Goal: Task Accomplishment & Management: Manage account settings

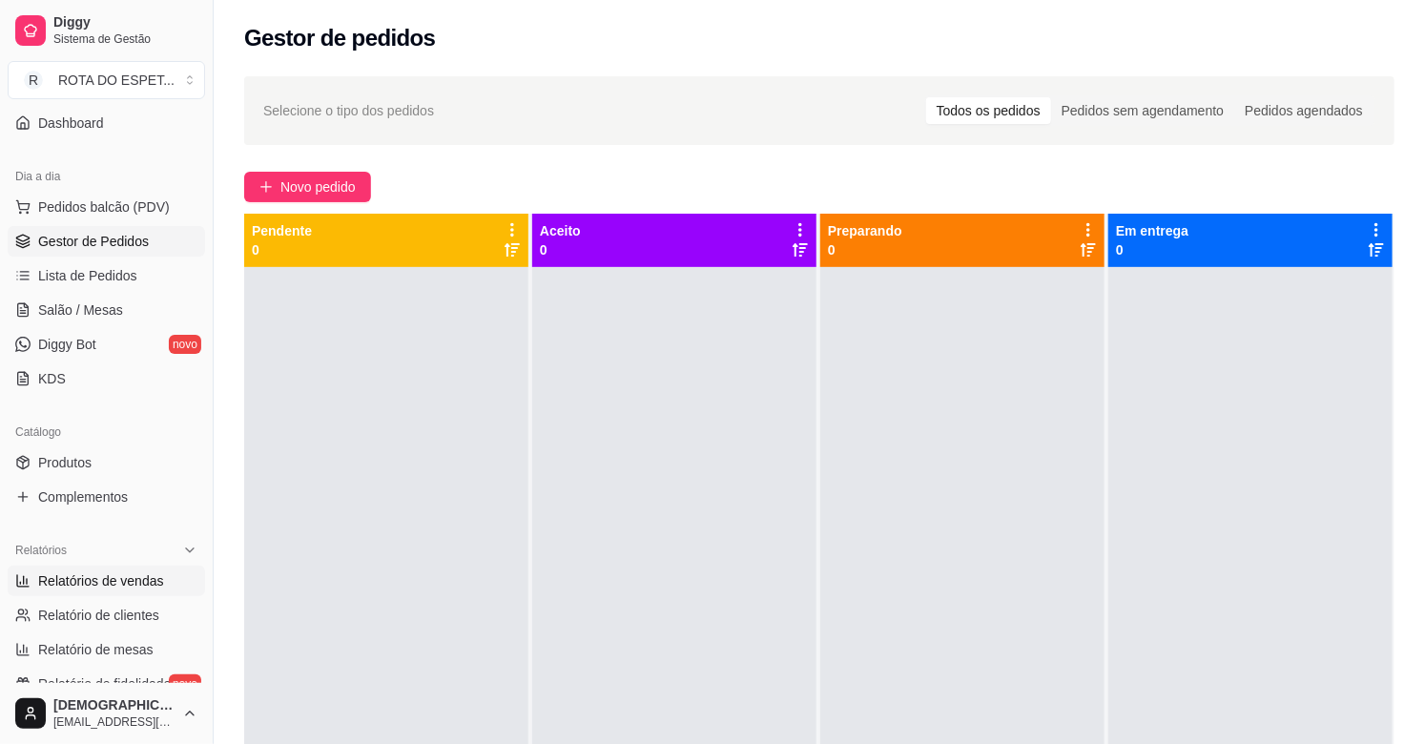
scroll to position [212, 0]
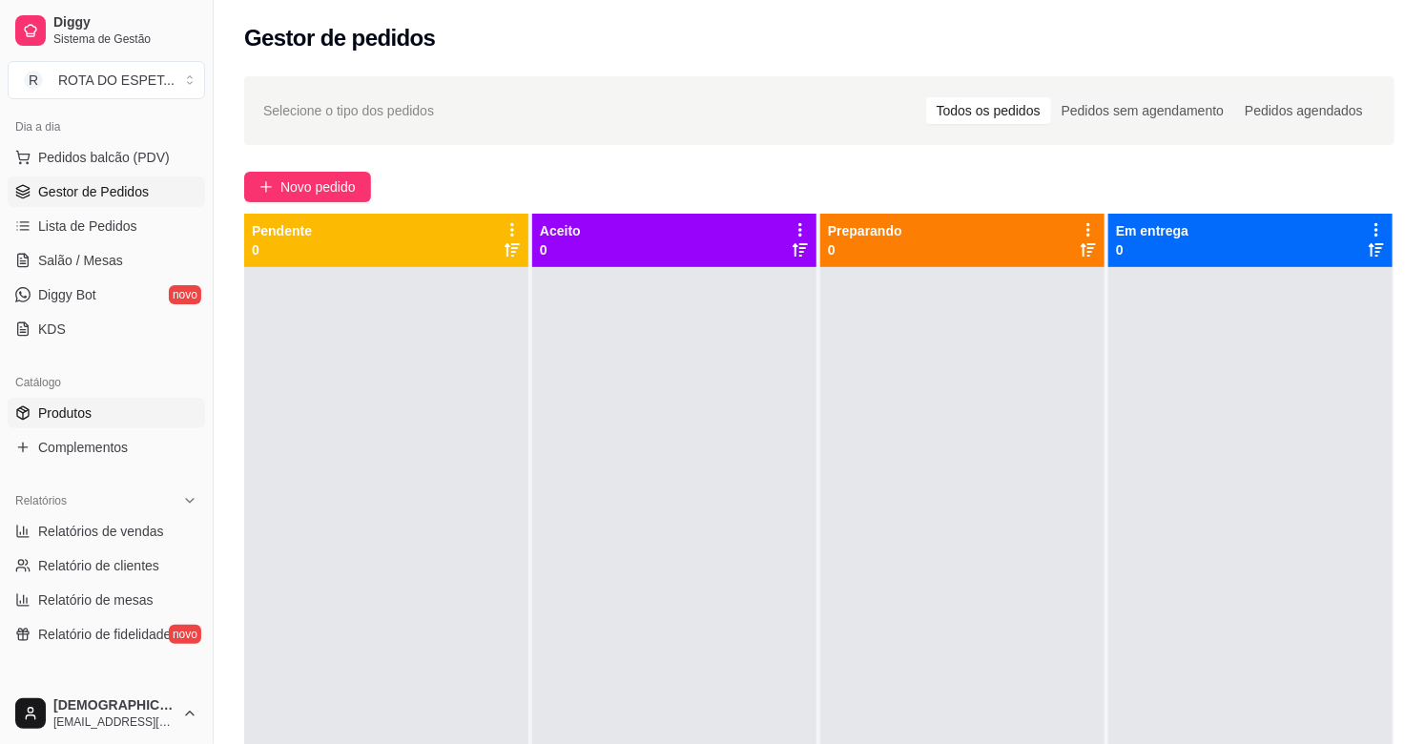
click at [86, 413] on span "Produtos" at bounding box center [64, 412] width 53 height 19
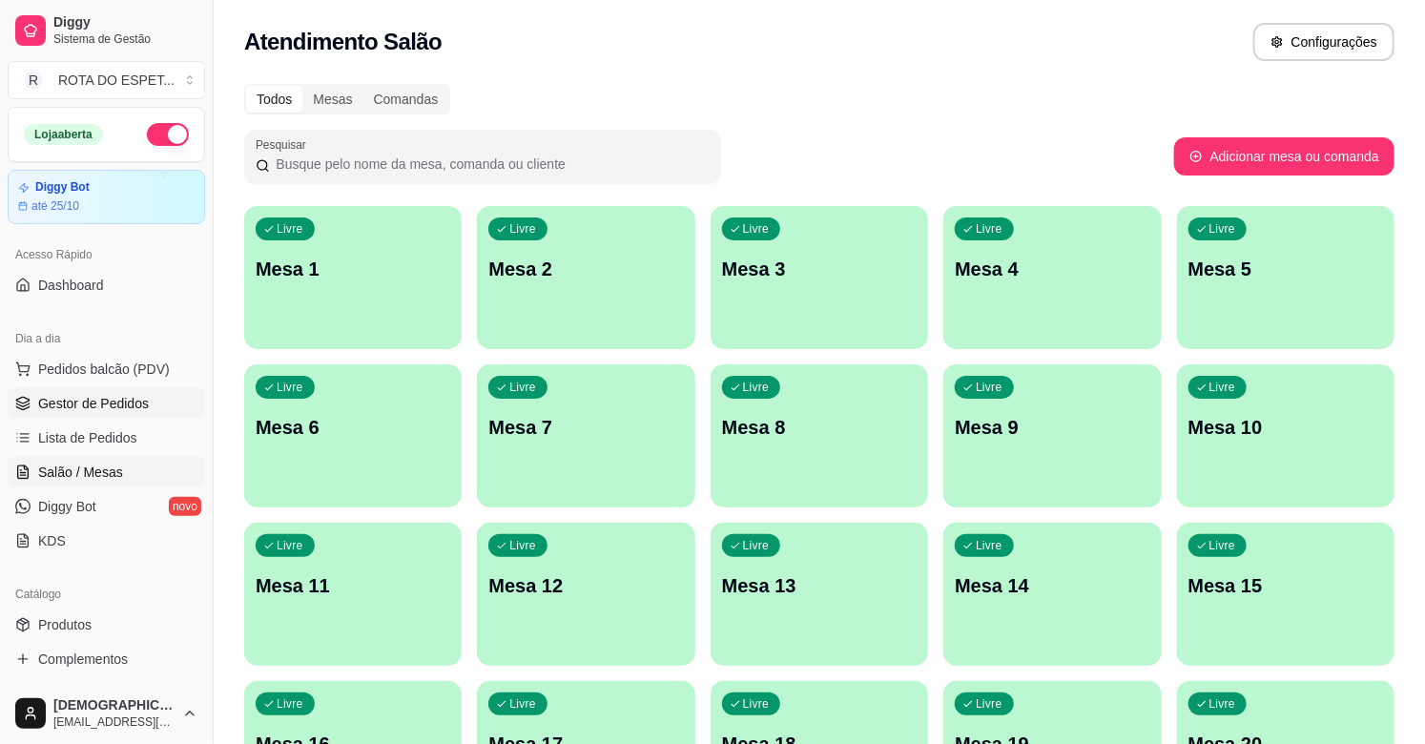
click at [115, 401] on span "Gestor de Pedidos" at bounding box center [93, 403] width 111 height 19
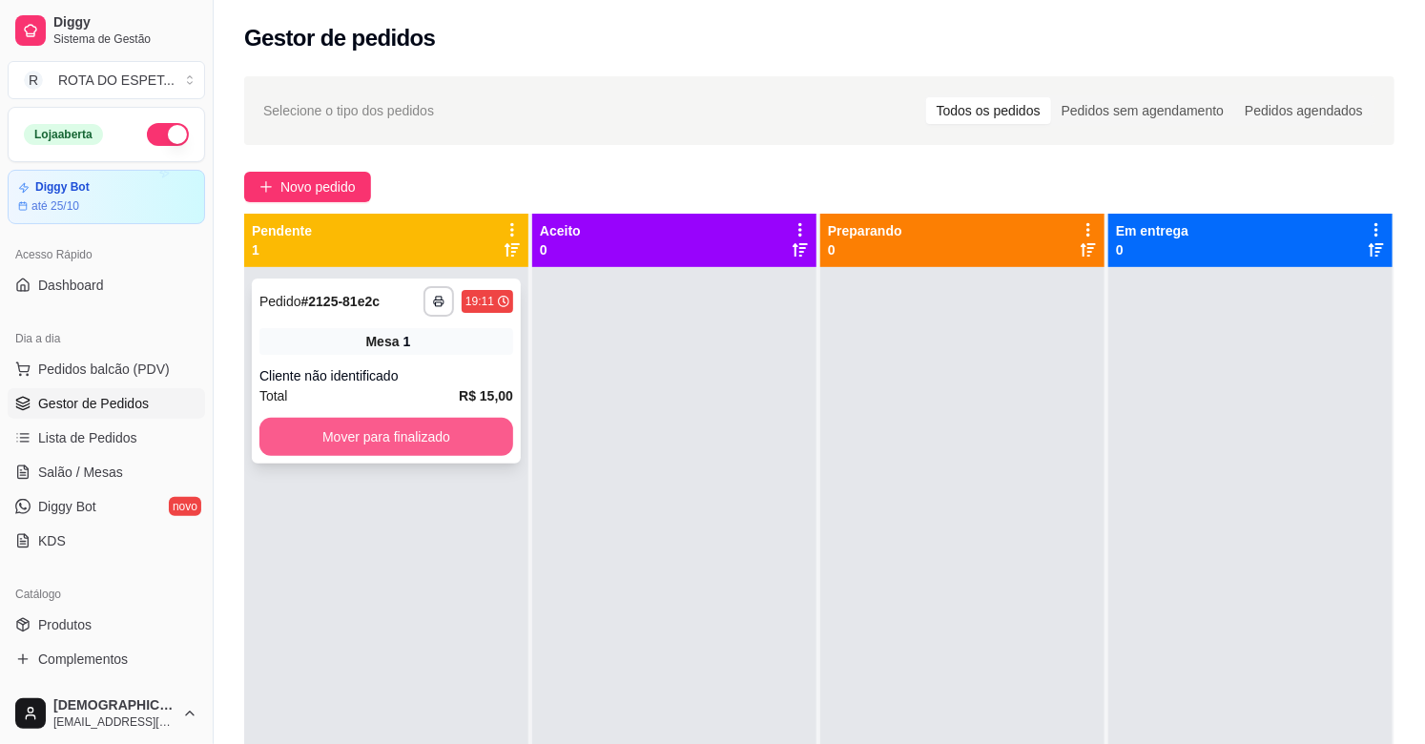
click at [328, 425] on button "Mover para finalizado" at bounding box center [386, 437] width 254 height 38
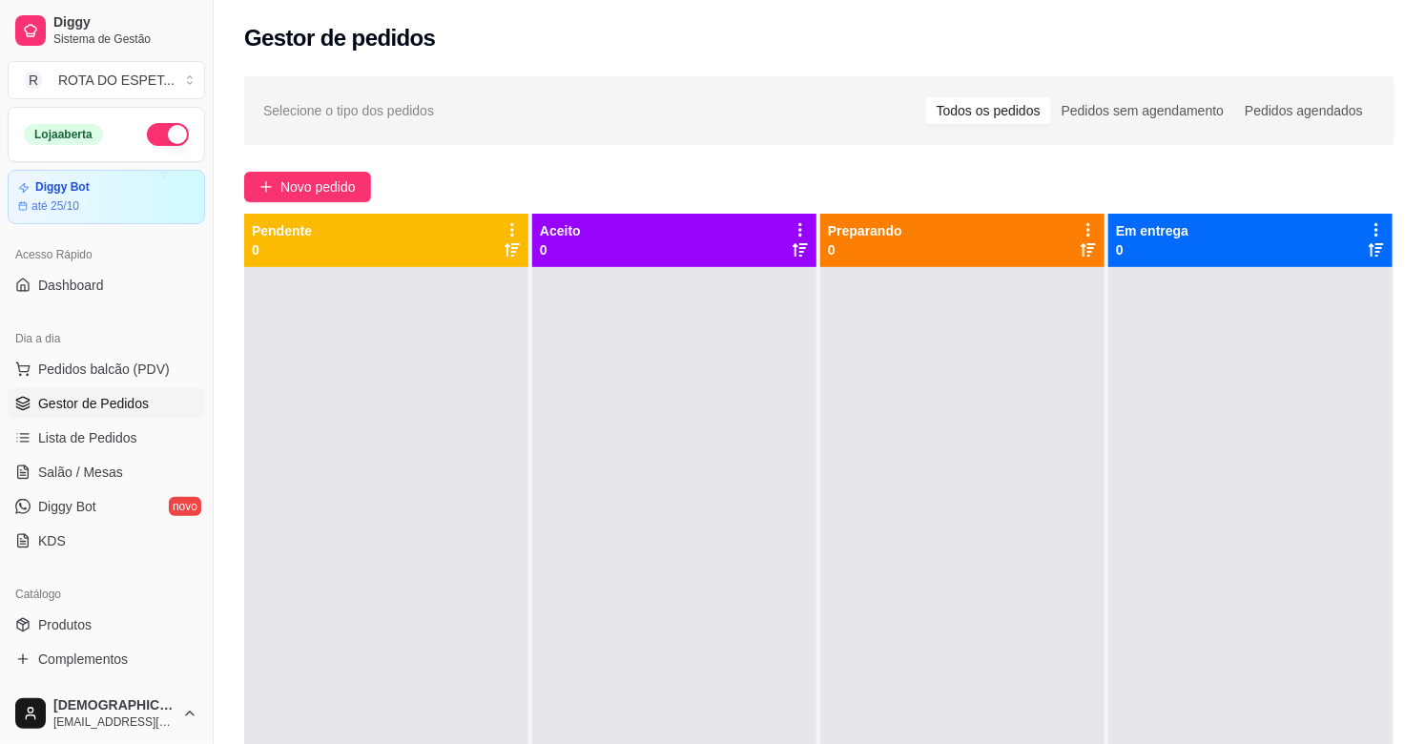
click at [643, 541] on div at bounding box center [674, 639] width 284 height 744
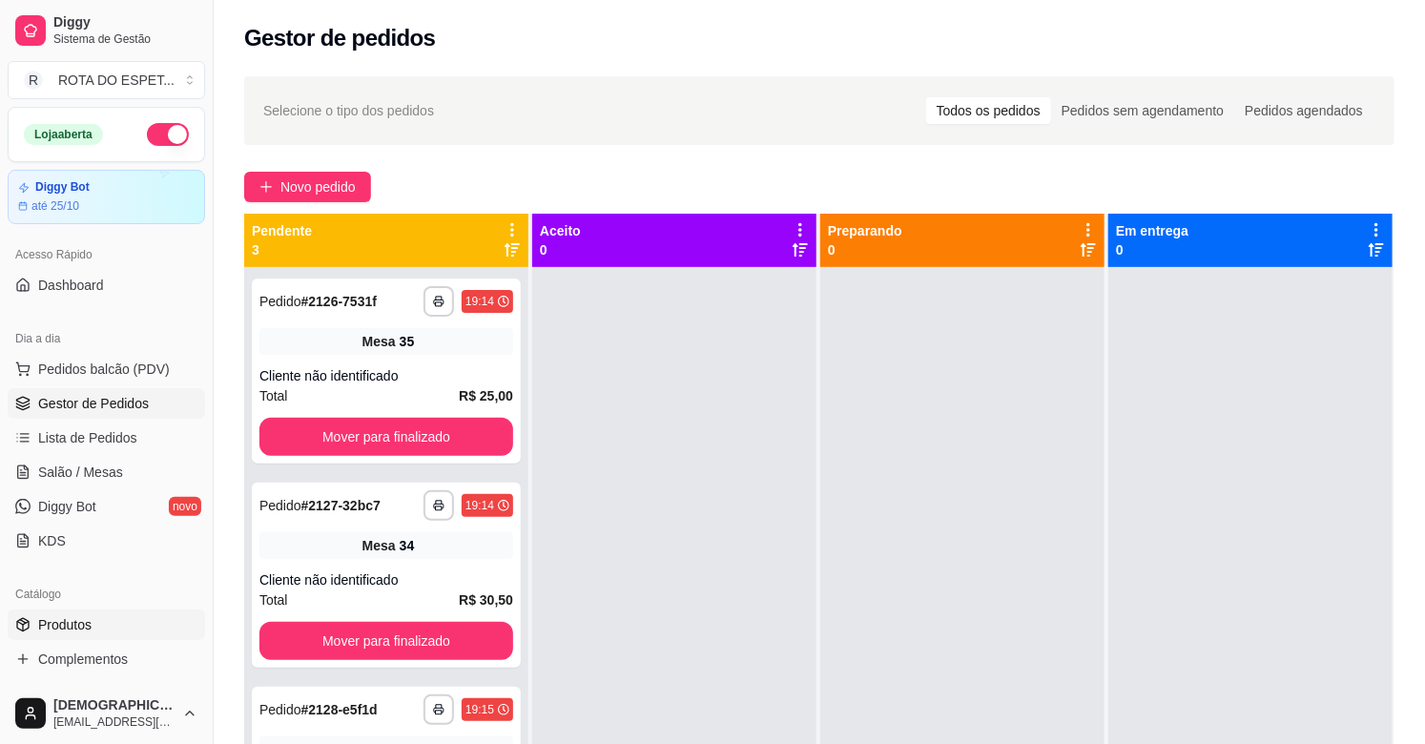
click at [111, 633] on link "Produtos" at bounding box center [106, 624] width 197 height 31
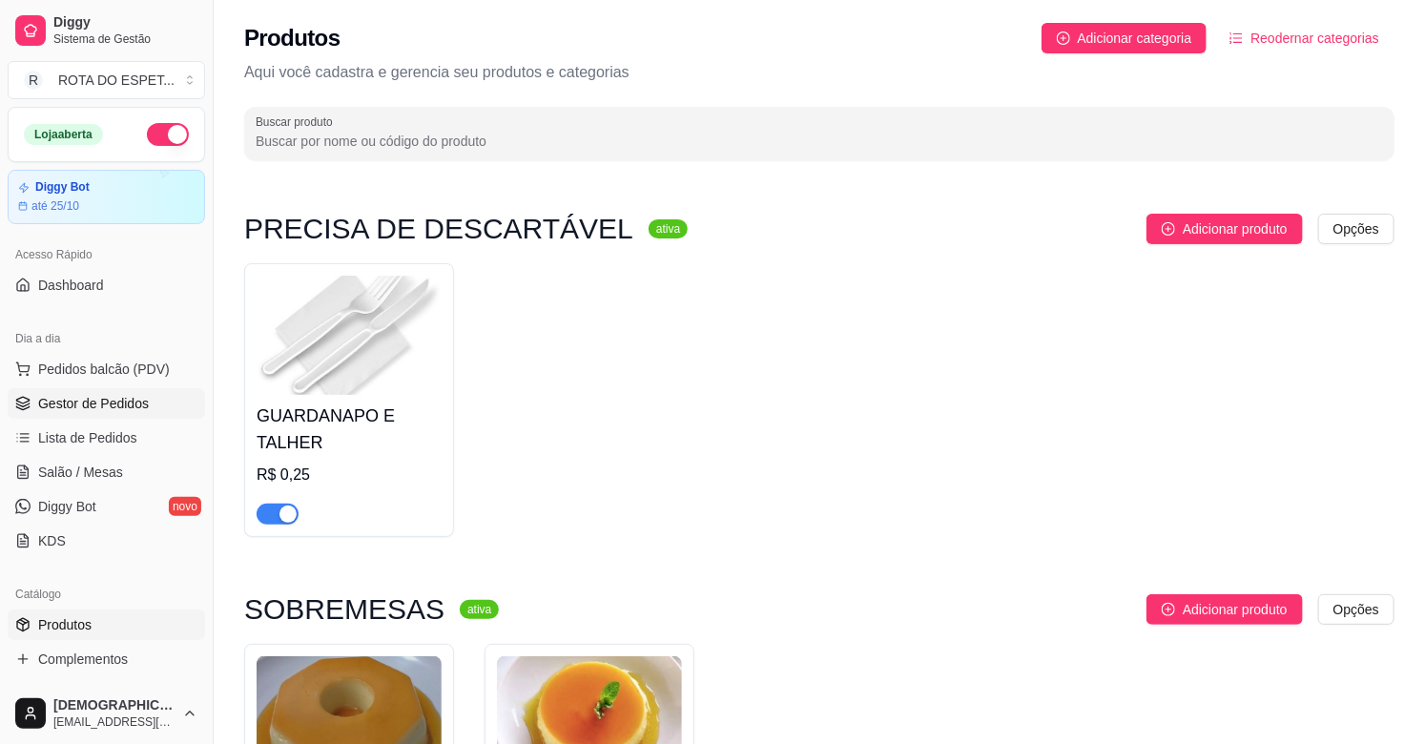
click at [99, 399] on span "Gestor de Pedidos" at bounding box center [93, 403] width 111 height 19
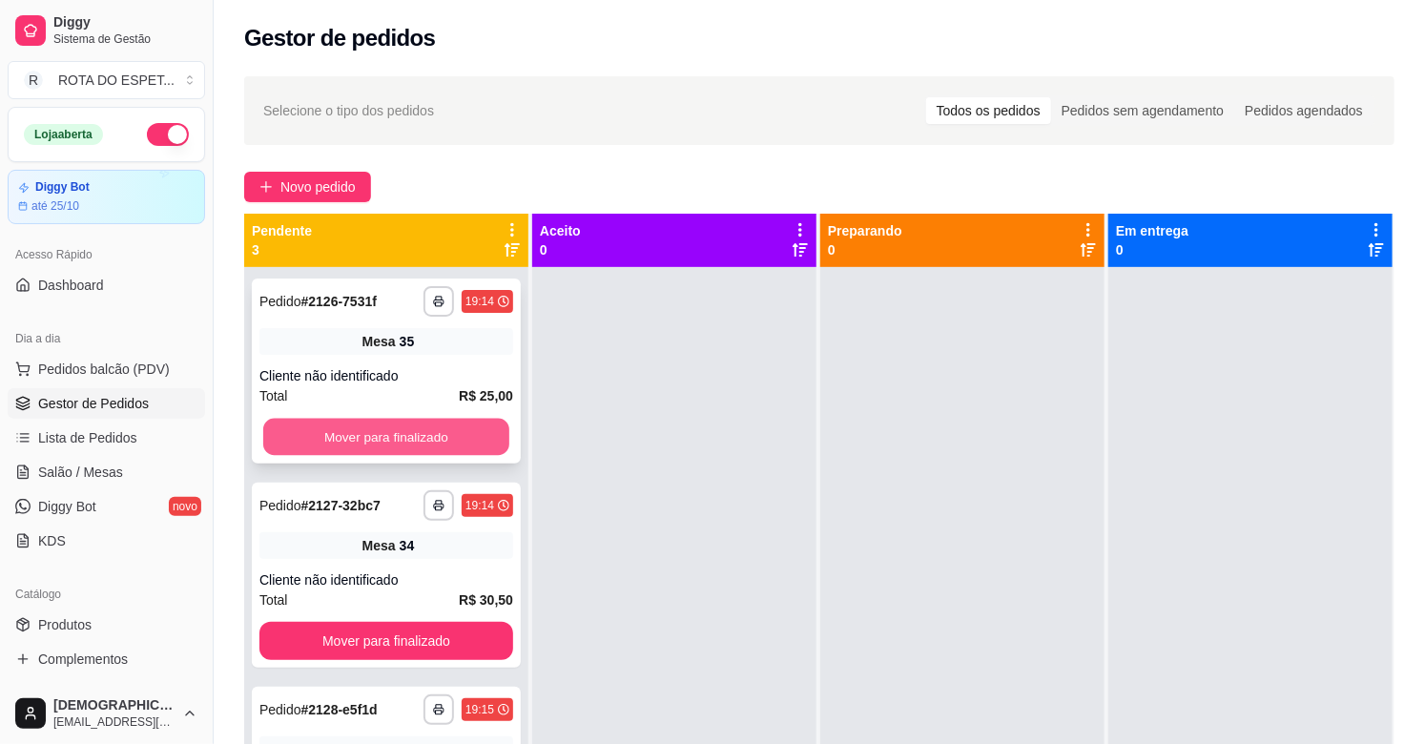
click at [374, 424] on button "Mover para finalizado" at bounding box center [386, 437] width 246 height 37
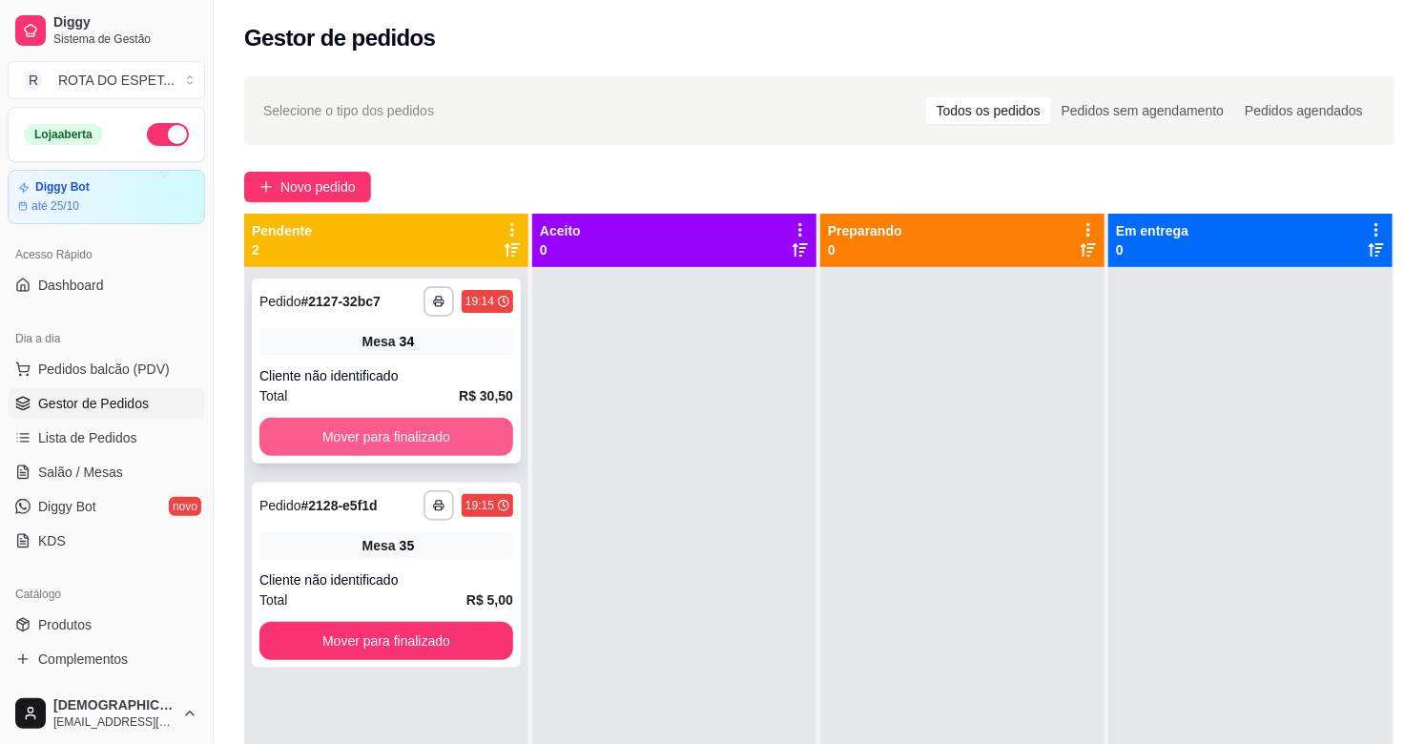
click at [378, 429] on button "Mover para finalizado" at bounding box center [386, 437] width 254 height 38
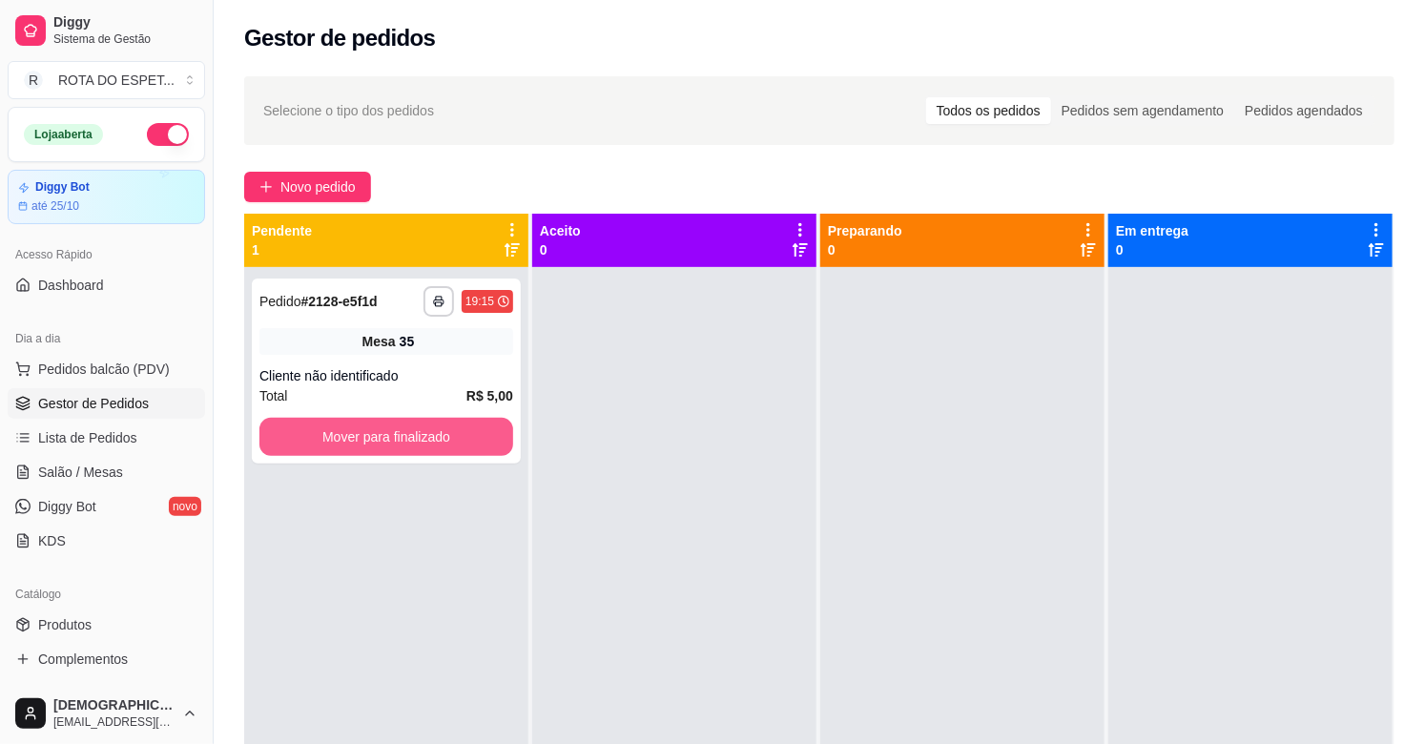
click at [378, 429] on button "Mover para finalizado" at bounding box center [386, 437] width 254 height 38
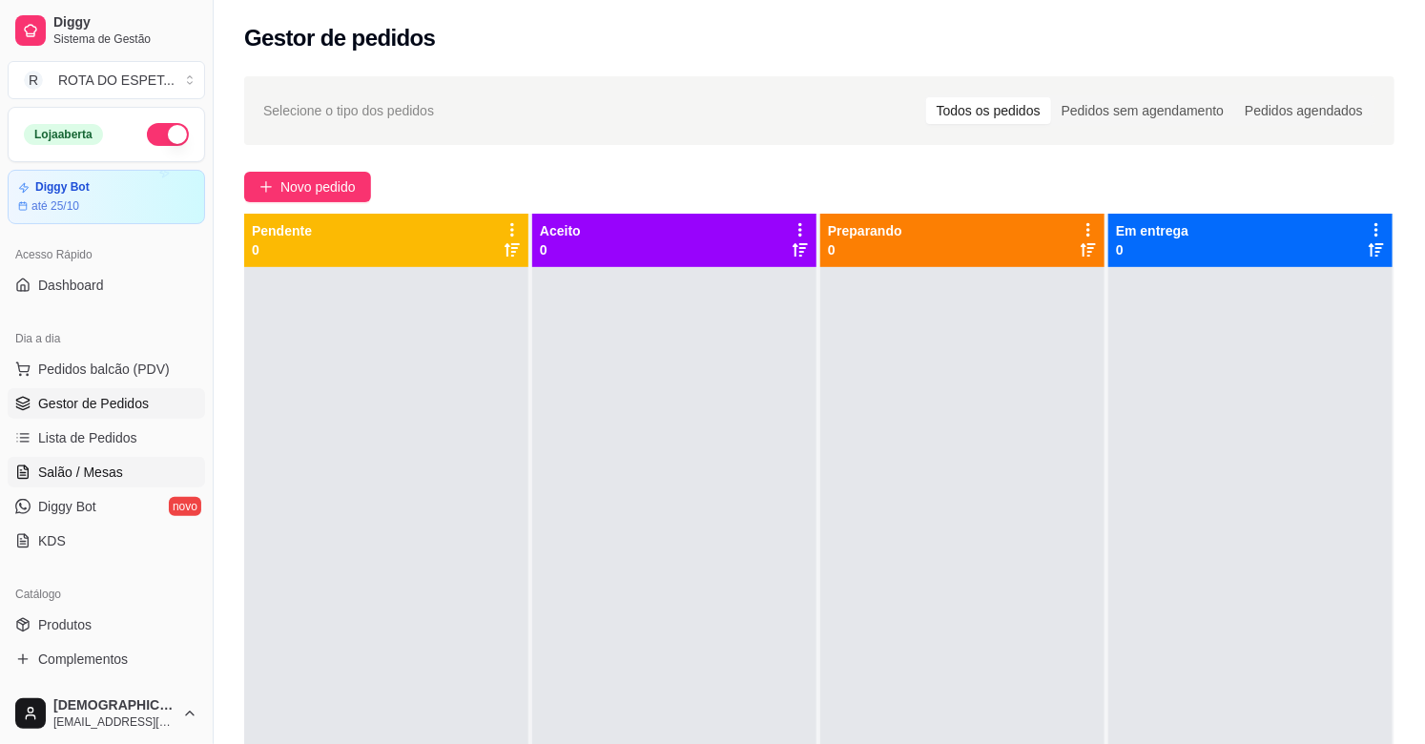
click at [125, 473] on link "Salão / Mesas" at bounding box center [106, 472] width 197 height 31
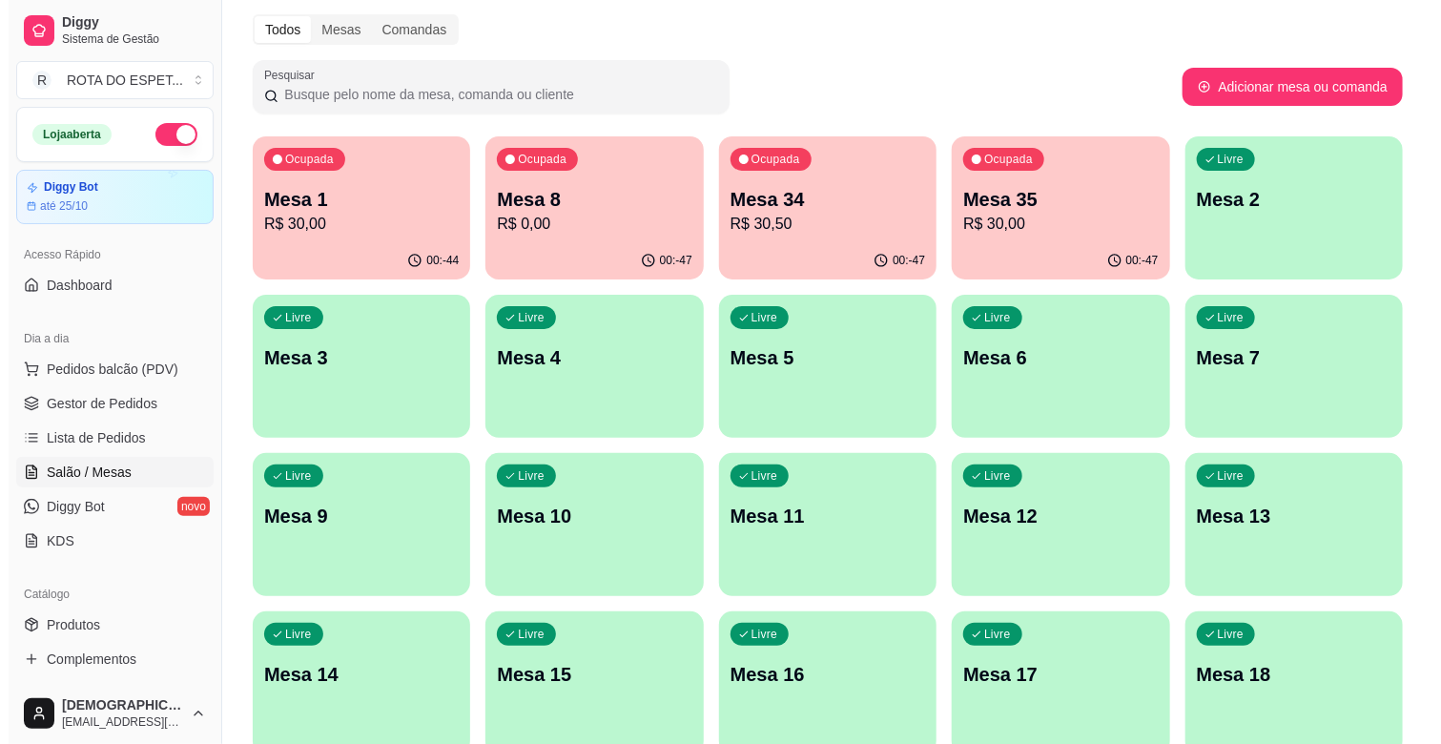
scroll to position [106, 0]
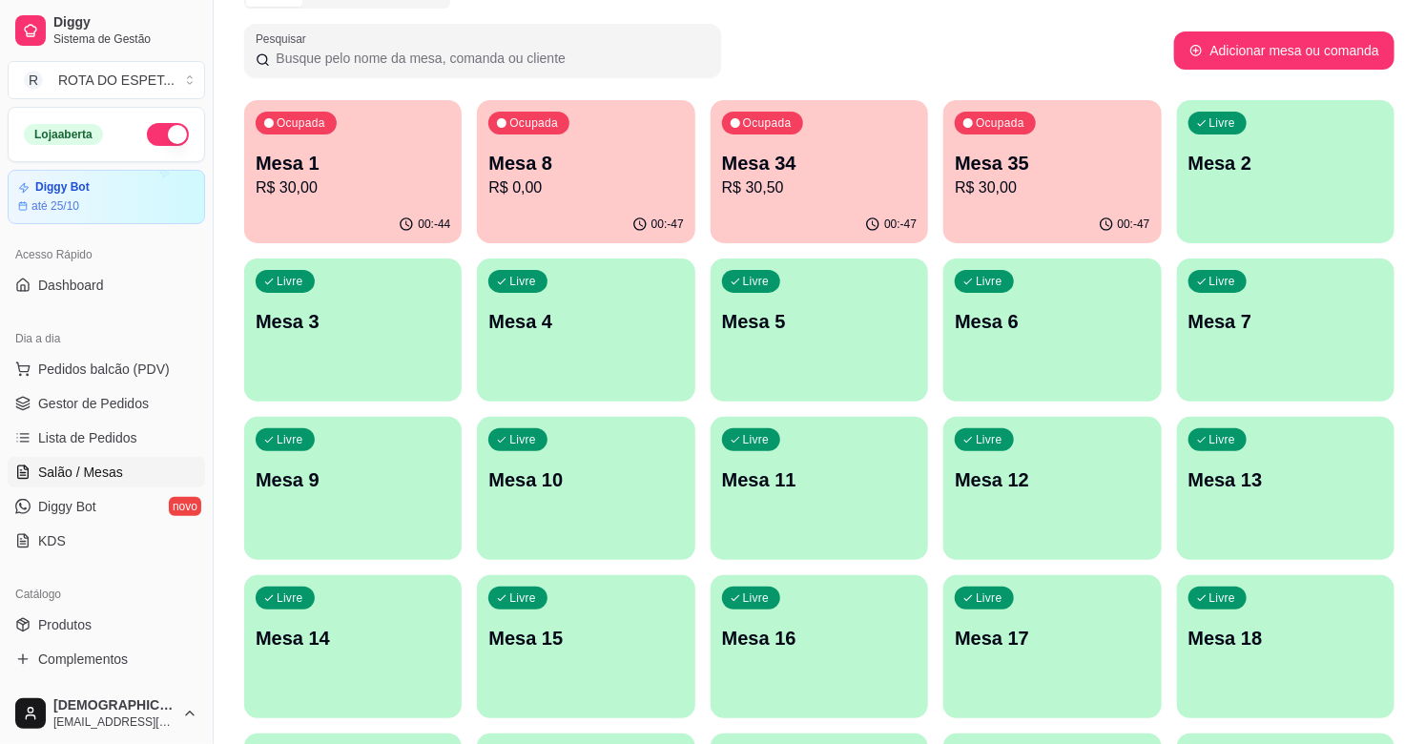
click at [1040, 182] on p "R$ 30,00" at bounding box center [1052, 187] width 195 height 23
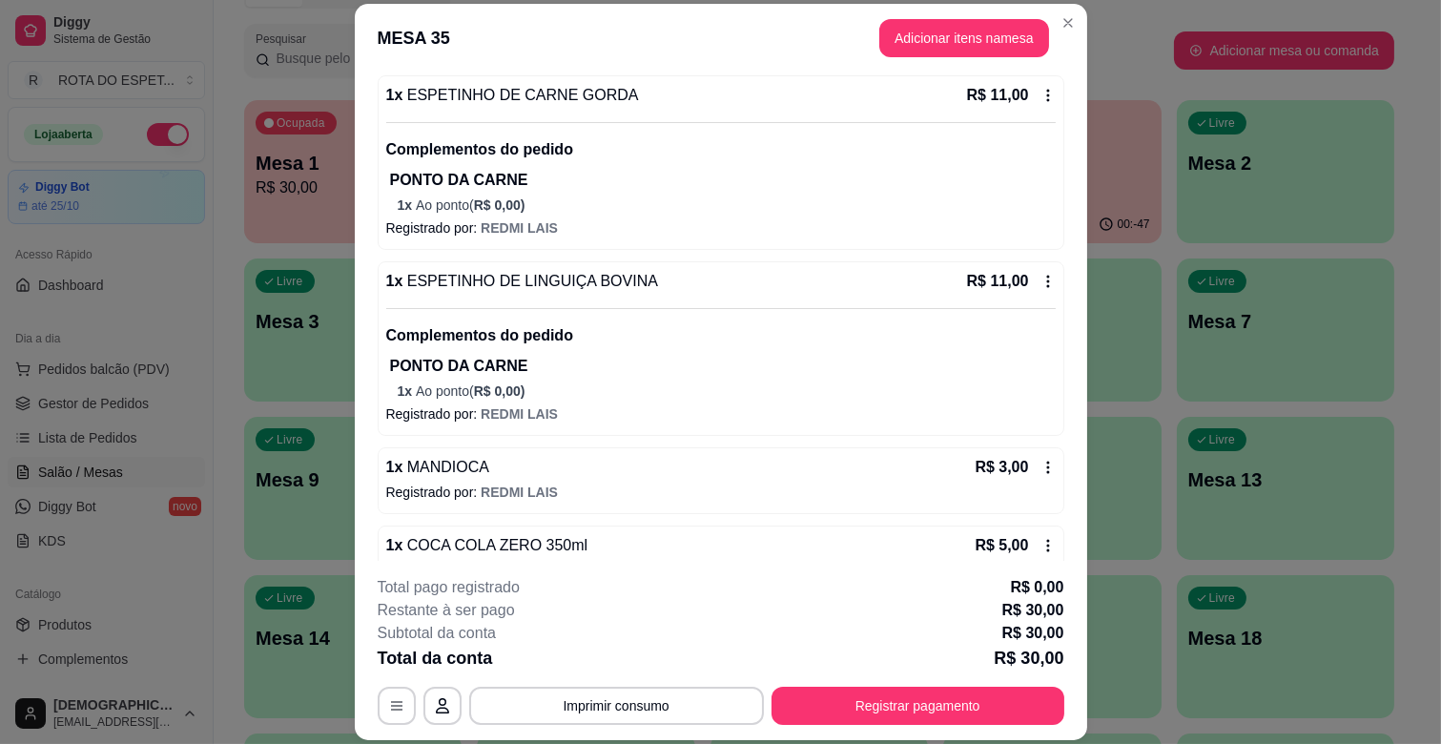
scroll to position [216, 0]
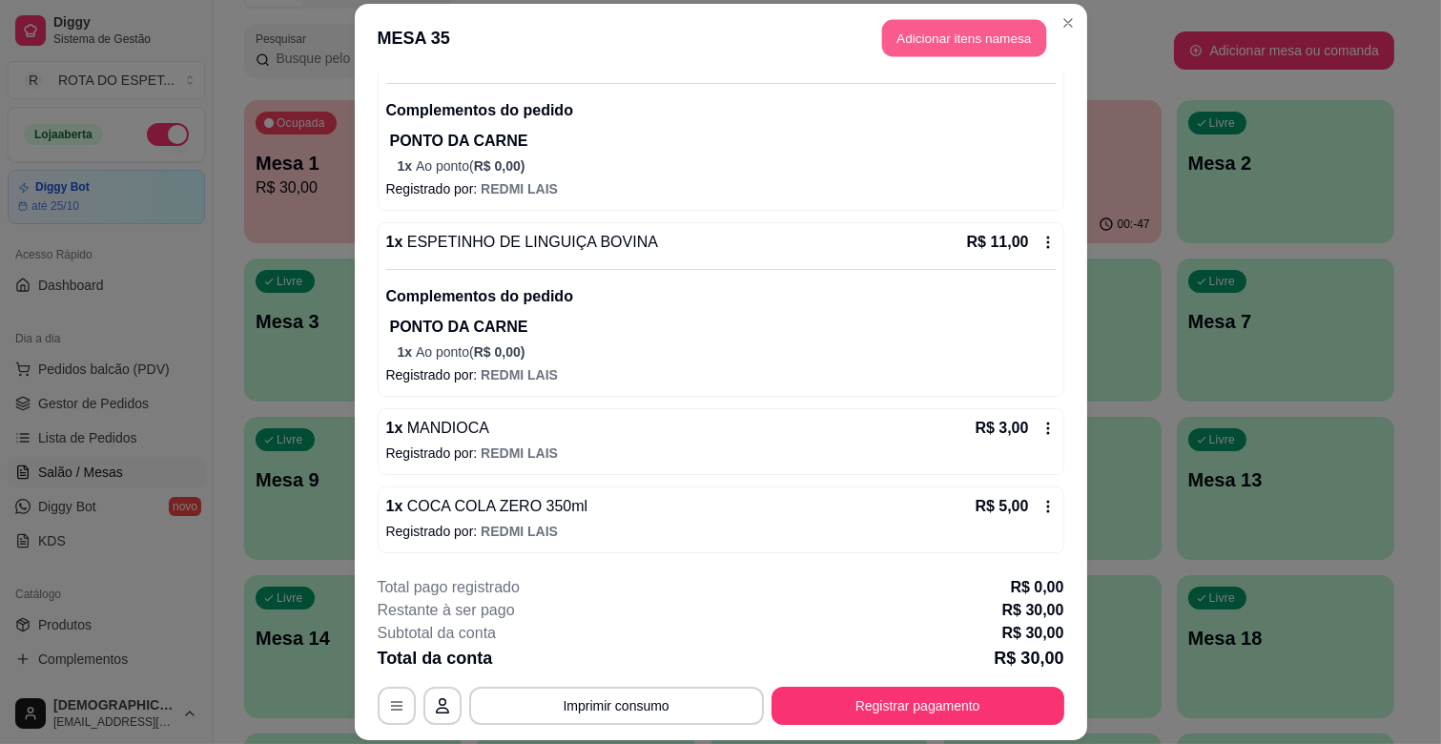
click at [978, 31] on button "Adicionar itens na mesa" at bounding box center [964, 38] width 164 height 37
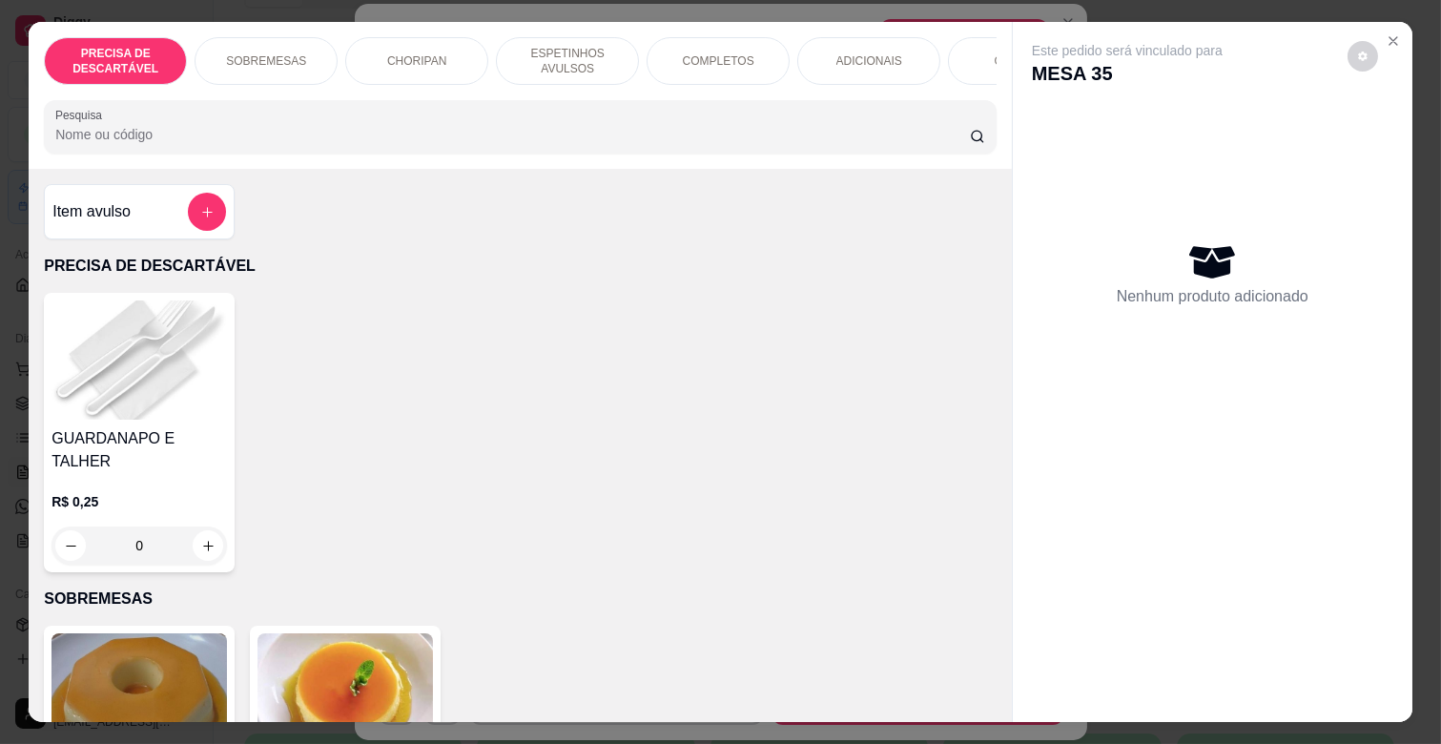
click at [876, 63] on div "ADICIONAIS" at bounding box center [868, 61] width 143 height 48
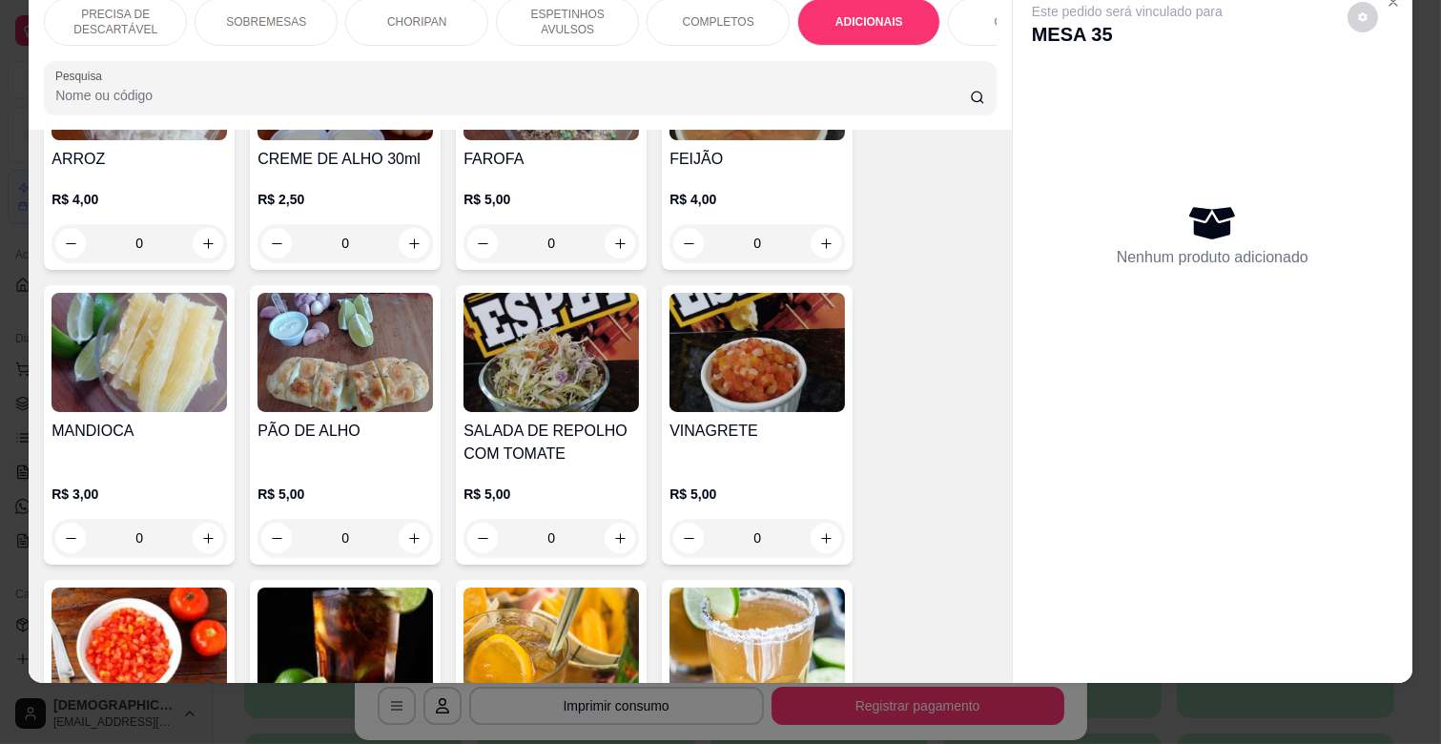
scroll to position [3662, 0]
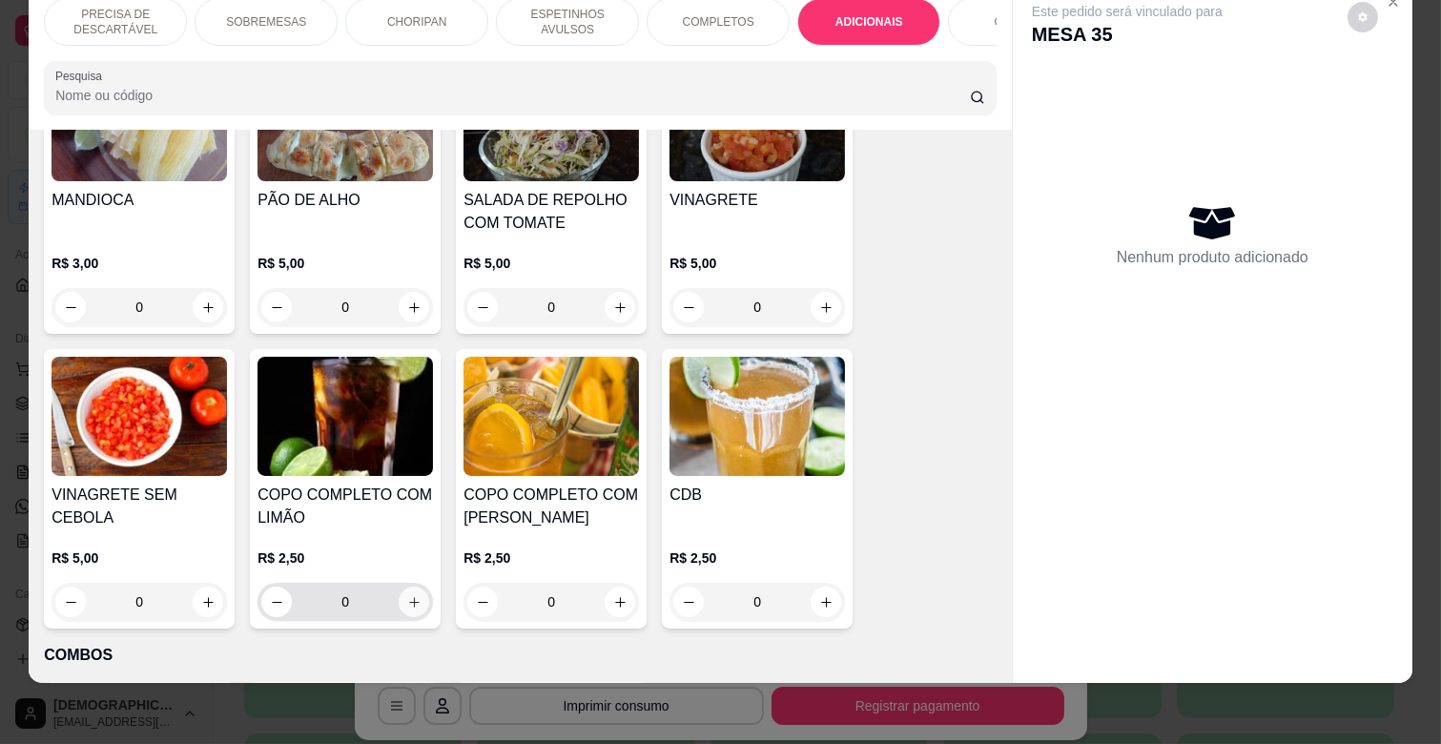
click at [412, 595] on icon "increase-product-quantity" at bounding box center [414, 602] width 14 height 14
type input "1"
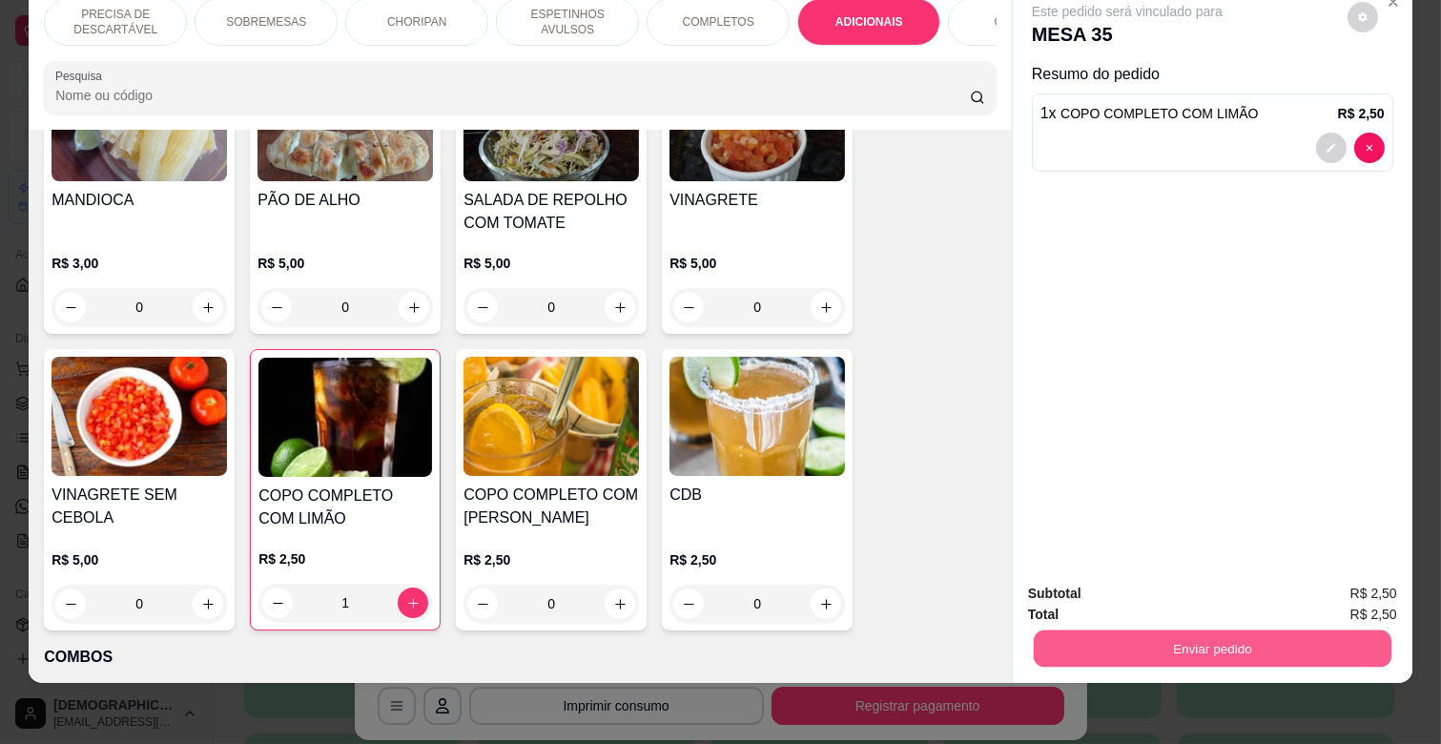
click at [1200, 629] on button "Enviar pedido" at bounding box center [1213, 647] width 358 height 37
click at [1322, 587] on button "Enviar pedido" at bounding box center [1346, 584] width 105 height 35
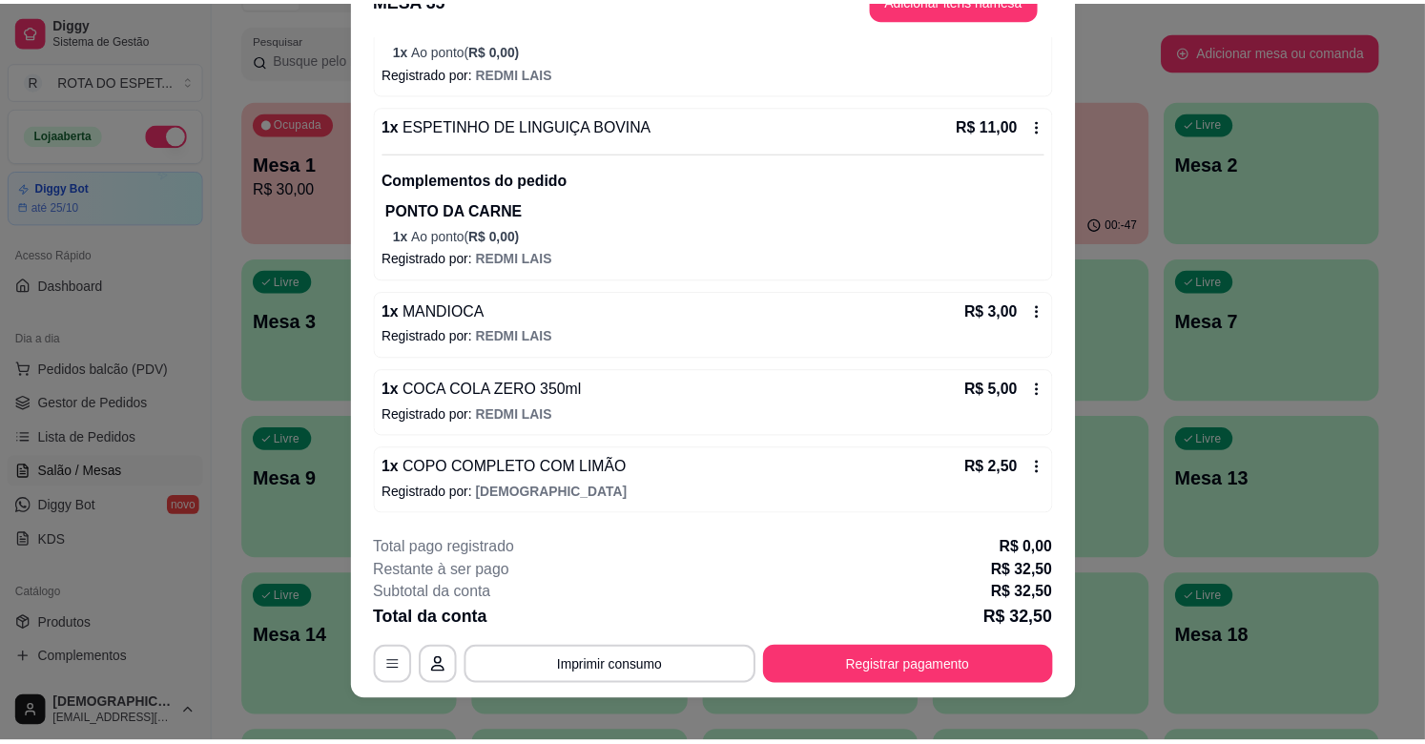
scroll to position [57, 0]
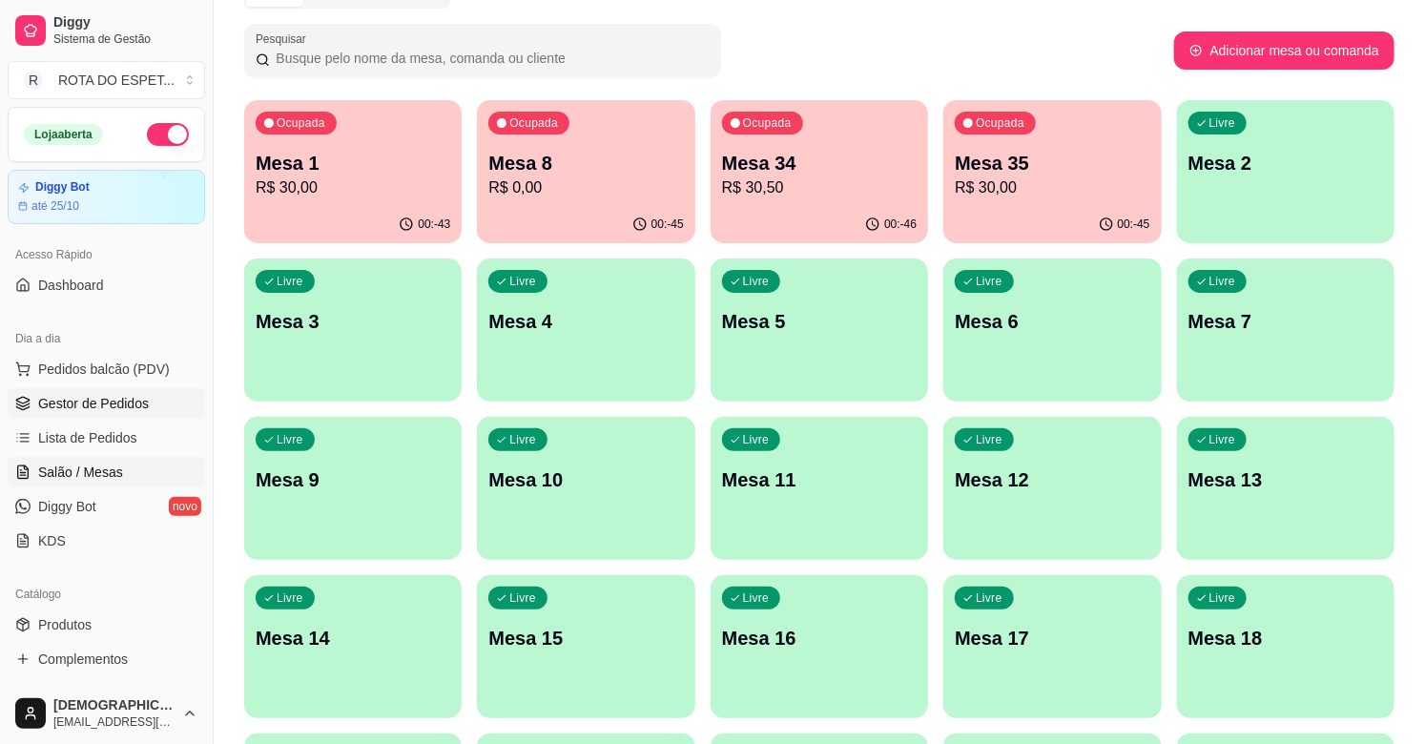
click at [92, 396] on span "Gestor de Pedidos" at bounding box center [93, 403] width 111 height 19
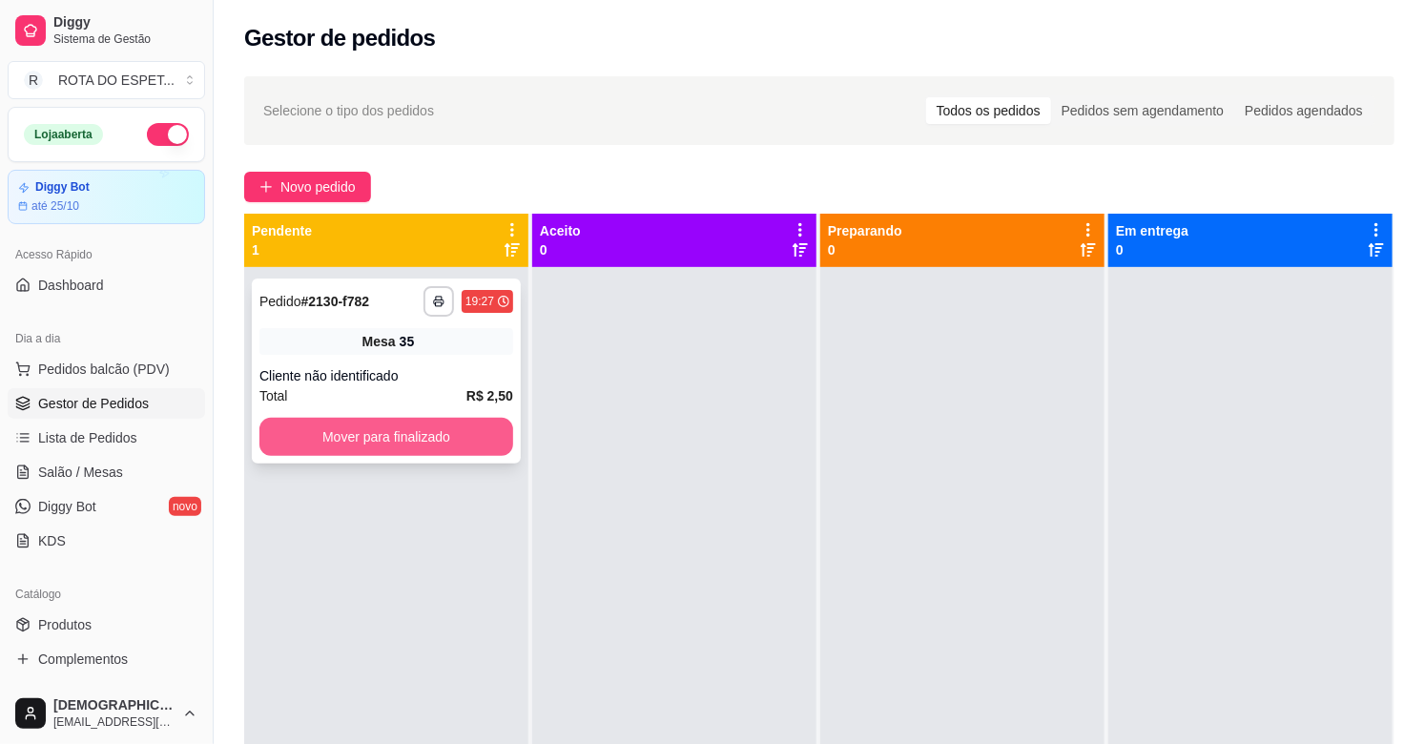
click at [408, 445] on button "Mover para finalizado" at bounding box center [386, 437] width 254 height 38
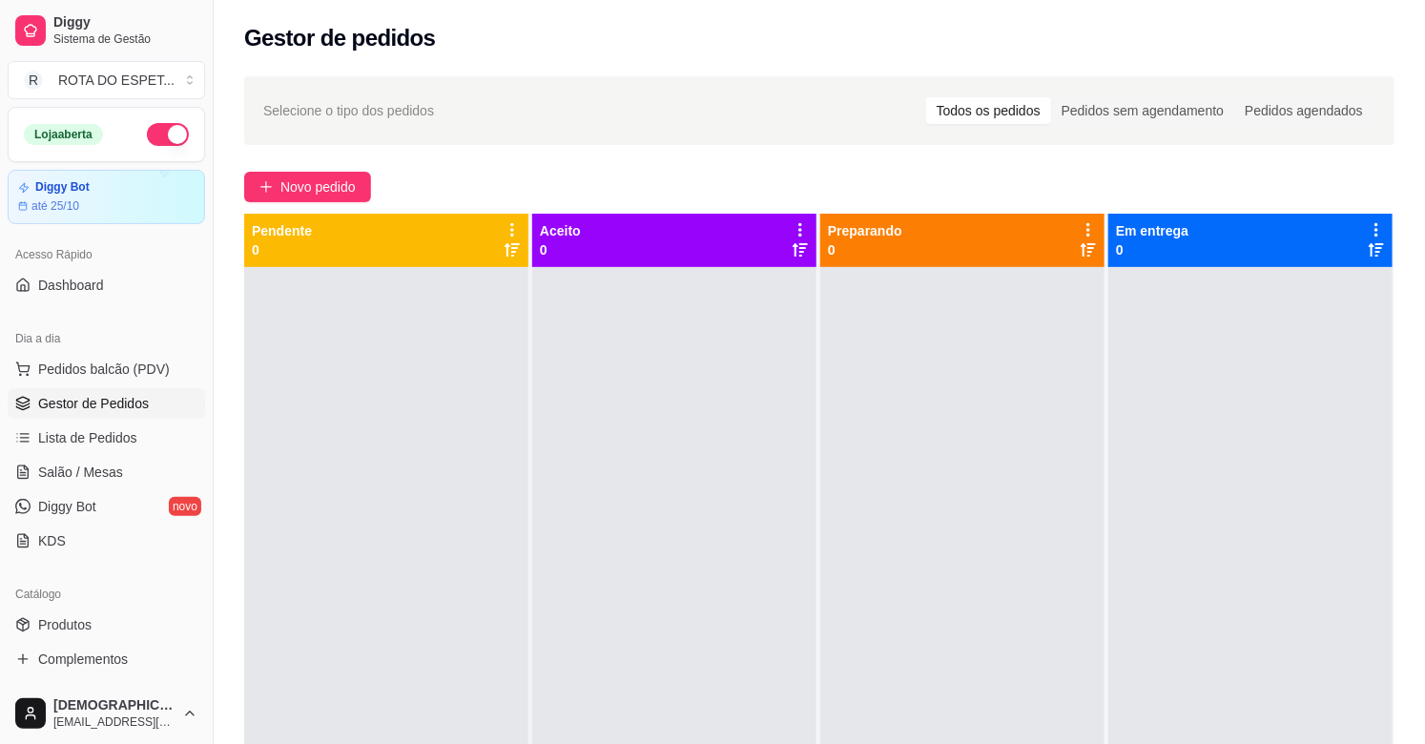
click at [820, 669] on div at bounding box center [962, 639] width 284 height 744
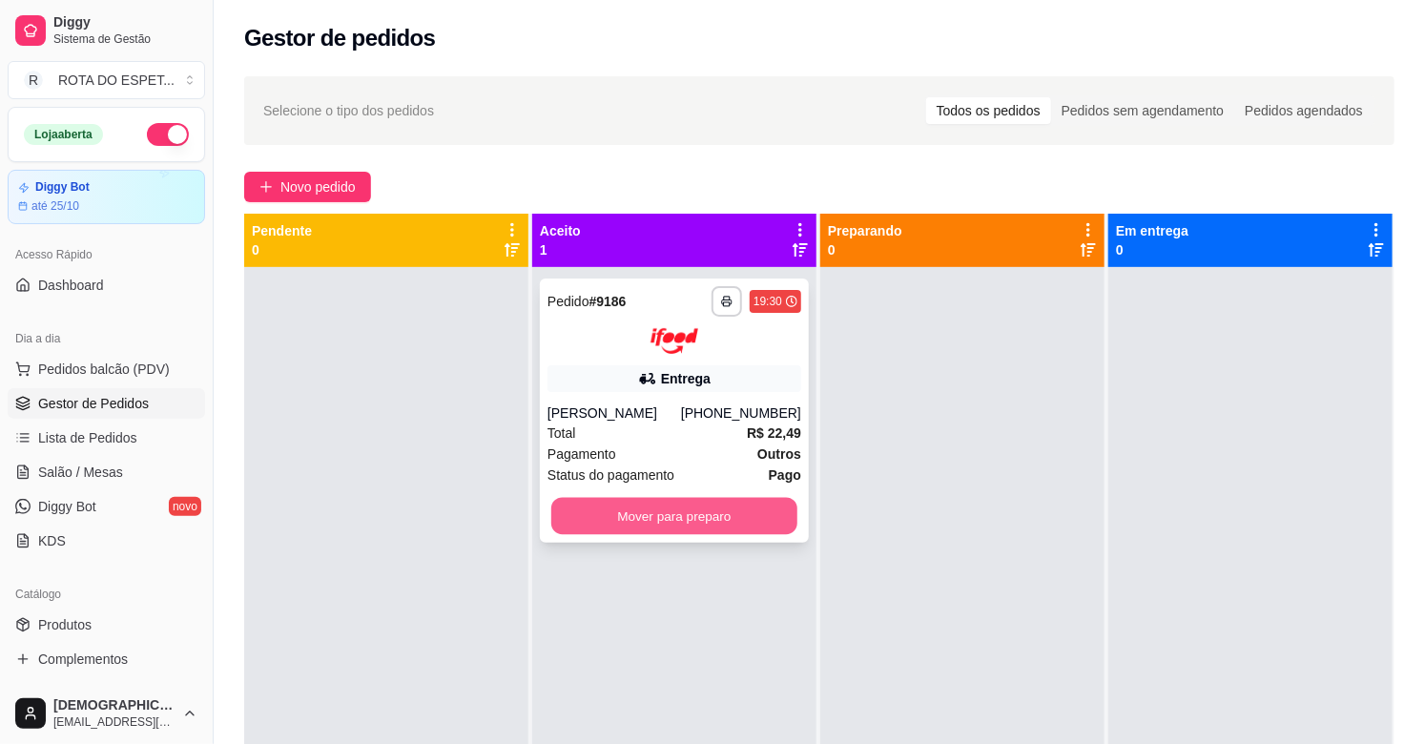
click at [688, 527] on button "Mover para preparo" at bounding box center [674, 515] width 246 height 37
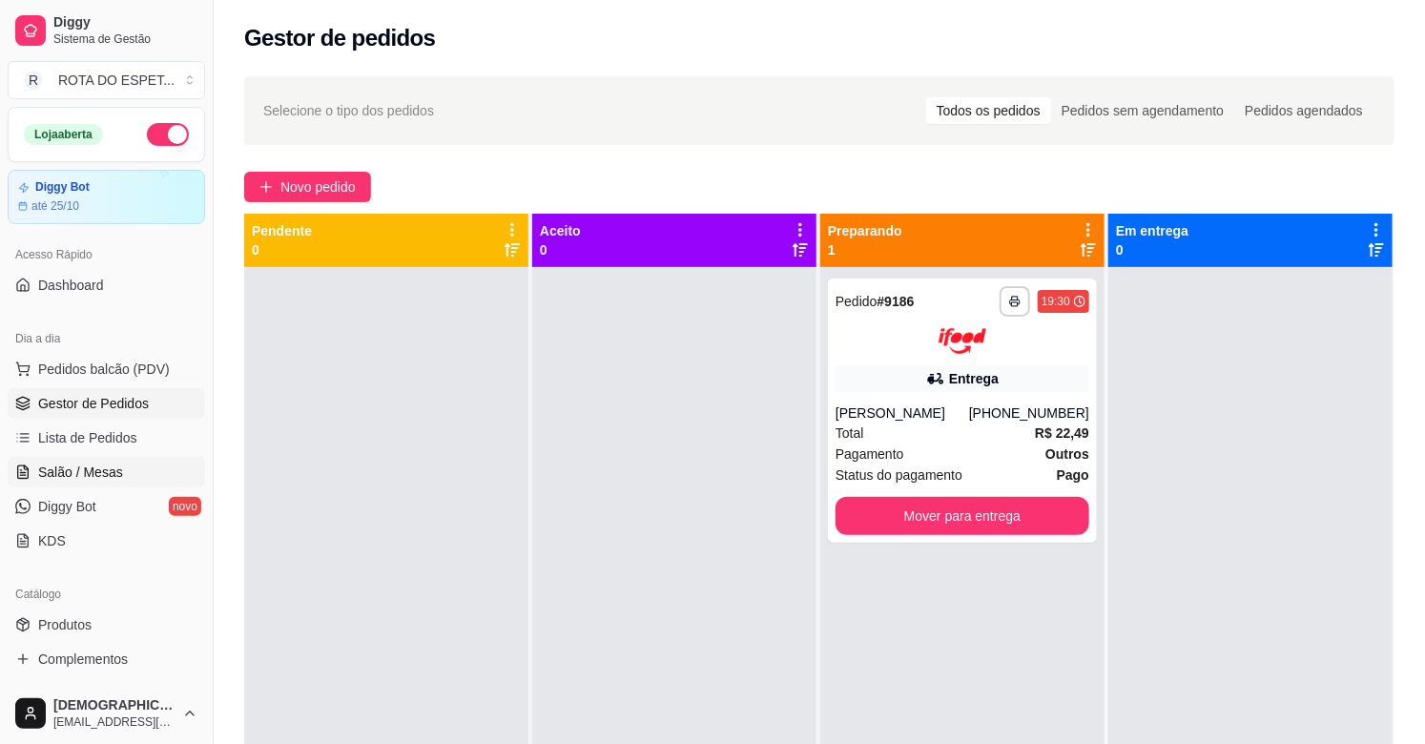
click at [134, 463] on link "Salão / Mesas" at bounding box center [106, 472] width 197 height 31
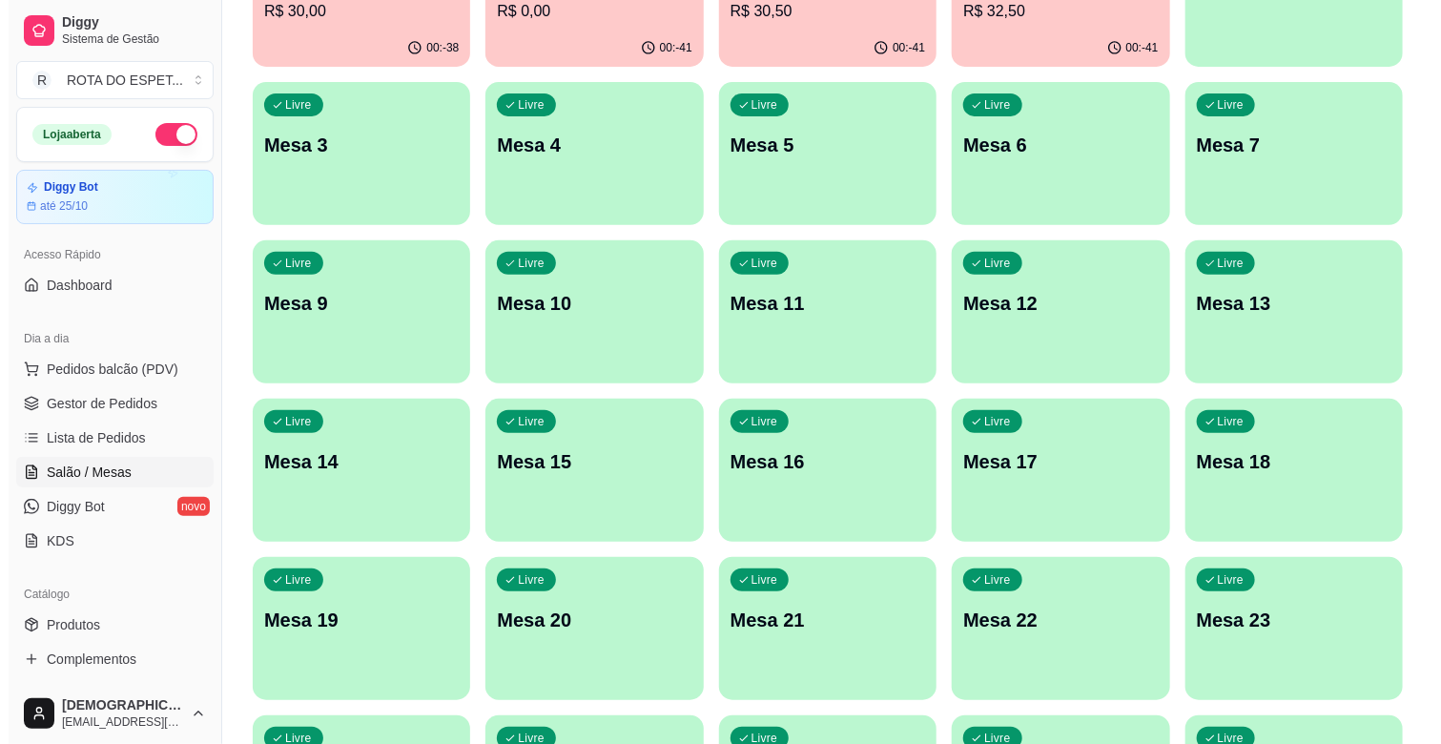
scroll to position [318, 0]
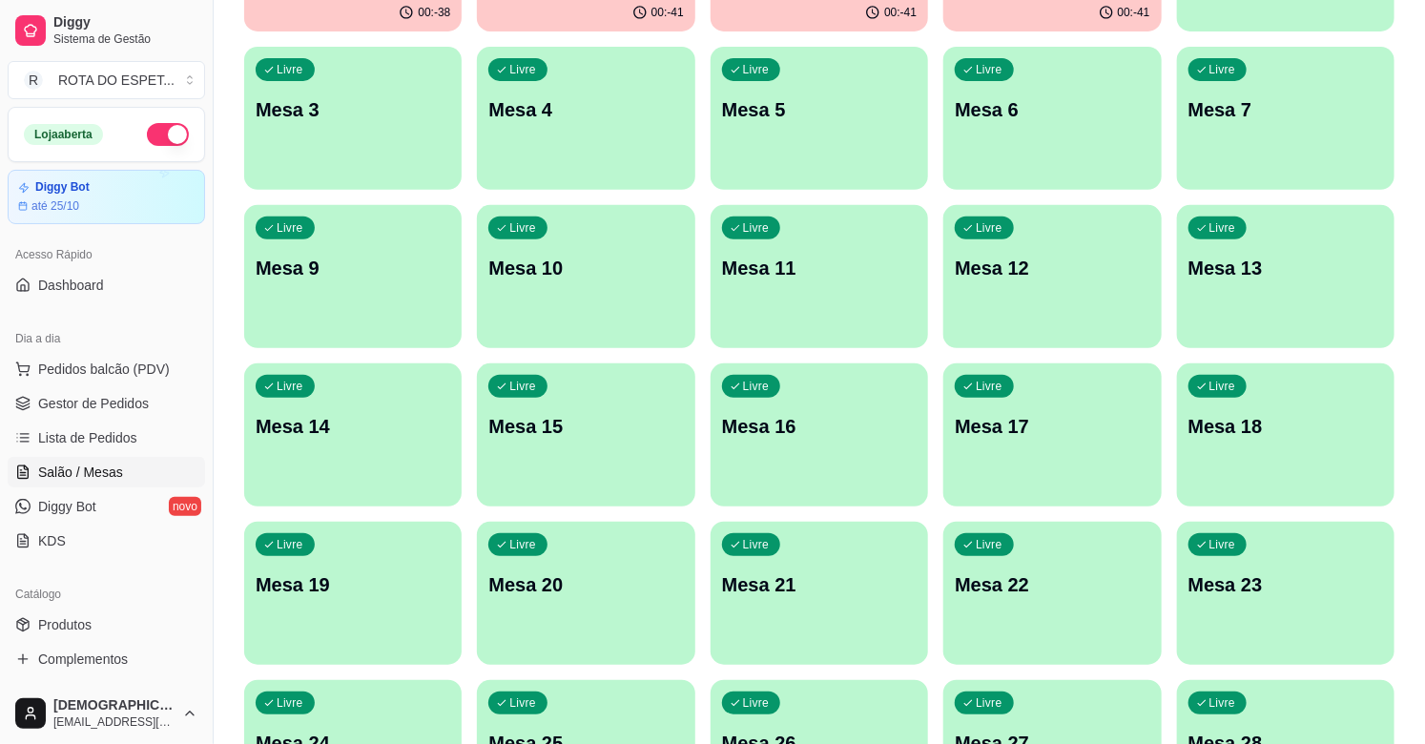
click at [604, 578] on p "Mesa 20" at bounding box center [585, 584] width 195 height 27
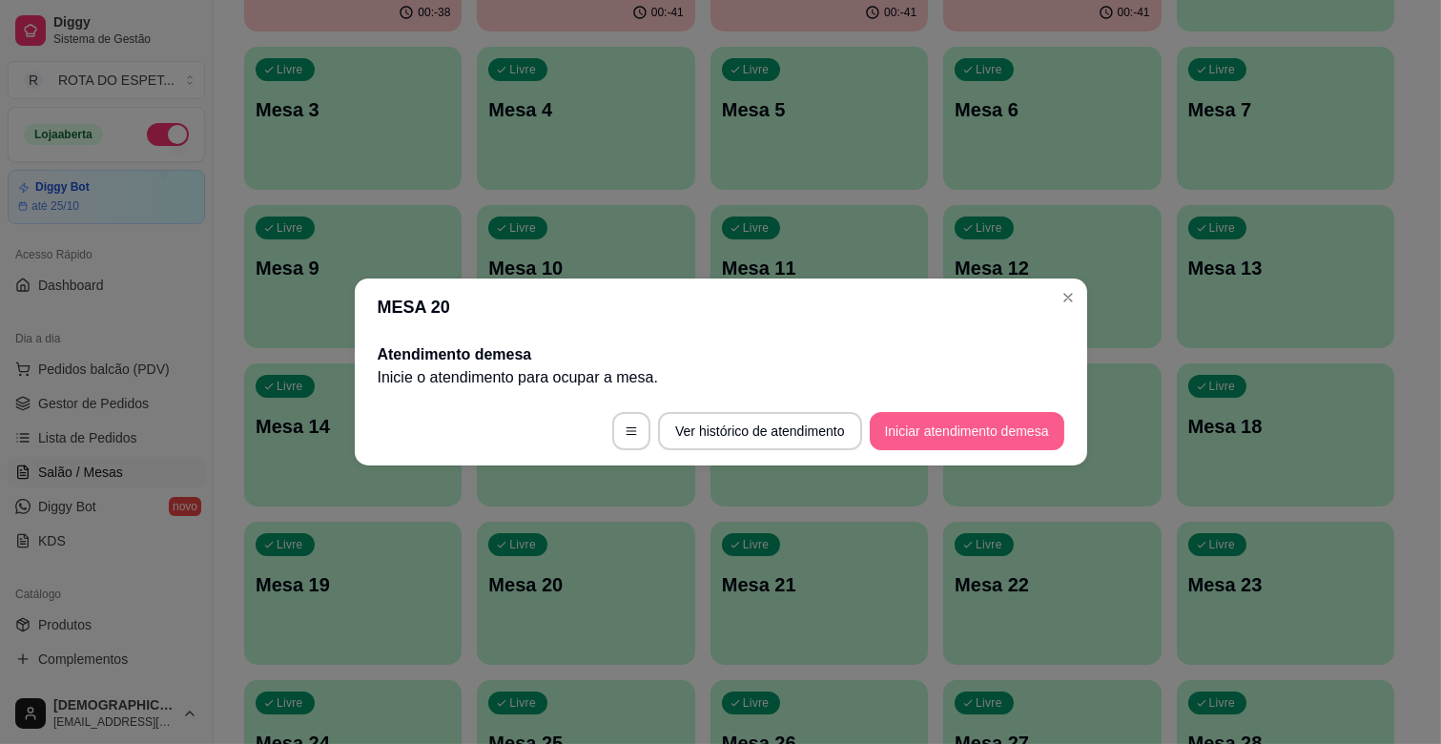
click at [957, 429] on button "Iniciar atendimento de mesa" at bounding box center [967, 431] width 195 height 38
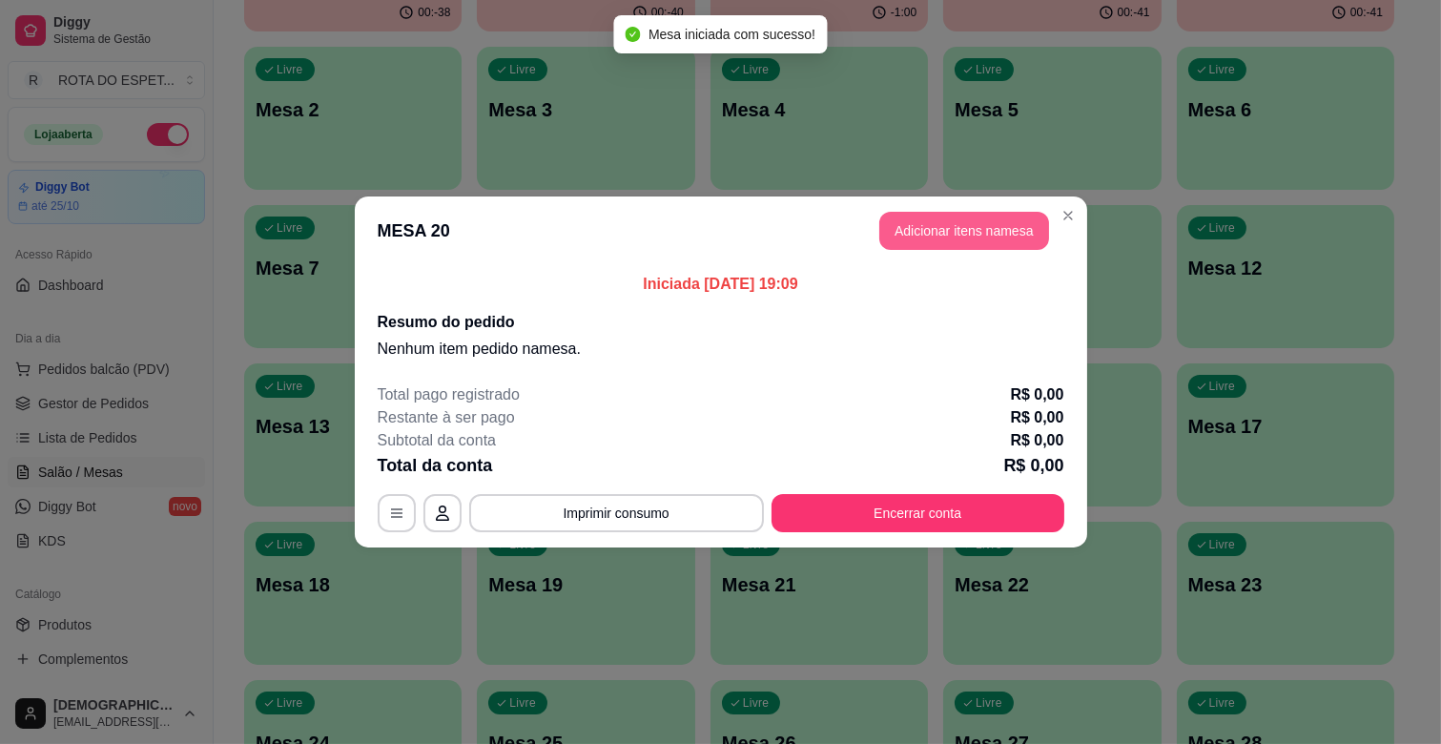
click at [958, 231] on button "Adicionar itens na mesa" at bounding box center [964, 231] width 170 height 38
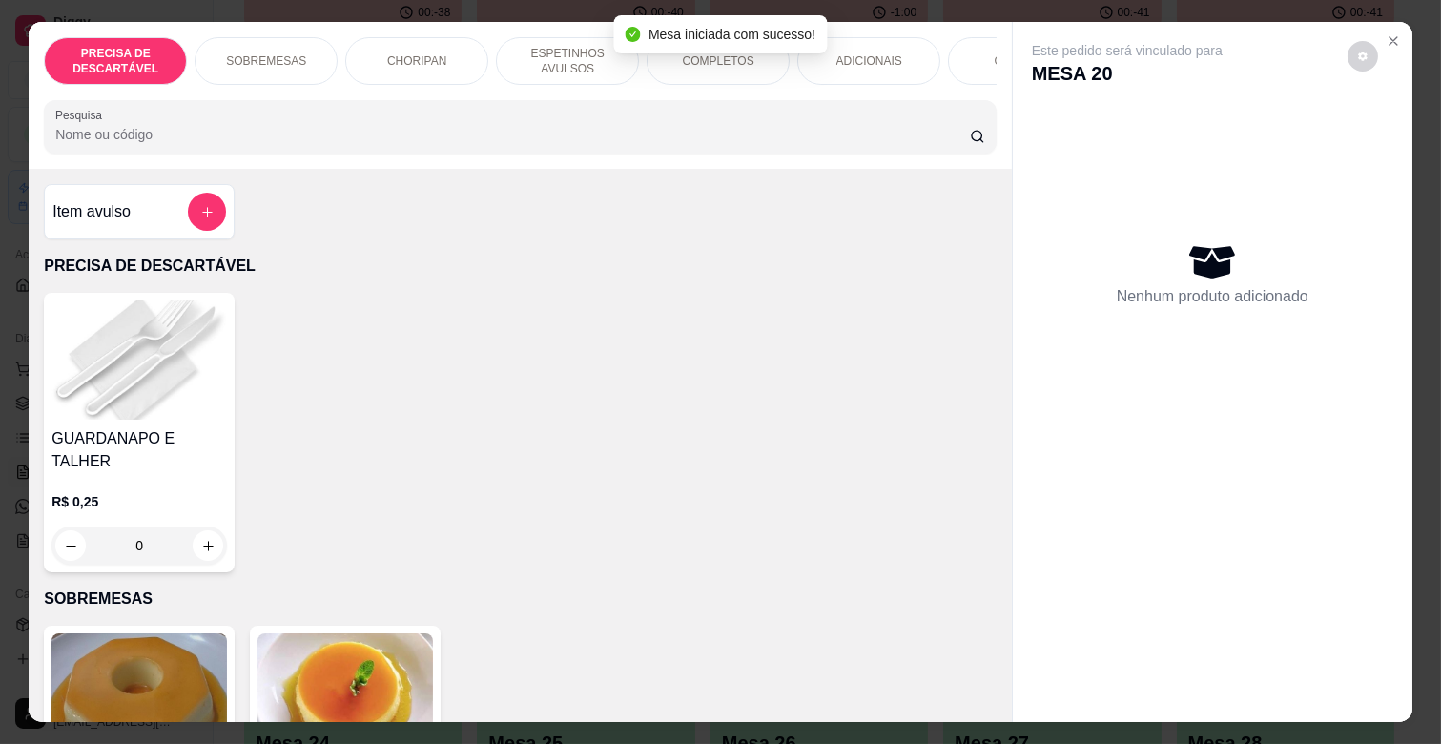
click at [727, 74] on div "COMPLETOS" at bounding box center [718, 61] width 143 height 48
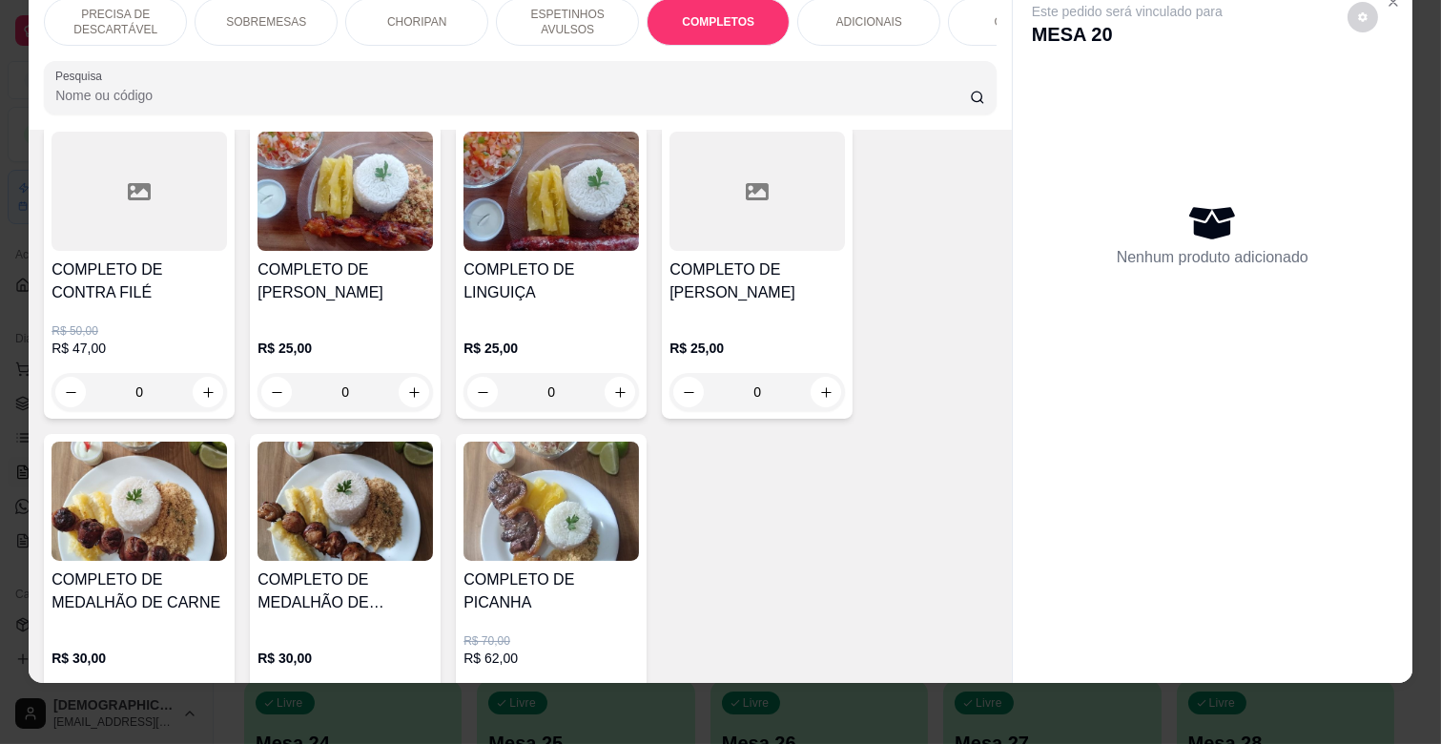
scroll to position [2725, 0]
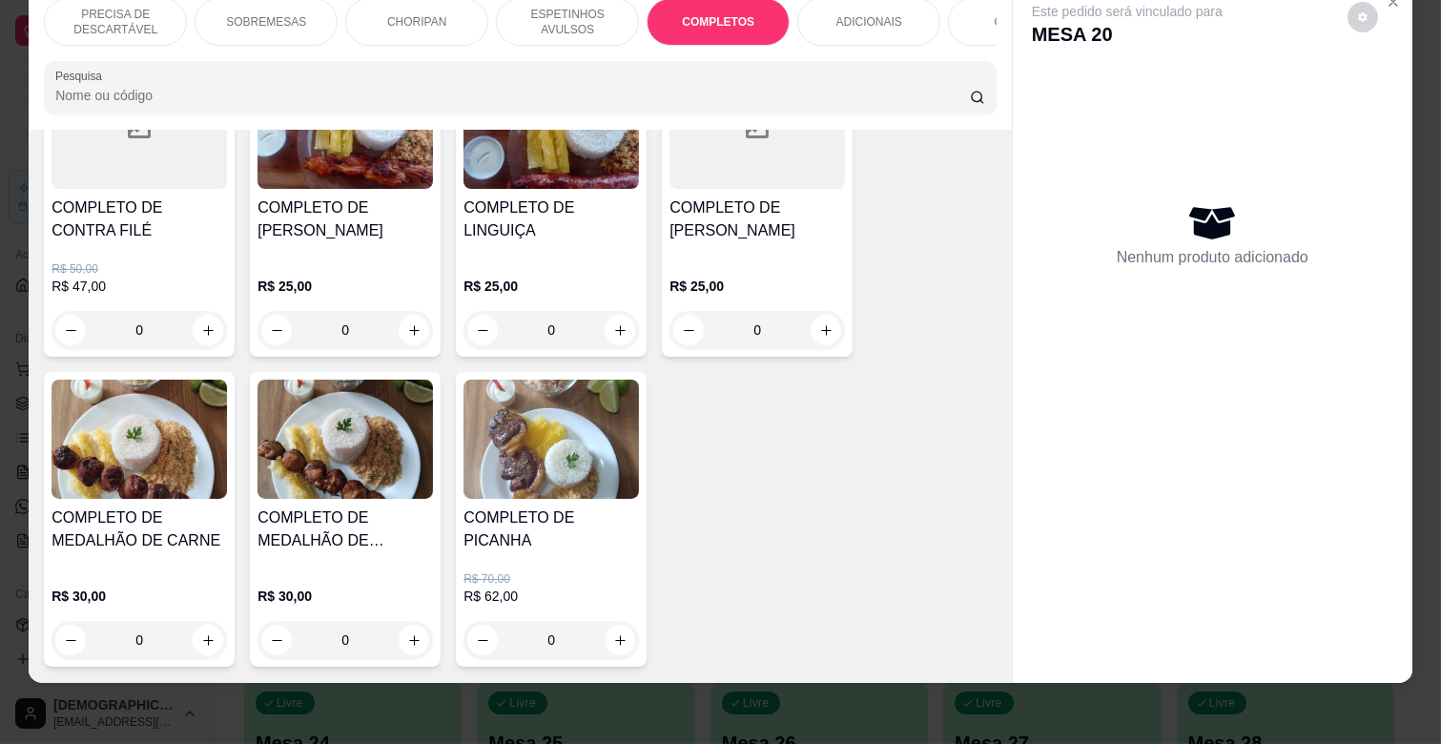
click at [156, 506] on h4 "COMPLETO DE MEDALHÃO DE CARNE" at bounding box center [139, 529] width 175 height 46
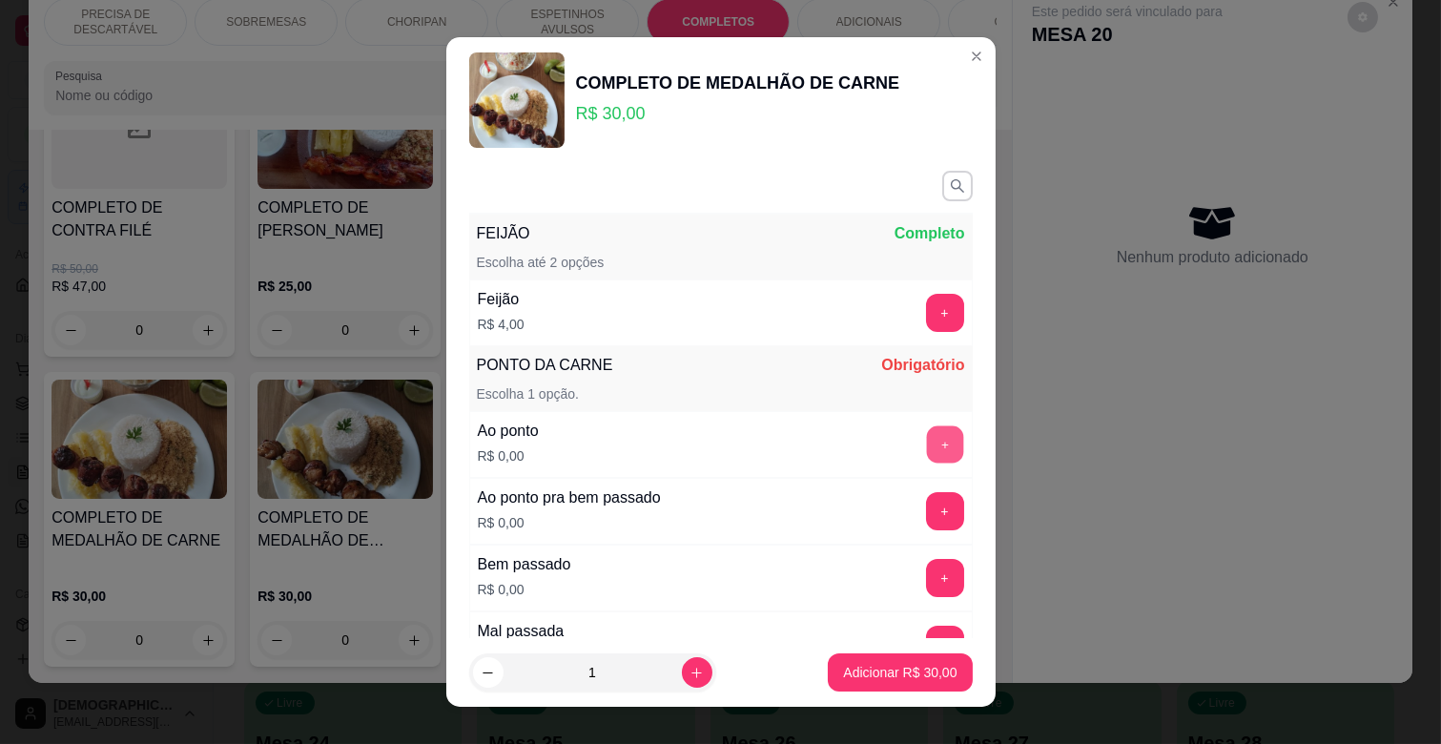
click at [926, 448] on button "+" at bounding box center [944, 444] width 37 height 37
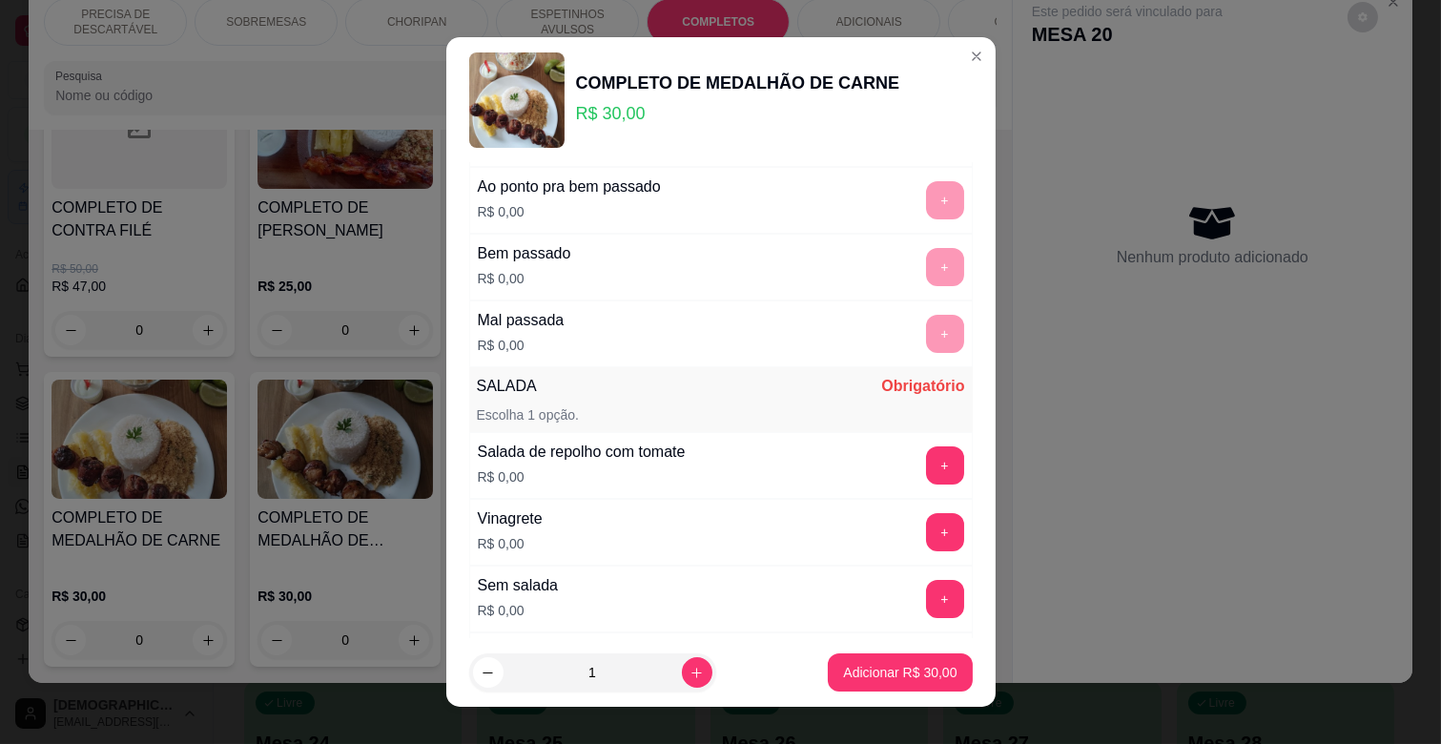
scroll to position [318, 0]
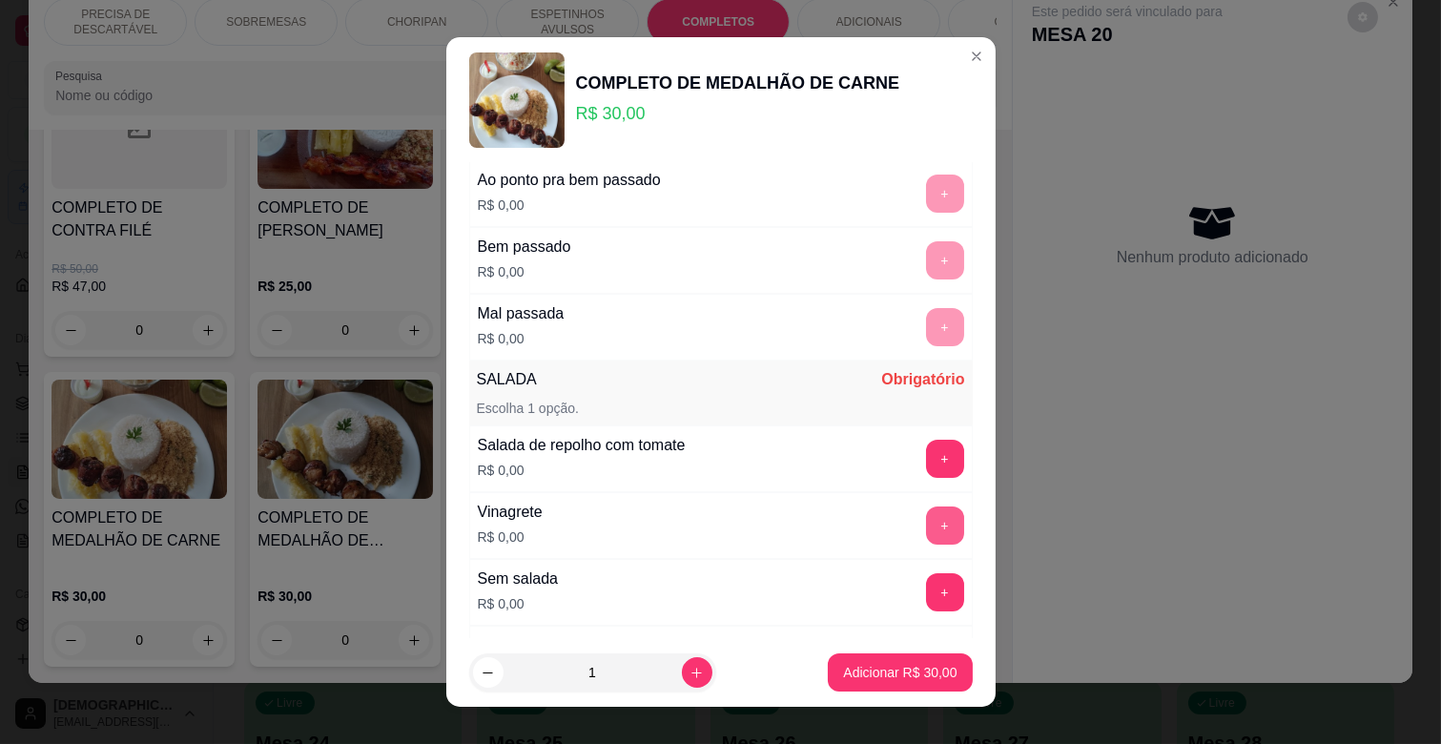
click at [926, 511] on button "+" at bounding box center [945, 525] width 38 height 38
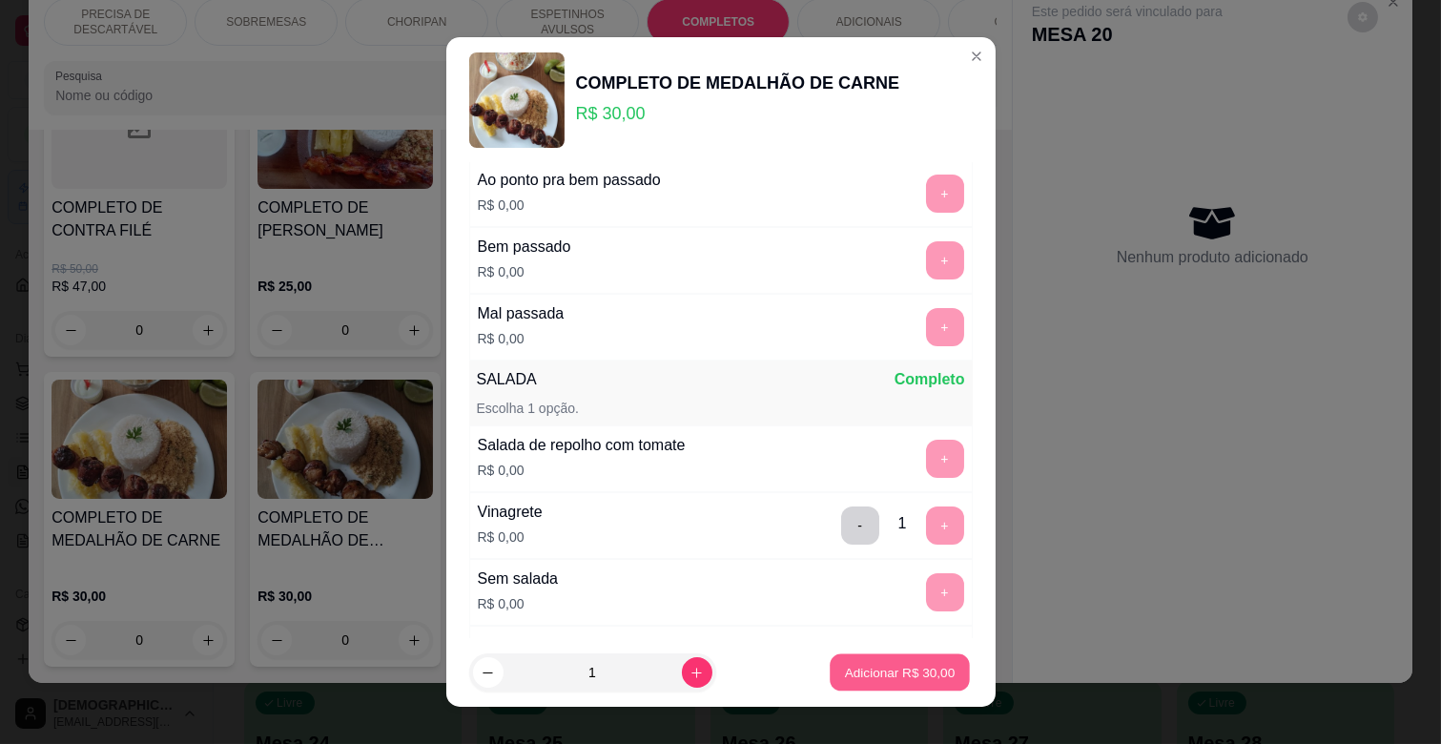
click at [896, 660] on button "Adicionar R$ 30,00" at bounding box center [901, 672] width 140 height 37
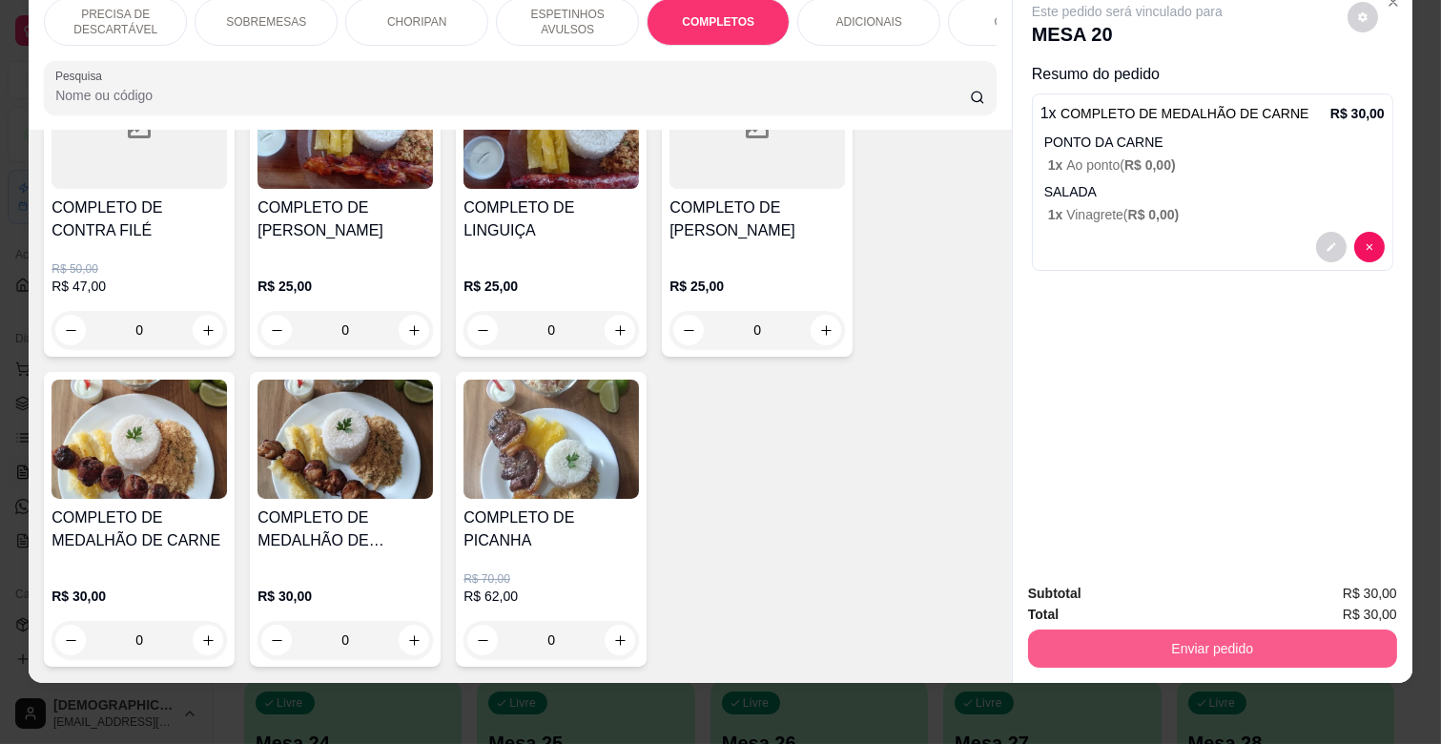
click at [1135, 630] on button "Enviar pedido" at bounding box center [1212, 648] width 369 height 38
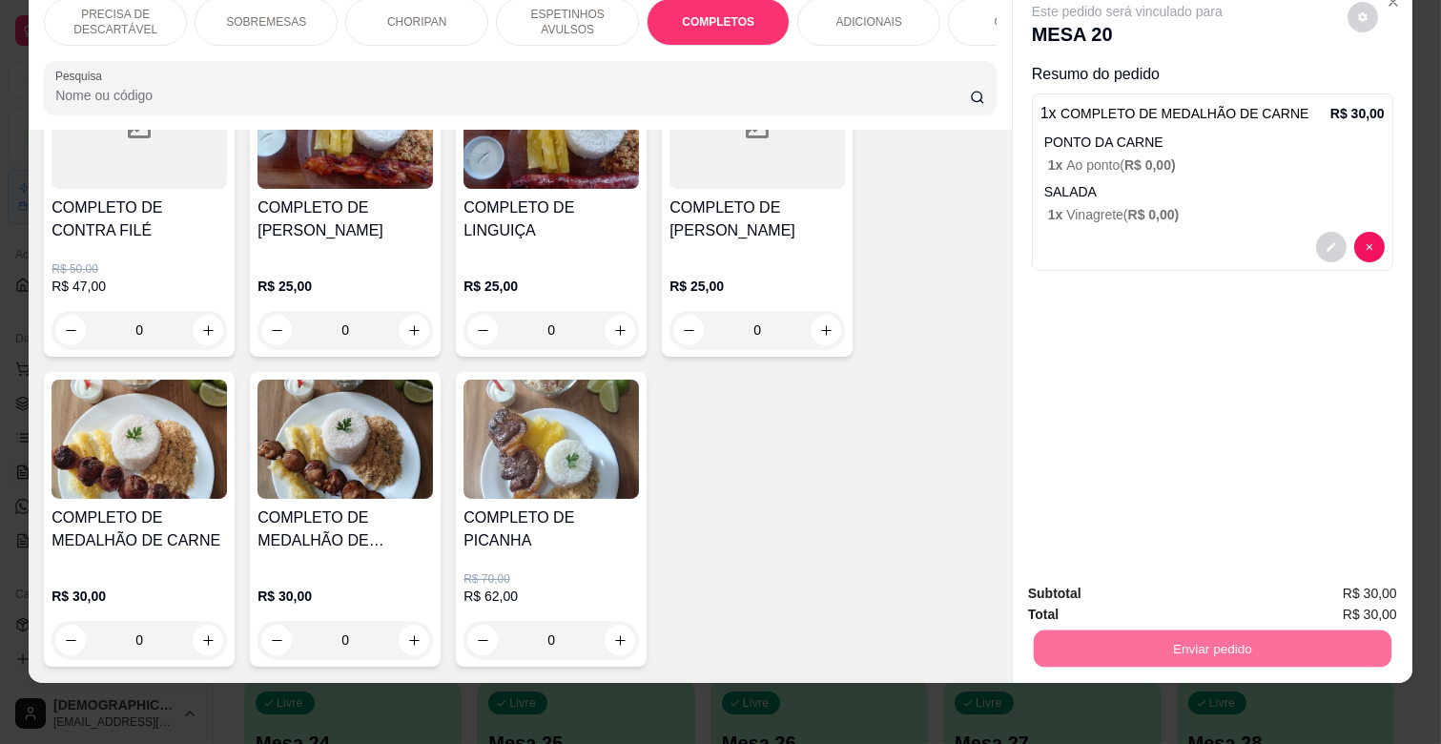
click at [1326, 576] on button "Enviar pedido" at bounding box center [1346, 585] width 105 height 35
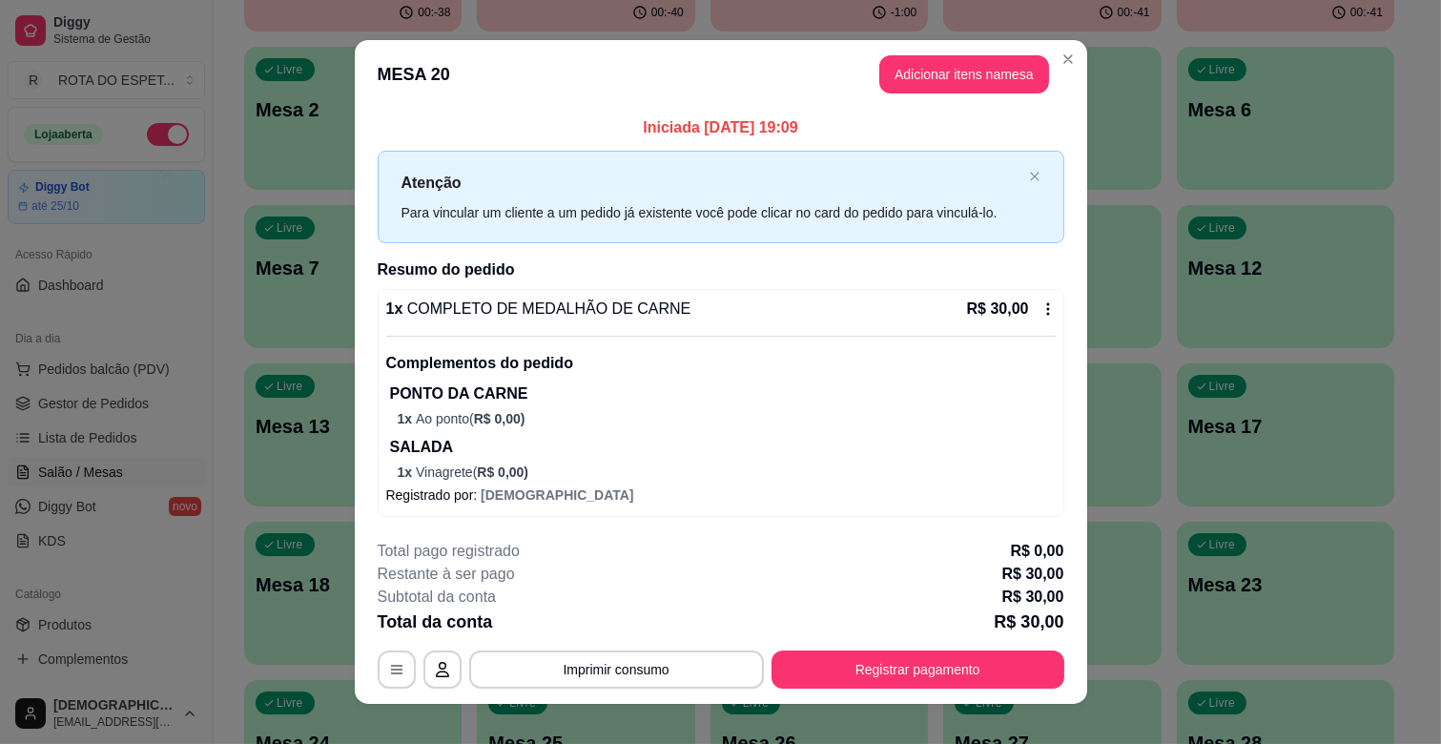
click at [1014, 703] on footer "**********" at bounding box center [721, 614] width 732 height 179
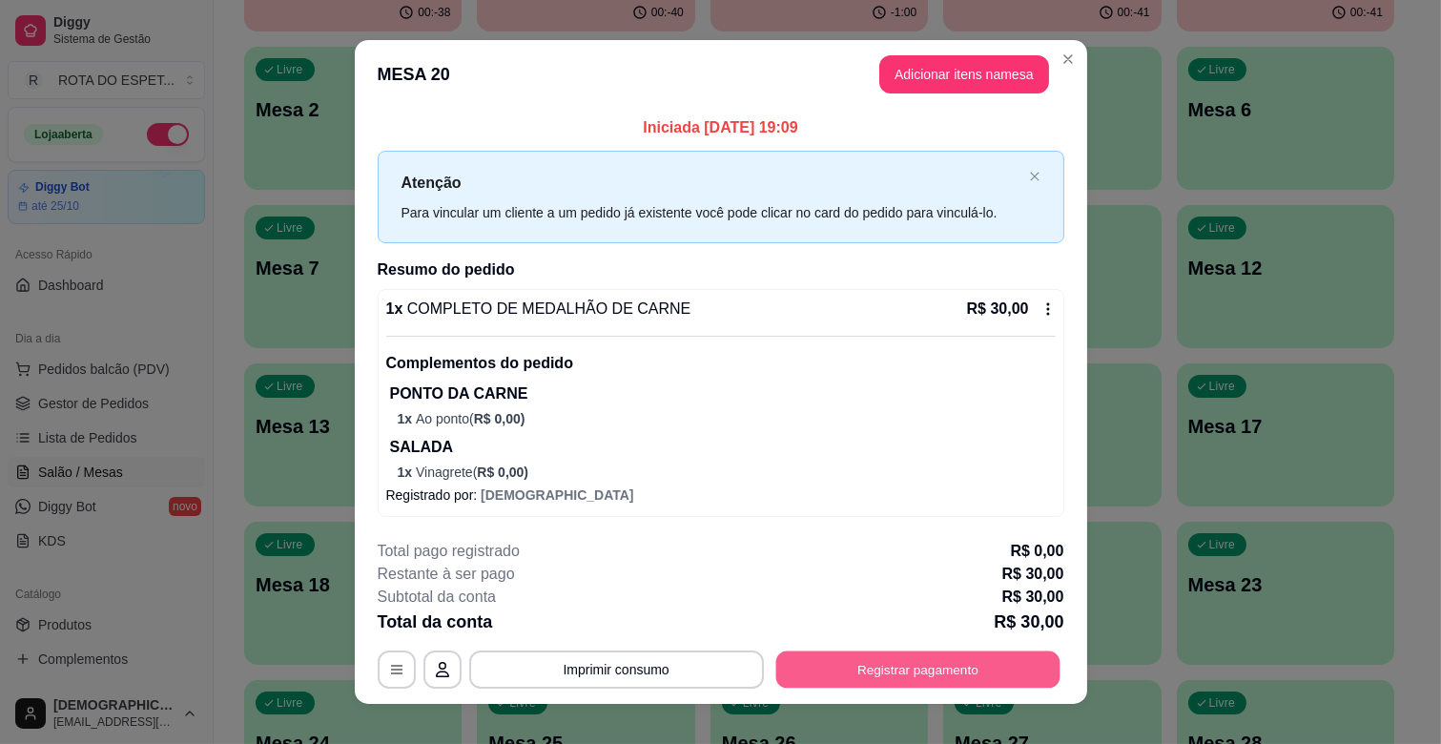
click at [1002, 679] on button "Registrar pagamento" at bounding box center [917, 669] width 284 height 37
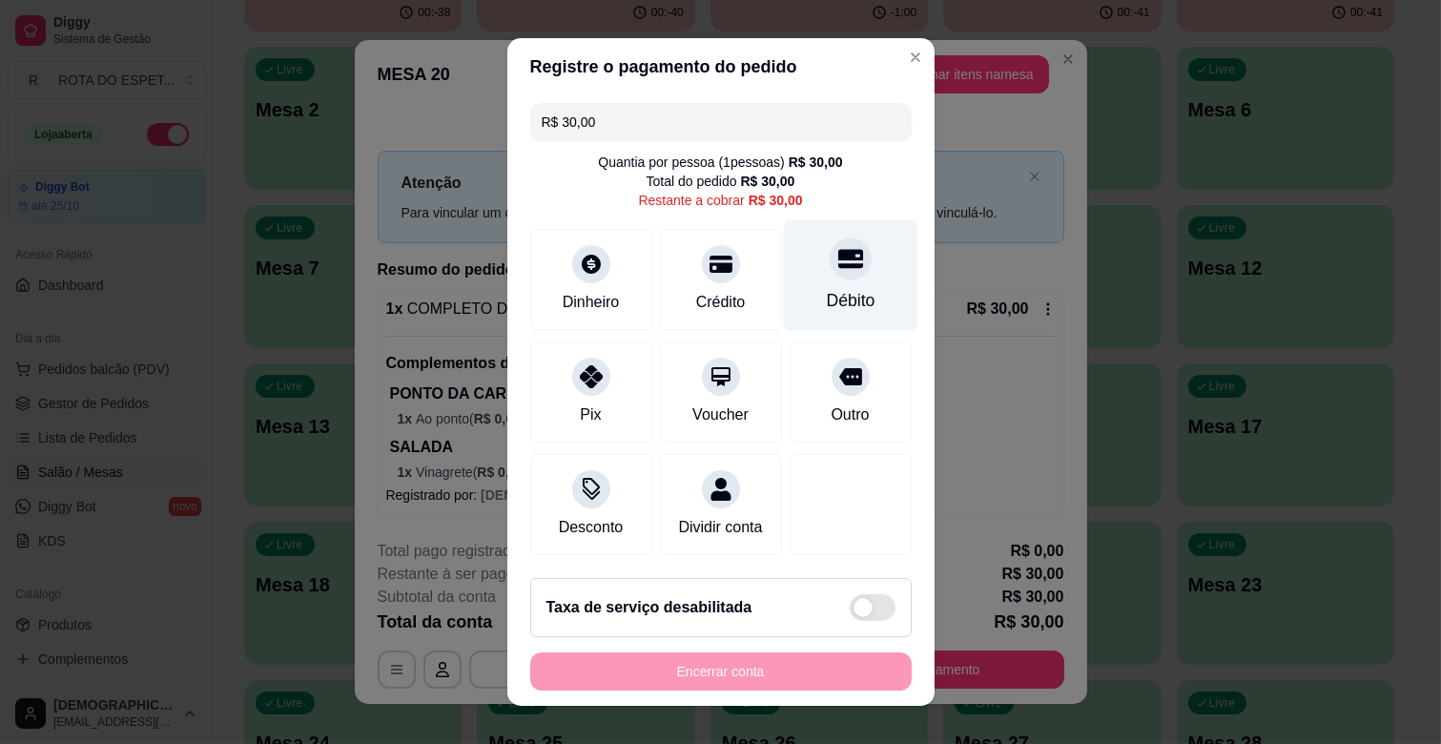
click at [816, 280] on div "Débito" at bounding box center [850, 276] width 134 height 112
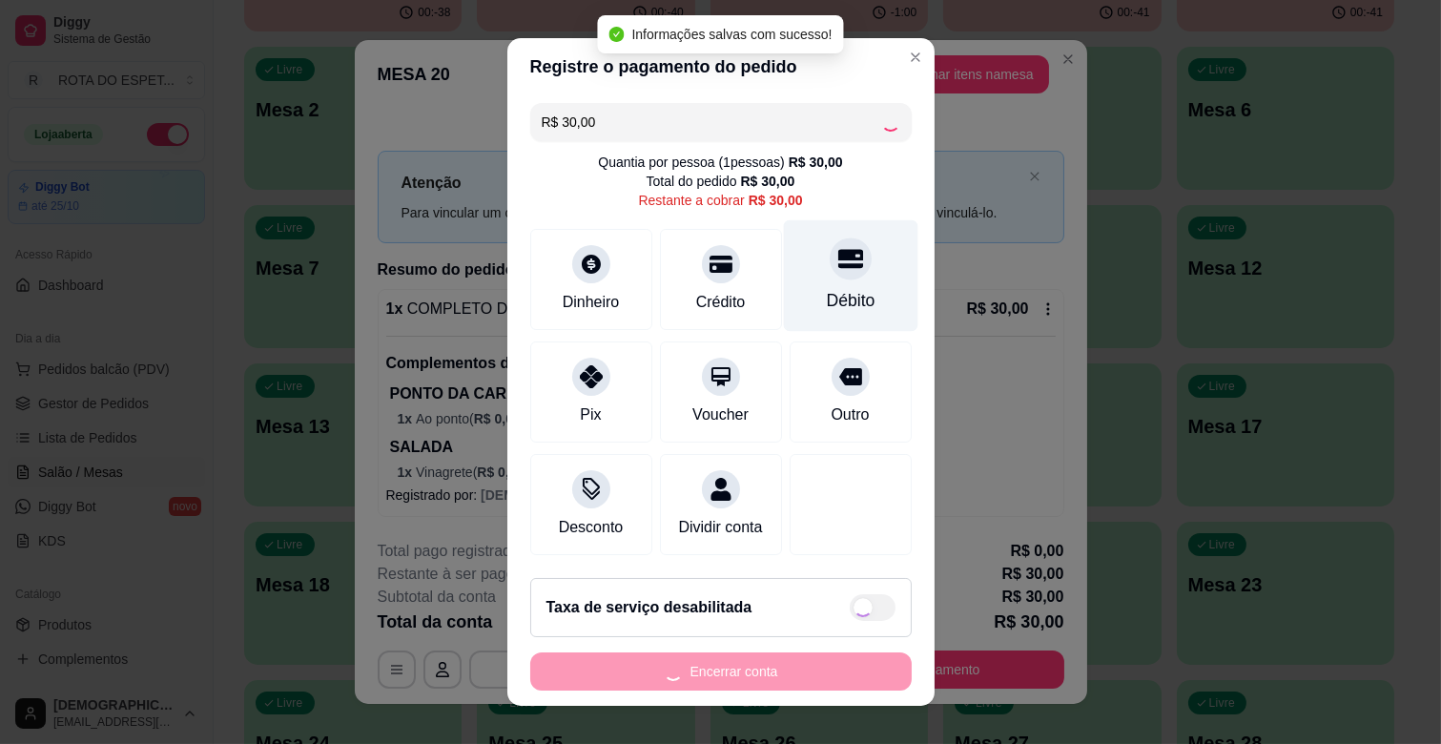
type input "R$ 0,00"
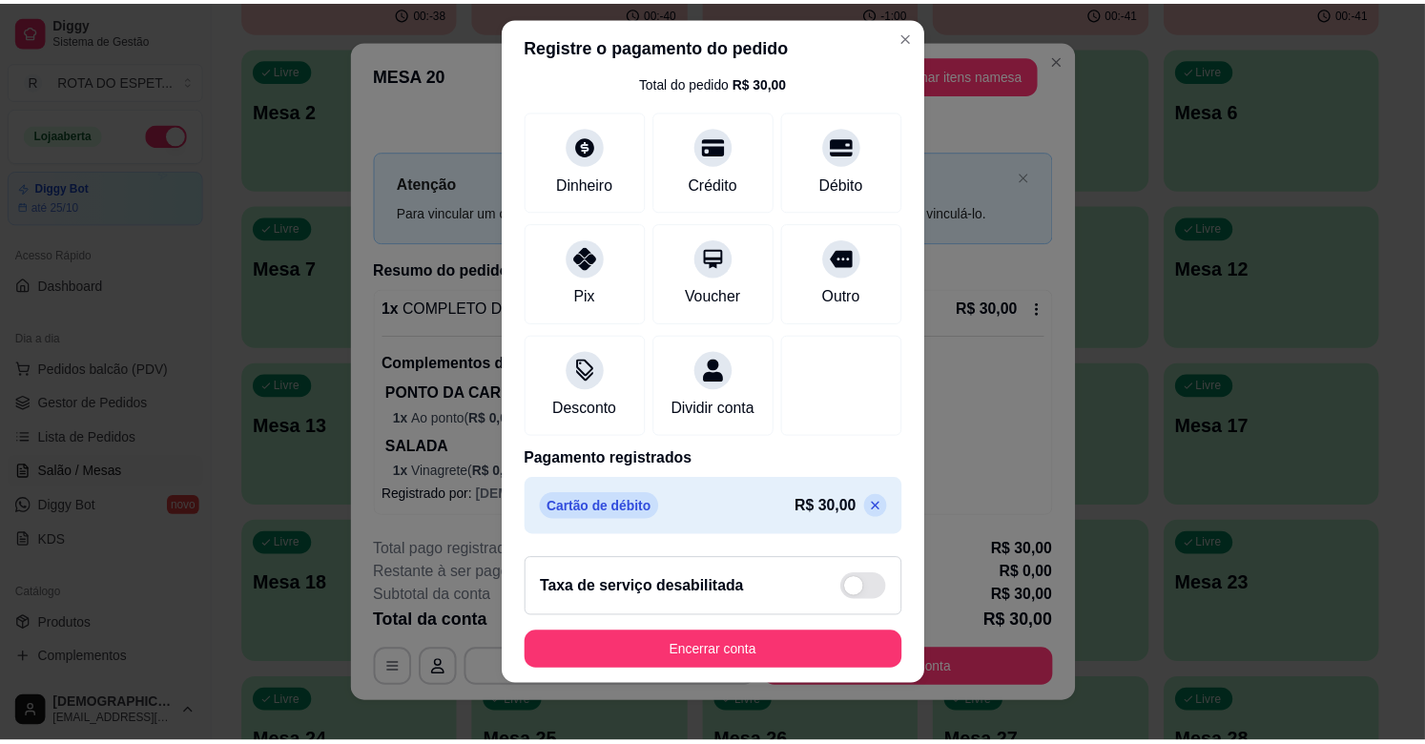
scroll to position [24, 0]
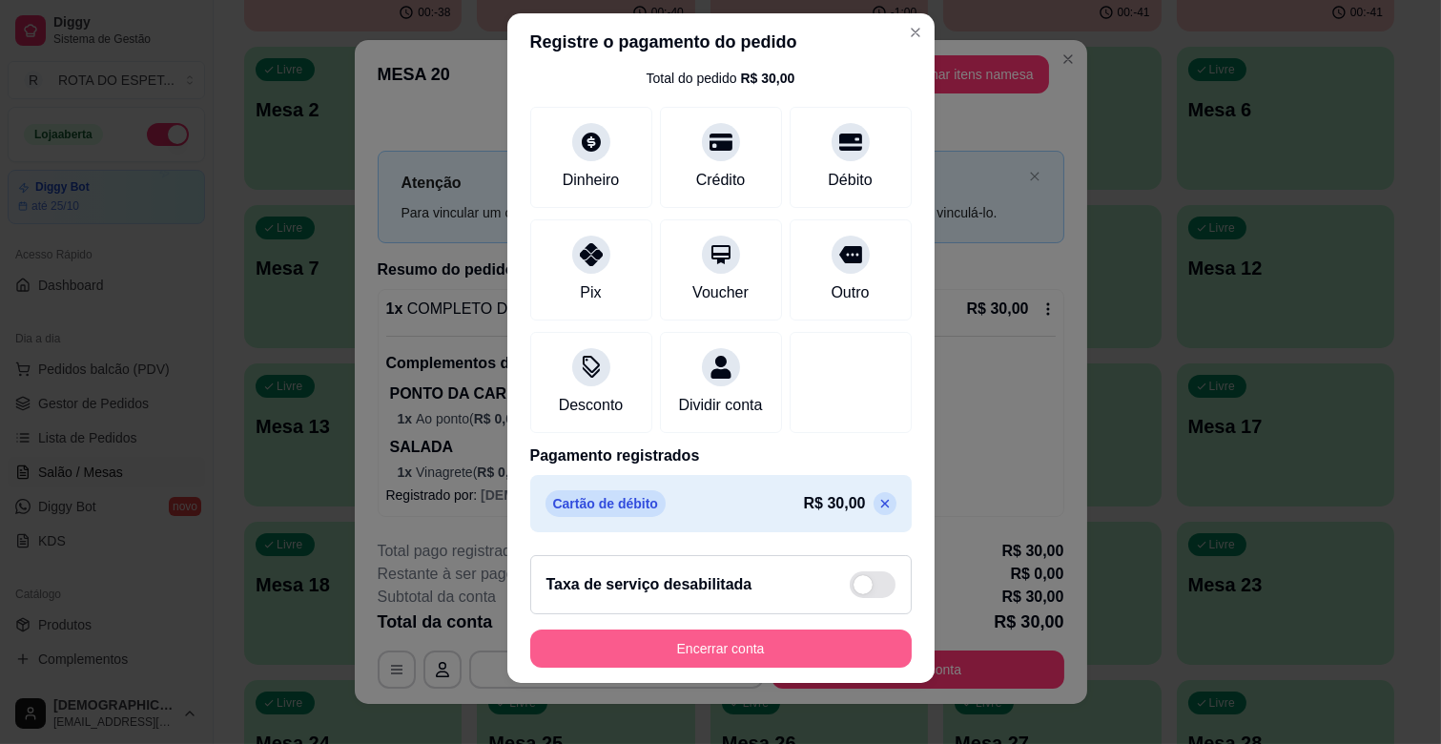
click at [752, 641] on button "Encerrar conta" at bounding box center [720, 648] width 381 height 38
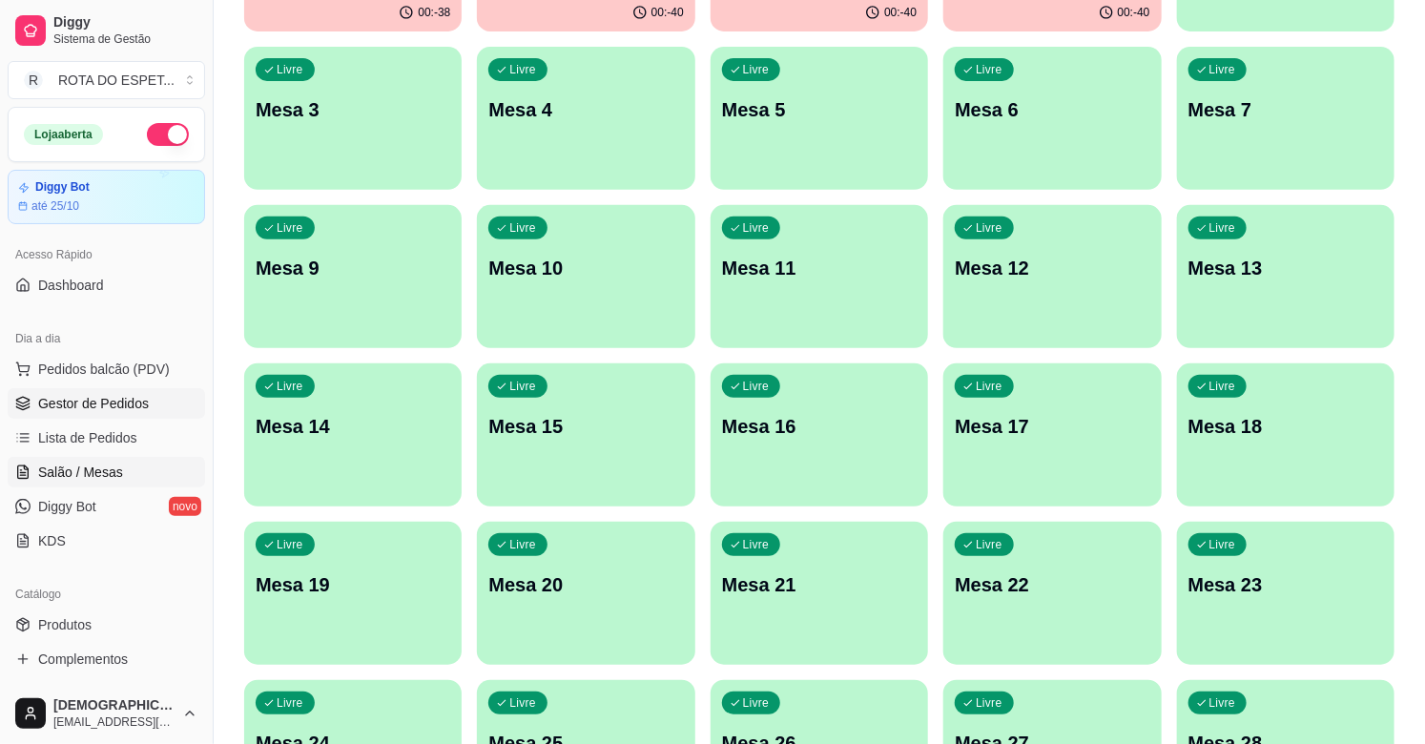
click at [139, 391] on link "Gestor de Pedidos" at bounding box center [106, 403] width 197 height 31
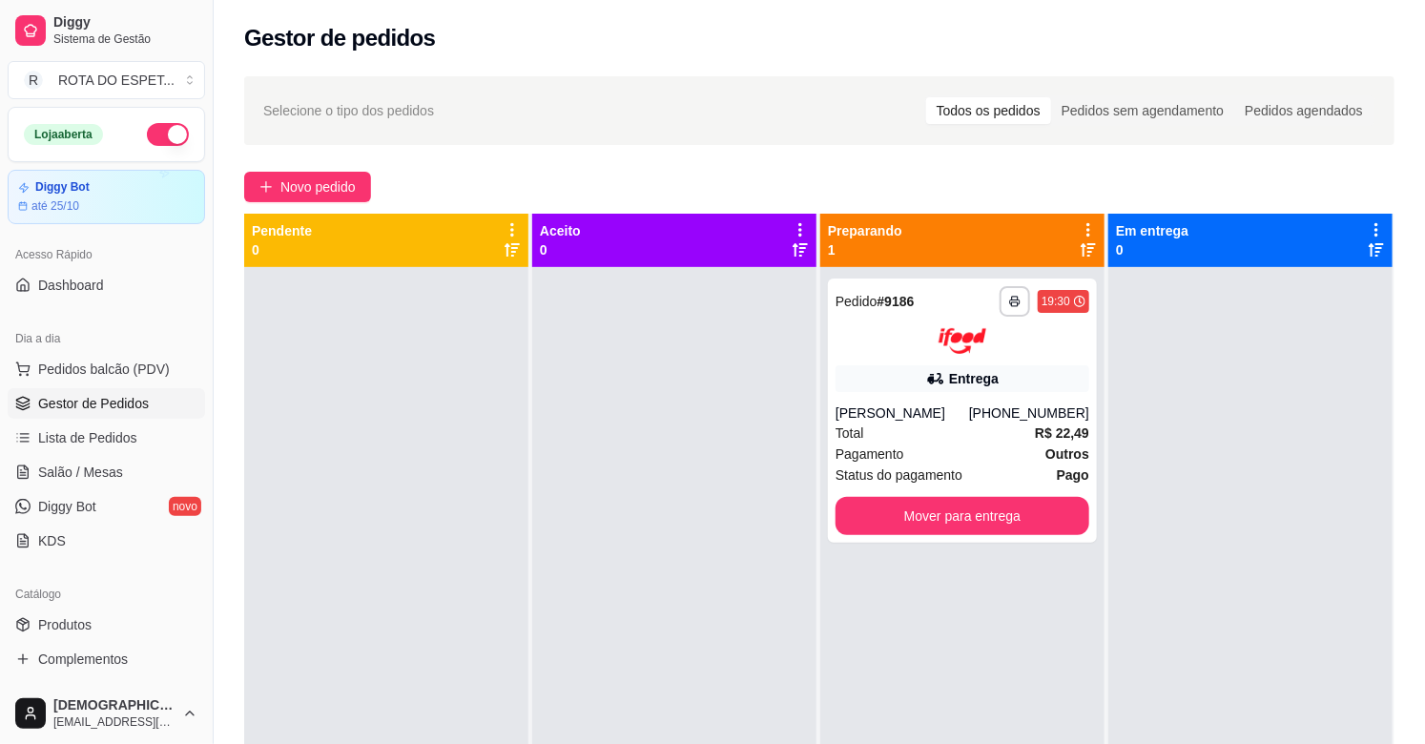
click at [702, 509] on div at bounding box center [674, 639] width 284 height 744
click at [569, 605] on div at bounding box center [674, 639] width 284 height 744
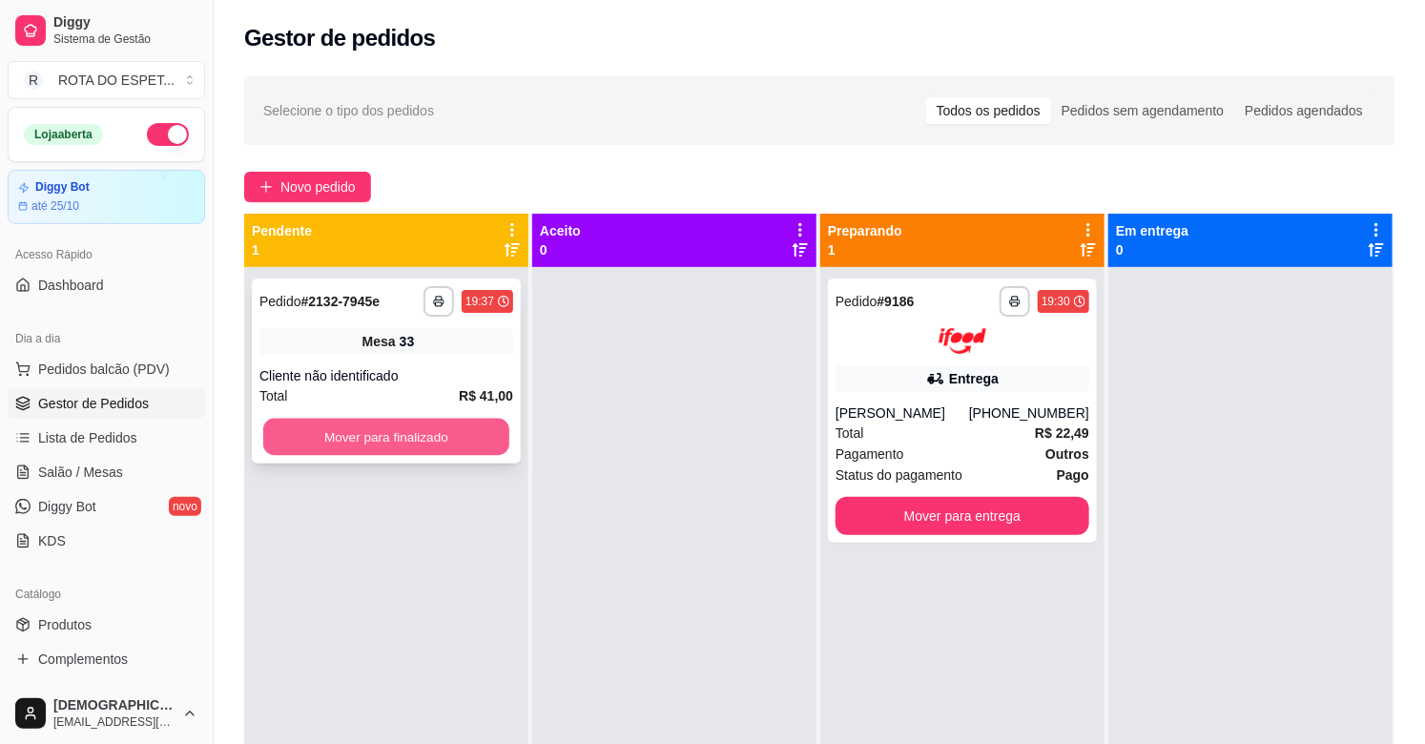
click at [479, 425] on button "Mover para finalizado" at bounding box center [386, 437] width 246 height 37
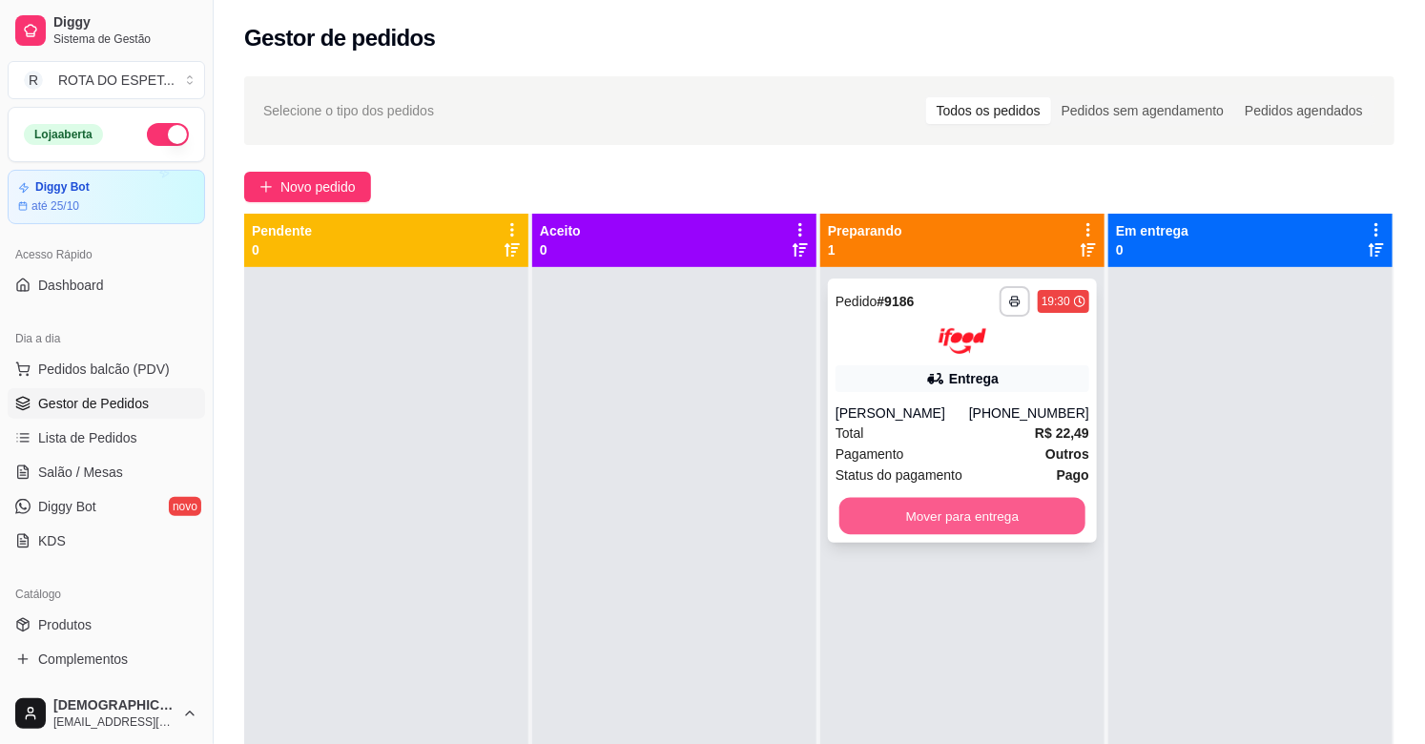
click at [880, 510] on button "Mover para entrega" at bounding box center [962, 515] width 246 height 37
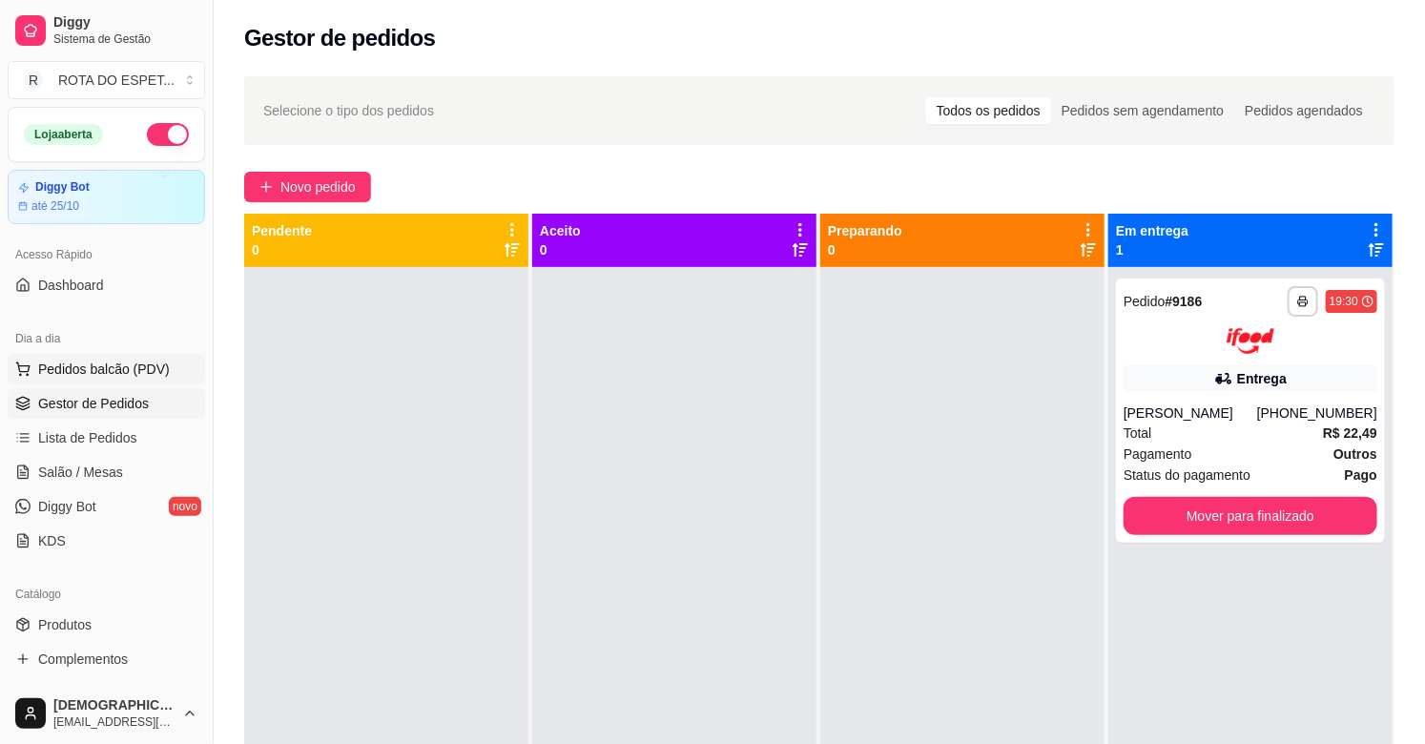
click at [98, 367] on span "Pedidos balcão (PDV)" at bounding box center [104, 369] width 132 height 19
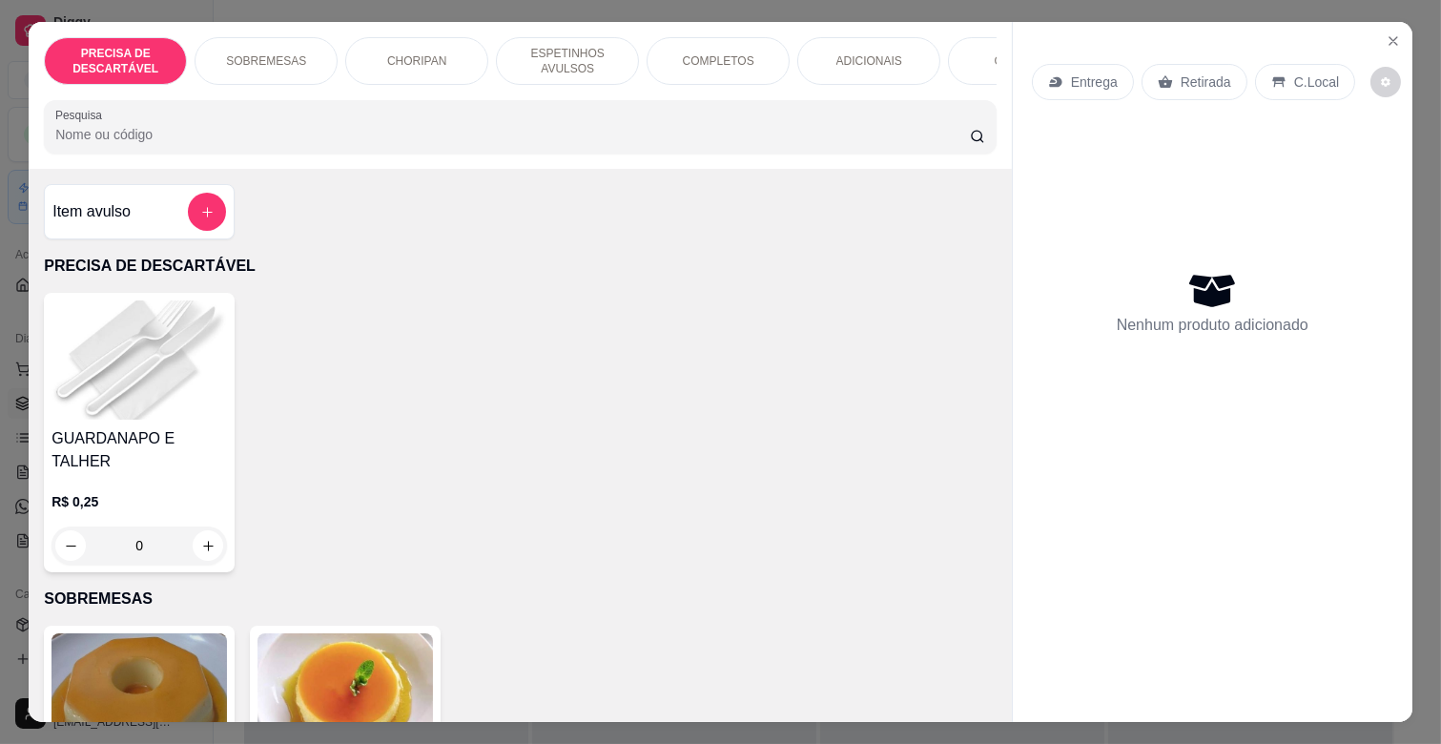
click at [756, 42] on div "COMPLETOS" at bounding box center [718, 61] width 143 height 48
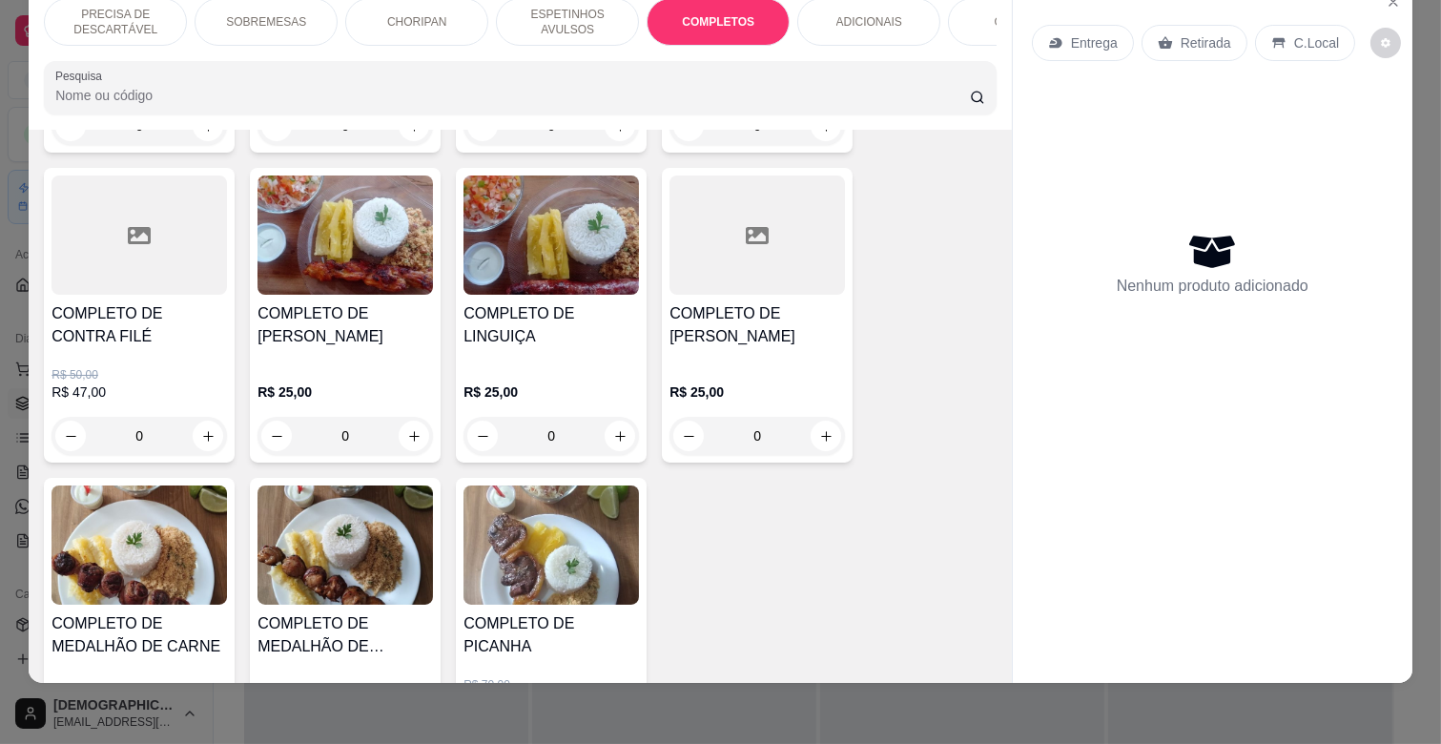
scroll to position [2725, 0]
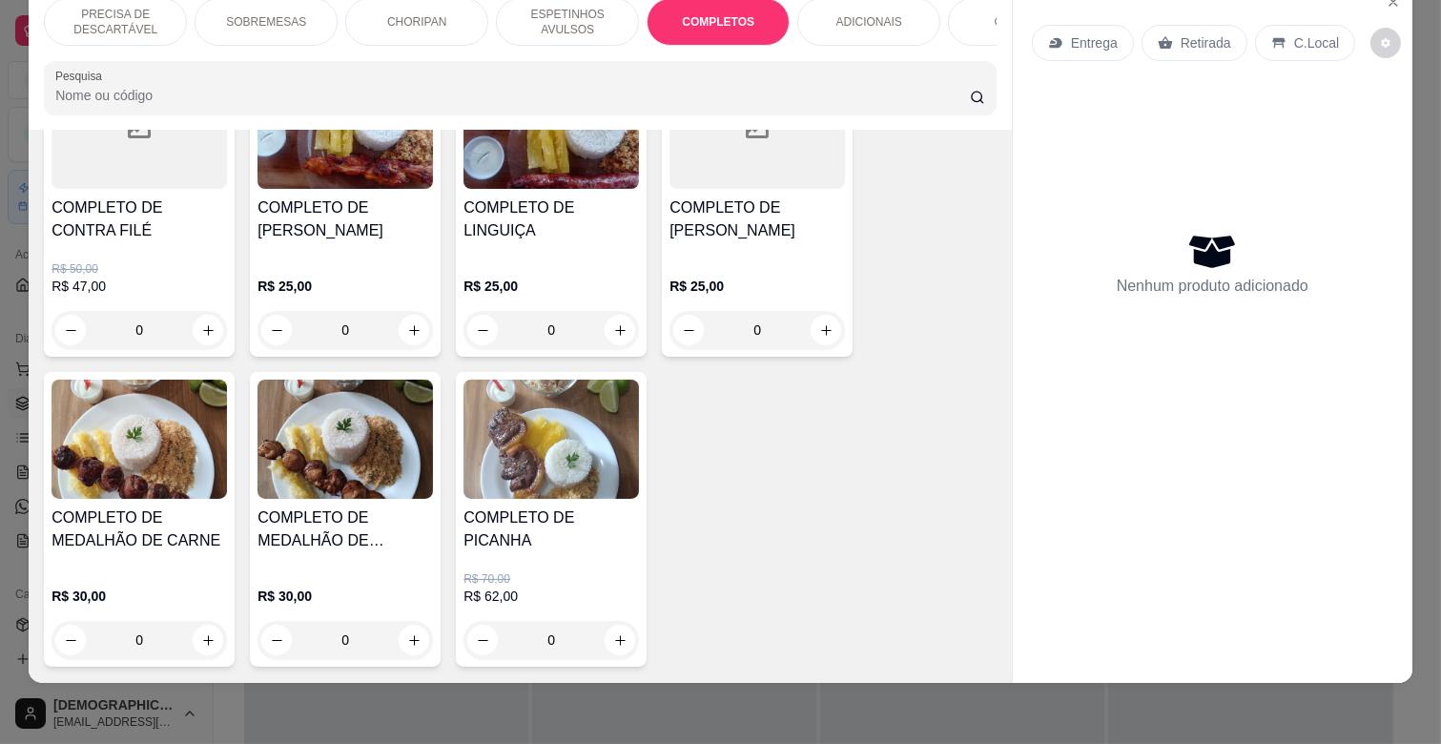
click at [193, 432] on img at bounding box center [139, 439] width 175 height 119
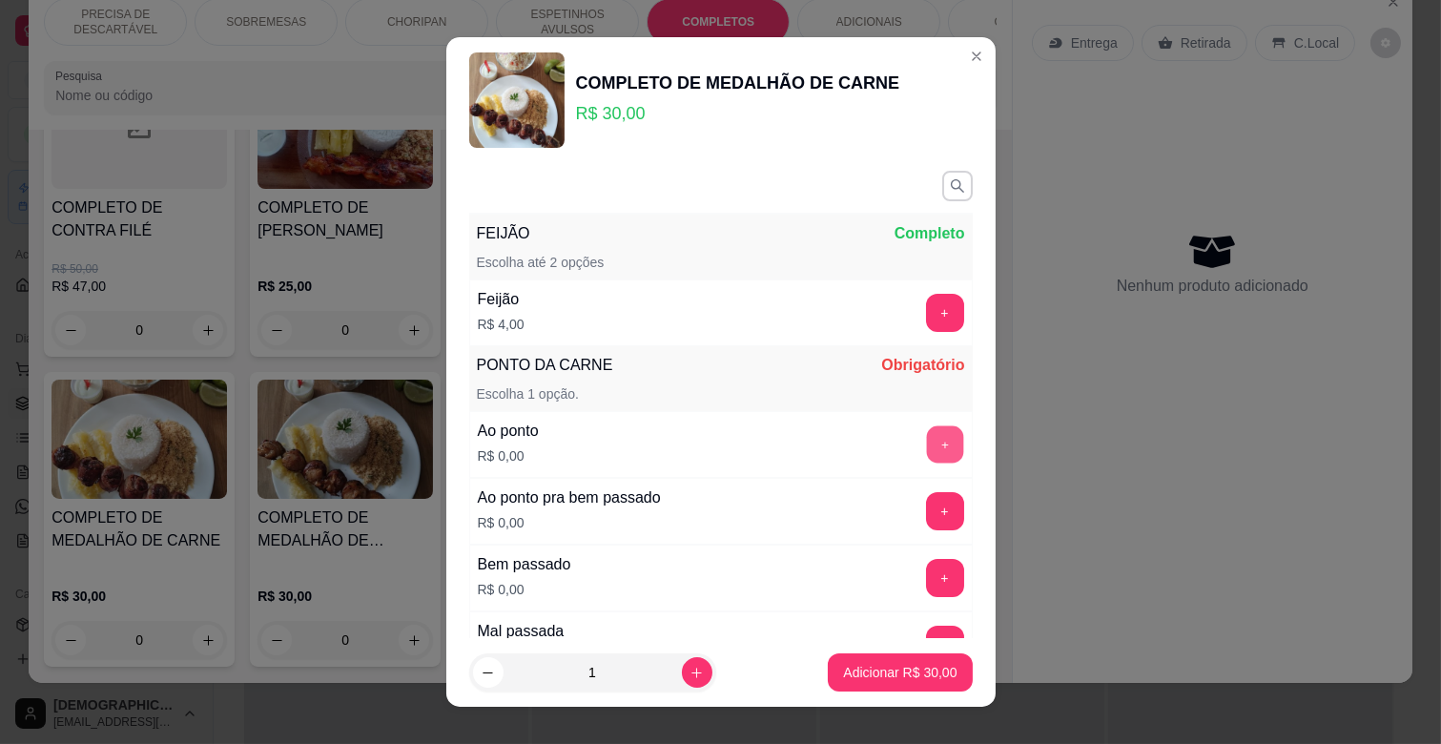
click at [926, 439] on button "+" at bounding box center [944, 444] width 37 height 37
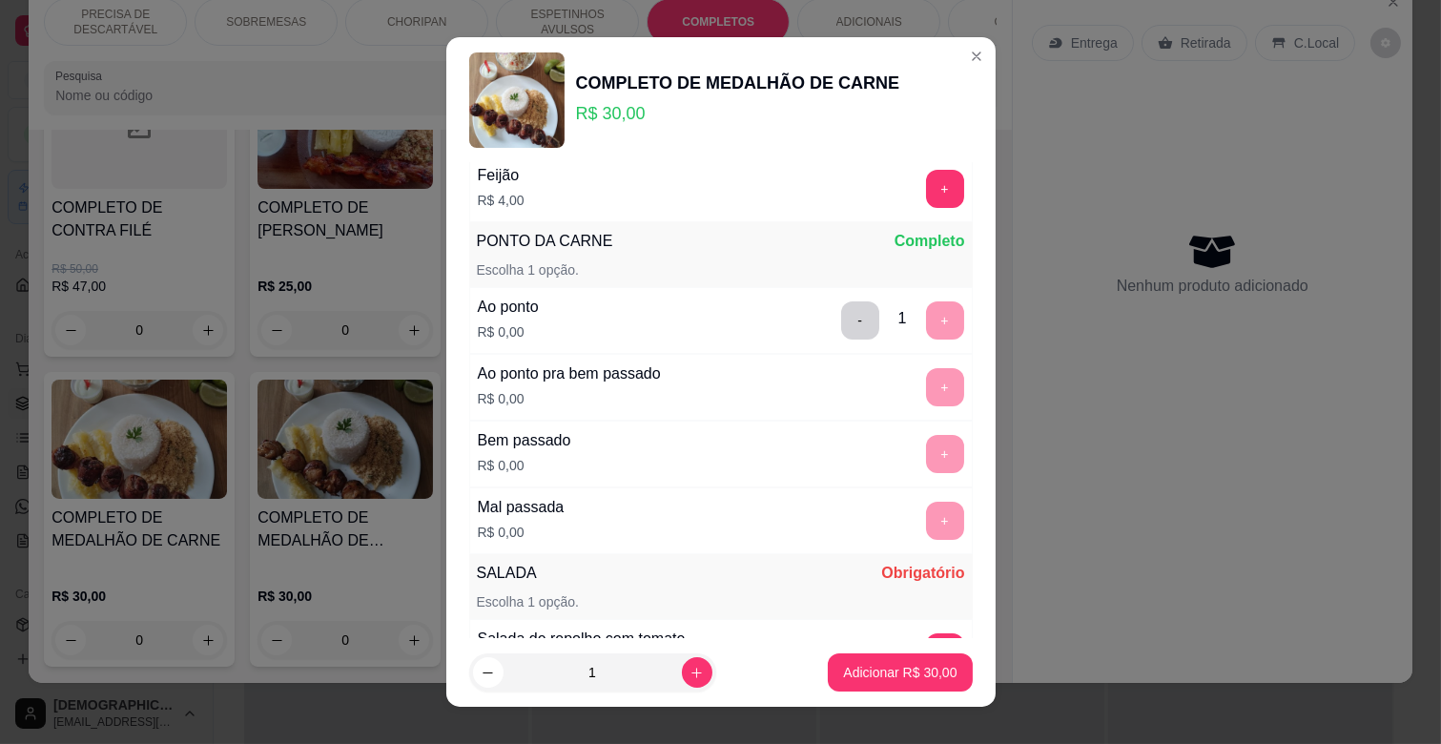
scroll to position [498, 0]
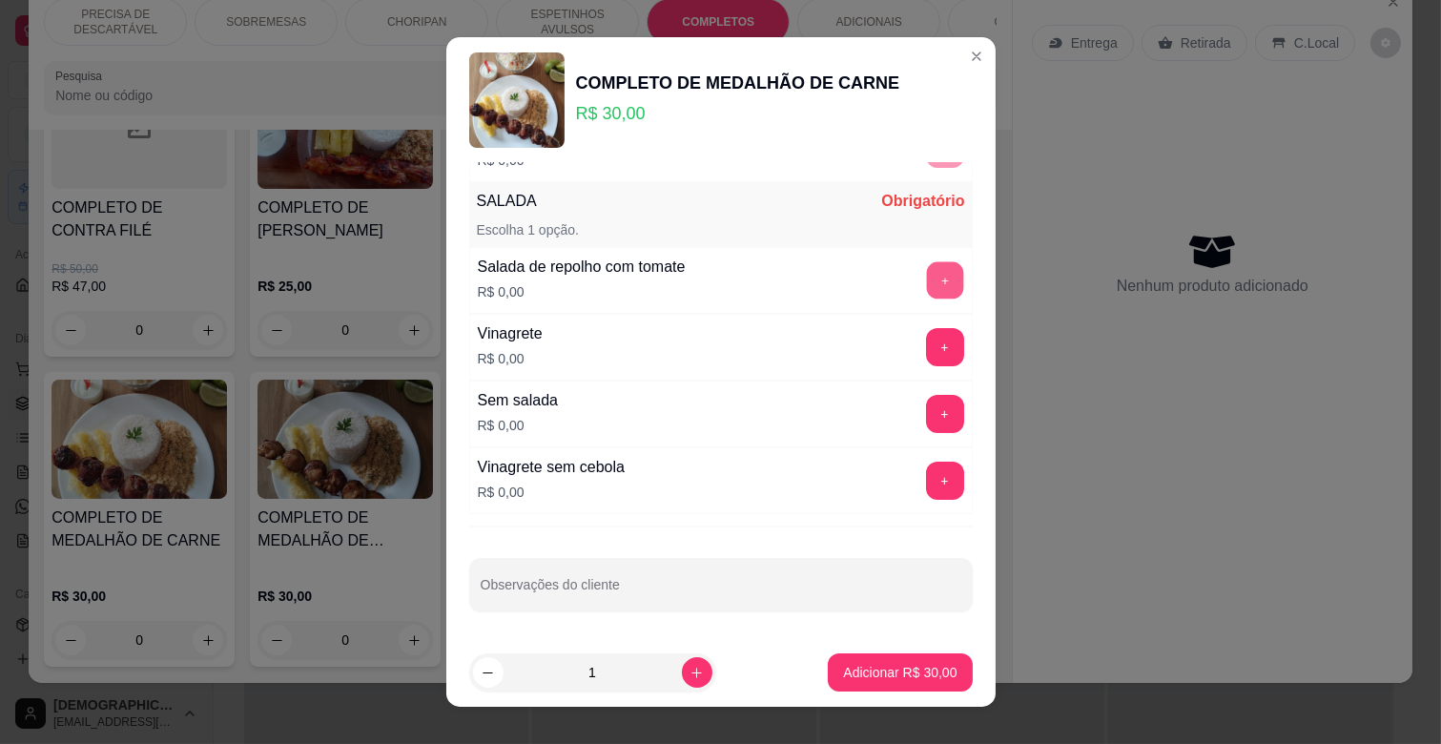
click at [926, 273] on button "+" at bounding box center [944, 280] width 37 height 37
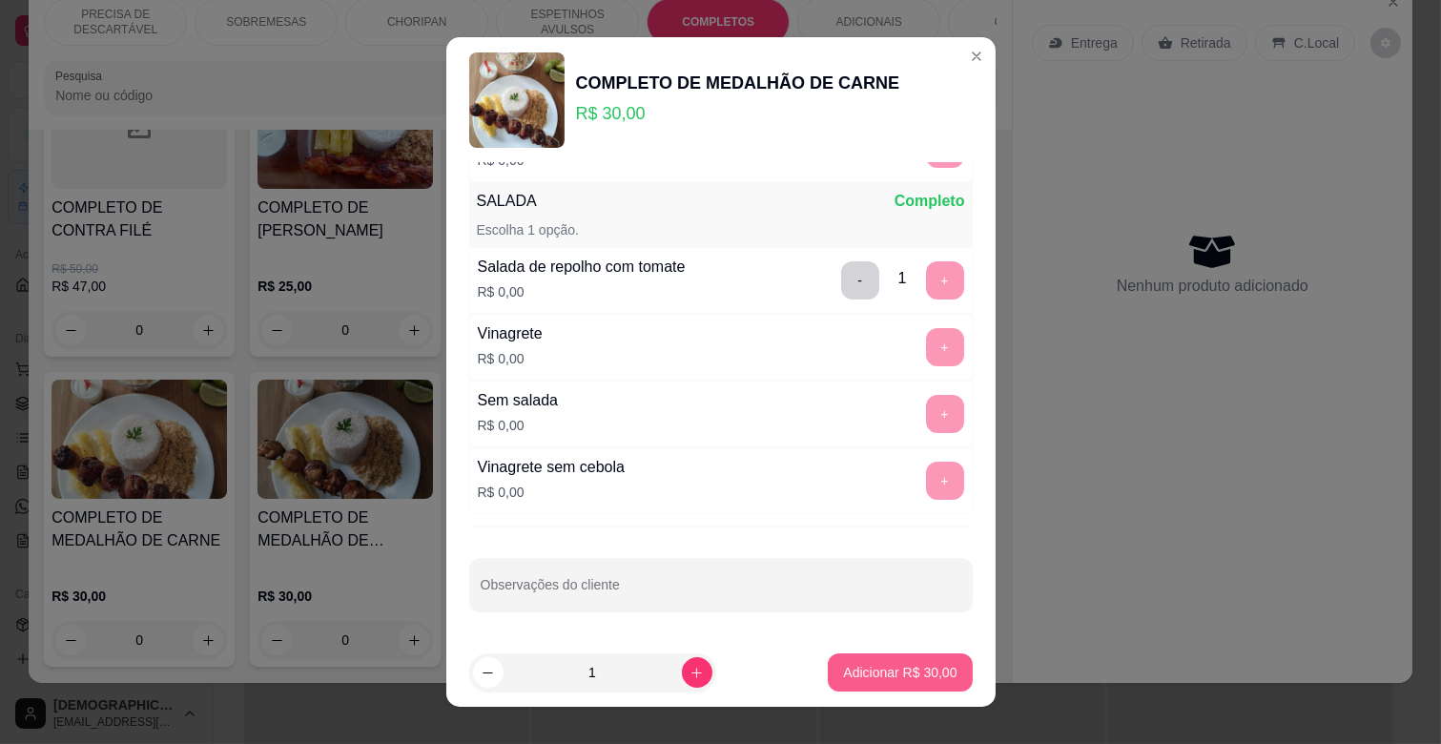
click at [919, 662] on button "Adicionar R$ 30,00" at bounding box center [900, 672] width 144 height 38
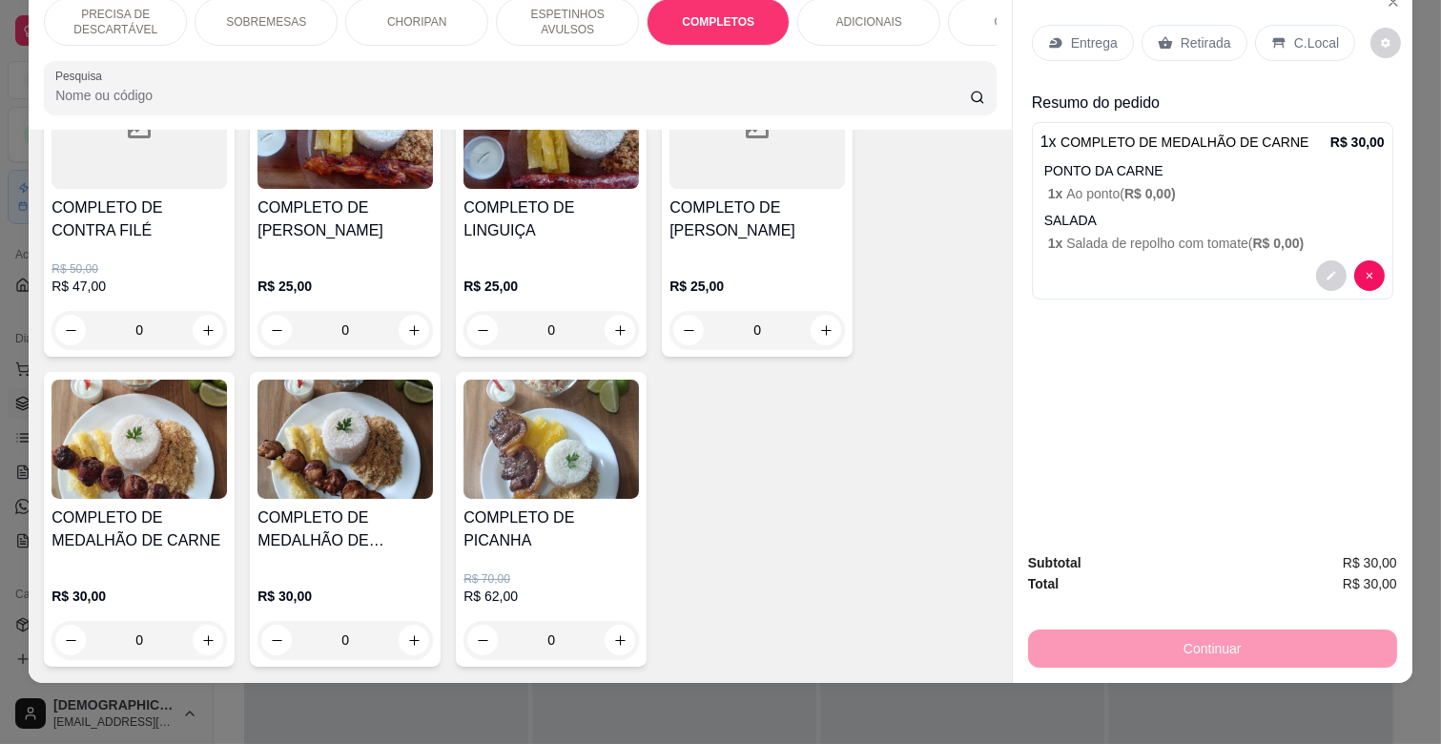
click at [401, 464] on img at bounding box center [345, 439] width 175 height 119
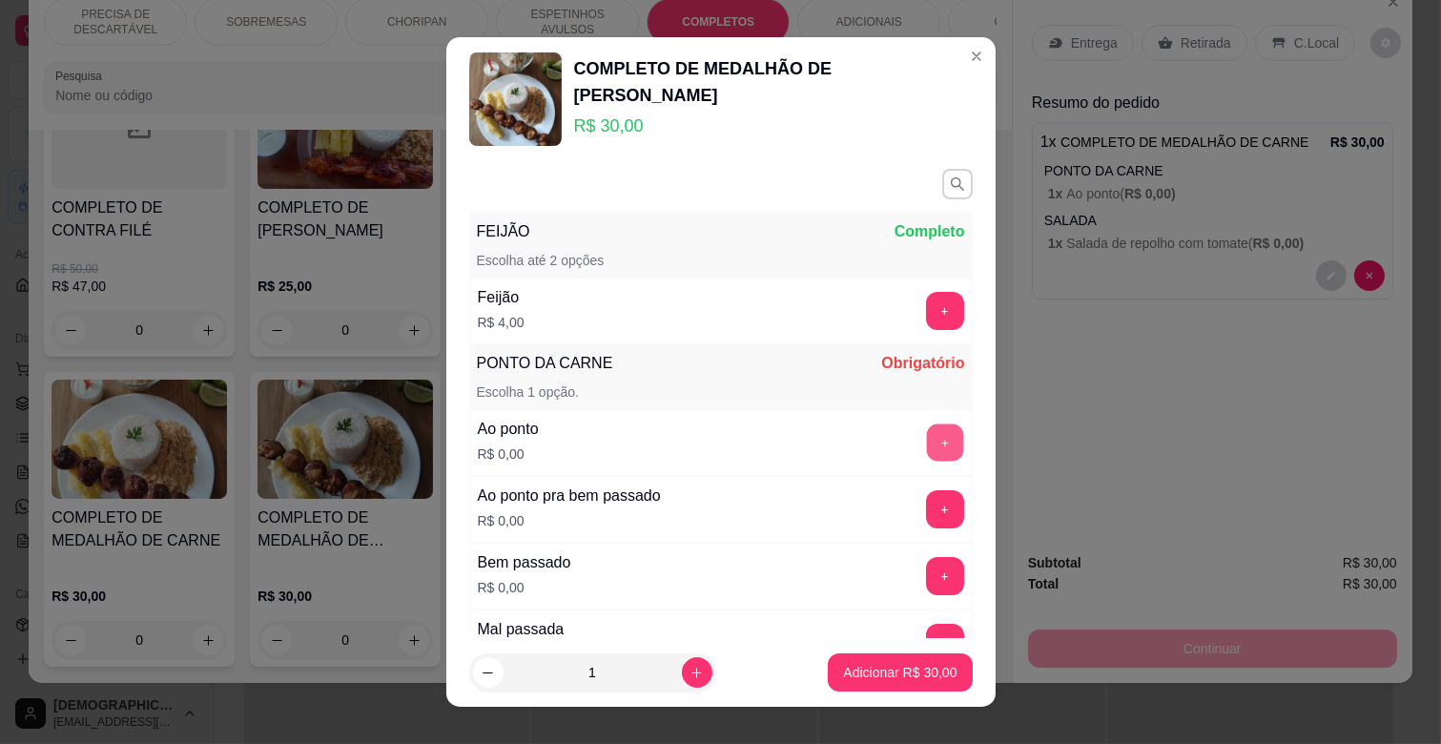
click at [926, 445] on button "+" at bounding box center [944, 442] width 37 height 37
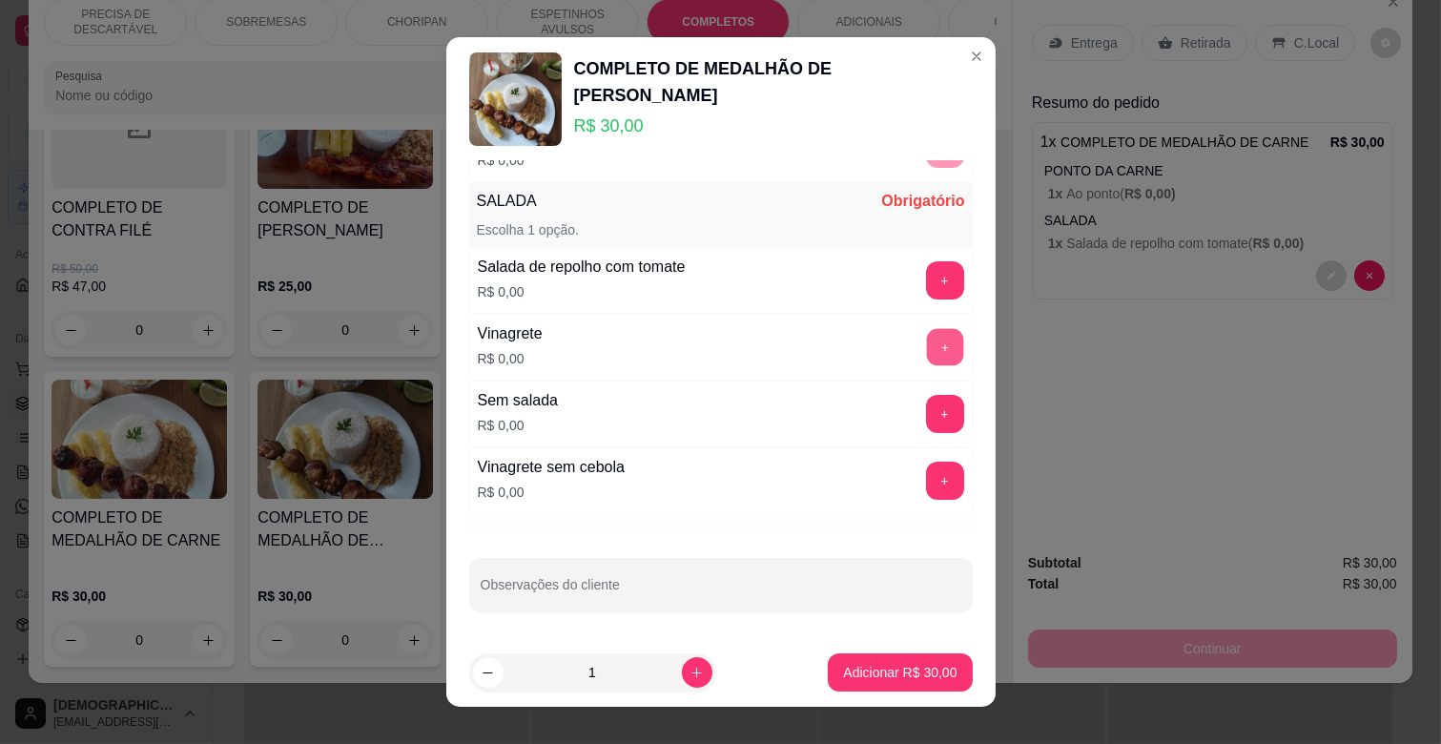
click at [926, 349] on button "+" at bounding box center [944, 347] width 37 height 37
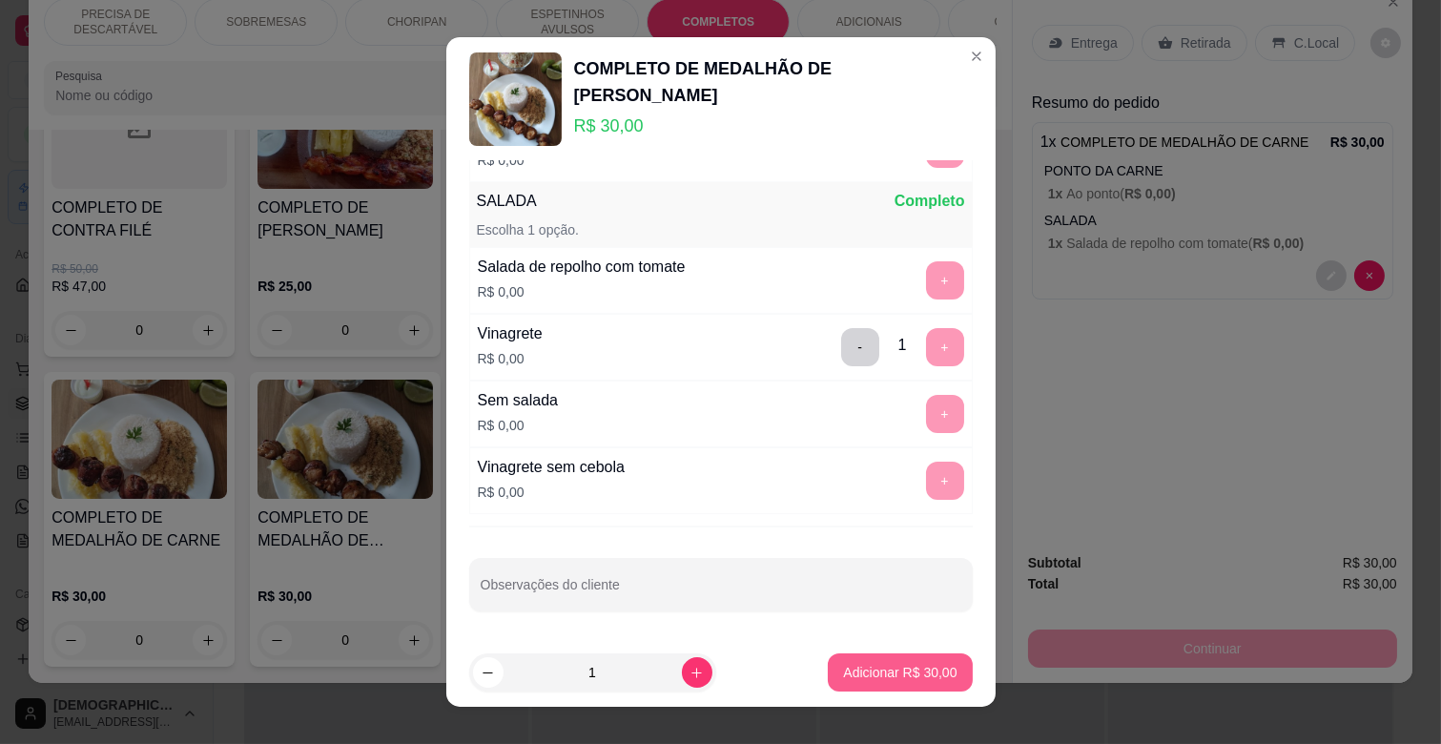
click at [894, 674] on p "Adicionar R$ 30,00" at bounding box center [899, 672] width 113 height 19
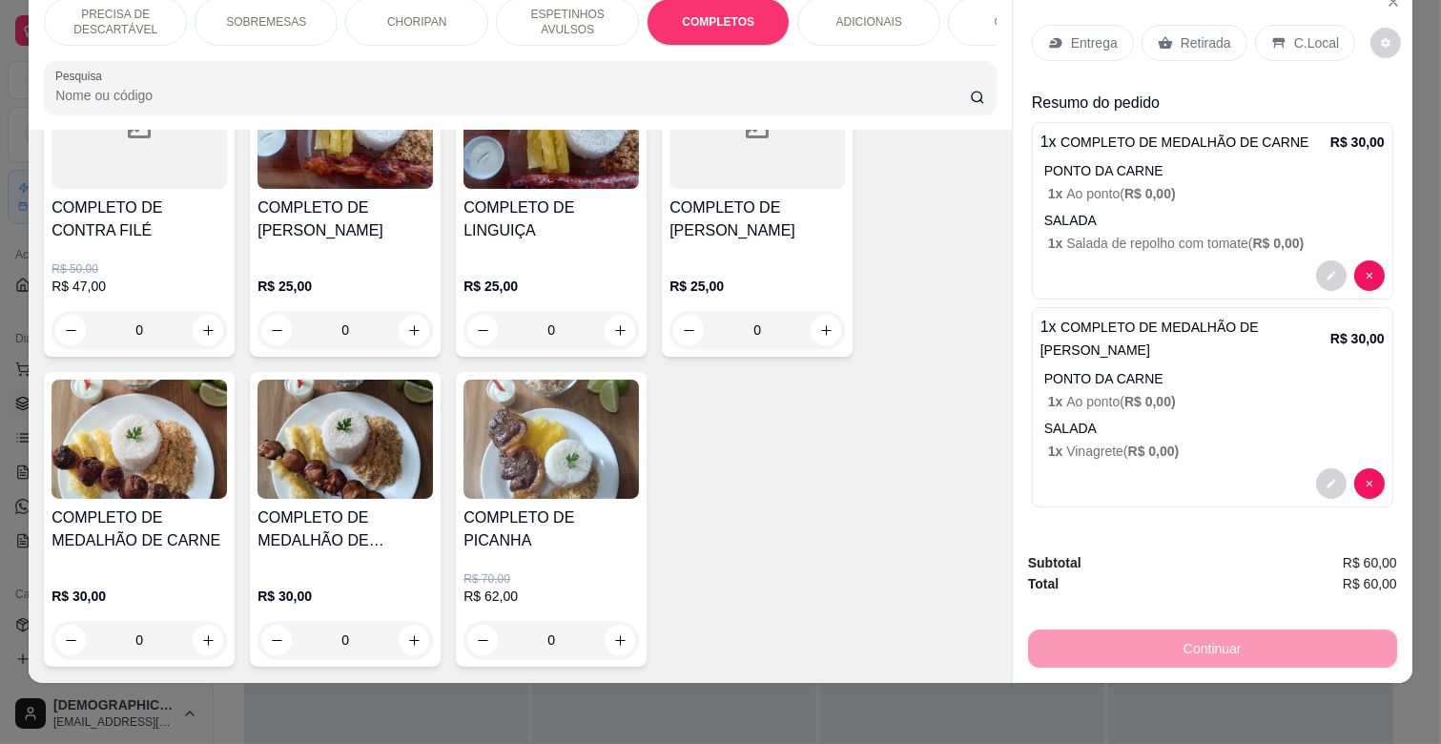
click at [1085, 33] on p "Entrega" at bounding box center [1094, 42] width 47 height 19
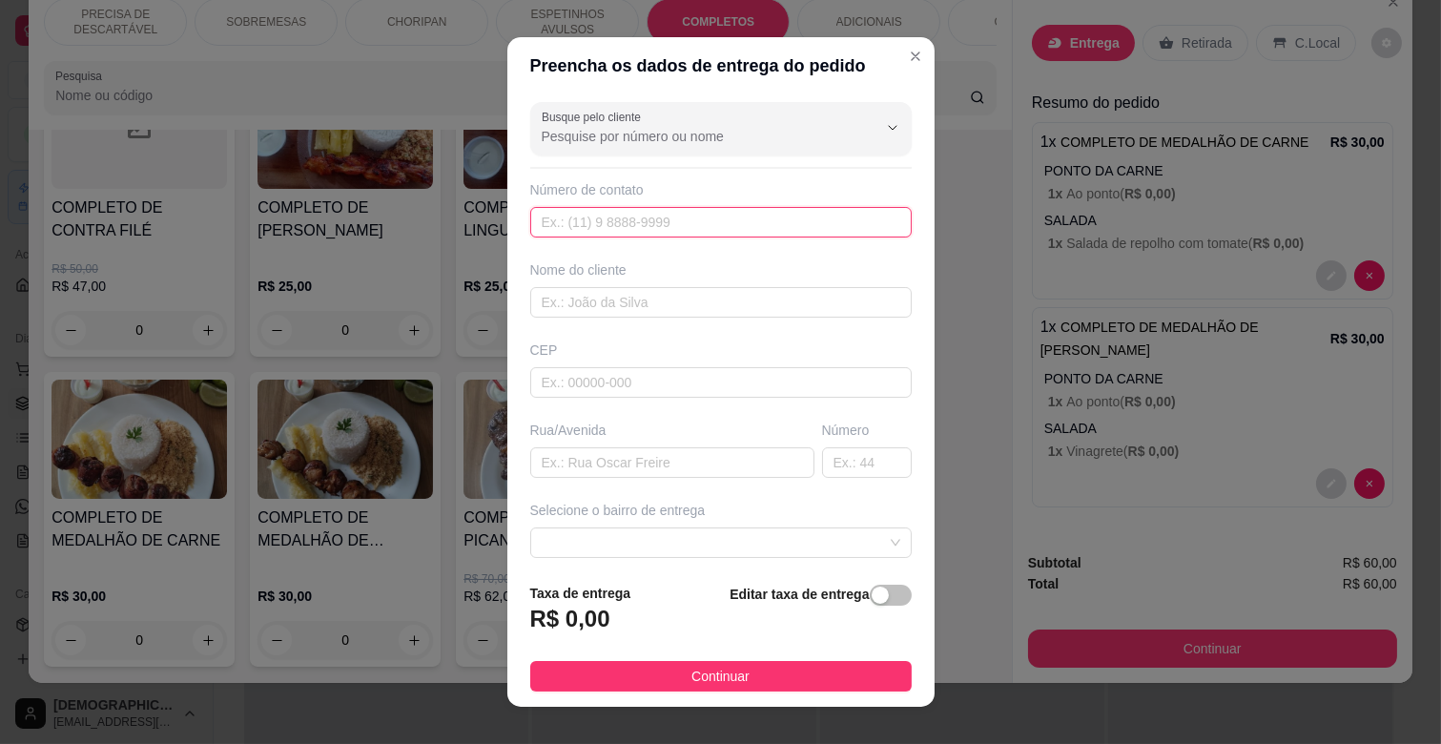
click at [607, 234] on input "text" at bounding box center [720, 222] width 381 height 31
click at [604, 298] on input "text" at bounding box center [720, 302] width 381 height 31
type input "[PERSON_NAME]"
click at [642, 221] on input "text" at bounding box center [720, 222] width 381 height 31
type input "[PHONE_NUMBER]"
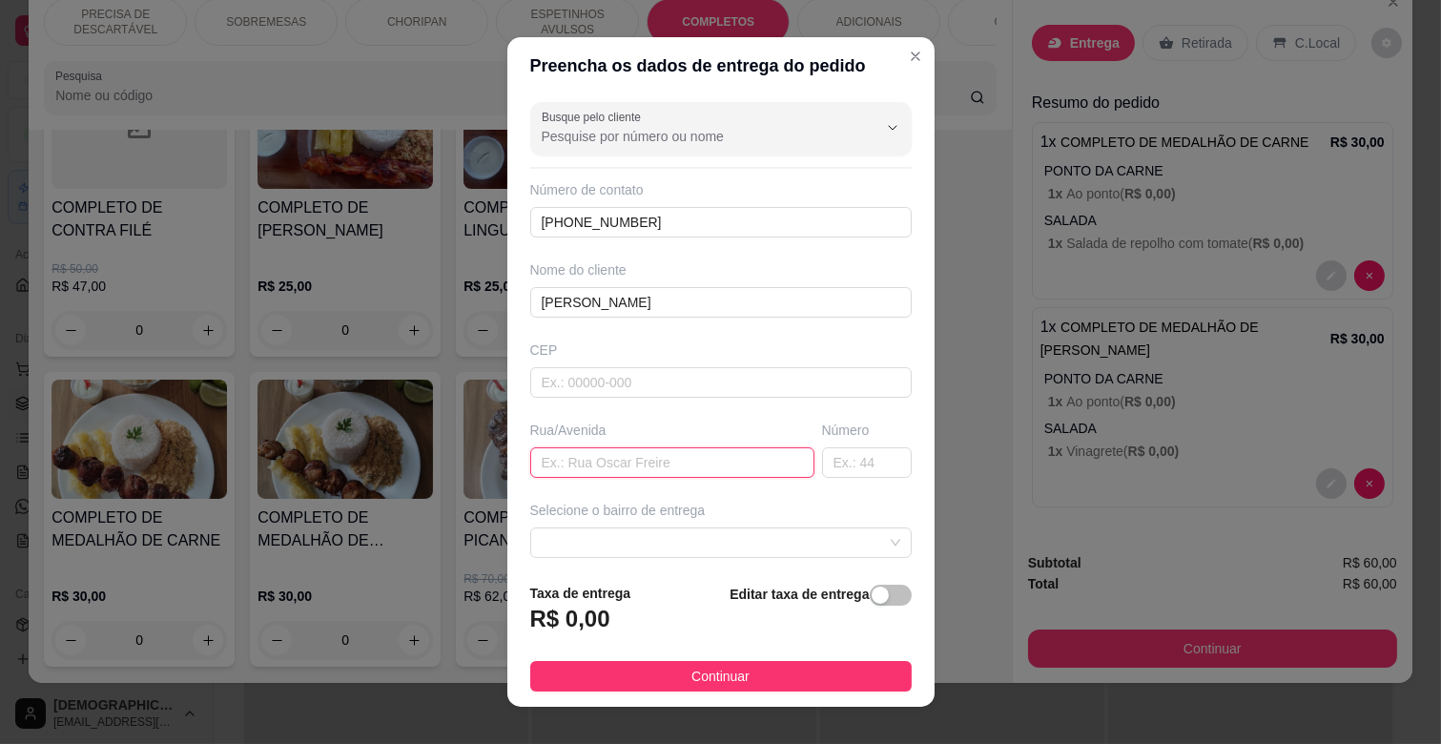
click at [624, 468] on input "text" at bounding box center [672, 462] width 284 height 31
type input "RUA [PERSON_NAME]"
click at [854, 463] on input "text" at bounding box center [867, 462] width 90 height 31
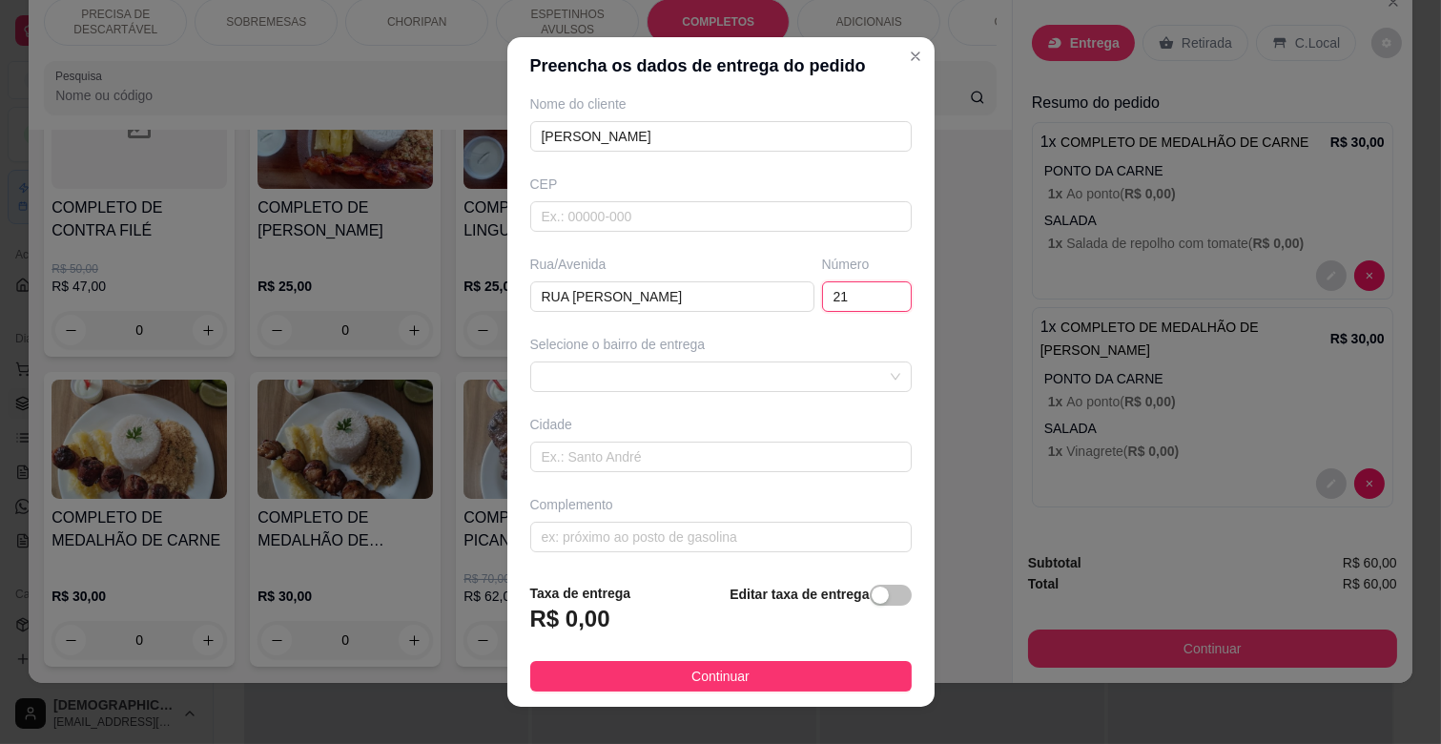
scroll to position [170, 0]
click at [712, 370] on span at bounding box center [721, 373] width 359 height 29
type input "21"
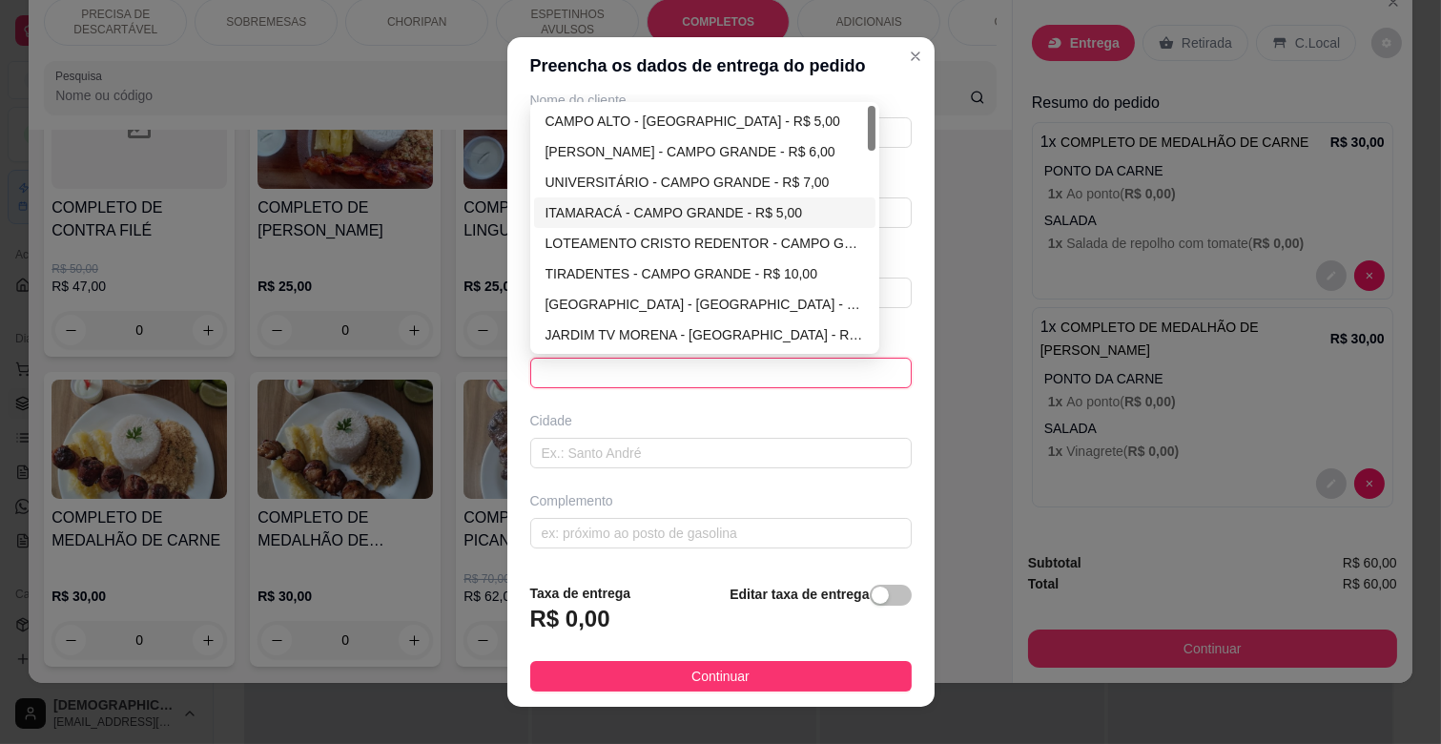
click at [659, 216] on div "ITAMARACÁ - CAMPO GRANDE - R$ 5,00" at bounding box center [705, 212] width 319 height 21
type input "CAMPO GRANDE"
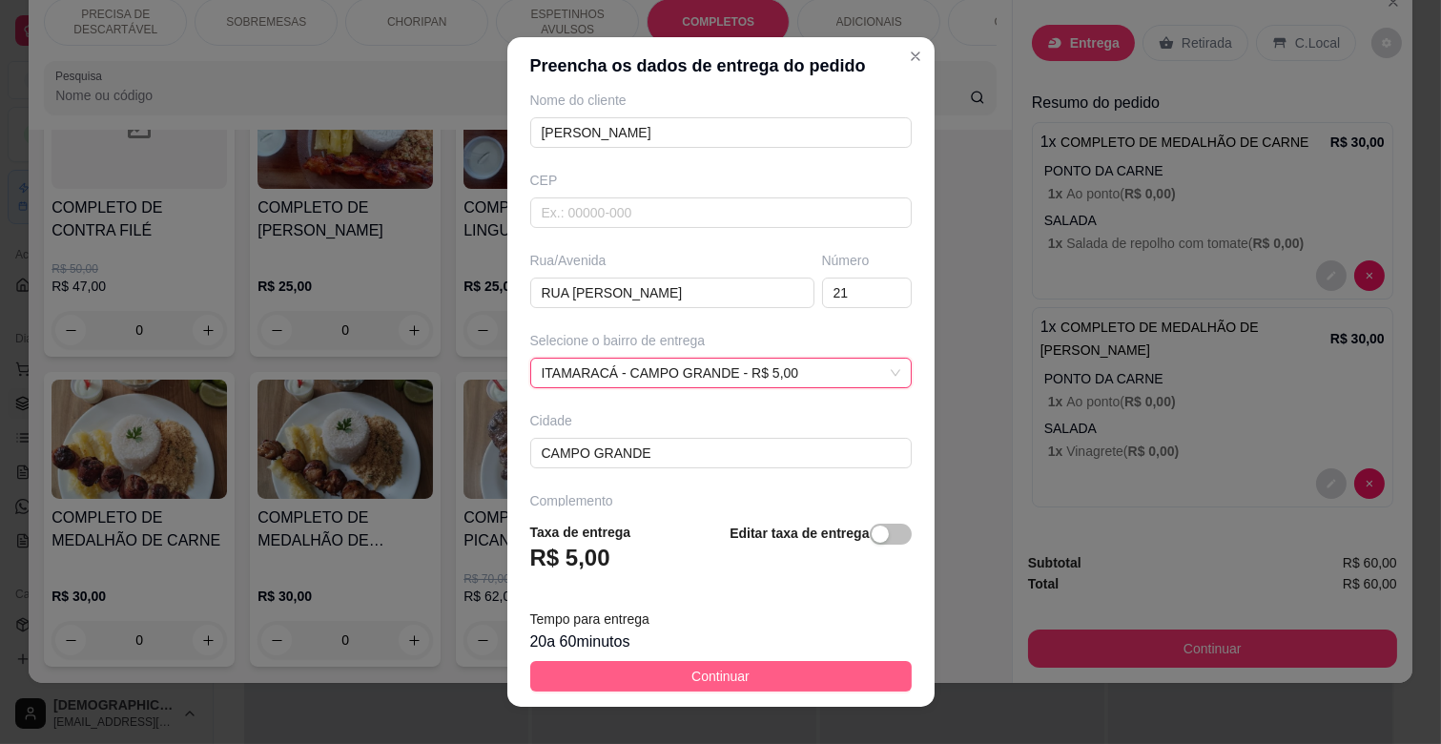
click at [735, 670] on button "Continuar" at bounding box center [720, 676] width 381 height 31
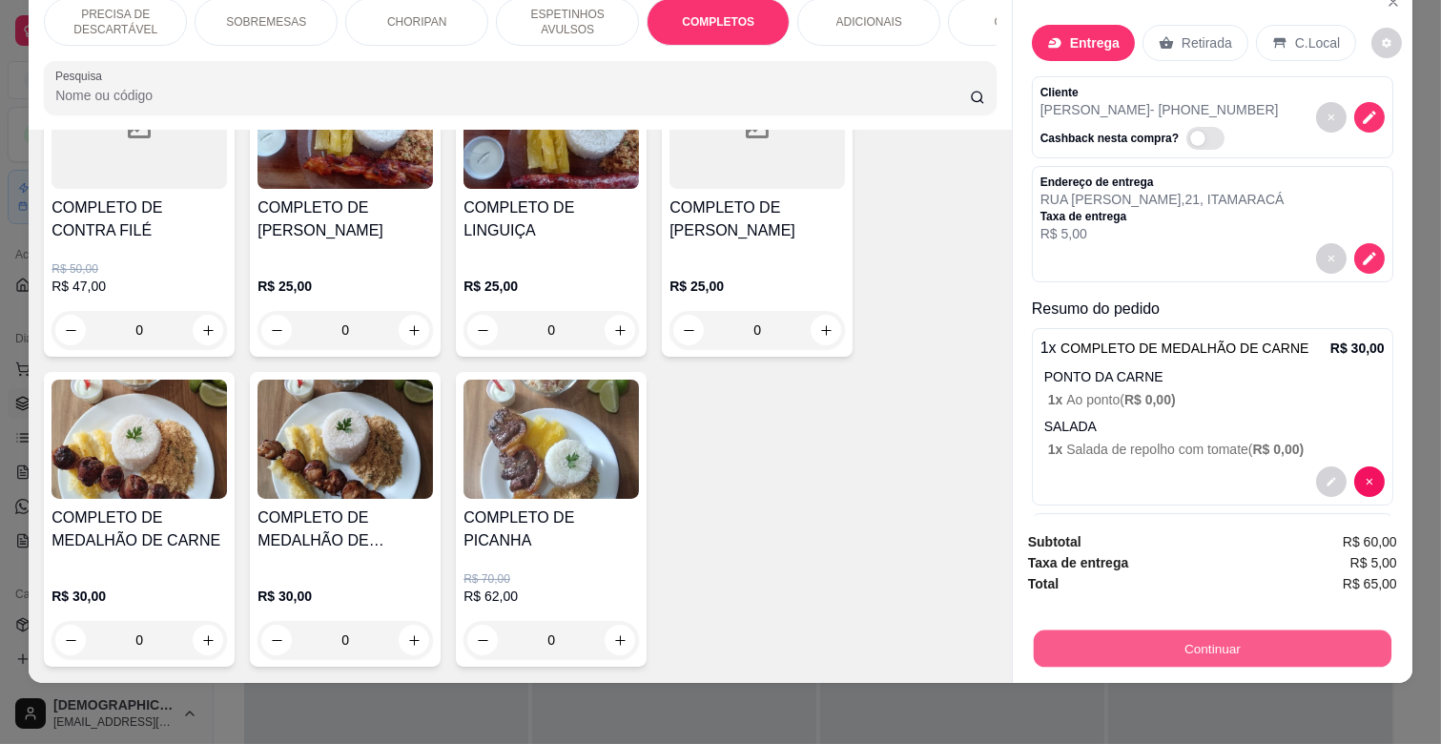
click at [1181, 632] on button "Continuar" at bounding box center [1213, 647] width 358 height 37
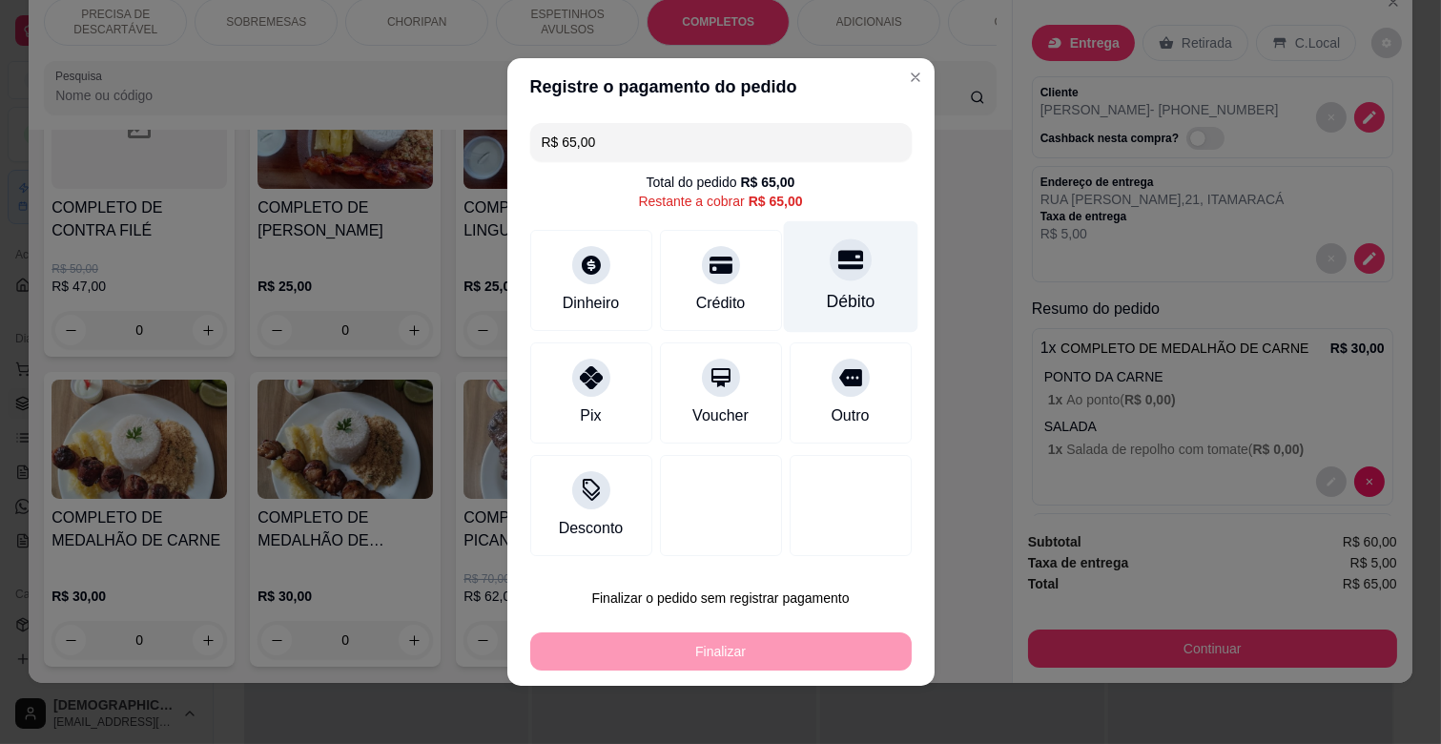
click at [836, 296] on div "Débito" at bounding box center [850, 301] width 49 height 25
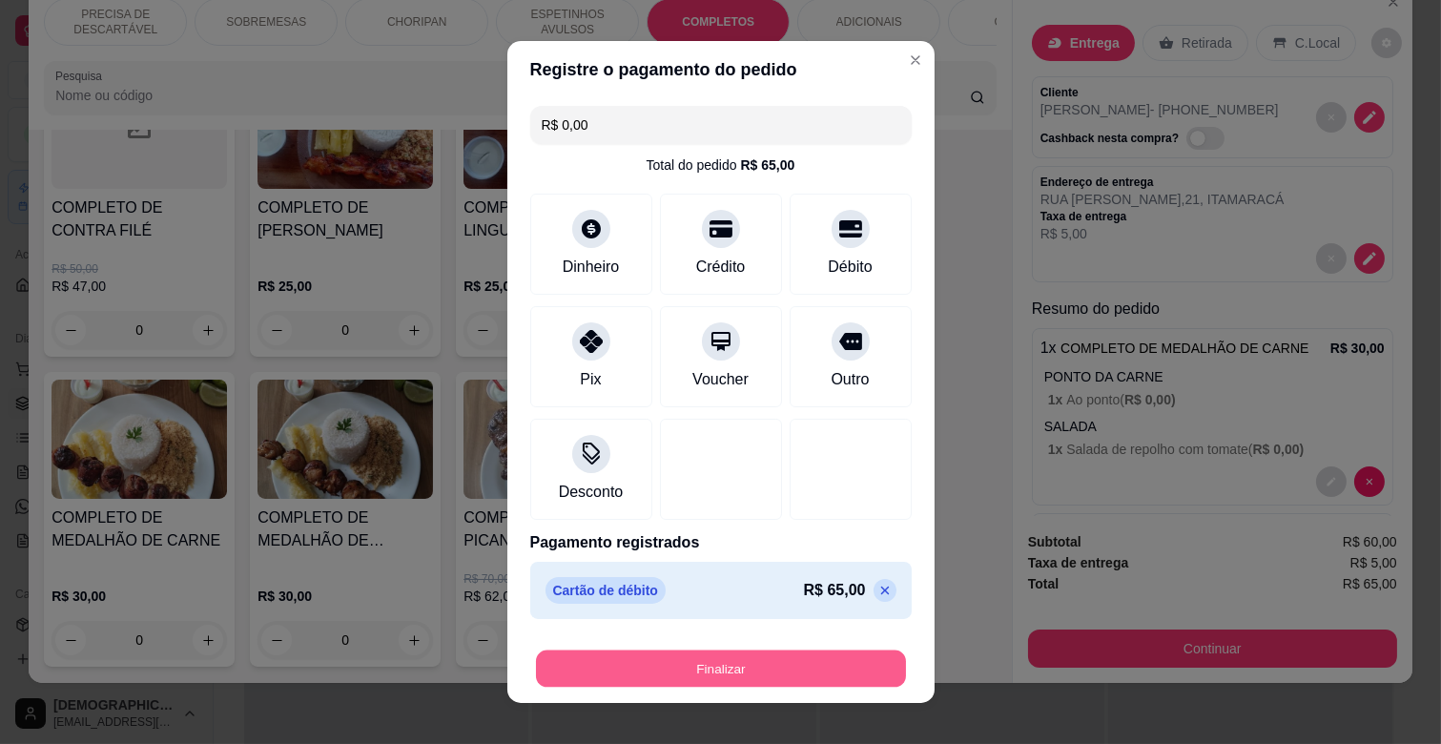
click at [777, 666] on button "Finalizar" at bounding box center [721, 668] width 370 height 37
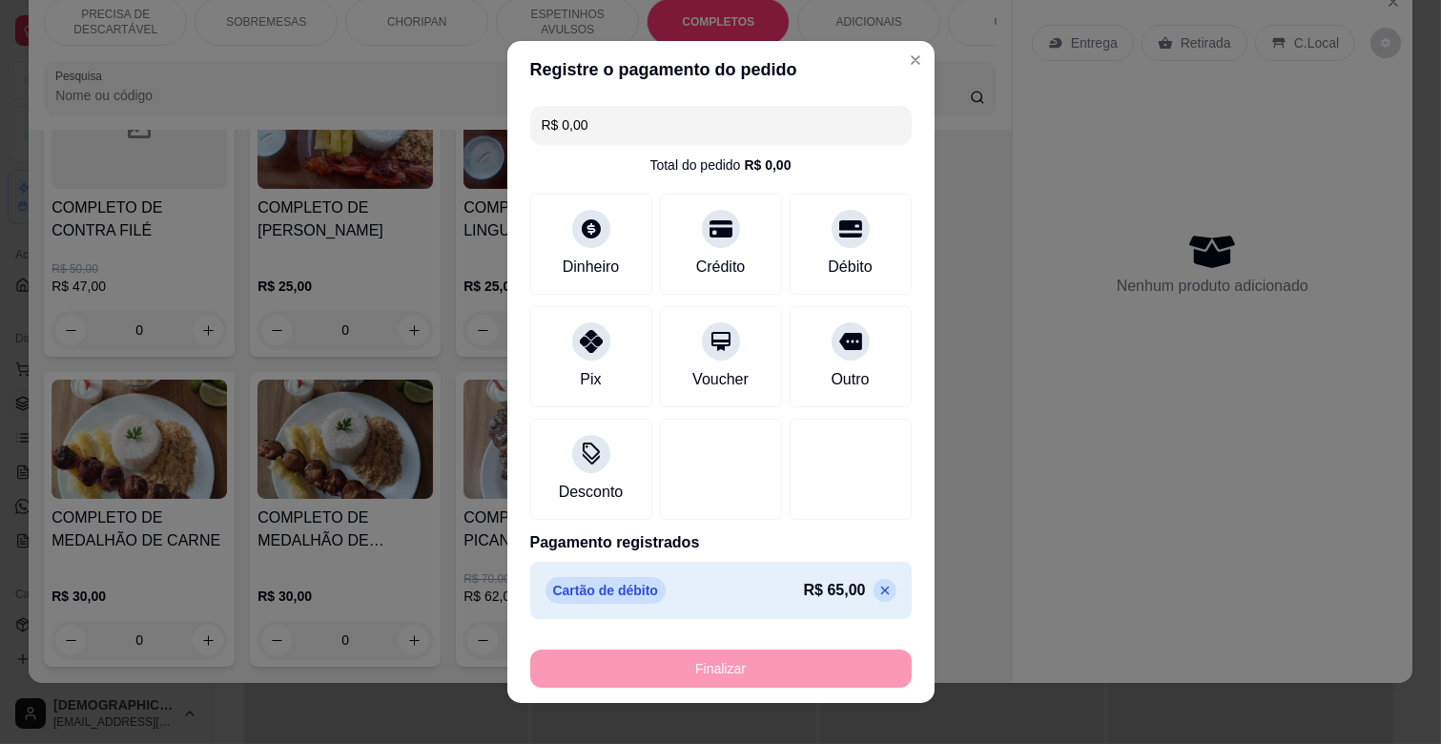
type input "-R$ 65,00"
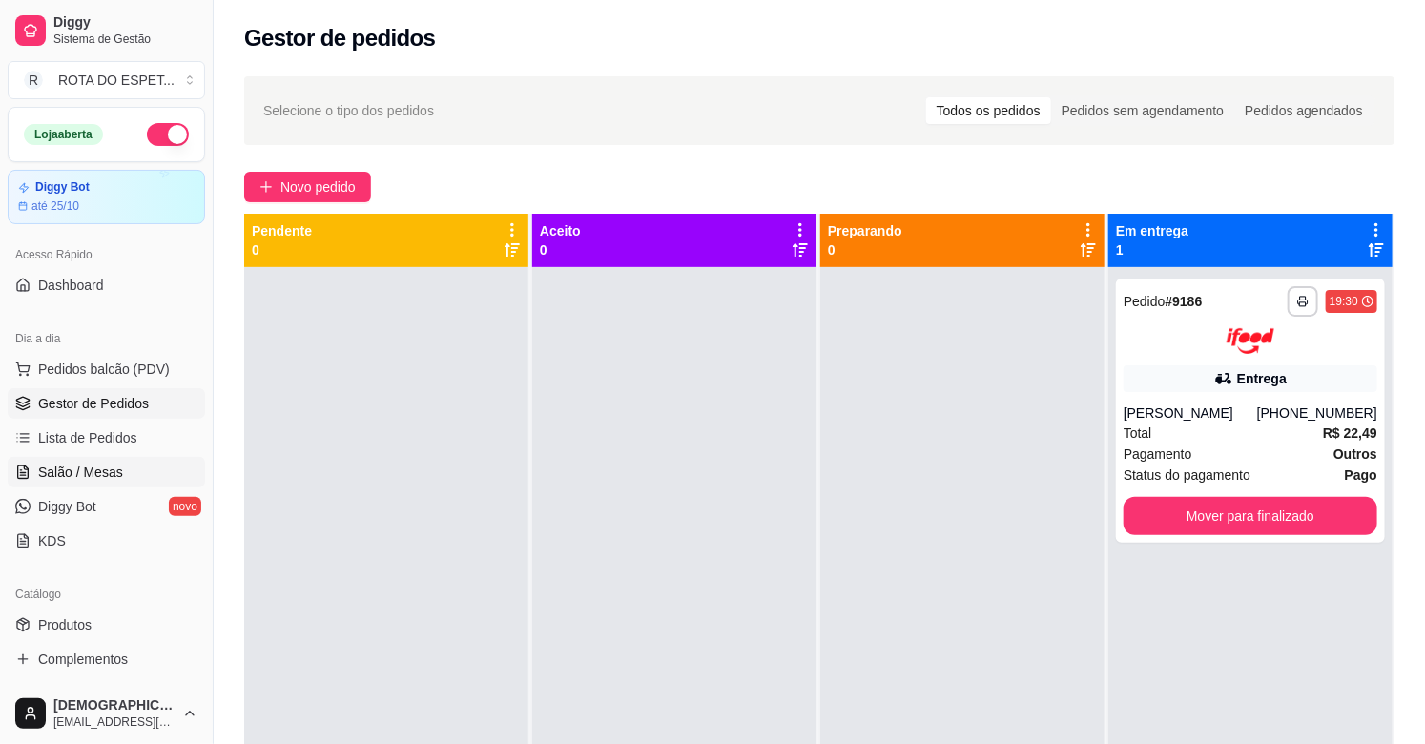
click at [112, 471] on span "Salão / Mesas" at bounding box center [80, 472] width 85 height 19
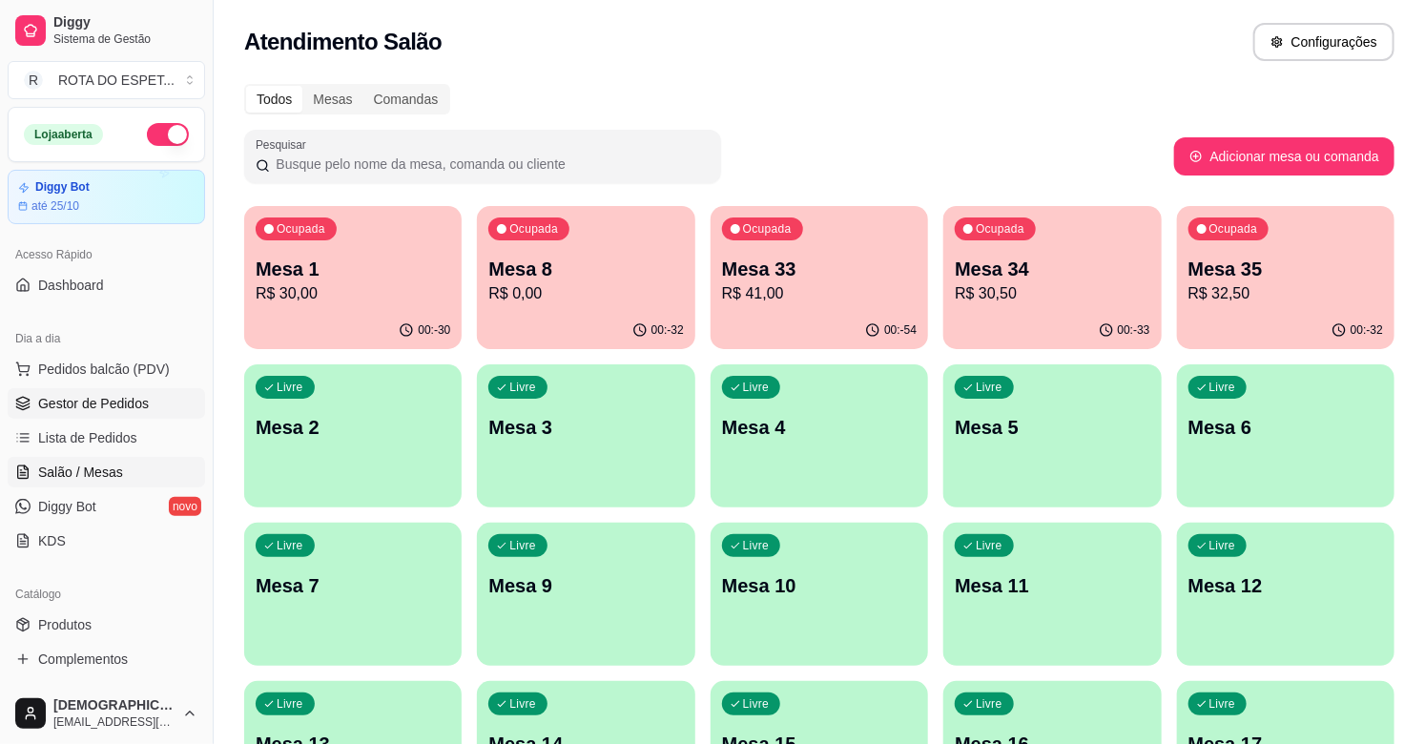
click at [93, 395] on span "Gestor de Pedidos" at bounding box center [93, 403] width 111 height 19
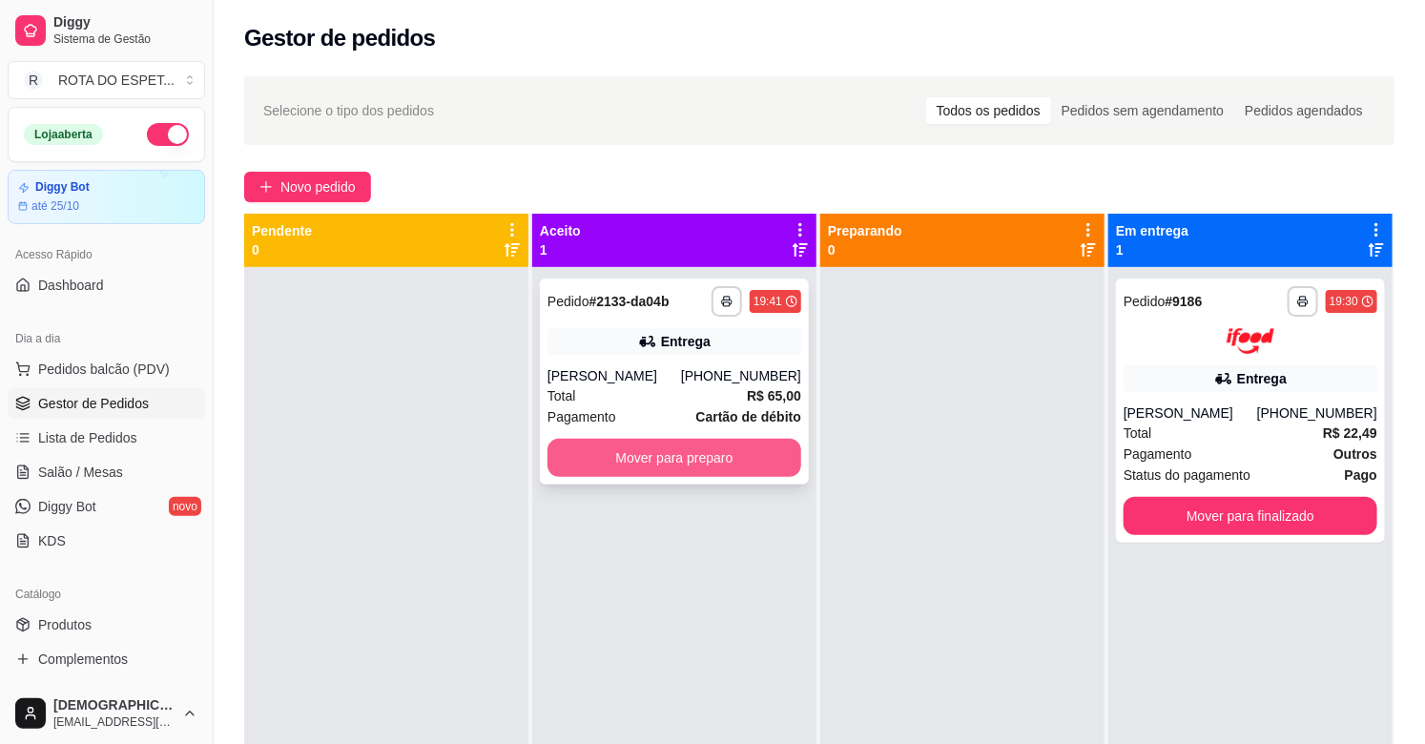
click at [660, 455] on button "Mover para preparo" at bounding box center [674, 458] width 254 height 38
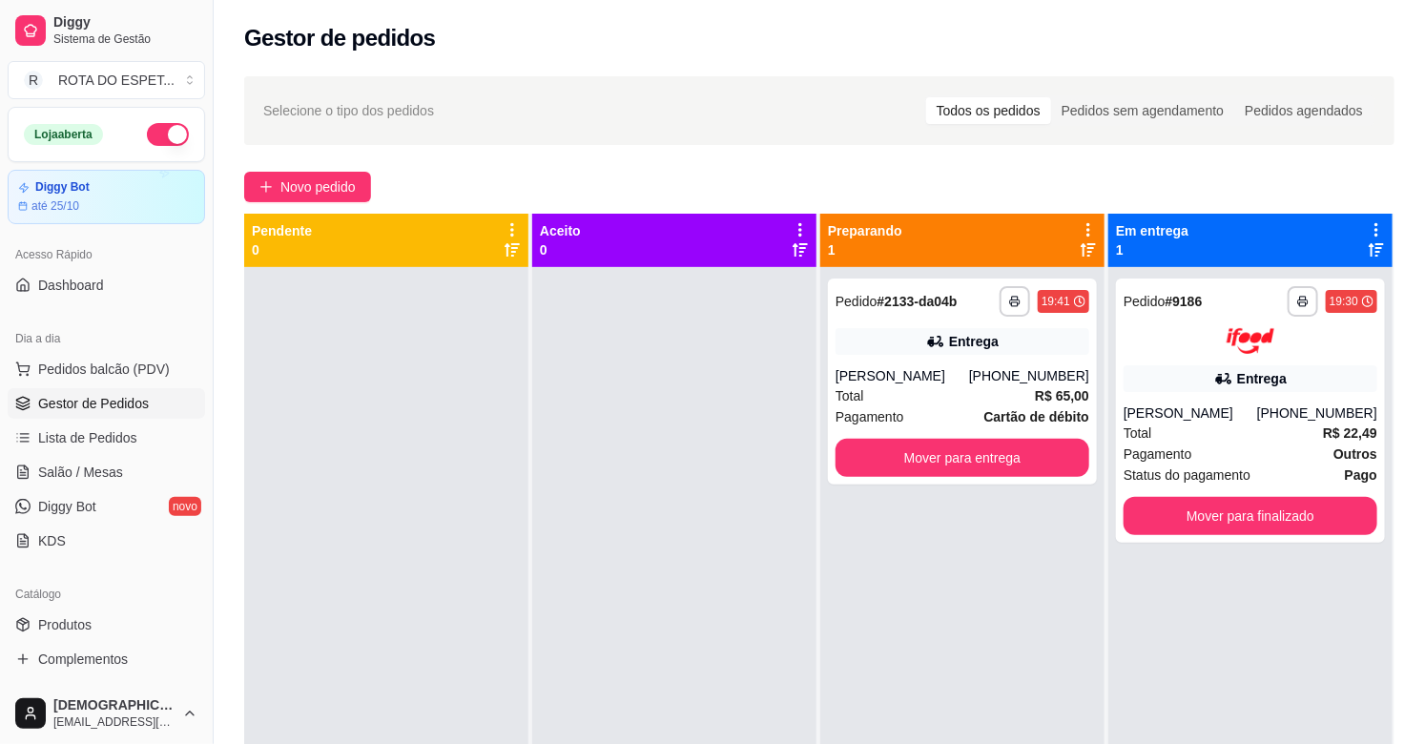
click at [605, 630] on div at bounding box center [674, 639] width 284 height 744
click at [645, 607] on div at bounding box center [674, 639] width 284 height 744
click at [601, 596] on div at bounding box center [674, 639] width 284 height 744
click at [585, 489] on div at bounding box center [674, 639] width 284 height 744
click at [82, 474] on span "Salão / Mesas" at bounding box center [80, 472] width 85 height 19
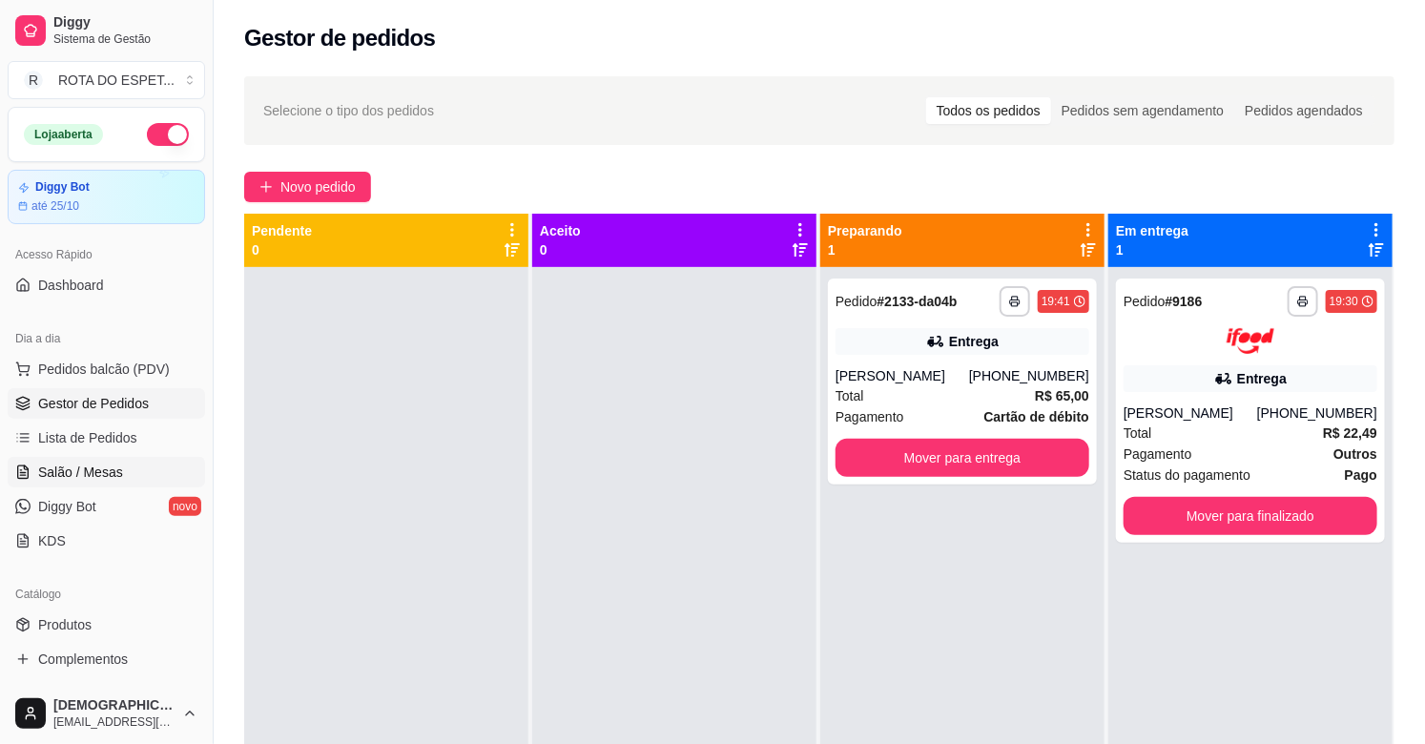
click at [82, 474] on span "Salão / Mesas" at bounding box center [80, 472] width 85 height 19
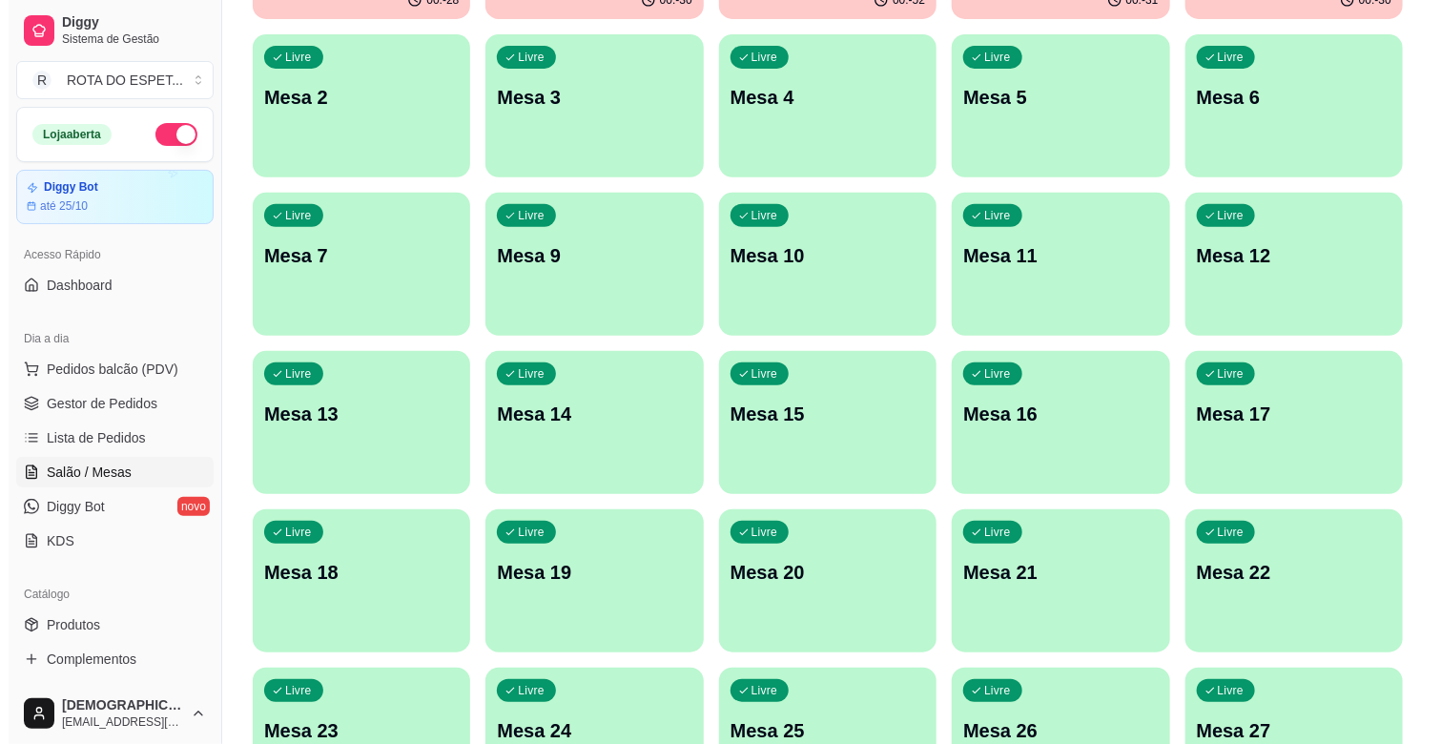
scroll to position [423, 0]
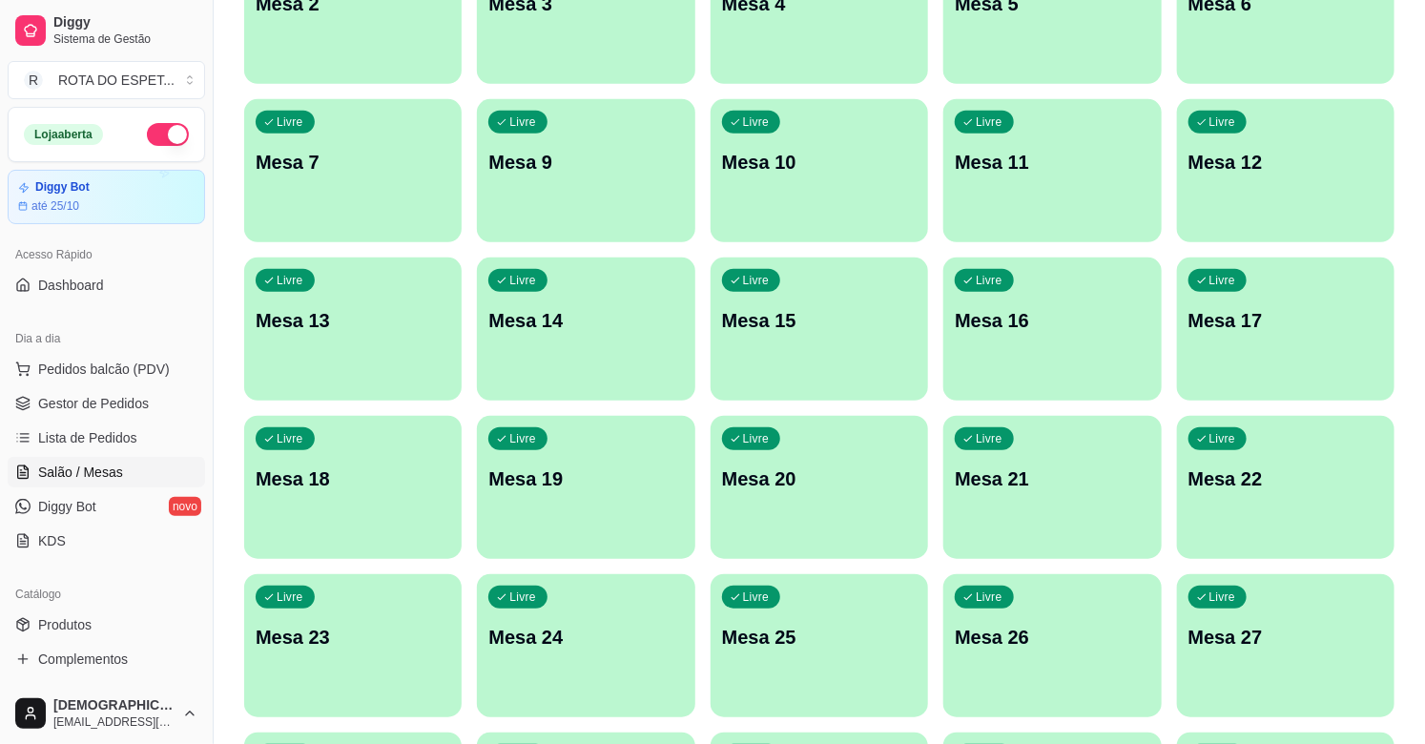
click at [1073, 518] on div "Livre Mesa 21" at bounding box center [1051, 476] width 217 height 120
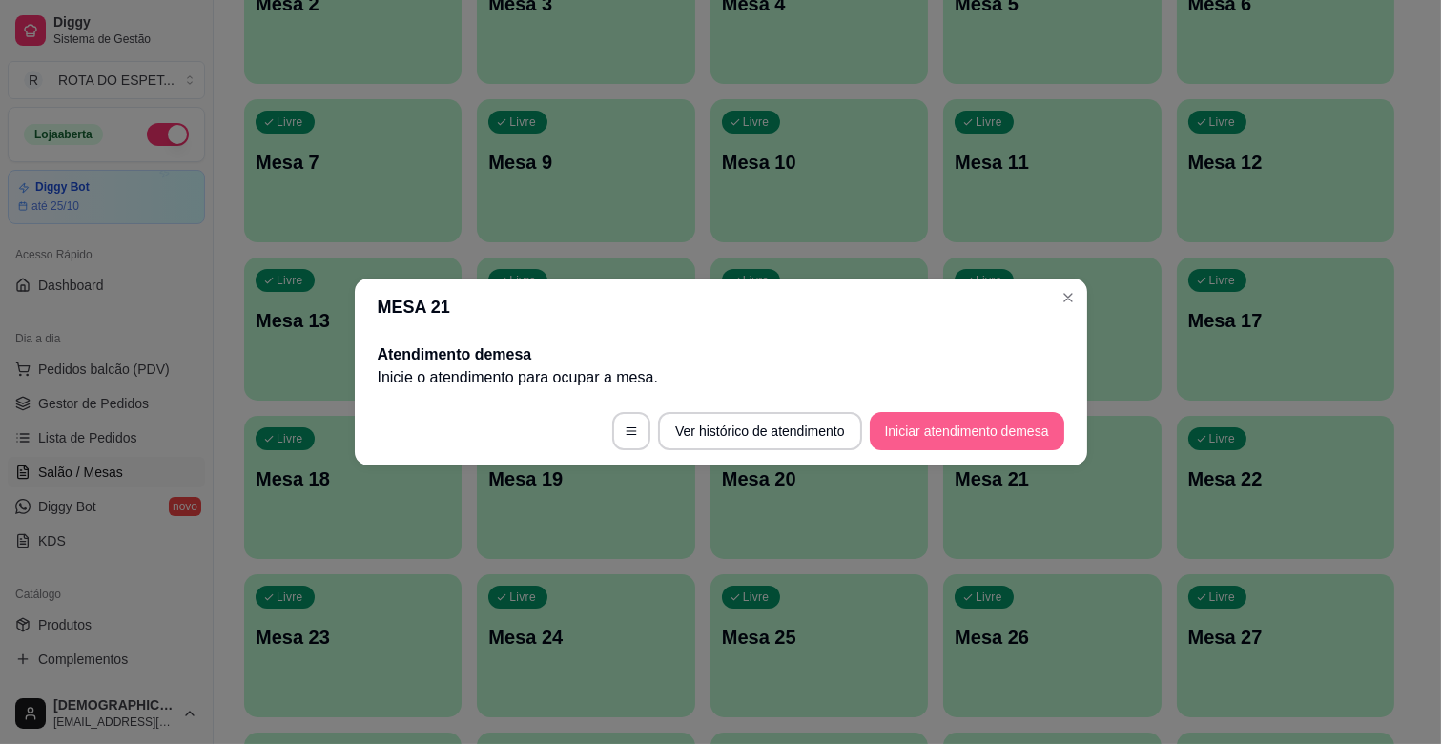
click at [979, 434] on button "Iniciar atendimento de mesa" at bounding box center [967, 431] width 195 height 38
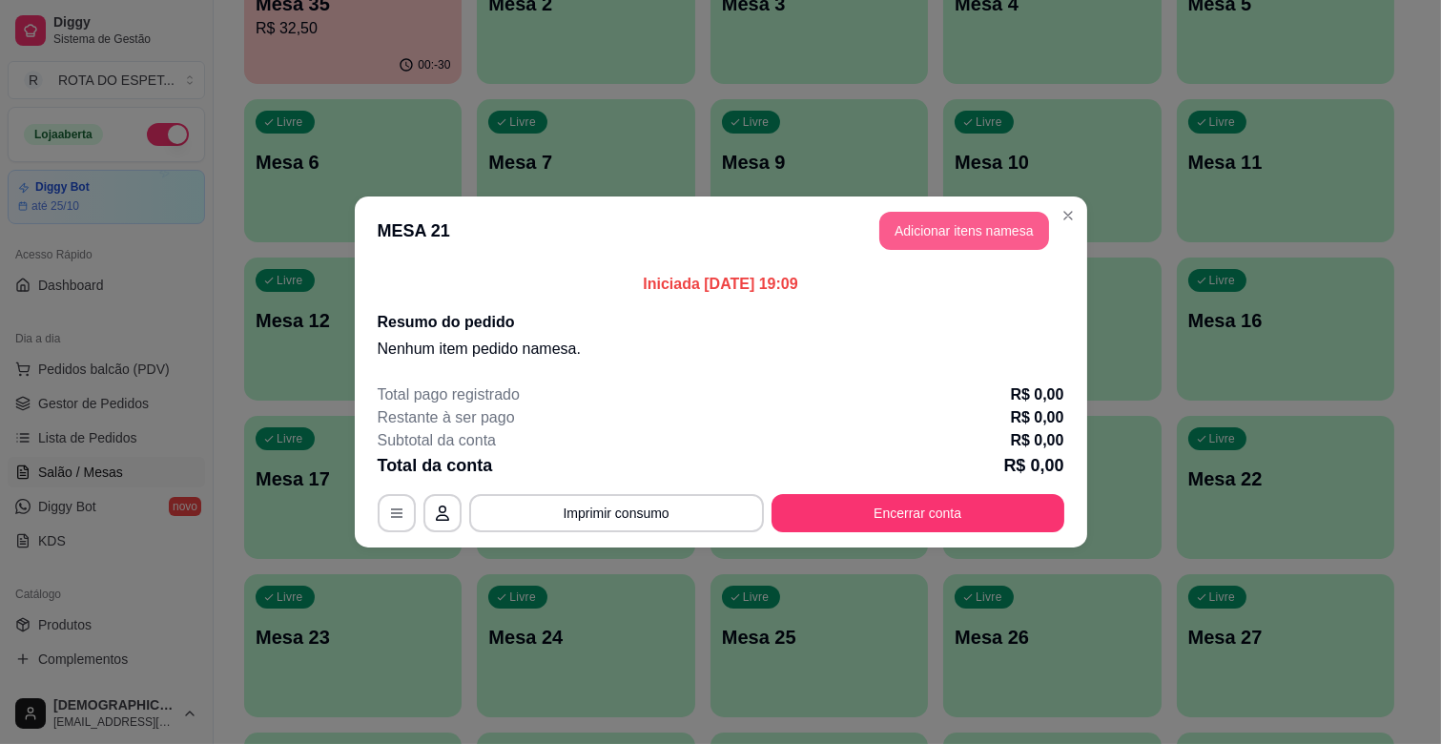
click at [977, 230] on button "Adicionar itens na mesa" at bounding box center [964, 231] width 170 height 38
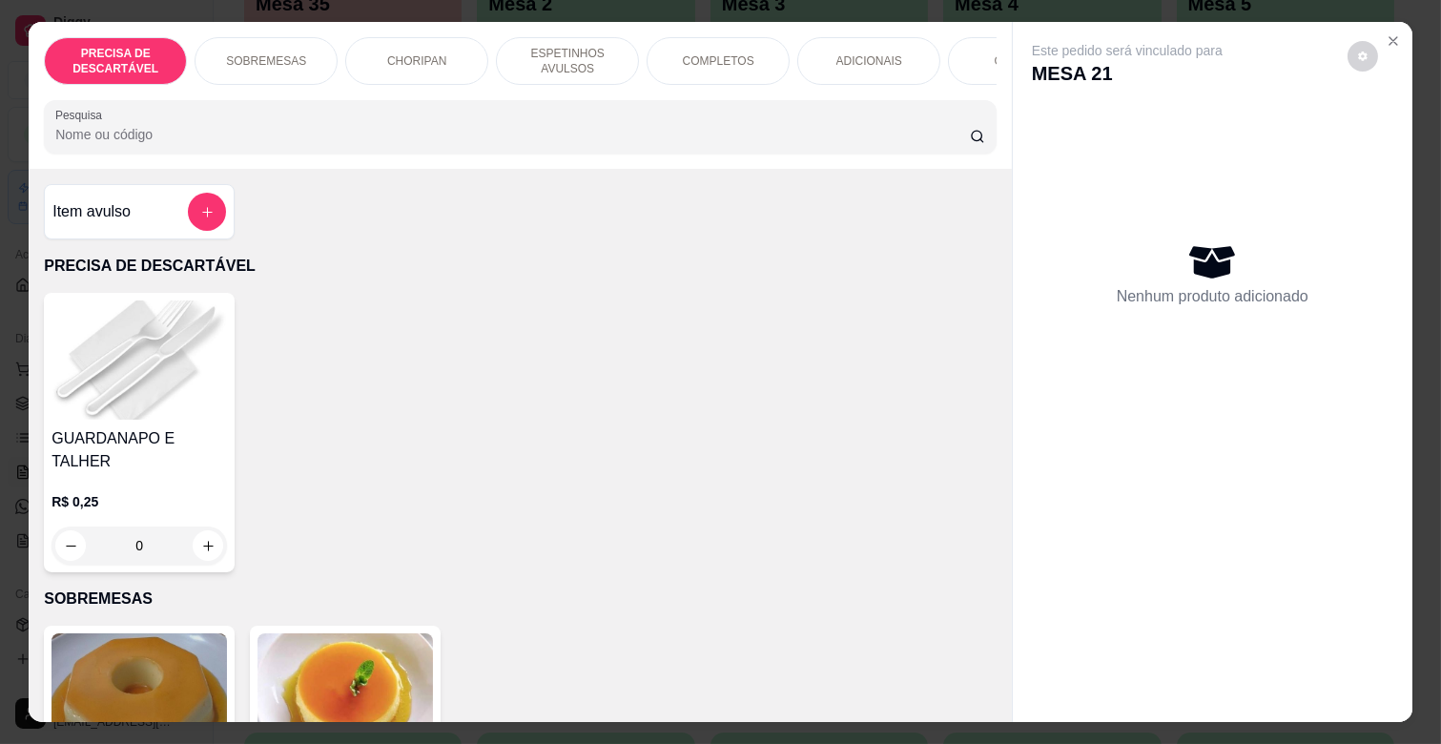
click at [699, 53] on p "COMPLETOS" at bounding box center [719, 60] width 72 height 15
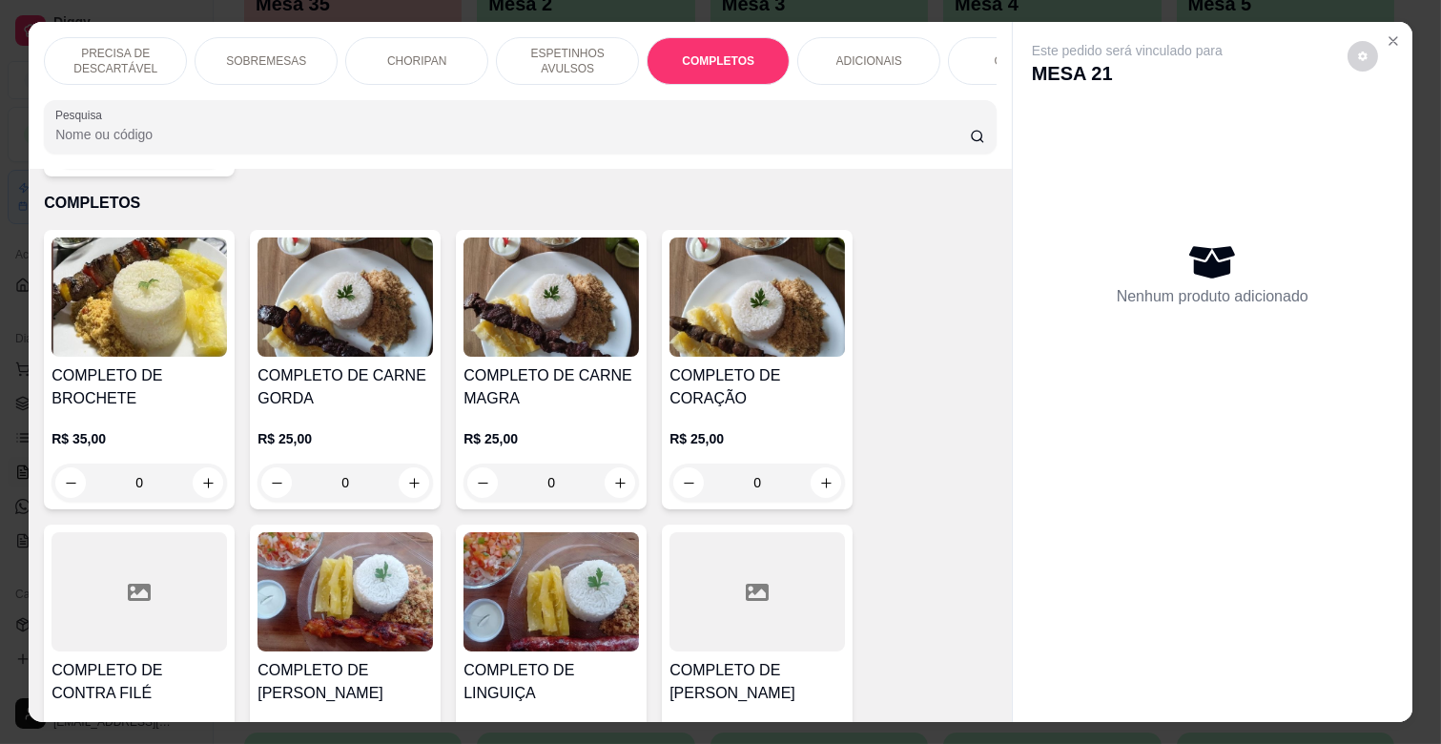
scroll to position [46, 0]
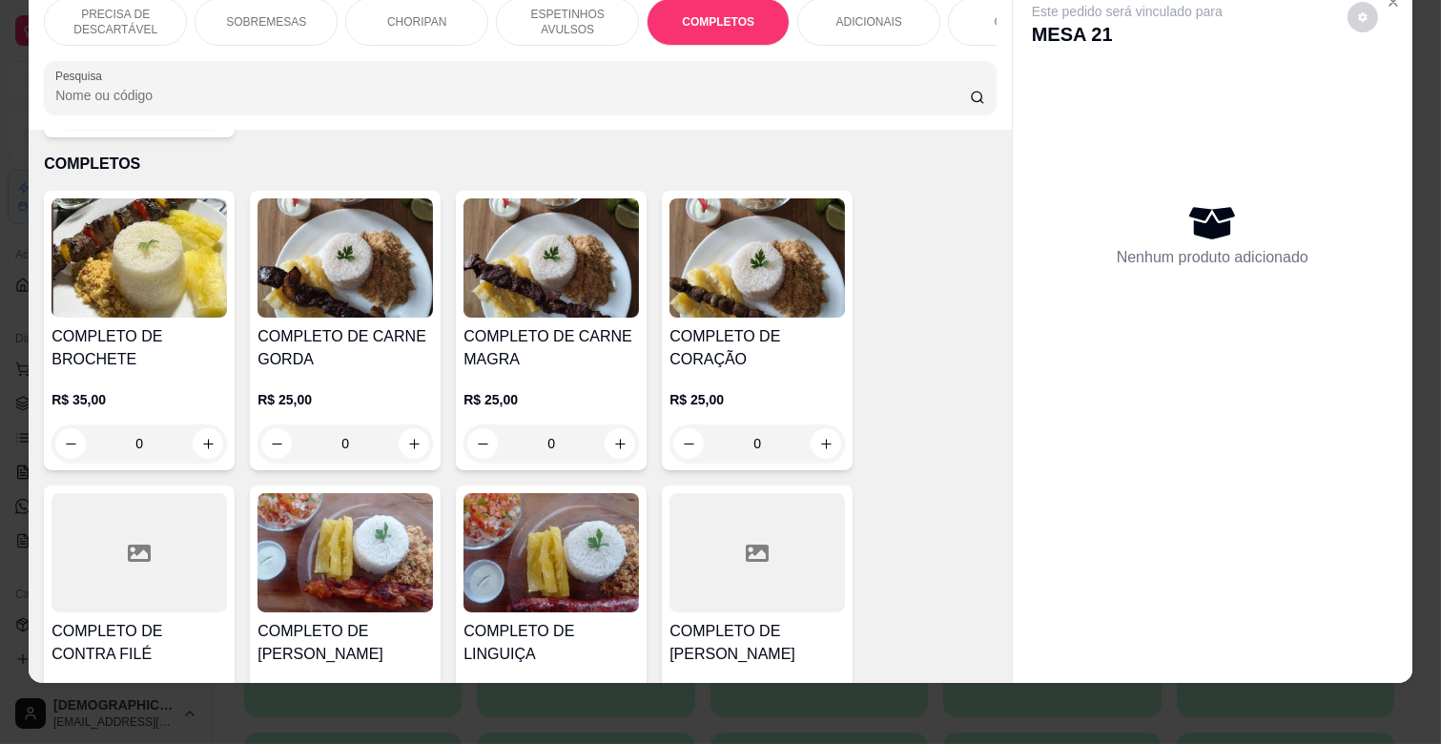
click at [587, 325] on h4 "COMPLETO DE CARNE MAGRA" at bounding box center [551, 348] width 175 height 46
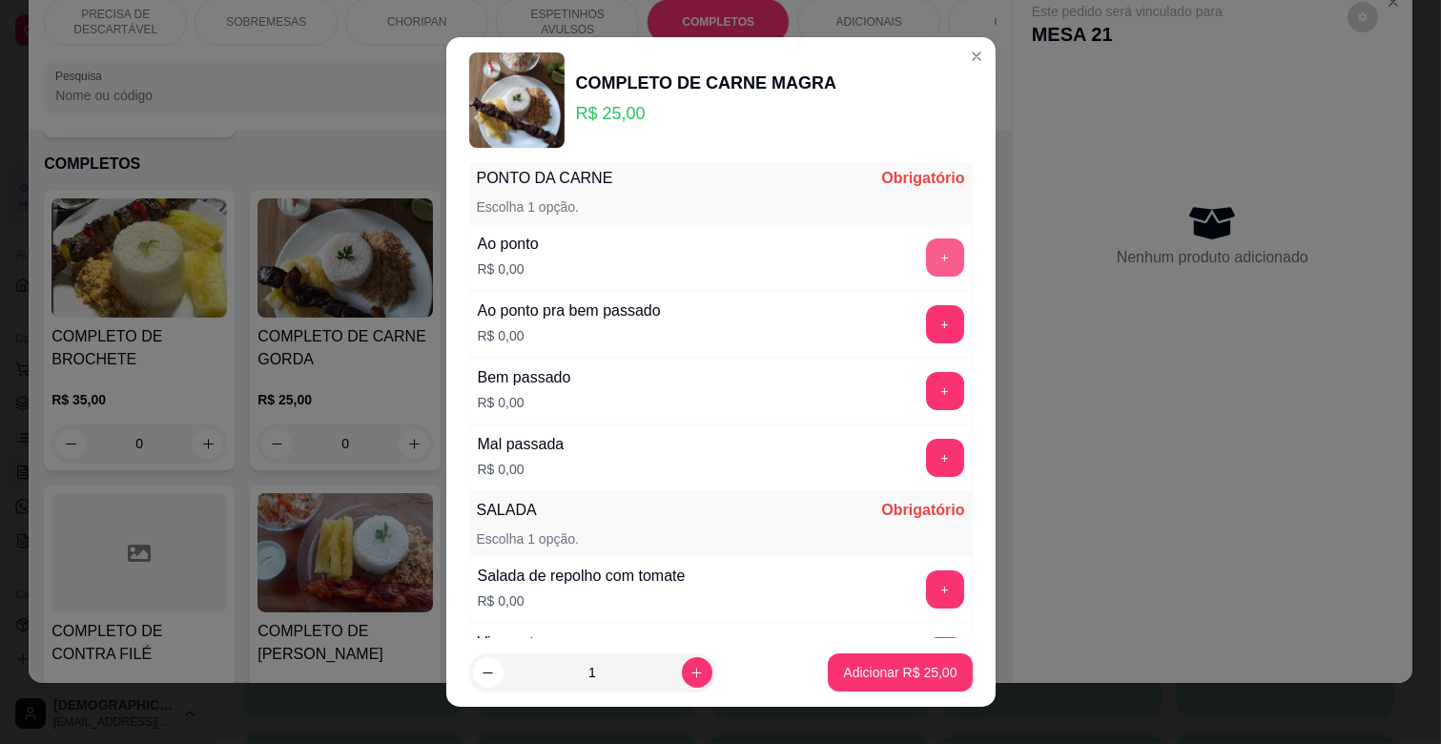
scroll to position [212, 0]
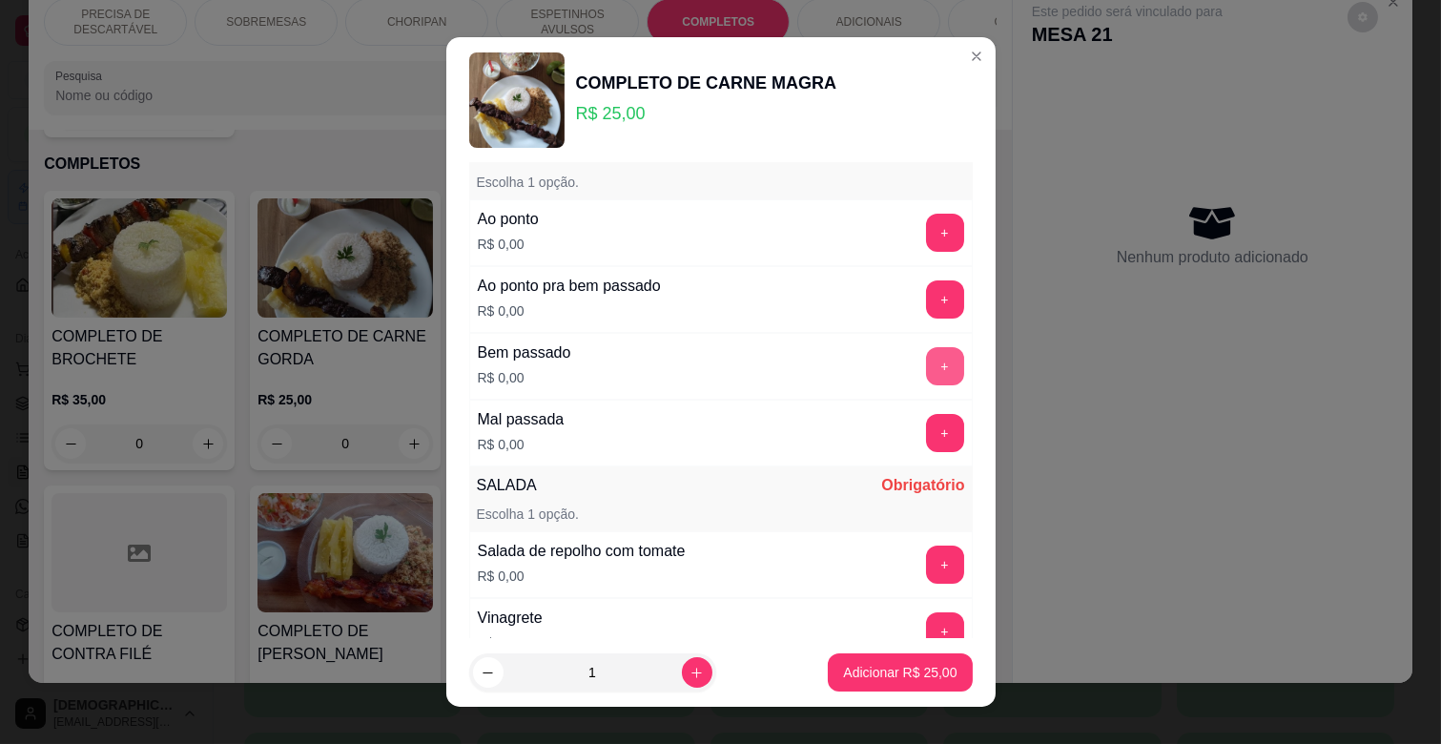
click at [926, 369] on button "+" at bounding box center [945, 366] width 38 height 38
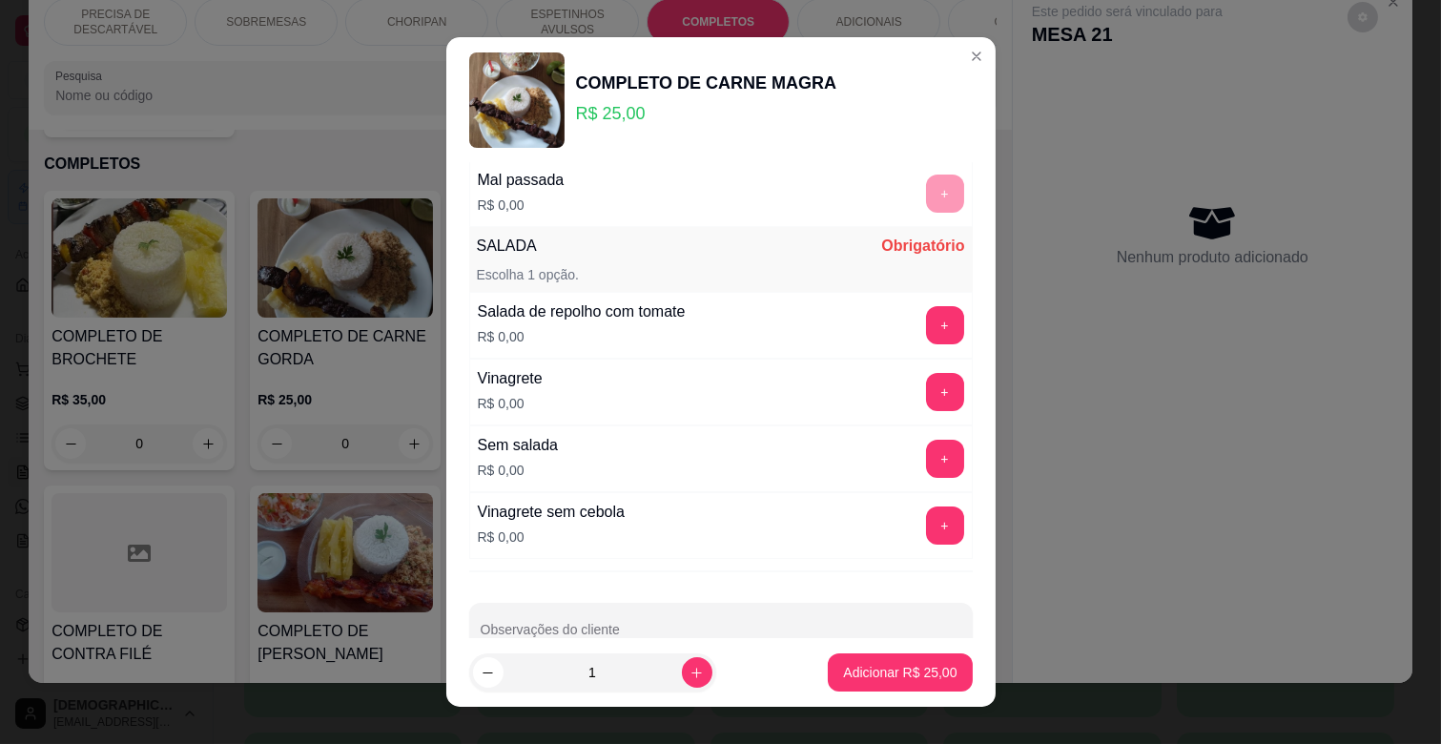
scroll to position [498, 0]
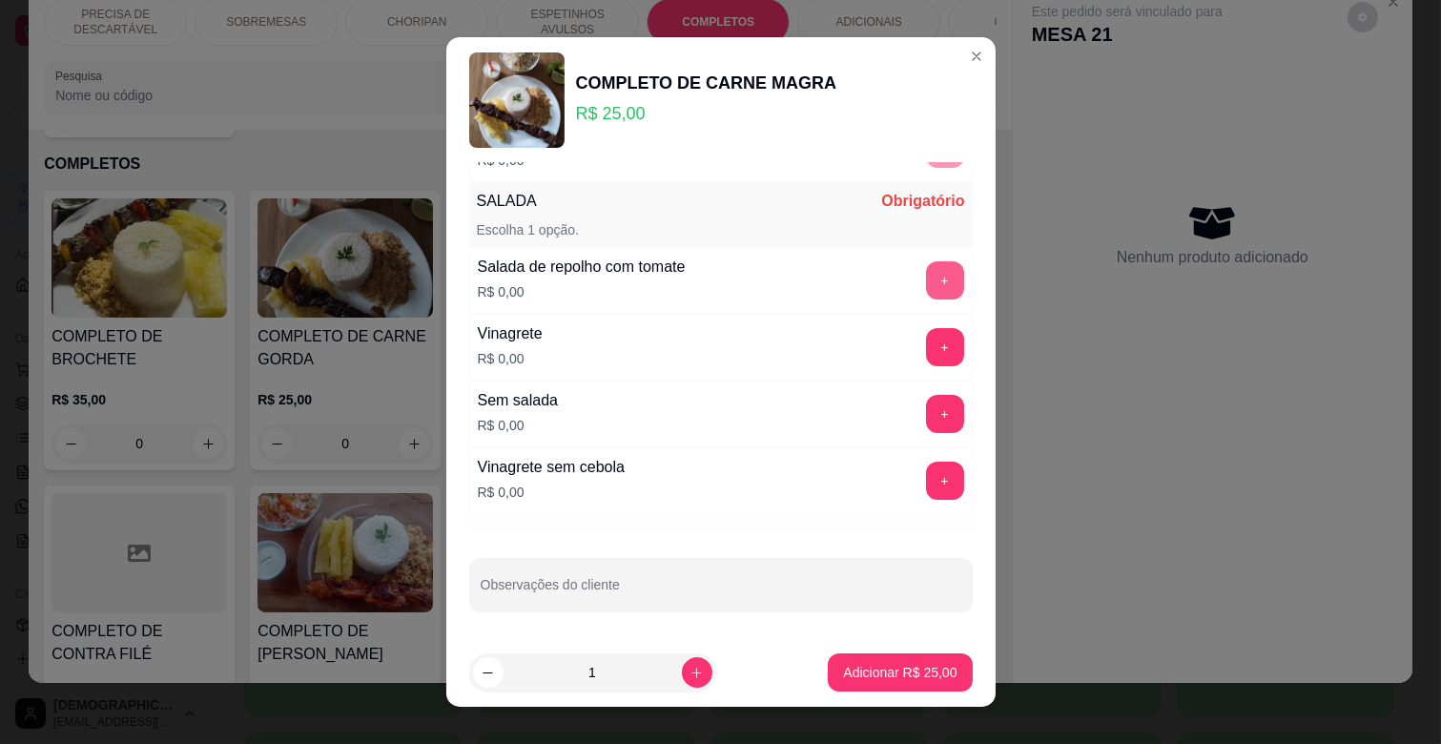
click at [926, 278] on button "+" at bounding box center [945, 280] width 38 height 38
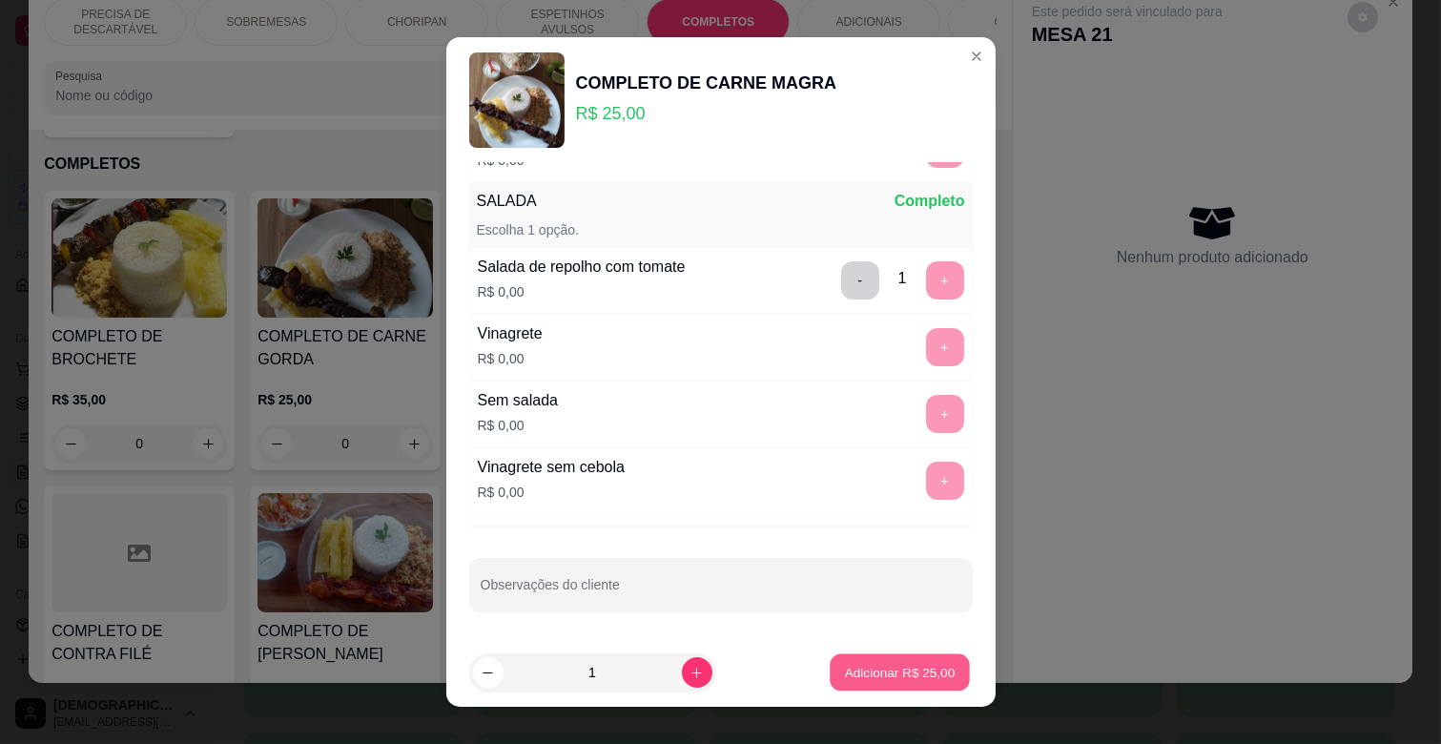
click at [901, 678] on p "Adicionar R$ 25,00" at bounding box center [900, 672] width 111 height 18
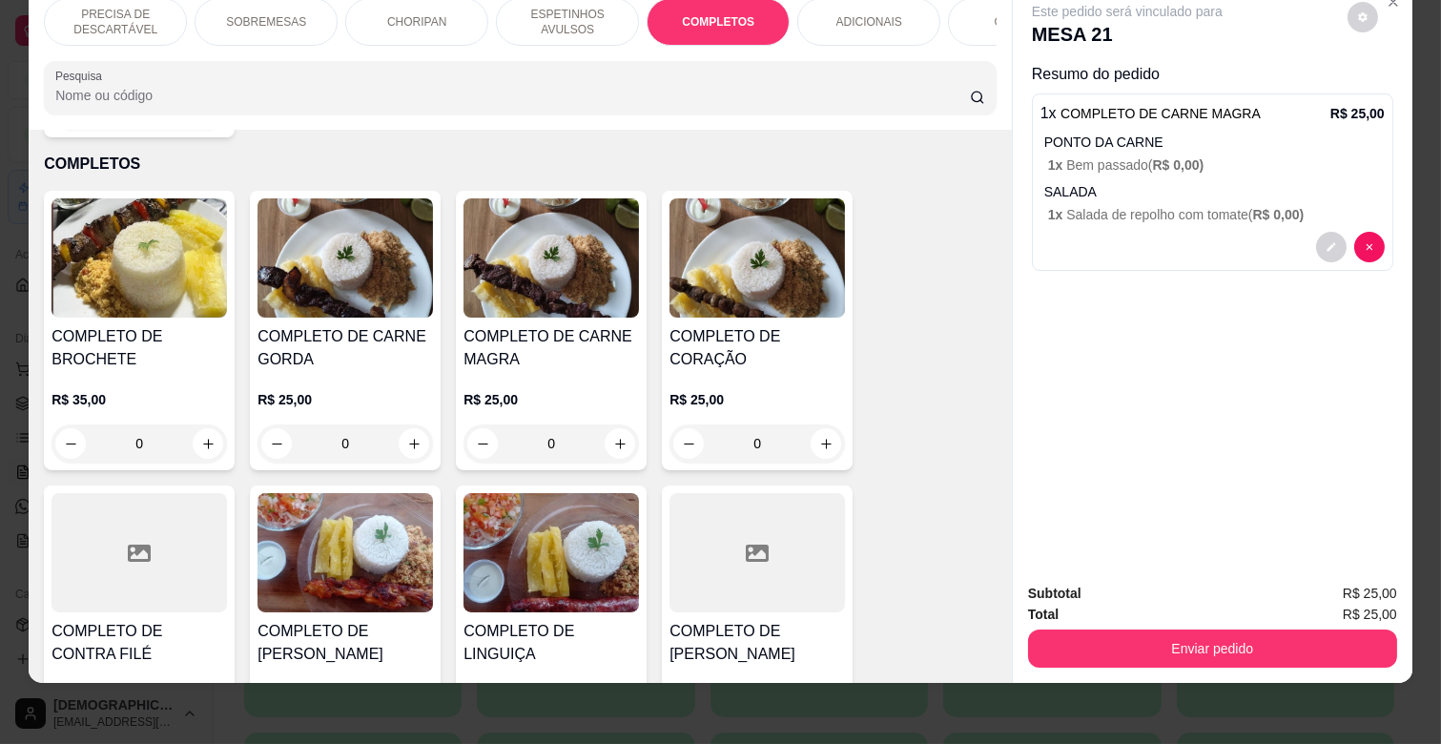
click at [568, 17] on p "ESPETINHOS AVULSOS" at bounding box center [567, 22] width 111 height 31
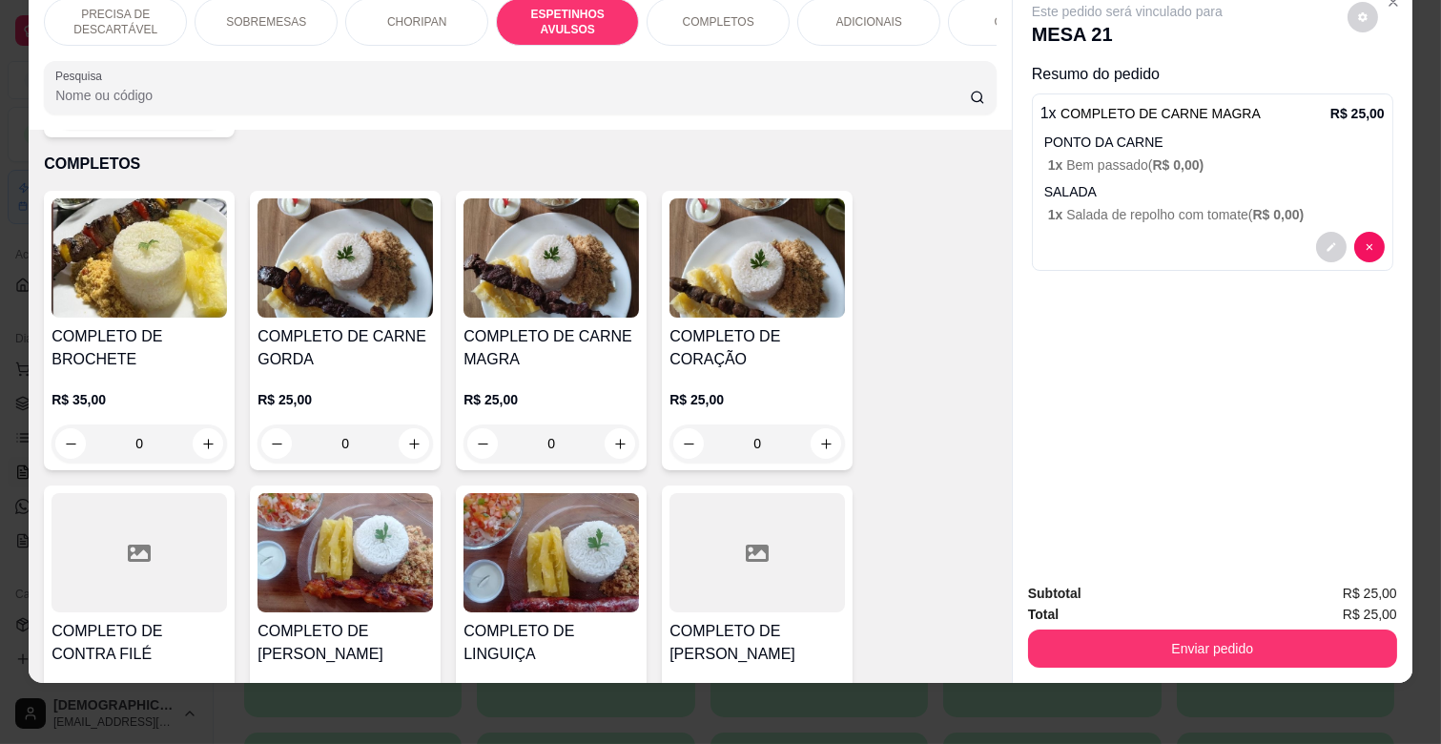
scroll to position [1053, 0]
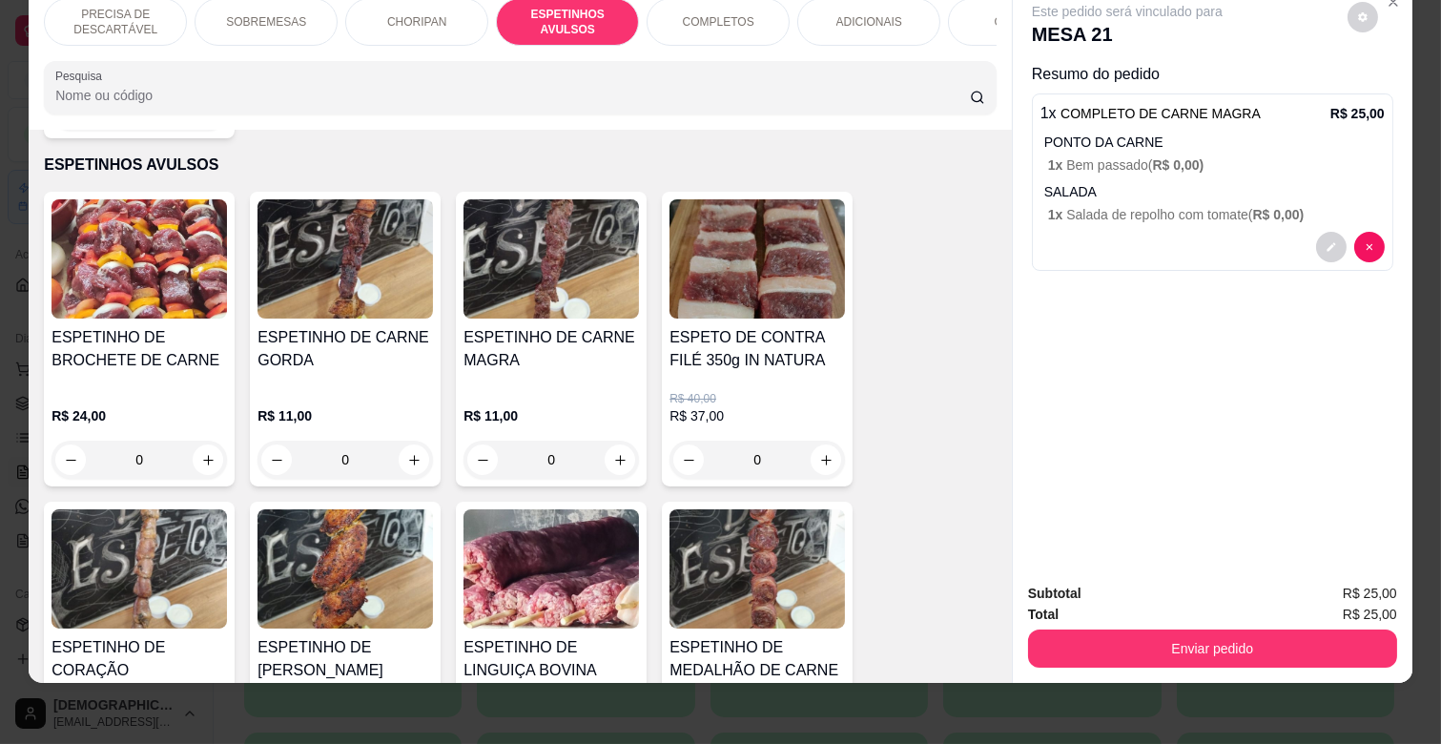
click at [540, 357] on div "ESPETINHO DE CARNE MAGRA" at bounding box center [551, 356] width 175 height 61
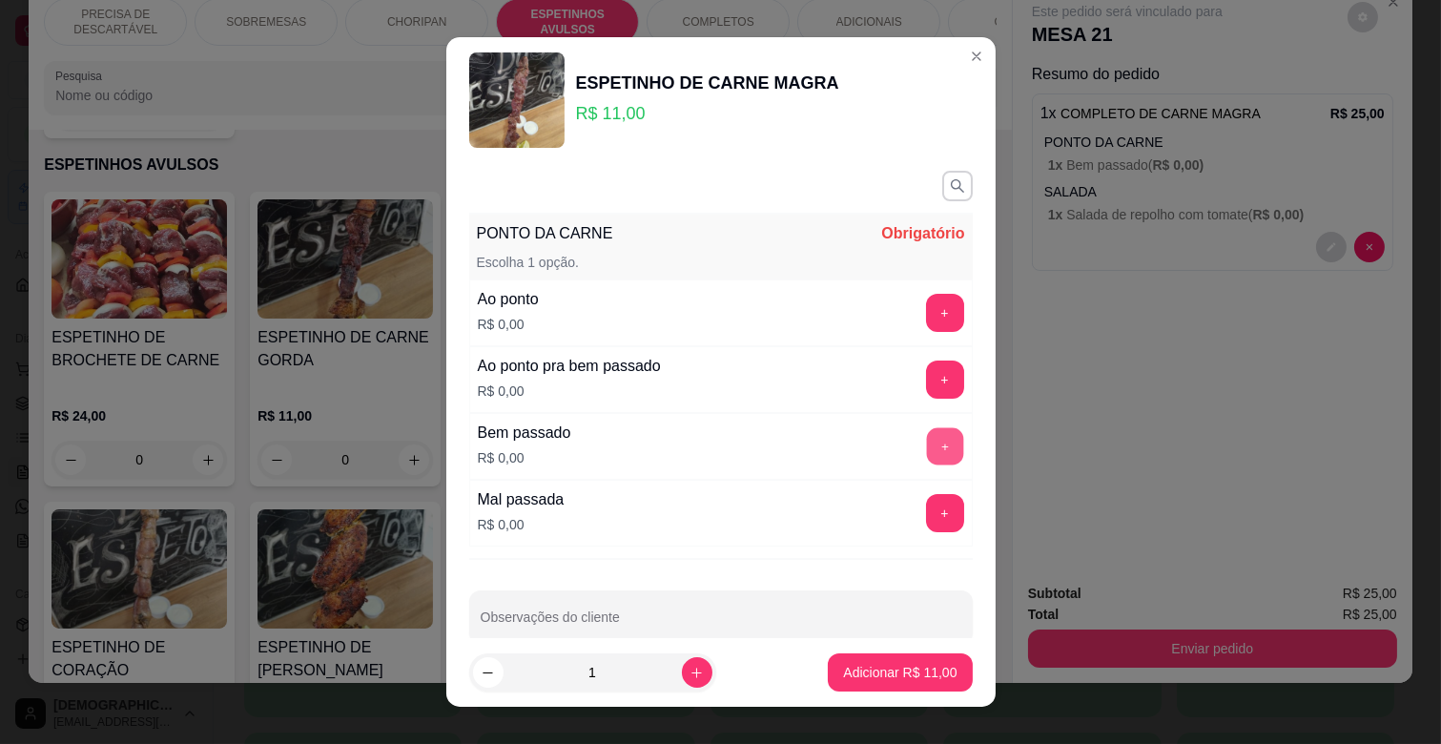
click at [926, 437] on button "+" at bounding box center [944, 446] width 37 height 37
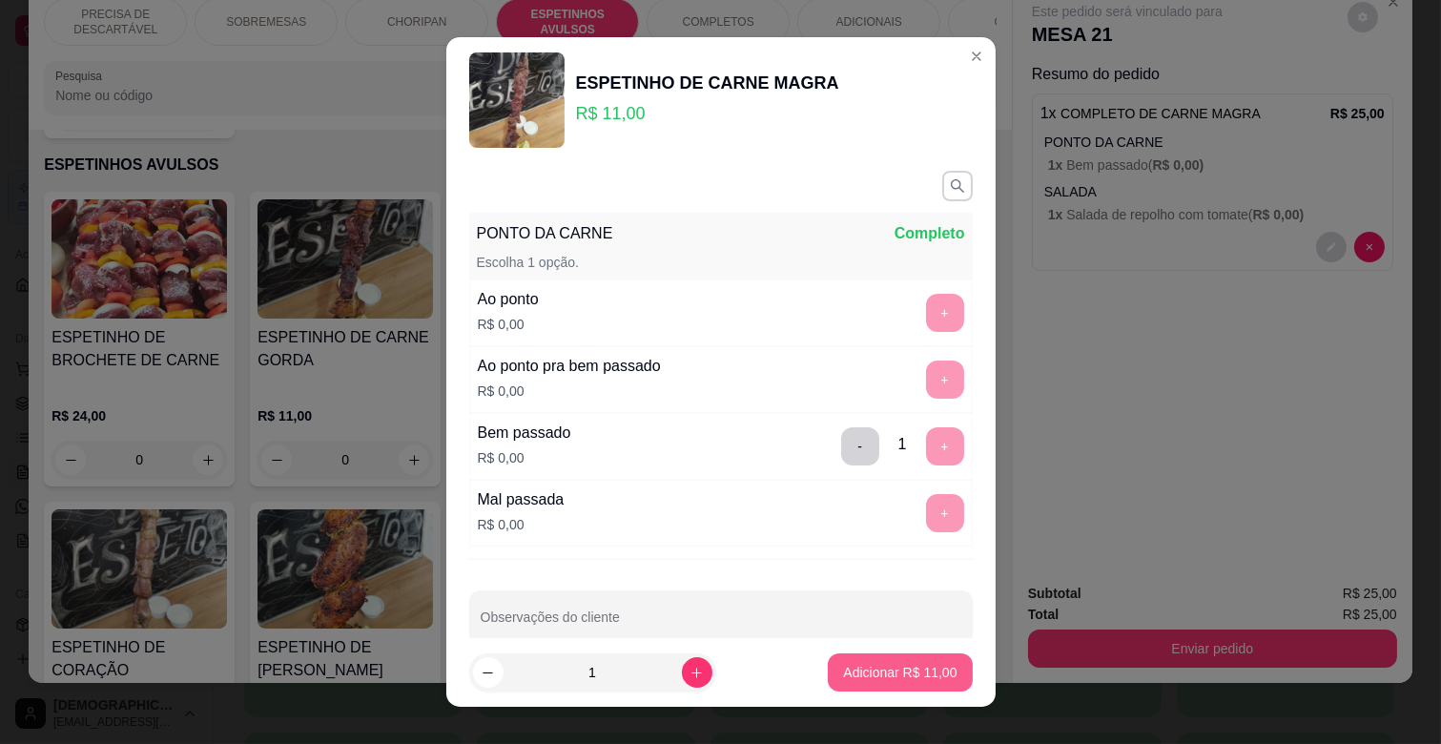
click at [901, 671] on p "Adicionar R$ 11,00" at bounding box center [899, 672] width 113 height 19
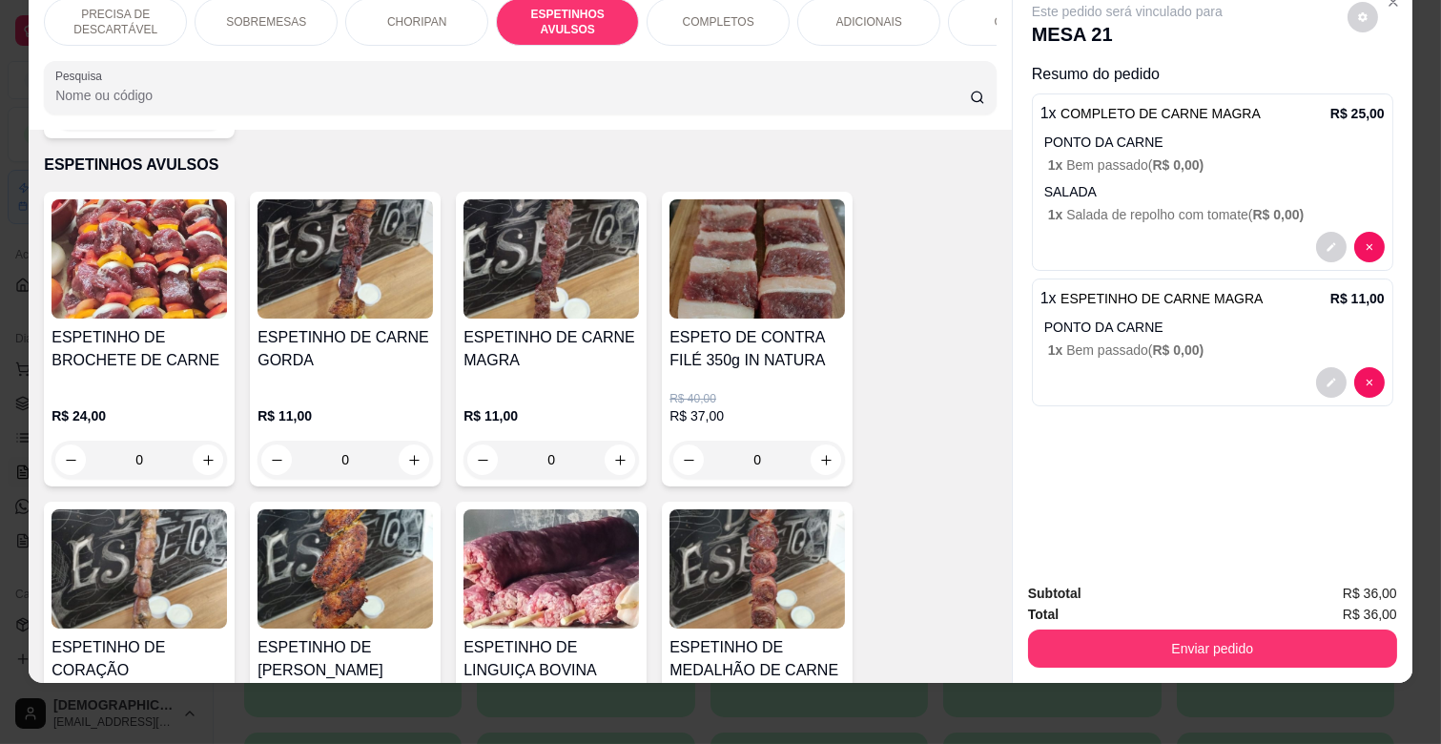
click at [861, 14] on p "ADICIONAIS" at bounding box center [869, 21] width 66 height 15
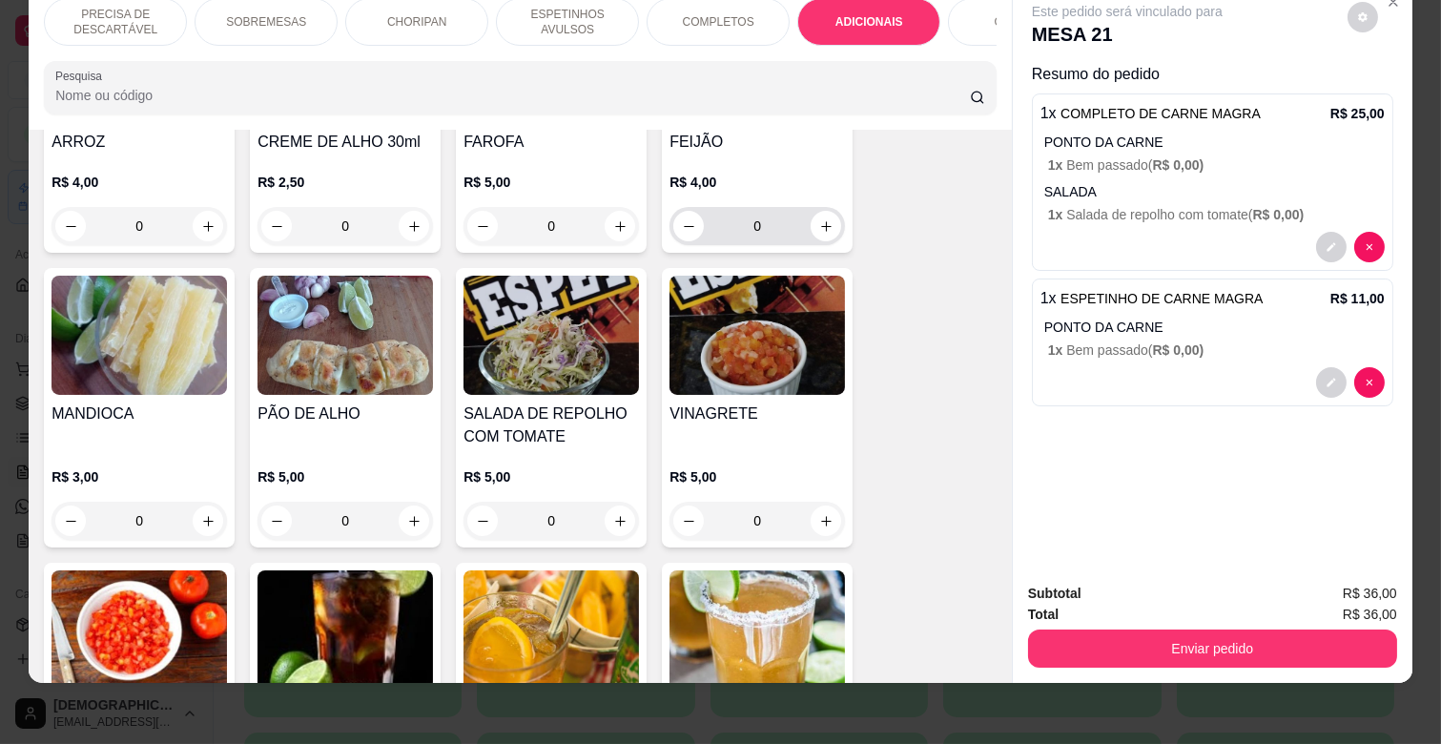
scroll to position [3450, 0]
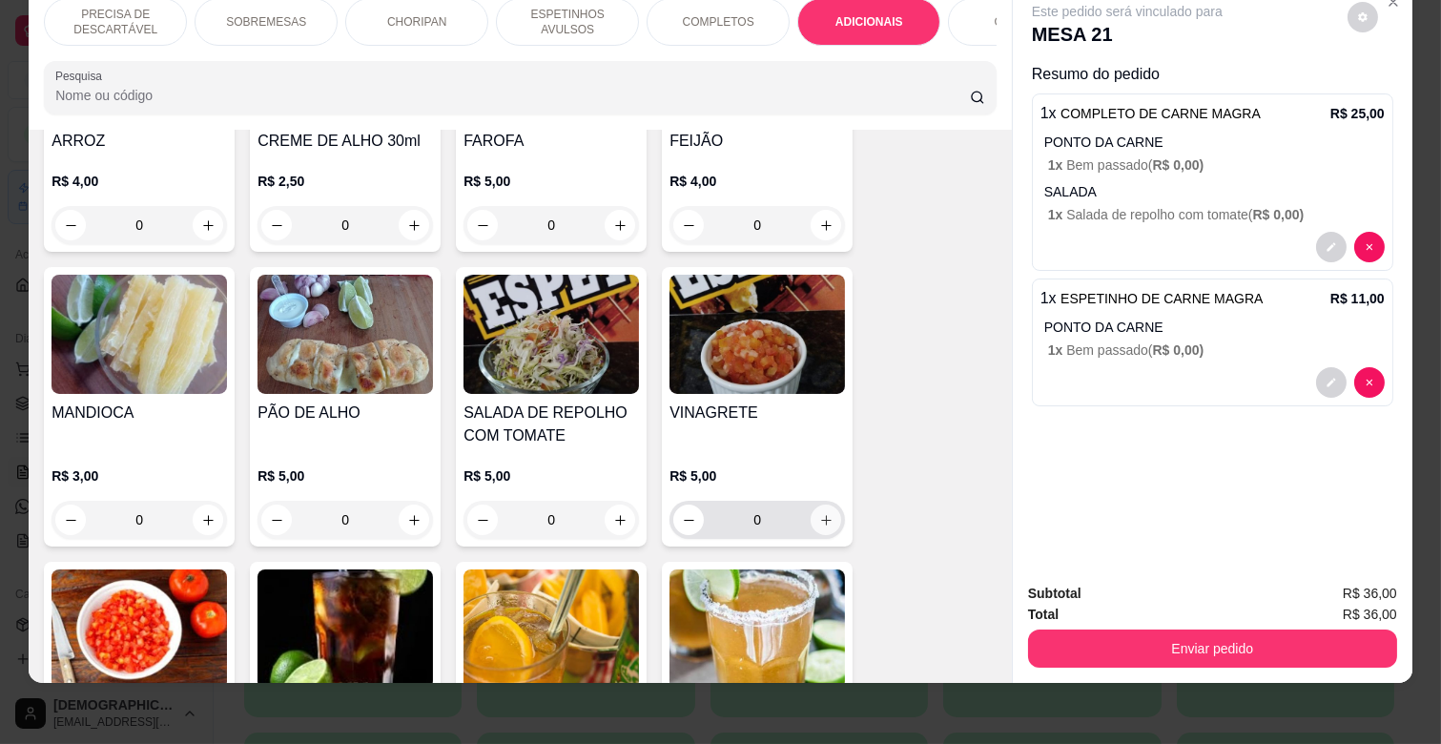
click at [821, 515] on icon "increase-product-quantity" at bounding box center [826, 520] width 10 height 10
type input "1"
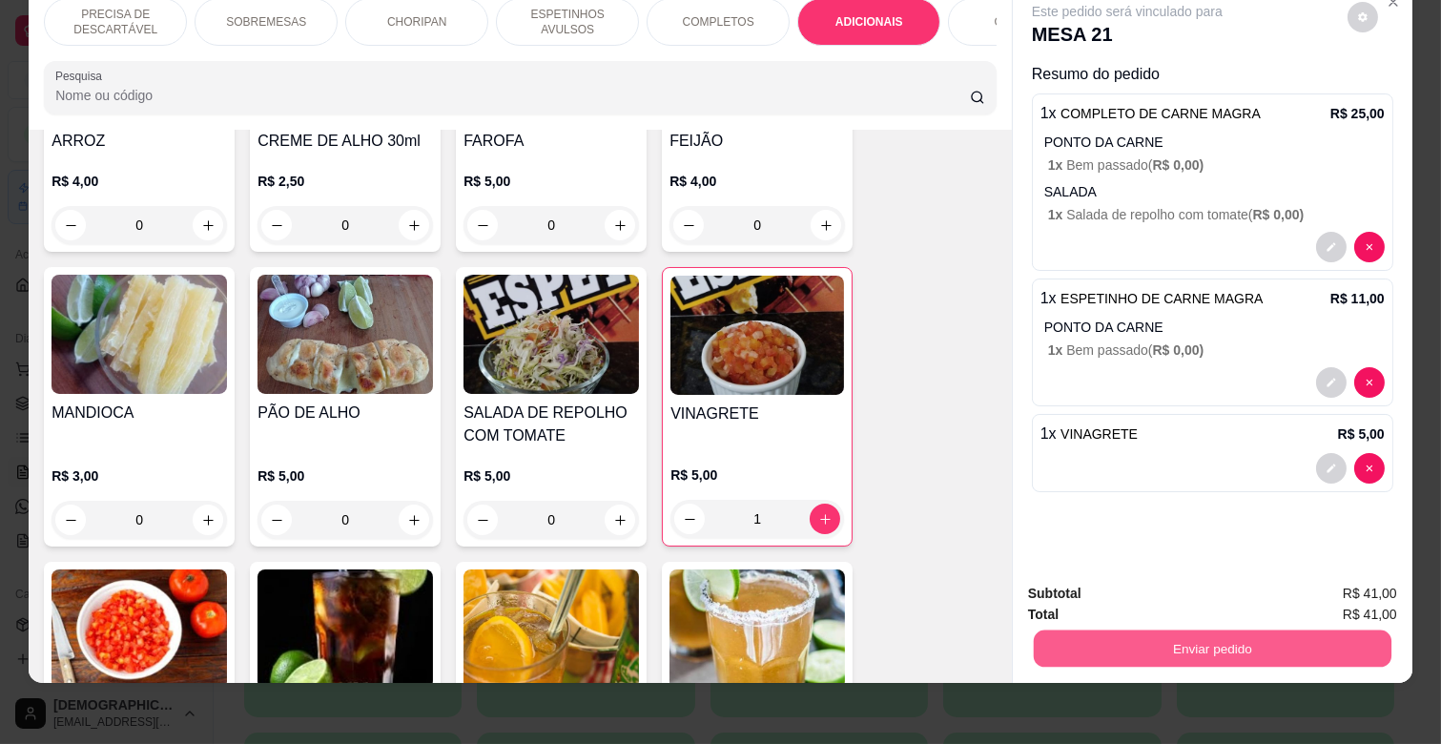
click at [1237, 629] on button "Enviar pedido" at bounding box center [1213, 647] width 358 height 37
click at [1333, 584] on button "Enviar pedido" at bounding box center [1347, 586] width 108 height 36
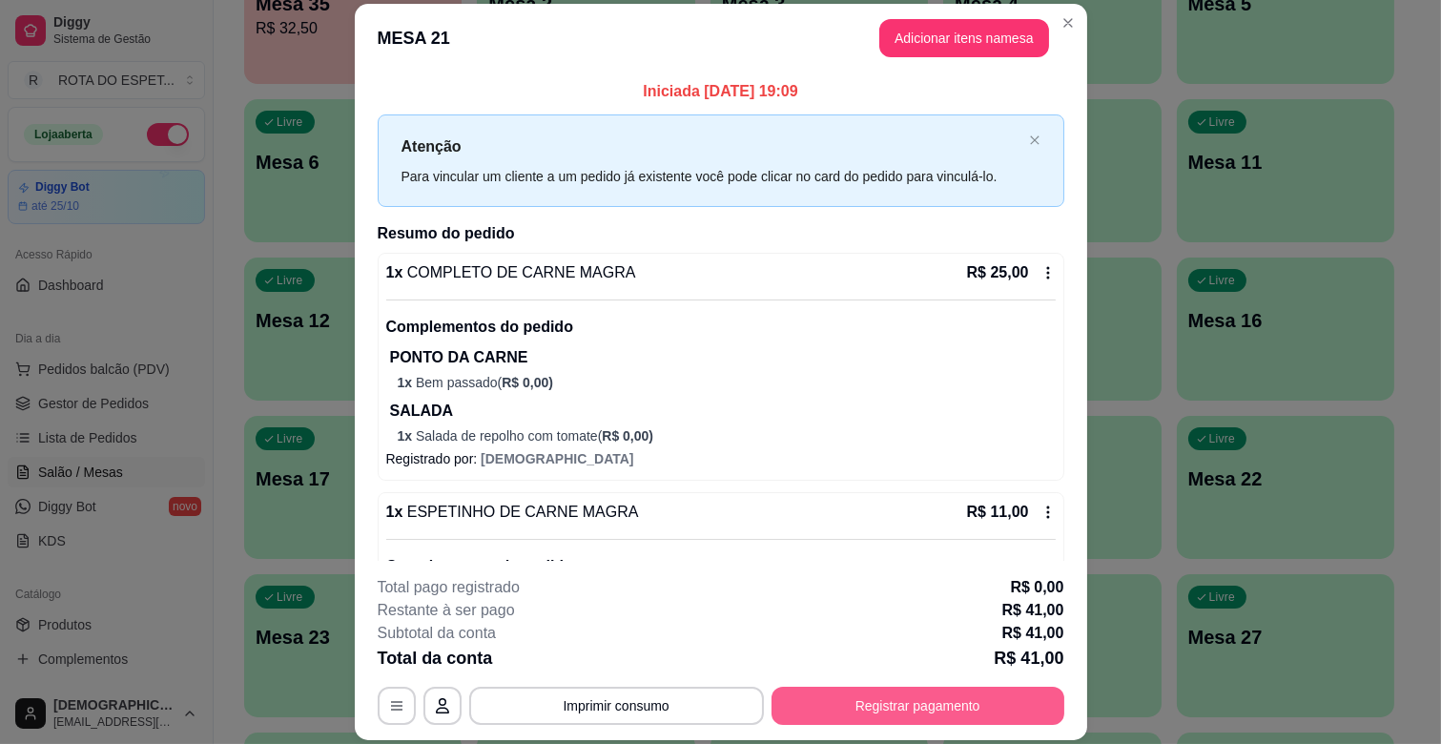
click at [976, 690] on button "Registrar pagamento" at bounding box center [918, 706] width 293 height 38
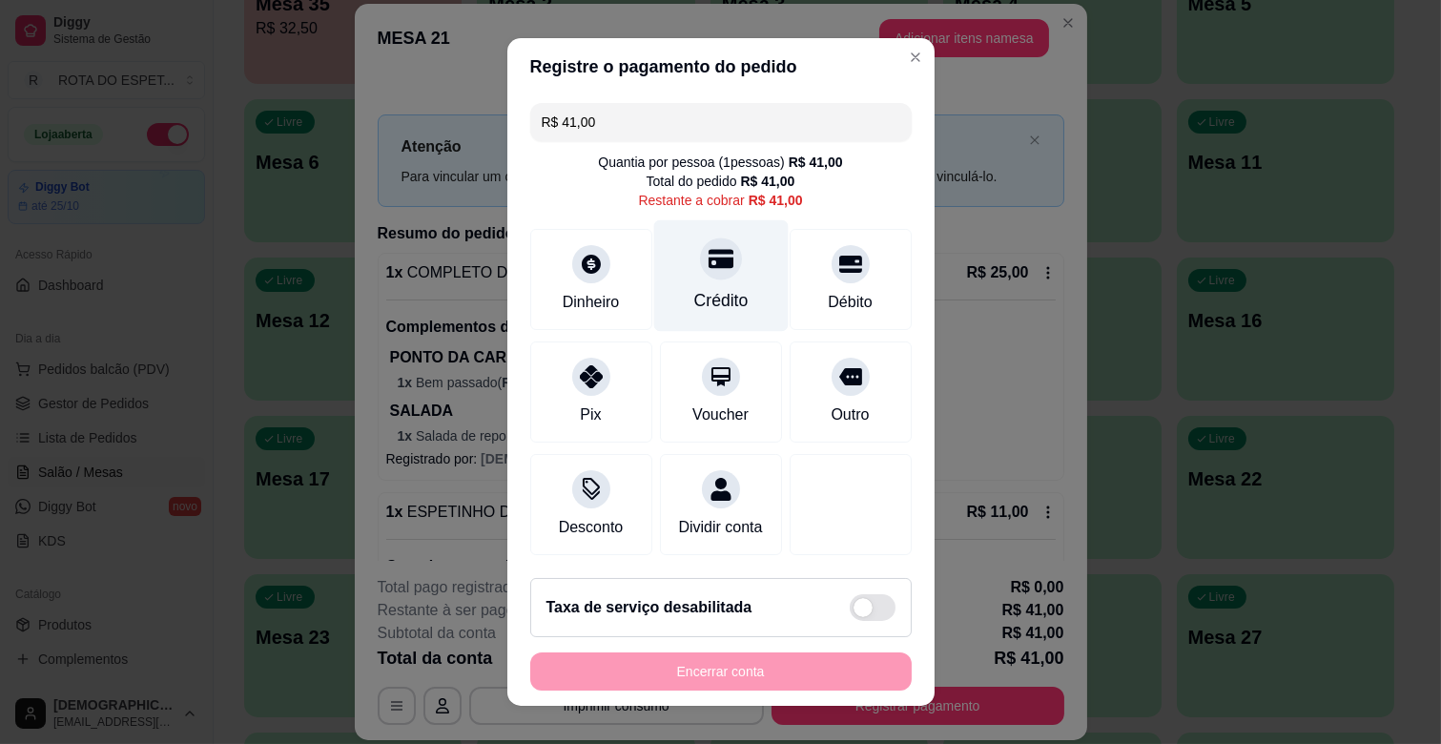
click at [746, 278] on div "Crédito" at bounding box center [720, 276] width 134 height 112
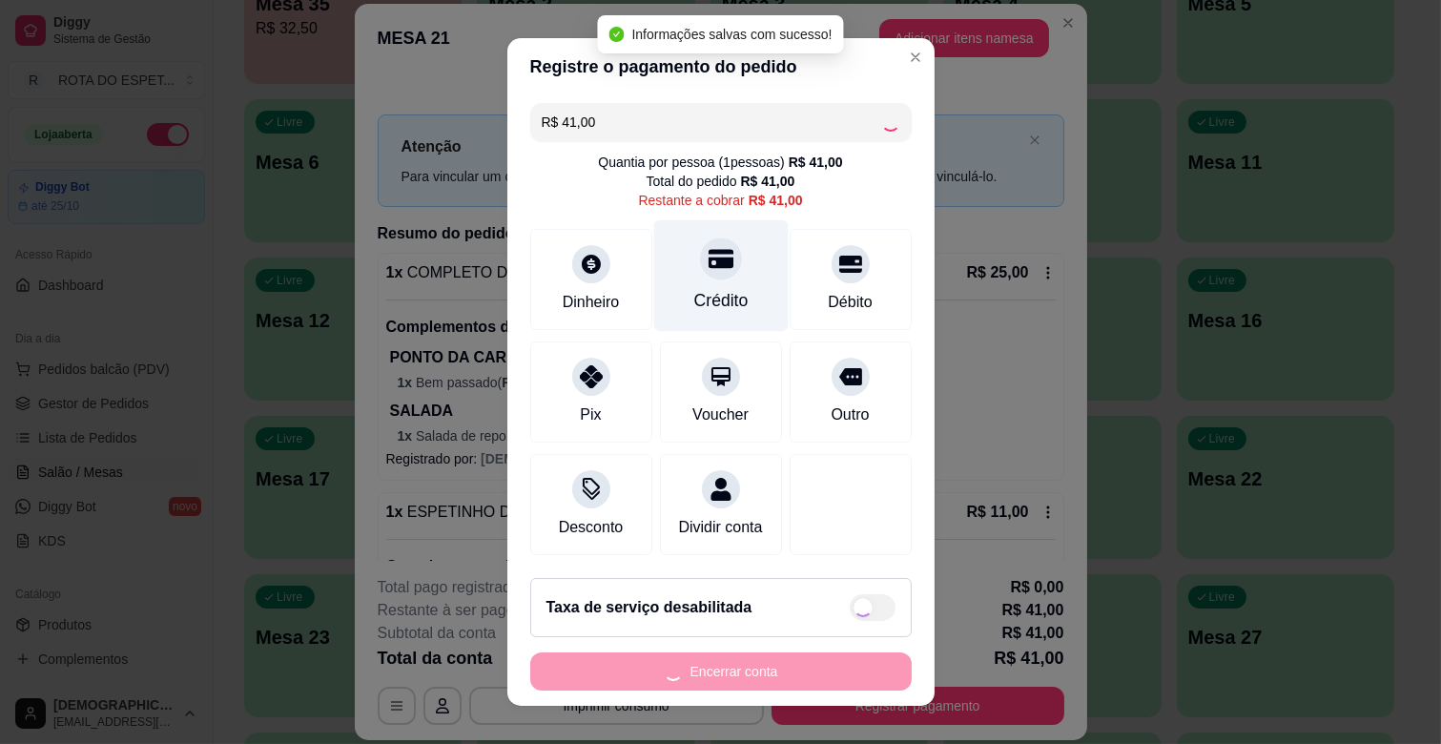
type input "R$ 0,00"
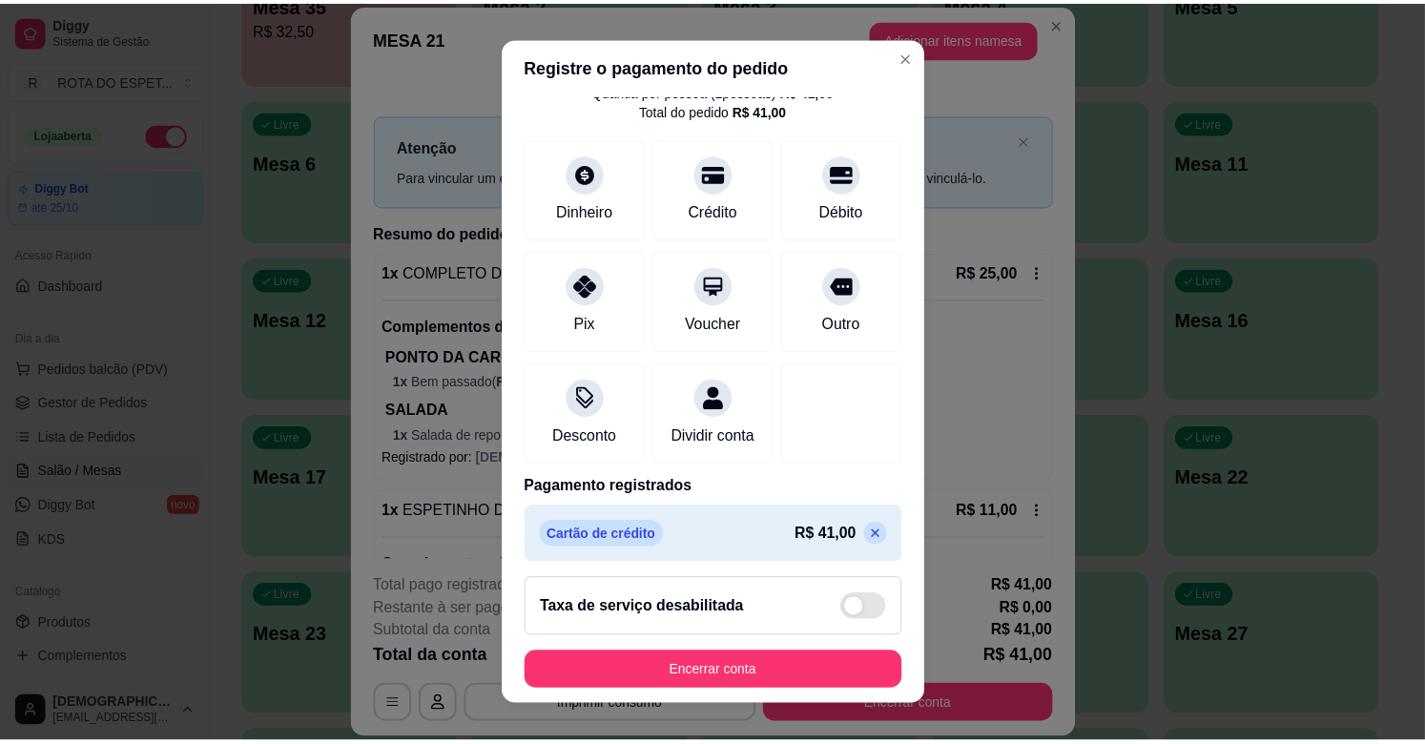
scroll to position [101, 0]
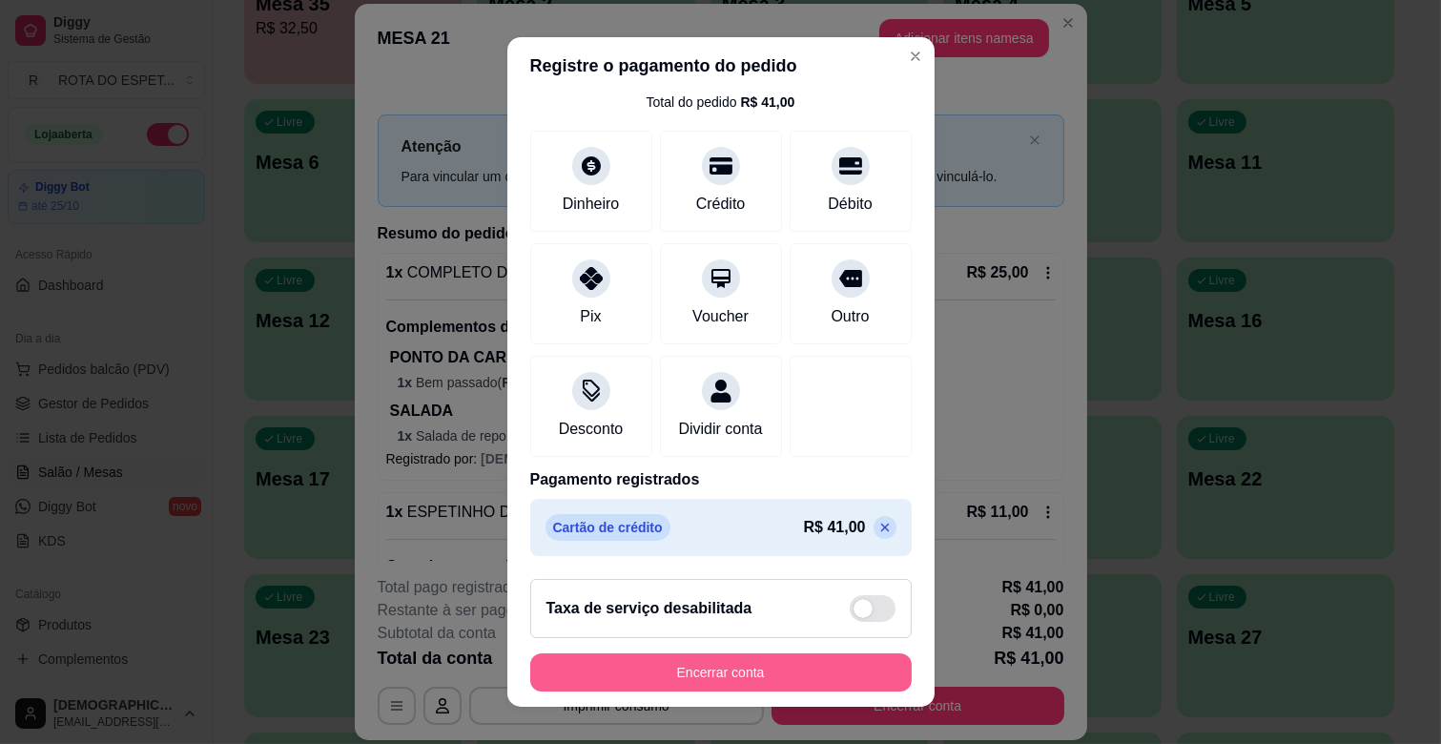
click at [732, 685] on button "Encerrar conta" at bounding box center [720, 672] width 381 height 38
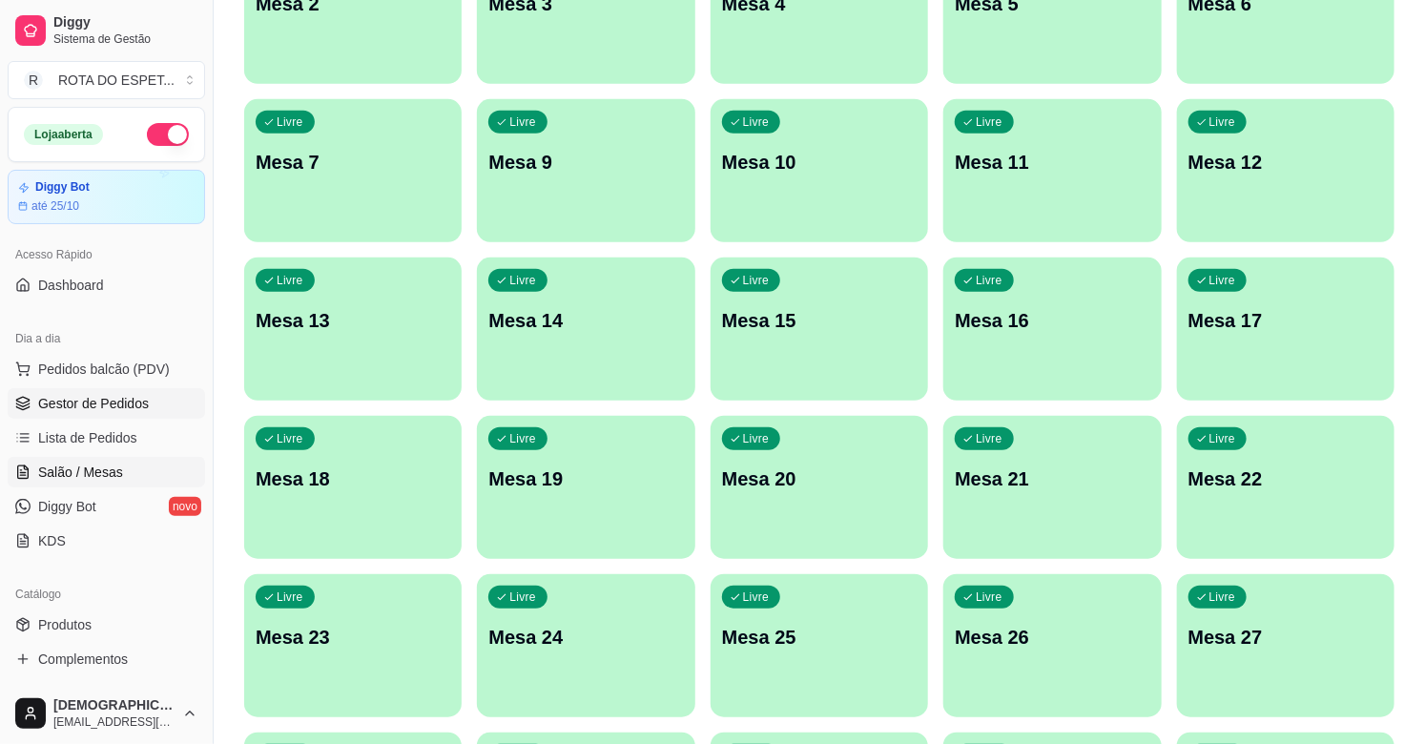
click at [79, 395] on span "Gestor de Pedidos" at bounding box center [93, 403] width 111 height 19
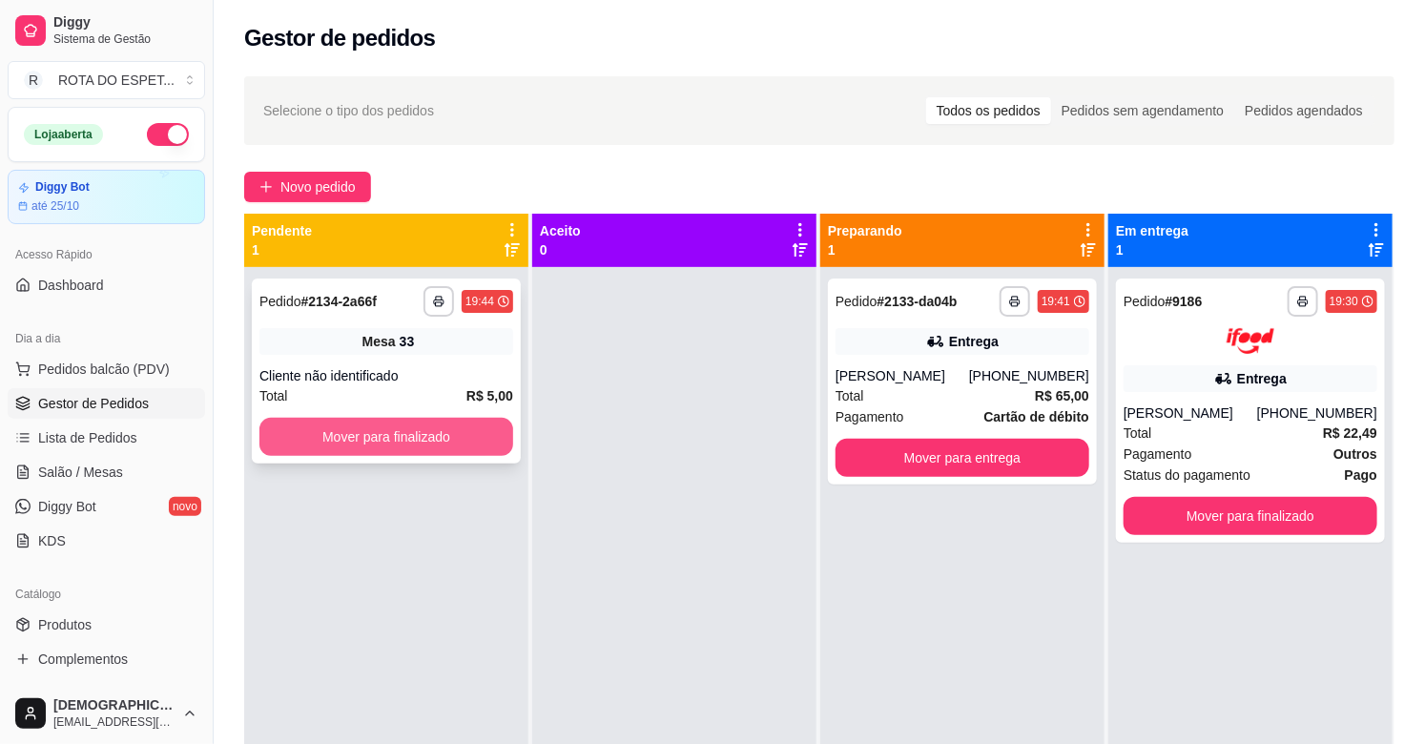
click at [437, 436] on button "Mover para finalizado" at bounding box center [386, 437] width 254 height 38
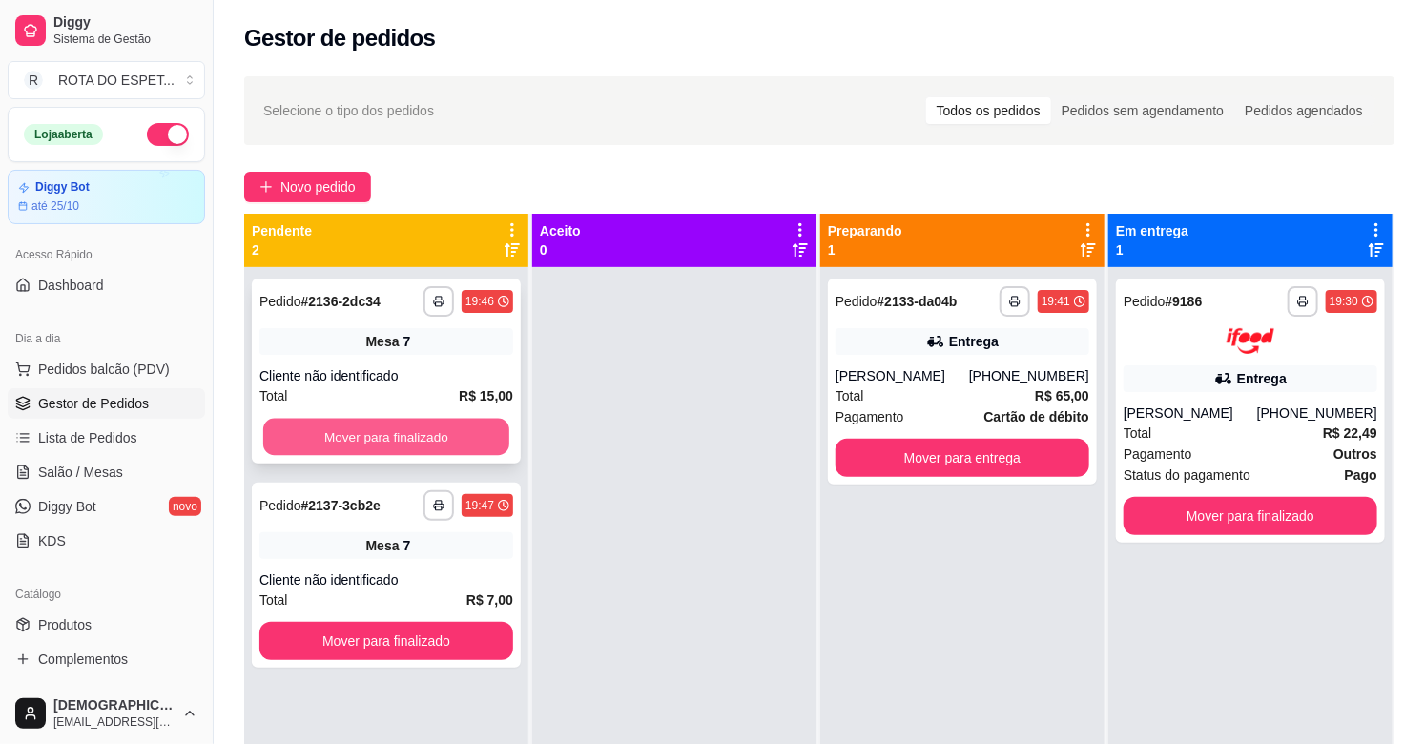
click at [436, 434] on button "Mover para finalizado" at bounding box center [386, 437] width 246 height 37
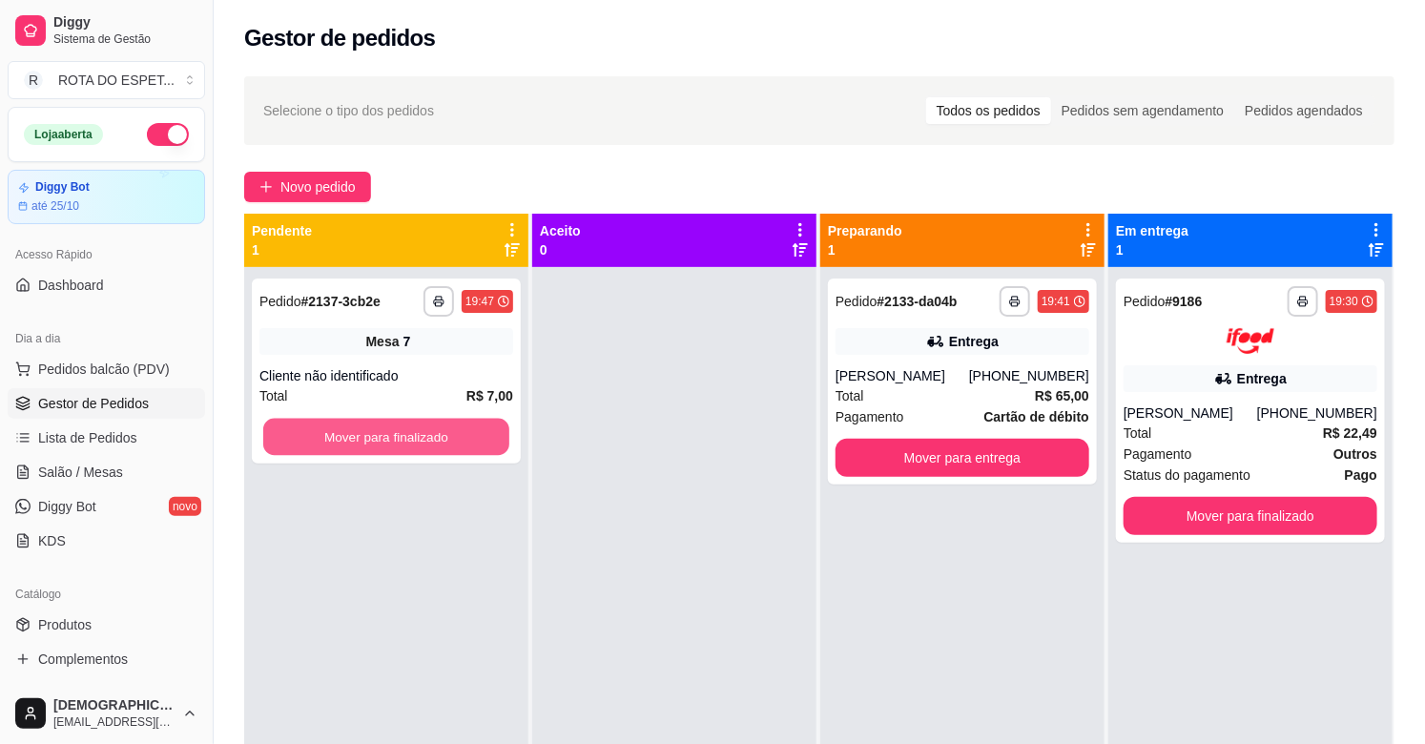
click at [436, 434] on button "Mover para finalizado" at bounding box center [386, 437] width 246 height 37
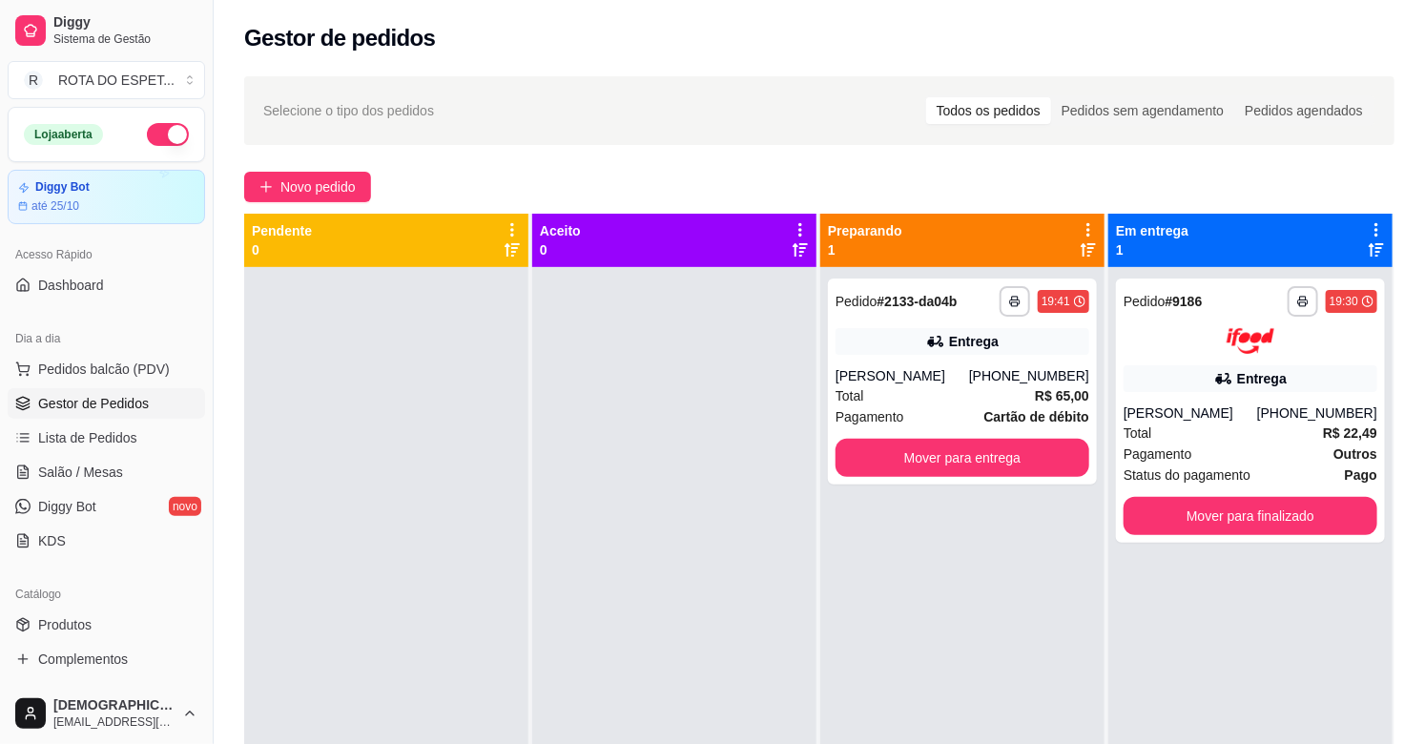
click at [644, 631] on div at bounding box center [674, 639] width 284 height 744
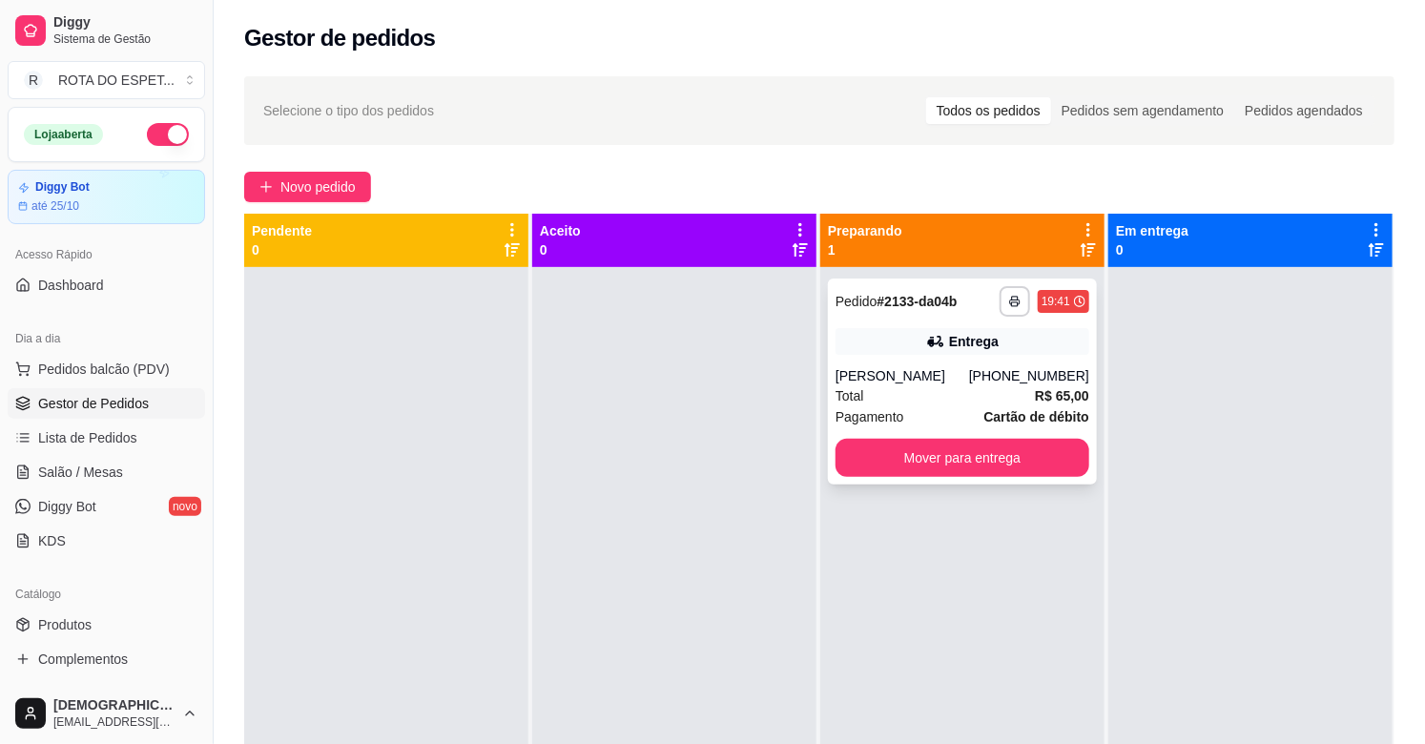
click at [933, 373] on div "[PERSON_NAME]" at bounding box center [902, 375] width 134 height 19
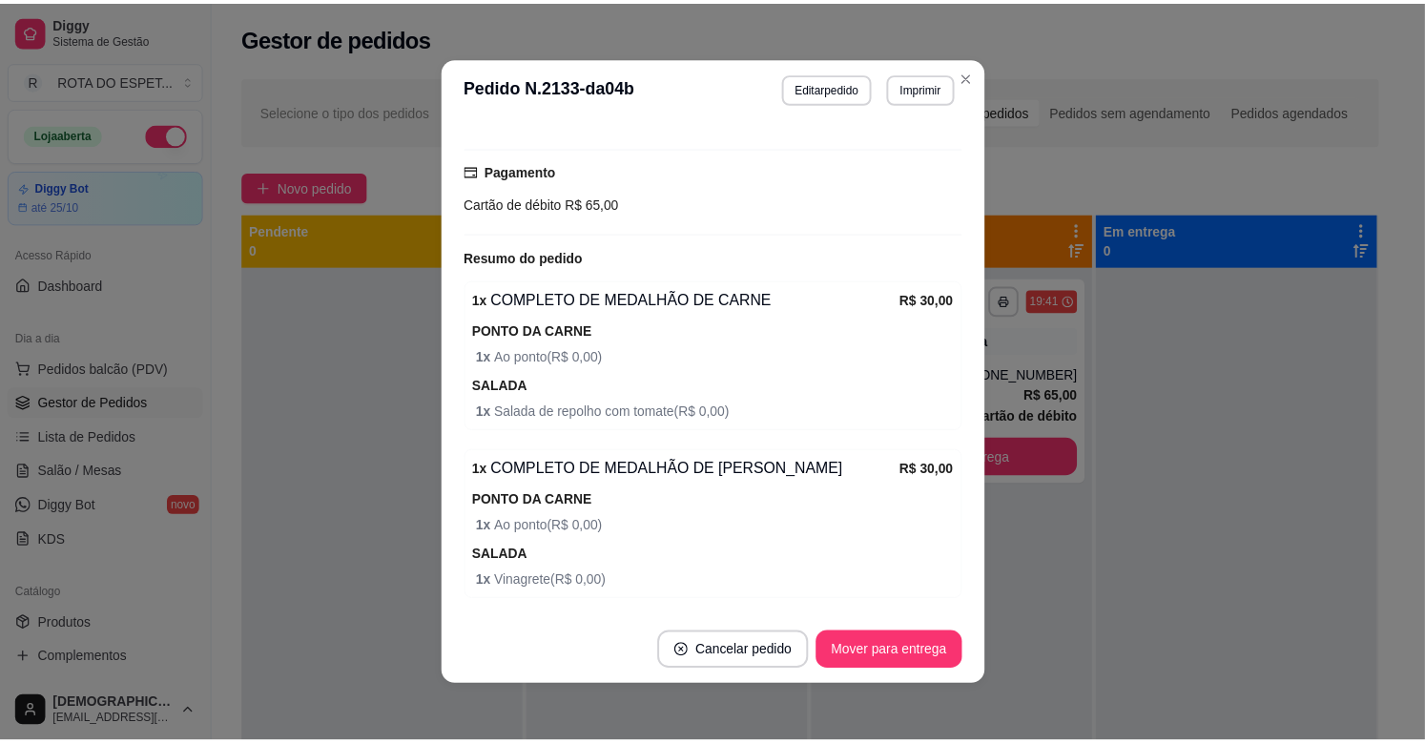
scroll to position [4, 0]
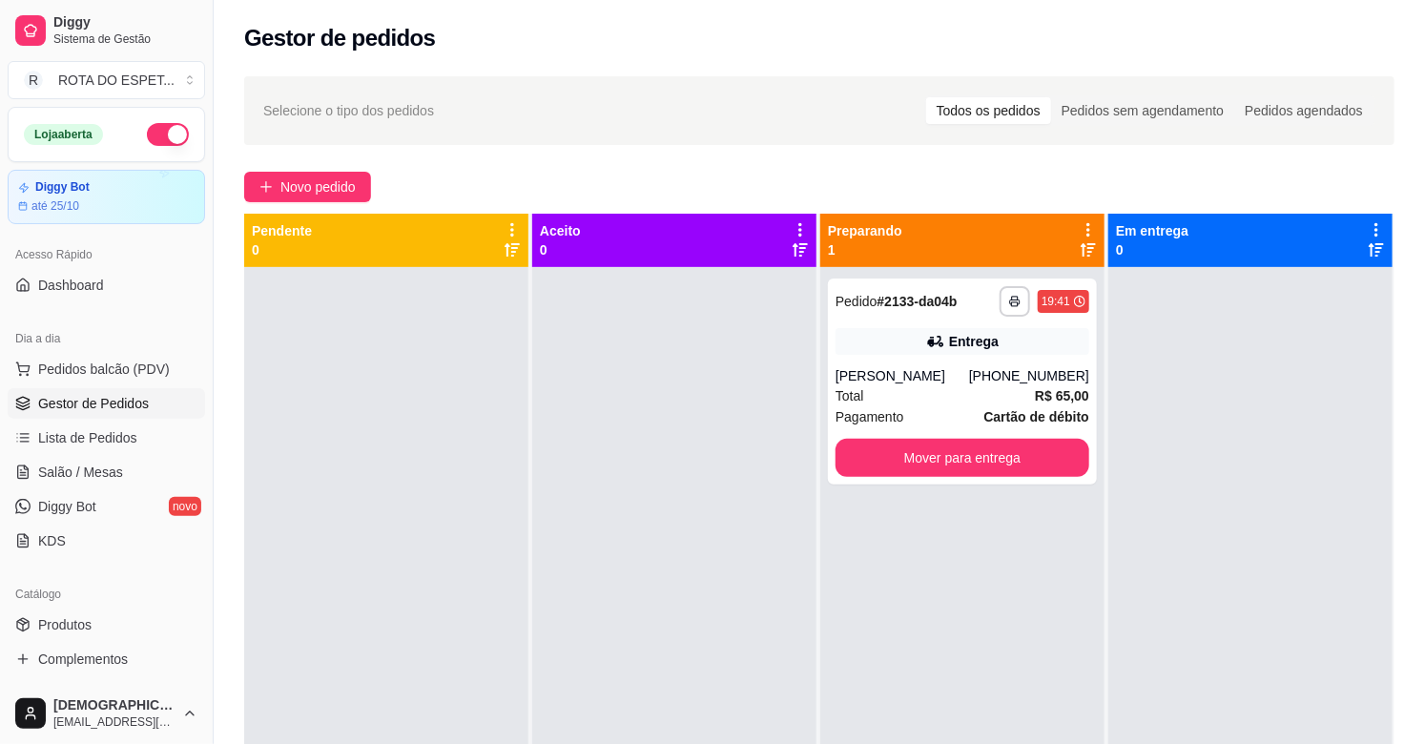
click at [1291, 356] on div at bounding box center [1250, 639] width 284 height 744
click at [90, 470] on span "Salão / Mesas" at bounding box center [80, 472] width 85 height 19
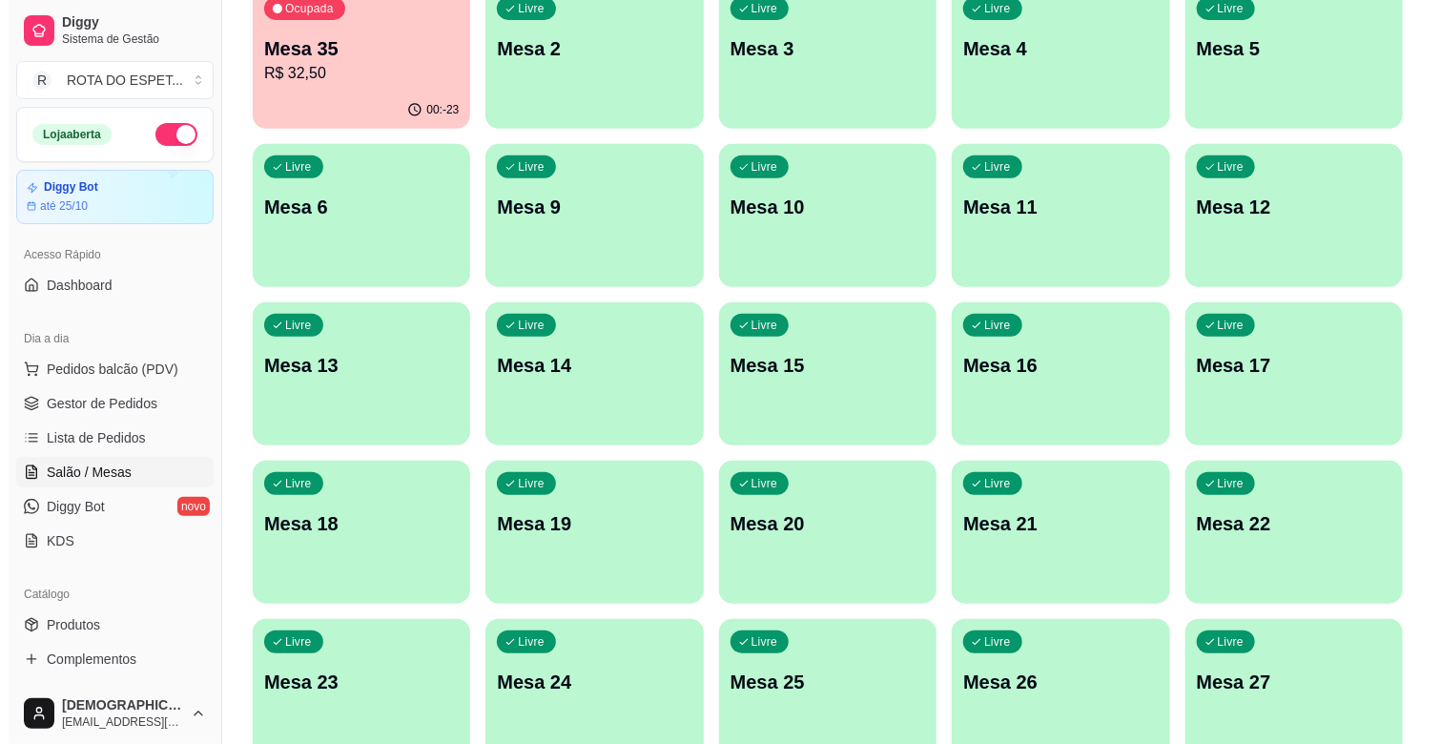
scroll to position [423, 0]
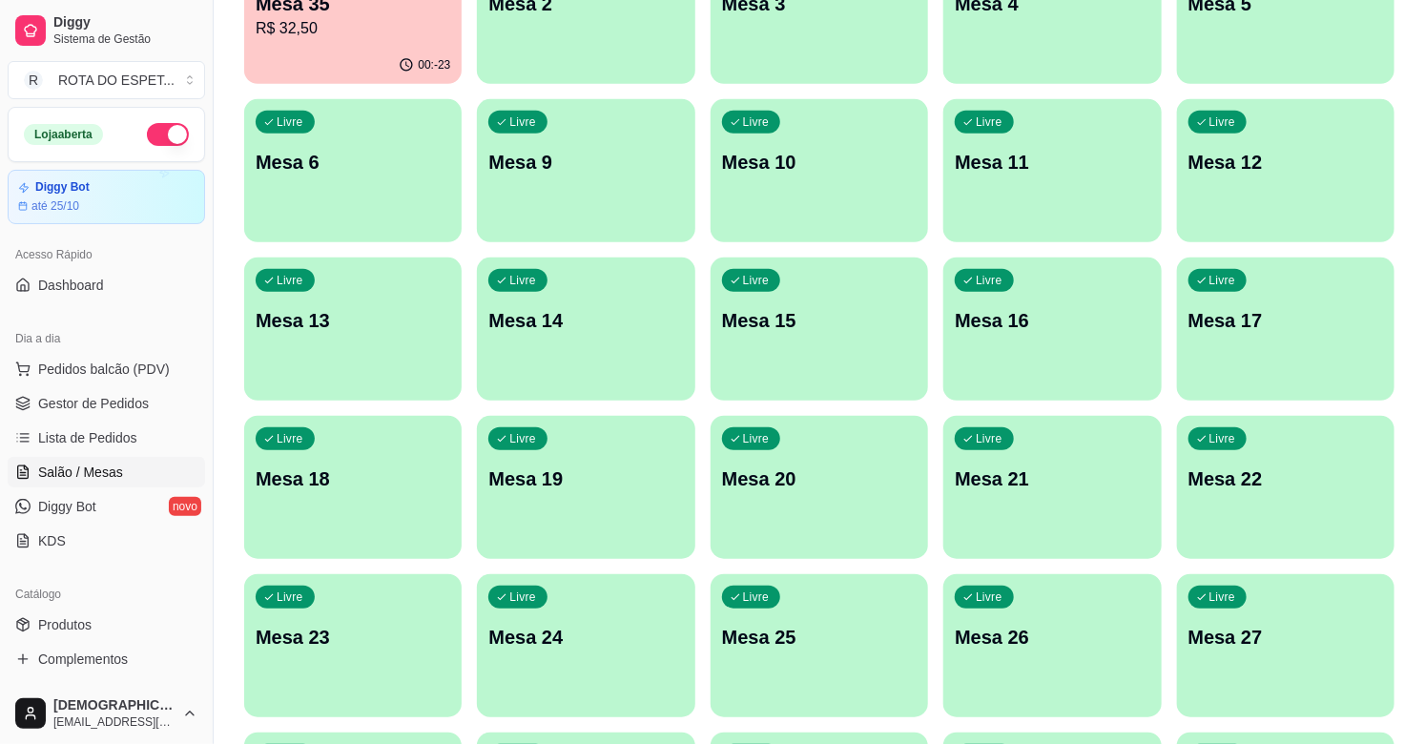
click at [1338, 375] on div "Livre Mesa 17" at bounding box center [1285, 318] width 217 height 120
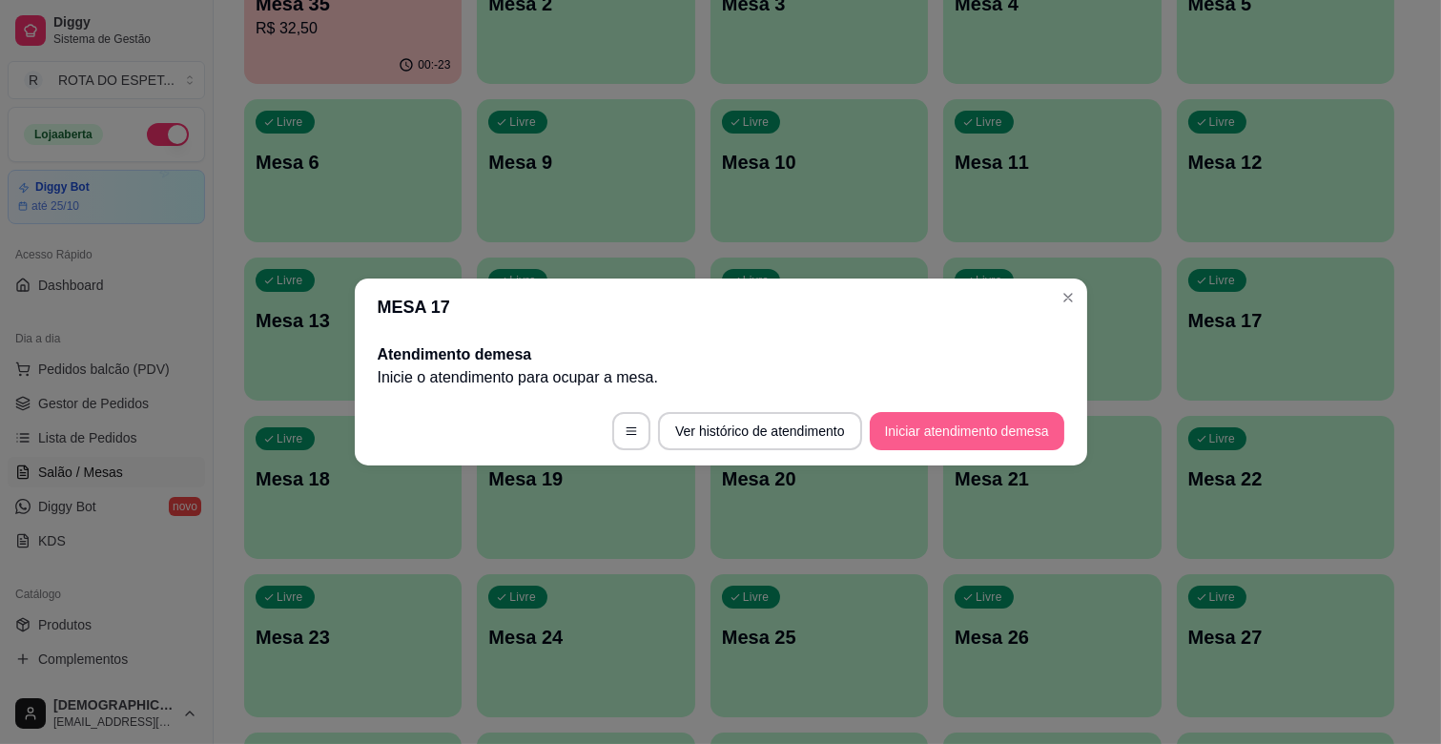
click at [1019, 425] on button "Iniciar atendimento de mesa" at bounding box center [967, 431] width 195 height 38
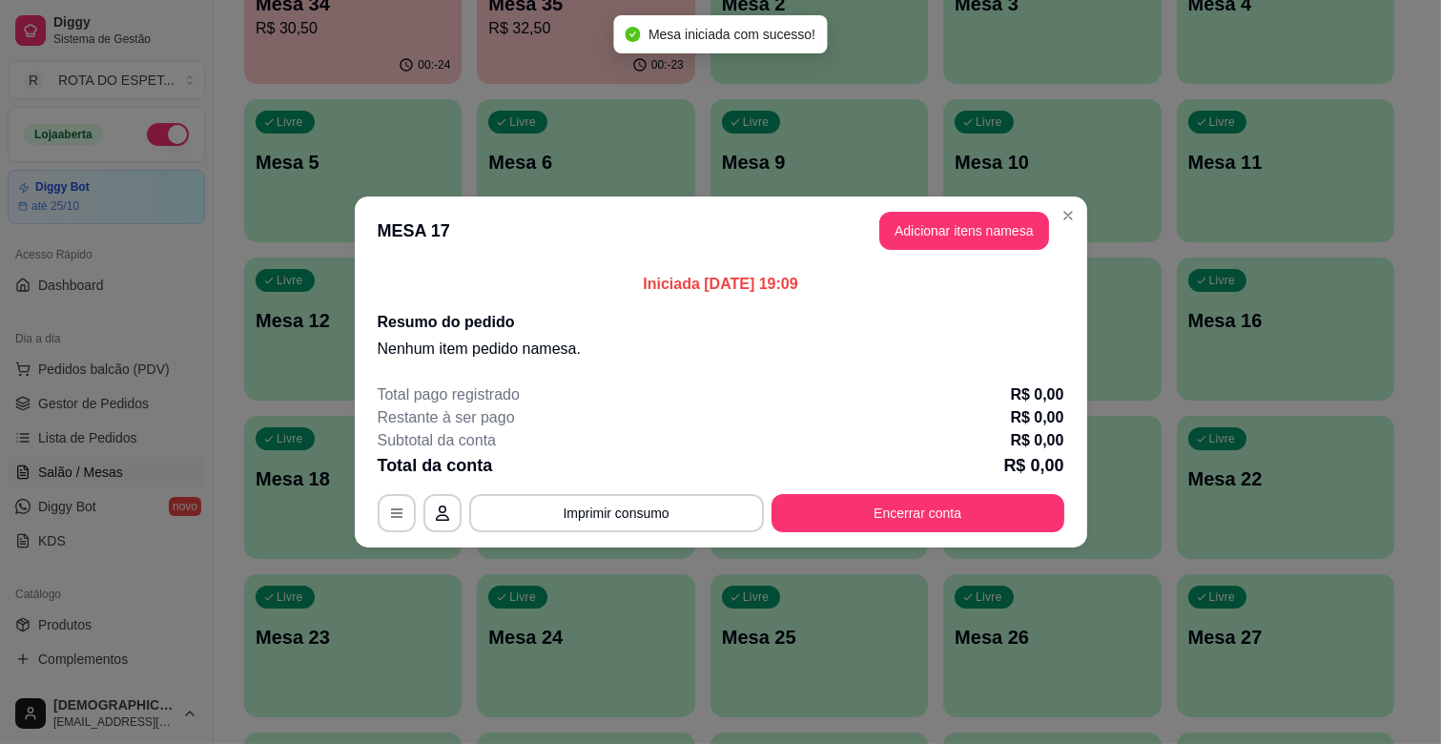
click at [995, 251] on header "MESA 17 Adicionar itens na mesa" at bounding box center [721, 230] width 732 height 69
click at [995, 244] on button "Adicionar itens na mesa" at bounding box center [964, 231] width 170 height 38
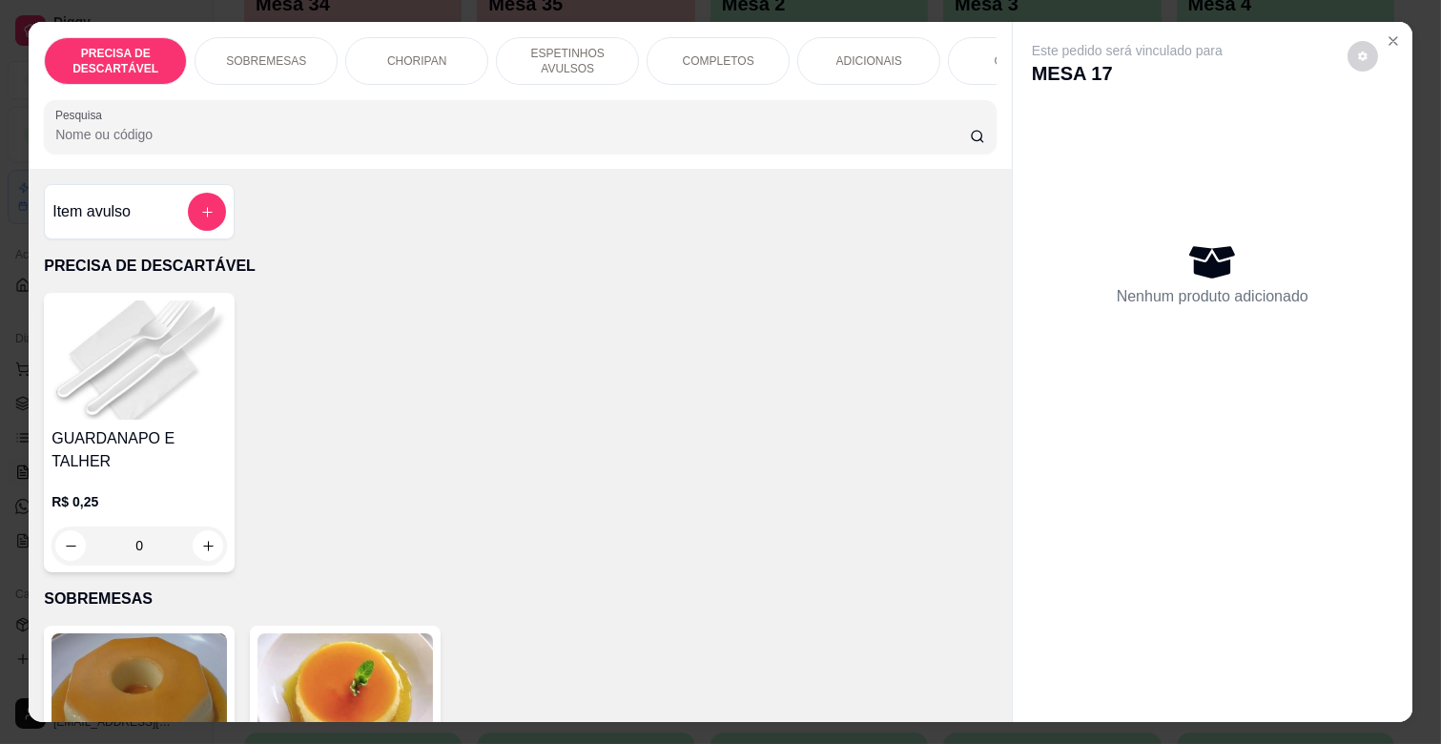
scroll to position [0, 834]
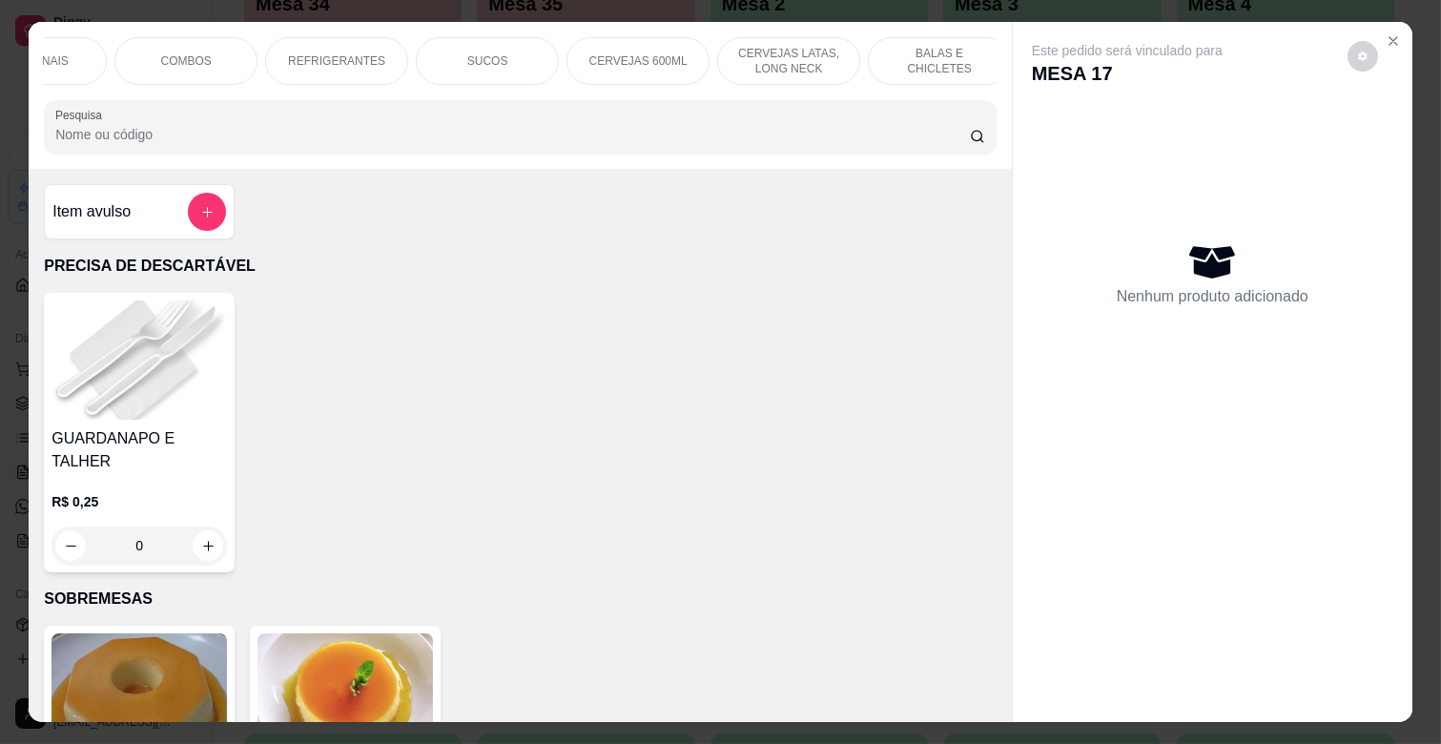
click at [344, 53] on p "REFRIGERANTES" at bounding box center [336, 60] width 97 height 15
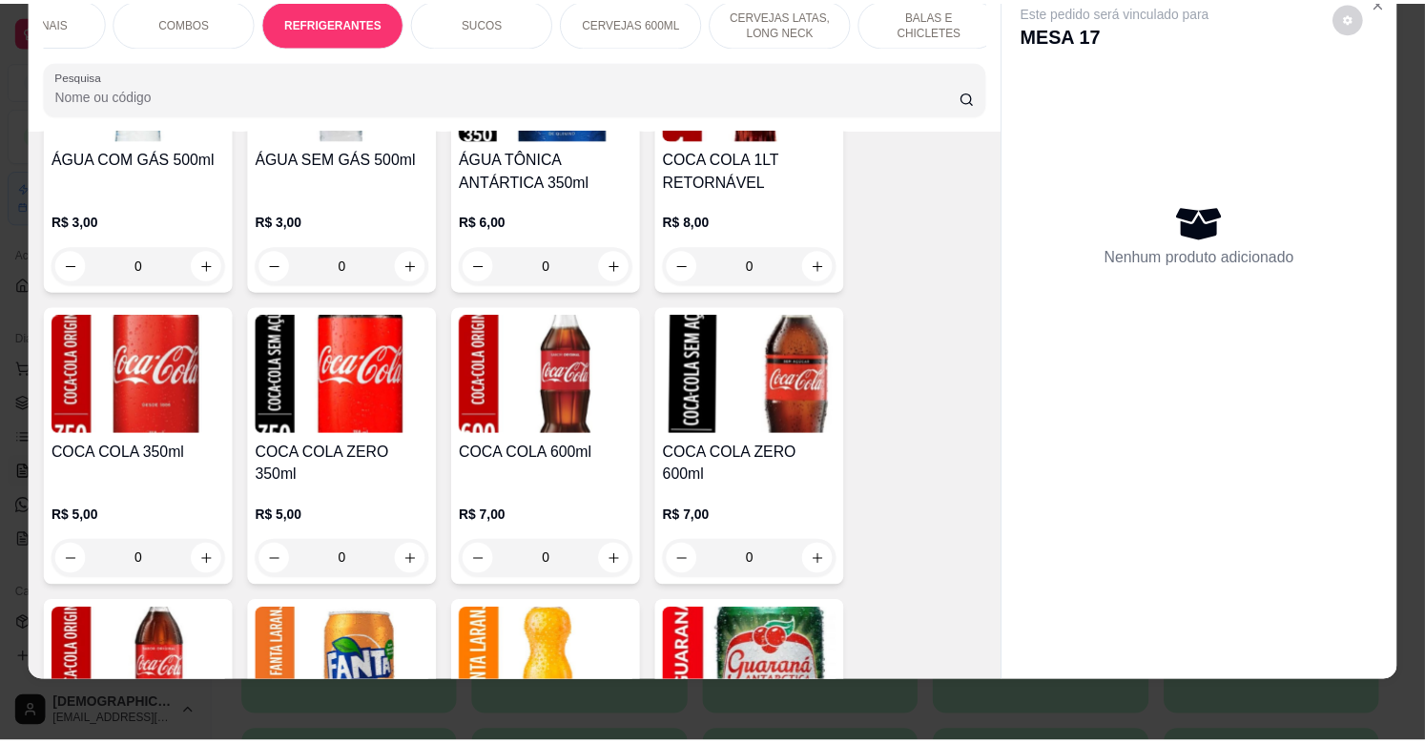
scroll to position [4789, 0]
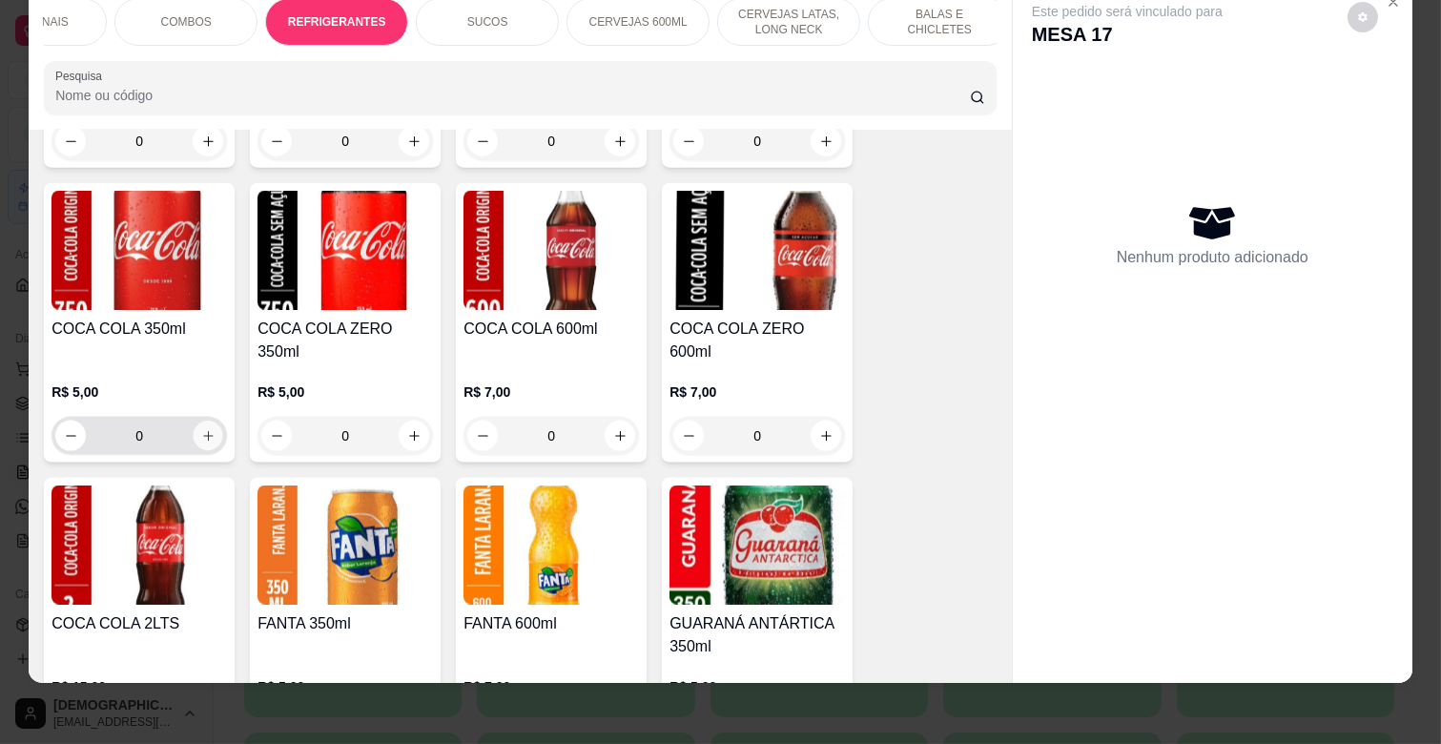
click at [202, 429] on icon "increase-product-quantity" at bounding box center [208, 436] width 14 height 14
type input "1"
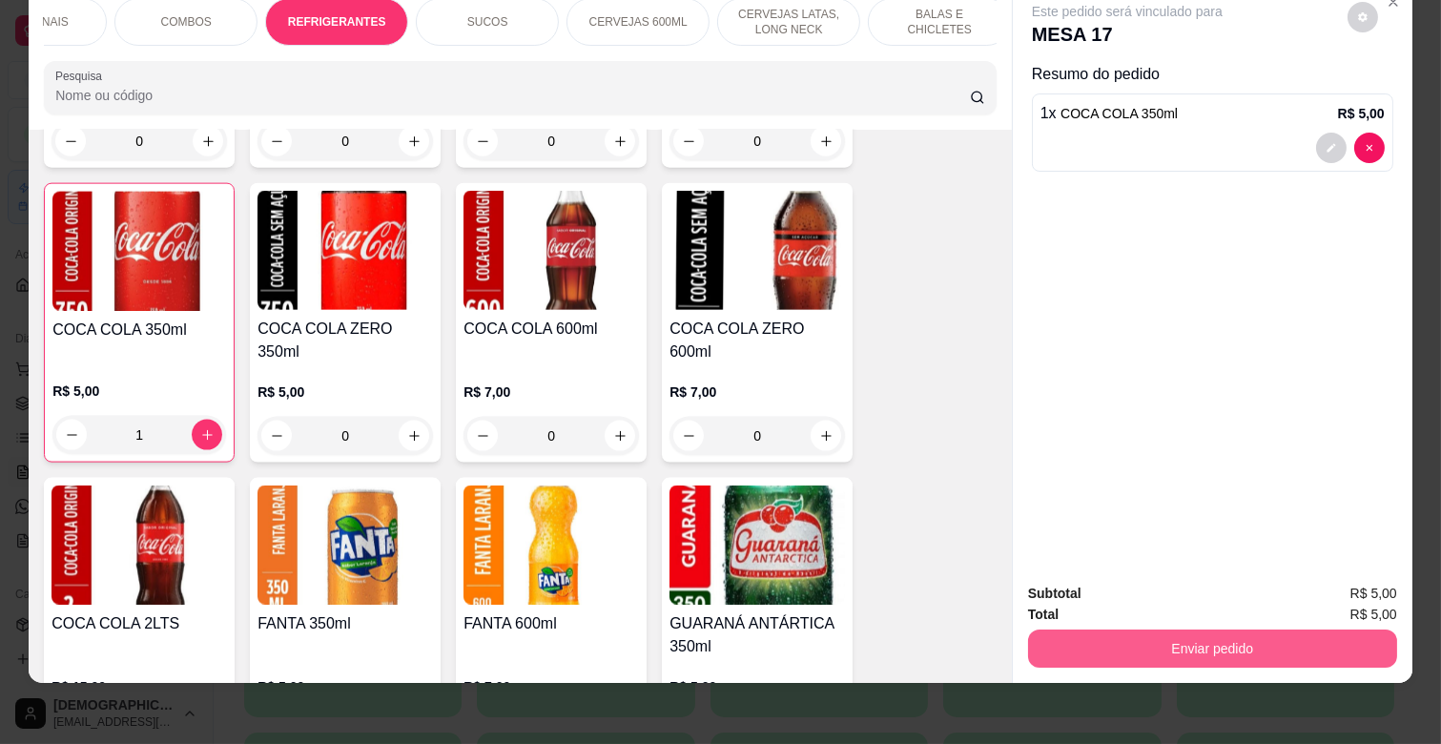
click at [1205, 629] on button "Enviar pedido" at bounding box center [1212, 648] width 369 height 38
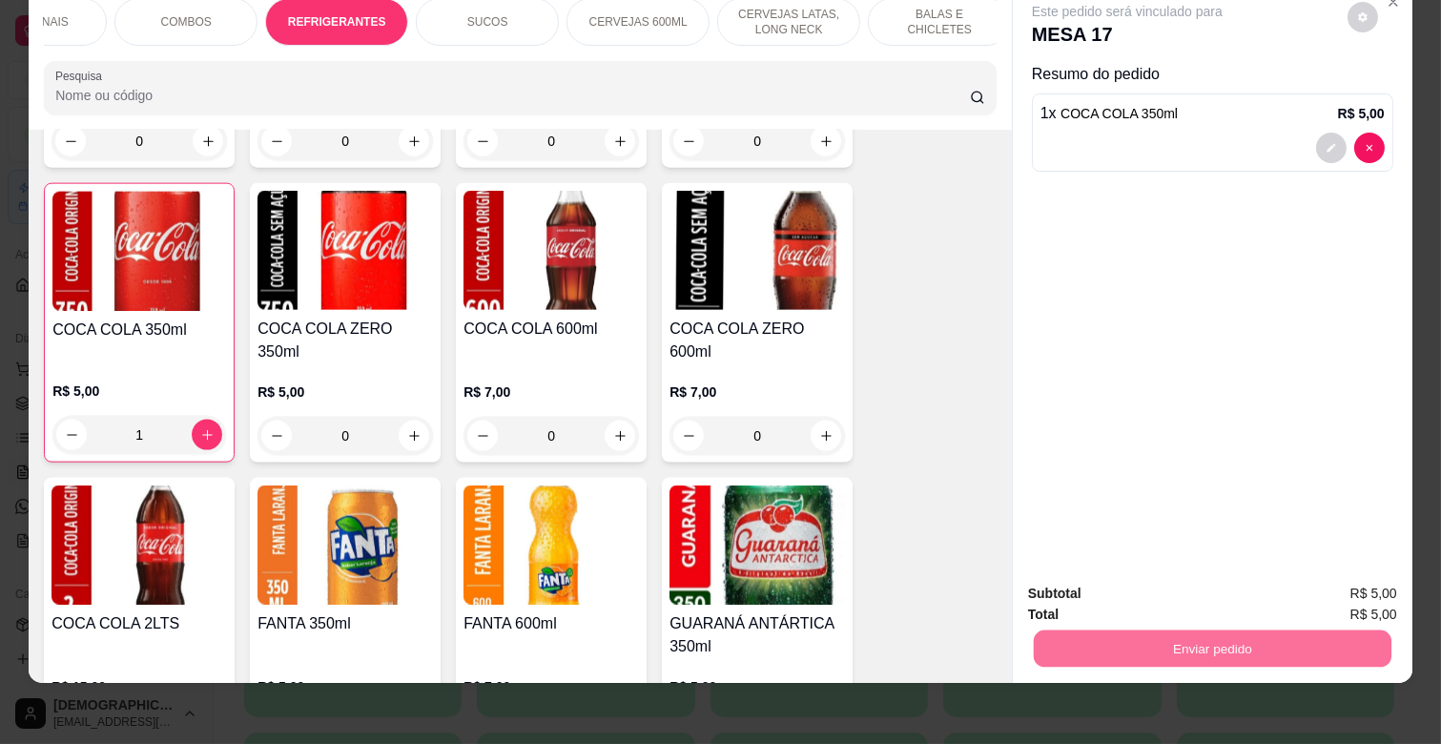
click at [1338, 574] on button "Enviar pedido" at bounding box center [1347, 586] width 108 height 36
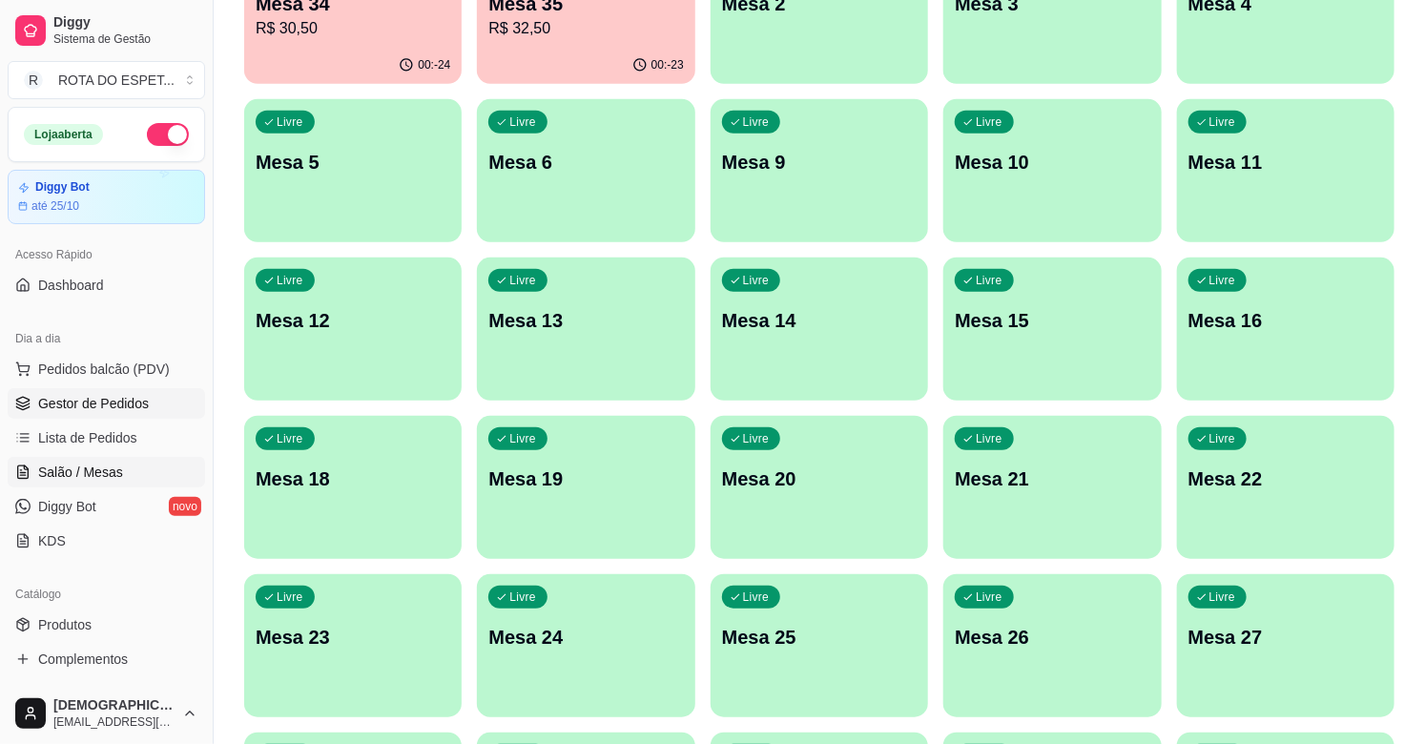
click at [124, 391] on link "Gestor de Pedidos" at bounding box center [106, 403] width 197 height 31
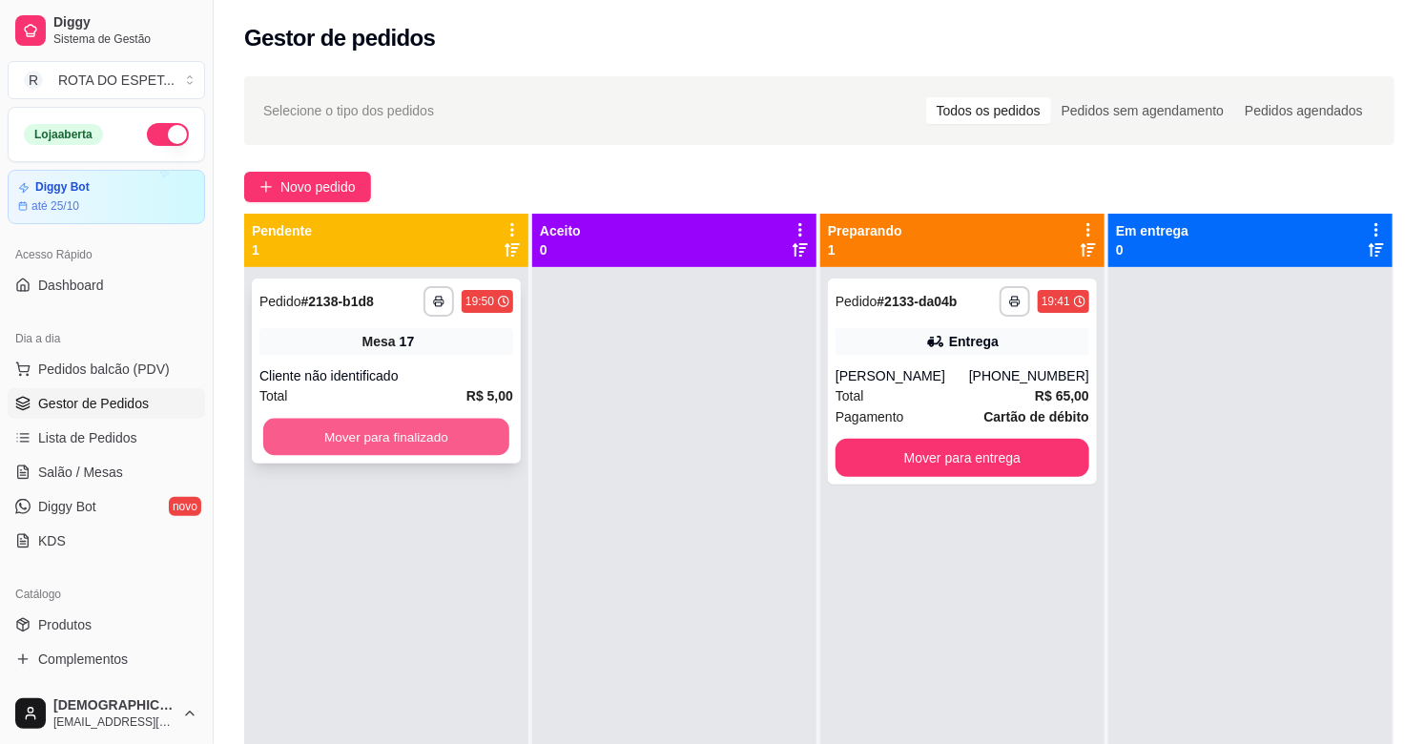
click at [422, 443] on button "Mover para finalizado" at bounding box center [386, 437] width 246 height 37
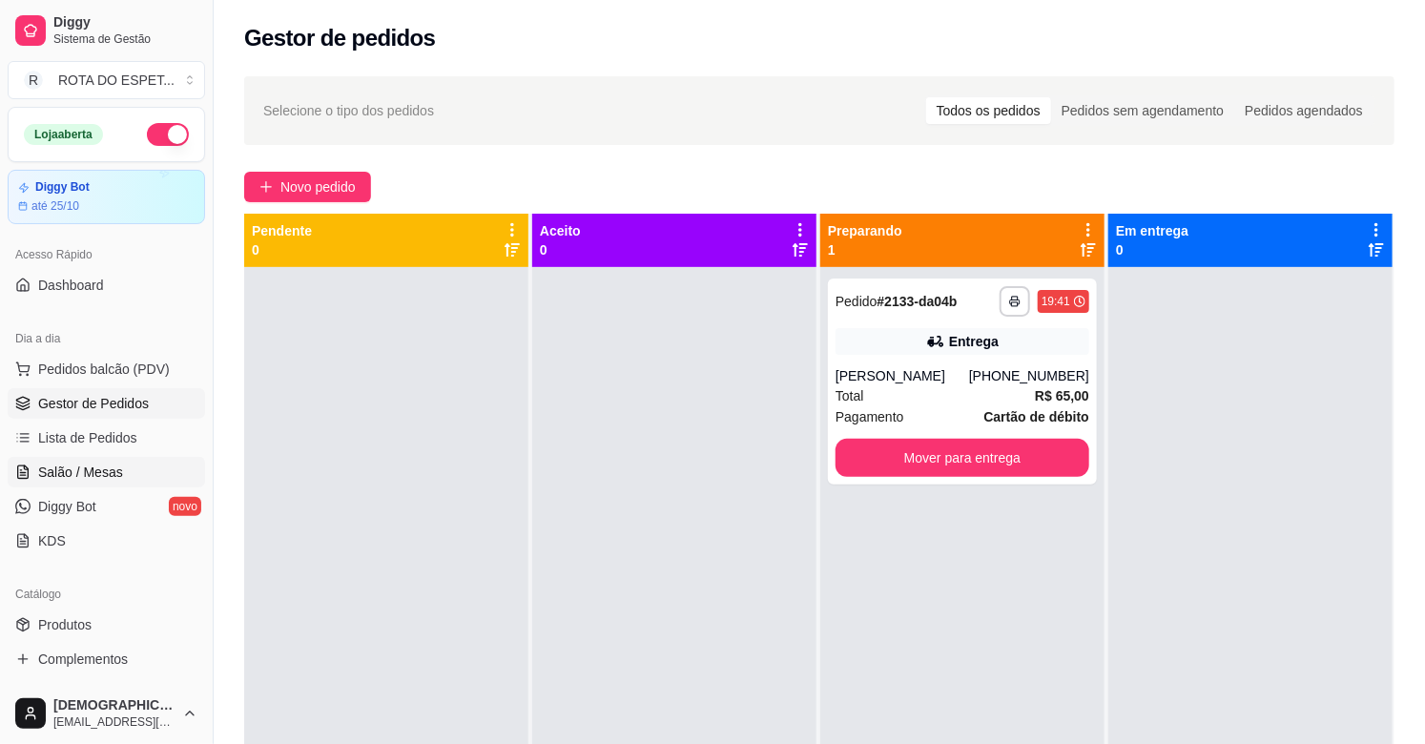
click at [95, 463] on span "Salão / Mesas" at bounding box center [80, 472] width 85 height 19
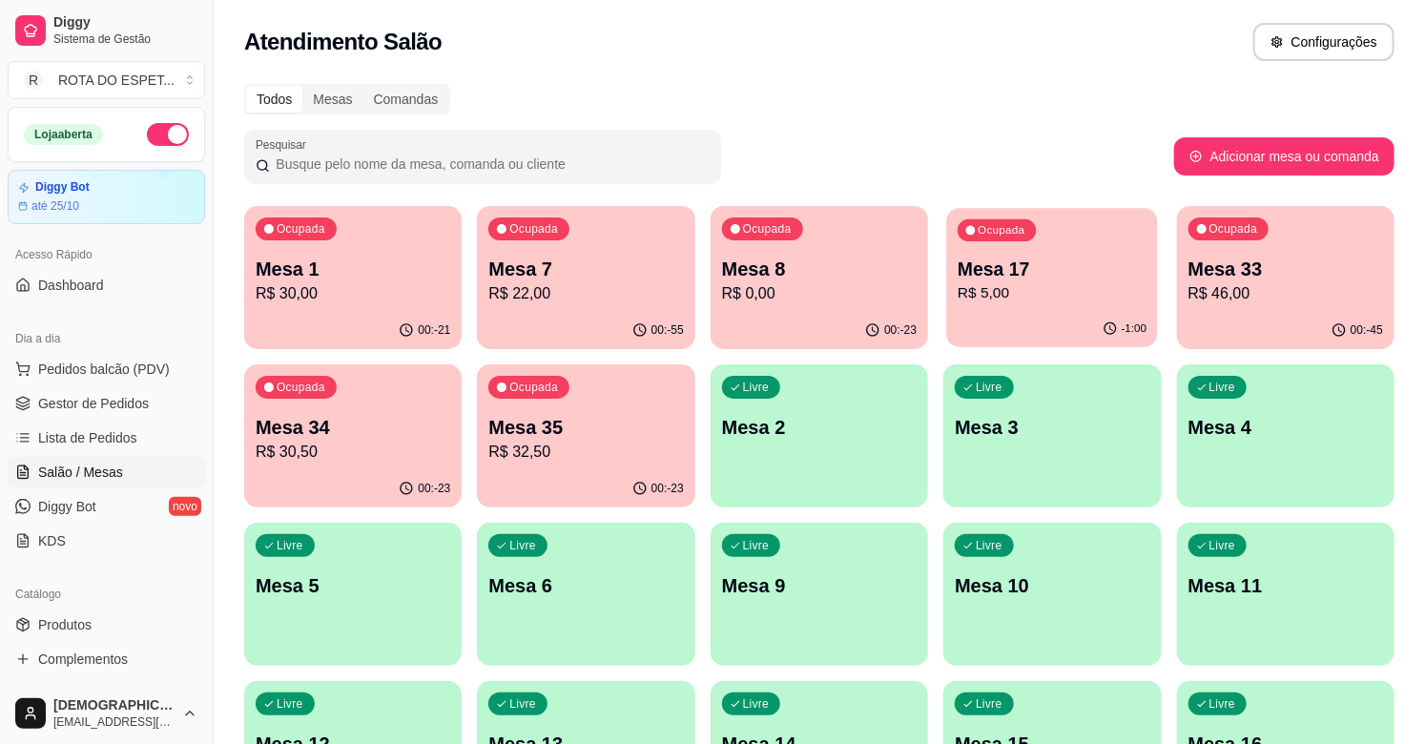
click at [1051, 282] on p "R$ 5,00" at bounding box center [1052, 293] width 189 height 22
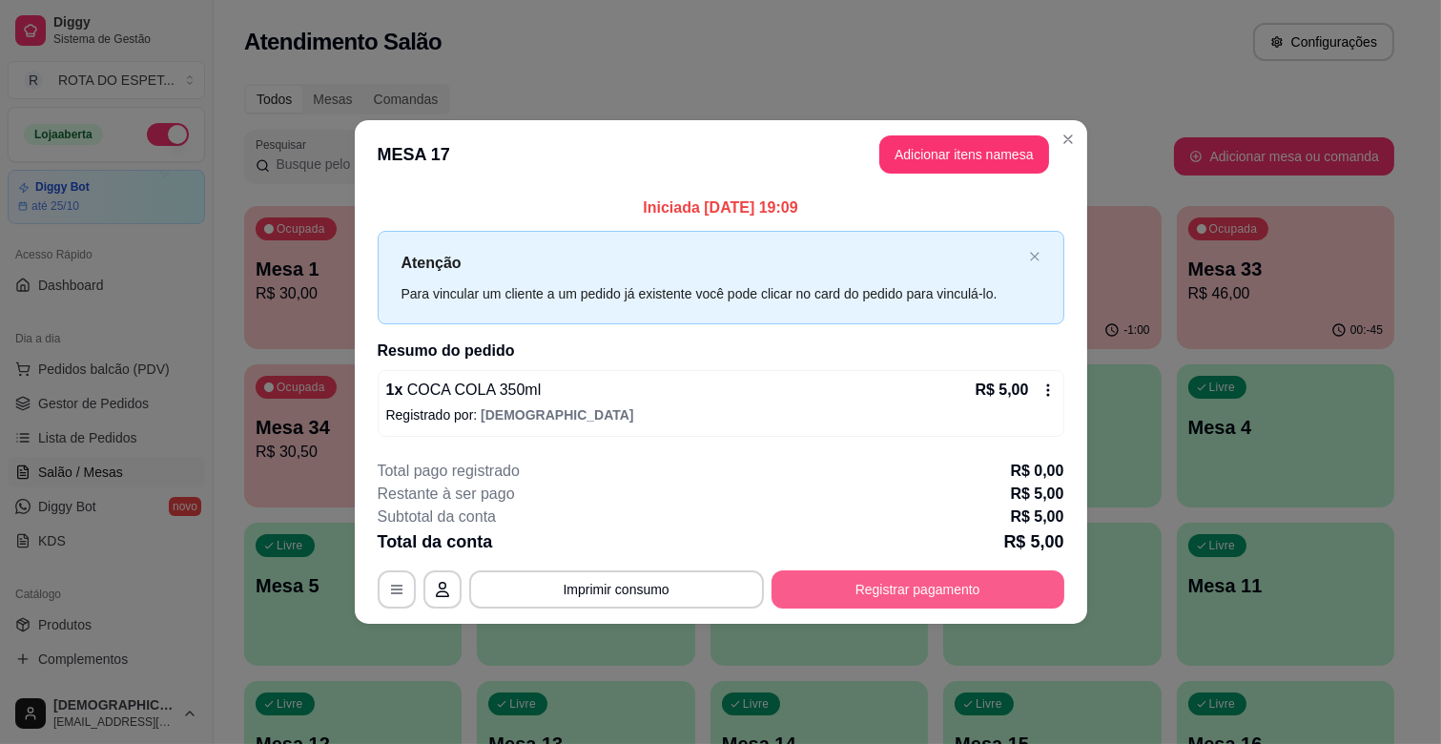
click at [940, 587] on button "Registrar pagamento" at bounding box center [918, 589] width 293 height 38
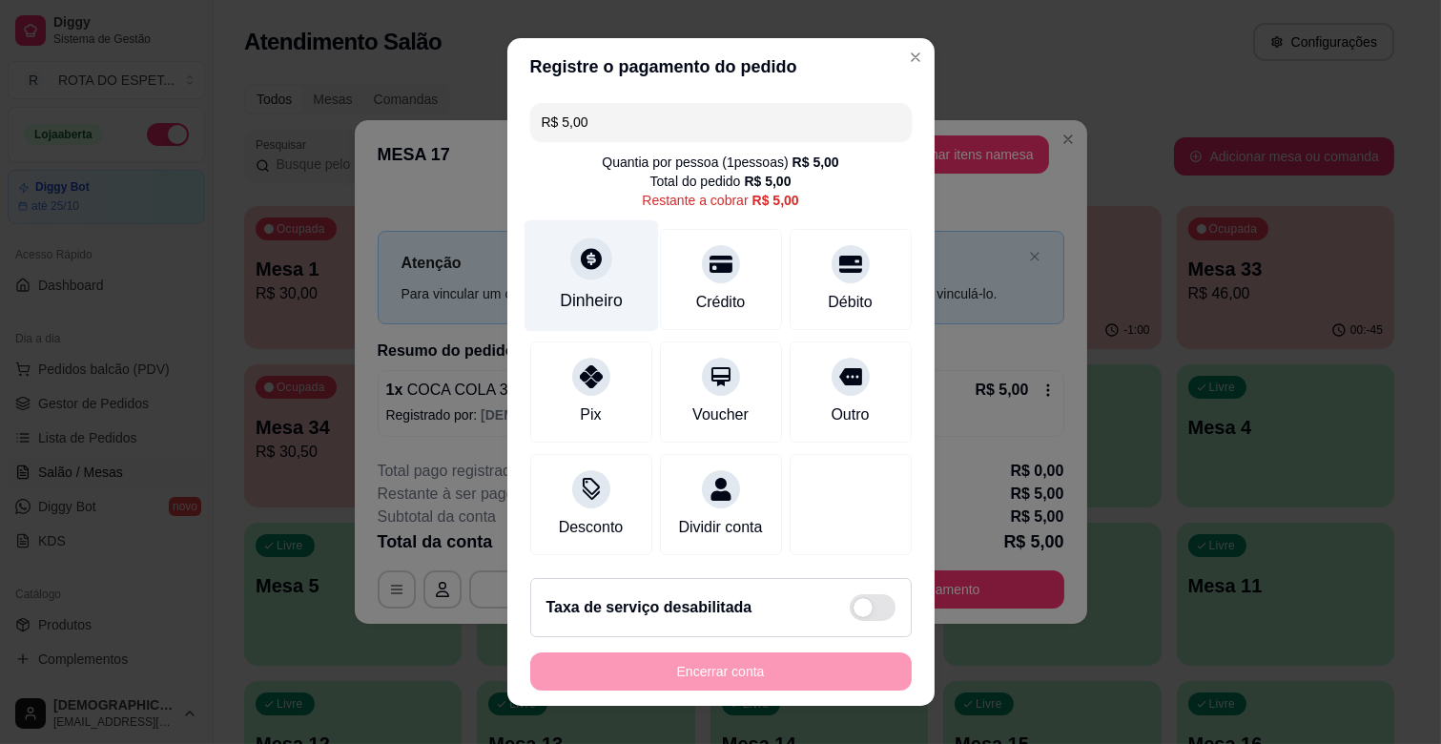
click at [587, 278] on div "Dinheiro" at bounding box center [591, 276] width 134 height 112
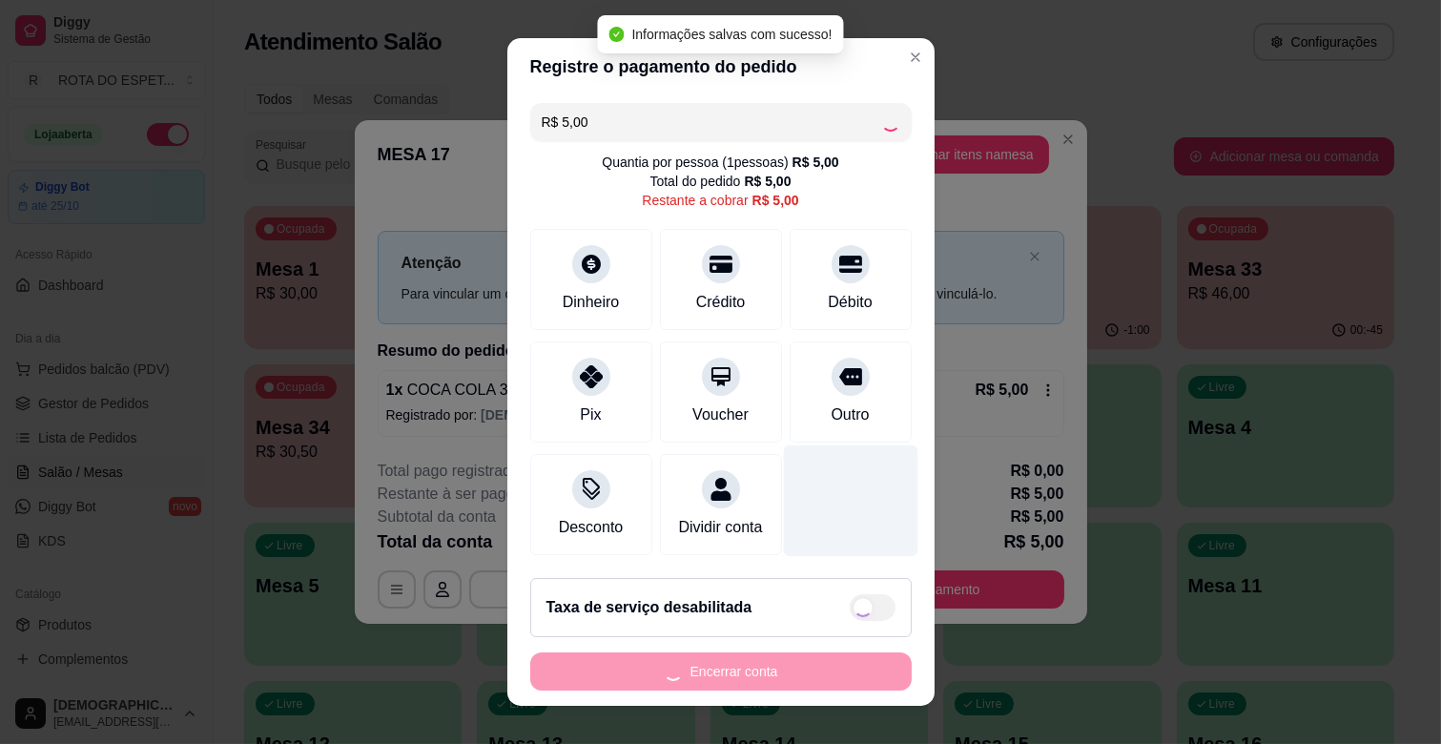
type input "R$ 0,00"
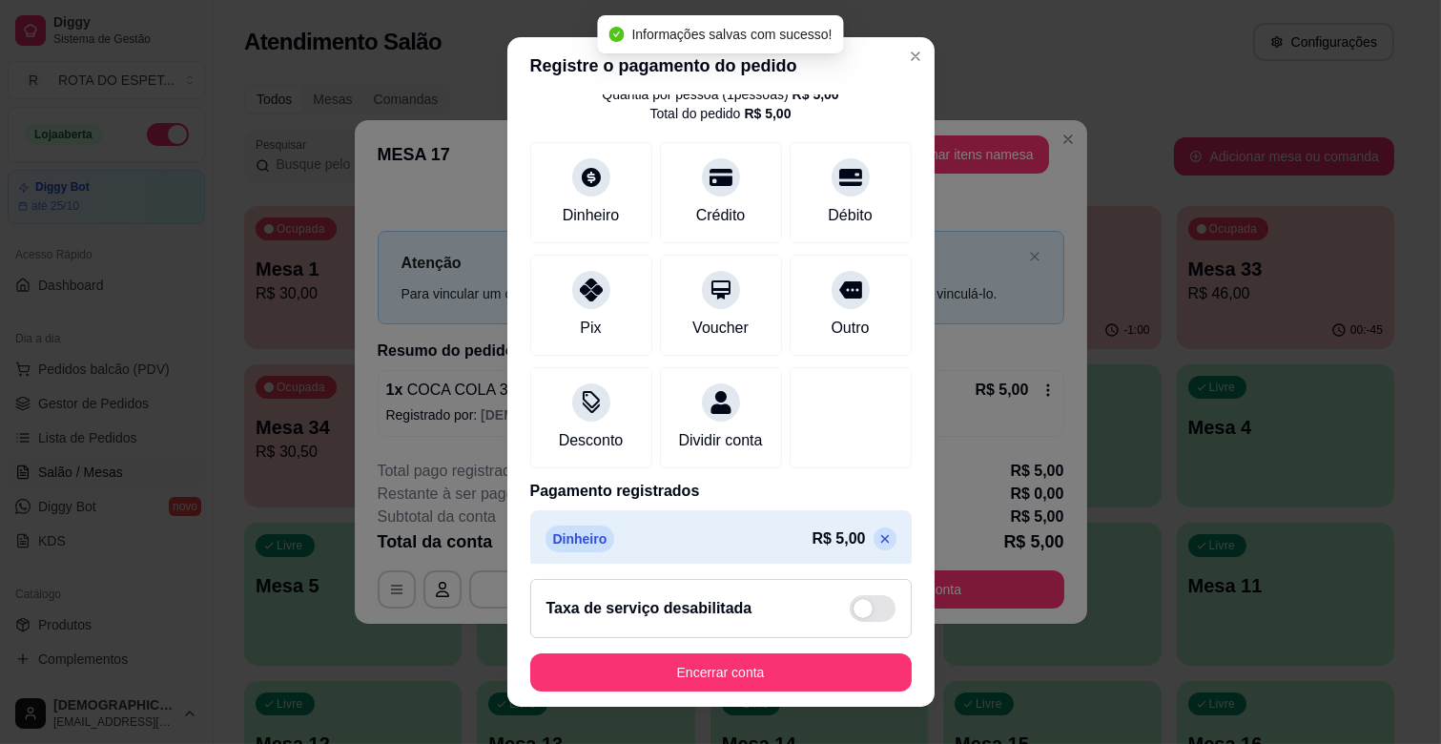
scroll to position [101, 0]
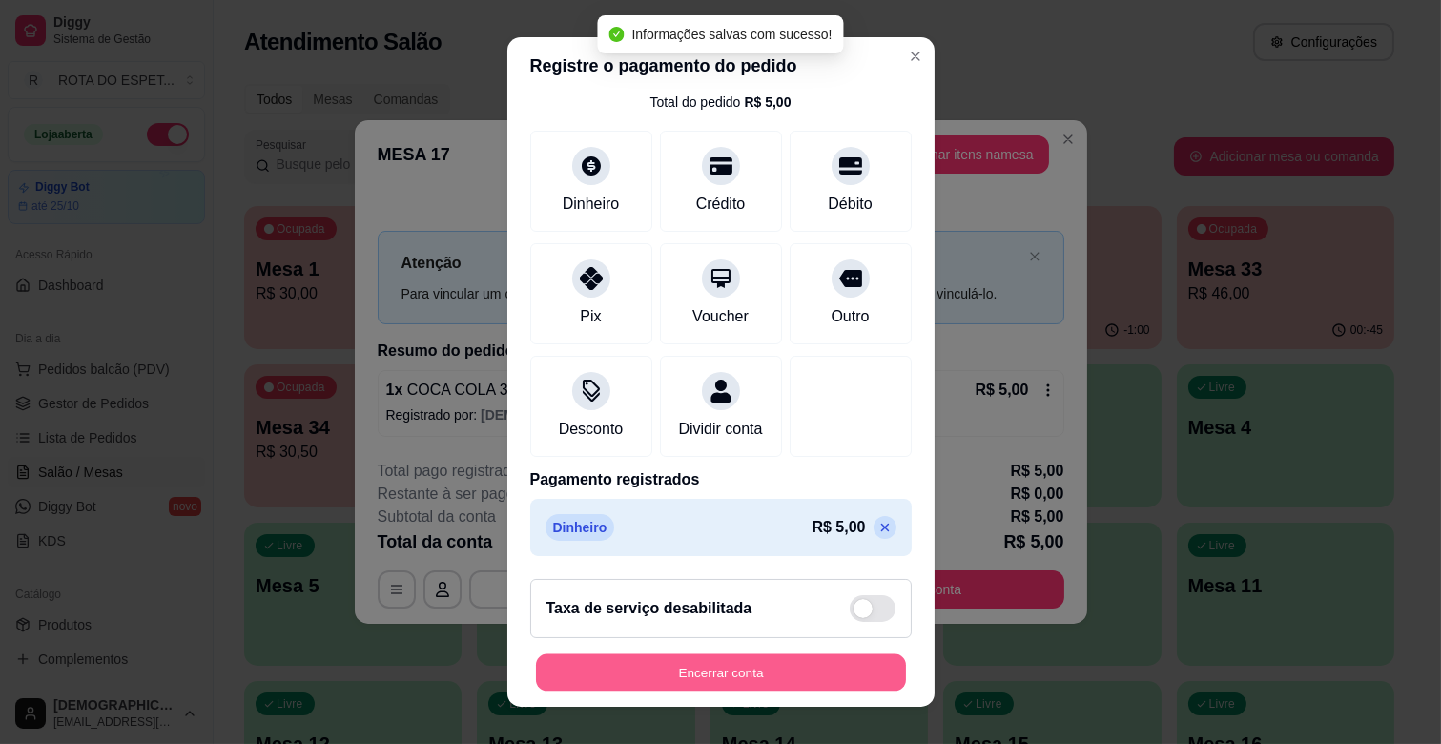
click at [789, 661] on button "Encerrar conta" at bounding box center [721, 672] width 370 height 37
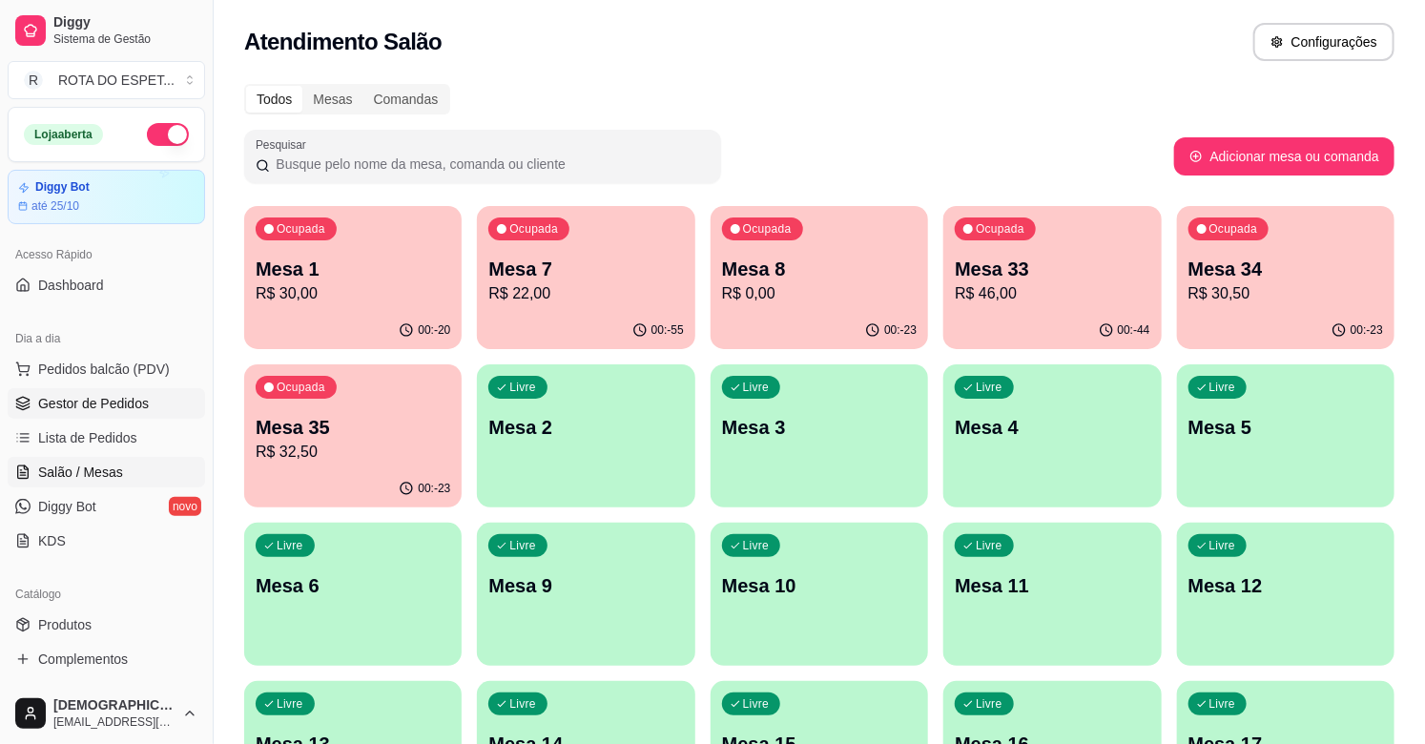
click at [73, 397] on span "Gestor de Pedidos" at bounding box center [93, 403] width 111 height 19
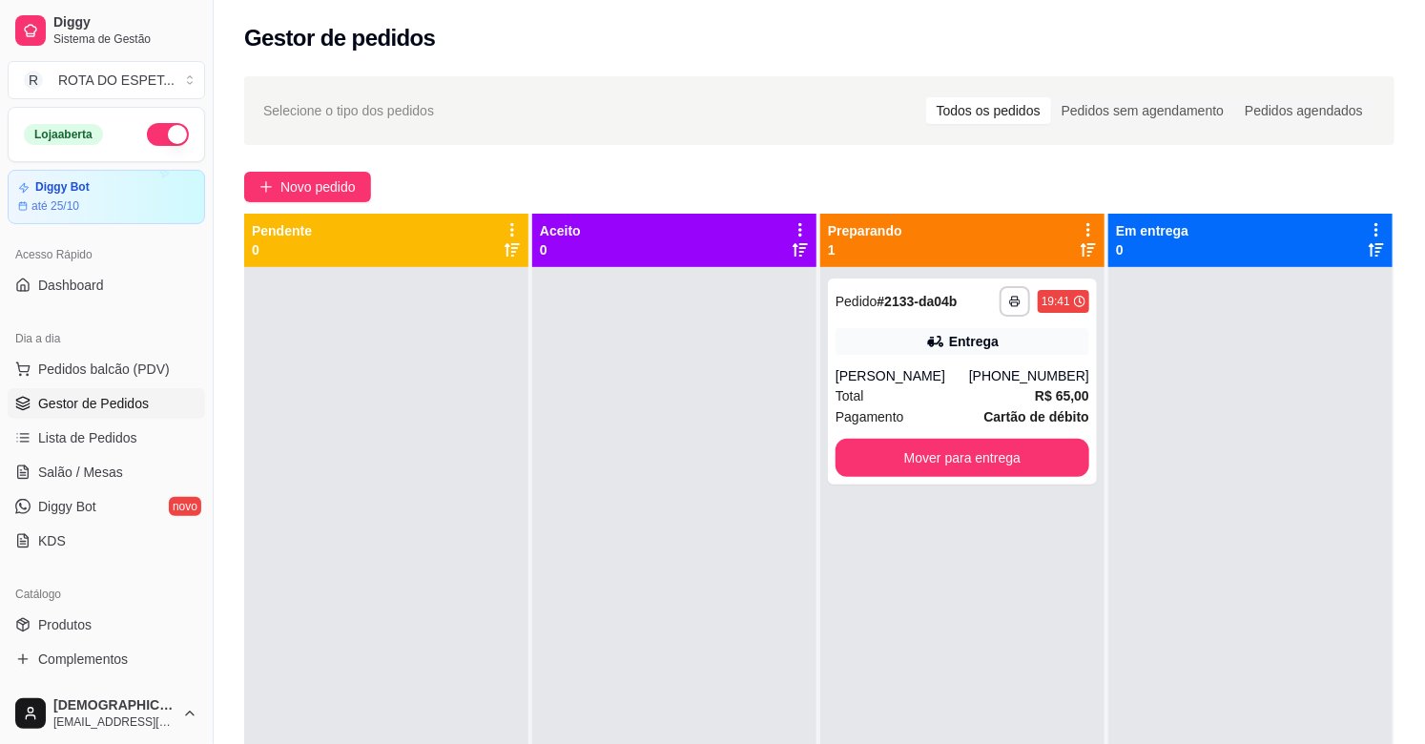
click at [631, 516] on div at bounding box center [674, 639] width 284 height 744
click at [134, 474] on link "Salão / Mesas" at bounding box center [106, 472] width 197 height 31
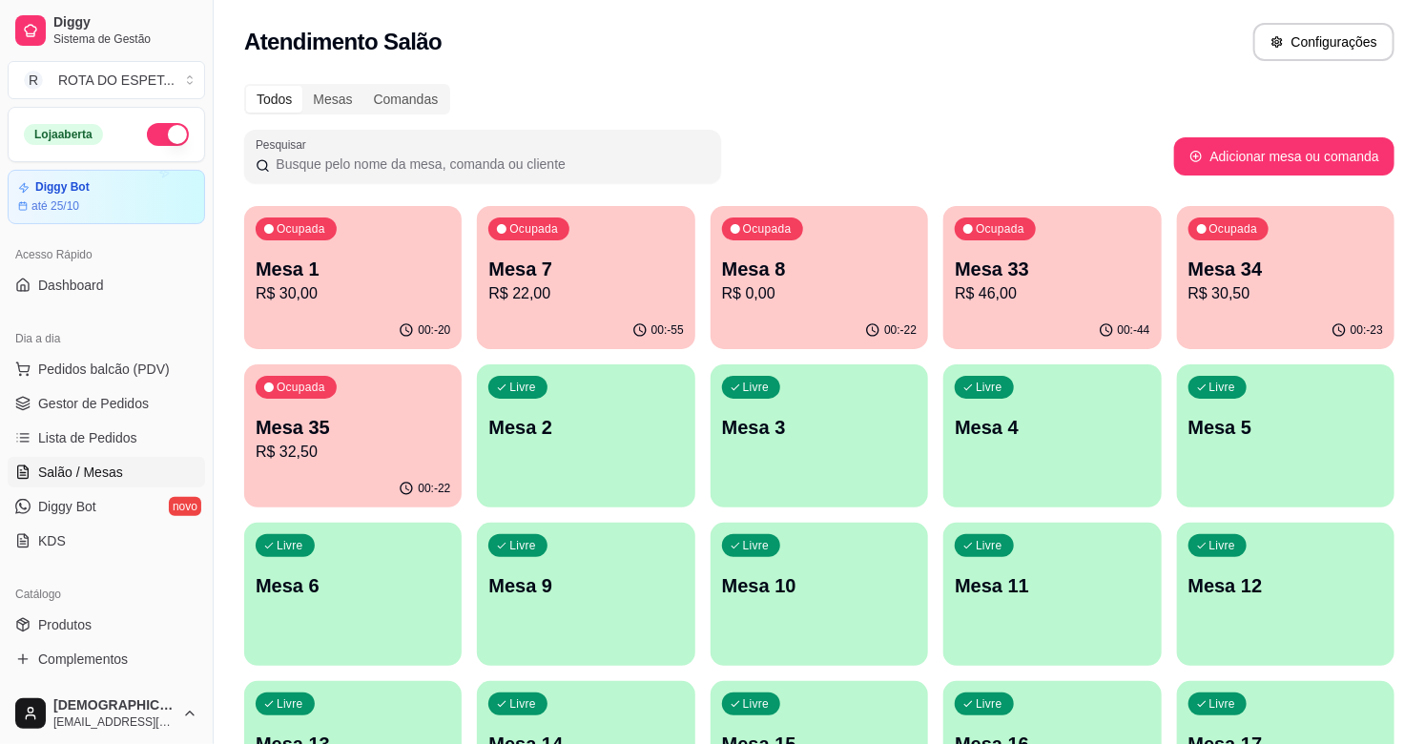
click at [359, 310] on div "Ocupada Mesa 1 R$ 30,00" at bounding box center [352, 259] width 217 height 106
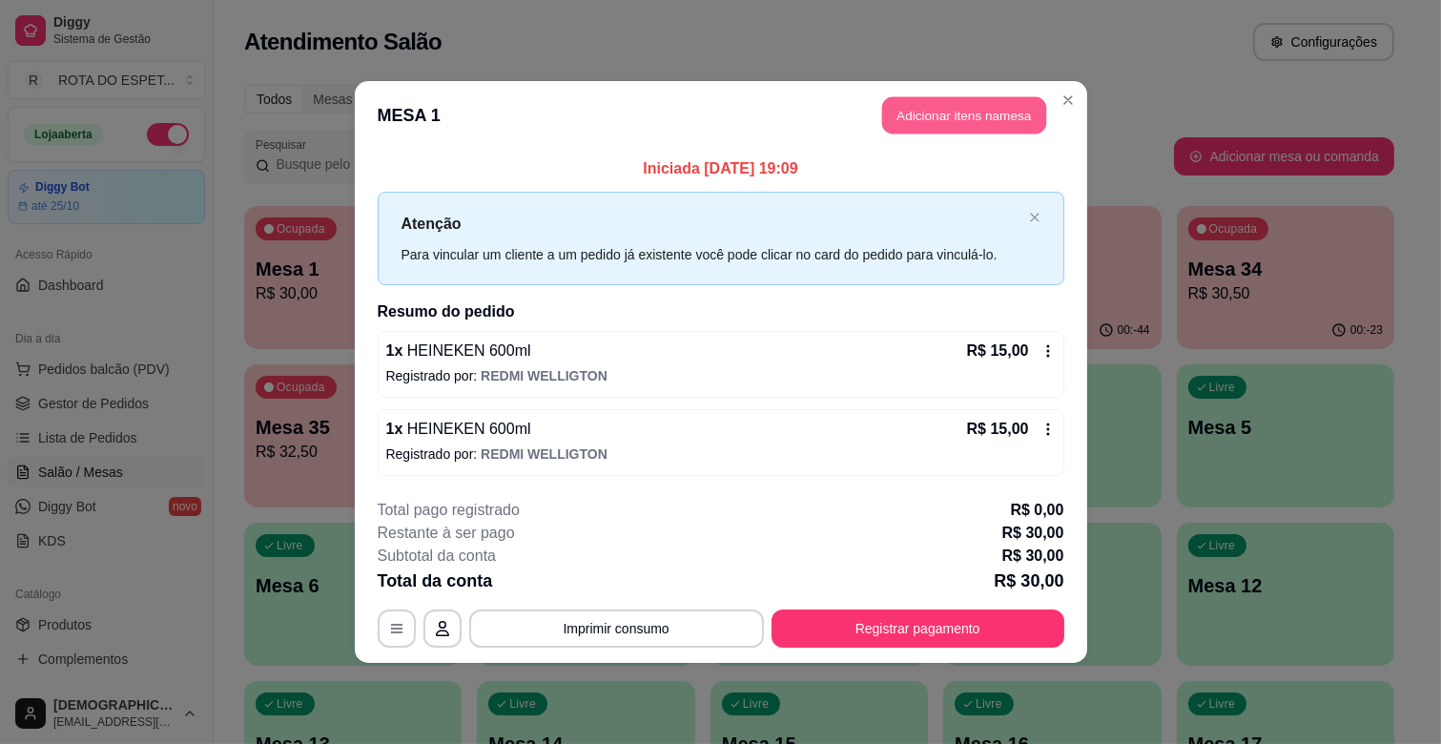
click at [993, 115] on button "Adicionar itens na mesa" at bounding box center [964, 115] width 164 height 37
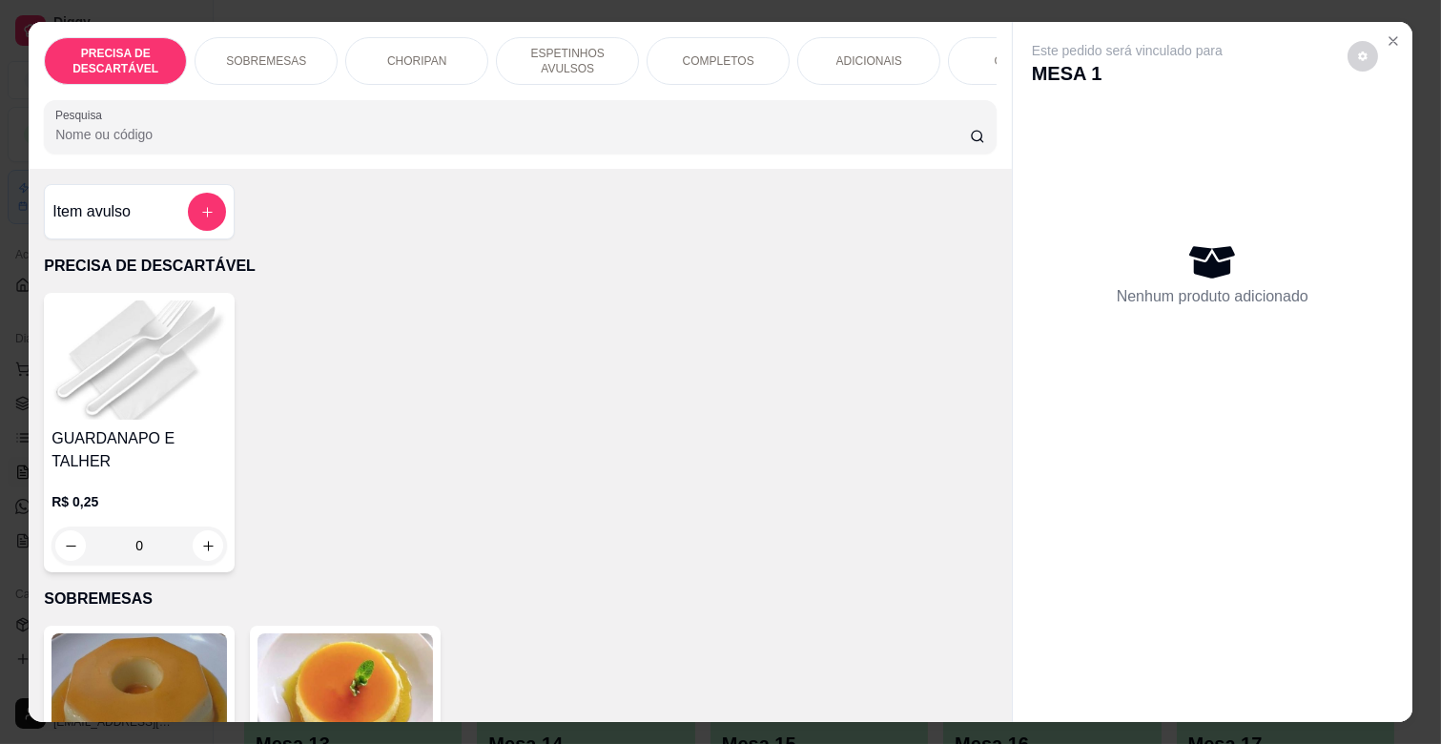
scroll to position [0, 834]
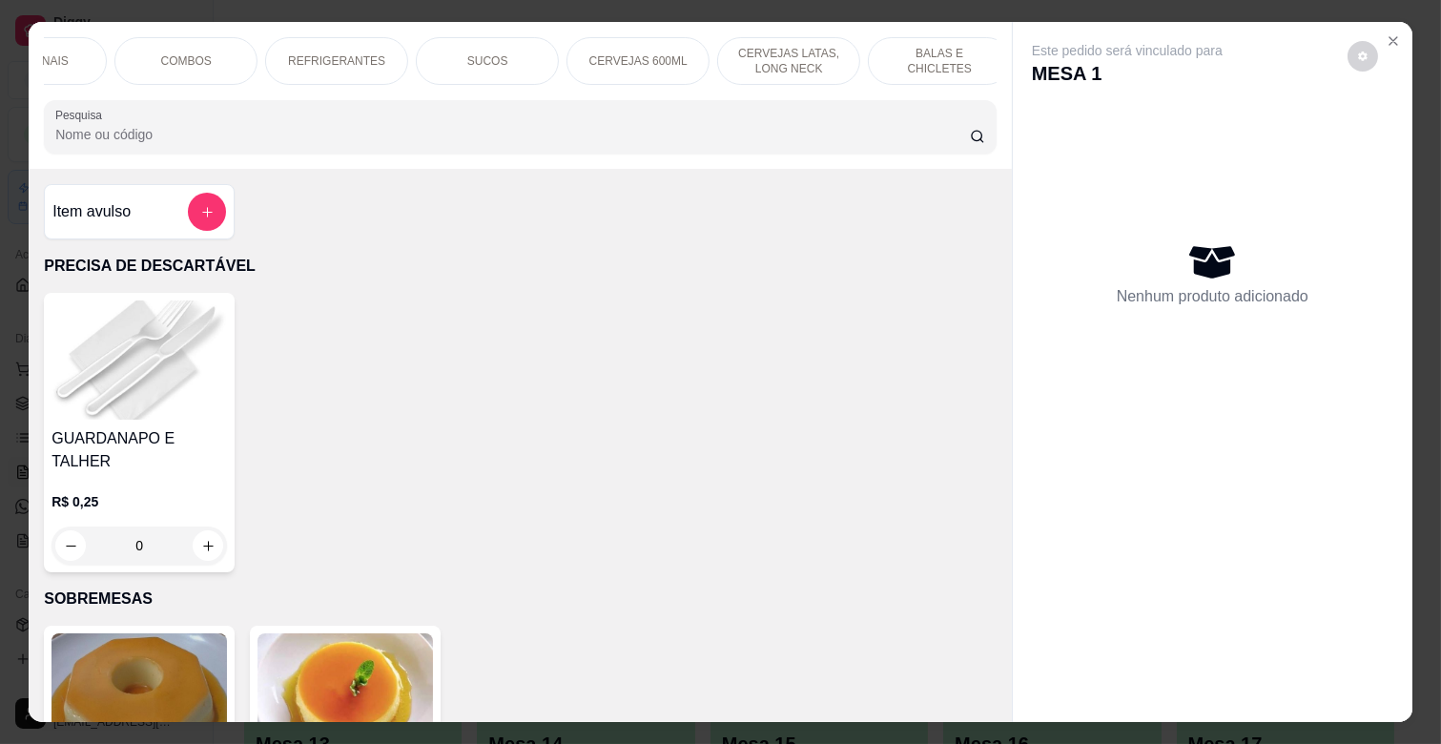
click at [329, 61] on div "REFRIGERANTES" at bounding box center [336, 61] width 143 height 48
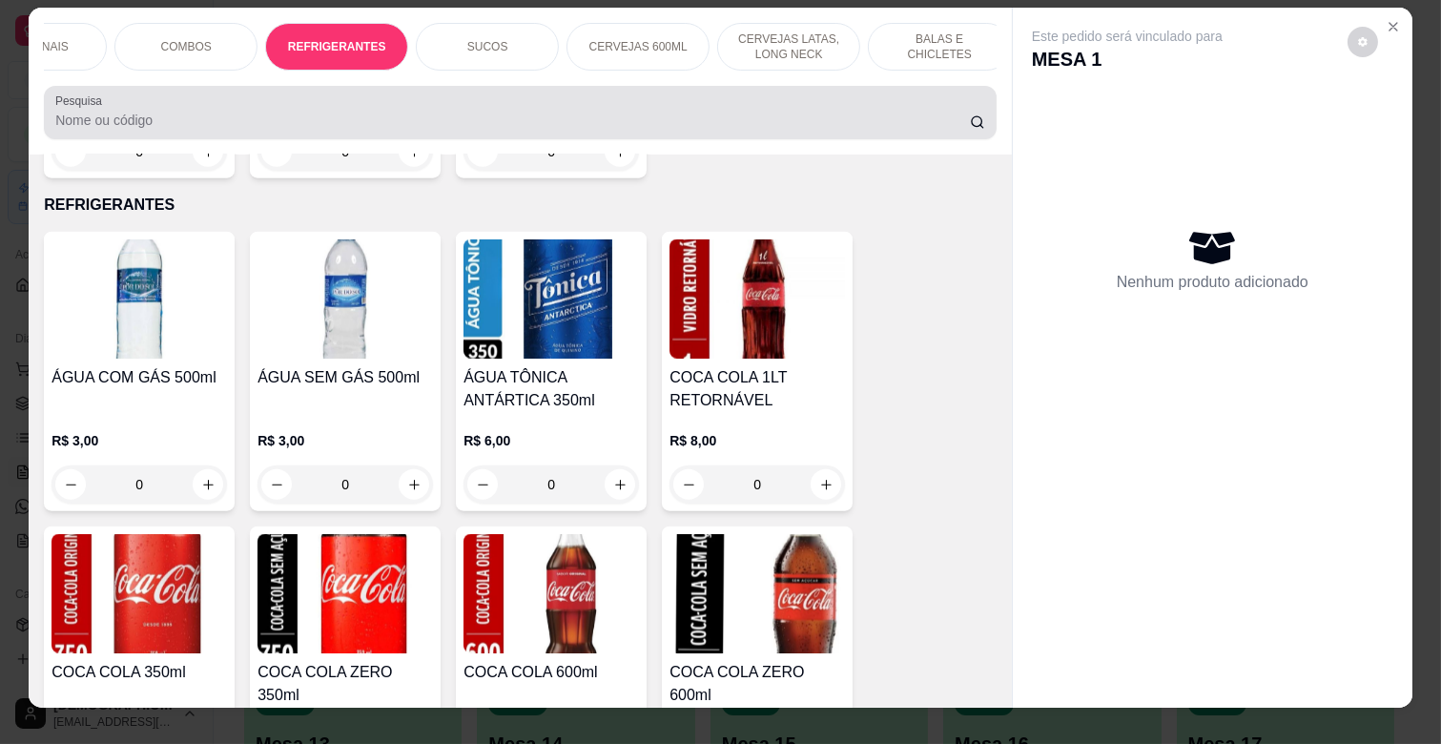
scroll to position [0, 0]
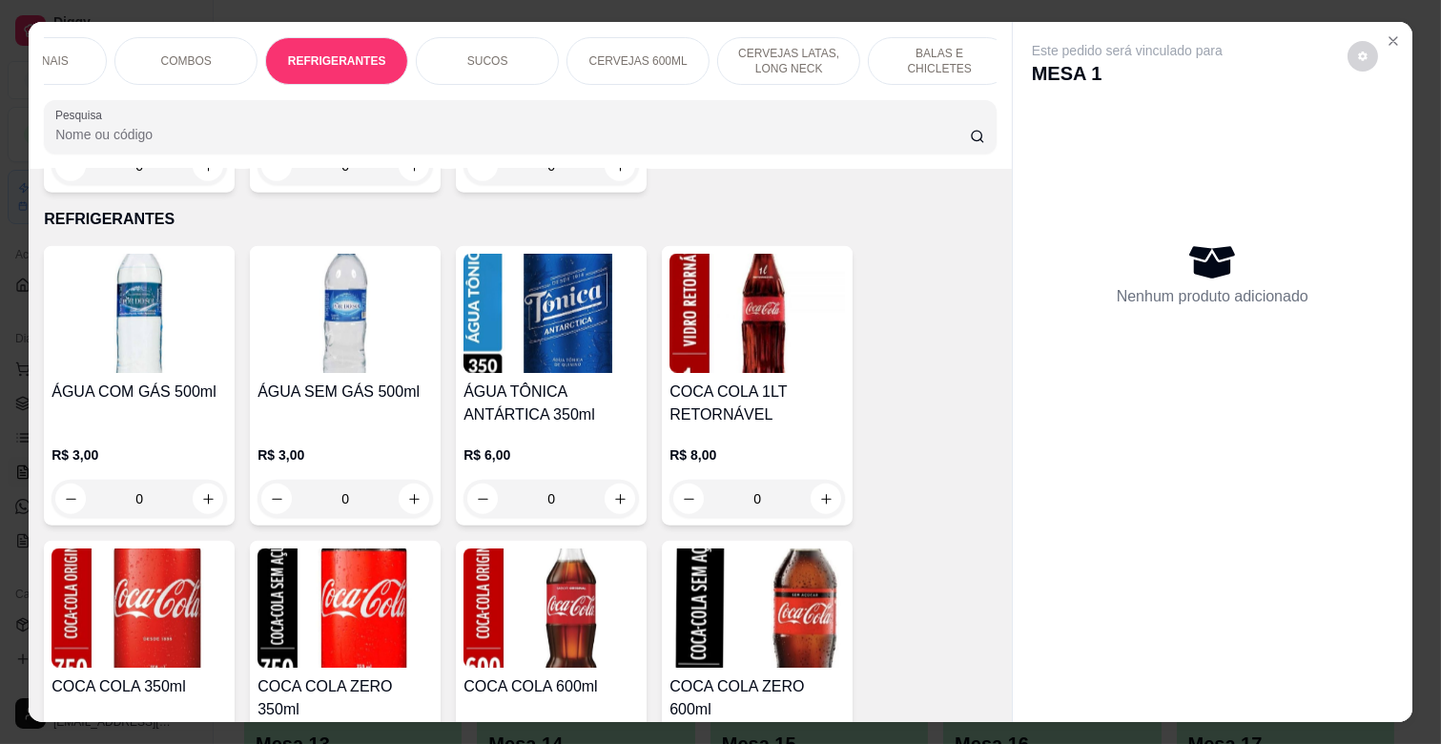
click at [675, 50] on div "CERVEJAS 600ML" at bounding box center [638, 61] width 143 height 48
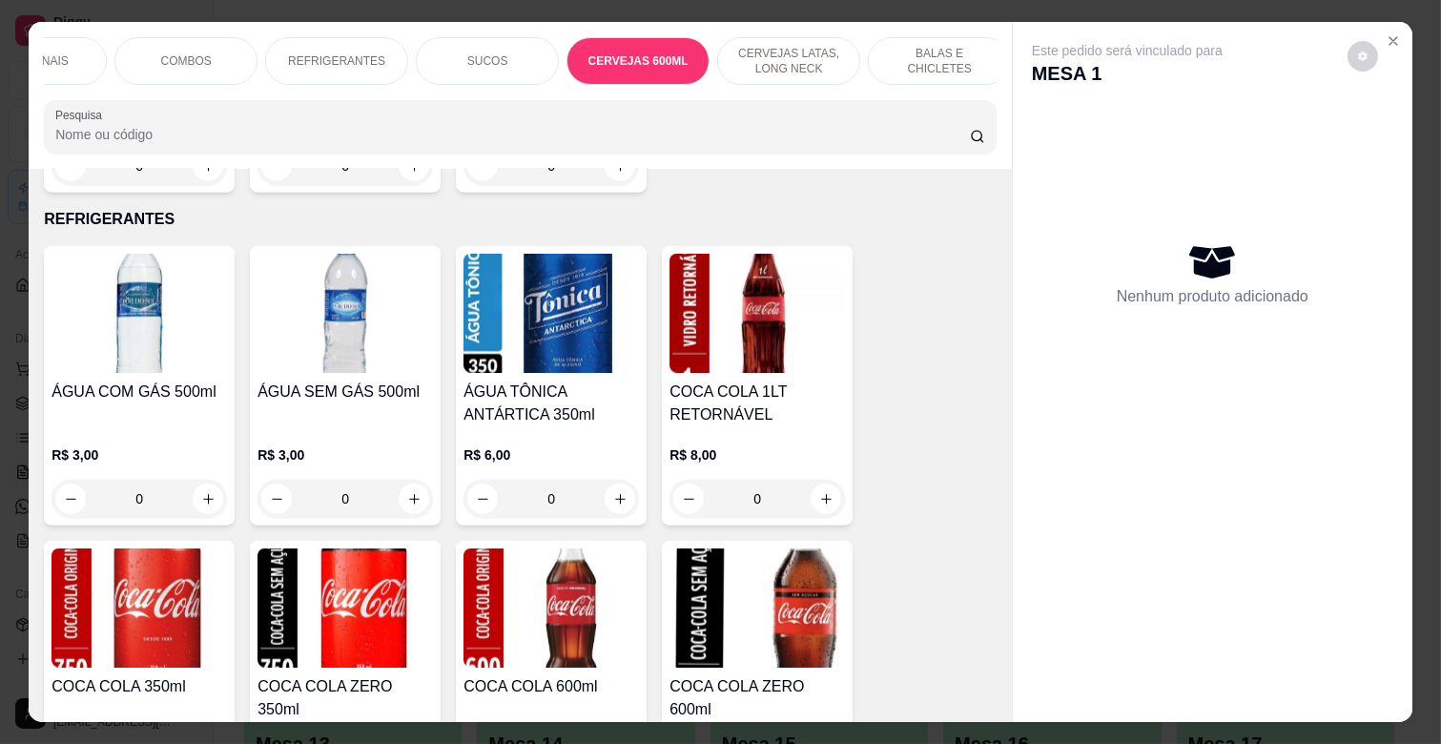
scroll to position [46, 0]
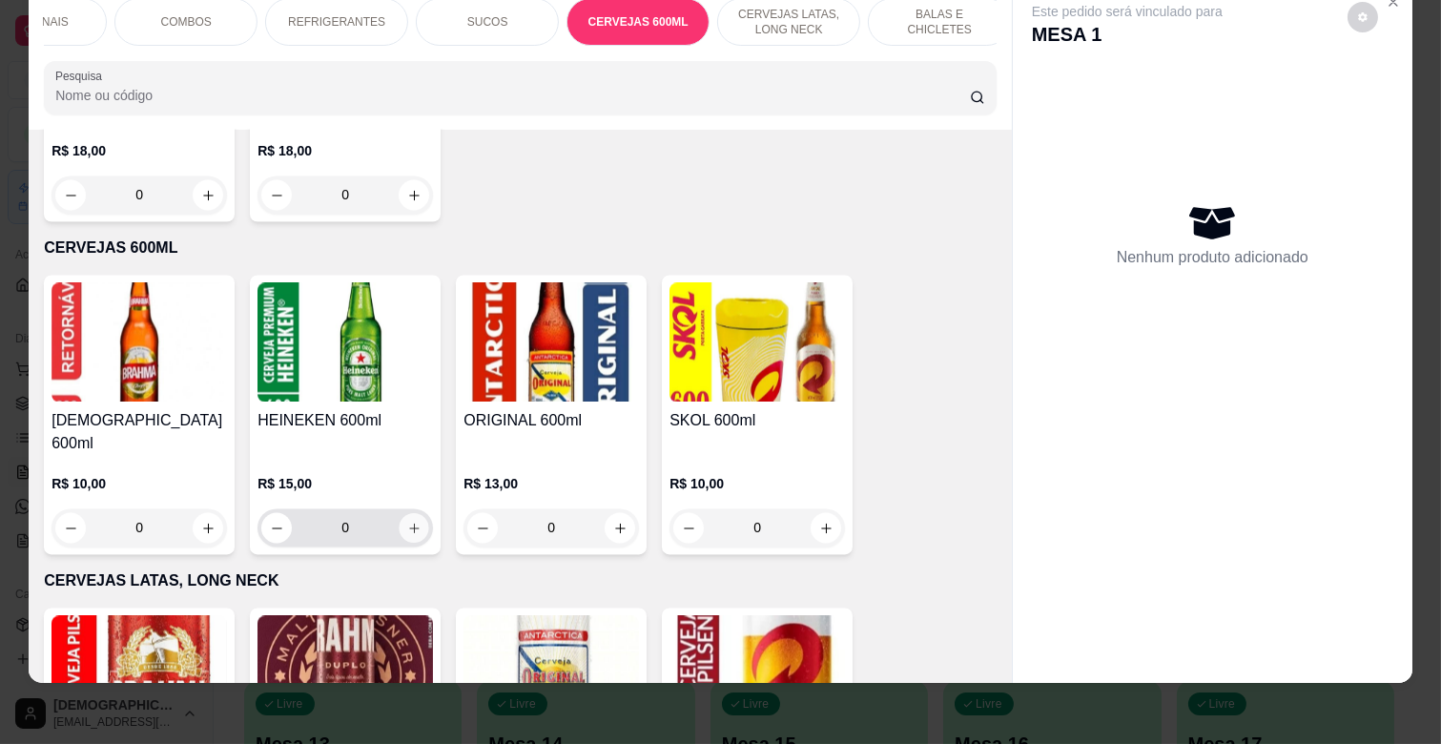
click at [407, 522] on icon "increase-product-quantity" at bounding box center [414, 529] width 14 height 14
type input "1"
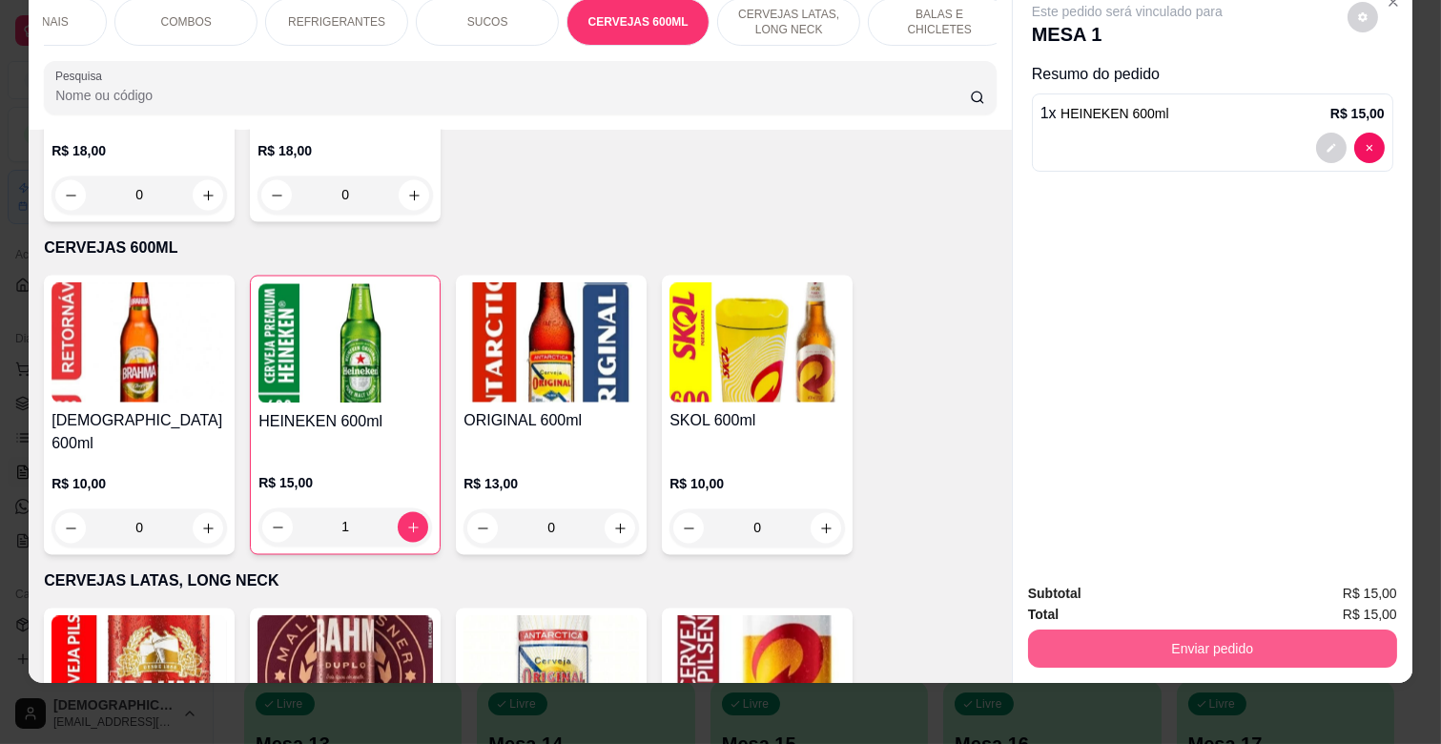
click at [1253, 640] on button "Enviar pedido" at bounding box center [1212, 648] width 369 height 38
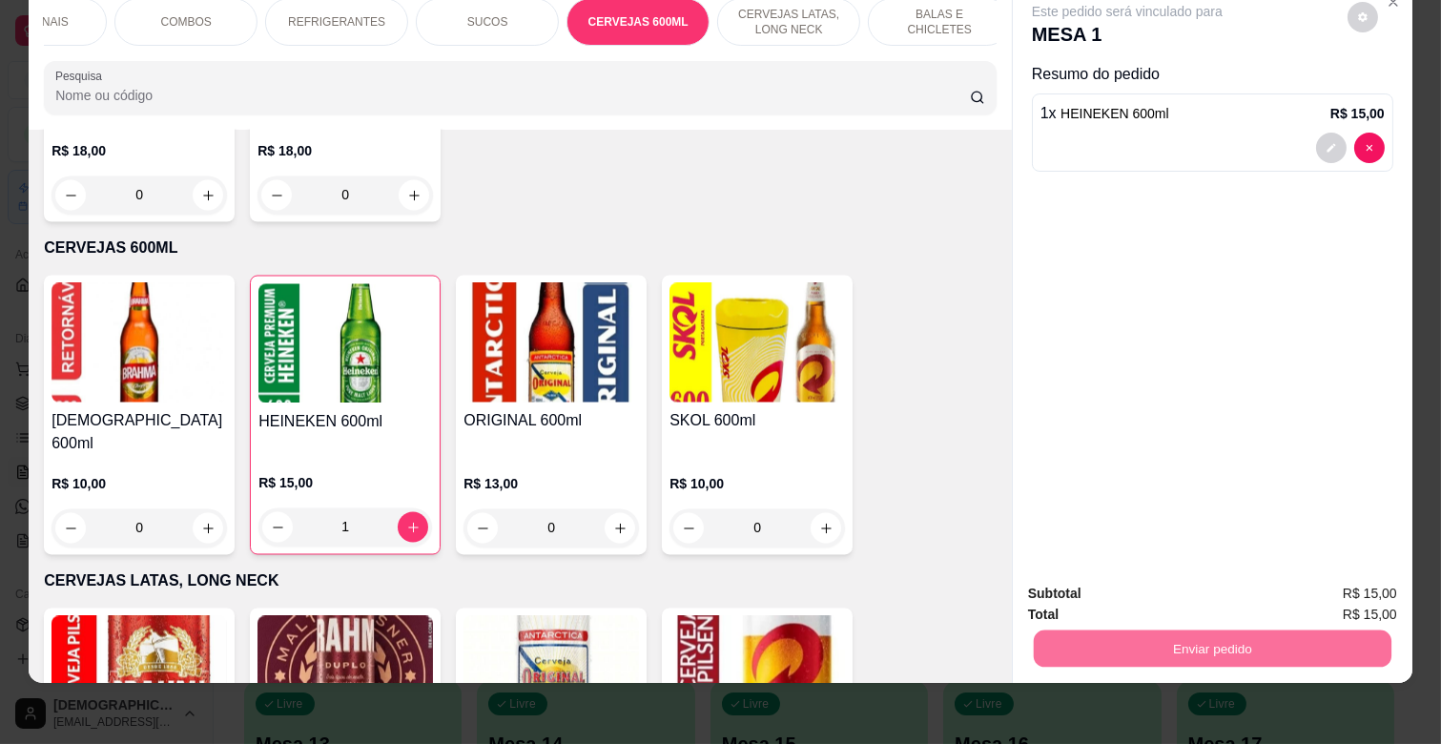
click at [1349, 570] on button "Enviar pedido" at bounding box center [1347, 585] width 108 height 36
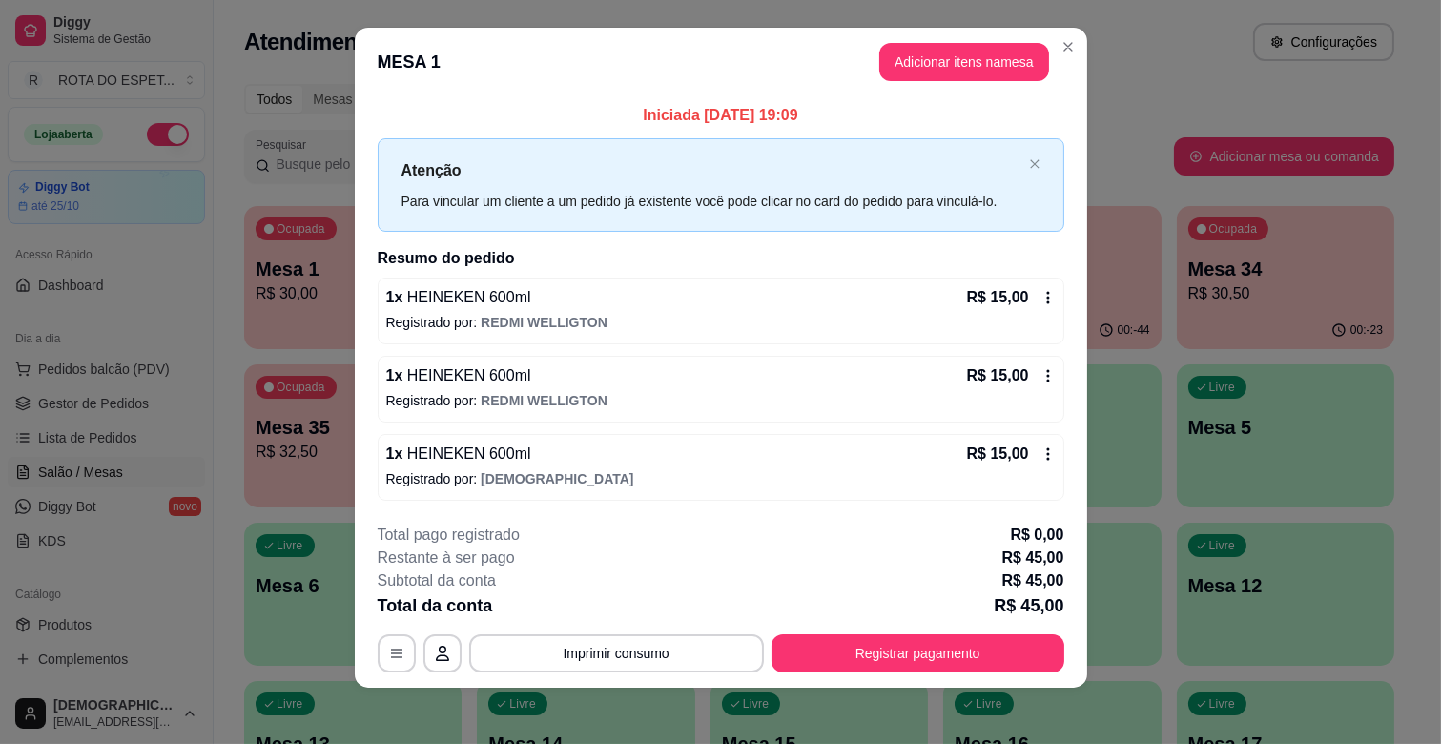
scroll to position [19, 0]
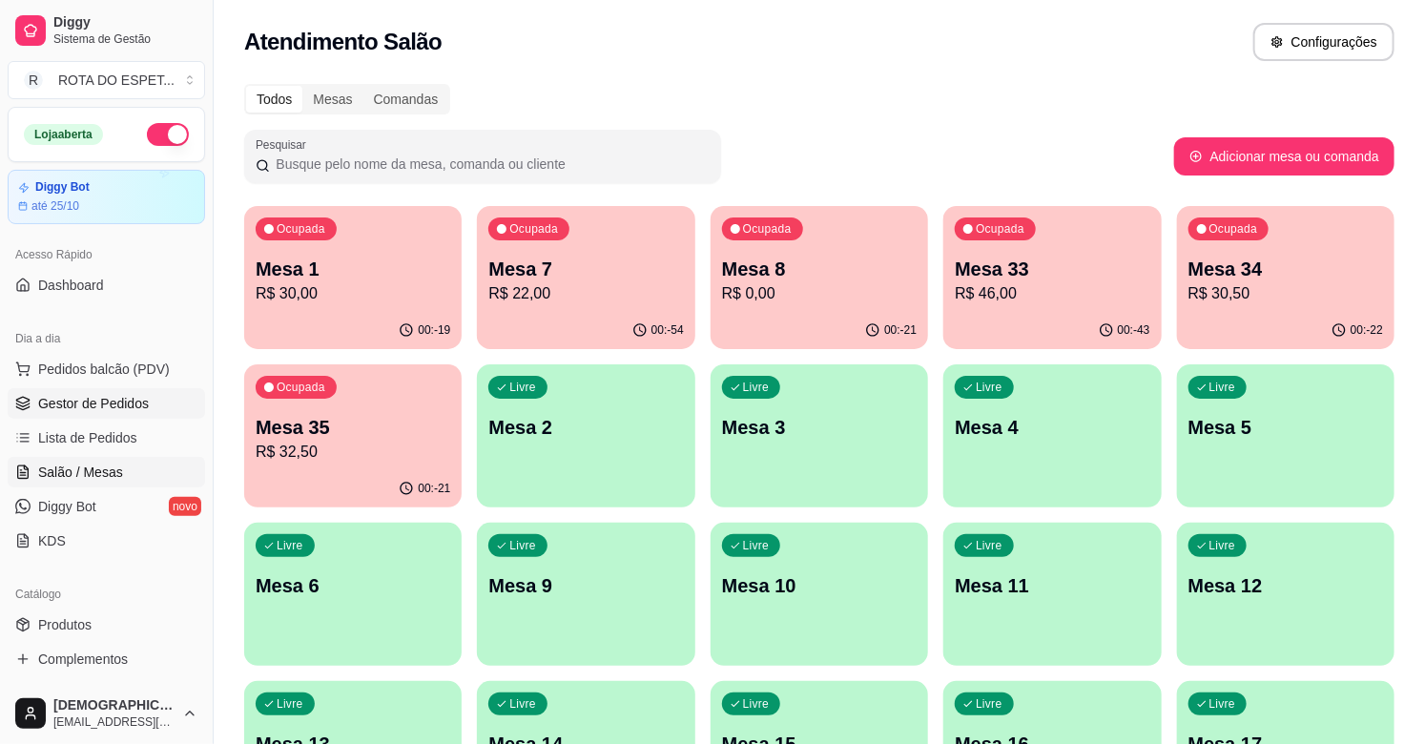
click at [103, 402] on span "Gestor de Pedidos" at bounding box center [93, 403] width 111 height 19
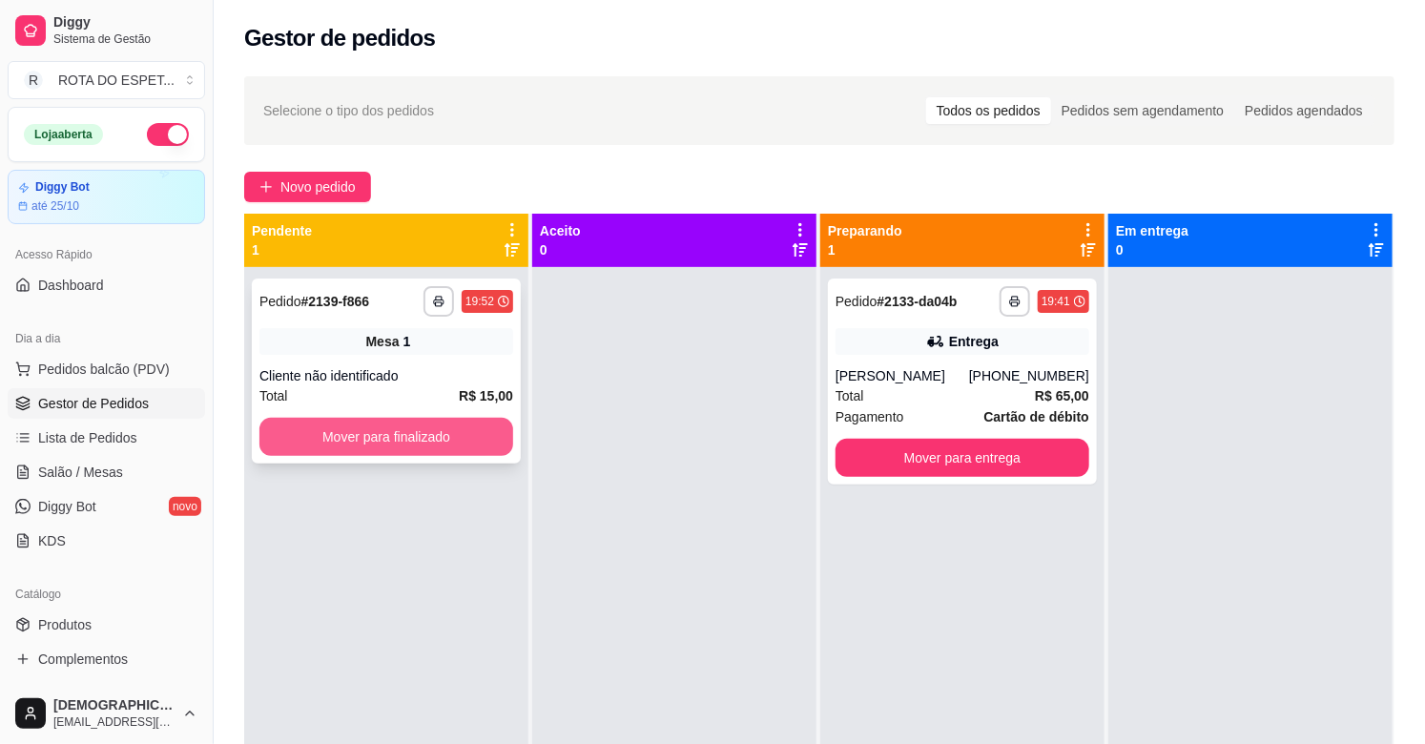
click at [358, 440] on button "Mover para finalizado" at bounding box center [386, 437] width 254 height 38
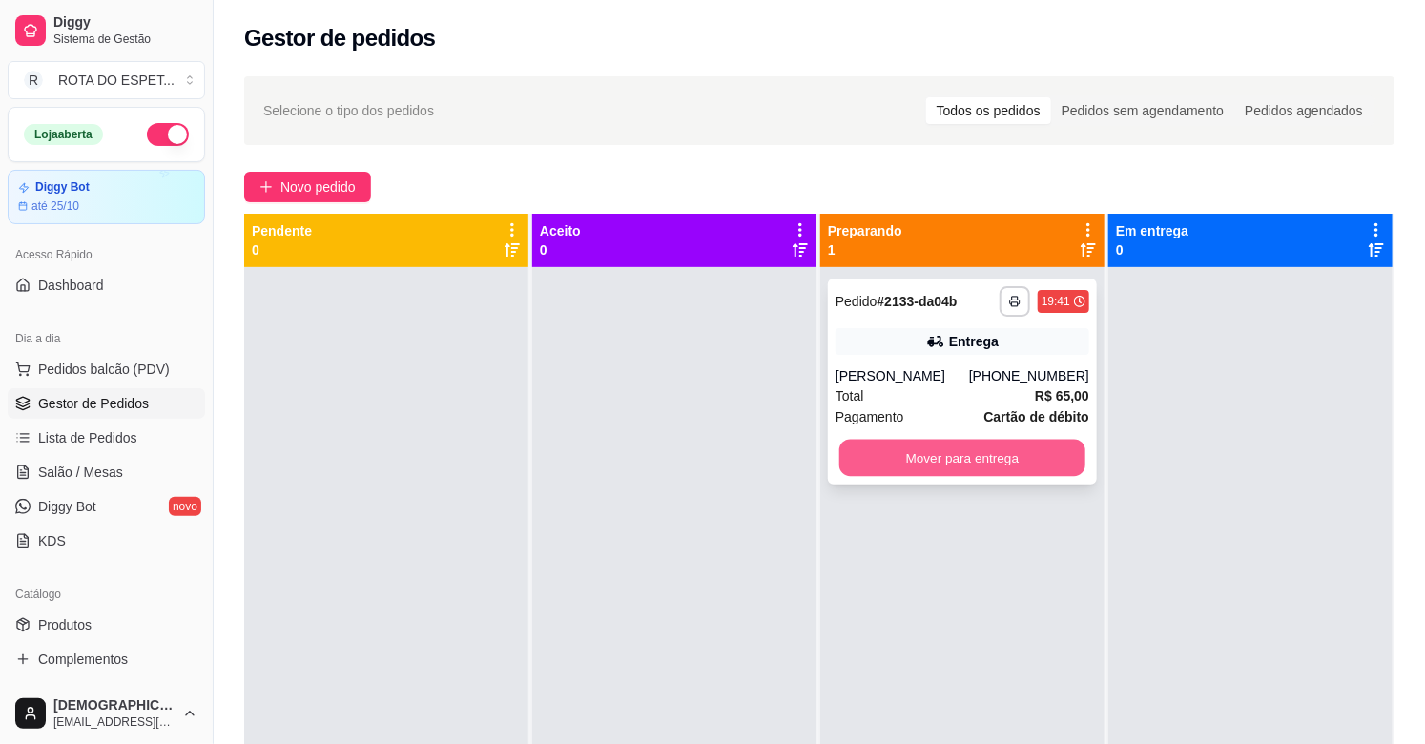
click at [907, 464] on button "Mover para entrega" at bounding box center [962, 458] width 246 height 37
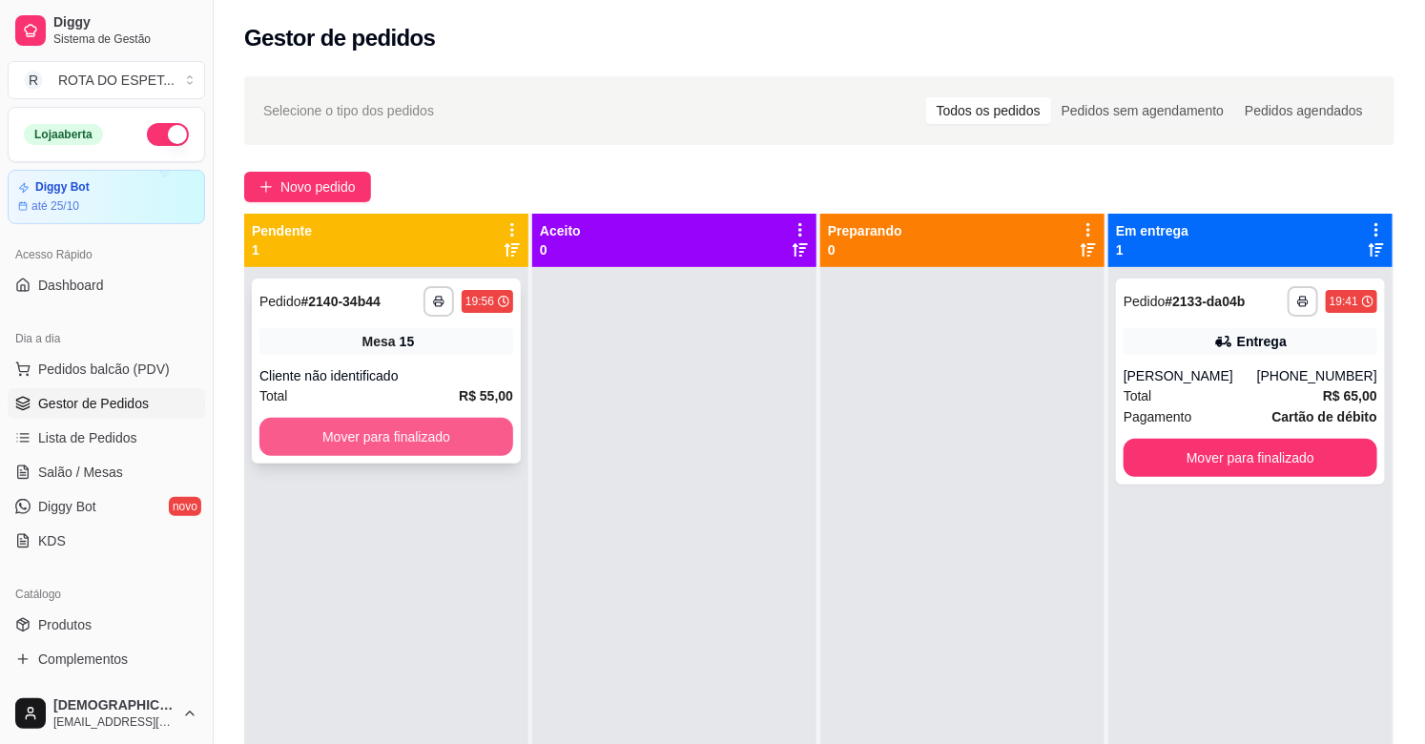
click at [404, 422] on button "Mover para finalizado" at bounding box center [386, 437] width 254 height 38
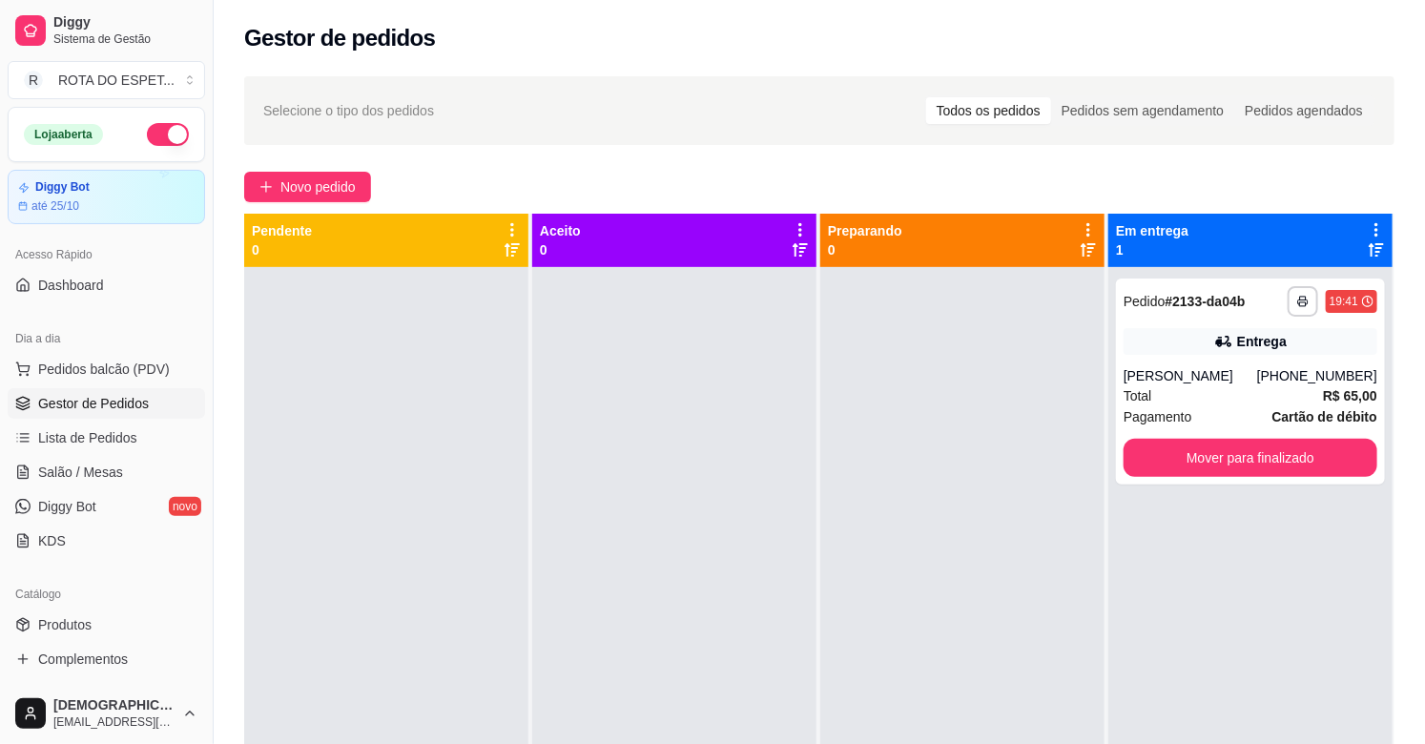
click at [661, 484] on div at bounding box center [674, 639] width 284 height 744
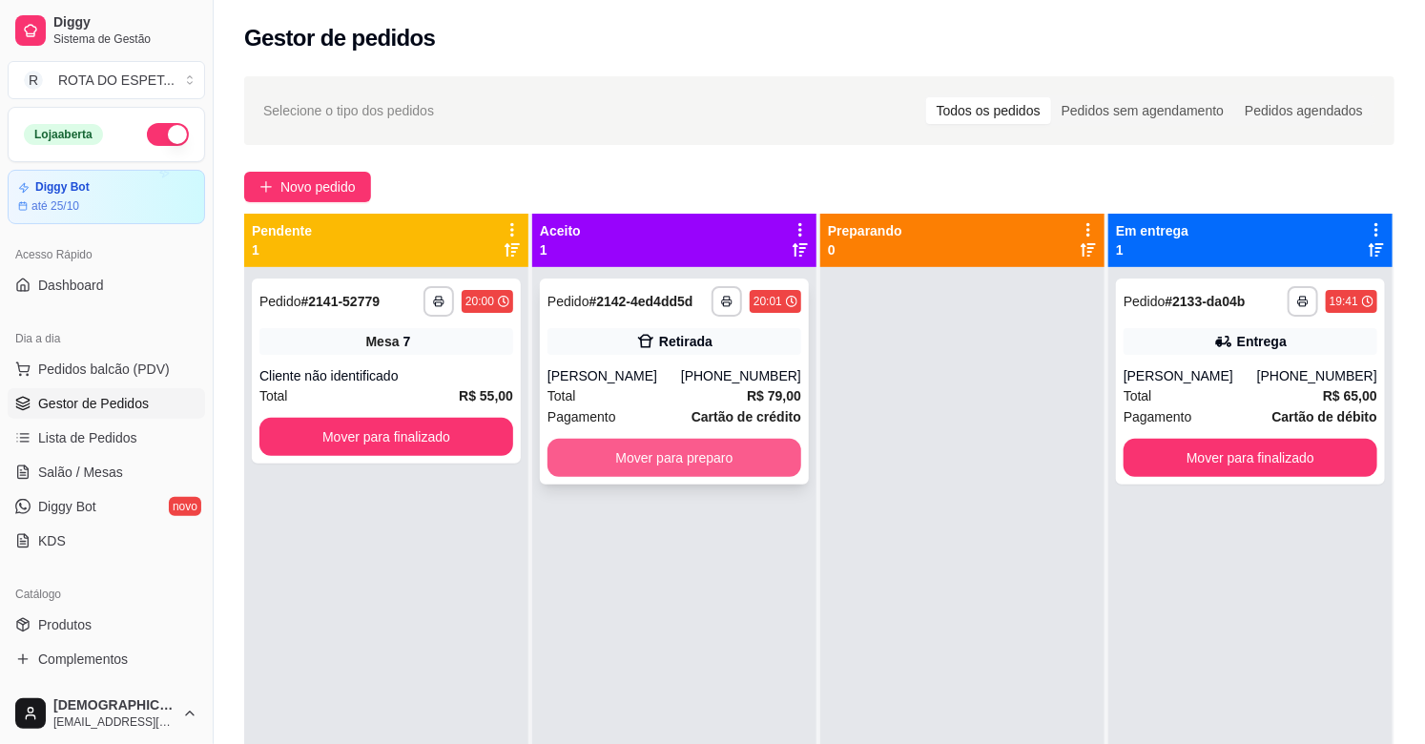
click at [677, 443] on button "Mover para preparo" at bounding box center [674, 458] width 254 height 38
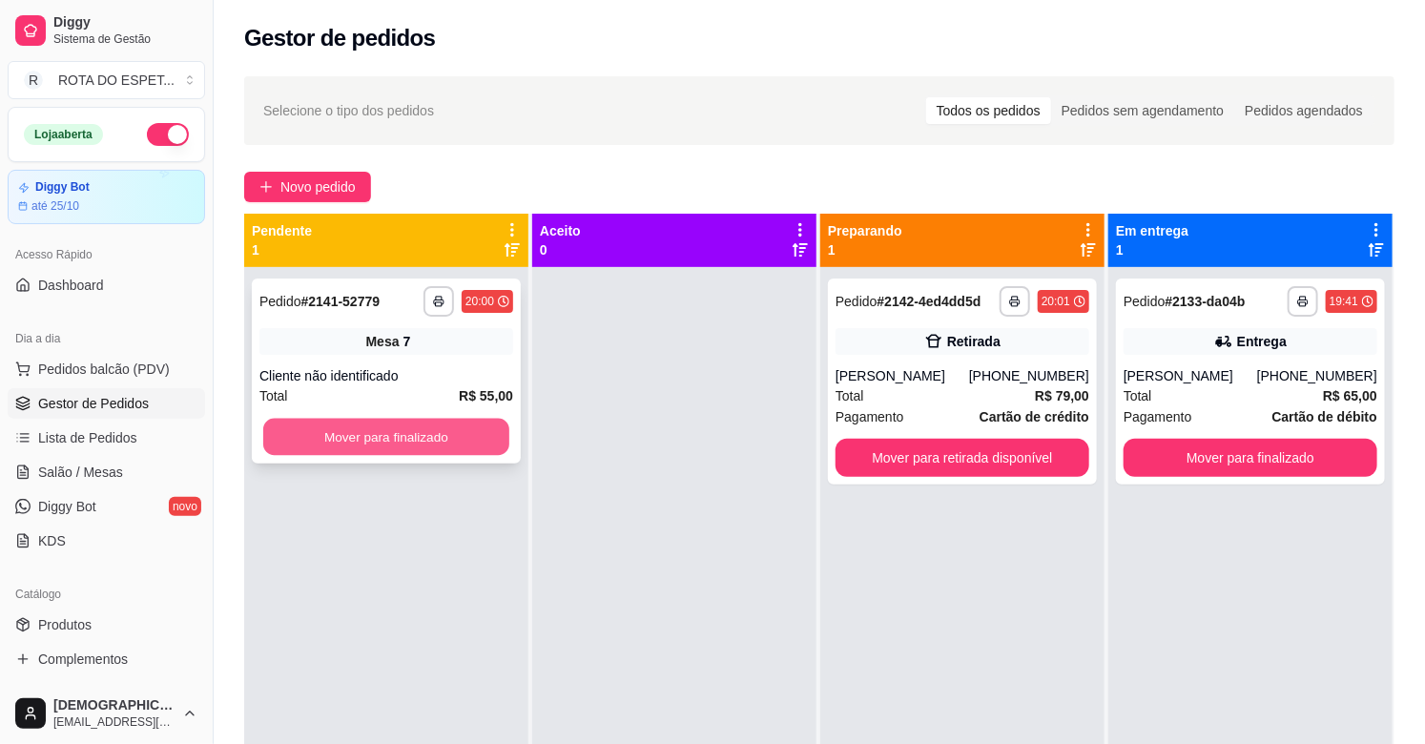
click at [455, 419] on button "Mover para finalizado" at bounding box center [386, 437] width 246 height 37
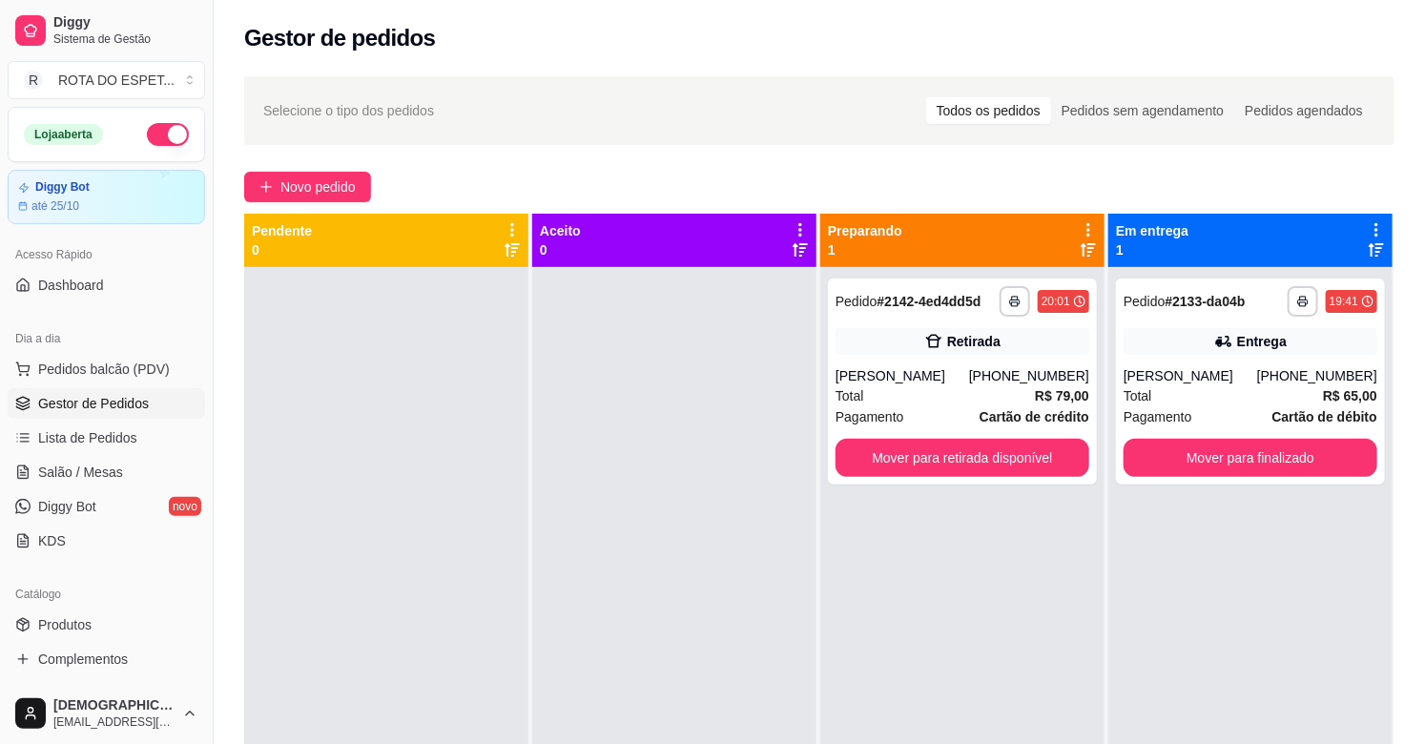
click at [601, 582] on div at bounding box center [674, 639] width 284 height 744
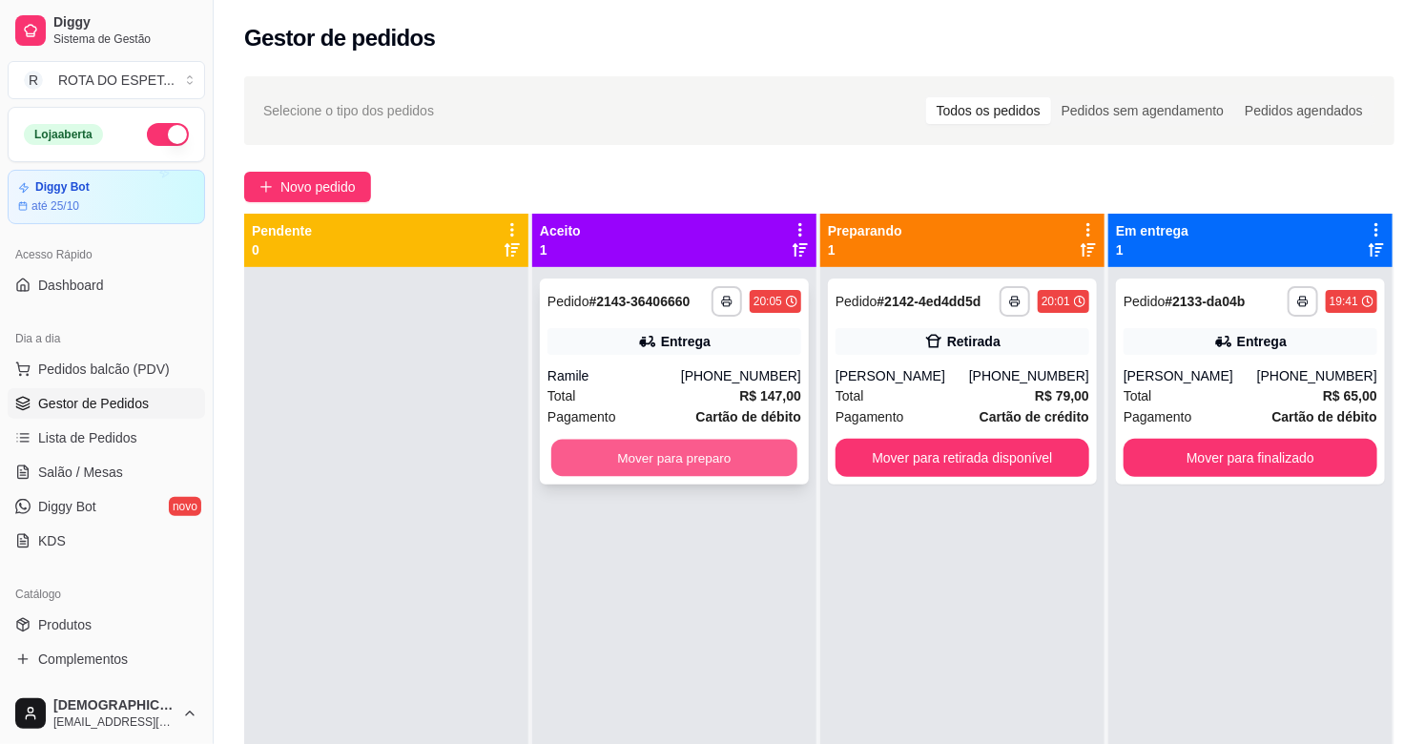
click at [699, 461] on button "Mover para preparo" at bounding box center [674, 458] width 246 height 37
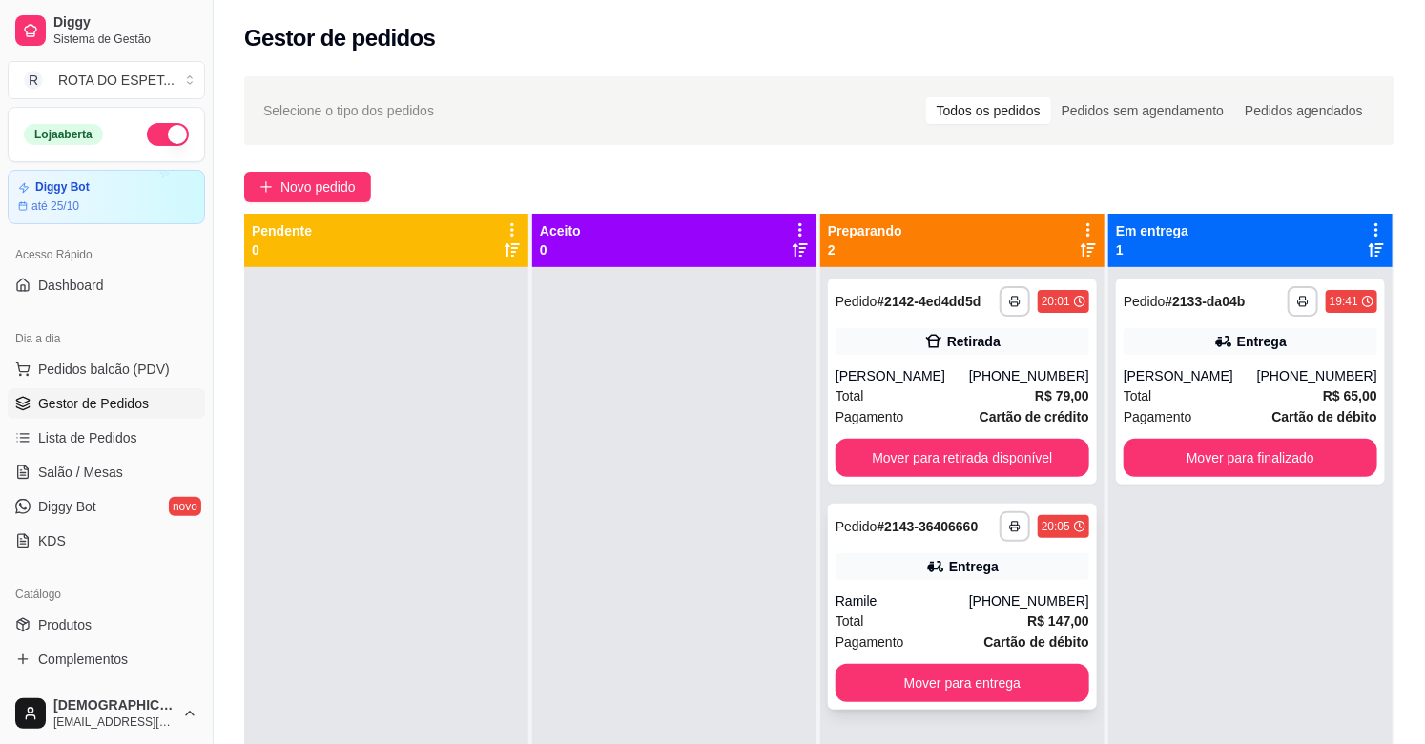
click at [890, 596] on div "Ramile" at bounding box center [902, 600] width 134 height 19
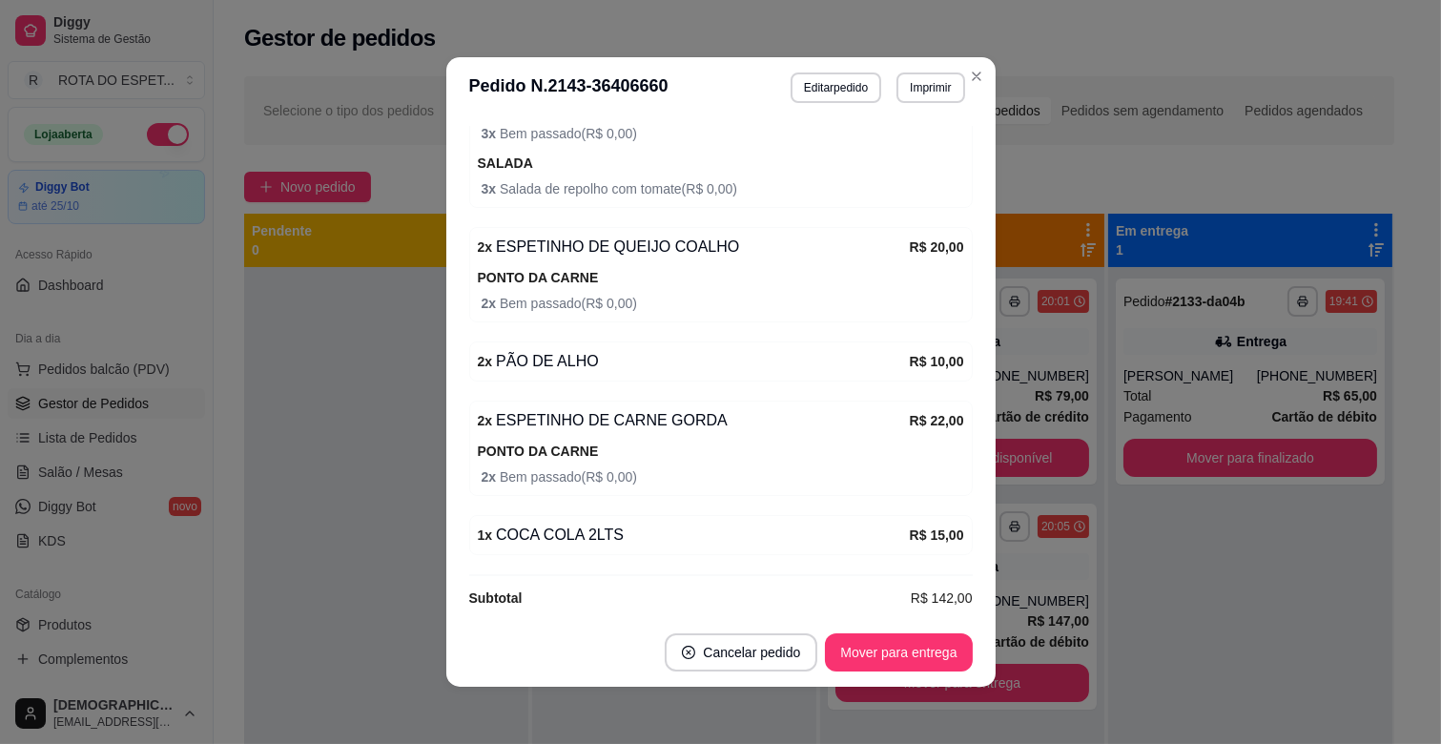
scroll to position [4, 0]
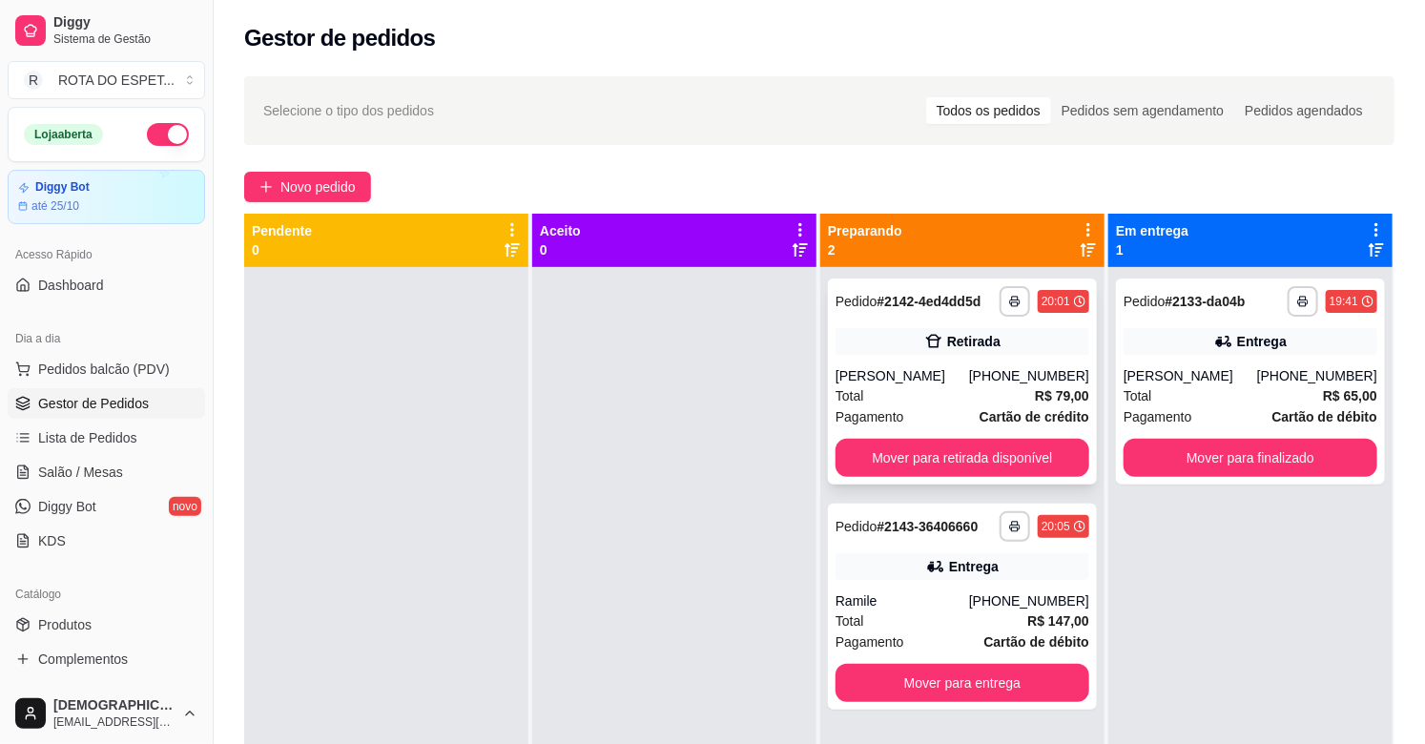
click at [850, 361] on div "**********" at bounding box center [962, 381] width 269 height 206
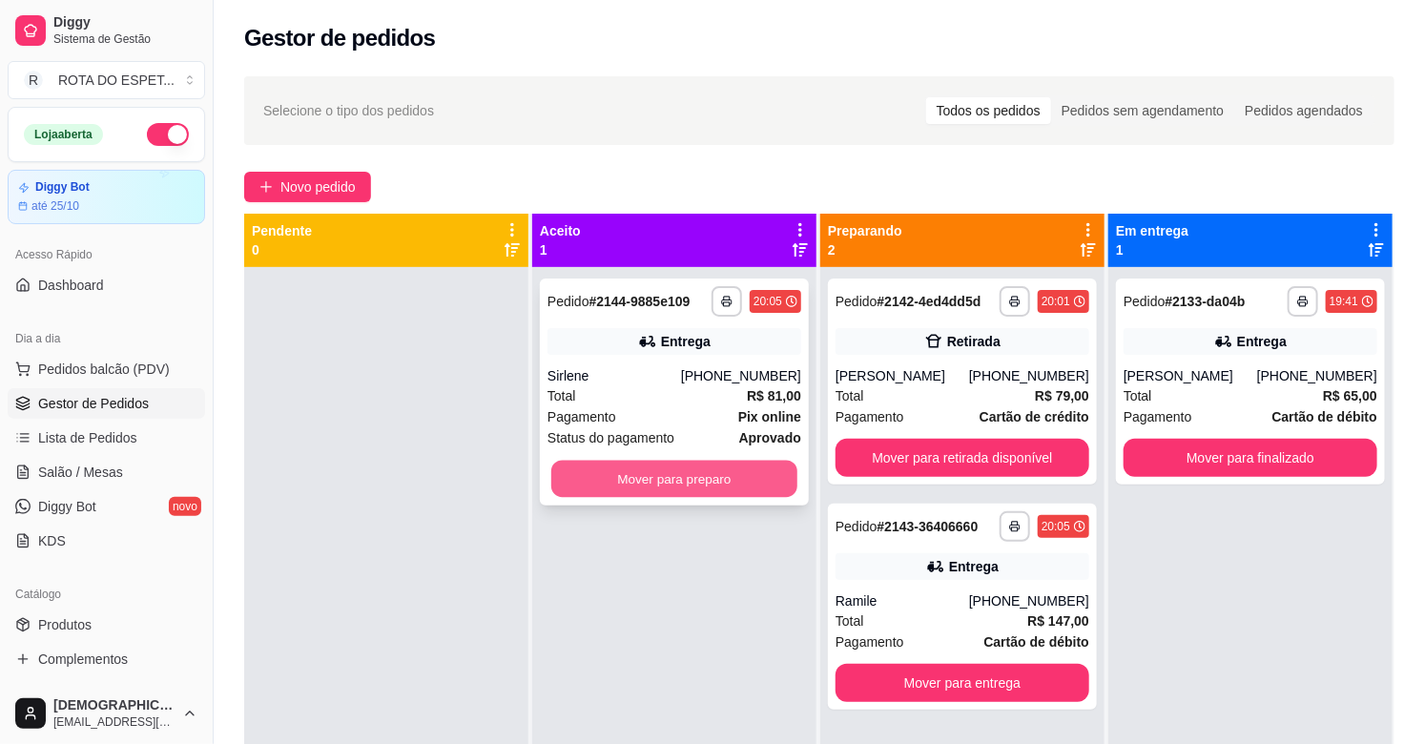
click at [636, 471] on button "Mover para preparo" at bounding box center [674, 479] width 246 height 37
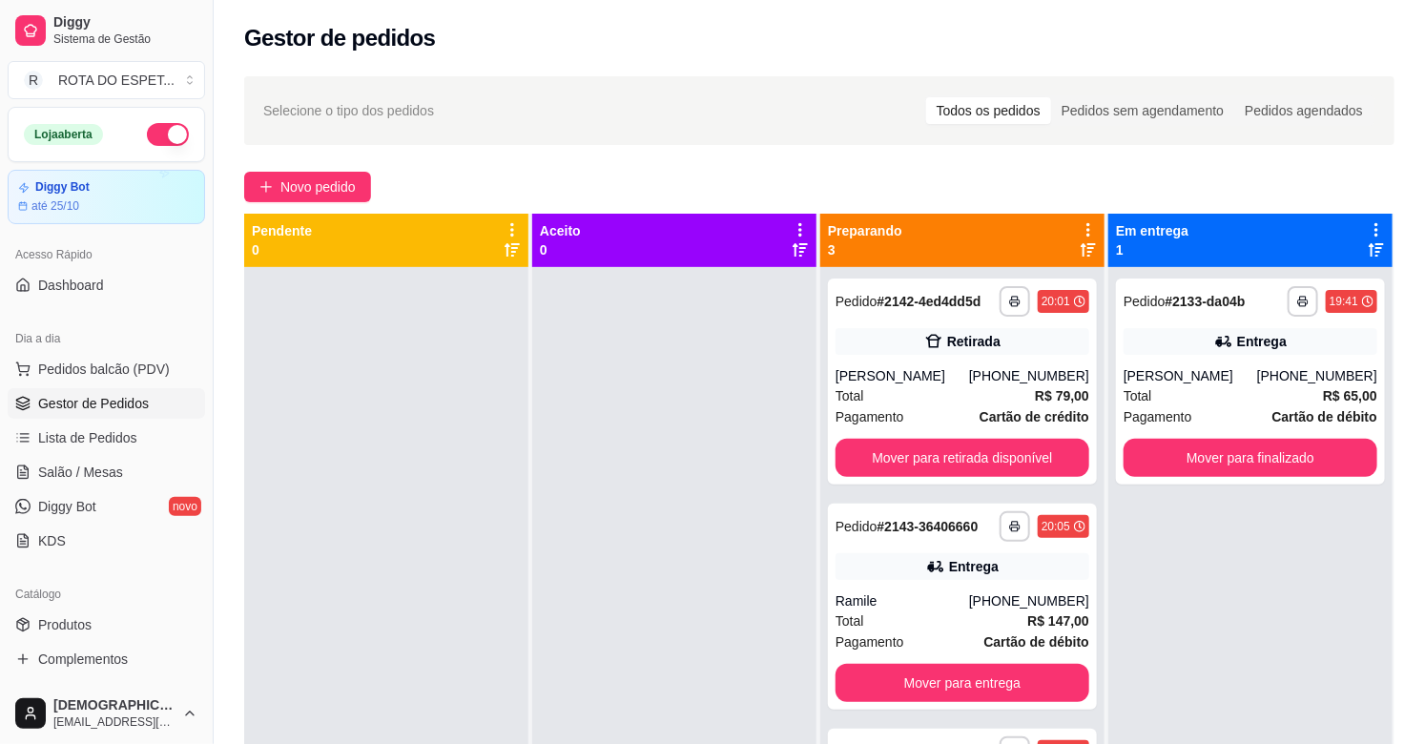
click at [639, 594] on div at bounding box center [674, 639] width 284 height 744
click at [79, 474] on span "Salão / Mesas" at bounding box center [80, 472] width 85 height 19
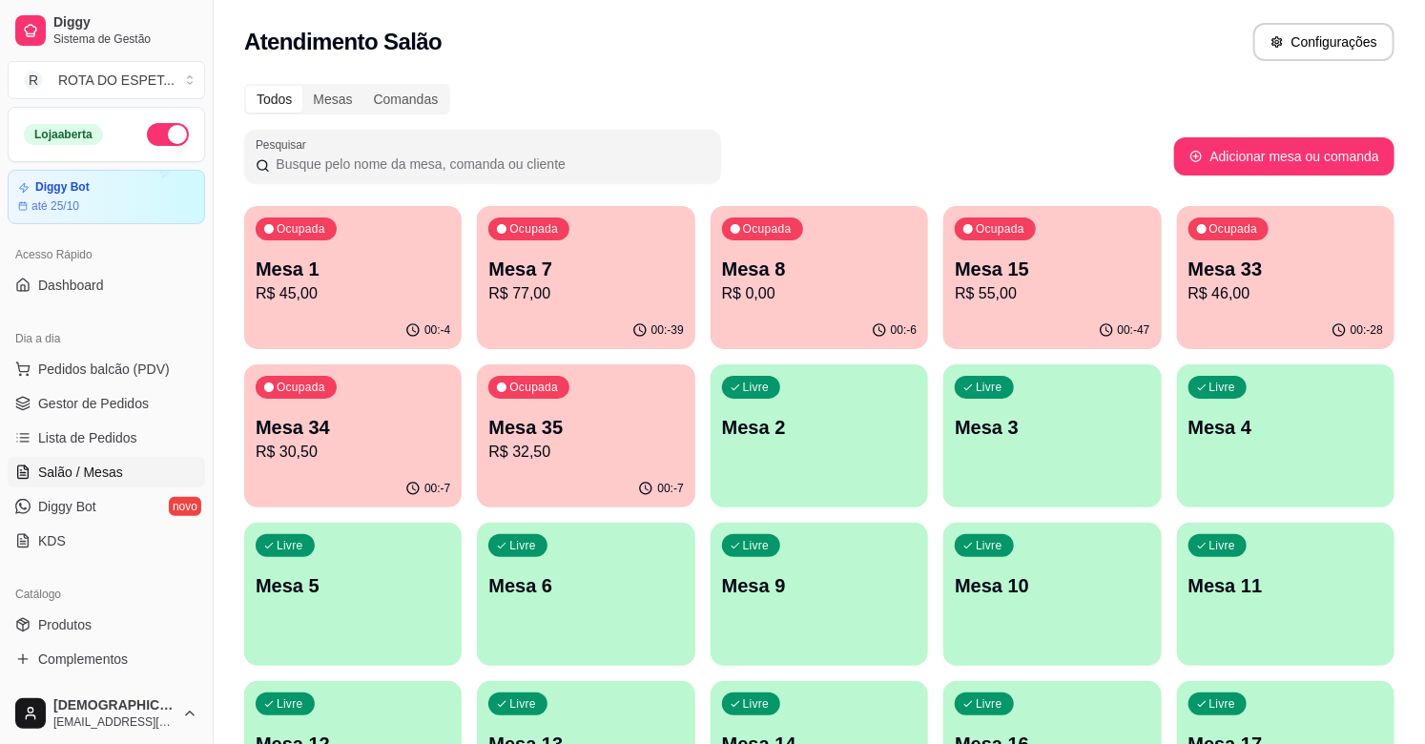
click at [557, 418] on p "Mesa 35" at bounding box center [585, 427] width 195 height 27
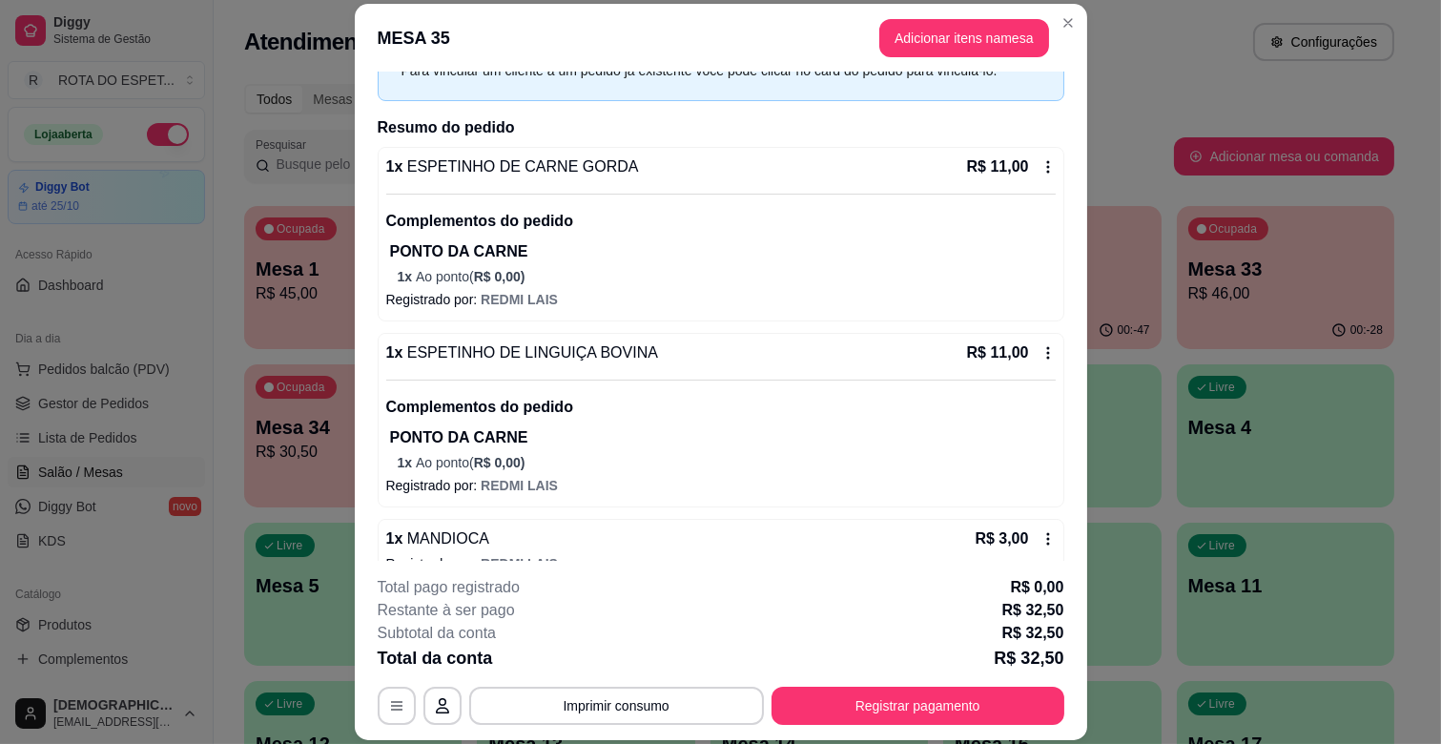
scroll to position [296, 0]
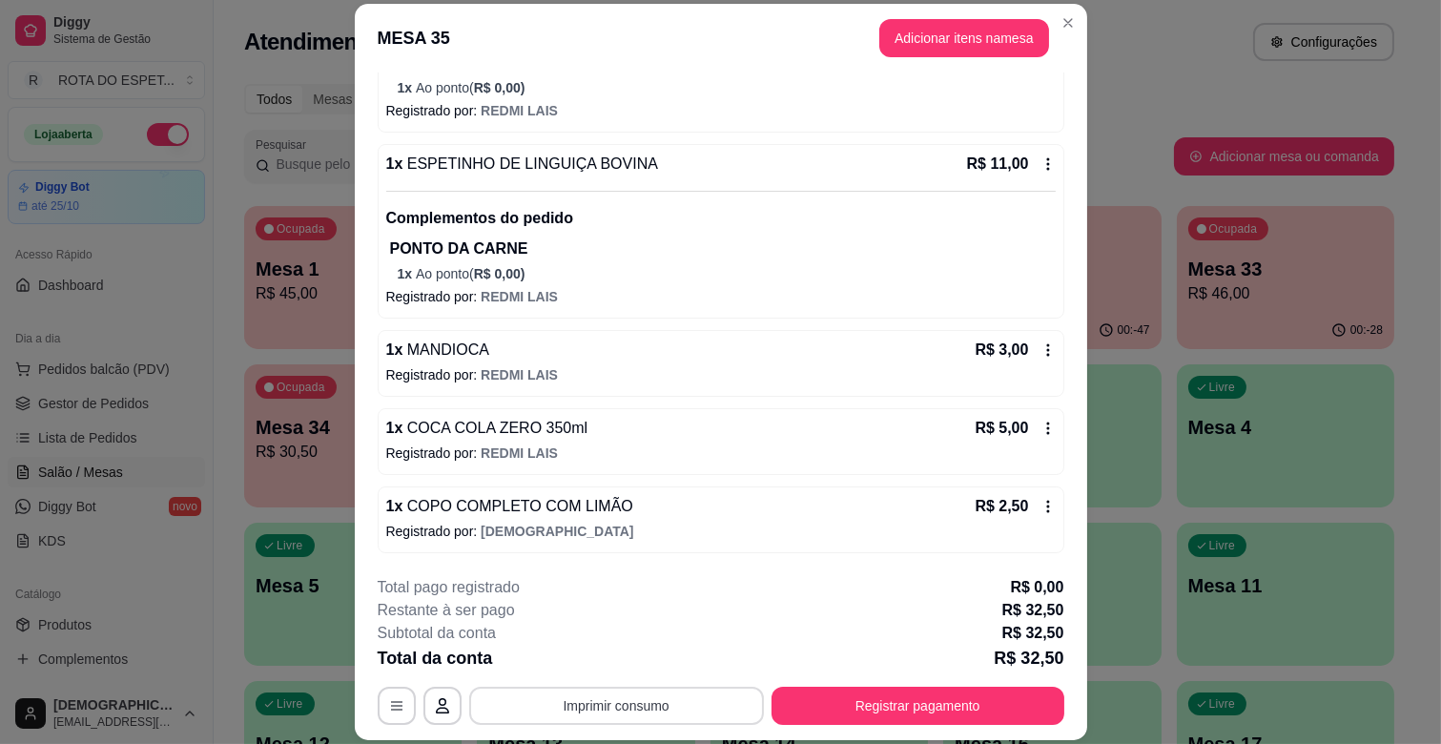
click at [540, 718] on button "Imprimir consumo" at bounding box center [616, 706] width 295 height 38
click at [610, 665] on button "IMPRESSORA CAIXA" at bounding box center [614, 662] width 153 height 30
click at [887, 692] on button "Registrar pagamento" at bounding box center [917, 706] width 284 height 37
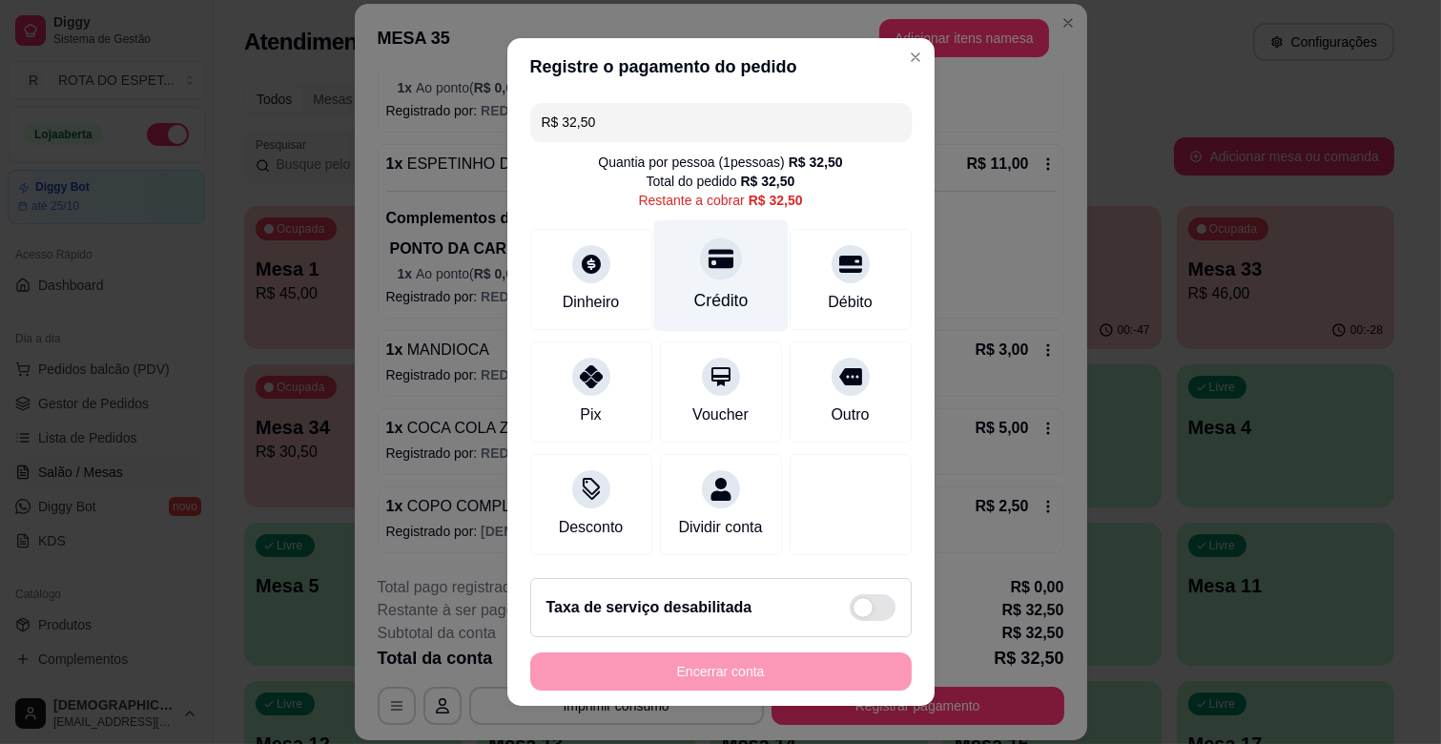
click at [737, 269] on div "Crédito" at bounding box center [720, 276] width 134 height 112
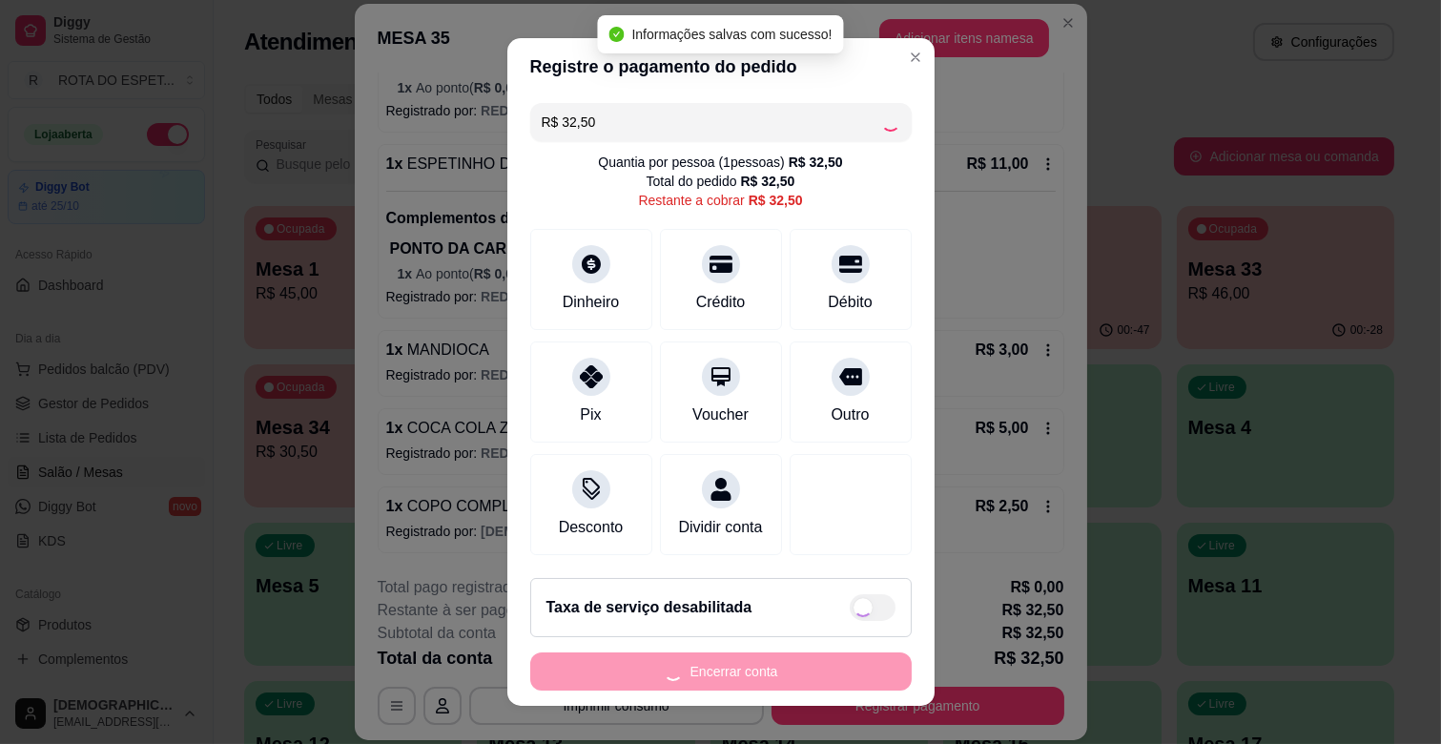
type input "R$ 0,00"
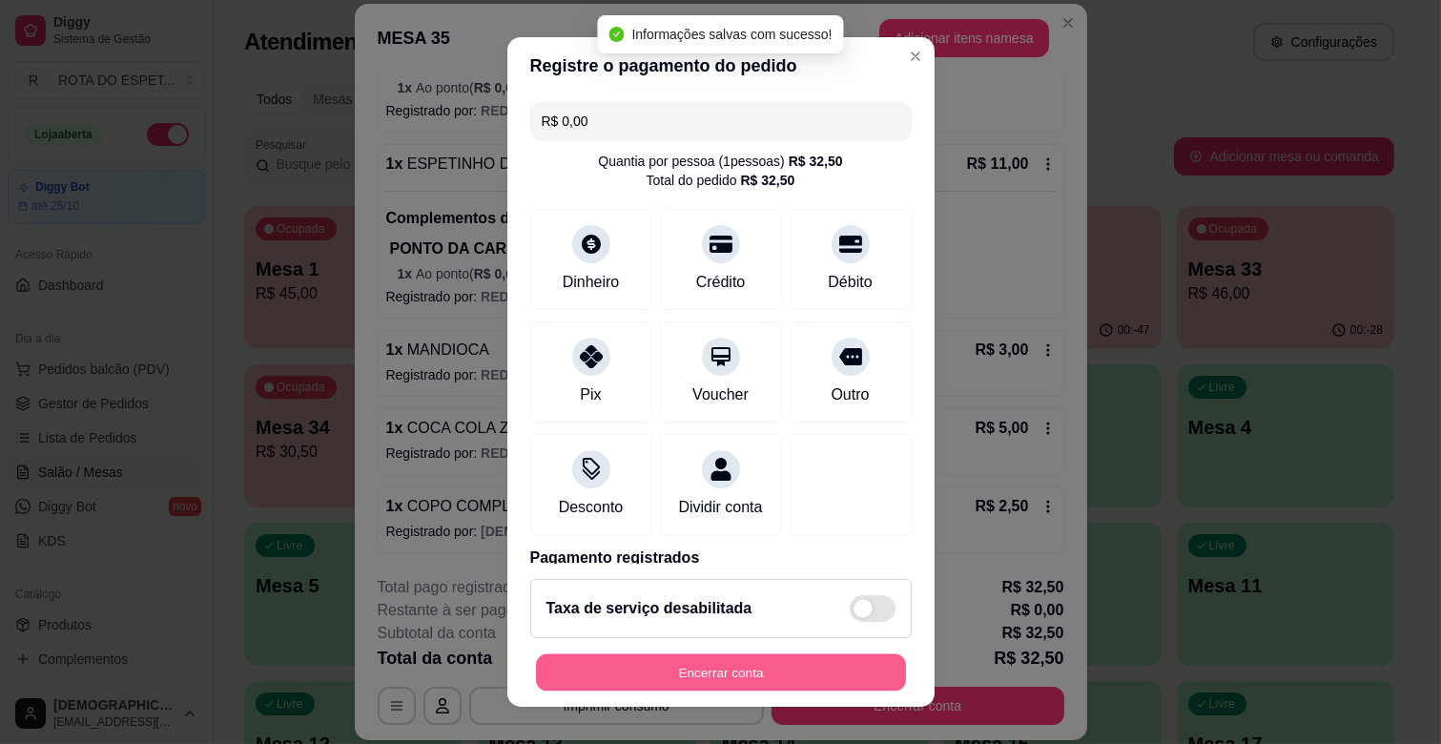
click at [773, 673] on button "Encerrar conta" at bounding box center [721, 672] width 370 height 37
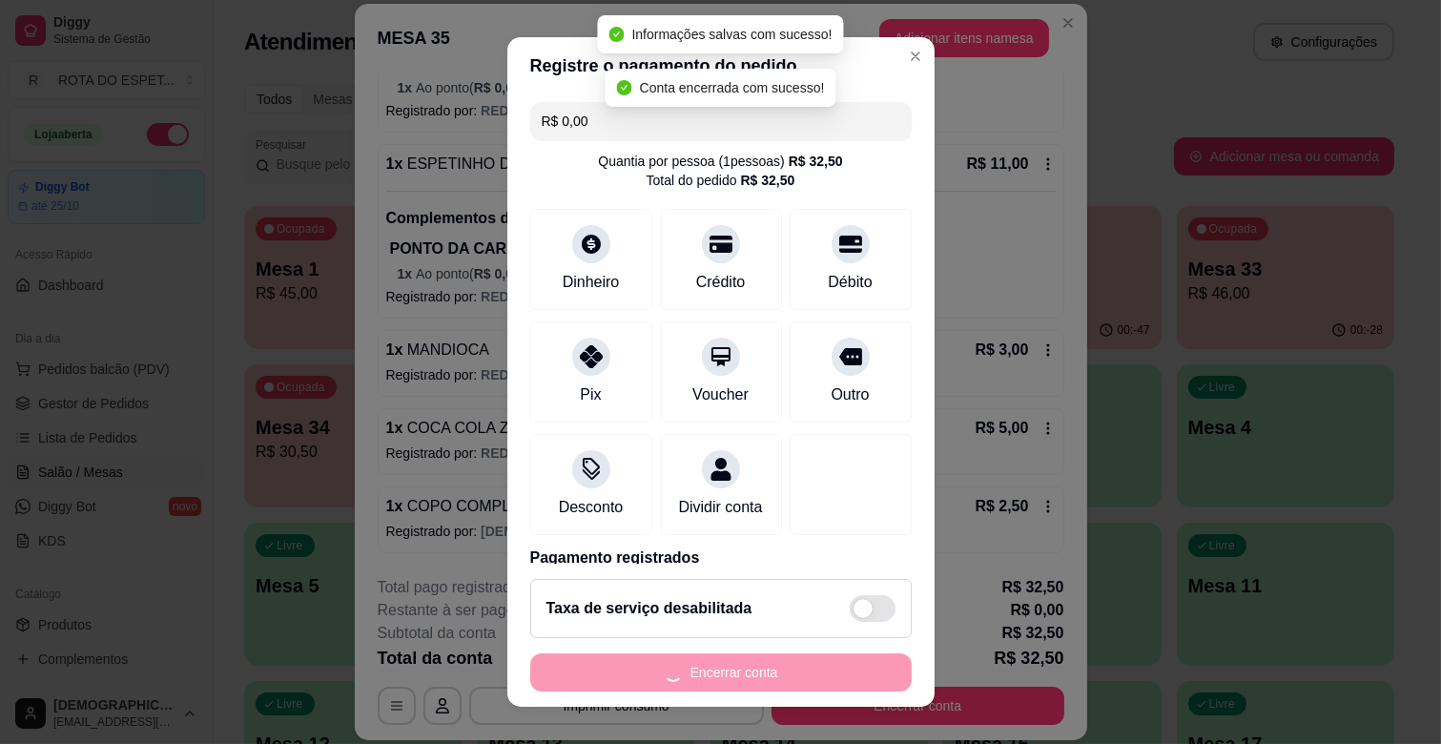
scroll to position [0, 0]
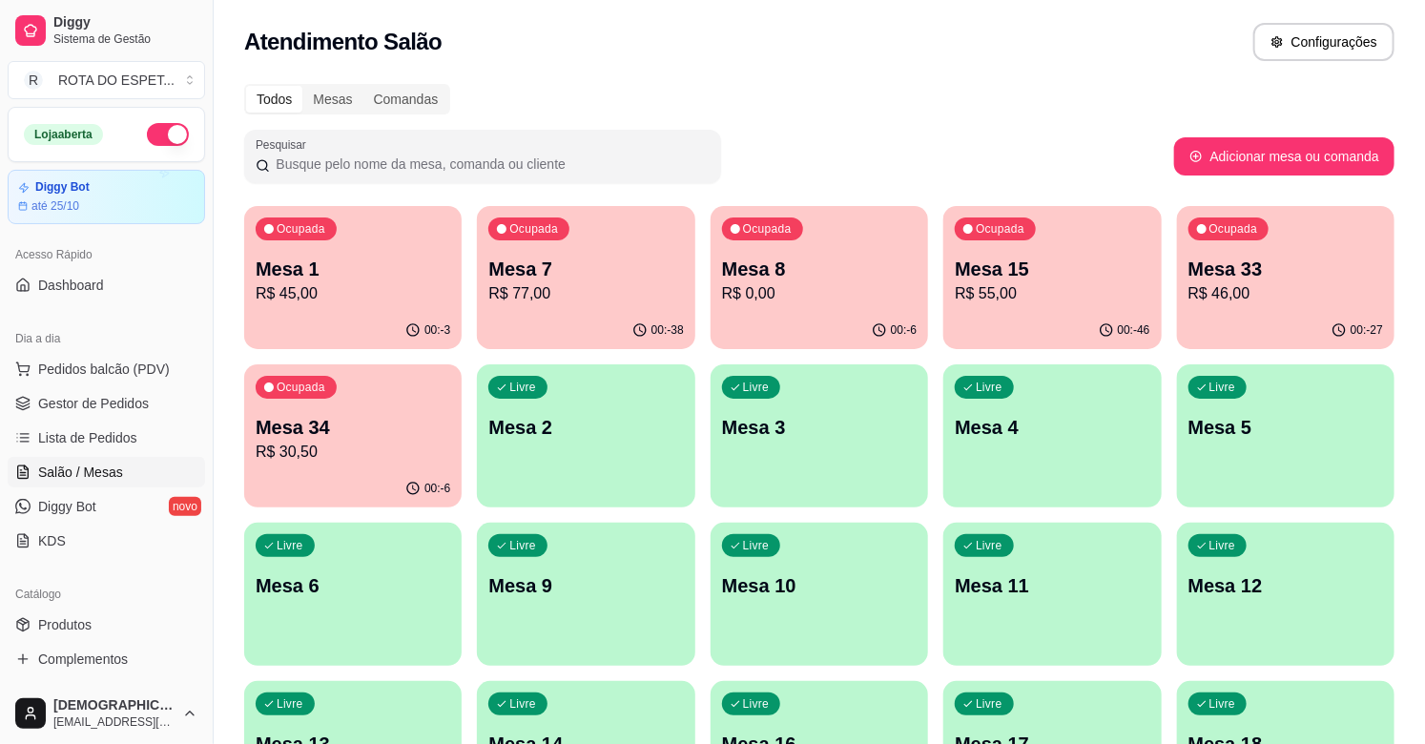
click at [1268, 237] on div "Ocupada Mesa 33 R$ 46,00" at bounding box center [1285, 259] width 217 height 106
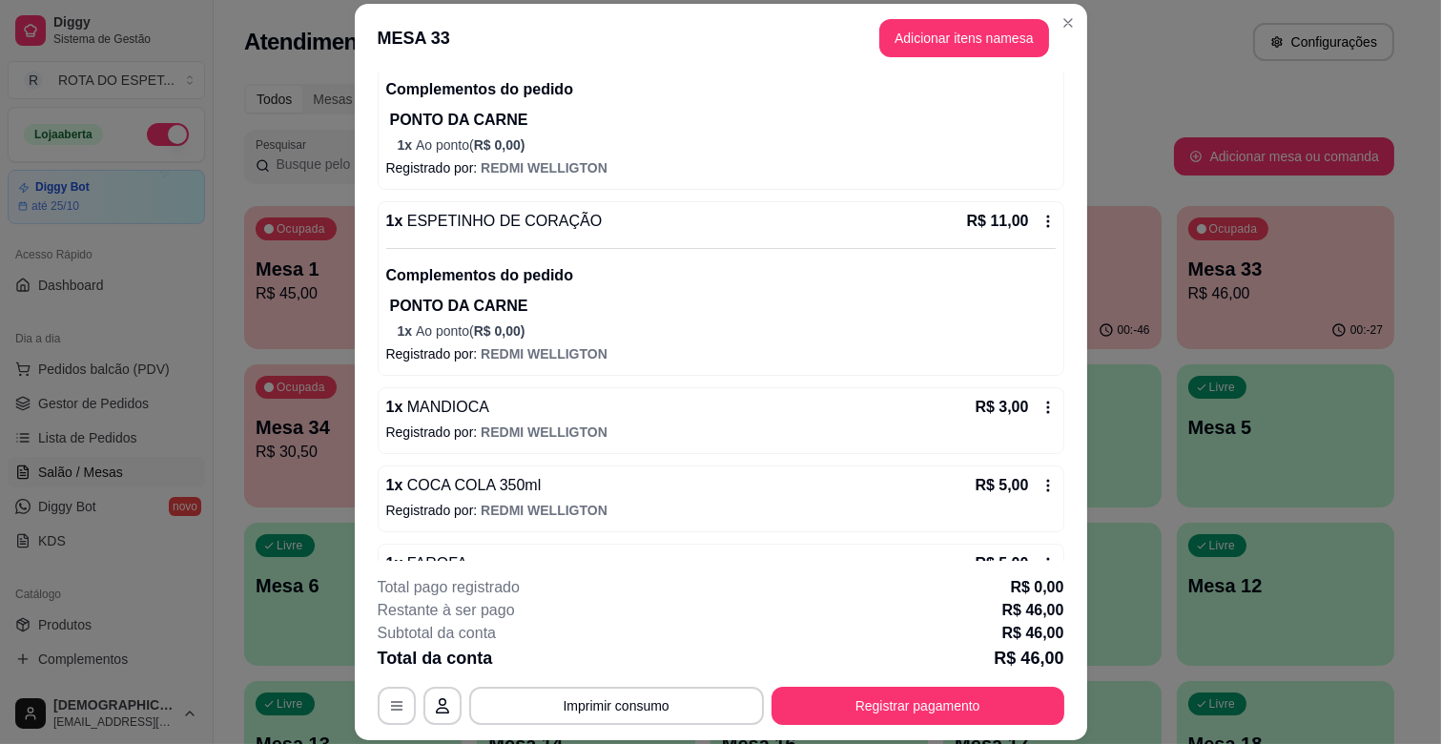
scroll to position [482, 0]
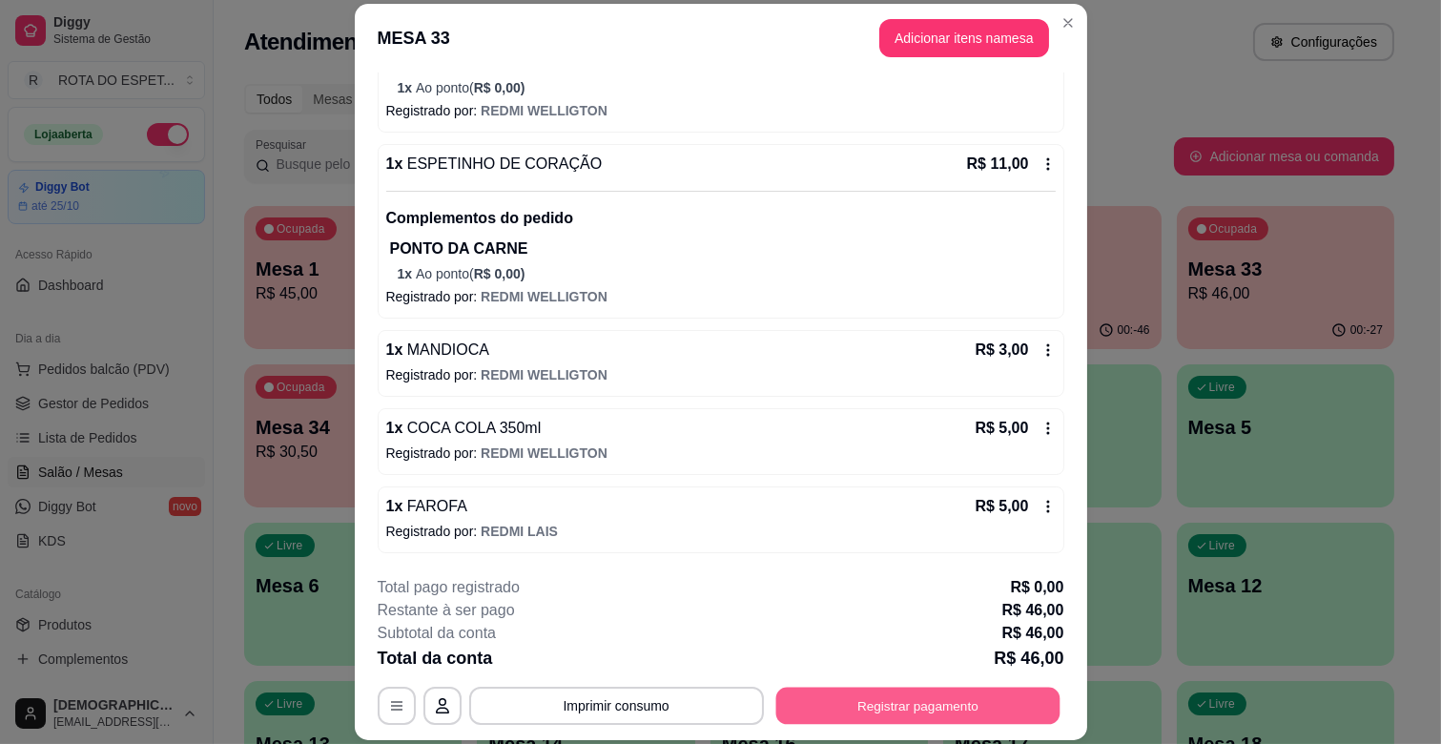
click at [912, 711] on button "Registrar pagamento" at bounding box center [917, 706] width 284 height 37
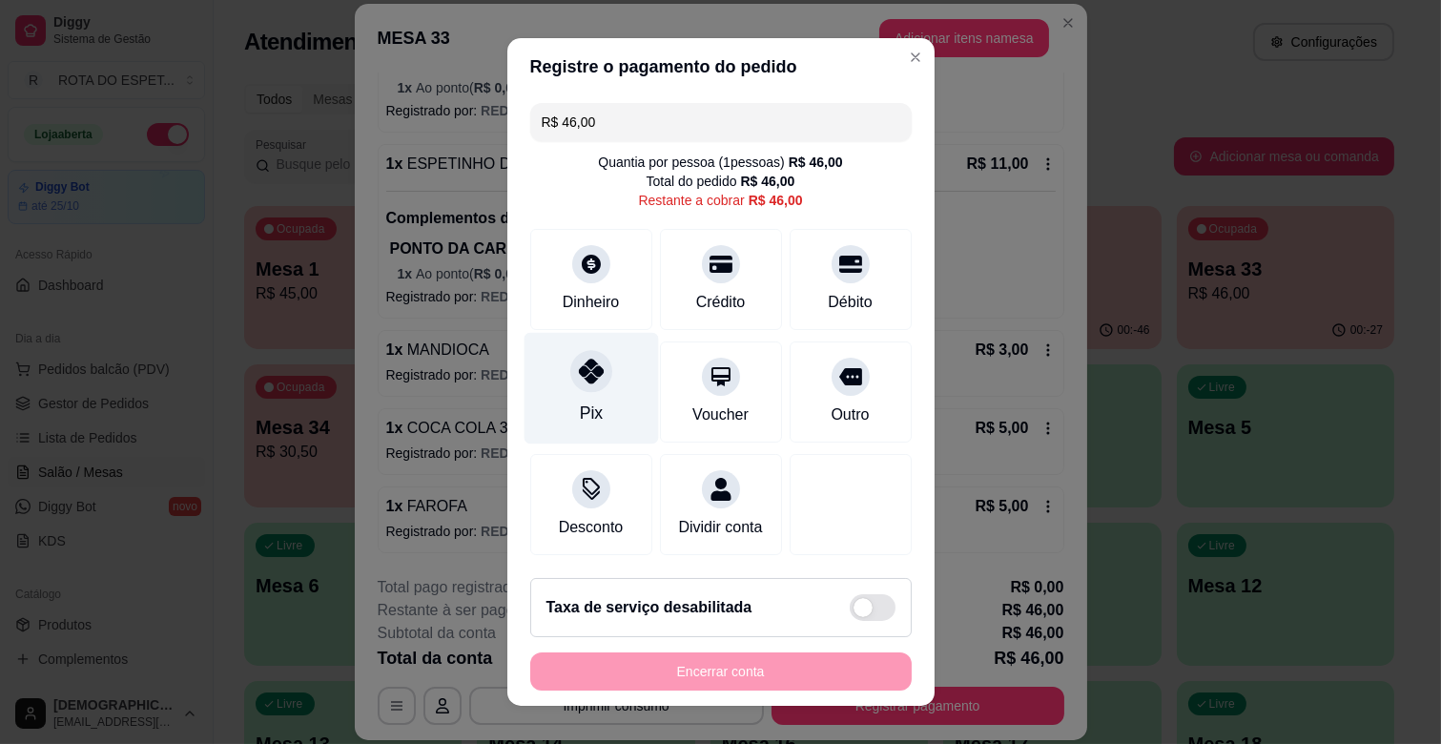
click at [589, 401] on div "Pix" at bounding box center [591, 389] width 134 height 112
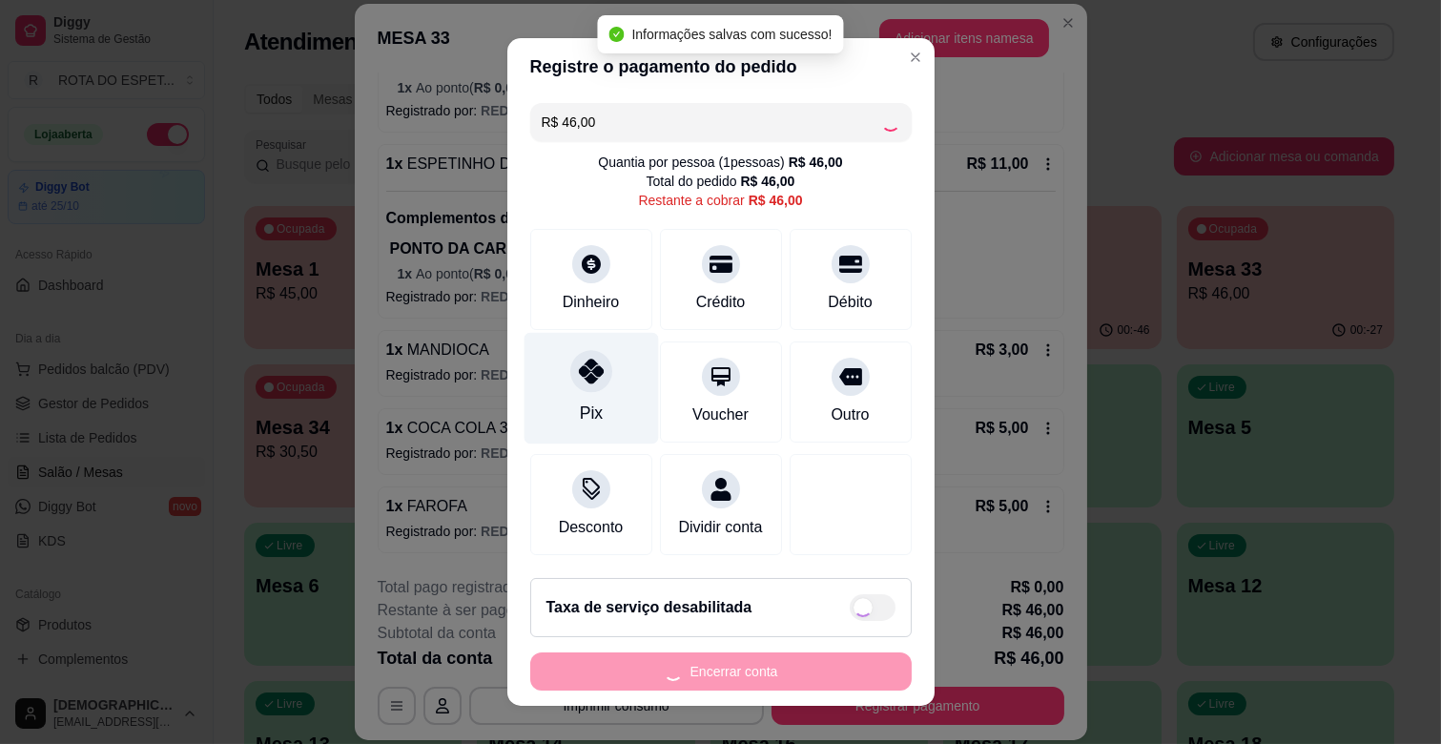
type input "R$ 0,00"
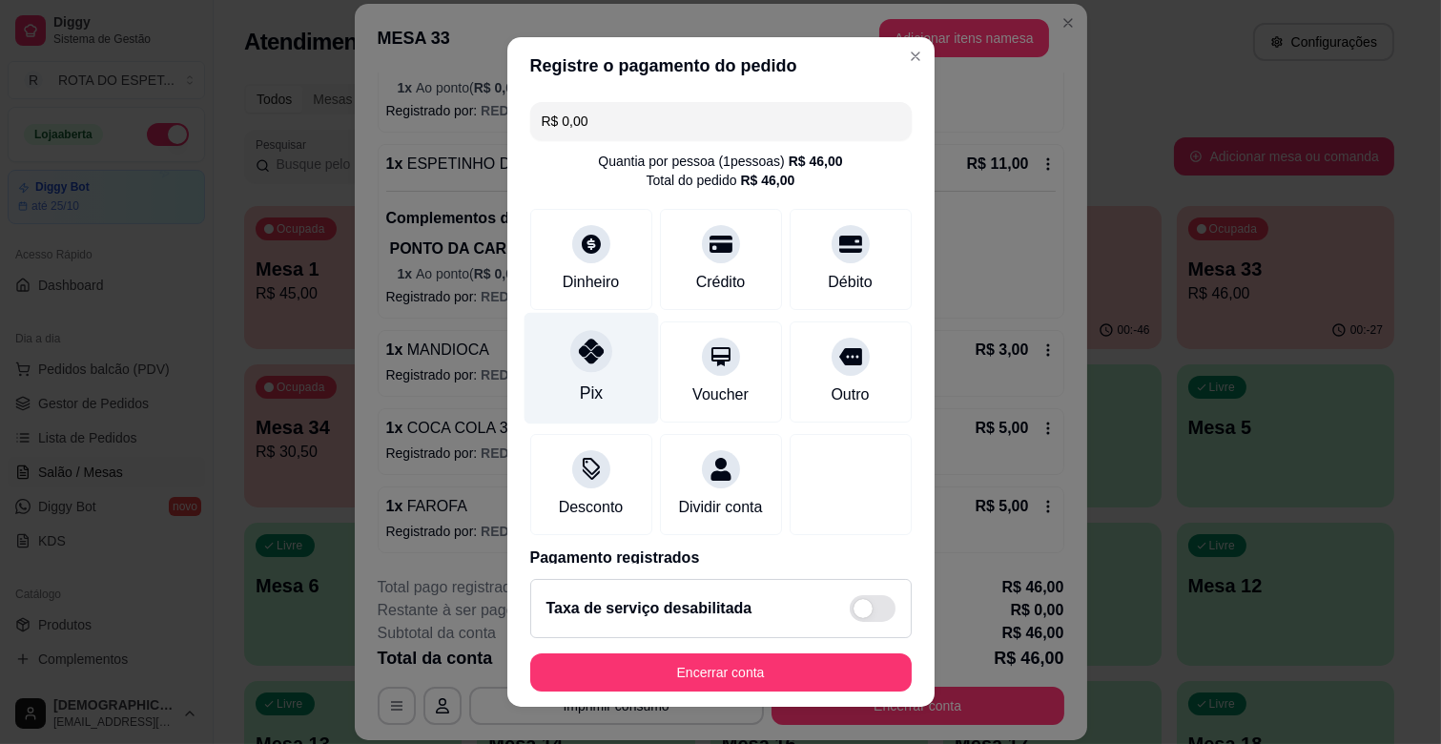
click at [599, 403] on div "Pix" at bounding box center [591, 369] width 134 height 112
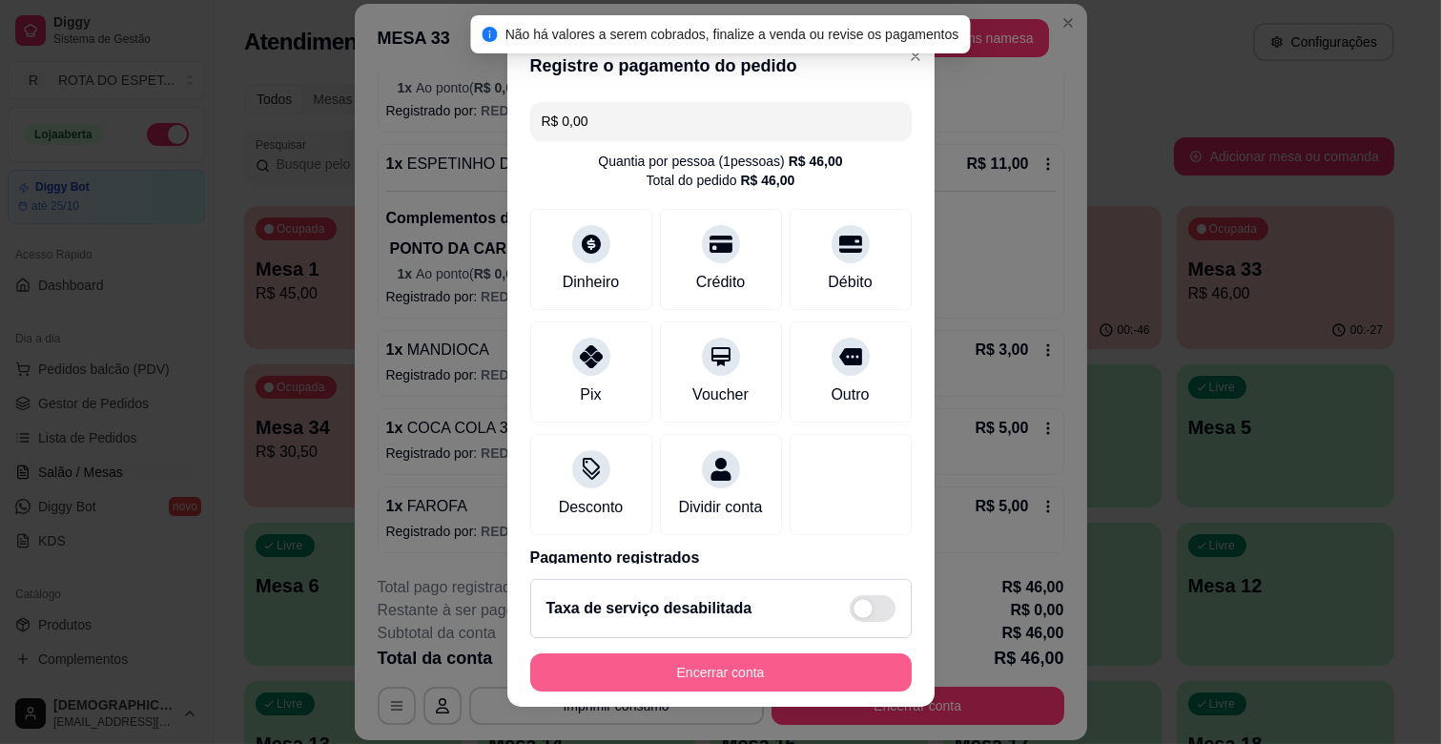
click at [784, 671] on button "Encerrar conta" at bounding box center [720, 672] width 381 height 38
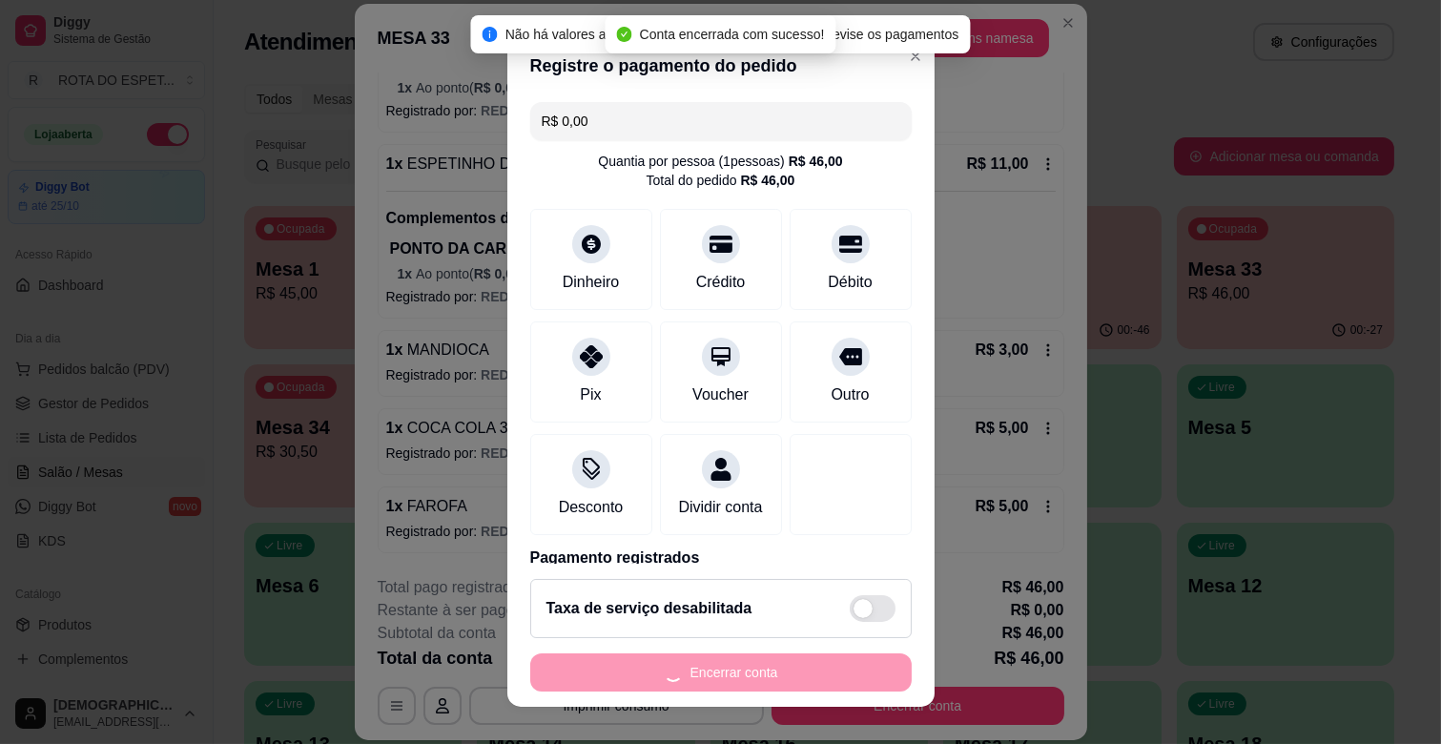
scroll to position [0, 0]
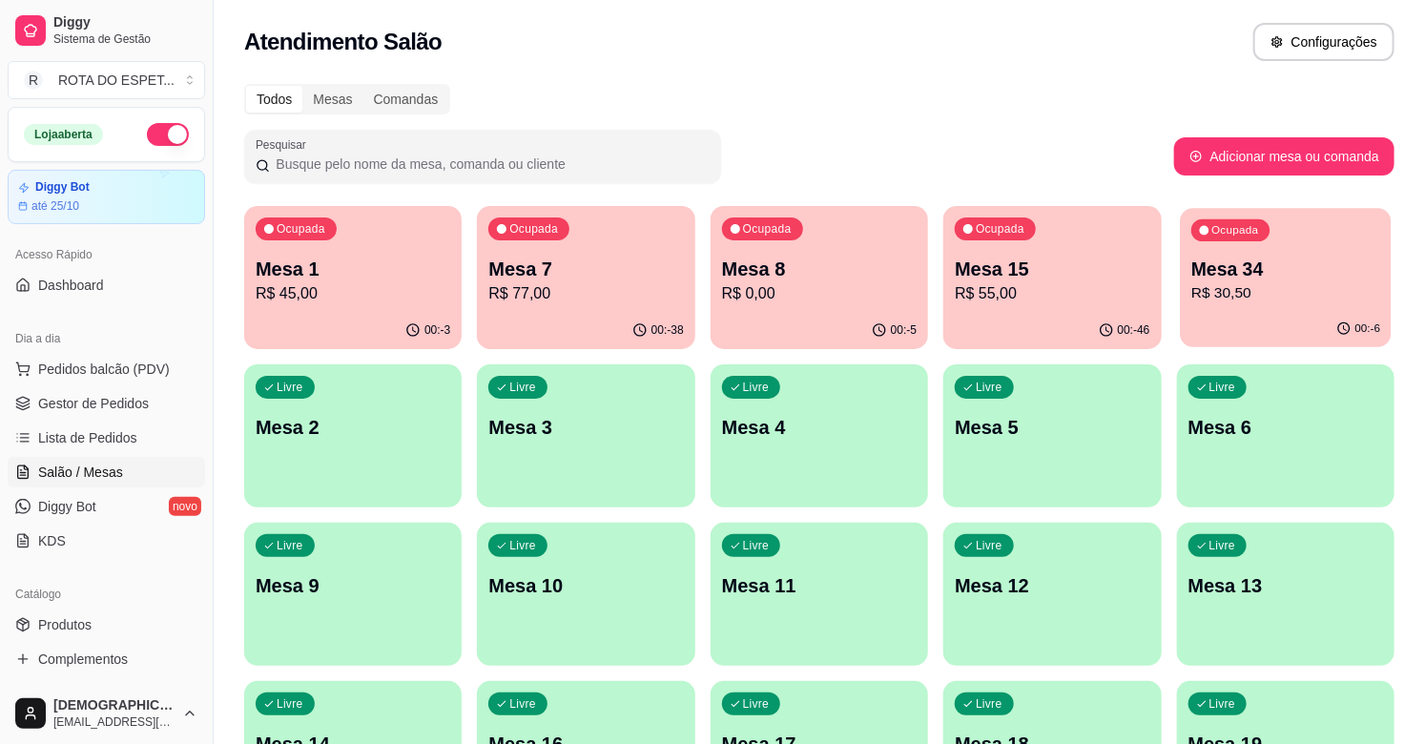
click at [1265, 234] on div "Ocupada" at bounding box center [1230, 230] width 78 height 22
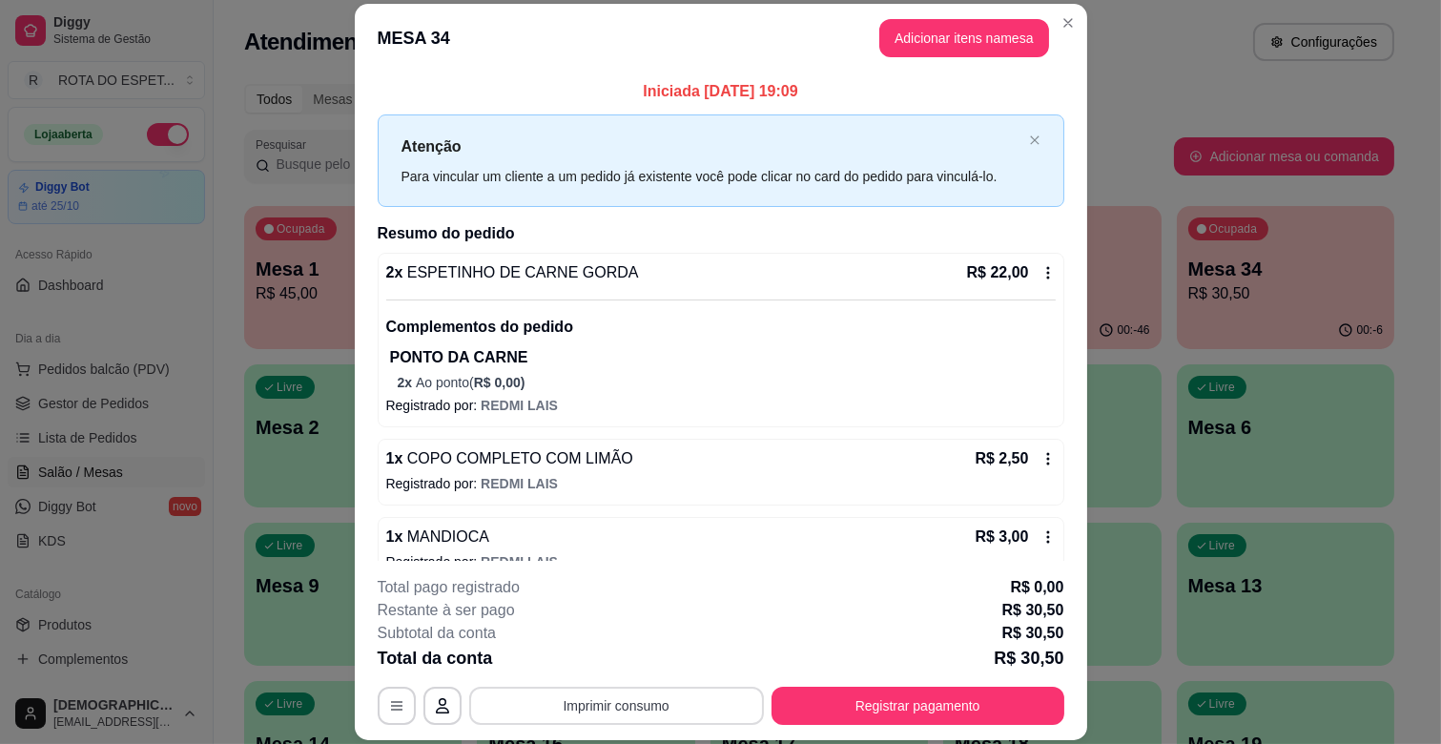
click at [561, 702] on button "Imprimir consumo" at bounding box center [616, 706] width 295 height 38
click at [601, 663] on button "IMPRESSORA CAIXA" at bounding box center [614, 662] width 153 height 30
click at [825, 700] on button "Registrar pagamento" at bounding box center [917, 706] width 284 height 37
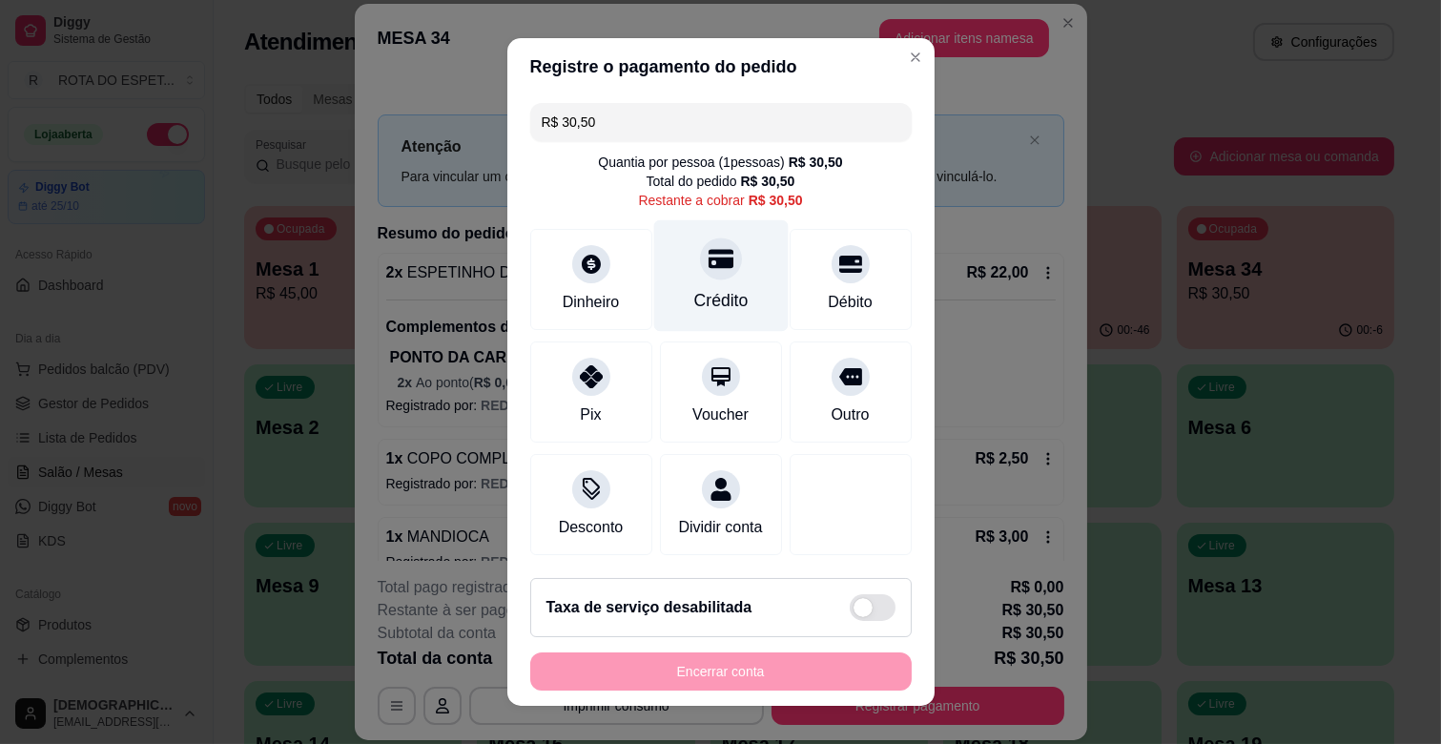
click at [718, 275] on div "Crédito" at bounding box center [720, 276] width 134 height 112
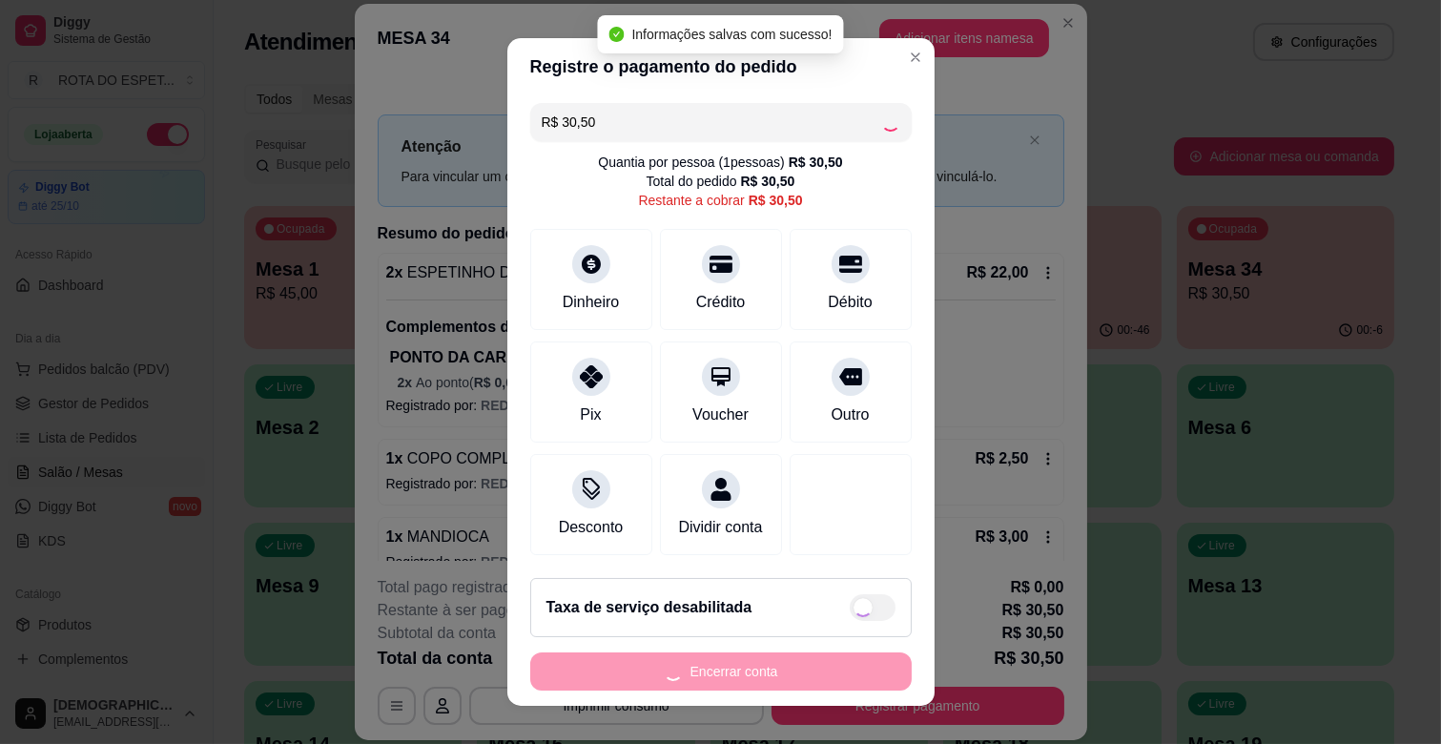
type input "R$ 0,00"
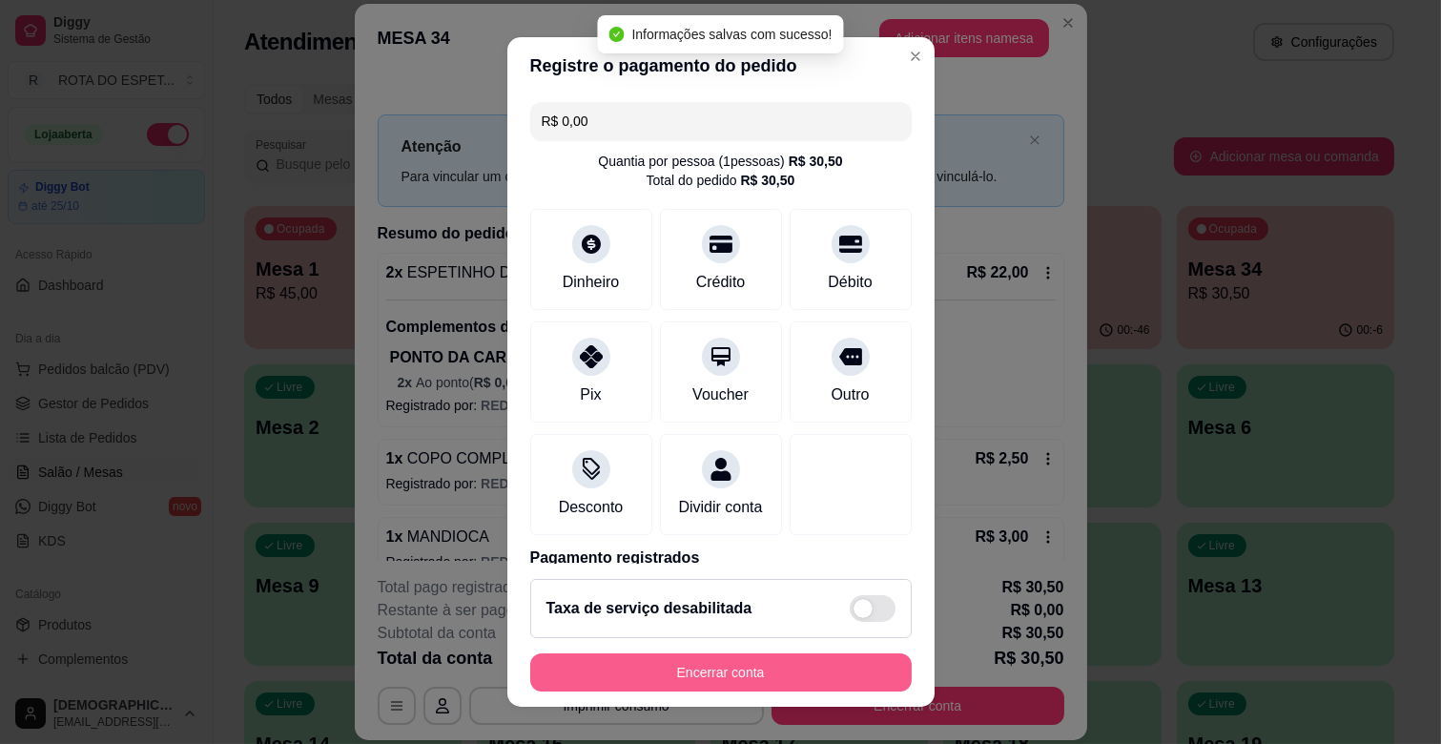
click at [832, 661] on button "Encerrar conta" at bounding box center [720, 672] width 381 height 38
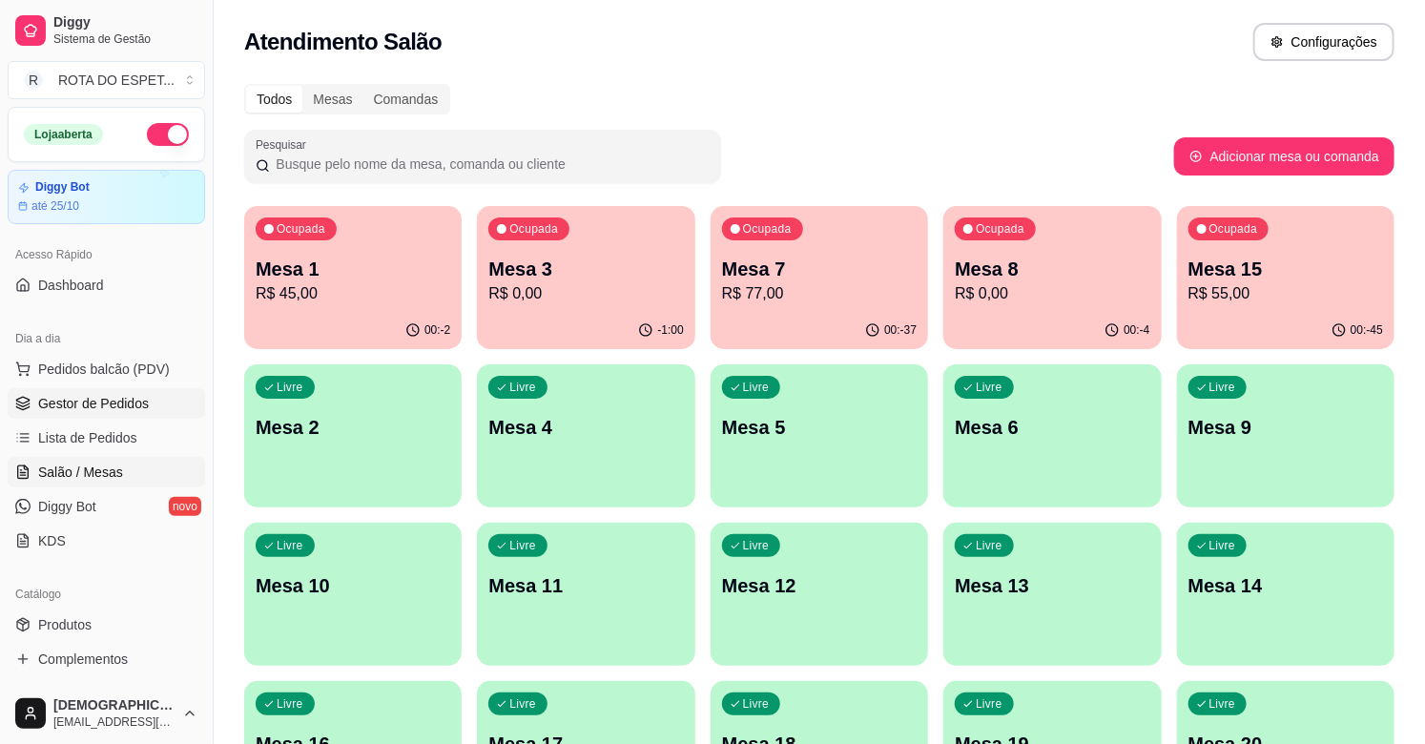
click at [89, 396] on span "Gestor de Pedidos" at bounding box center [93, 403] width 111 height 19
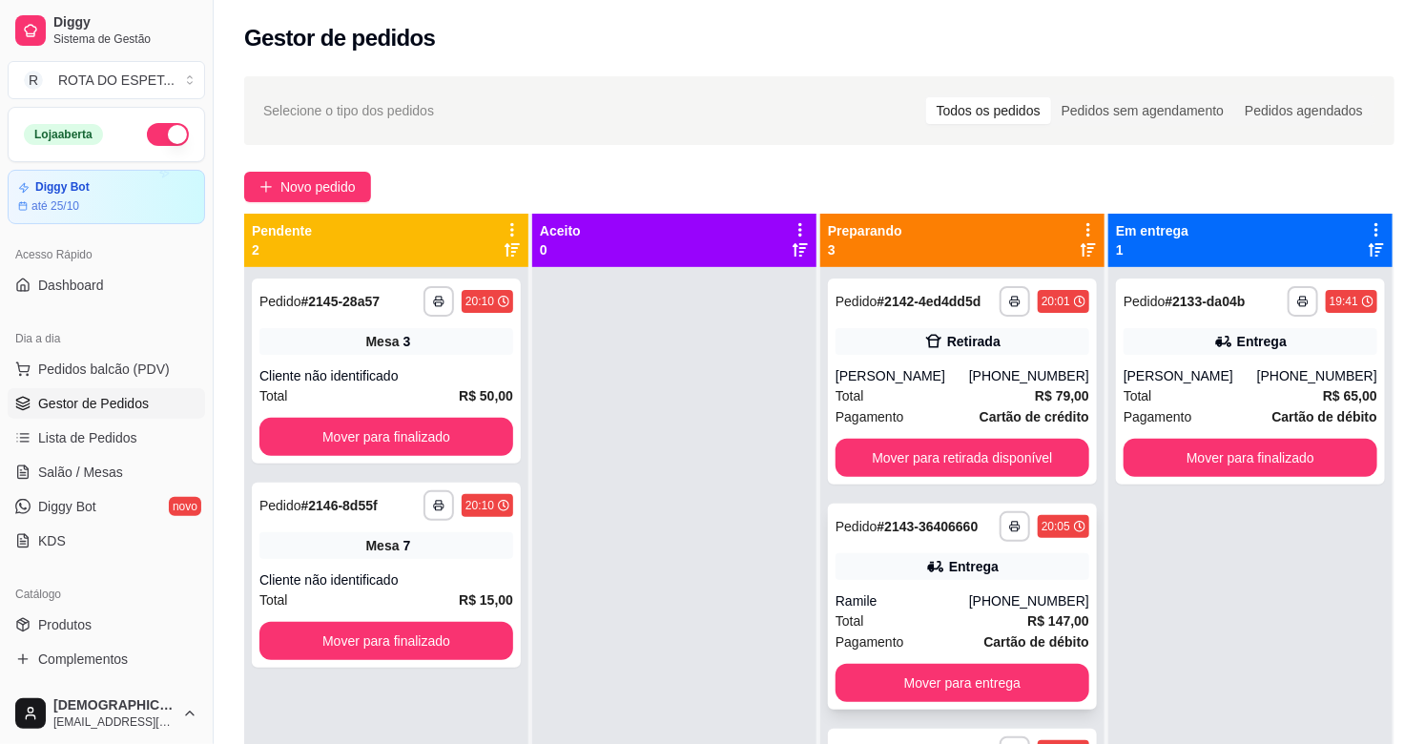
click at [965, 622] on div "Total R$ 147,00" at bounding box center [962, 620] width 254 height 21
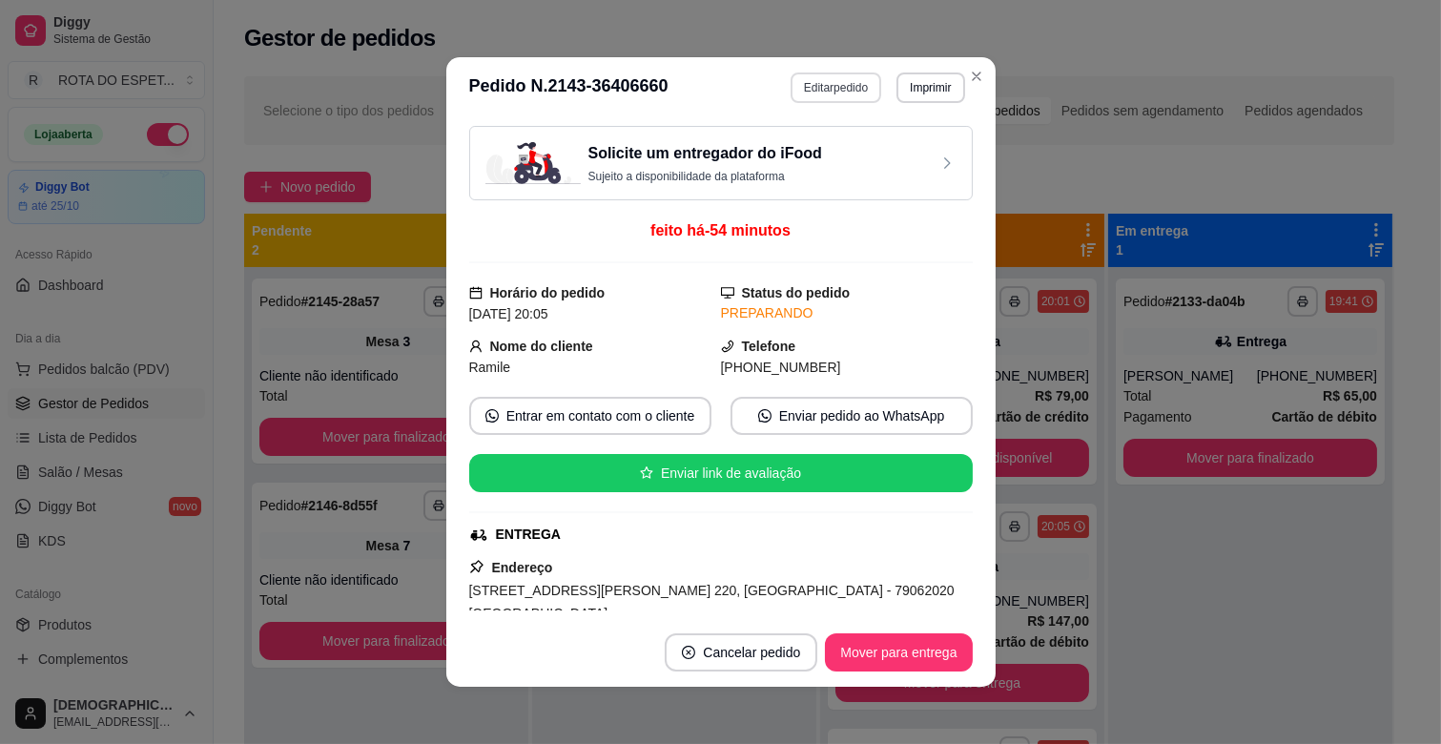
click at [847, 79] on button "Editar pedido" at bounding box center [836, 87] width 91 height 31
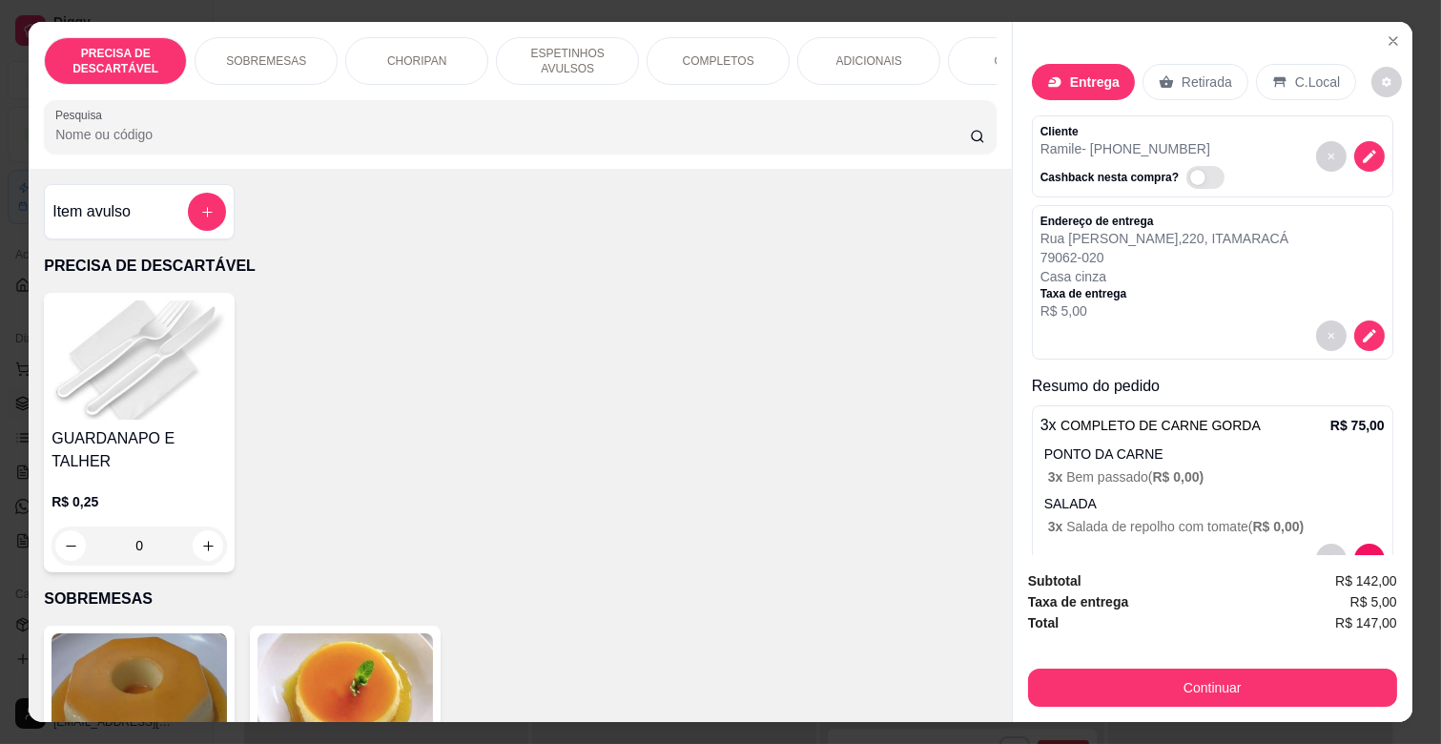
click at [567, 53] on p "ESPETINHOS AVULSOS" at bounding box center [567, 61] width 111 height 31
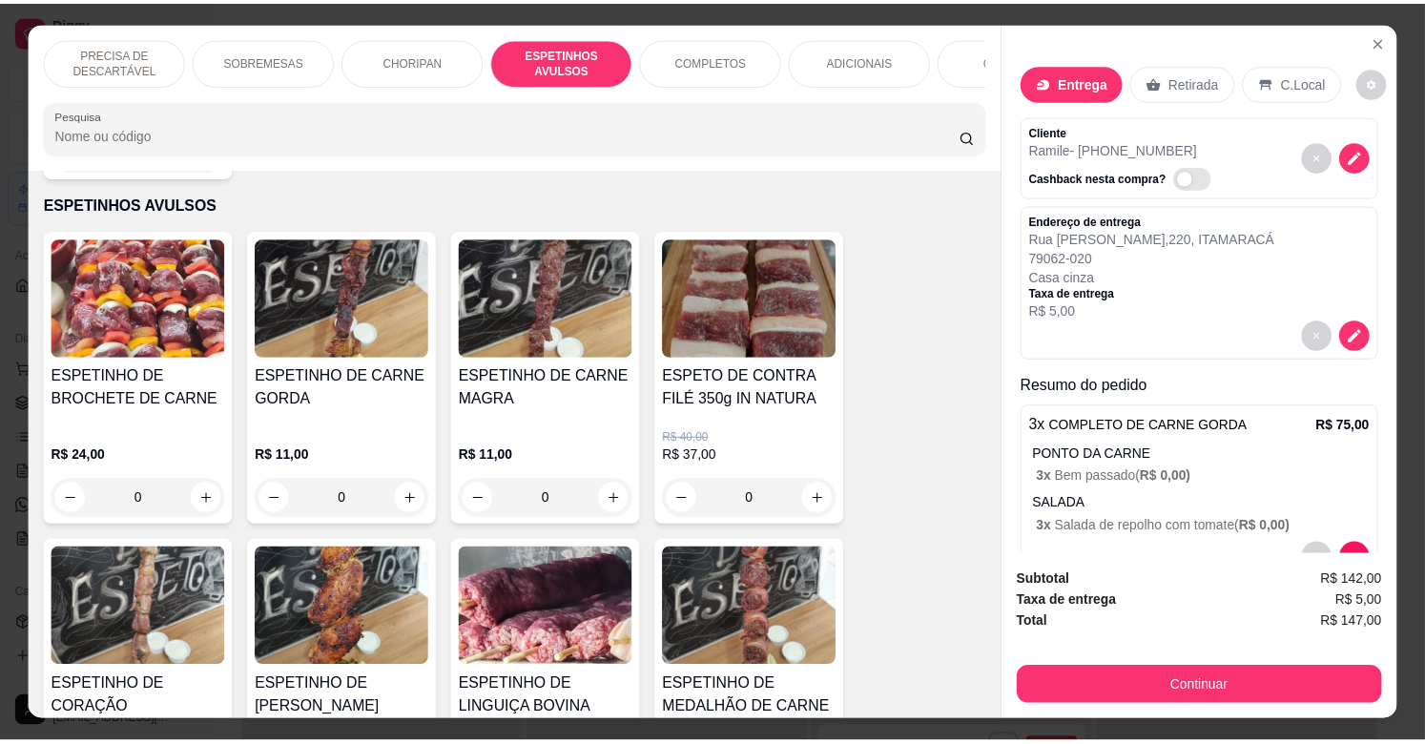
scroll to position [46, 0]
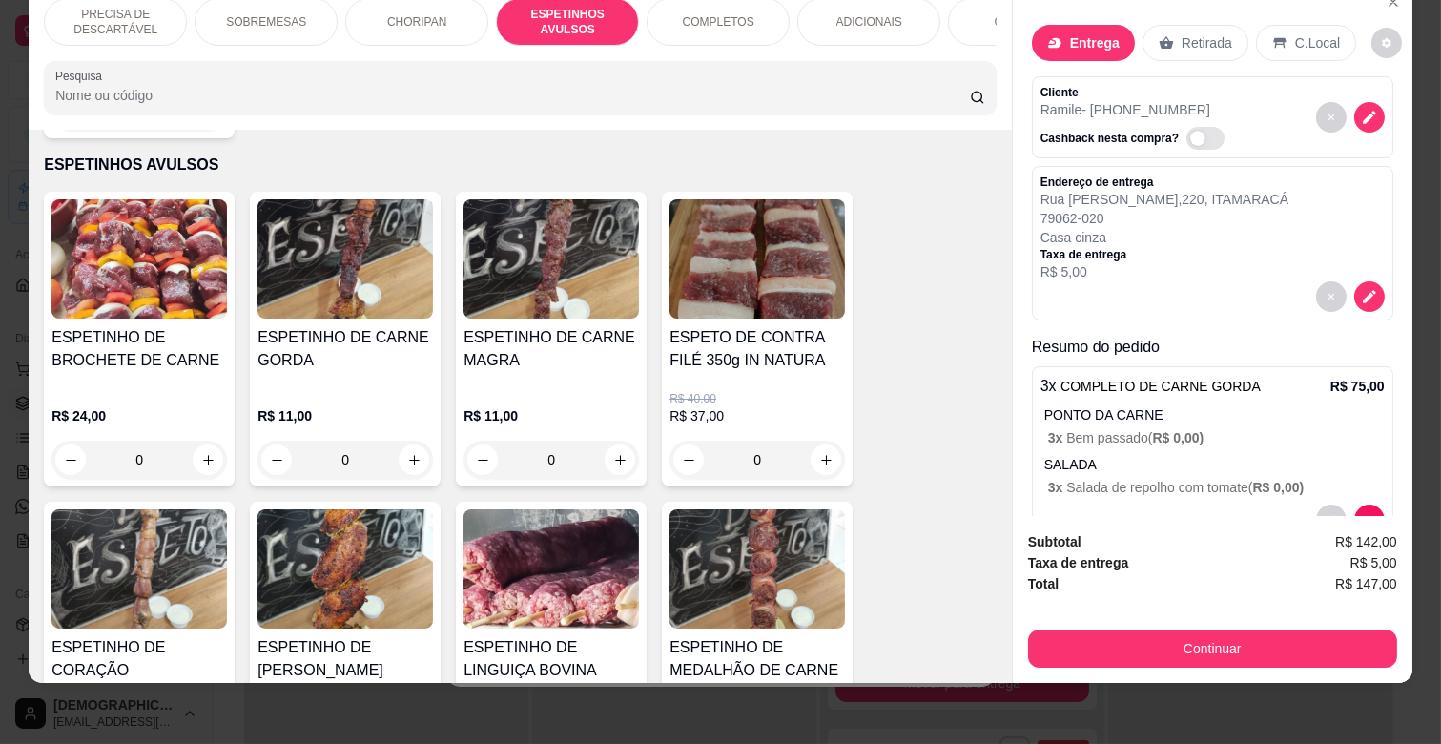
click at [388, 326] on h4 "ESPETINHO DE CARNE GORDA" at bounding box center [345, 349] width 175 height 46
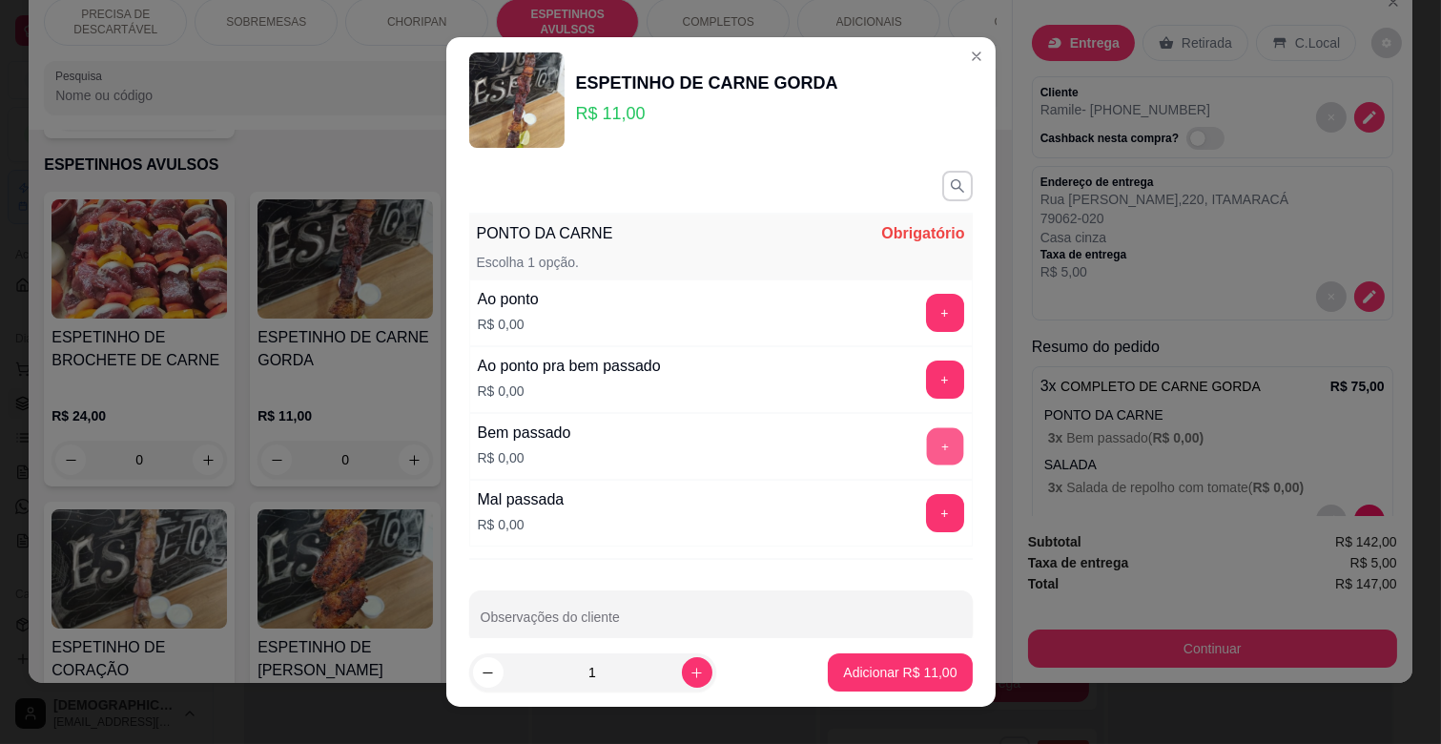
click at [926, 456] on button "+" at bounding box center [944, 446] width 37 height 37
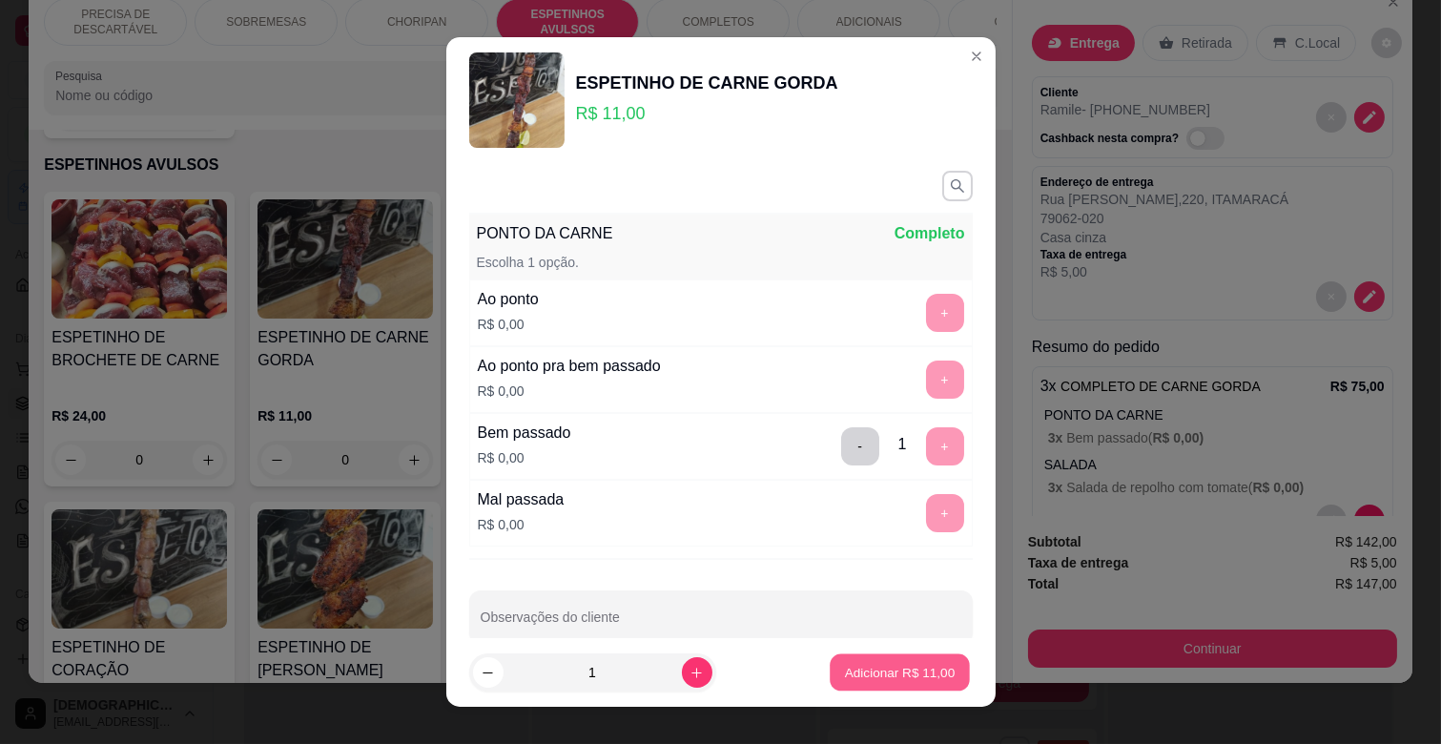
click at [898, 673] on p "Adicionar R$ 11,00" at bounding box center [900, 672] width 111 height 18
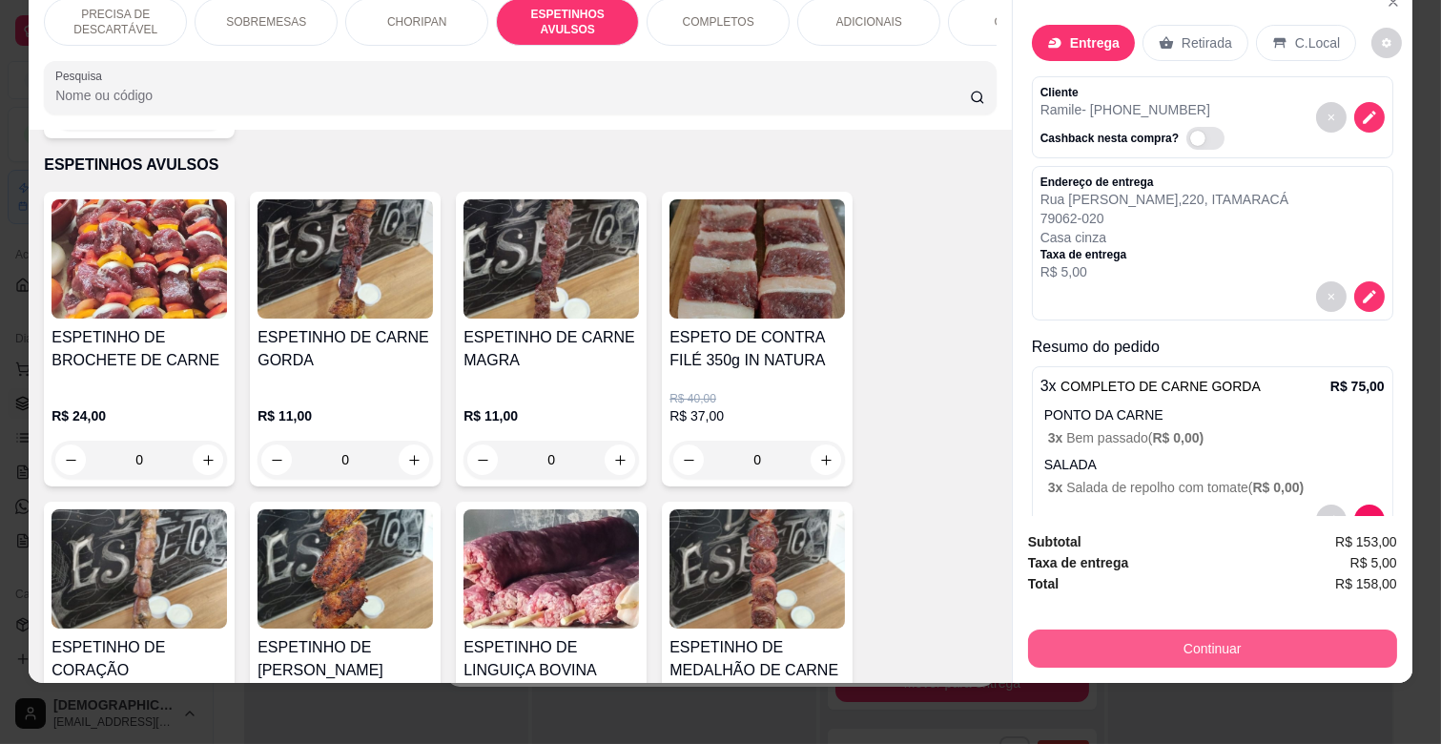
click at [1164, 629] on button "Continuar" at bounding box center [1212, 648] width 369 height 38
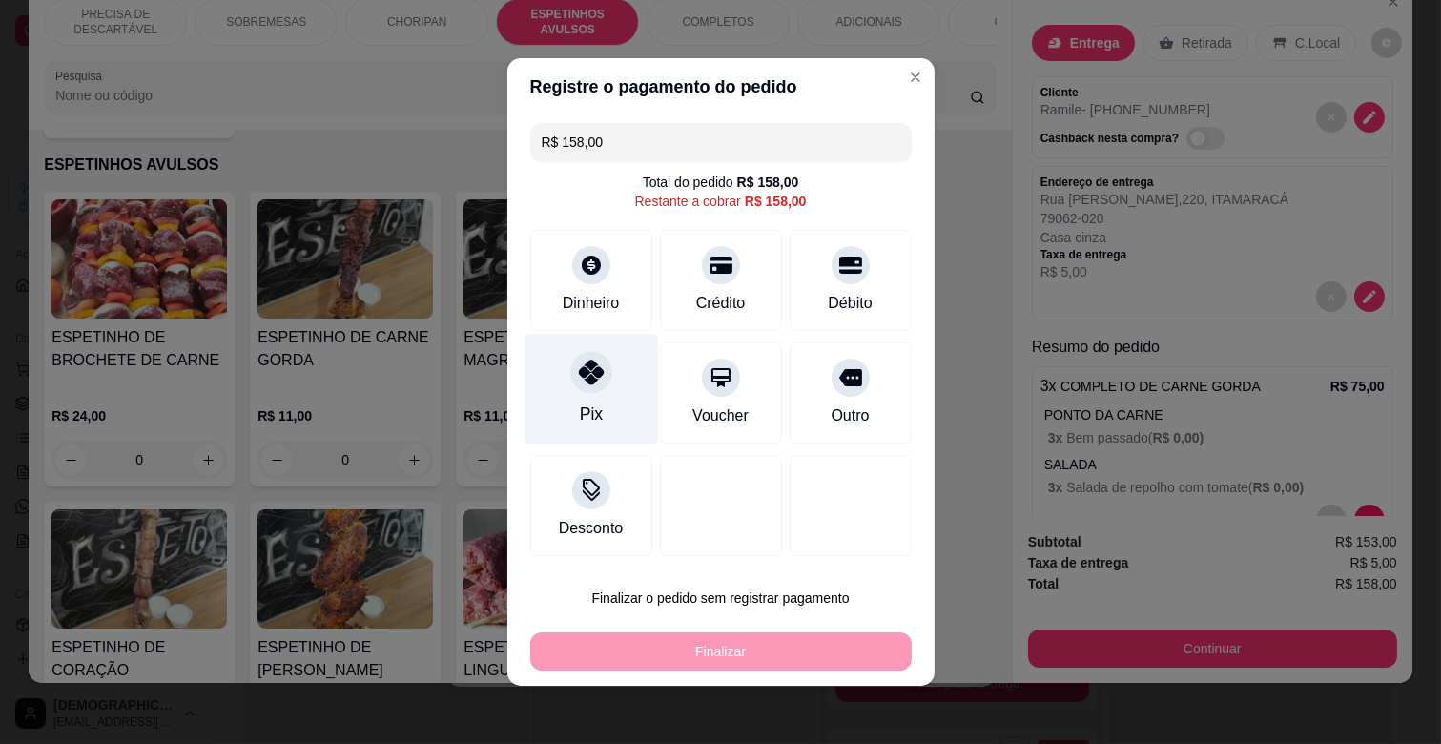
click at [580, 399] on div "Pix" at bounding box center [591, 390] width 134 height 112
type input "R$ 0,00"
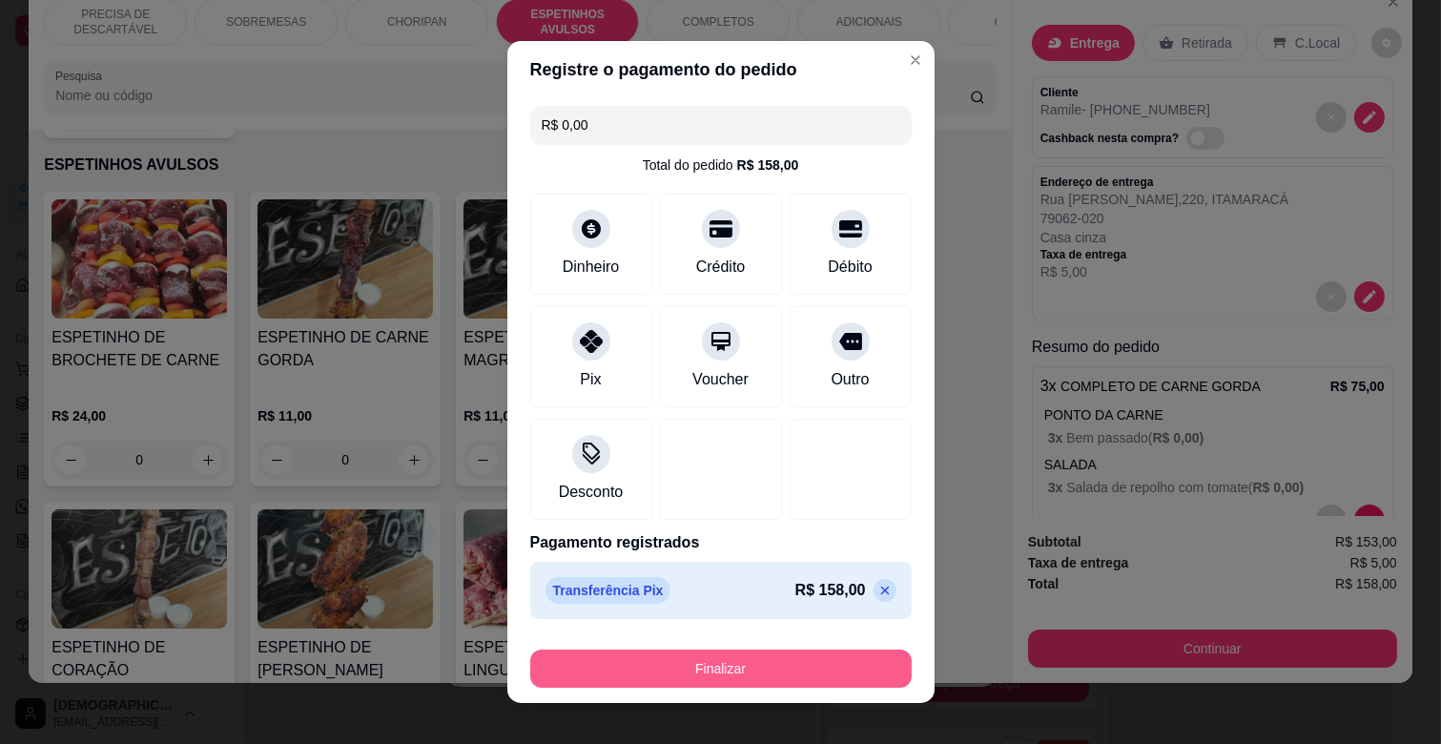
click at [765, 663] on button "Finalizar" at bounding box center [720, 668] width 381 height 38
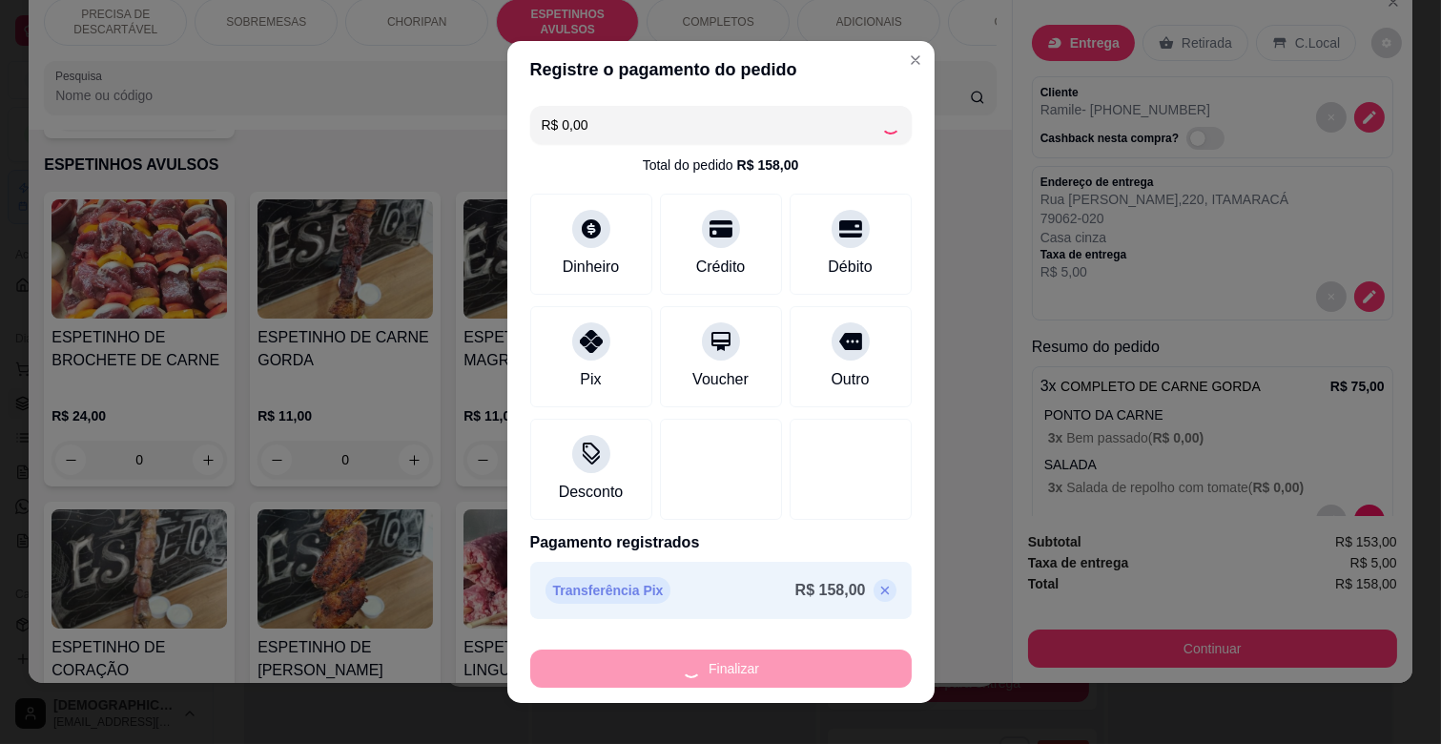
type input "0"
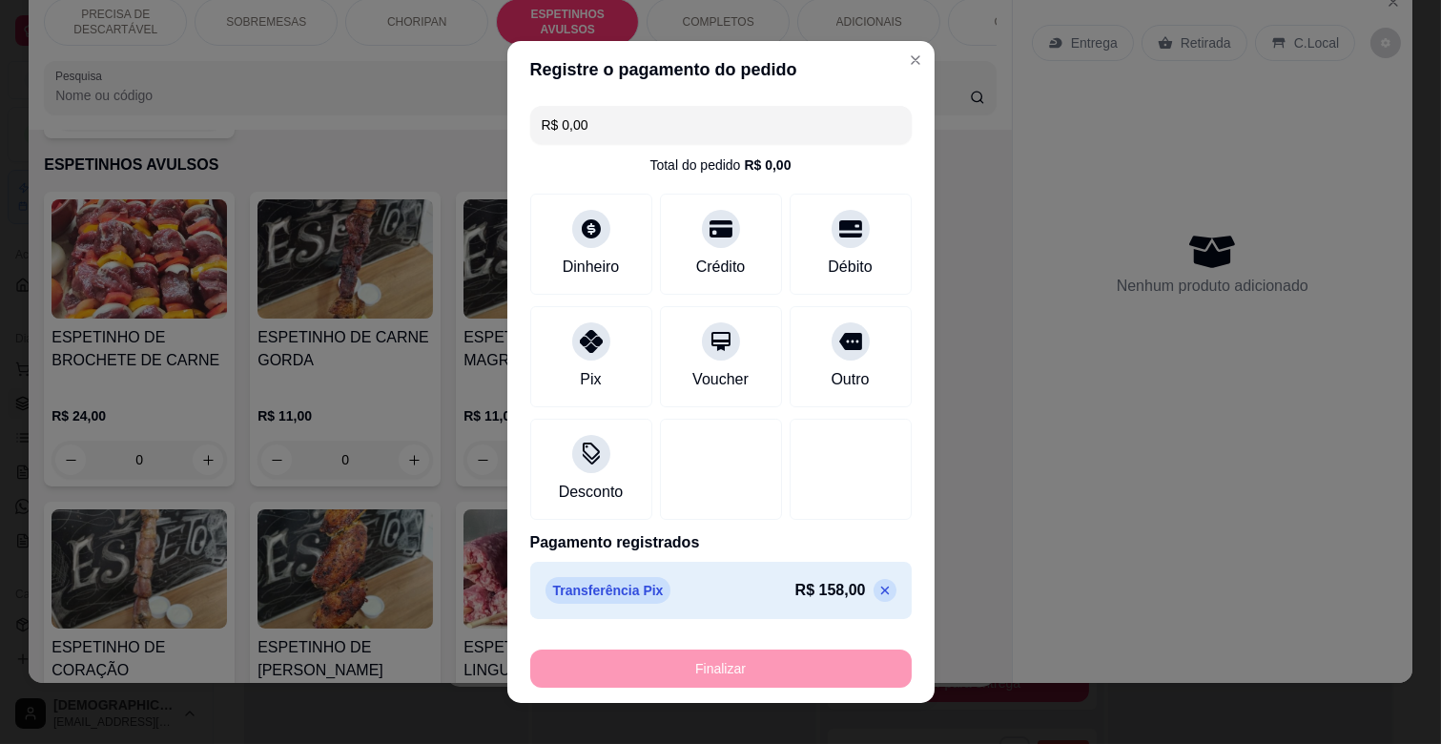
type input "-R$ 158,00"
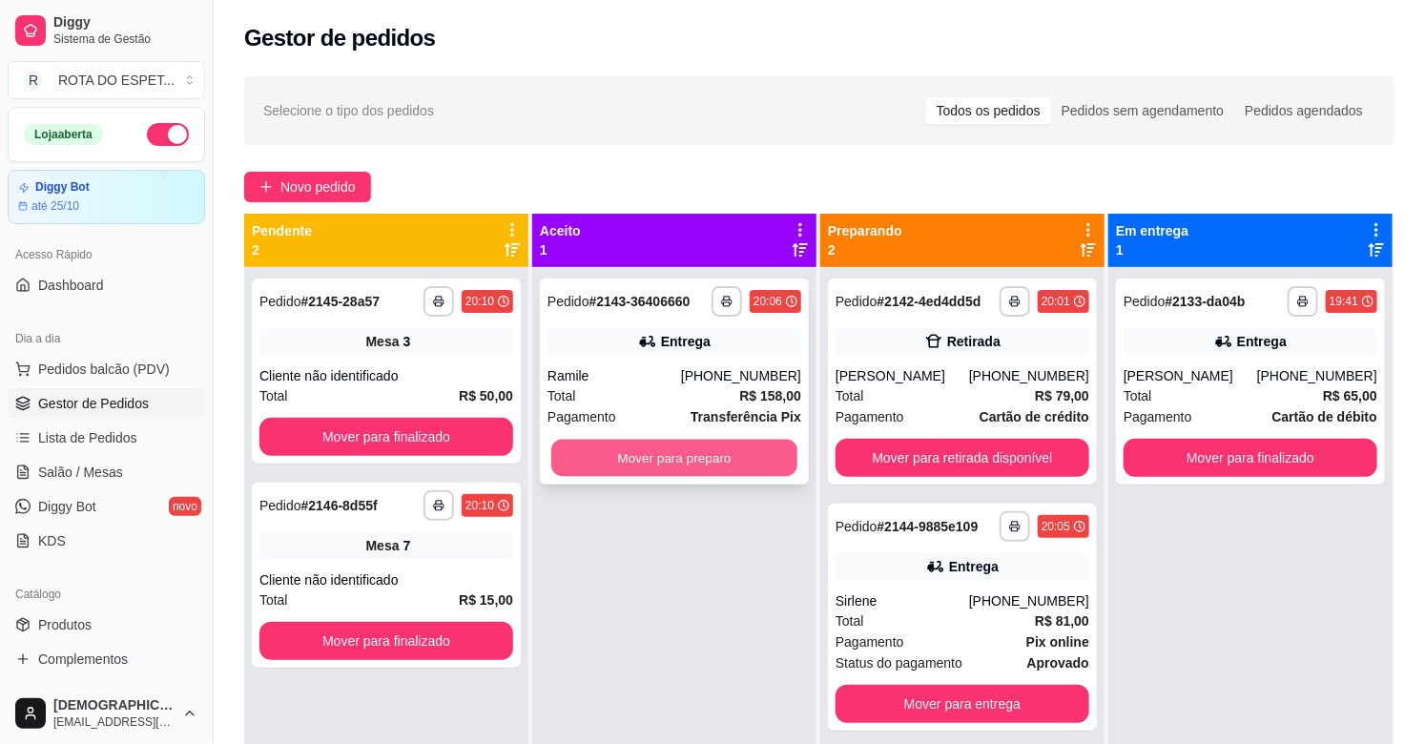
click at [723, 443] on button "Mover para preparo" at bounding box center [674, 458] width 246 height 37
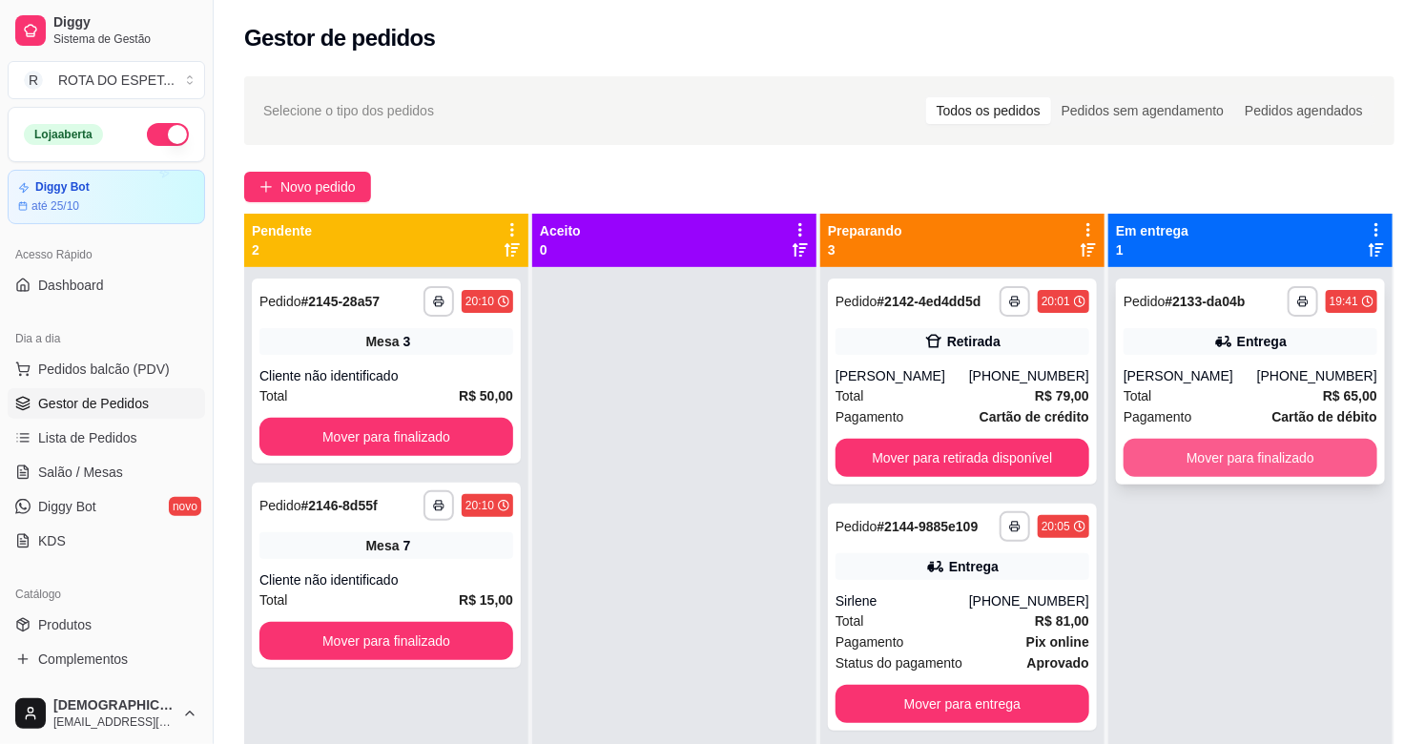
click at [1322, 444] on button "Mover para finalizado" at bounding box center [1250, 458] width 254 height 38
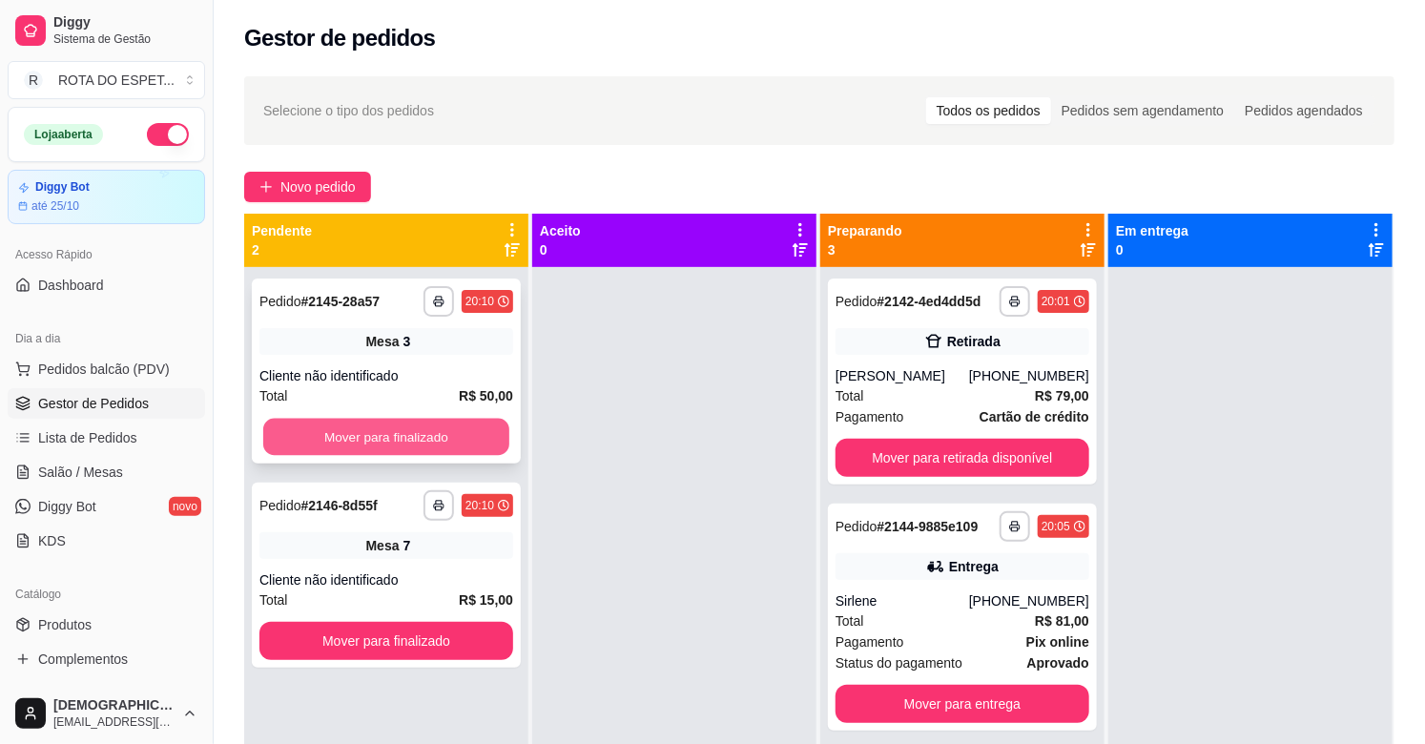
click at [410, 442] on button "Mover para finalizado" at bounding box center [386, 437] width 246 height 37
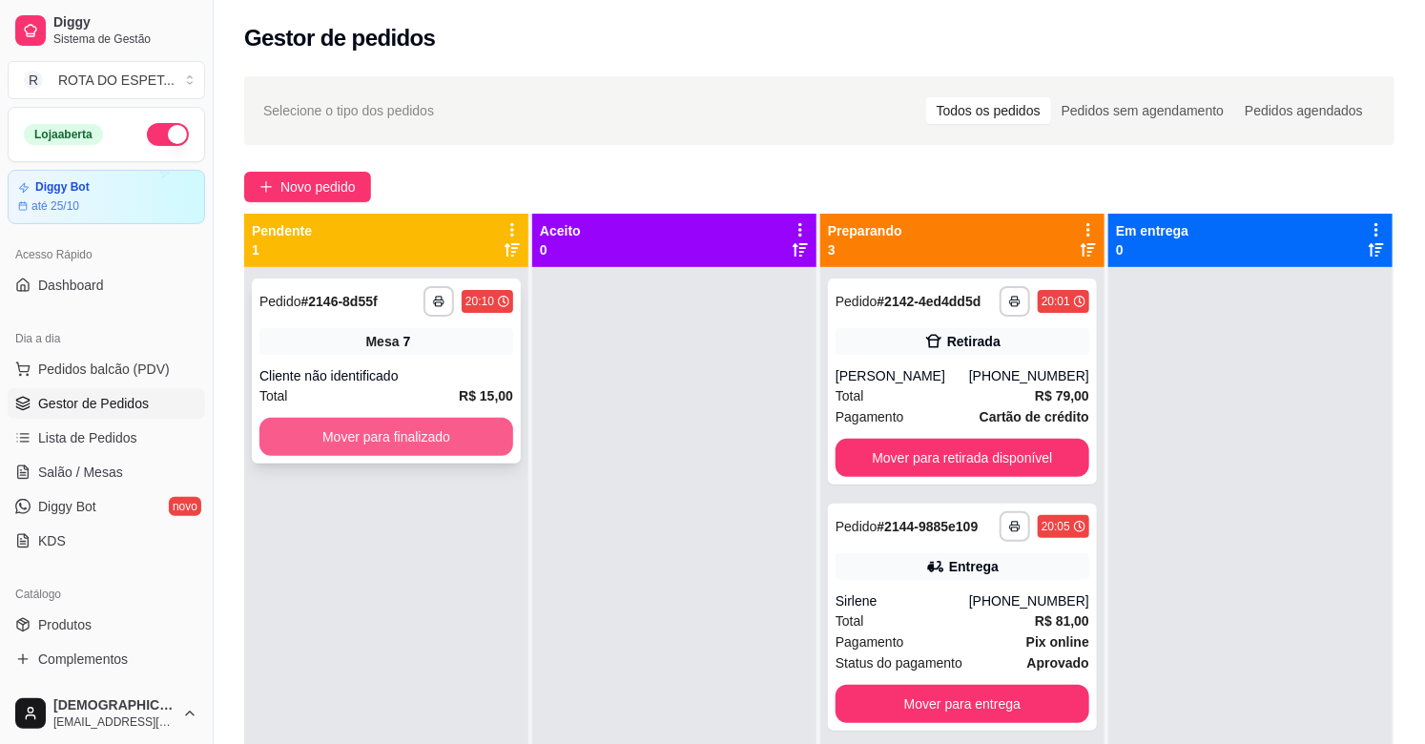
click at [422, 427] on button "Mover para finalizado" at bounding box center [386, 437] width 254 height 38
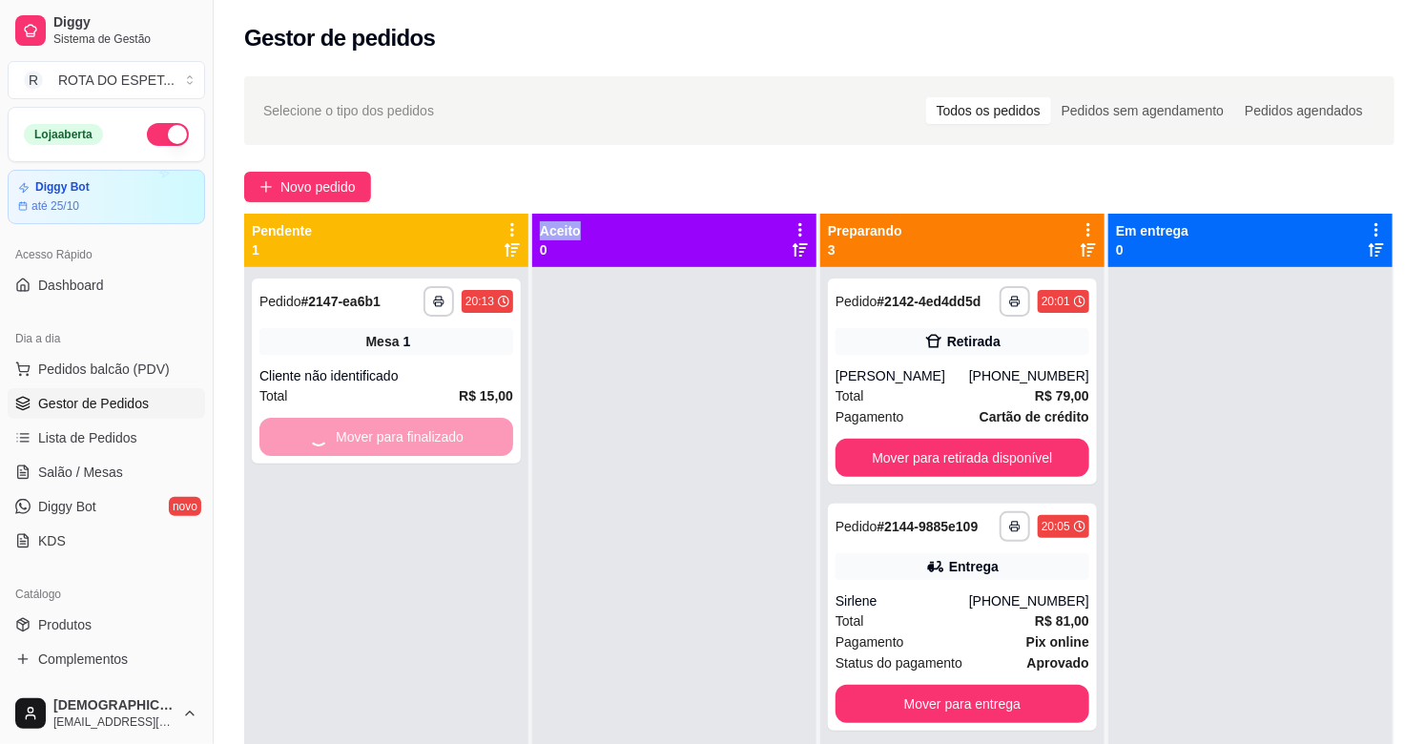
click at [422, 427] on div "Mover para finalizado" at bounding box center [386, 437] width 254 height 38
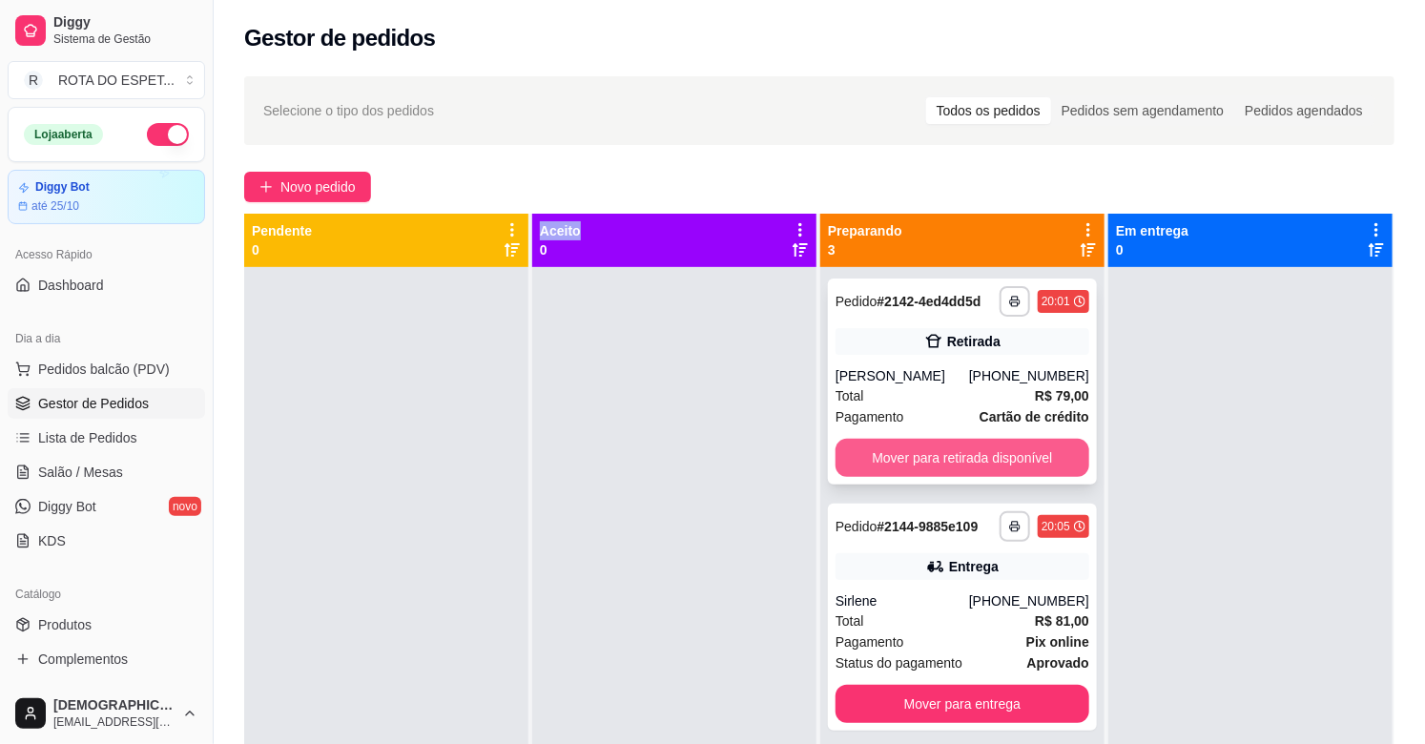
click at [979, 459] on button "Mover para retirada disponível" at bounding box center [962, 458] width 254 height 38
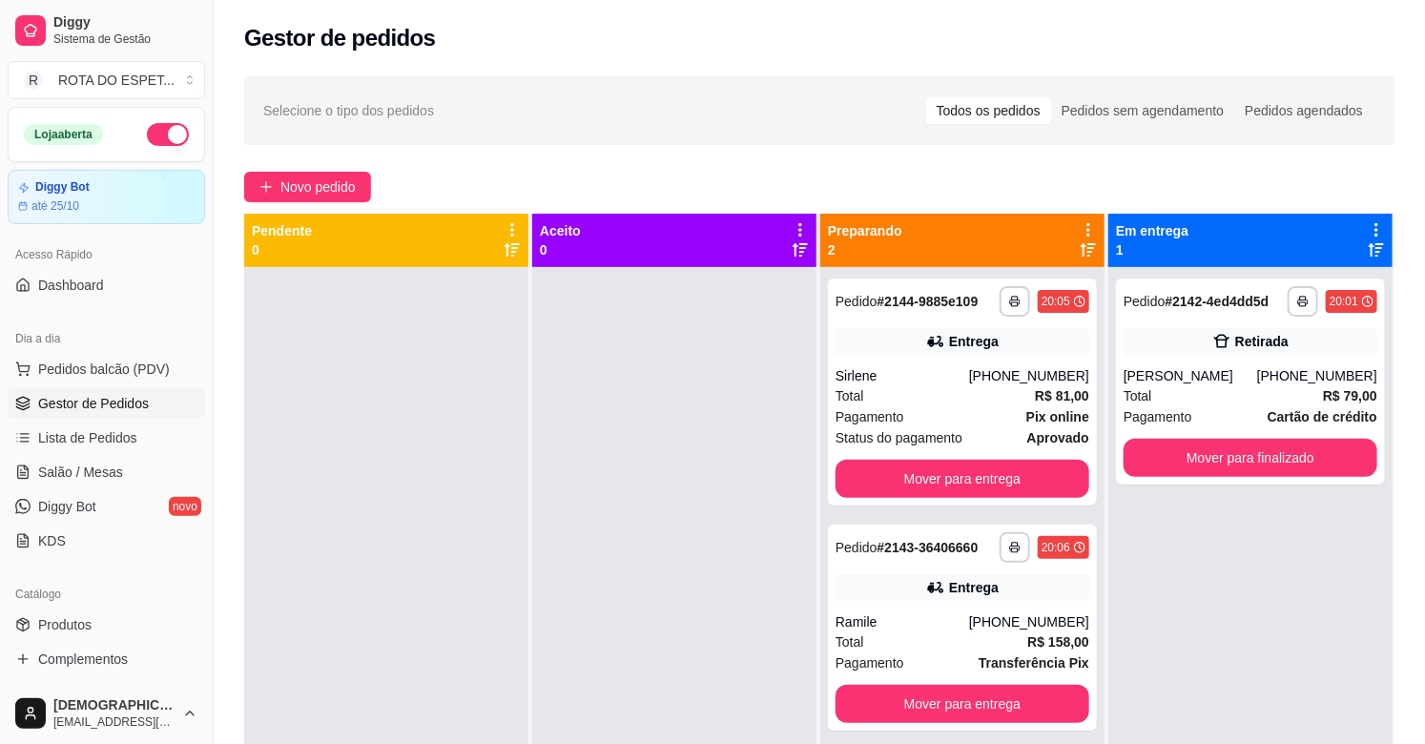
click at [575, 507] on div at bounding box center [674, 639] width 284 height 744
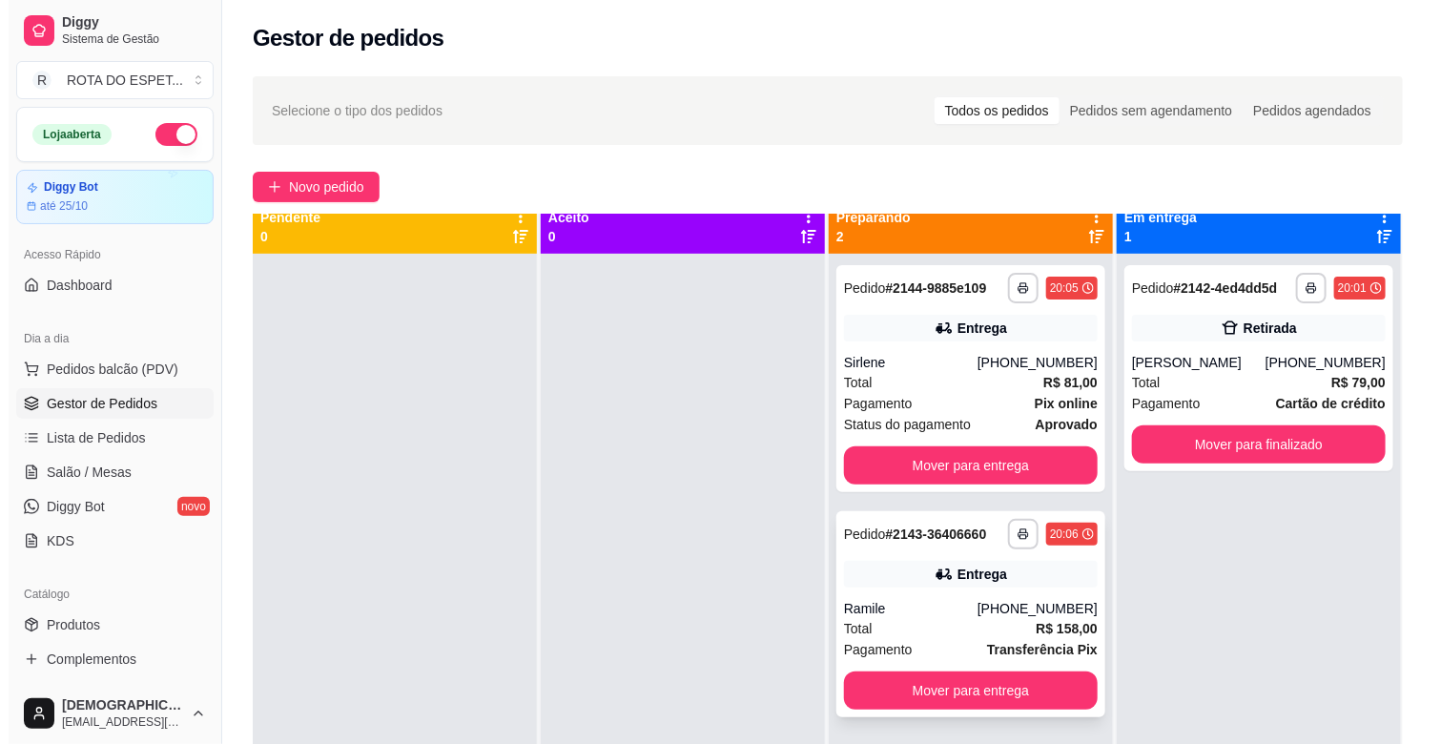
scroll to position [52, 0]
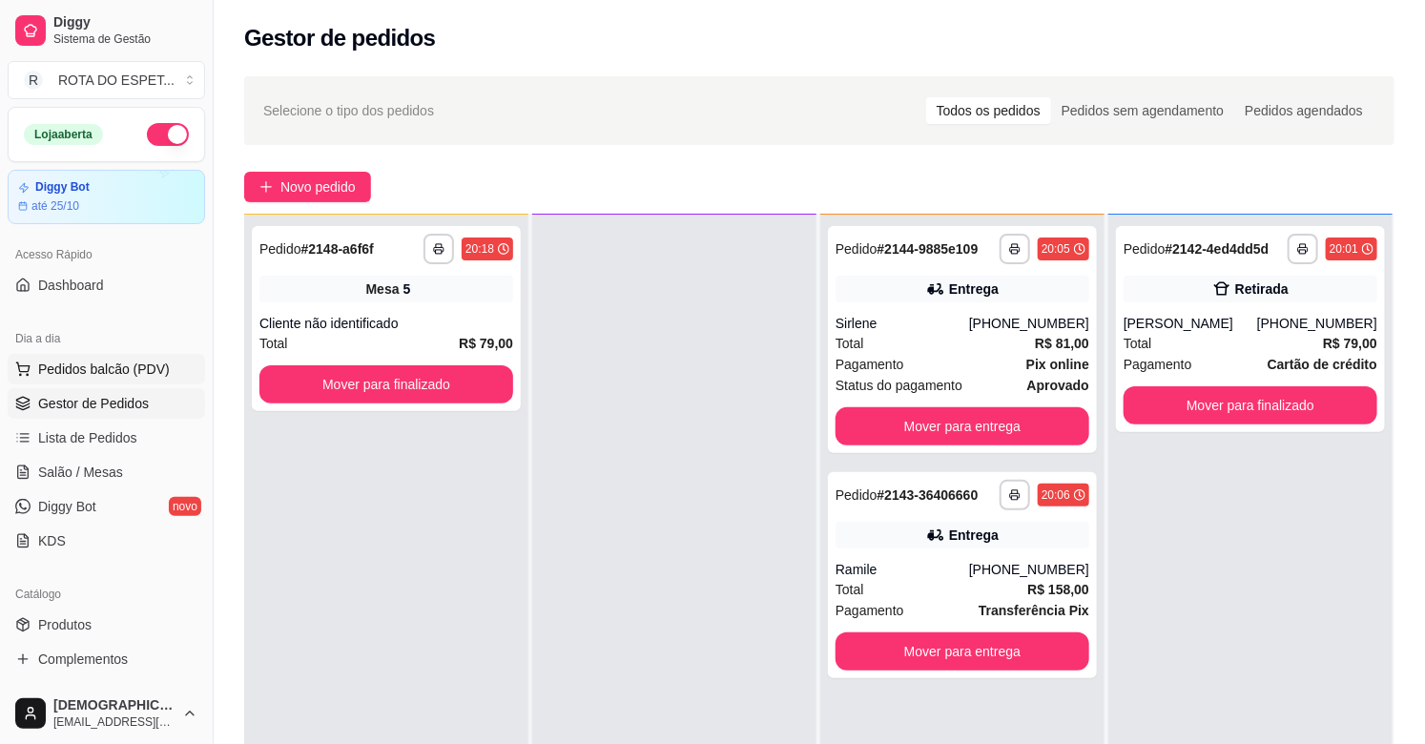
click at [88, 370] on span "Pedidos balcão (PDV)" at bounding box center [104, 369] width 132 height 19
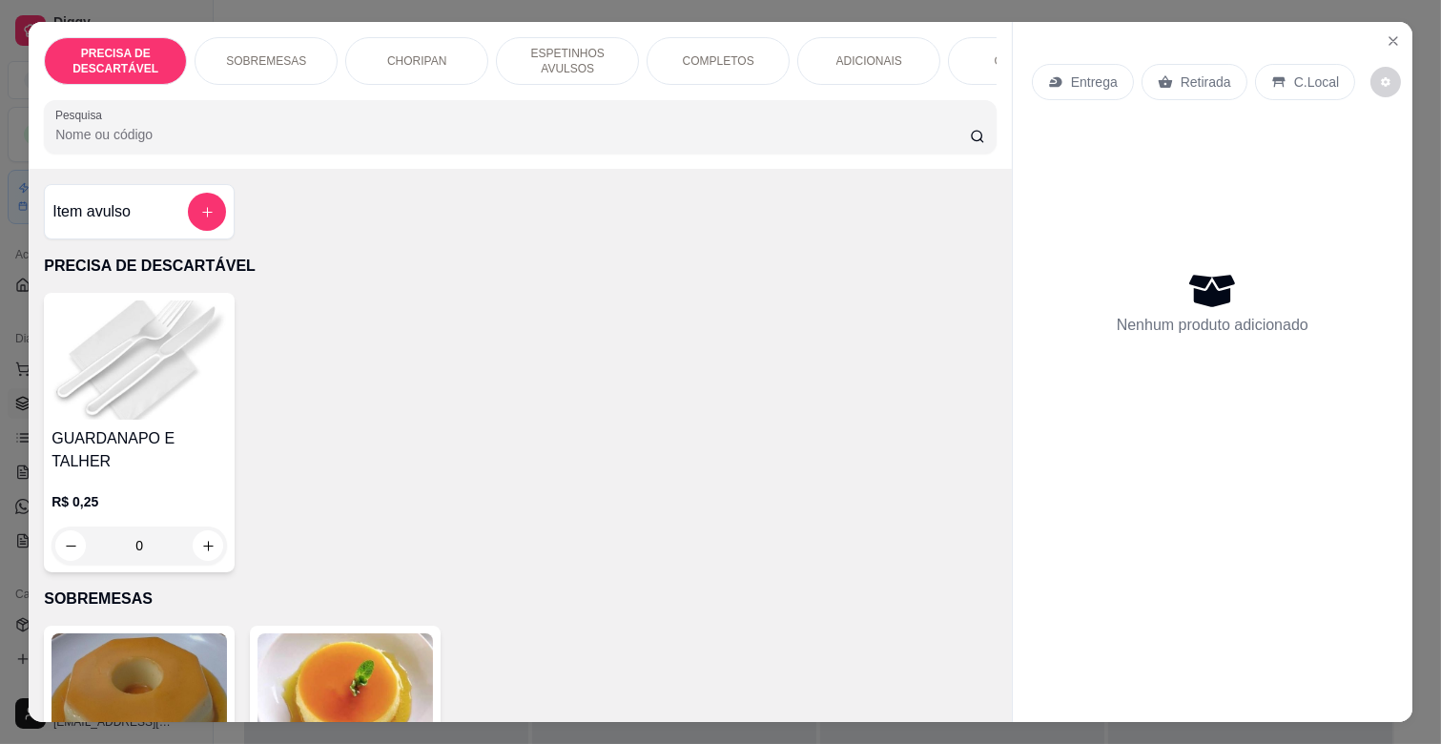
click at [702, 54] on p "COMPLETOS" at bounding box center [719, 60] width 72 height 15
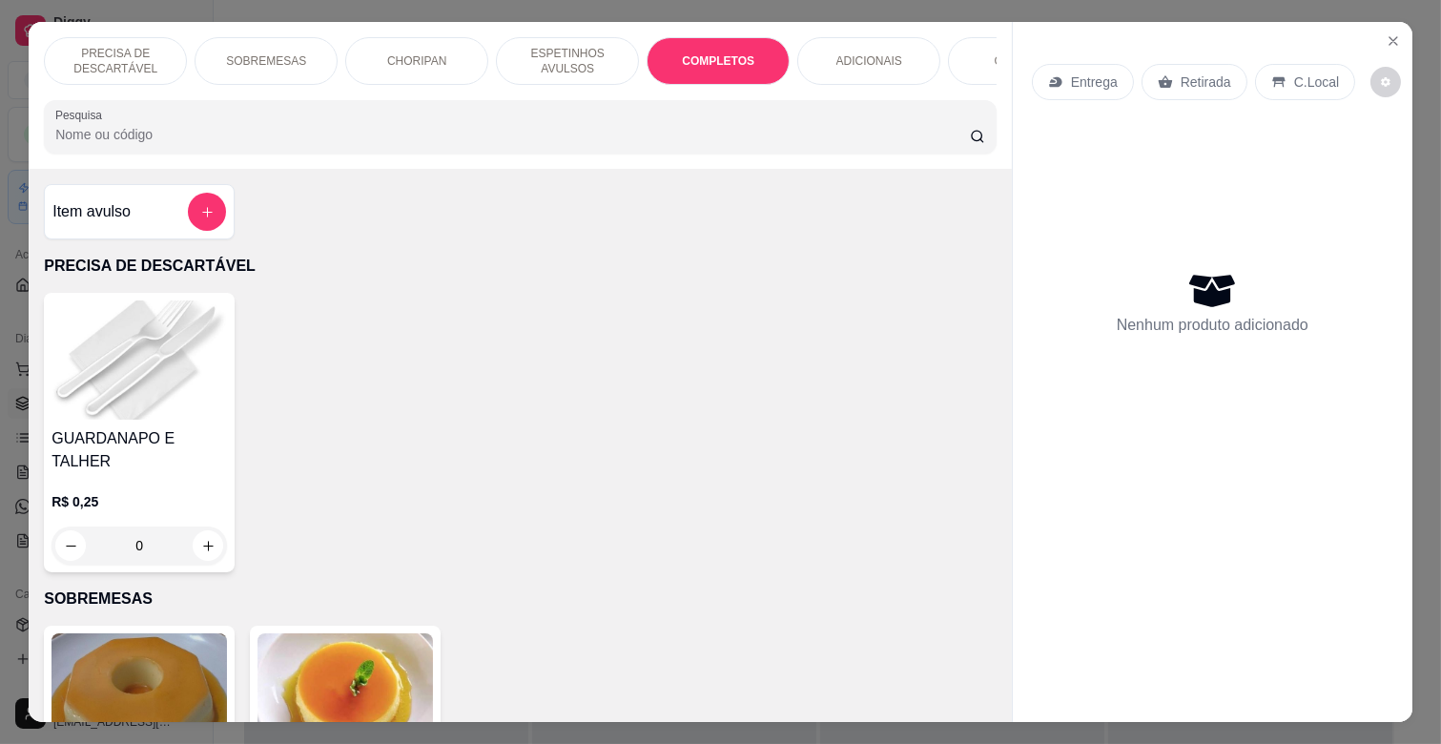
scroll to position [46, 0]
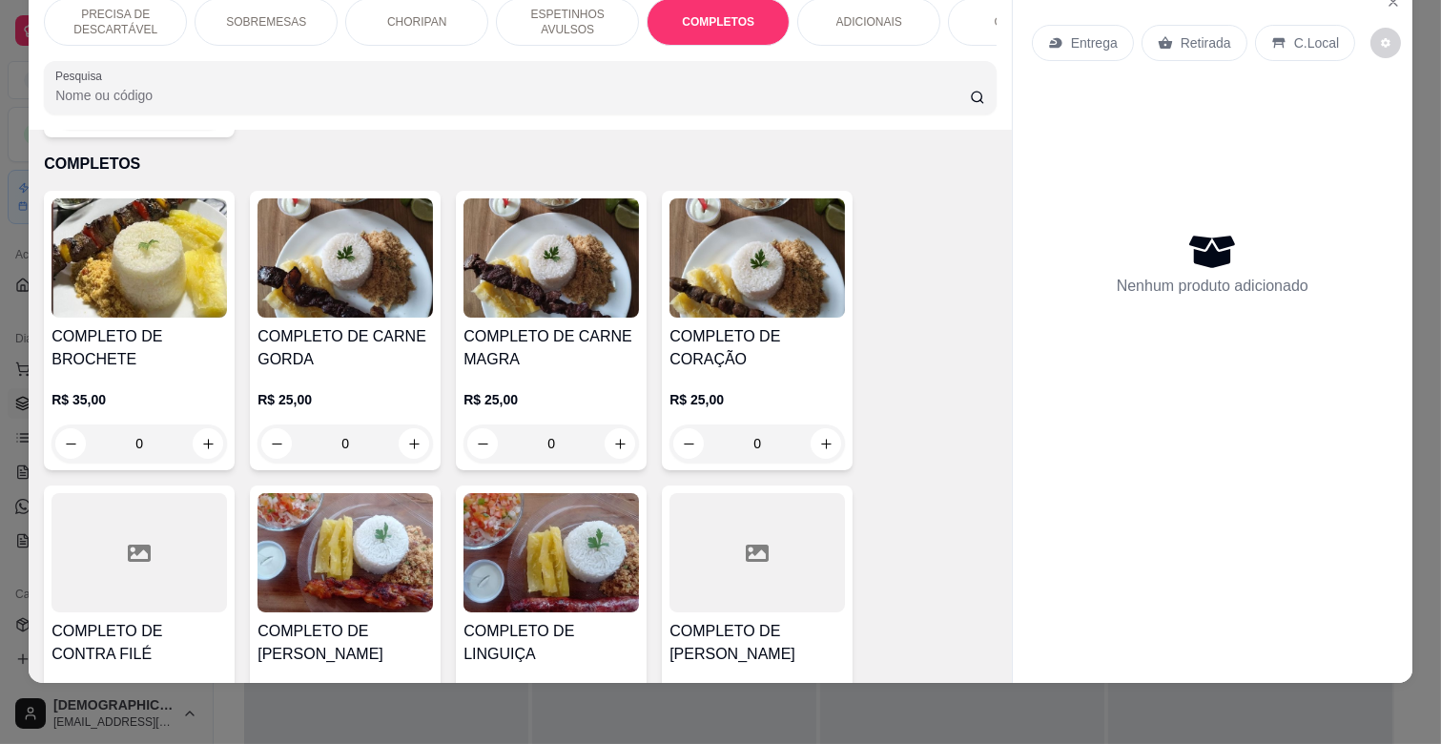
click at [570, 325] on h4 "COMPLETO DE CARNE MAGRA" at bounding box center [551, 348] width 175 height 46
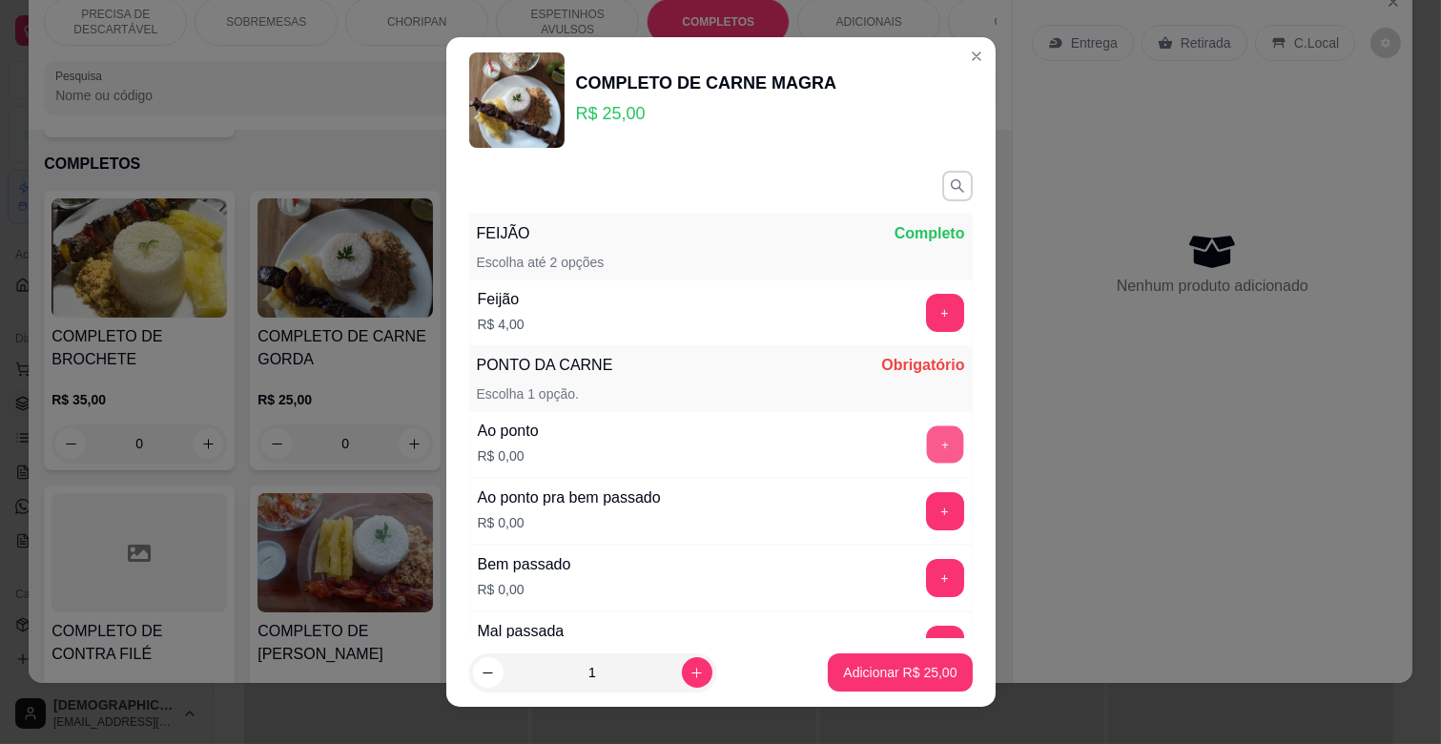
click at [926, 448] on button "+" at bounding box center [944, 444] width 37 height 37
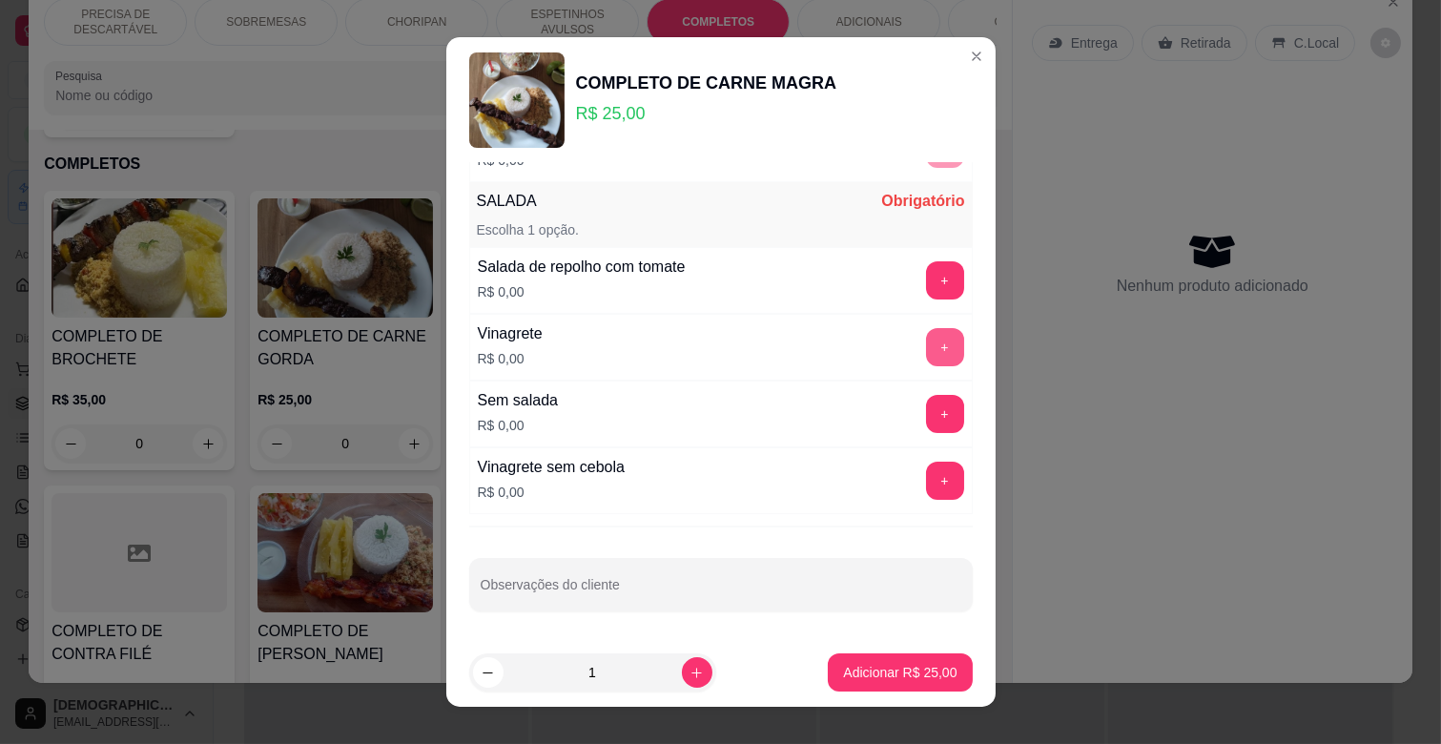
click at [926, 349] on button "+" at bounding box center [945, 347] width 38 height 38
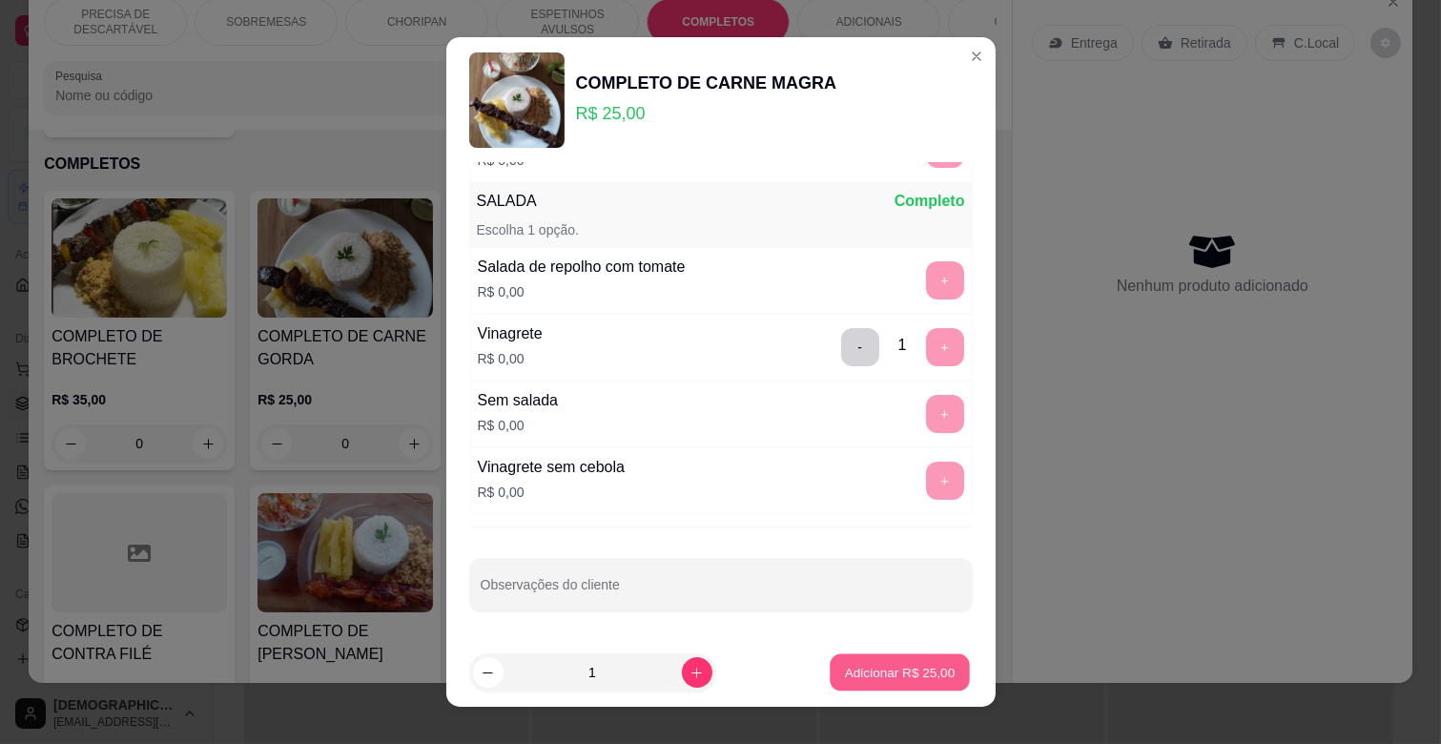
click at [916, 669] on p "Adicionar R$ 25,00" at bounding box center [900, 672] width 111 height 18
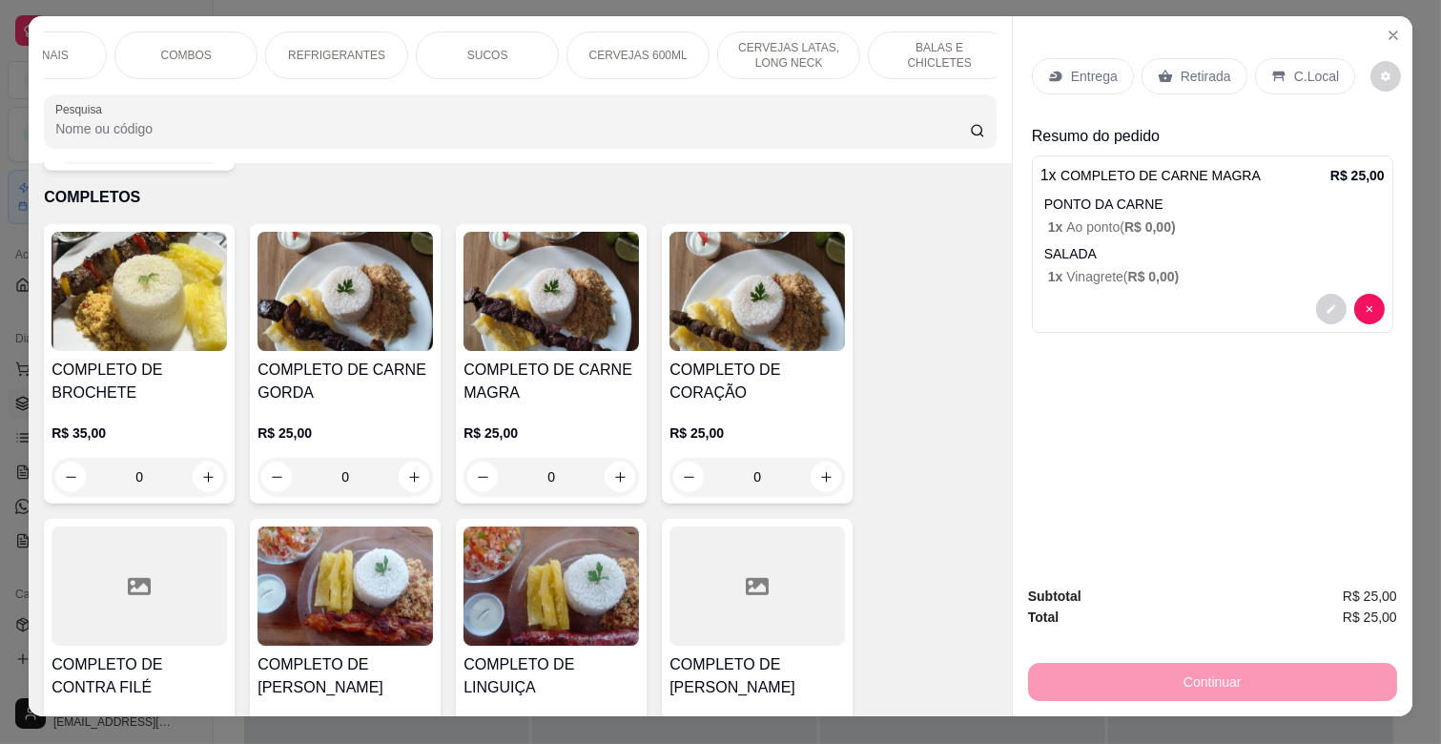
scroll to position [0, 0]
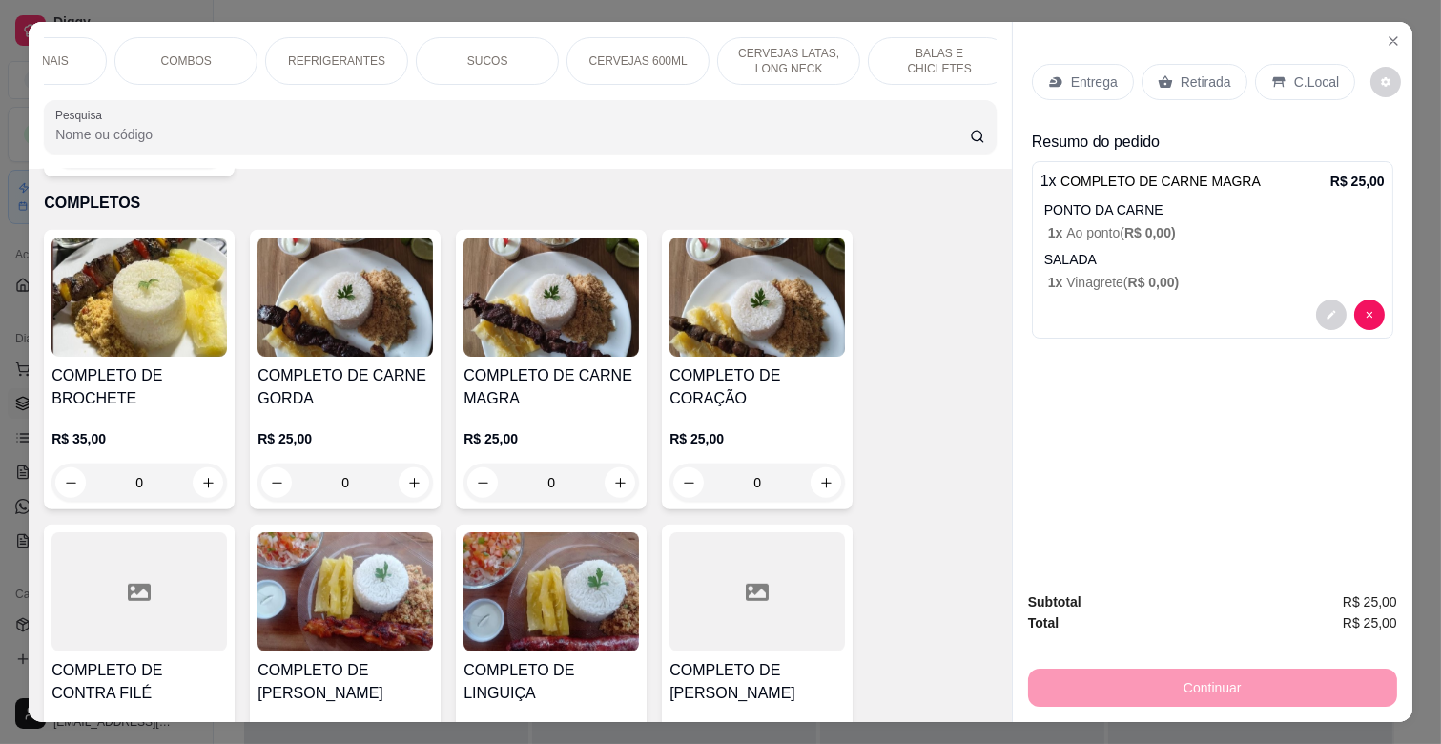
click at [355, 54] on p "REFRIGERANTES" at bounding box center [336, 60] width 97 height 15
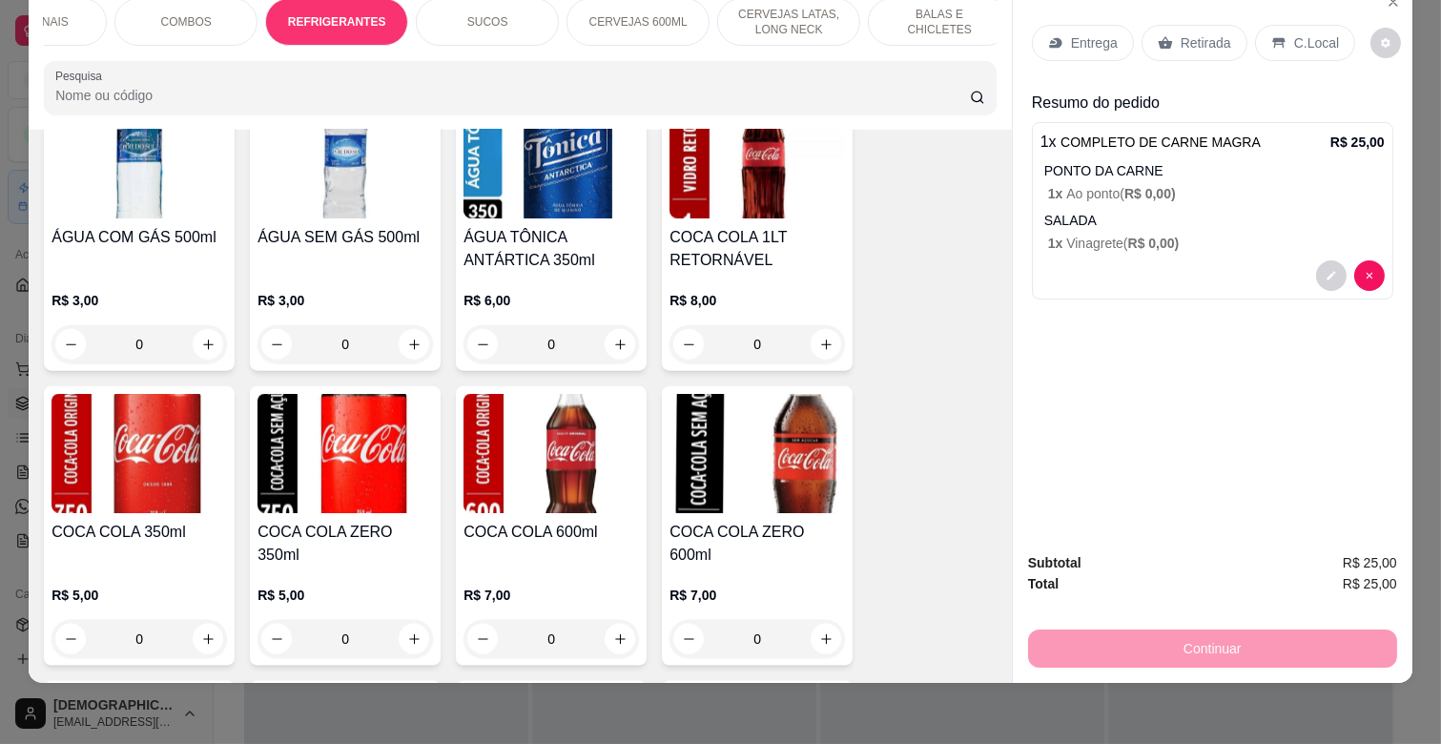
scroll to position [4683, 0]
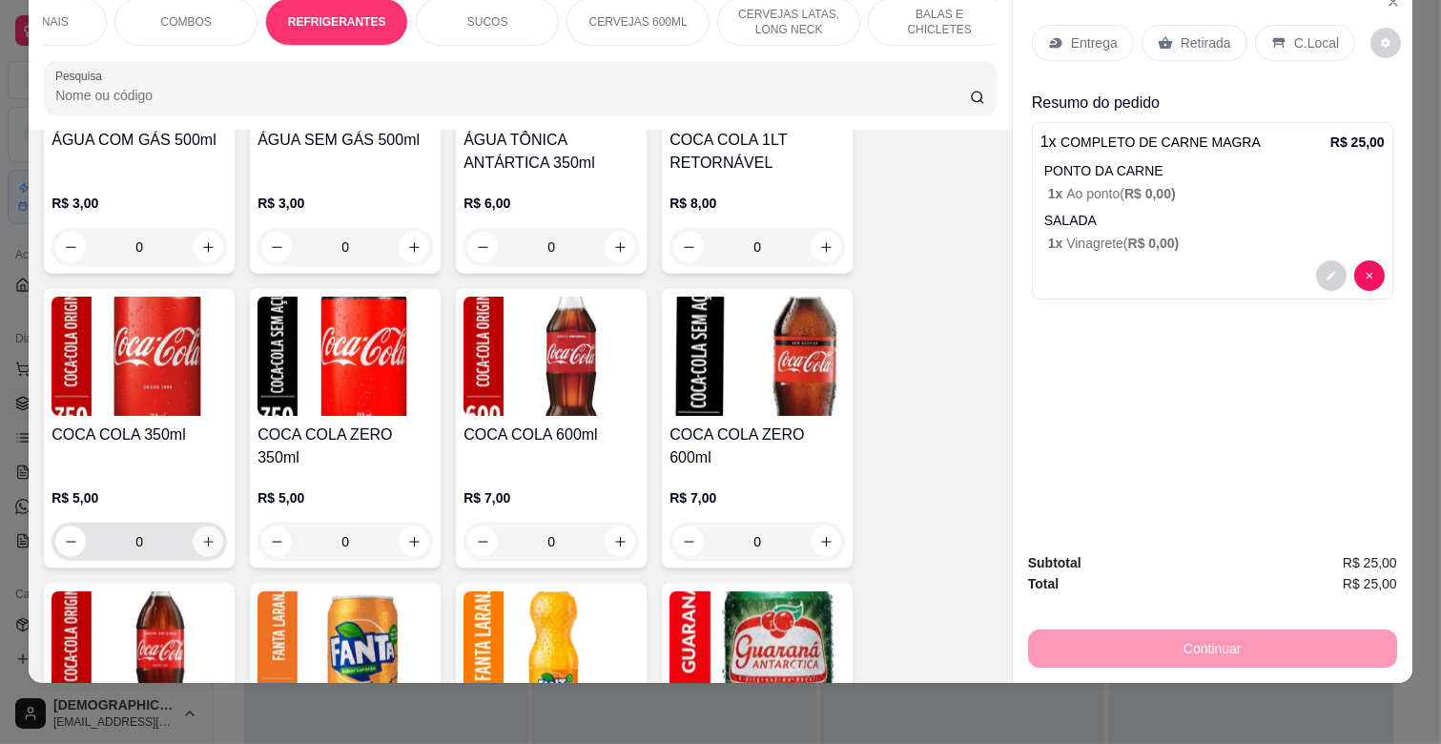
click at [201, 535] on icon "increase-product-quantity" at bounding box center [208, 542] width 14 height 14
type input "1"
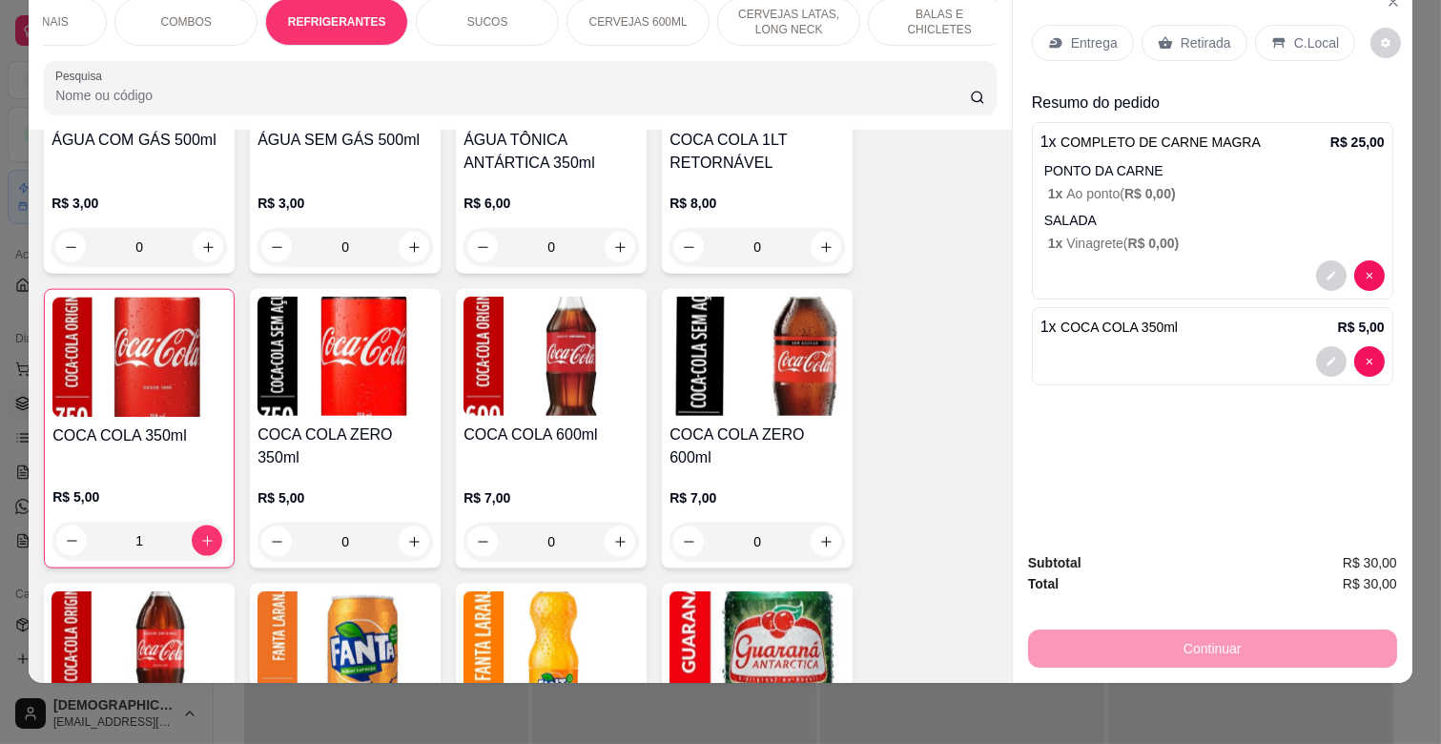
click at [1085, 25] on div "Entrega" at bounding box center [1083, 43] width 102 height 36
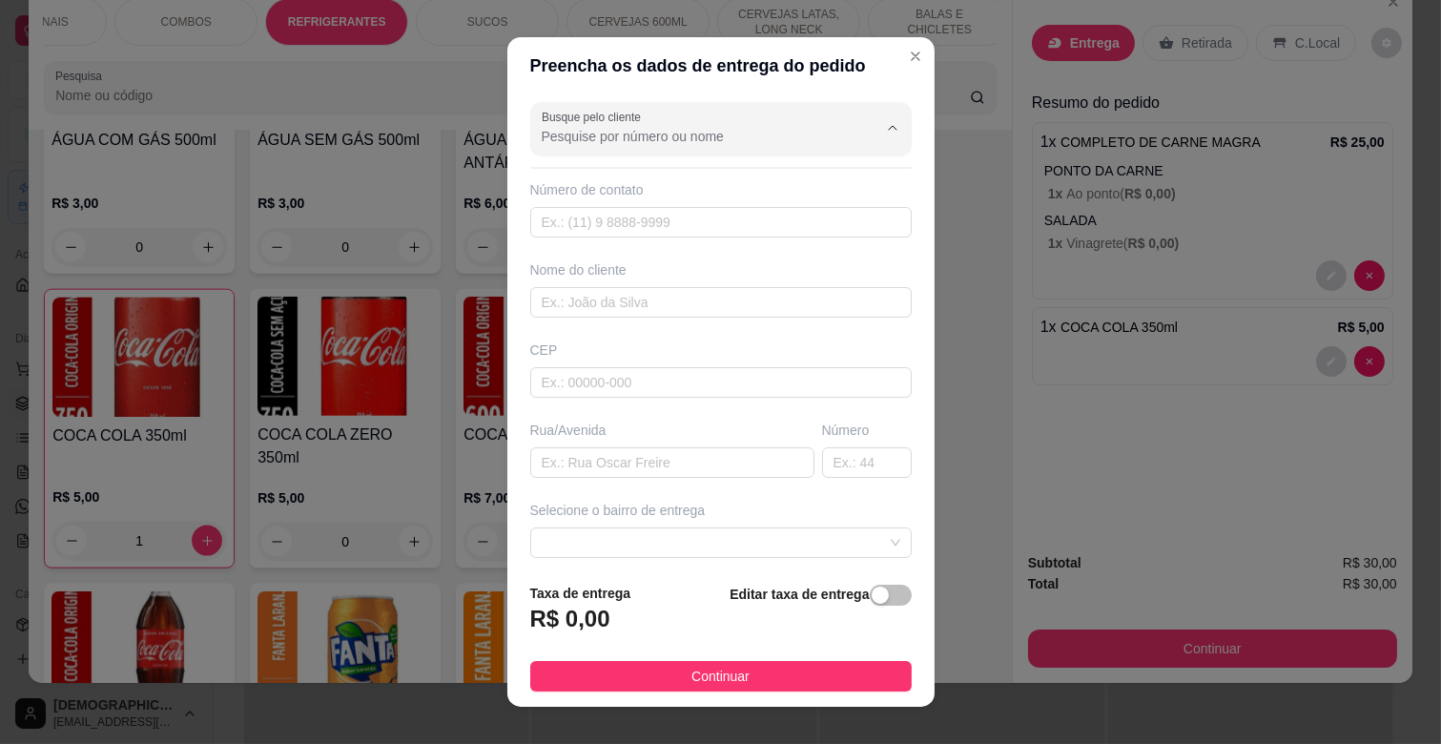
click at [696, 128] on input "Busque pelo cliente" at bounding box center [694, 136] width 305 height 19
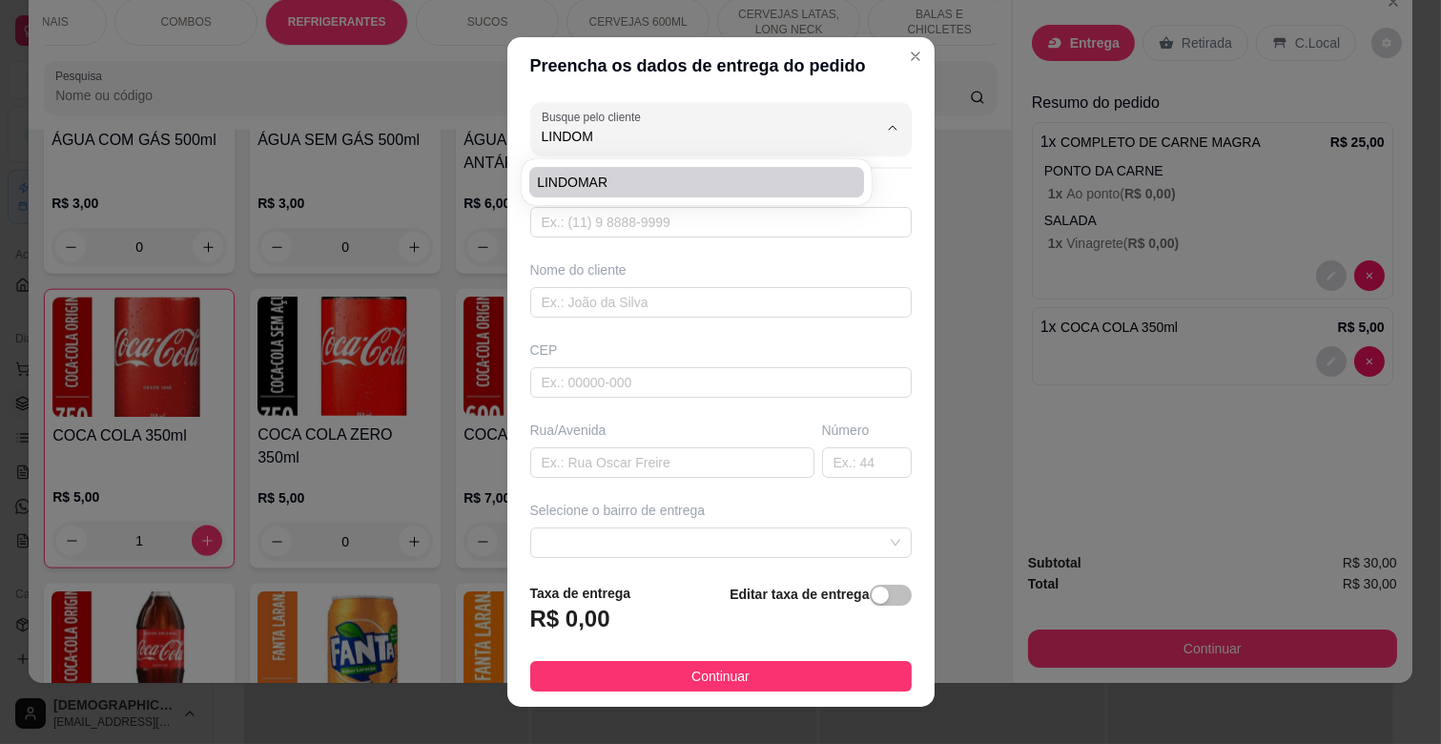
click at [650, 170] on li "LINDOMAR" at bounding box center [696, 182] width 335 height 31
type input "LINDOMAR"
type input "67998920278"
type input "LINDOMAR"
type input "AV TRES BARRAS"
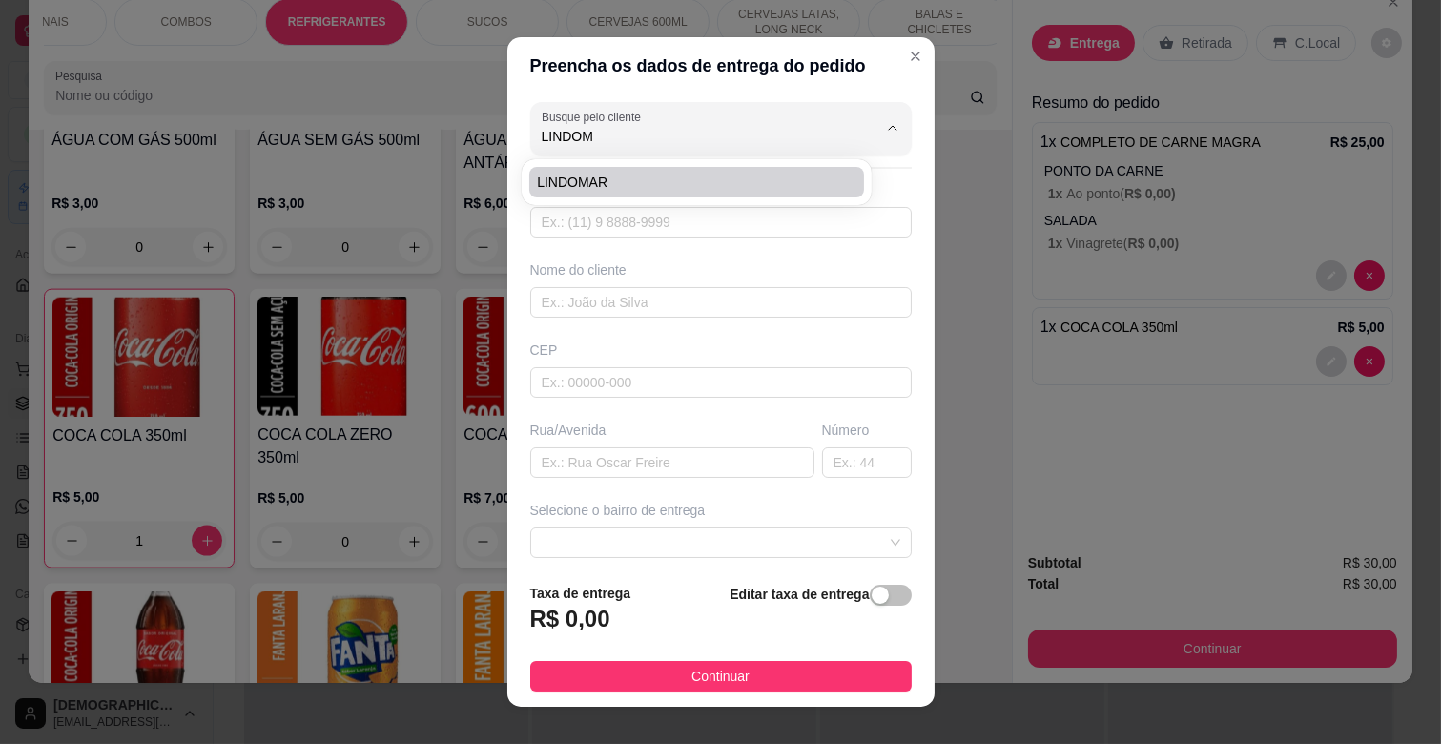
type input "00"
type input "CAMPO GRANDE"
type input "KM TRANSPORTES MOTORISTA"
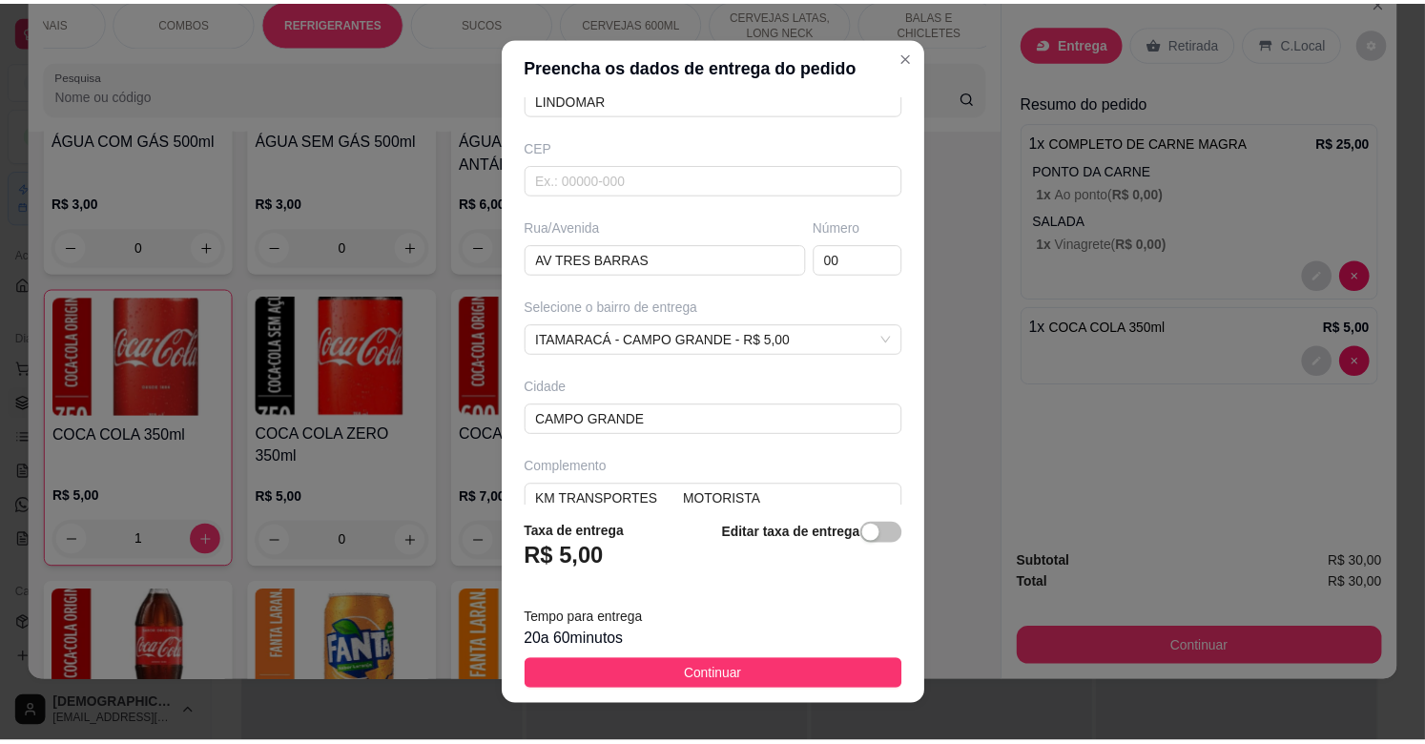
scroll to position [232, 0]
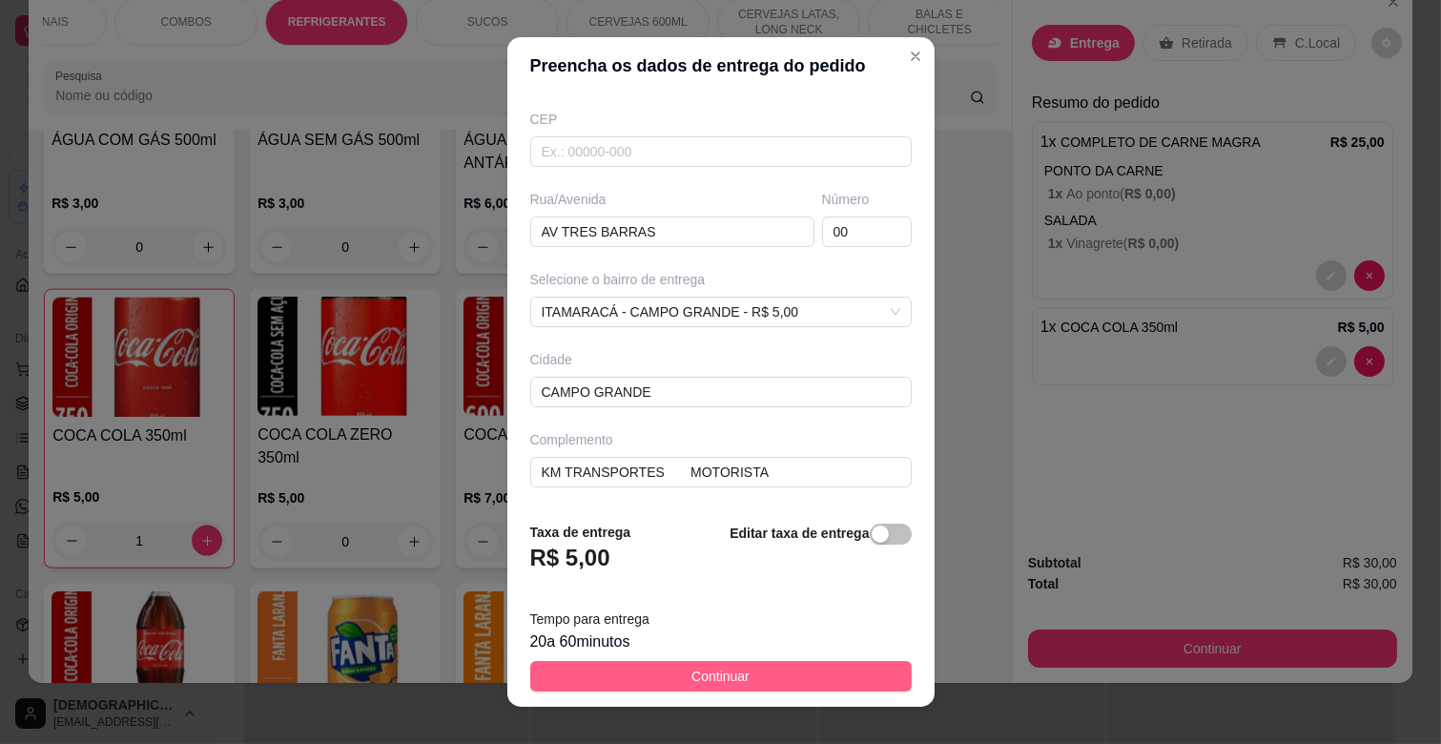
type input "LINDOMAR"
click at [752, 672] on button "Continuar" at bounding box center [720, 676] width 381 height 31
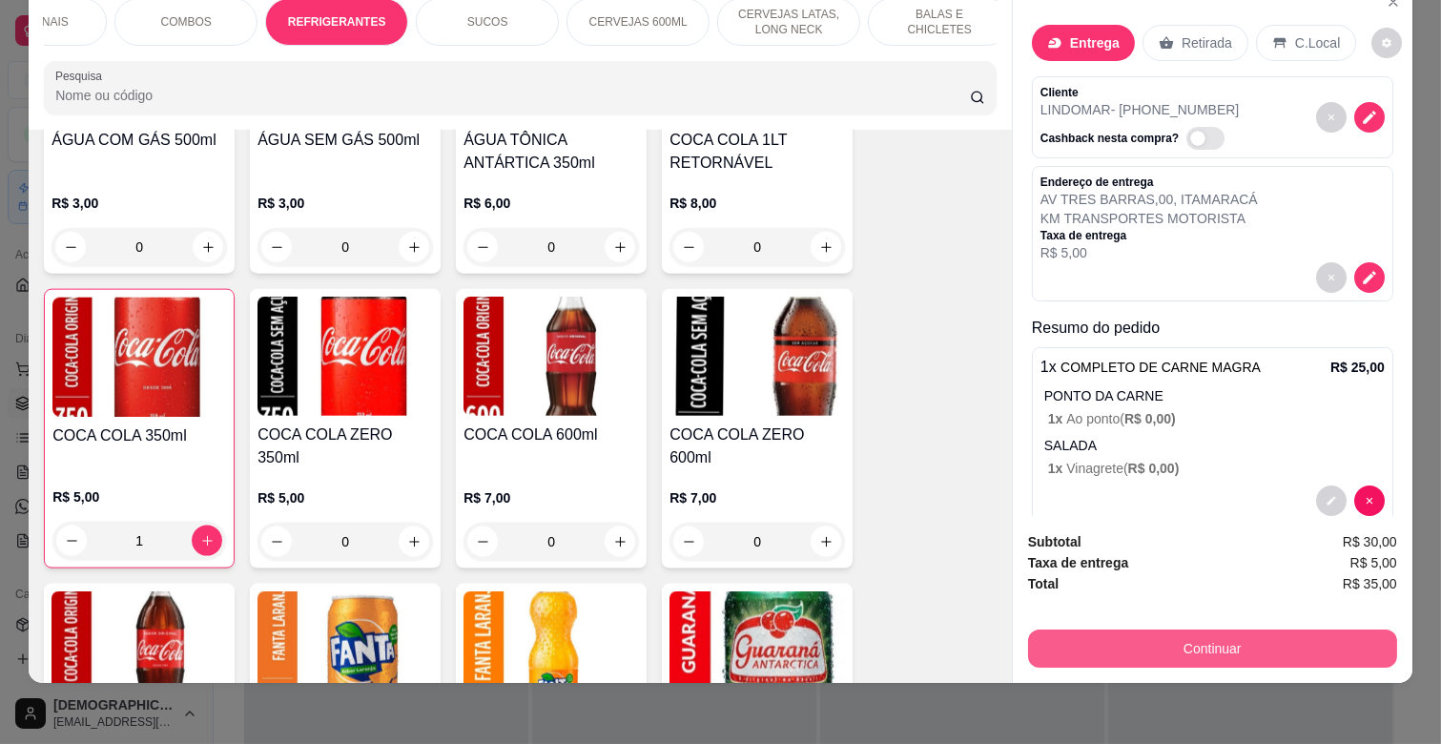
click at [1185, 634] on button "Continuar" at bounding box center [1212, 648] width 369 height 38
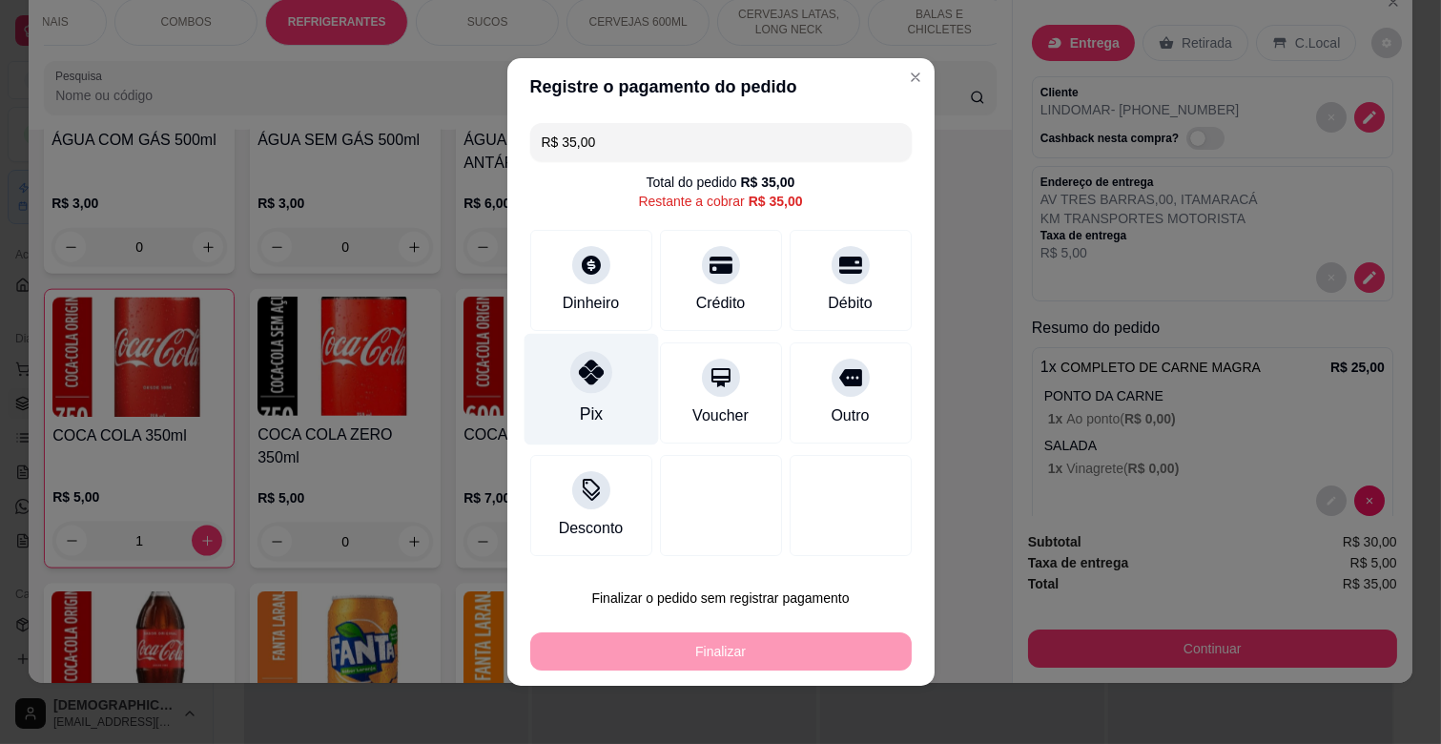
click at [602, 391] on div "Pix" at bounding box center [591, 390] width 134 height 112
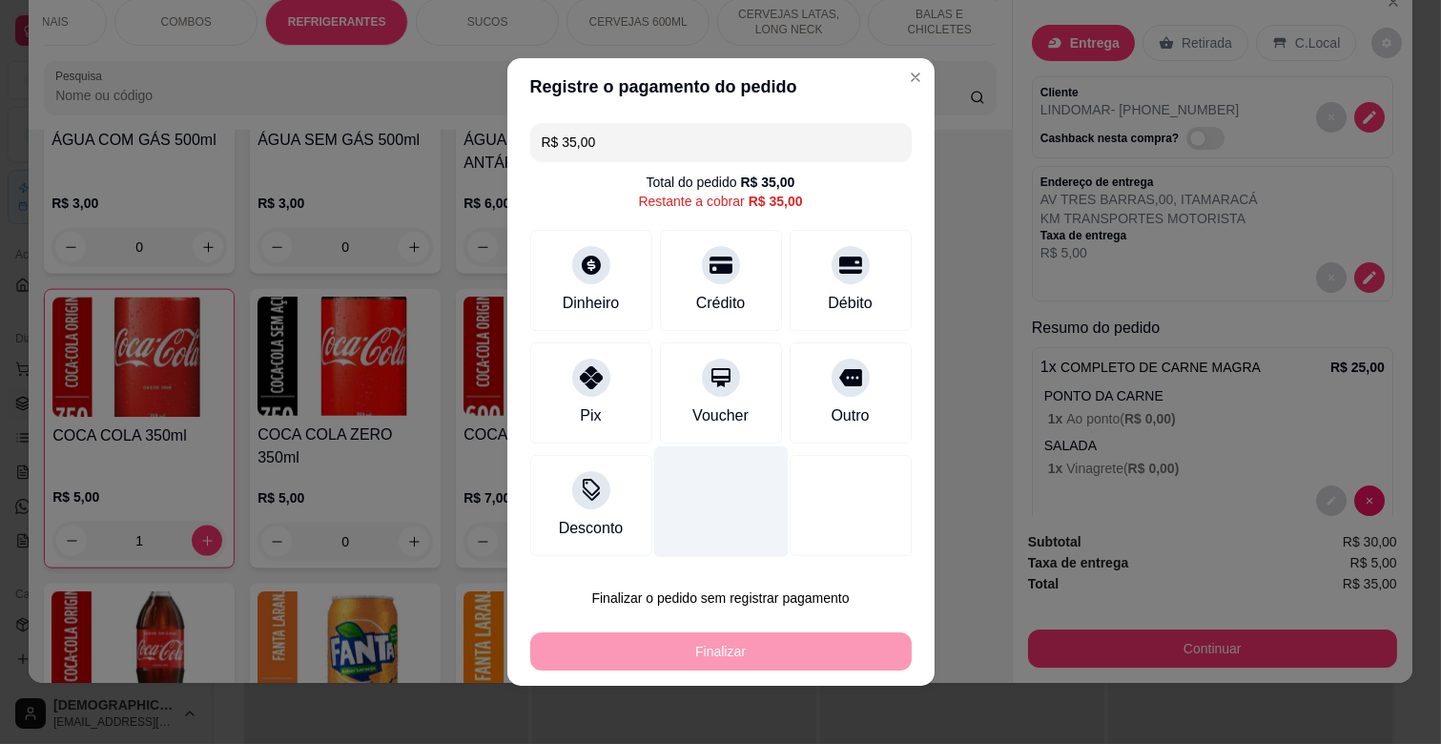
type input "R$ 0,00"
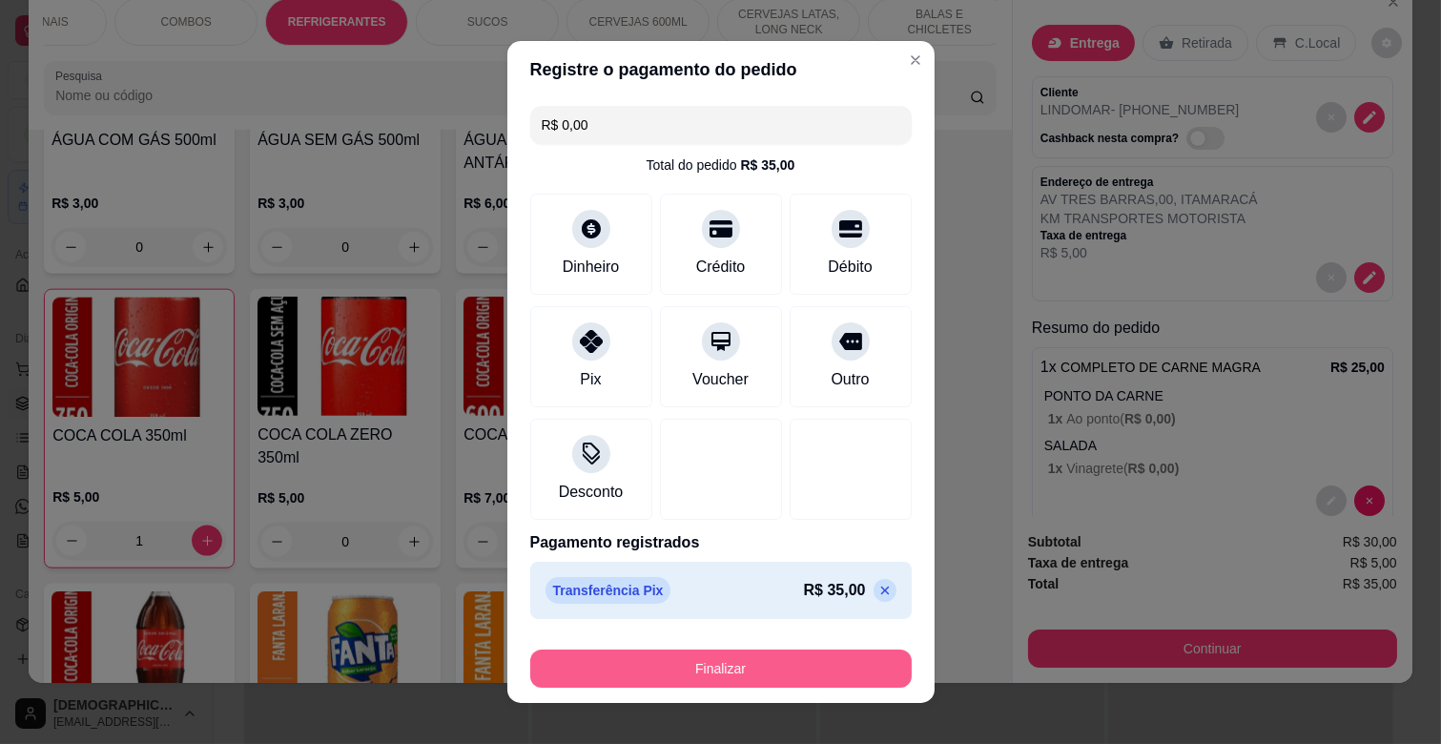
click at [801, 660] on button "Finalizar" at bounding box center [720, 668] width 381 height 38
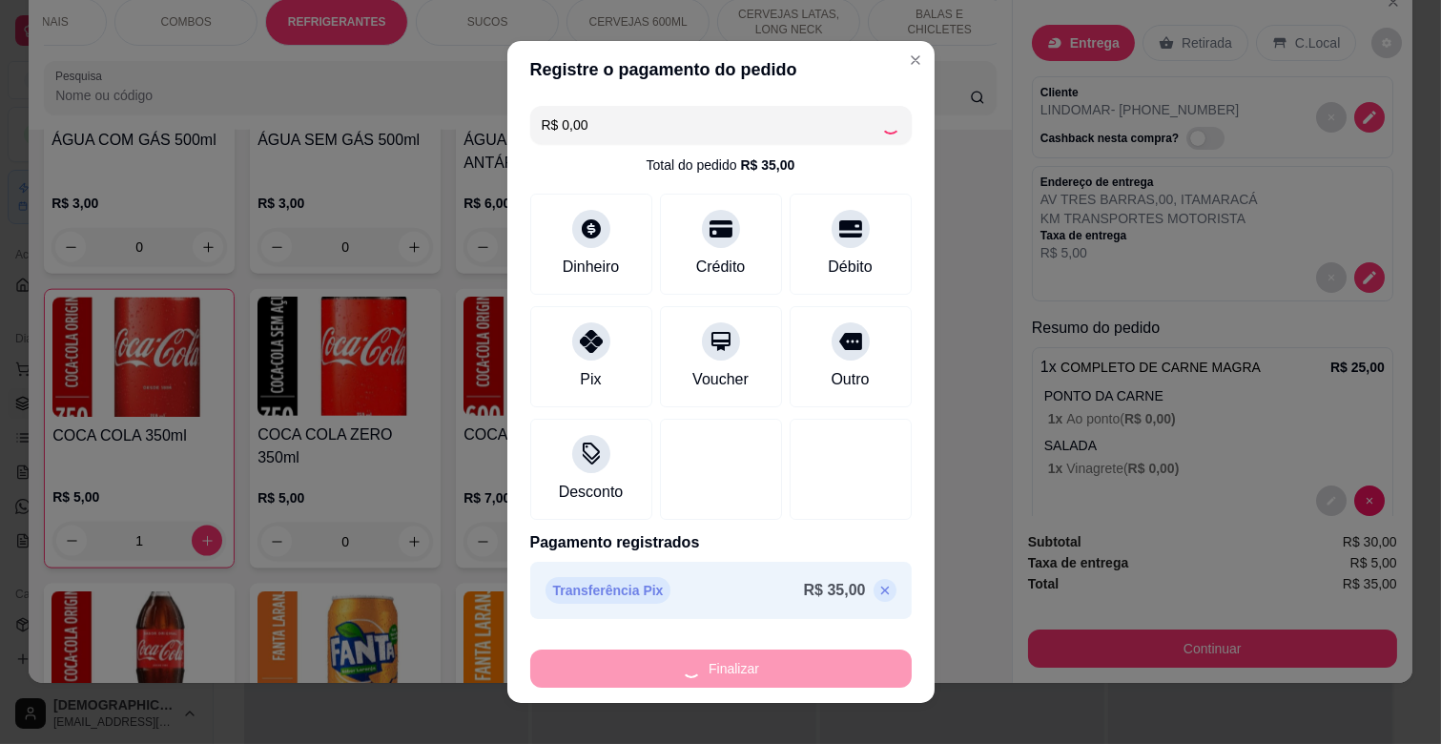
type input "0"
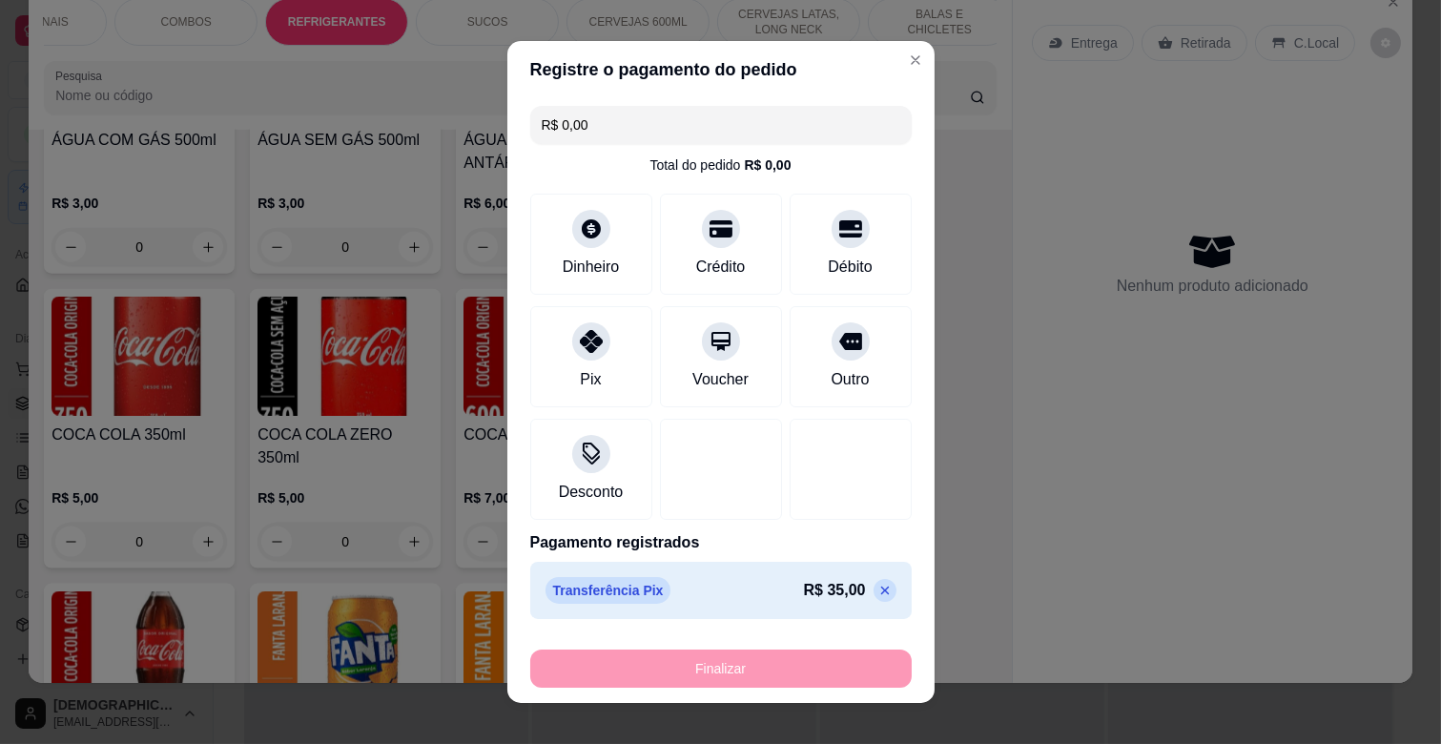
type input "-R$ 35,00"
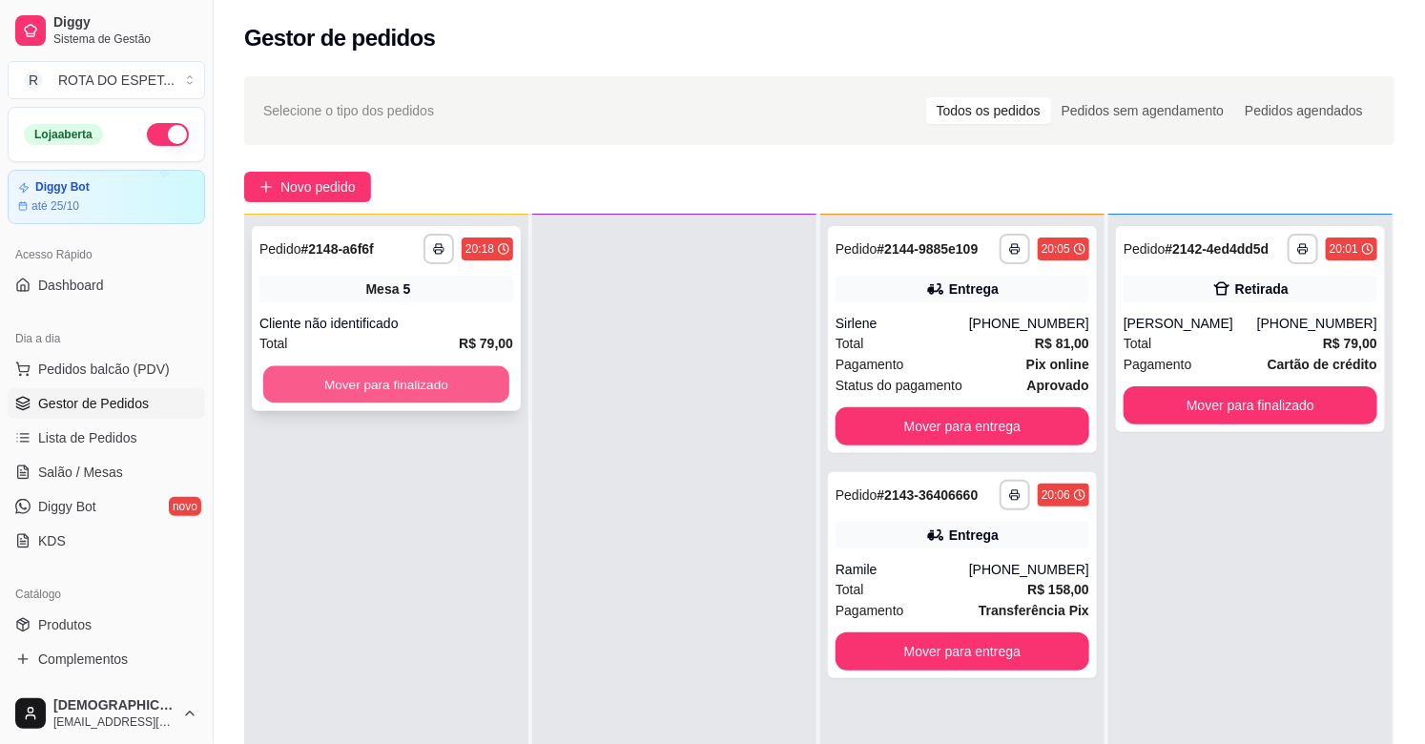
click at [448, 386] on button "Mover para finalizado" at bounding box center [386, 384] width 246 height 37
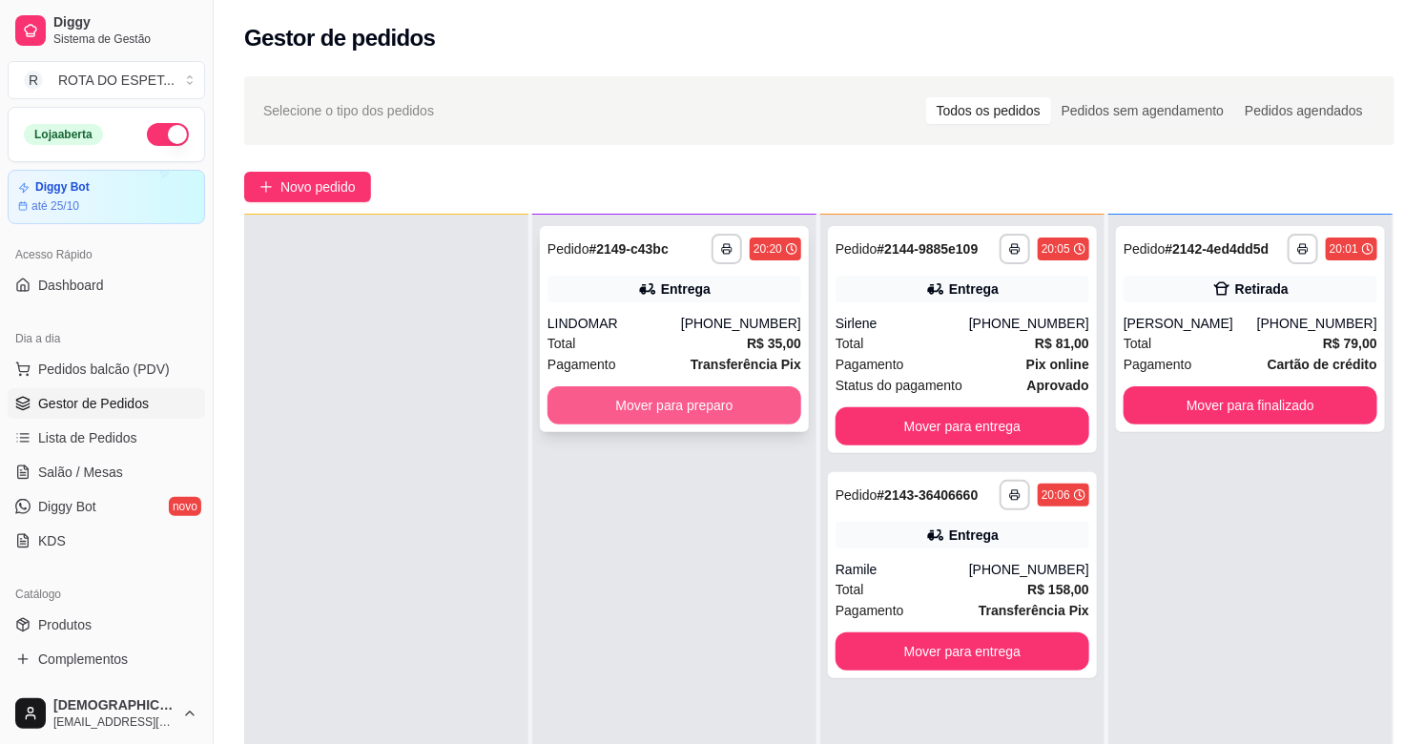
click at [684, 407] on button "Mover para preparo" at bounding box center [674, 405] width 254 height 38
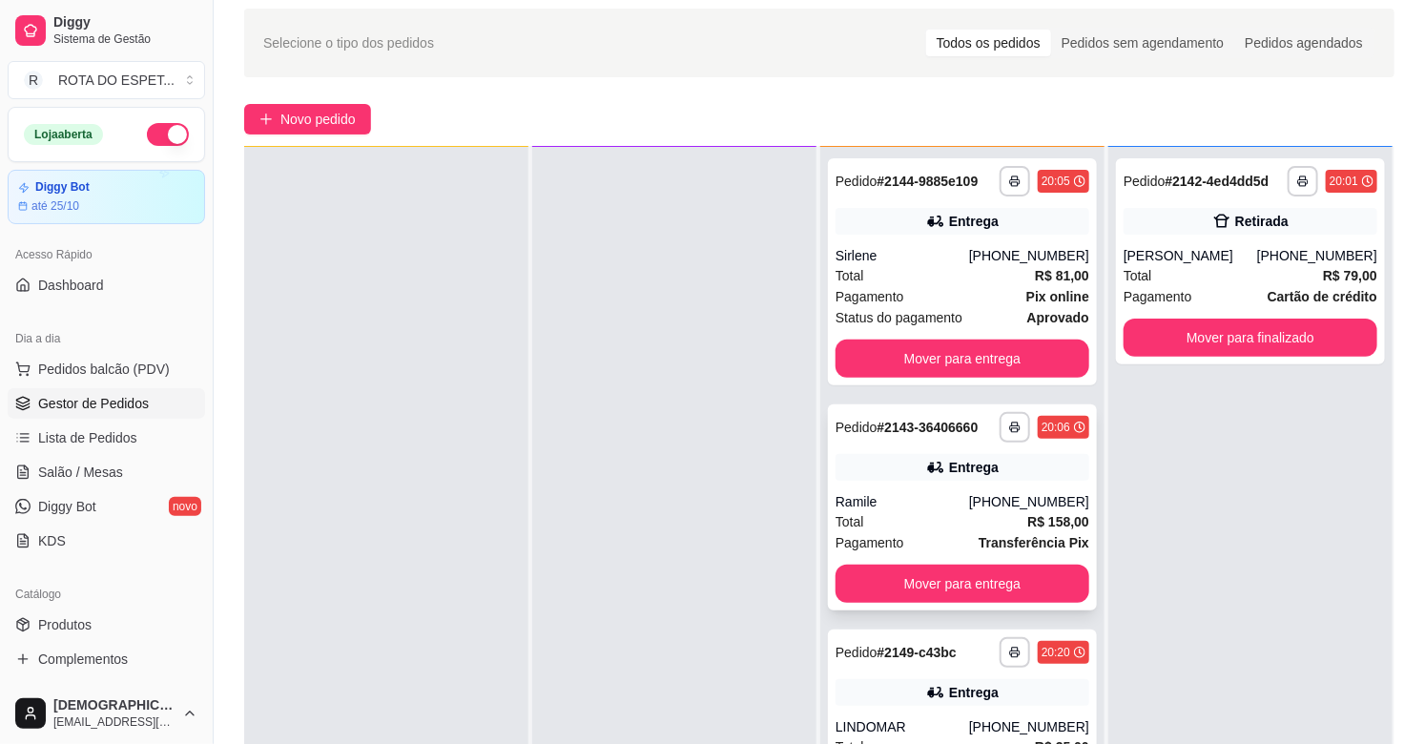
scroll to position [212, 0]
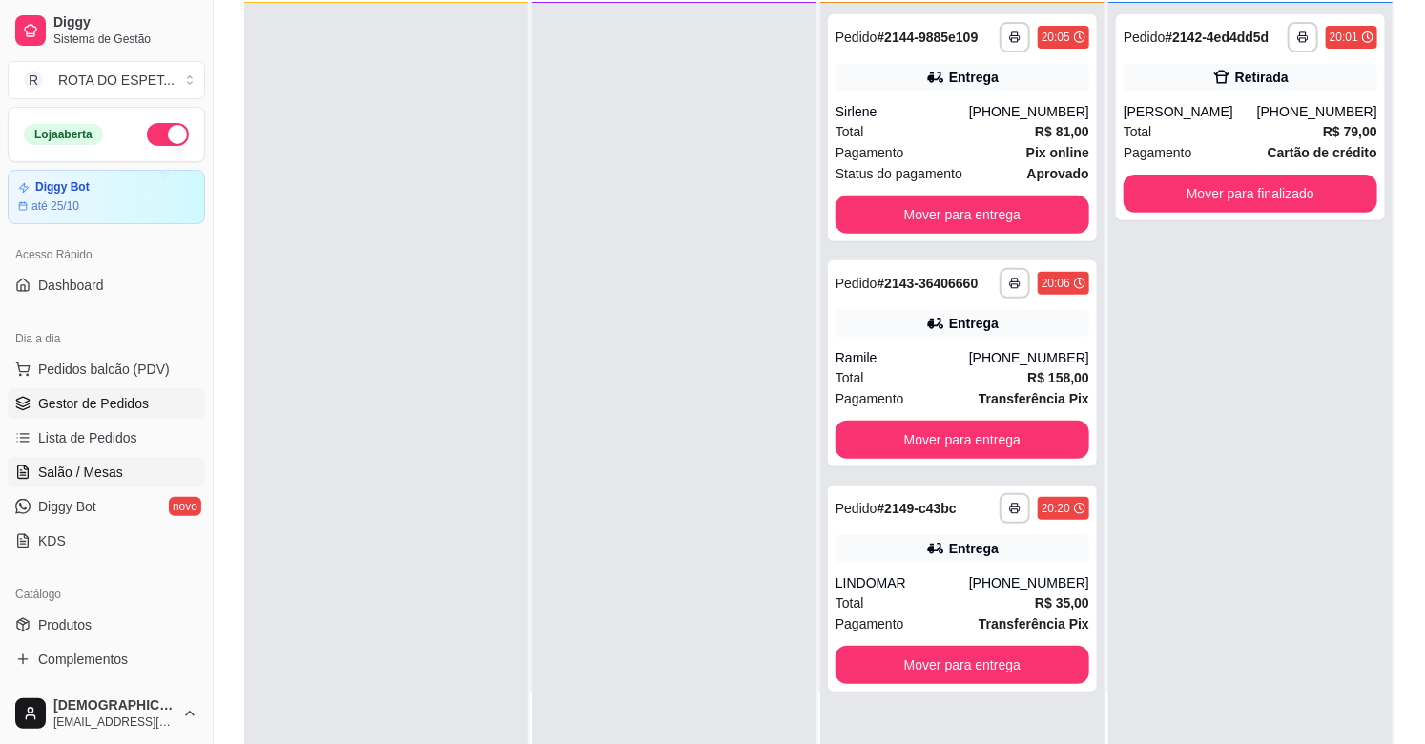
click at [134, 472] on link "Salão / Mesas" at bounding box center [106, 472] width 197 height 31
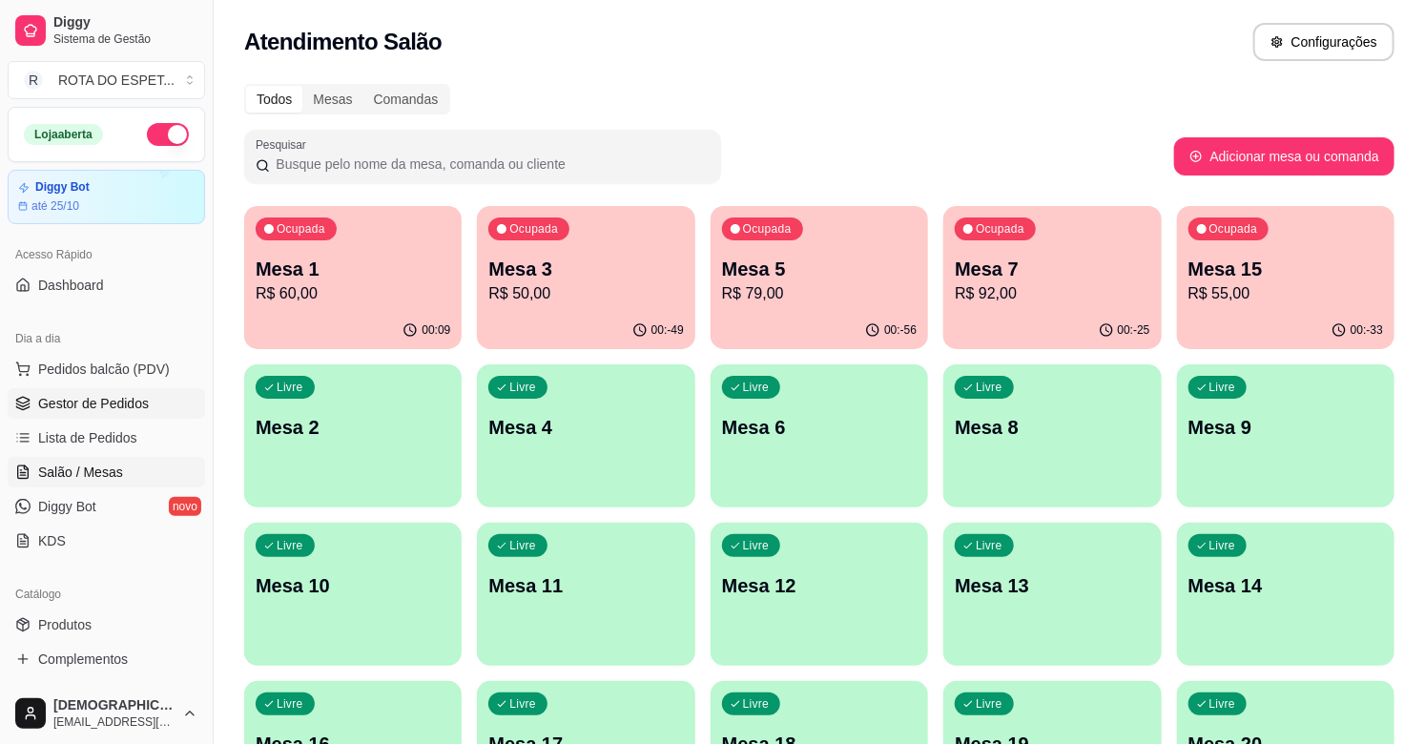
click at [166, 412] on link "Gestor de Pedidos" at bounding box center [106, 403] width 197 height 31
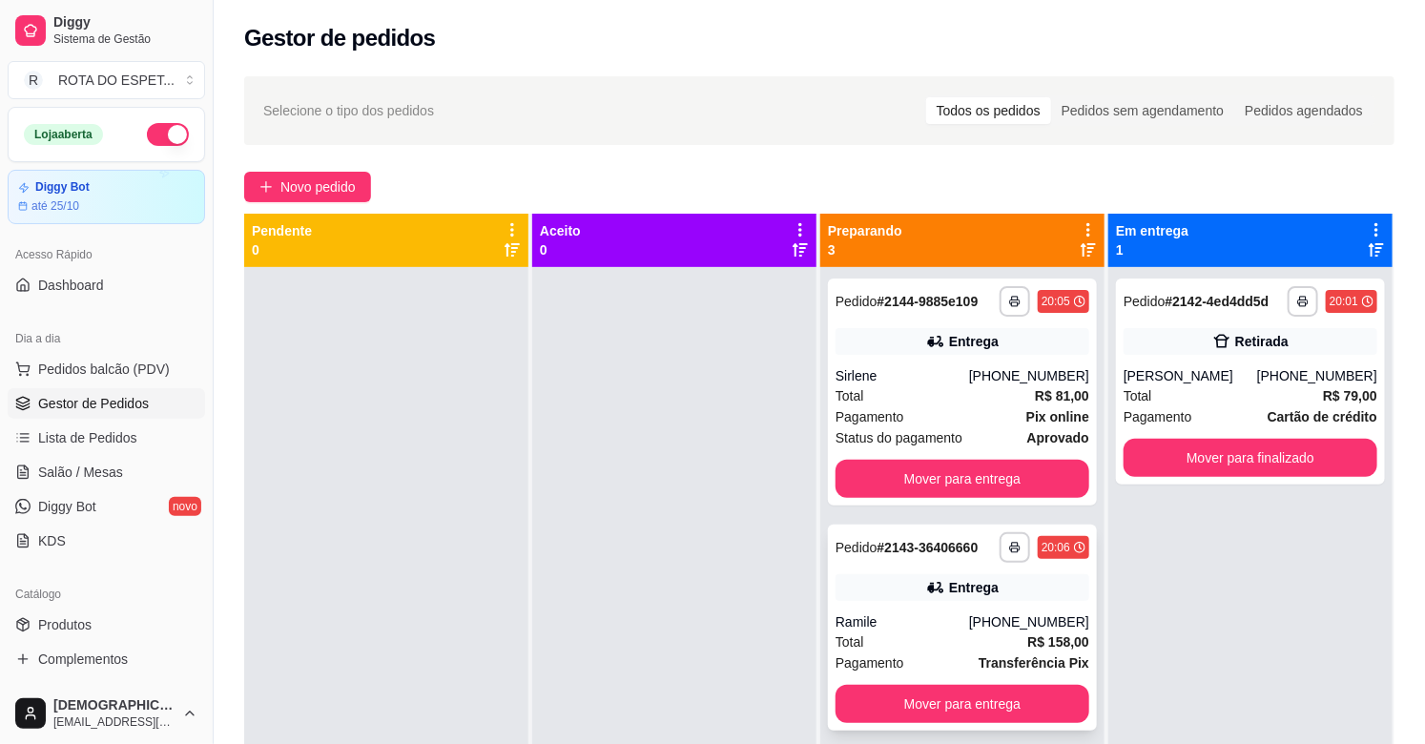
click at [928, 598] on div "Entrega" at bounding box center [962, 587] width 254 height 27
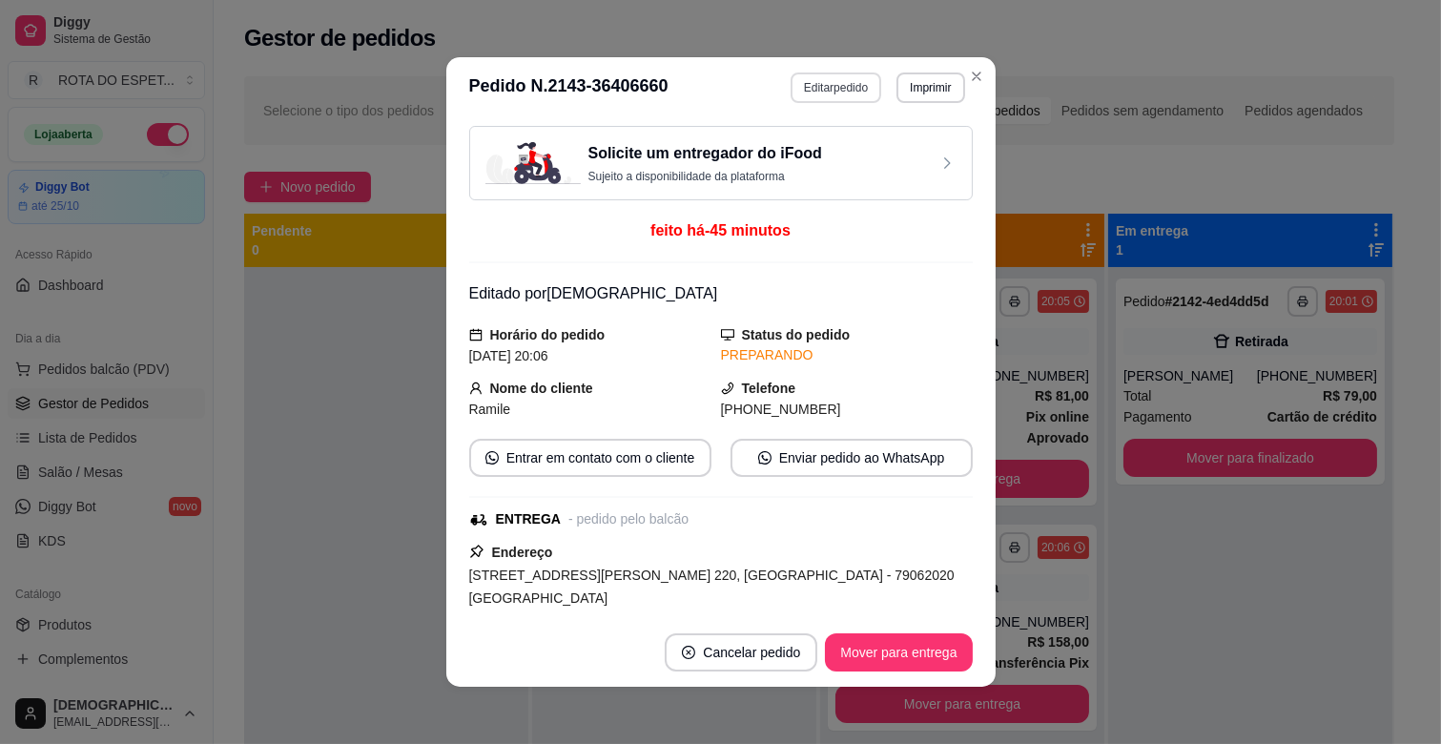
click at [844, 76] on button "Editar pedido" at bounding box center [836, 87] width 91 height 31
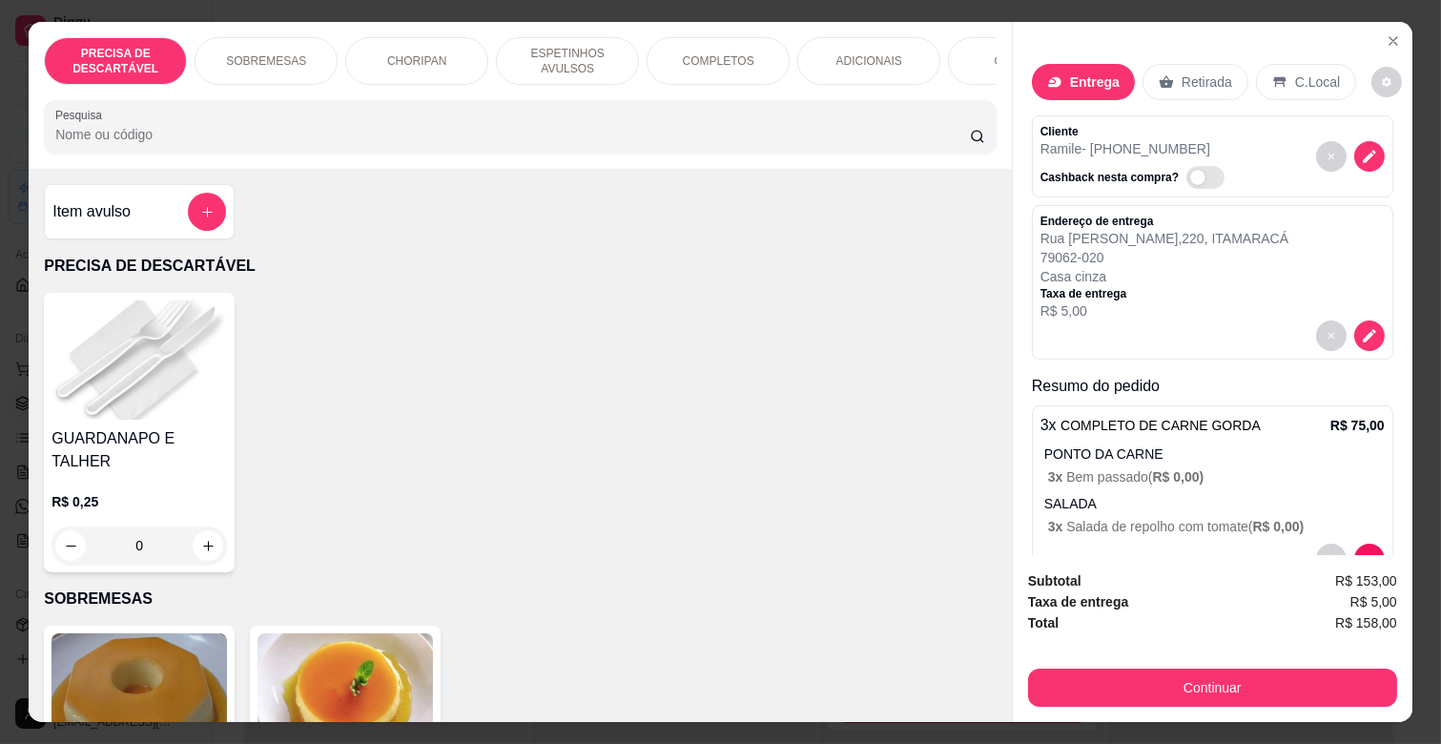
click at [251, 53] on p "SOBREMESAS" at bounding box center [266, 60] width 80 height 15
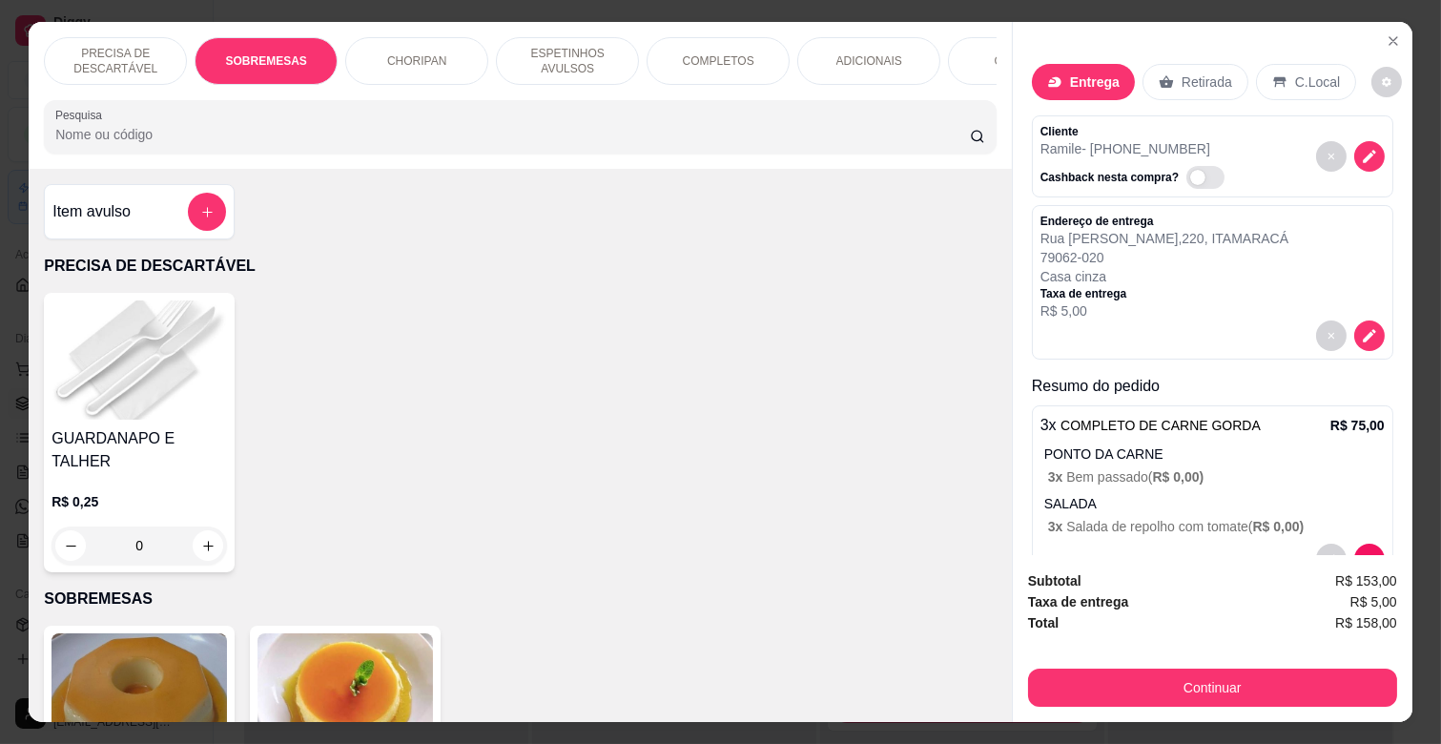
scroll to position [46, 0]
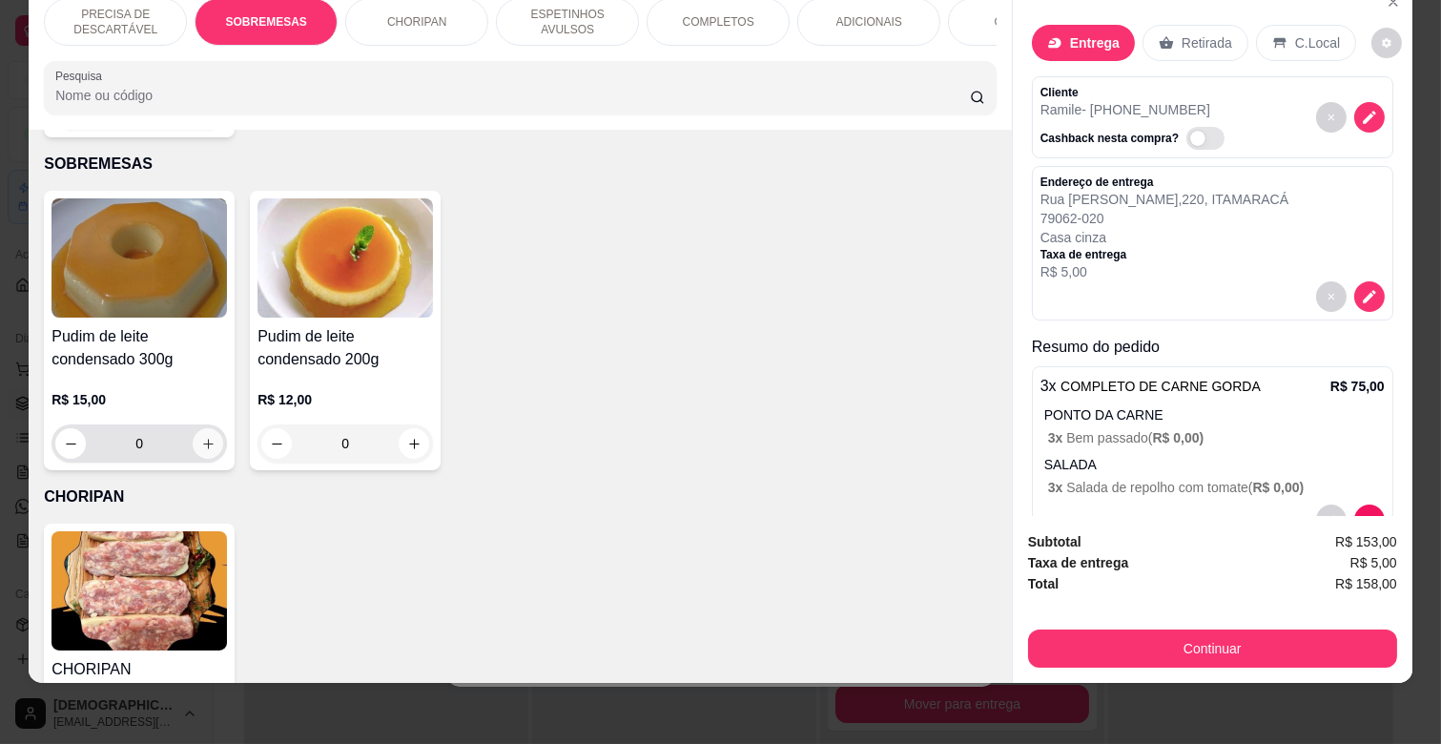
click at [203, 439] on icon "increase-product-quantity" at bounding box center [208, 444] width 10 height 10
type input "1"
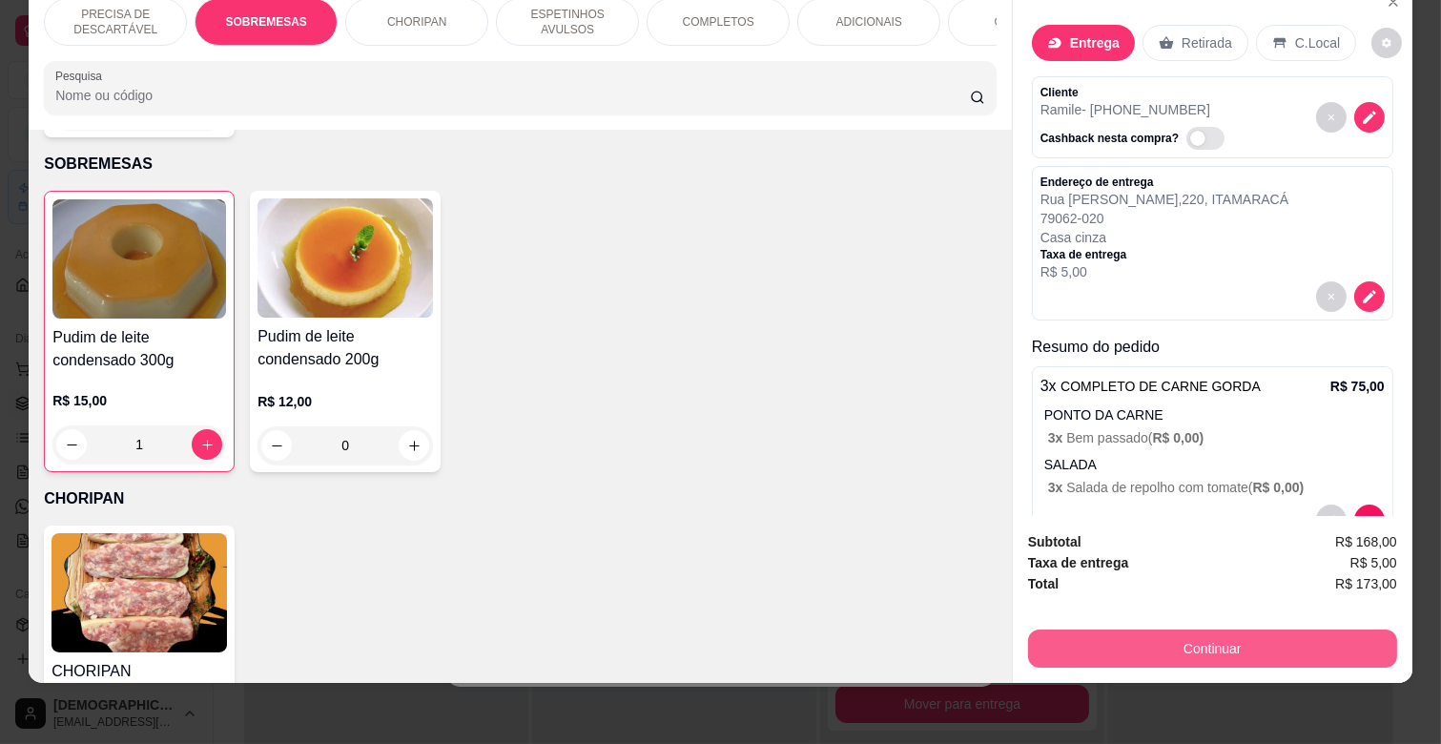
click at [1169, 630] on button "Continuar" at bounding box center [1212, 648] width 369 height 38
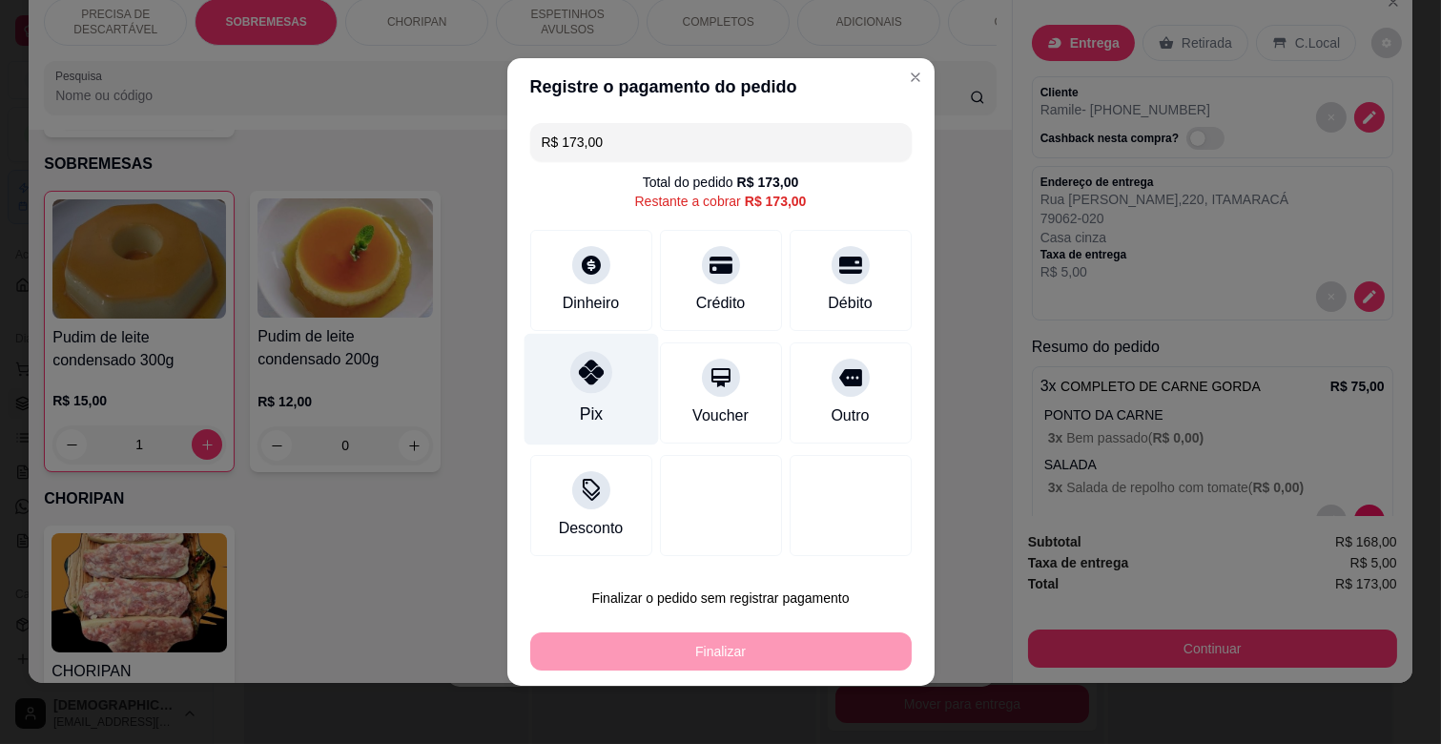
click at [587, 385] on div at bounding box center [591, 372] width 42 height 42
type input "R$ 0,00"
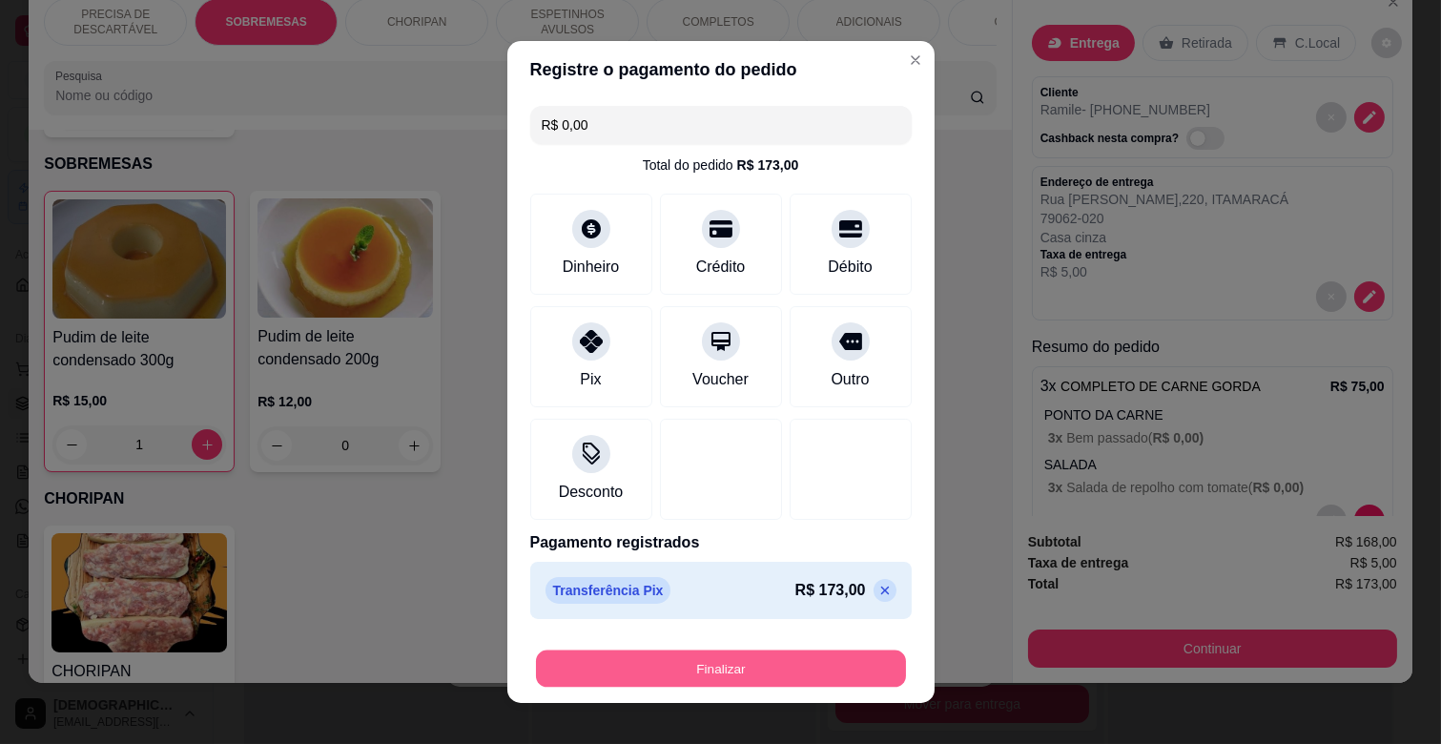
click at [746, 666] on button "Finalizar" at bounding box center [721, 668] width 370 height 37
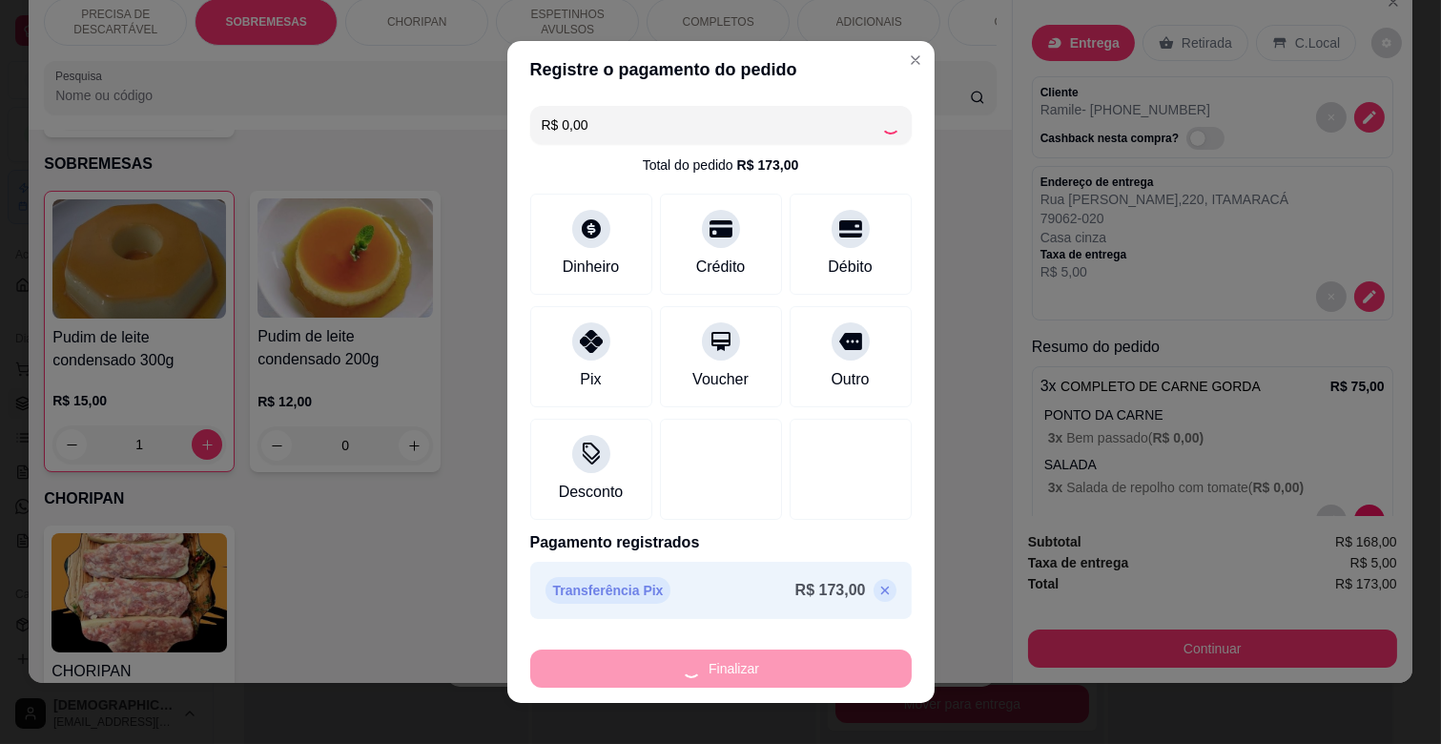
type input "0"
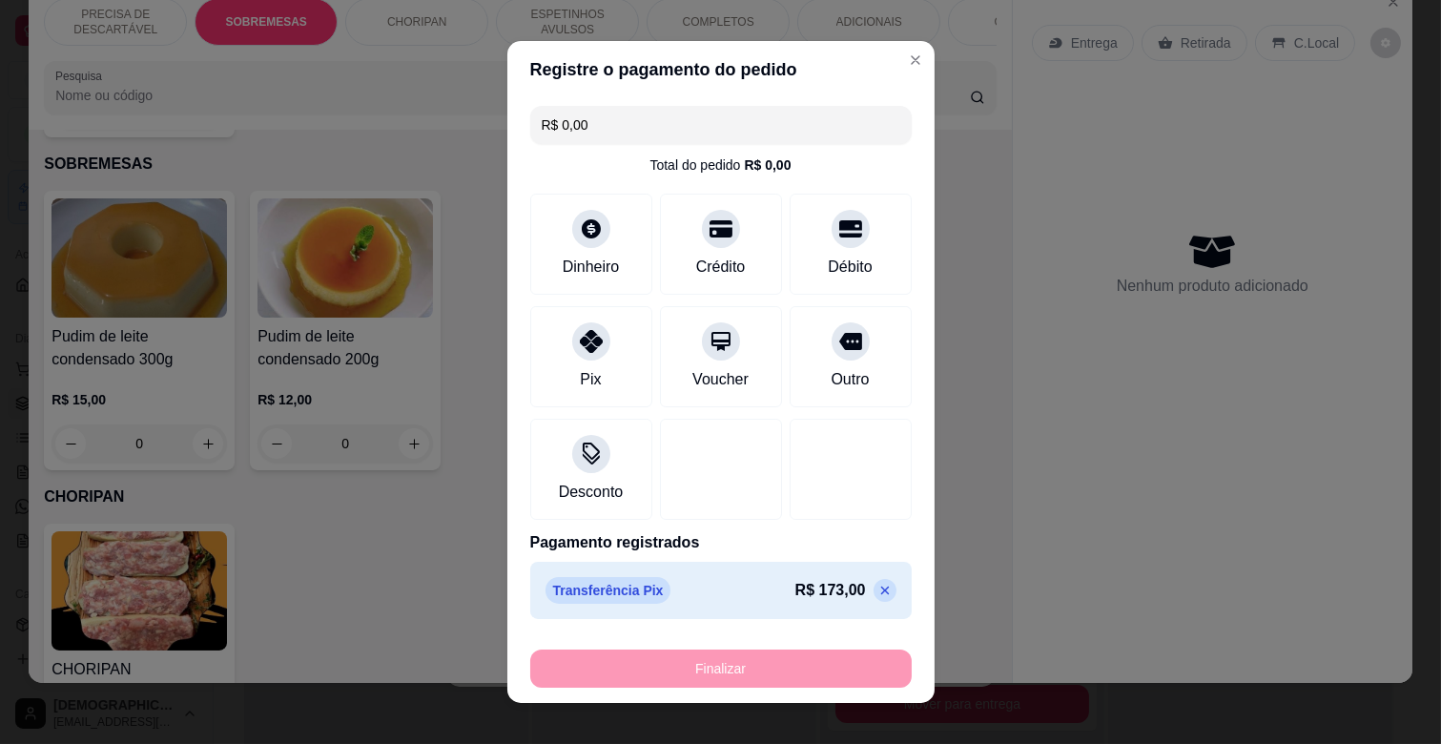
type input "-R$ 173,00"
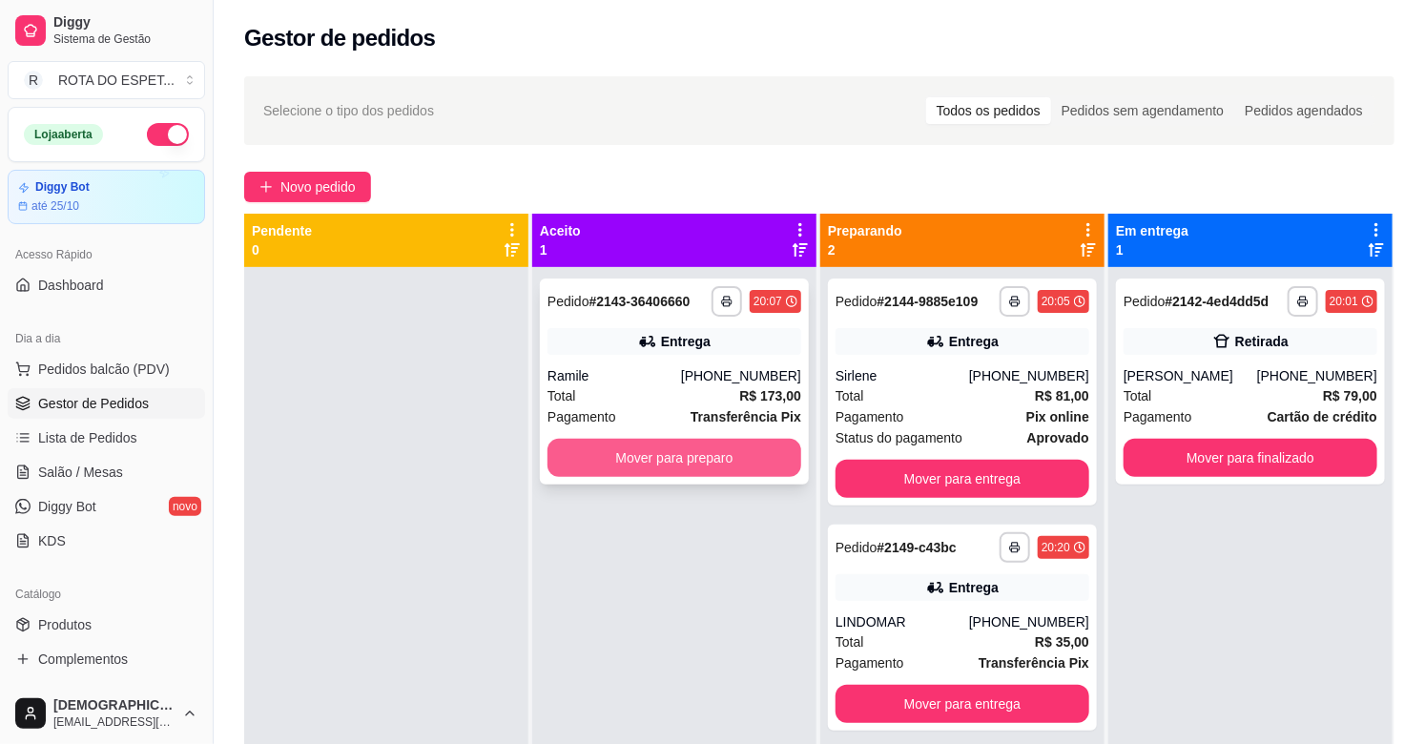
click at [690, 456] on button "Mover para preparo" at bounding box center [674, 458] width 254 height 38
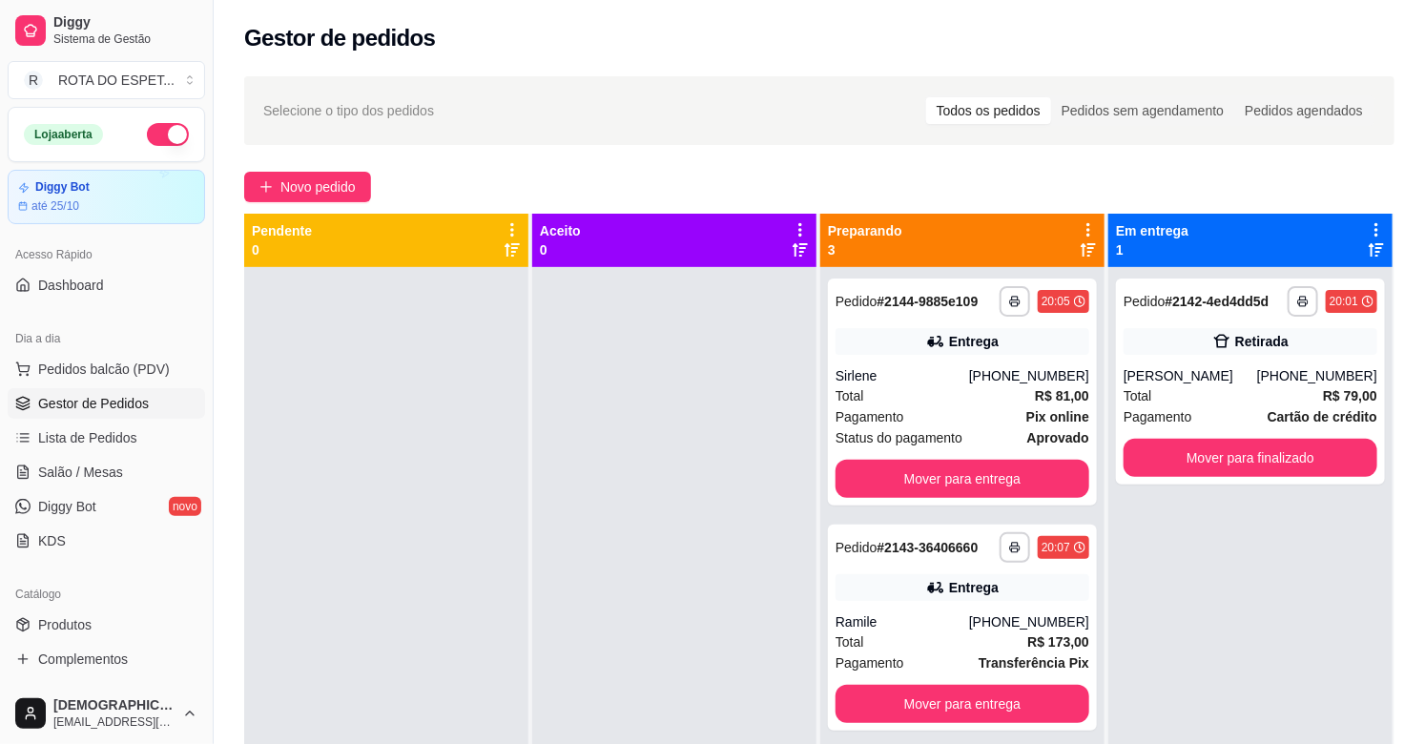
click at [1276, 593] on div "**********" at bounding box center [1250, 639] width 284 height 744
click at [1257, 450] on button "Mover para finalizado" at bounding box center [1250, 458] width 246 height 37
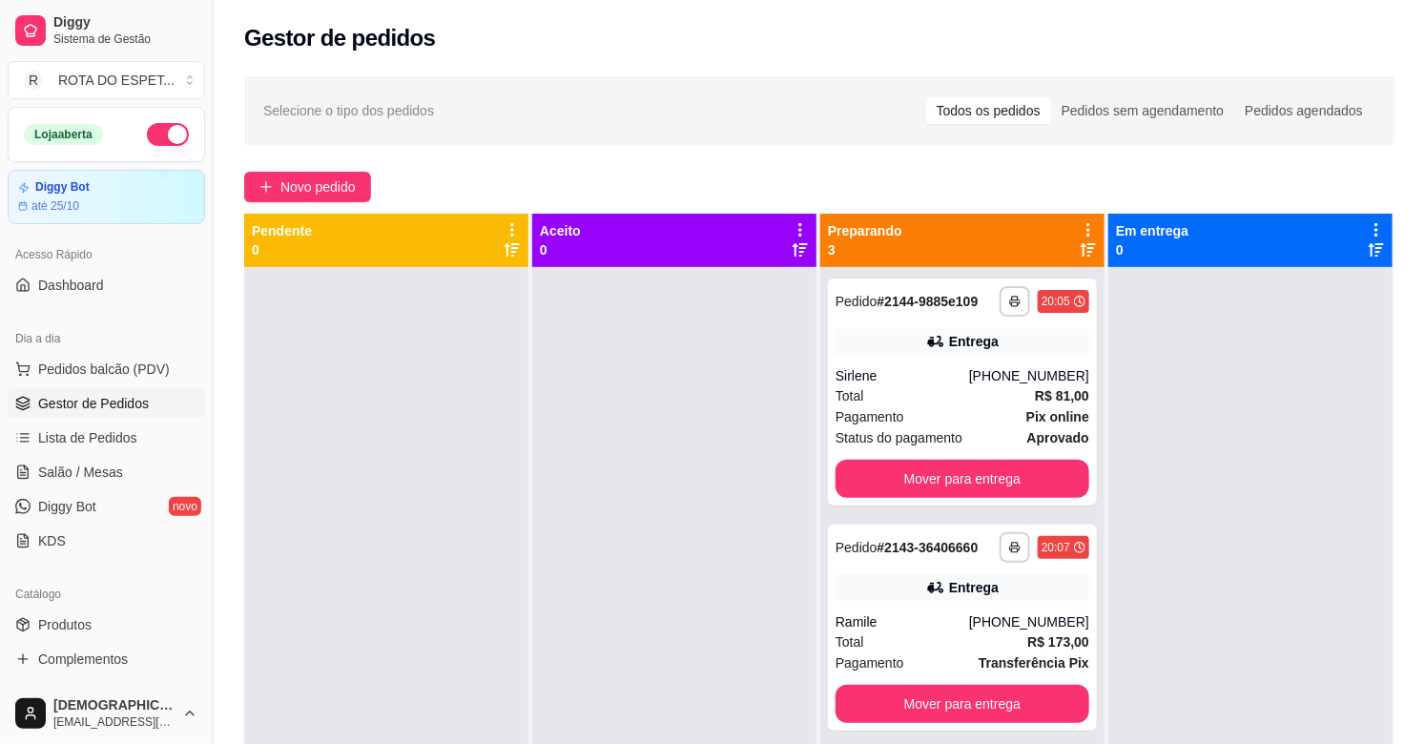
click at [649, 589] on div at bounding box center [674, 639] width 284 height 744
click at [120, 465] on link "Salão / Mesas" at bounding box center [106, 472] width 197 height 31
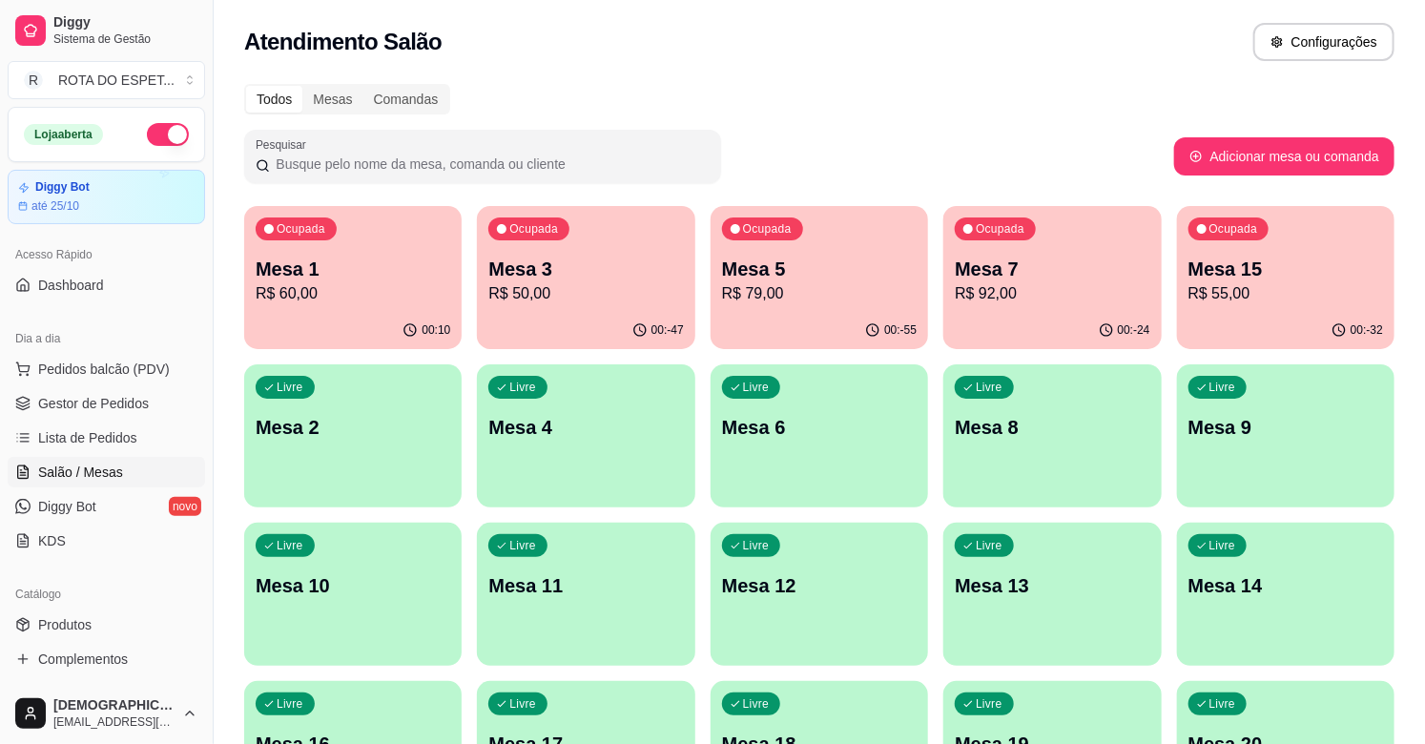
click at [1290, 303] on p "R$ 55,00" at bounding box center [1285, 293] width 195 height 23
click at [131, 405] on span "Gestor de Pedidos" at bounding box center [93, 403] width 111 height 19
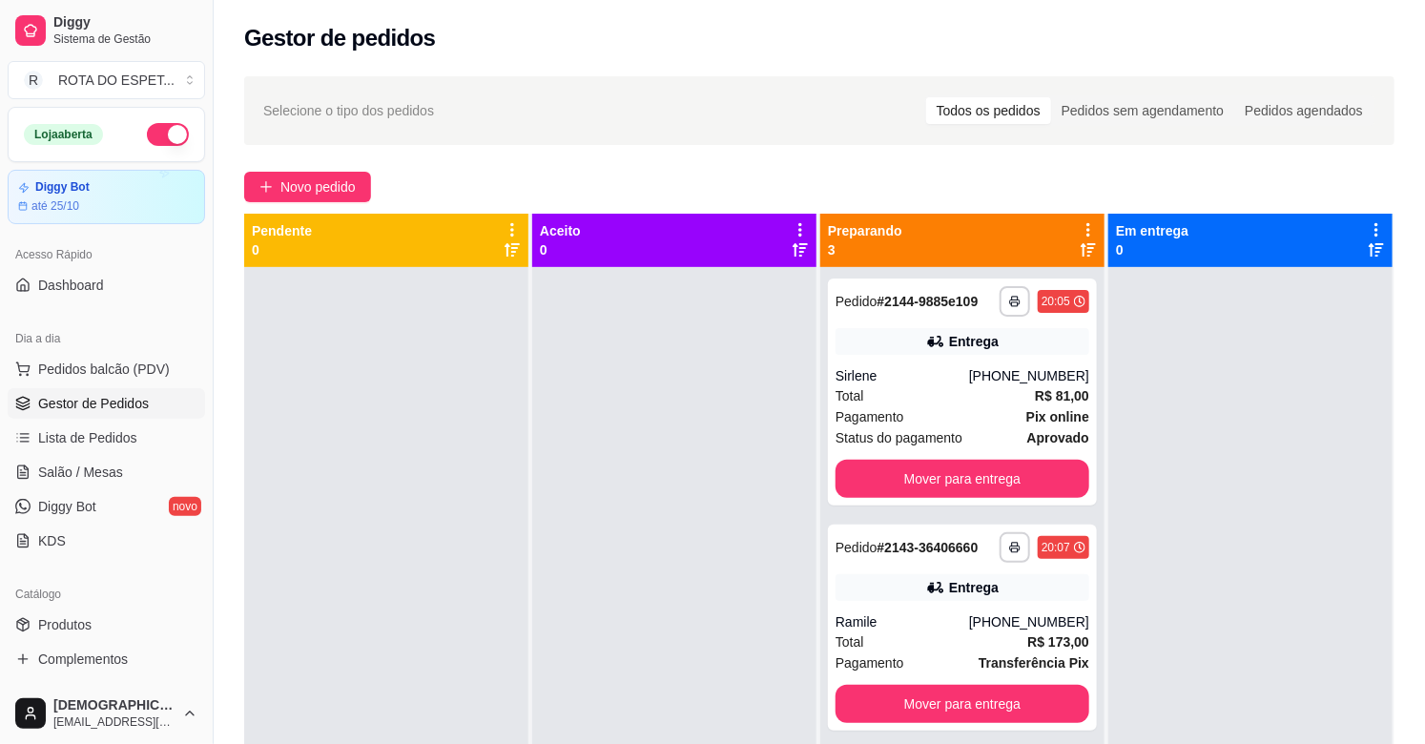
click at [614, 504] on div at bounding box center [674, 639] width 284 height 744
click at [93, 474] on span "Salão / Mesas" at bounding box center [80, 472] width 85 height 19
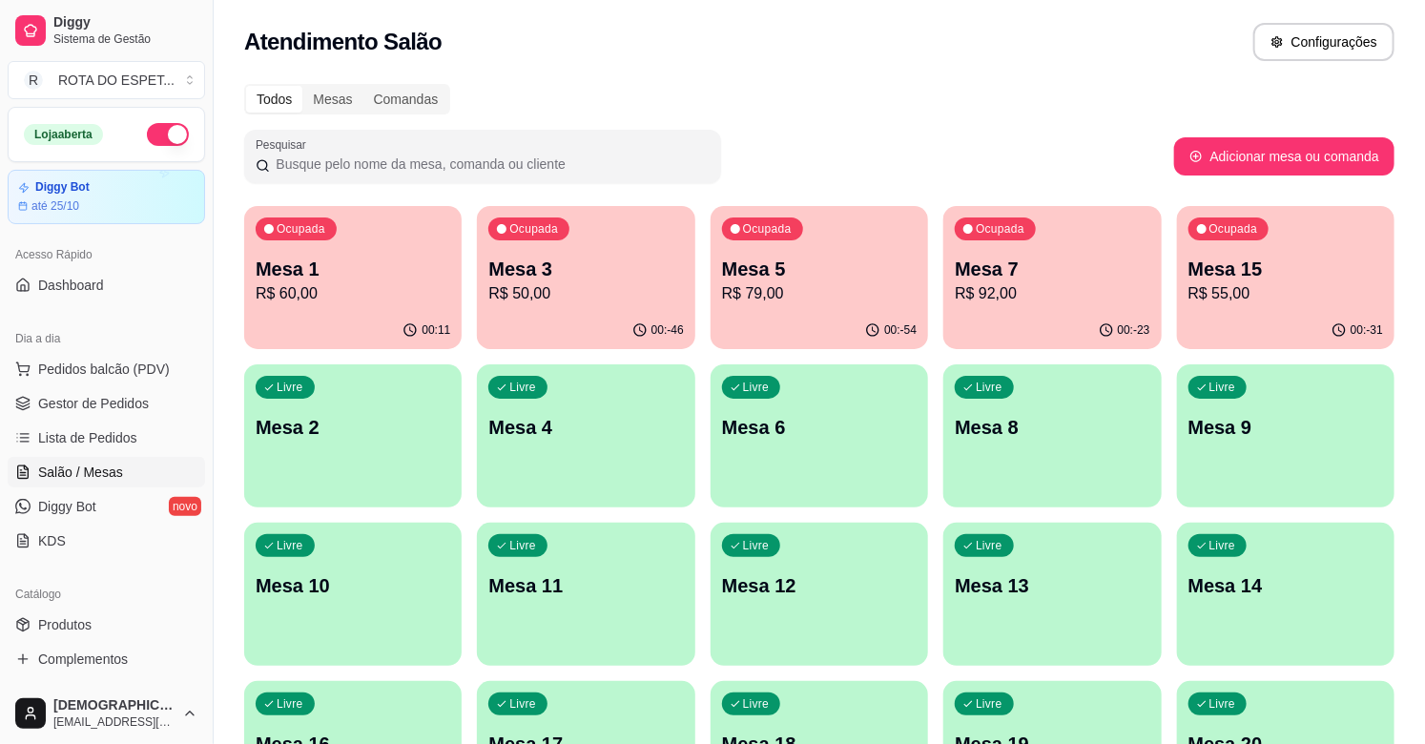
click at [1357, 308] on div "Ocupada Mesa 15 R$ 55,00" at bounding box center [1285, 259] width 217 height 106
click at [910, 718] on div "Livre Mesa 18" at bounding box center [819, 741] width 212 height 116
click at [1246, 300] on p "R$ 55,00" at bounding box center [1285, 293] width 195 height 23
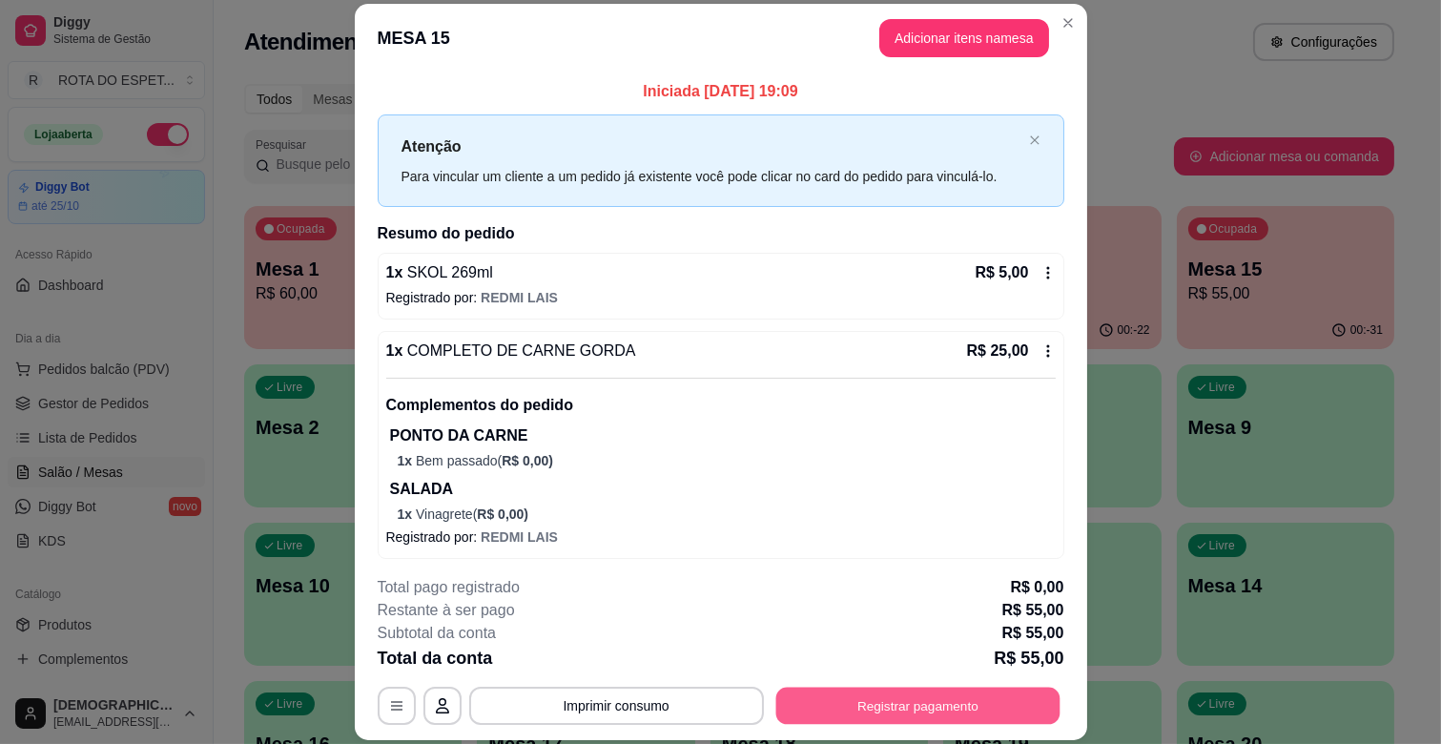
click at [939, 702] on button "Registrar pagamento" at bounding box center [917, 706] width 284 height 37
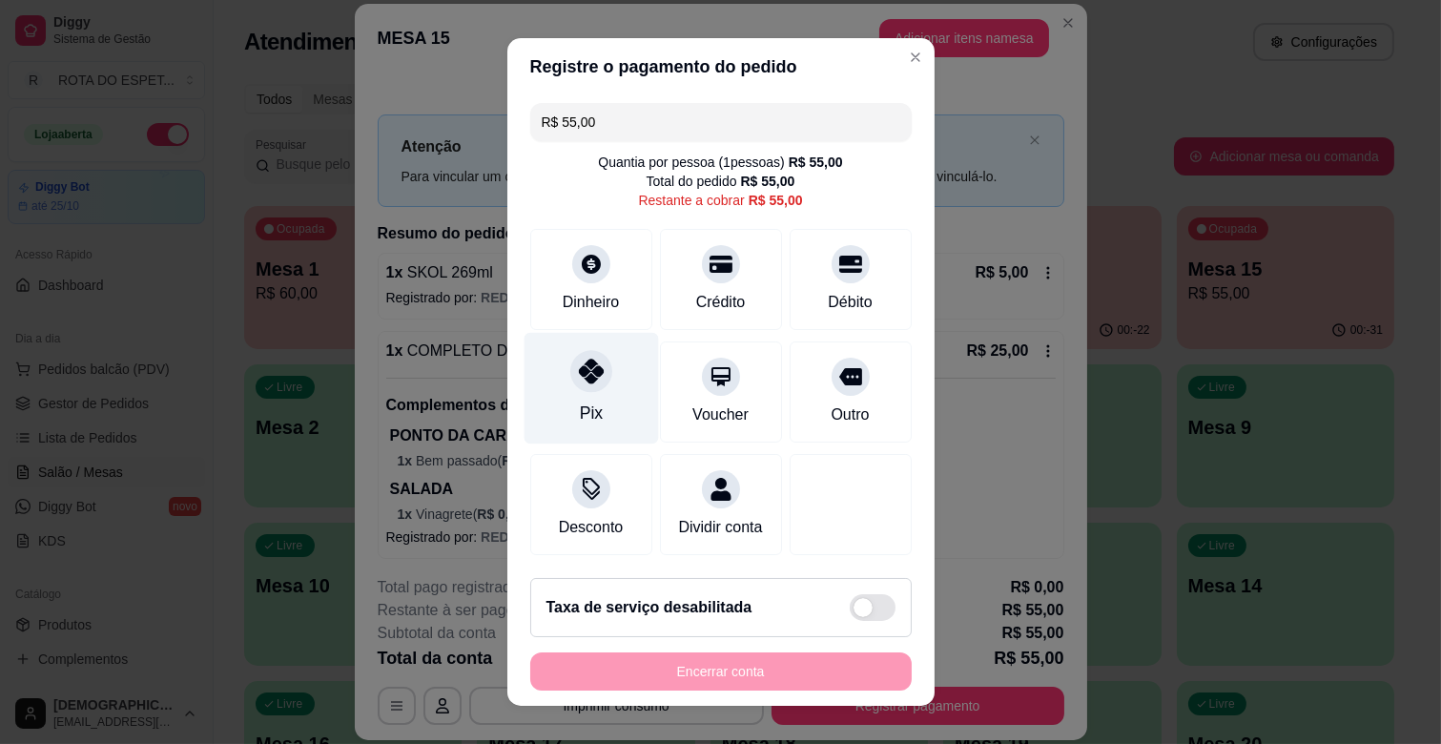
click at [594, 391] on div "Pix" at bounding box center [591, 389] width 134 height 112
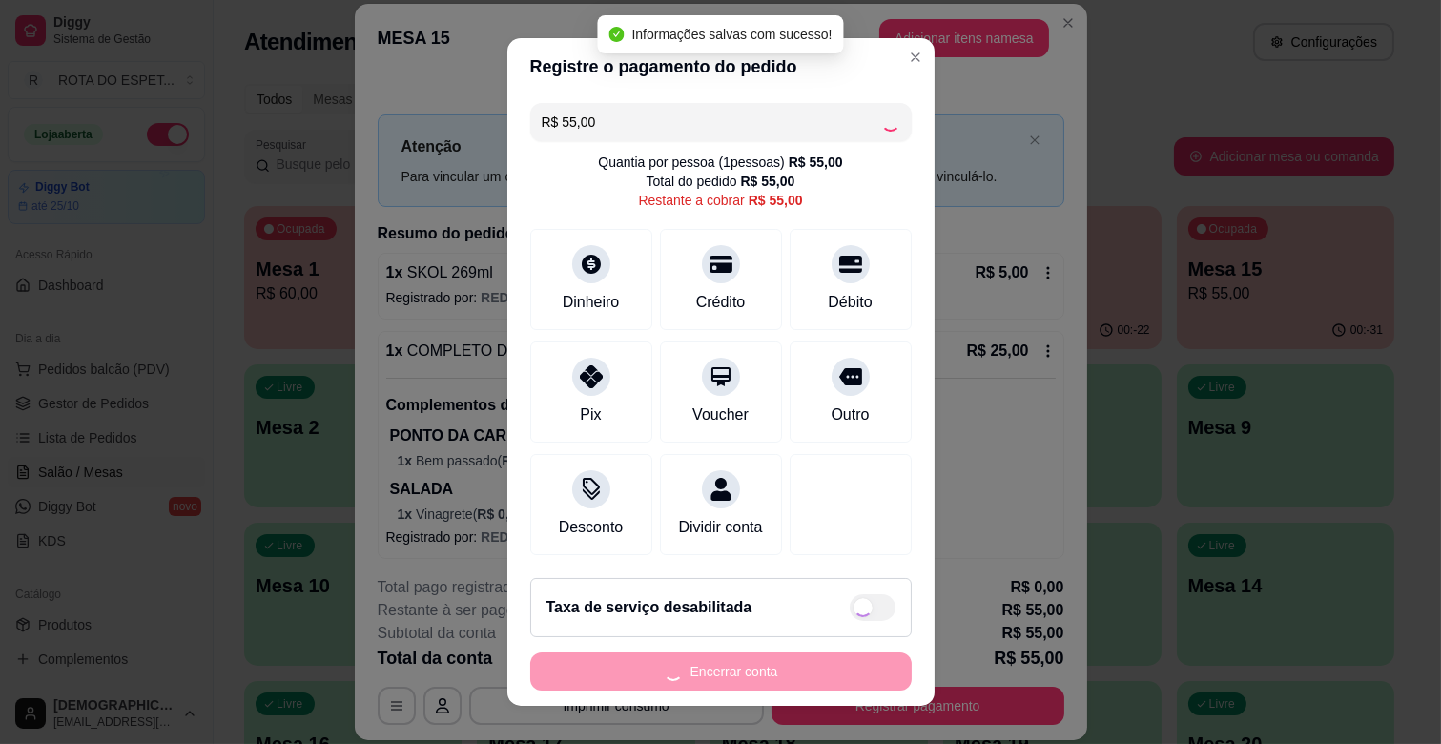
type input "R$ 0,00"
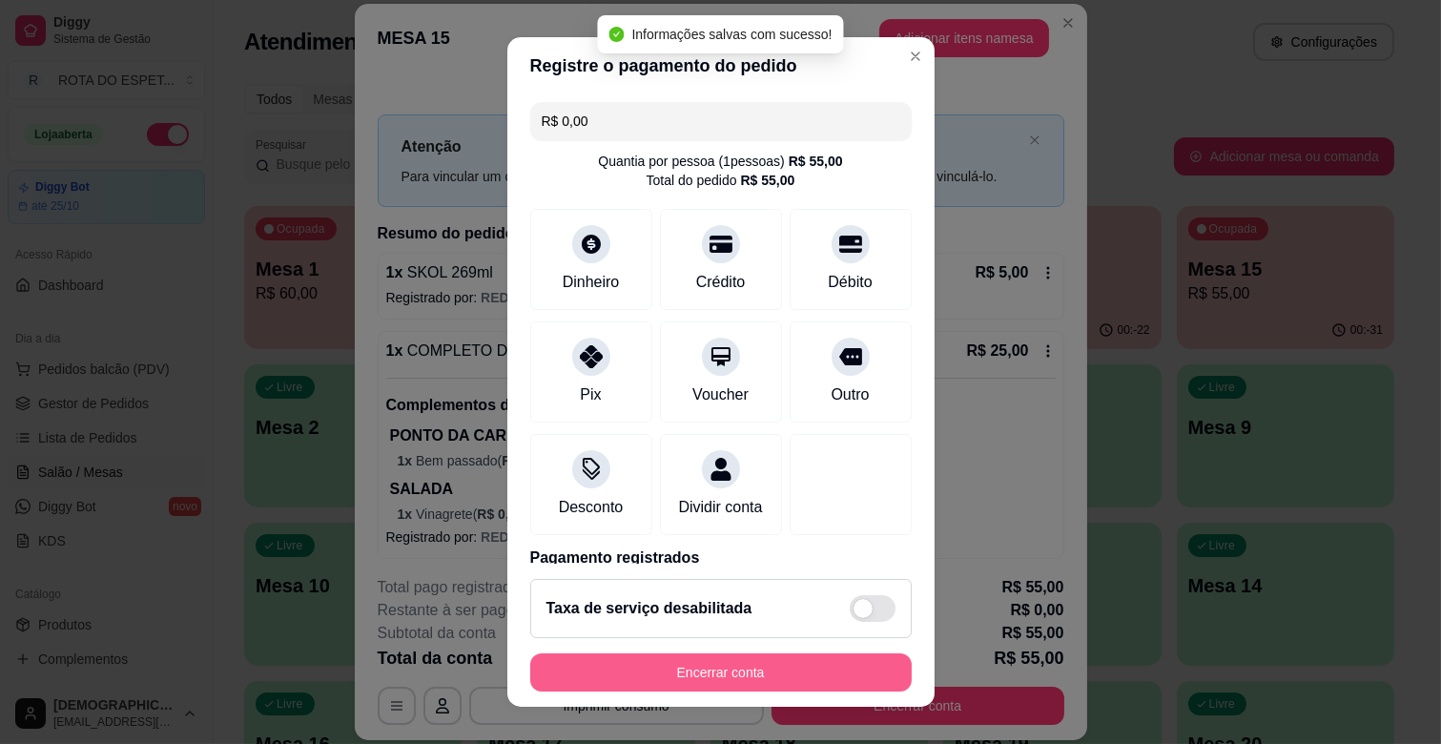
click at [758, 679] on button "Encerrar conta" at bounding box center [720, 672] width 381 height 38
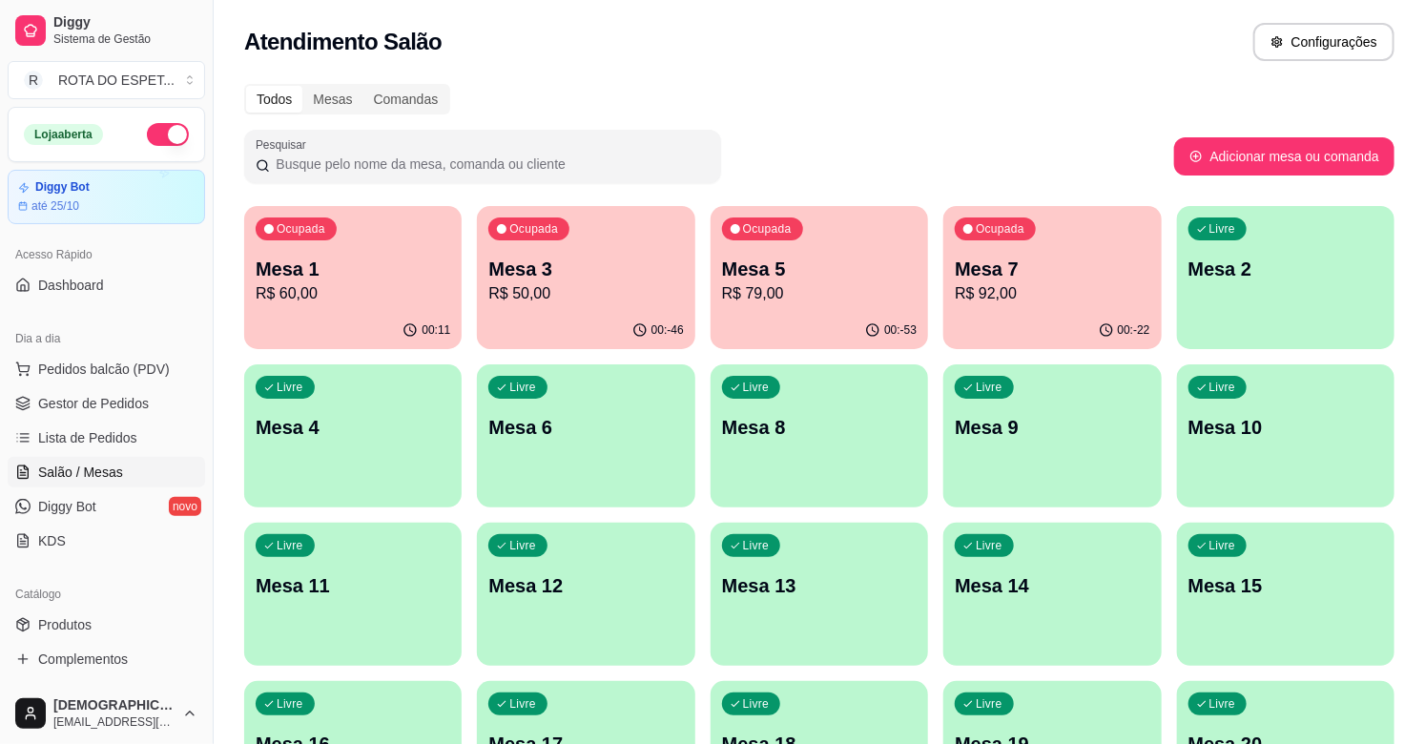
click at [994, 76] on div "Todos Mesas Comandas Pesquisar Adicionar mesa ou comanda Ocupada Mesa 1 R$ 60,0…" at bounding box center [819, 696] width 1211 height 1249
click at [88, 399] on span "Gestor de Pedidos" at bounding box center [93, 403] width 111 height 19
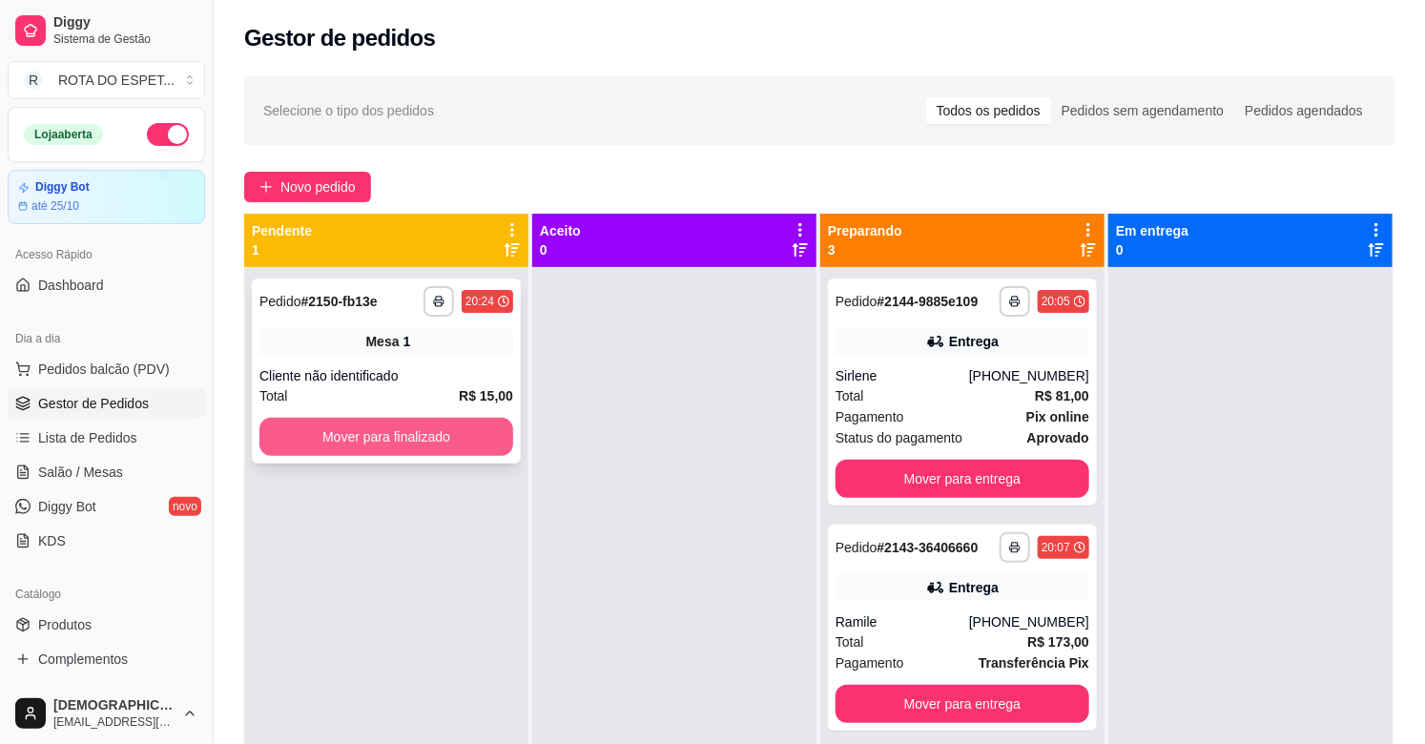
click at [363, 431] on button "Mover para finalizado" at bounding box center [386, 437] width 254 height 38
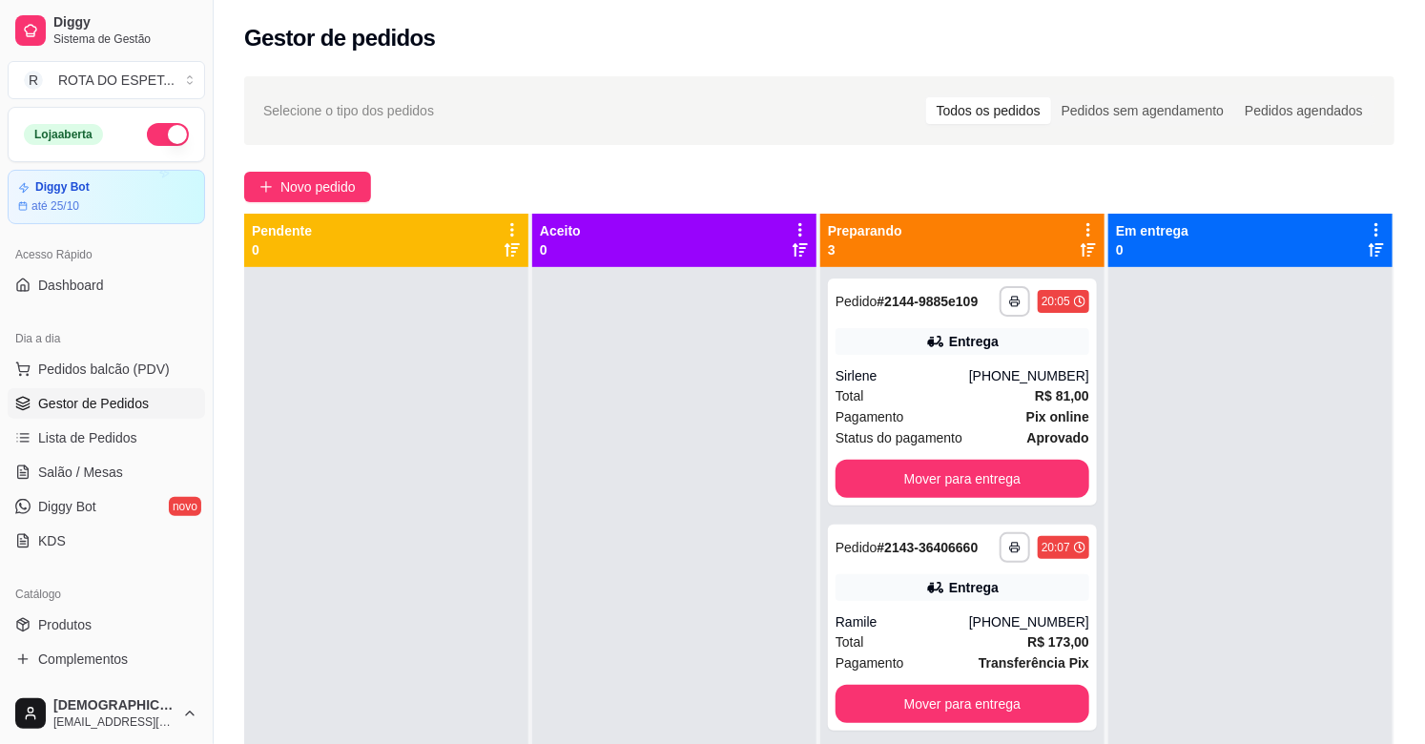
click at [646, 627] on div at bounding box center [674, 639] width 284 height 744
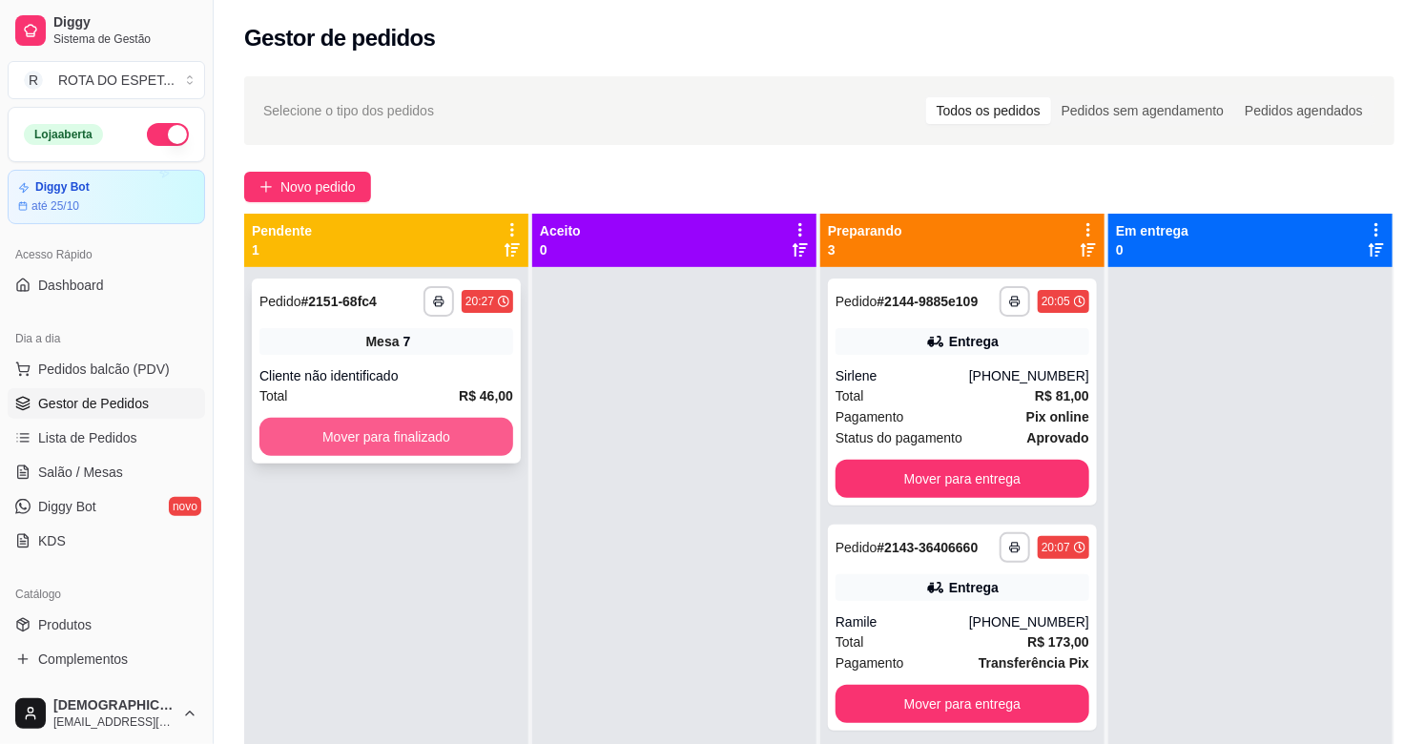
click at [368, 429] on button "Mover para finalizado" at bounding box center [386, 437] width 254 height 38
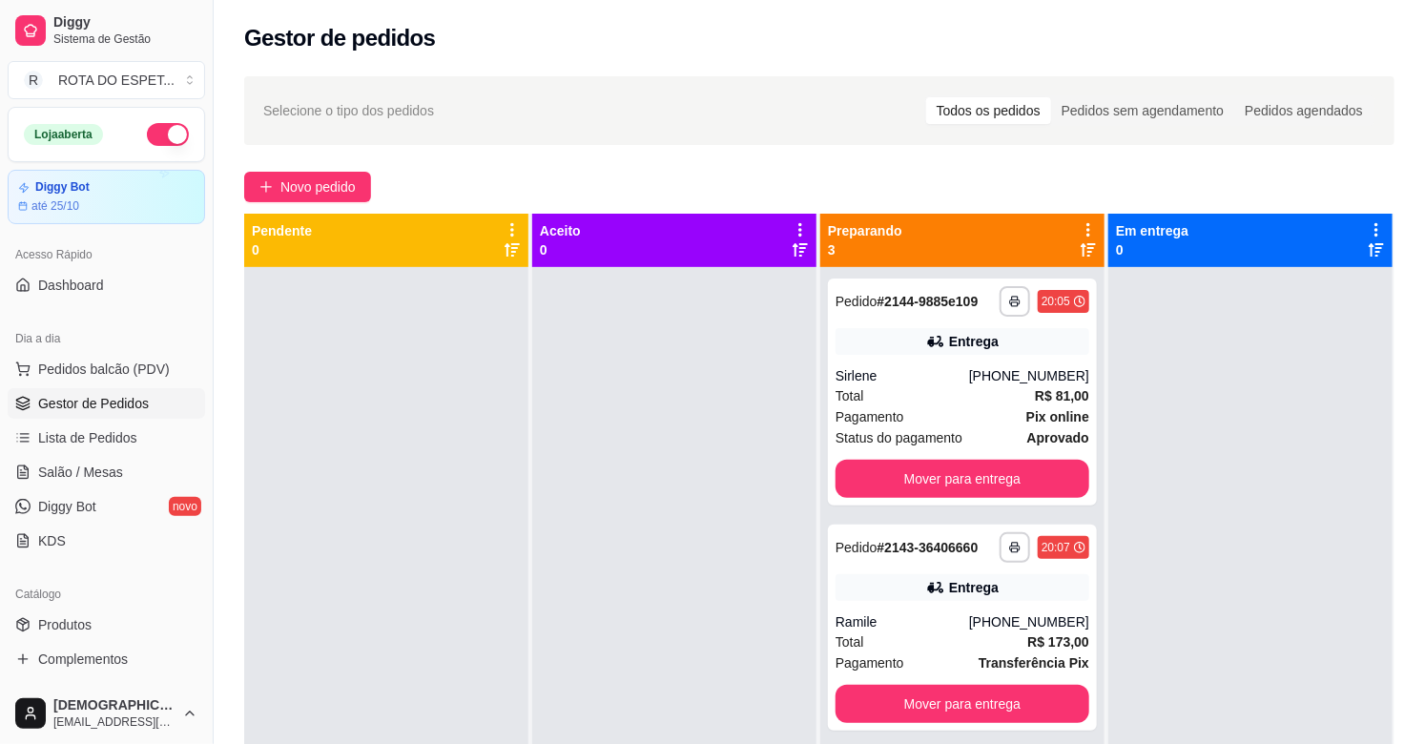
click at [1252, 451] on div at bounding box center [1250, 639] width 284 height 744
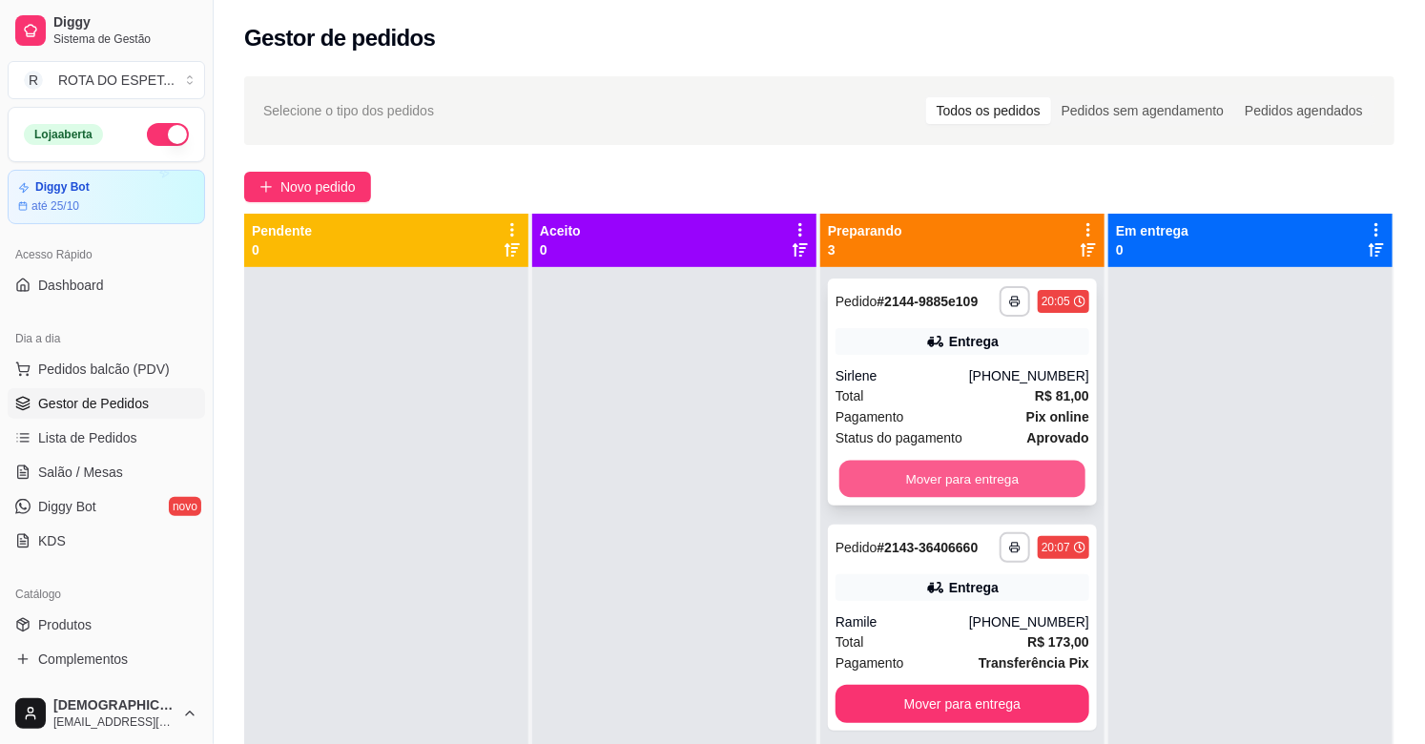
click at [973, 467] on button "Mover para entrega" at bounding box center [962, 479] width 246 height 37
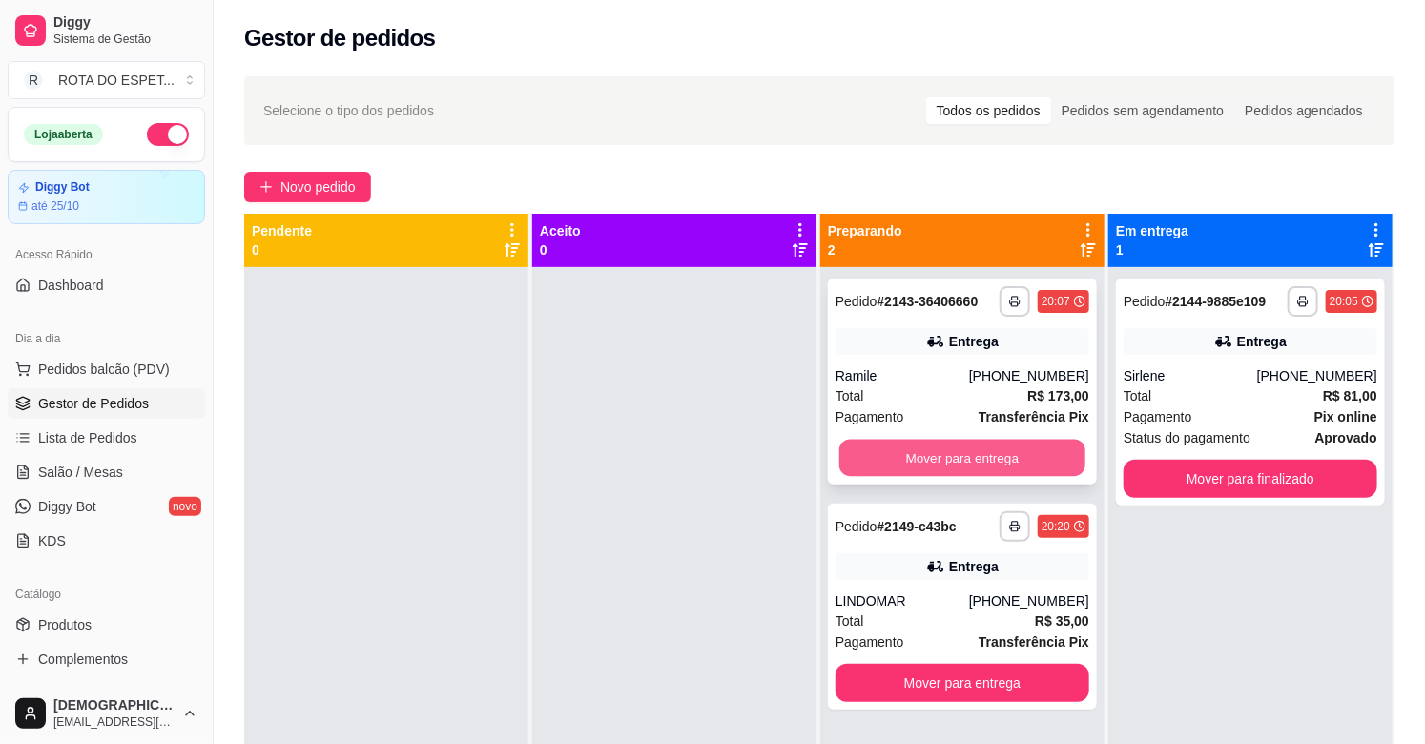
click at [971, 461] on button "Mover para entrega" at bounding box center [962, 458] width 246 height 37
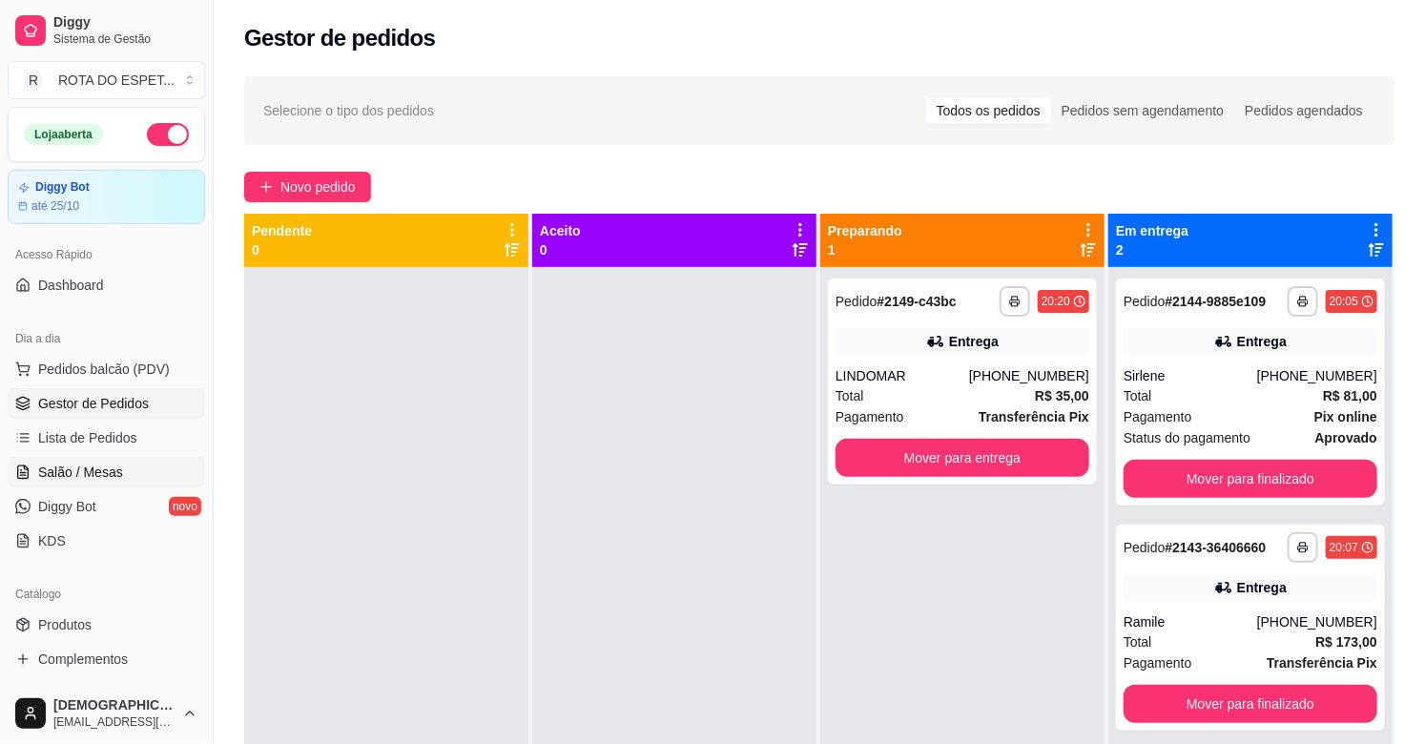
click at [122, 474] on link "Salão / Mesas" at bounding box center [106, 472] width 197 height 31
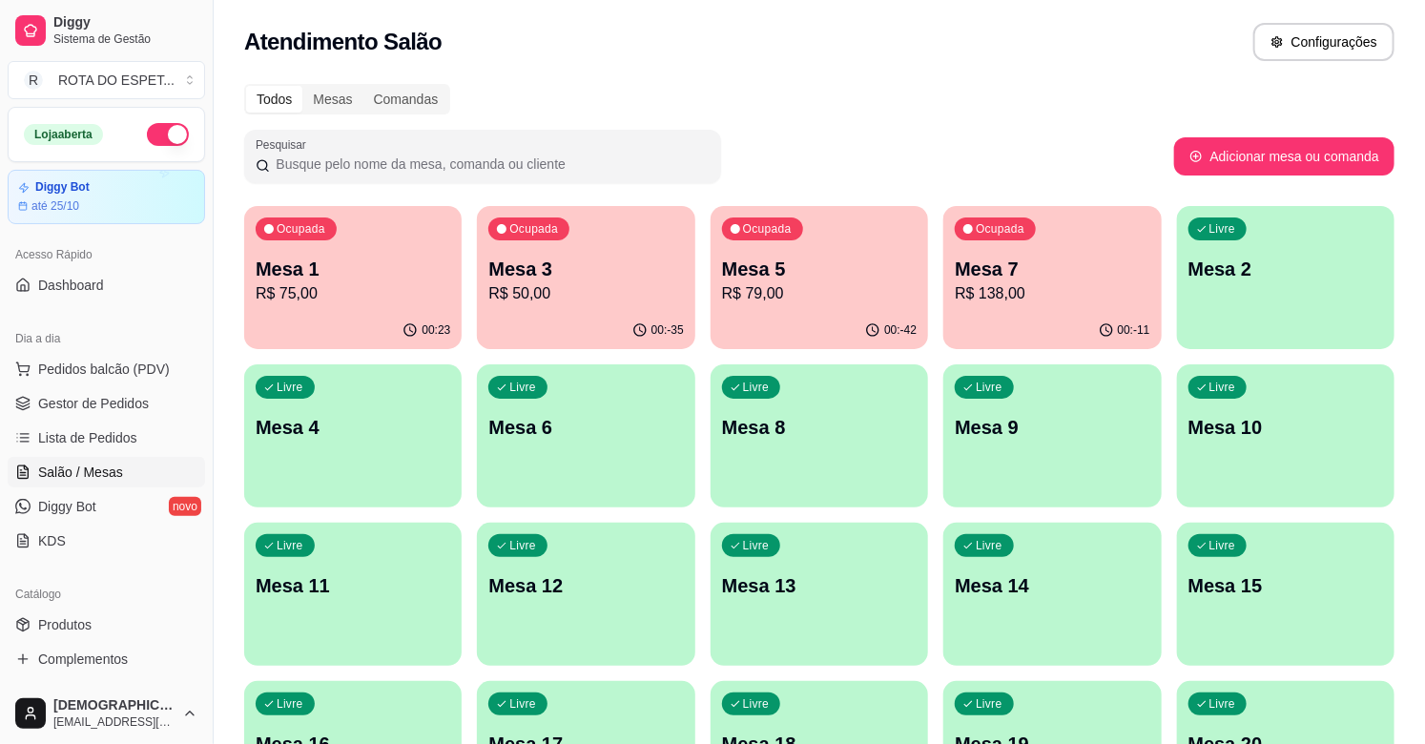
click at [540, 286] on p "R$ 50,00" at bounding box center [585, 293] width 195 height 23
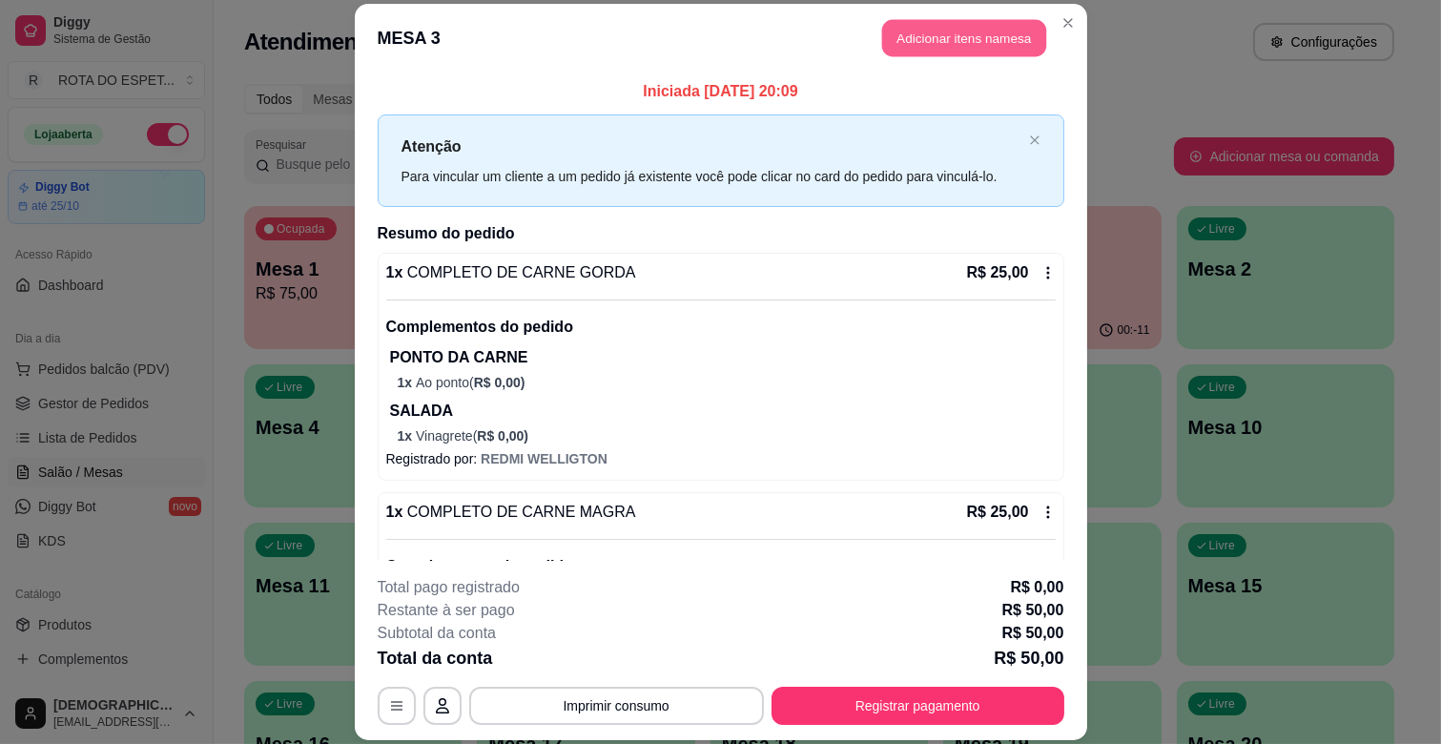
click at [992, 36] on button "Adicionar itens na mesa" at bounding box center [964, 38] width 164 height 37
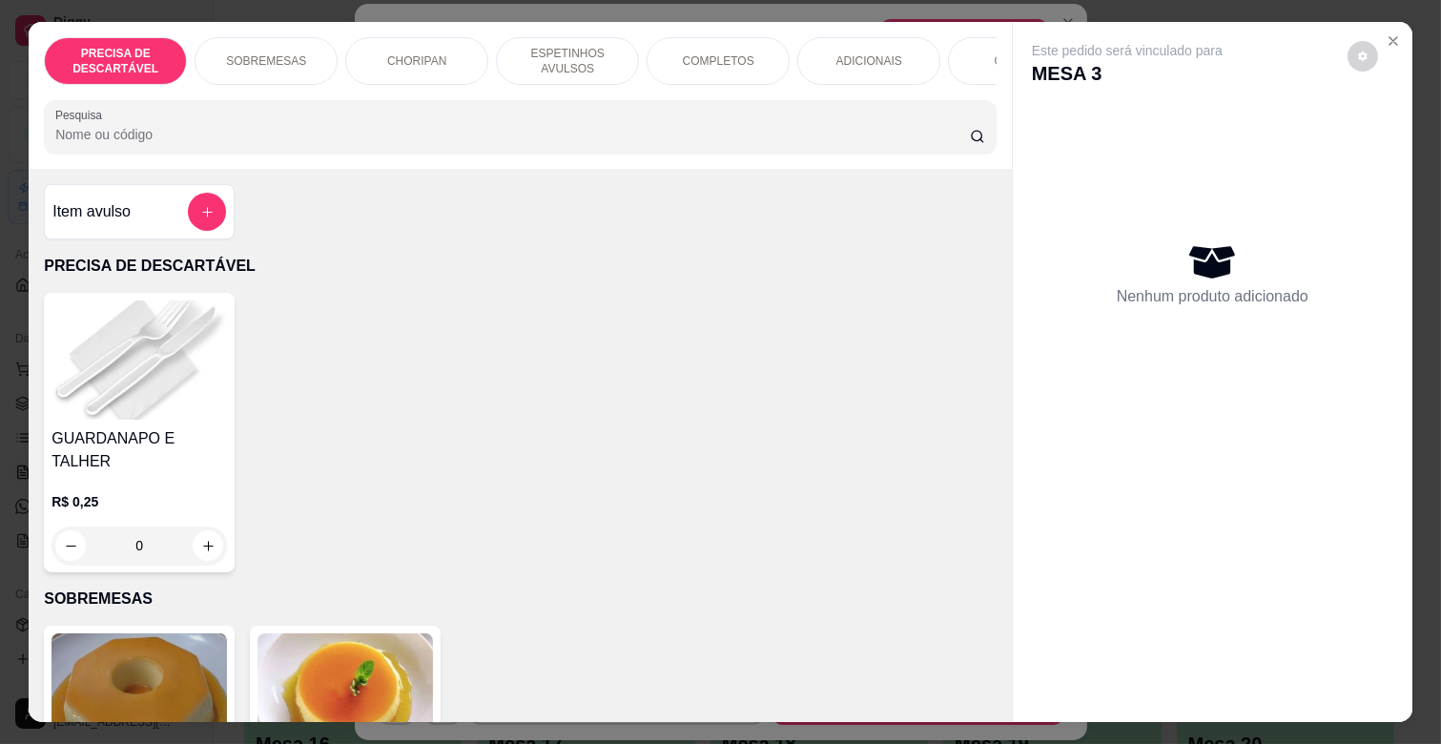
scroll to position [0, 847]
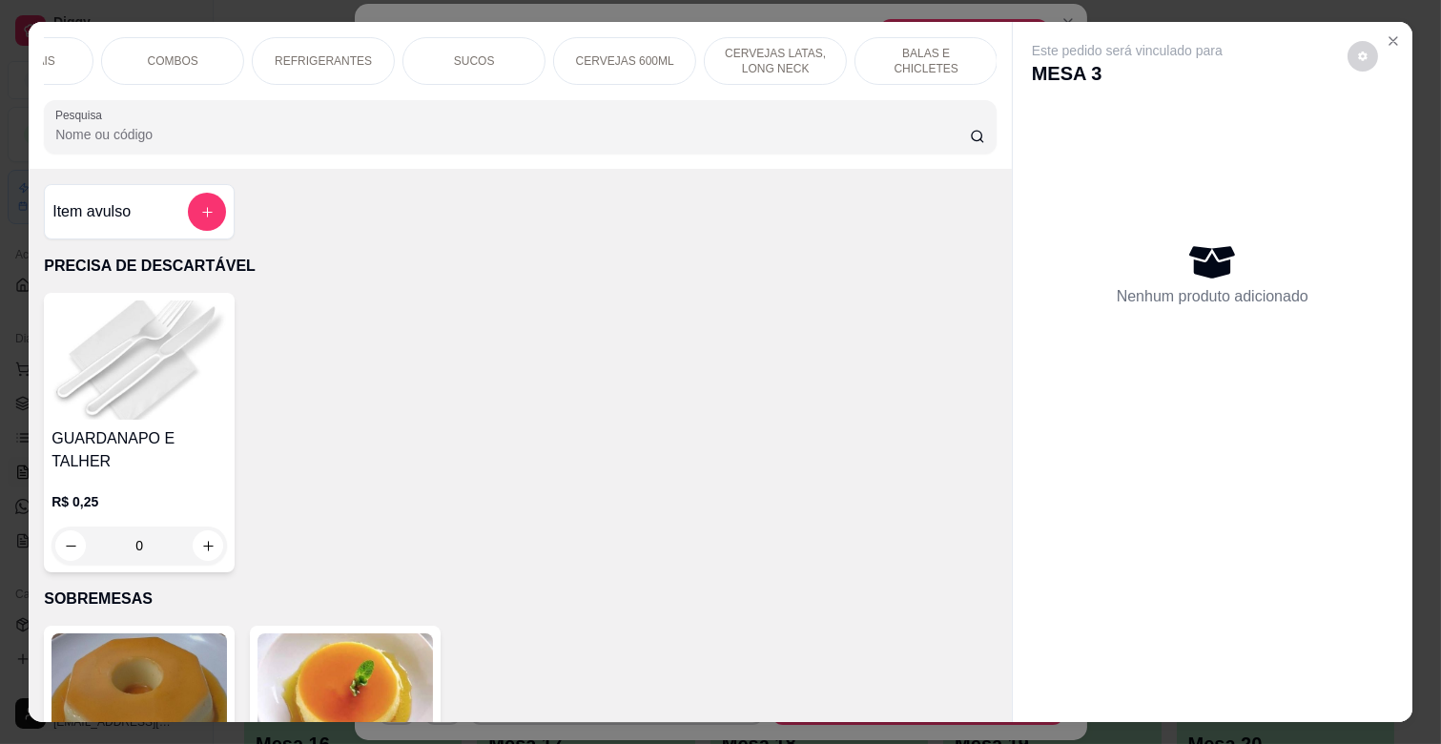
click at [365, 48] on div "REFRIGERANTES" at bounding box center [323, 61] width 143 height 48
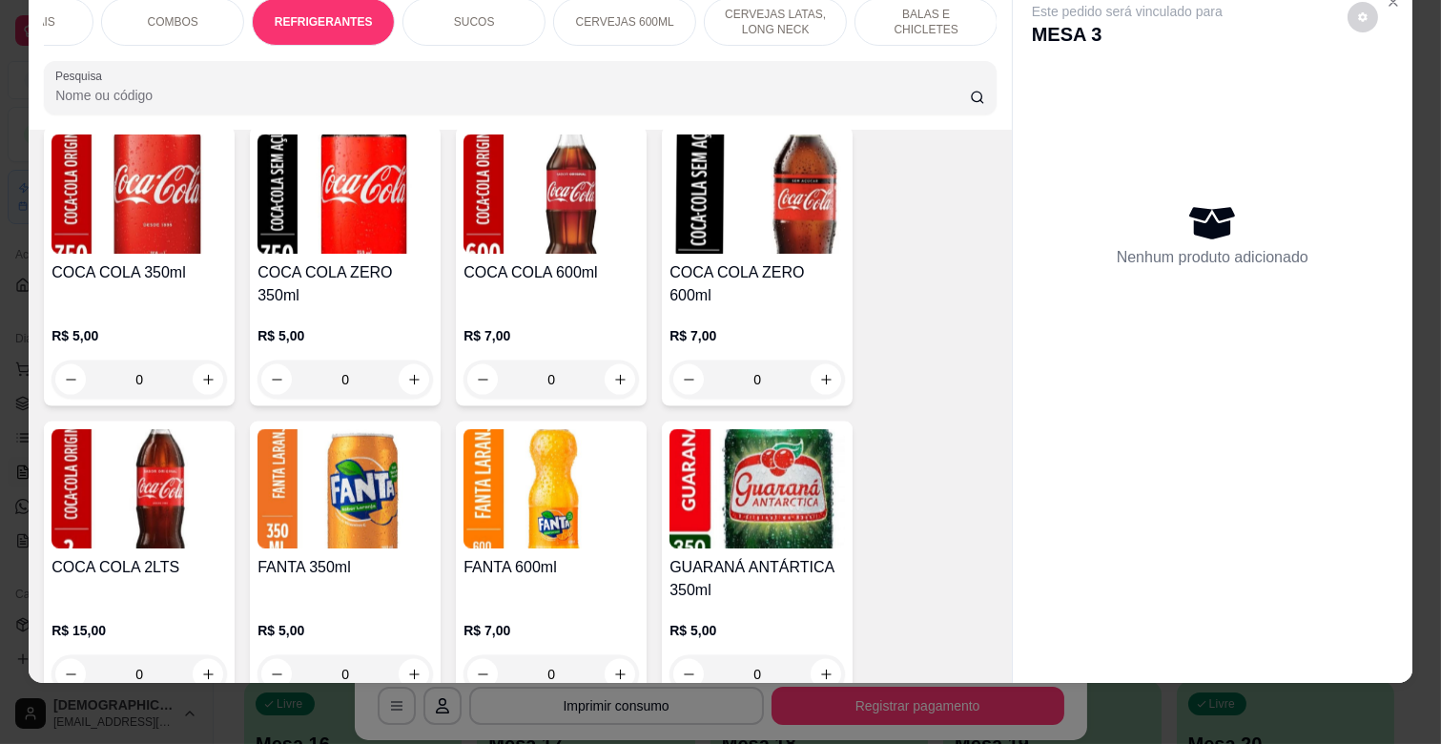
scroll to position [4894, 0]
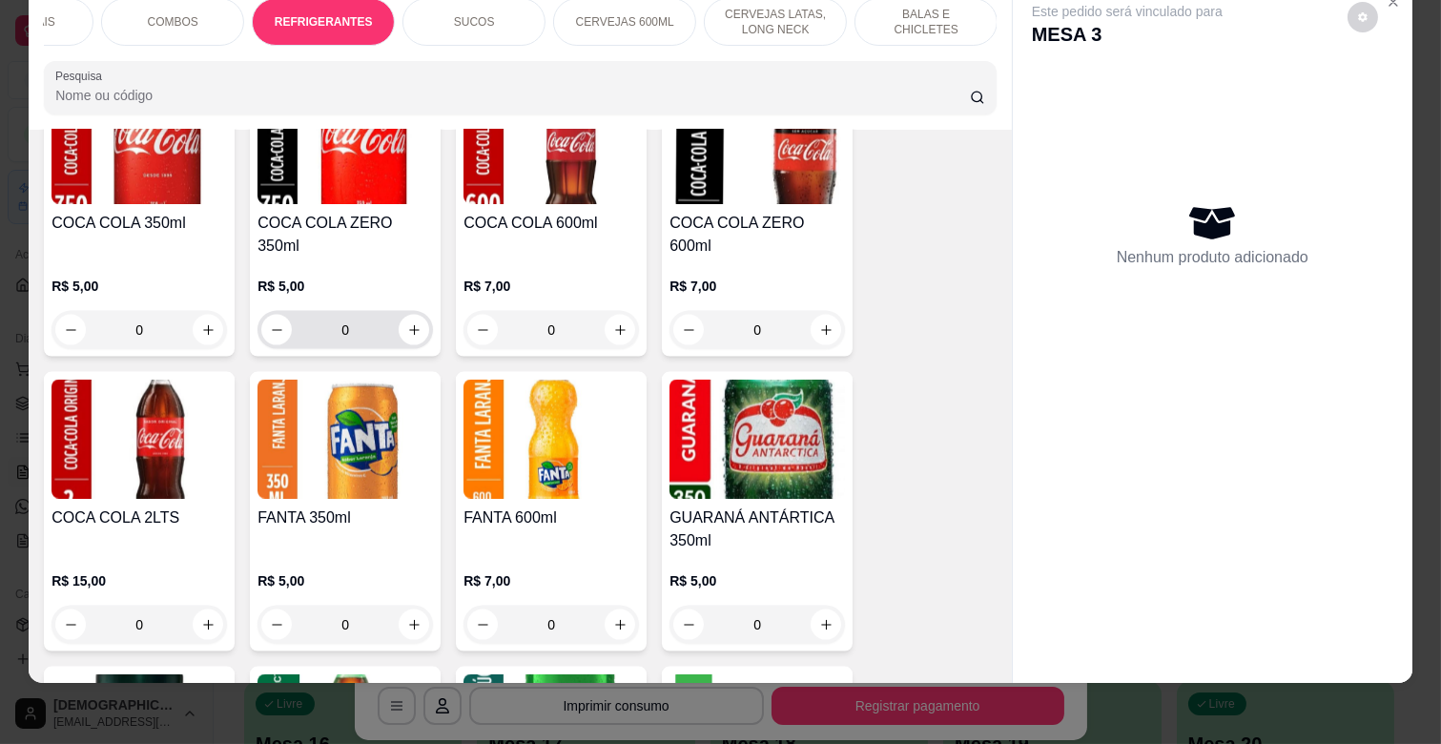
click at [411, 315] on button "increase-product-quantity" at bounding box center [414, 330] width 31 height 31
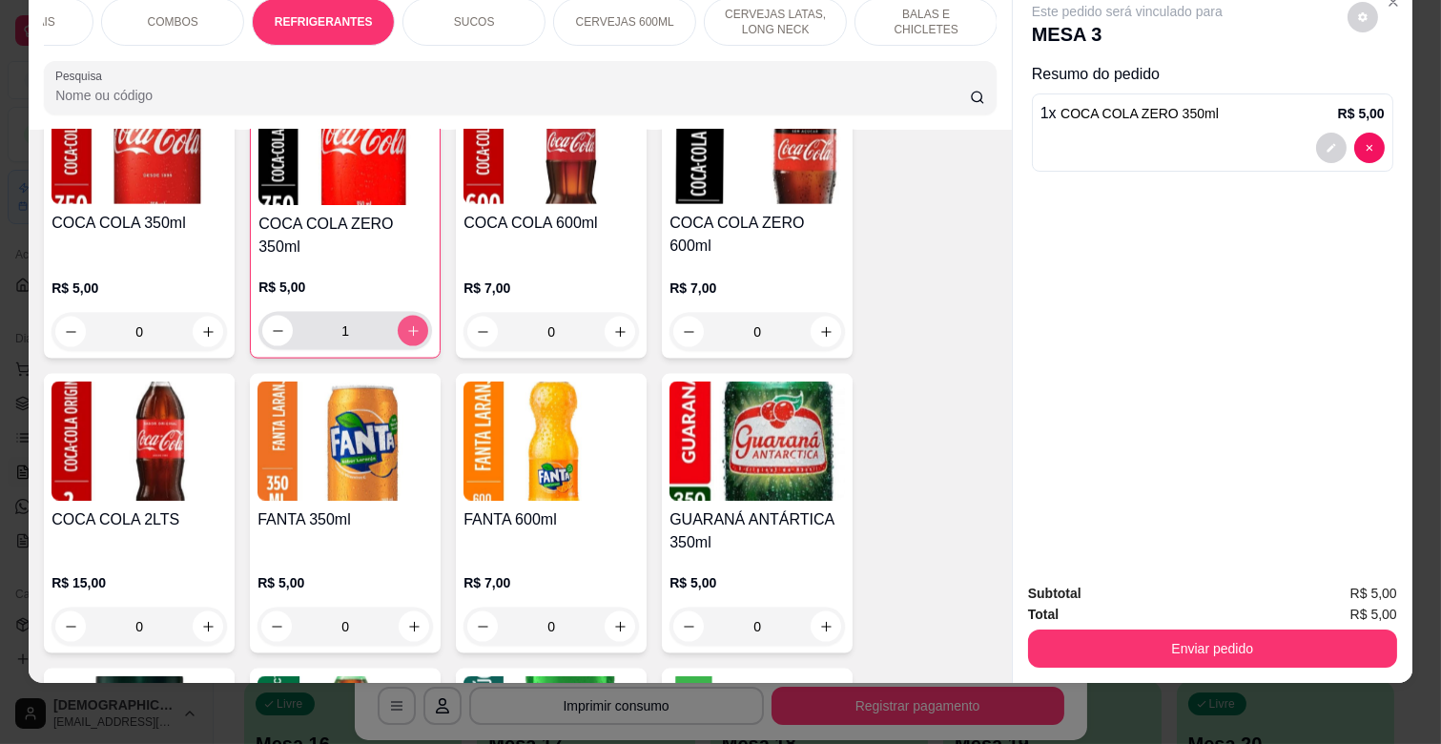
type input "1"
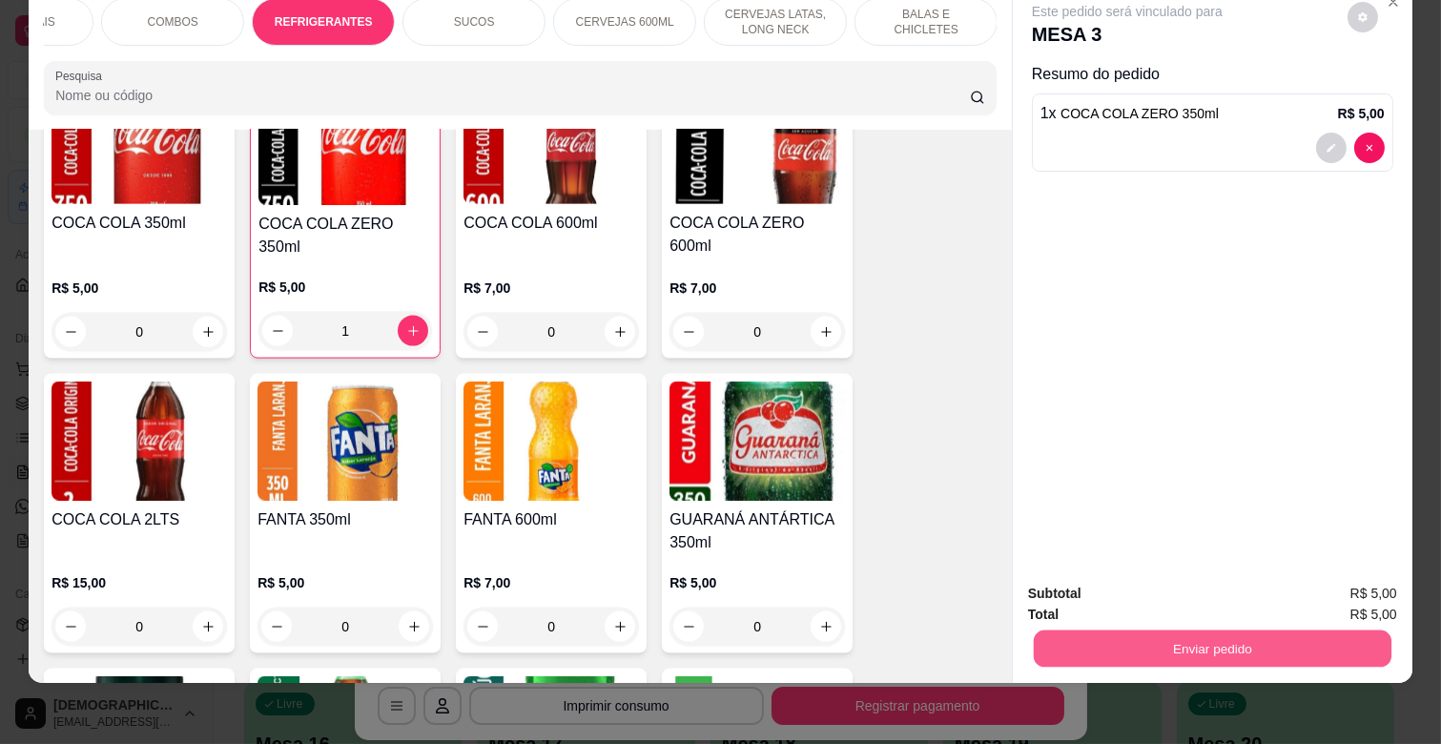
click at [1205, 629] on button "Enviar pedido" at bounding box center [1213, 647] width 358 height 37
click at [1362, 579] on button "Enviar pedido" at bounding box center [1346, 584] width 105 height 35
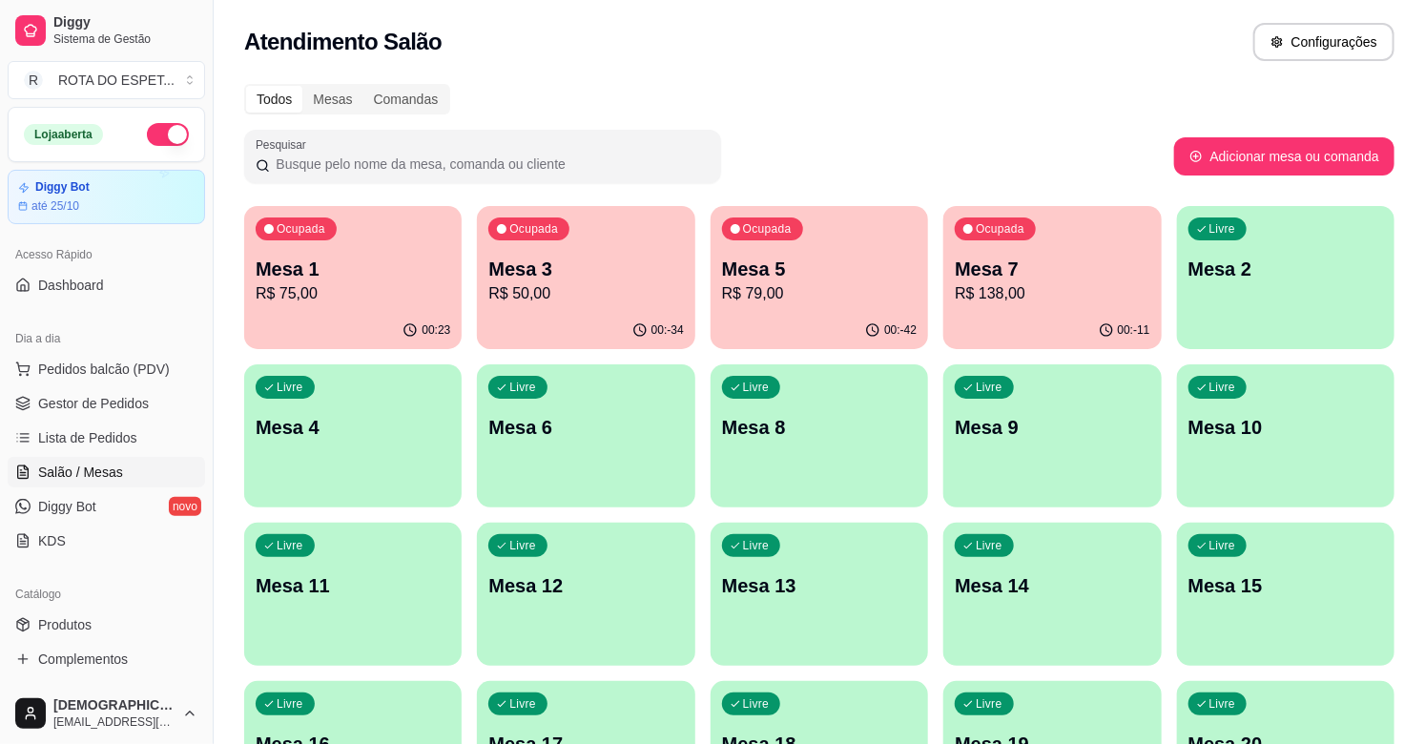
click at [771, 303] on p "R$ 79,00" at bounding box center [819, 293] width 195 height 23
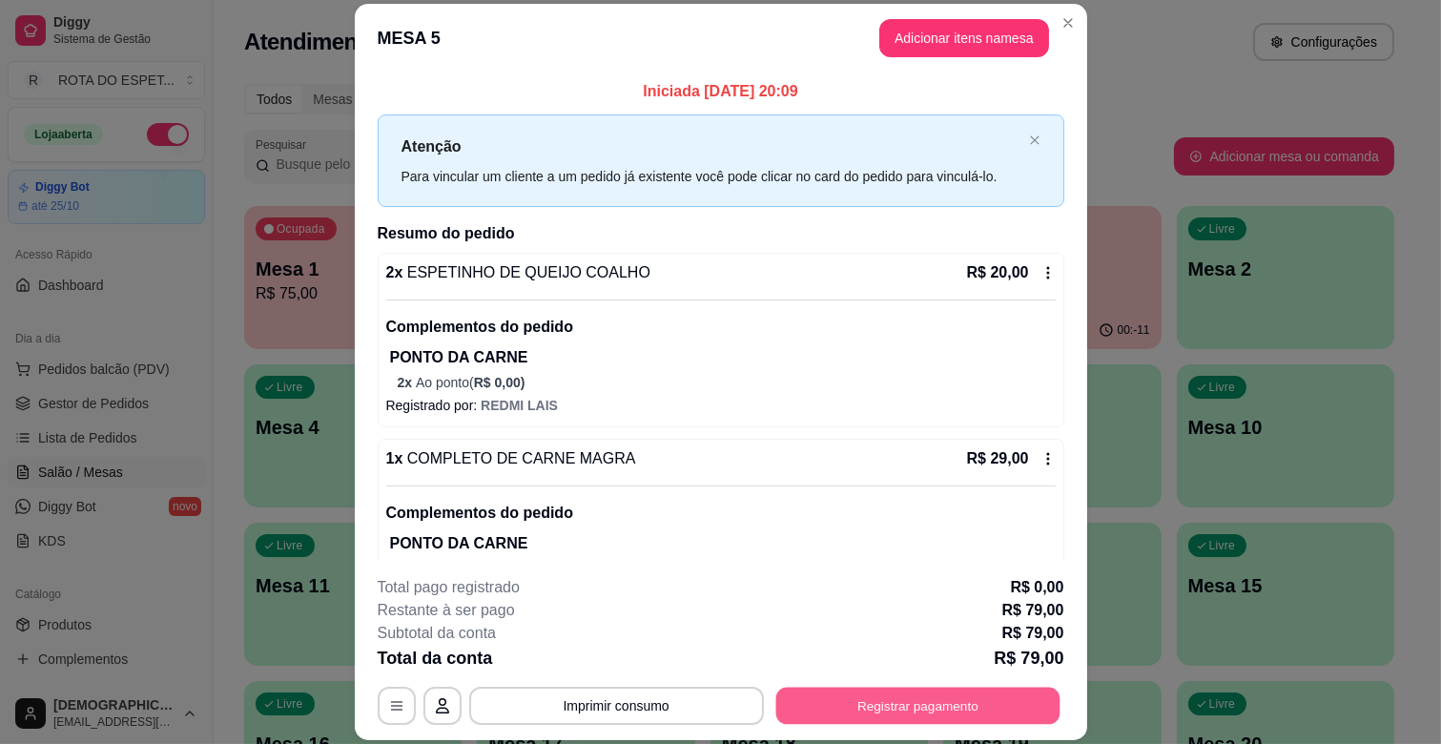
click at [919, 704] on button "Registrar pagamento" at bounding box center [917, 706] width 284 height 37
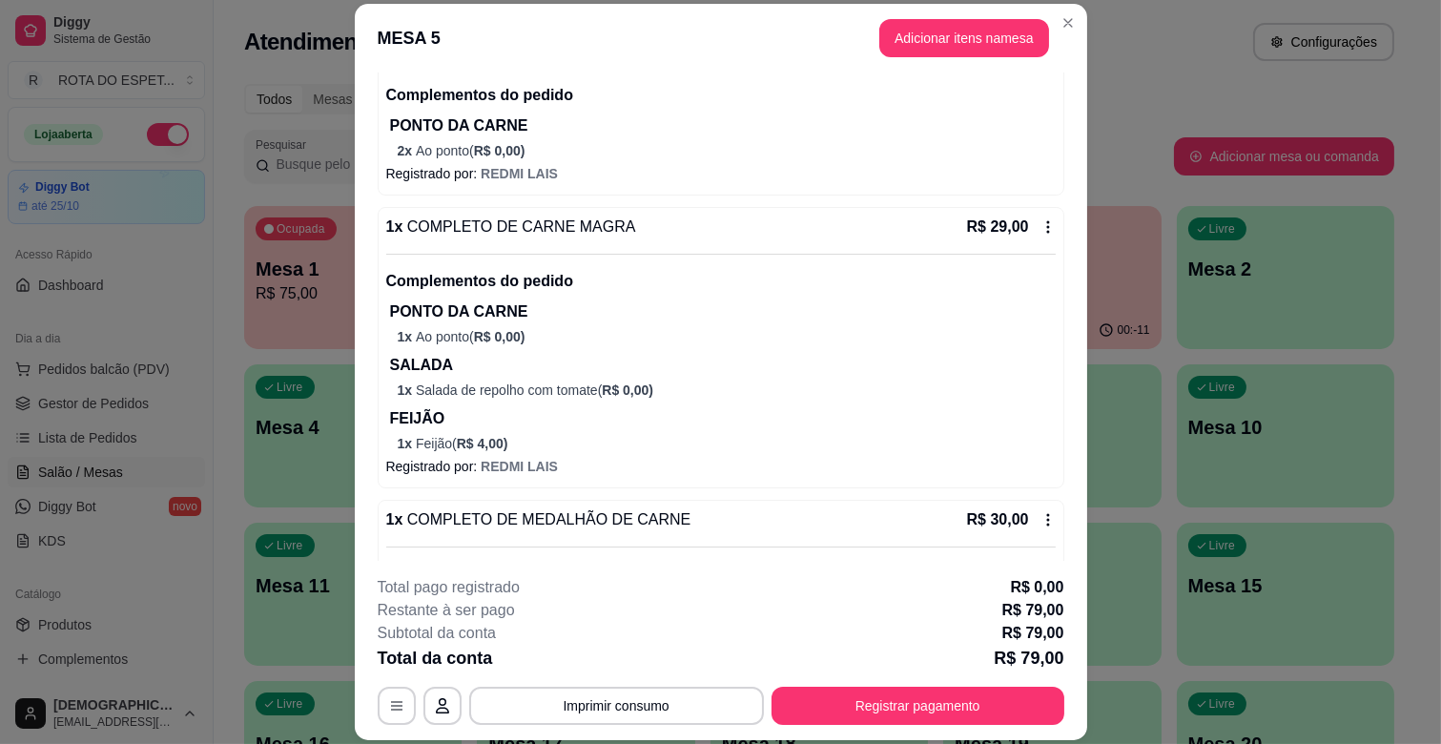
scroll to position [0, 0]
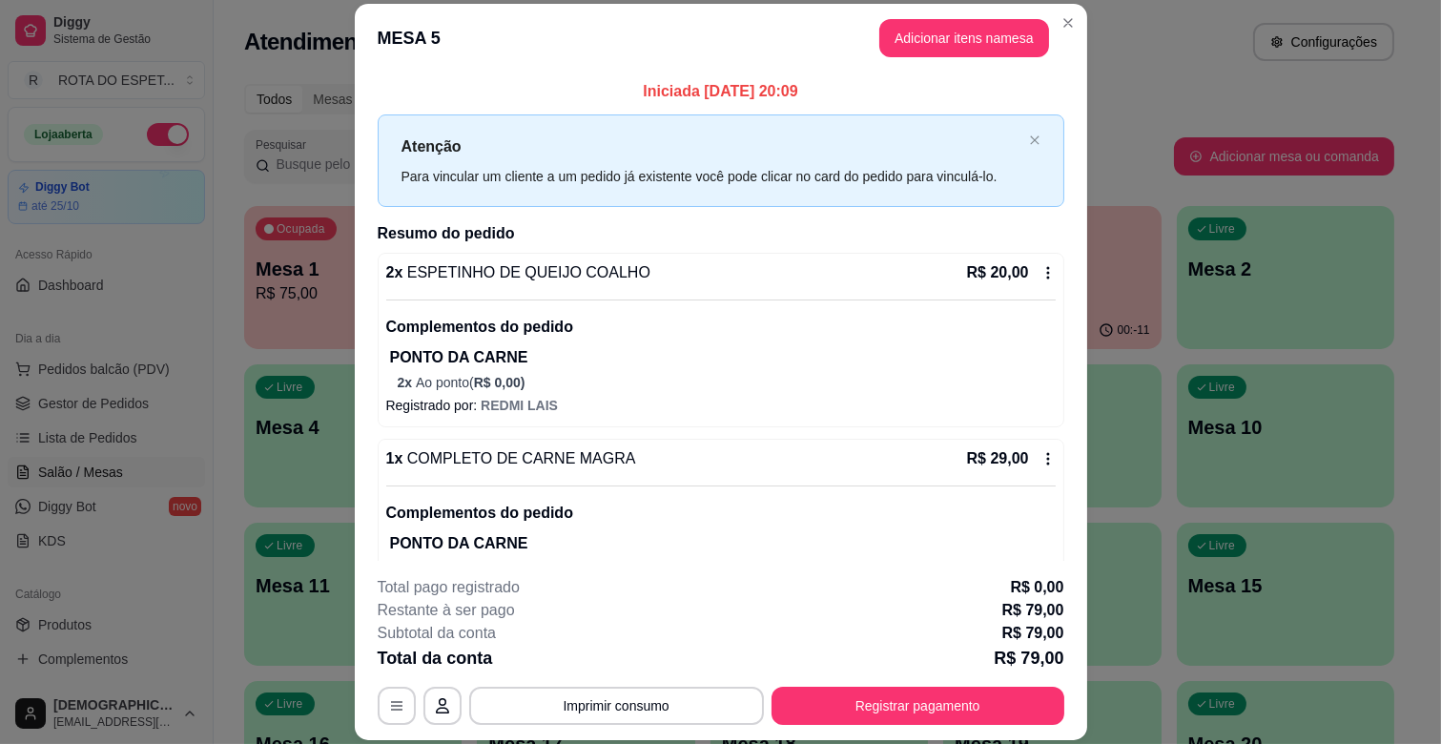
click at [895, 14] on header "MESA 5 Adicionar itens na mesa" at bounding box center [721, 38] width 732 height 69
click at [901, 21] on button "Adicionar itens na mesa" at bounding box center [964, 38] width 164 height 37
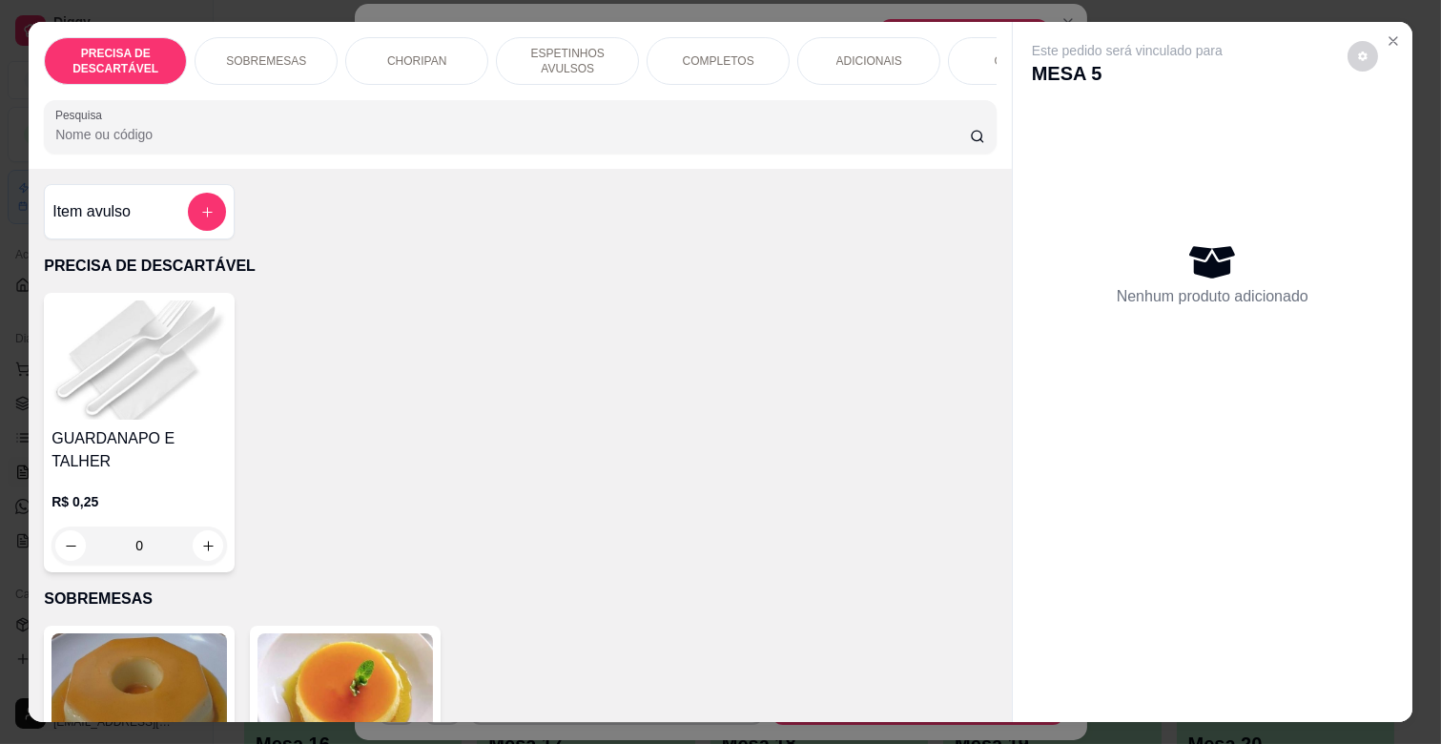
scroll to position [0, 766]
click at [345, 45] on div "REFRIGERANTES" at bounding box center [404, 61] width 143 height 48
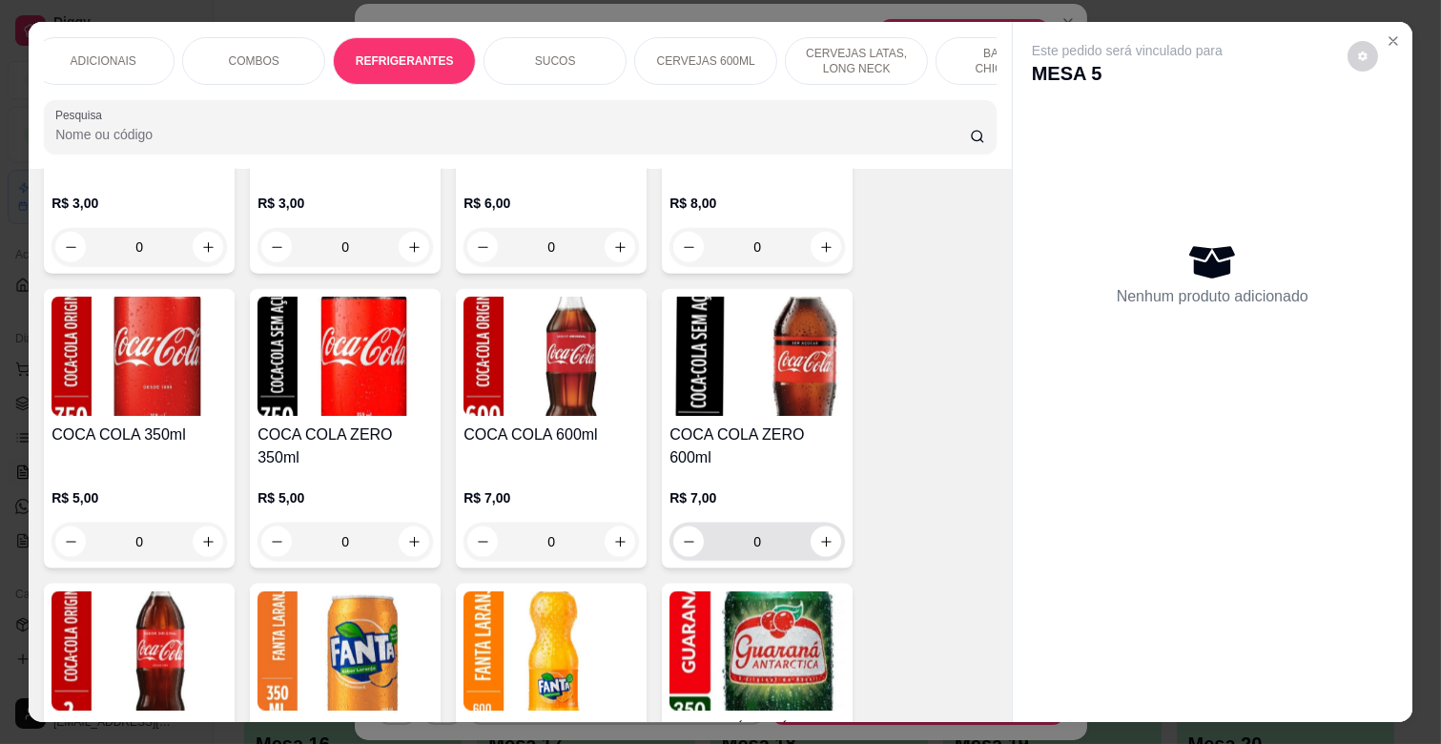
scroll to position [4576, 0]
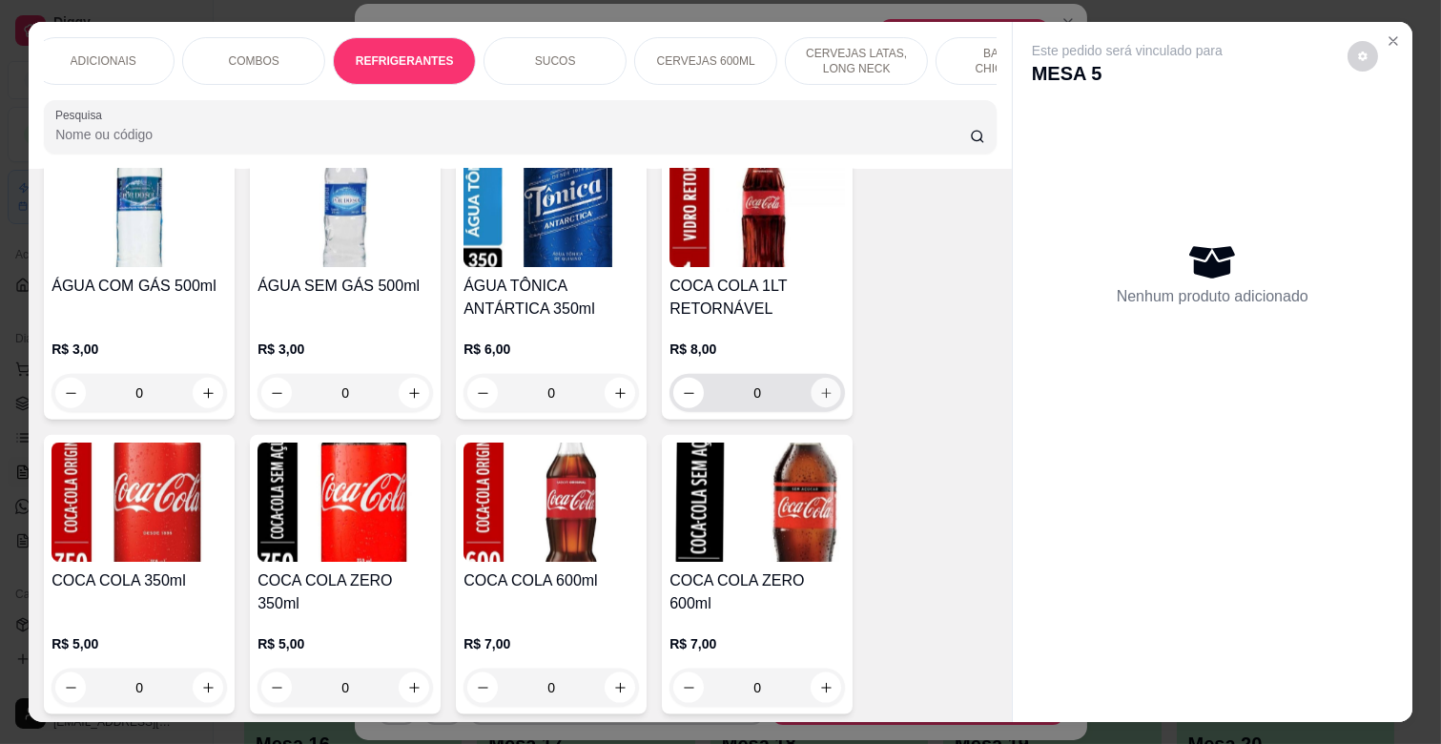
click at [823, 386] on icon "increase-product-quantity" at bounding box center [826, 393] width 14 height 14
type input "1"
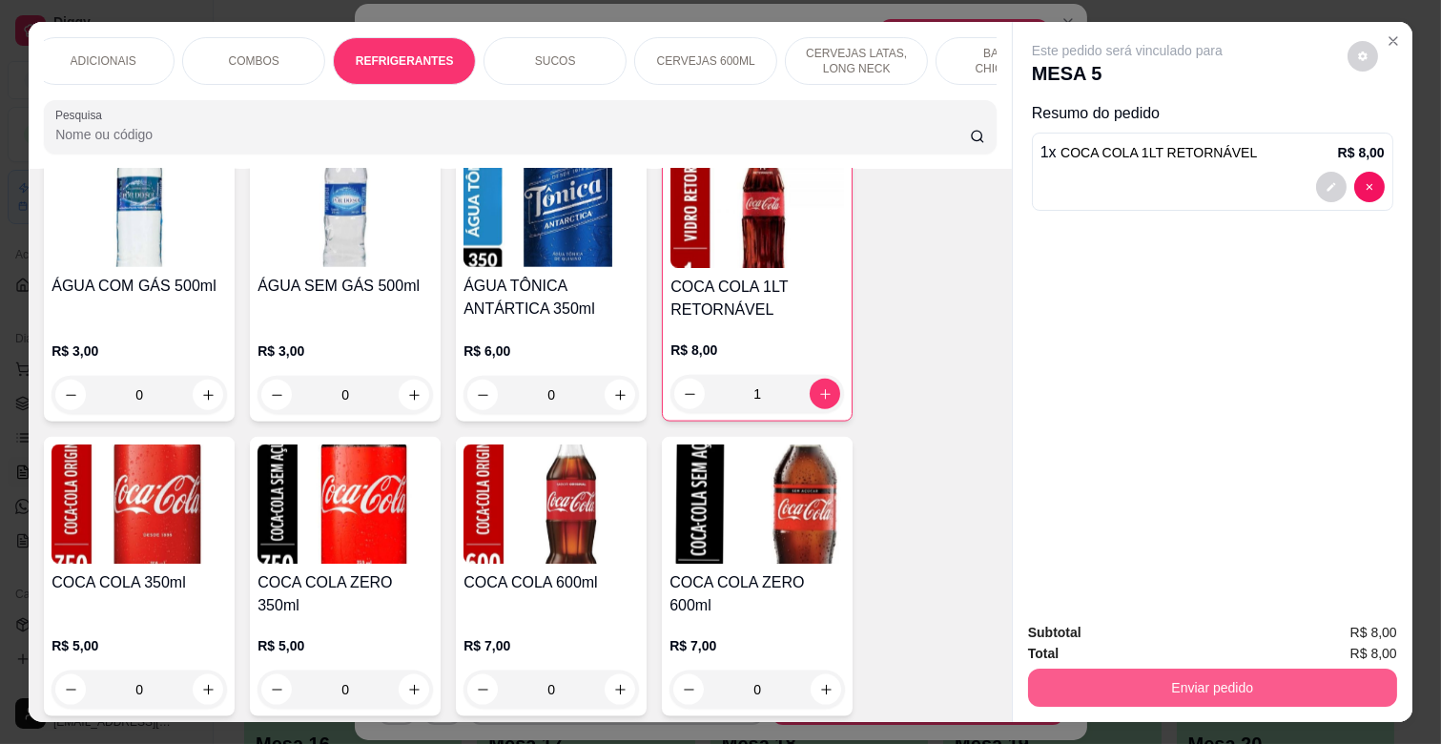
click at [1226, 669] on button "Enviar pedido" at bounding box center [1212, 688] width 369 height 38
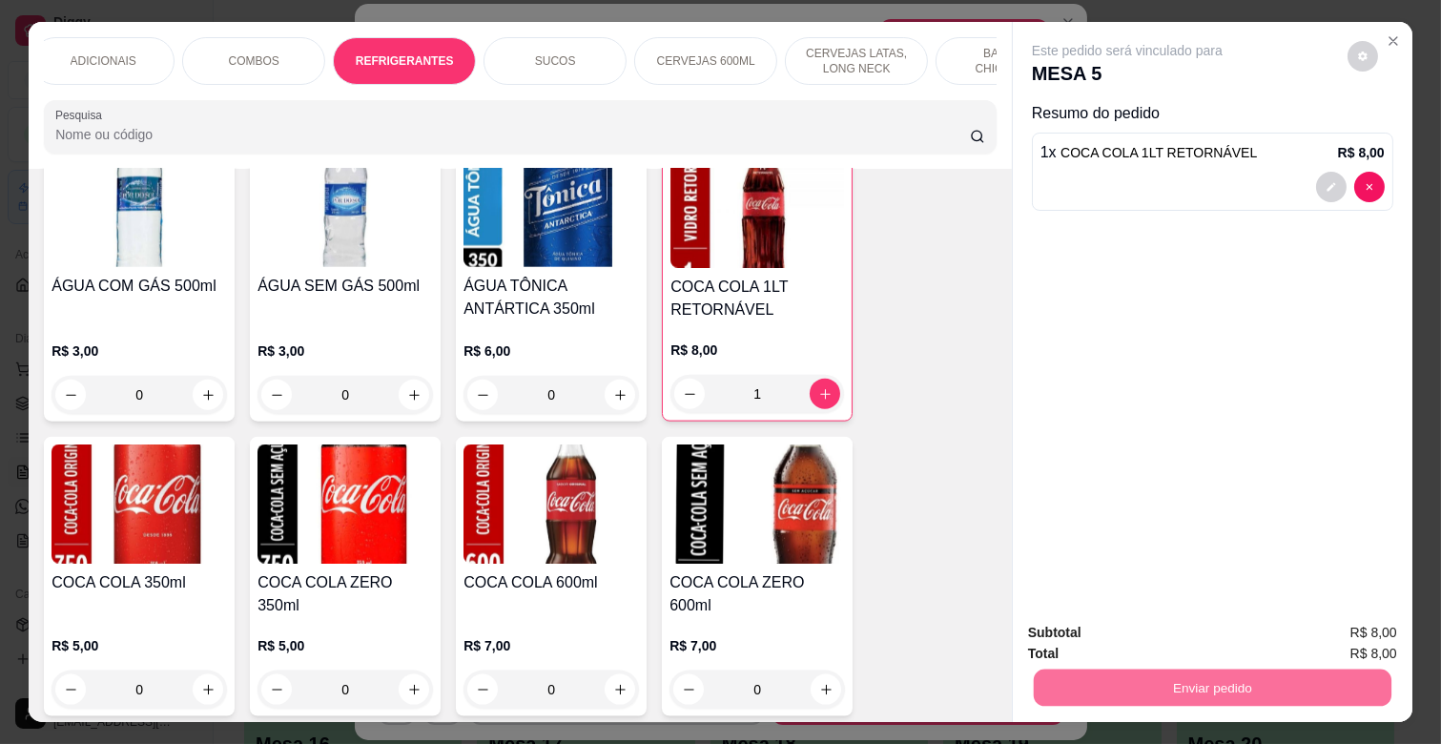
click at [1370, 634] on button "Enviar pedido" at bounding box center [1347, 632] width 108 height 36
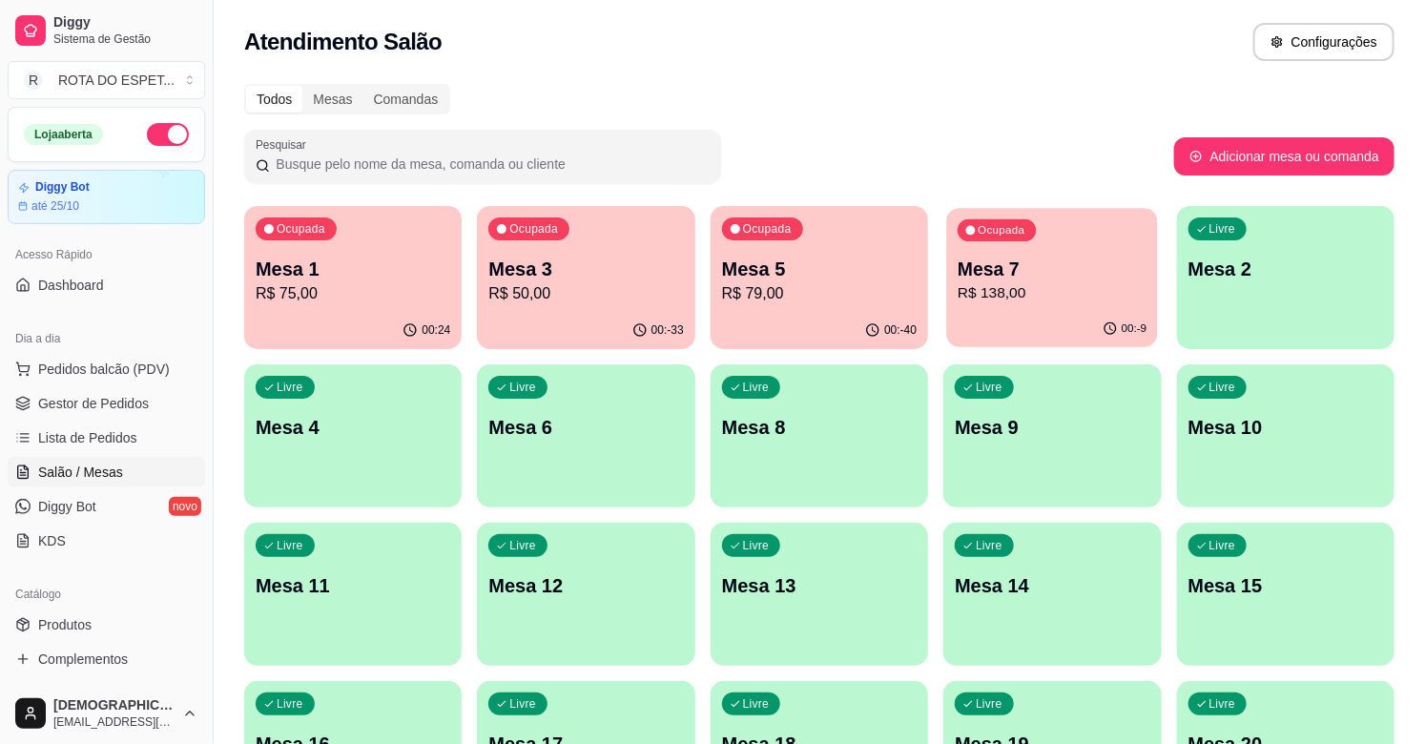
click at [1018, 313] on div "00:-9" at bounding box center [1053, 329] width 212 height 36
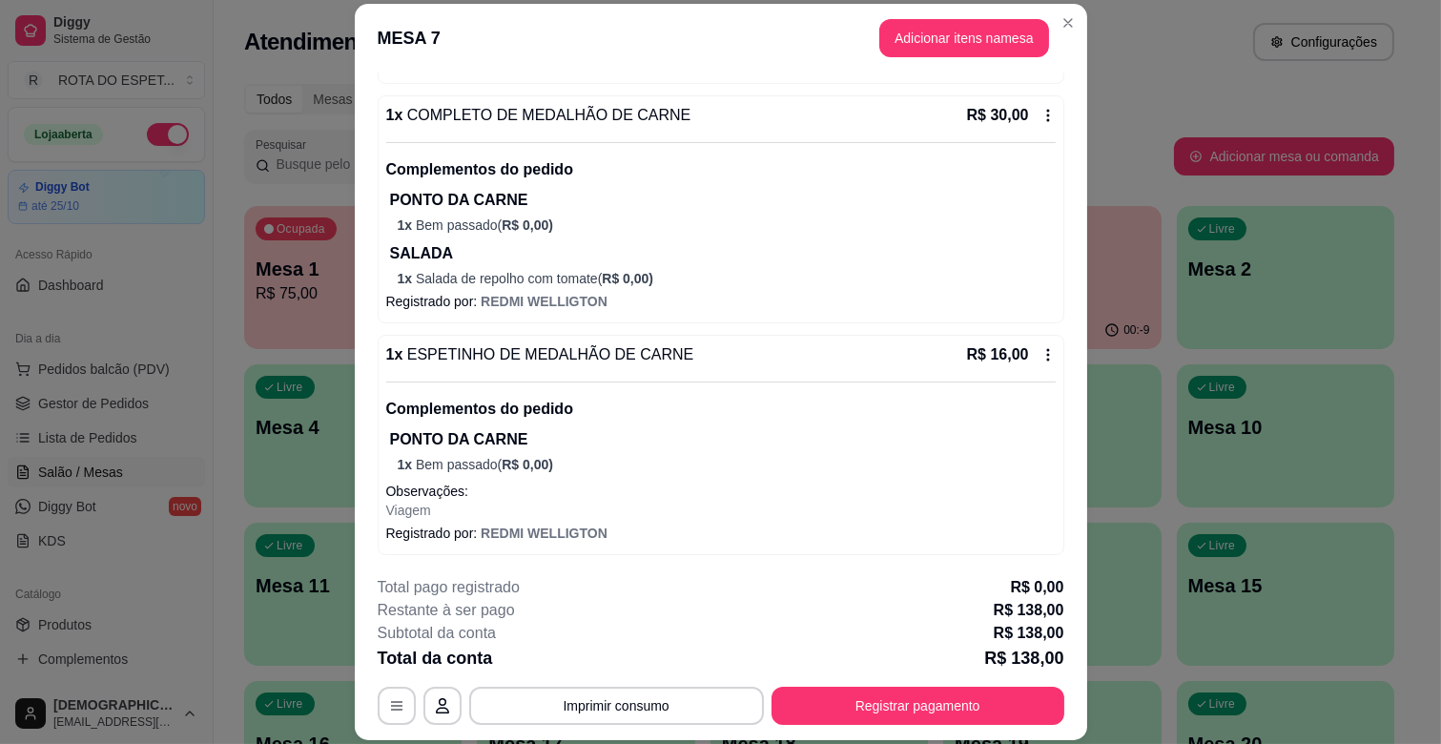
scroll to position [874, 0]
click at [989, 45] on button "Adicionar itens na mesa" at bounding box center [964, 38] width 164 height 37
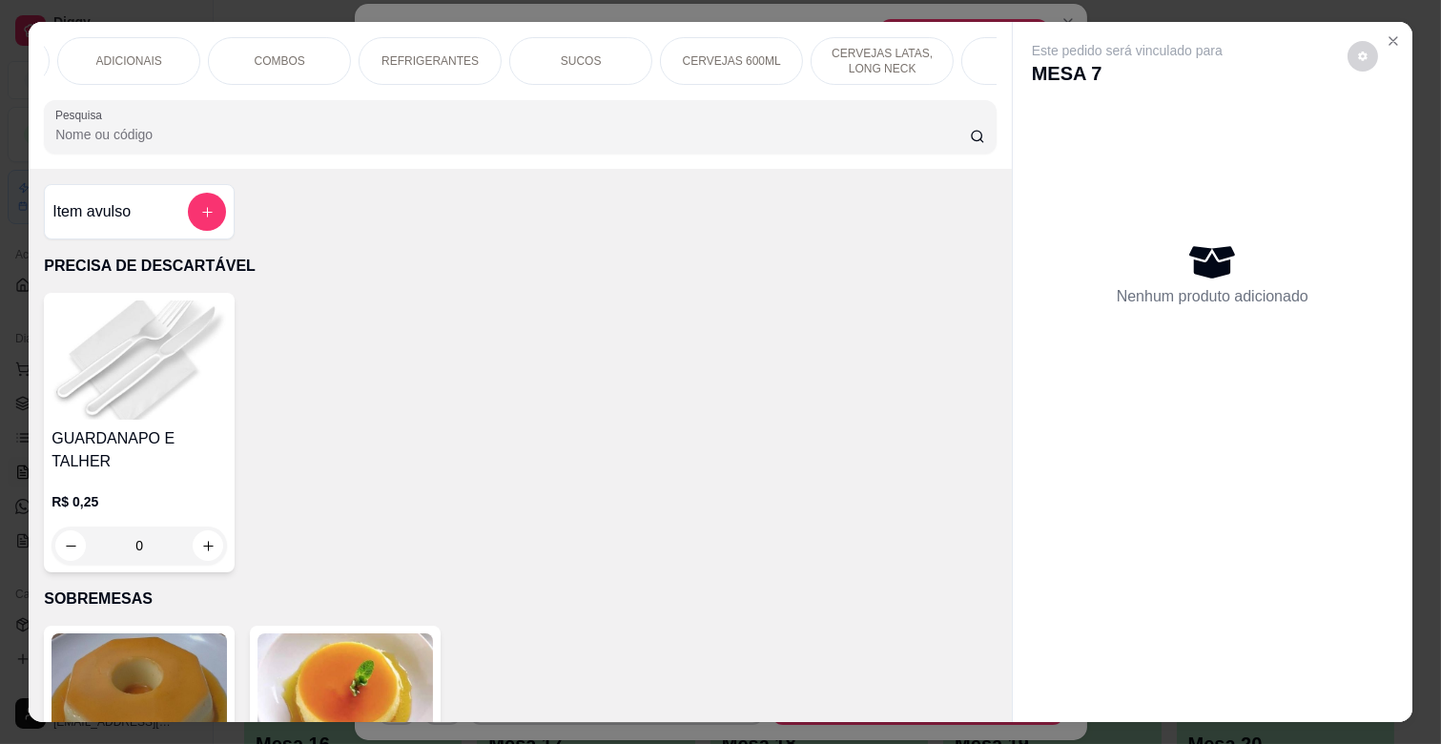
scroll to position [0, 847]
click at [618, 55] on p "CERVEJAS 600ML" at bounding box center [625, 60] width 98 height 15
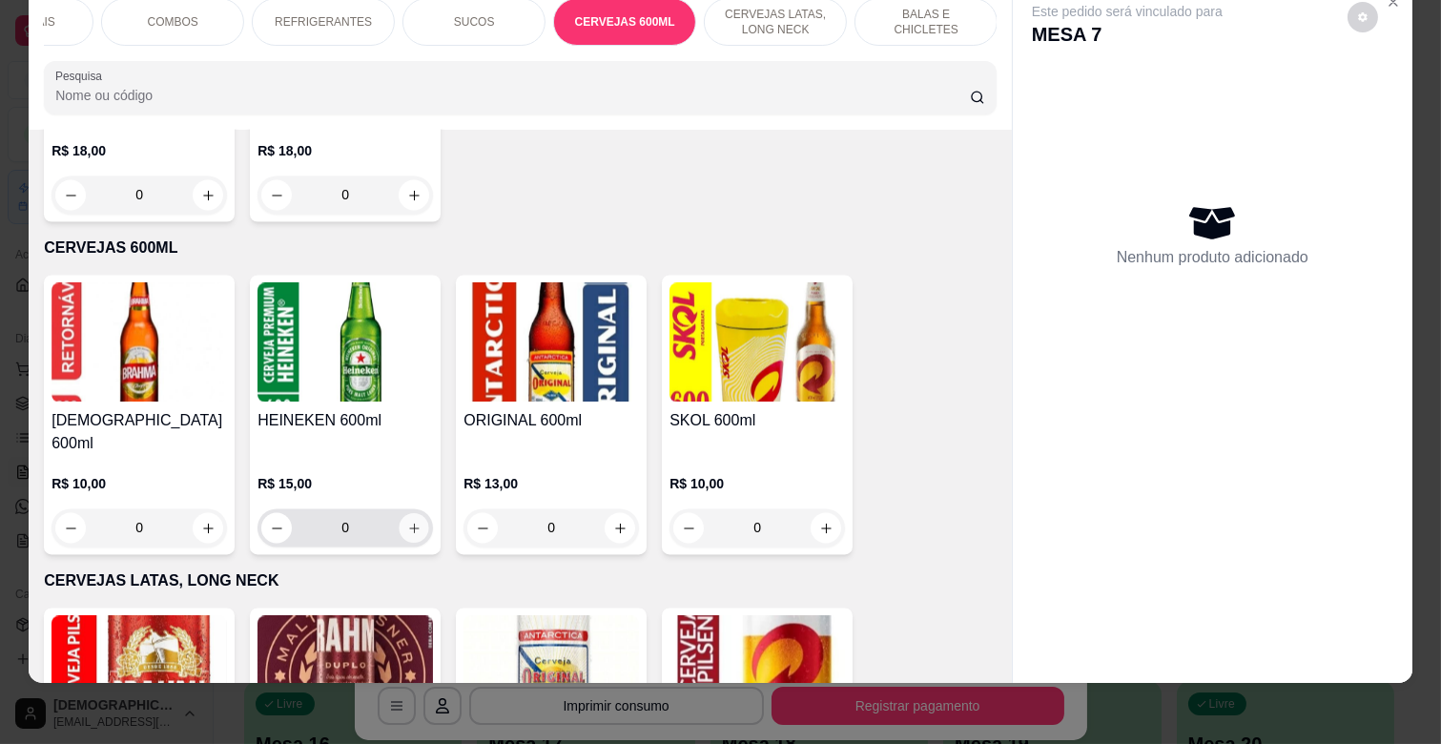
click at [416, 514] on button "increase-product-quantity" at bounding box center [415, 529] width 30 height 30
type input "1"
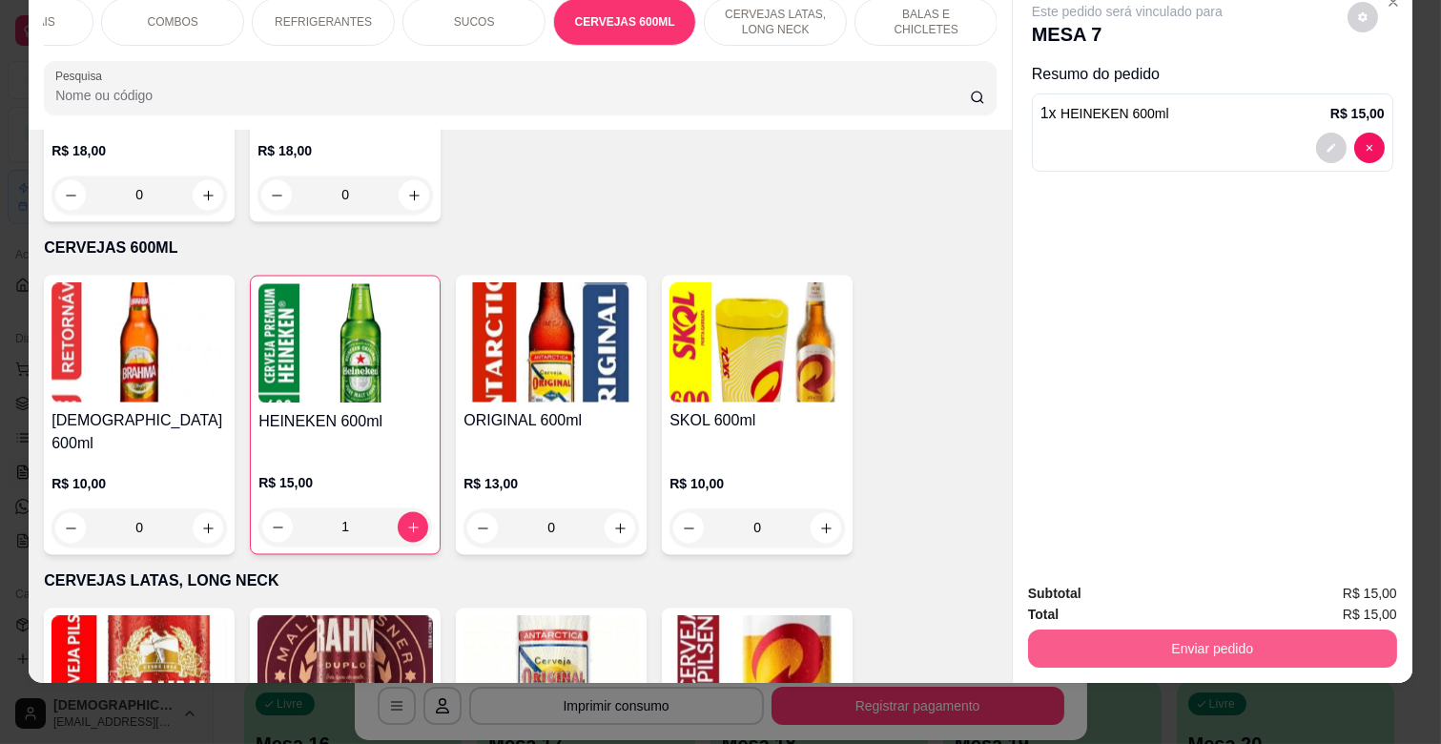
click at [1336, 637] on button "Enviar pedido" at bounding box center [1212, 648] width 369 height 38
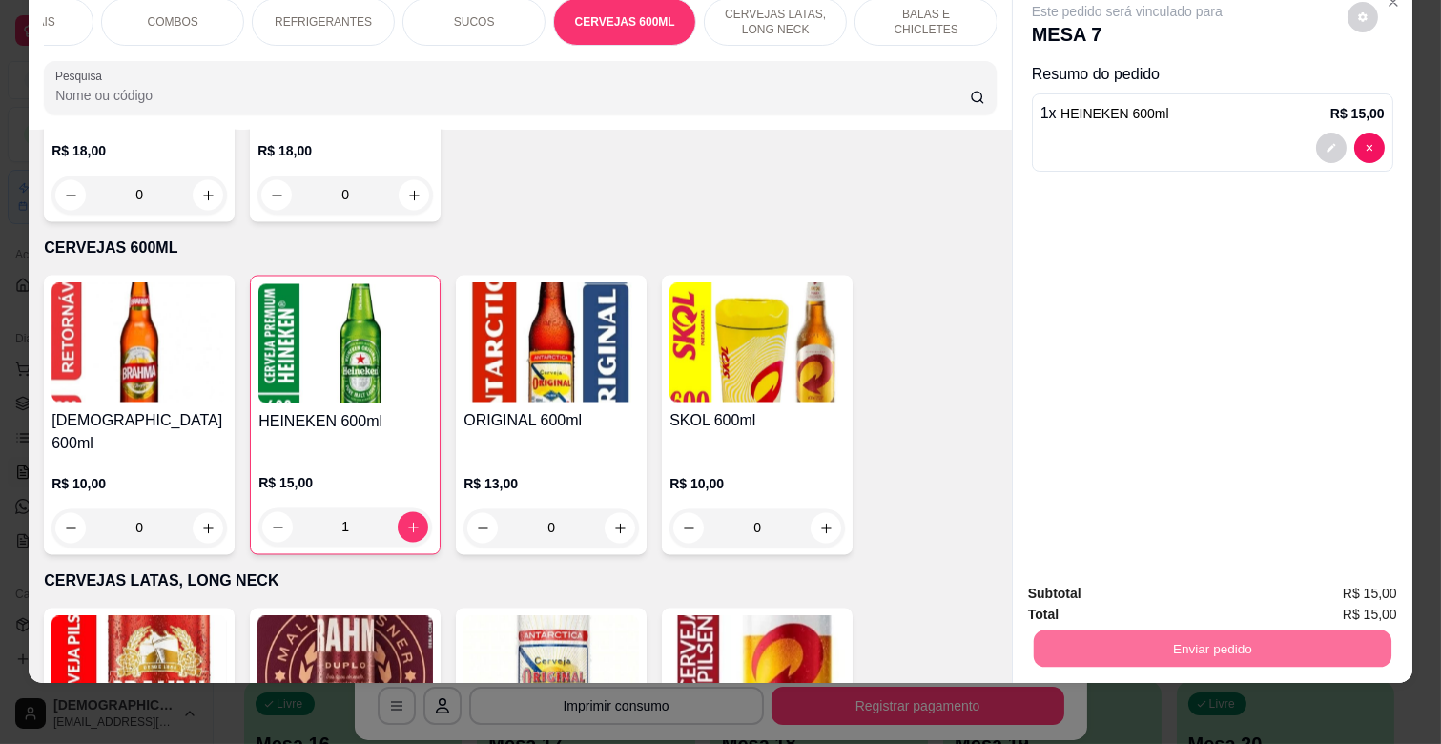
click at [1367, 597] on button "Enviar pedido" at bounding box center [1346, 584] width 105 height 35
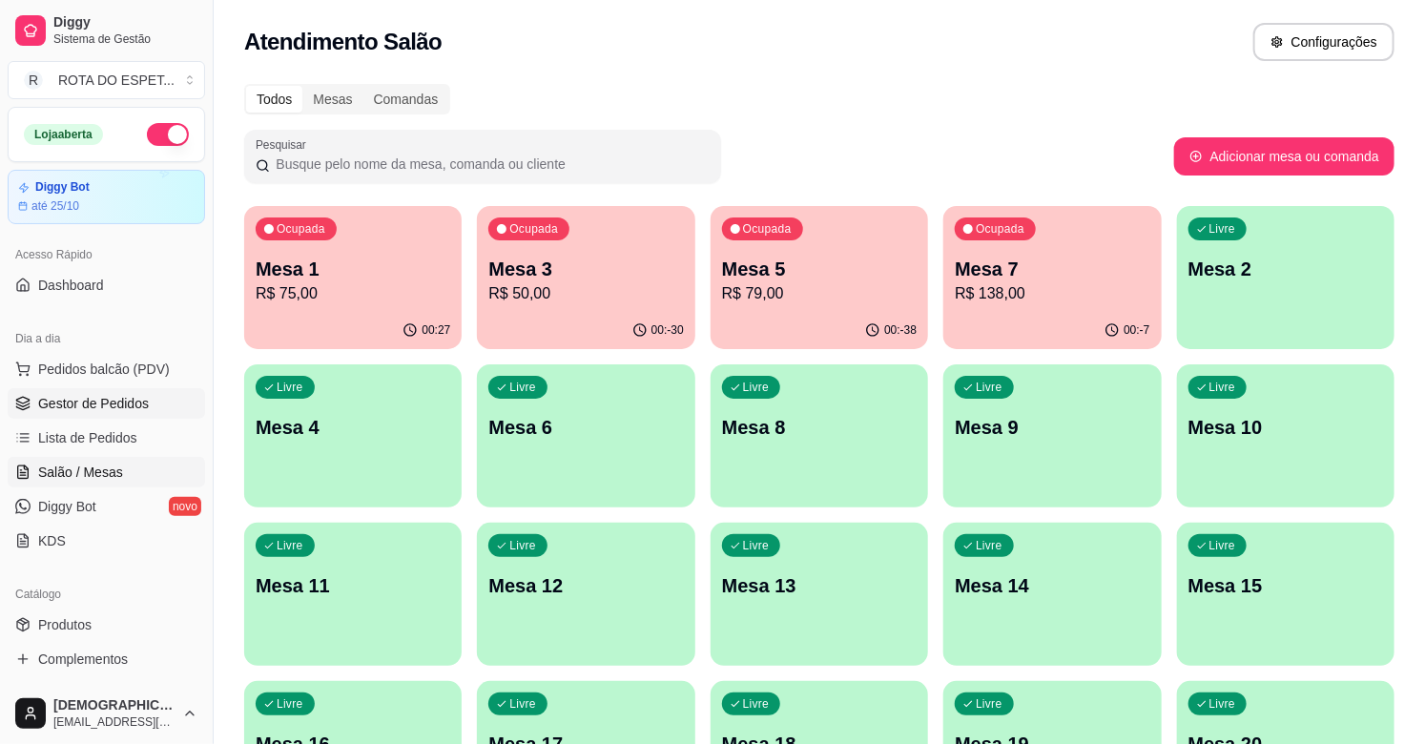
click at [118, 394] on span "Gestor de Pedidos" at bounding box center [93, 403] width 111 height 19
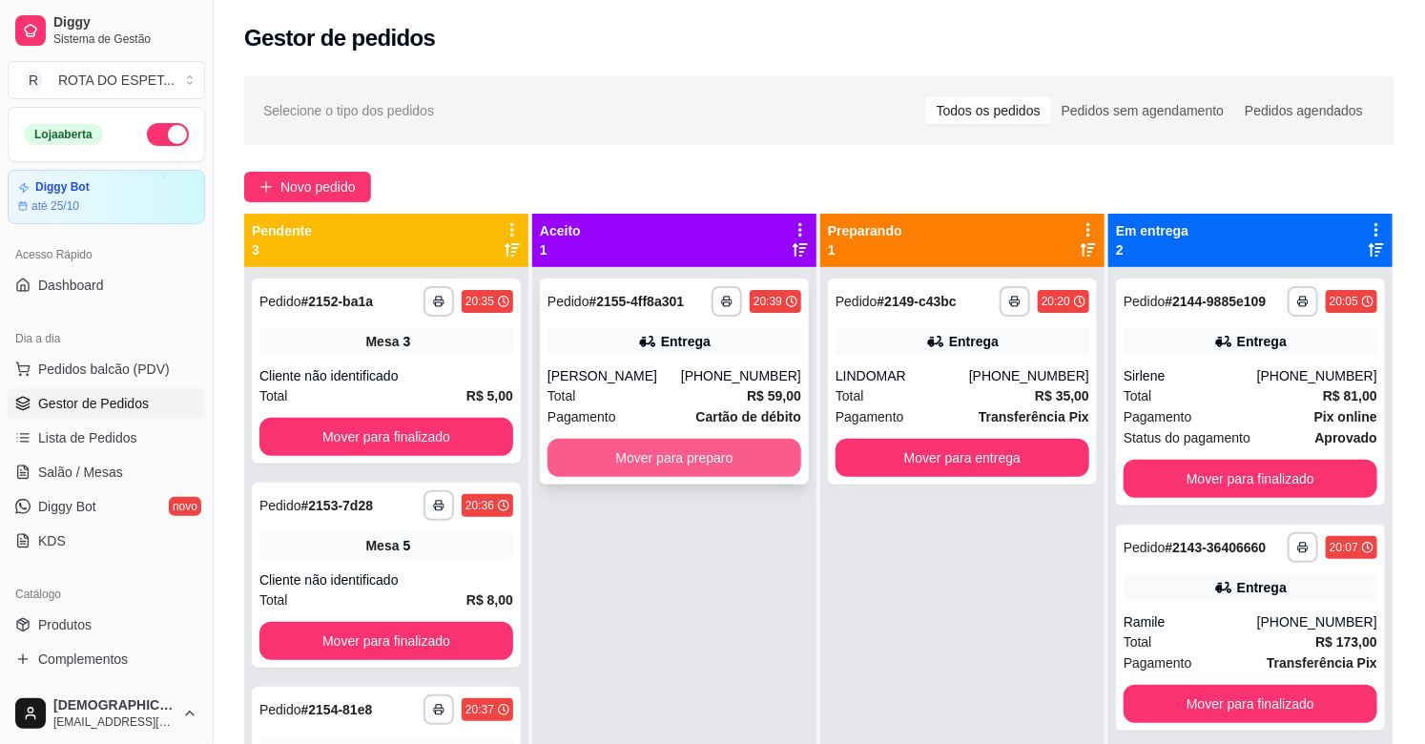
click at [665, 452] on button "Mover para preparo" at bounding box center [674, 458] width 254 height 38
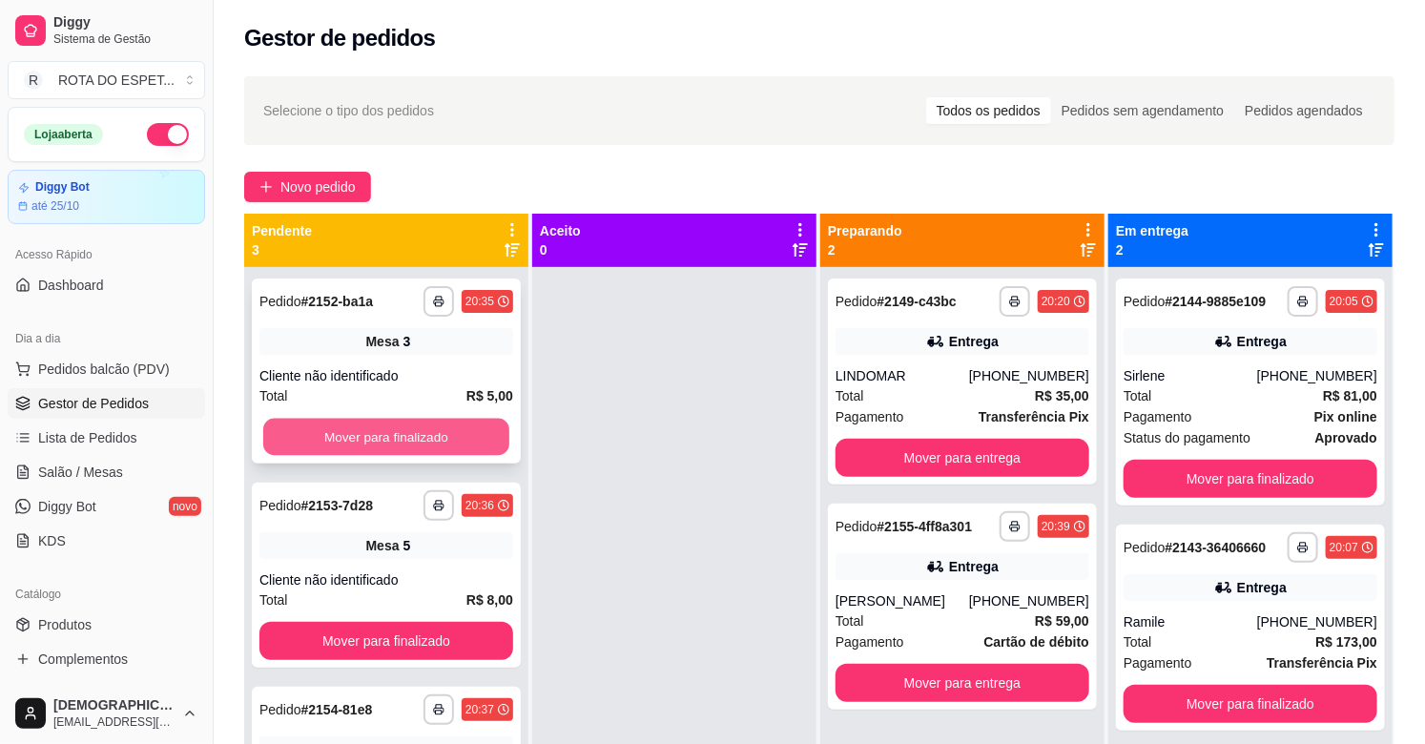
click at [396, 422] on button "Mover para finalizado" at bounding box center [386, 437] width 246 height 37
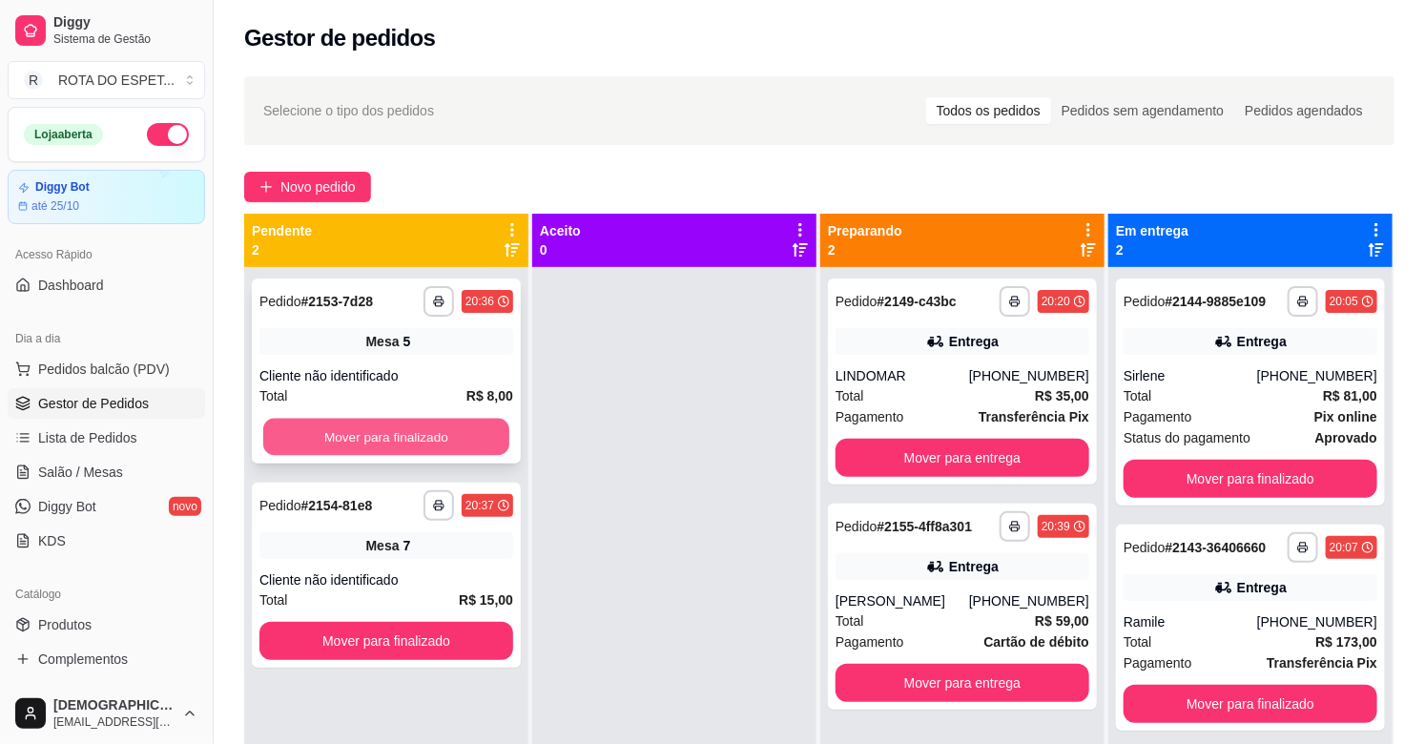
click at [407, 424] on button "Mover para finalizado" at bounding box center [386, 437] width 246 height 37
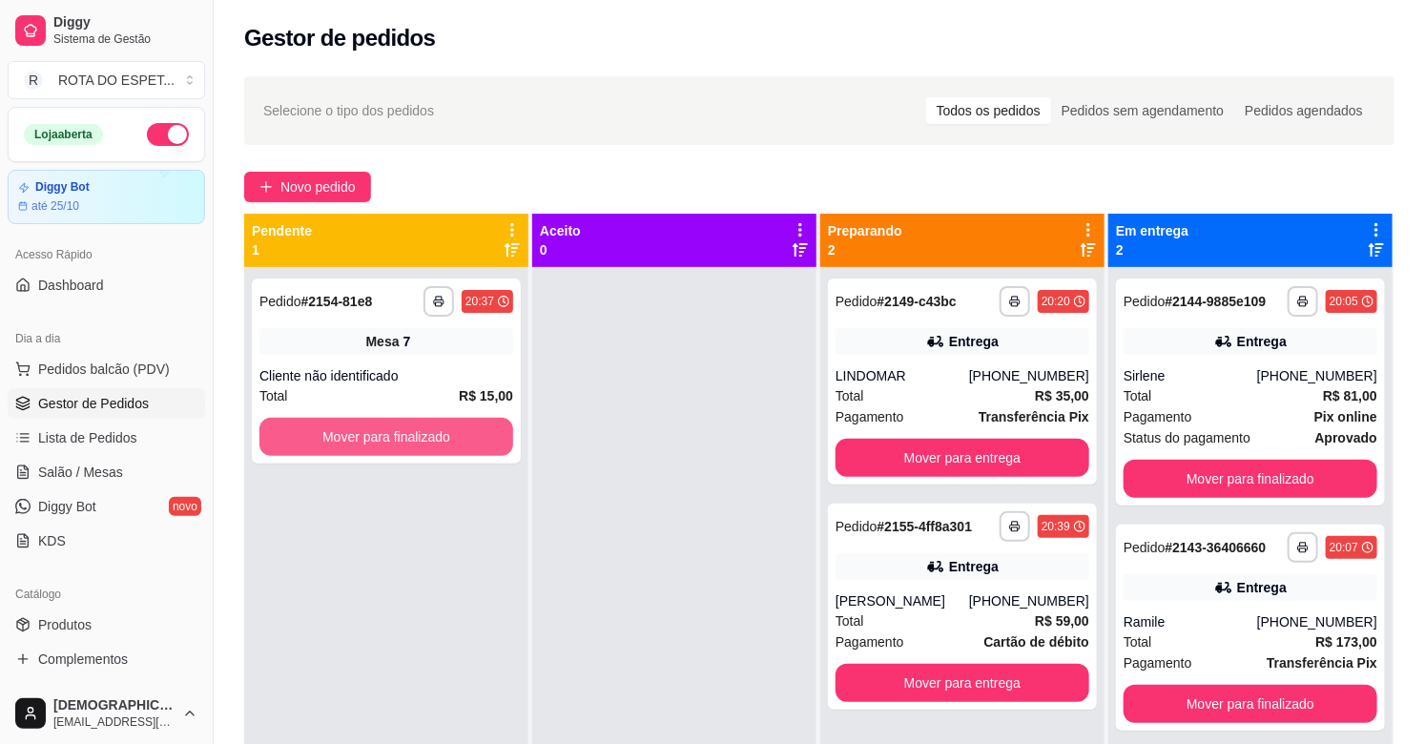
click at [407, 424] on button "Mover para finalizado" at bounding box center [386, 437] width 254 height 38
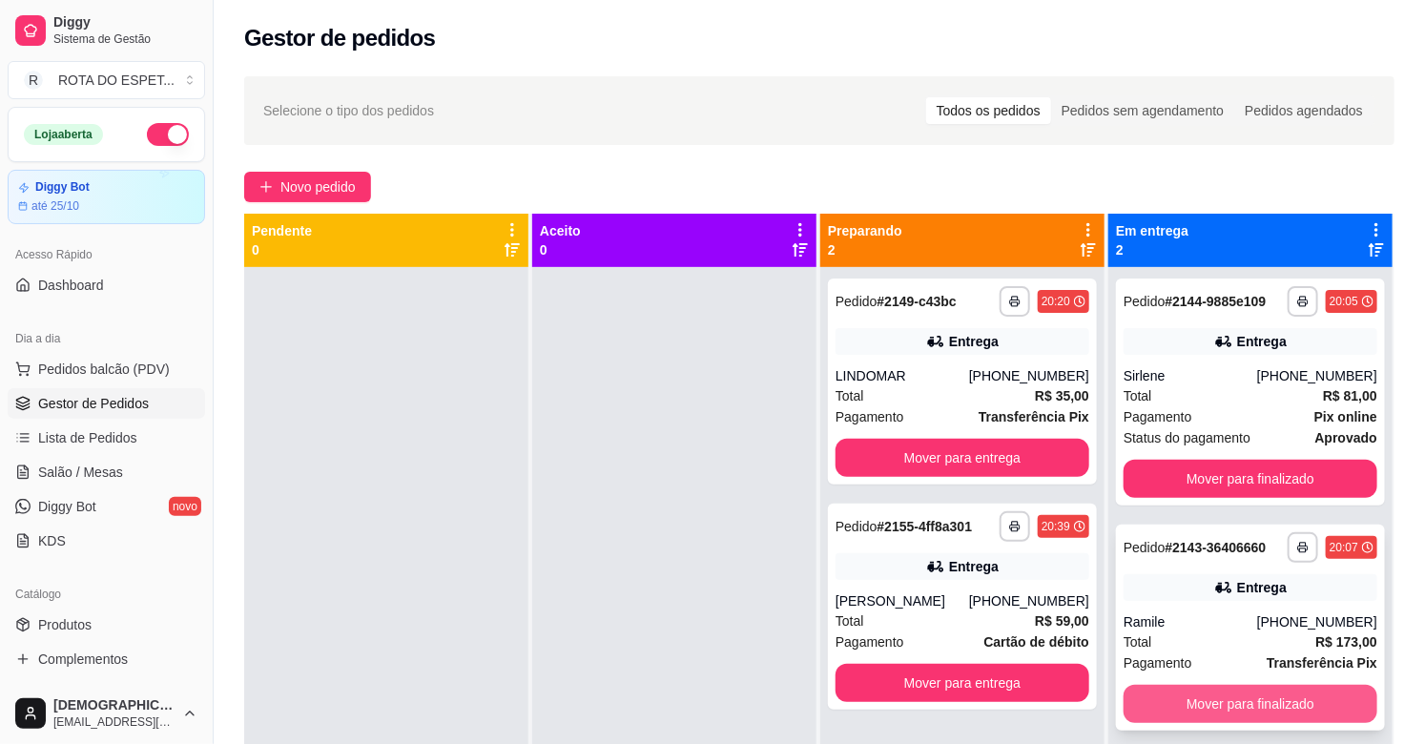
click at [1236, 703] on button "Mover para finalizado" at bounding box center [1250, 704] width 254 height 38
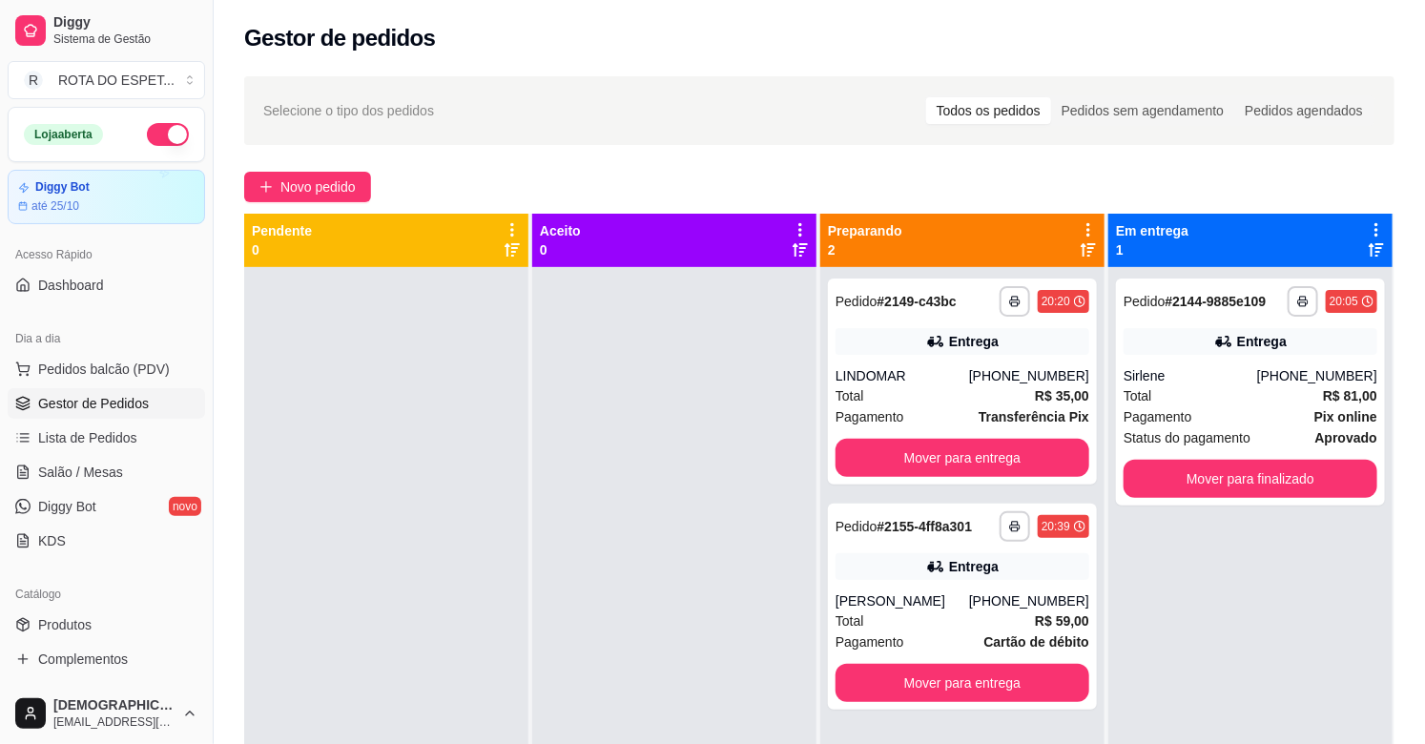
click at [559, 602] on div at bounding box center [674, 639] width 284 height 744
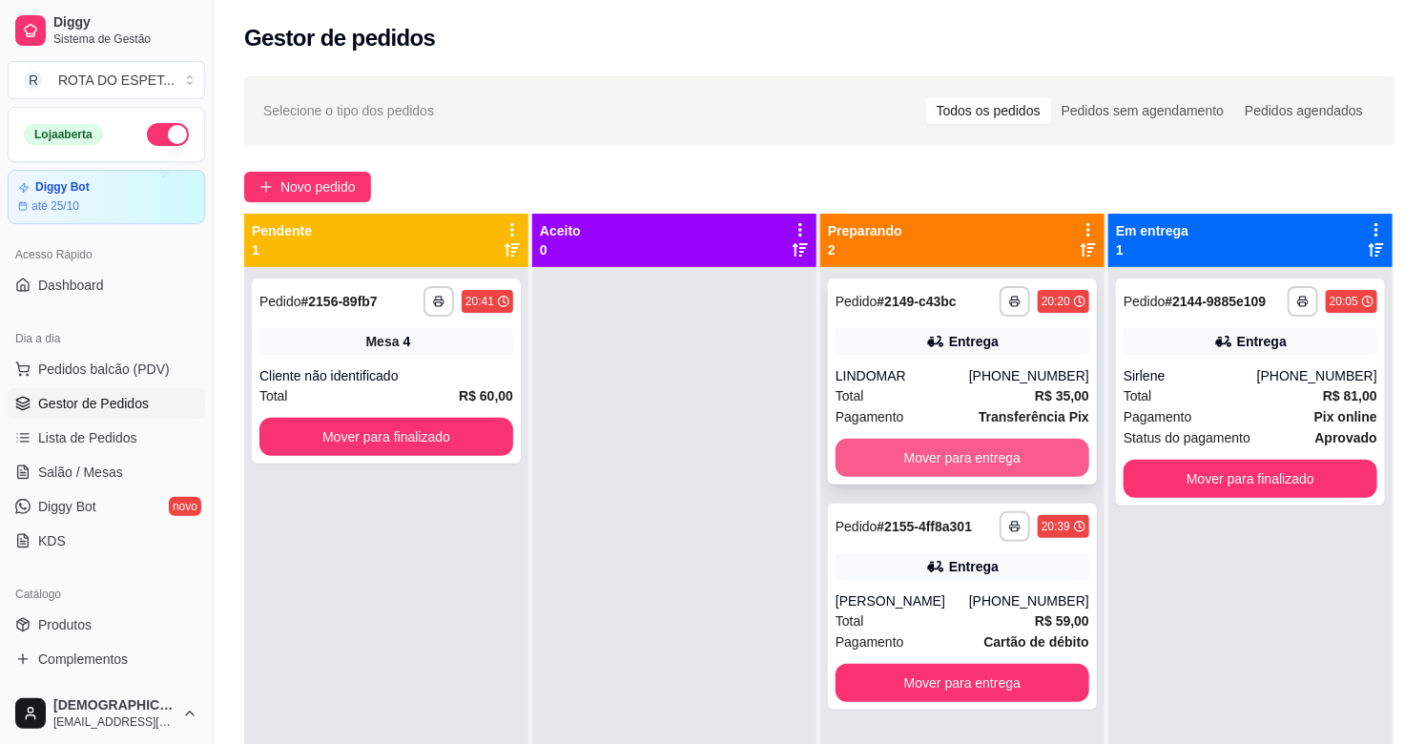
click at [970, 468] on button "Mover para entrega" at bounding box center [962, 458] width 254 height 38
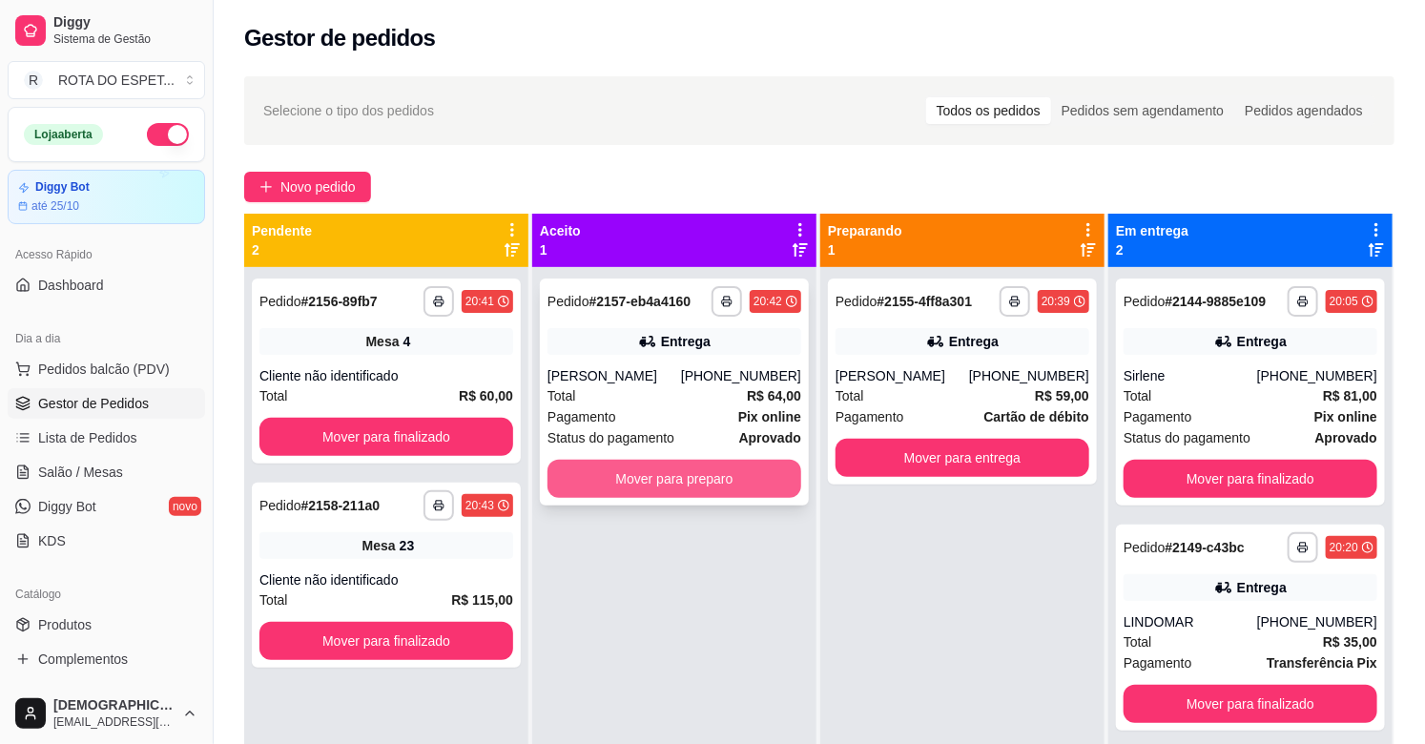
click at [753, 465] on button "Mover para preparo" at bounding box center [674, 479] width 254 height 38
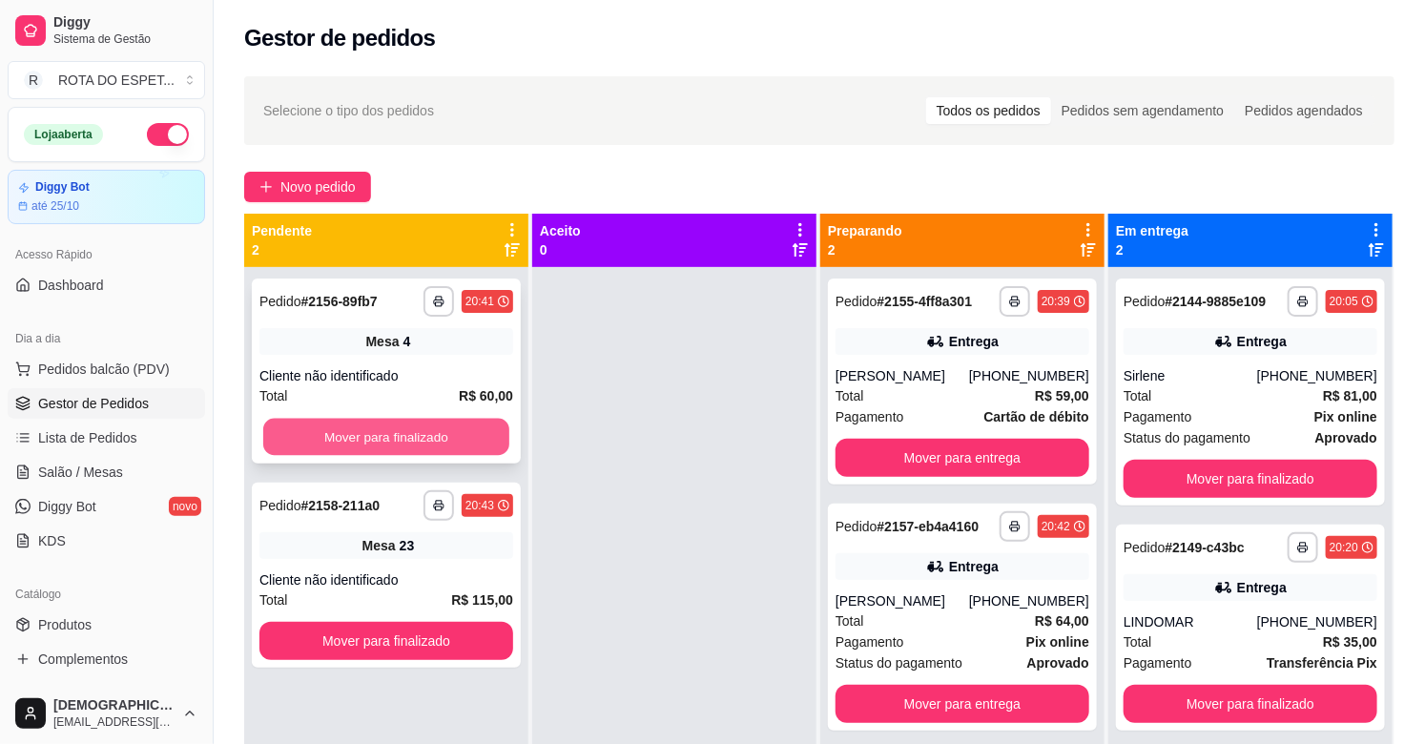
click at [407, 433] on button "Mover para finalizado" at bounding box center [386, 437] width 246 height 37
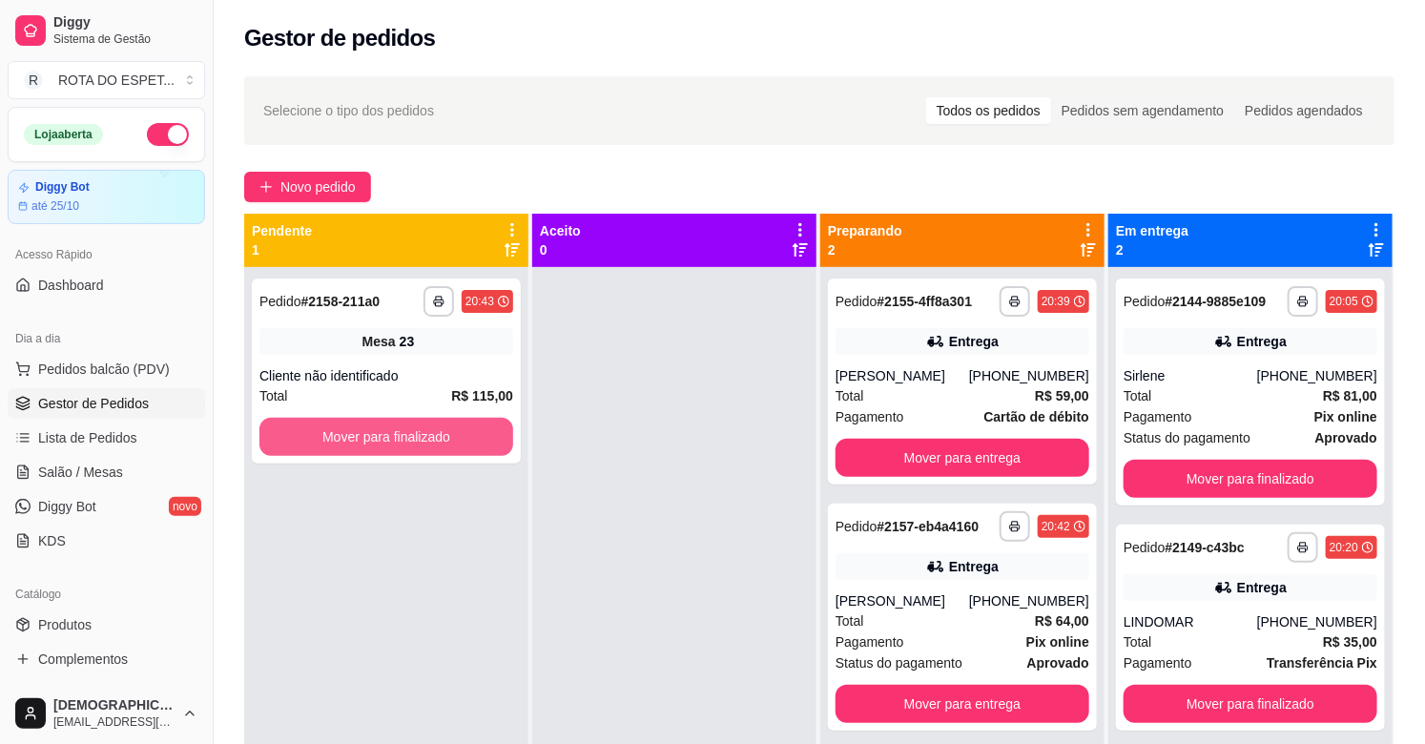
click at [407, 433] on button "Mover para finalizado" at bounding box center [386, 437] width 254 height 38
click at [137, 478] on link "Salão / Mesas" at bounding box center [106, 472] width 197 height 31
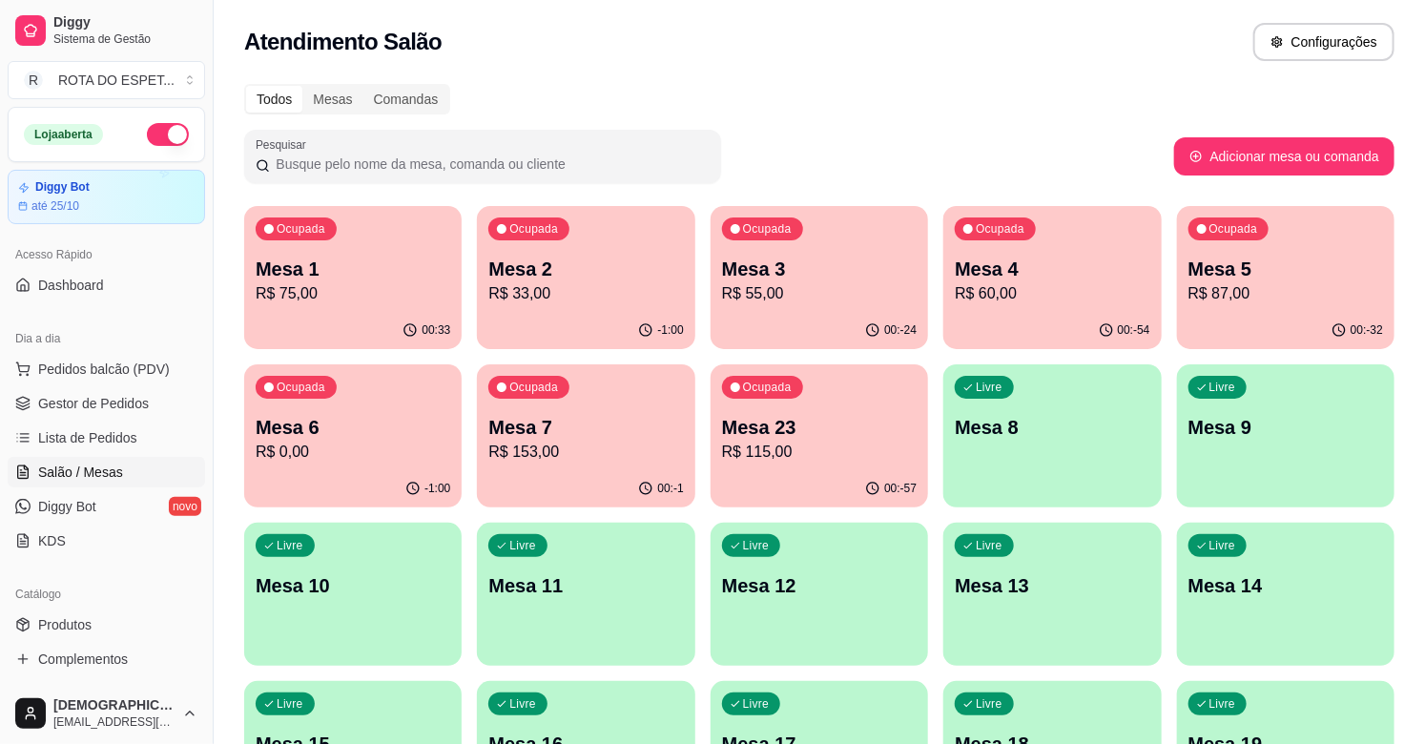
click at [831, 291] on p "R$ 55,00" at bounding box center [819, 293] width 195 height 23
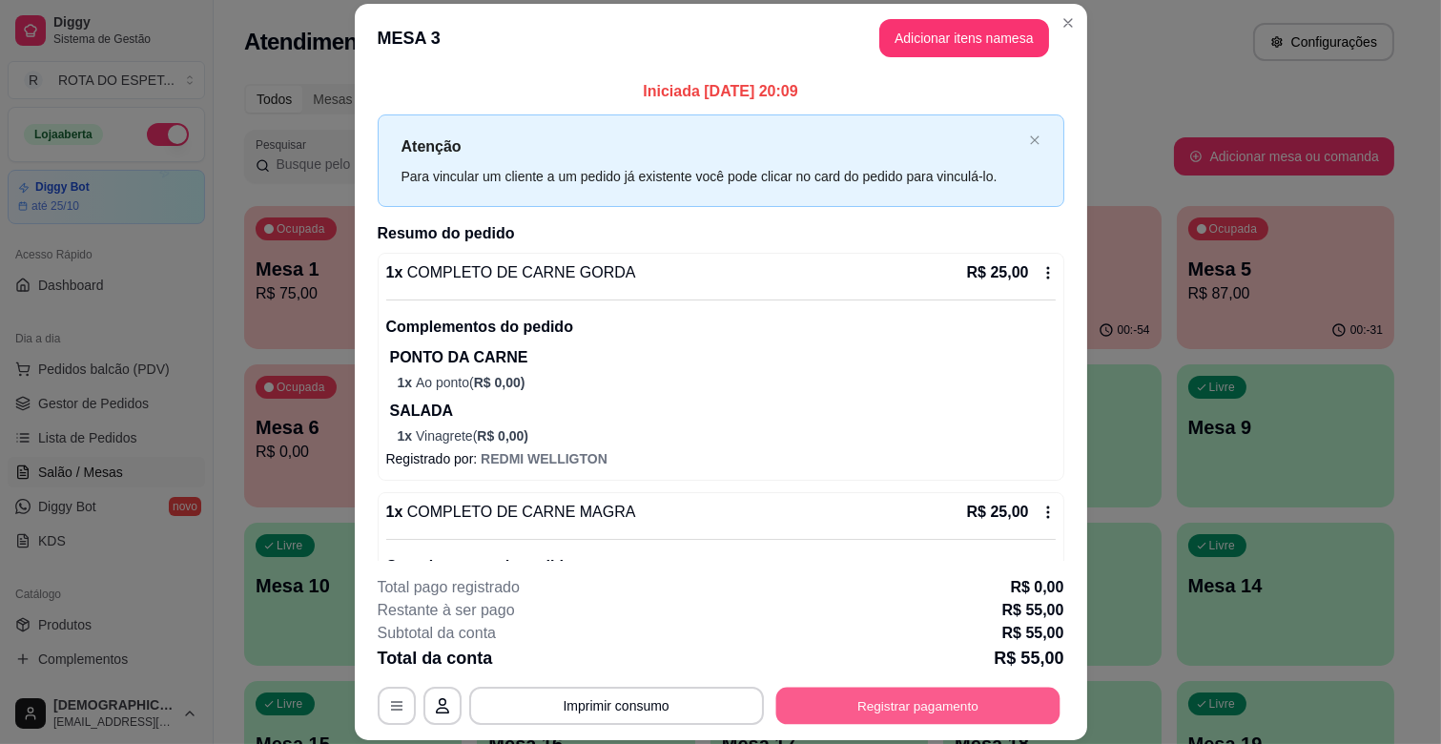
click at [950, 701] on button "Registrar pagamento" at bounding box center [917, 706] width 284 height 37
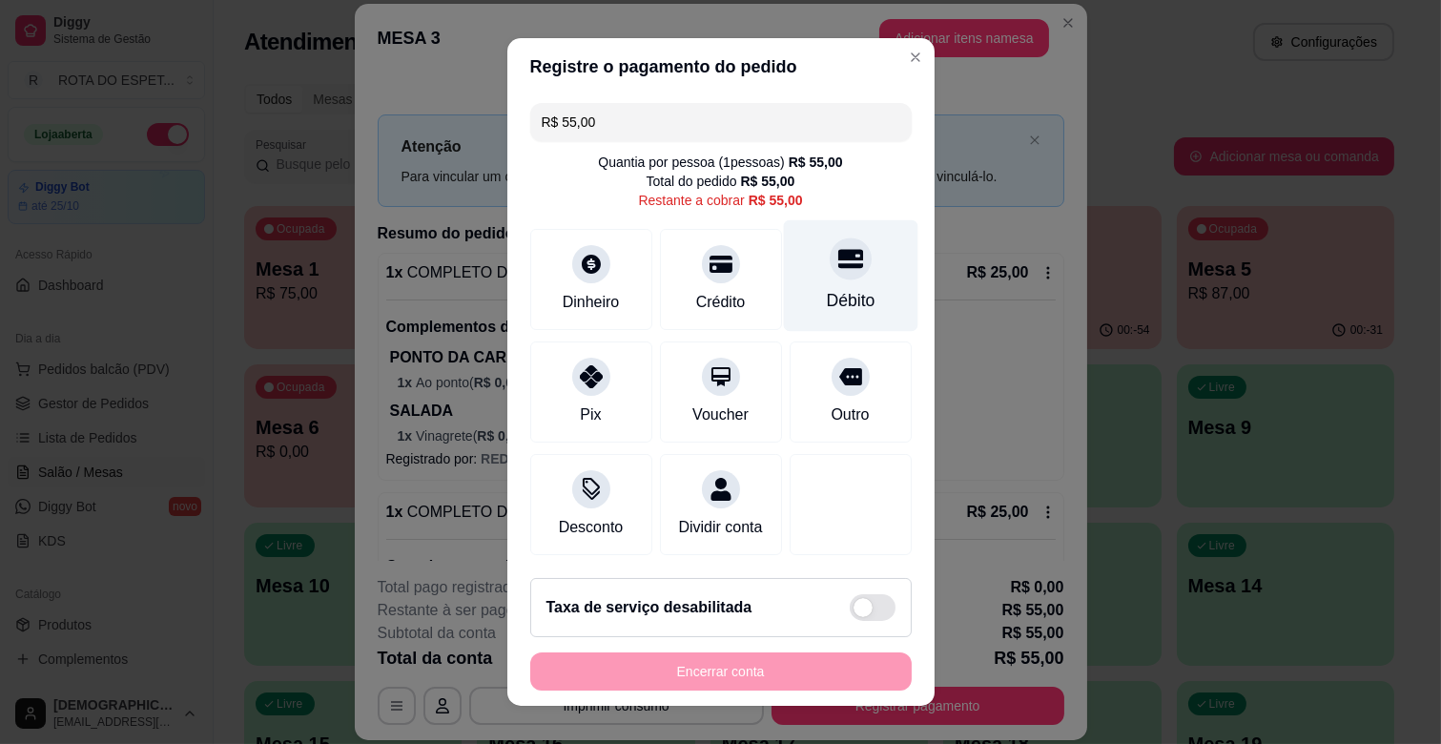
click at [826, 301] on div "Débito" at bounding box center [850, 300] width 49 height 25
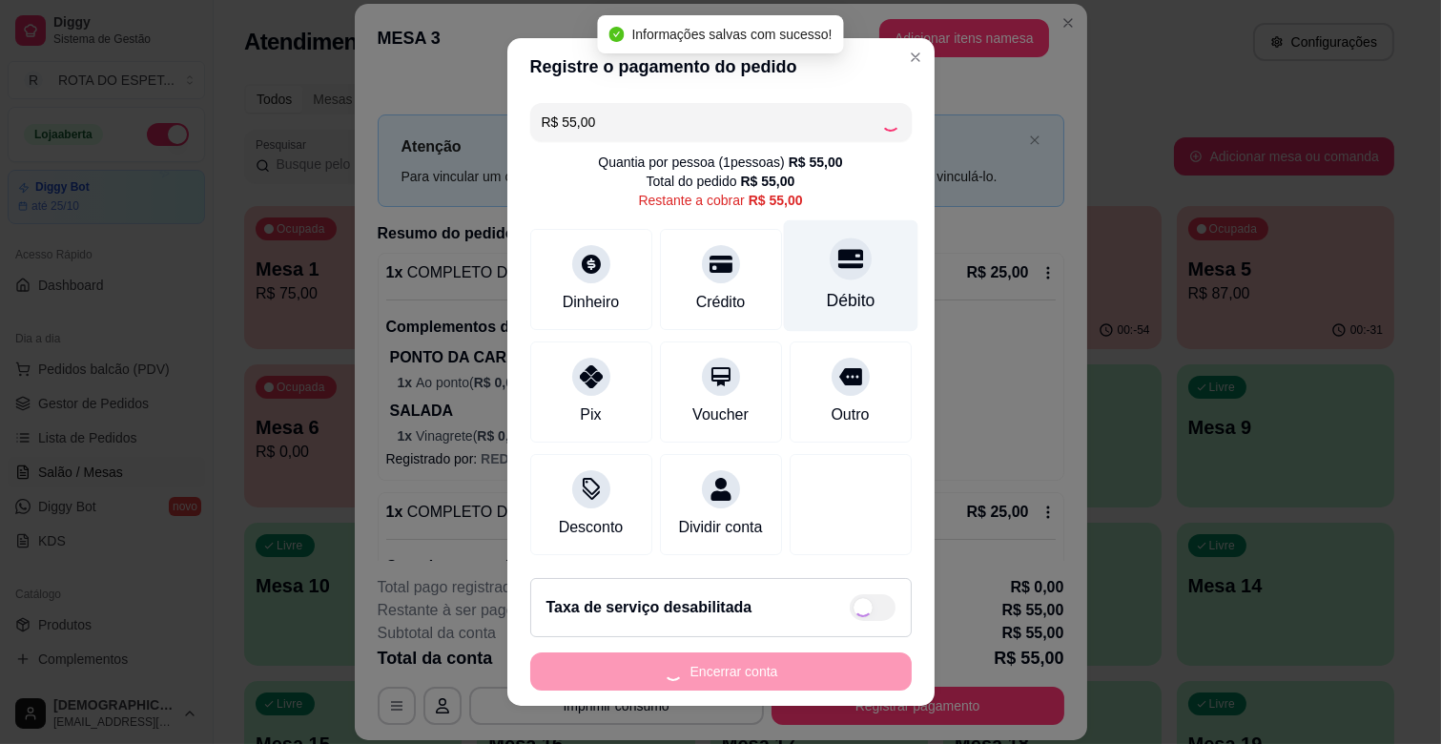
type input "R$ 0,00"
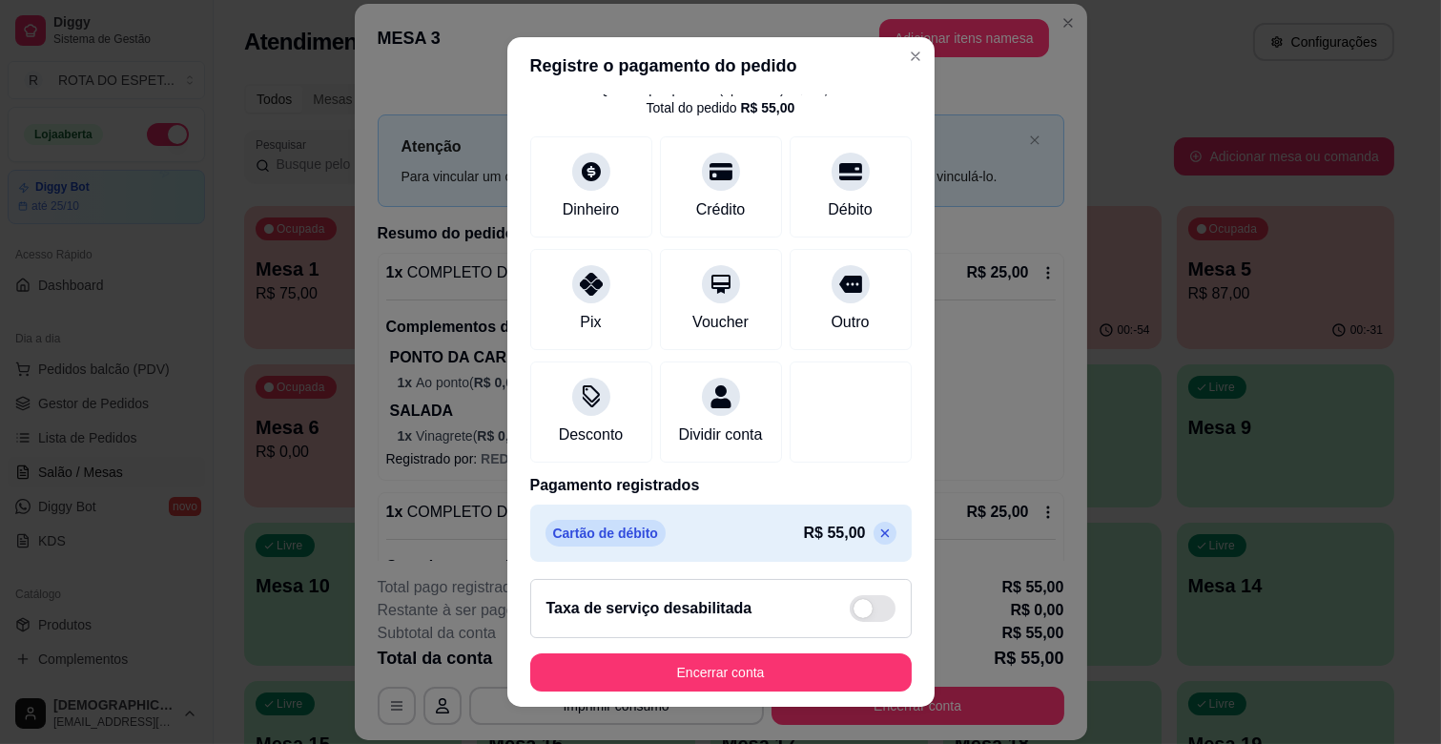
scroll to position [101, 0]
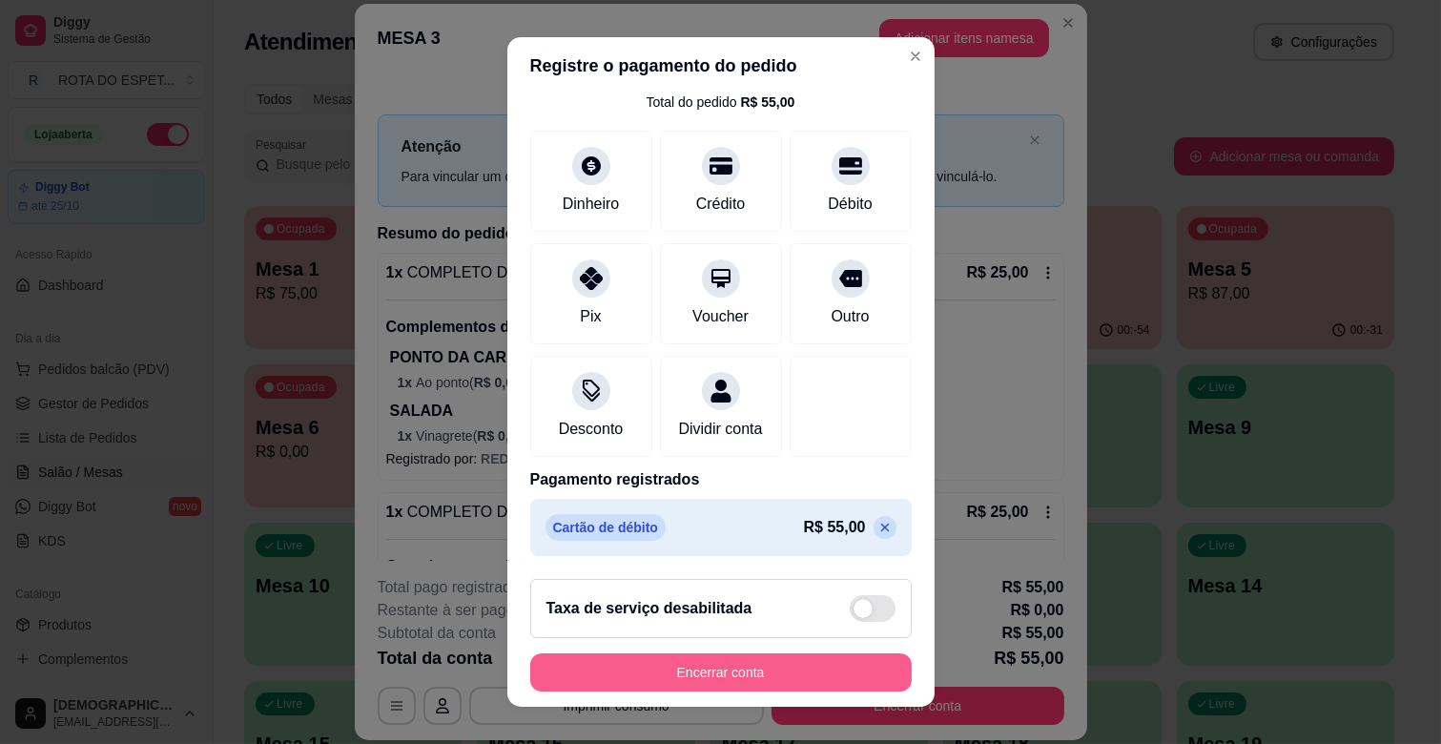
click at [777, 675] on button "Encerrar conta" at bounding box center [720, 672] width 381 height 38
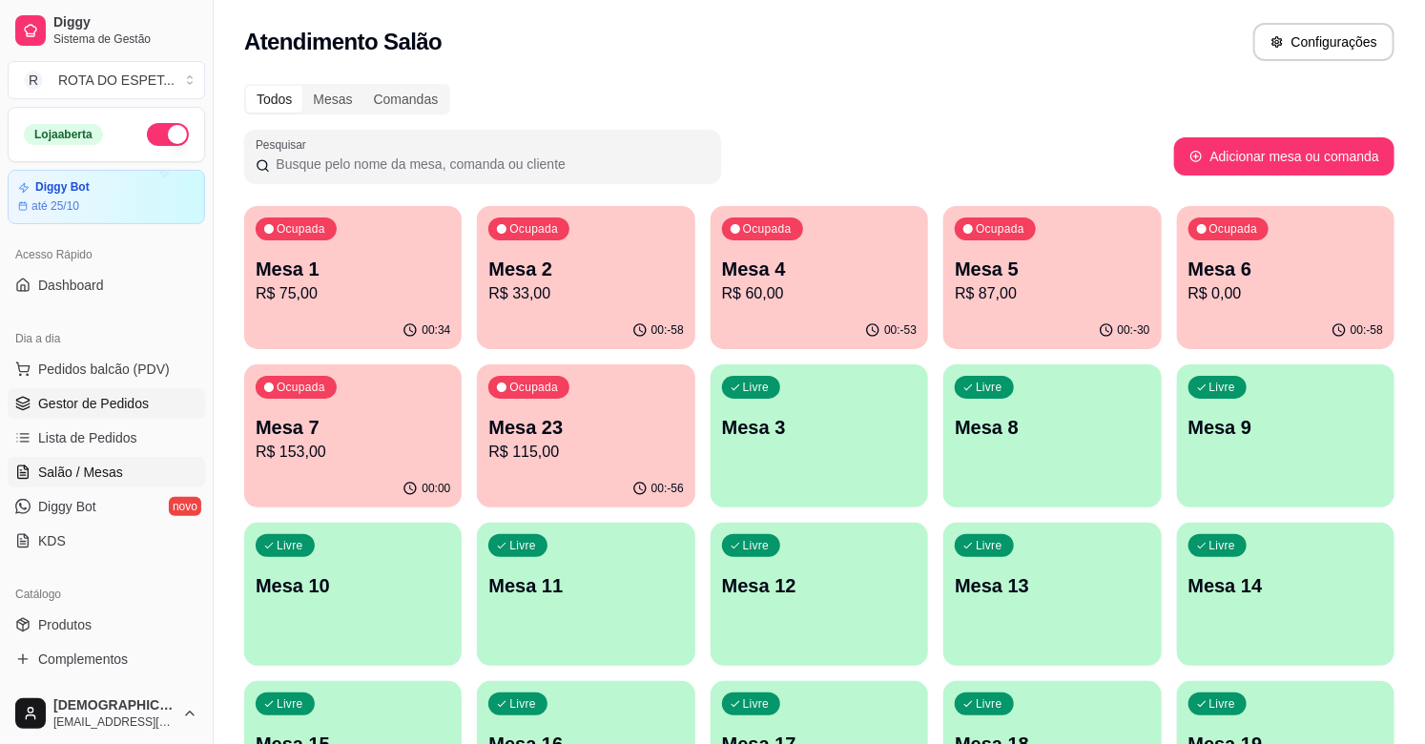
click at [145, 396] on span "Gestor de Pedidos" at bounding box center [93, 403] width 111 height 19
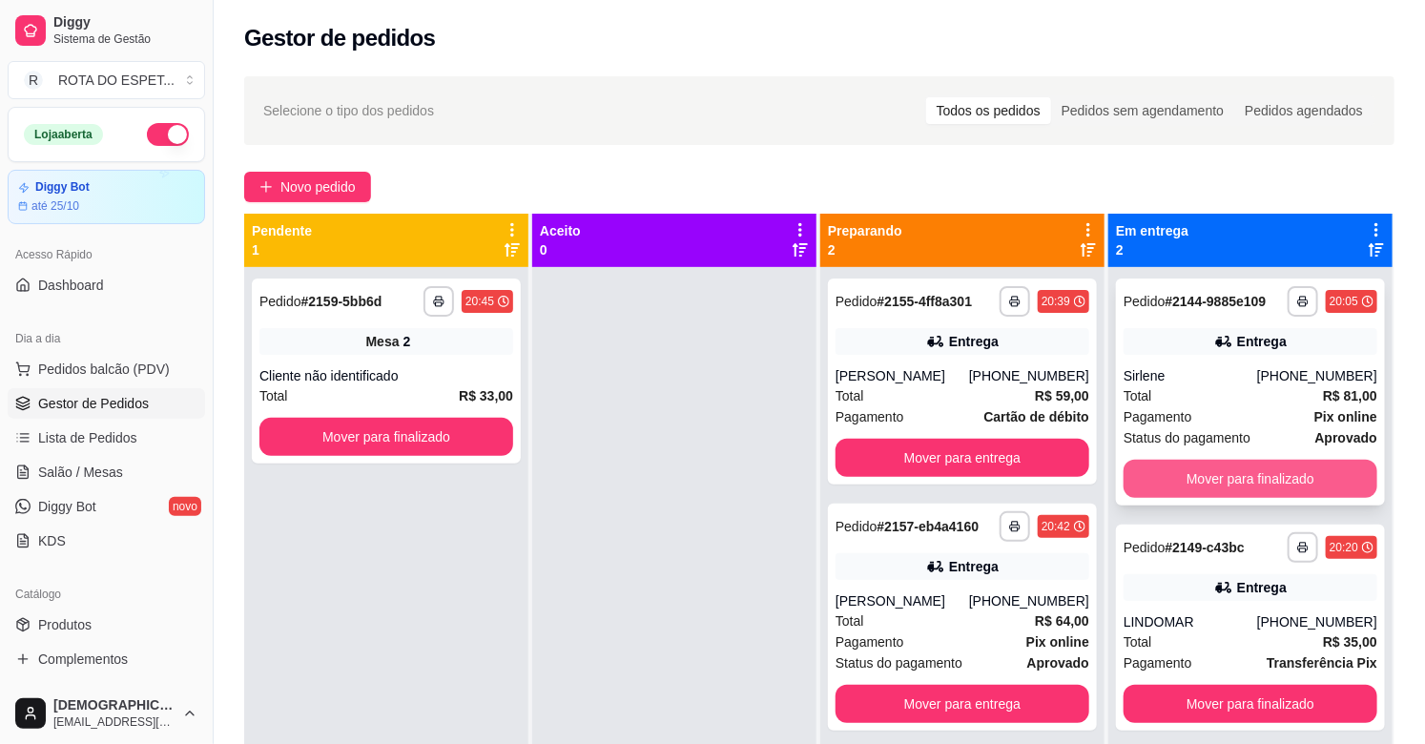
click at [1274, 478] on button "Mover para finalizado" at bounding box center [1250, 479] width 254 height 38
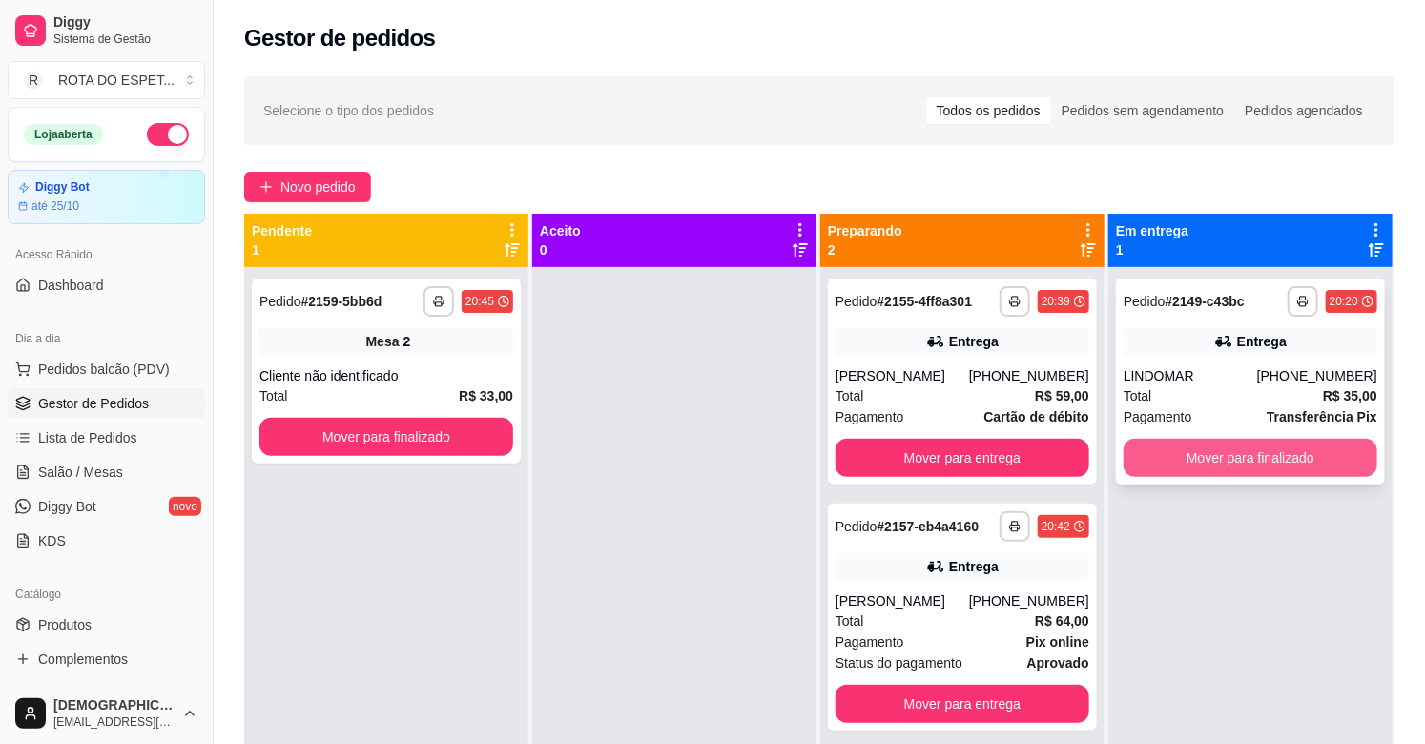
click at [1274, 456] on button "Mover para finalizado" at bounding box center [1250, 458] width 254 height 38
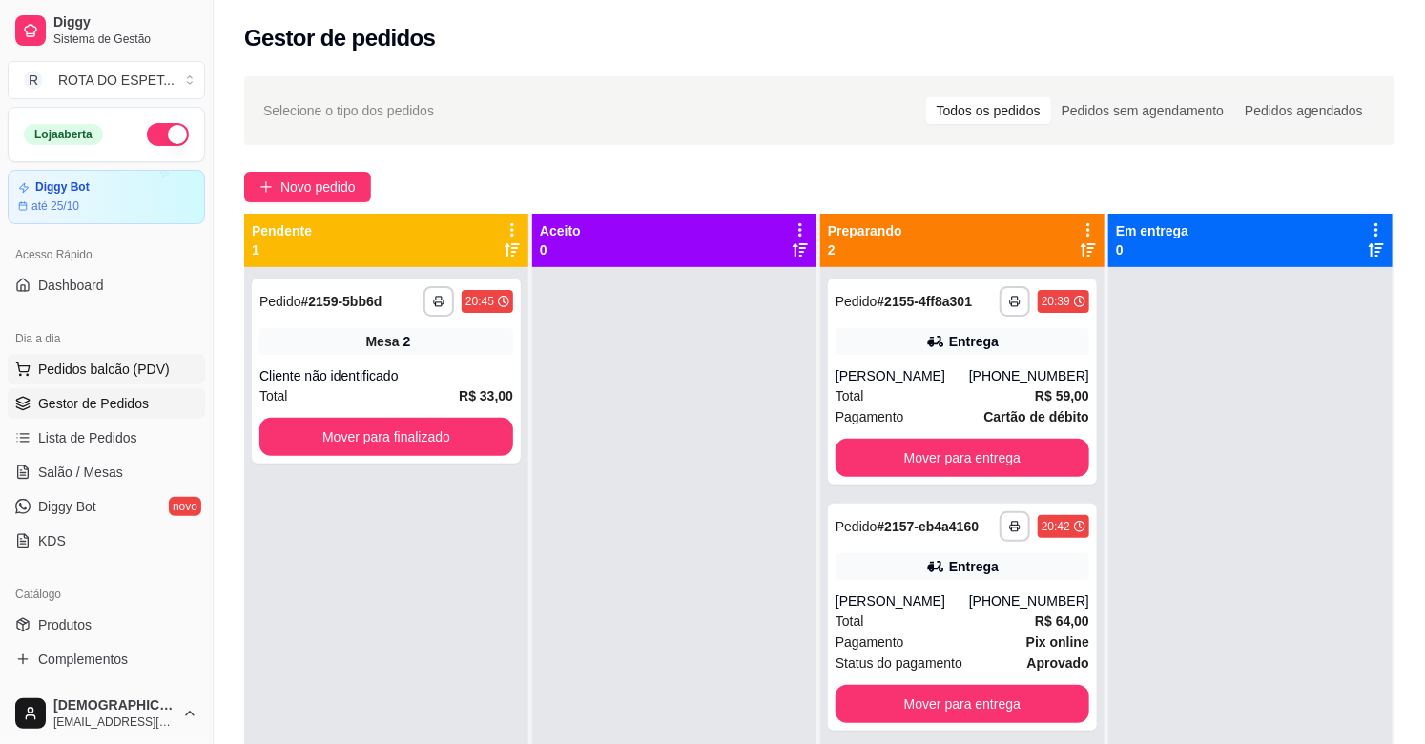
click at [139, 370] on span "Pedidos balcão (PDV)" at bounding box center [104, 369] width 132 height 19
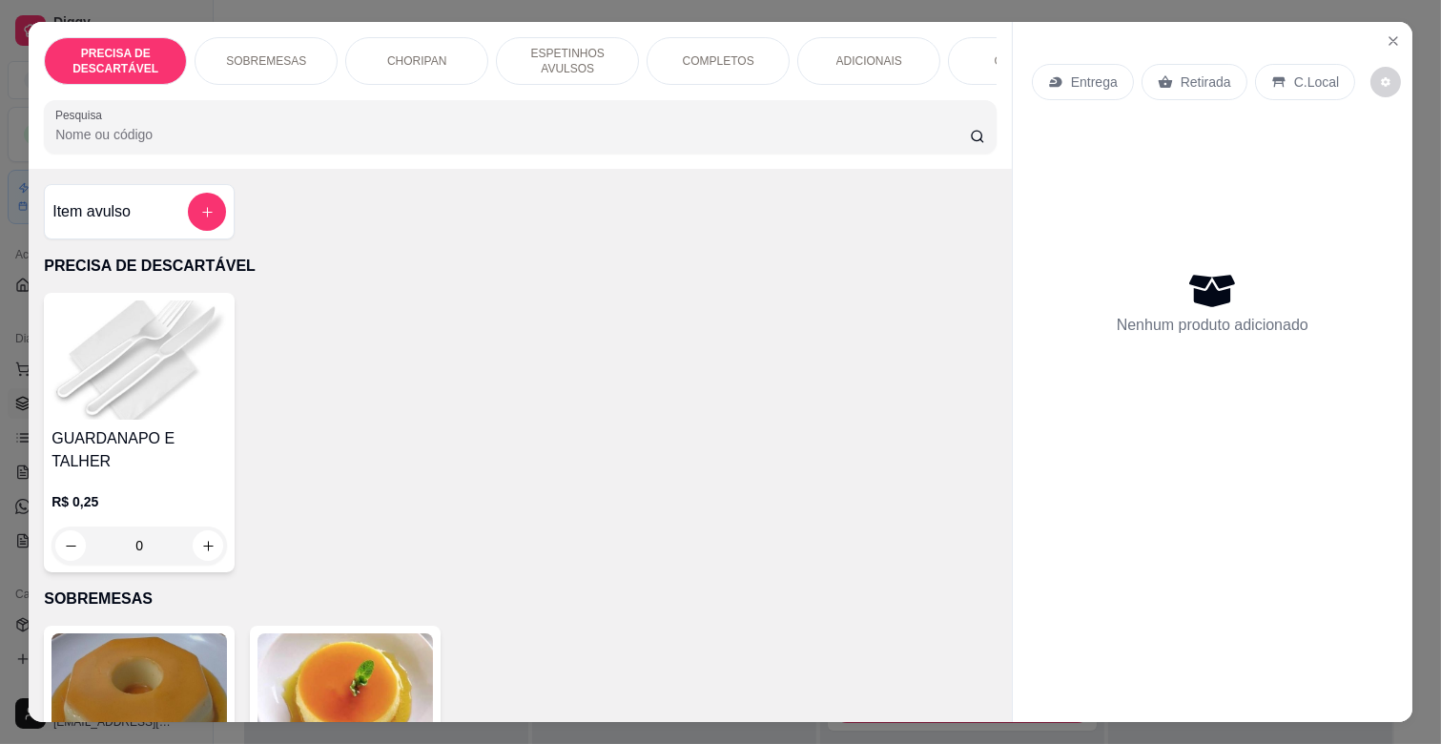
click at [704, 53] on p "COMPLETOS" at bounding box center [719, 60] width 72 height 15
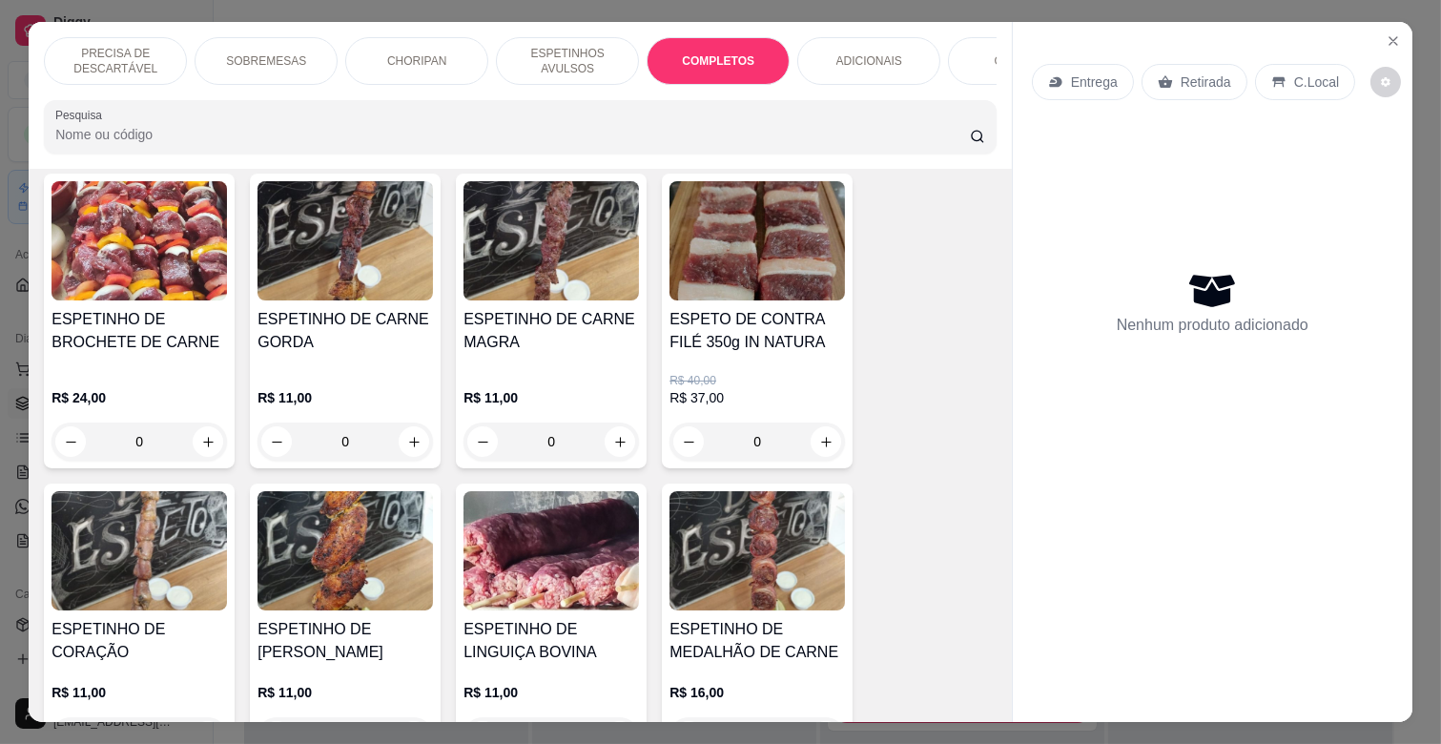
scroll to position [1136, 0]
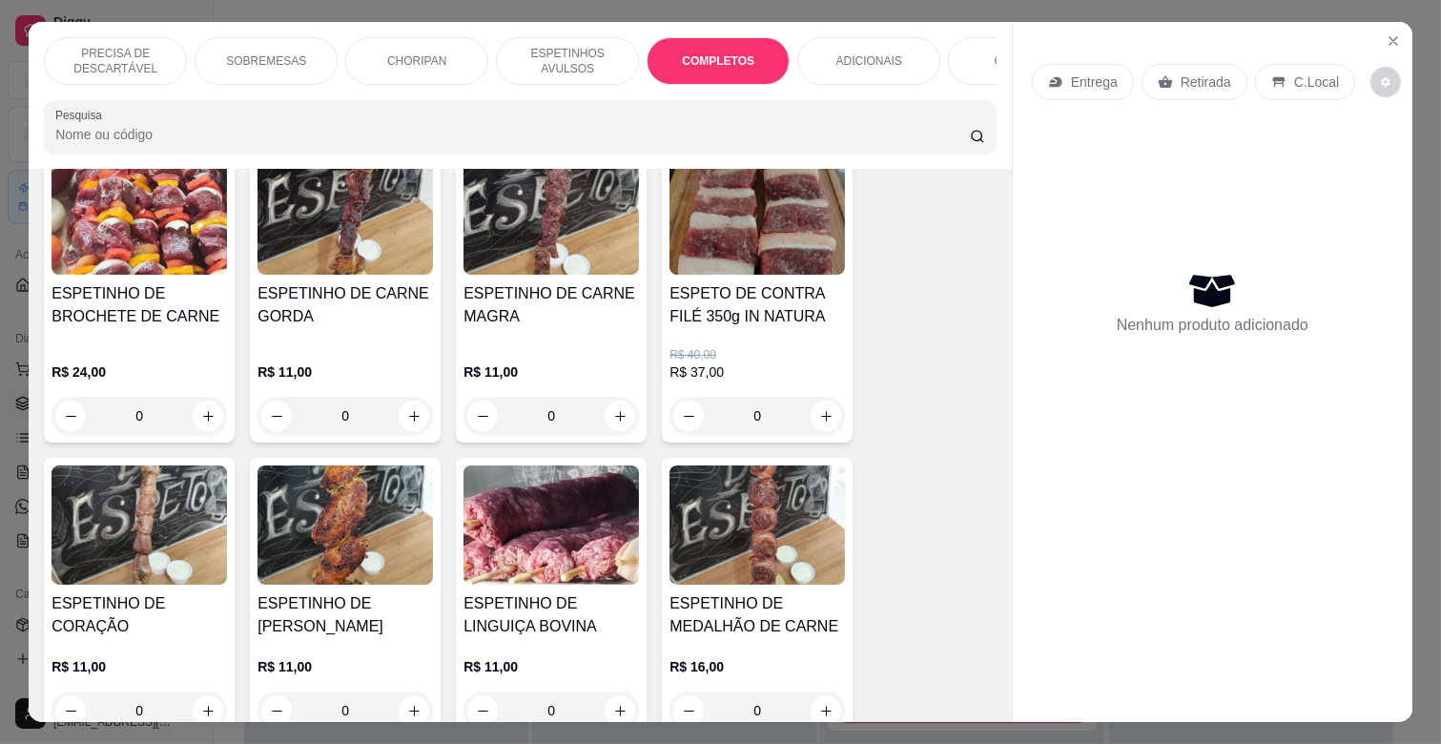
click at [567, 362] on p "R$ 11,00" at bounding box center [551, 371] width 175 height 19
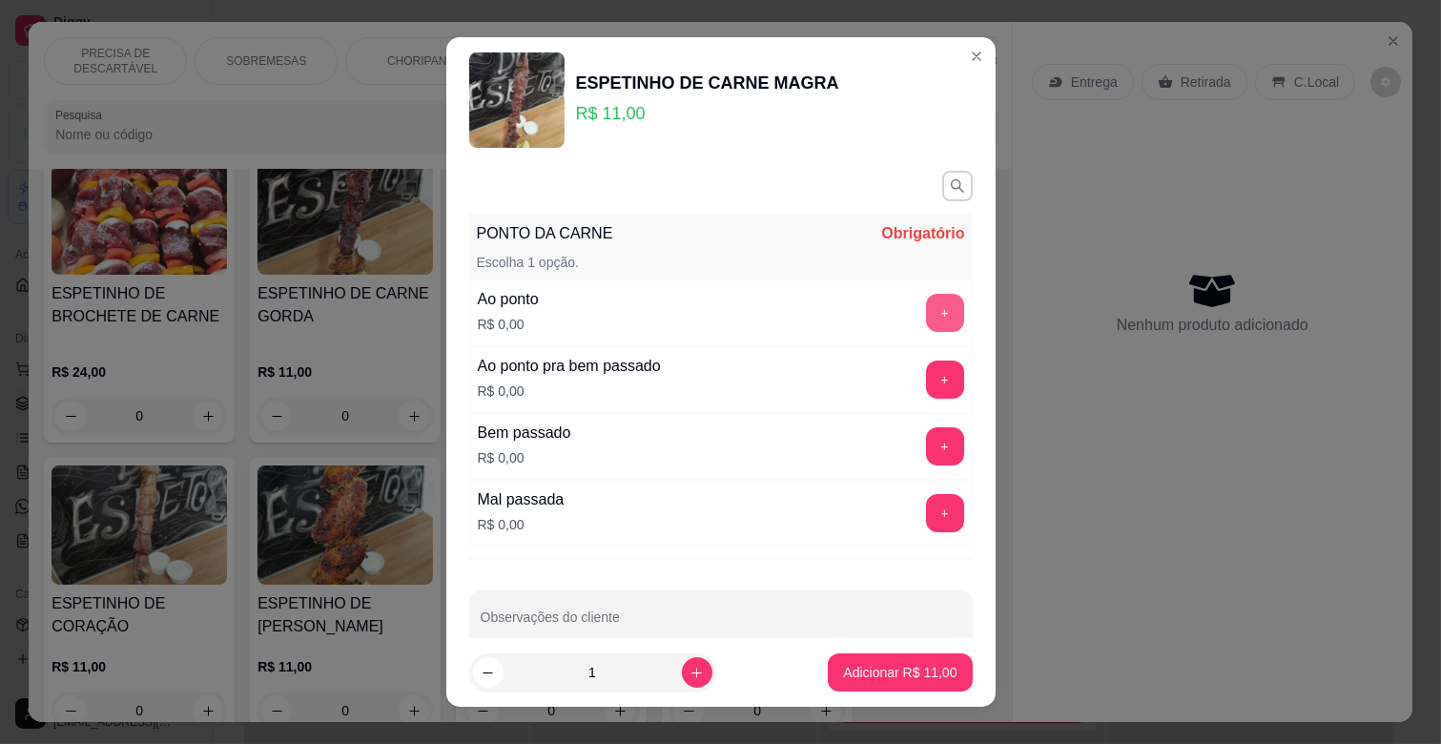
click at [926, 318] on button "+" at bounding box center [945, 313] width 38 height 38
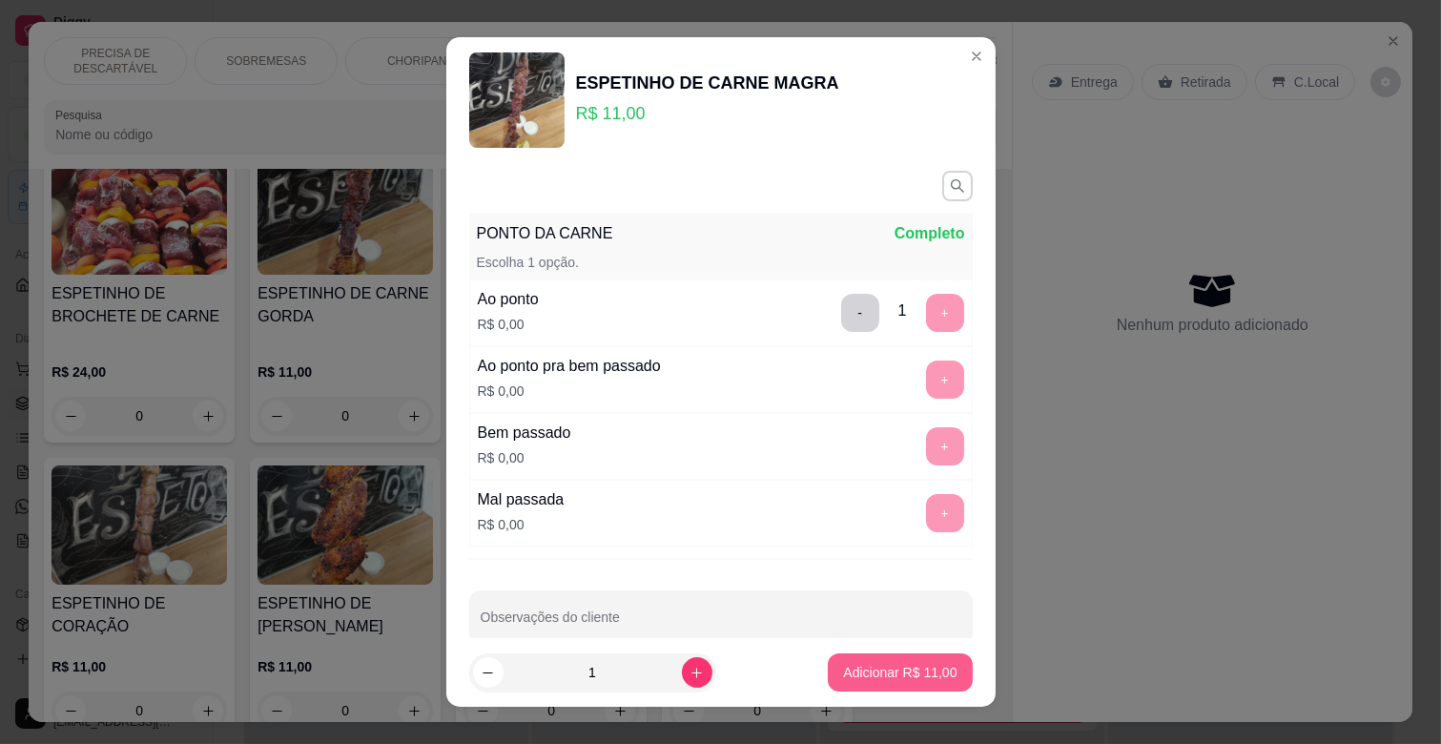
click at [893, 677] on p "Adicionar R$ 11,00" at bounding box center [899, 672] width 113 height 19
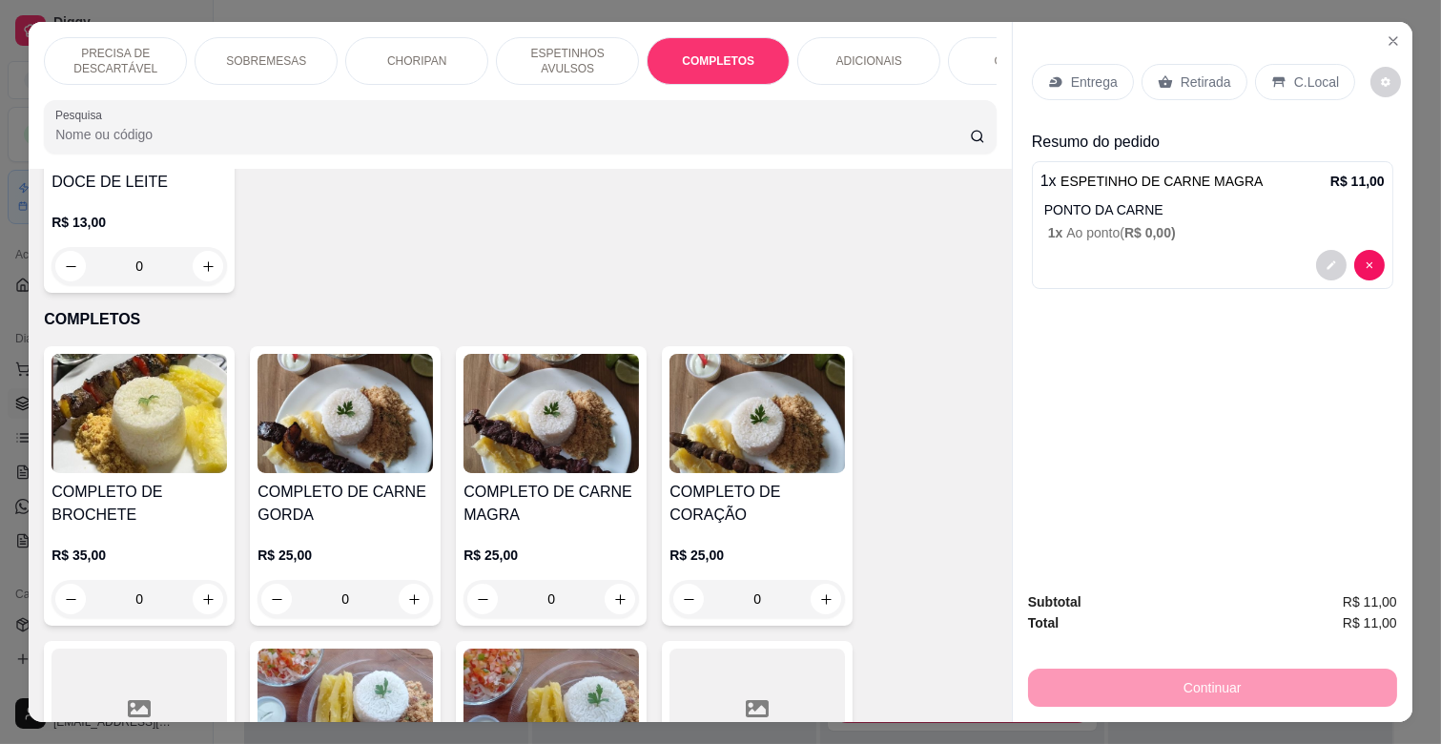
scroll to position [2195, 0]
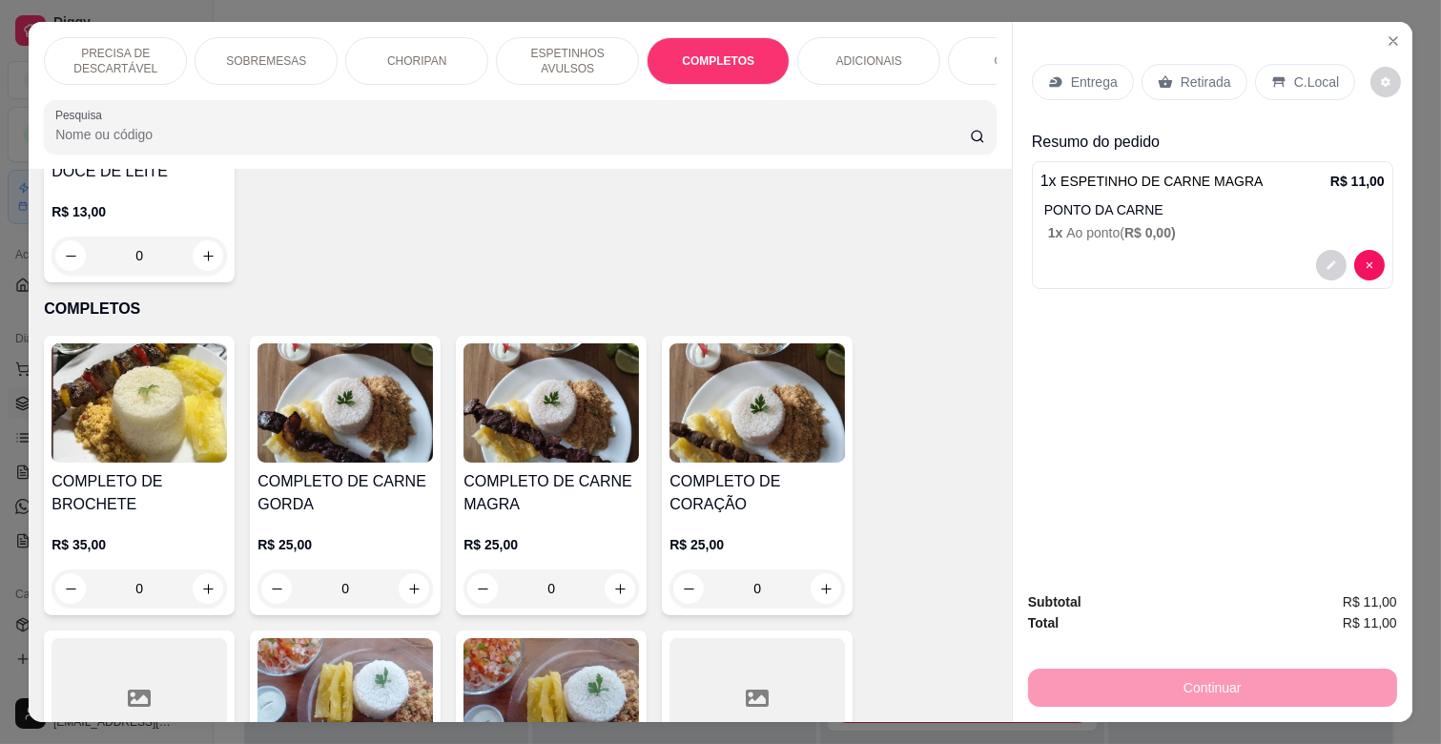
click at [521, 516] on div "R$ 25,00 0" at bounding box center [551, 562] width 175 height 92
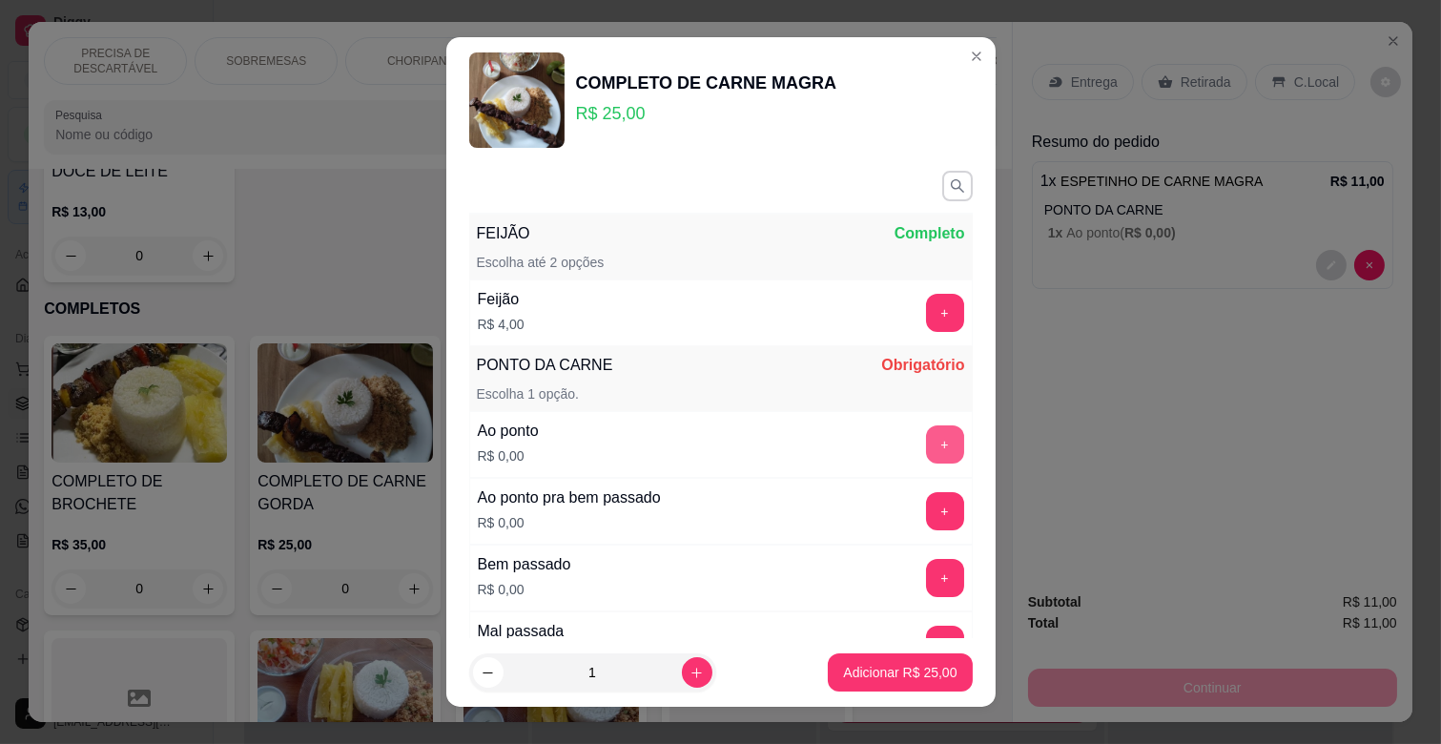
click at [926, 451] on button "+" at bounding box center [945, 444] width 38 height 38
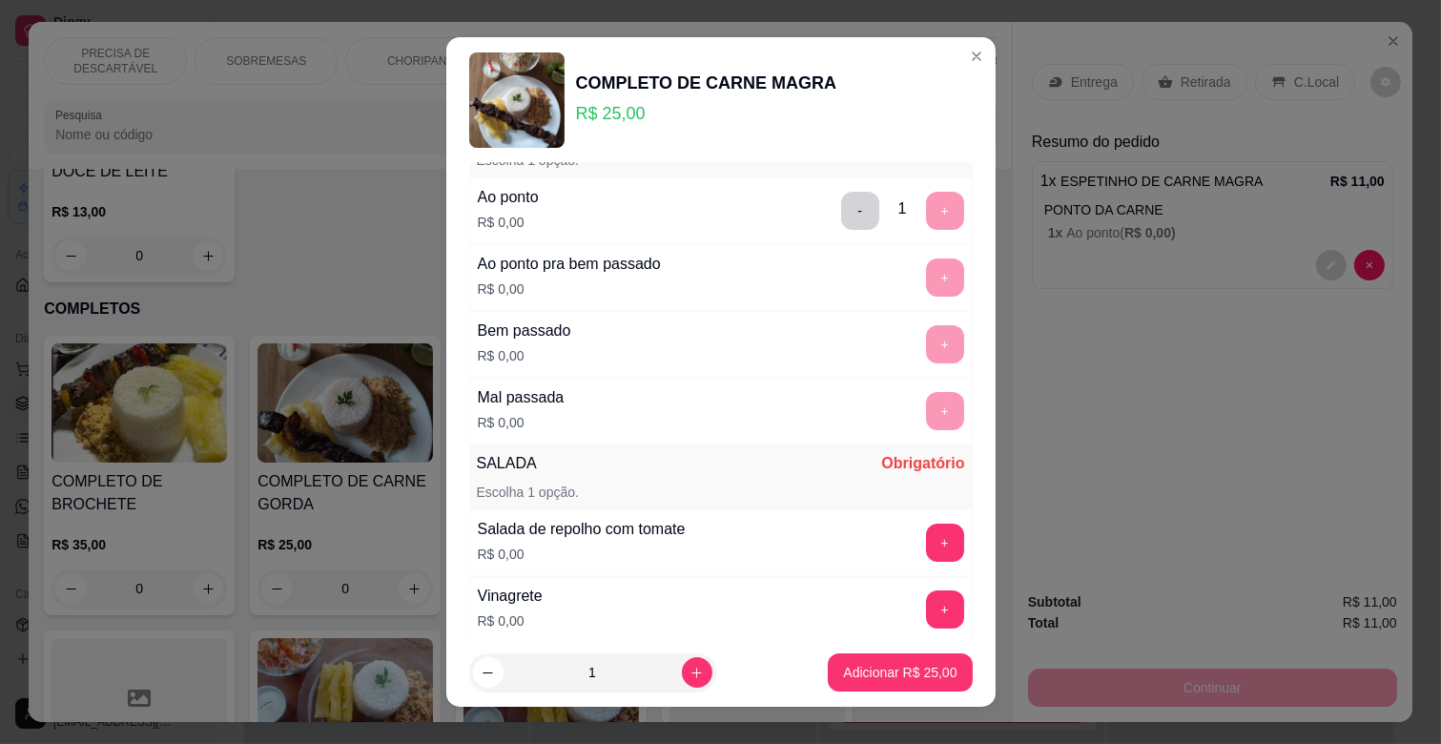
scroll to position [318, 0]
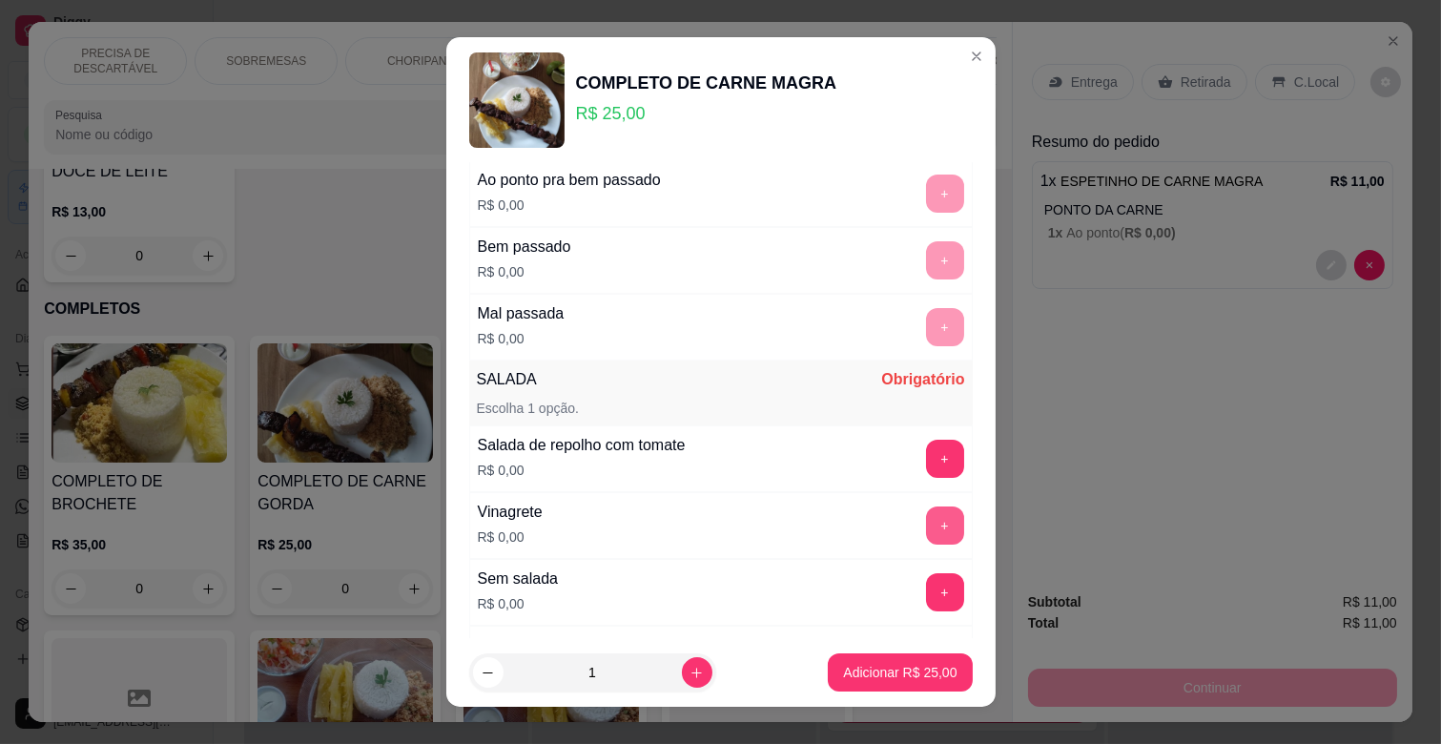
click at [926, 534] on button "+" at bounding box center [945, 525] width 38 height 38
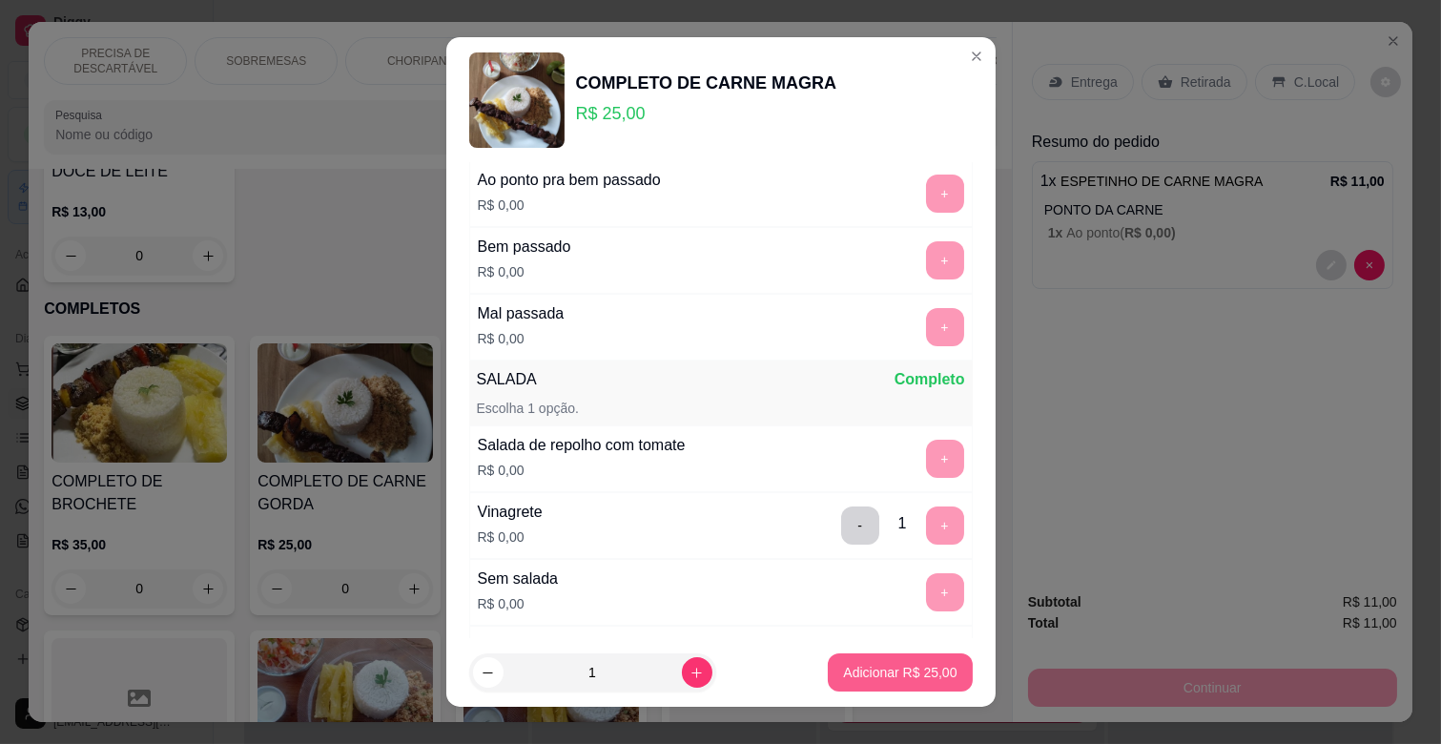
click at [912, 666] on p "Adicionar R$ 25,00" at bounding box center [899, 672] width 113 height 19
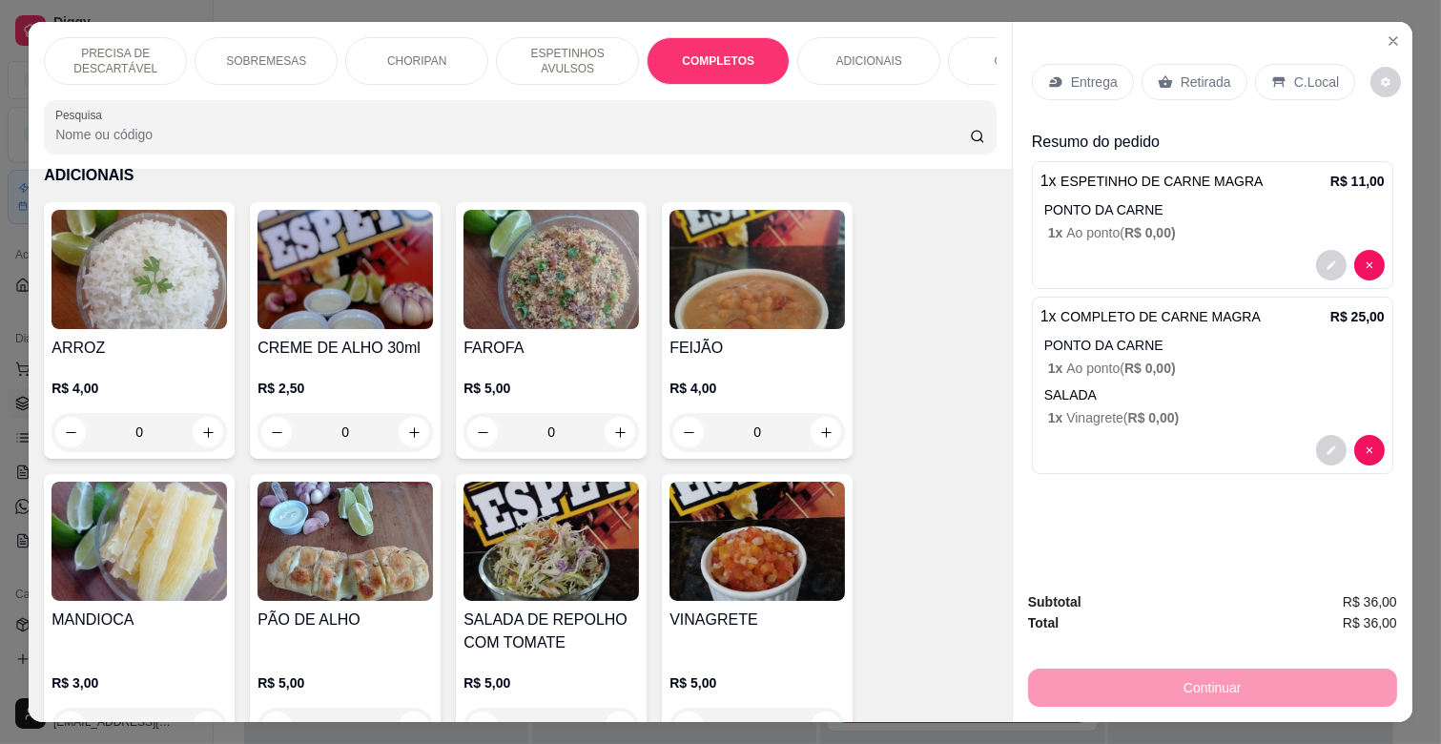
scroll to position [3361, 0]
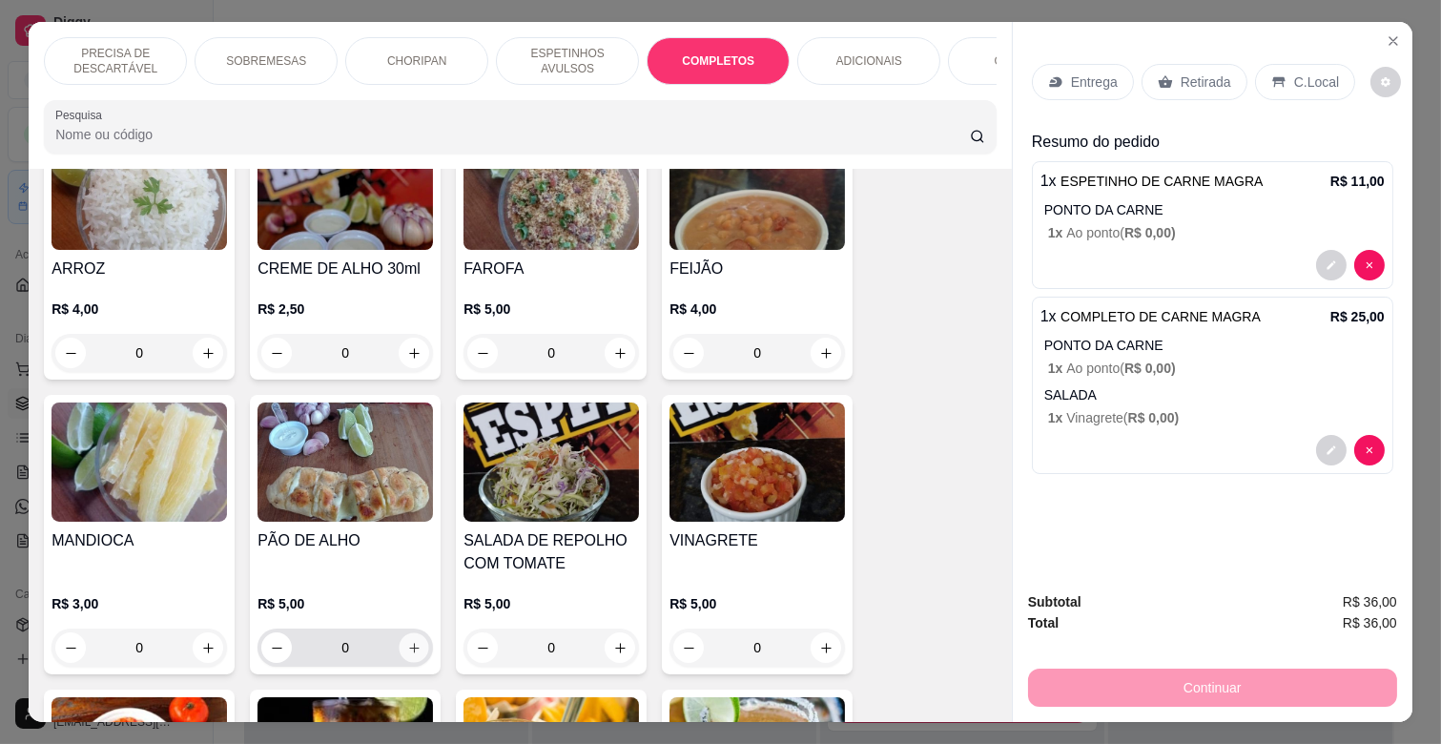
click at [410, 633] on button "increase-product-quantity" at bounding box center [415, 648] width 30 height 30
type input "1"
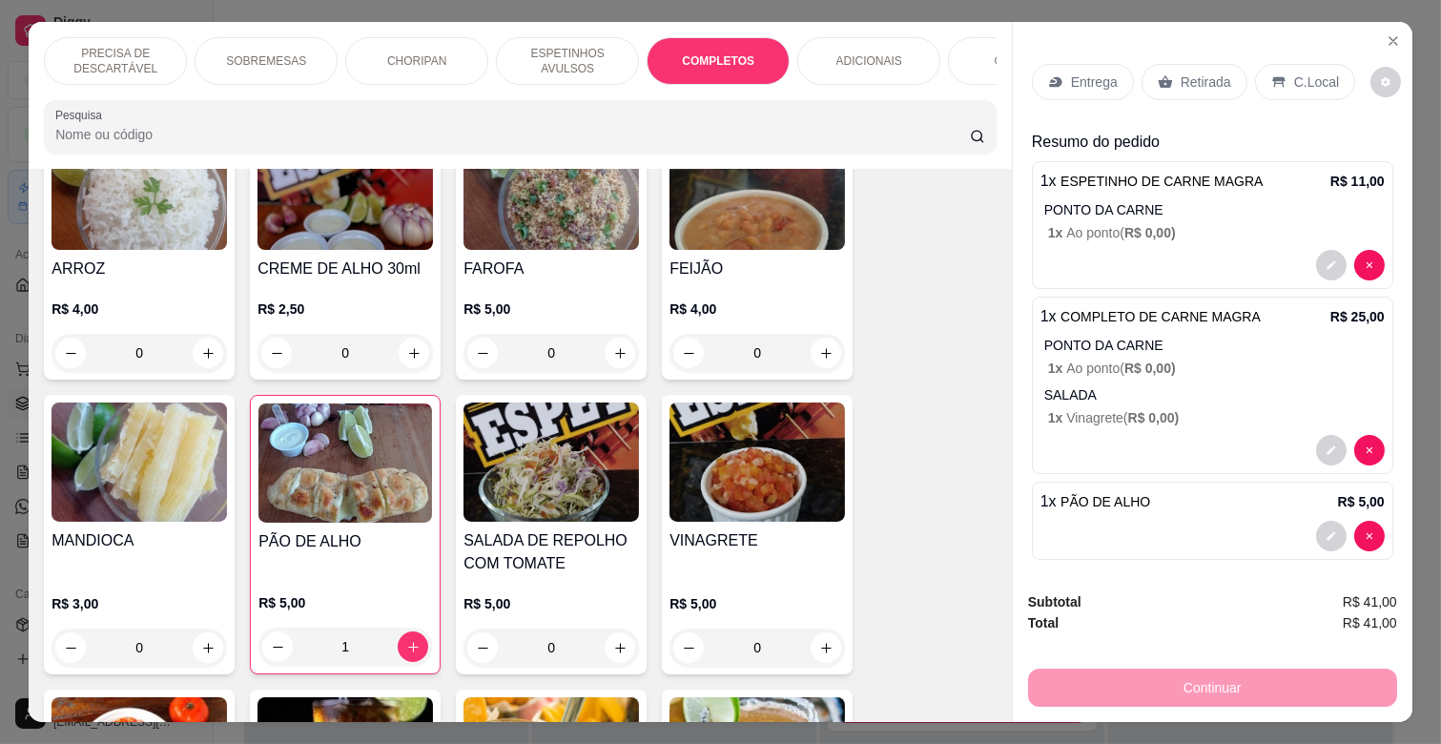
click at [1064, 52] on div "Entrega Retirada C.Local" at bounding box center [1212, 82] width 361 height 67
click at [1071, 72] on p "Entrega" at bounding box center [1094, 81] width 47 height 19
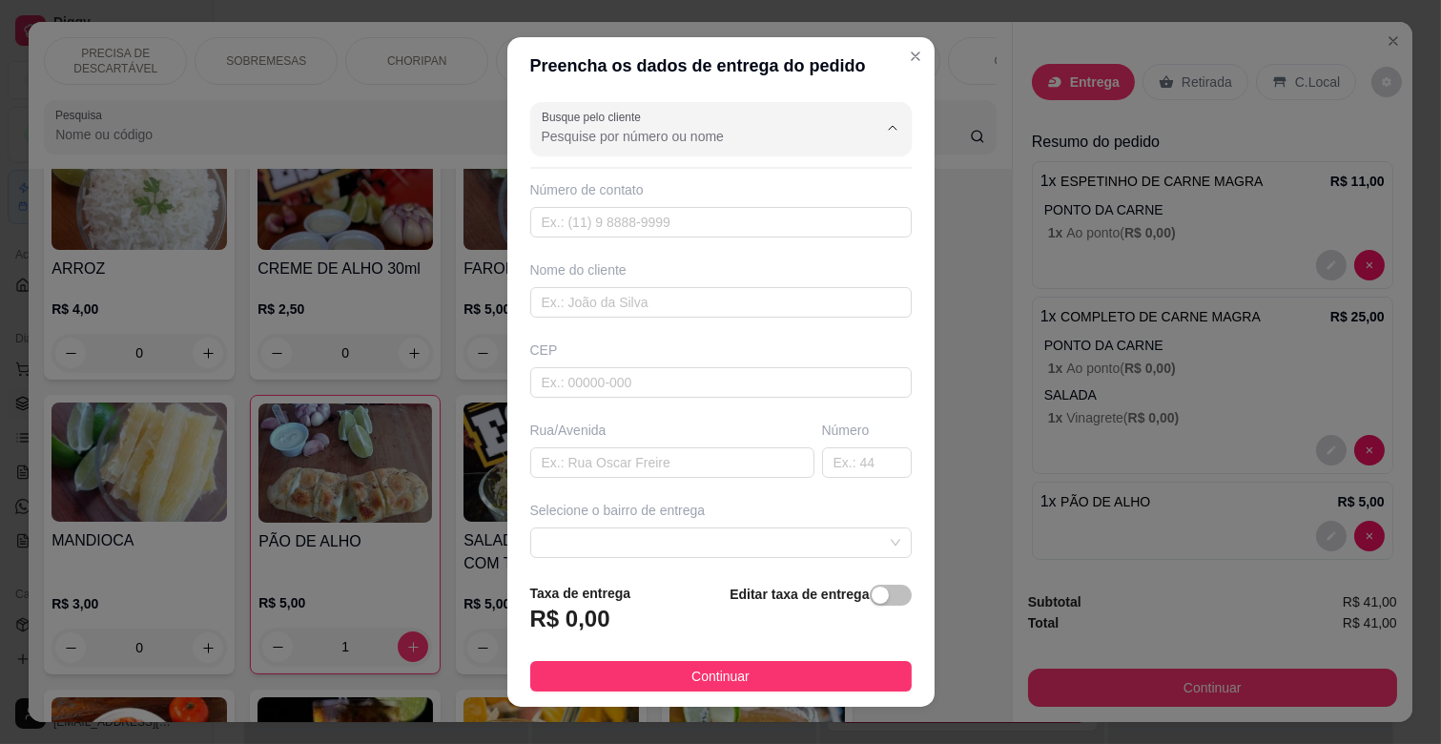
click at [673, 140] on input "Busque pelo cliente" at bounding box center [694, 136] width 305 height 19
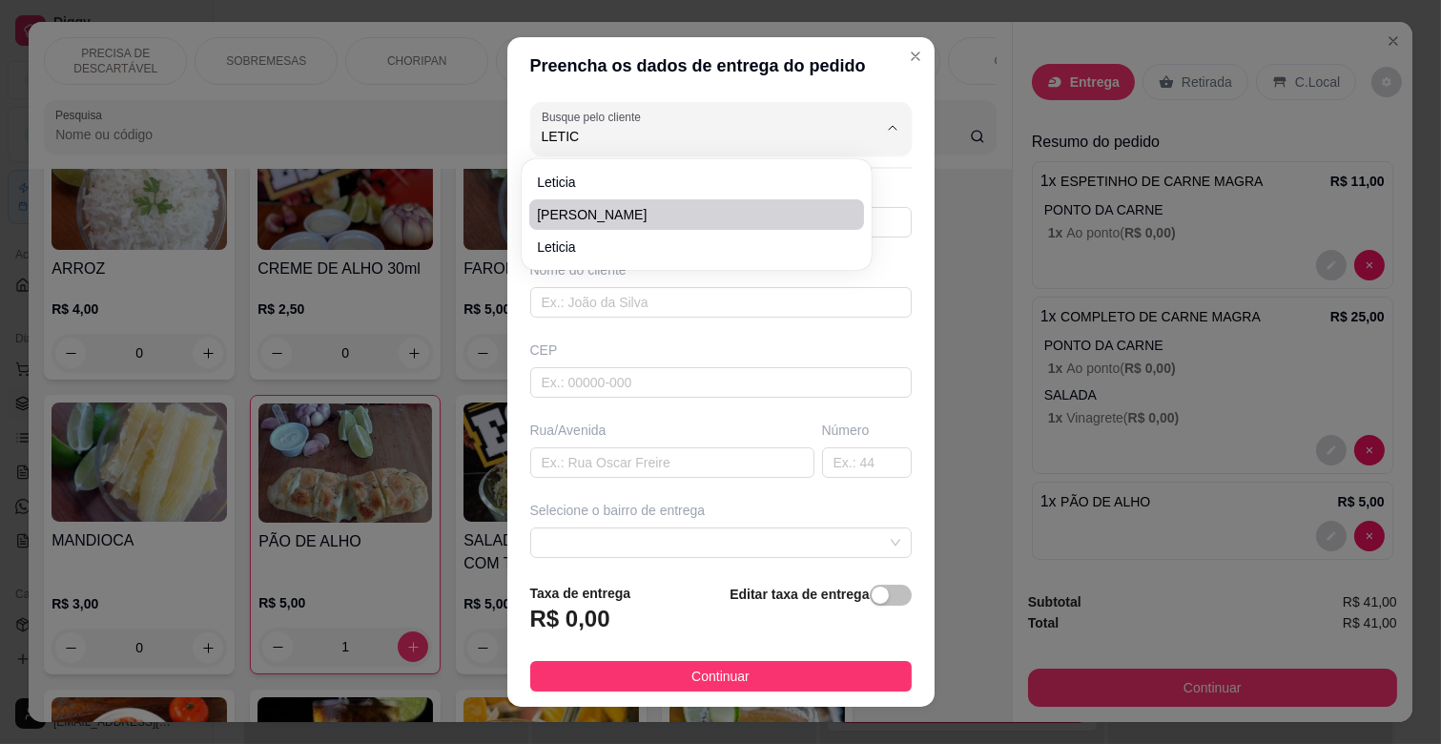
click at [649, 207] on span "[PERSON_NAME]" at bounding box center [687, 214] width 300 height 19
type input "[PERSON_NAME]"
type input "6796467310"
type input "[PERSON_NAME]"
type input "79051770"
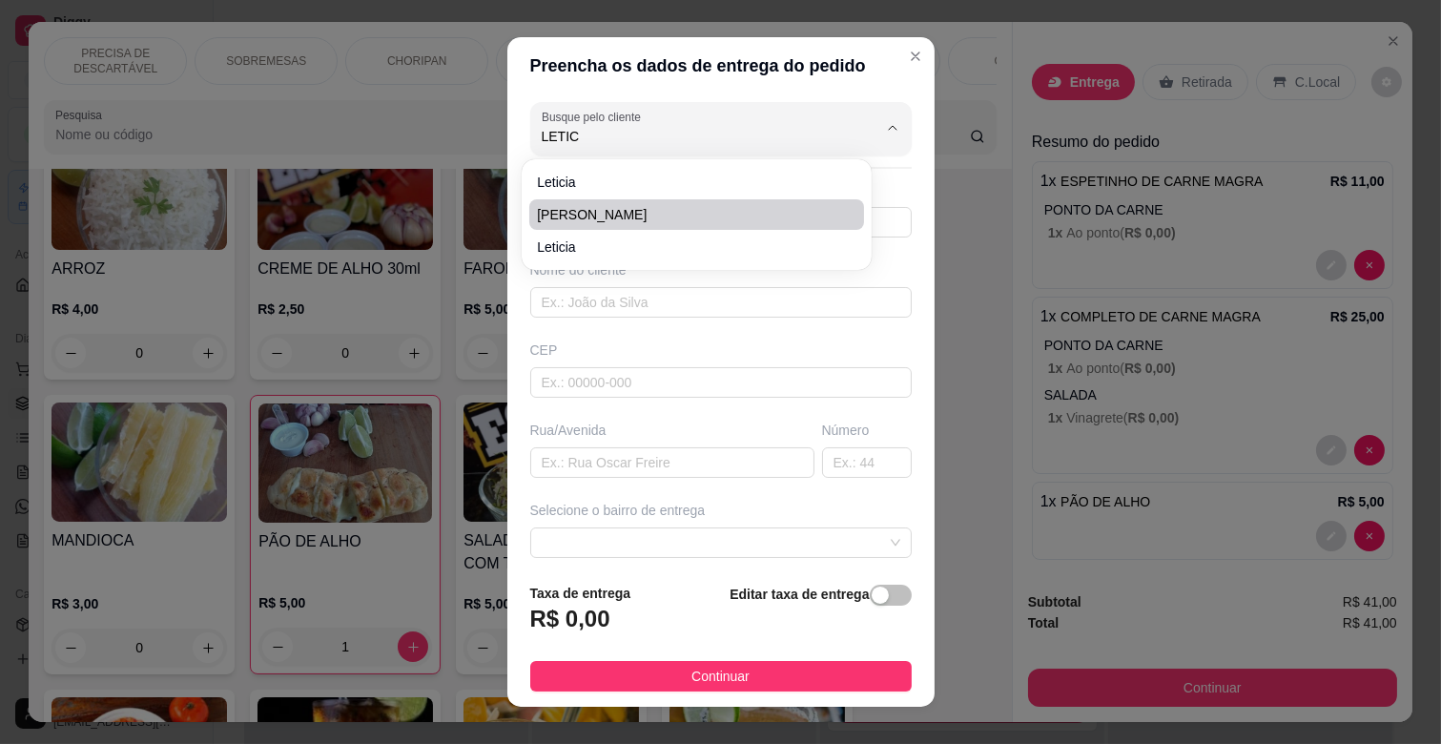
type input "[GEOGRAPHIC_DATA][PERSON_NAME]"
type input "274"
type input "CAMPO GRANDE"
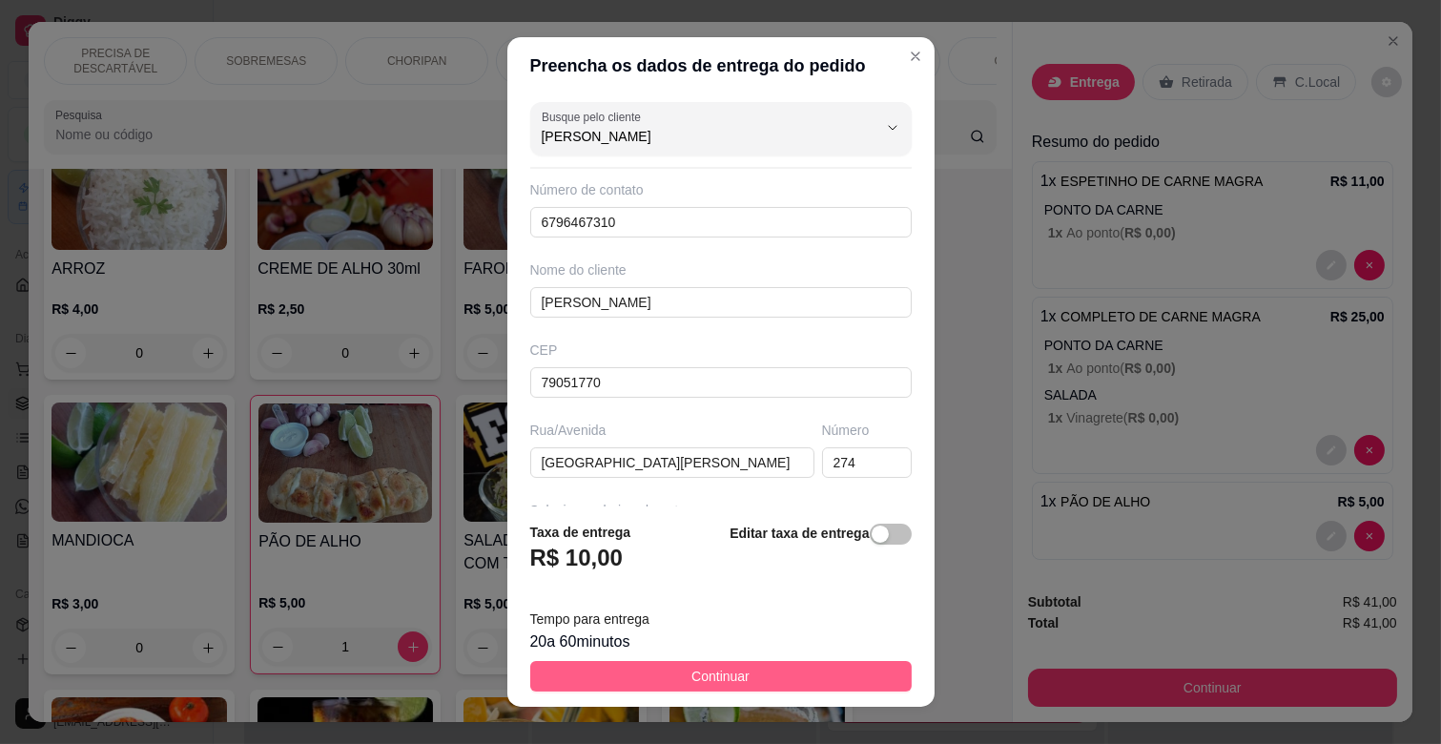
type input "[PERSON_NAME]"
click at [723, 671] on span "Continuar" at bounding box center [720, 676] width 58 height 21
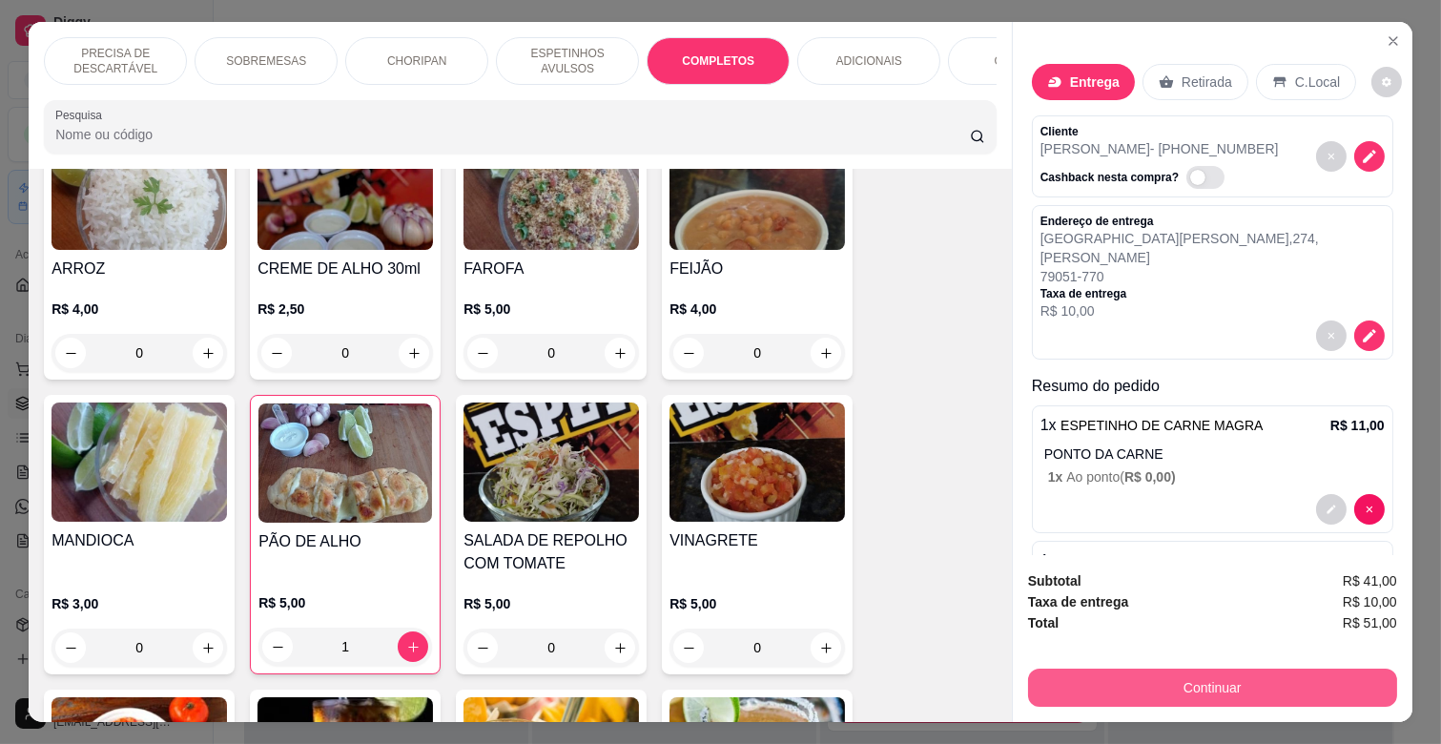
click at [1185, 675] on button "Continuar" at bounding box center [1212, 688] width 369 height 38
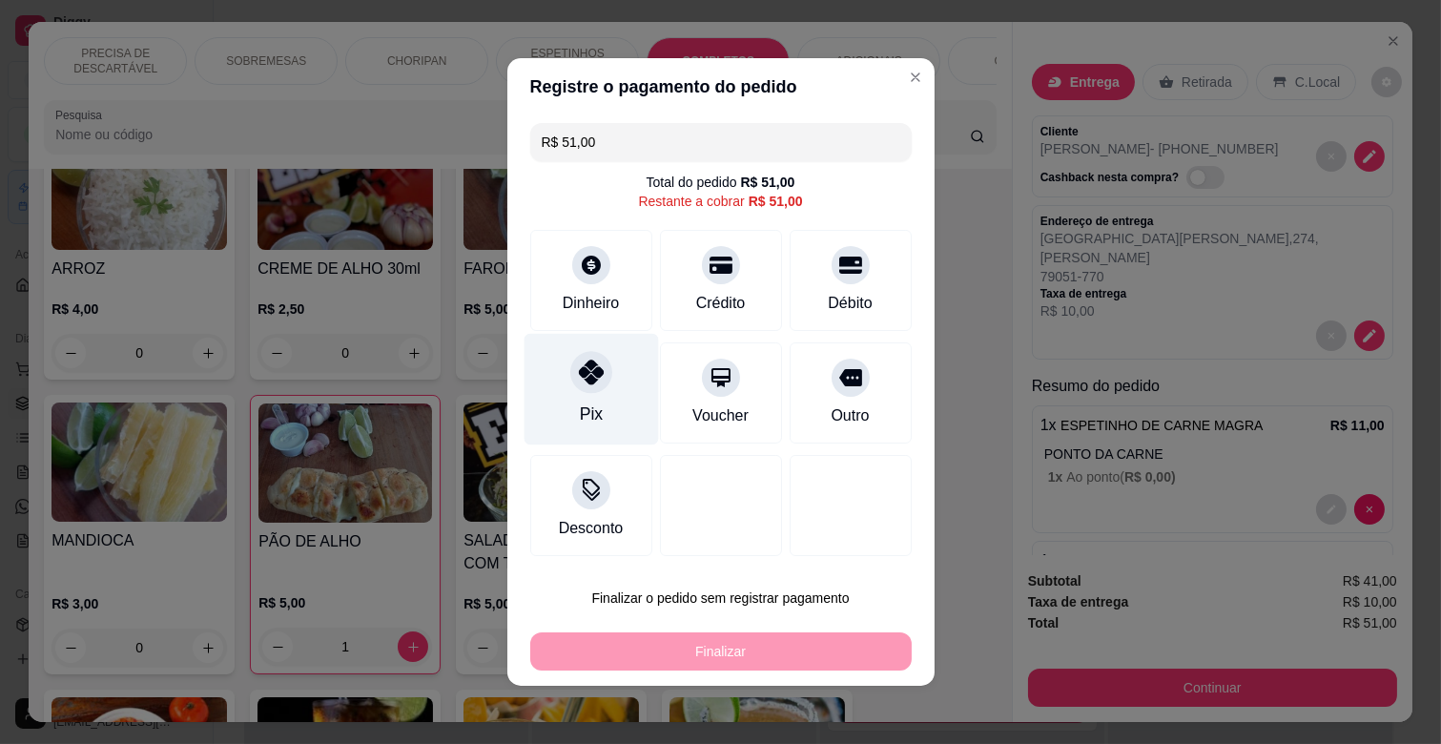
click at [612, 386] on div "Pix" at bounding box center [591, 390] width 134 height 112
type input "R$ 0,00"
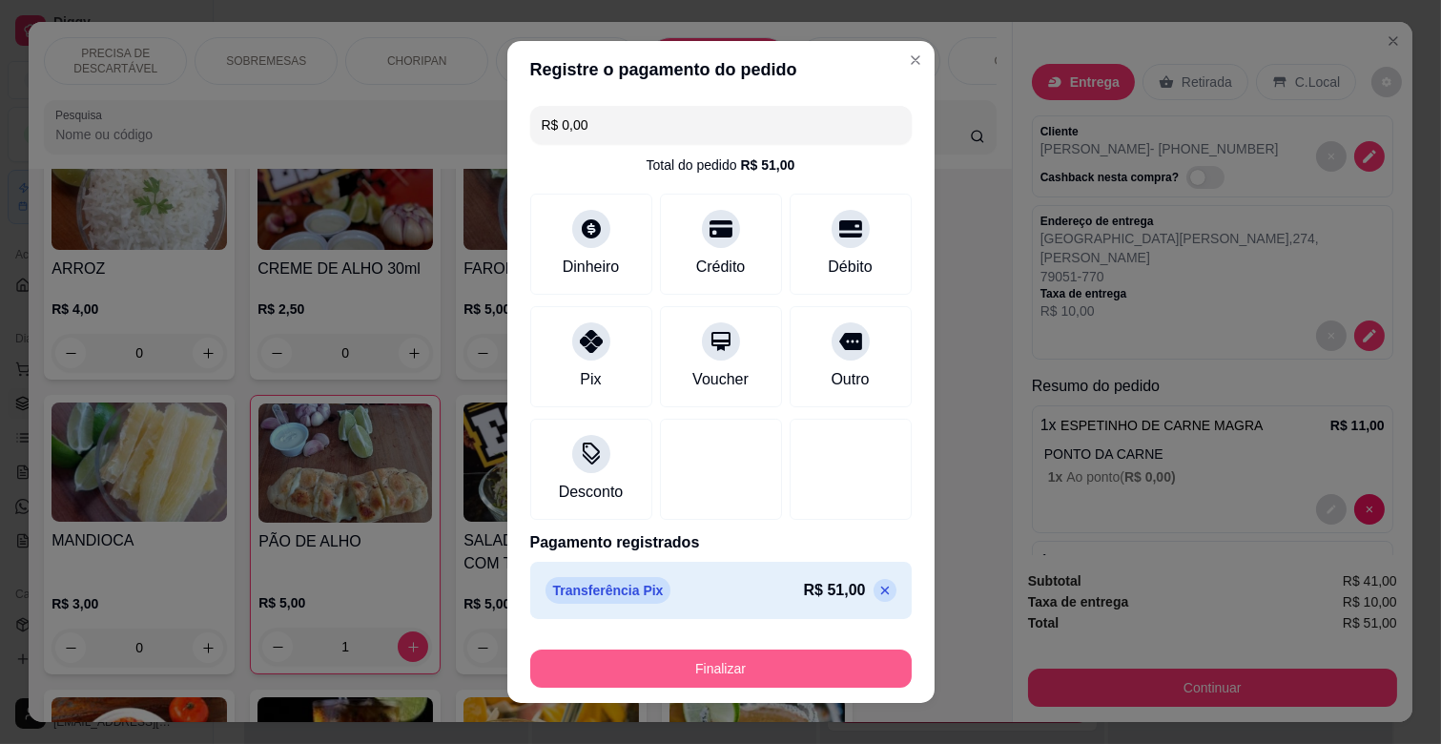
click at [723, 663] on button "Finalizar" at bounding box center [720, 668] width 381 height 38
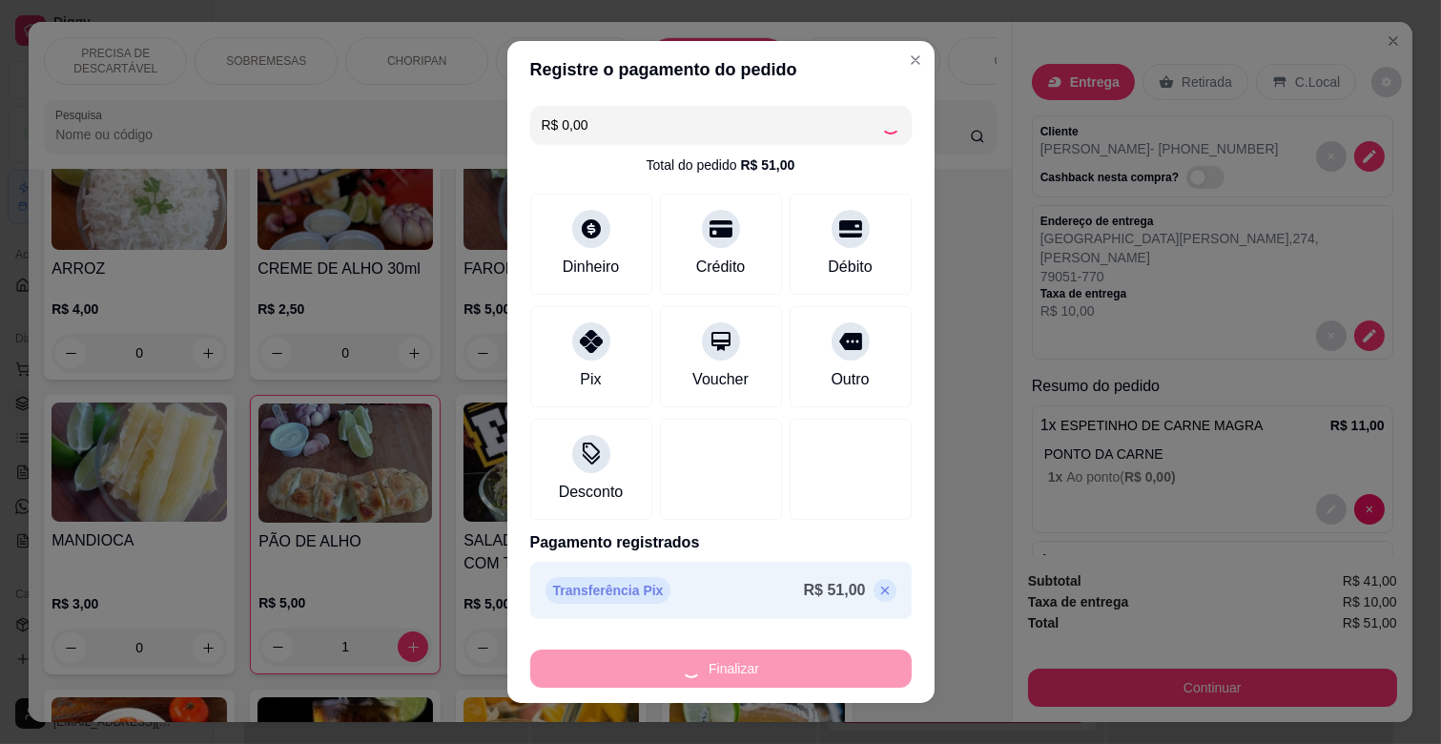
type input "0"
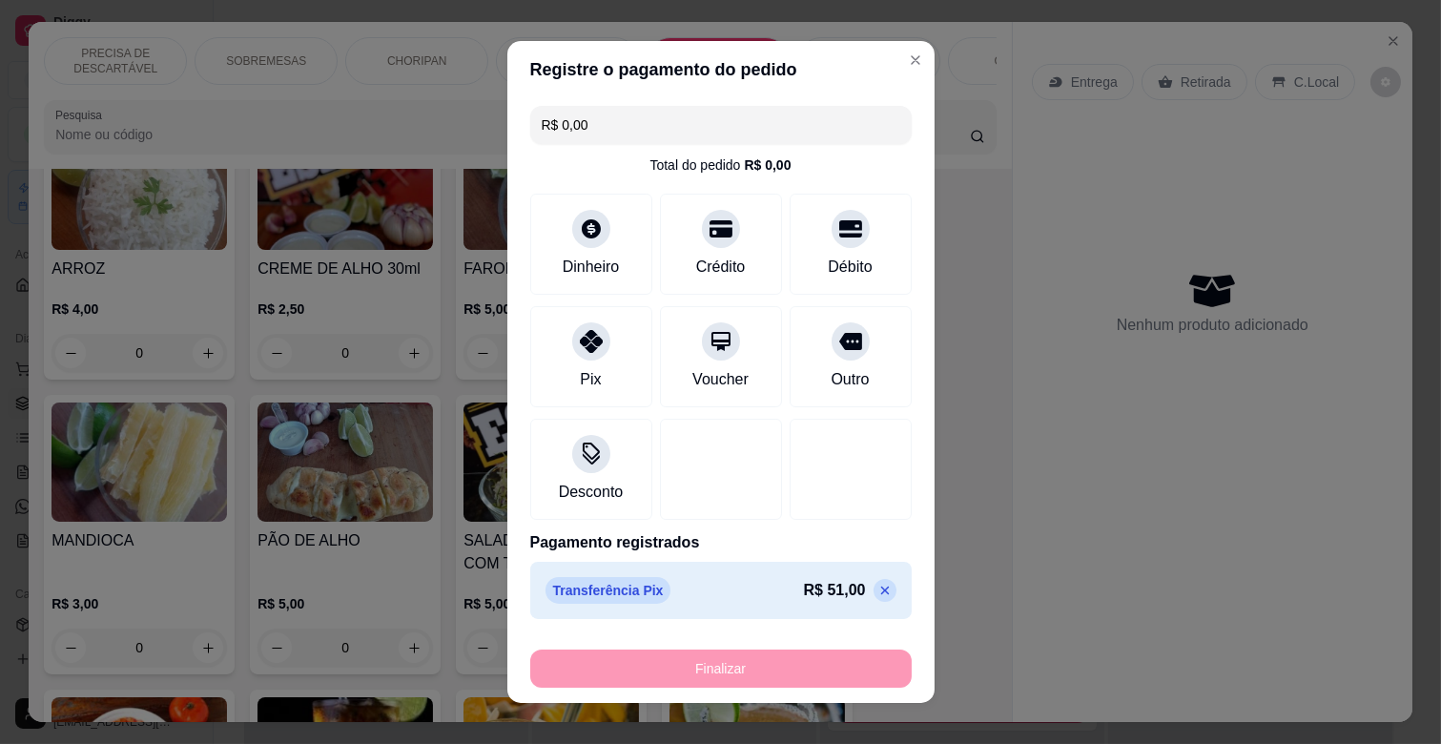
type input "-R$ 51,00"
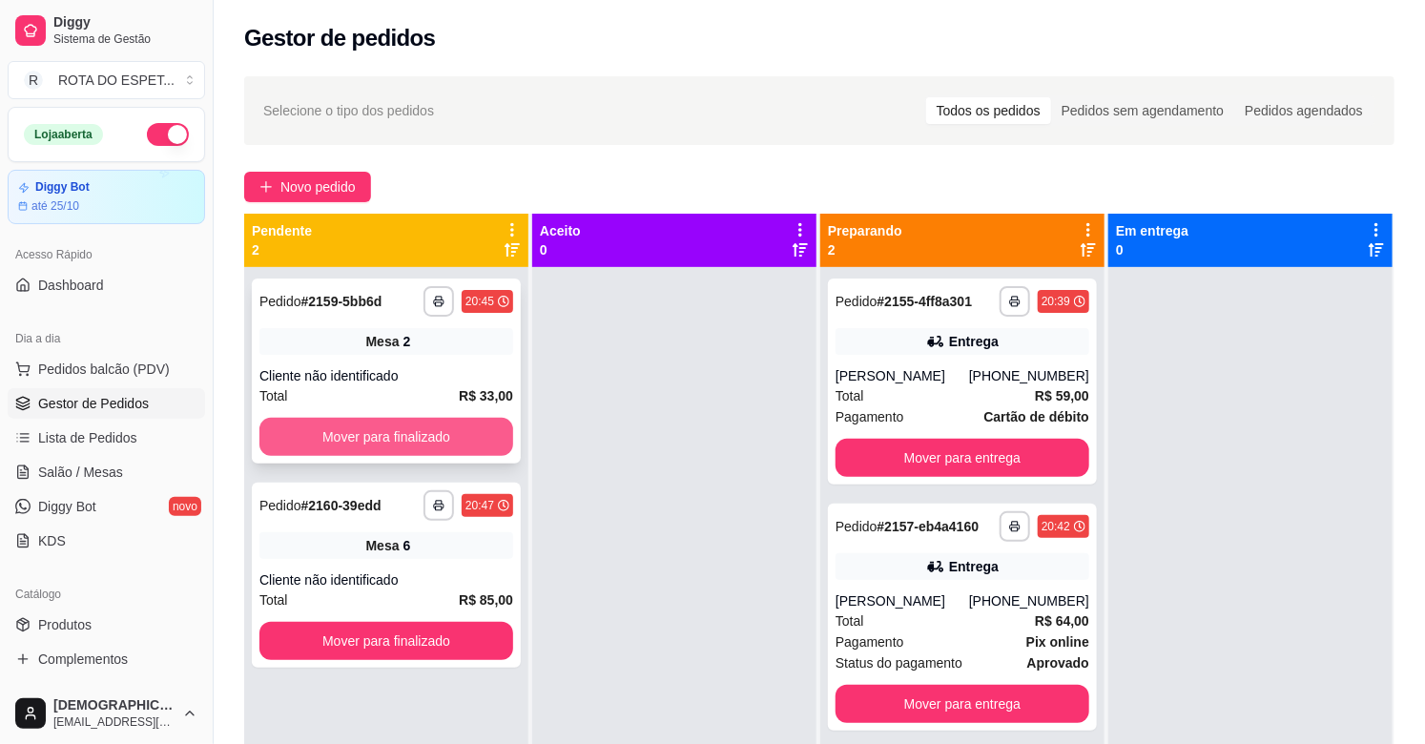
click at [440, 432] on button "Mover para finalizado" at bounding box center [386, 437] width 254 height 38
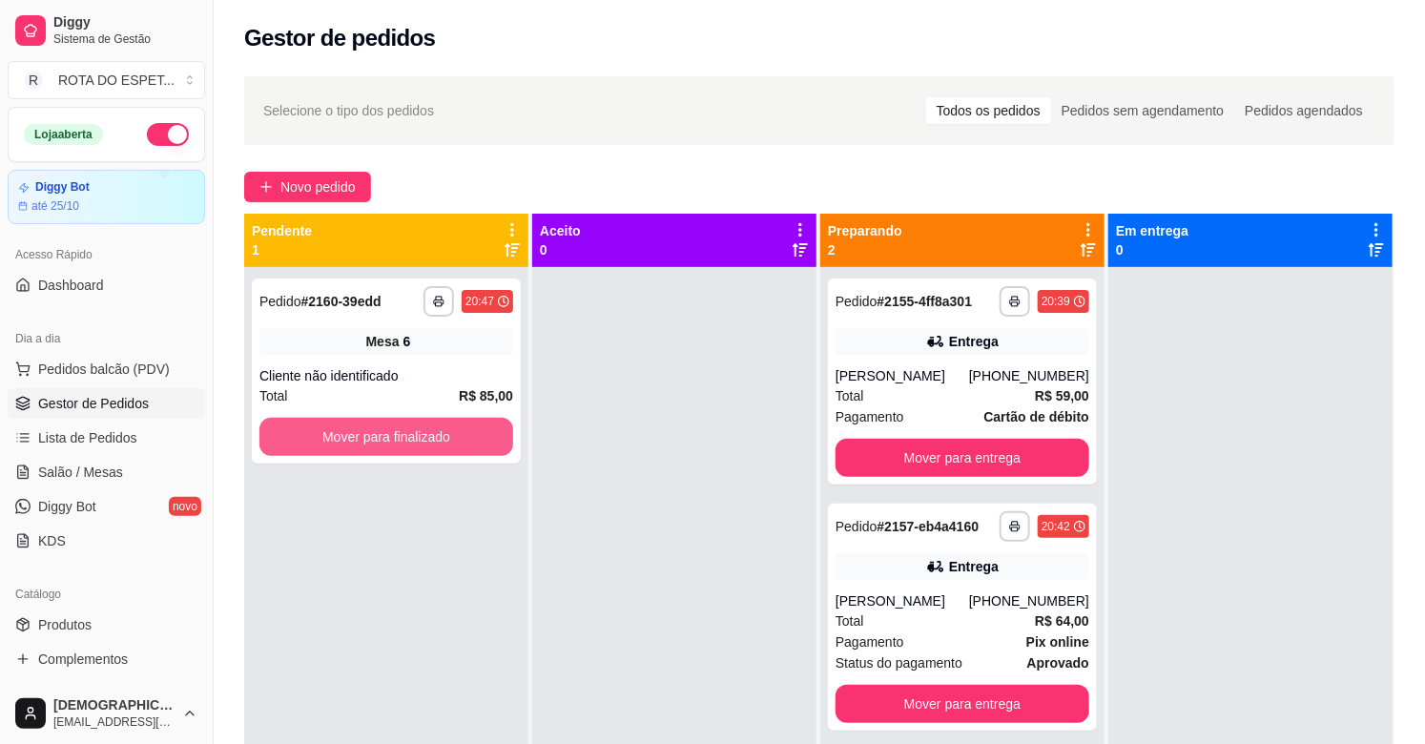
click at [440, 432] on button "Mover para finalizado" at bounding box center [386, 437] width 254 height 38
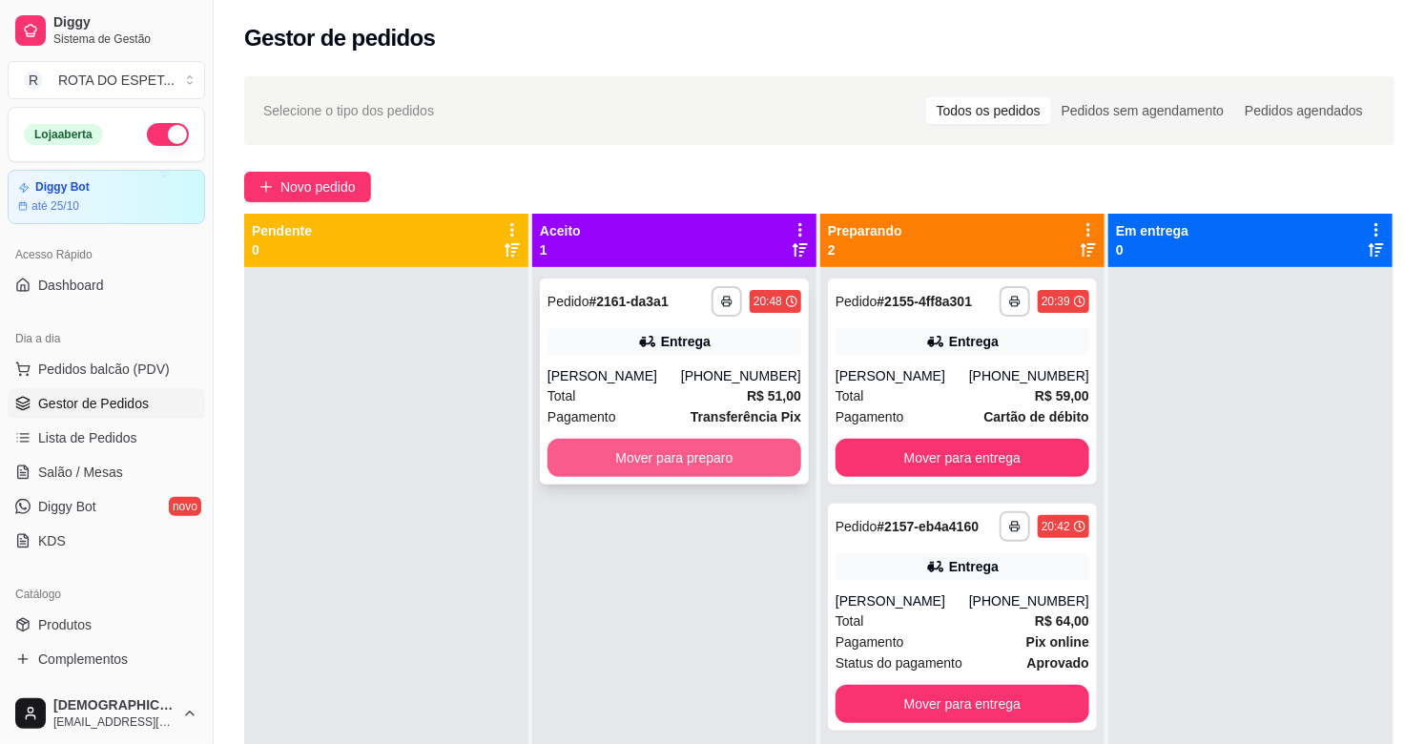
click at [706, 450] on button "Mover para preparo" at bounding box center [674, 458] width 254 height 38
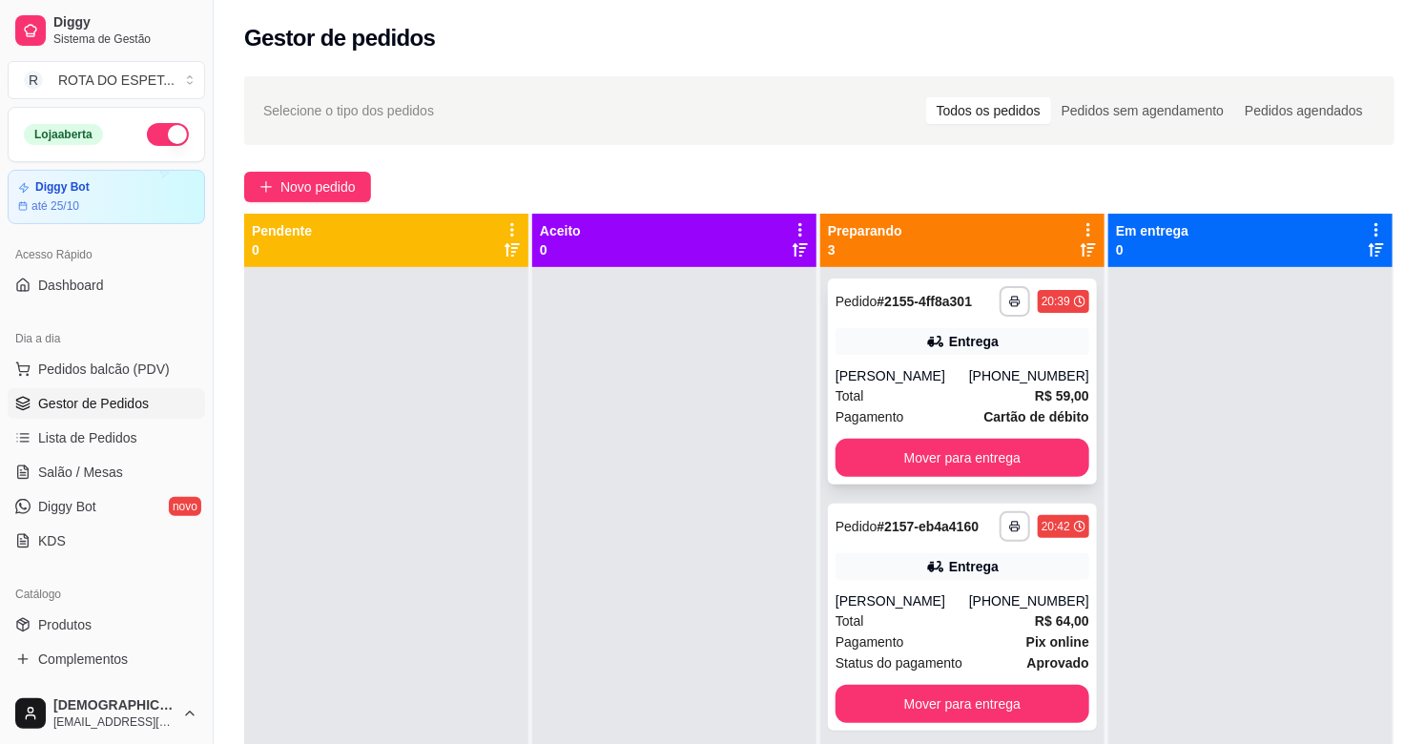
click at [879, 348] on div "Entrega" at bounding box center [962, 341] width 254 height 27
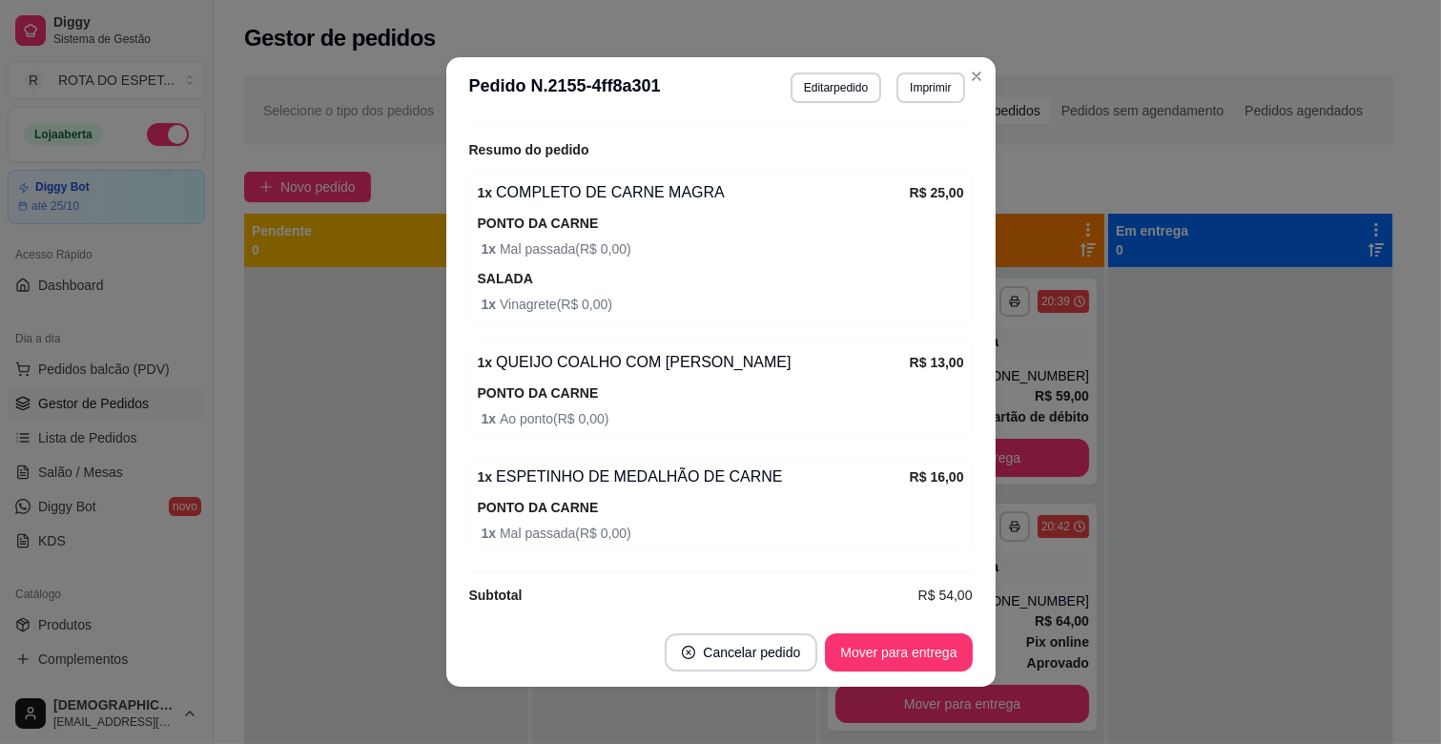
scroll to position [692, 0]
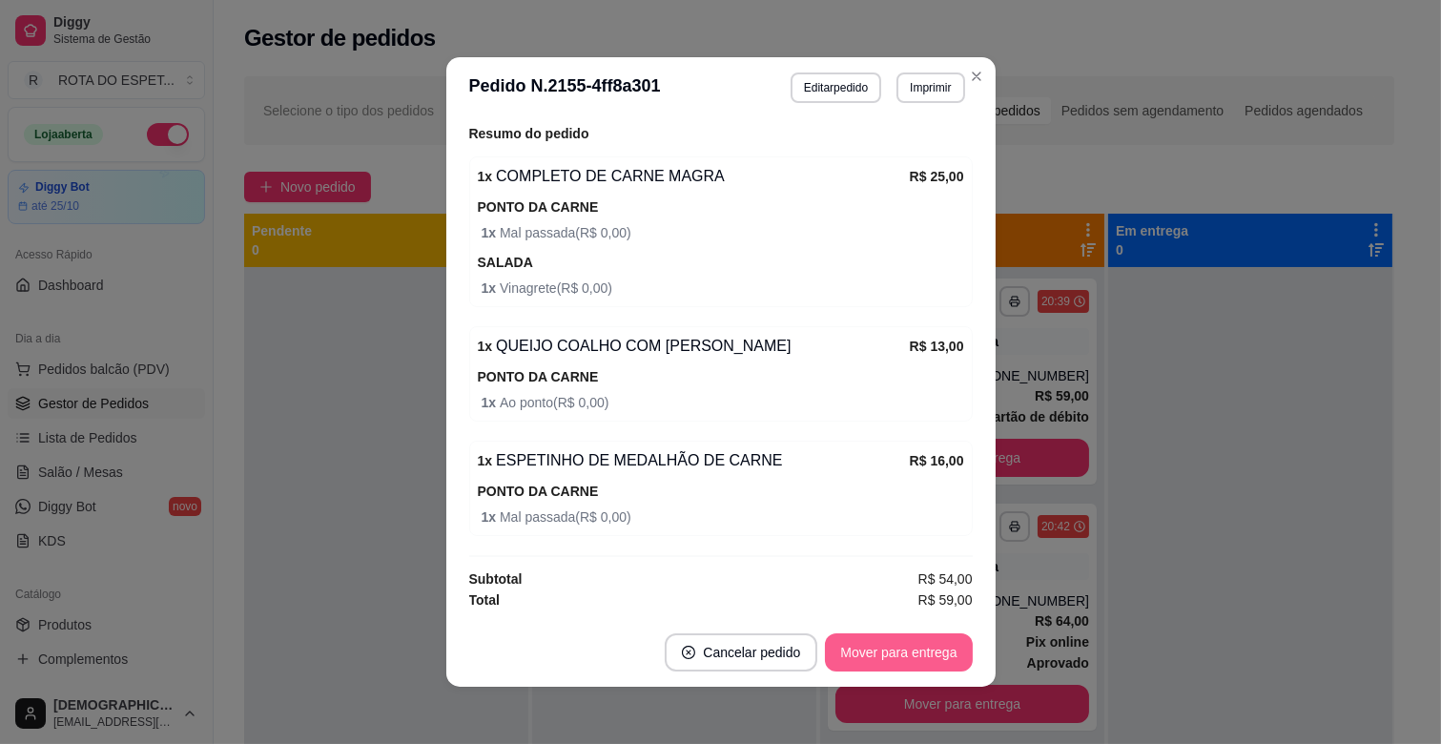
click at [889, 650] on button "Mover para entrega" at bounding box center [898, 652] width 147 height 38
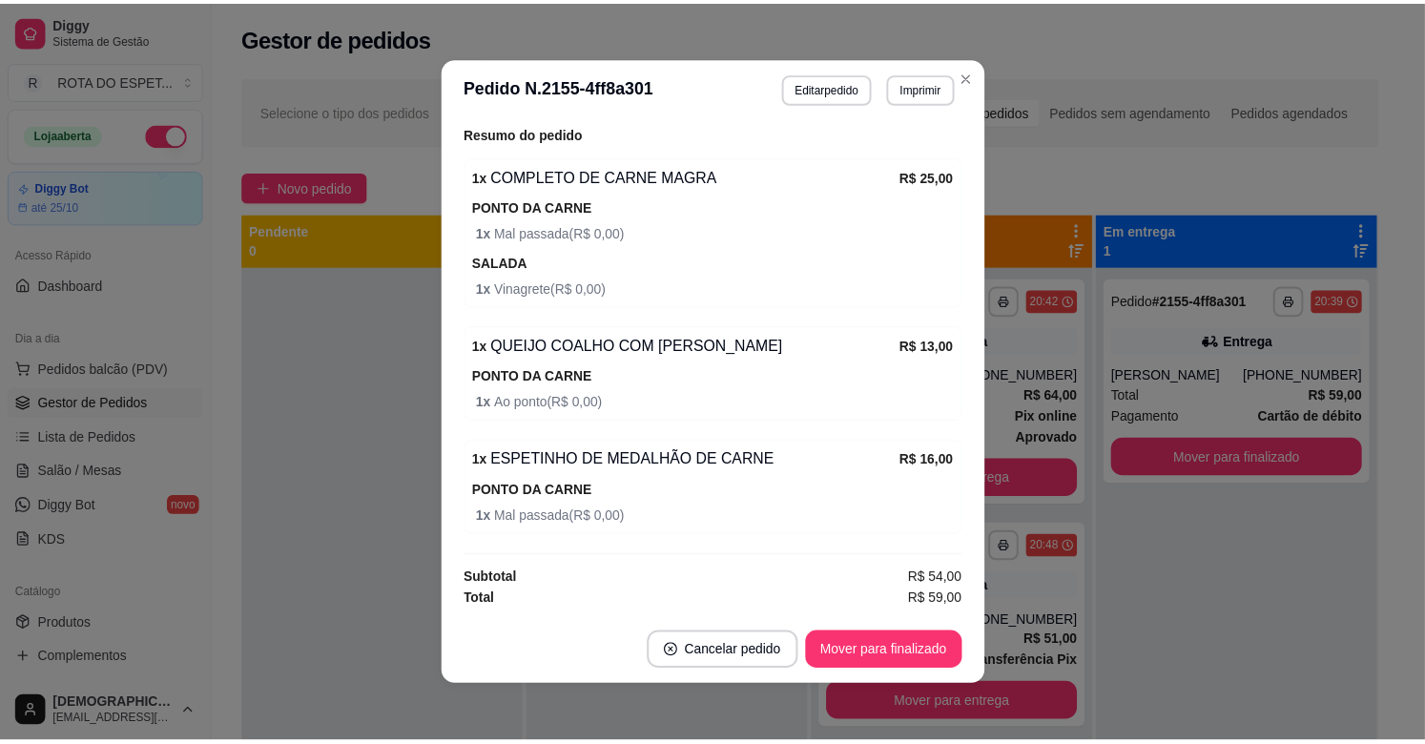
scroll to position [598, 0]
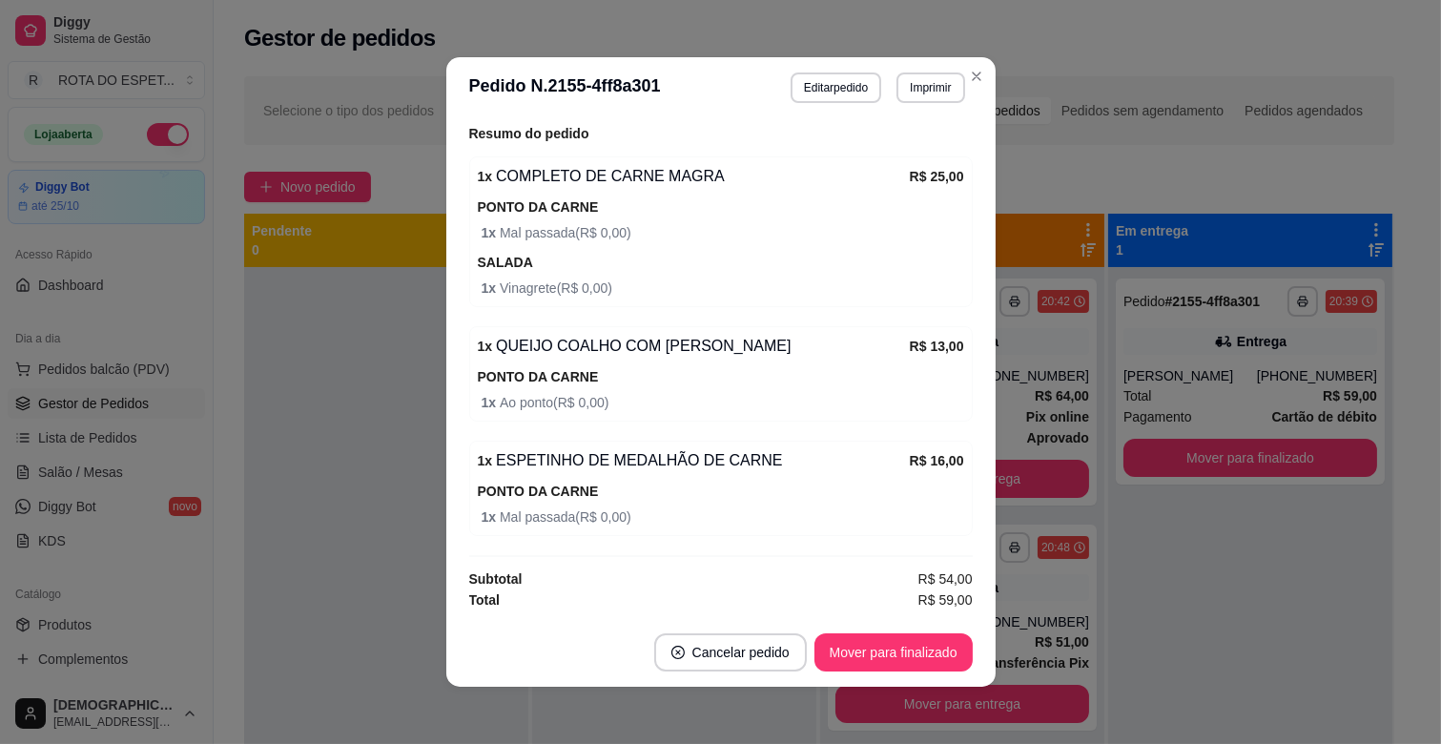
click at [469, 470] on div "1 x ESPETINHO DE MEDALHÃO DE CARNE R$ 16,00 PONTO DA CARNE 1 x Mal passada ( R$…" at bounding box center [721, 488] width 504 height 95
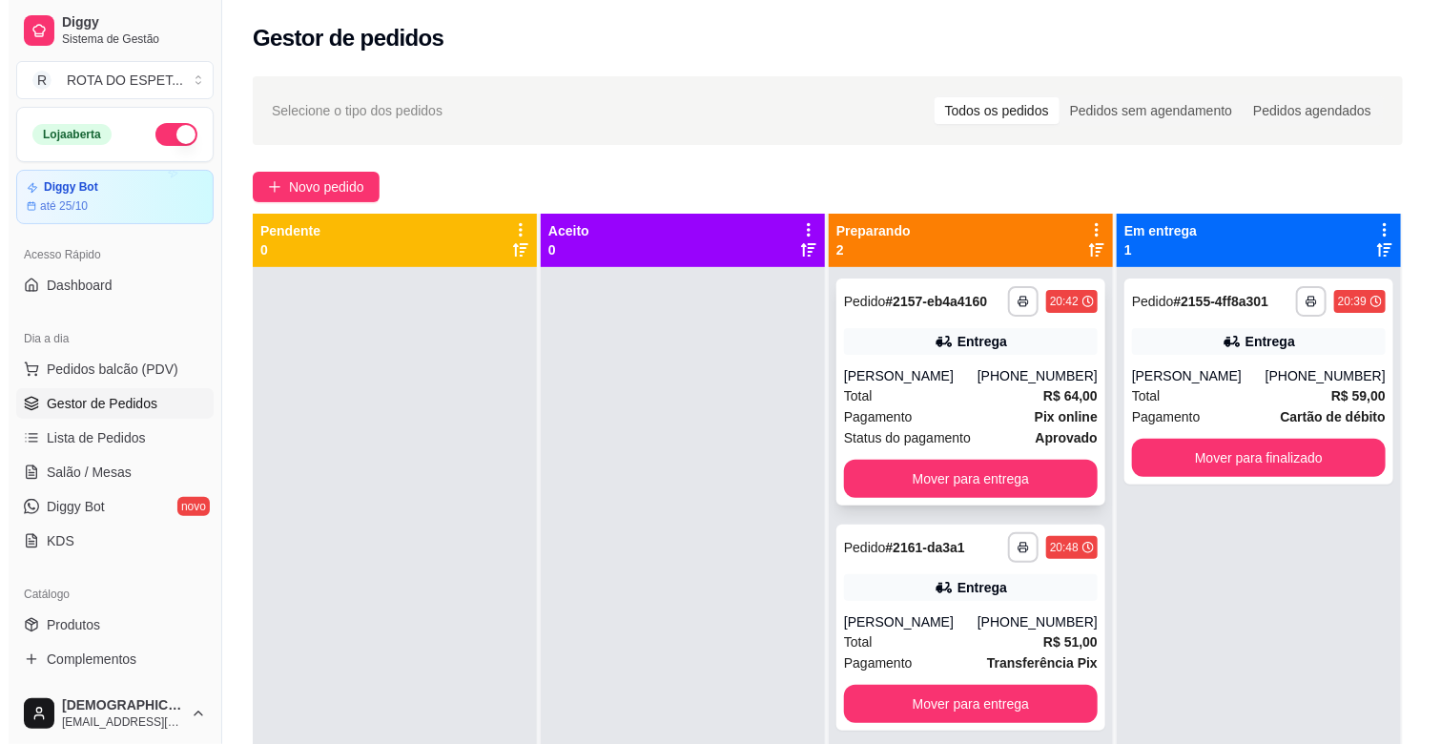
scroll to position [52, 0]
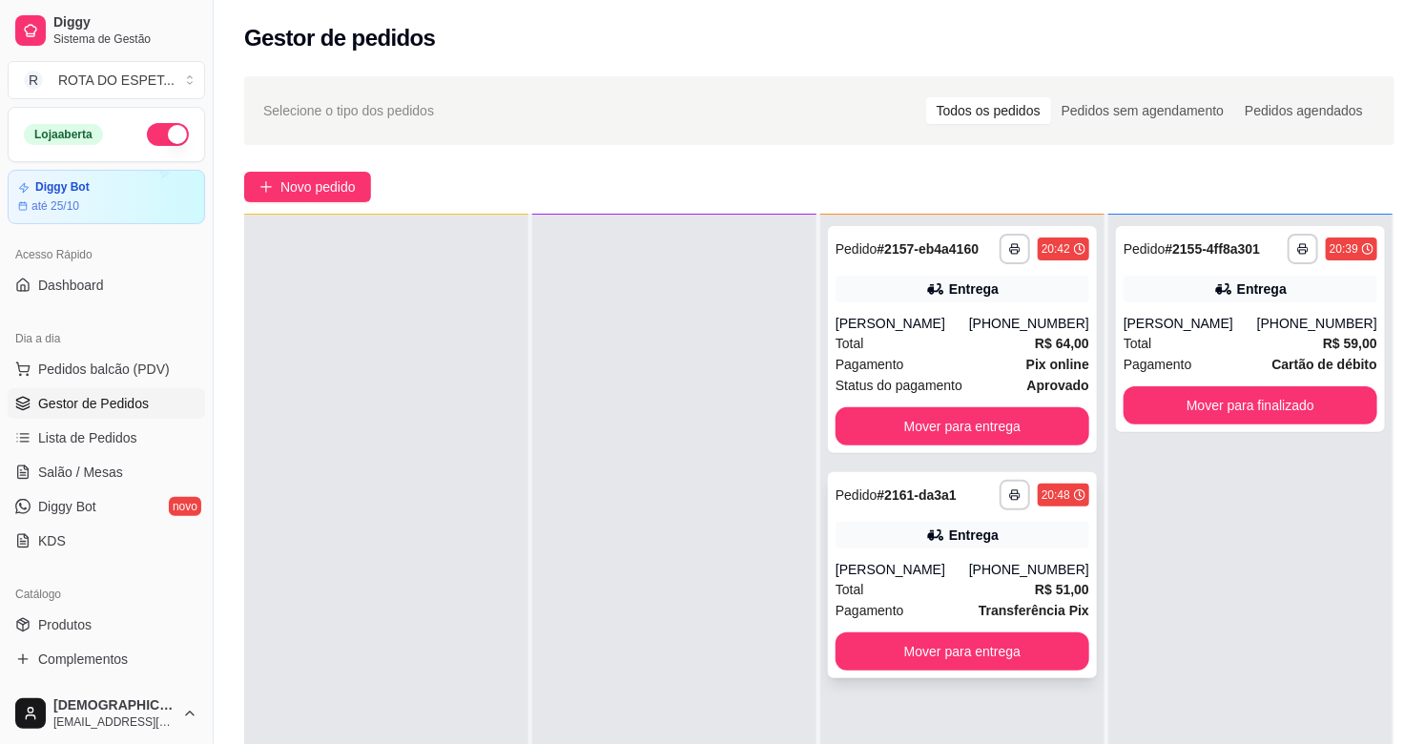
click at [999, 556] on div "**********" at bounding box center [962, 575] width 269 height 206
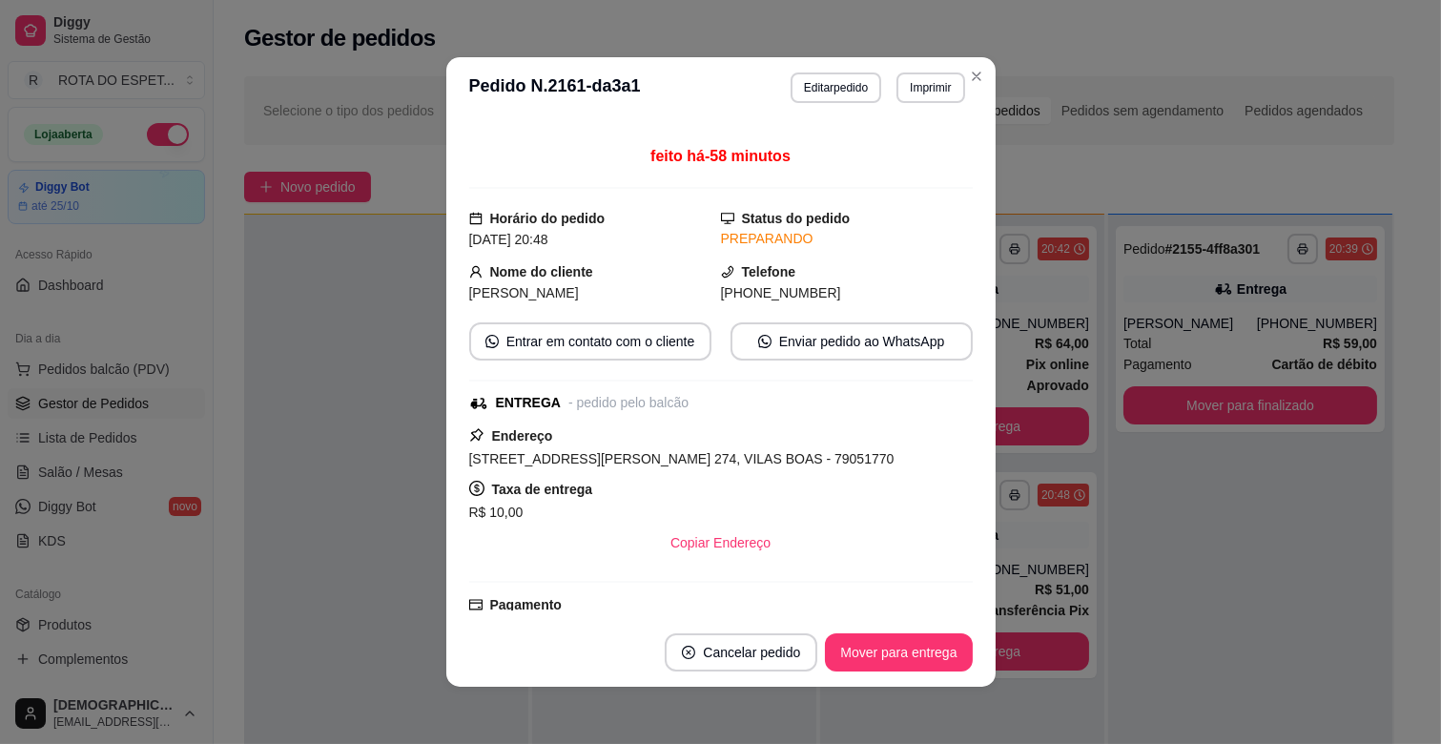
scroll to position [106, 0]
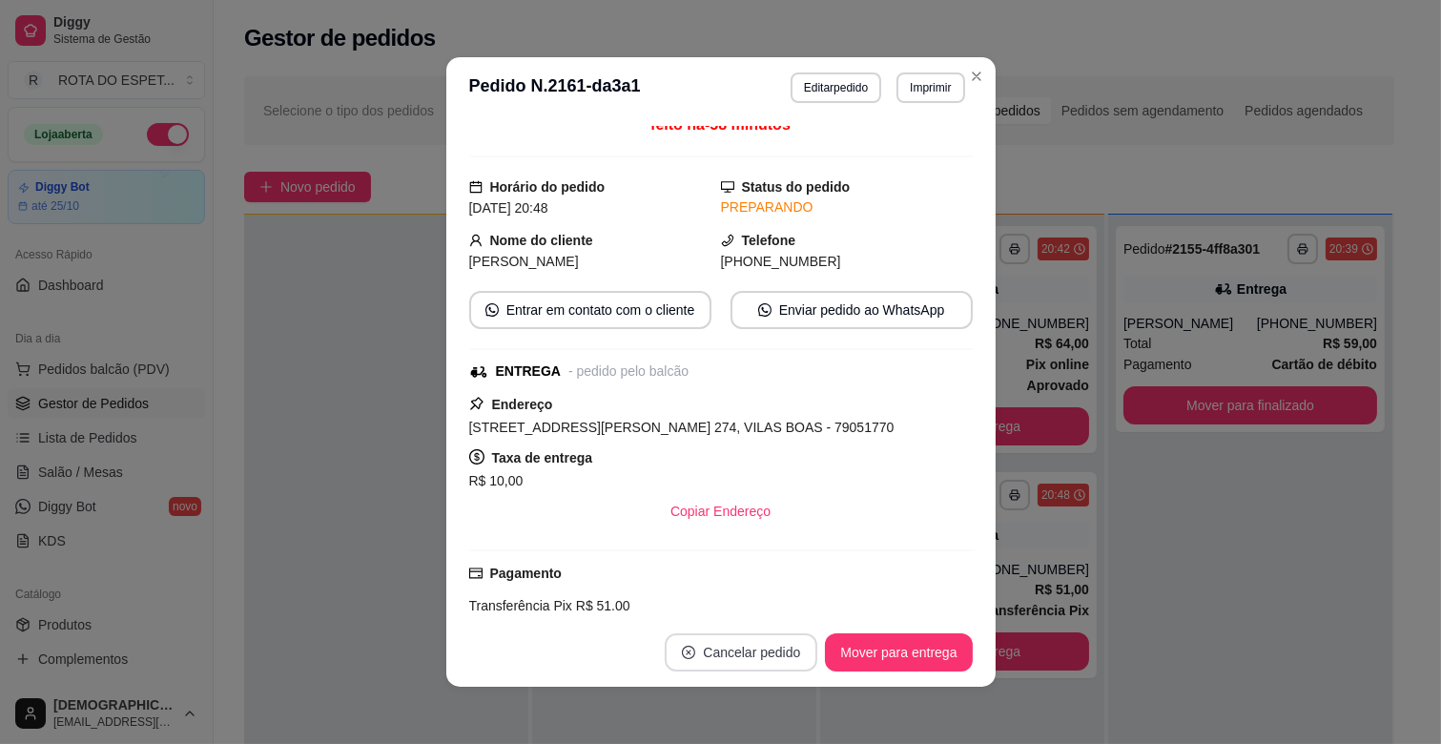
click at [737, 664] on button "Cancelar pedido" at bounding box center [741, 652] width 153 height 38
click at [766, 608] on button "Sim" at bounding box center [788, 605] width 76 height 38
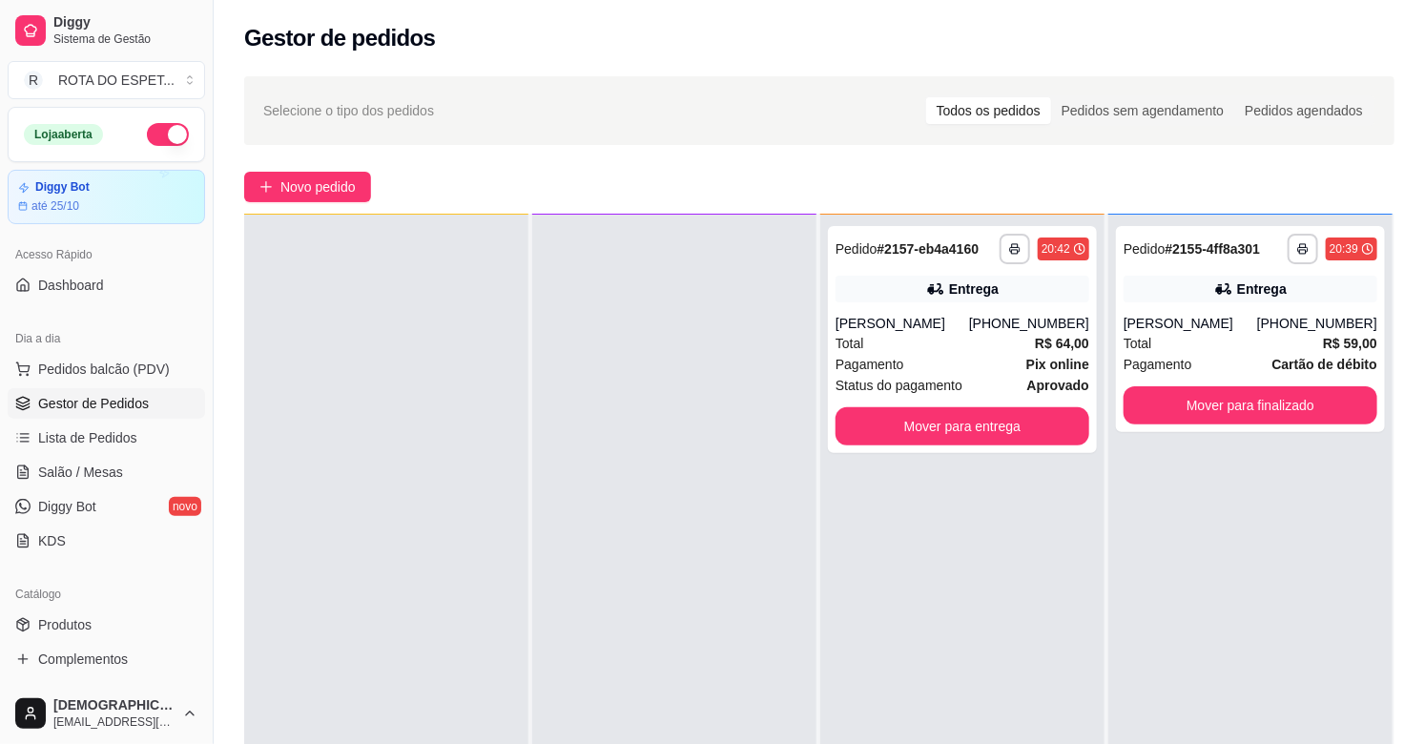
click at [1283, 550] on div "**********" at bounding box center [1250, 587] width 284 height 744
click at [761, 633] on div at bounding box center [674, 587] width 284 height 744
click at [135, 473] on link "Salão / Mesas" at bounding box center [106, 472] width 197 height 31
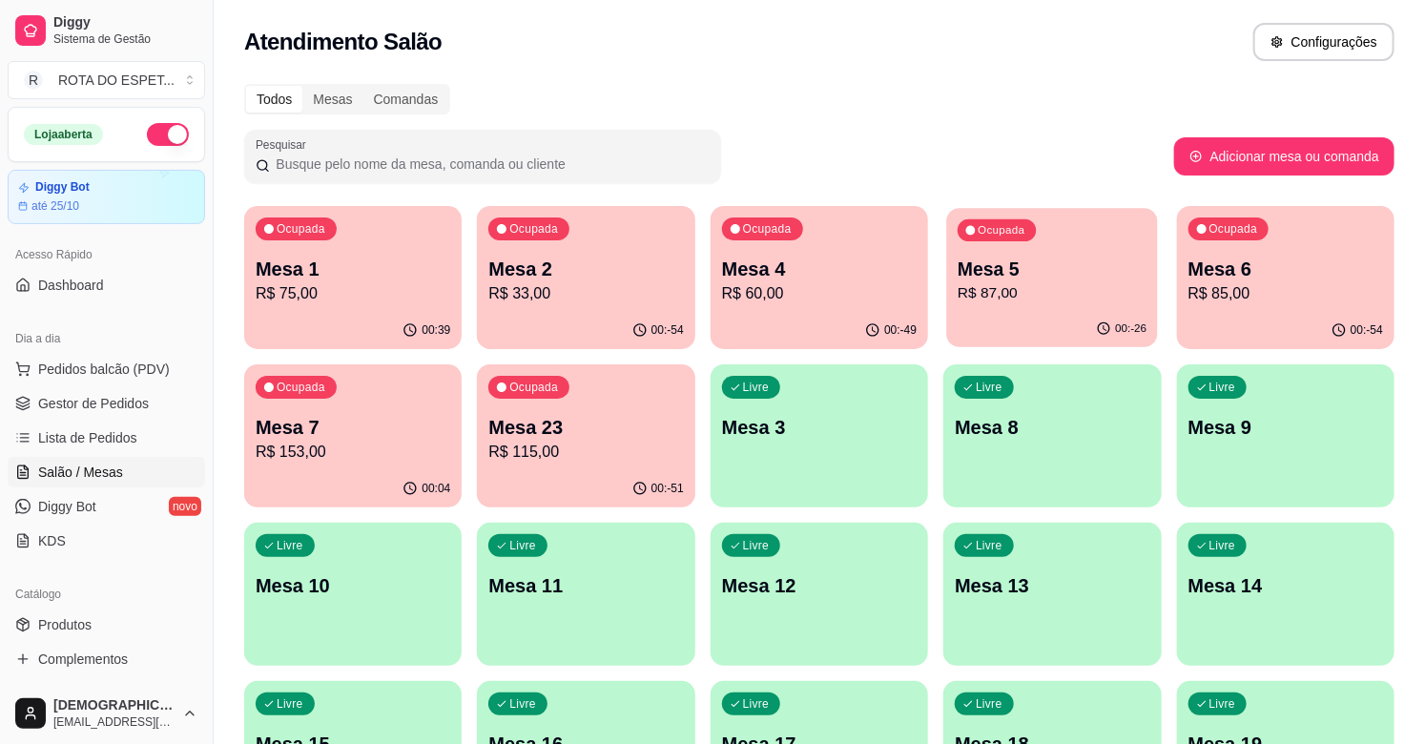
click at [1090, 293] on p "R$ 87,00" at bounding box center [1052, 293] width 189 height 22
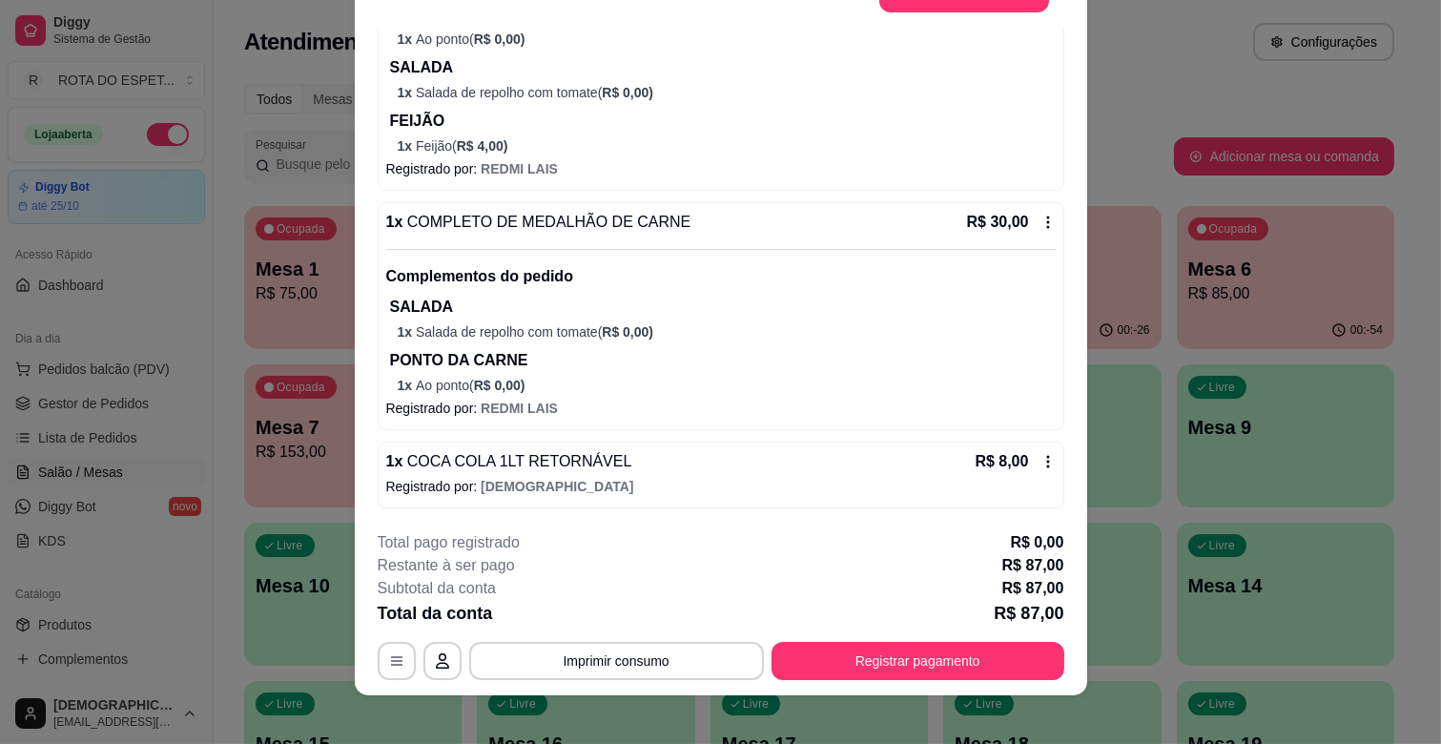
scroll to position [57, 0]
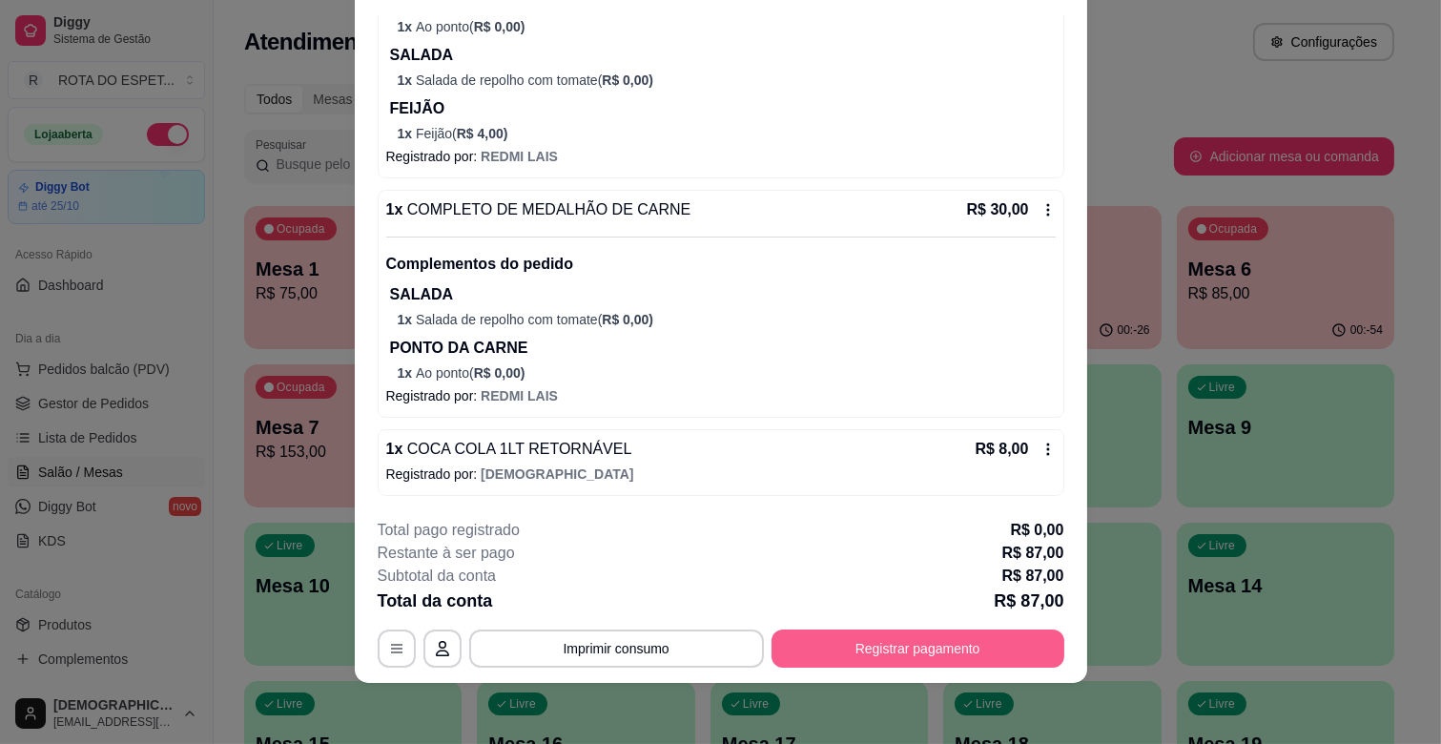
click at [968, 659] on button "Registrar pagamento" at bounding box center [918, 648] width 293 height 38
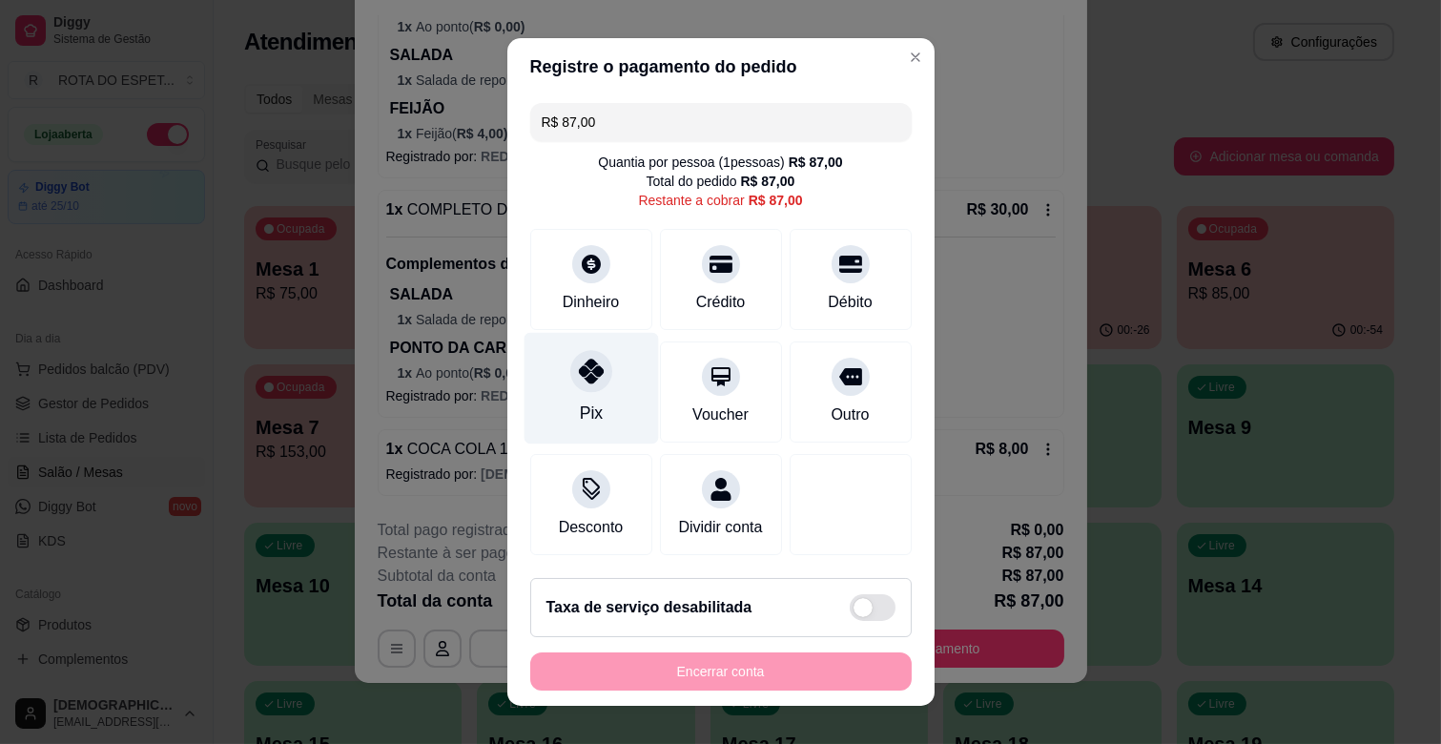
click at [540, 378] on div "Pix" at bounding box center [591, 389] width 134 height 112
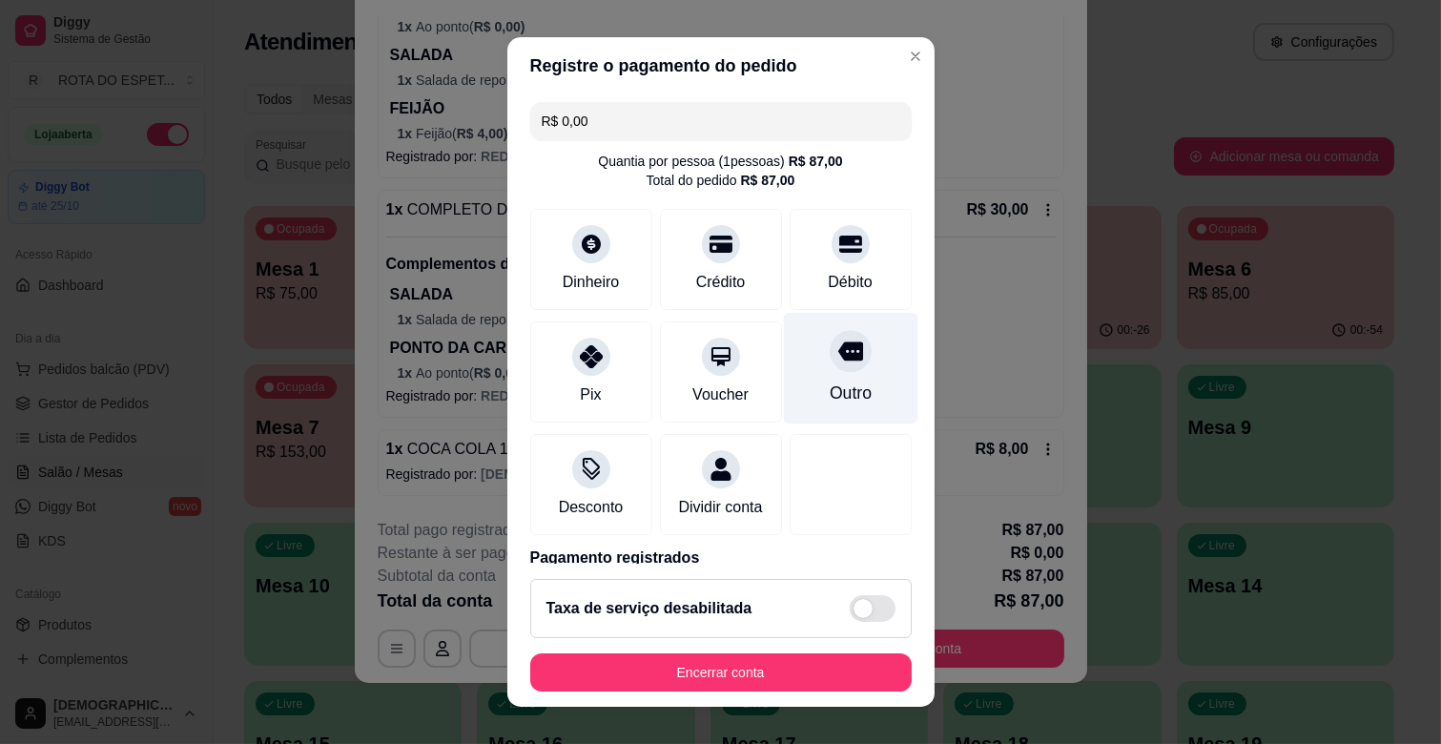
scroll to position [101, 0]
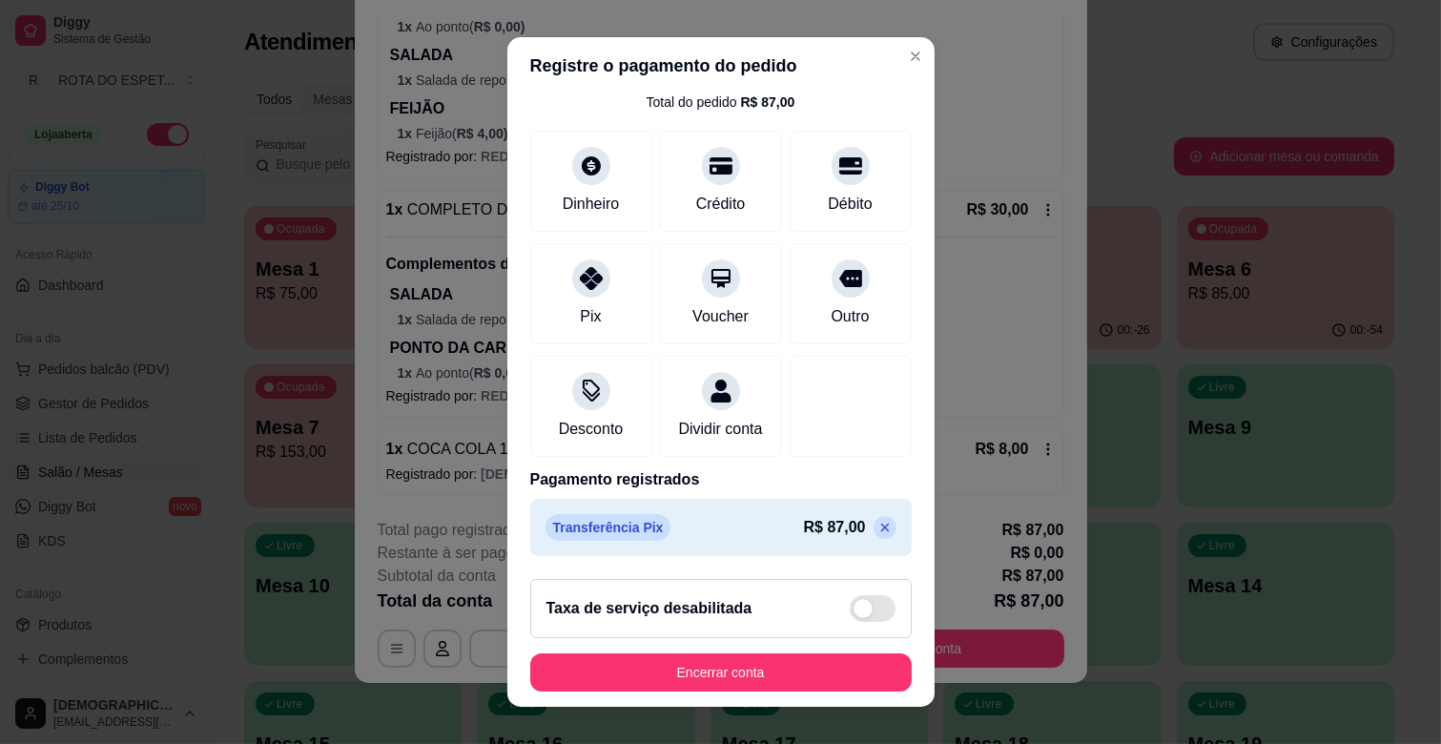
click at [874, 536] on p at bounding box center [885, 527] width 23 height 23
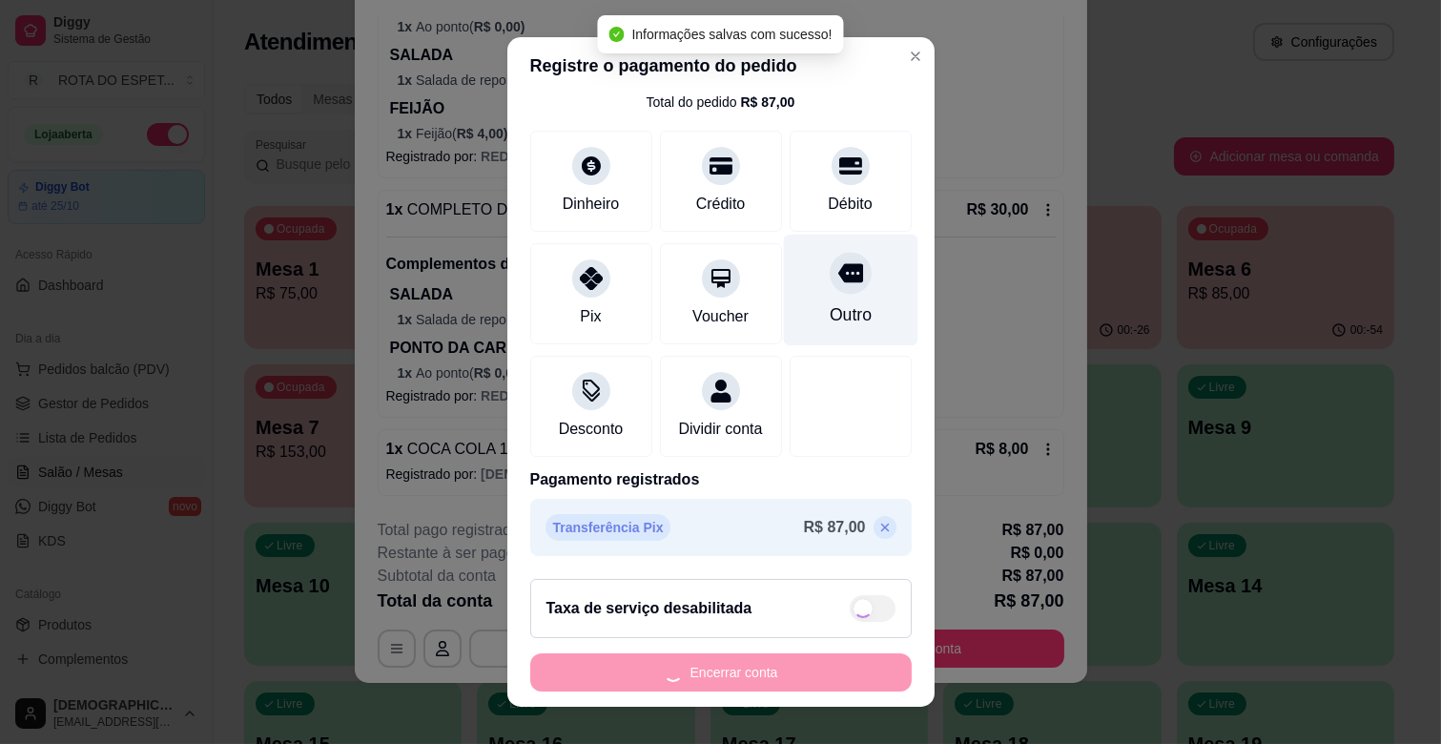
scroll to position [21, 0]
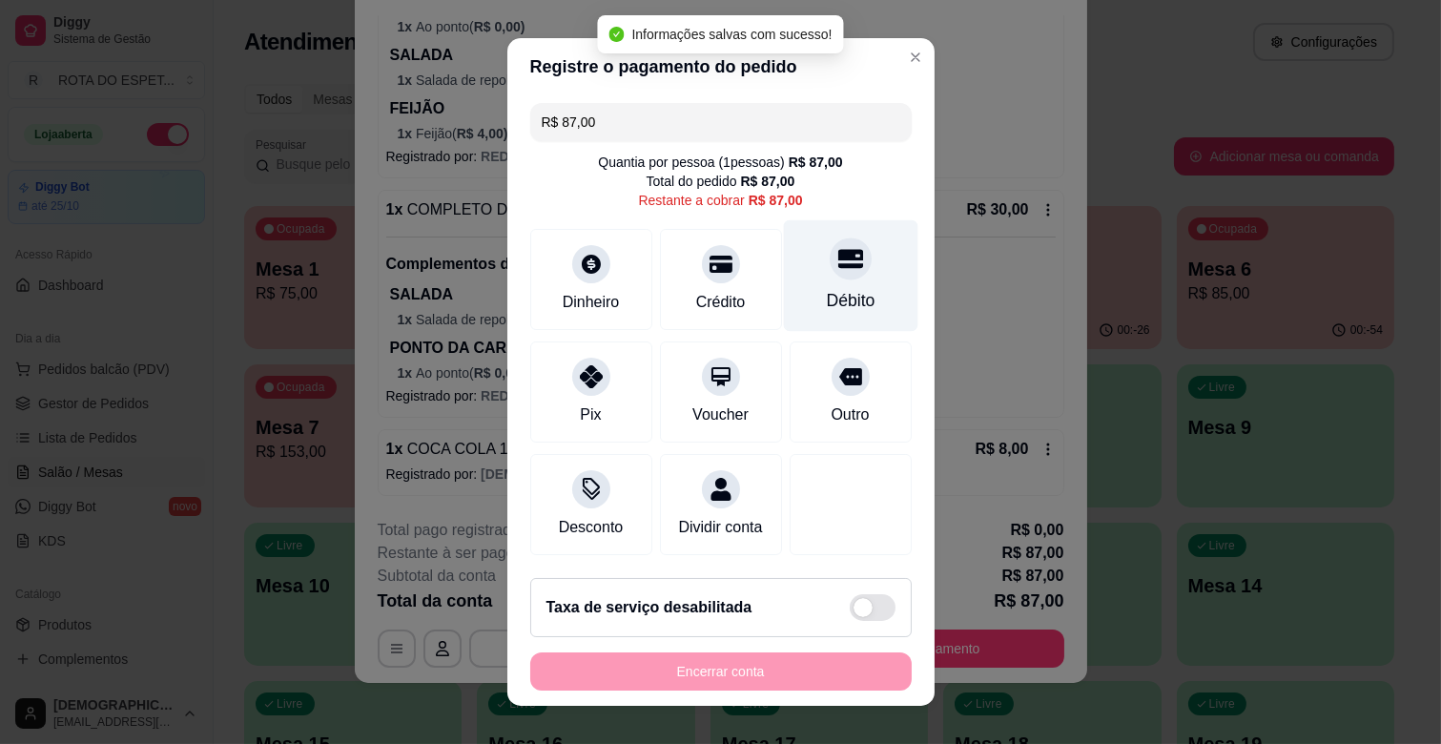
click at [830, 253] on div at bounding box center [851, 258] width 42 height 42
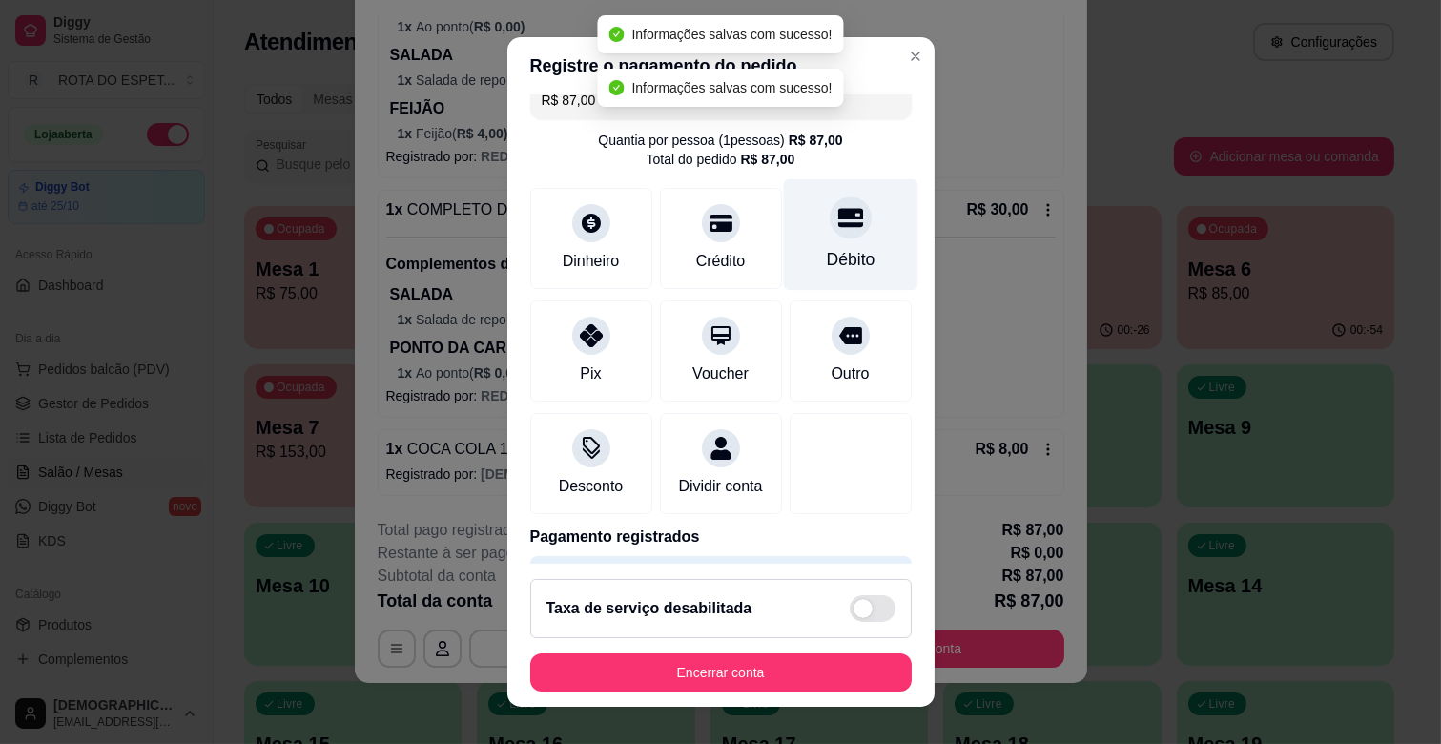
type input "R$ 0,00"
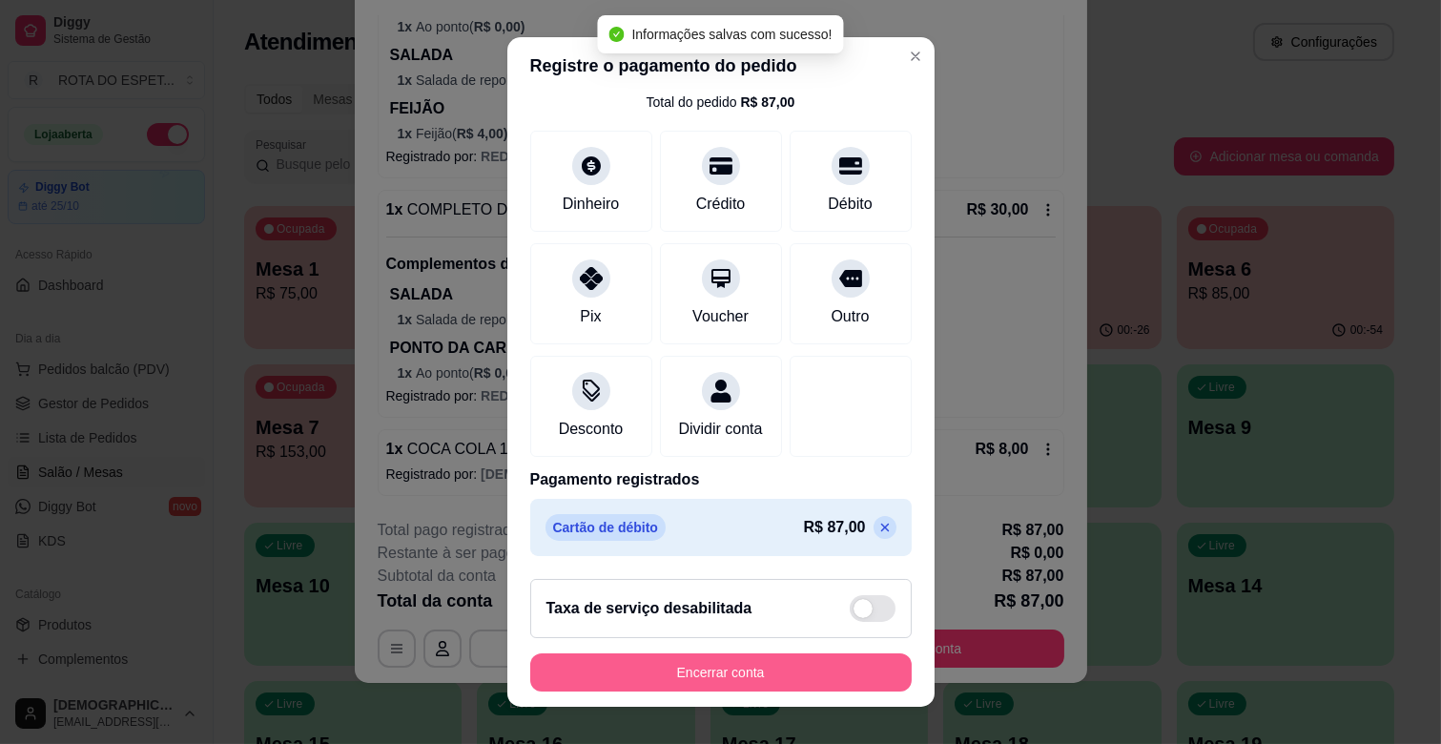
click at [713, 681] on button "Encerrar conta" at bounding box center [720, 672] width 381 height 38
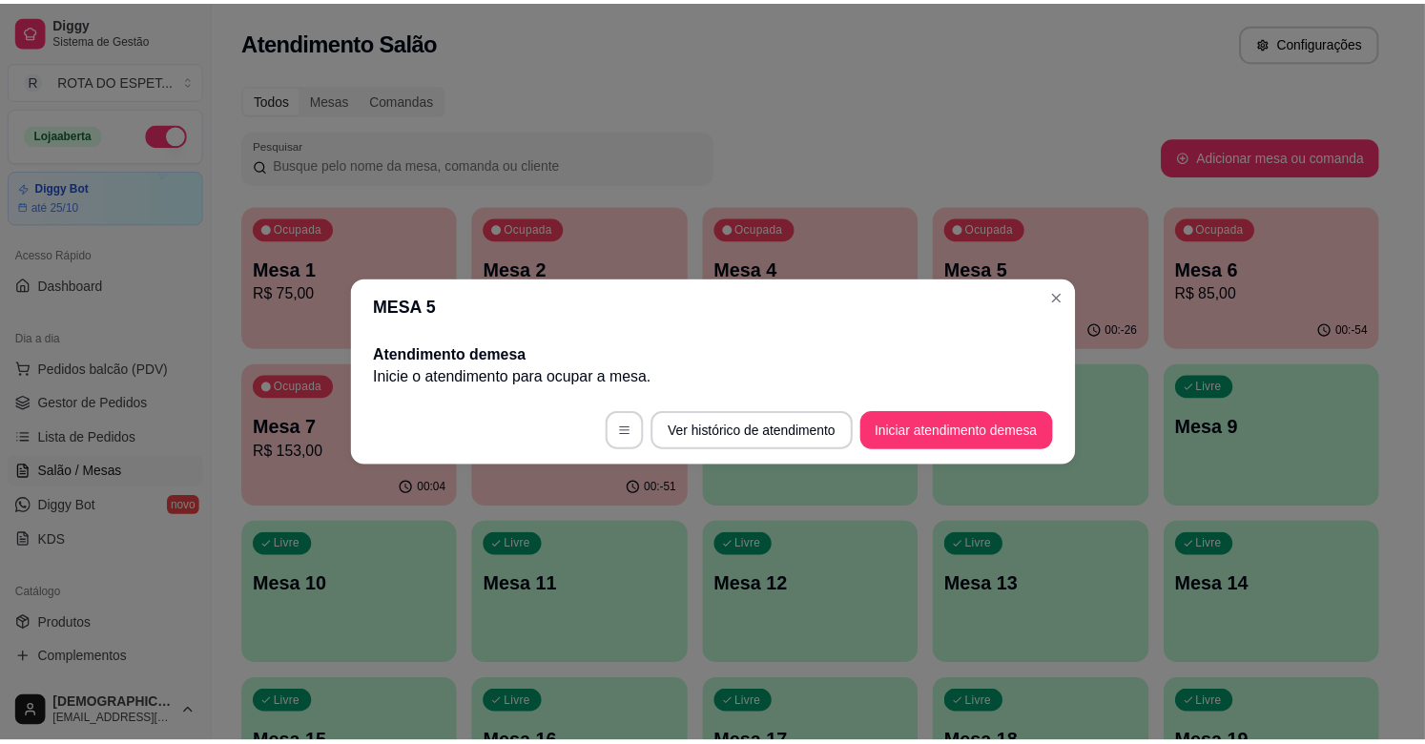
scroll to position [0, 0]
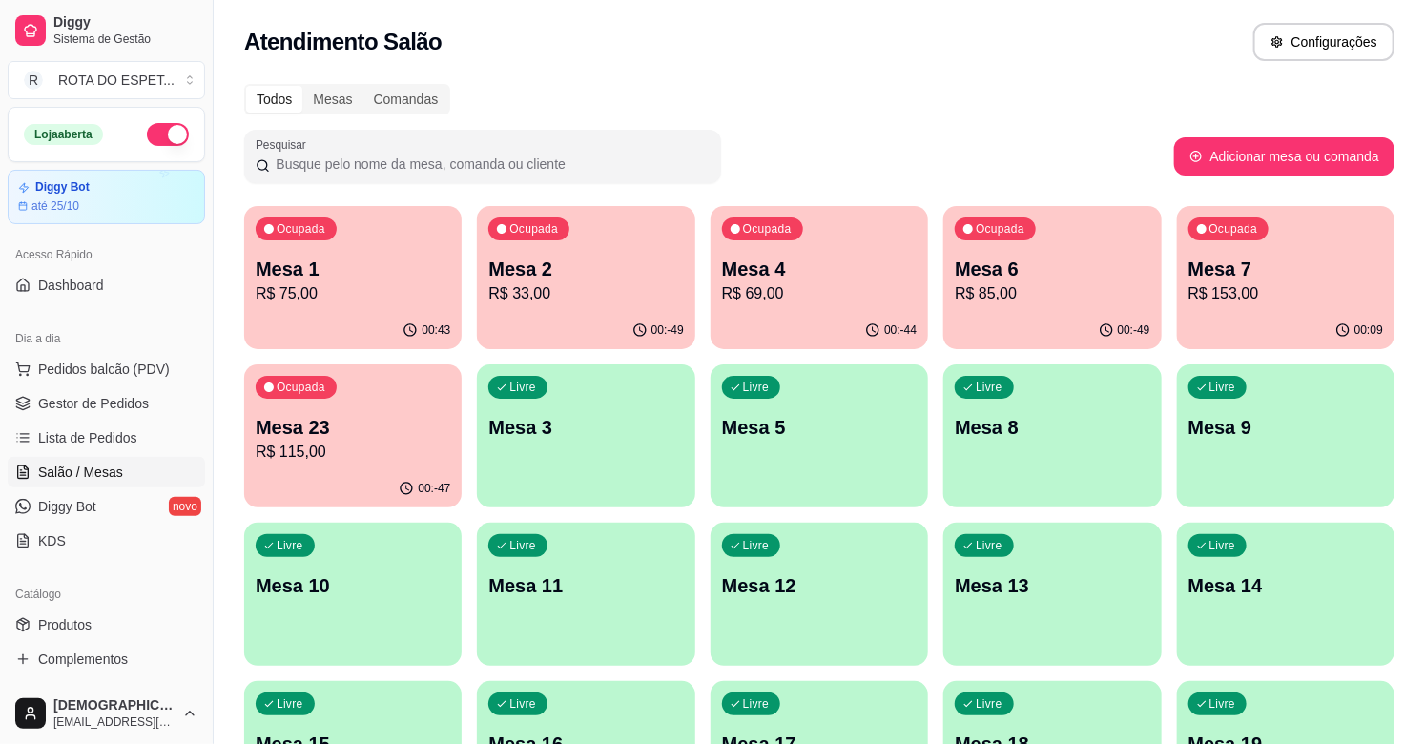
click at [388, 443] on p "R$ 115,00" at bounding box center [353, 452] width 195 height 23
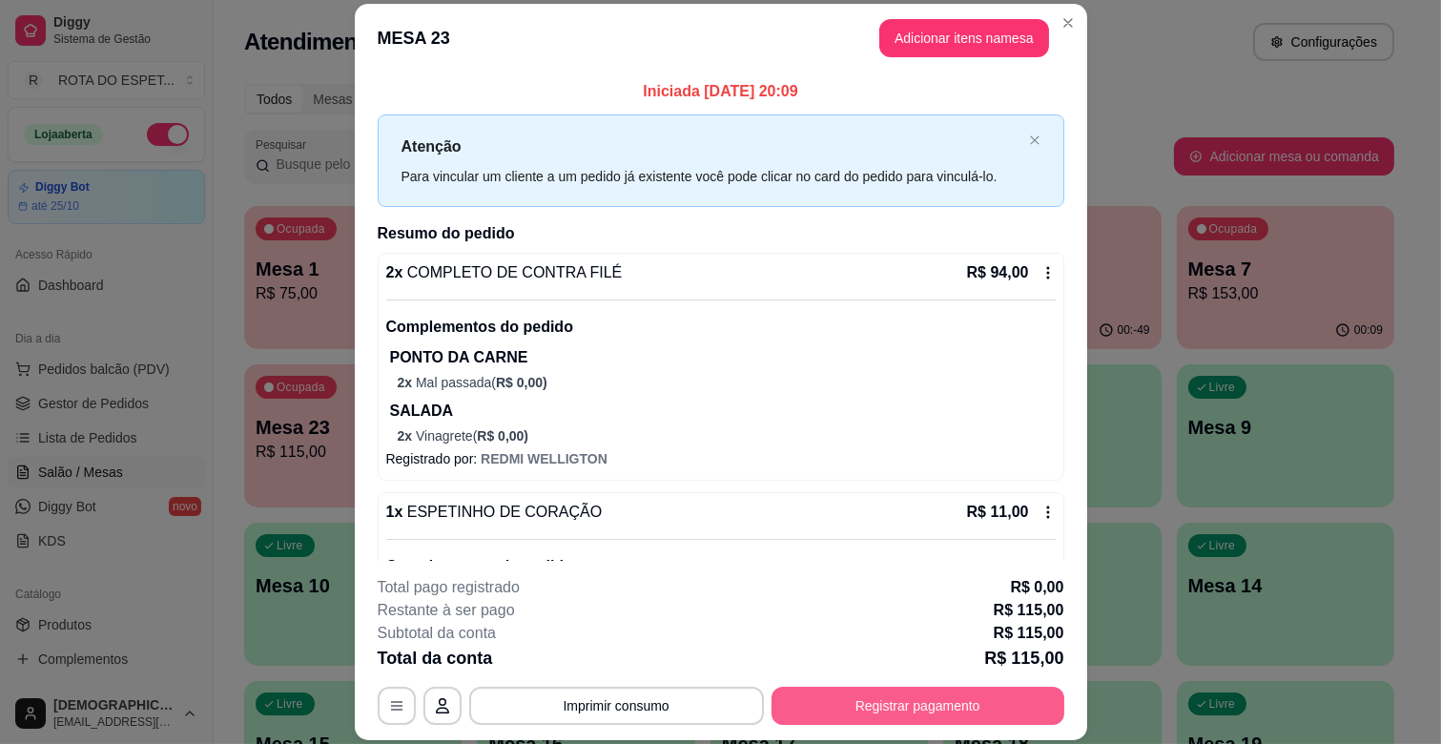
click at [1019, 700] on button "Registrar pagamento" at bounding box center [918, 706] width 293 height 38
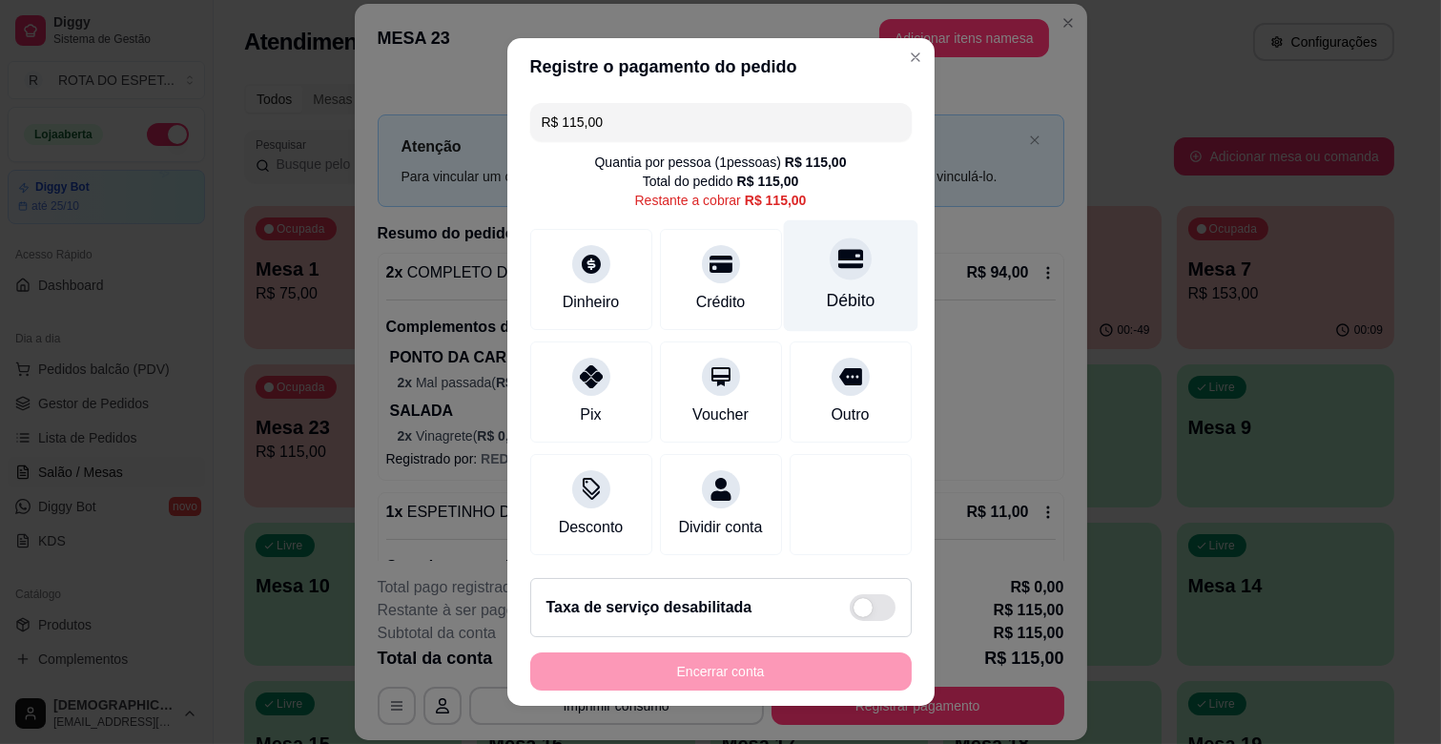
click at [843, 261] on div "Débito" at bounding box center [850, 276] width 134 height 112
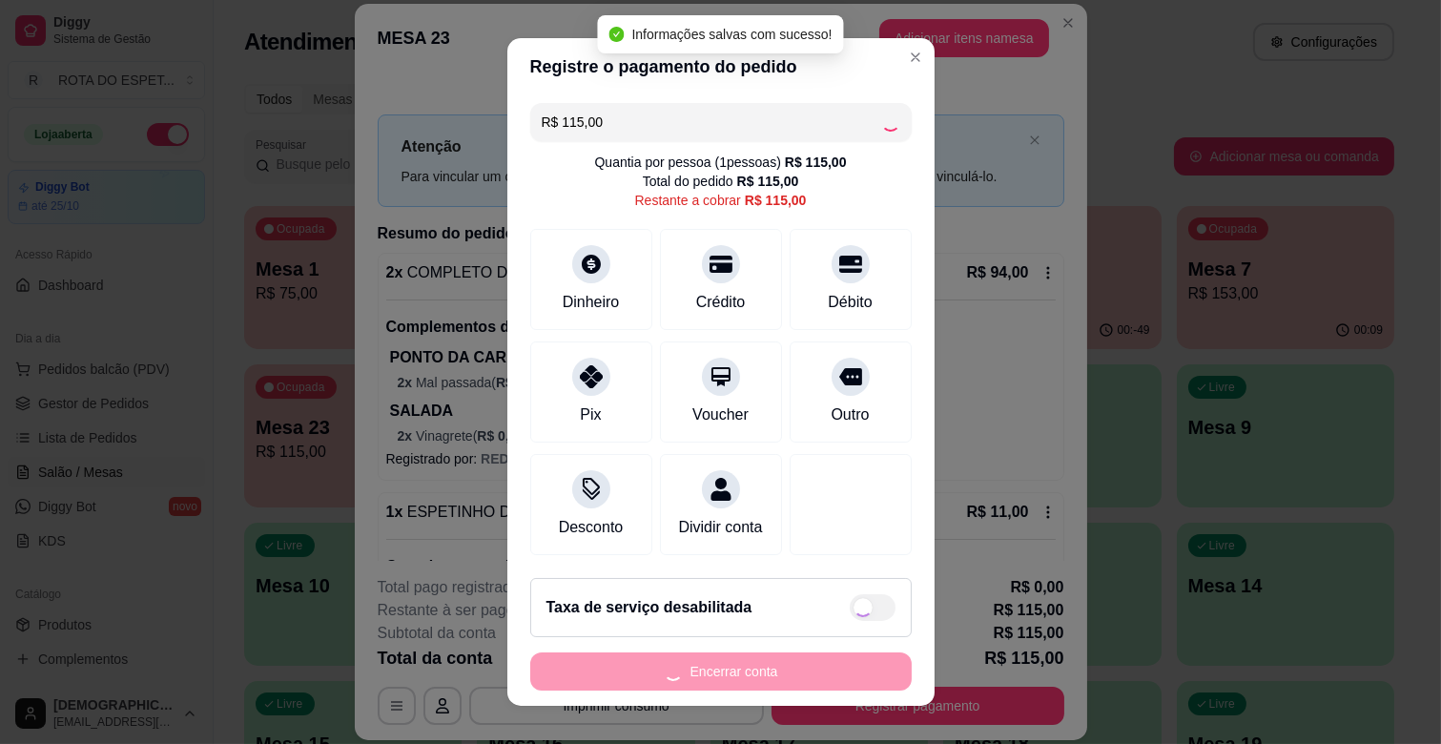
type input "R$ 0,00"
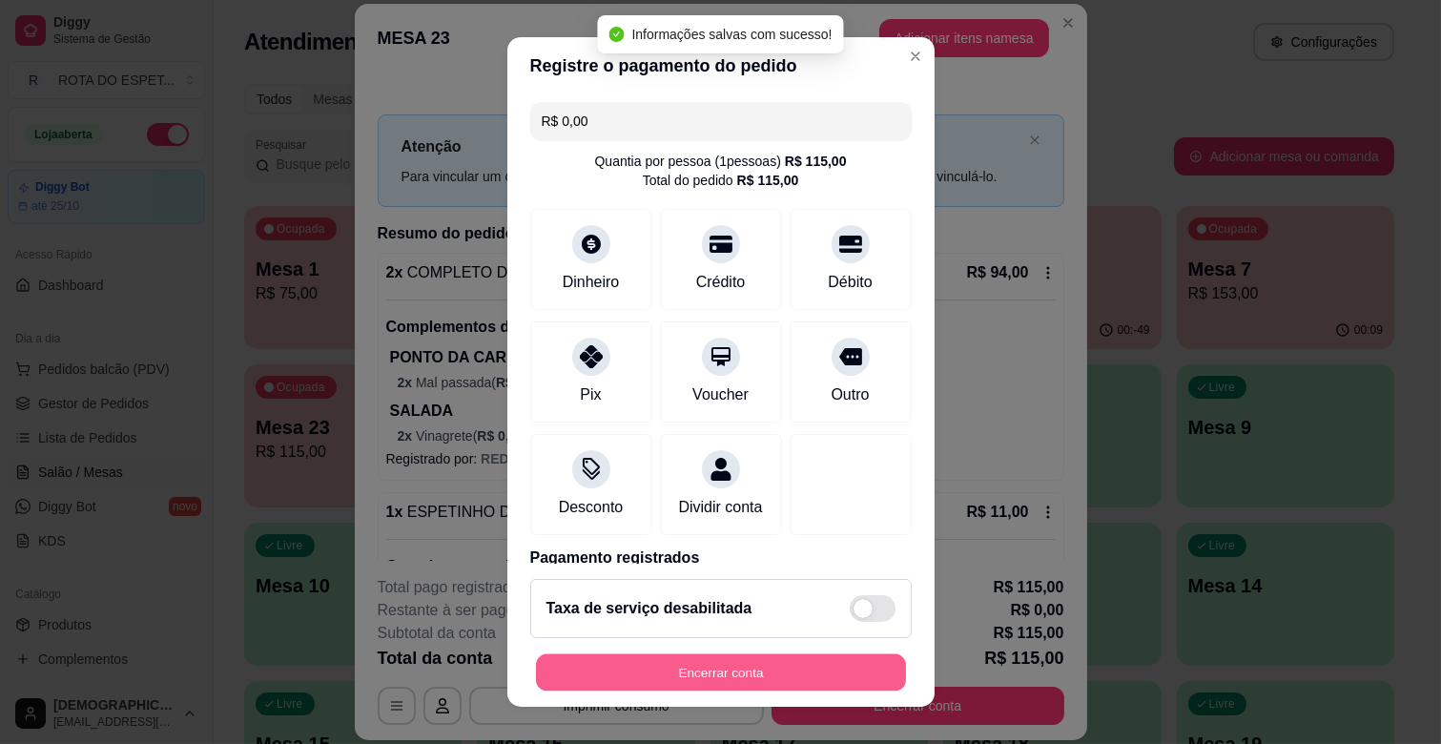
click at [776, 673] on button "Encerrar conta" at bounding box center [721, 672] width 370 height 37
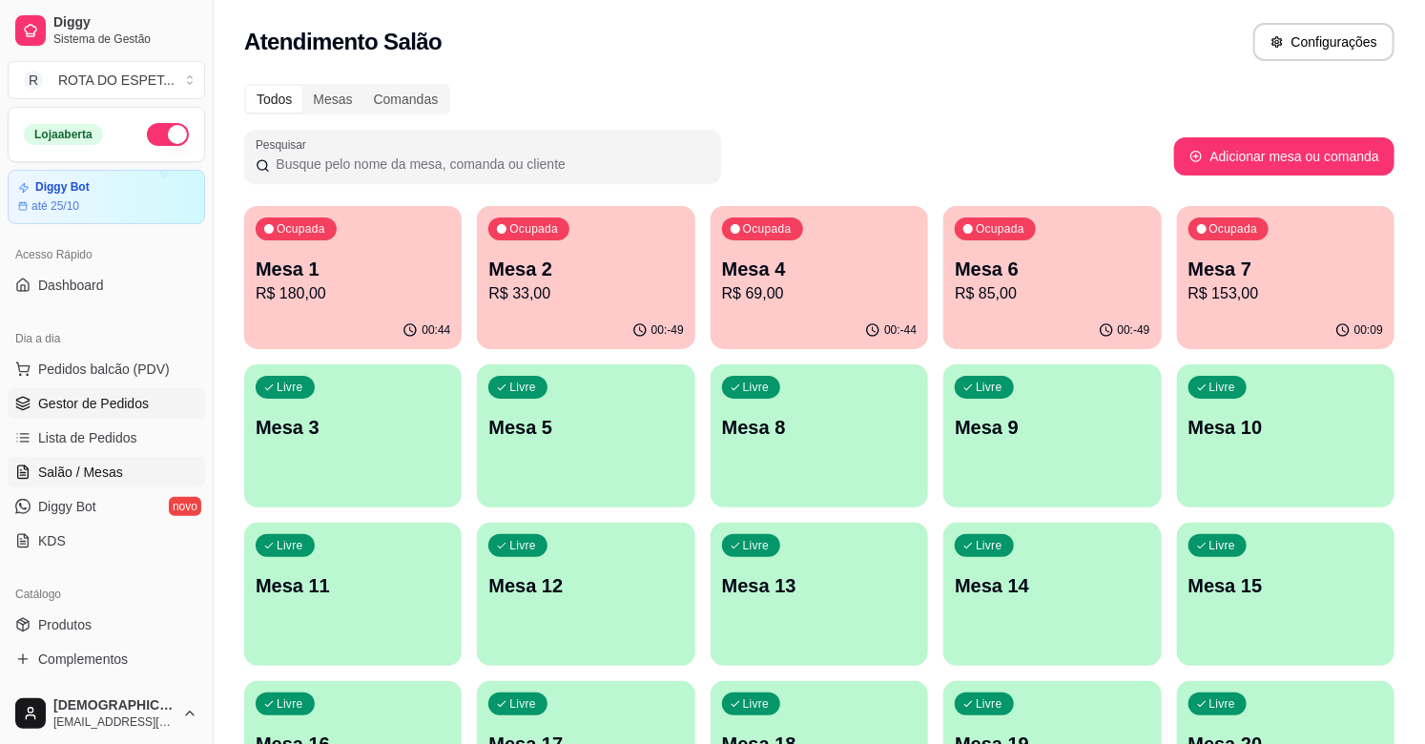
click at [120, 392] on link "Gestor de Pedidos" at bounding box center [106, 403] width 197 height 31
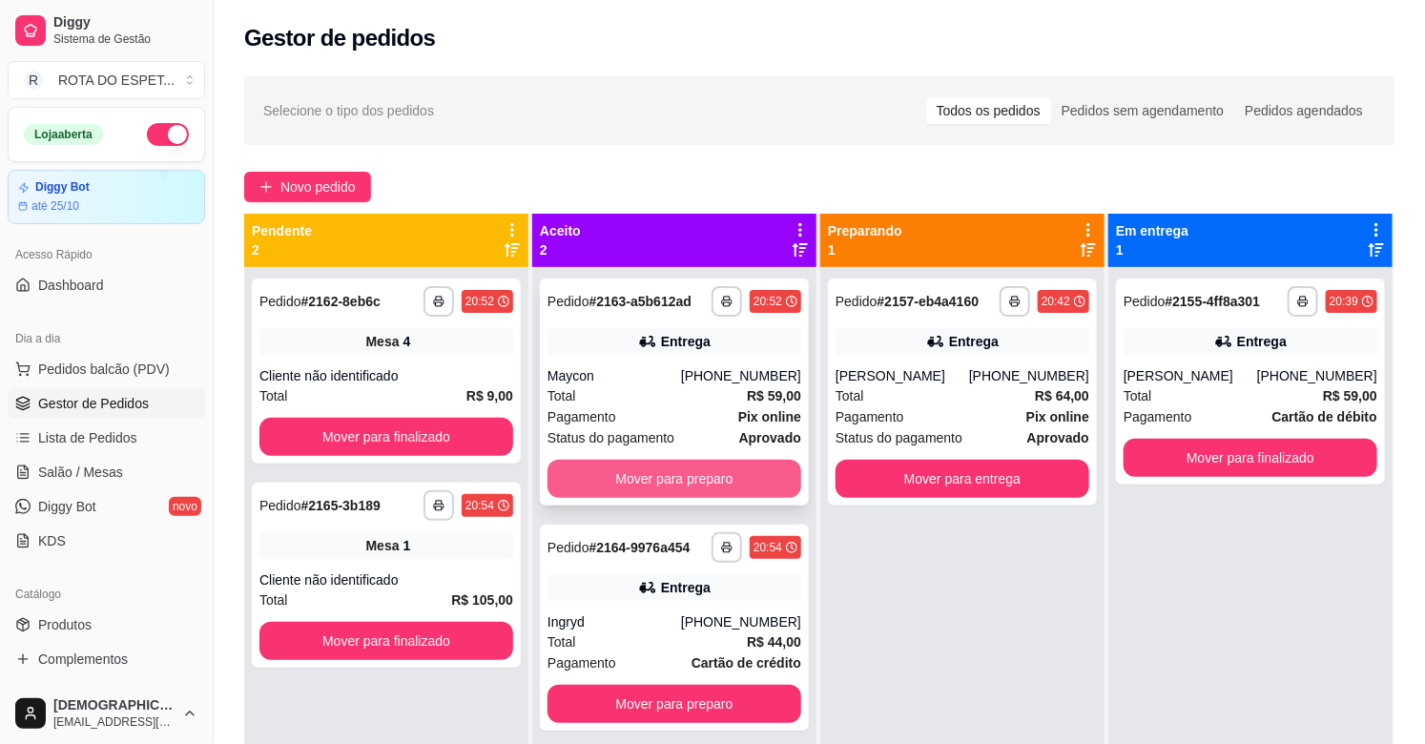
click at [690, 484] on button "Mover para preparo" at bounding box center [674, 479] width 254 height 38
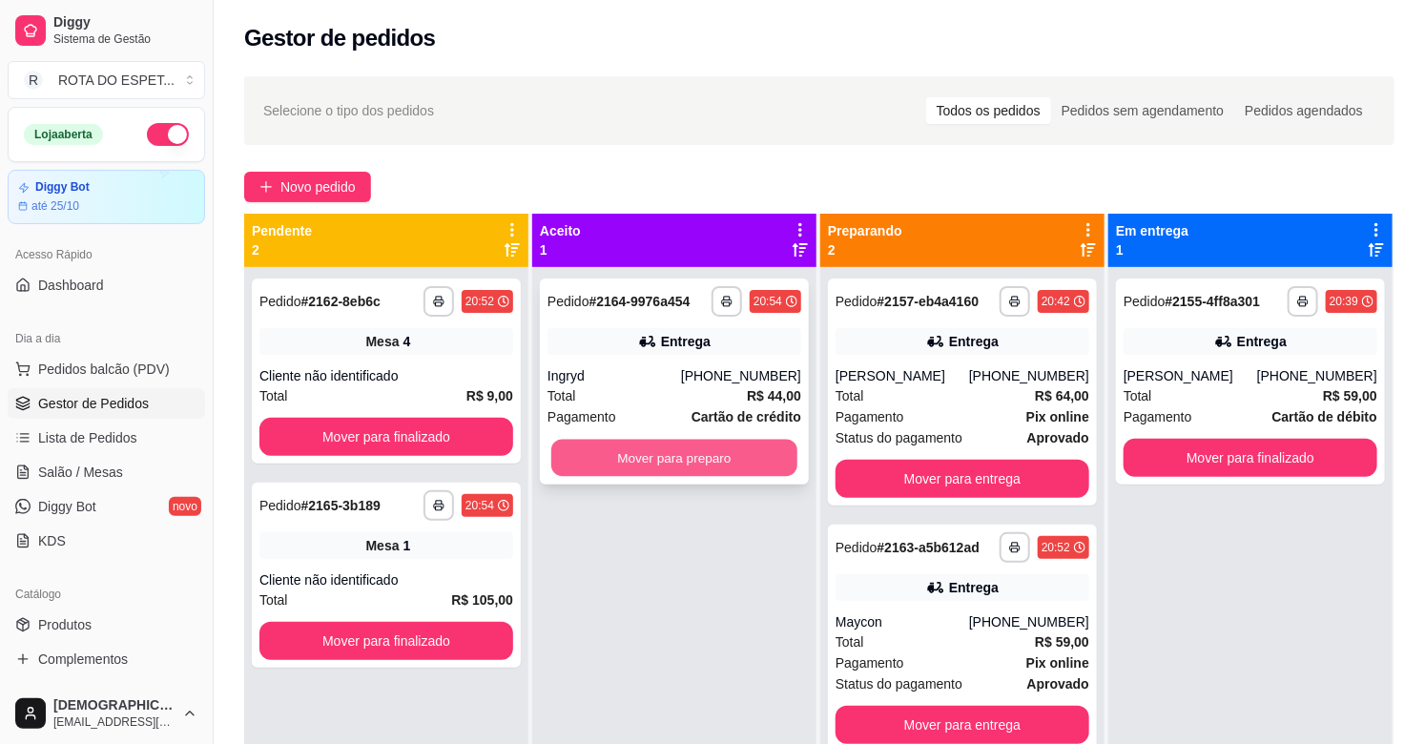
click at [703, 464] on button "Mover para preparo" at bounding box center [674, 458] width 246 height 37
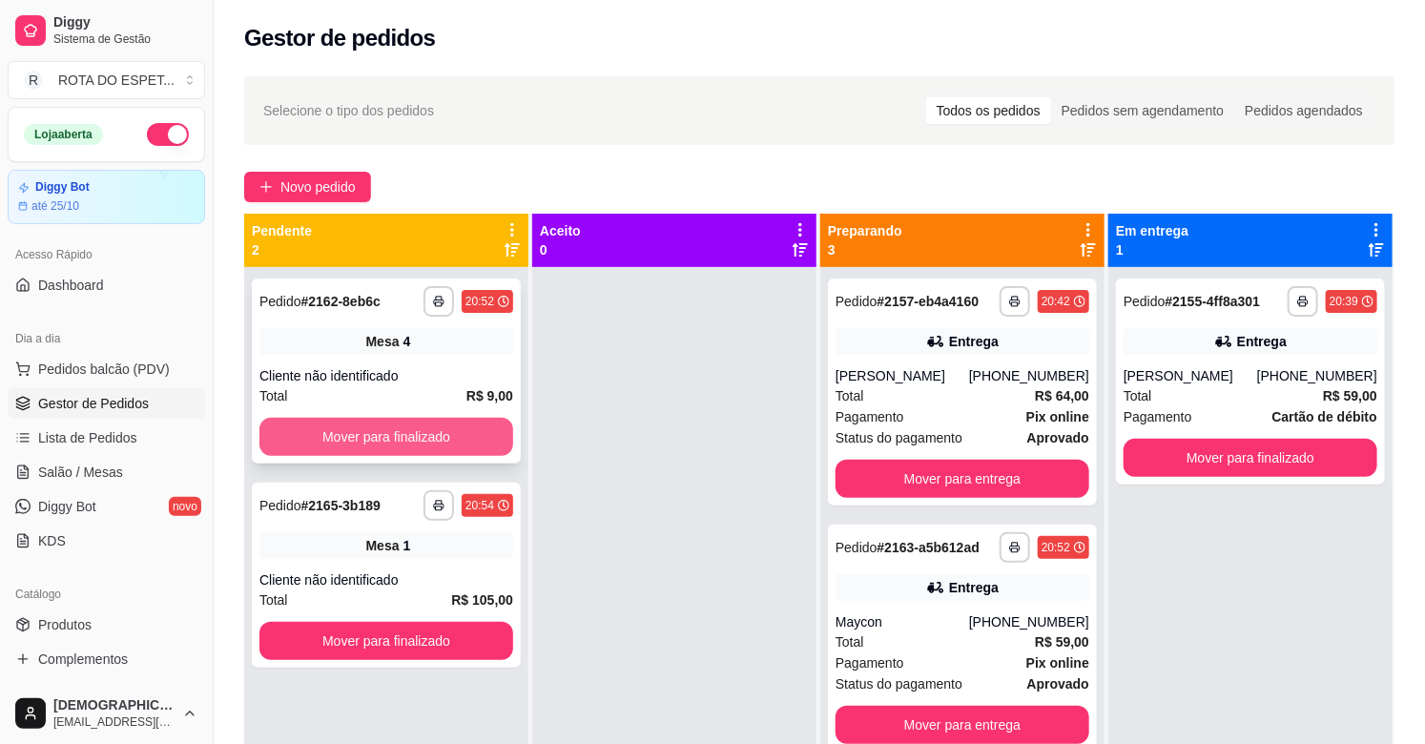
click at [437, 442] on button "Mover para finalizado" at bounding box center [386, 437] width 254 height 38
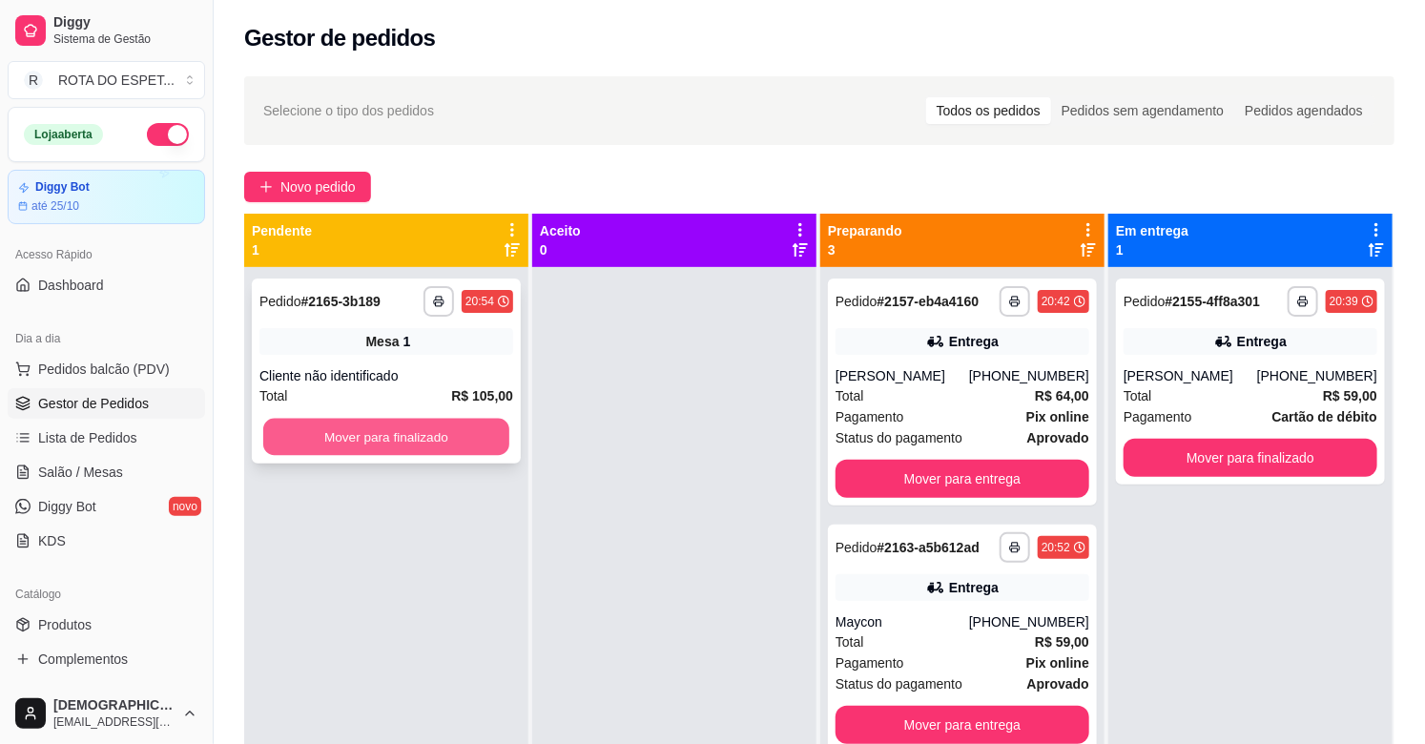
click at [441, 439] on button "Mover para finalizado" at bounding box center [386, 437] width 246 height 37
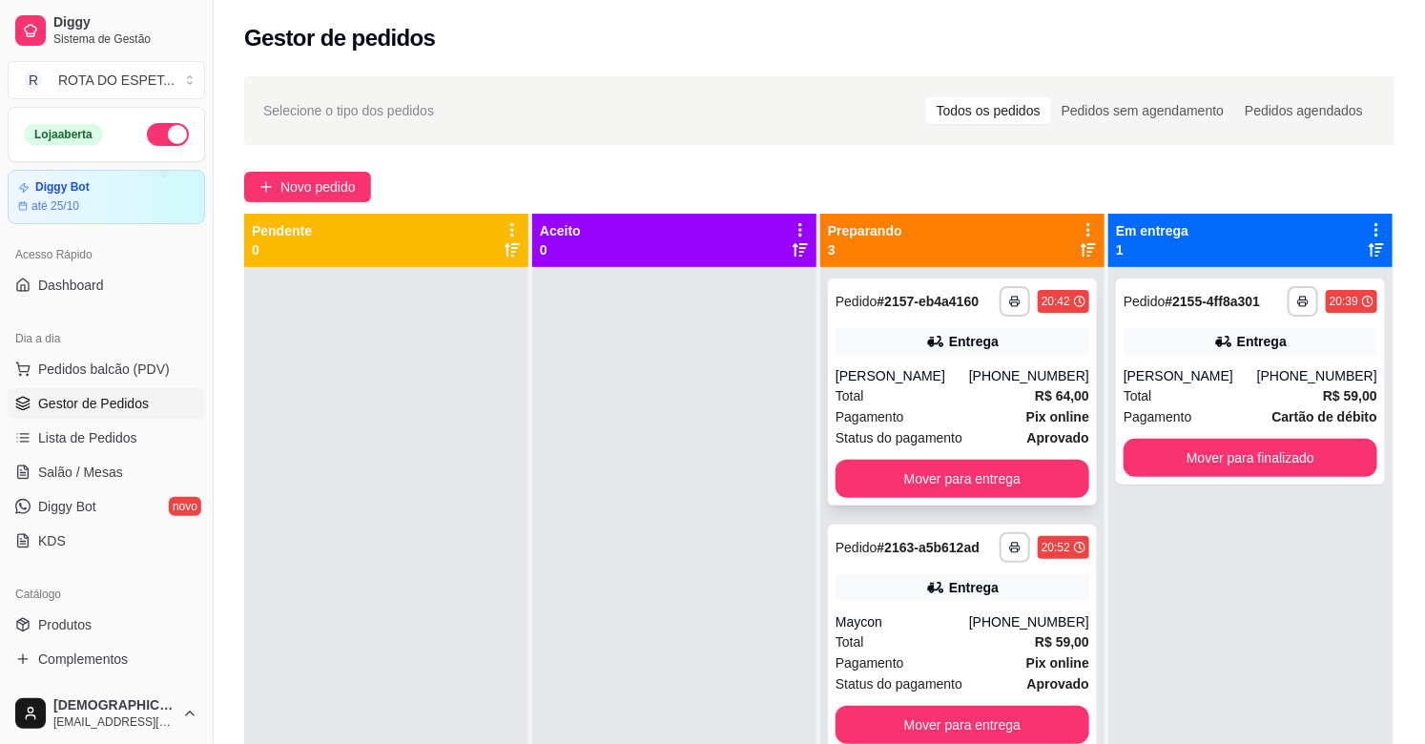
click at [959, 402] on div "Total R$ 64,00" at bounding box center [962, 395] width 254 height 21
click at [955, 470] on button "Mover para entrega" at bounding box center [962, 479] width 254 height 38
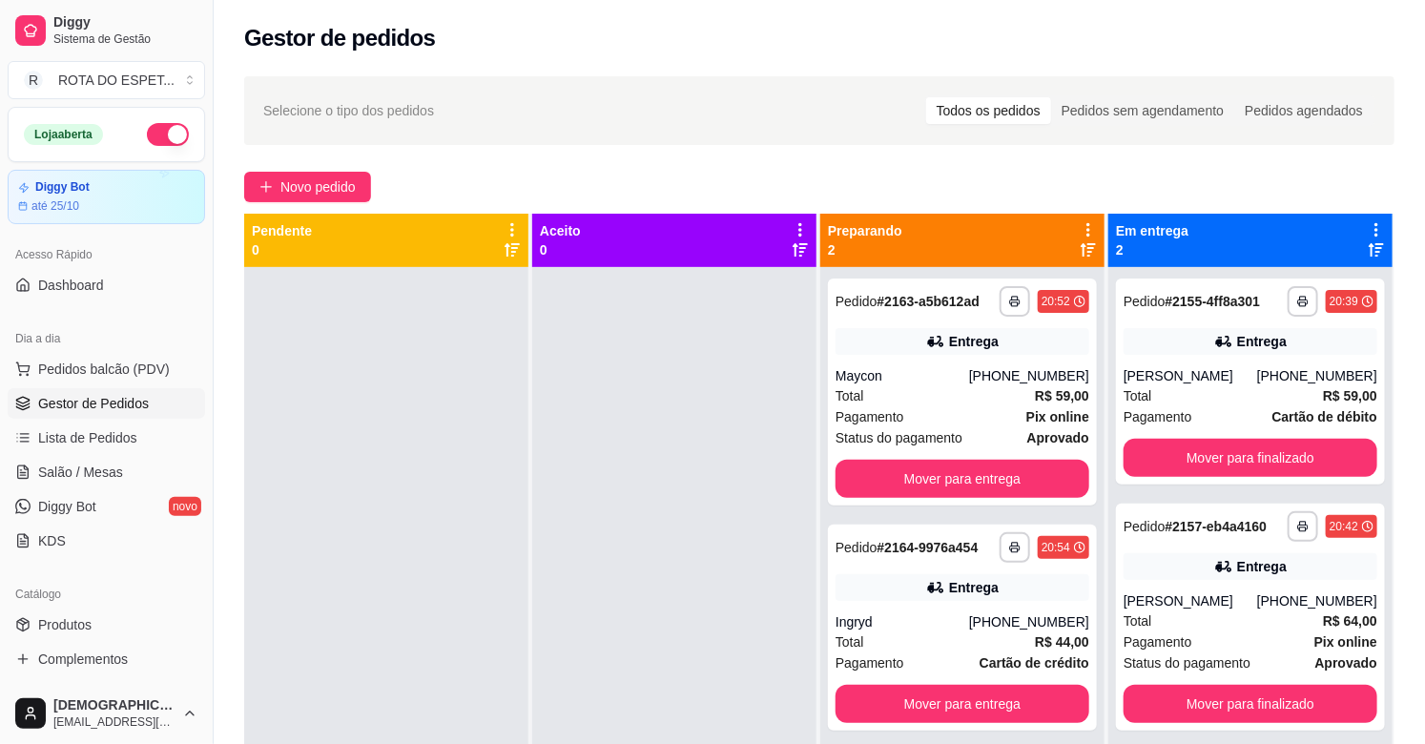
click at [717, 491] on div at bounding box center [674, 639] width 284 height 744
click at [98, 475] on span "Salão / Mesas" at bounding box center [80, 472] width 85 height 19
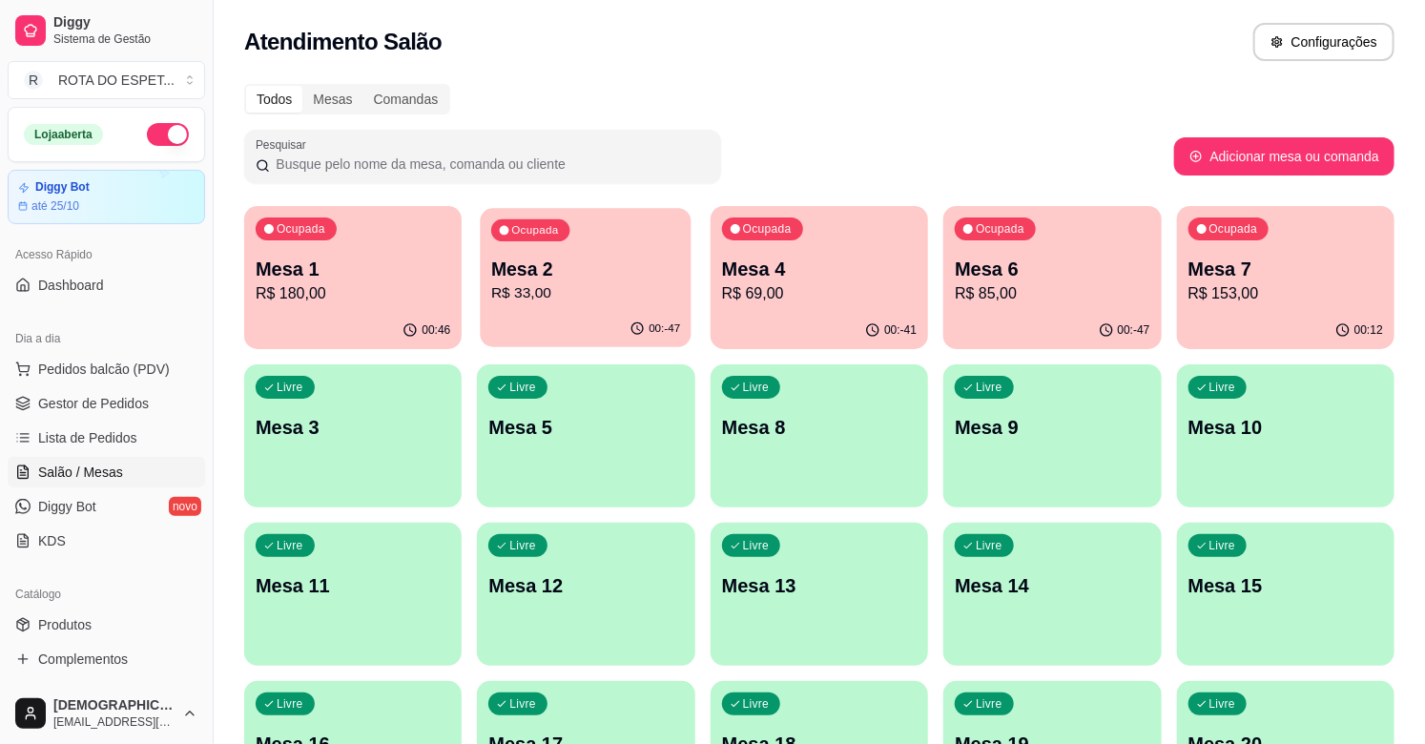
click at [556, 257] on p "Mesa 2" at bounding box center [585, 270] width 189 height 26
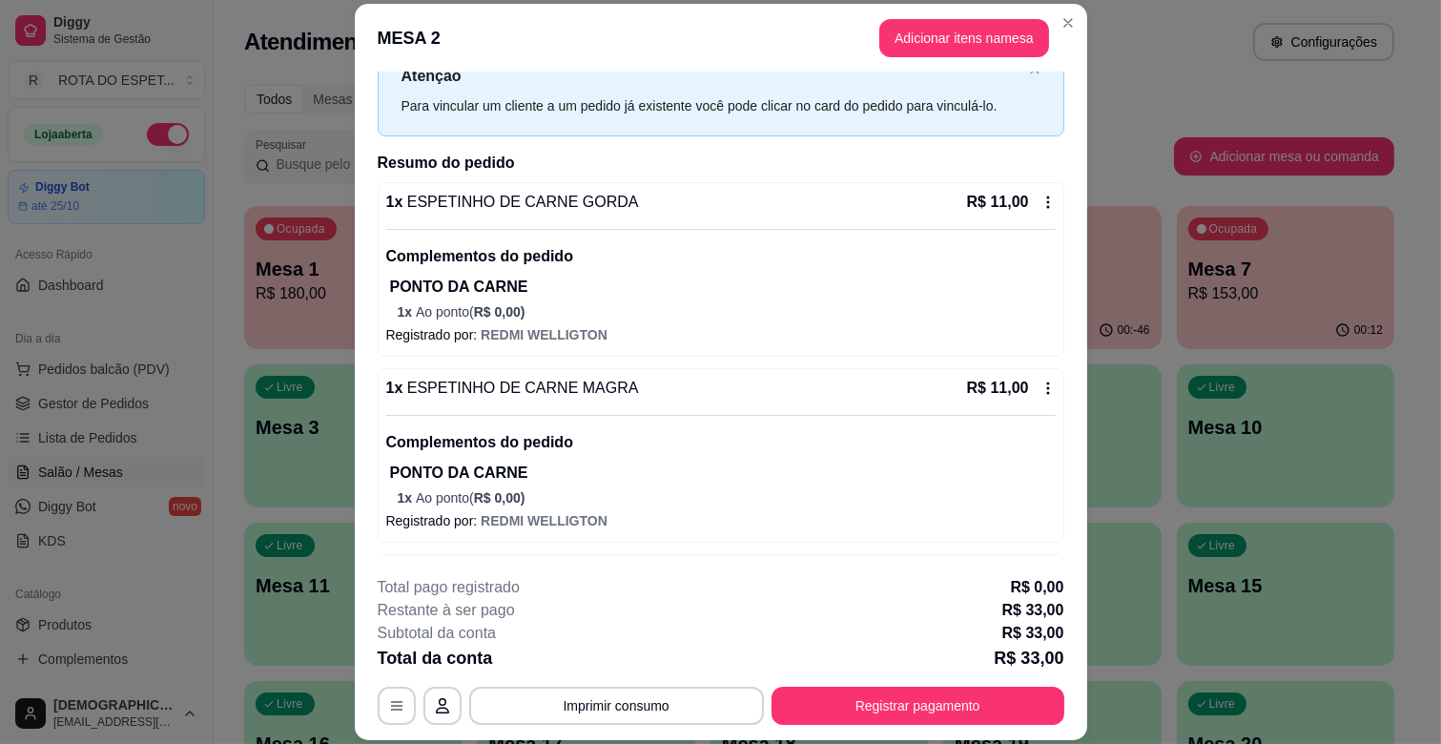
scroll to position [106, 0]
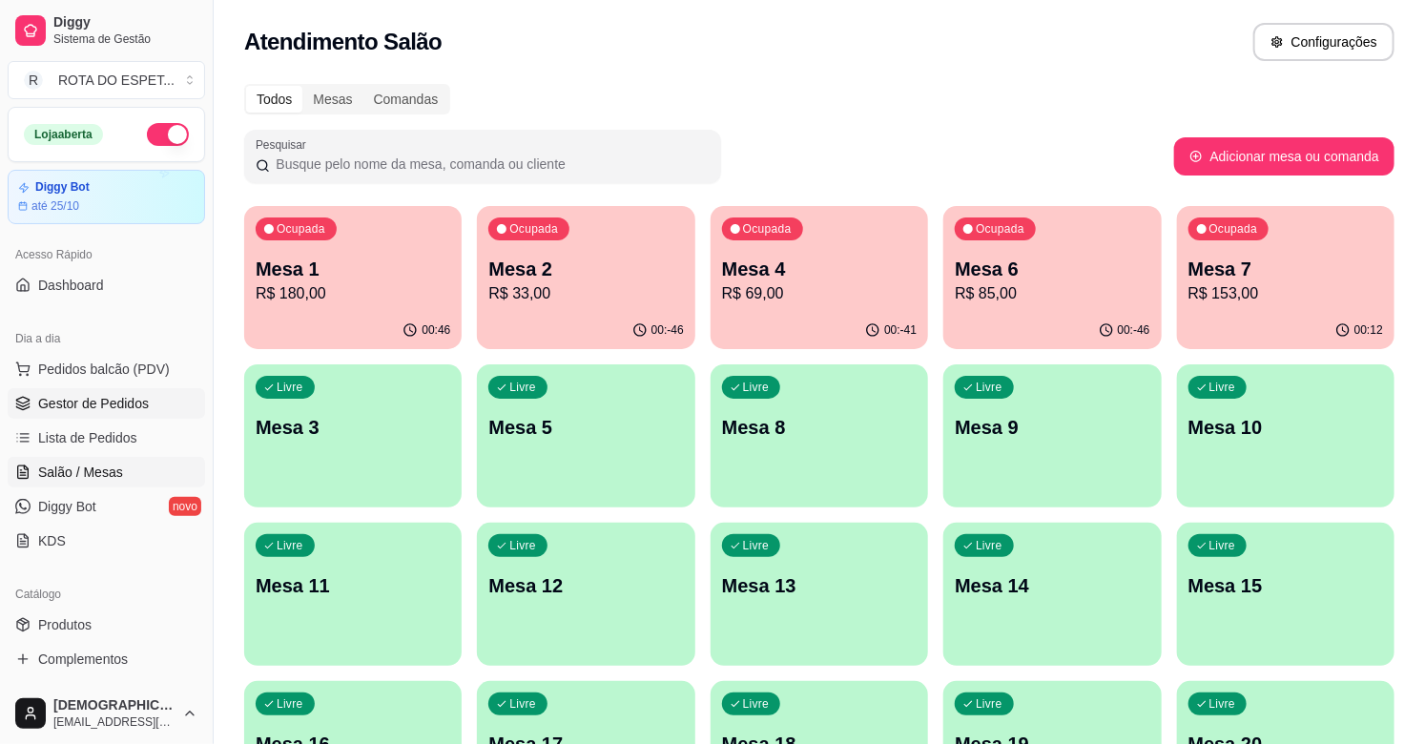
click at [126, 399] on span "Gestor de Pedidos" at bounding box center [93, 403] width 111 height 19
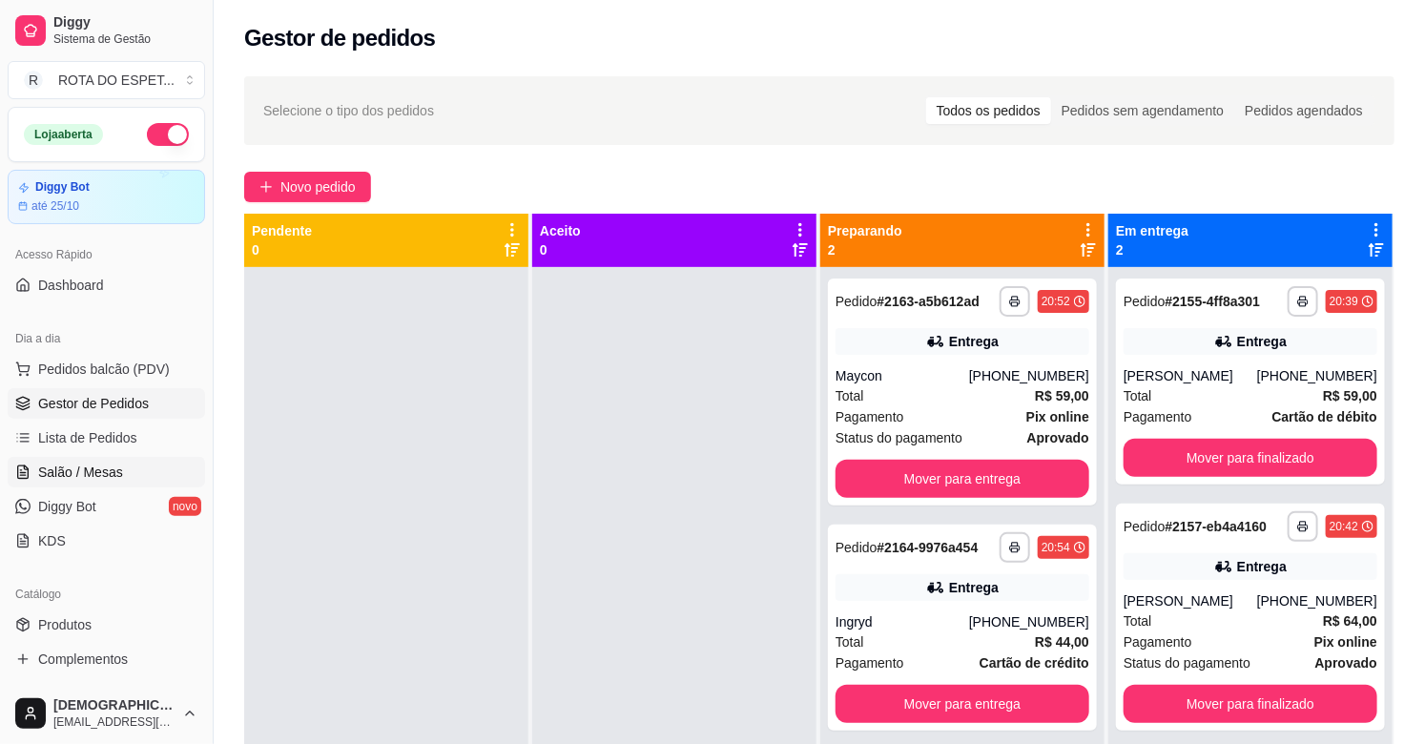
click at [81, 479] on span "Salão / Mesas" at bounding box center [80, 472] width 85 height 19
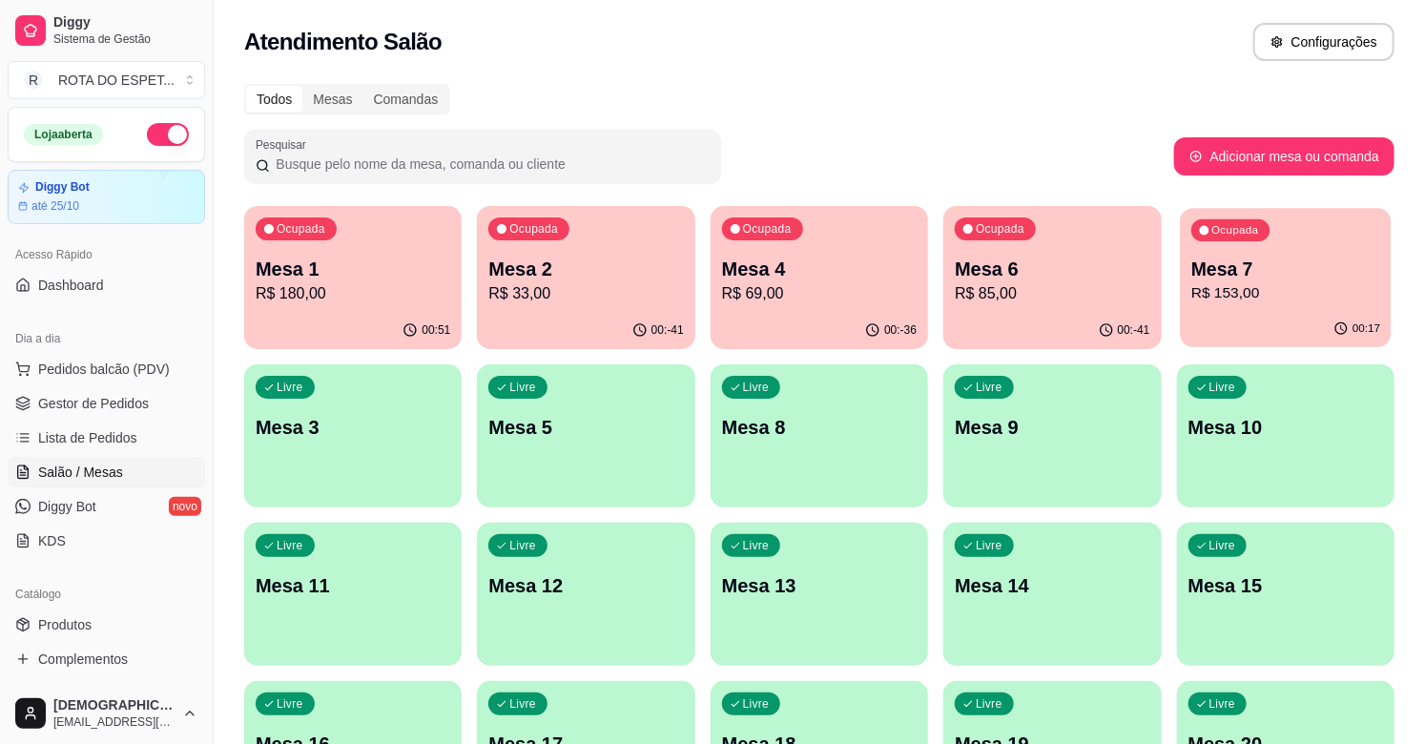
click at [1230, 299] on p "R$ 153,00" at bounding box center [1285, 293] width 189 height 22
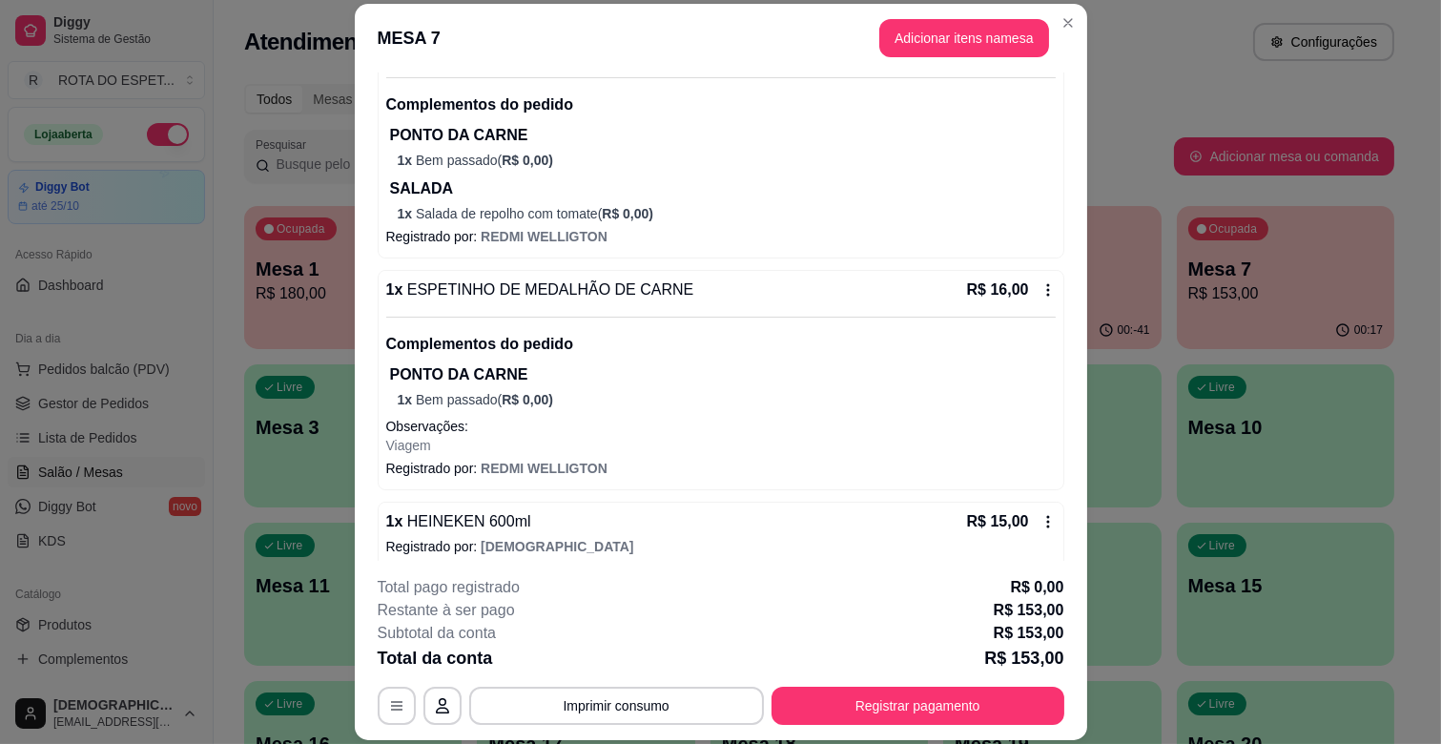
scroll to position [952, 0]
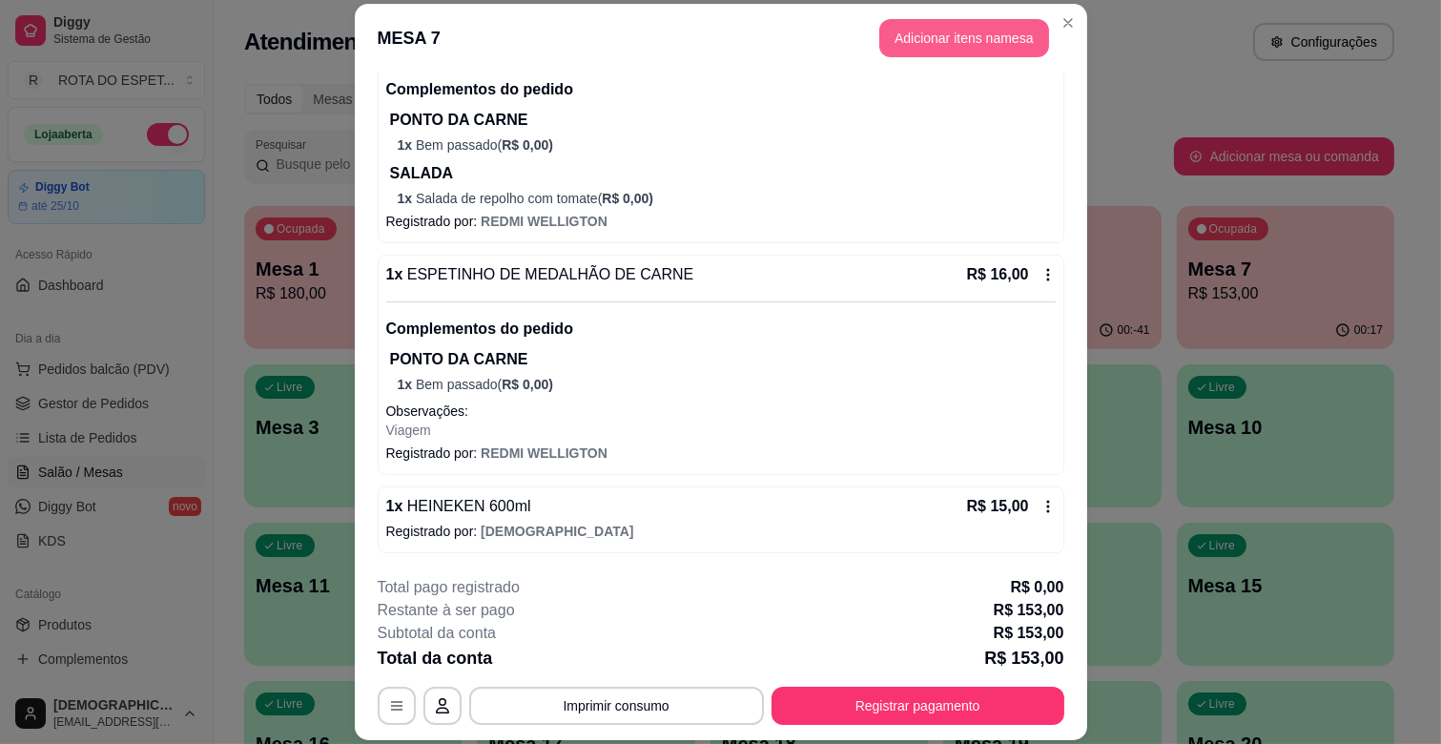
click at [976, 33] on button "Adicionar itens na mesa" at bounding box center [964, 38] width 170 height 38
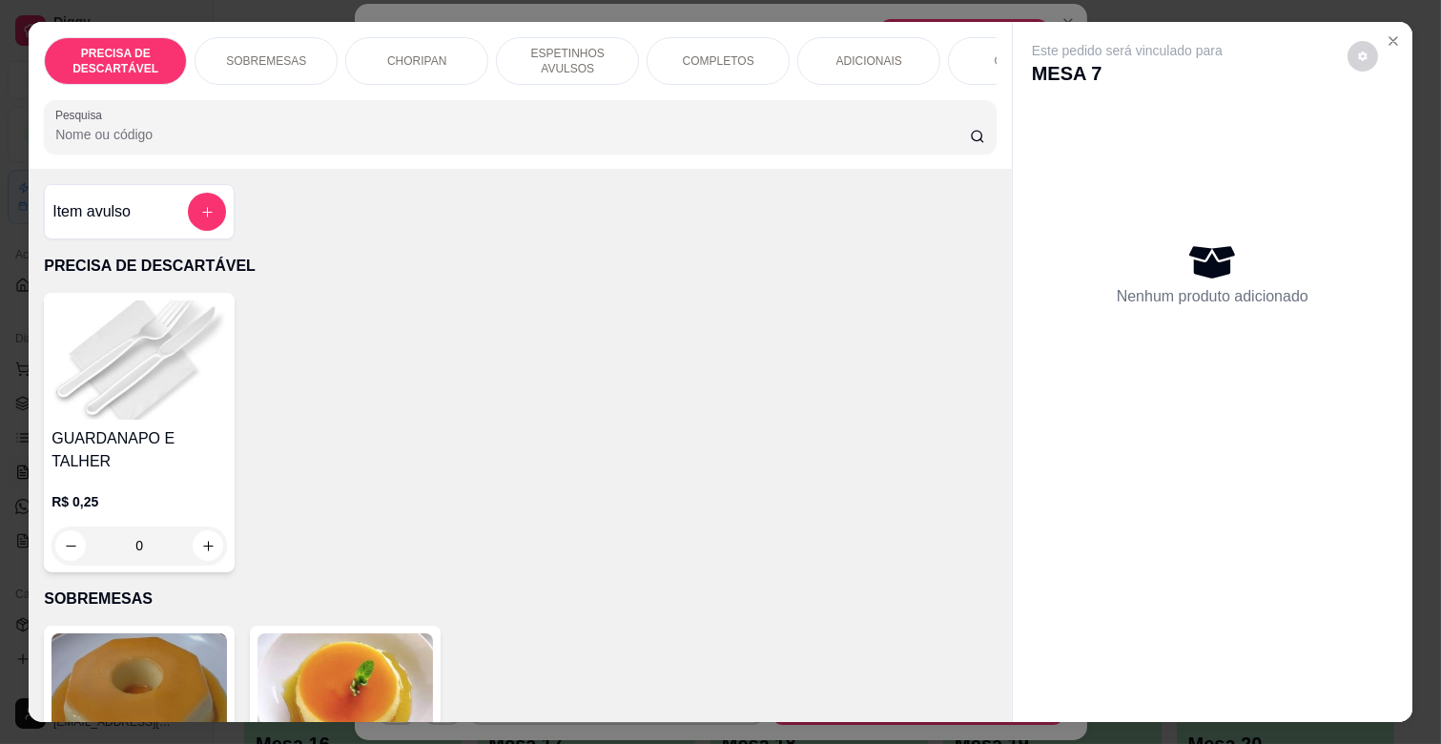
scroll to position [0, 847]
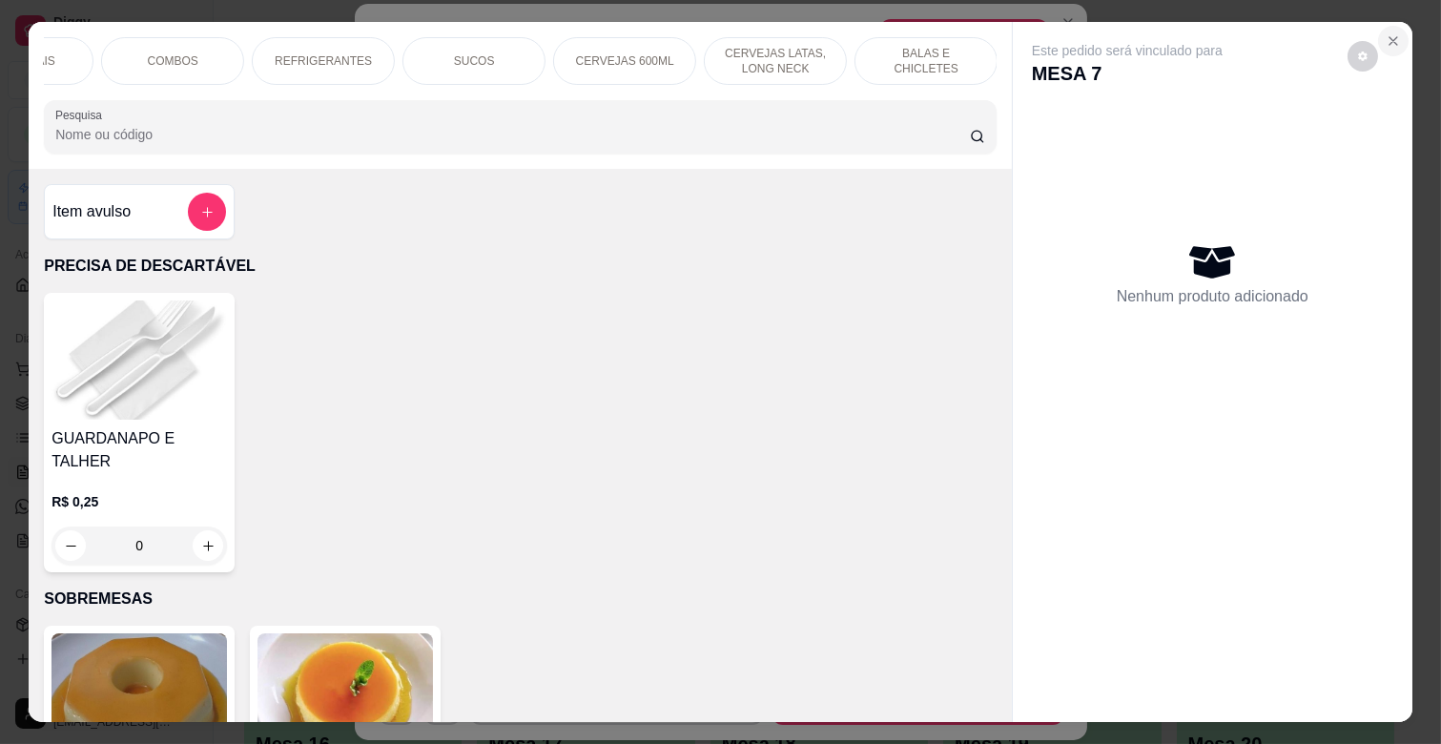
click at [1397, 33] on button "Close" at bounding box center [1393, 41] width 31 height 31
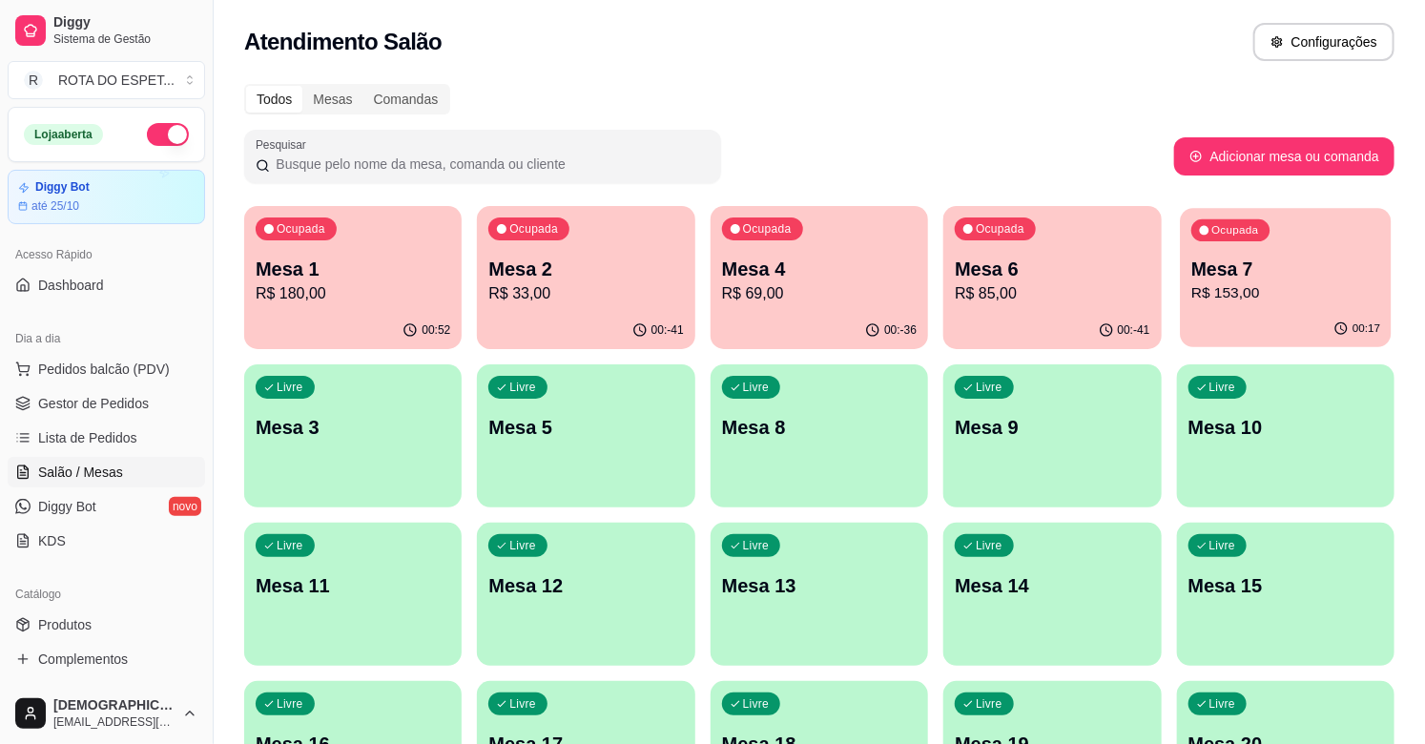
click at [1267, 257] on p "Mesa 7" at bounding box center [1285, 270] width 189 height 26
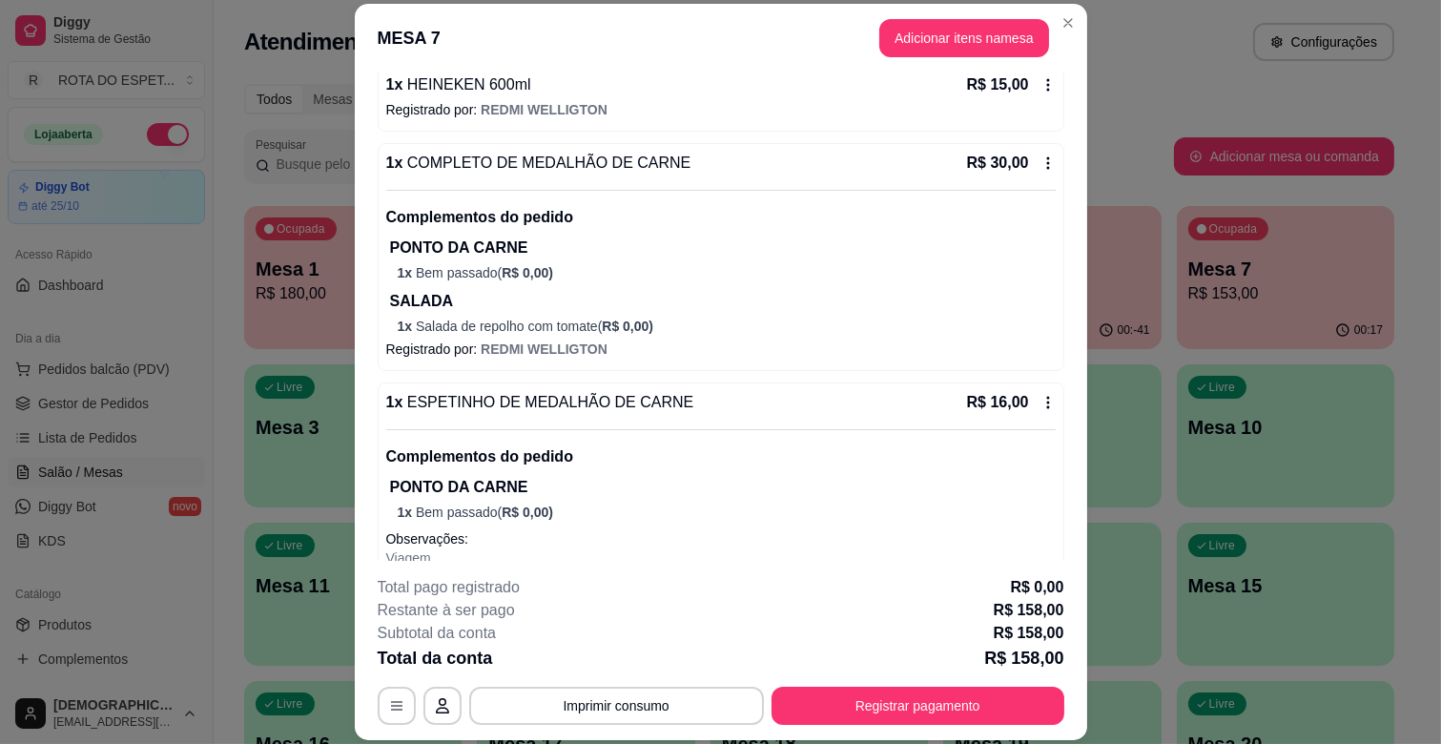
scroll to position [1031, 0]
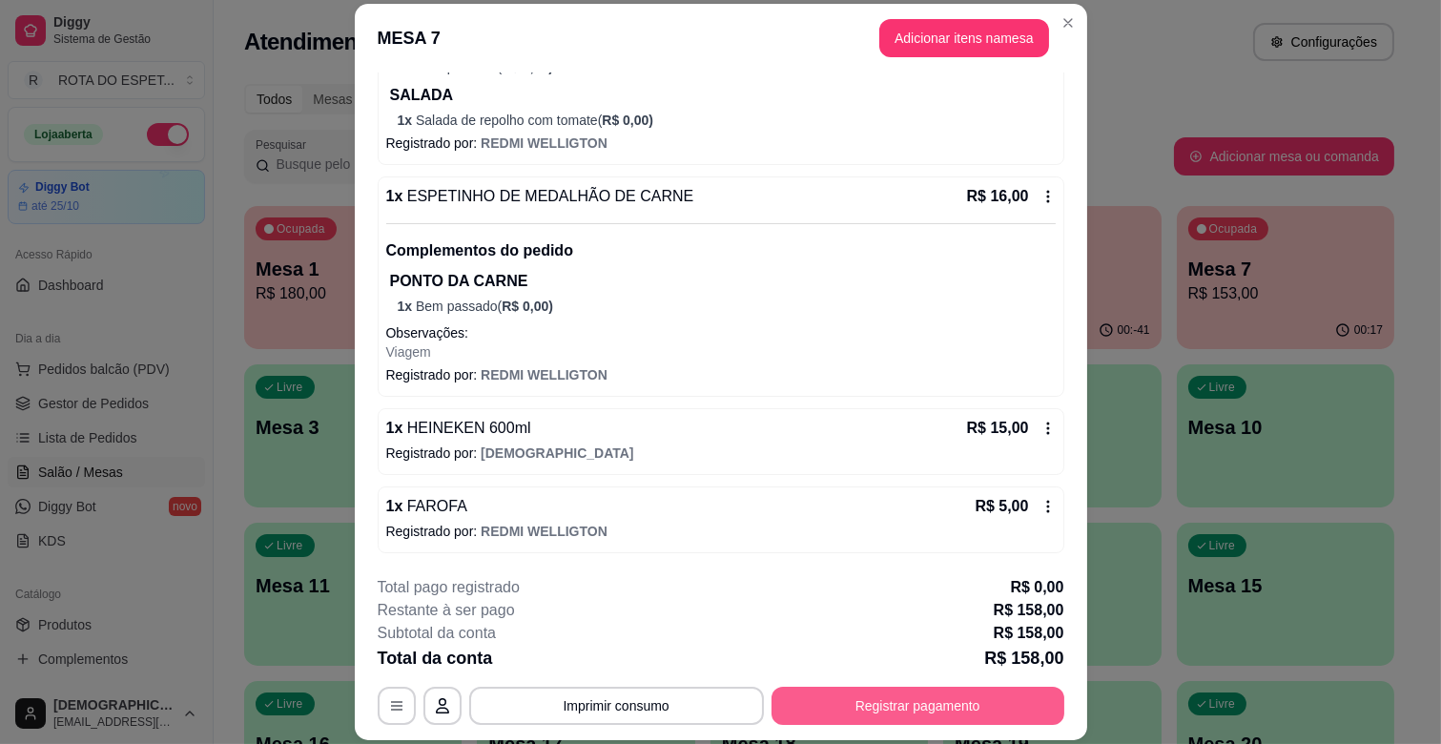
click at [1004, 700] on button "Registrar pagamento" at bounding box center [918, 706] width 293 height 38
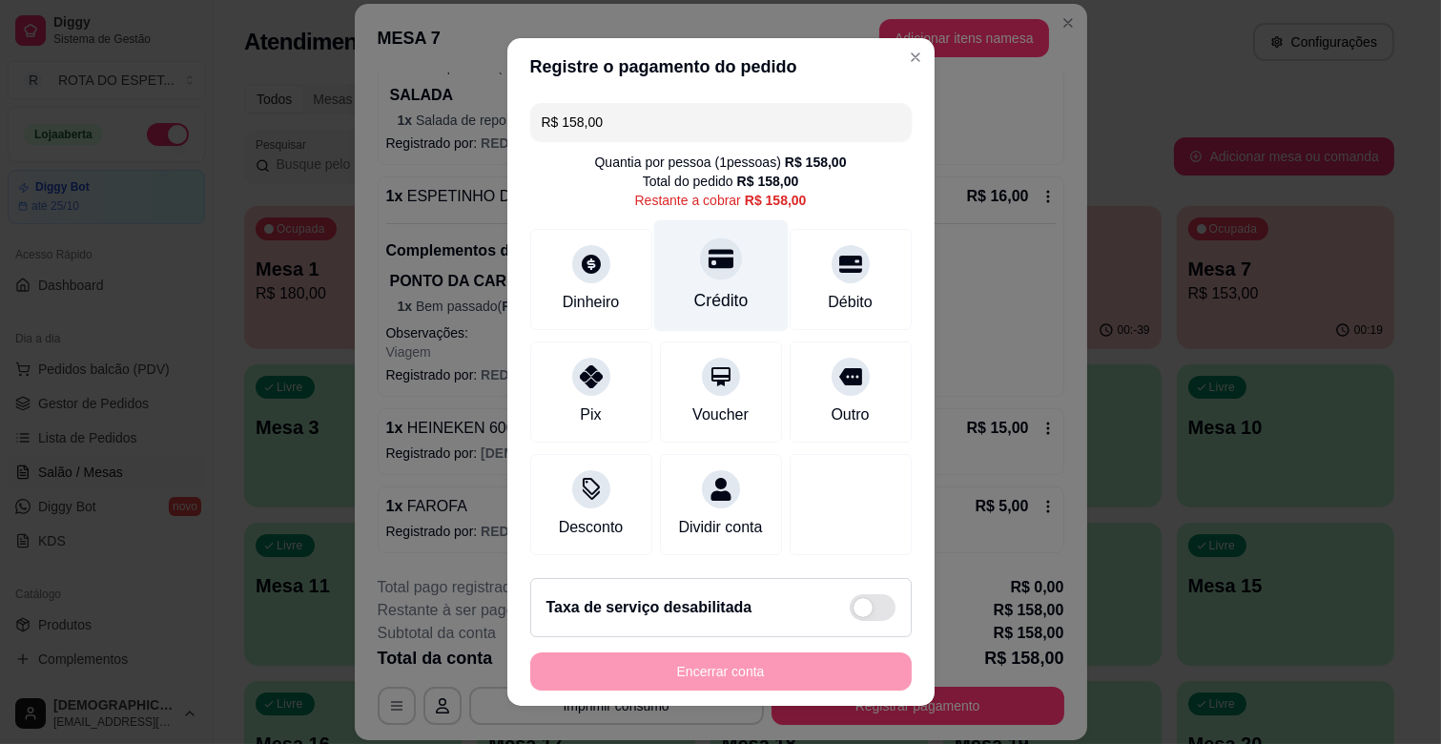
click at [727, 294] on div "Crédito" at bounding box center [720, 276] width 134 height 112
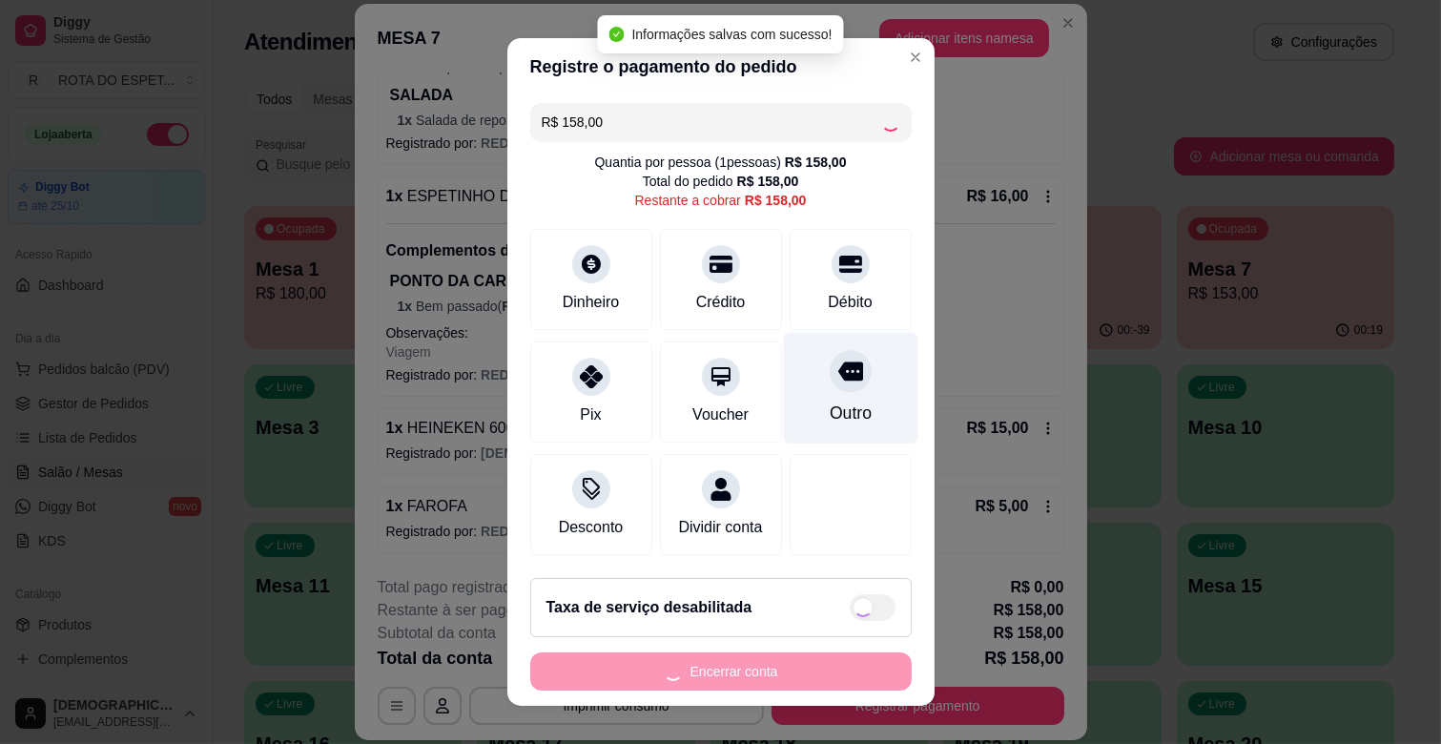
type input "R$ 0,00"
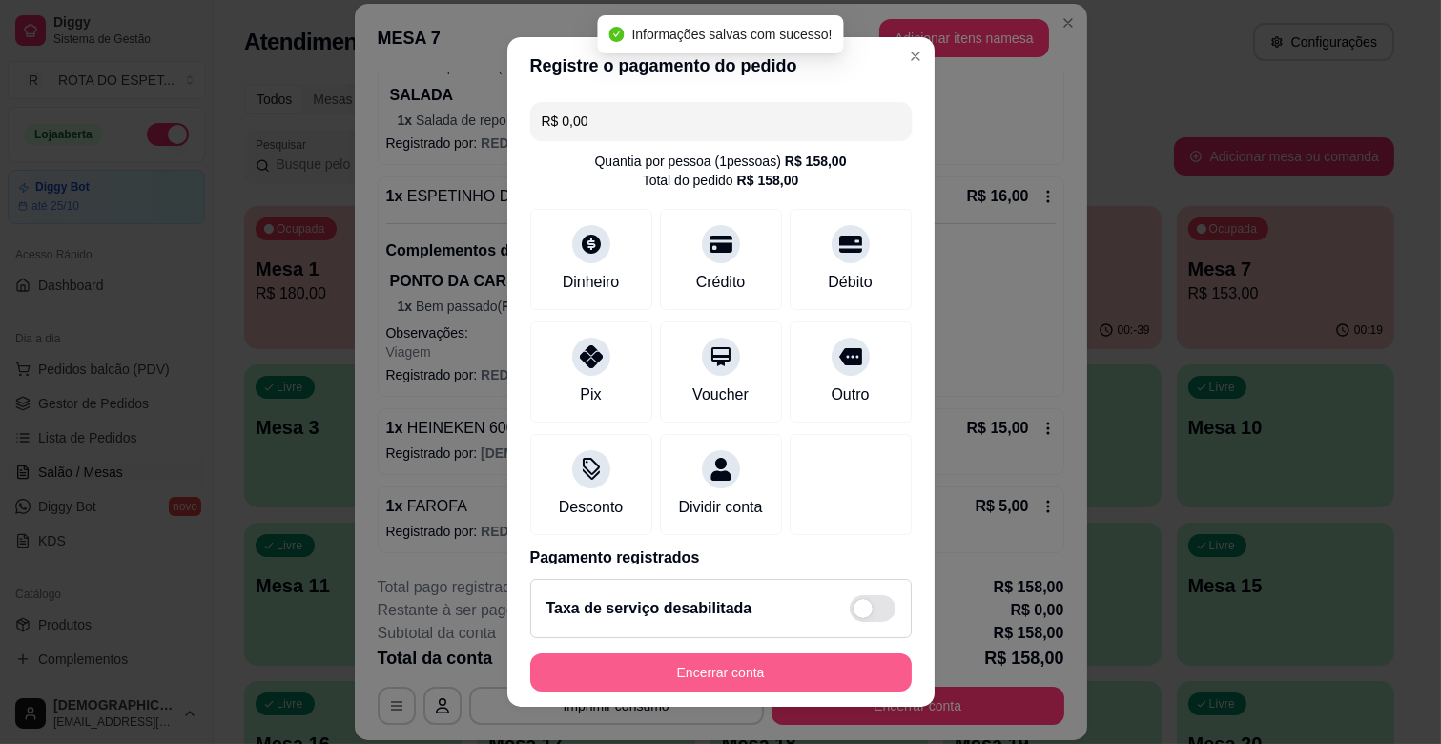
click at [670, 673] on button "Encerrar conta" at bounding box center [720, 672] width 381 height 38
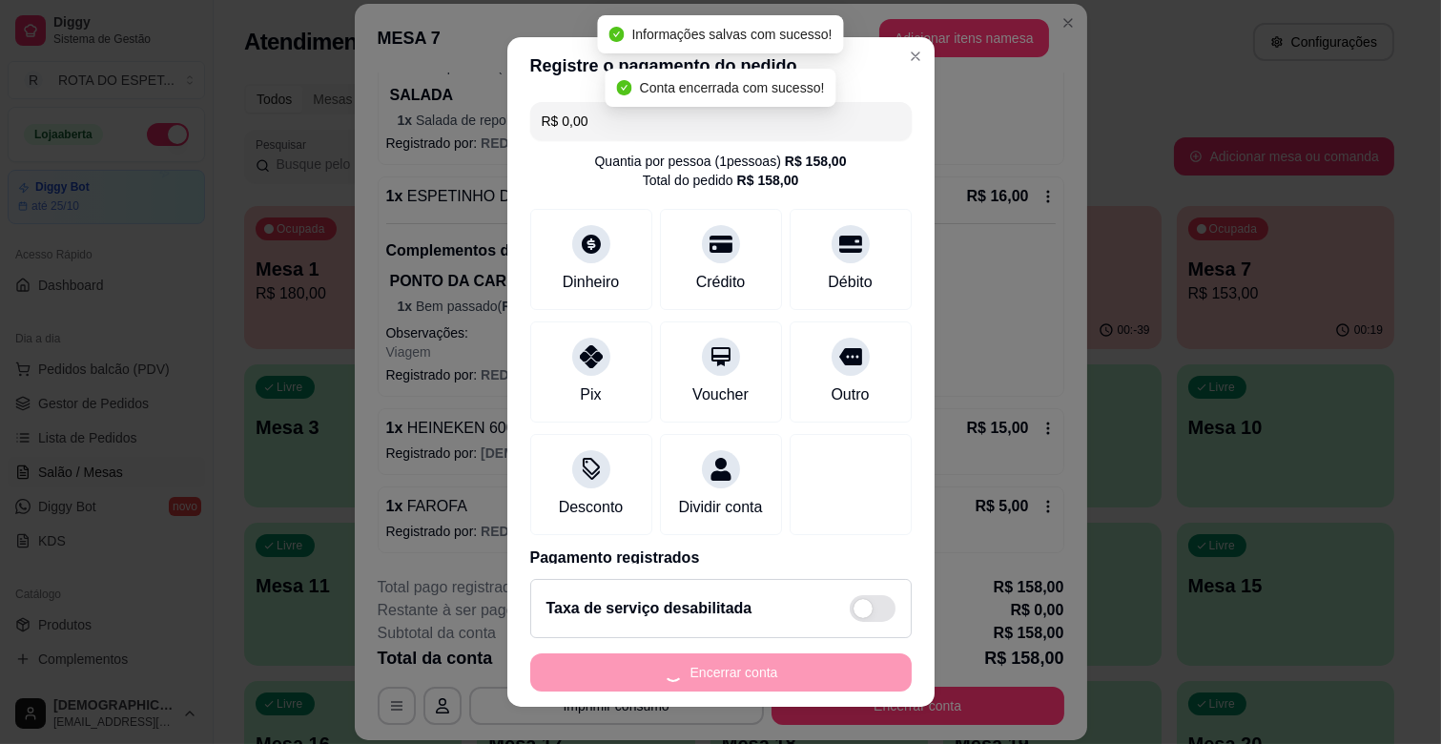
scroll to position [0, 0]
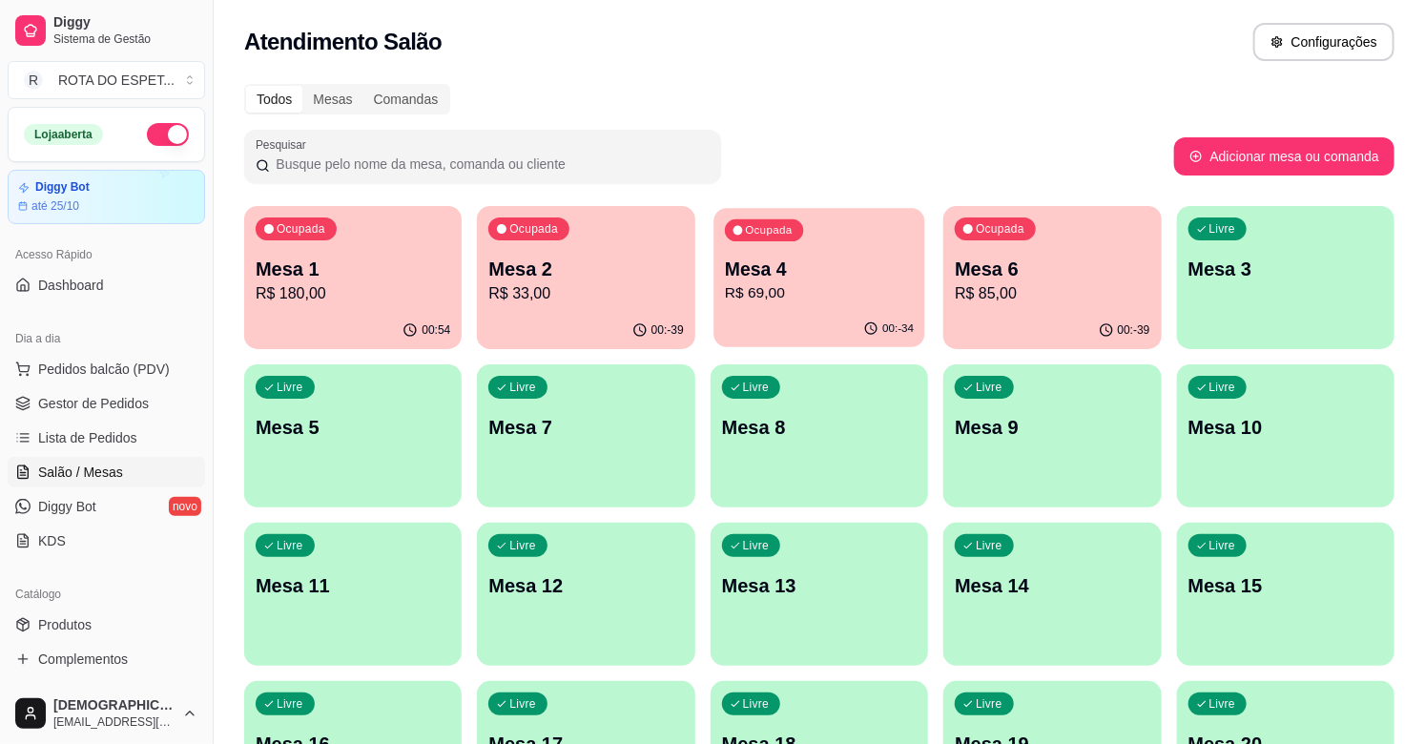
click at [787, 279] on p "Mesa 4" at bounding box center [819, 270] width 189 height 26
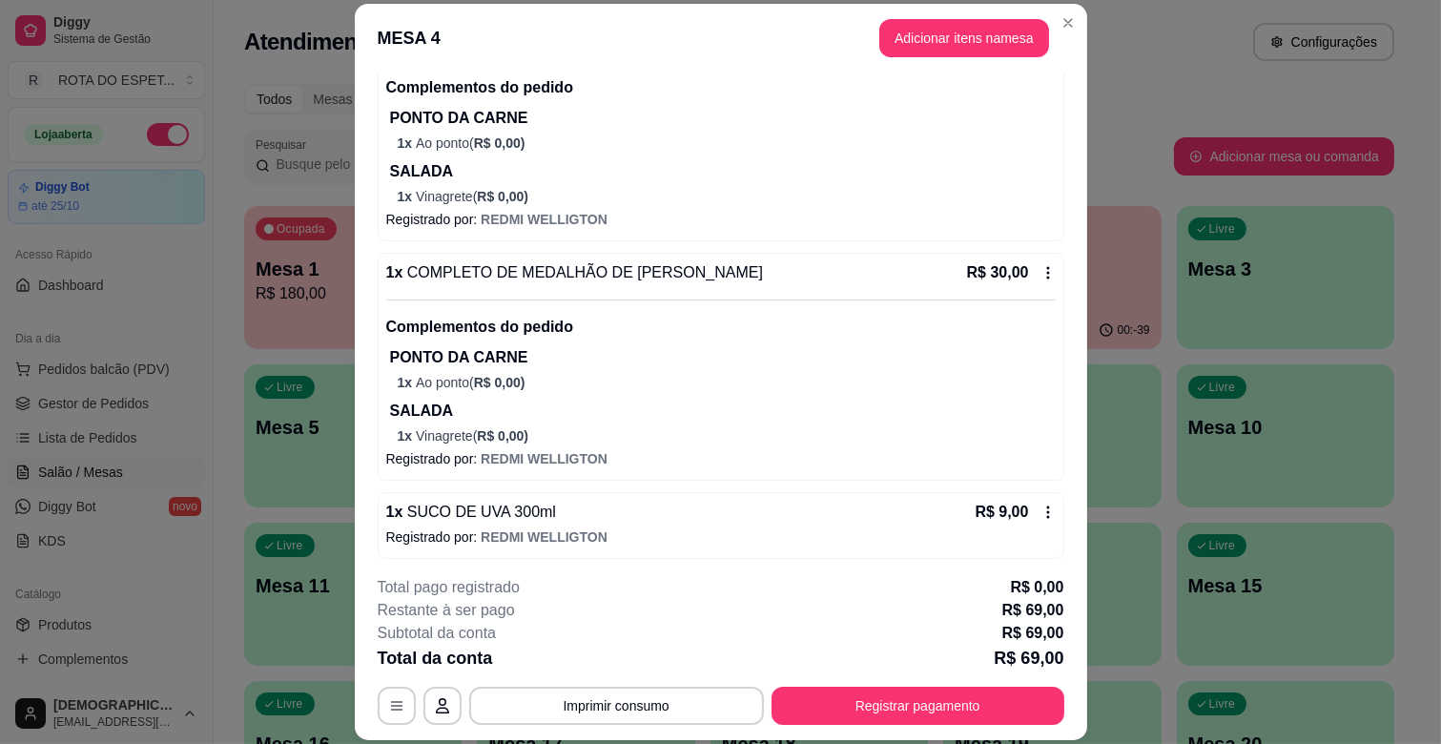
scroll to position [245, 0]
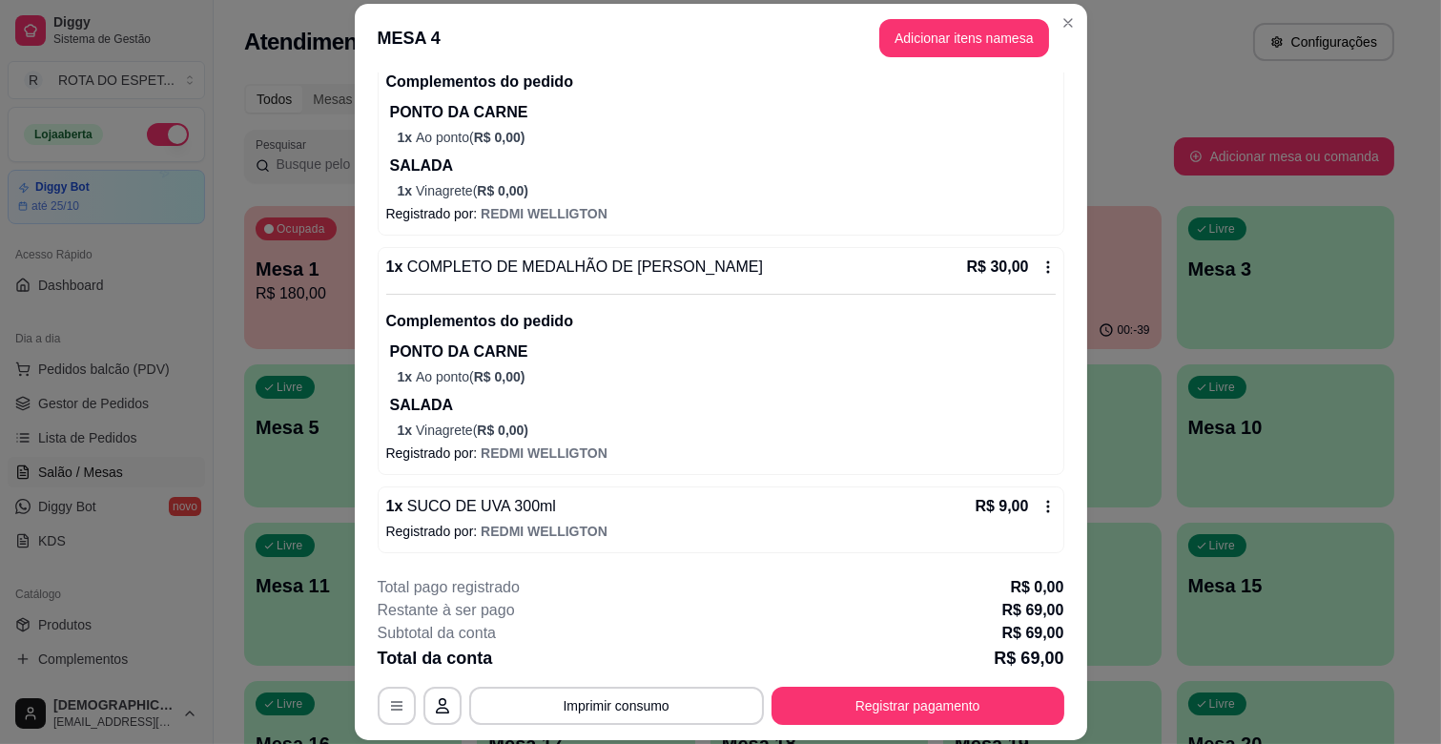
click at [850, 726] on footer "**********" at bounding box center [721, 650] width 732 height 179
click at [844, 725] on div "**********" at bounding box center [721, 706] width 687 height 38
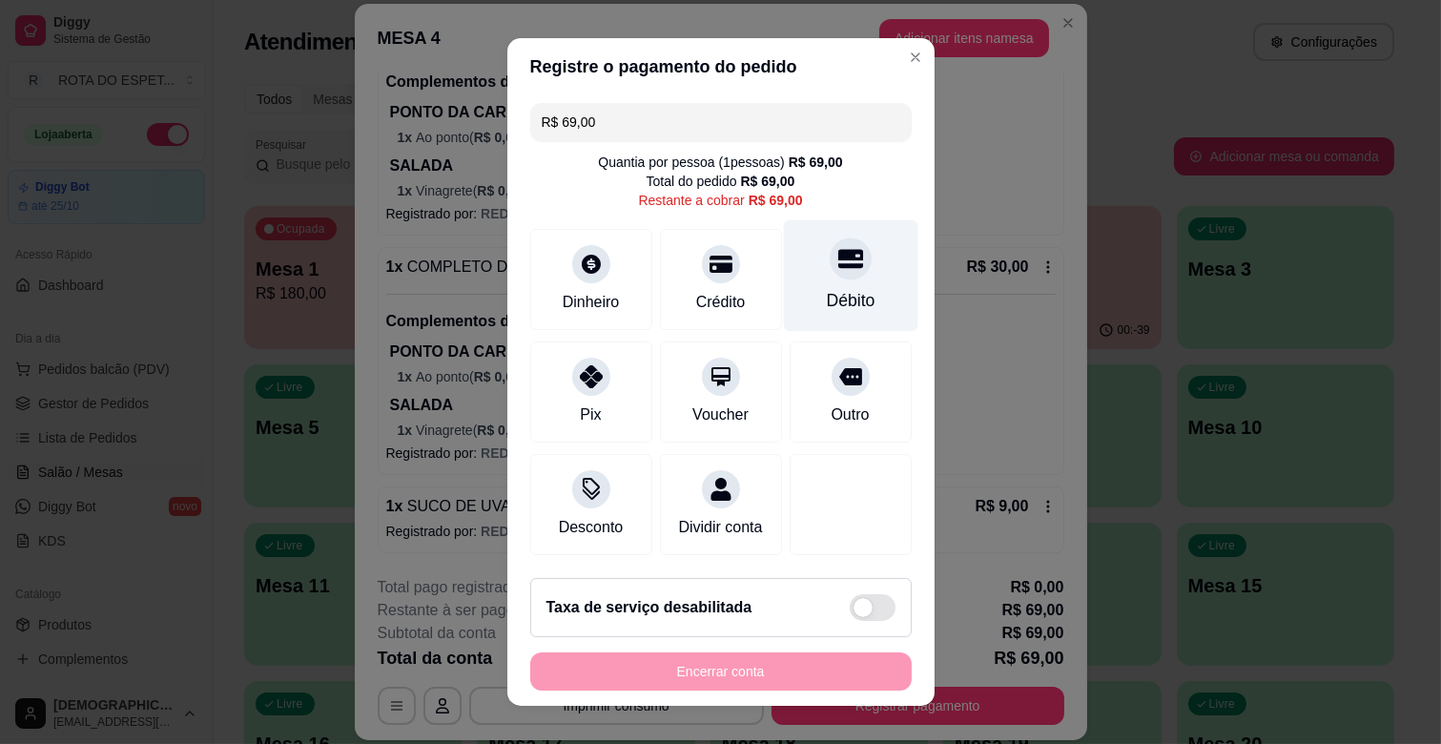
click at [830, 277] on div at bounding box center [851, 258] width 42 height 42
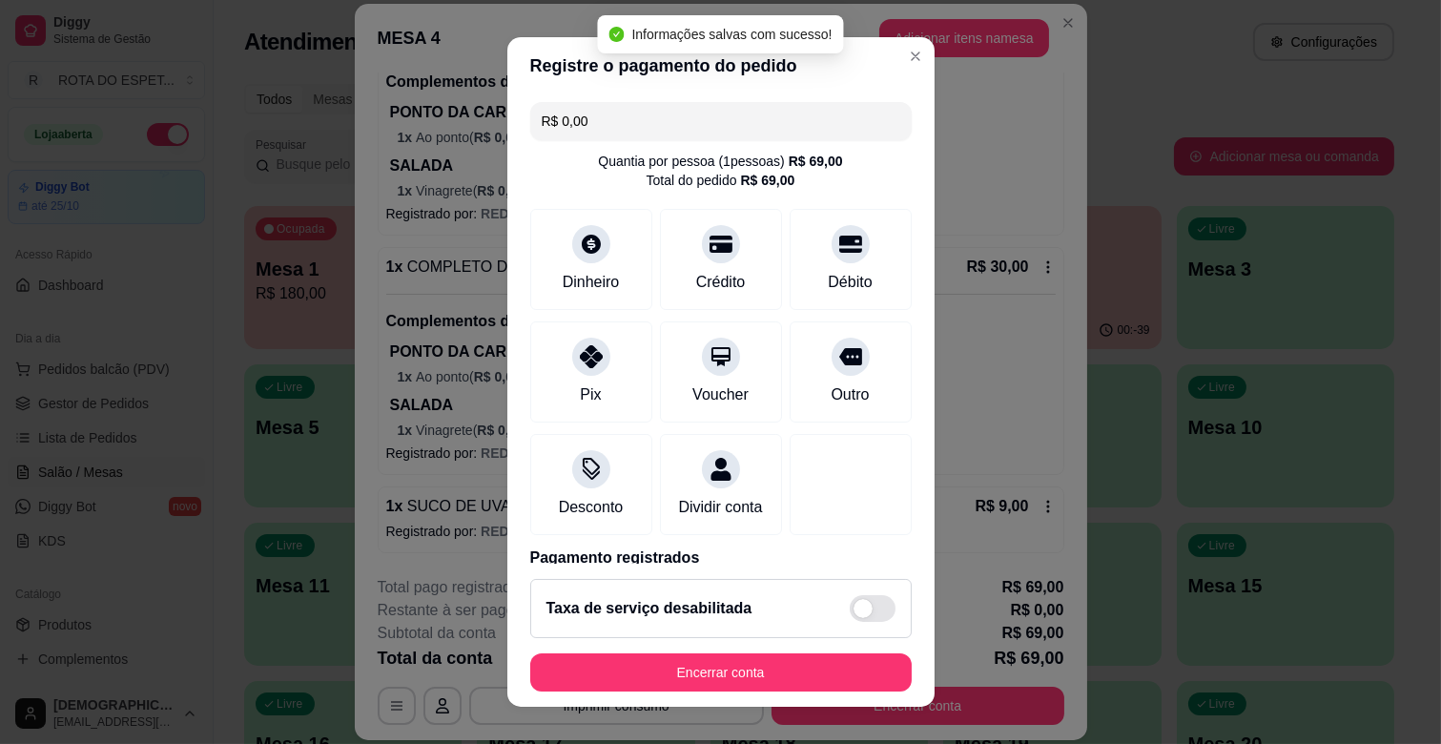
type input "R$ 0,00"
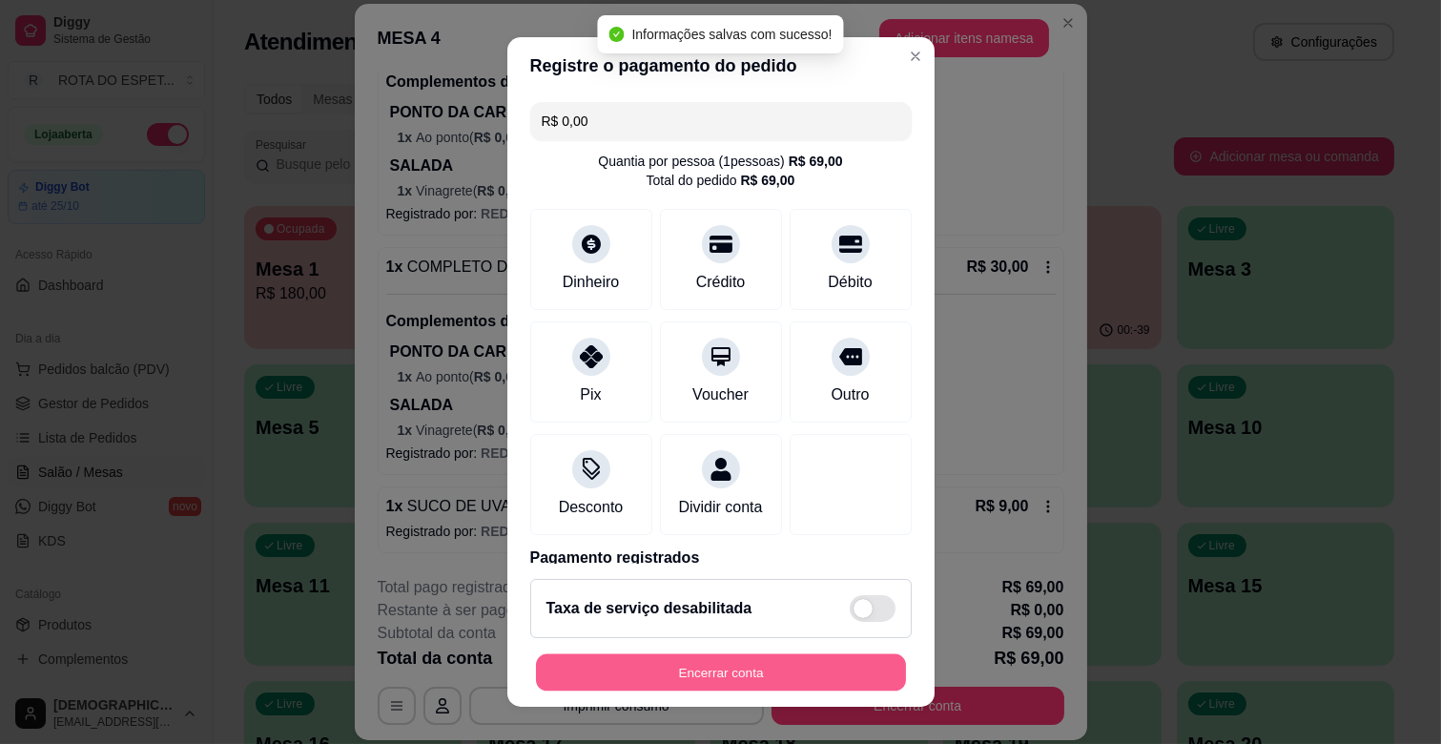
click at [792, 669] on button "Encerrar conta" at bounding box center [721, 672] width 370 height 37
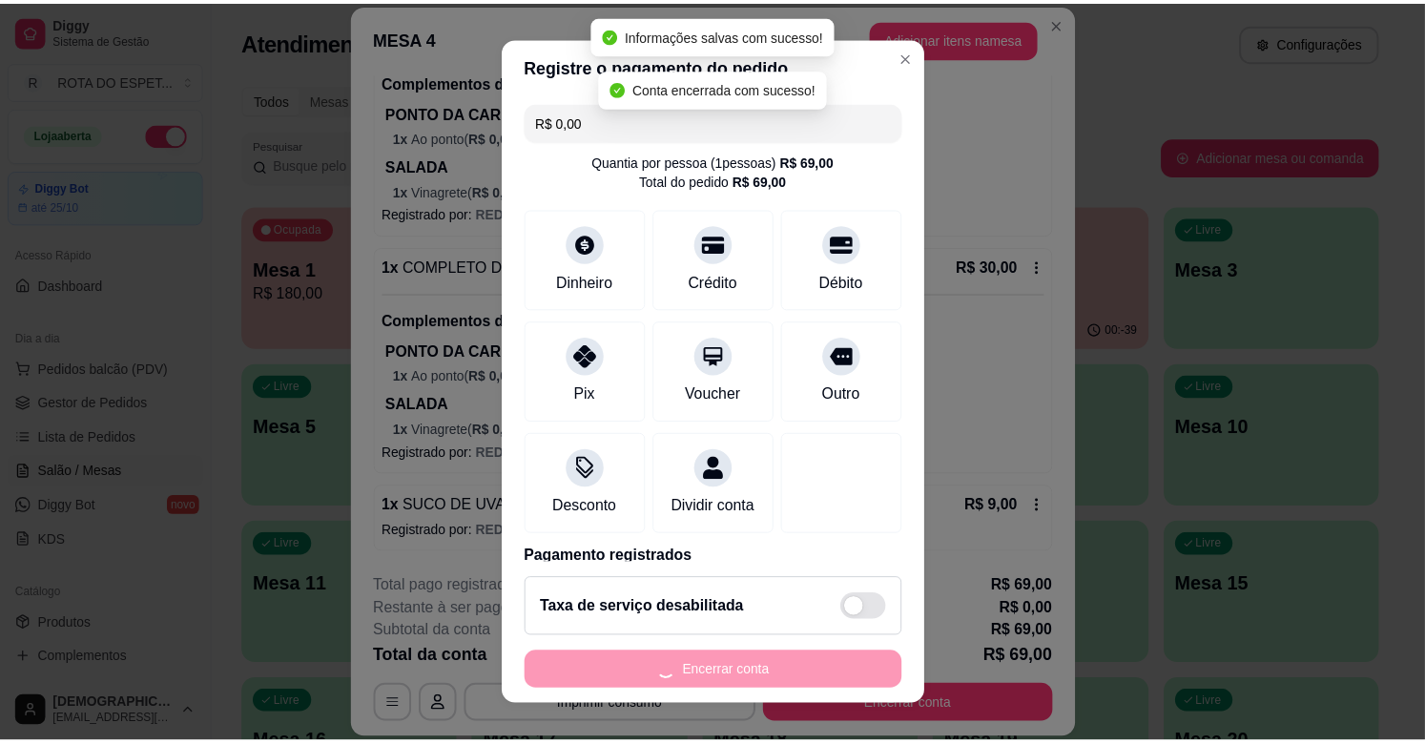
scroll to position [0, 0]
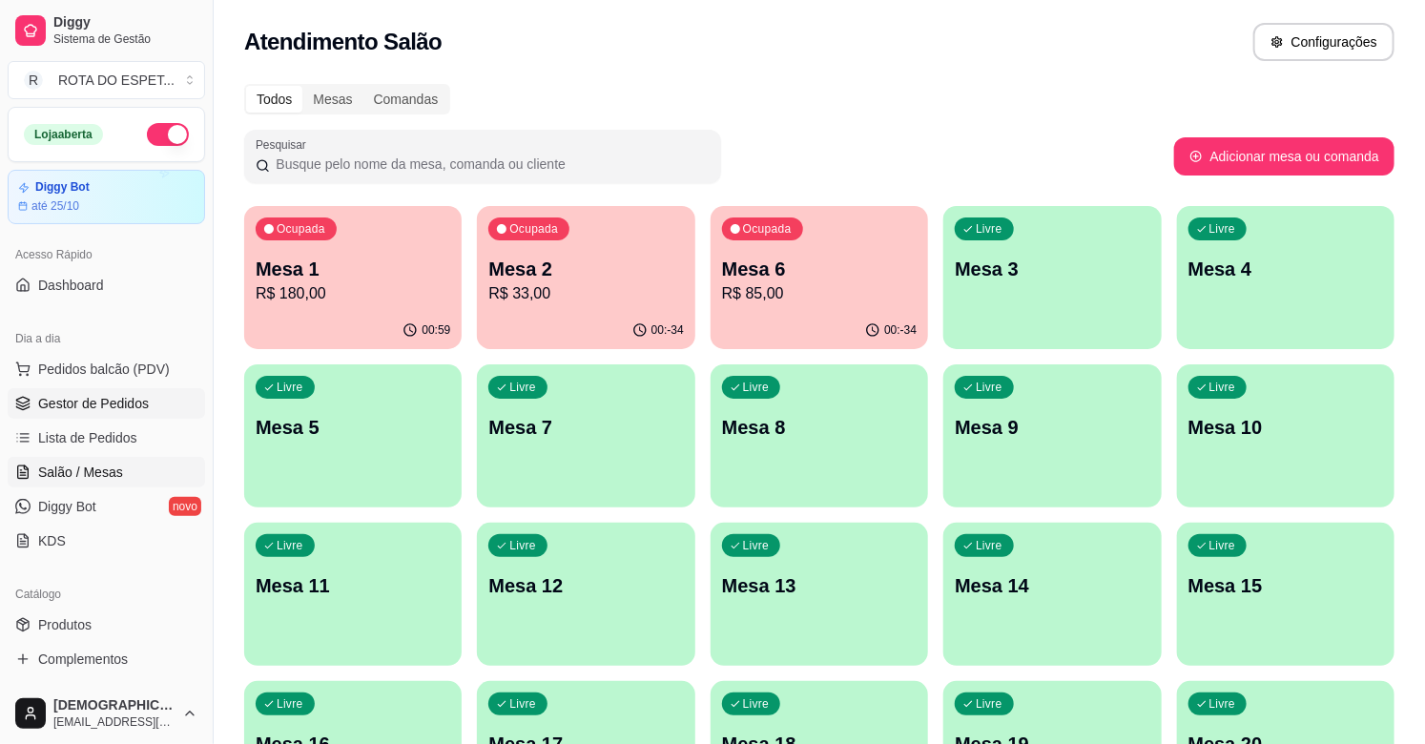
click at [116, 397] on span "Gestor de Pedidos" at bounding box center [93, 403] width 111 height 19
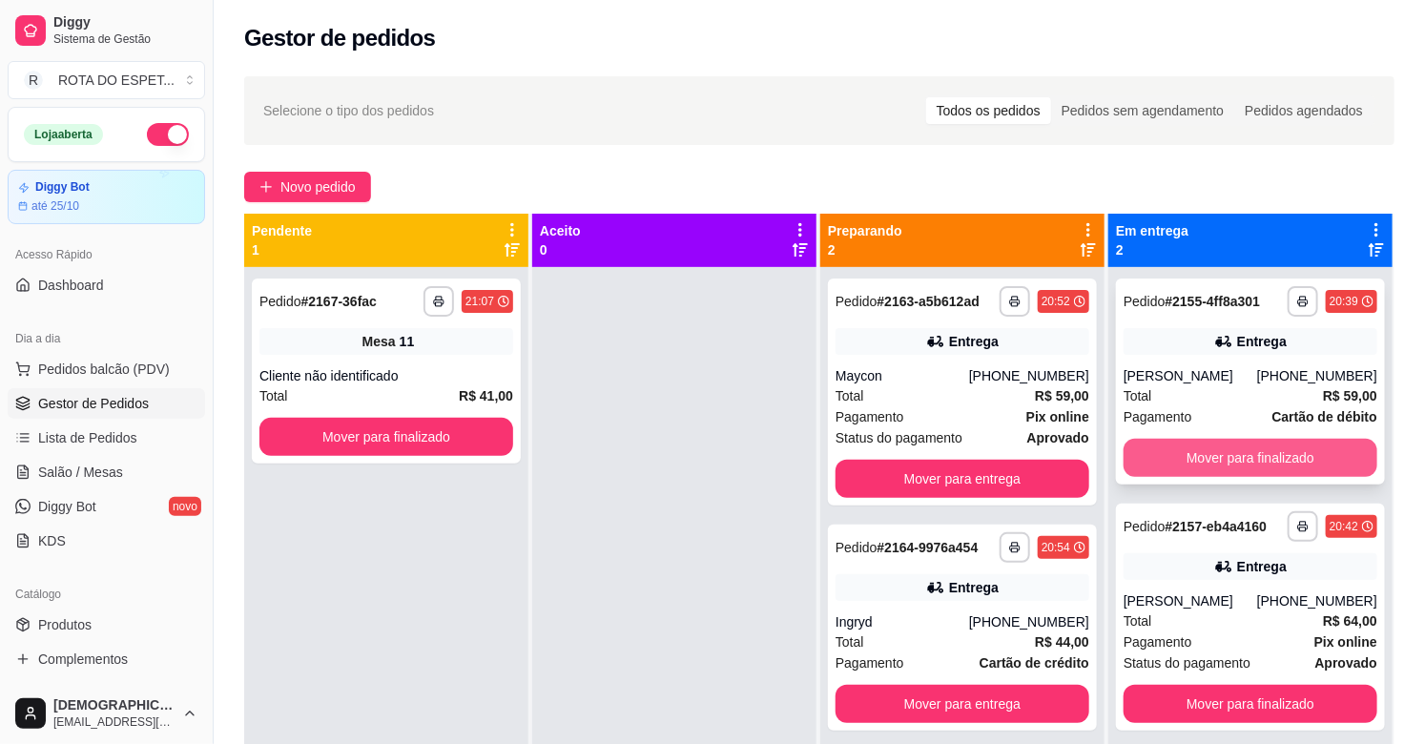
click at [1240, 448] on button "Mover para finalizado" at bounding box center [1250, 458] width 254 height 38
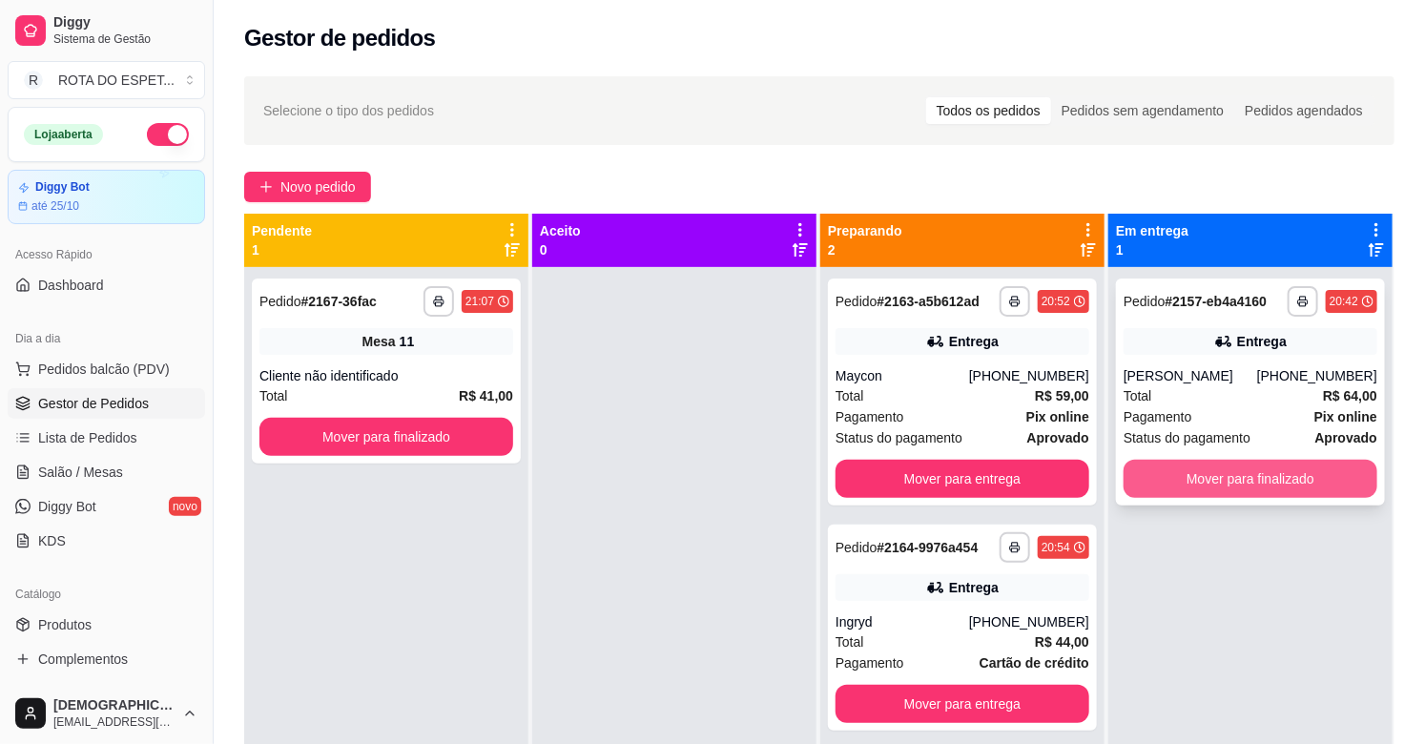
click at [1262, 464] on button "Mover para finalizado" at bounding box center [1250, 479] width 254 height 38
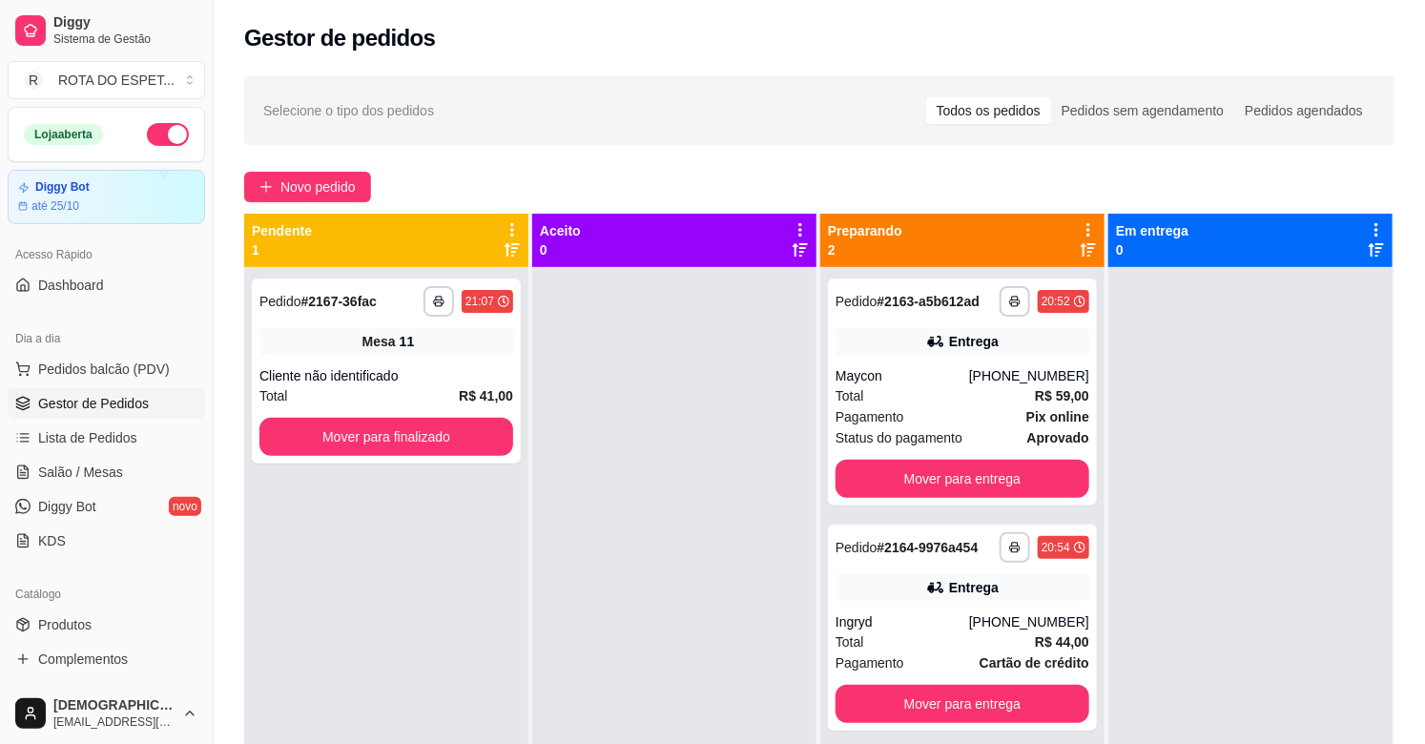
click at [595, 639] on div at bounding box center [674, 639] width 284 height 744
click at [373, 448] on button "Mover para finalizado" at bounding box center [386, 437] width 254 height 38
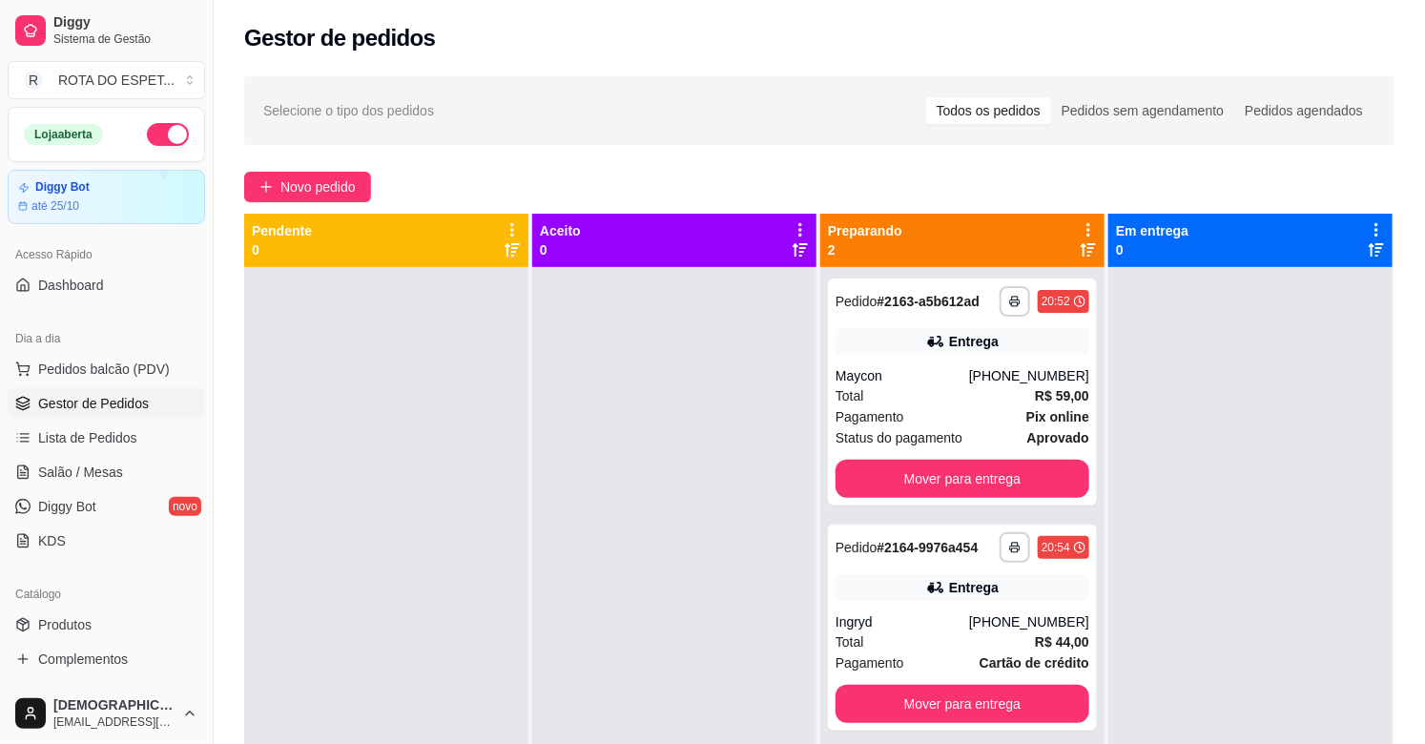
click at [681, 541] on div at bounding box center [674, 639] width 284 height 744
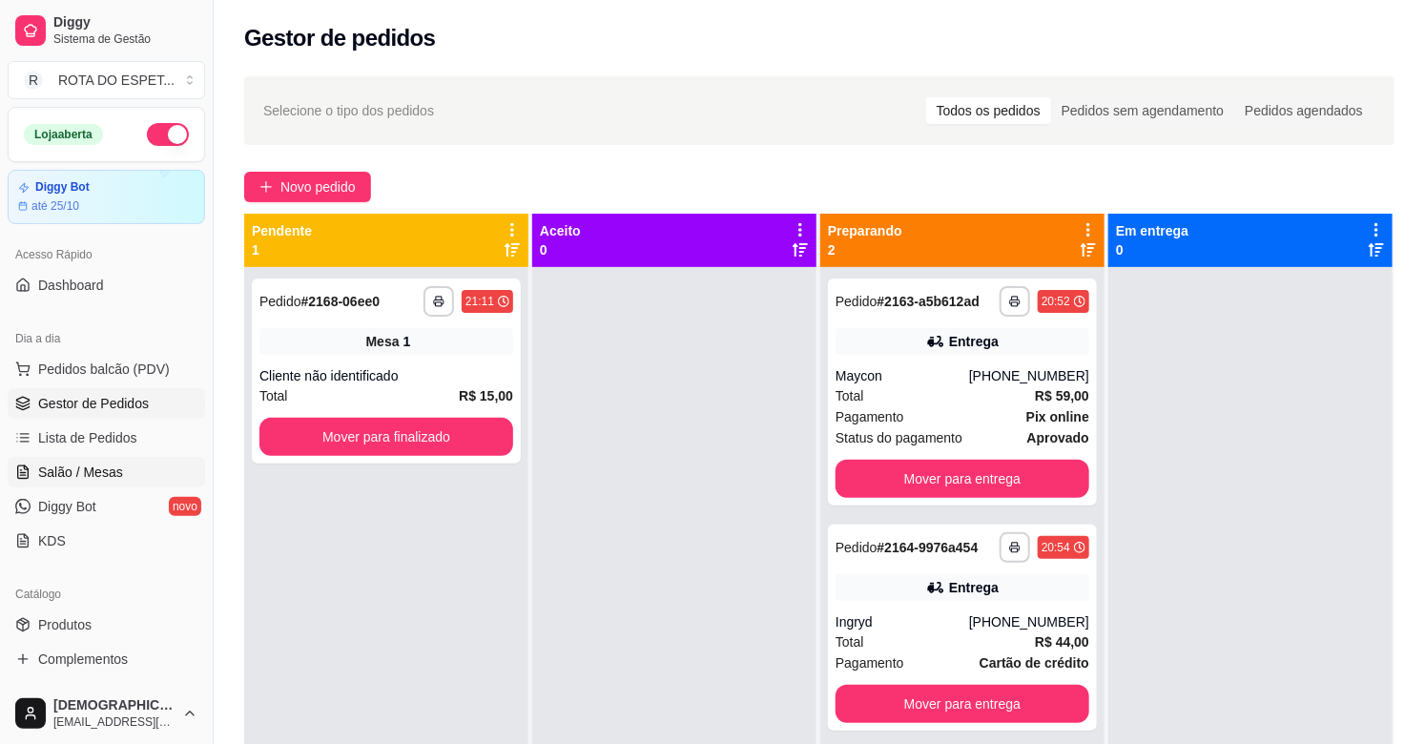
click at [114, 464] on span "Salão / Mesas" at bounding box center [80, 472] width 85 height 19
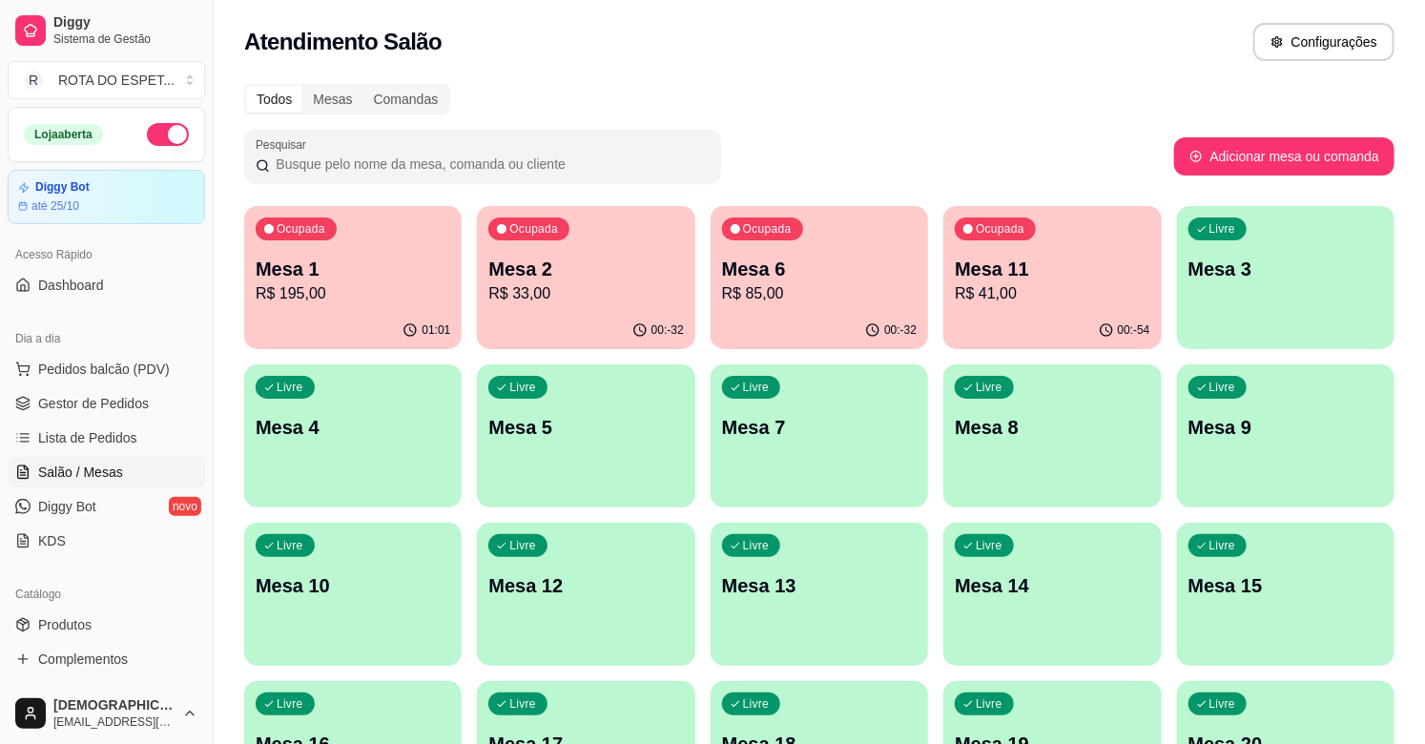
click at [583, 278] on p "Mesa 2" at bounding box center [585, 269] width 195 height 27
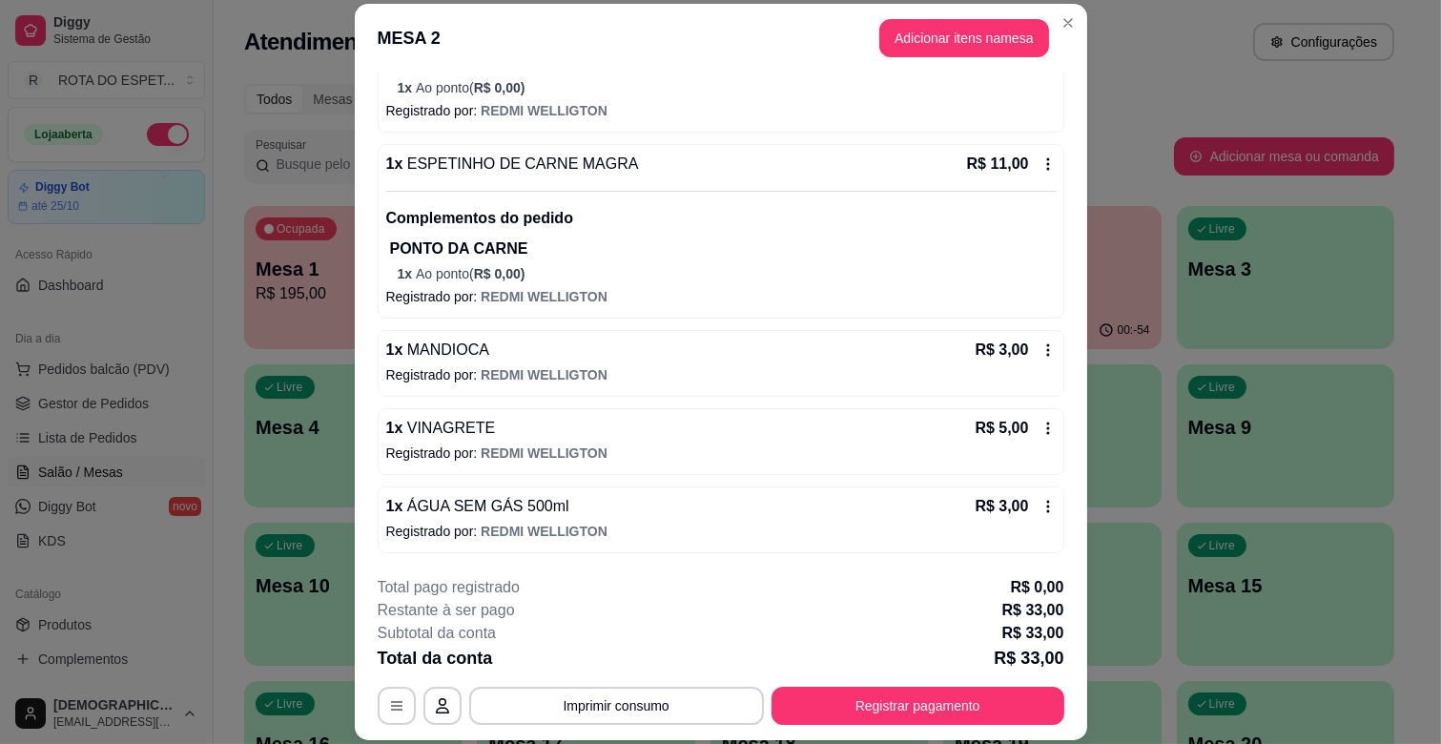
scroll to position [57, 0]
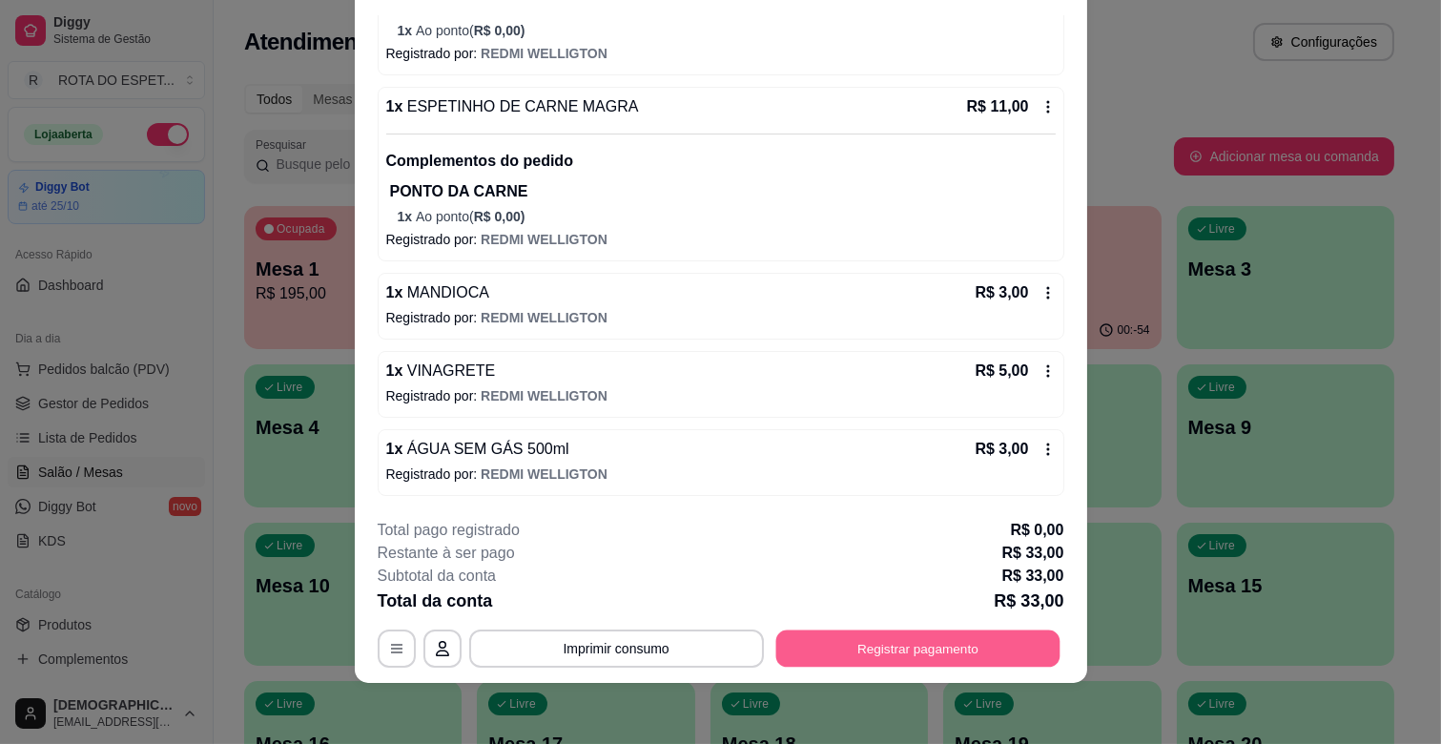
click at [946, 647] on button "Registrar pagamento" at bounding box center [917, 648] width 284 height 37
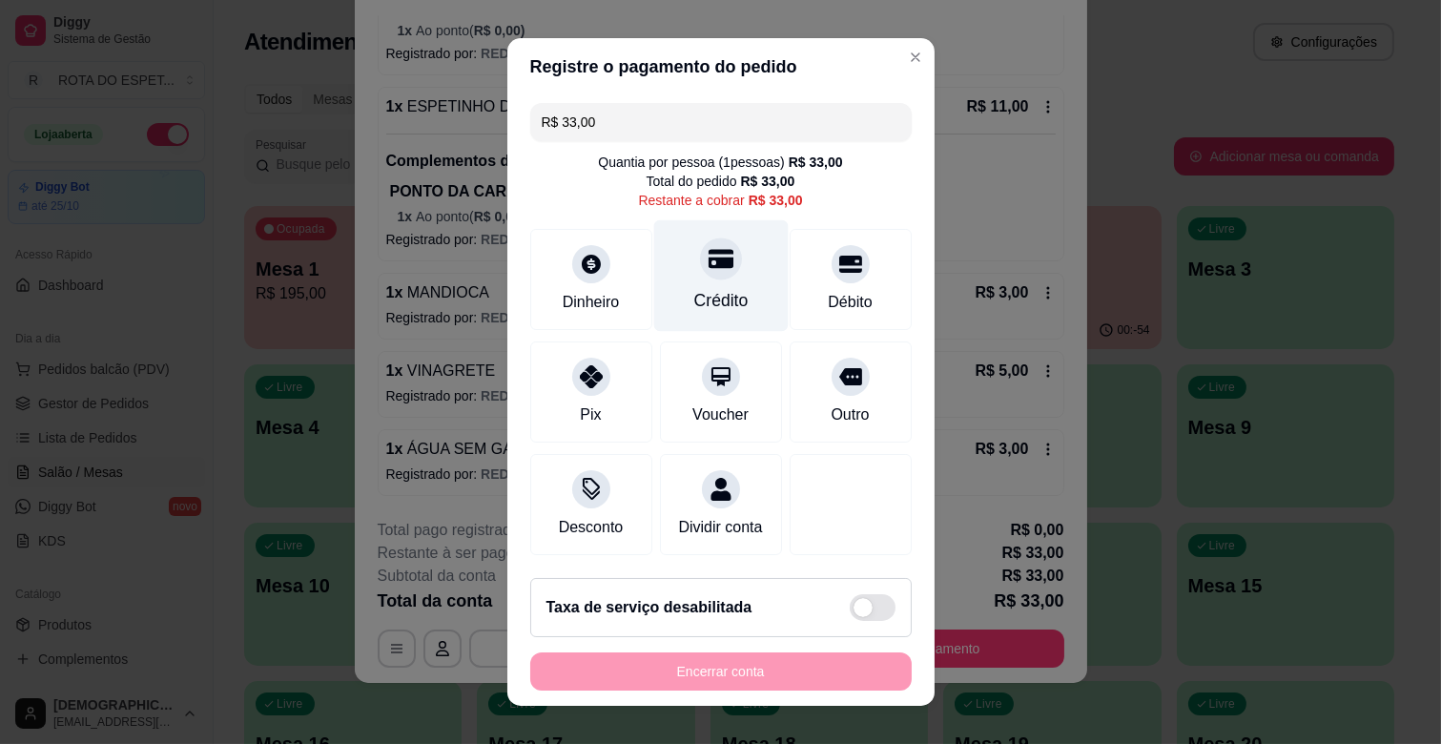
click at [708, 262] on icon at bounding box center [720, 259] width 25 height 19
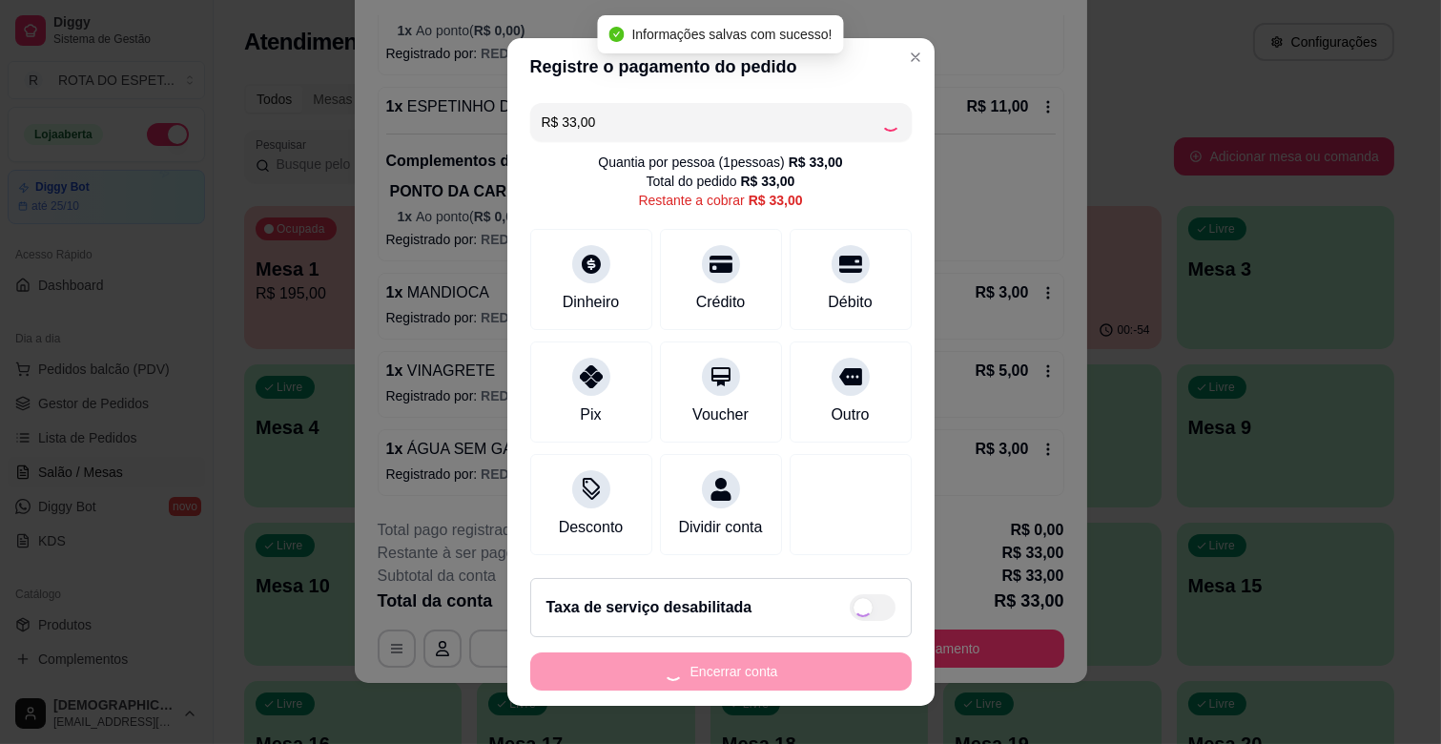
type input "R$ 0,00"
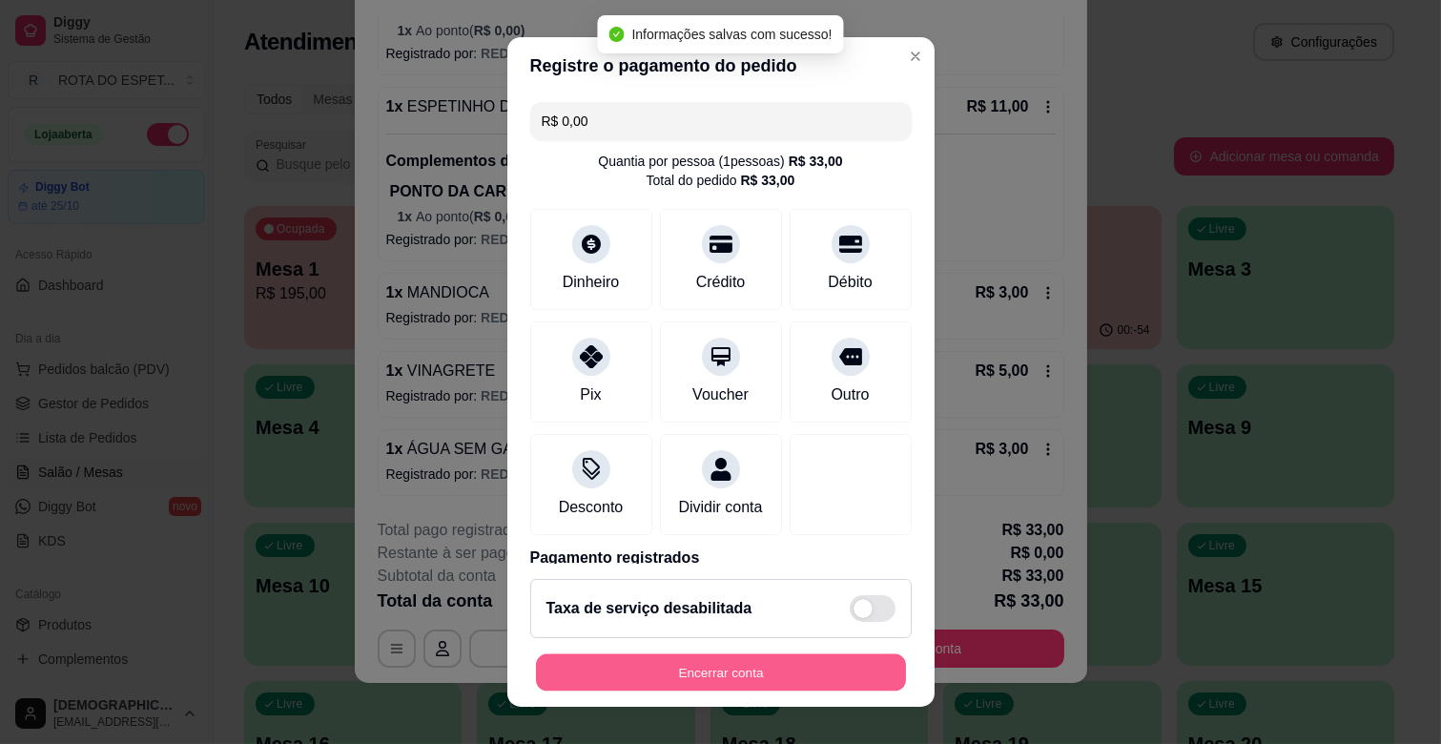
click at [770, 680] on button "Encerrar conta" at bounding box center [721, 672] width 370 height 37
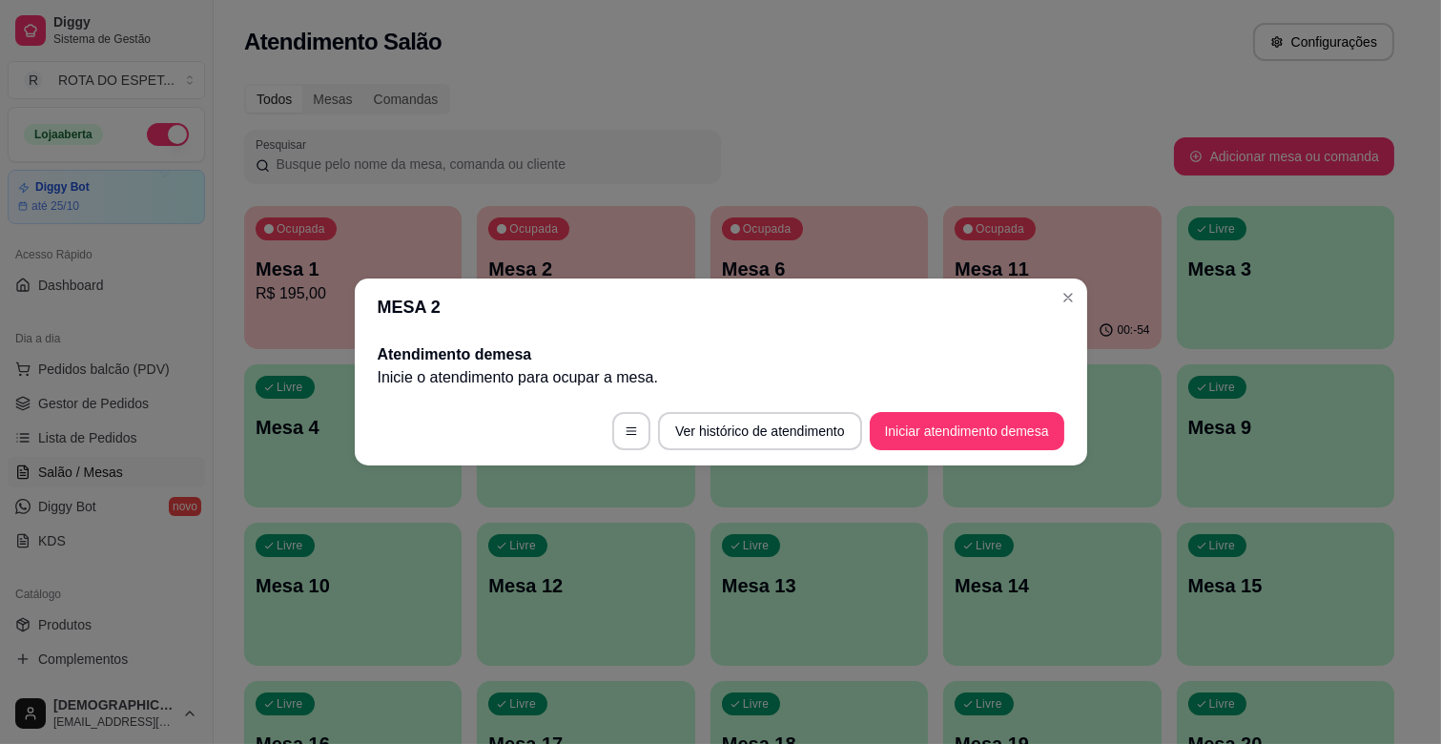
scroll to position [0, 0]
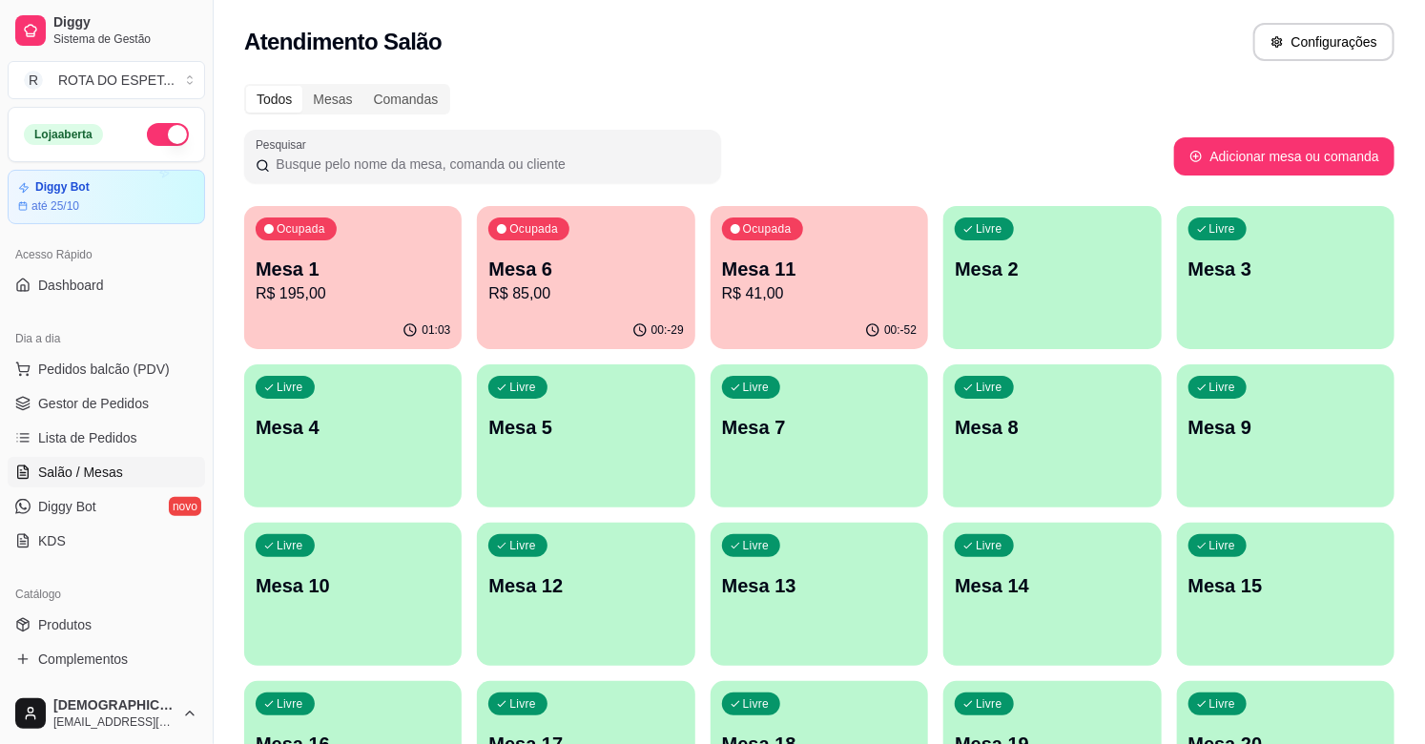
click at [121, 402] on span "Gestor de Pedidos" at bounding box center [93, 403] width 111 height 19
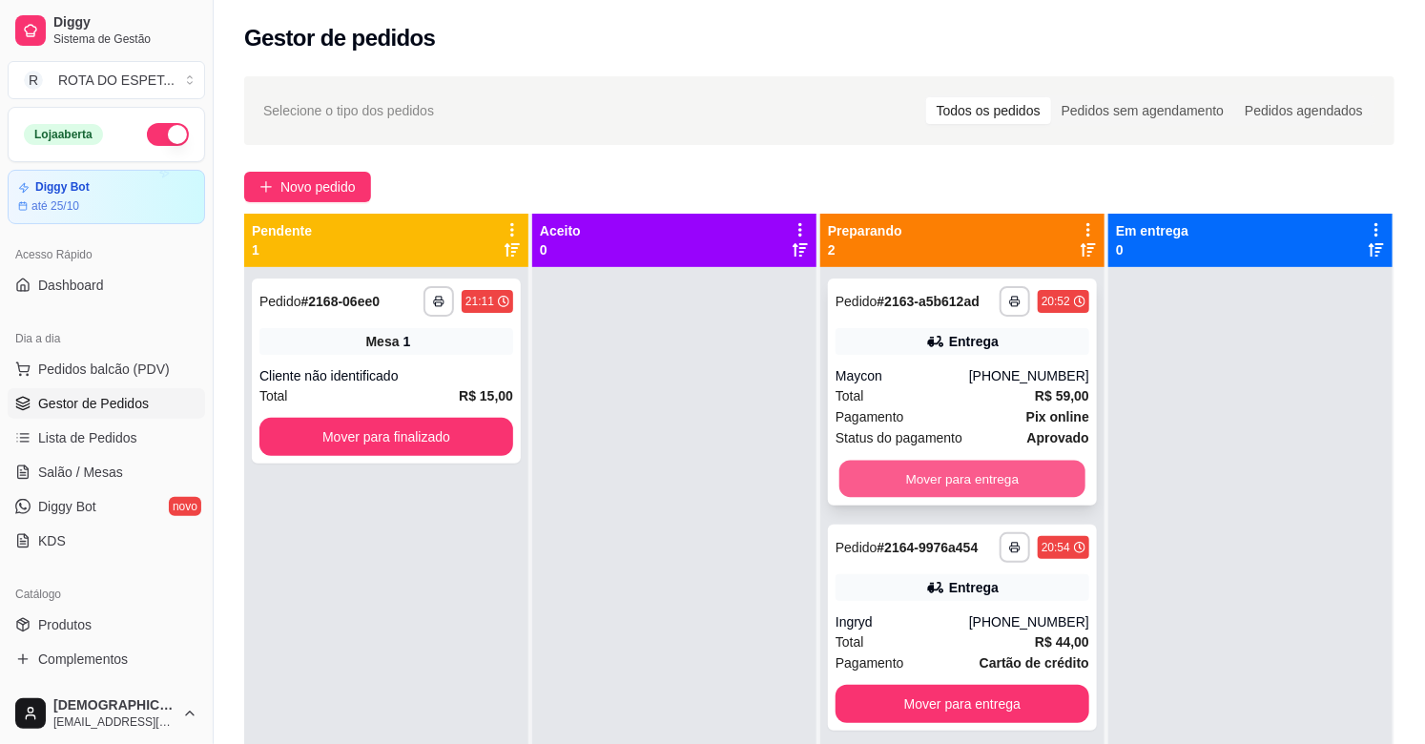
click at [939, 492] on button "Mover para entrega" at bounding box center [962, 479] width 246 height 37
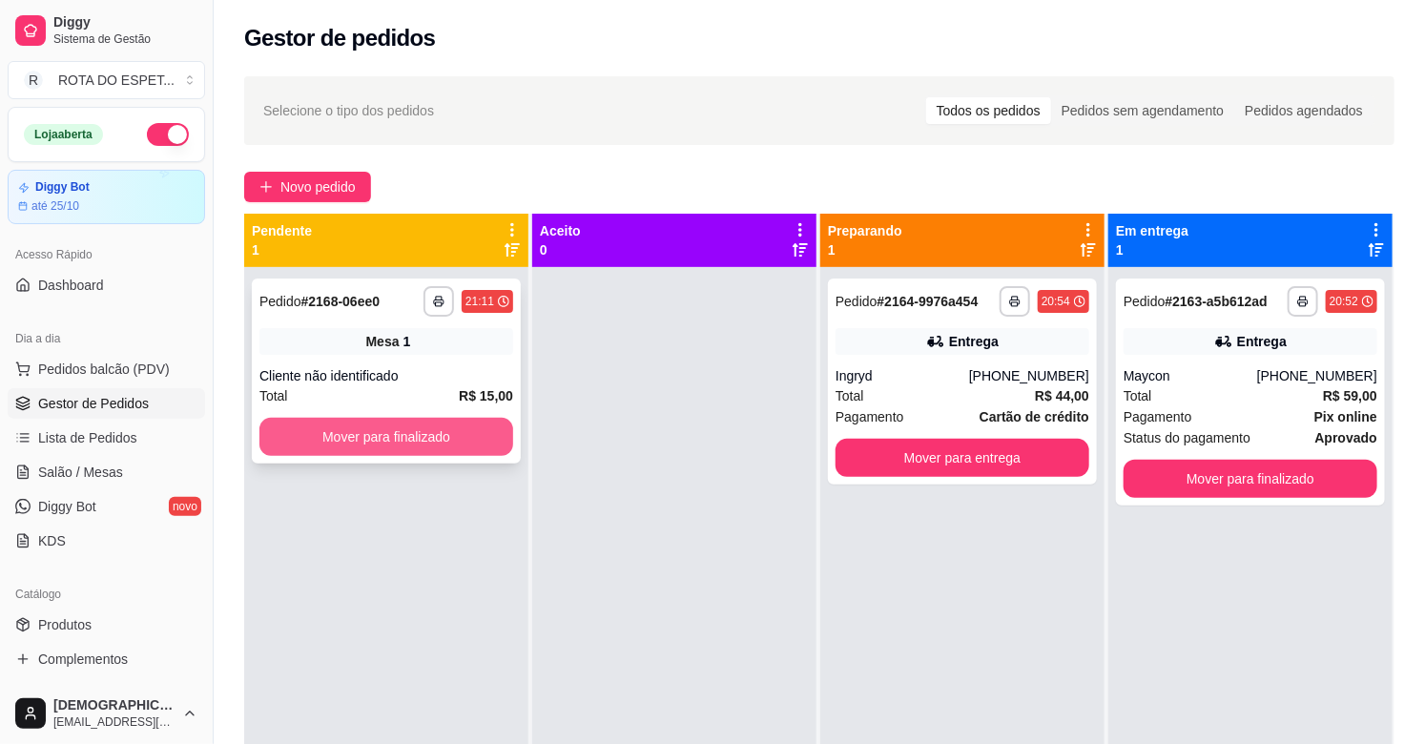
click at [402, 435] on button "Mover para finalizado" at bounding box center [386, 437] width 254 height 38
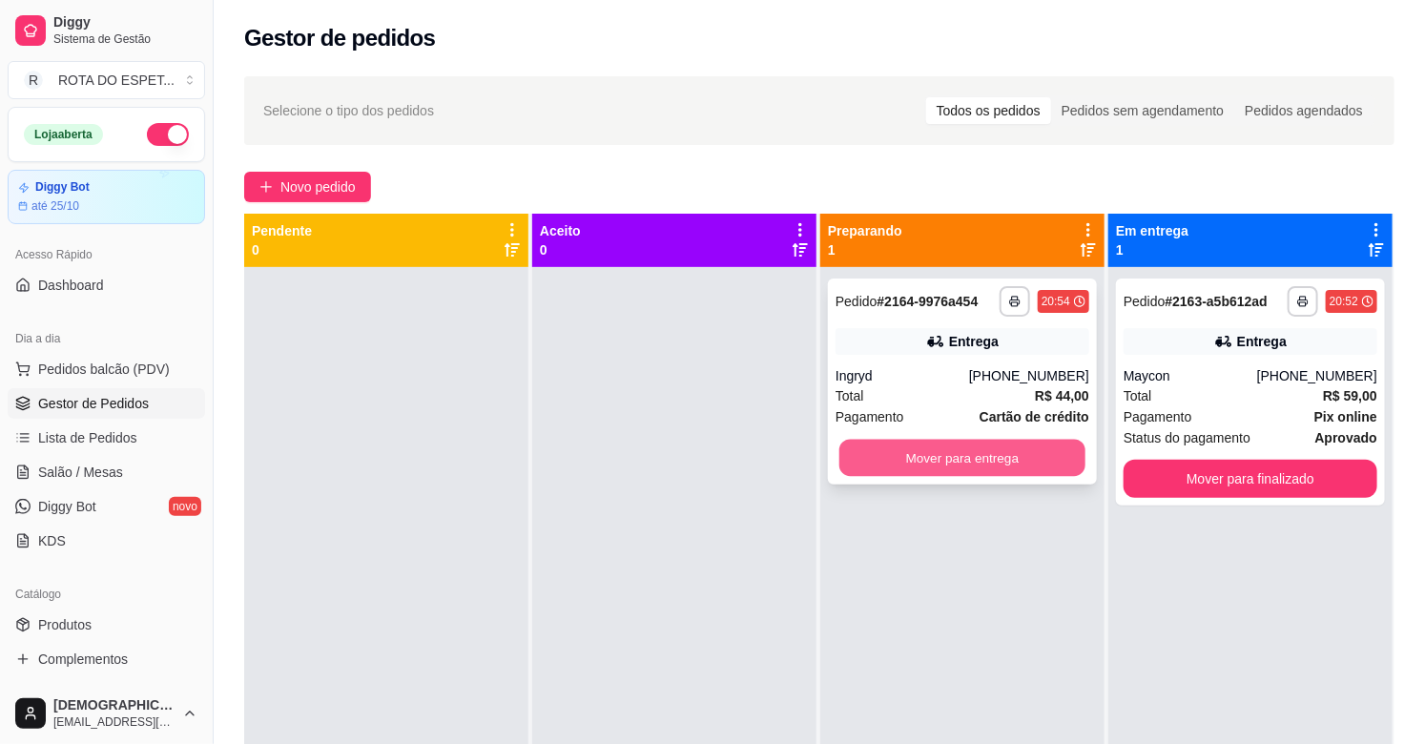
click at [969, 452] on button "Mover para entrega" at bounding box center [962, 458] width 246 height 37
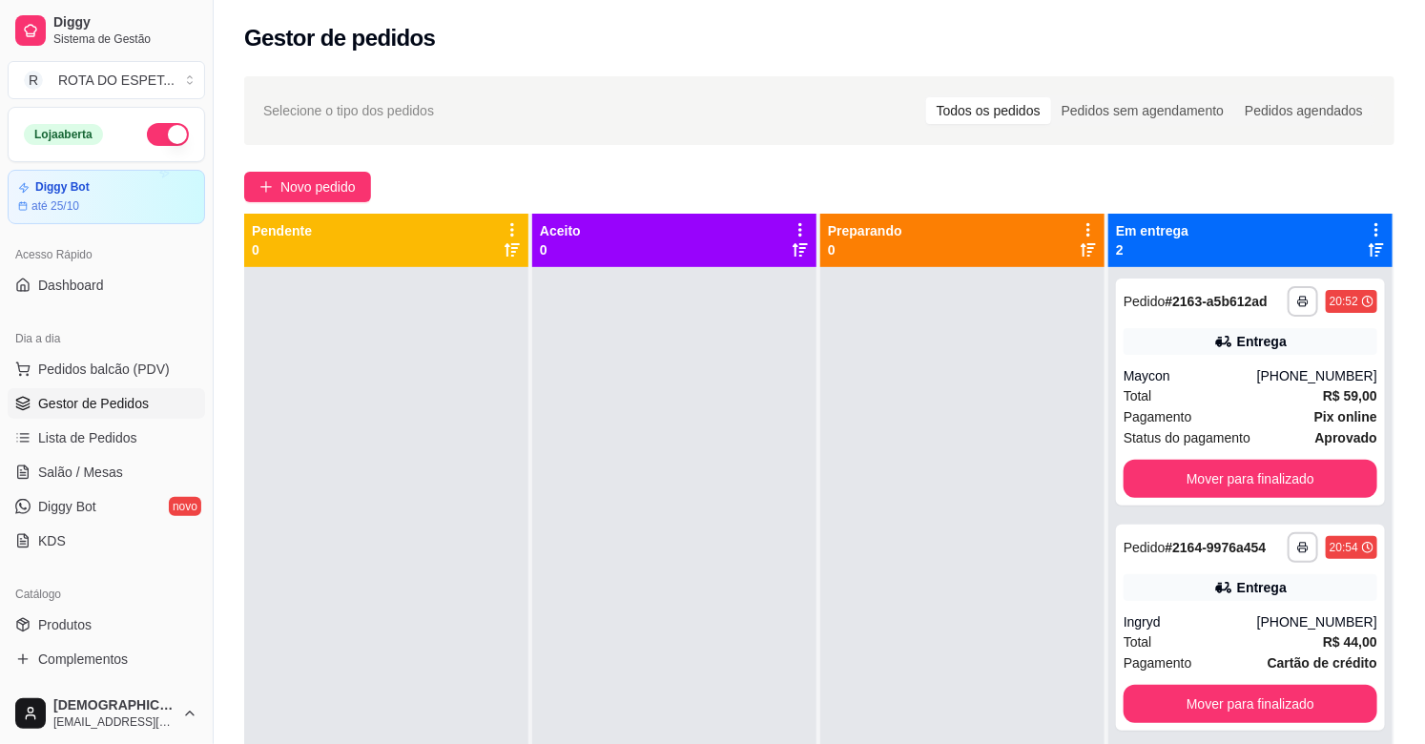
click at [666, 603] on div at bounding box center [674, 639] width 284 height 744
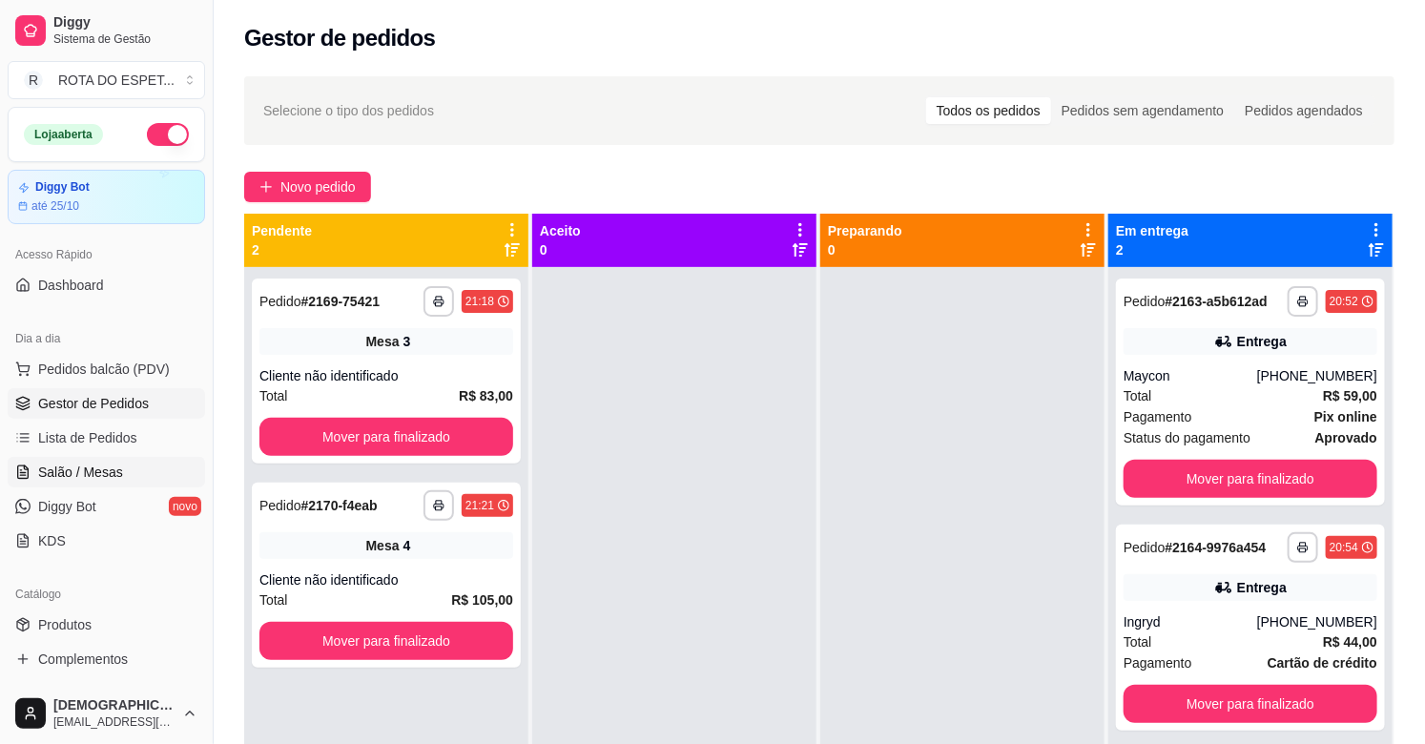
click at [121, 460] on link "Salão / Mesas" at bounding box center [106, 472] width 197 height 31
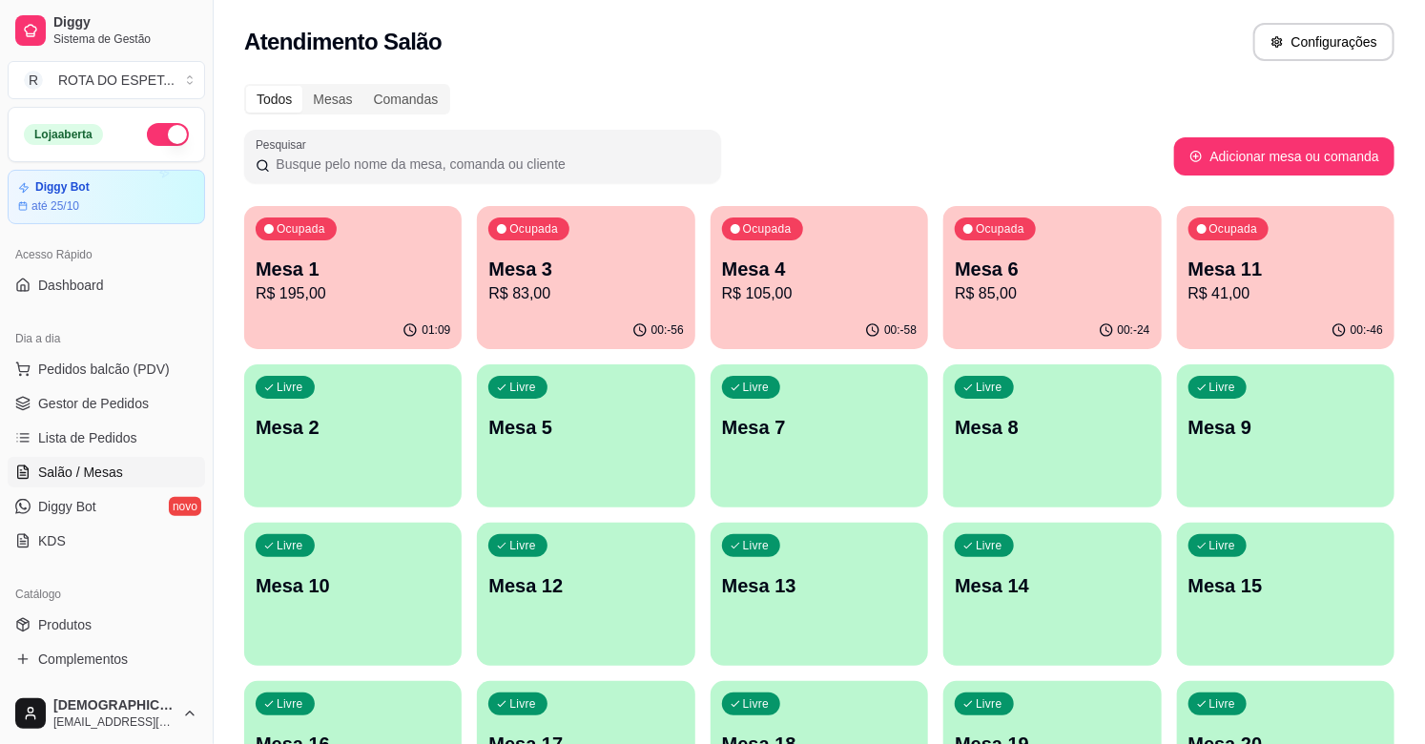
click at [319, 432] on p "Mesa 2" at bounding box center [353, 427] width 195 height 27
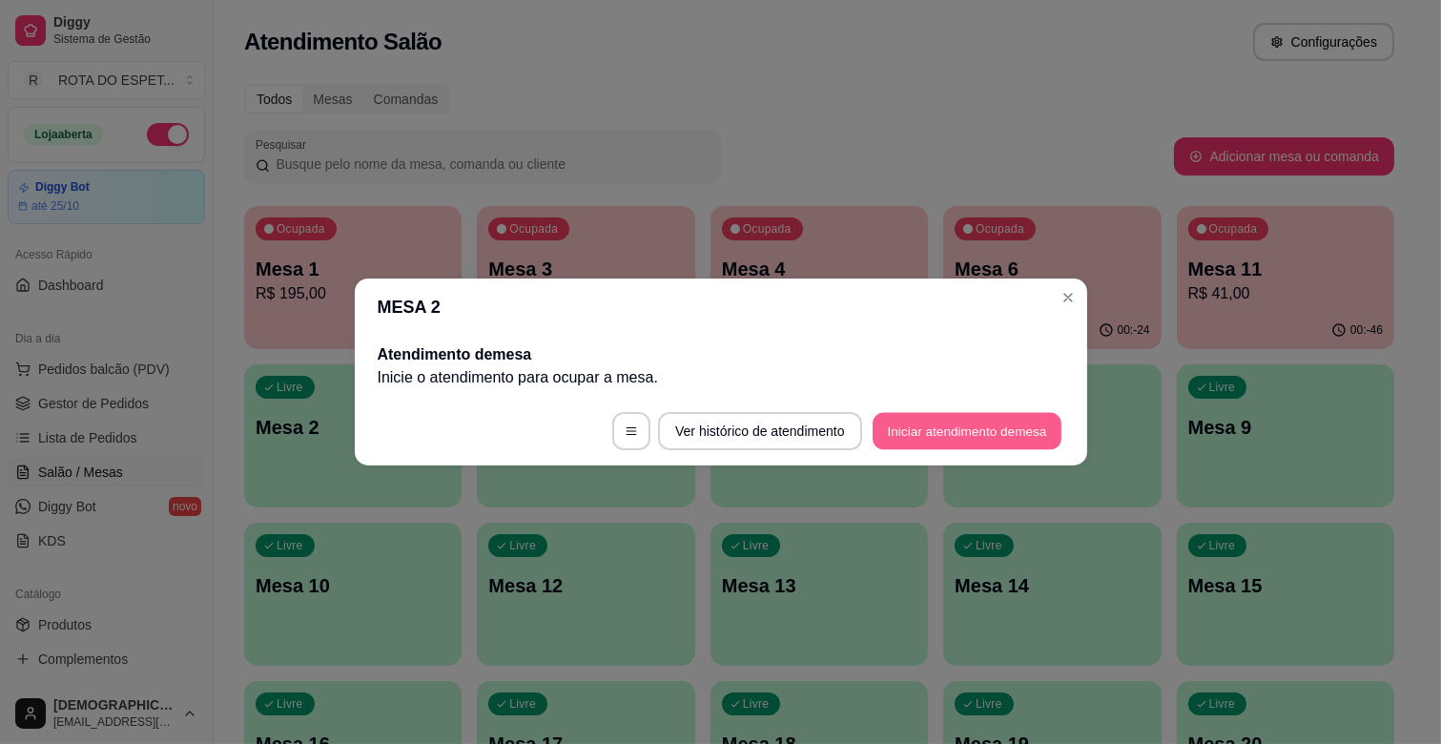
click at [965, 425] on button "Iniciar atendimento de mesa" at bounding box center [967, 431] width 189 height 37
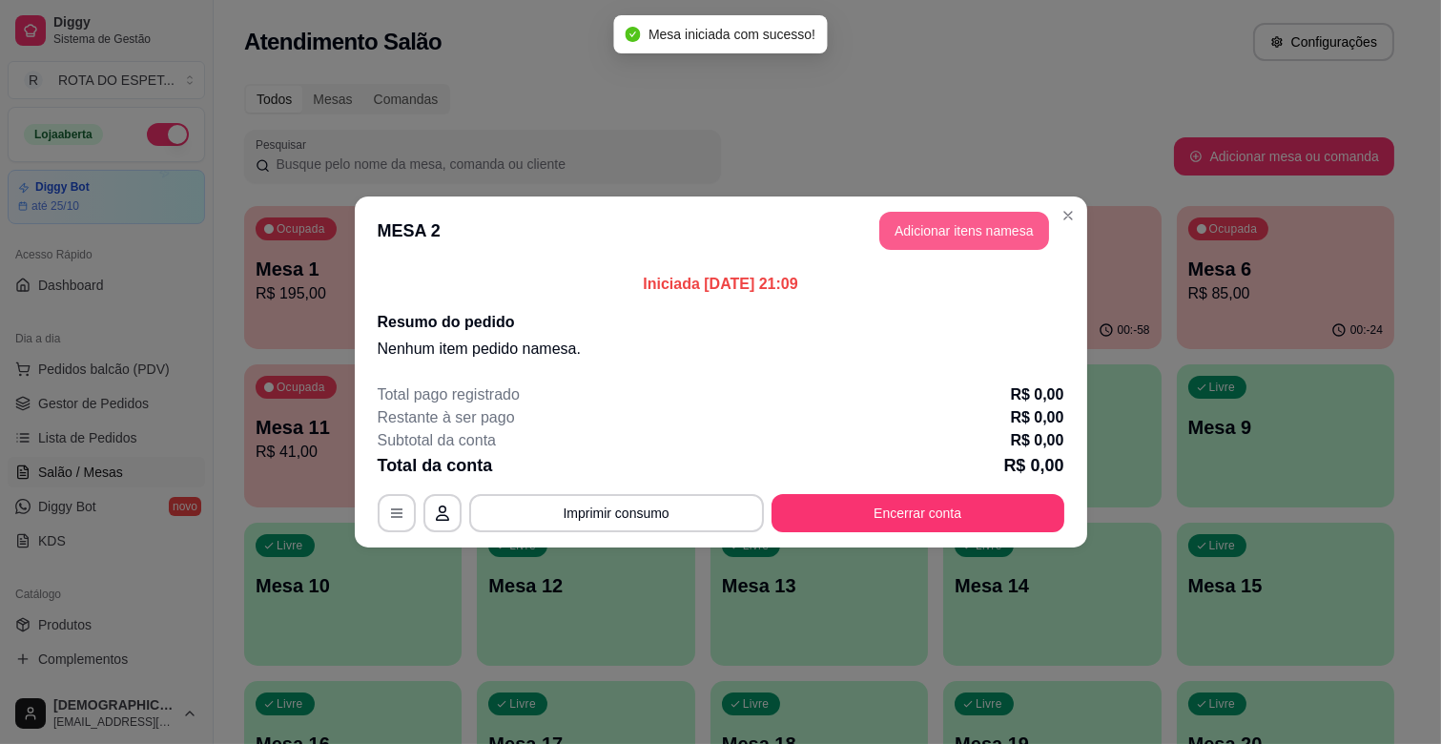
click at [980, 231] on button "Adicionar itens na mesa" at bounding box center [964, 231] width 170 height 38
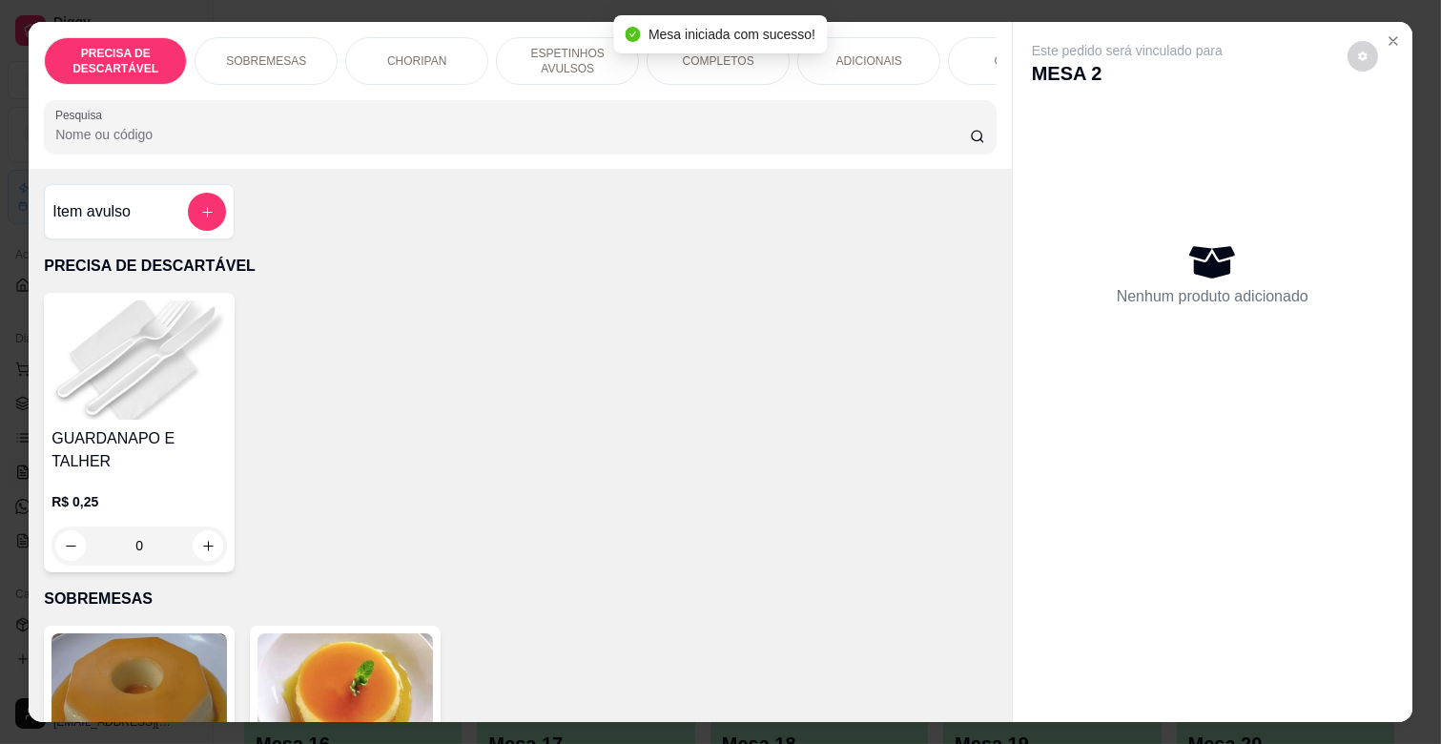
click at [586, 53] on p "ESPETINHOS AVULSOS" at bounding box center [567, 61] width 111 height 31
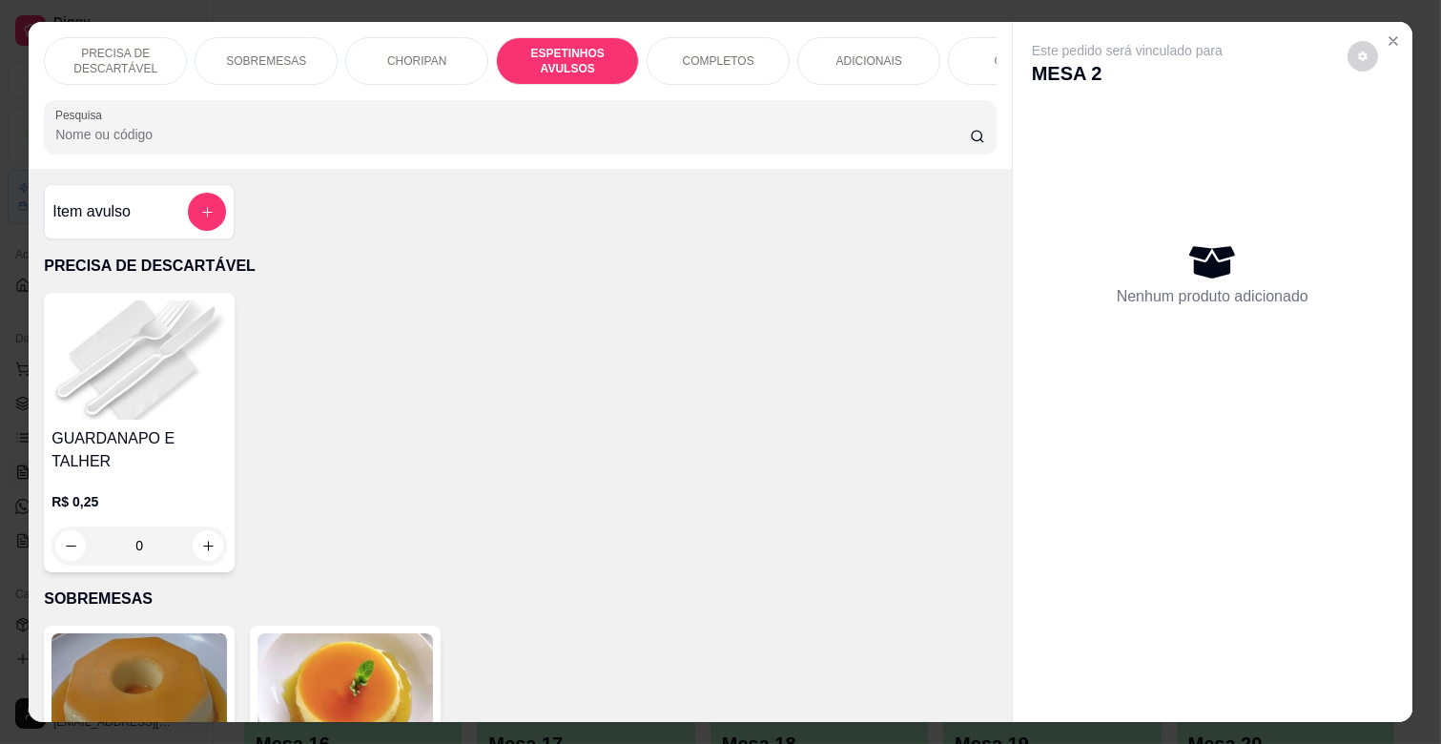
scroll to position [46, 0]
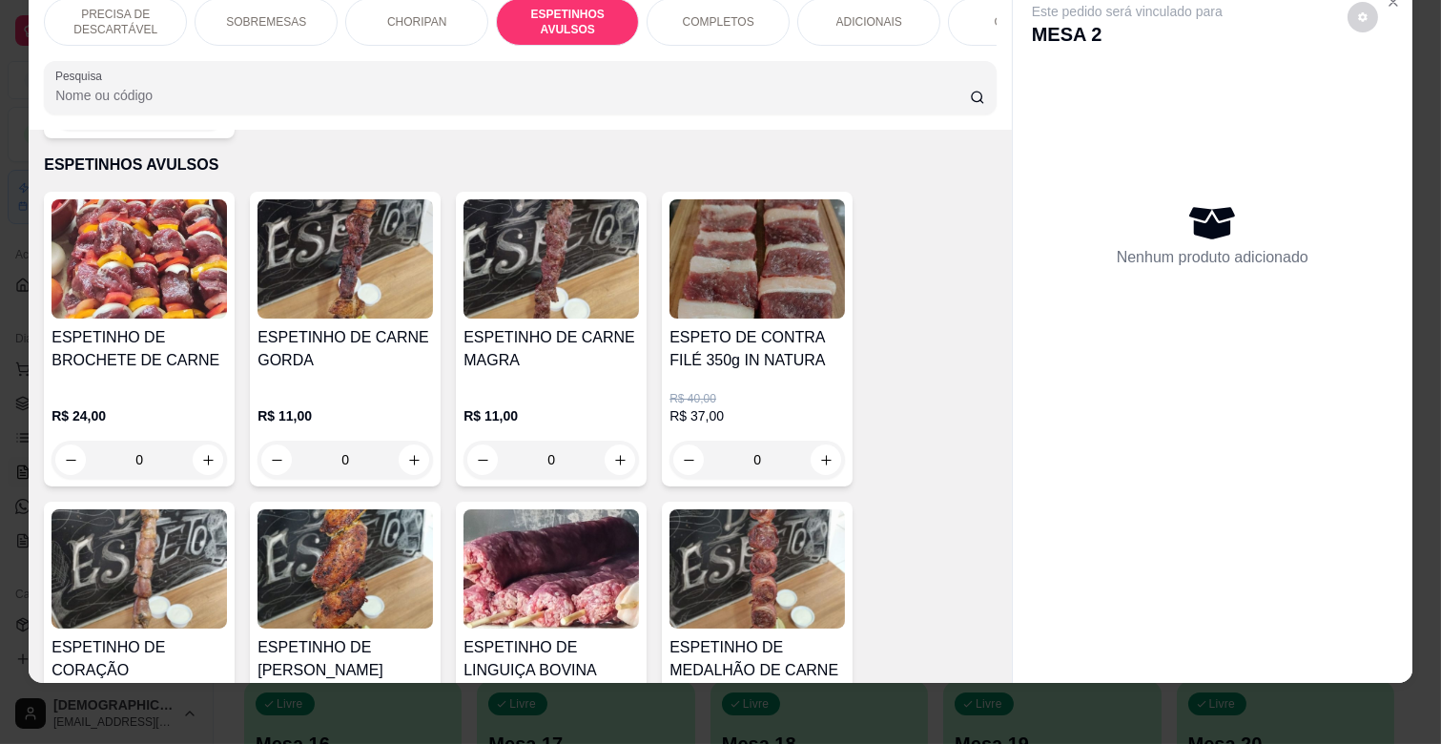
click at [402, 344] on h4 "ESPETINHO DE CARNE GORDA" at bounding box center [345, 349] width 175 height 46
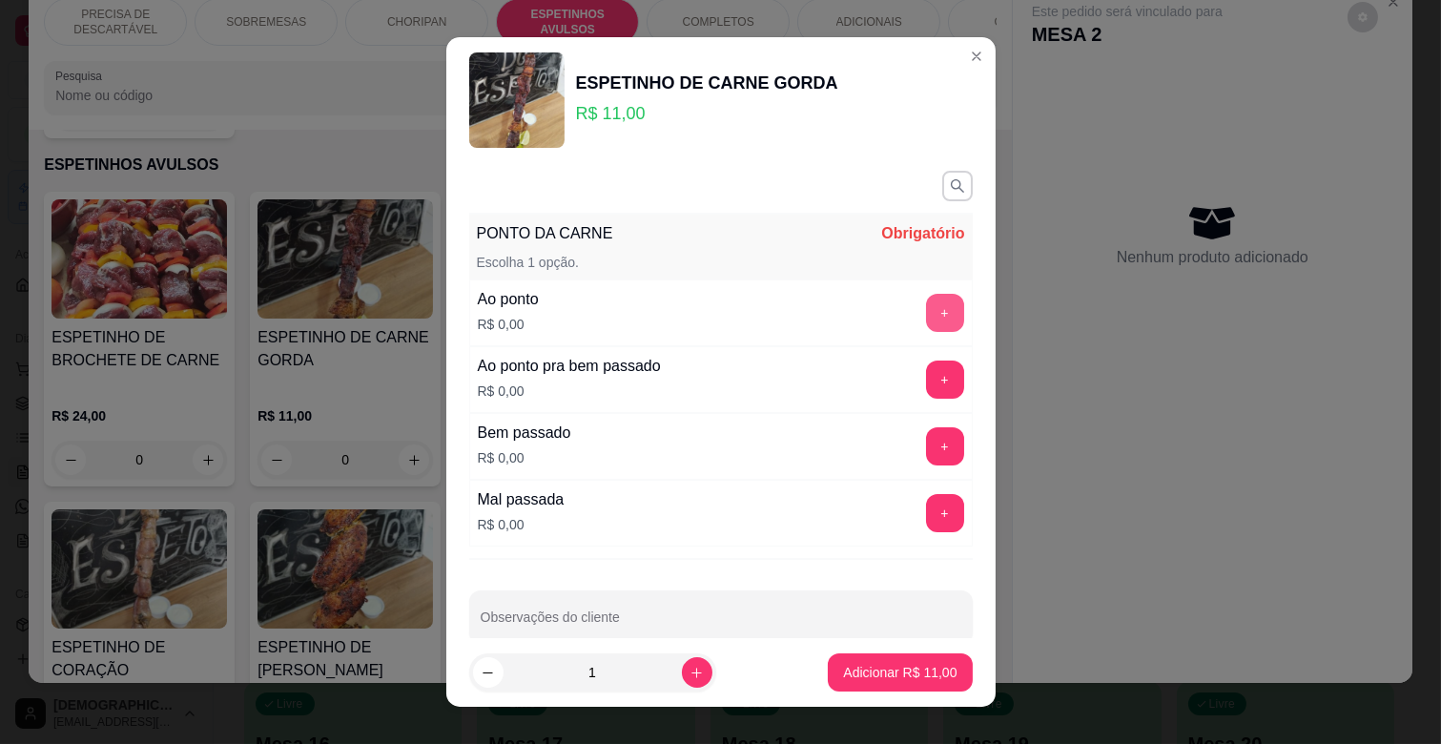
click at [926, 317] on button "+" at bounding box center [945, 313] width 38 height 38
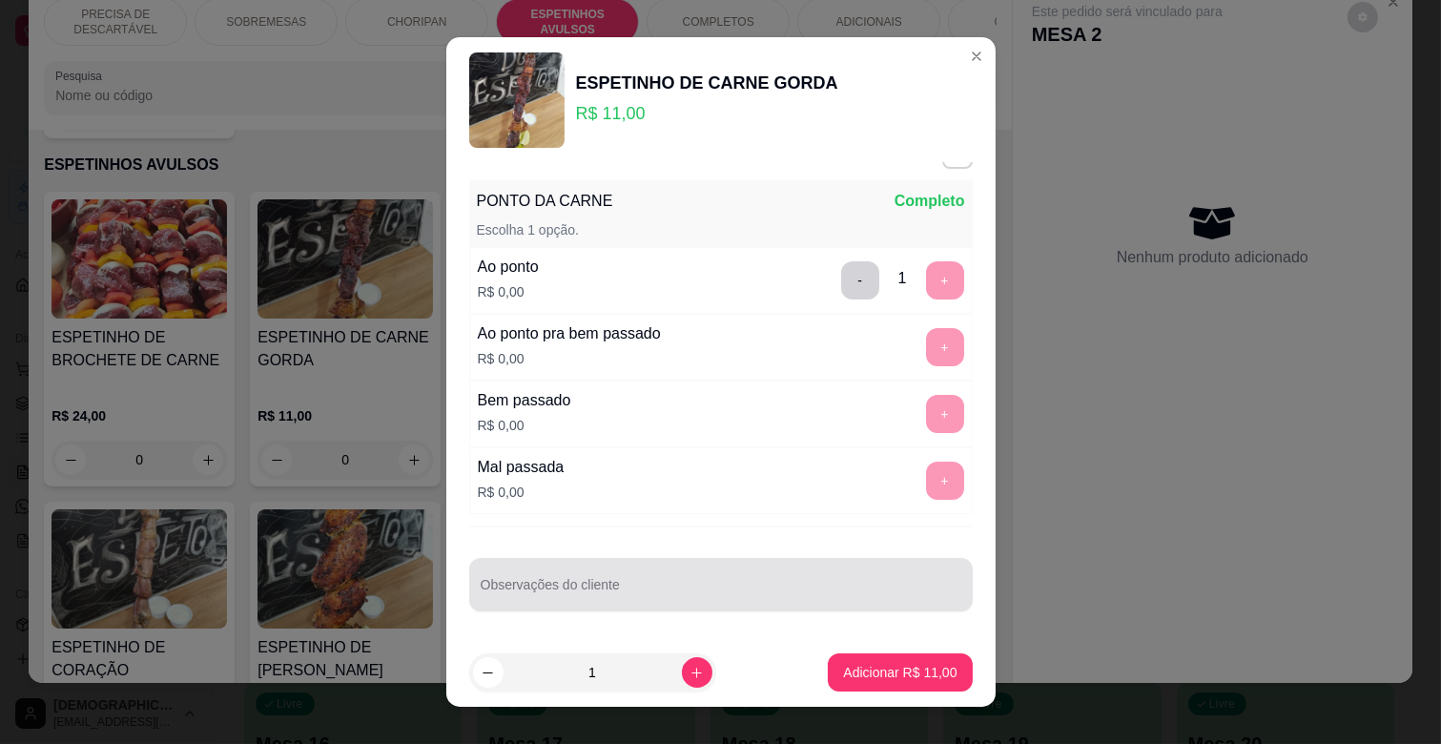
click at [698, 569] on div at bounding box center [721, 585] width 481 height 38
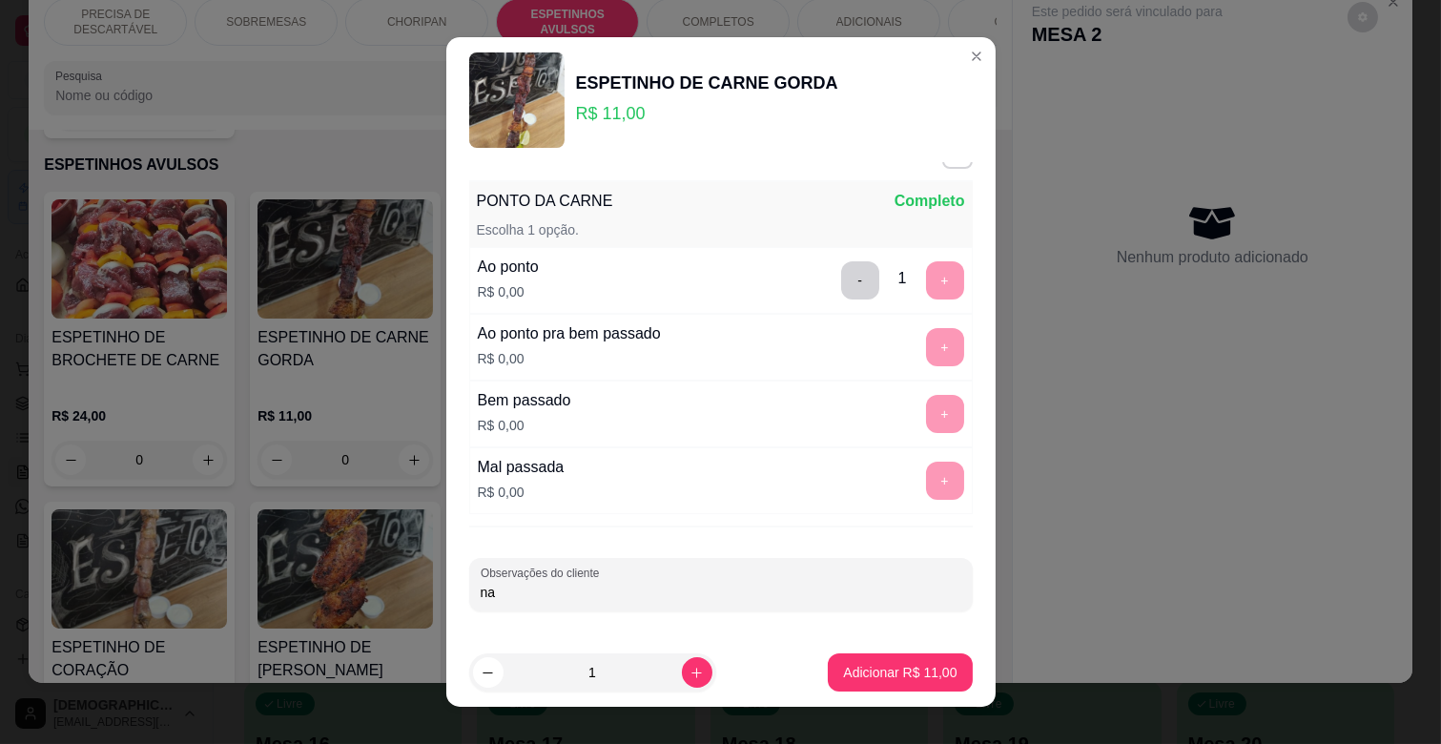
type input "n"
type input "NA FAROFA"
click at [873, 653] on div "Adicionar R$ 11,00" at bounding box center [900, 672] width 144 height 38
click at [889, 675] on p "Adicionar R$ 11,00" at bounding box center [899, 672] width 113 height 19
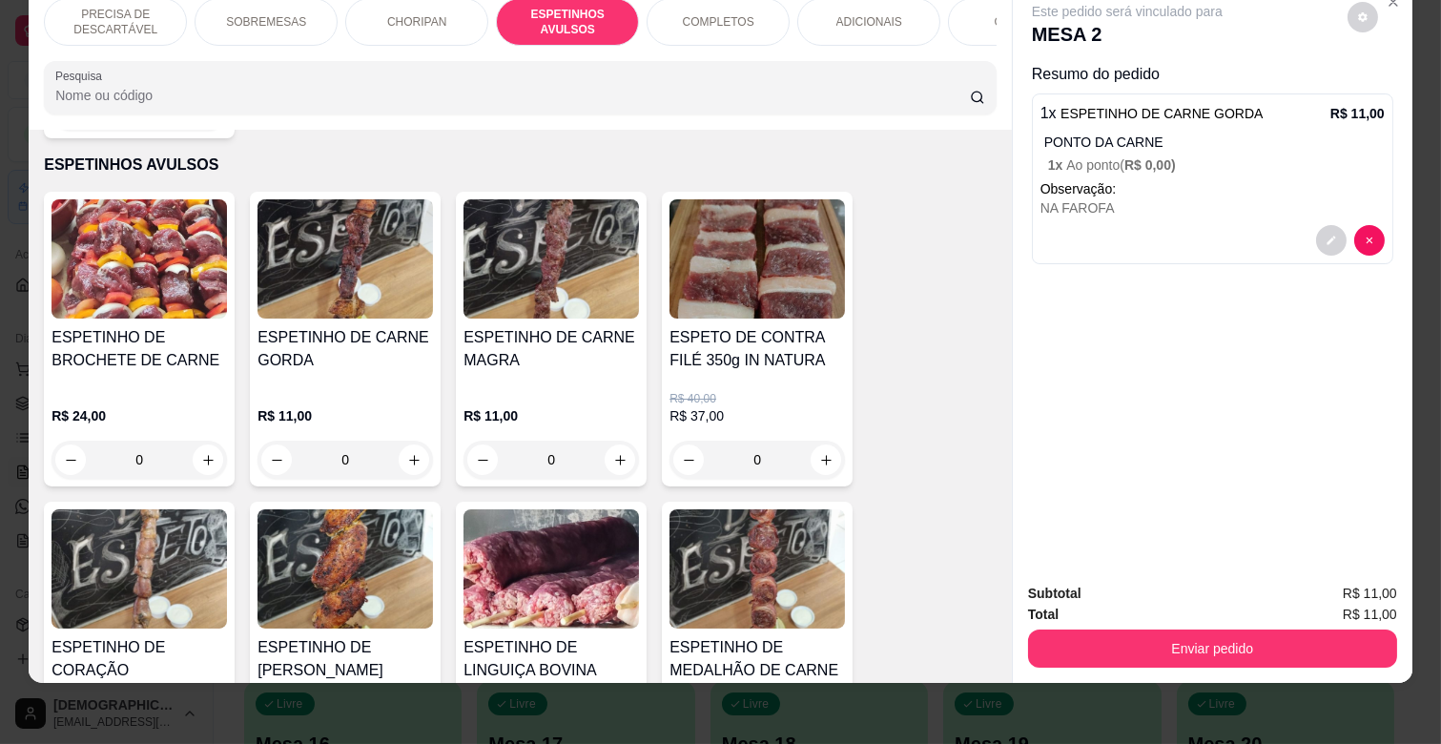
click at [811, 10] on div "ADICIONAIS" at bounding box center [868, 22] width 143 height 48
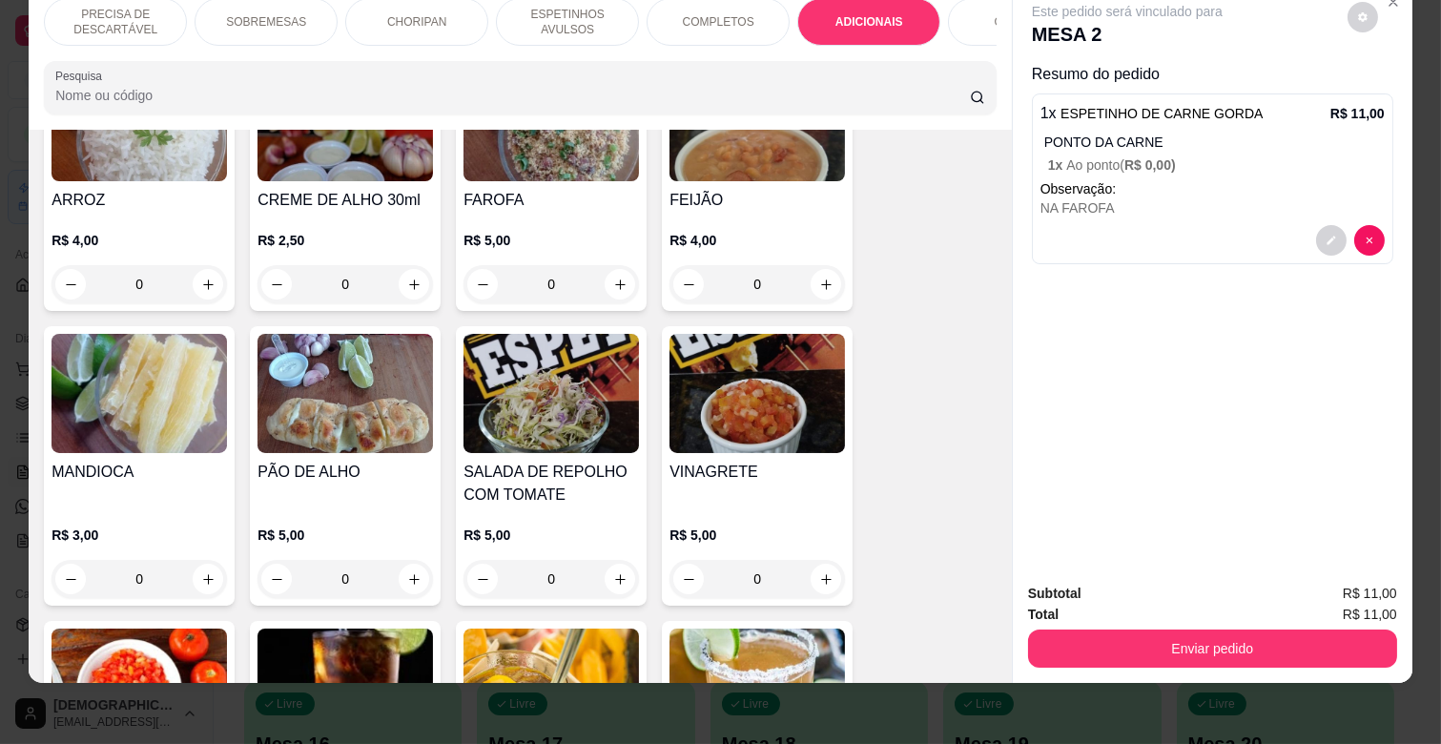
scroll to position [3450, 0]
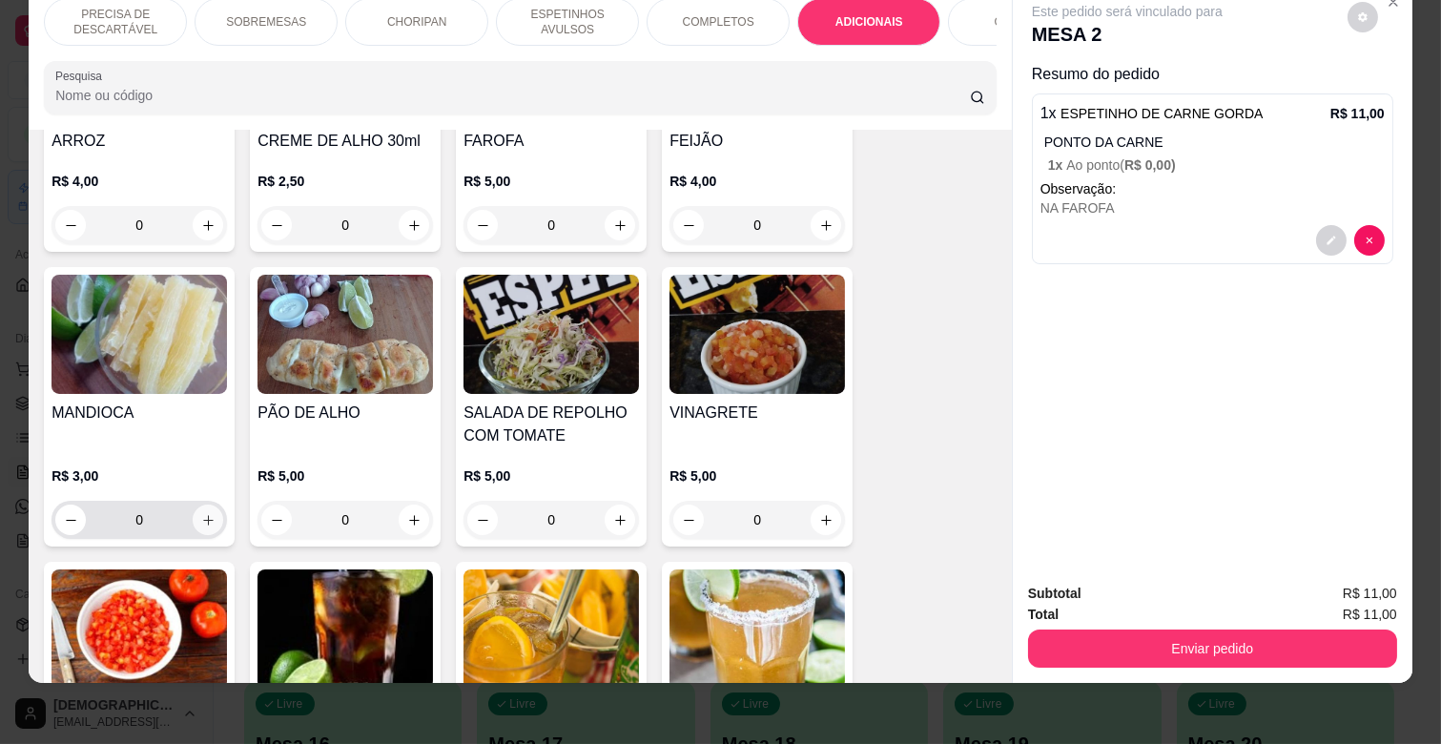
click at [206, 513] on icon "increase-product-quantity" at bounding box center [208, 520] width 14 height 14
type input "1"
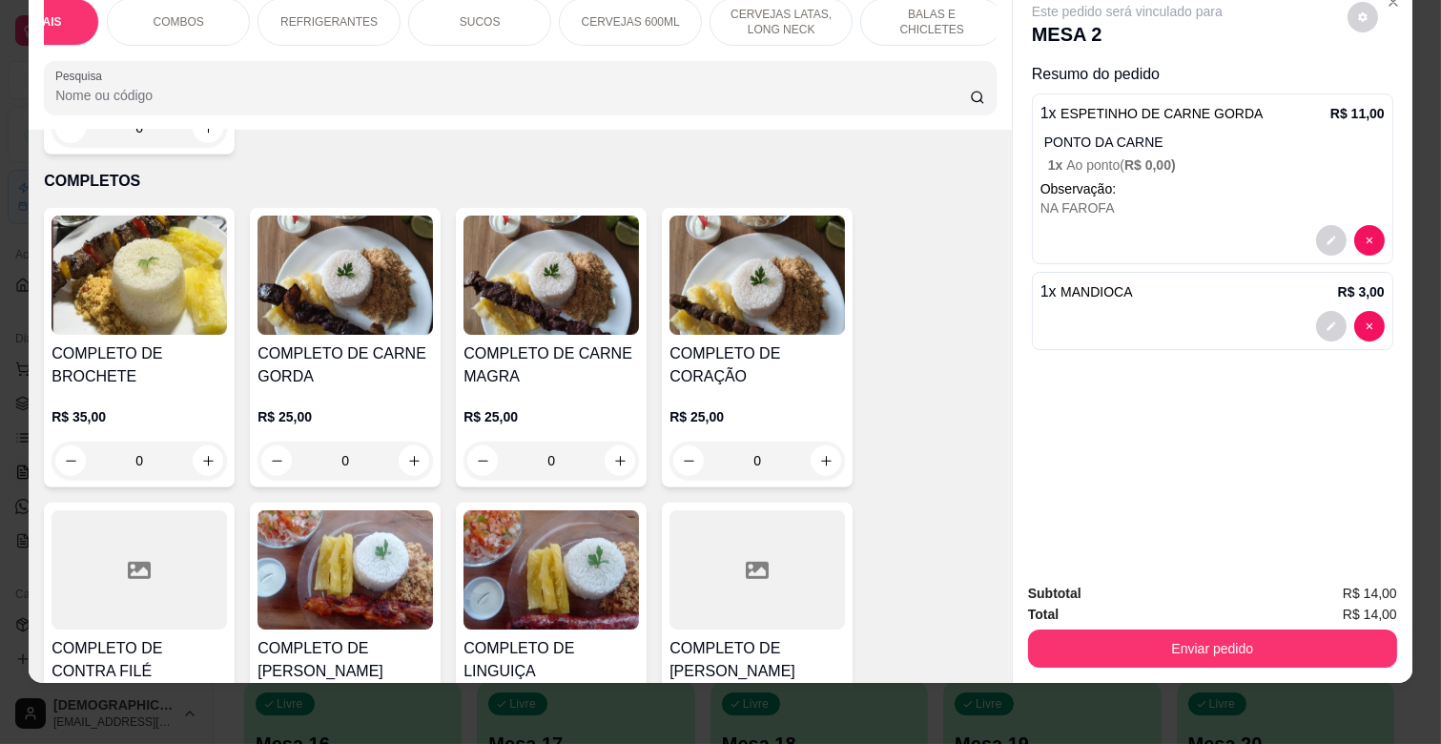
scroll to position [0, 847]
click at [328, 17] on div "REFRIGERANTES" at bounding box center [323, 22] width 143 height 48
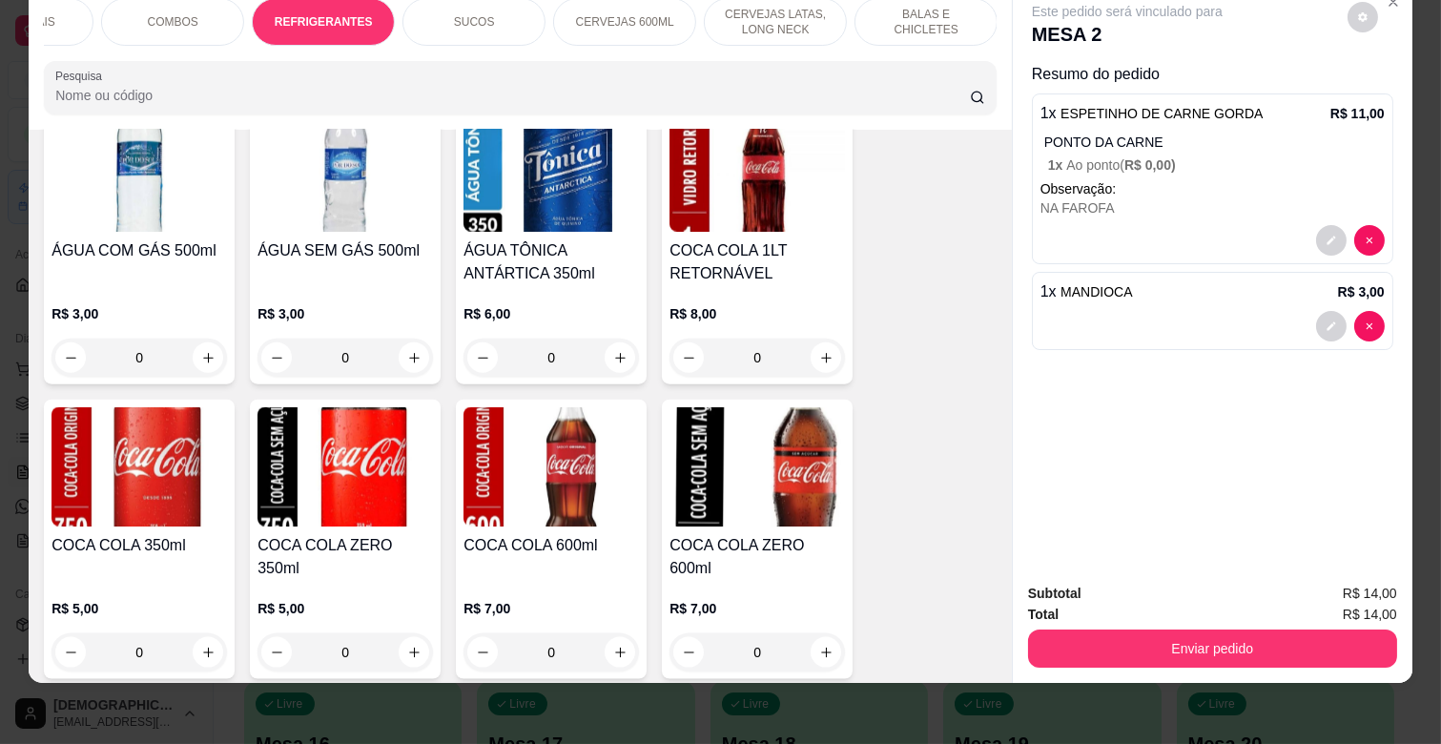
scroll to position [4683, 0]
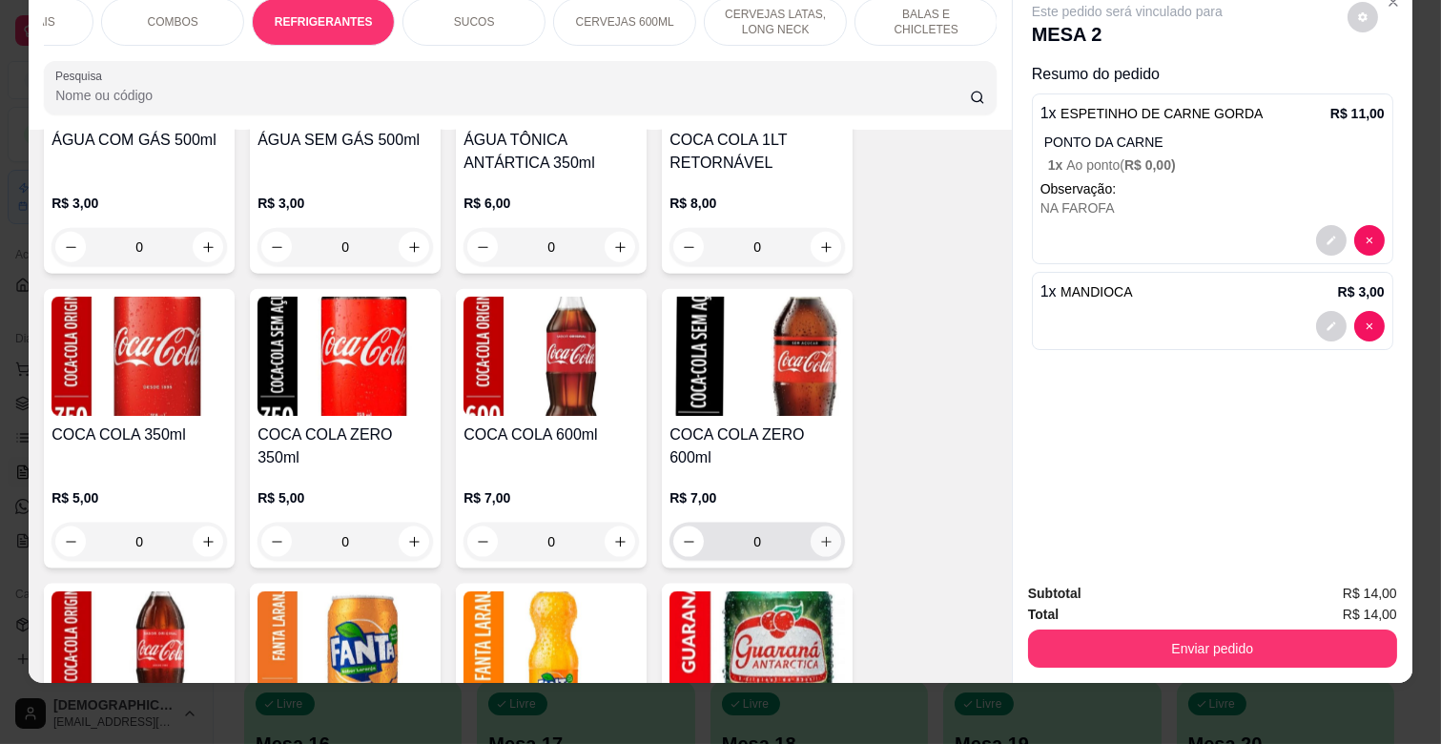
click at [811, 526] on button "increase-product-quantity" at bounding box center [826, 541] width 31 height 31
type input "1"
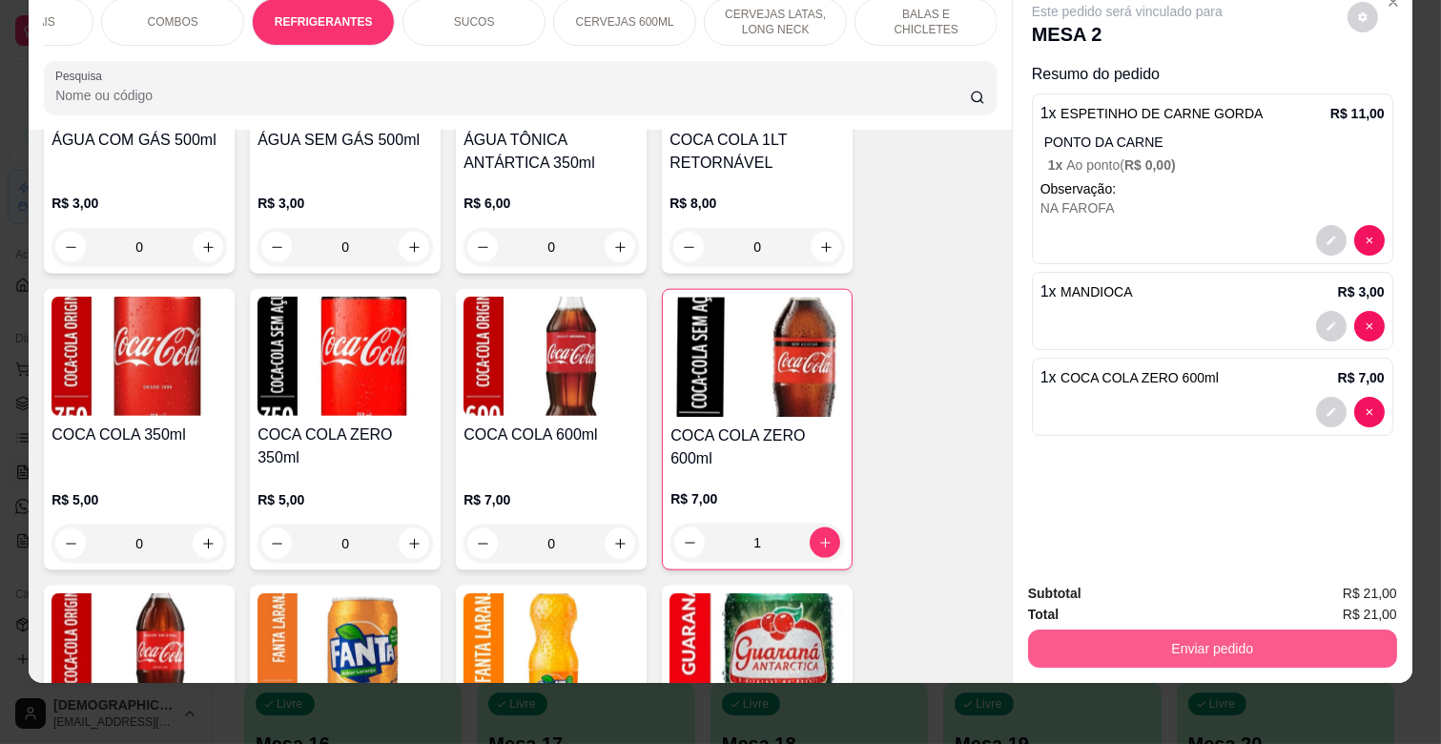
click at [1175, 636] on button "Enviar pedido" at bounding box center [1212, 648] width 369 height 38
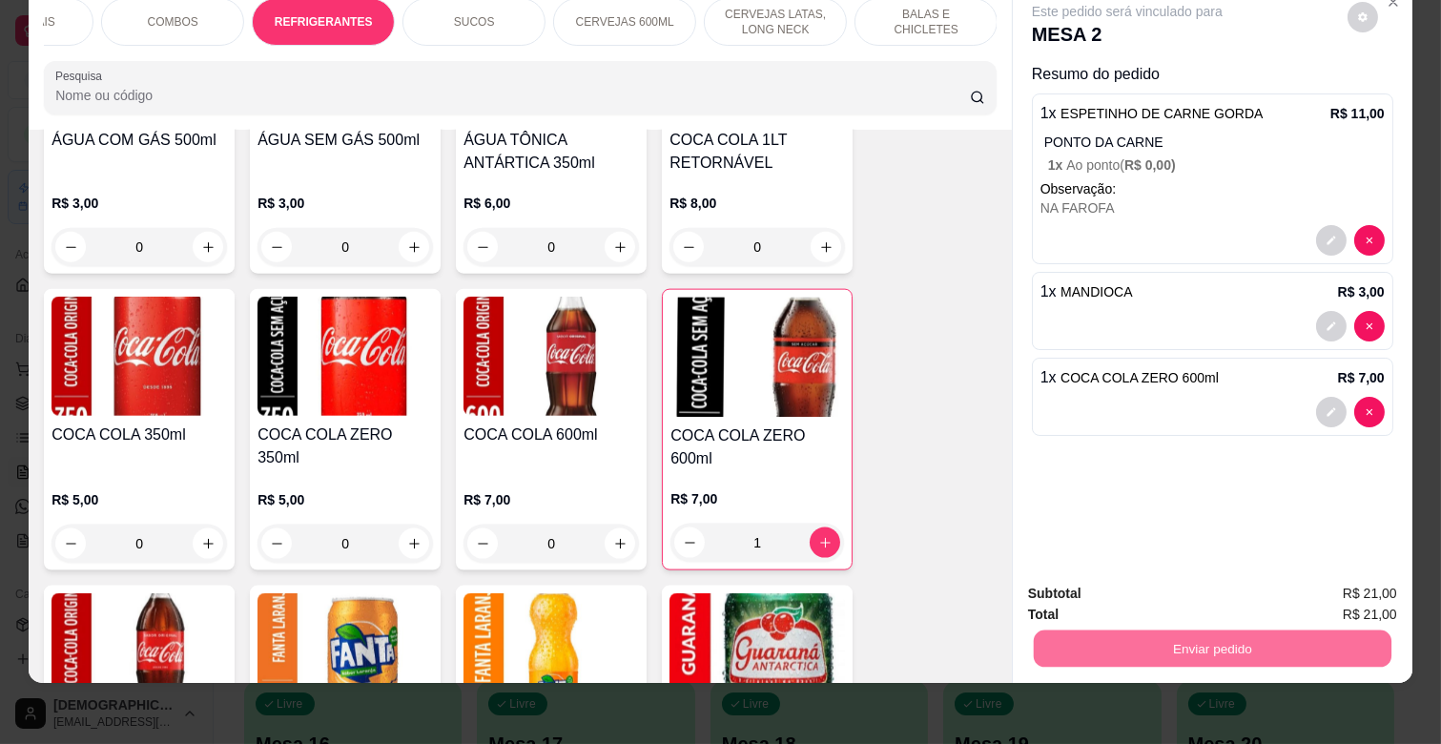
click at [1399, 588] on button "Enviar pedido" at bounding box center [1346, 584] width 105 height 35
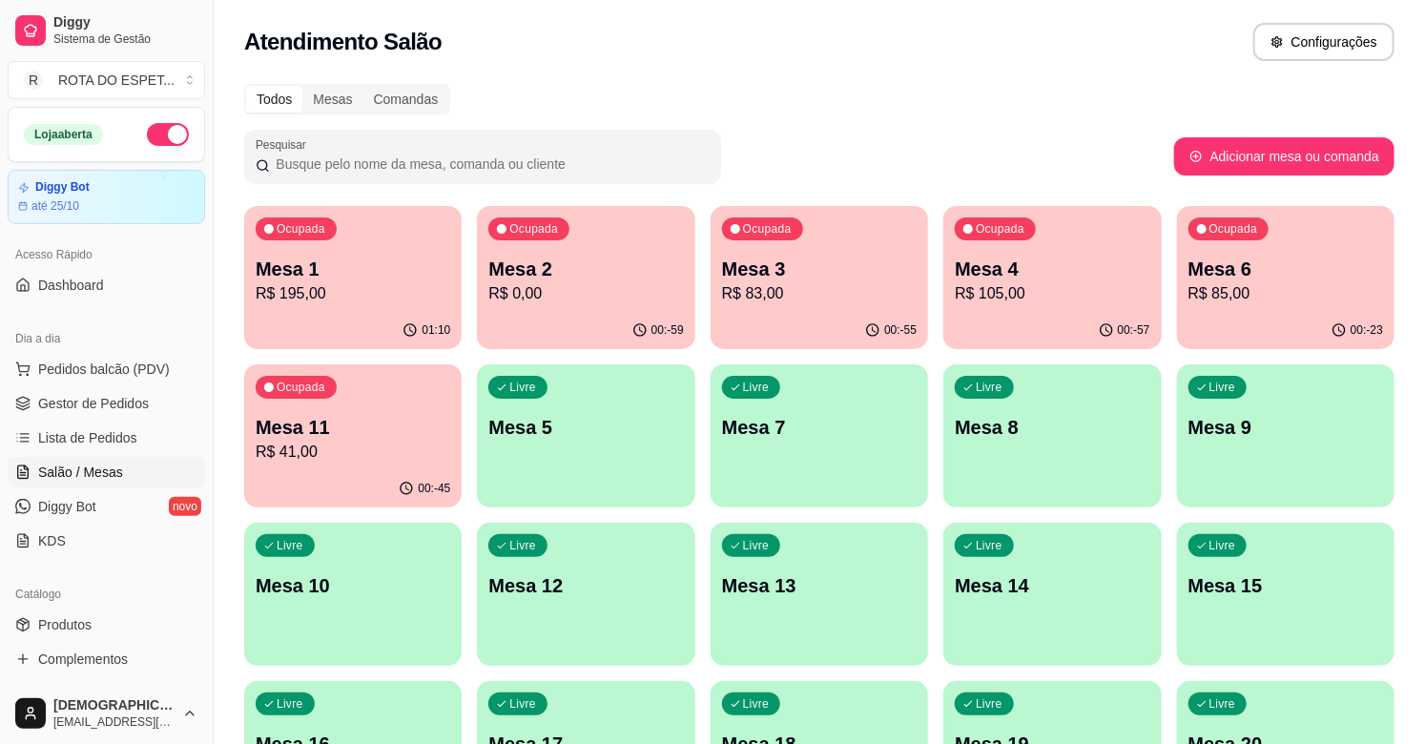
click at [348, 284] on p "R$ 195,00" at bounding box center [353, 293] width 195 height 23
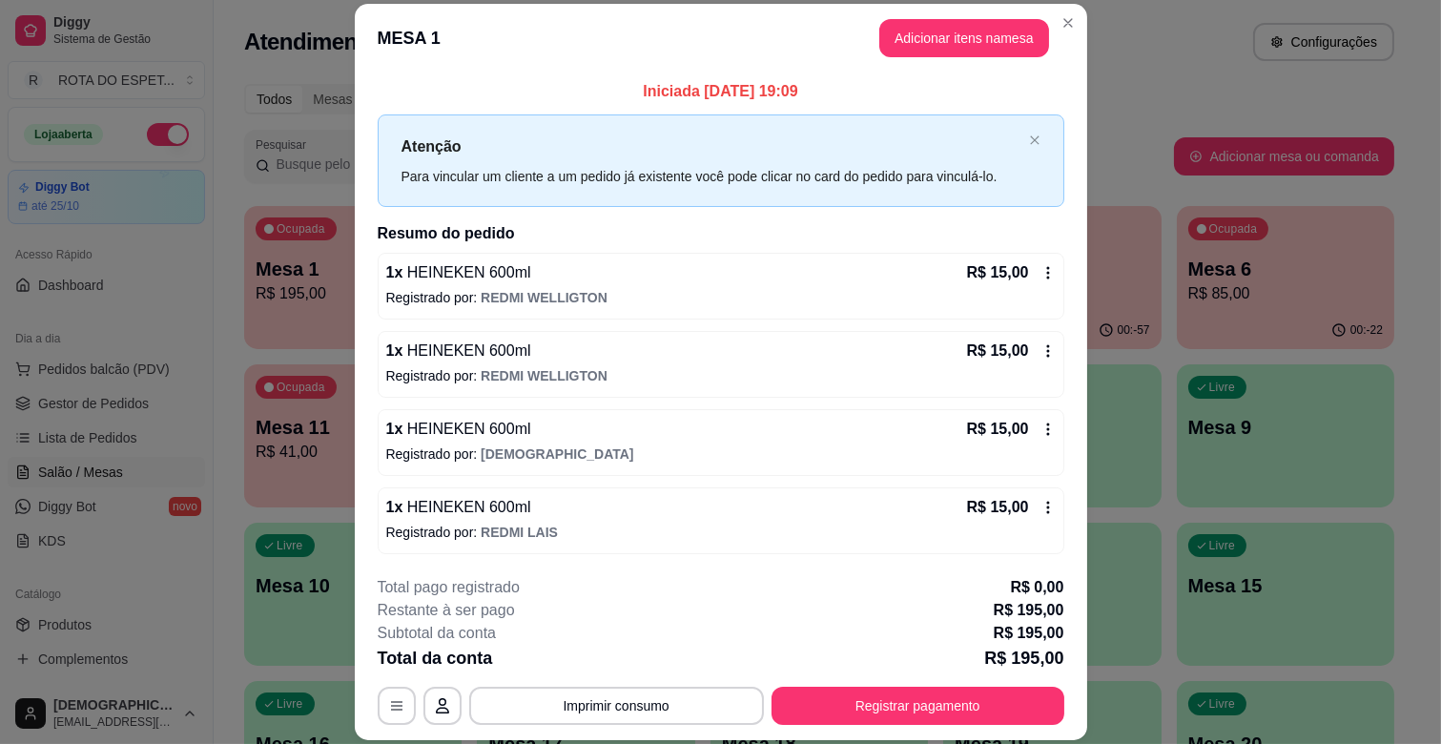
click at [949, 57] on header "MESA 1 Adicionar itens na mesa" at bounding box center [721, 38] width 732 height 69
click at [946, 49] on button "Adicionar itens na mesa" at bounding box center [964, 38] width 164 height 37
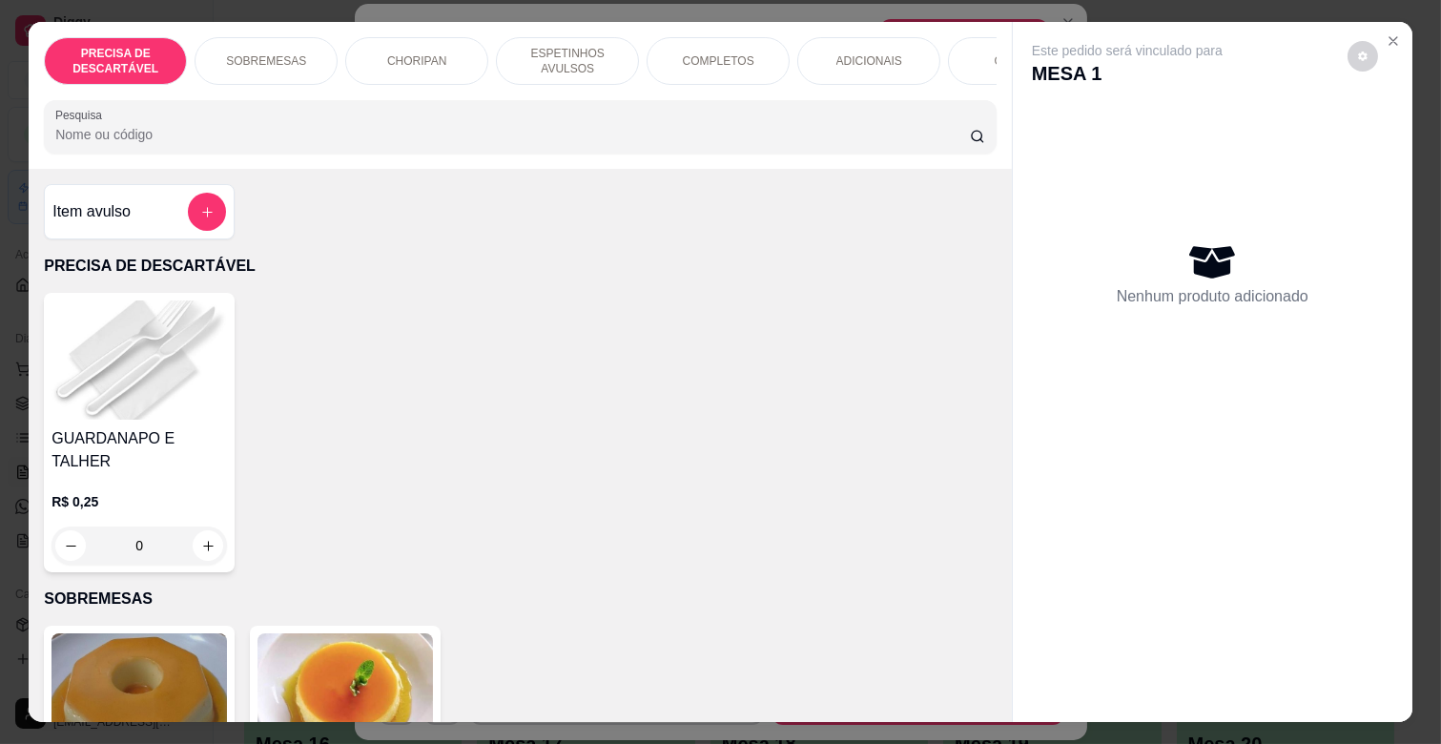
scroll to position [0, 847]
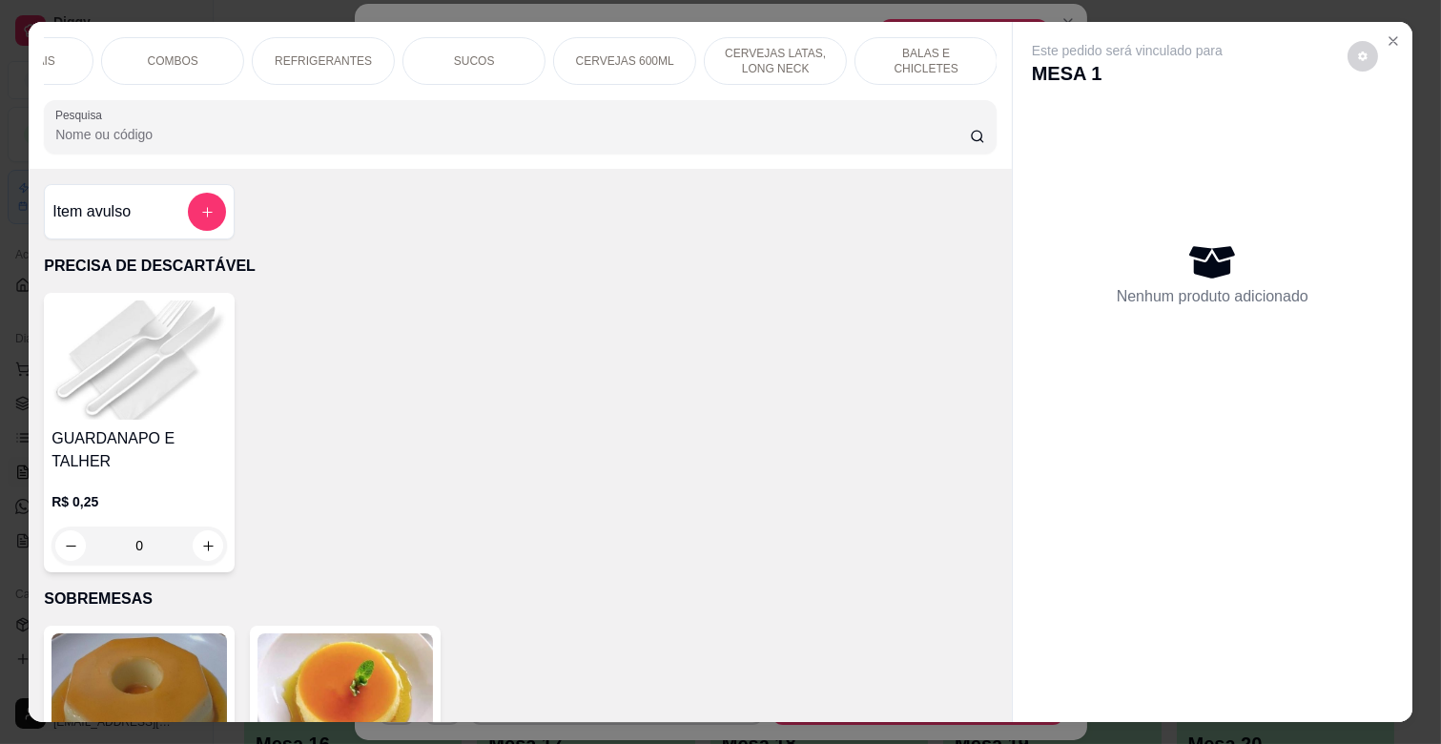
click at [262, 22] on div "PRECISA DE DESCARTÁVEL SOBREMESAS CHORIPAN ESPETINHOS AVULSOS COMPLETOS ADICION…" at bounding box center [520, 95] width 983 height 147
click at [322, 63] on div "REFRIGERANTES" at bounding box center [323, 61] width 143 height 48
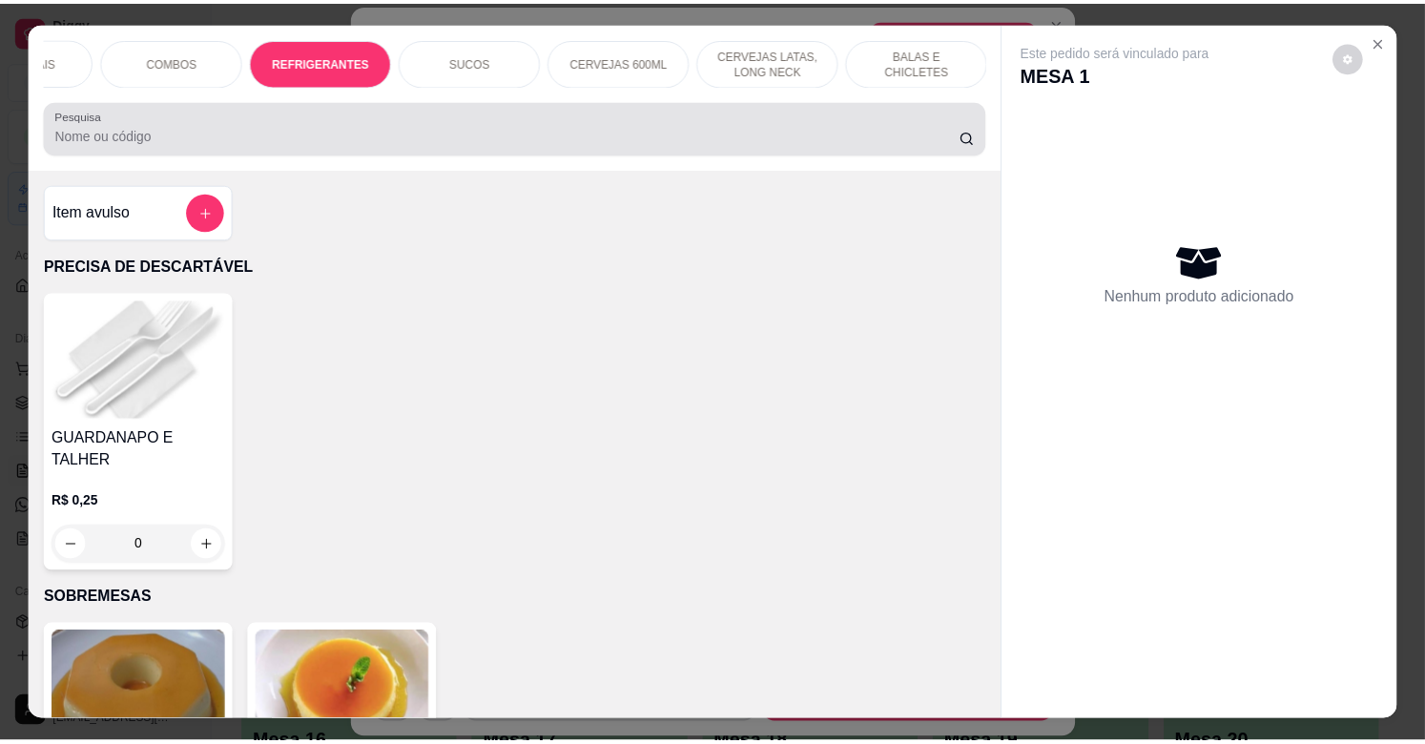
scroll to position [46, 0]
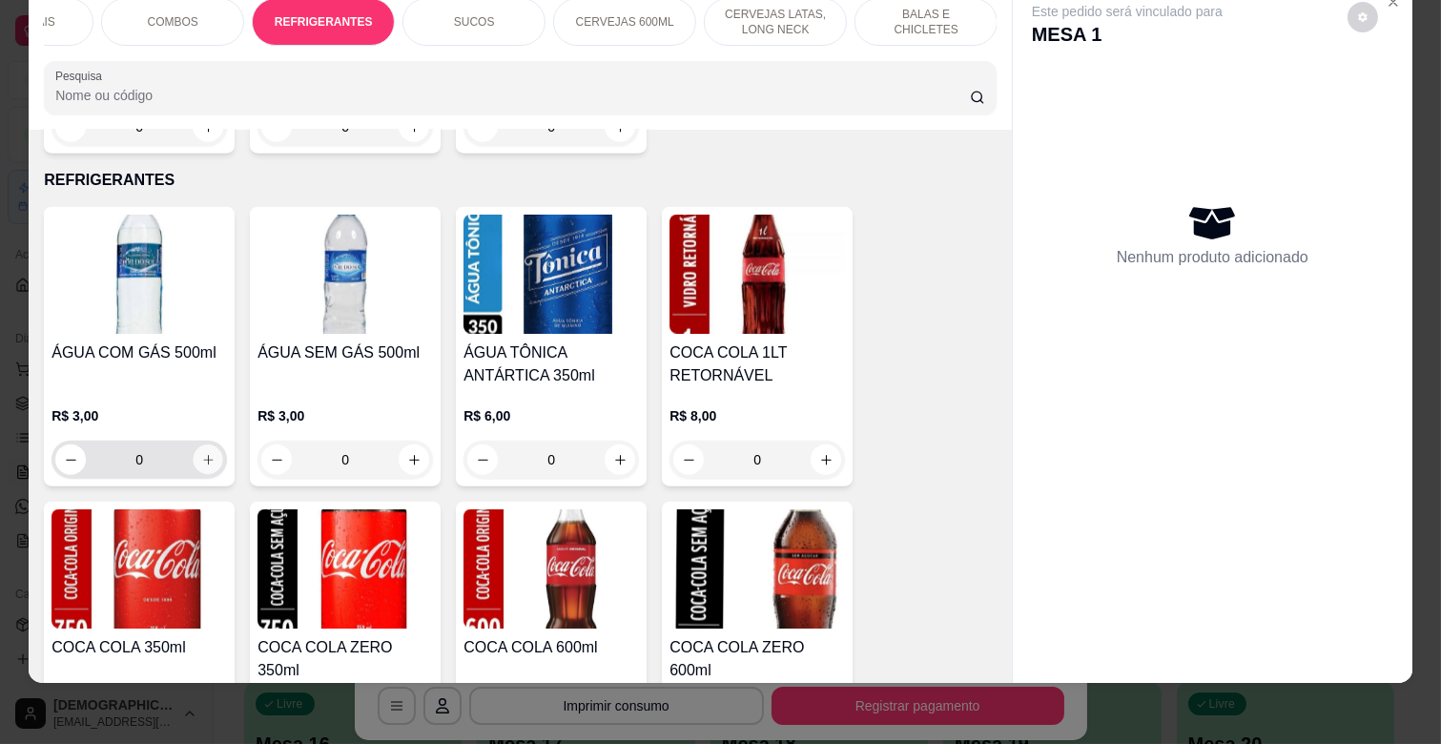
click at [201, 453] on icon "increase-product-quantity" at bounding box center [208, 460] width 14 height 14
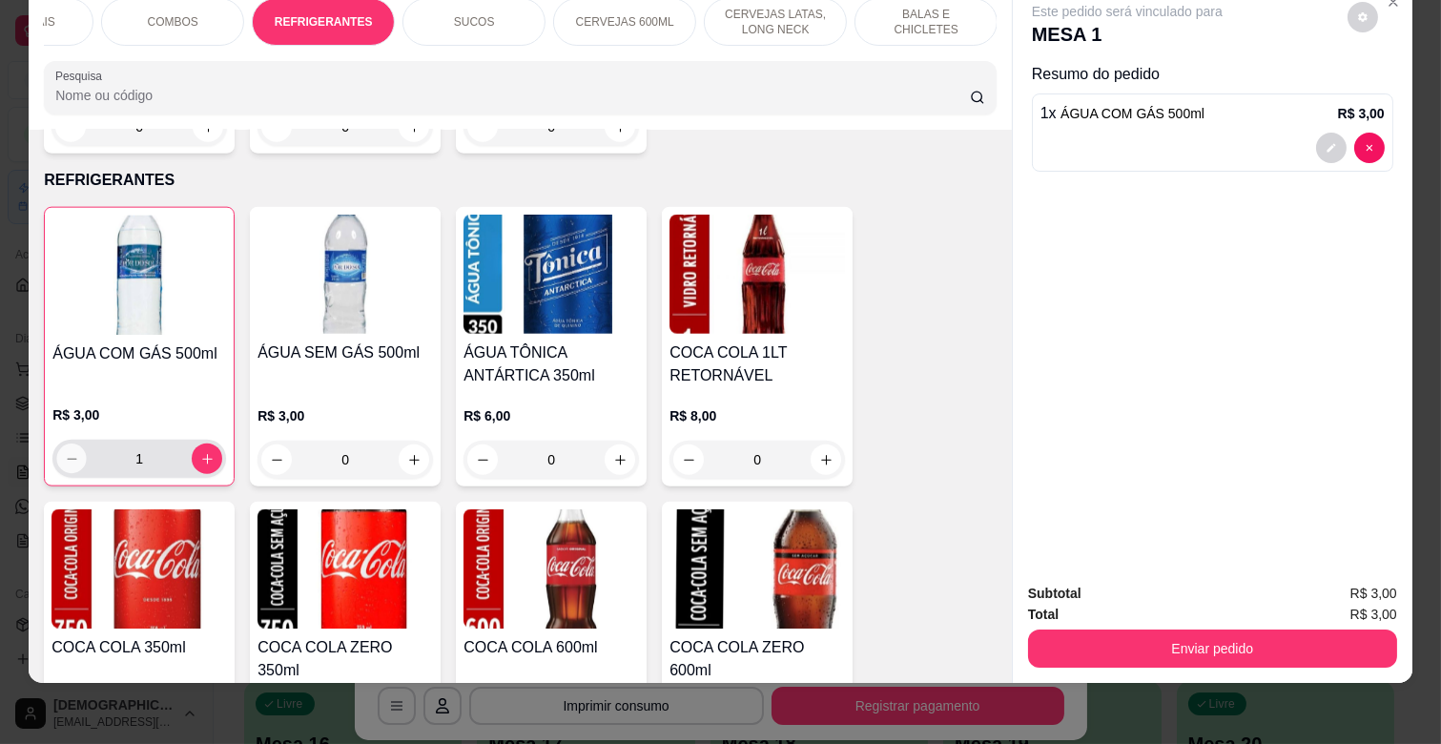
click at [70, 452] on icon "decrease-product-quantity" at bounding box center [72, 459] width 14 height 14
type input "0"
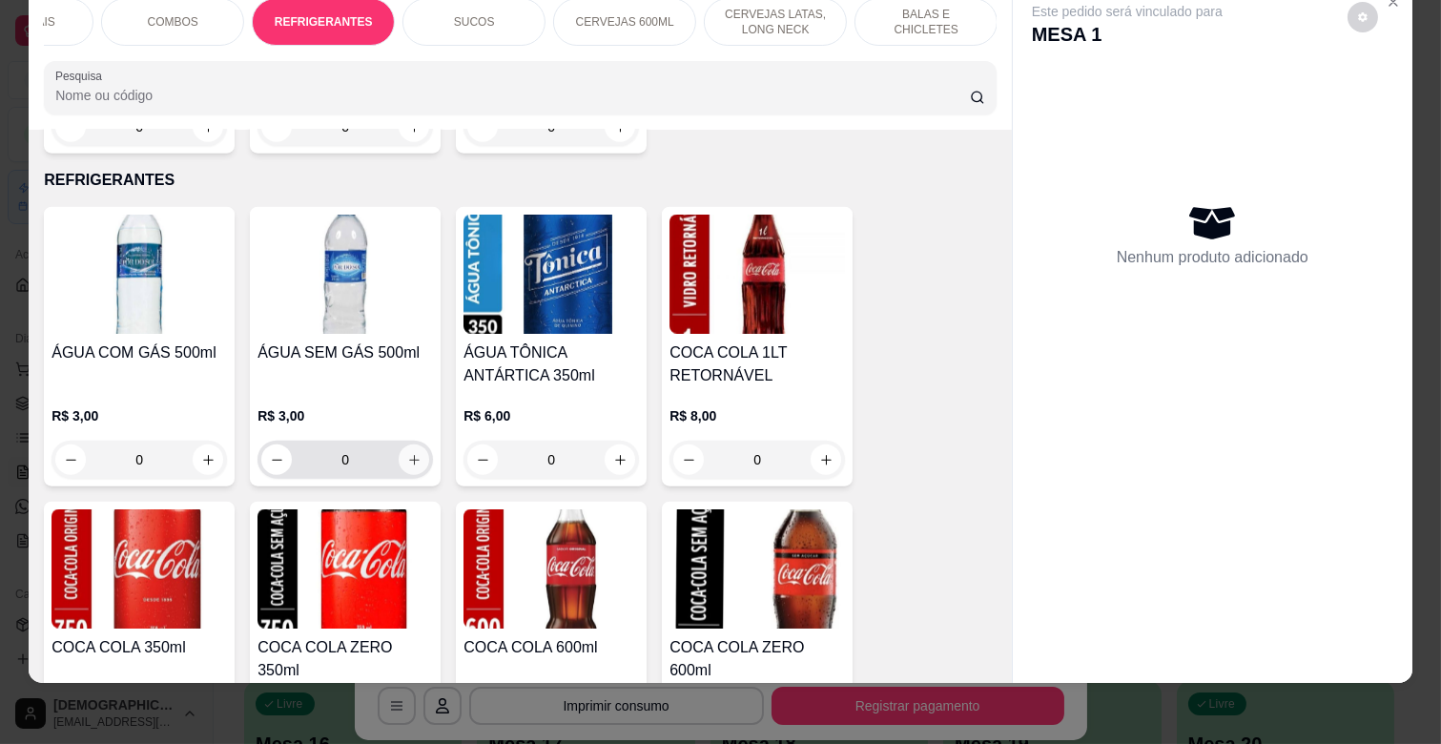
click at [414, 444] on button "increase-product-quantity" at bounding box center [414, 459] width 31 height 31
type input "1"
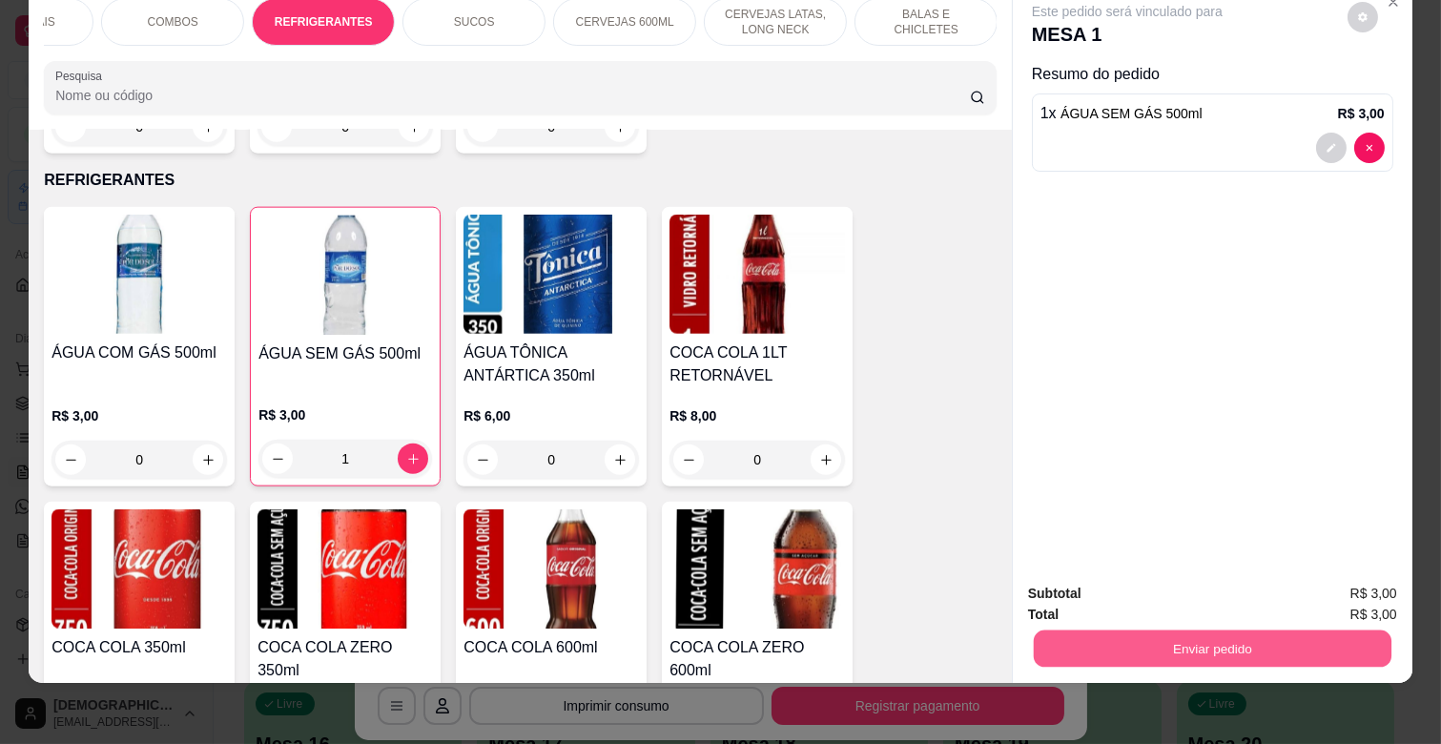
click at [1106, 629] on button "Enviar pedido" at bounding box center [1213, 647] width 358 height 37
click at [1322, 576] on button "Enviar pedido" at bounding box center [1347, 585] width 108 height 36
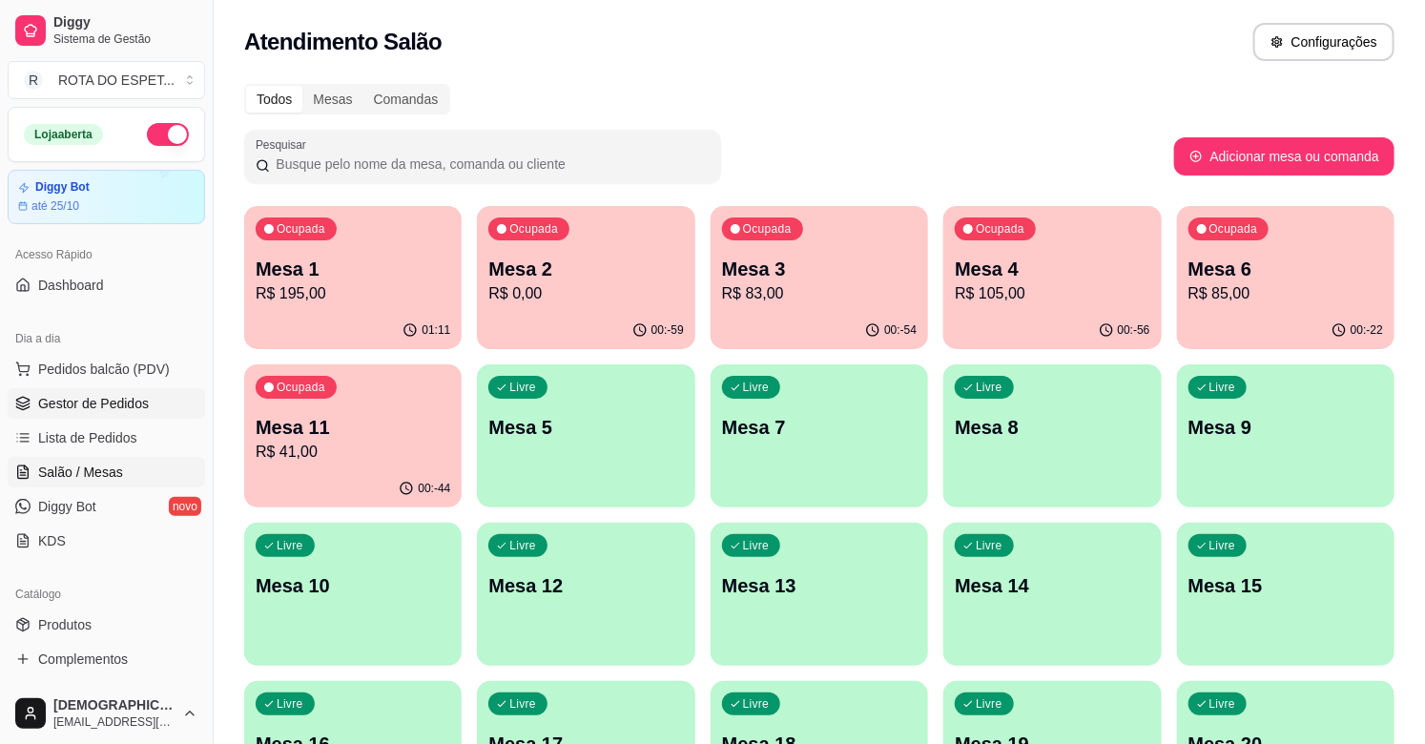
click at [81, 407] on span "Gestor de Pedidos" at bounding box center [93, 403] width 111 height 19
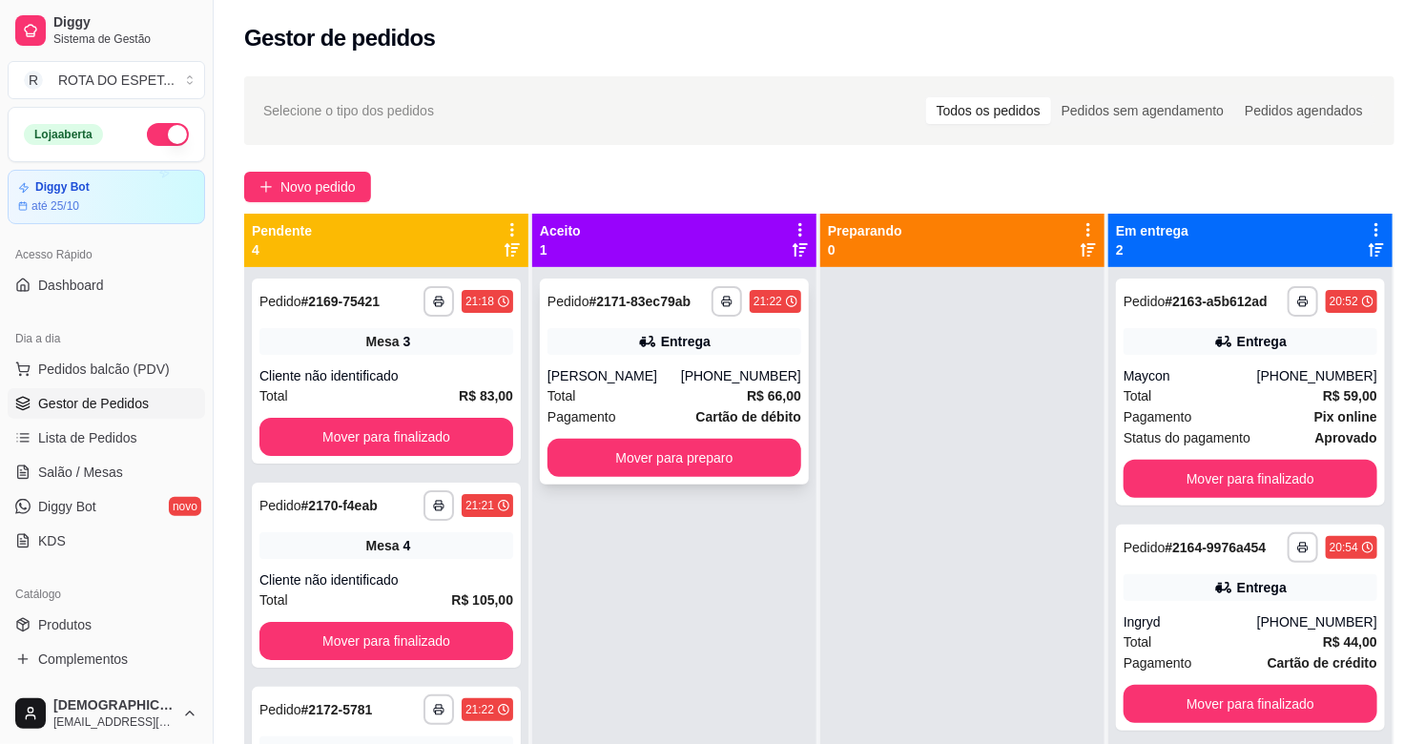
click at [662, 377] on div "[PERSON_NAME]" at bounding box center [614, 375] width 134 height 19
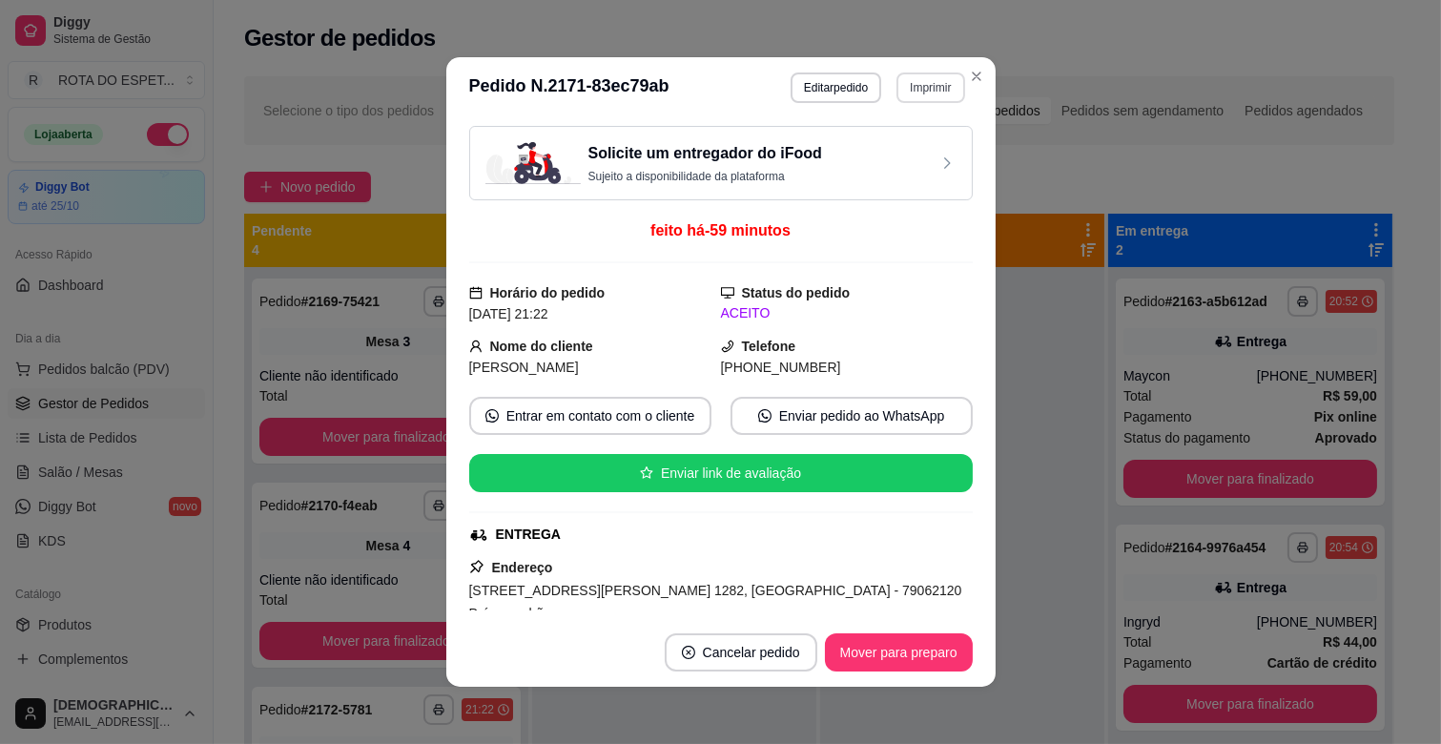
click at [925, 89] on button "Imprimir" at bounding box center [930, 87] width 68 height 31
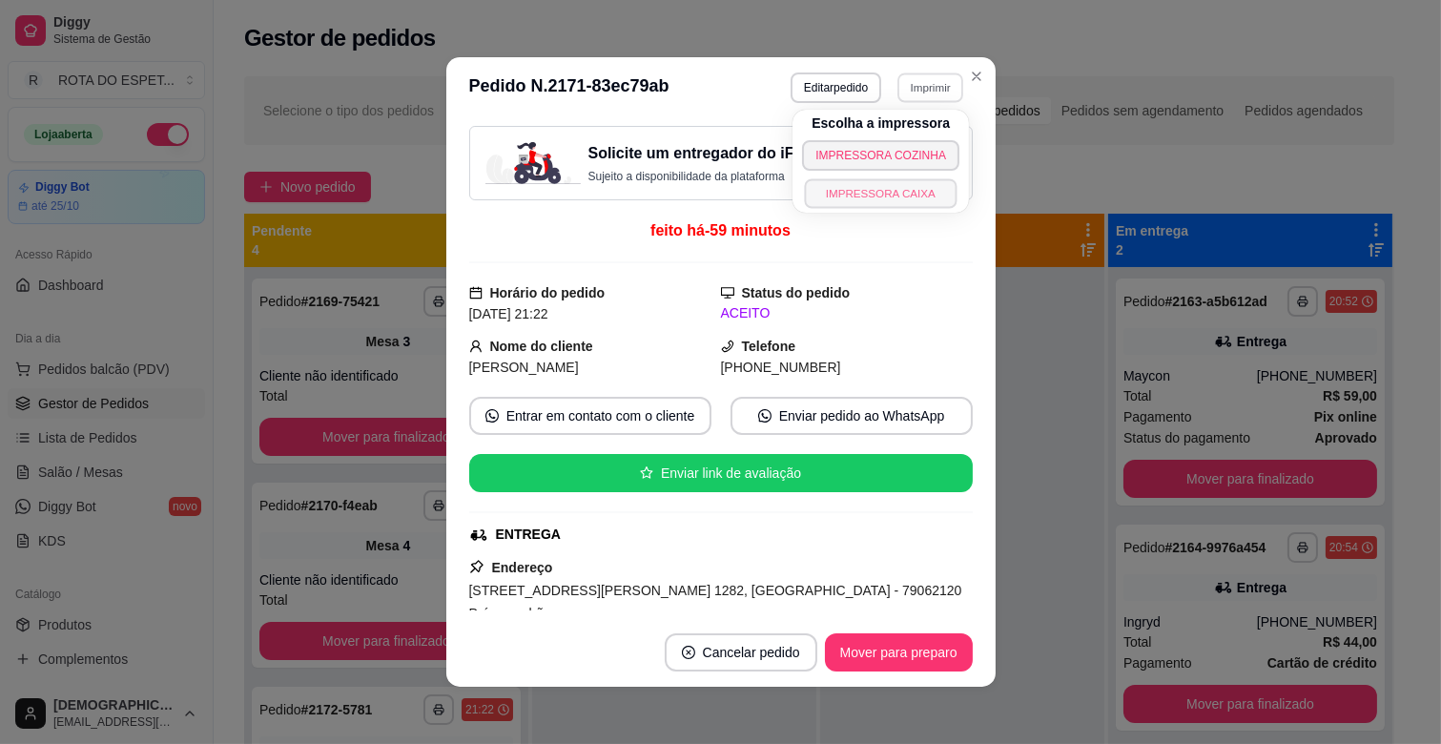
click at [912, 188] on button "IMPRESSORA CAIXA" at bounding box center [881, 193] width 153 height 30
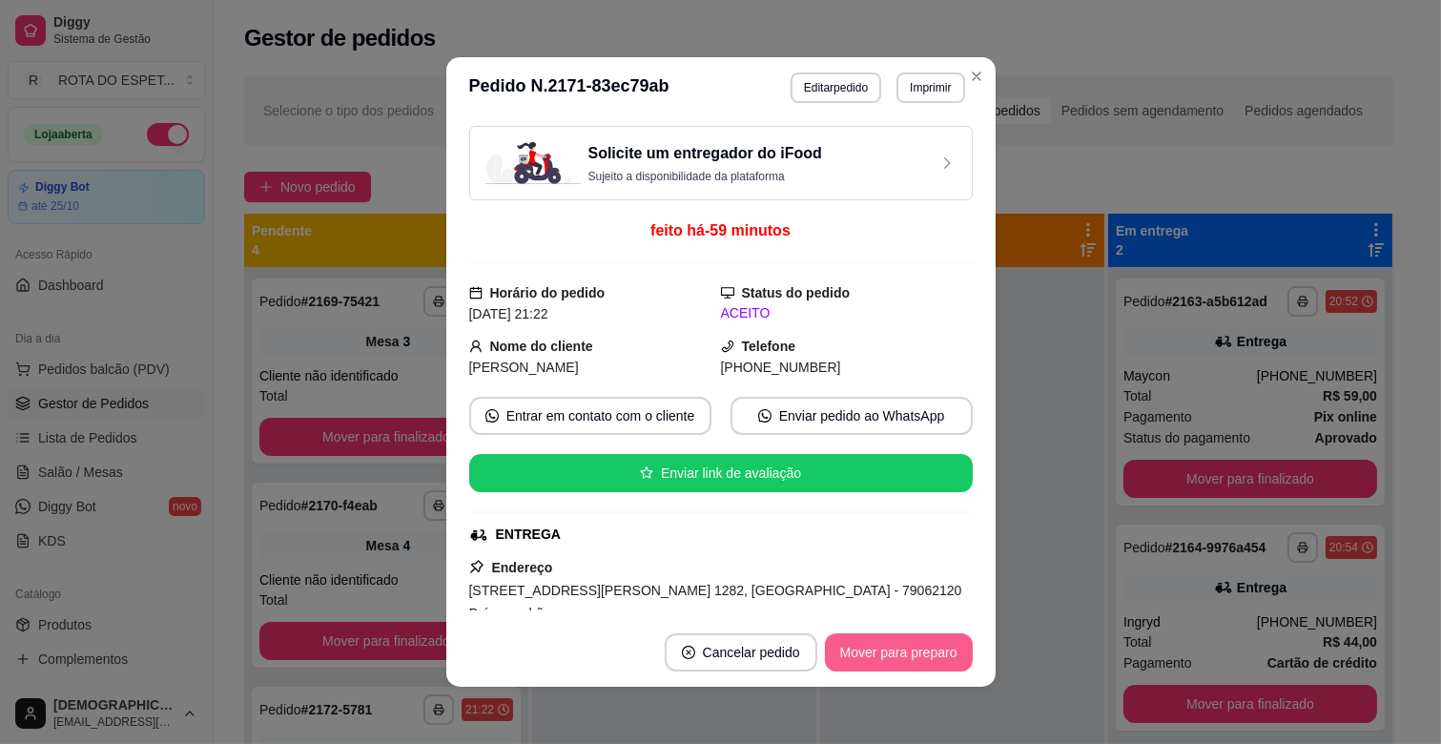
click at [907, 640] on button "Mover para preparo" at bounding box center [899, 652] width 148 height 38
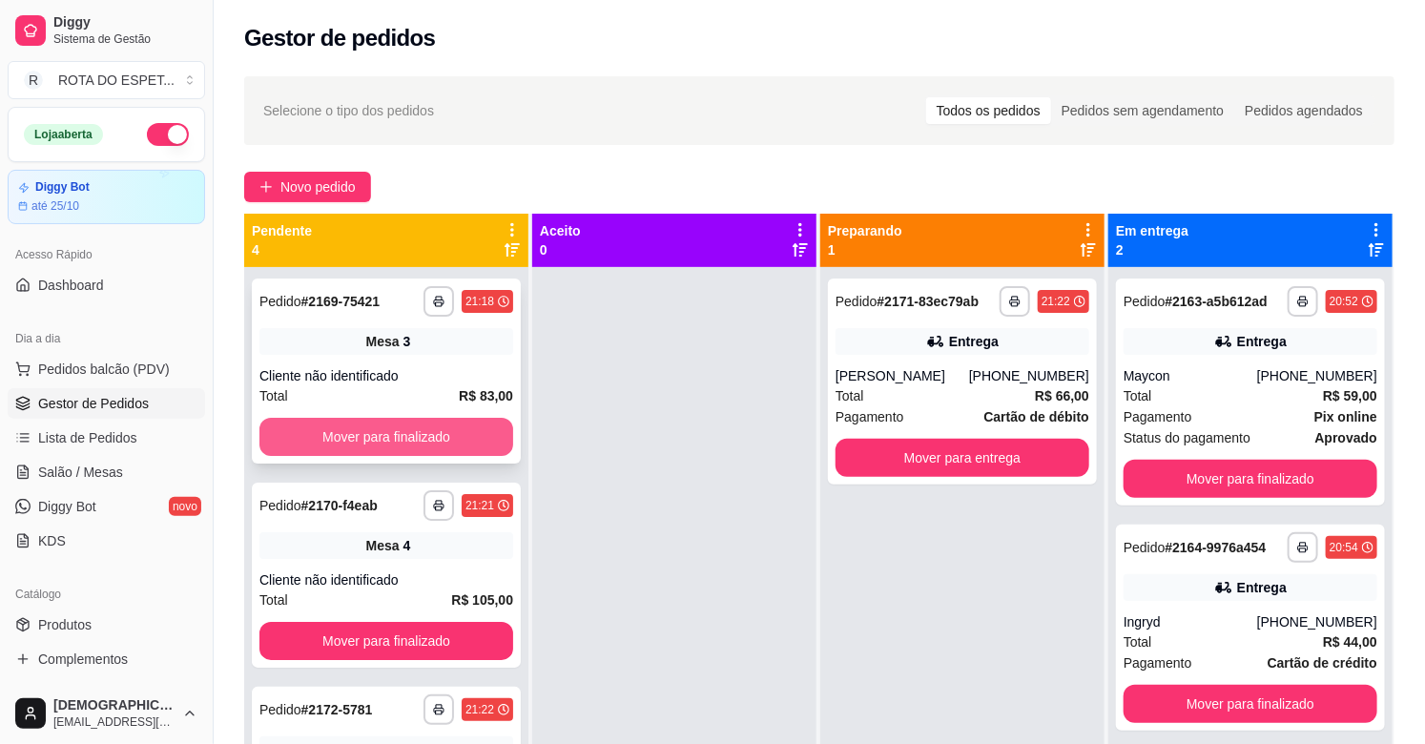
click at [470, 429] on button "Mover para finalizado" at bounding box center [386, 437] width 254 height 38
click at [411, 424] on button "Mover para finalizado" at bounding box center [386, 437] width 246 height 37
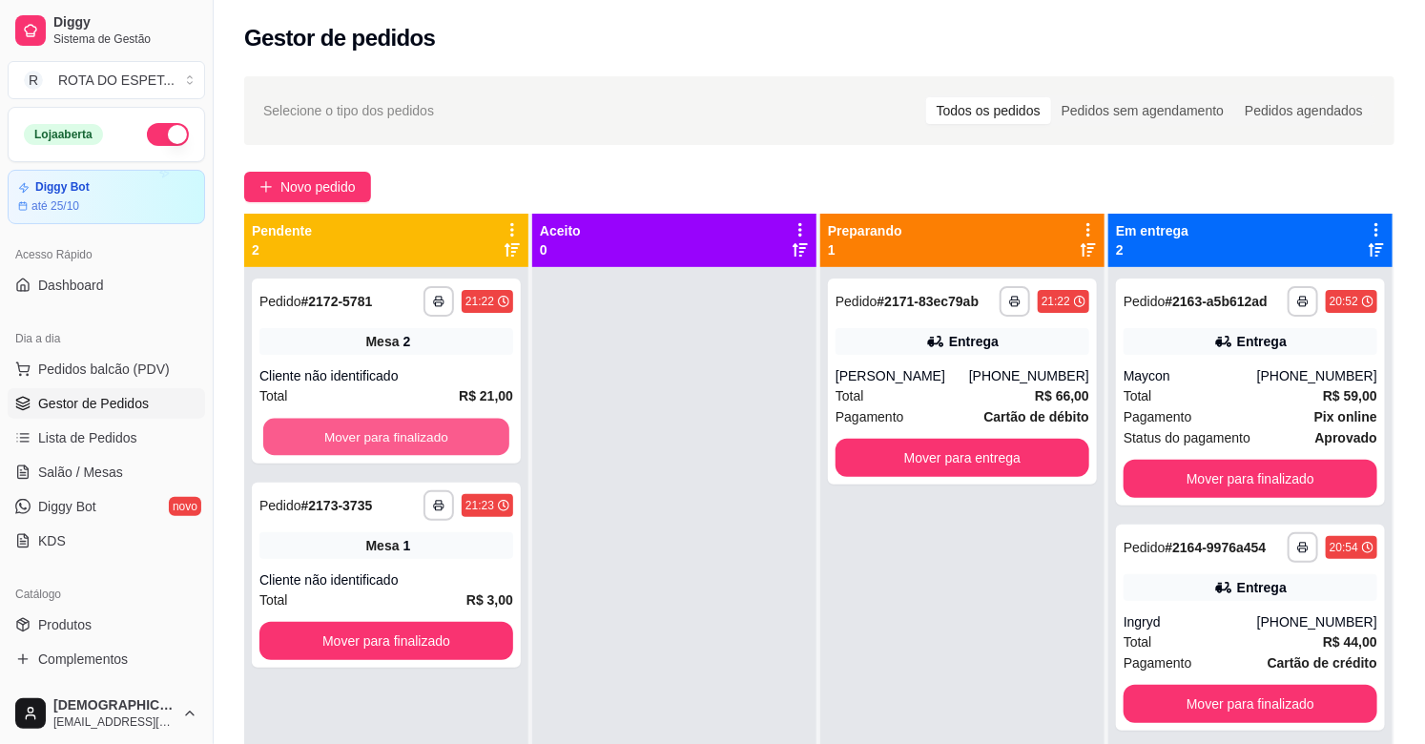
click at [411, 424] on button "Mover para finalizado" at bounding box center [386, 437] width 246 height 37
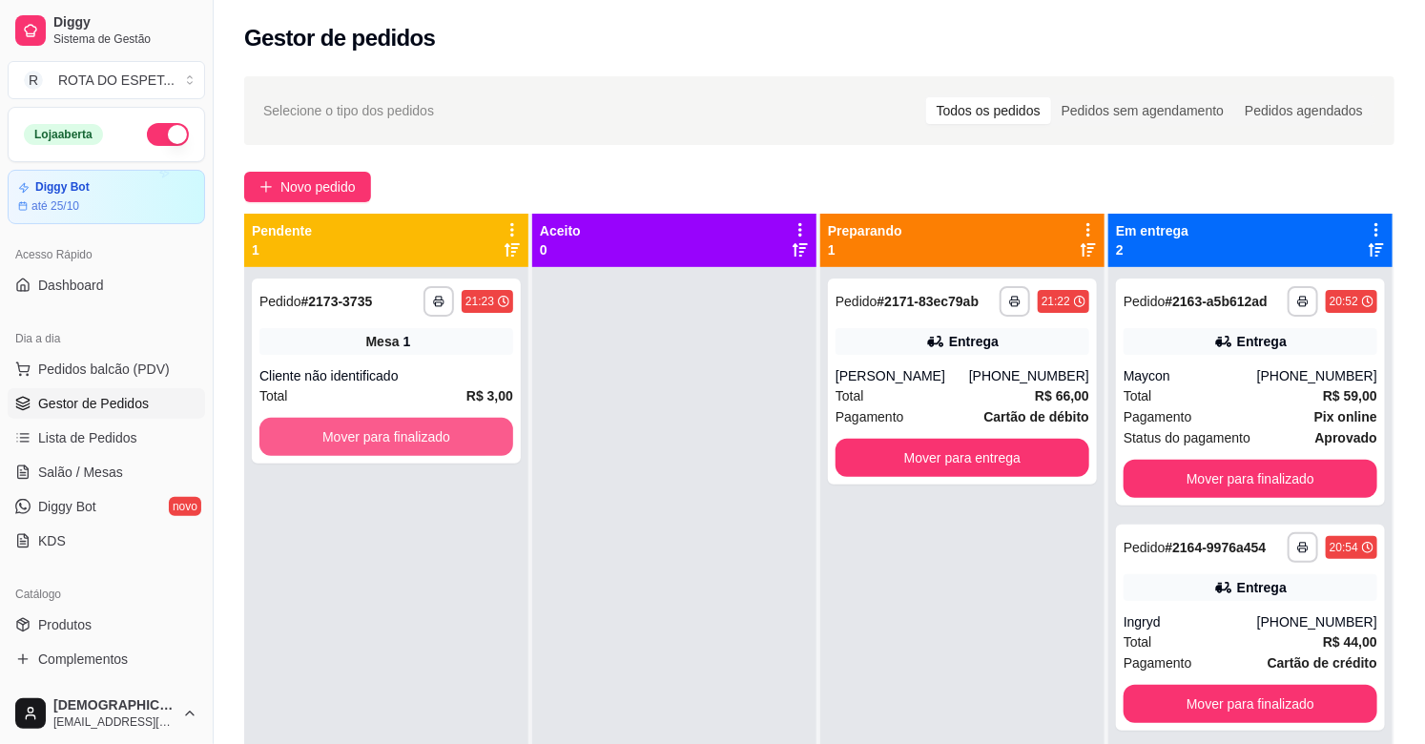
click at [411, 424] on button "Mover para finalizado" at bounding box center [386, 437] width 254 height 38
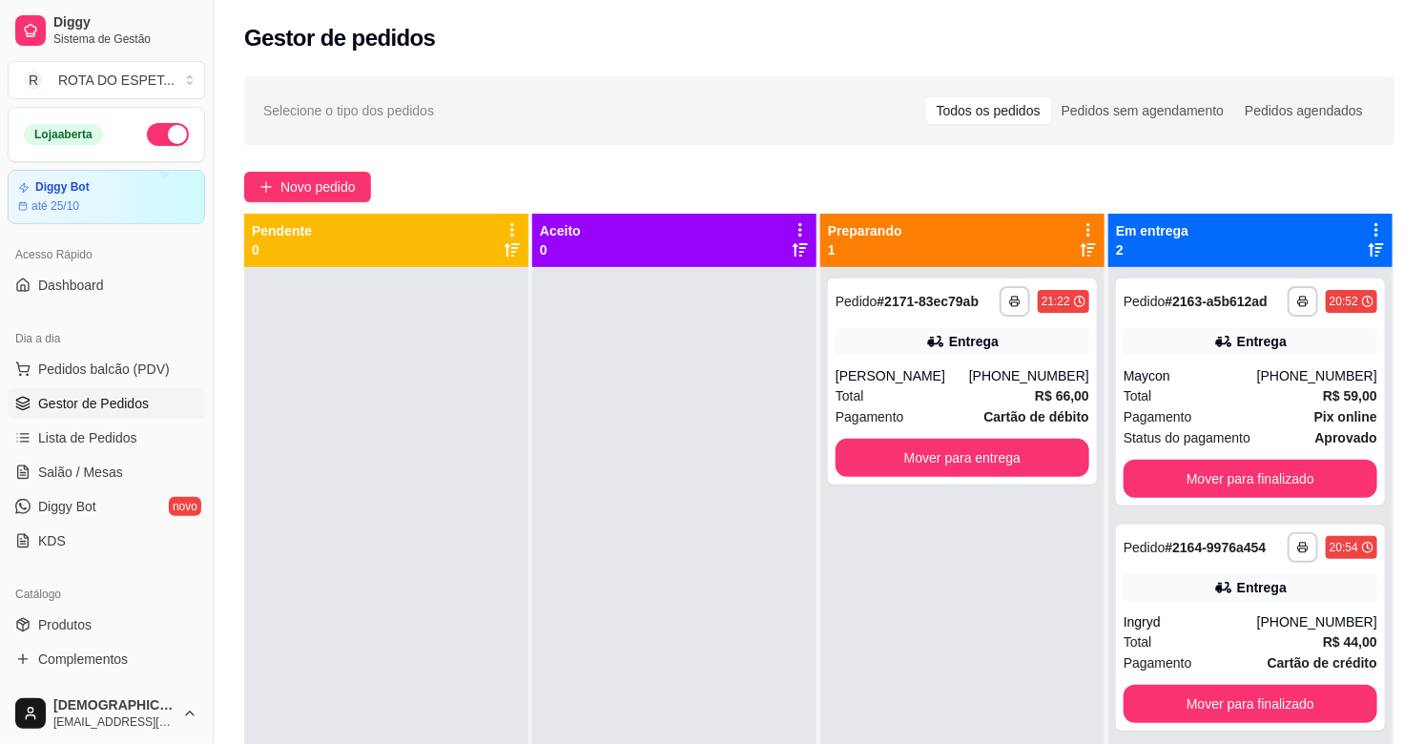
click at [719, 516] on div at bounding box center [674, 639] width 284 height 744
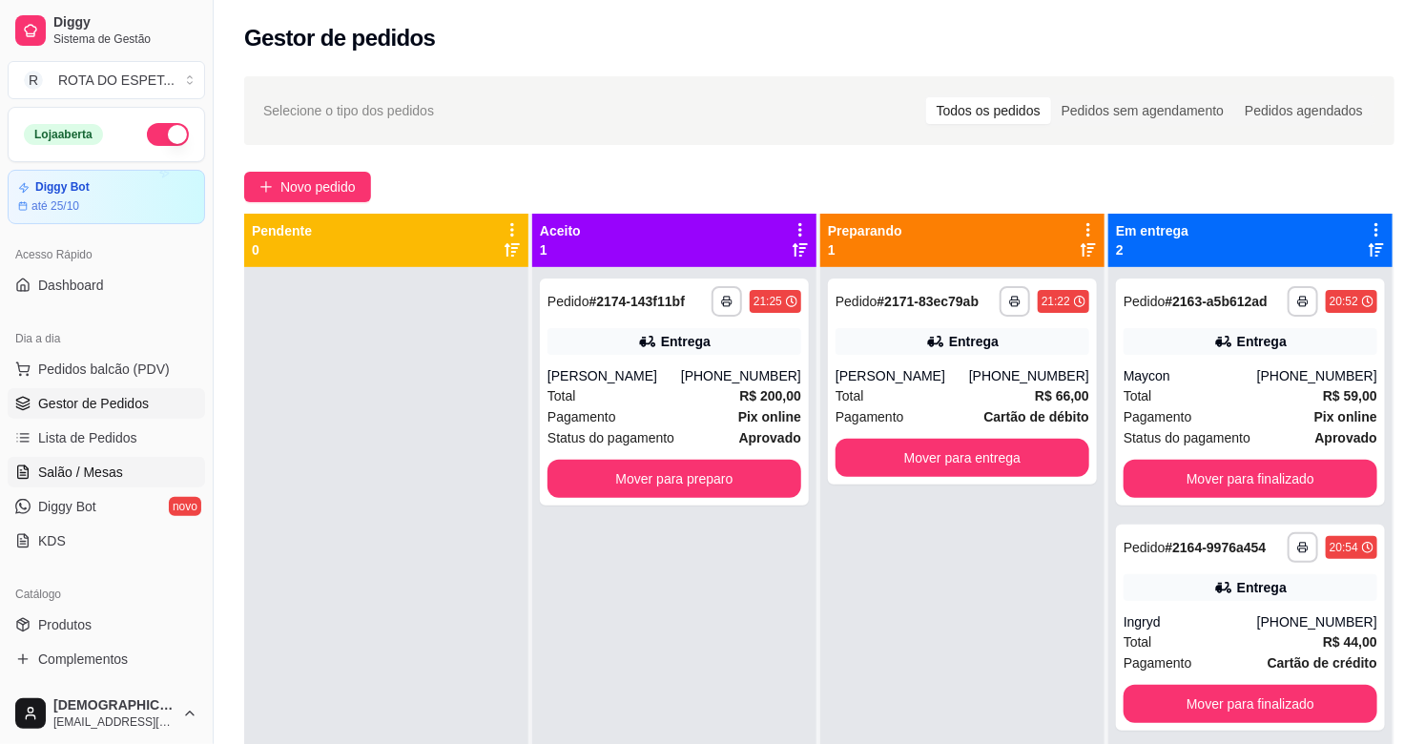
click at [54, 464] on span "Salão / Mesas" at bounding box center [80, 472] width 85 height 19
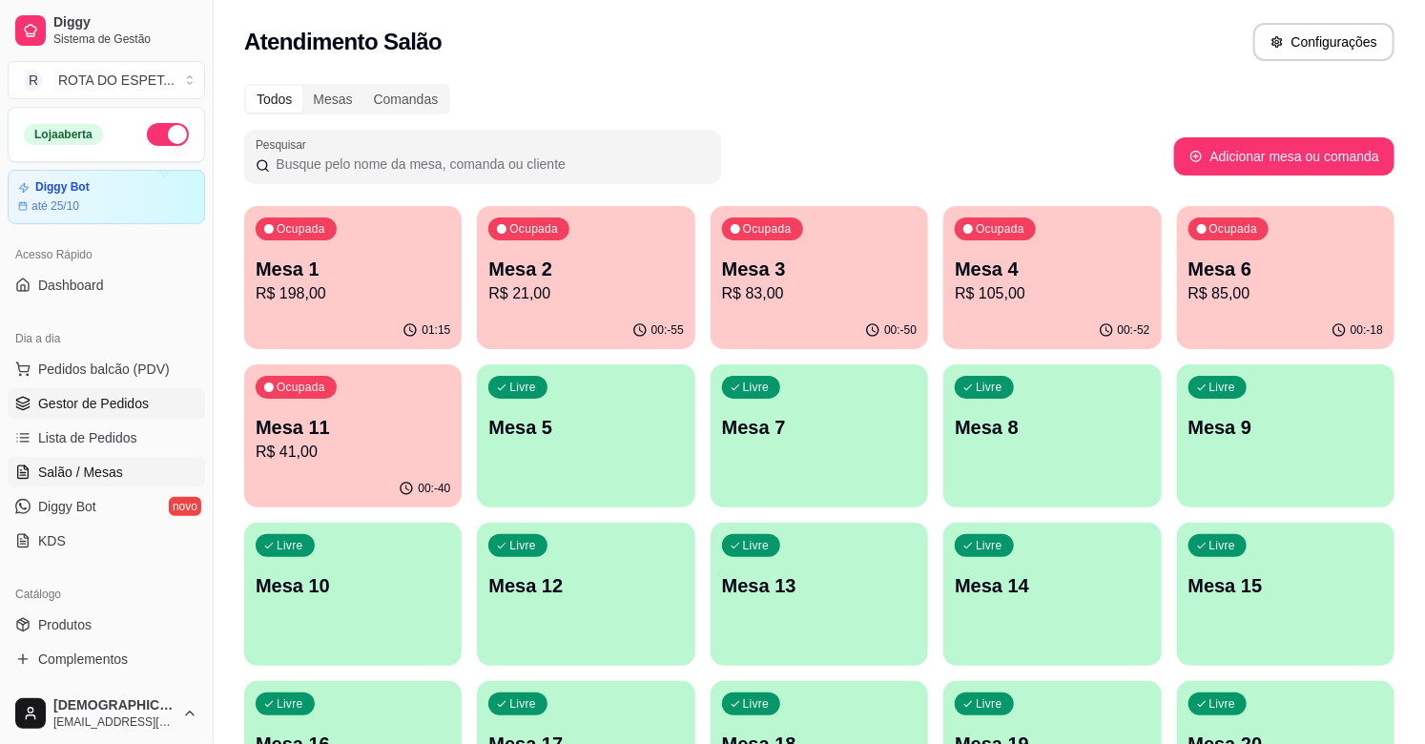
click at [148, 393] on link "Gestor de Pedidos" at bounding box center [106, 403] width 197 height 31
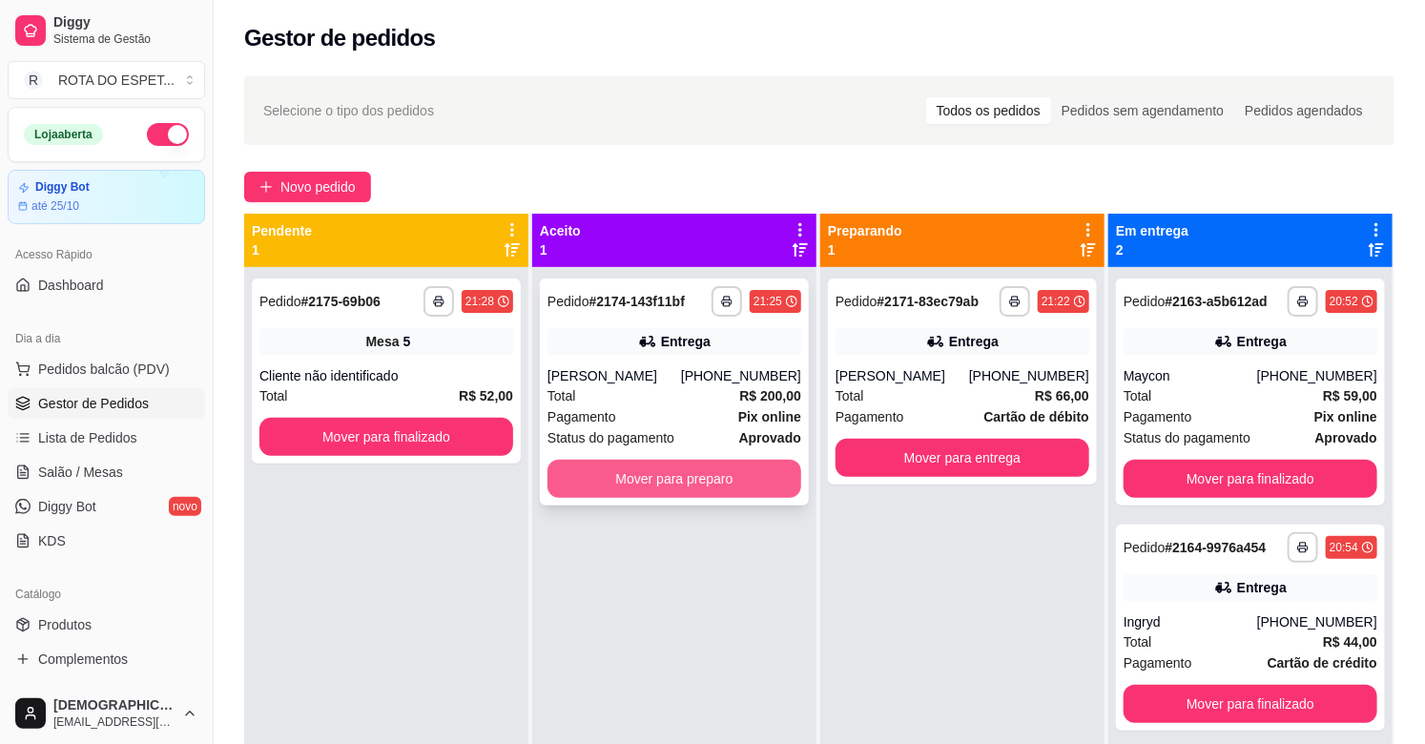
click at [698, 479] on button "Mover para preparo" at bounding box center [674, 479] width 254 height 38
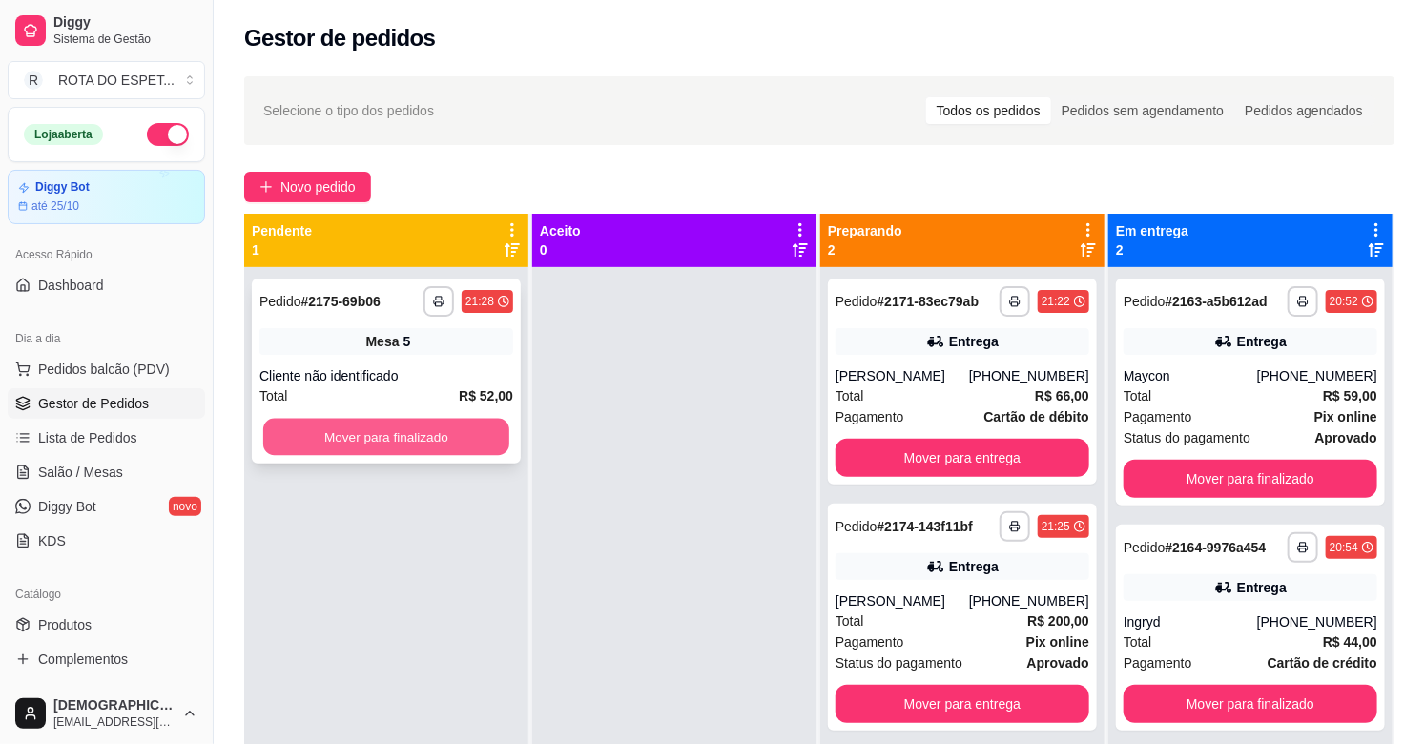
click at [393, 435] on button "Mover para finalizado" at bounding box center [386, 437] width 246 height 37
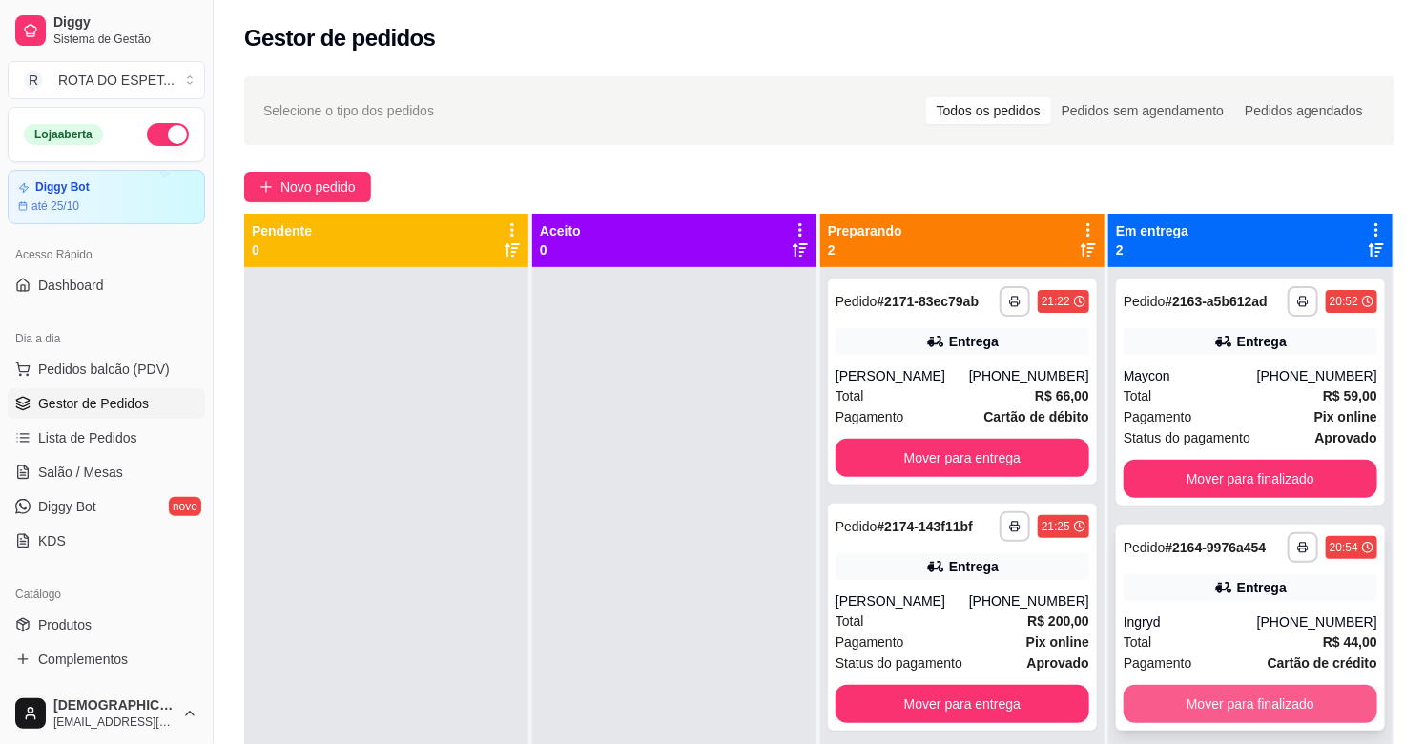
click at [1231, 701] on button "Mover para finalizado" at bounding box center [1250, 704] width 254 height 38
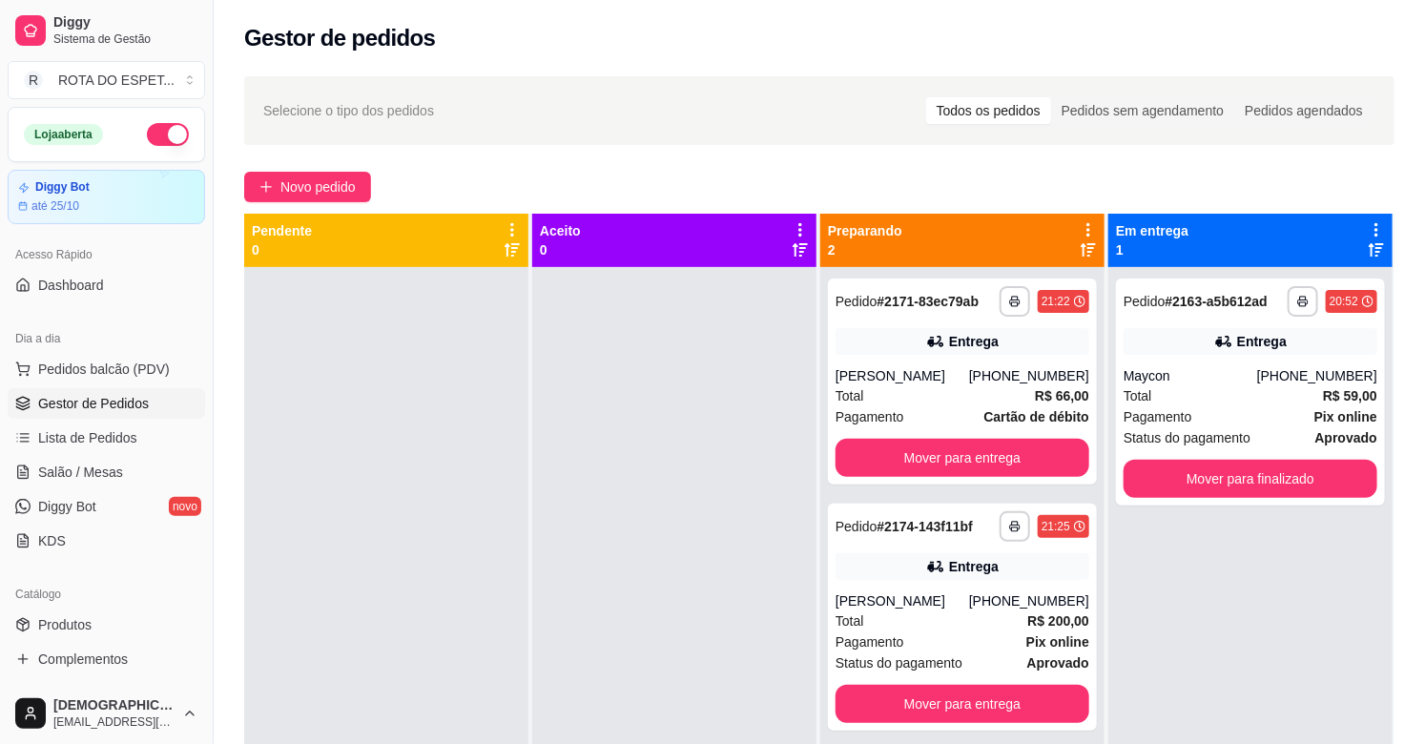
click at [666, 492] on div at bounding box center [674, 639] width 284 height 744
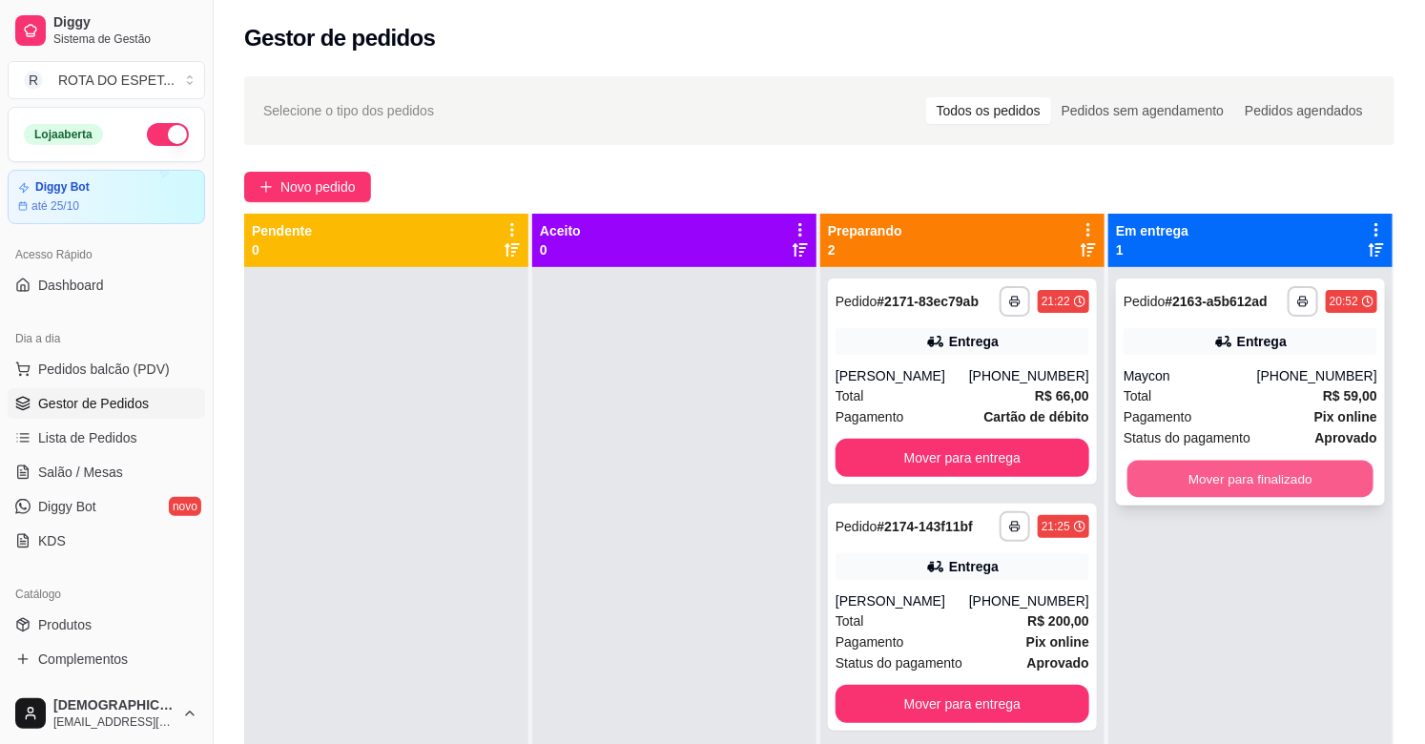
click at [1162, 475] on button "Mover para finalizado" at bounding box center [1250, 479] width 246 height 37
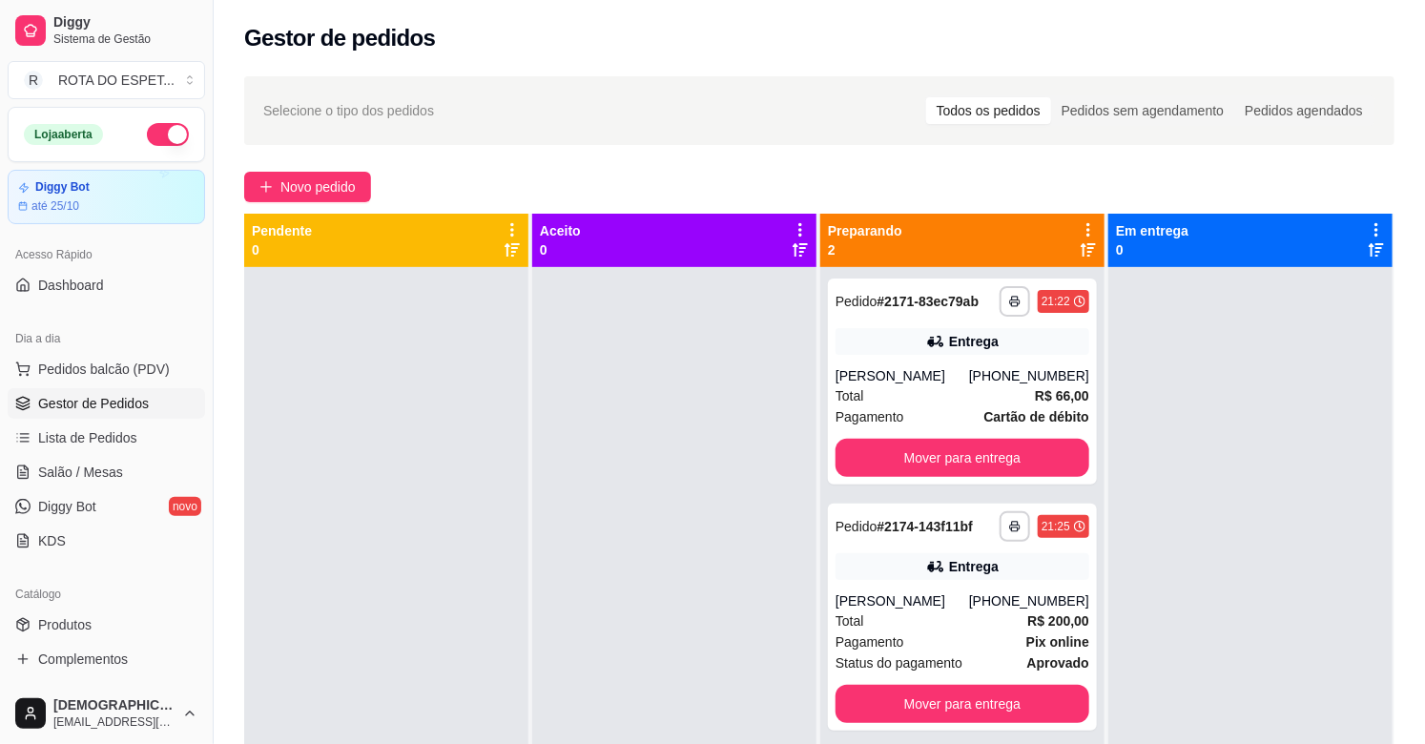
click at [546, 631] on div at bounding box center [674, 639] width 284 height 744
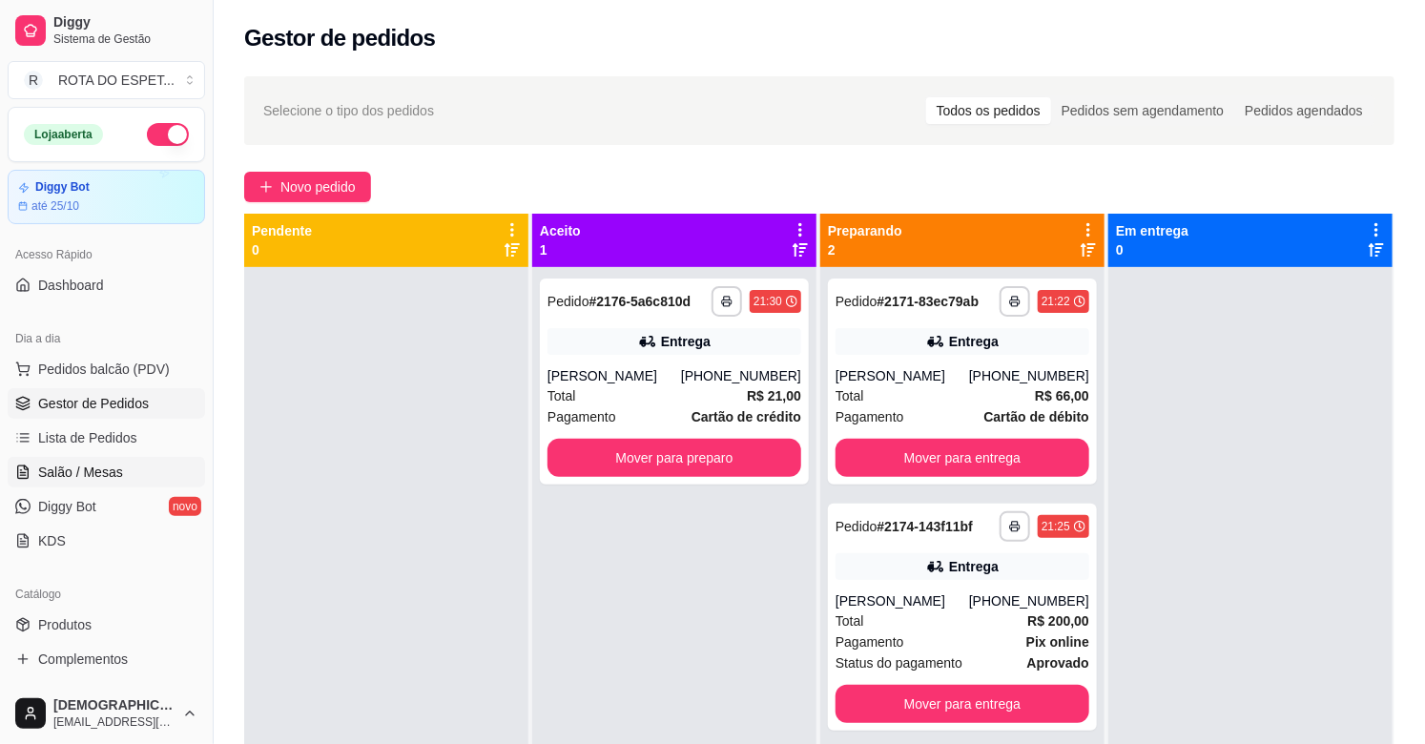
click at [141, 459] on link "Salão / Mesas" at bounding box center [106, 472] width 197 height 31
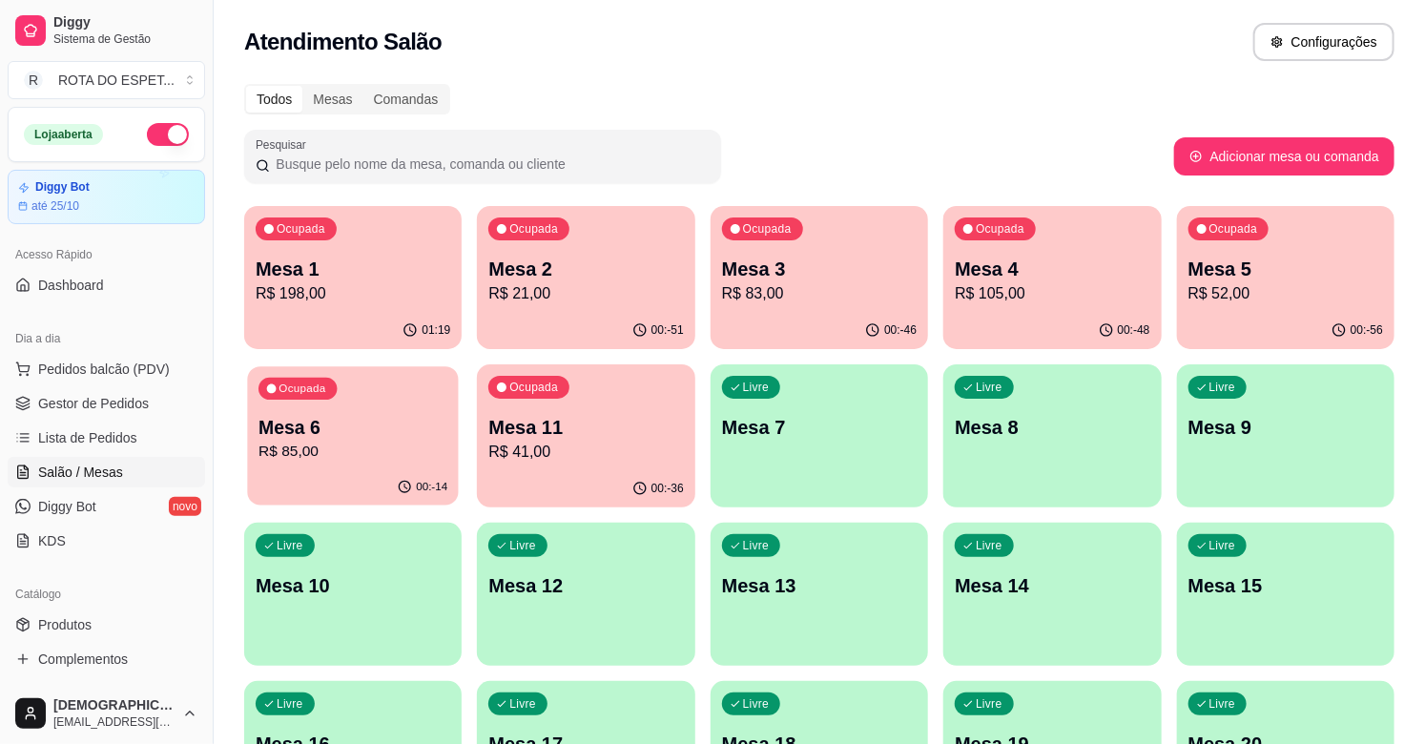
click at [317, 433] on p "Mesa 6" at bounding box center [352, 428] width 189 height 26
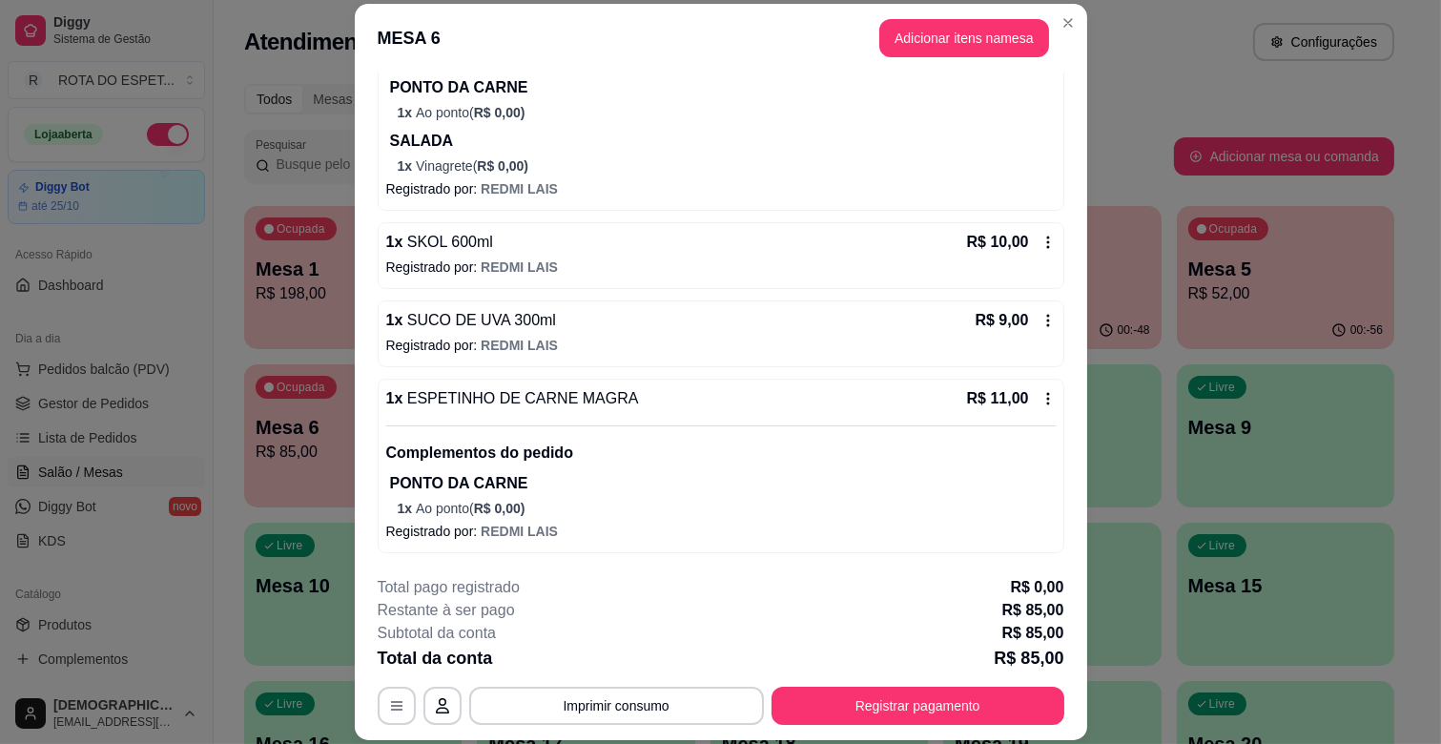
scroll to position [57, 0]
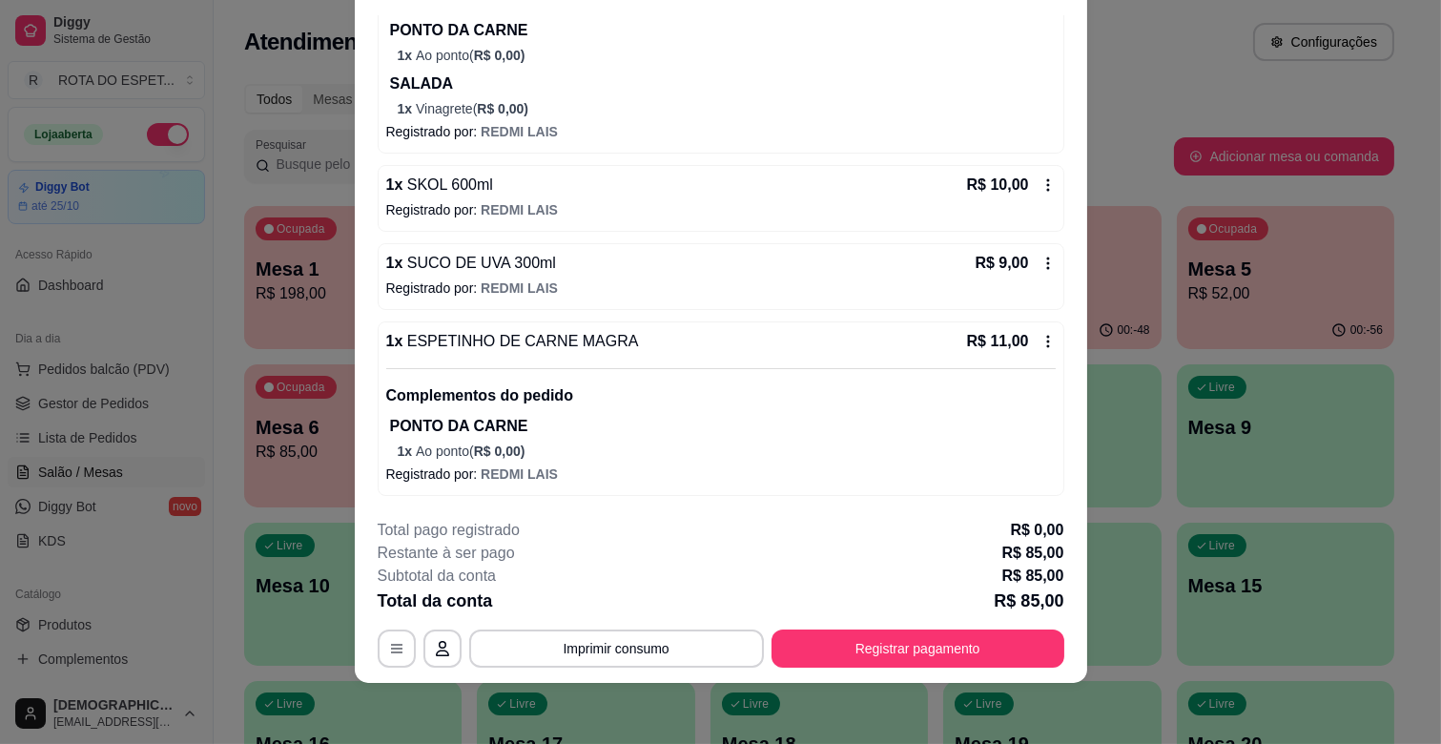
click at [920, 628] on div "**********" at bounding box center [721, 593] width 687 height 149
click at [925, 642] on button "Registrar pagamento" at bounding box center [918, 648] width 293 height 38
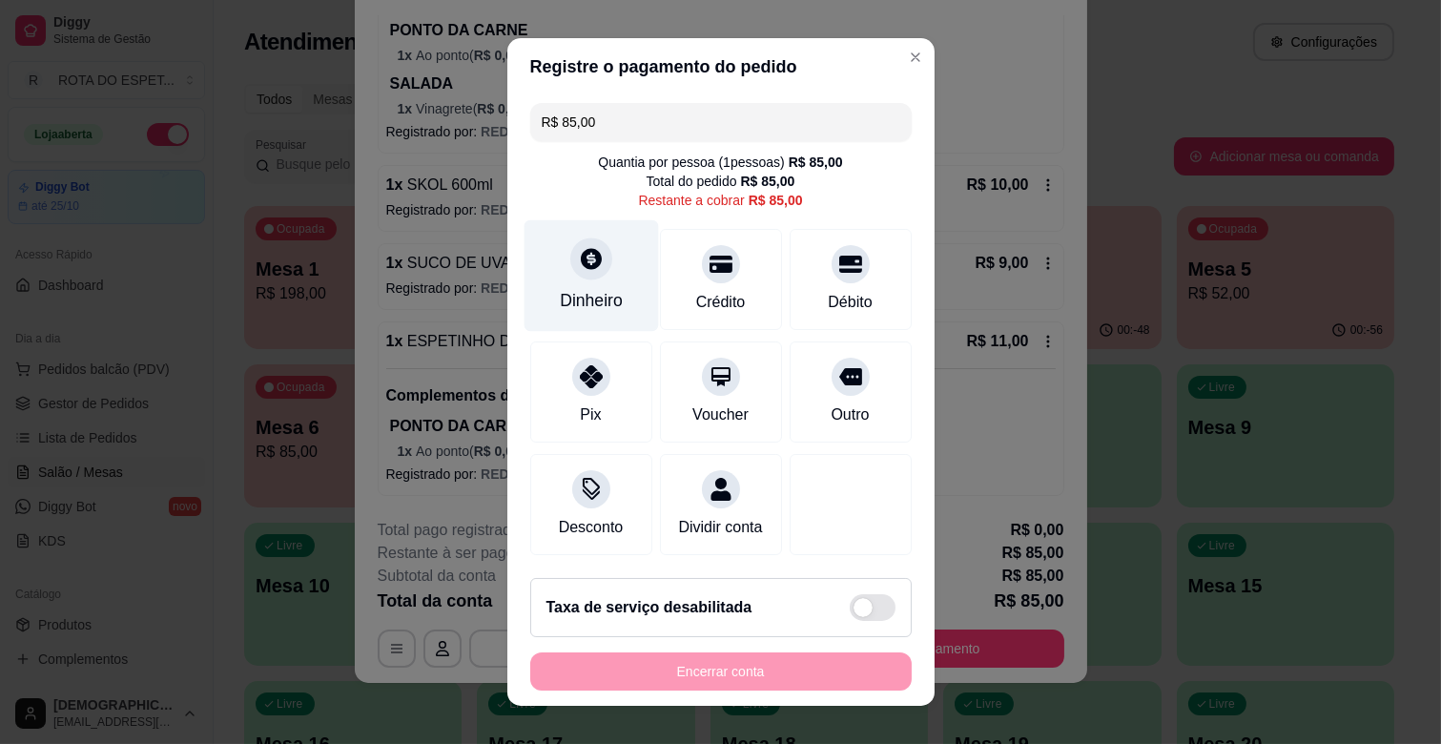
click at [580, 273] on div at bounding box center [591, 258] width 42 height 42
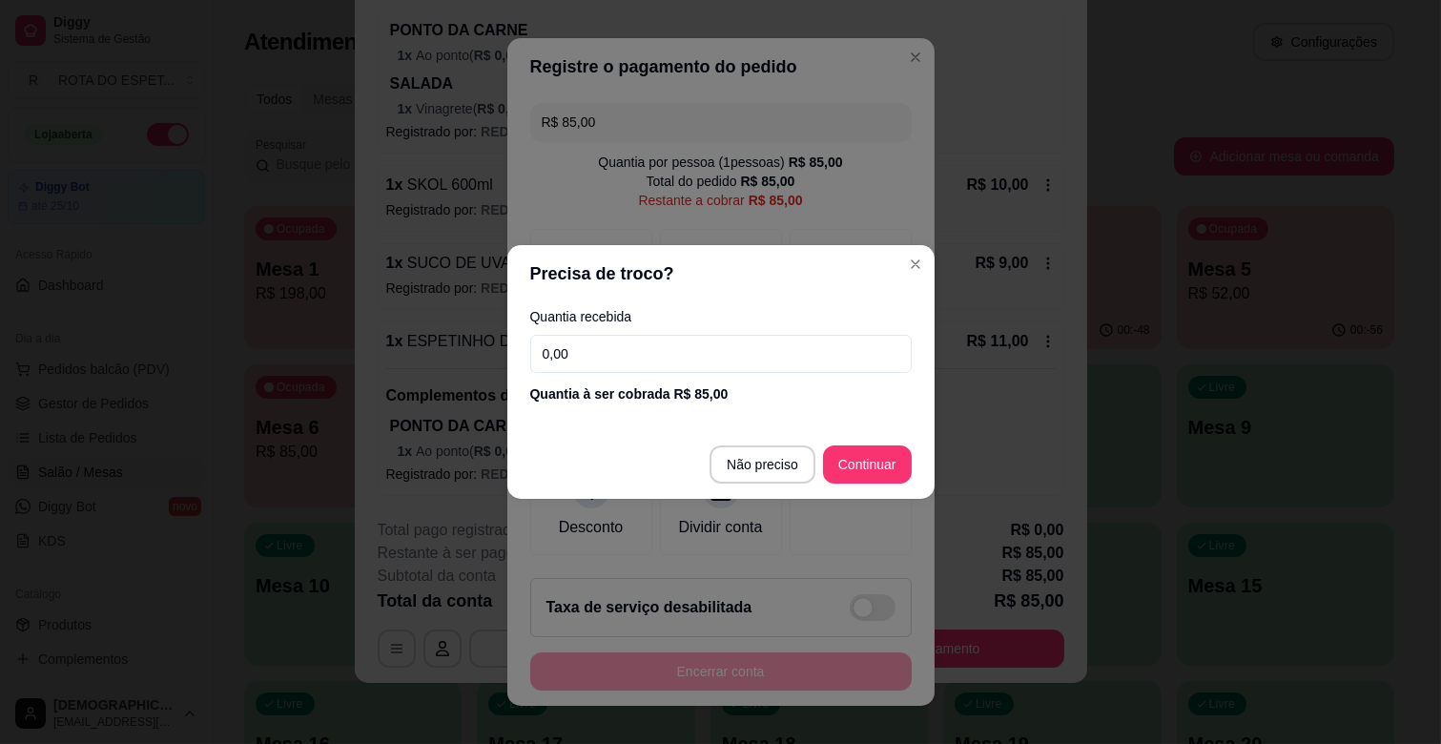
drag, startPoint x: 660, startPoint y: 363, endPoint x: 418, endPoint y: 370, distance: 242.3
click at [418, 370] on div "Precisa de troco? Quantia recebida 0,00 Quantia à ser cobrada R$ 85,00 Não prec…" at bounding box center [720, 372] width 1441 height 744
type input "50,00"
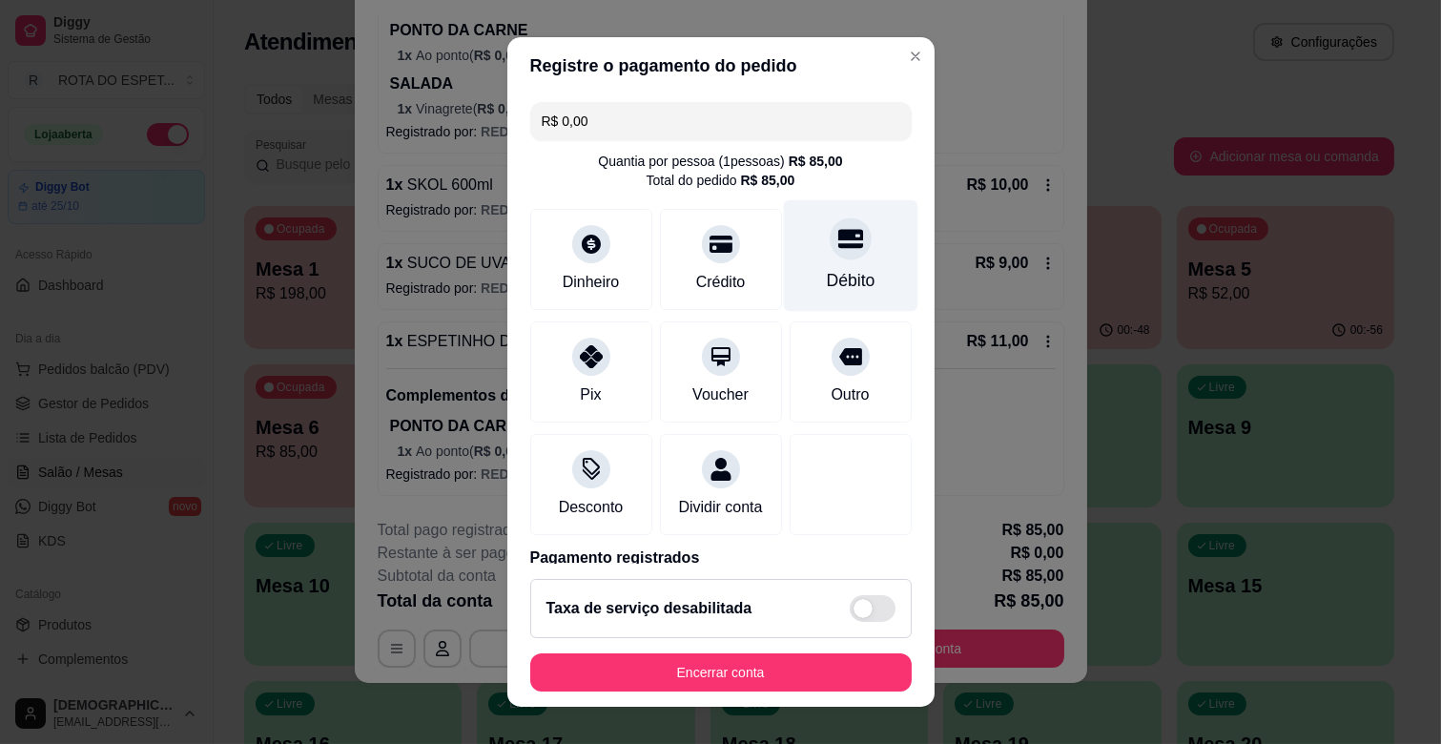
scroll to position [101, 0]
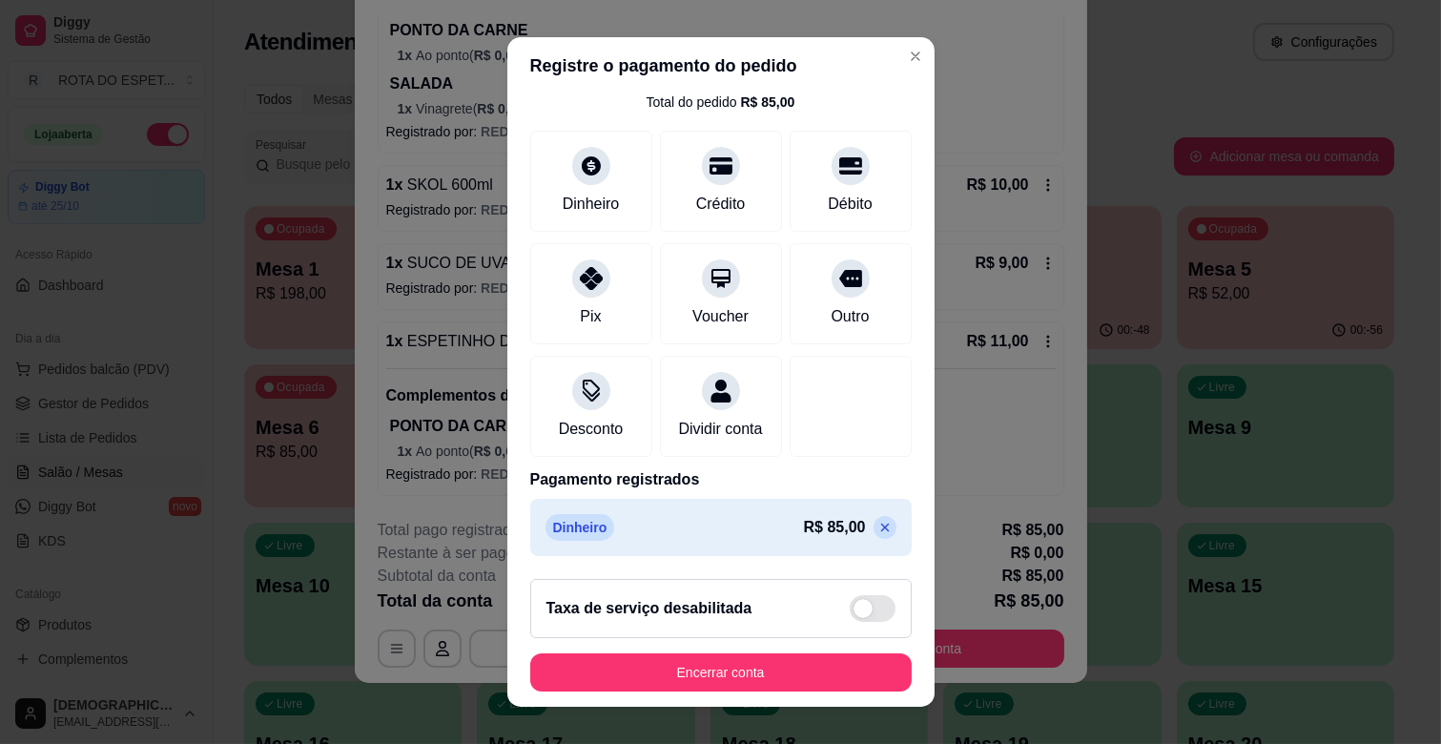
click at [874, 536] on p at bounding box center [885, 527] width 23 height 23
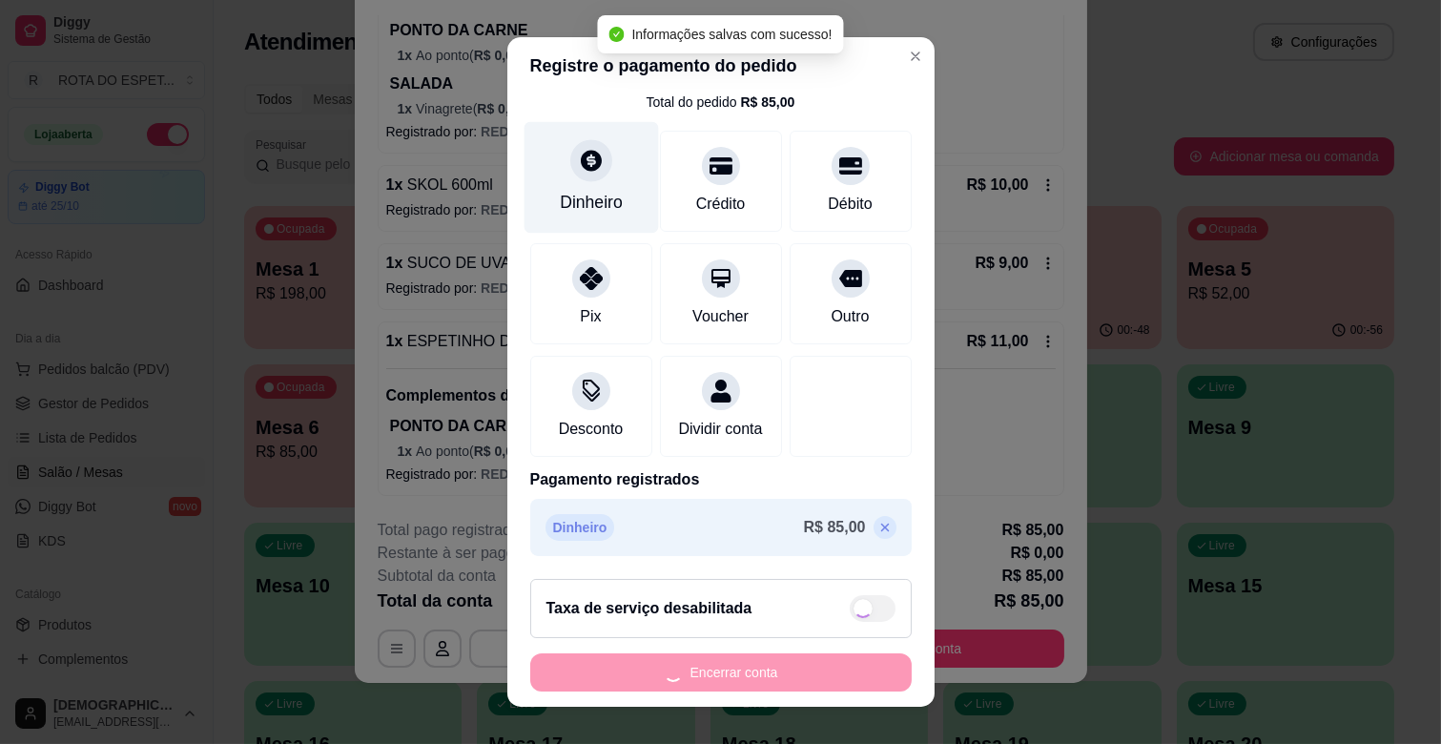
type input "R$ 85,00"
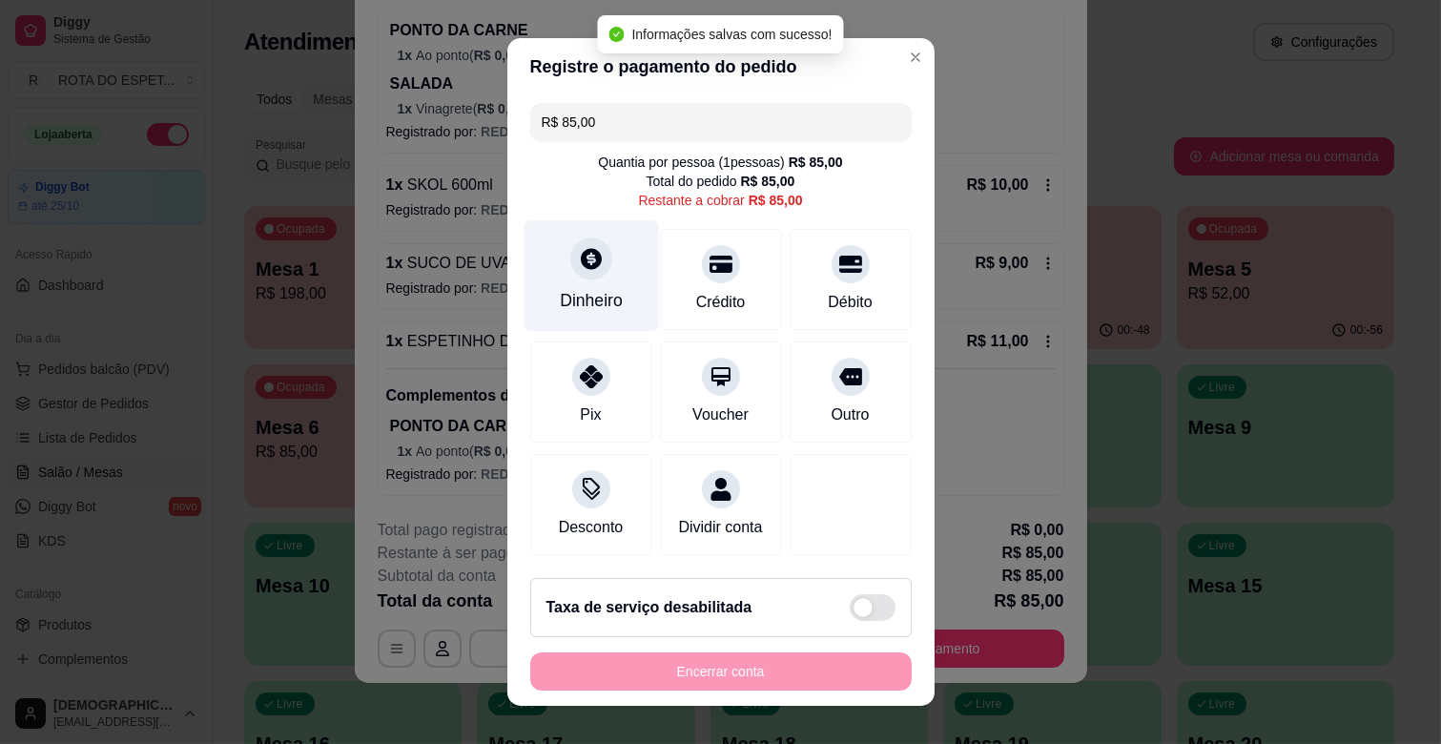
click at [591, 292] on div "Dinheiro" at bounding box center [591, 276] width 134 height 112
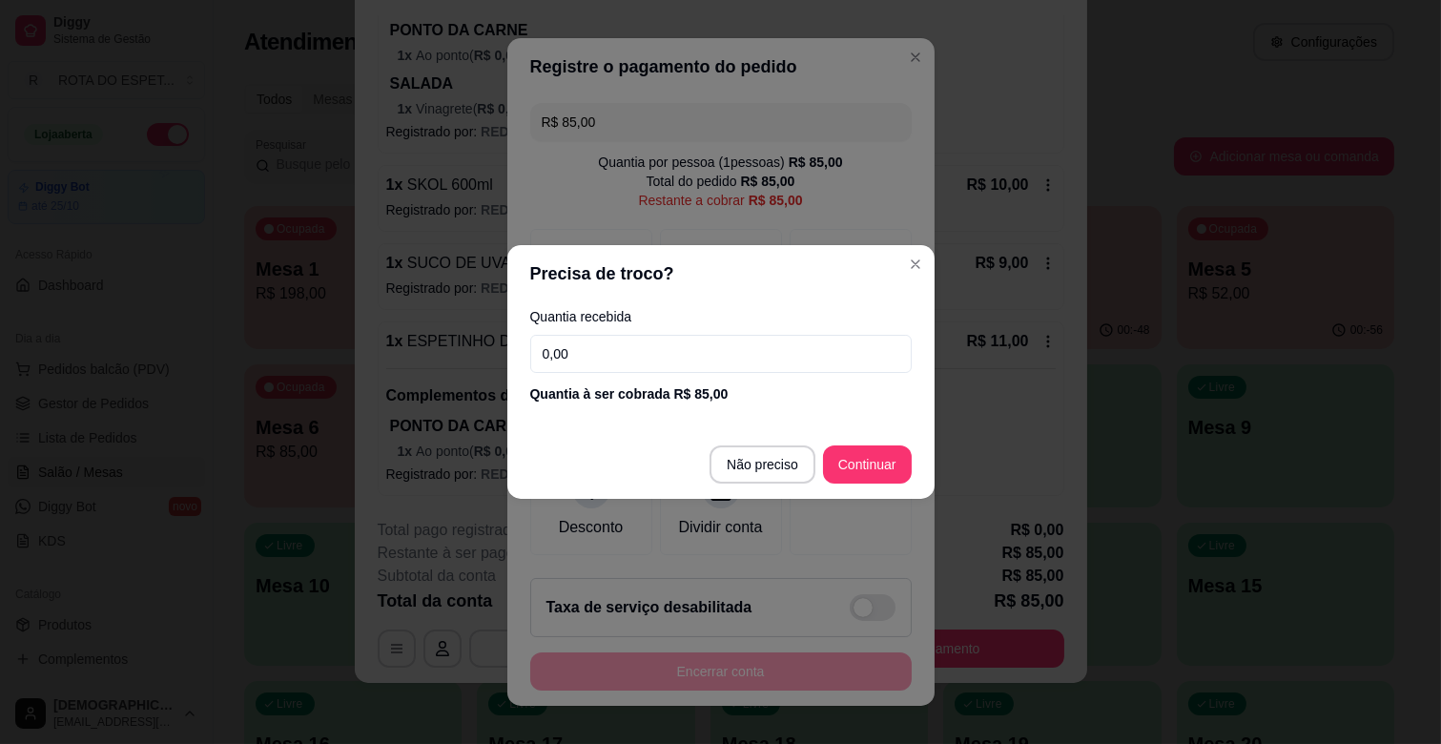
click at [731, 353] on input "0,00" at bounding box center [720, 354] width 381 height 38
type input "50,00"
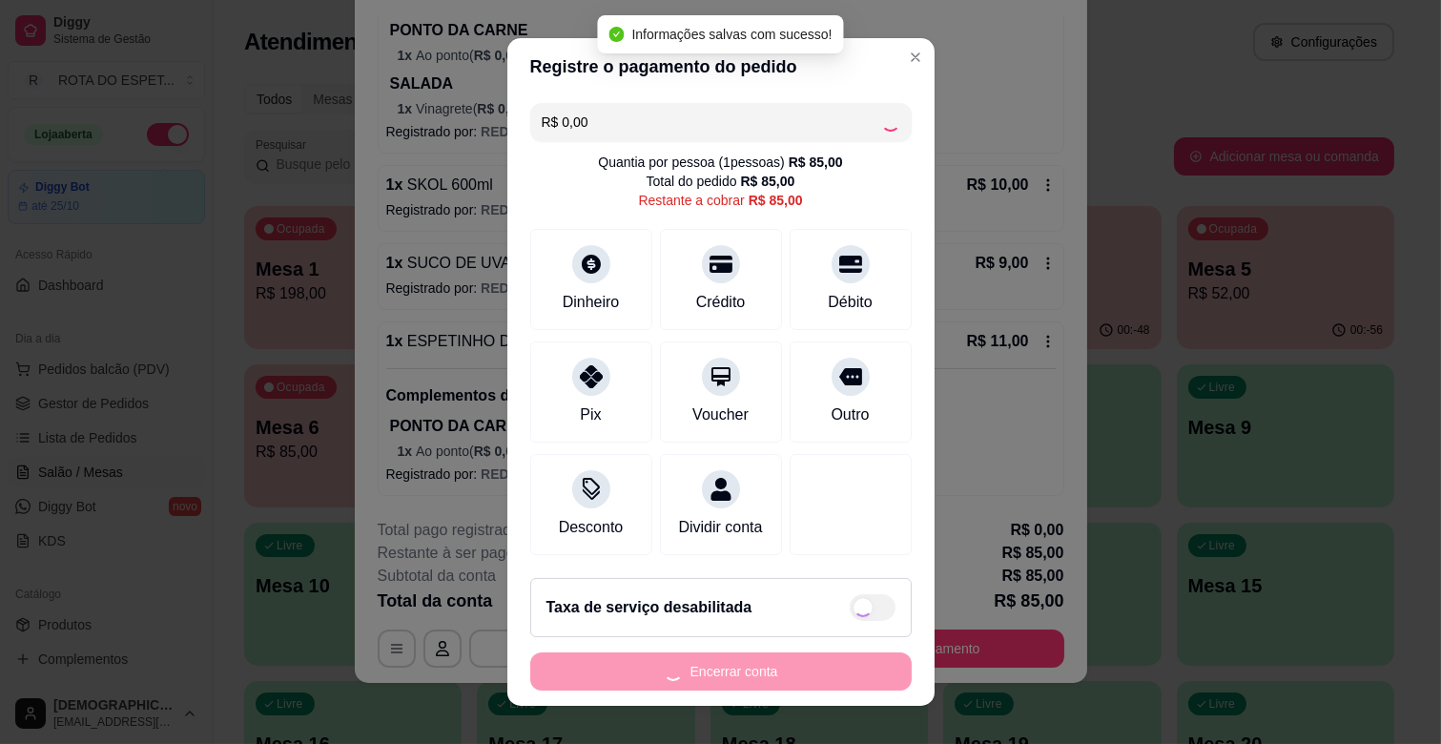
scroll to position [101, 0]
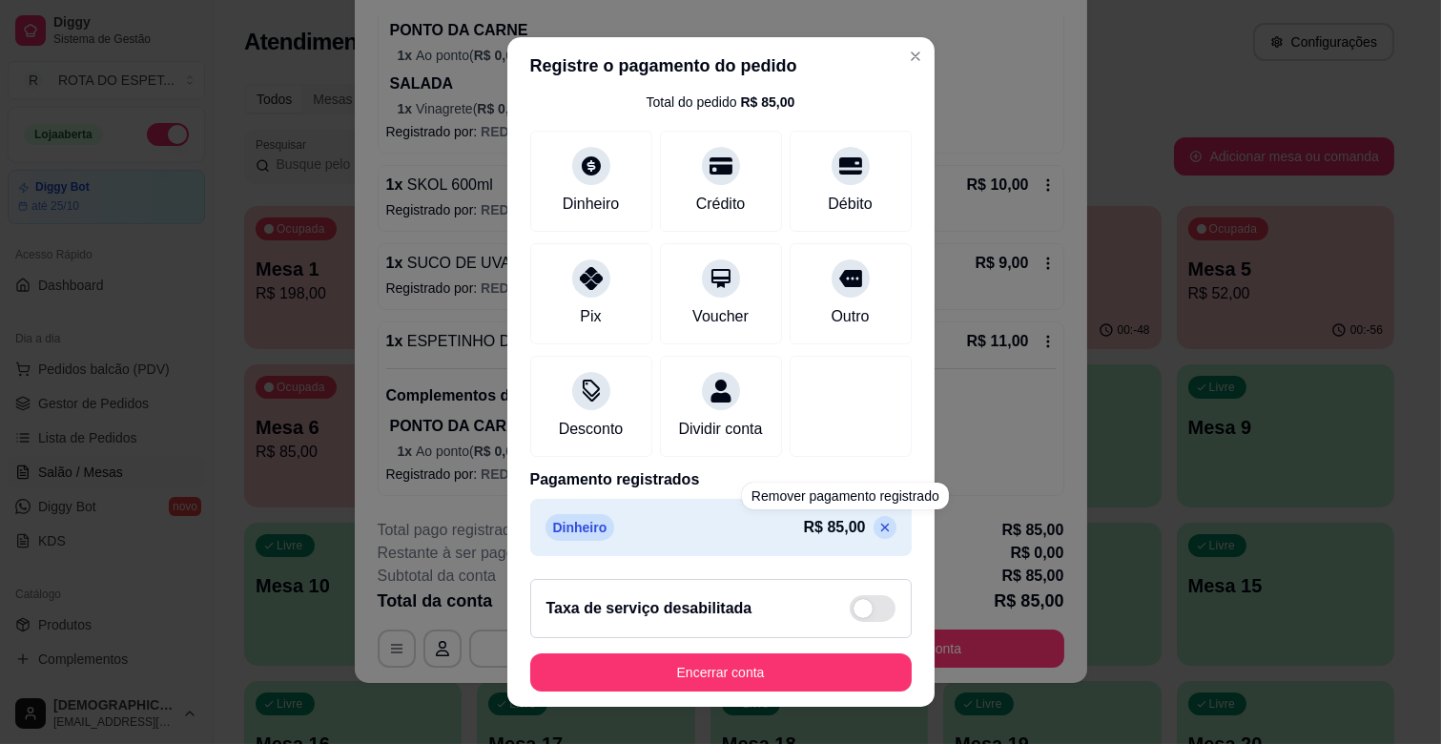
click at [874, 529] on p at bounding box center [885, 527] width 23 height 23
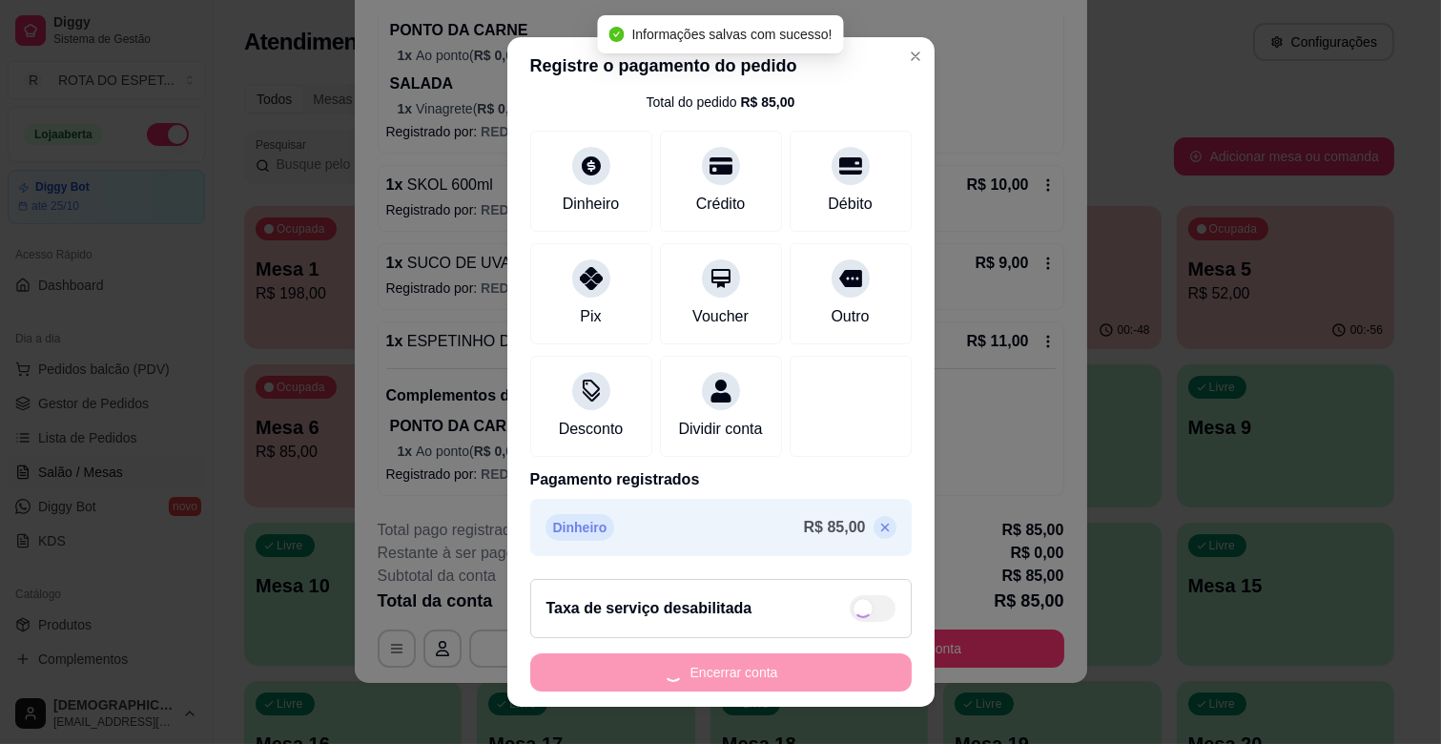
type input "R$ 85,00"
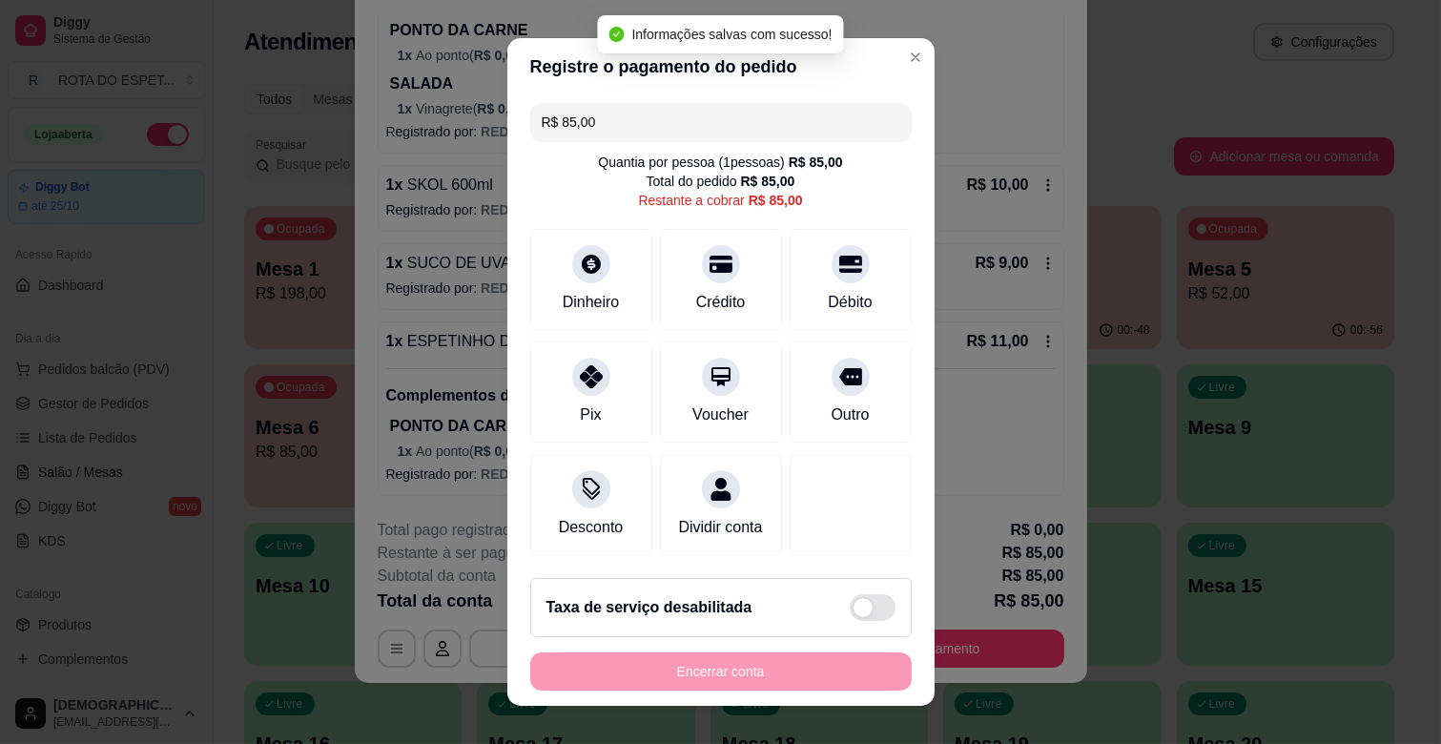
scroll to position [0, 0]
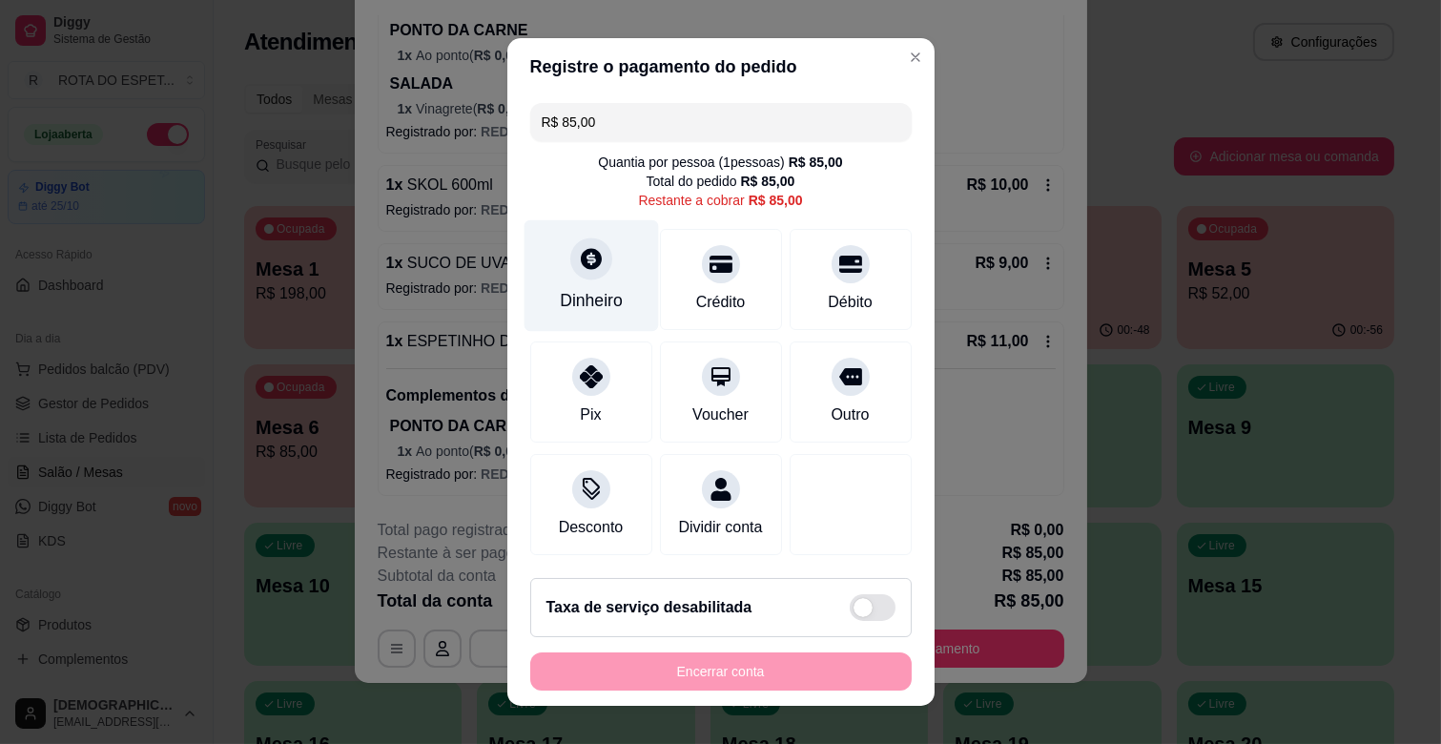
click at [581, 258] on icon at bounding box center [591, 258] width 21 height 21
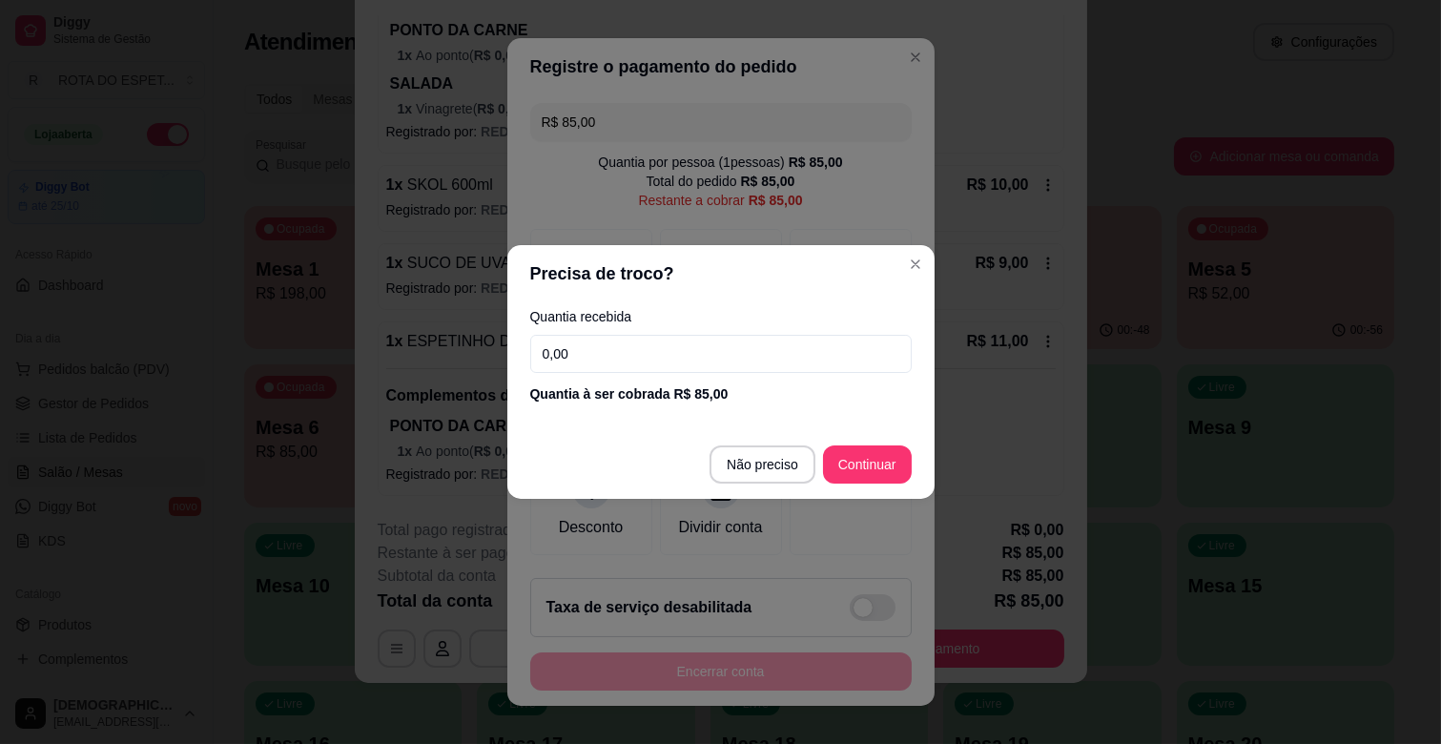
click at [683, 364] on input "0,00" at bounding box center [720, 354] width 381 height 38
type input "50,00"
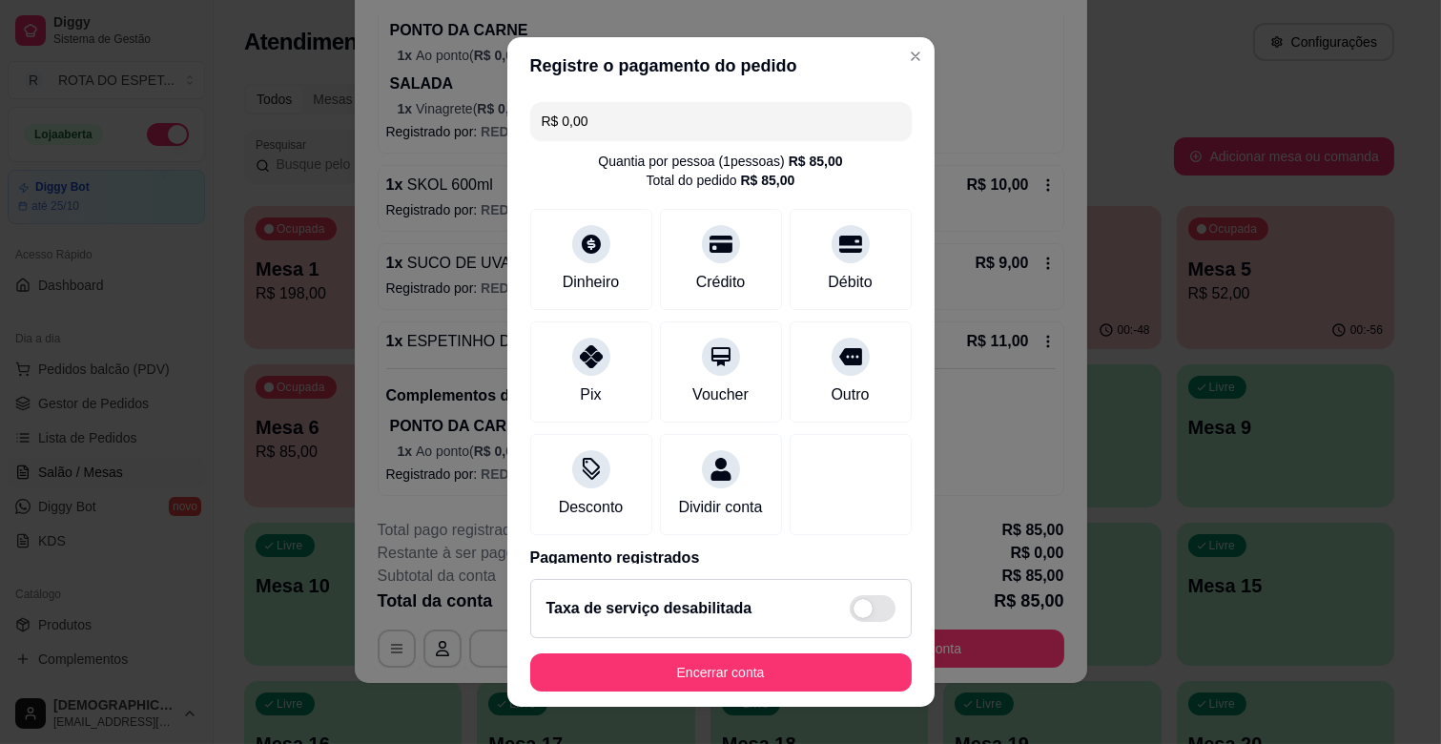
scroll to position [101, 0]
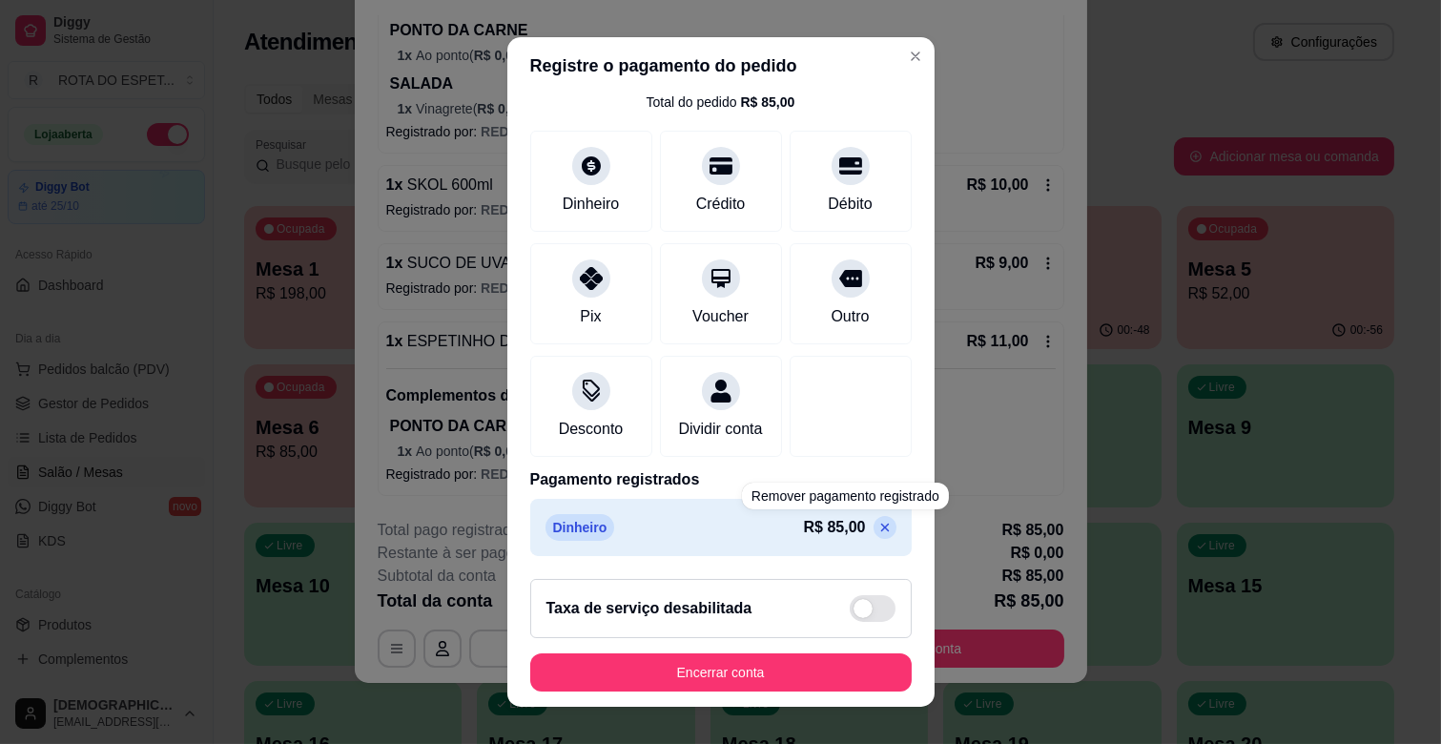
click at [846, 514] on div "Dinheiro R$ 85,00" at bounding box center [721, 527] width 351 height 27
click at [877, 525] on icon at bounding box center [884, 527] width 15 height 15
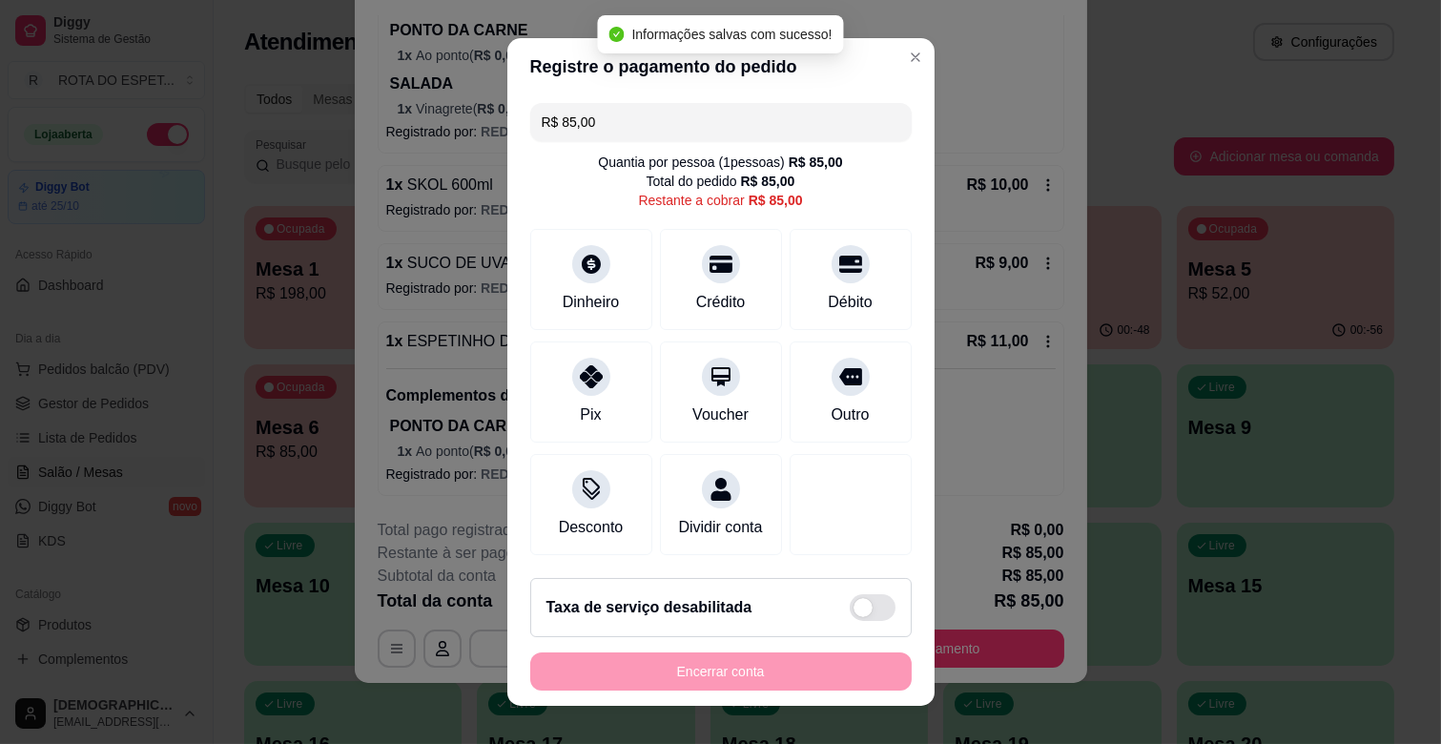
scroll to position [0, 0]
click at [634, 150] on div "R$ 85,00 Quantia por pessoa ( 1 pessoas) R$ 85,00 Total do pedido R$ 85,00 Rest…" at bounding box center [720, 328] width 427 height 467
click at [637, 125] on input "R$ 85,00" at bounding box center [721, 122] width 359 height 38
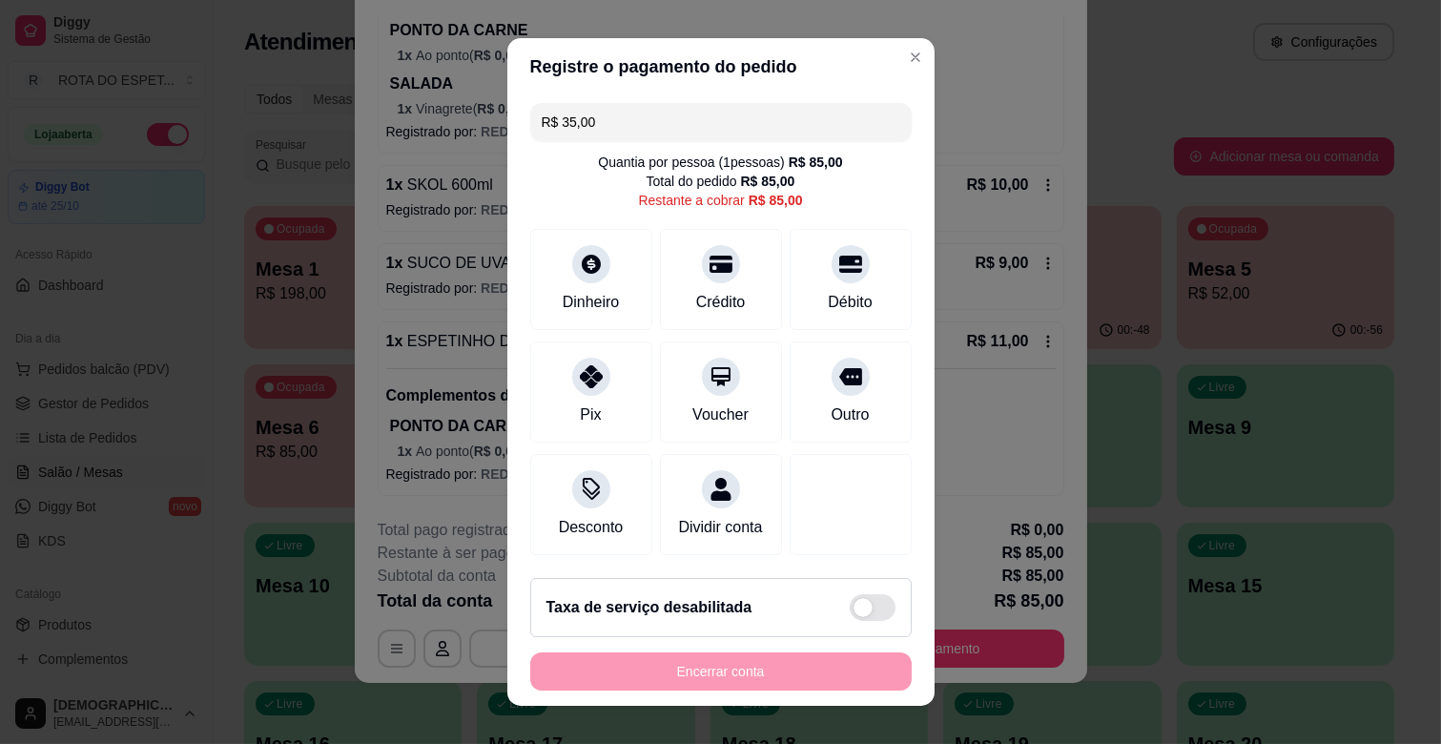
drag, startPoint x: 637, startPoint y: 125, endPoint x: 544, endPoint y: 201, distance: 120.7
click at [544, 201] on div "Quantia por pessoa ( 1 pessoas) R$ 85,00 Total do pedido R$ 85,00 Restante a co…" at bounding box center [720, 181] width 381 height 57
click at [796, 269] on div "Débito" at bounding box center [850, 276] width 134 height 112
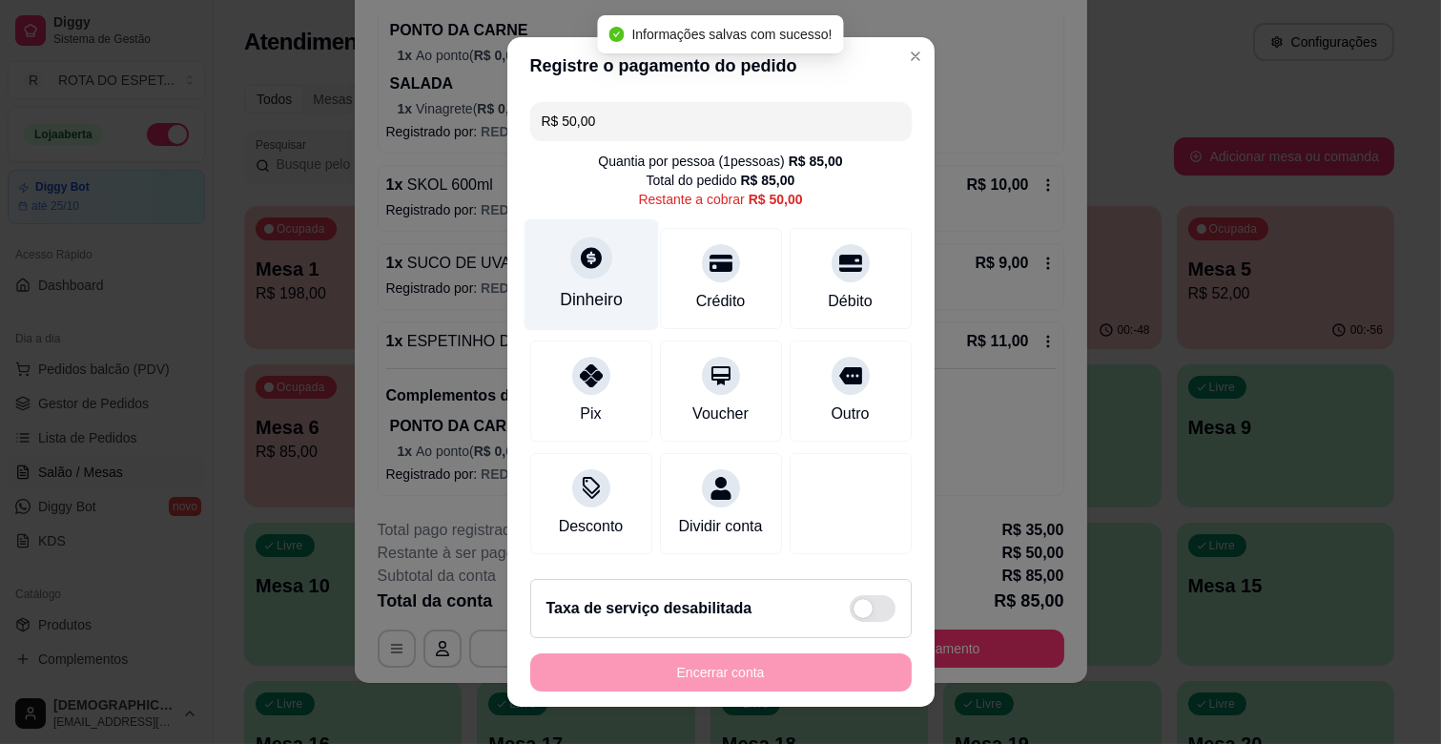
click at [588, 274] on div at bounding box center [591, 258] width 42 height 42
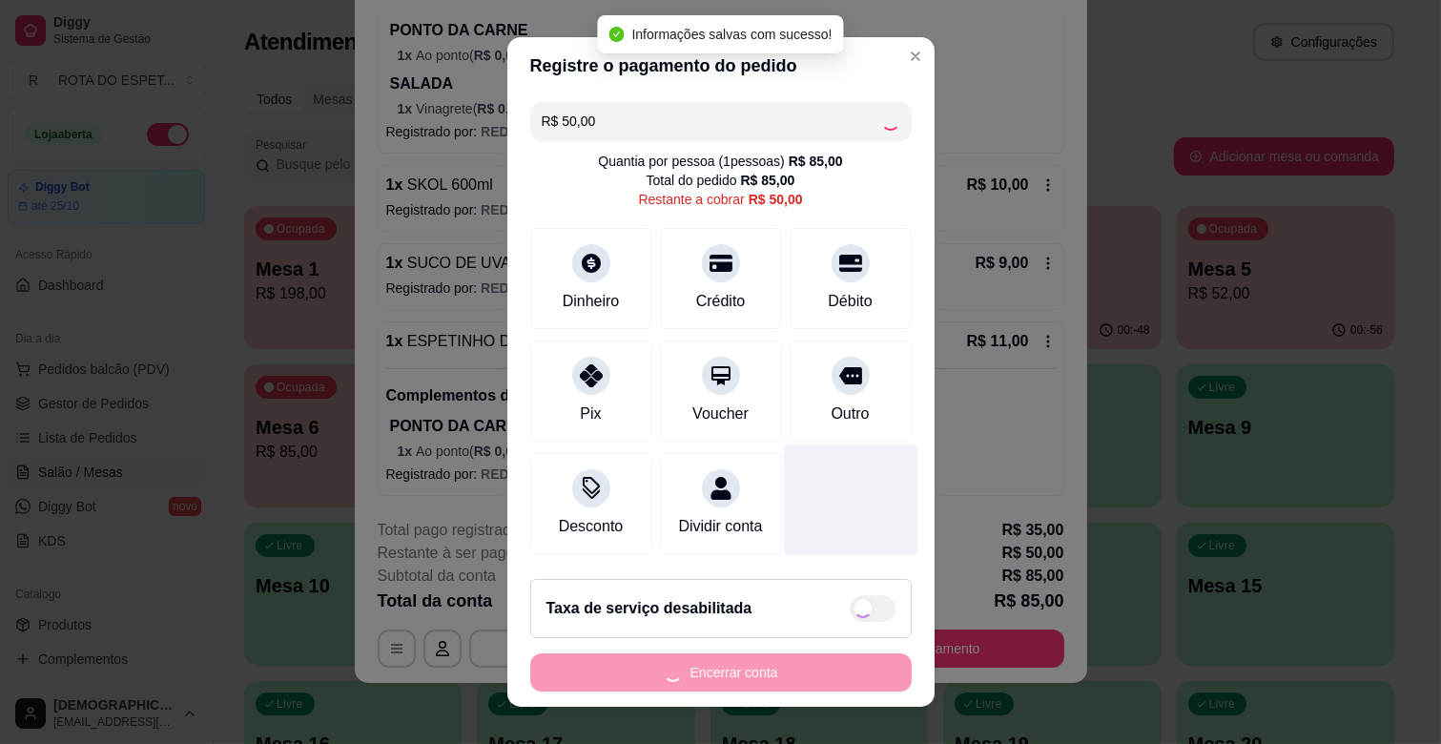
type input "R$ 0,00"
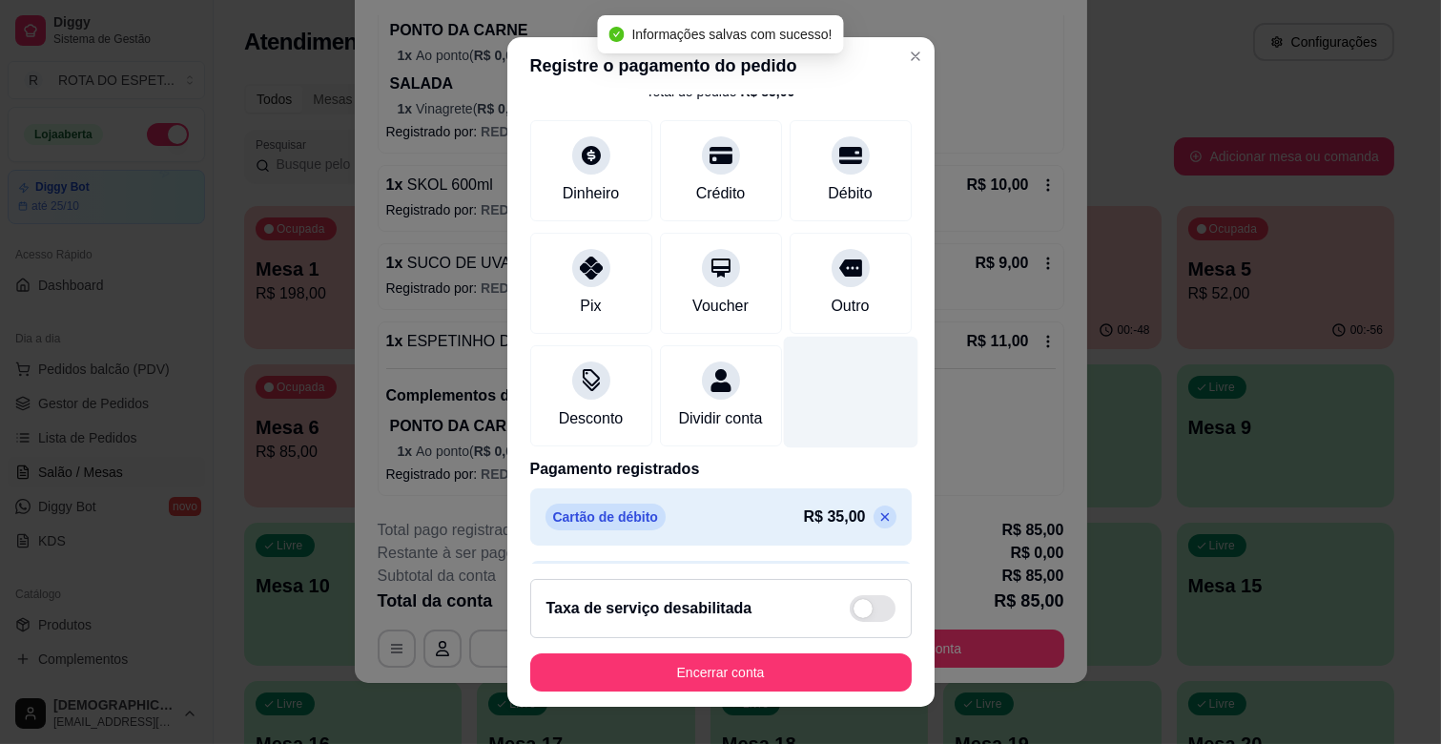
scroll to position [174, 0]
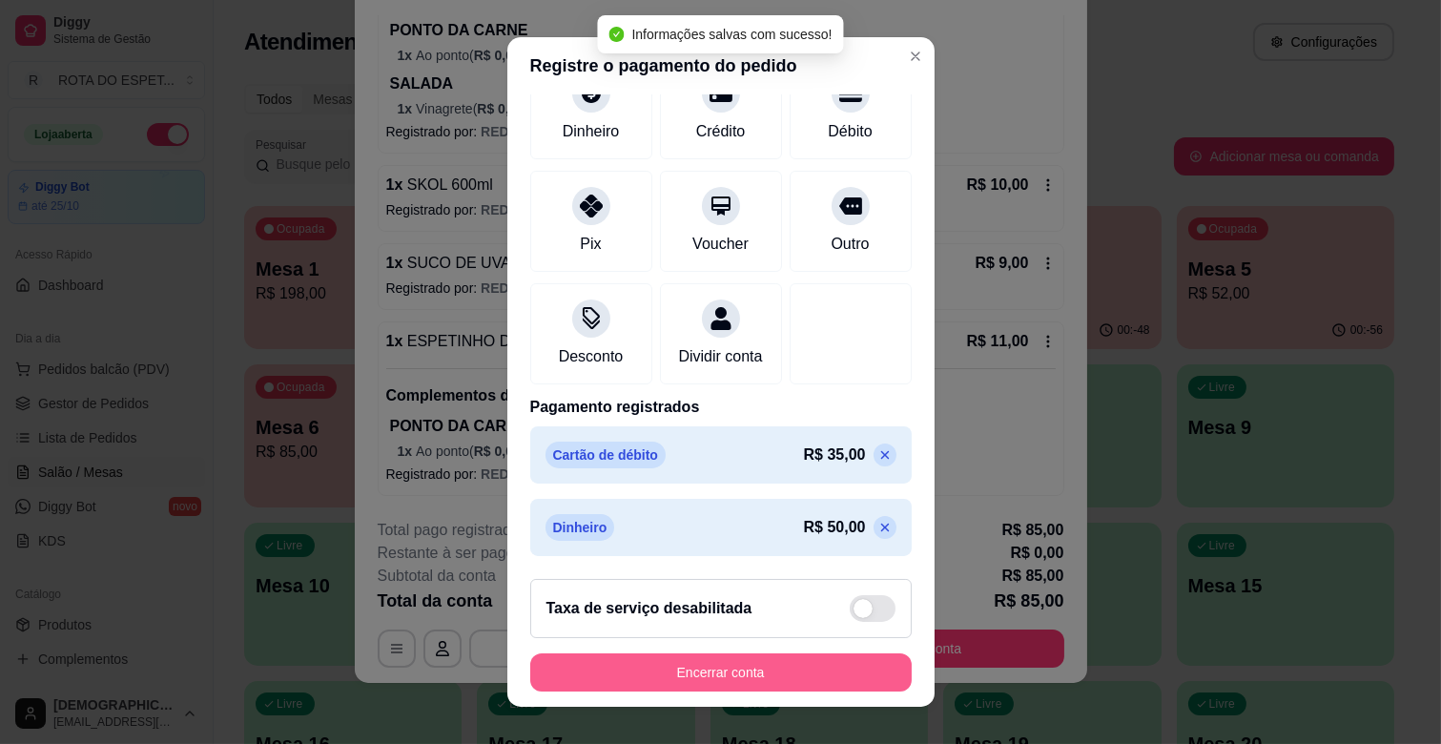
click at [748, 671] on button "Encerrar conta" at bounding box center [720, 672] width 381 height 38
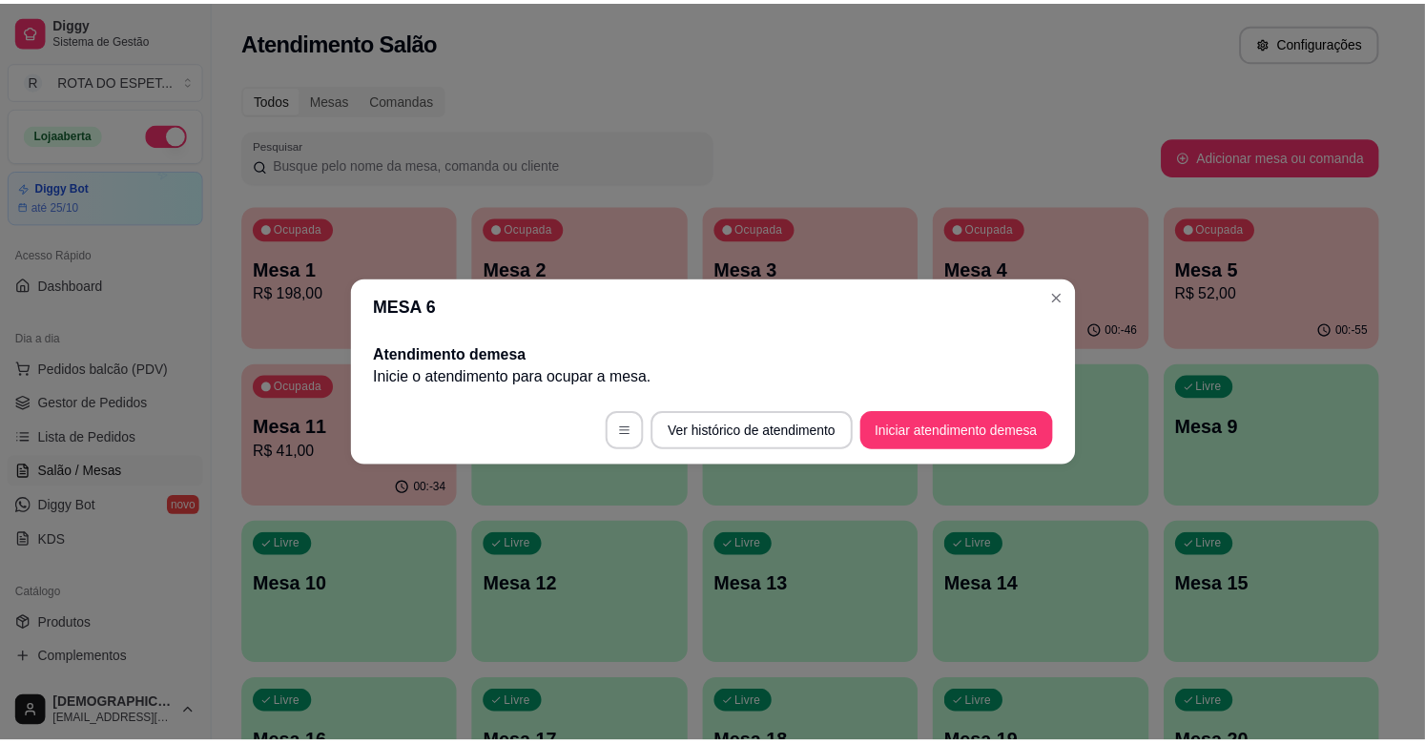
scroll to position [0, 0]
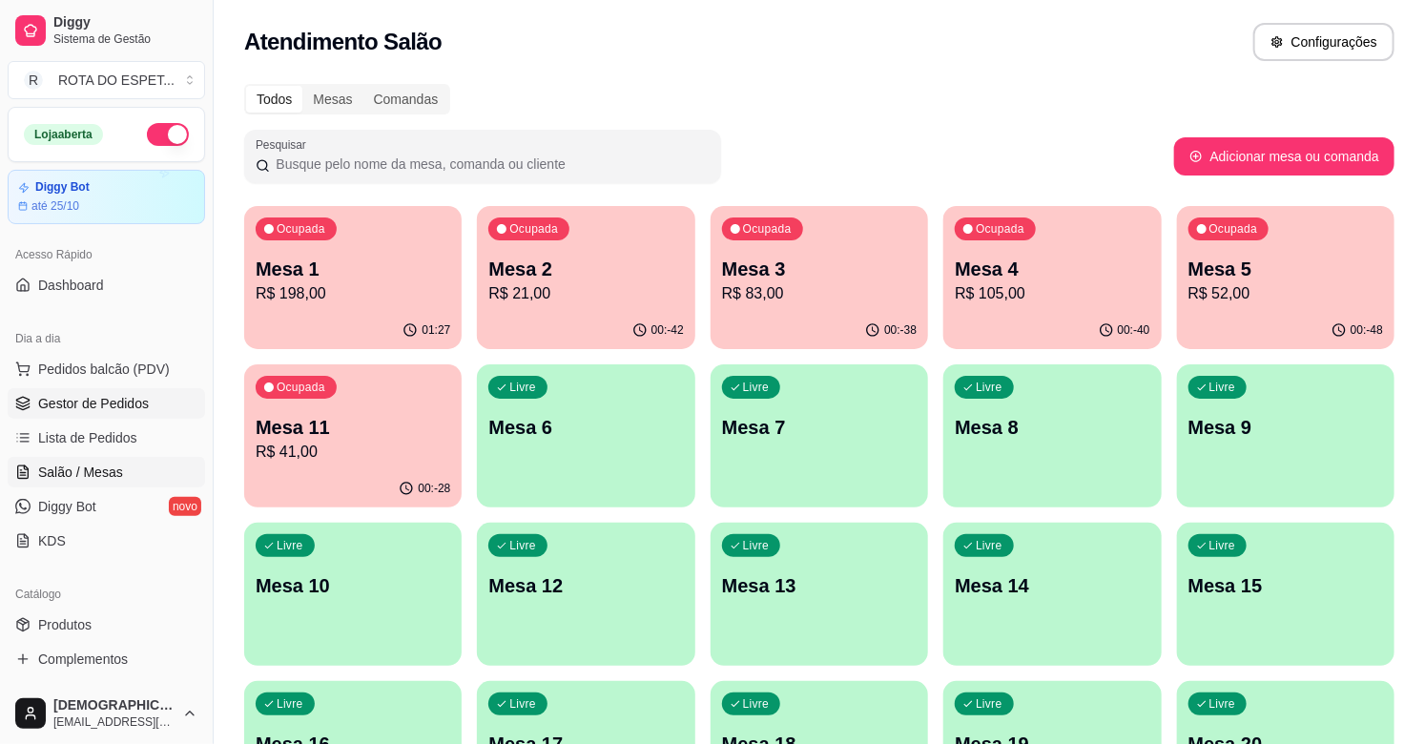
click at [100, 404] on span "Gestor de Pedidos" at bounding box center [93, 403] width 111 height 19
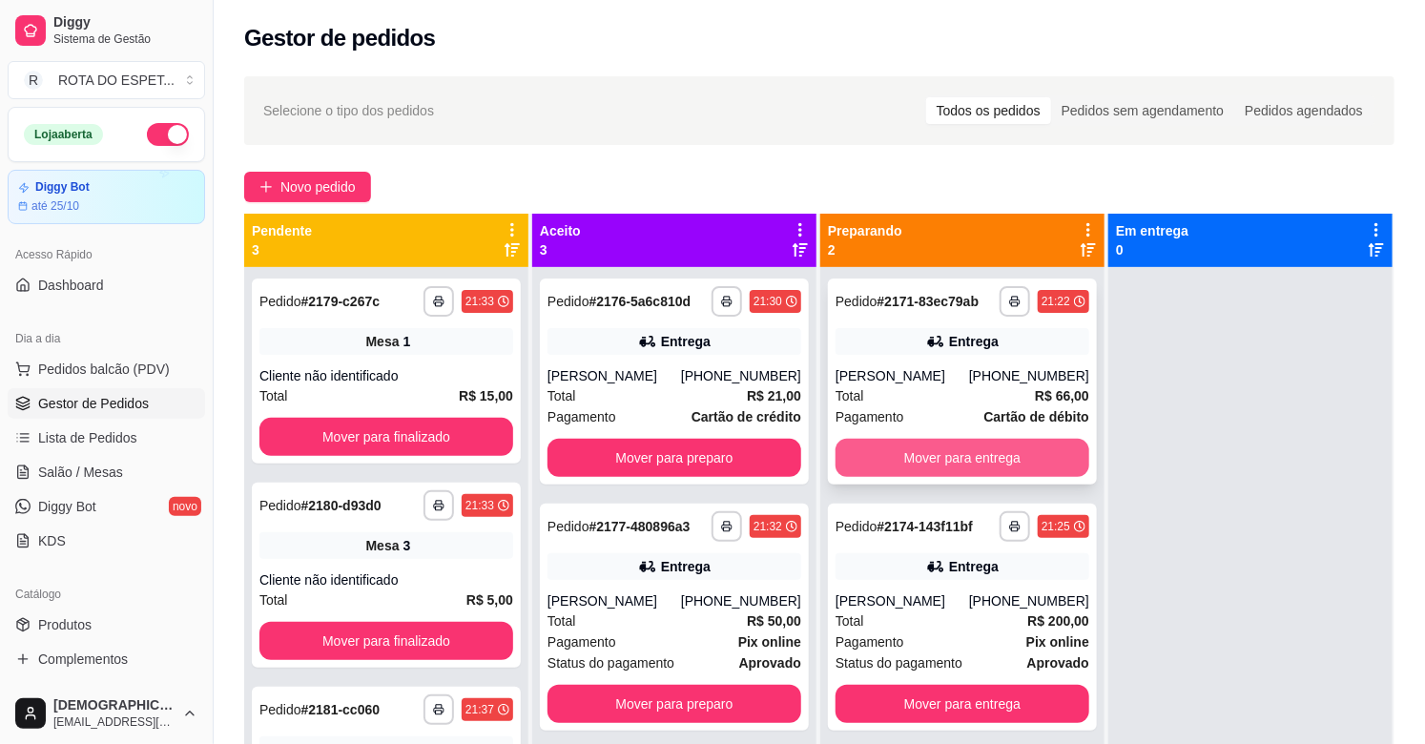
click at [958, 451] on button "Mover para entrega" at bounding box center [962, 458] width 254 height 38
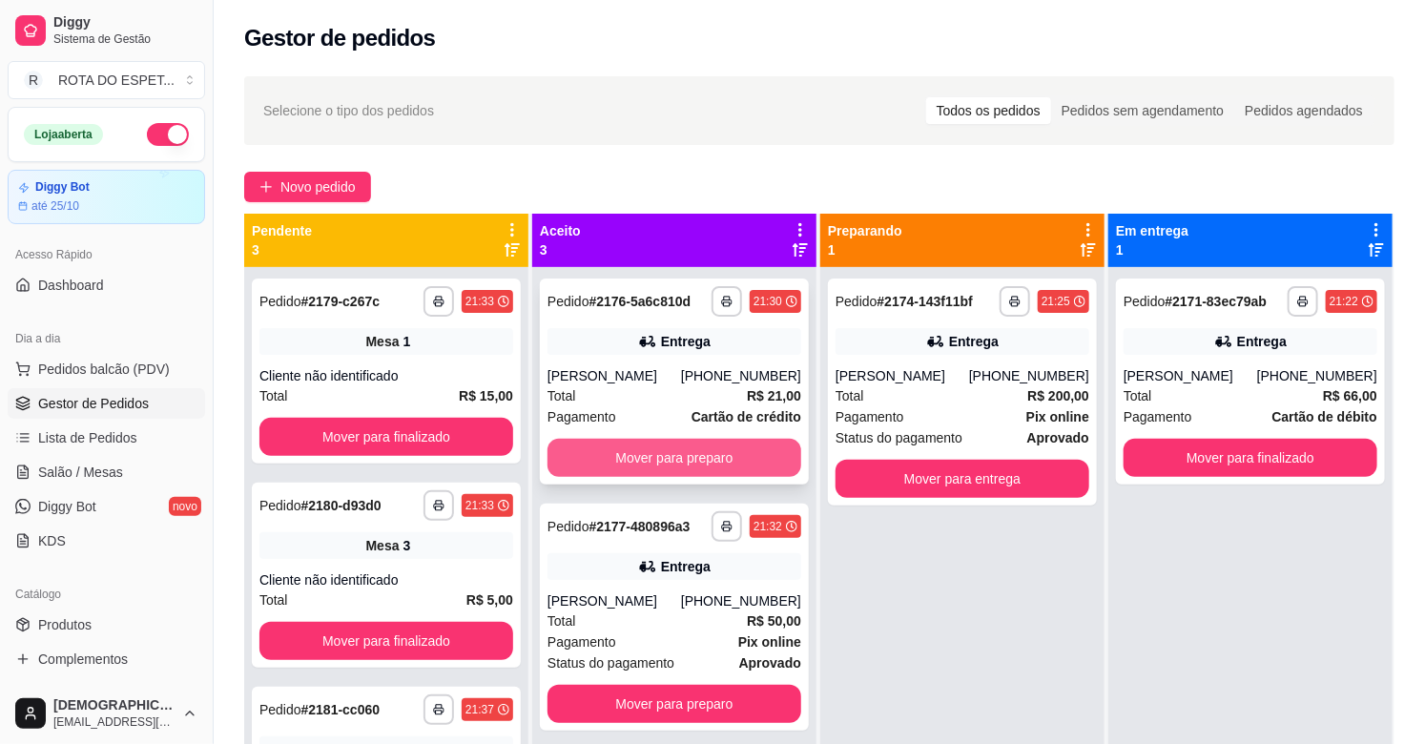
click at [702, 444] on button "Mover para preparo" at bounding box center [674, 458] width 254 height 38
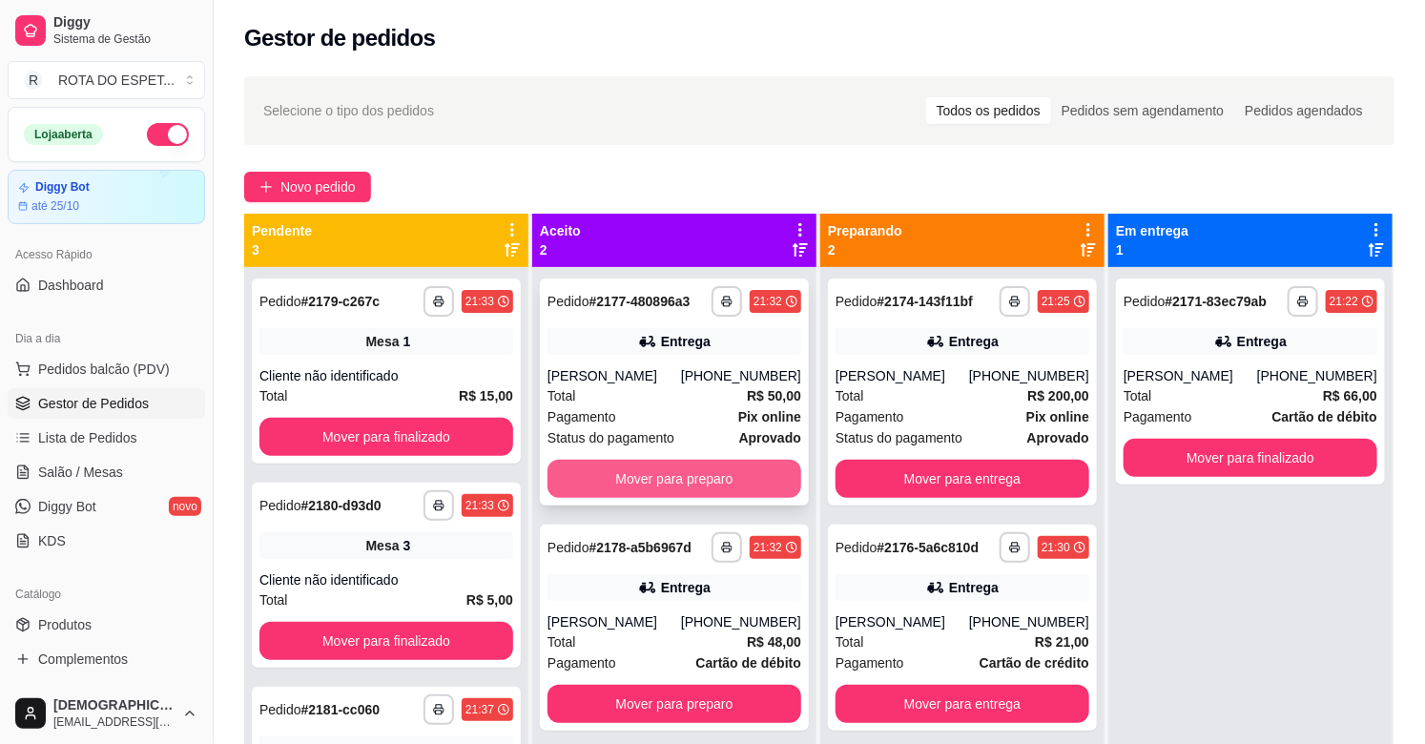
click at [706, 461] on button "Mover para preparo" at bounding box center [674, 479] width 254 height 38
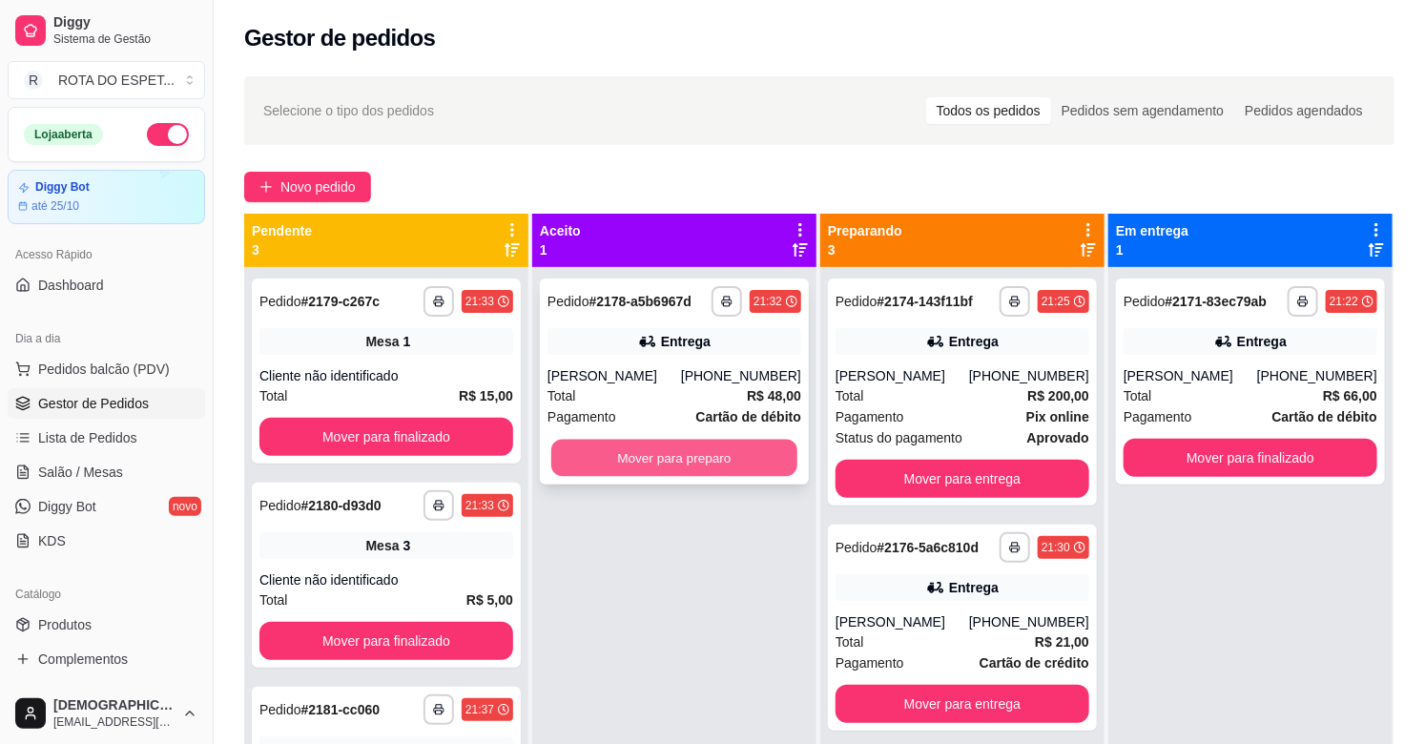
click at [703, 459] on button "Mover para preparo" at bounding box center [674, 458] width 246 height 37
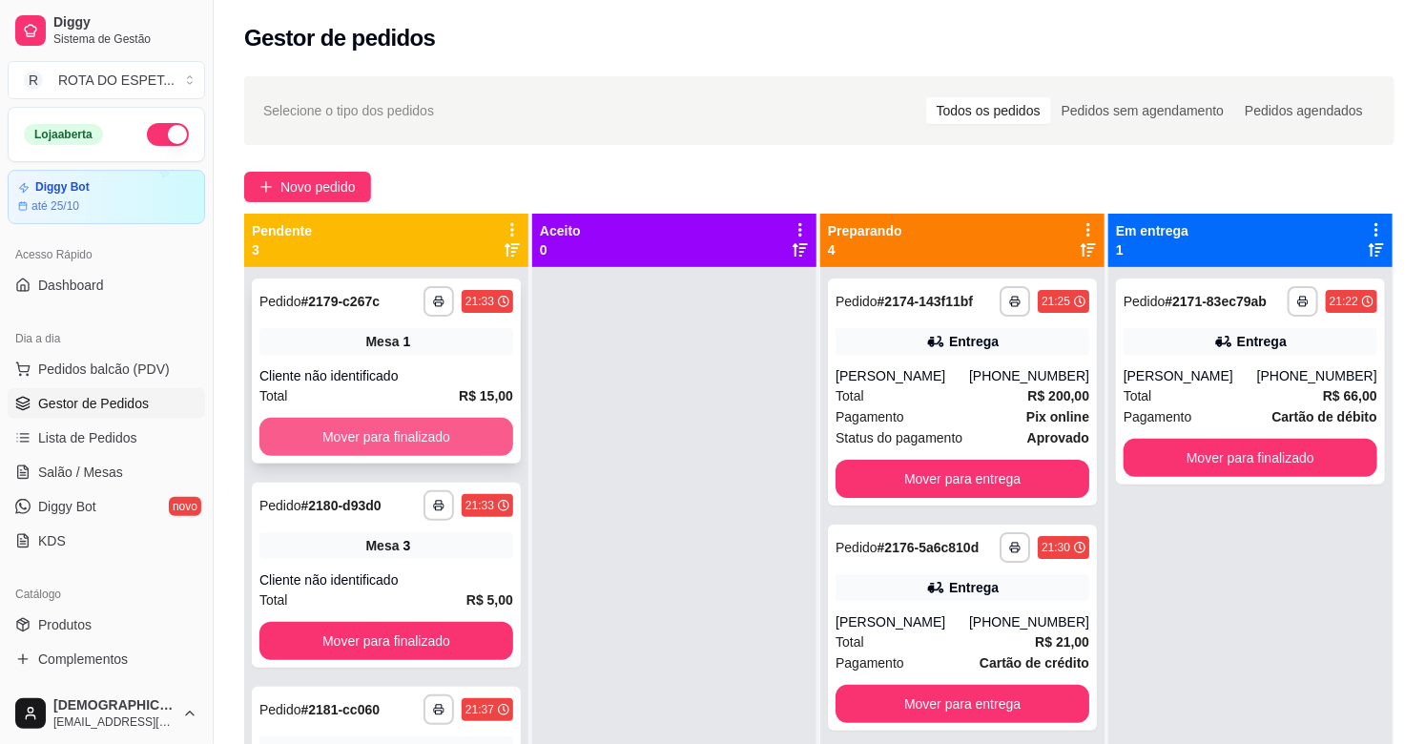
click at [460, 427] on button "Mover para finalizado" at bounding box center [386, 437] width 254 height 38
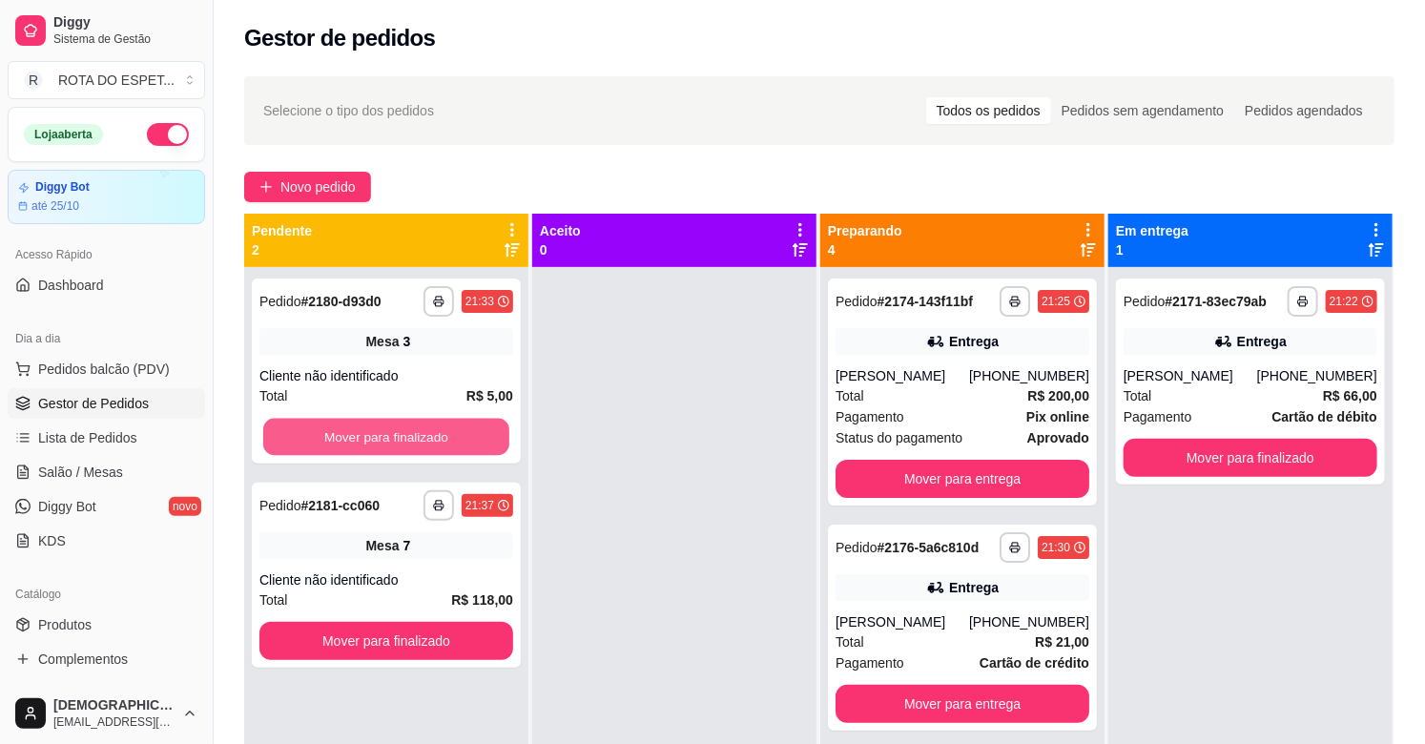
click at [460, 427] on button "Mover para finalizado" at bounding box center [386, 437] width 246 height 37
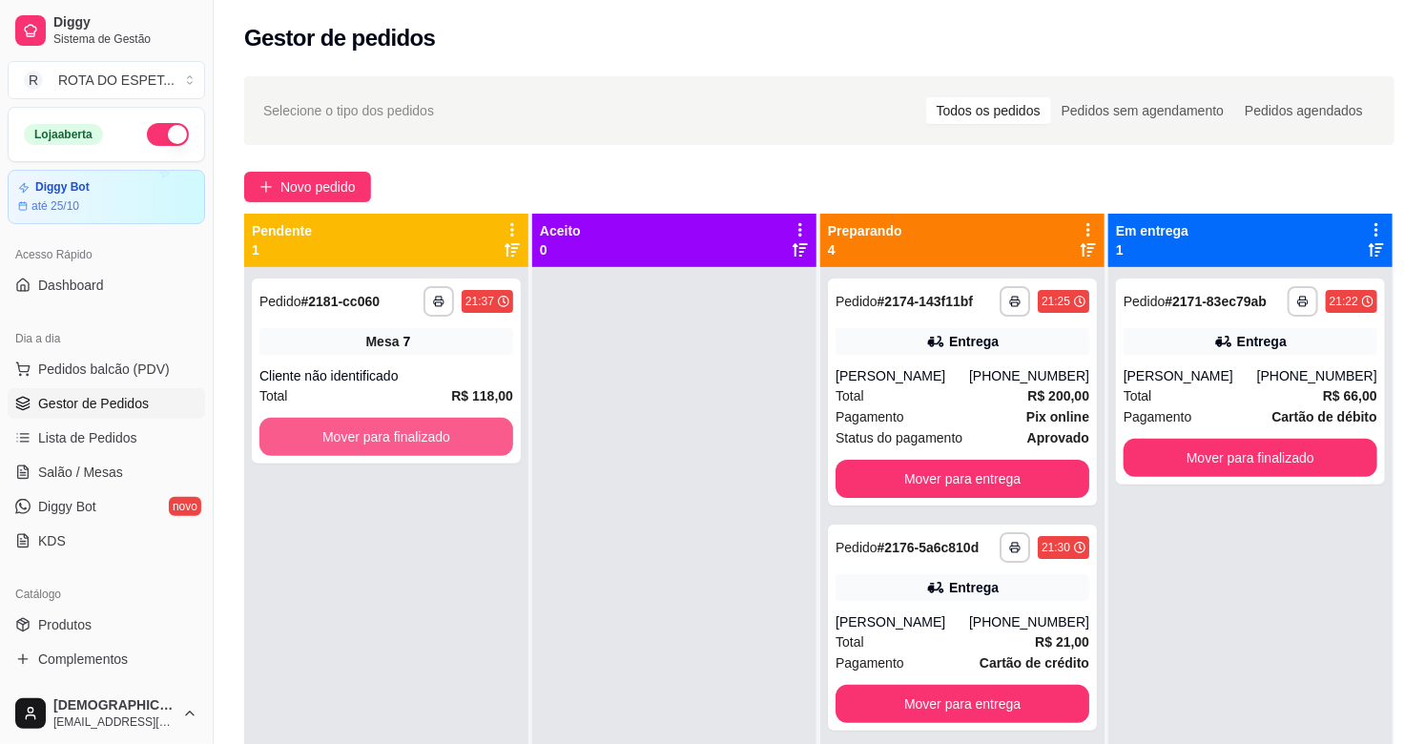
click at [460, 427] on button "Mover para finalizado" at bounding box center [386, 437] width 254 height 38
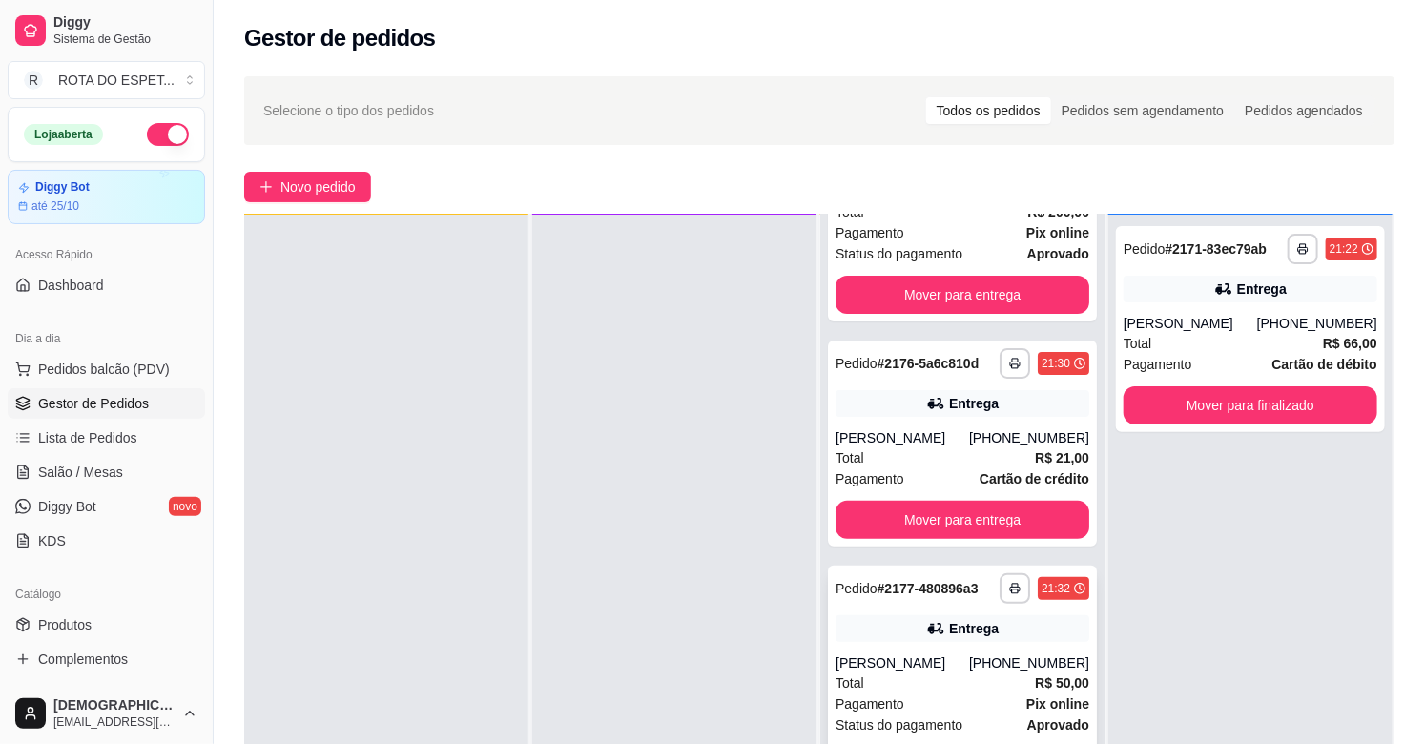
scroll to position [5, 0]
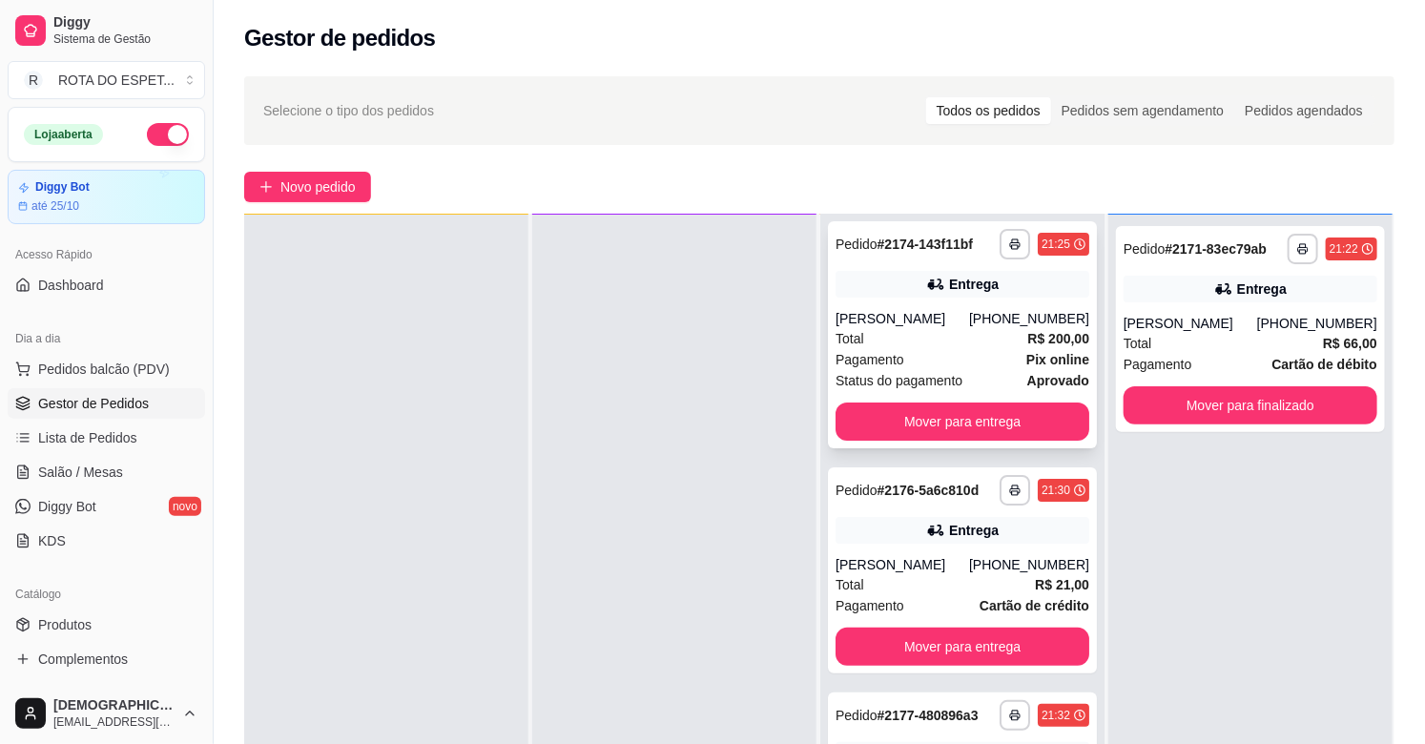
click at [945, 324] on div "[PERSON_NAME]" at bounding box center [902, 318] width 134 height 19
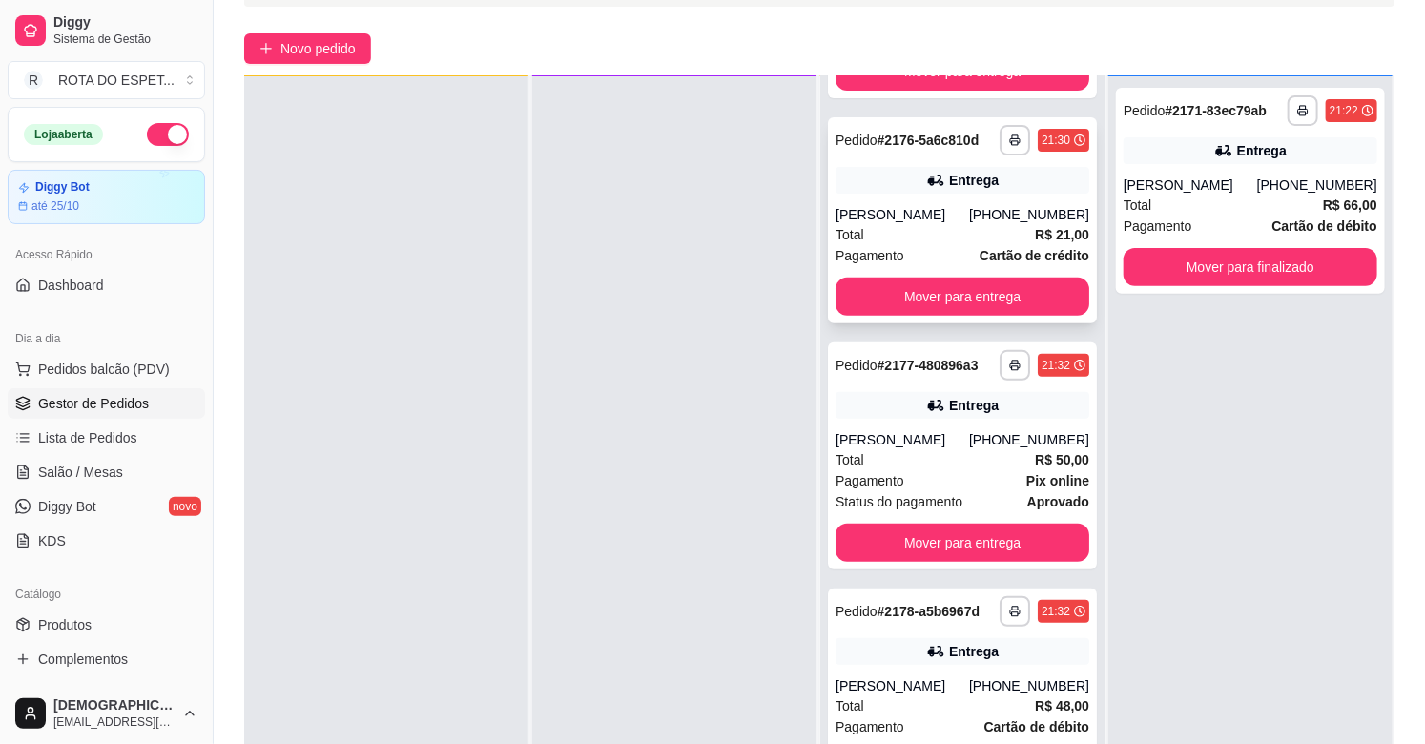
scroll to position [291, 0]
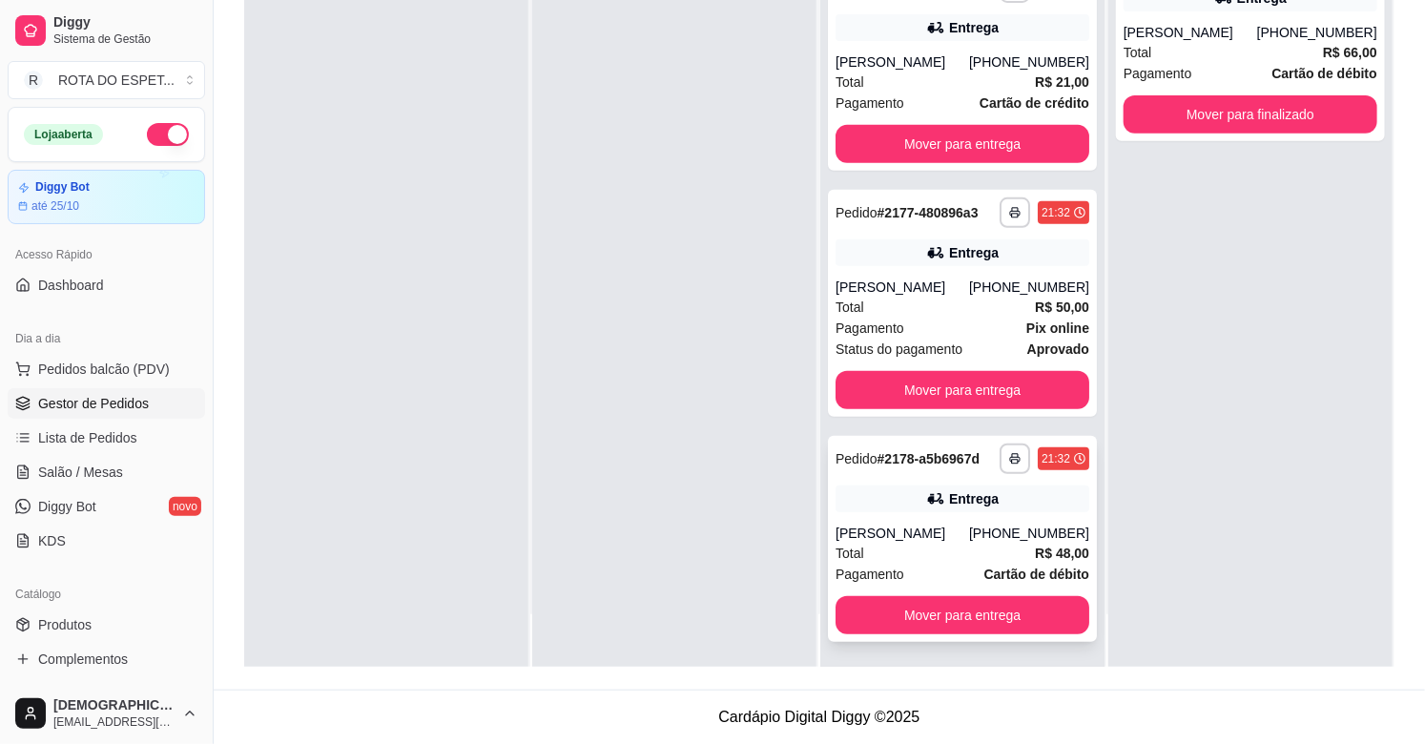
click at [950, 527] on div "[PERSON_NAME]" at bounding box center [902, 533] width 134 height 19
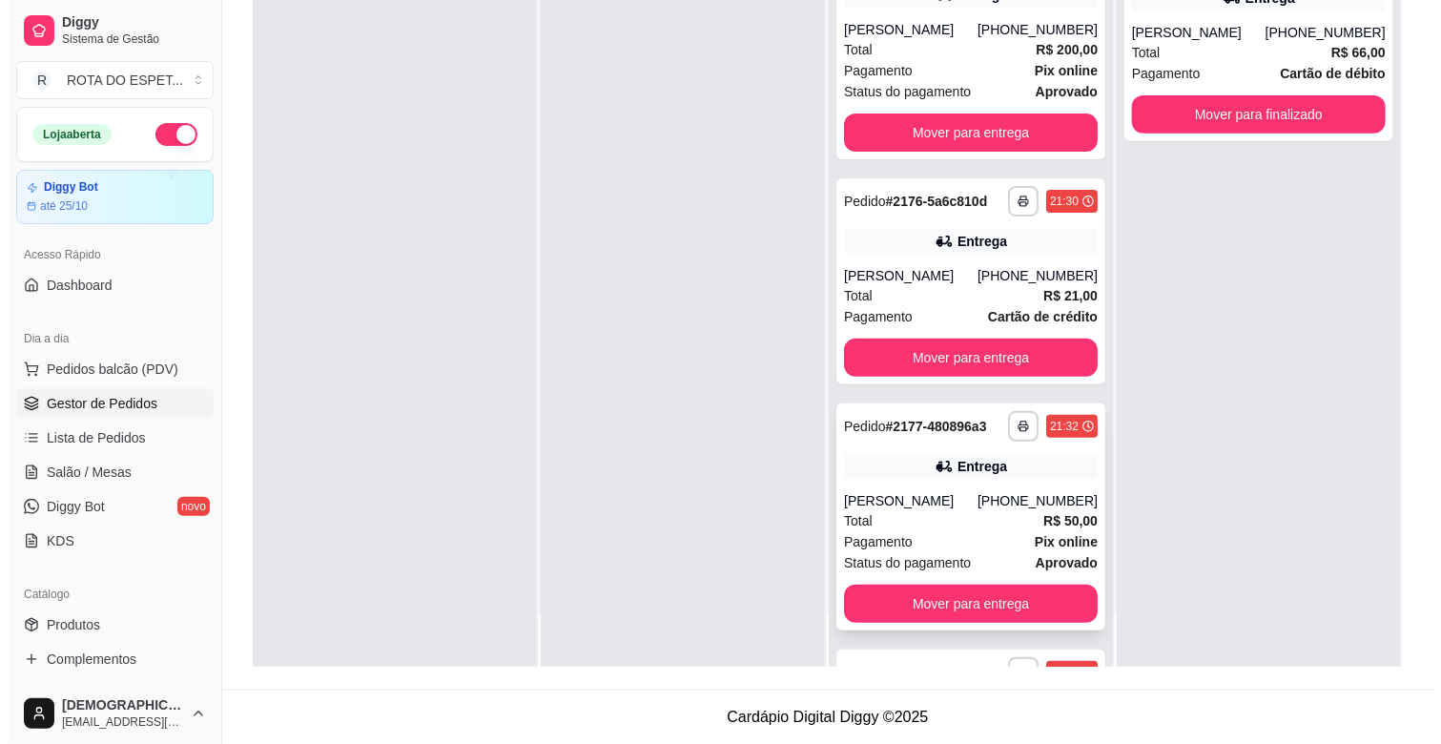
scroll to position [0, 0]
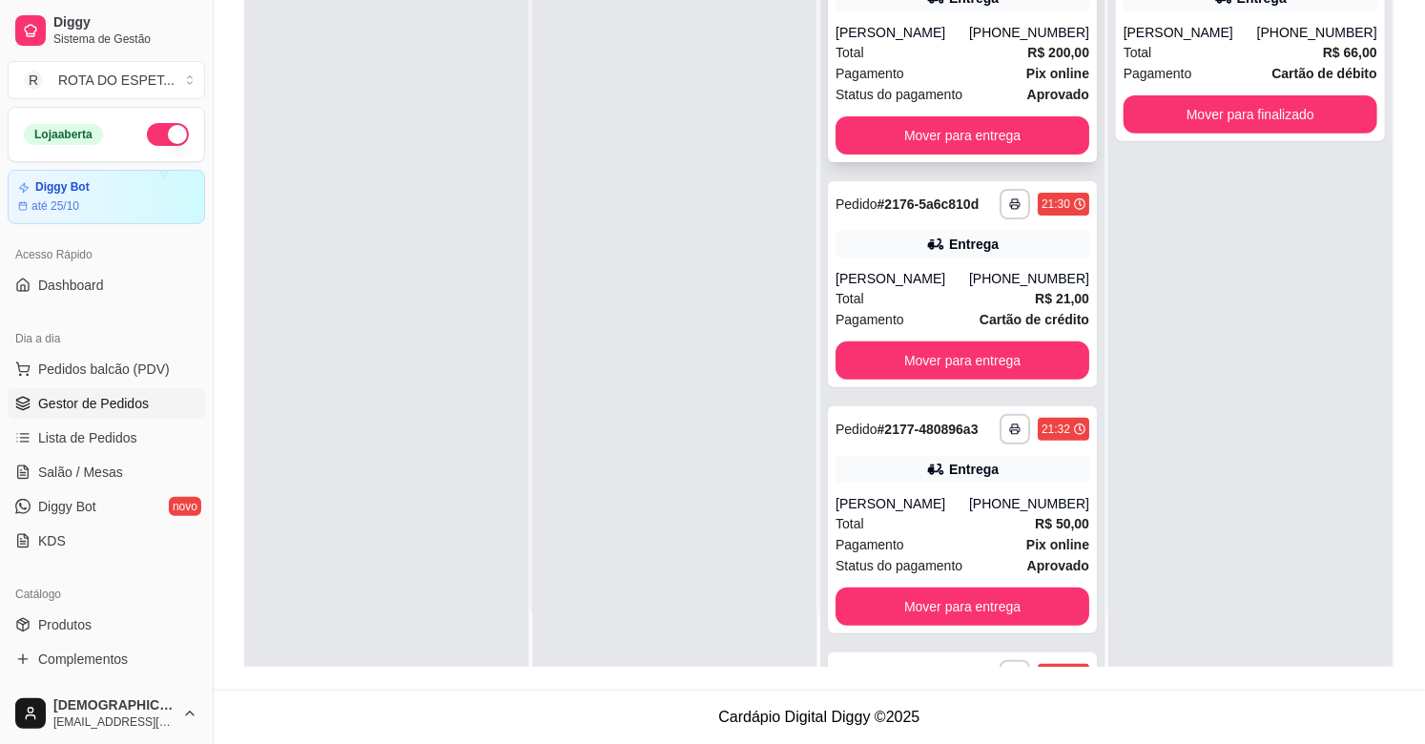
click at [929, 49] on div "Total R$ 200,00" at bounding box center [962, 52] width 254 height 21
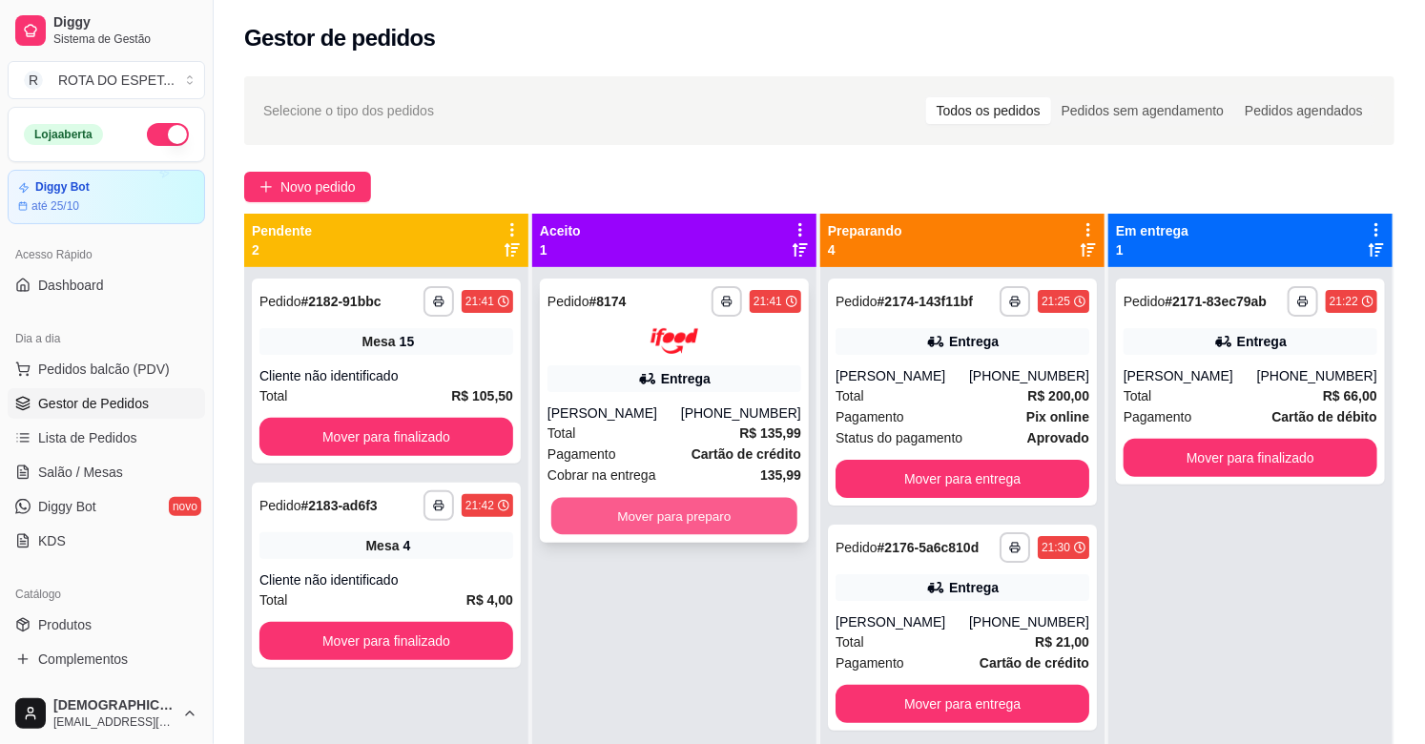
click at [690, 506] on button "Mover para preparo" at bounding box center [674, 515] width 246 height 37
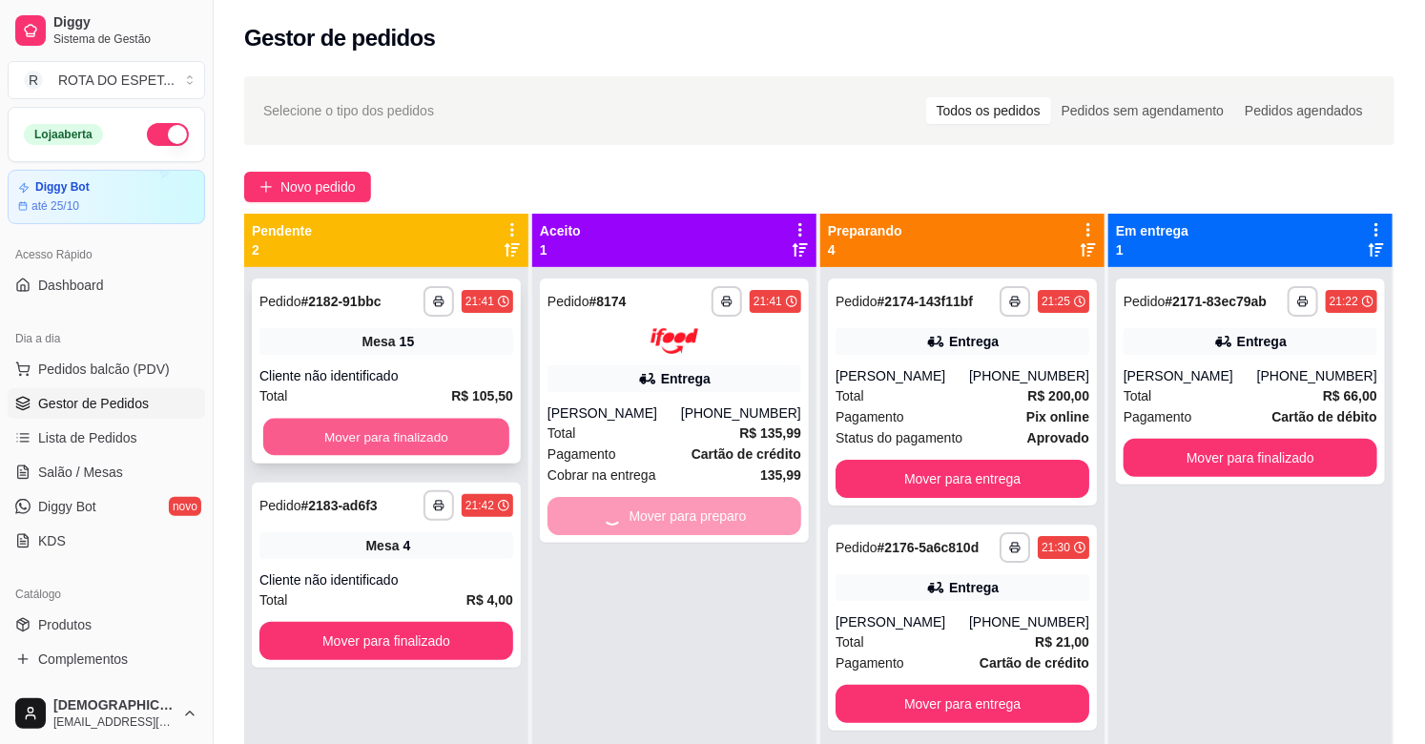
click at [434, 427] on button "Mover para finalizado" at bounding box center [386, 437] width 246 height 37
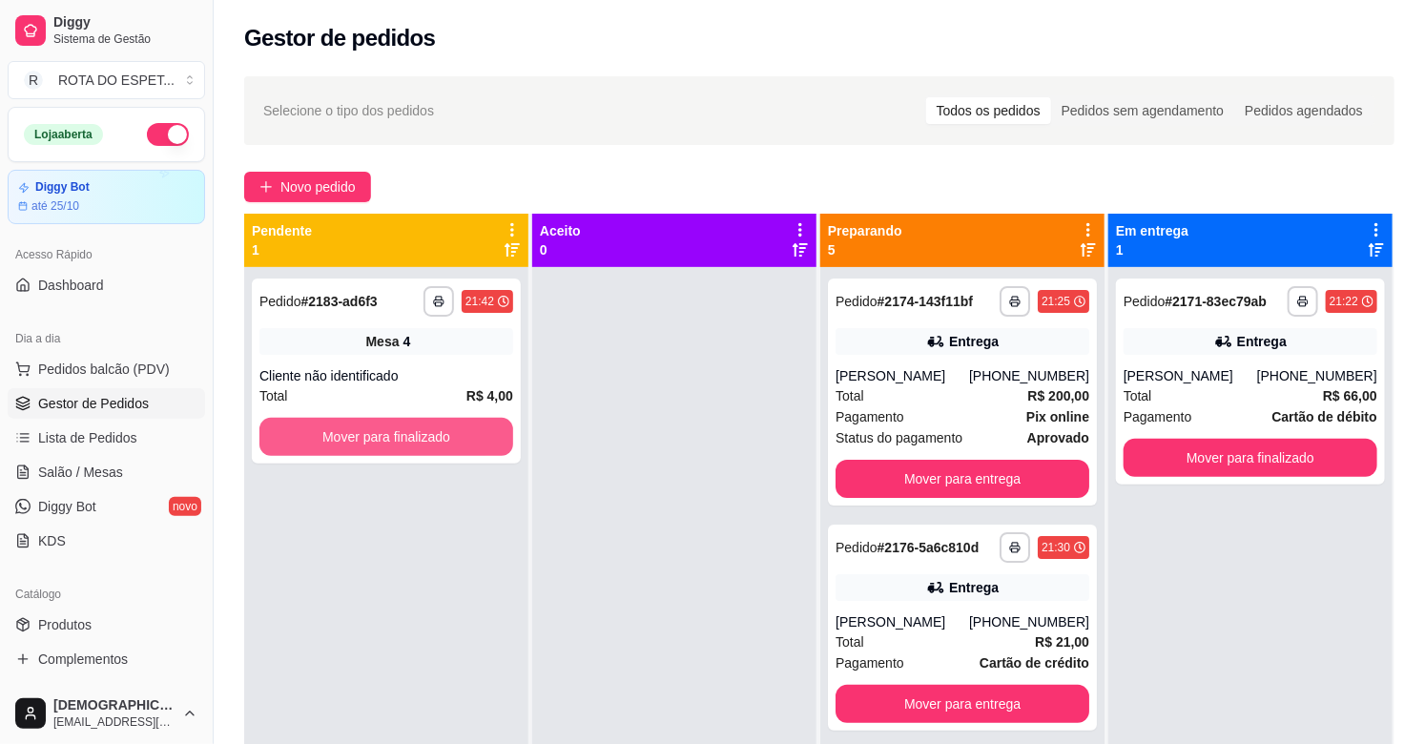
click at [434, 427] on button "Mover para finalizado" at bounding box center [386, 437] width 254 height 38
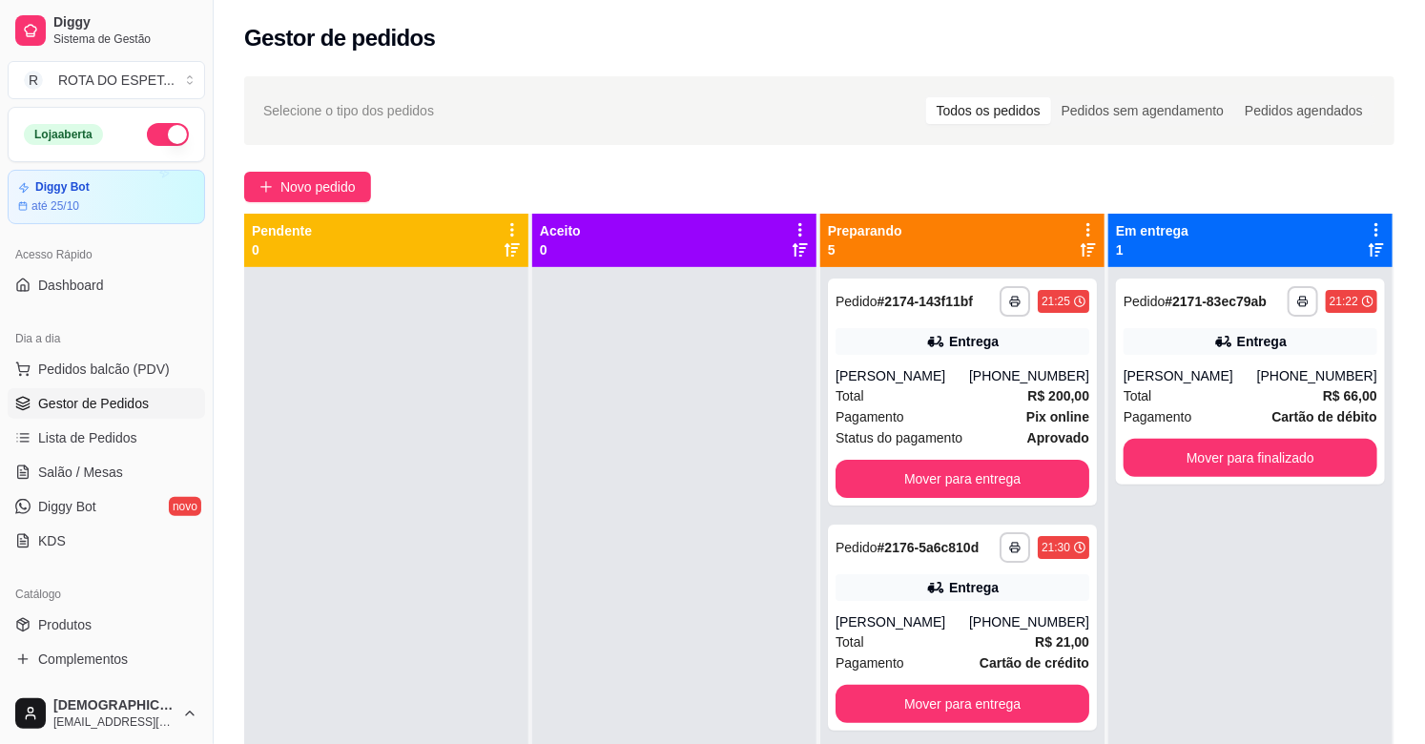
click at [586, 651] on div at bounding box center [674, 639] width 284 height 744
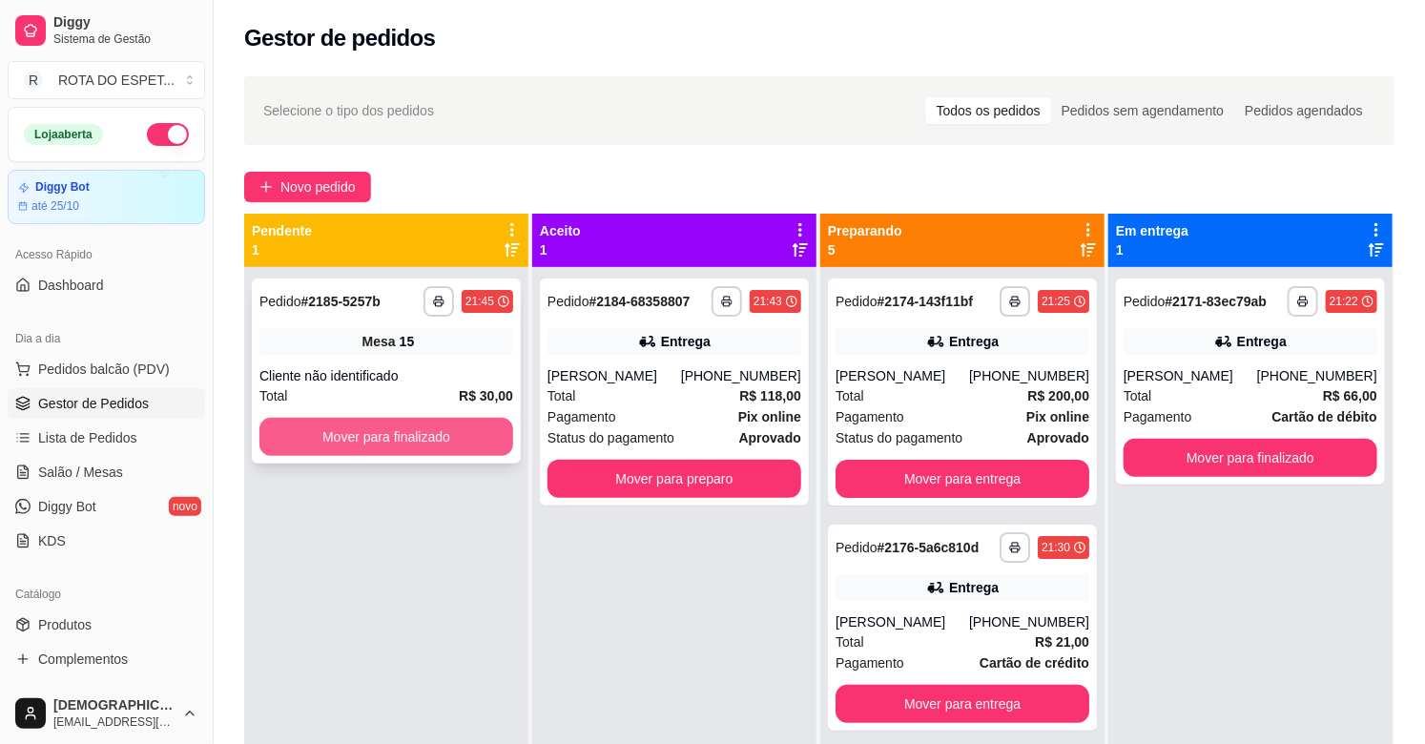
click at [381, 423] on button "Mover para finalizado" at bounding box center [386, 437] width 254 height 38
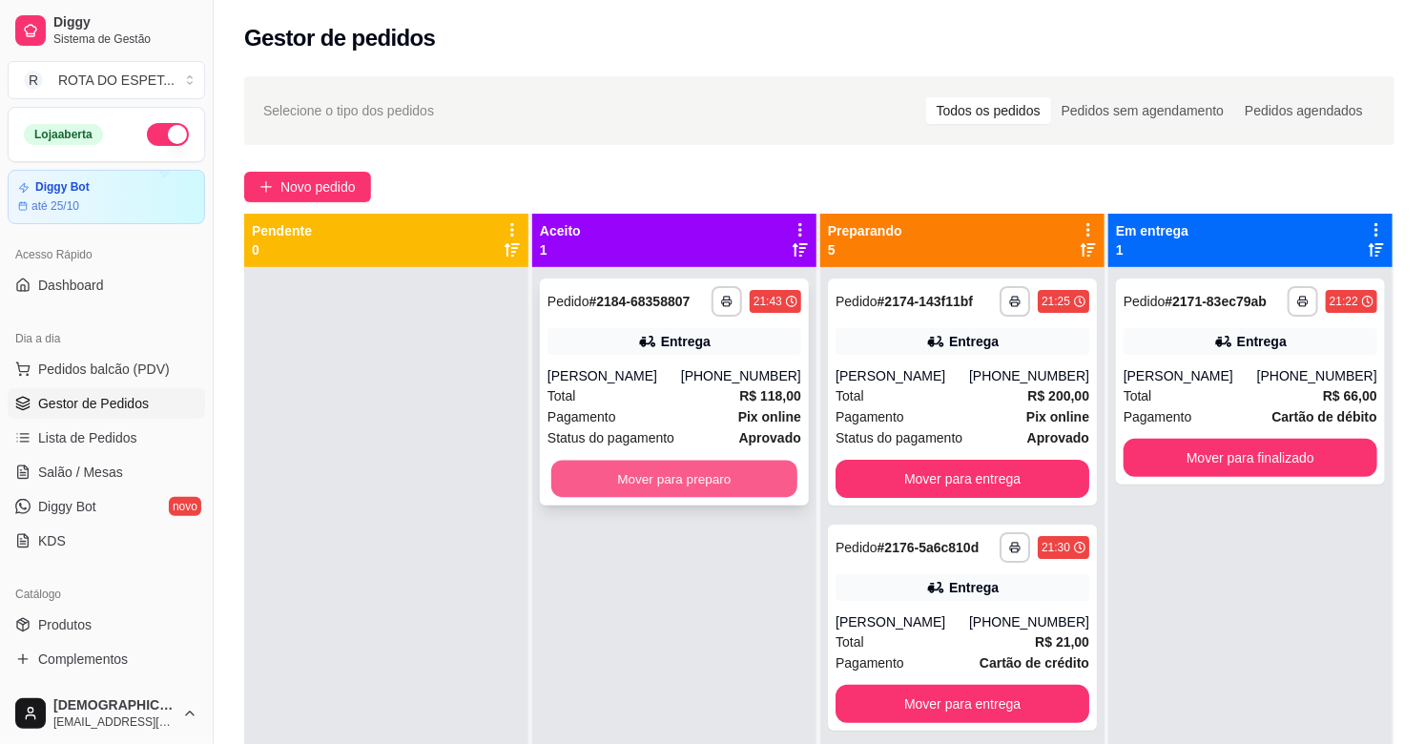
click at [601, 478] on button "Mover para preparo" at bounding box center [674, 479] width 246 height 37
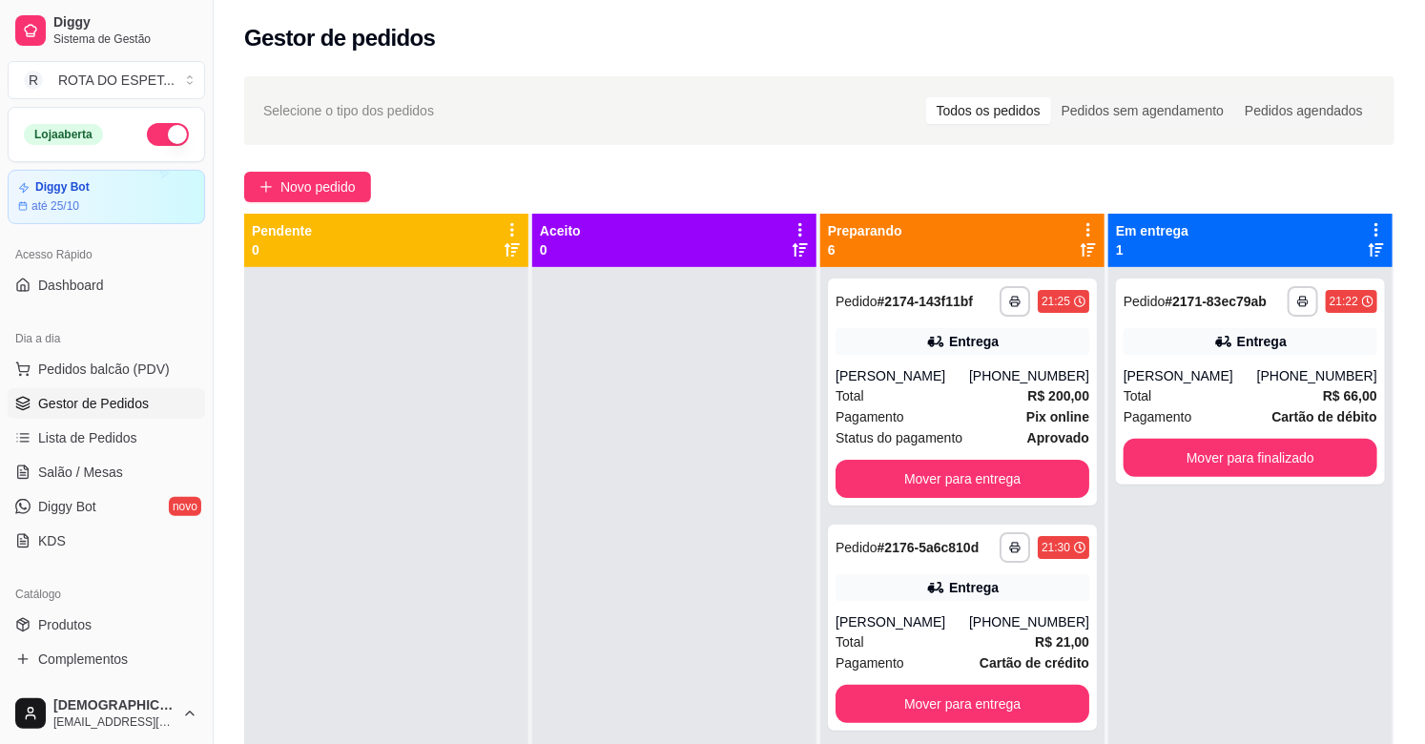
click at [539, 554] on div at bounding box center [674, 639] width 284 height 744
click at [102, 464] on span "Salão / Mesas" at bounding box center [80, 472] width 85 height 19
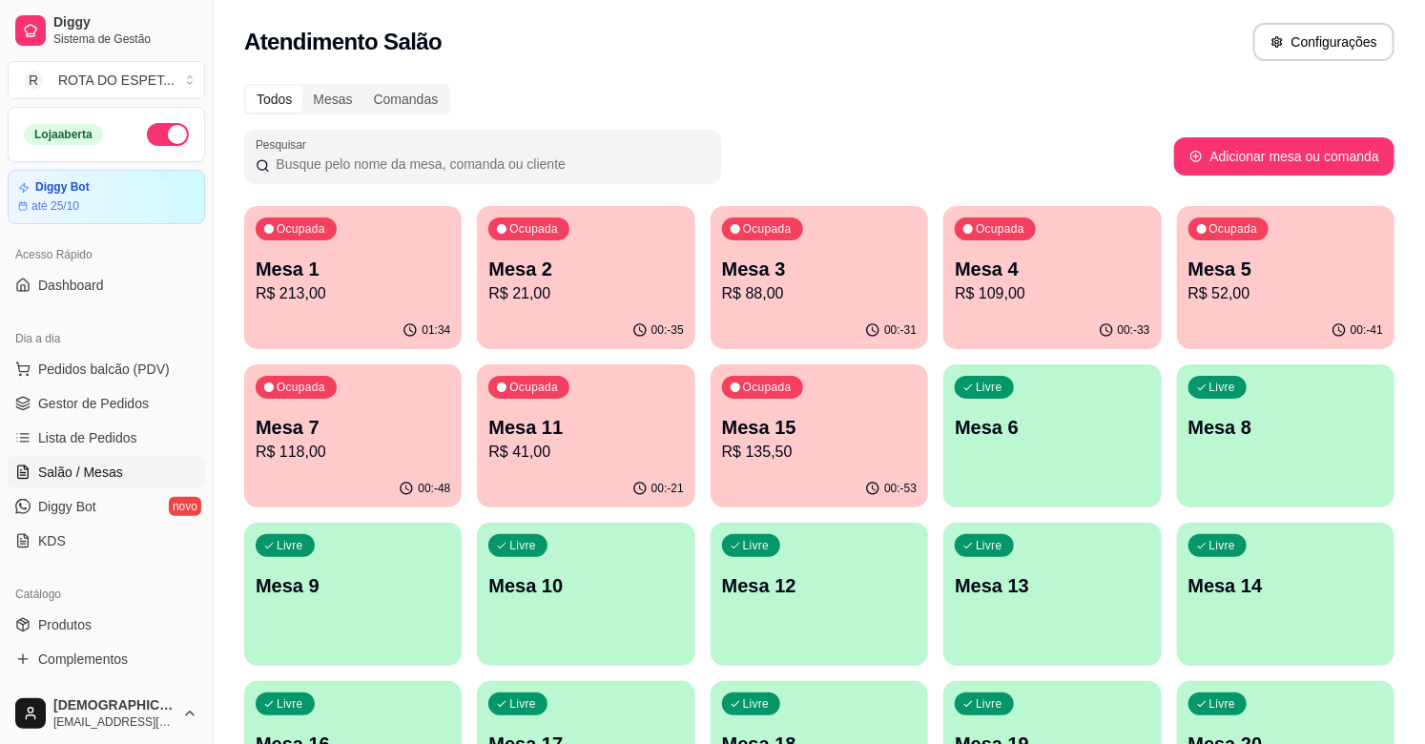
click at [570, 298] on p "R$ 21,00" at bounding box center [585, 293] width 195 height 23
click at [99, 402] on span "Gestor de Pedidos" at bounding box center [93, 403] width 111 height 19
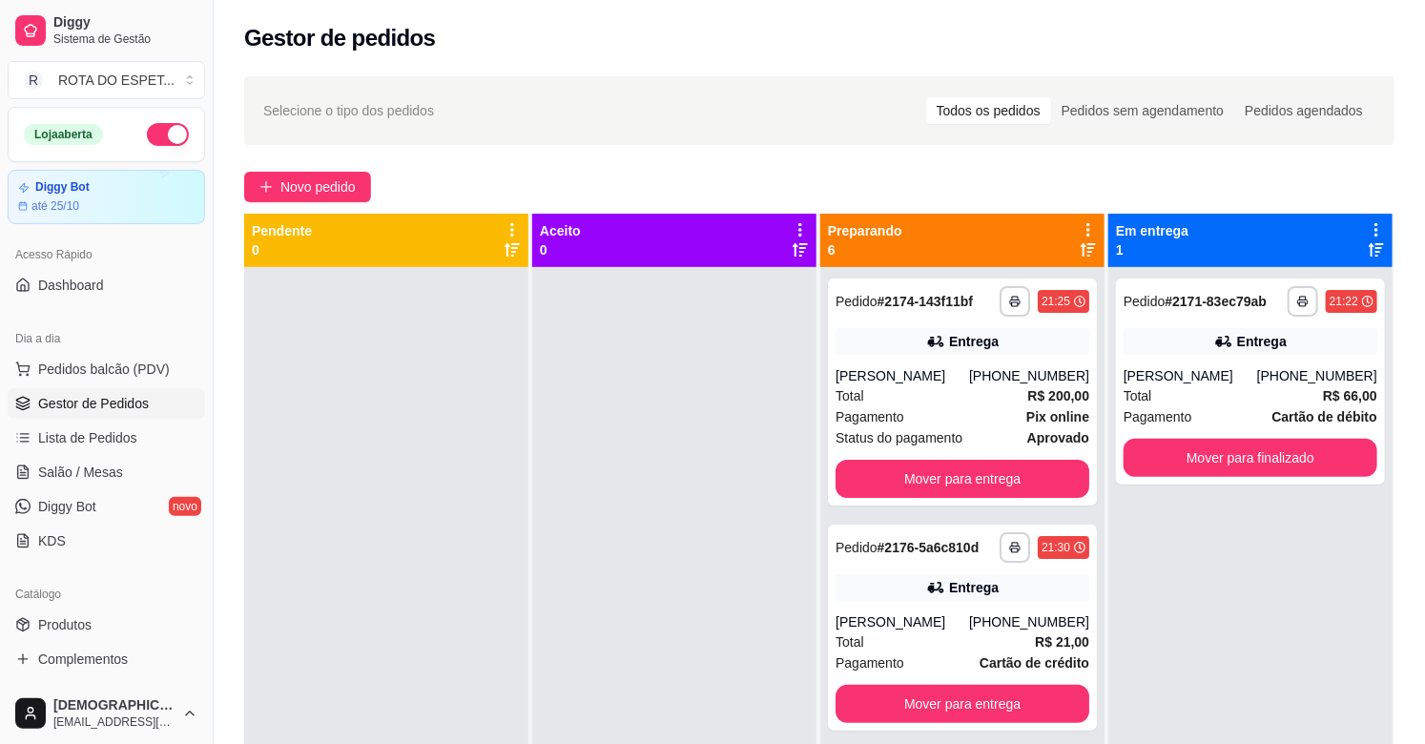
click at [627, 620] on div at bounding box center [674, 639] width 284 height 744
click at [1317, 451] on button "Mover para finalizado" at bounding box center [1250, 458] width 254 height 38
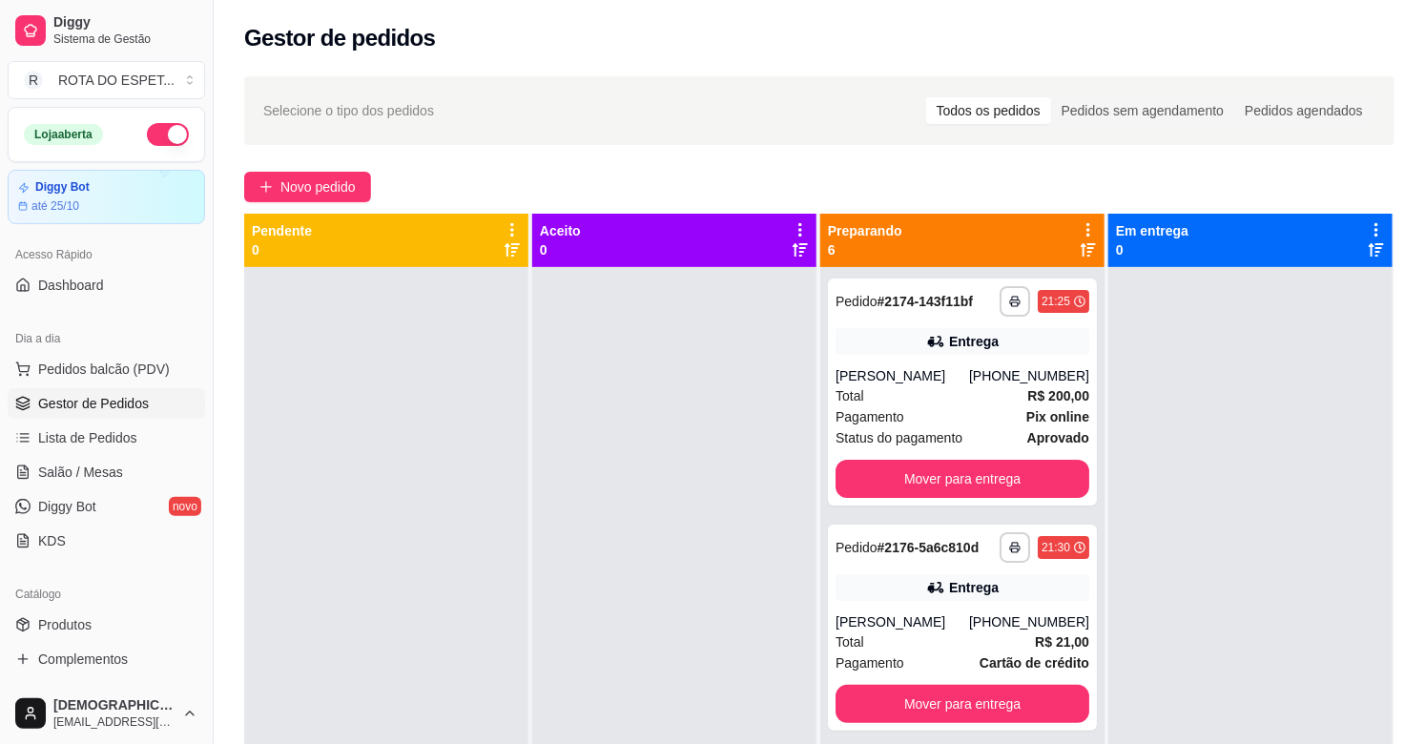
click at [603, 504] on div at bounding box center [674, 639] width 284 height 744
click at [122, 471] on link "Salão / Mesas" at bounding box center [106, 472] width 197 height 31
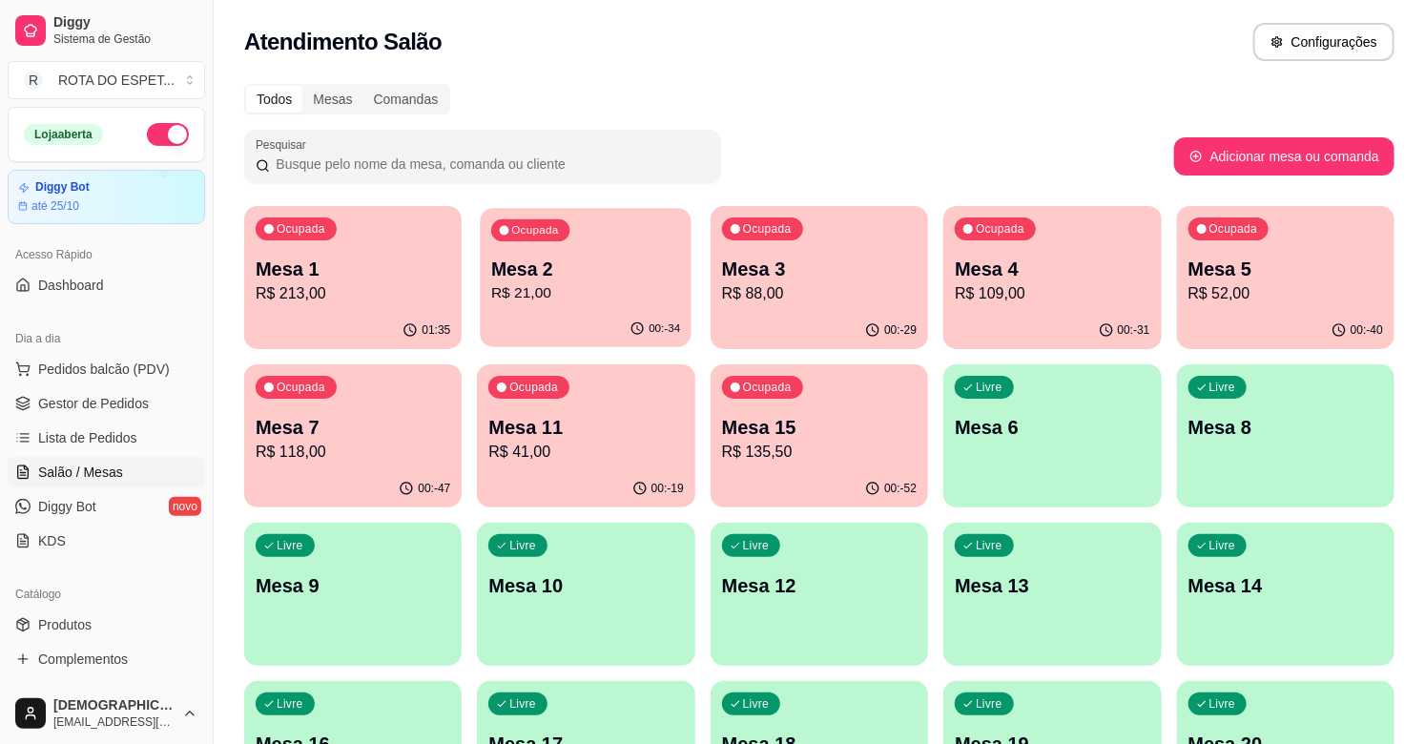
click at [624, 260] on p "Mesa 2" at bounding box center [585, 270] width 189 height 26
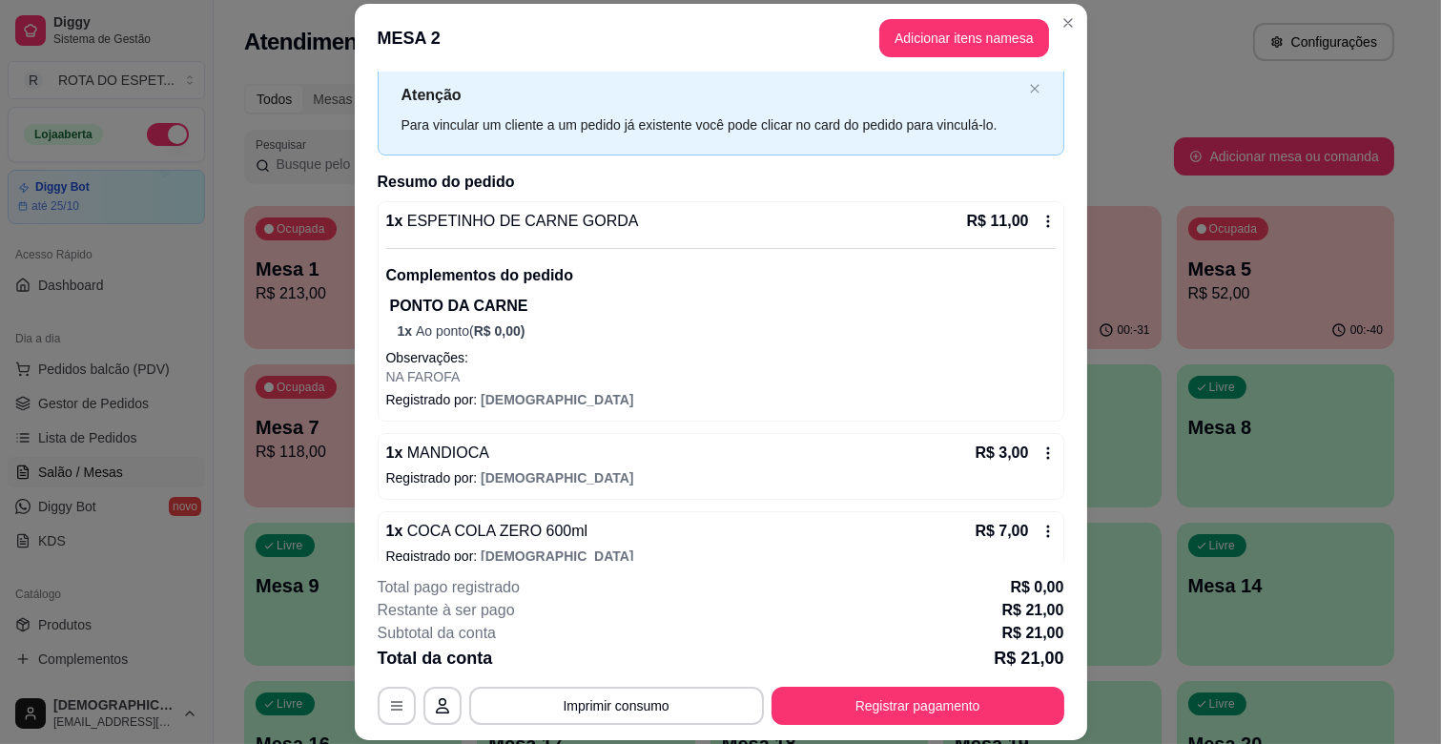
scroll to position [77, 0]
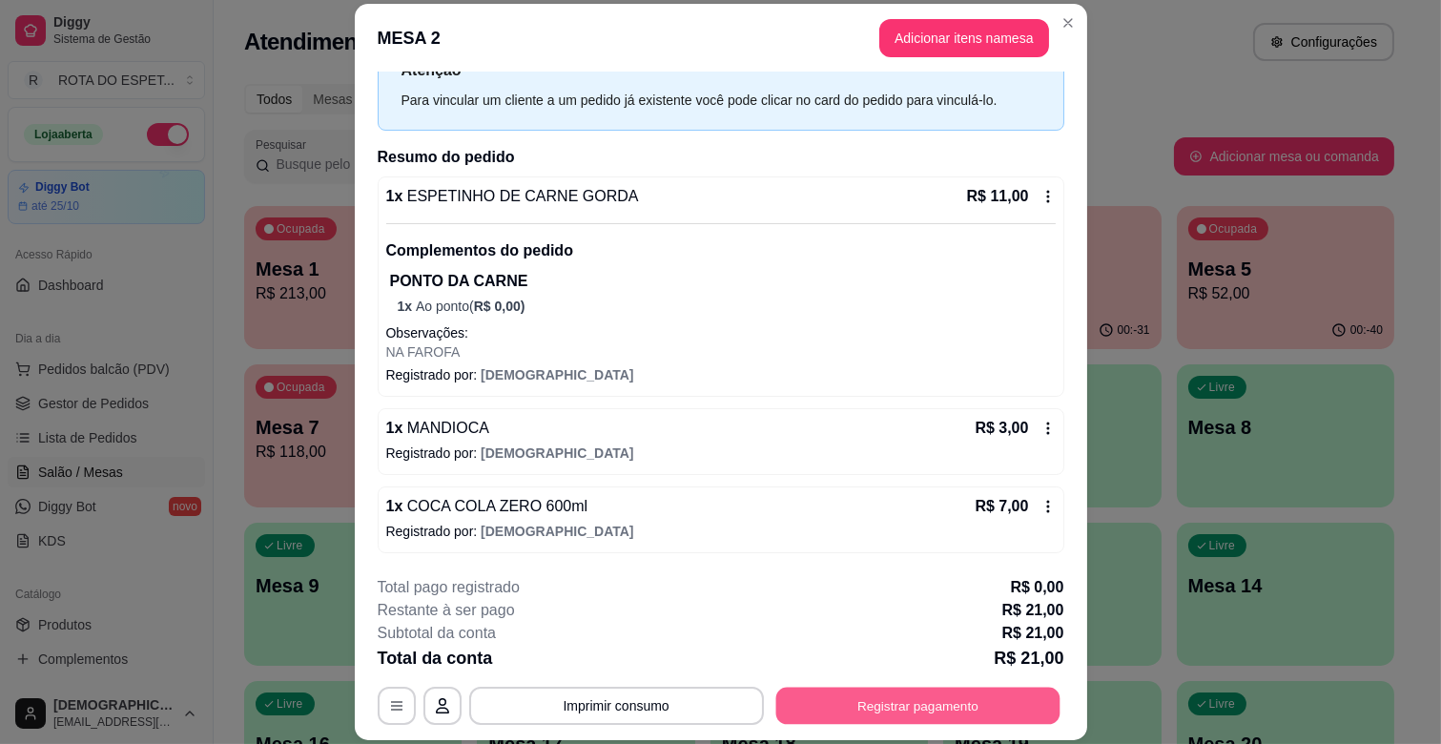
click at [939, 700] on button "Registrar pagamento" at bounding box center [917, 706] width 284 height 37
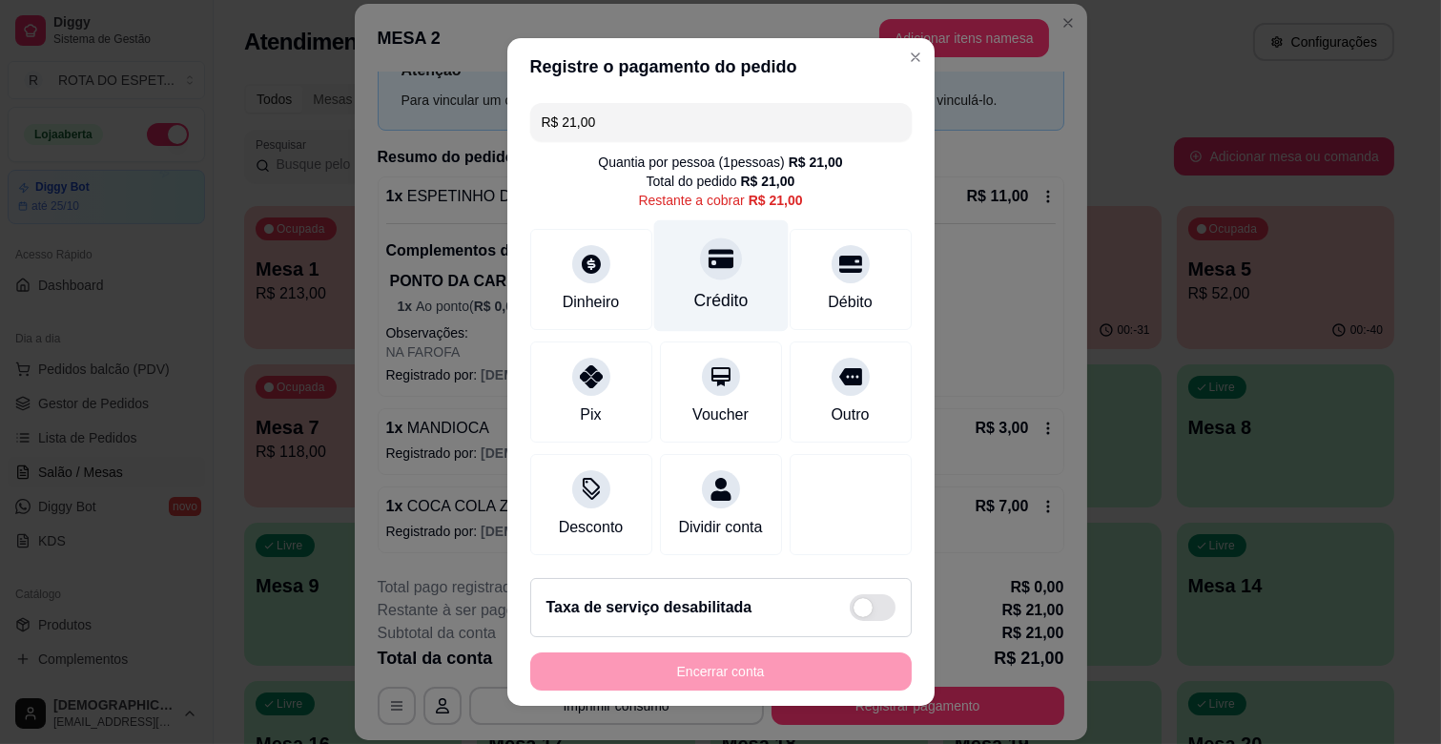
click at [688, 280] on div "Crédito" at bounding box center [720, 276] width 134 height 112
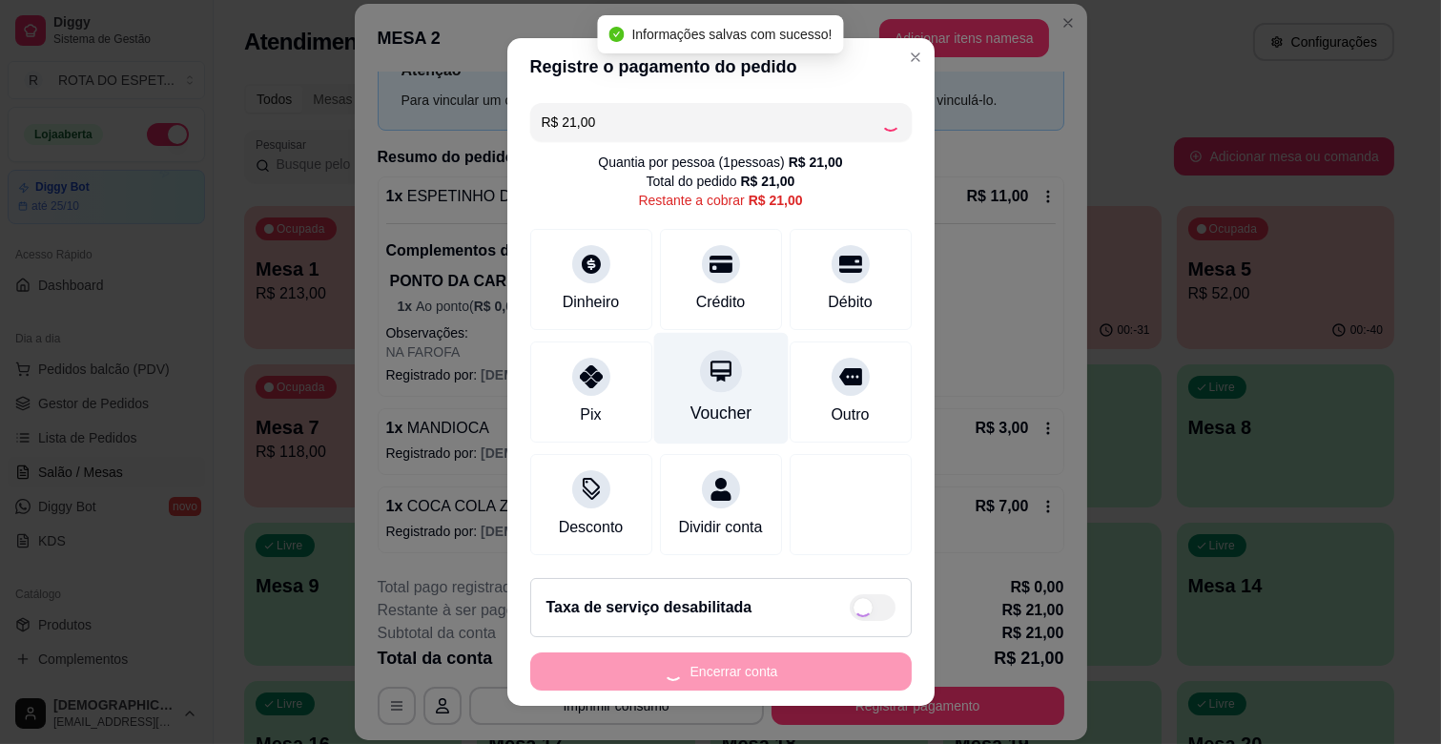
type input "R$ 0,00"
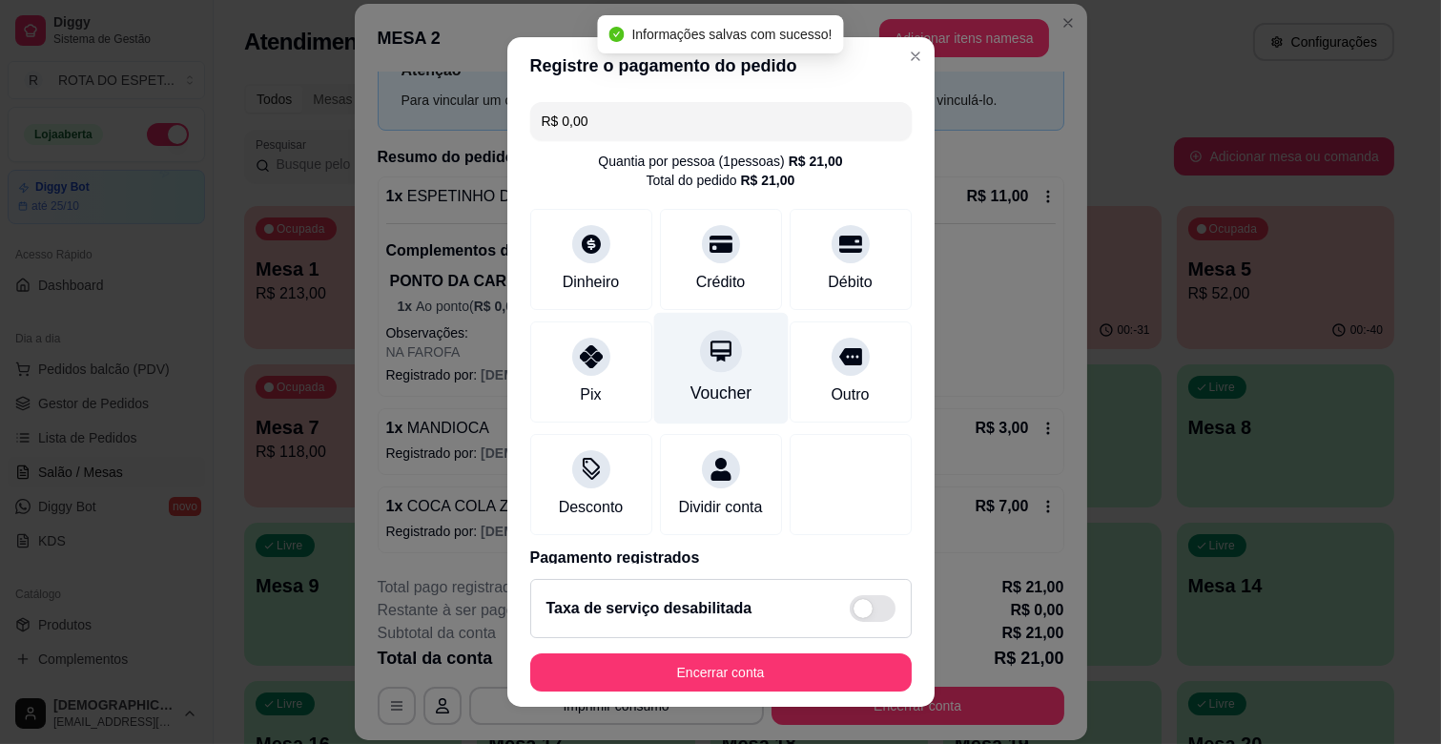
scroll to position [101, 0]
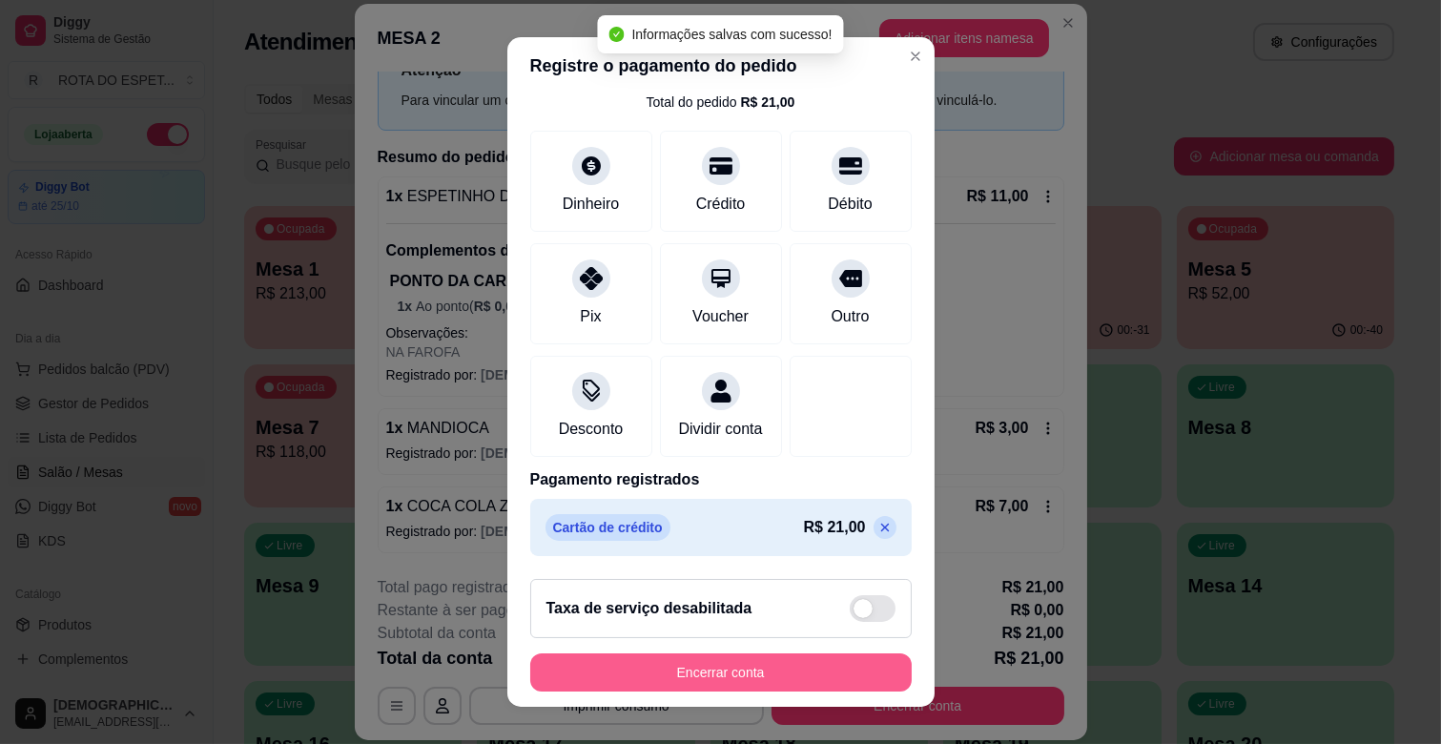
click at [728, 666] on button "Encerrar conta" at bounding box center [720, 672] width 381 height 38
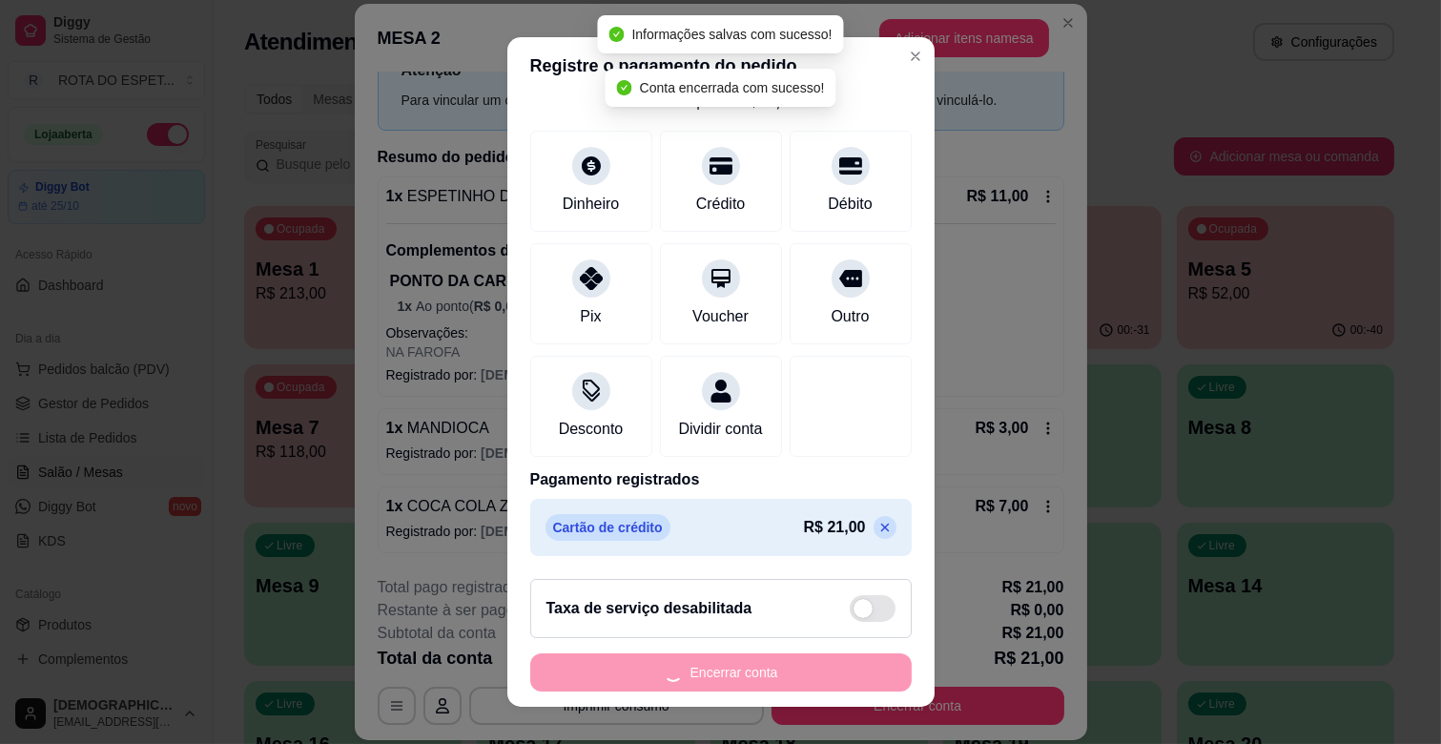
scroll to position [0, 0]
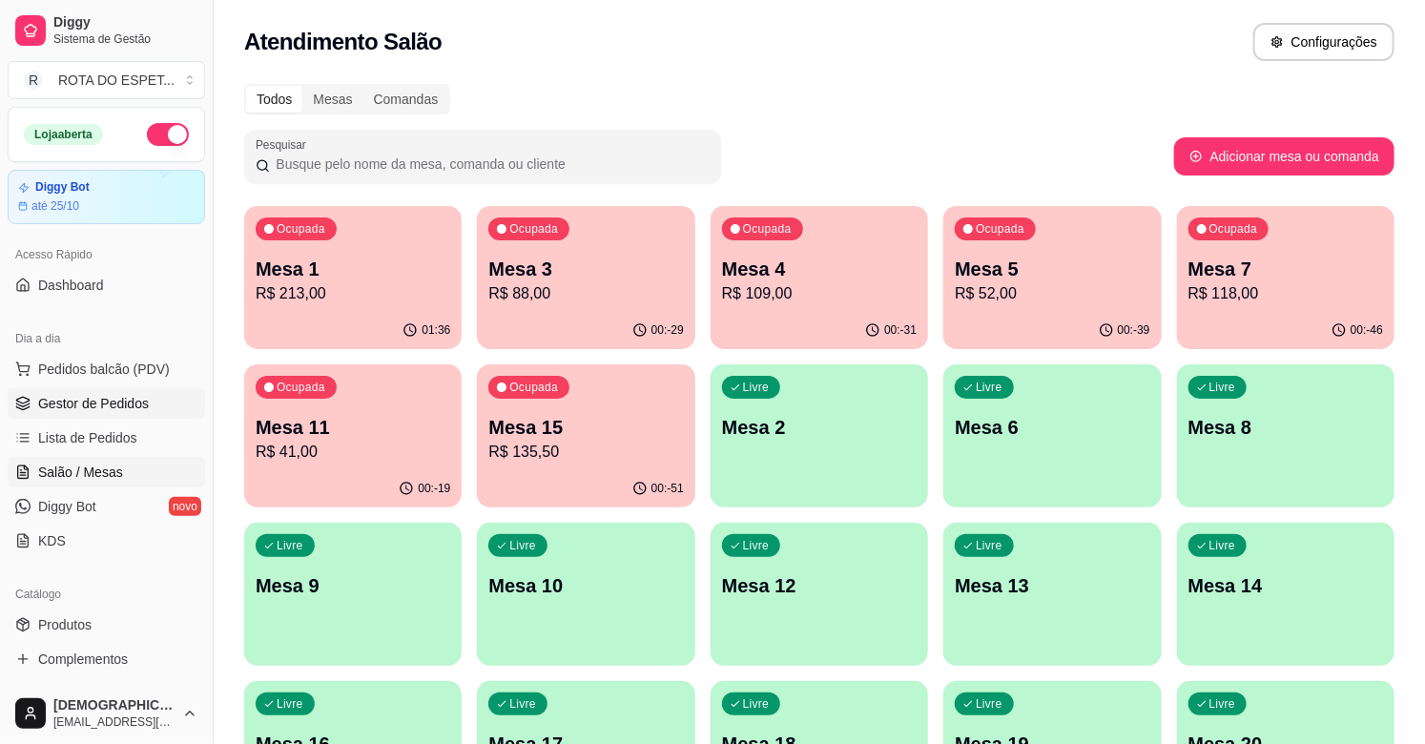
click at [127, 406] on span "Gestor de Pedidos" at bounding box center [93, 403] width 111 height 19
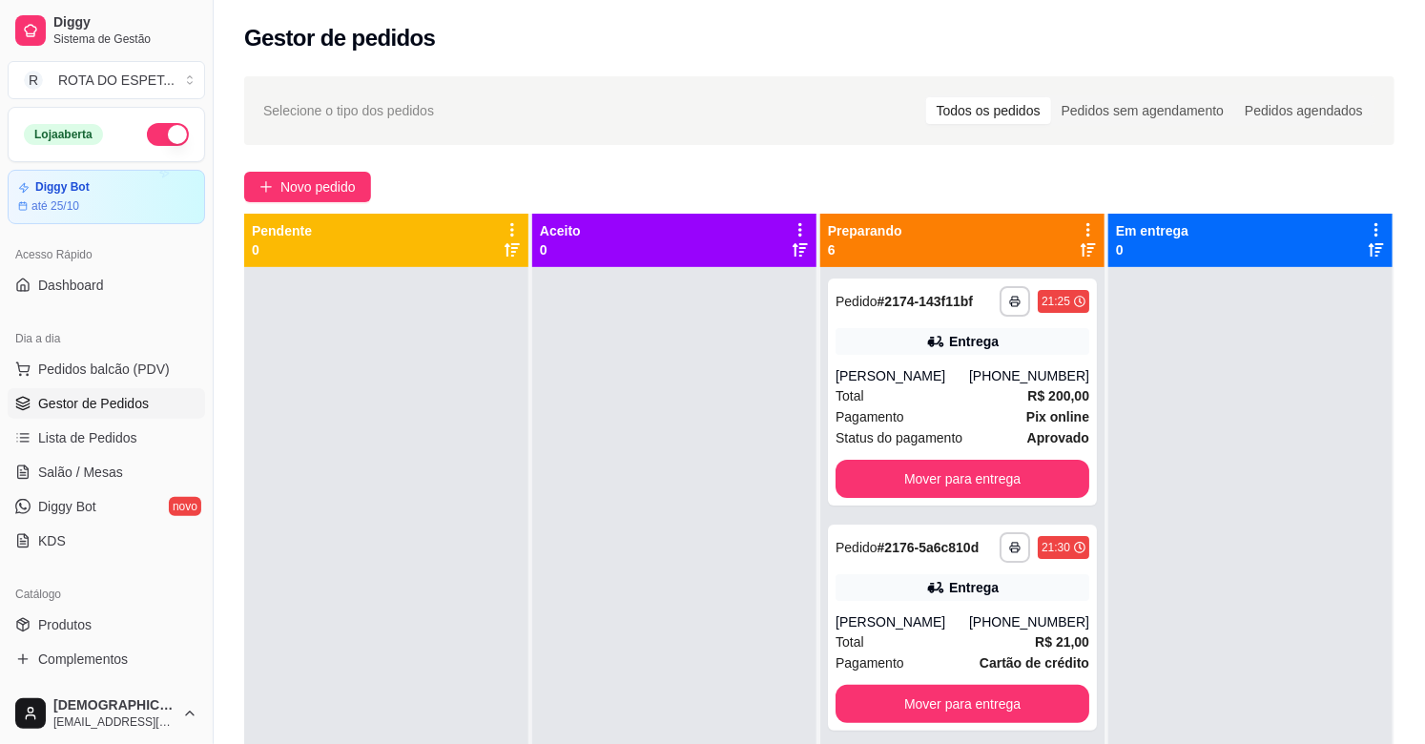
click at [709, 599] on div at bounding box center [674, 639] width 284 height 744
click at [956, 388] on div "Total R$ 200,00" at bounding box center [962, 395] width 254 height 21
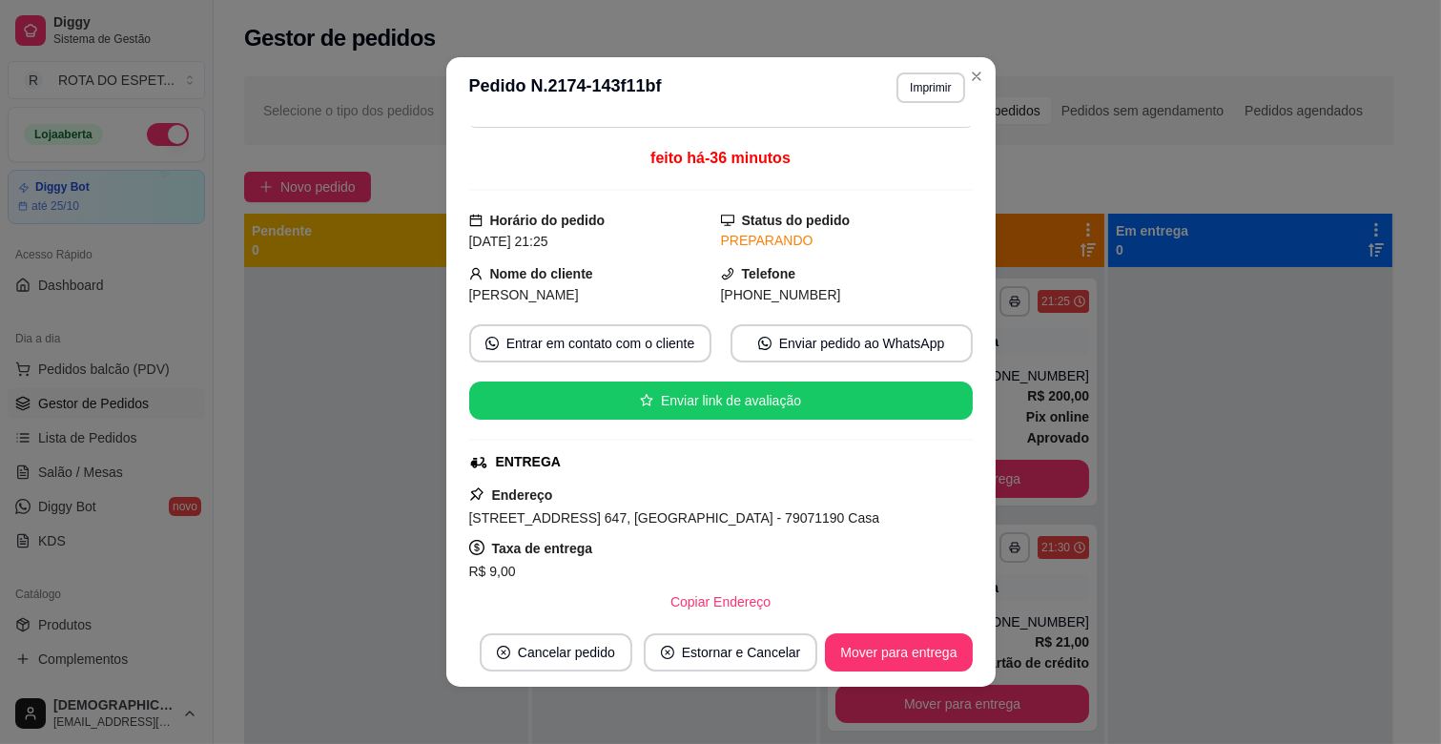
scroll to position [106, 0]
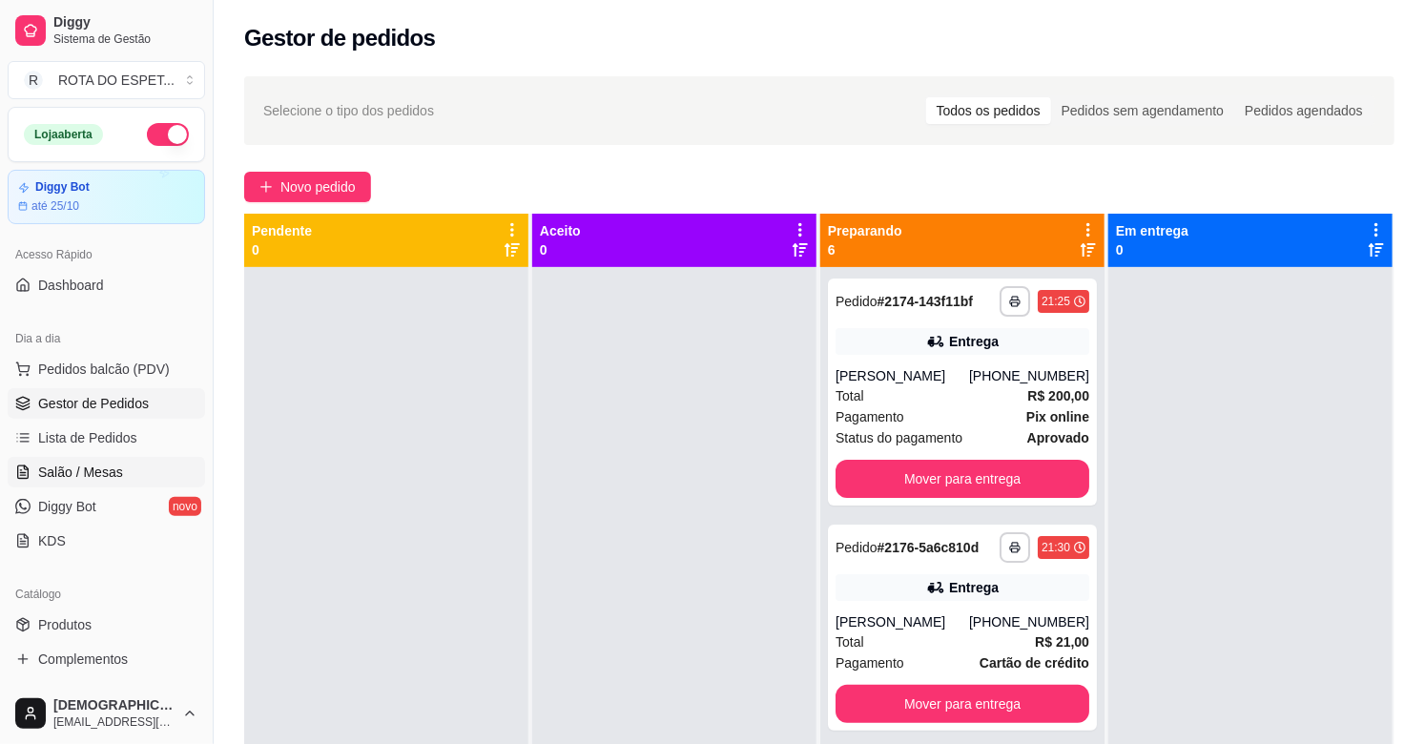
click at [115, 469] on span "Salão / Mesas" at bounding box center [80, 472] width 85 height 19
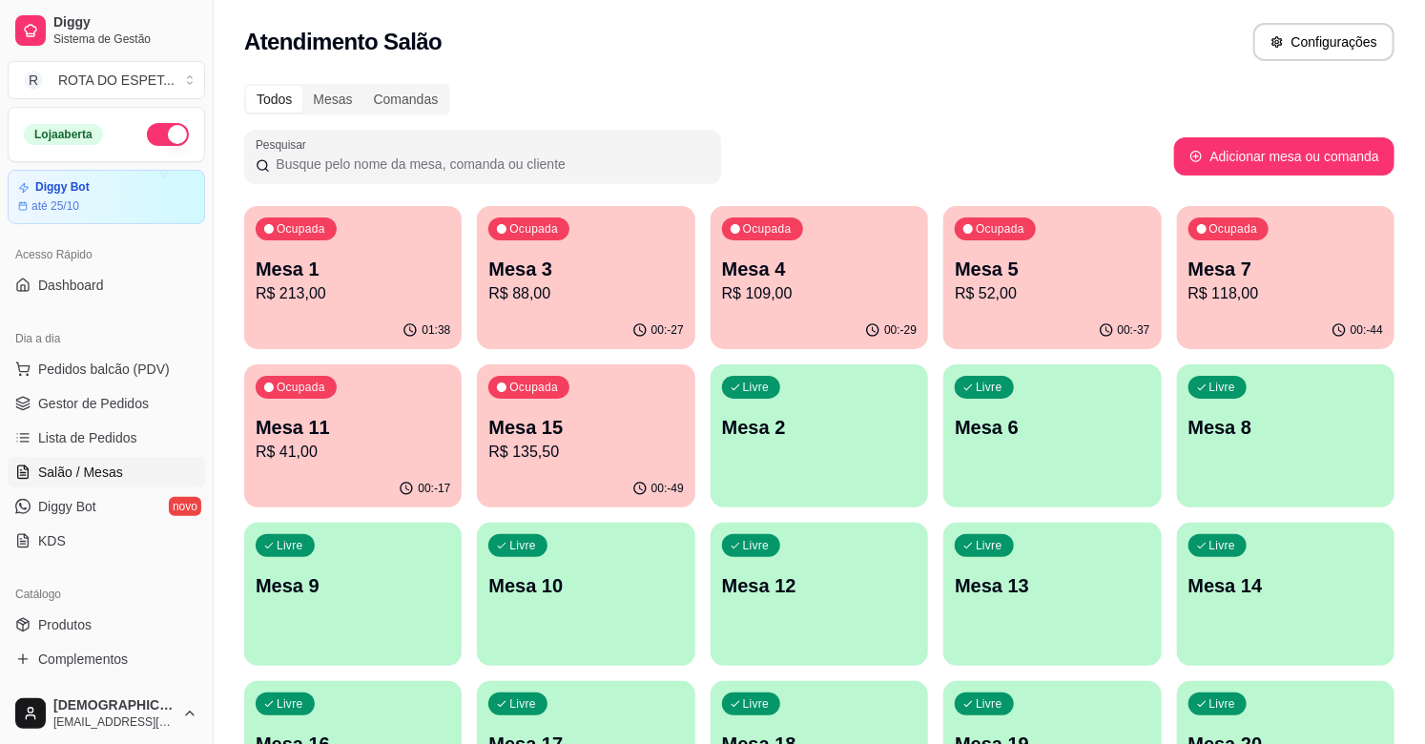
click at [876, 97] on div "Todos Mesas Comandas" at bounding box center [819, 99] width 1150 height 31
click at [386, 446] on p "R$ 41,00" at bounding box center [352, 452] width 189 height 22
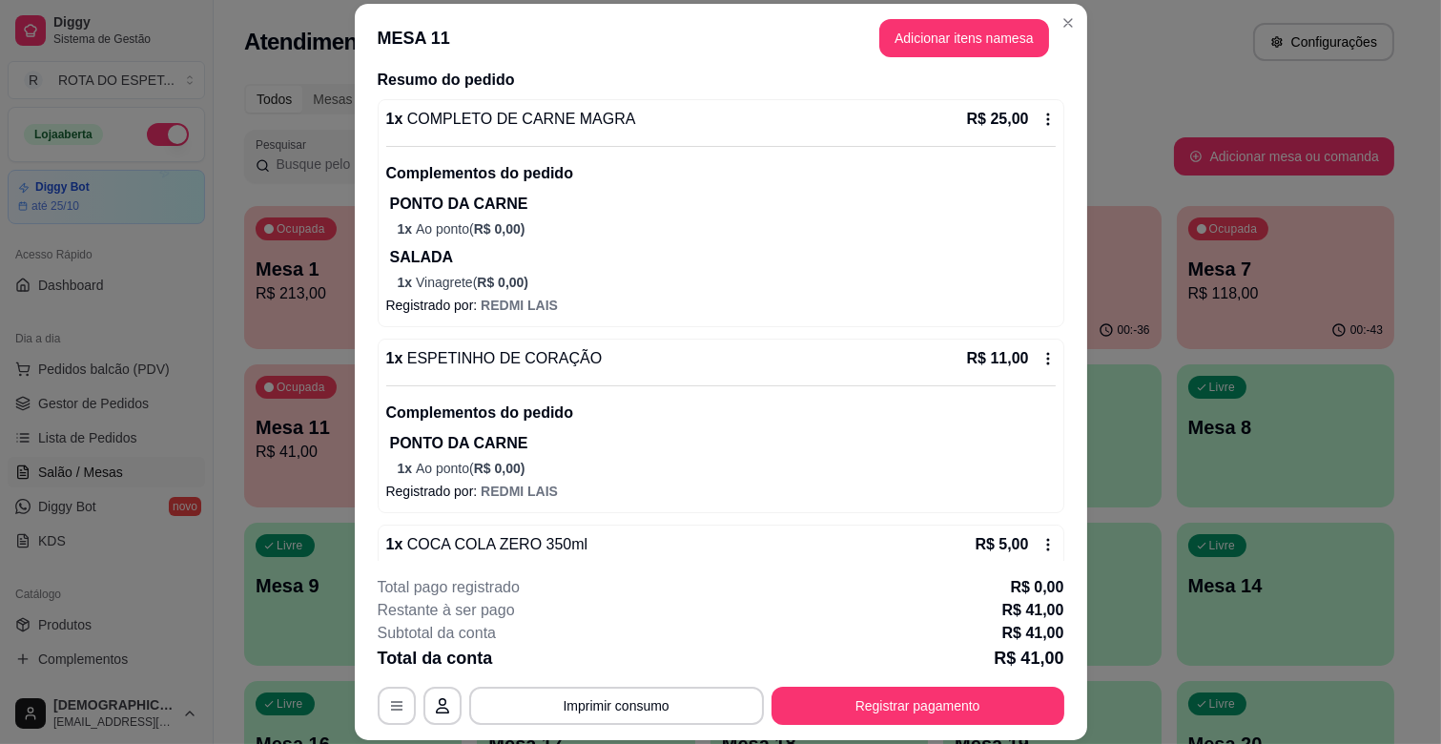
scroll to position [192, 0]
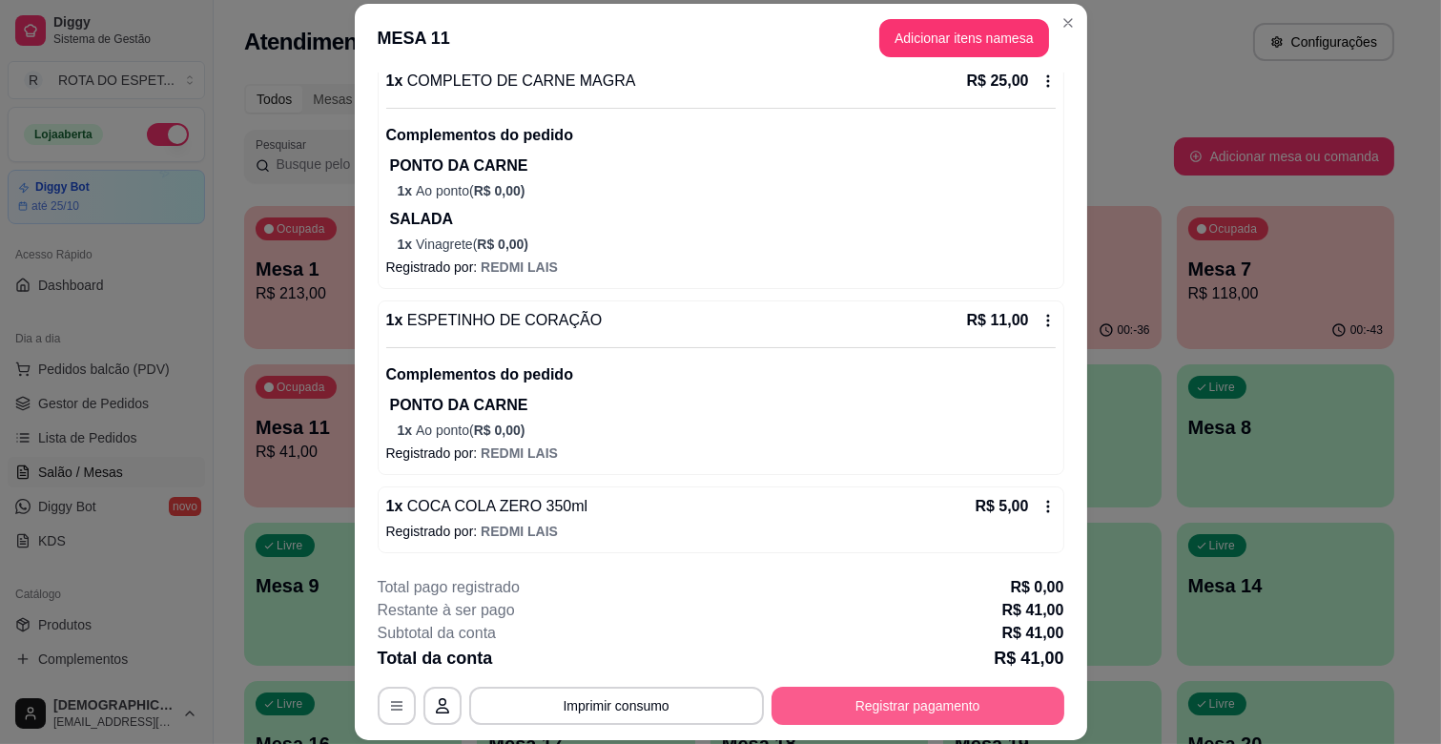
click at [933, 701] on button "Registrar pagamento" at bounding box center [918, 706] width 293 height 38
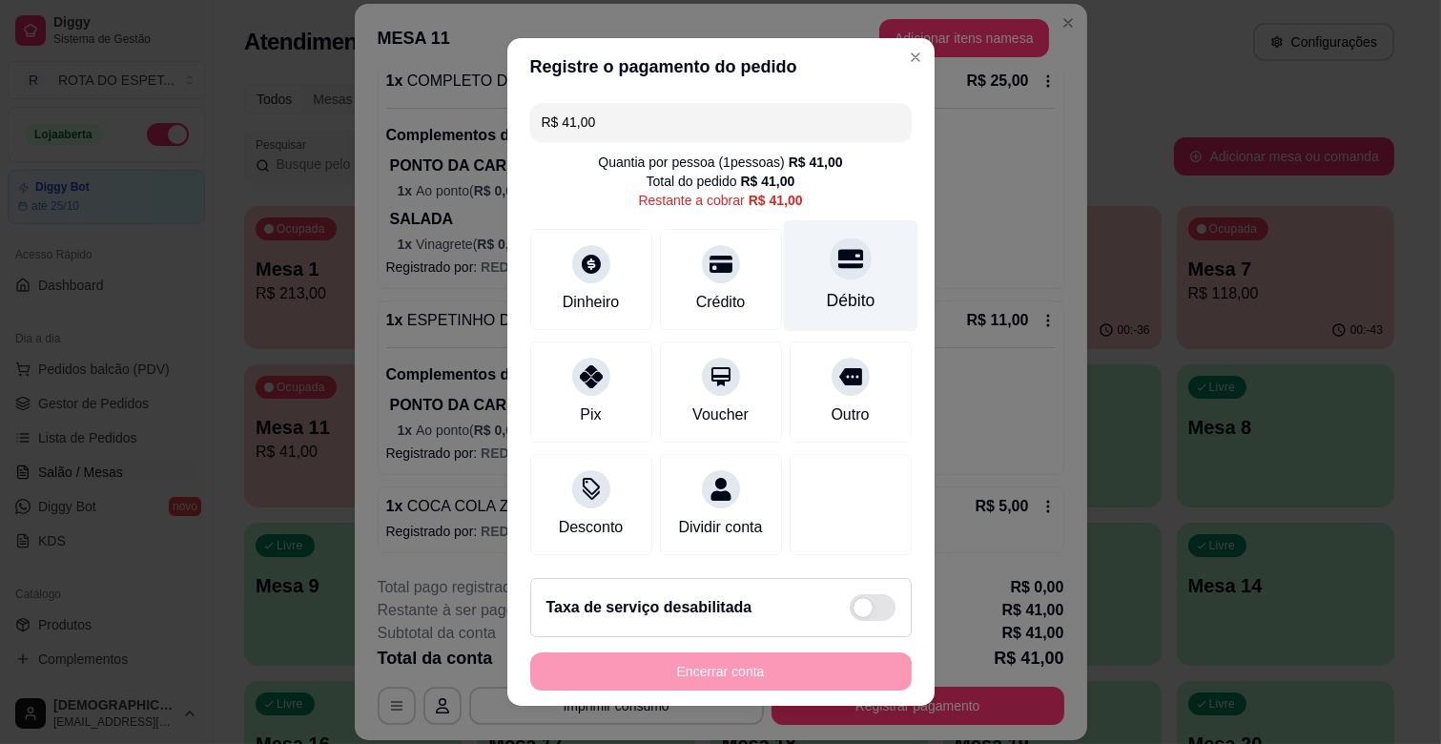
click at [830, 277] on div at bounding box center [851, 258] width 42 height 42
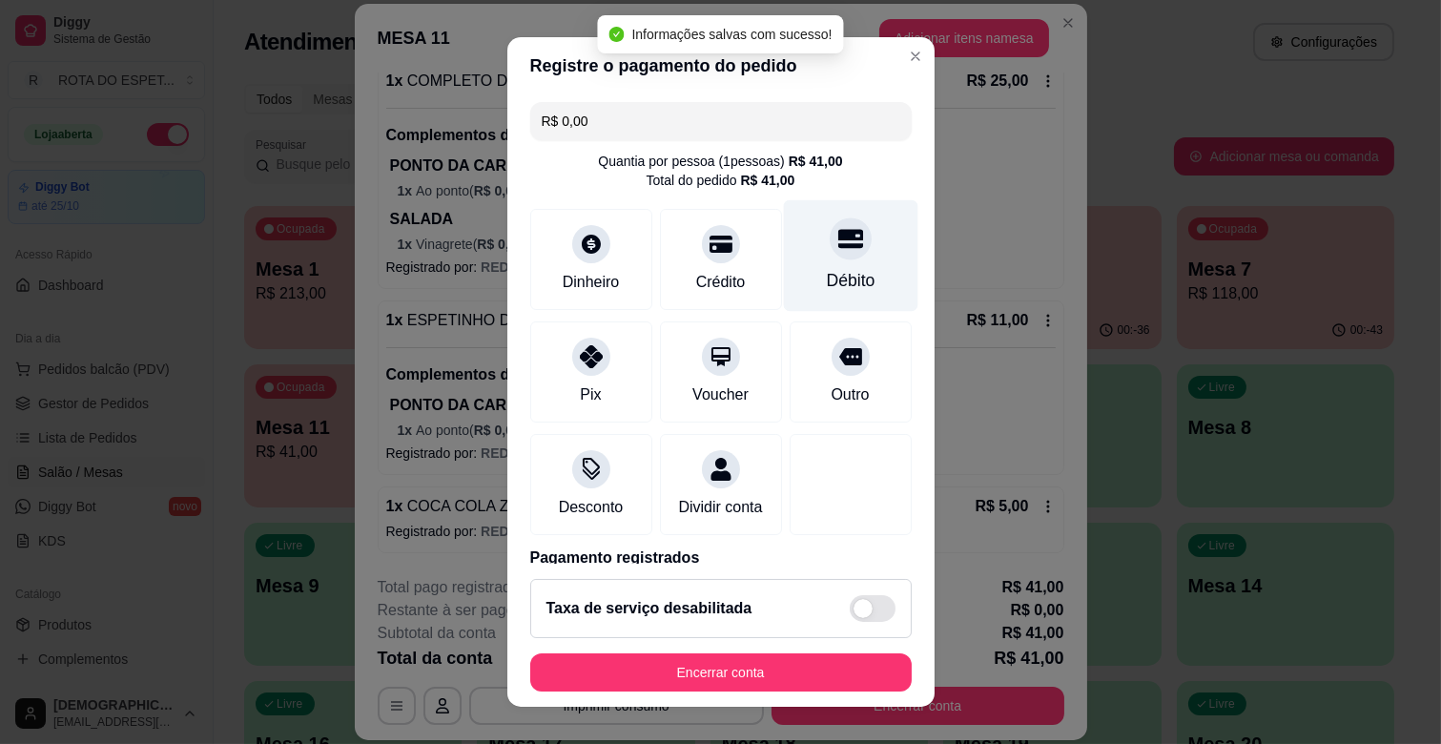
type input "R$ 0,00"
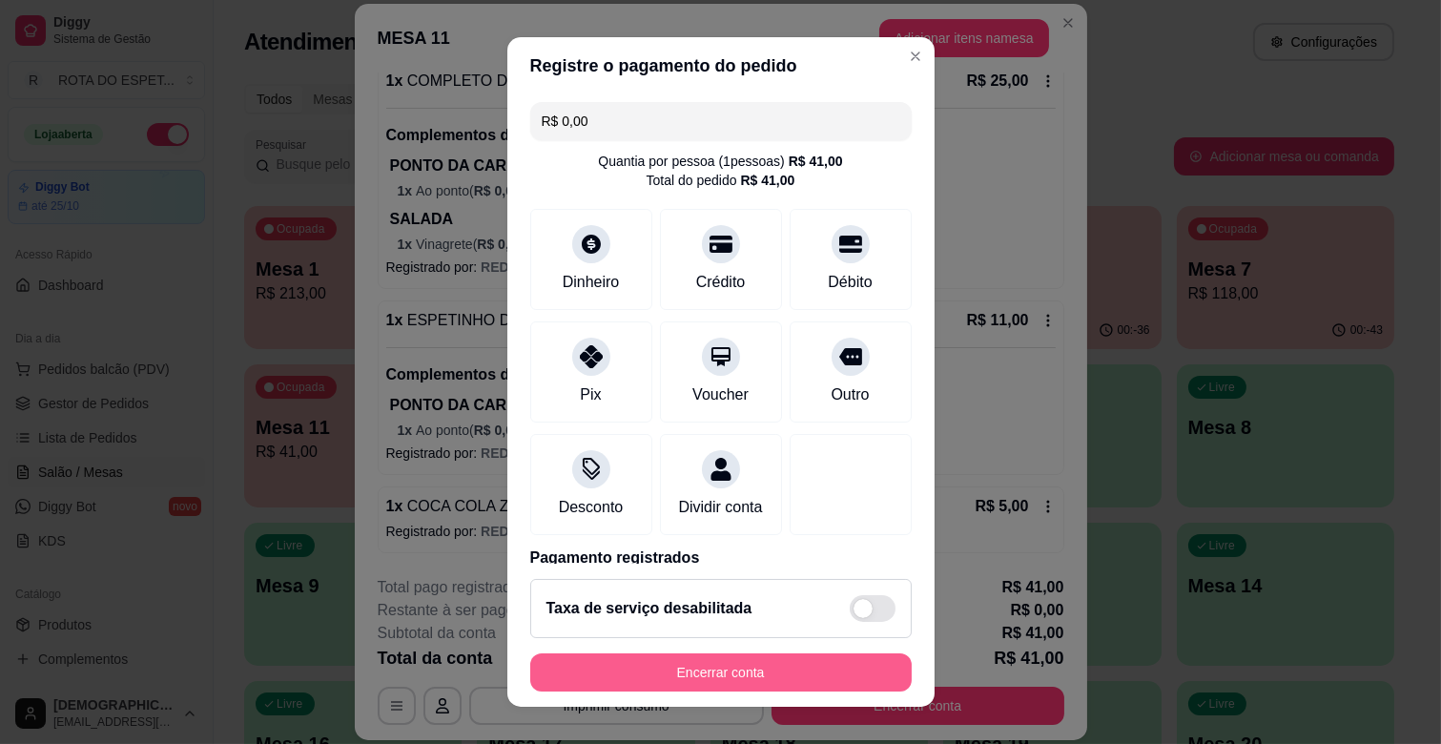
click at [766, 672] on button "Encerrar conta" at bounding box center [720, 672] width 381 height 38
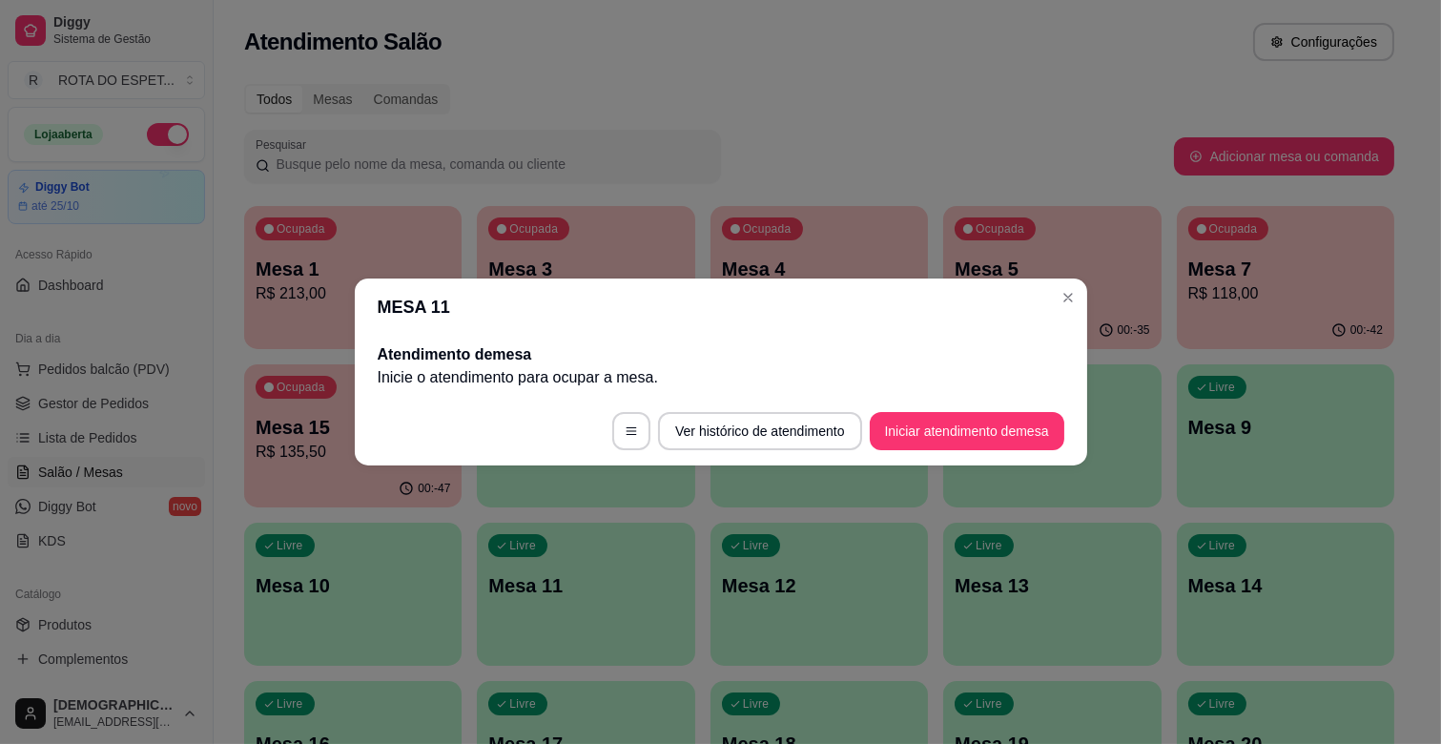
scroll to position [0, 0]
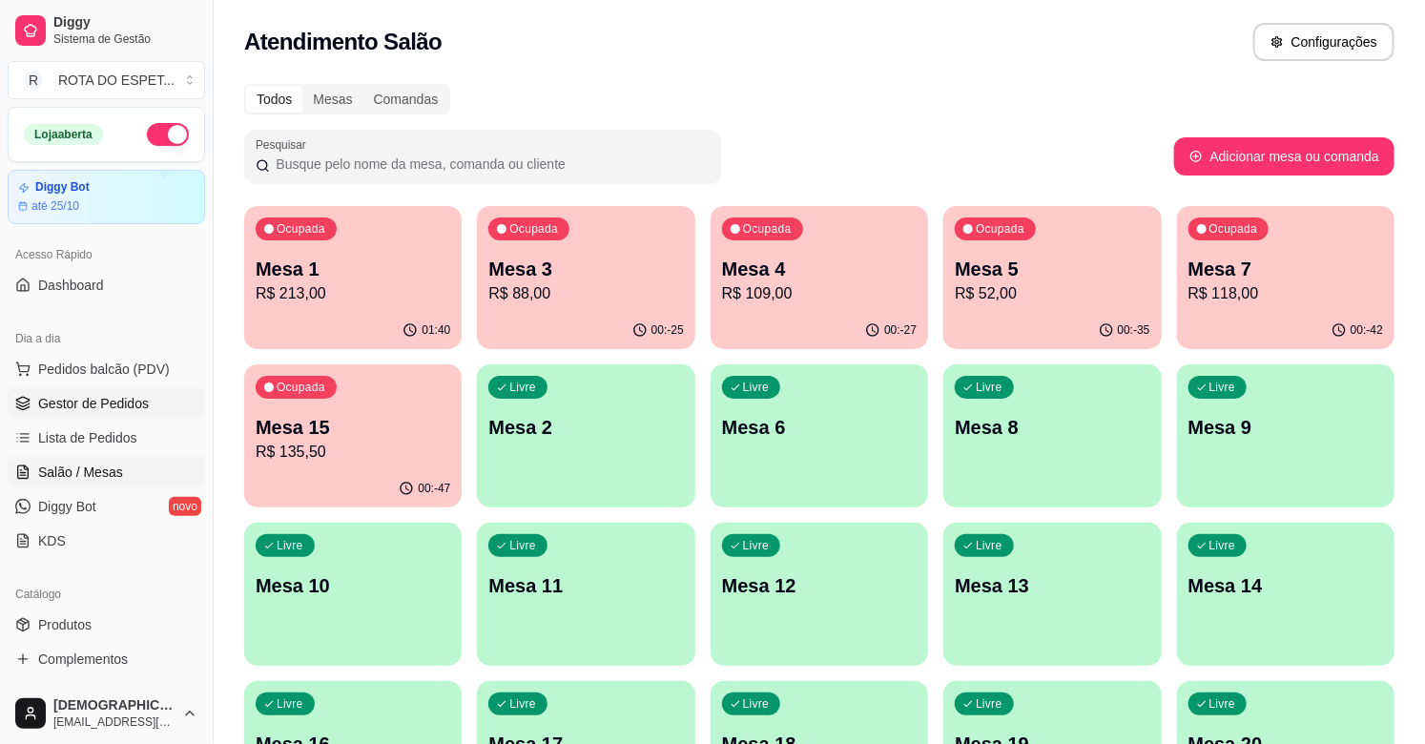
click at [57, 406] on span "Gestor de Pedidos" at bounding box center [93, 403] width 111 height 19
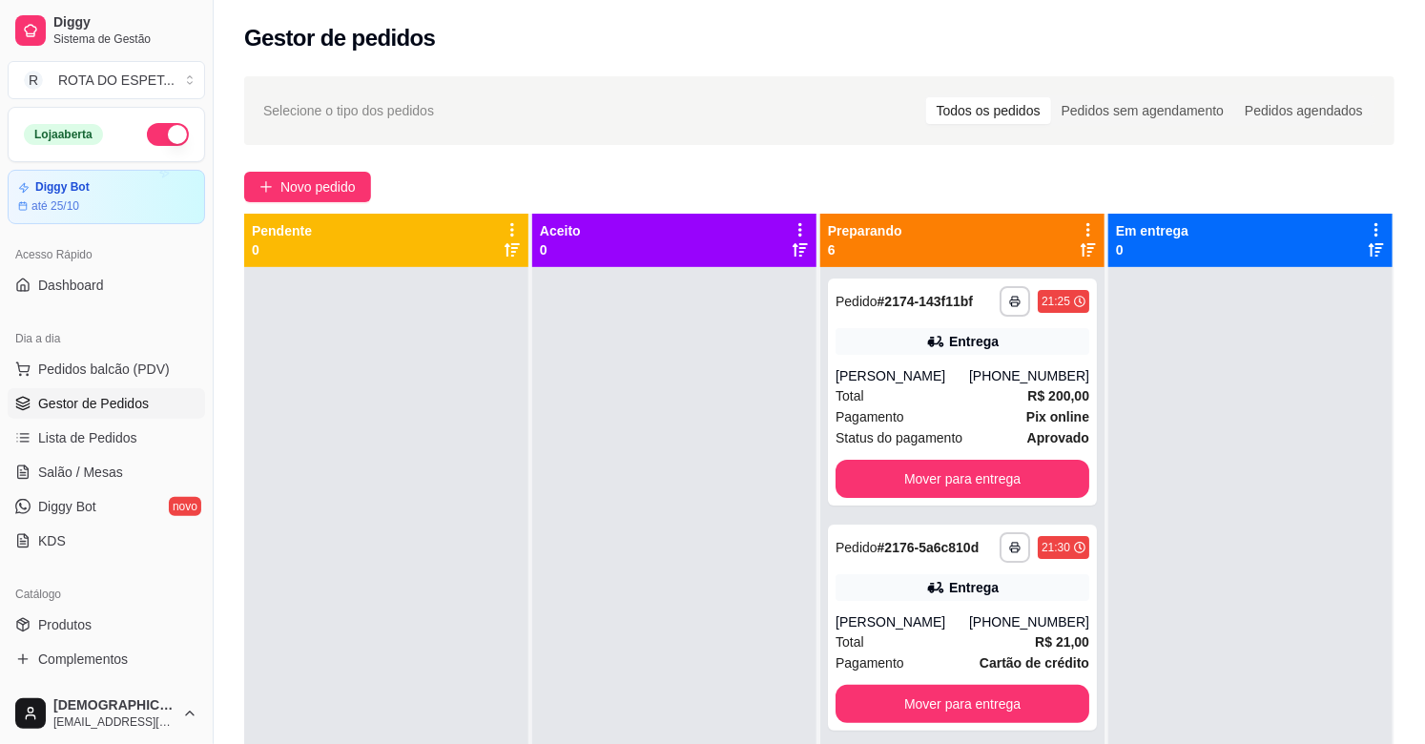
click at [633, 494] on div at bounding box center [674, 639] width 284 height 744
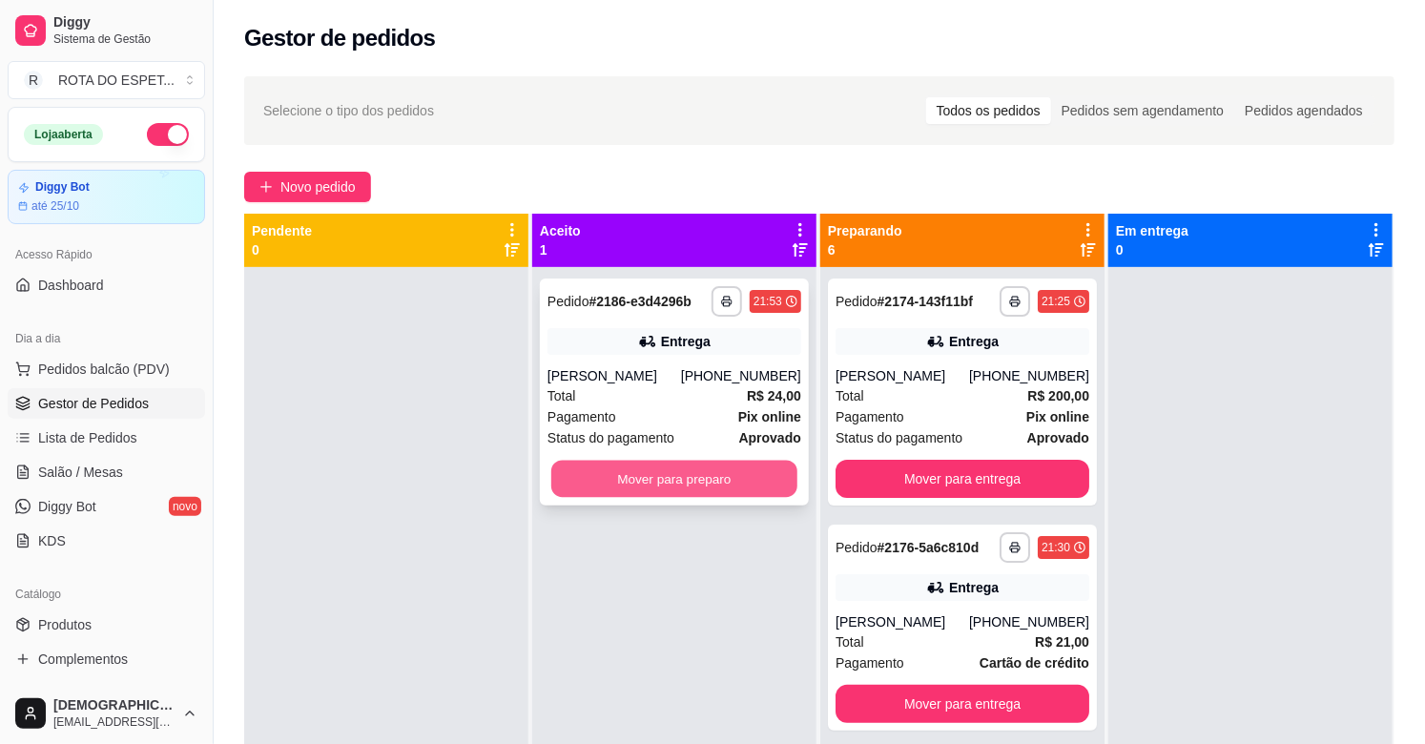
click at [645, 481] on button "Mover para preparo" at bounding box center [674, 479] width 246 height 37
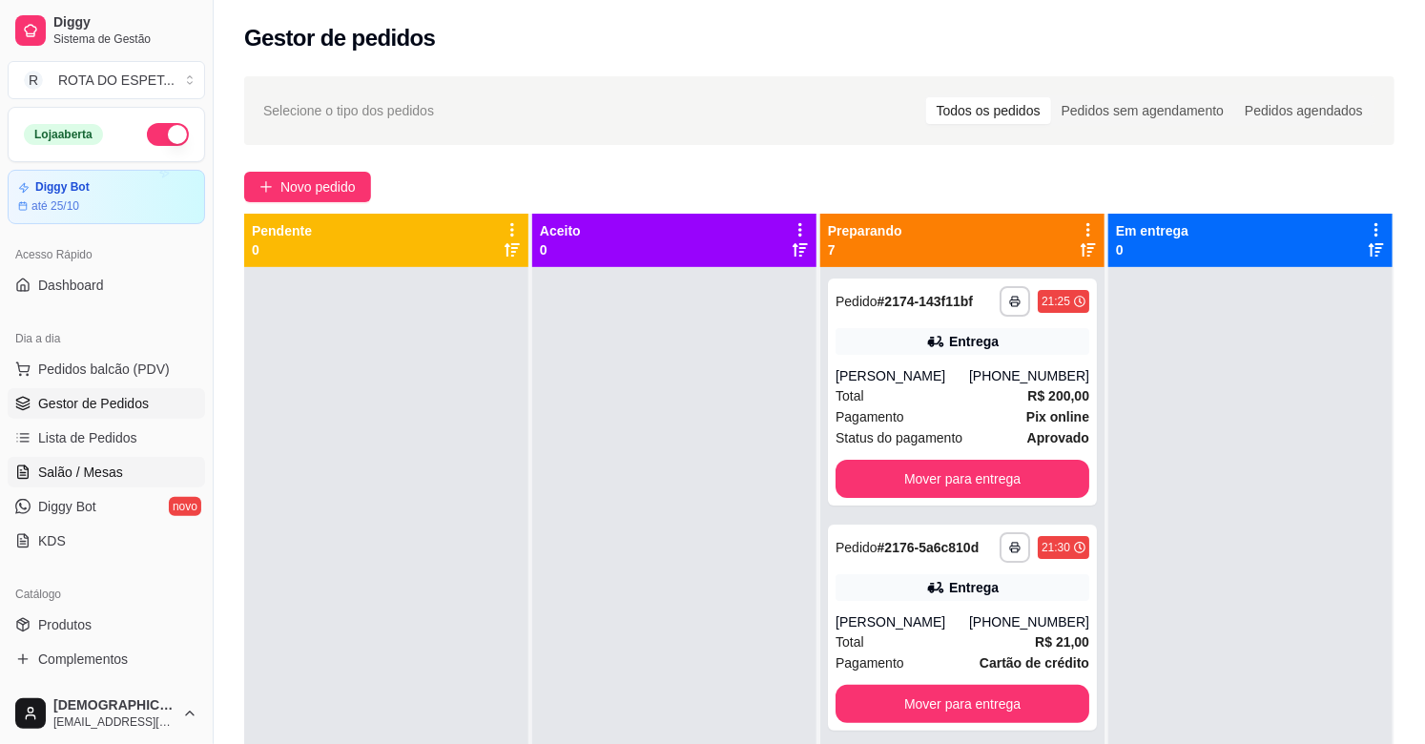
click at [65, 472] on span "Salão / Mesas" at bounding box center [80, 472] width 85 height 19
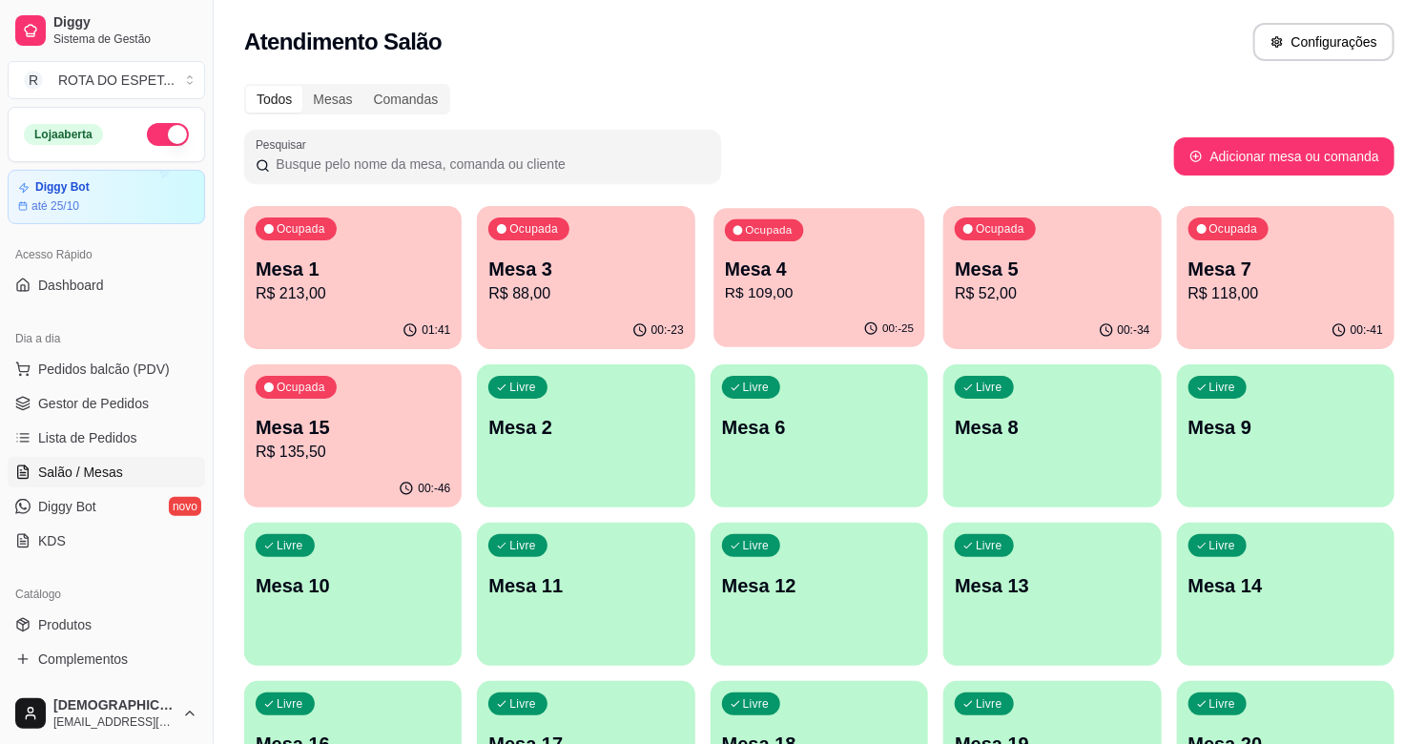
click at [834, 329] on div "00:-25" at bounding box center [819, 329] width 212 height 36
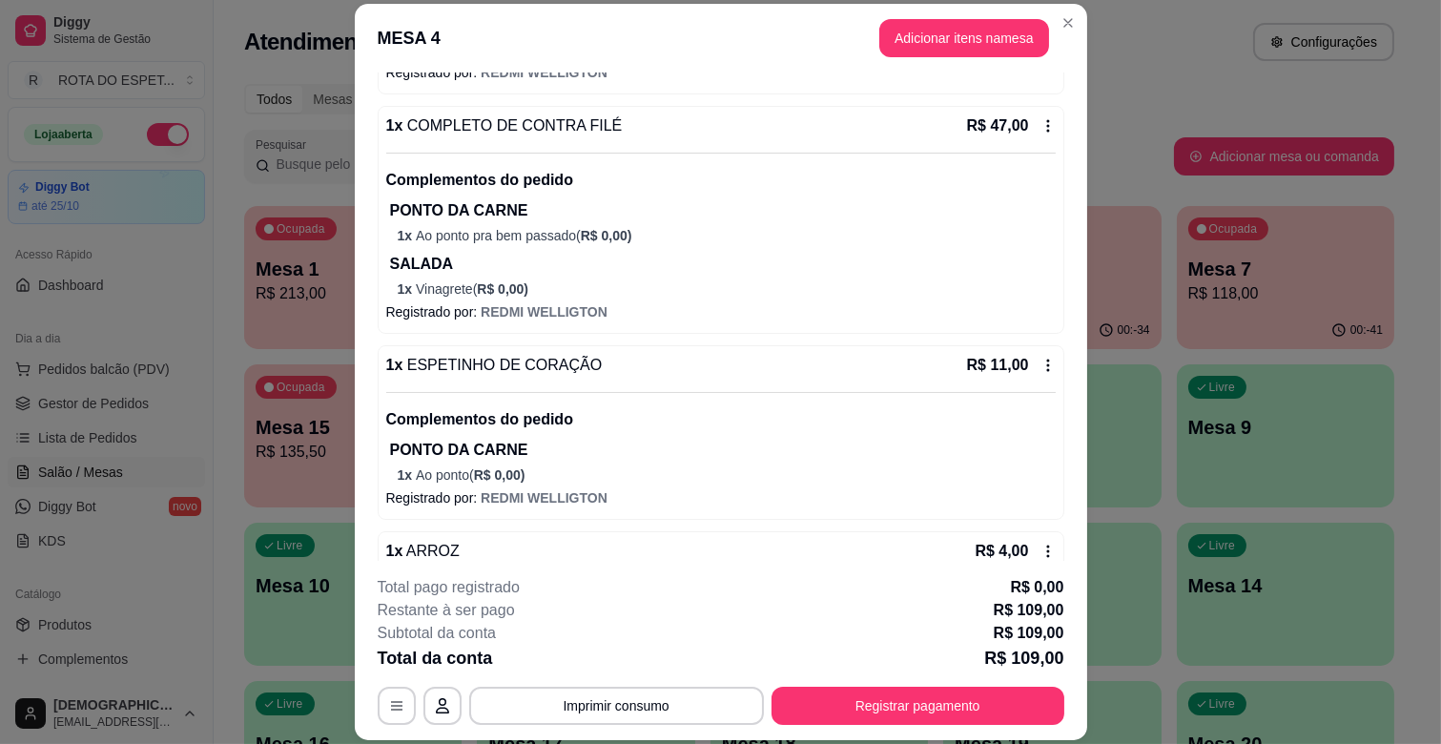
scroll to position [431, 0]
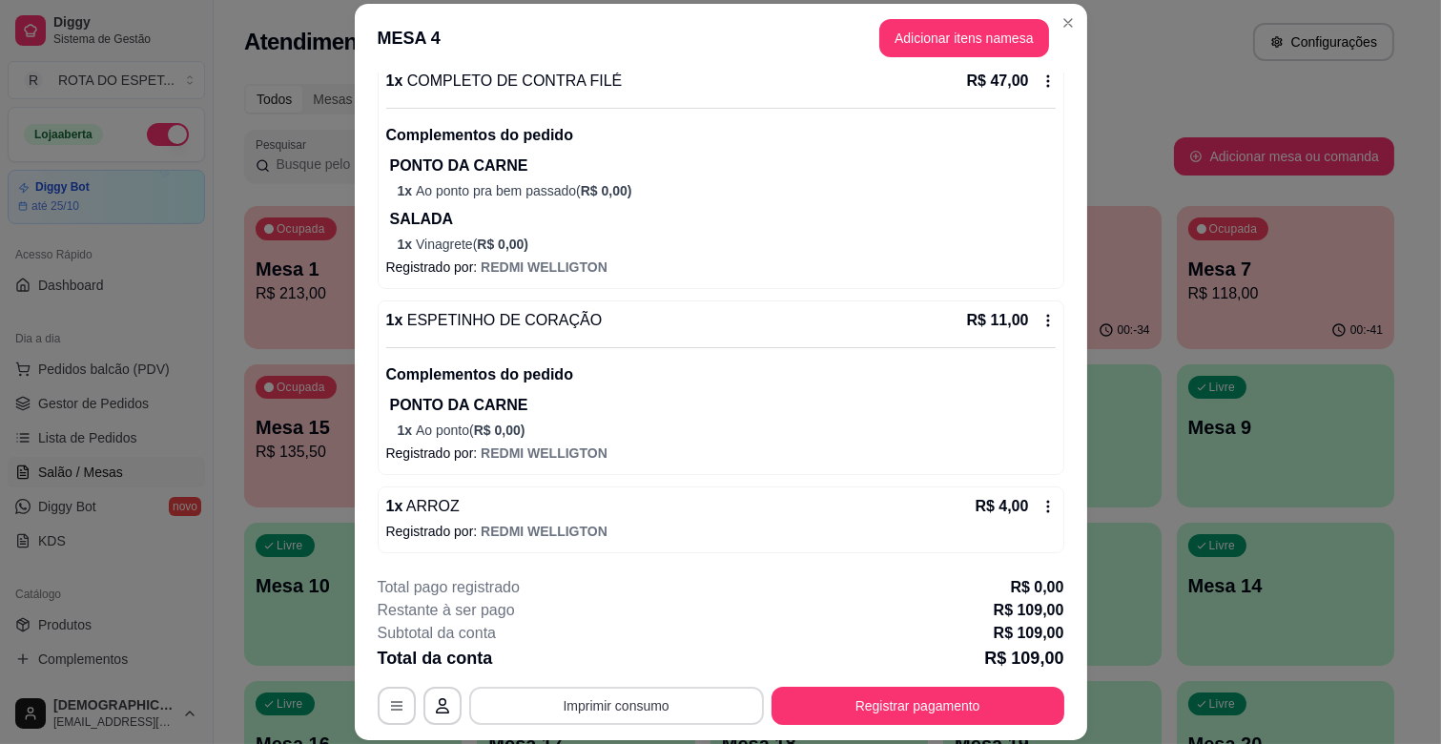
click at [620, 716] on button "Imprimir consumo" at bounding box center [616, 706] width 295 height 38
click at [669, 659] on button "IMPRESSORA CAIXA" at bounding box center [614, 662] width 157 height 31
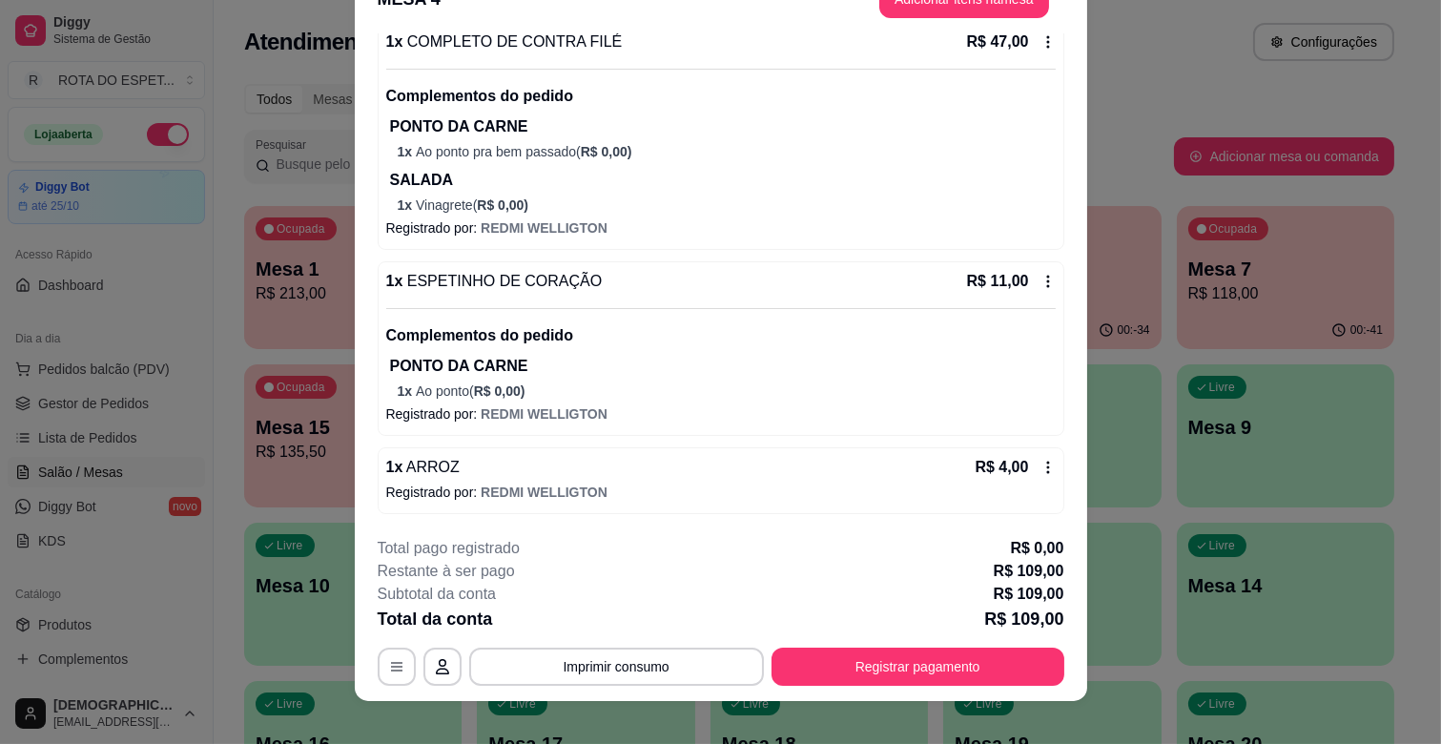
scroll to position [57, 0]
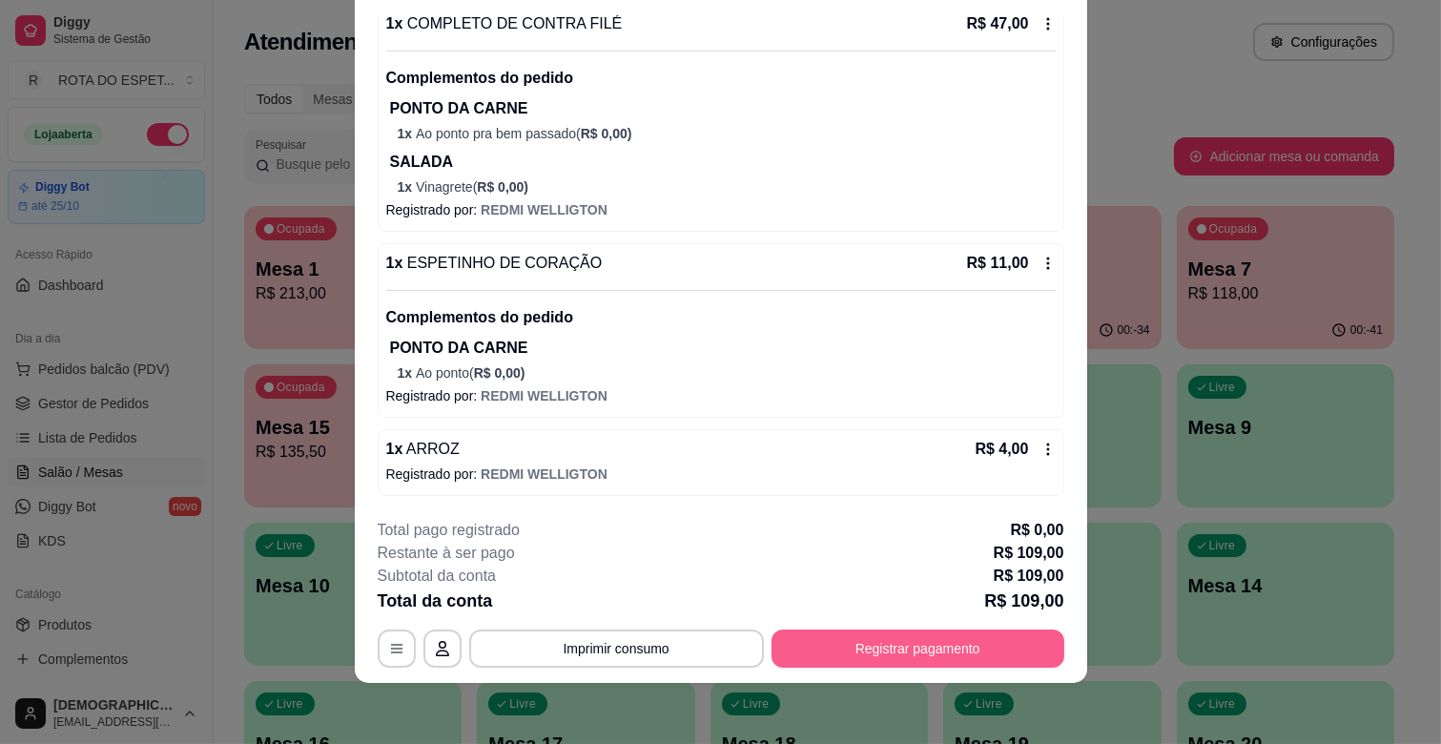
click at [945, 653] on button "Registrar pagamento" at bounding box center [918, 648] width 293 height 38
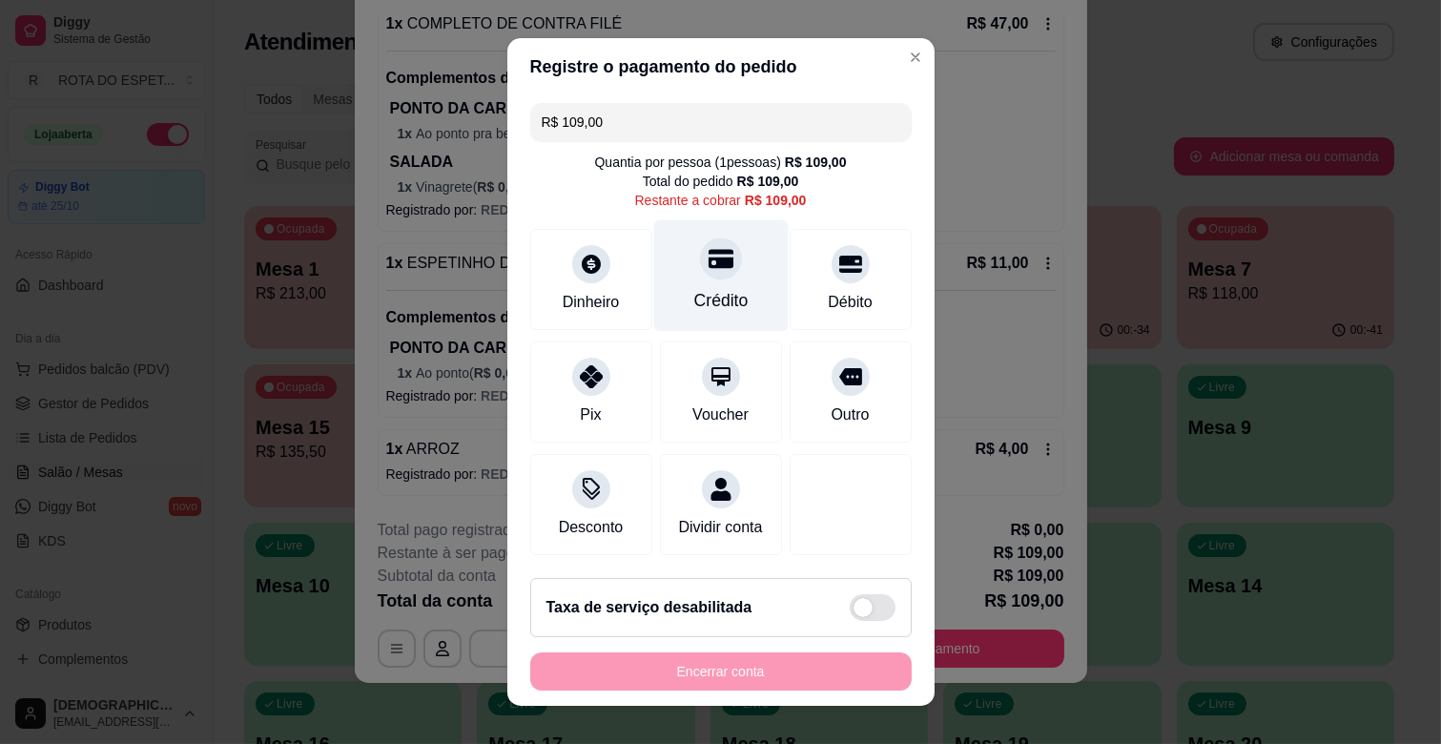
click at [715, 298] on div "Crédito" at bounding box center [720, 300] width 54 height 25
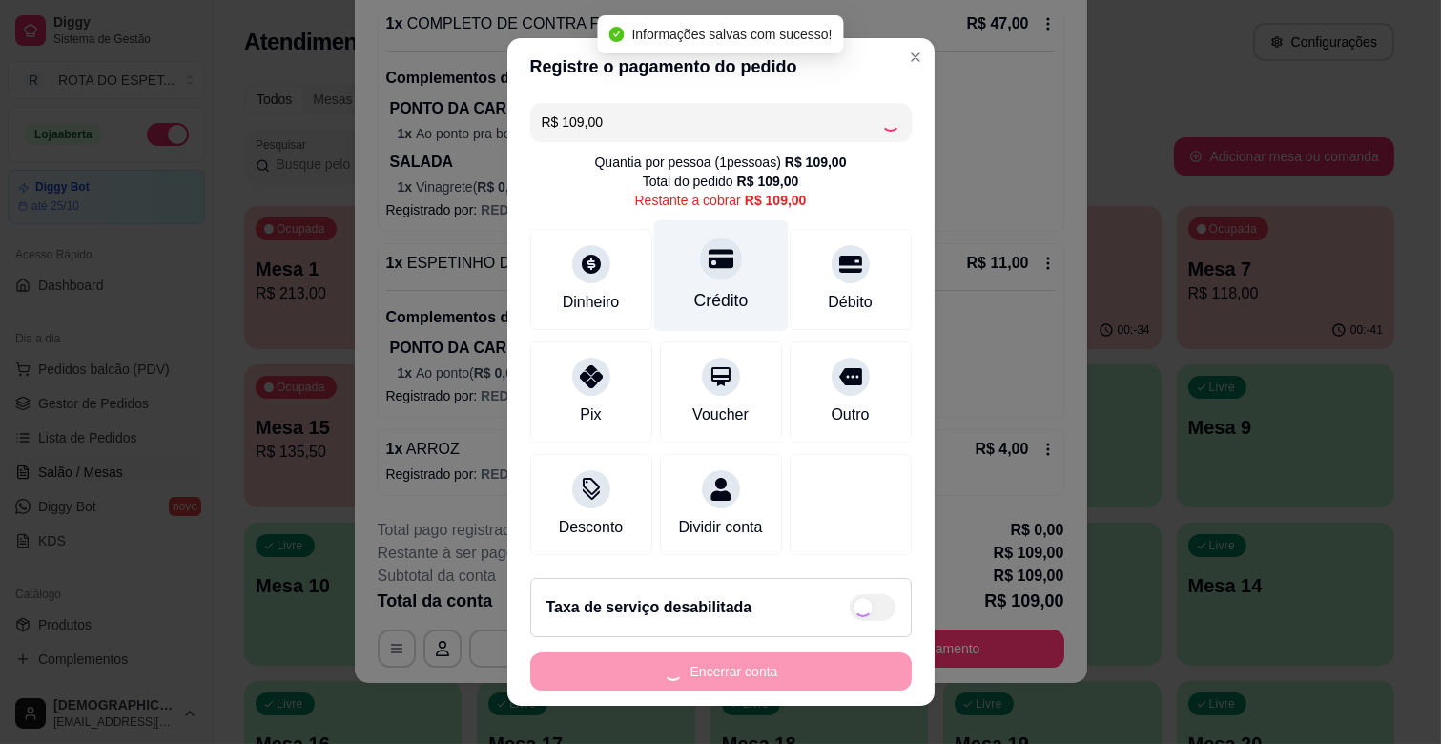
type input "R$ 0,00"
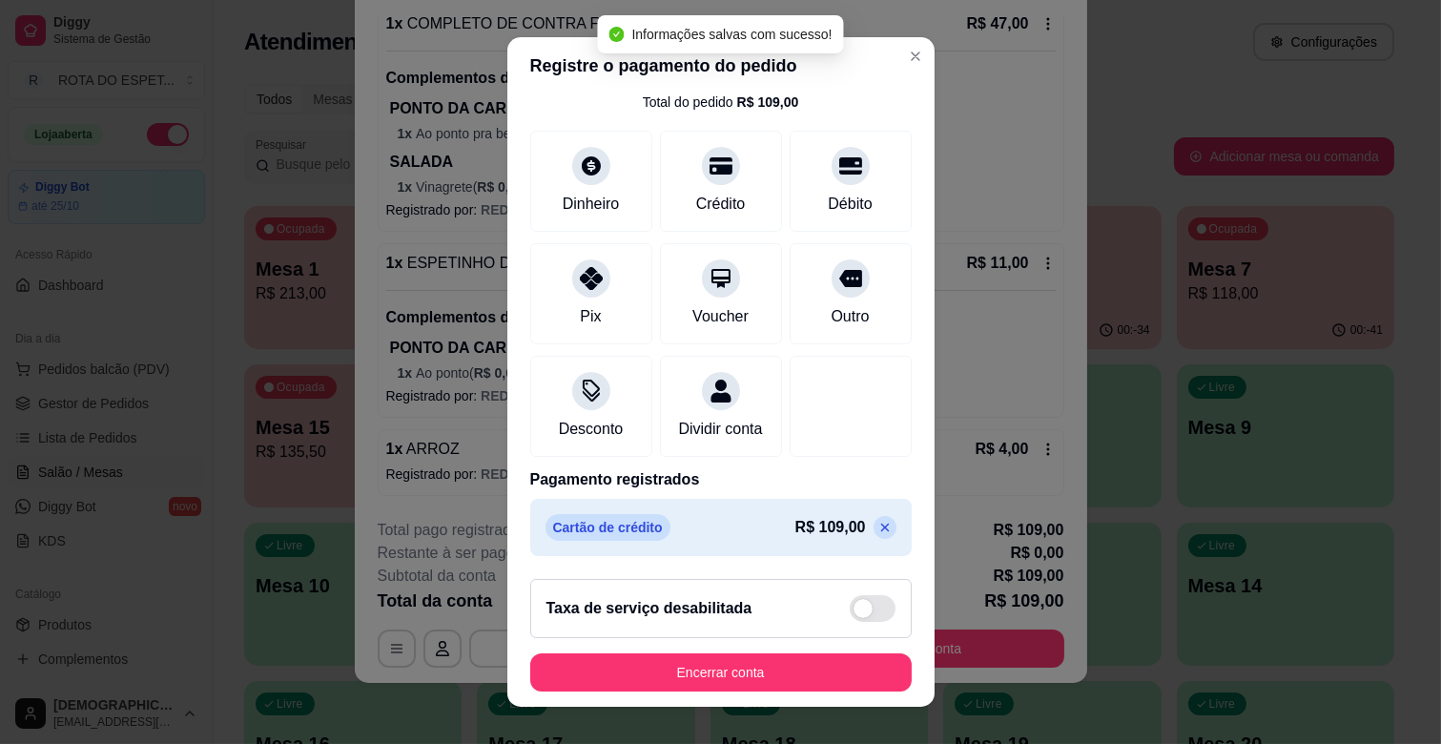
scroll to position [24, 0]
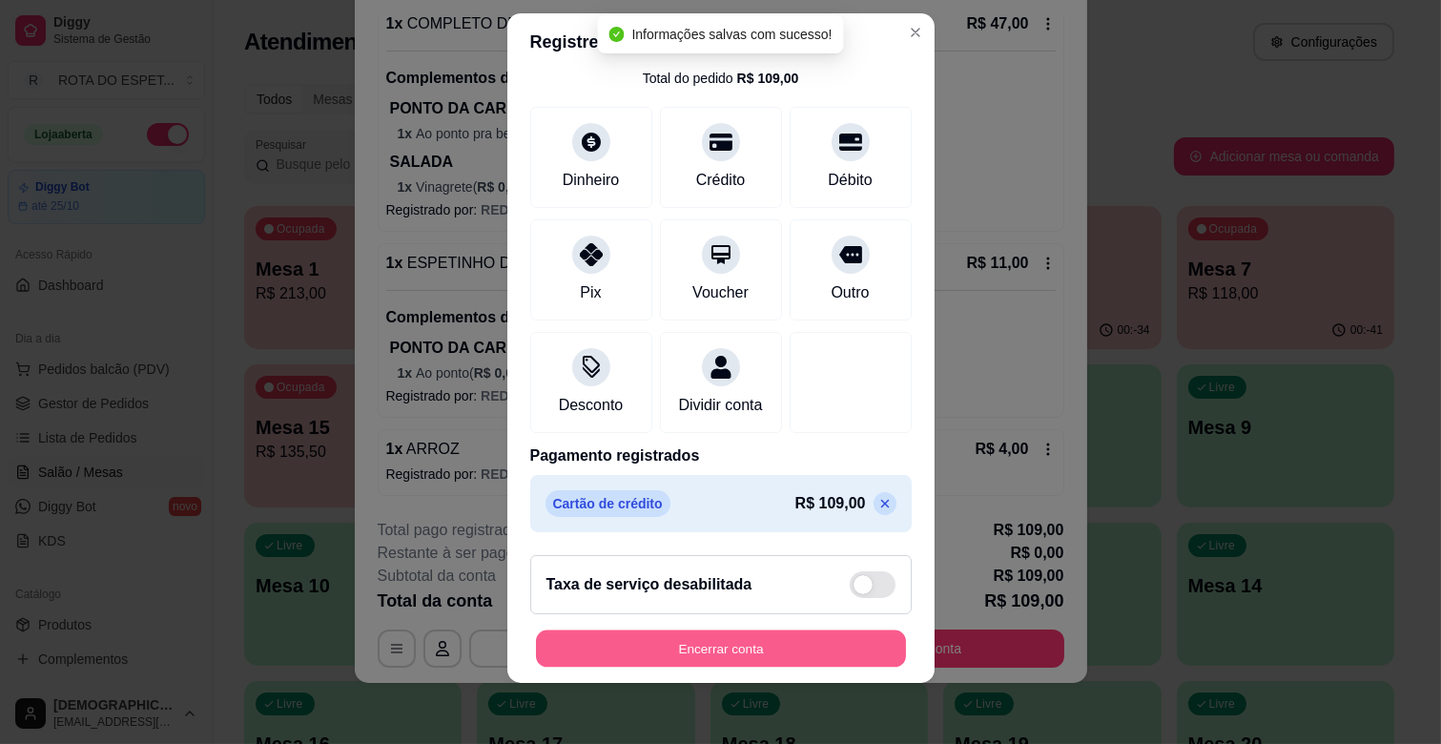
click at [794, 649] on button "Encerrar conta" at bounding box center [721, 648] width 370 height 37
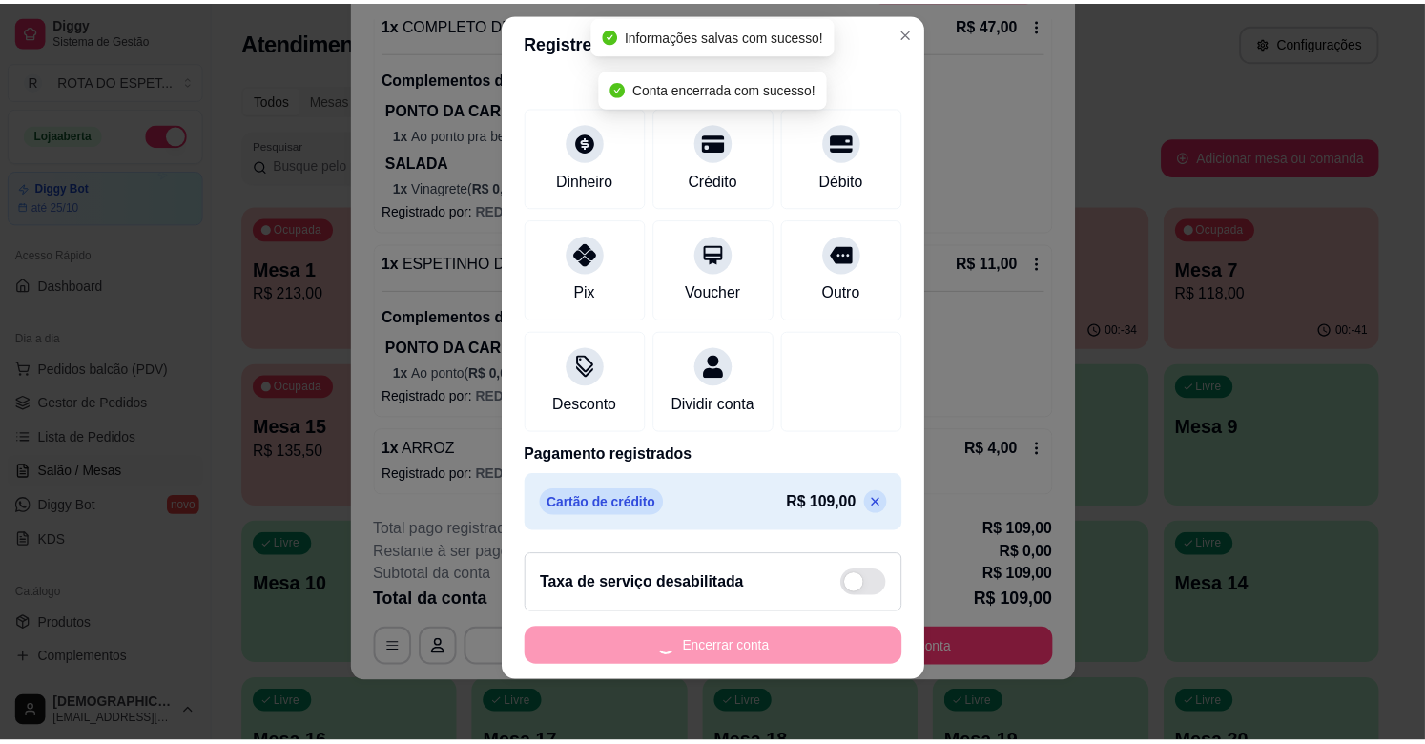
scroll to position [0, 0]
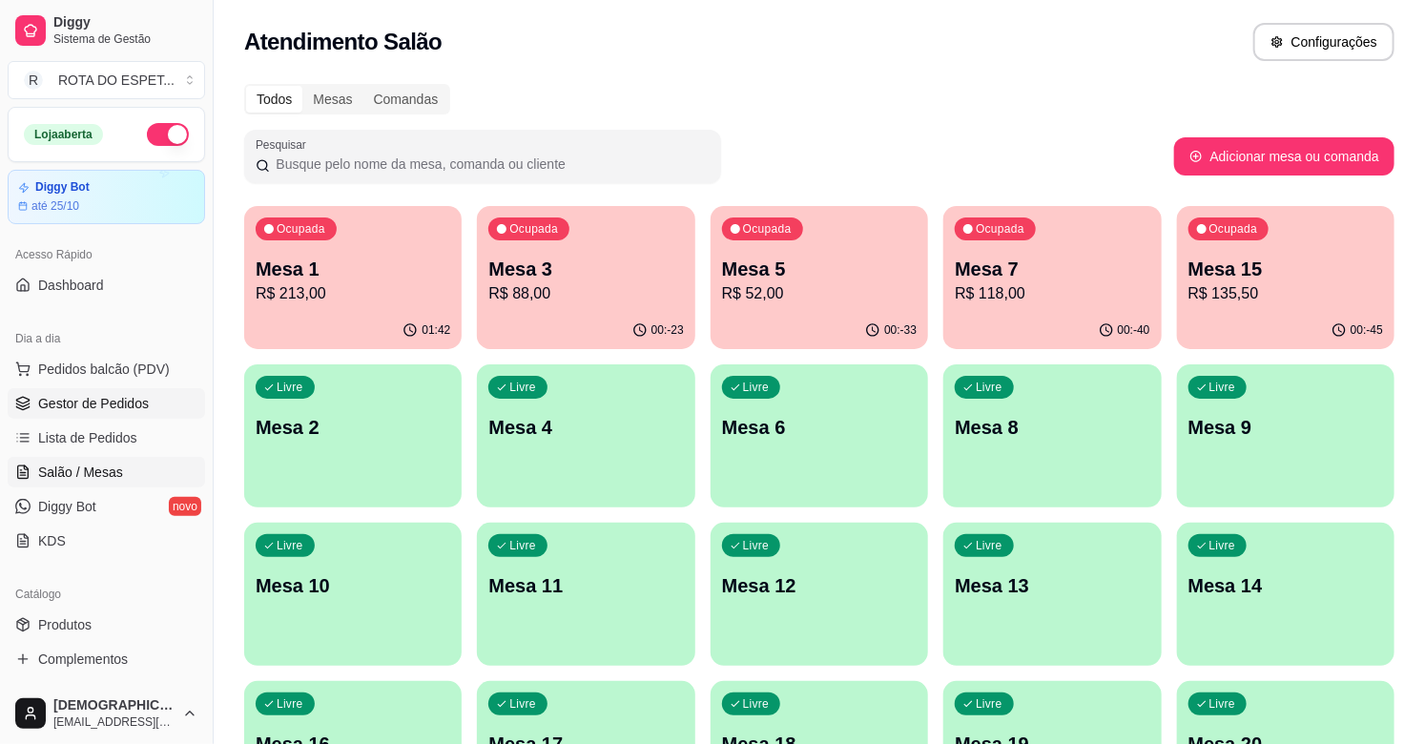
click at [109, 404] on span "Gestor de Pedidos" at bounding box center [93, 403] width 111 height 19
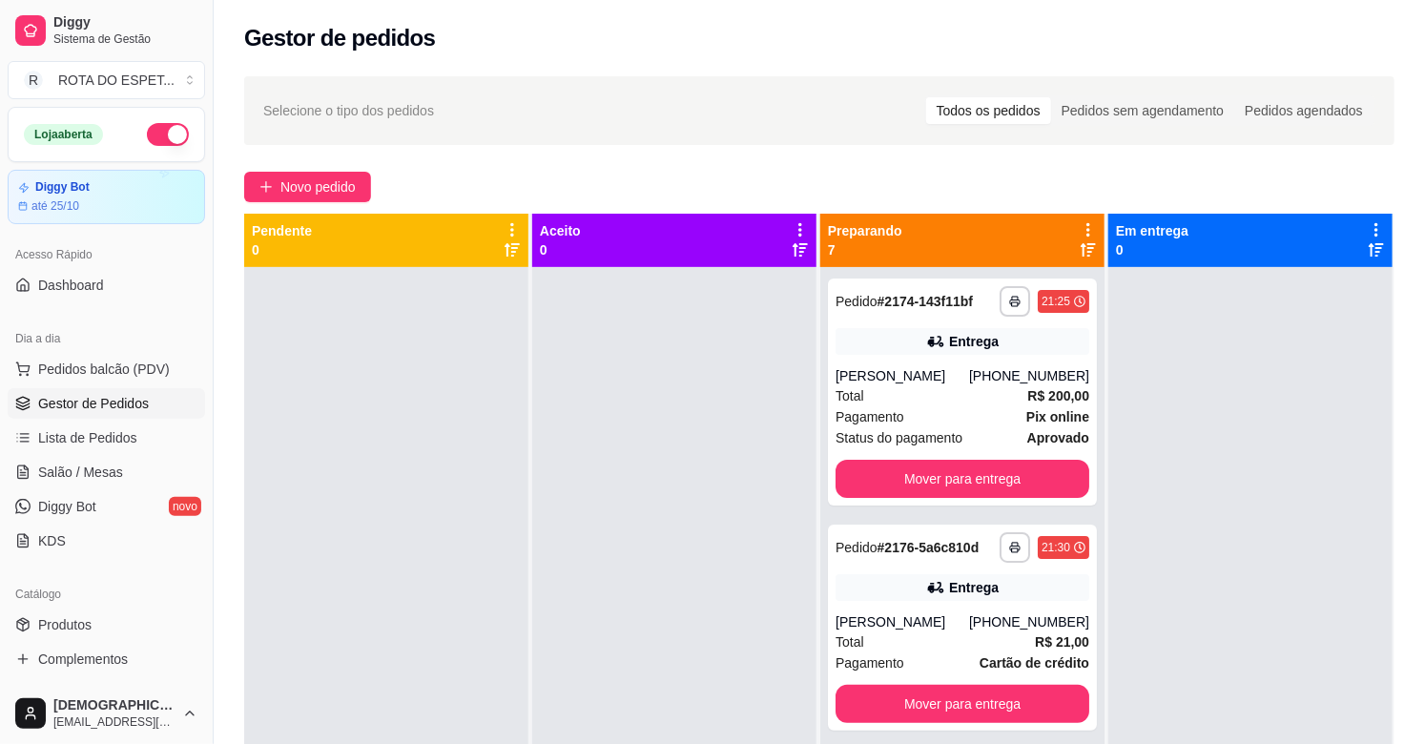
click at [639, 525] on div at bounding box center [674, 639] width 284 height 744
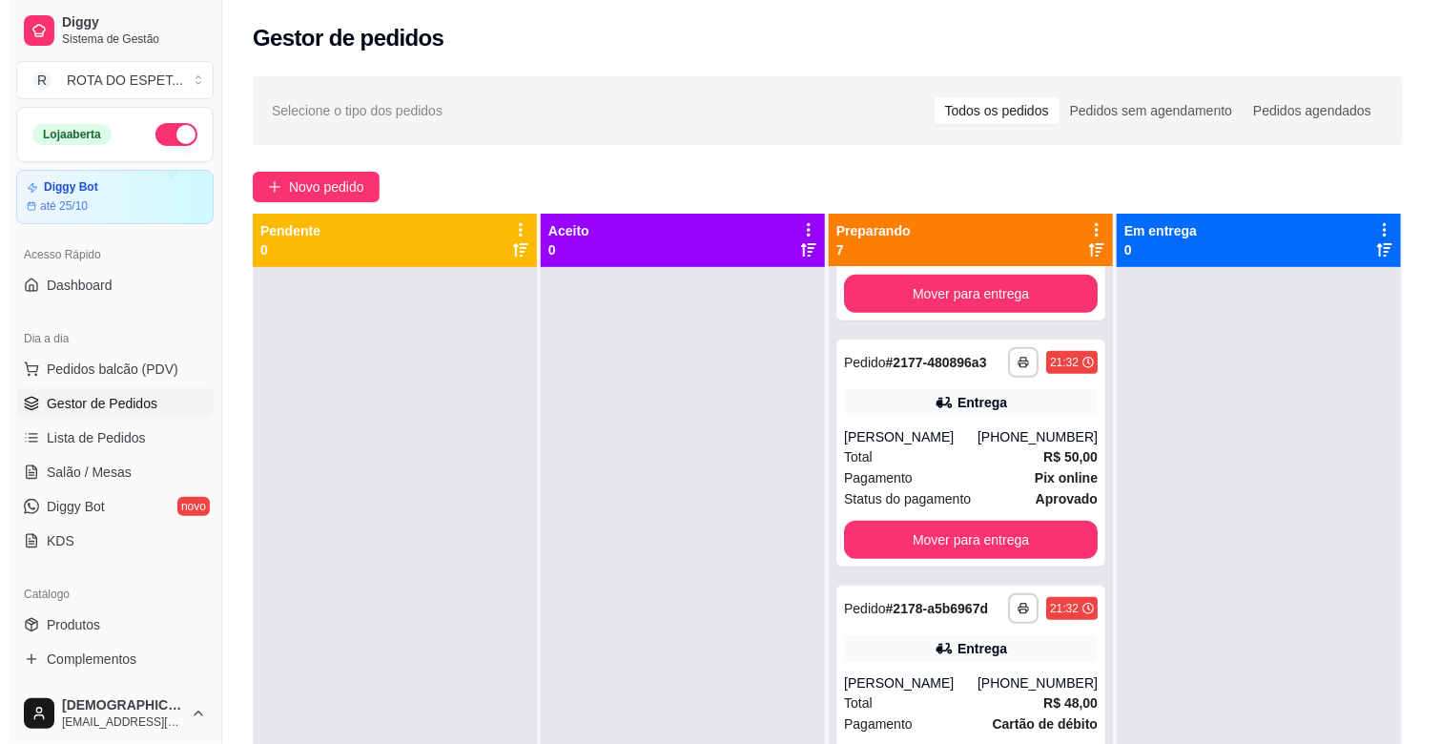
scroll to position [529, 0]
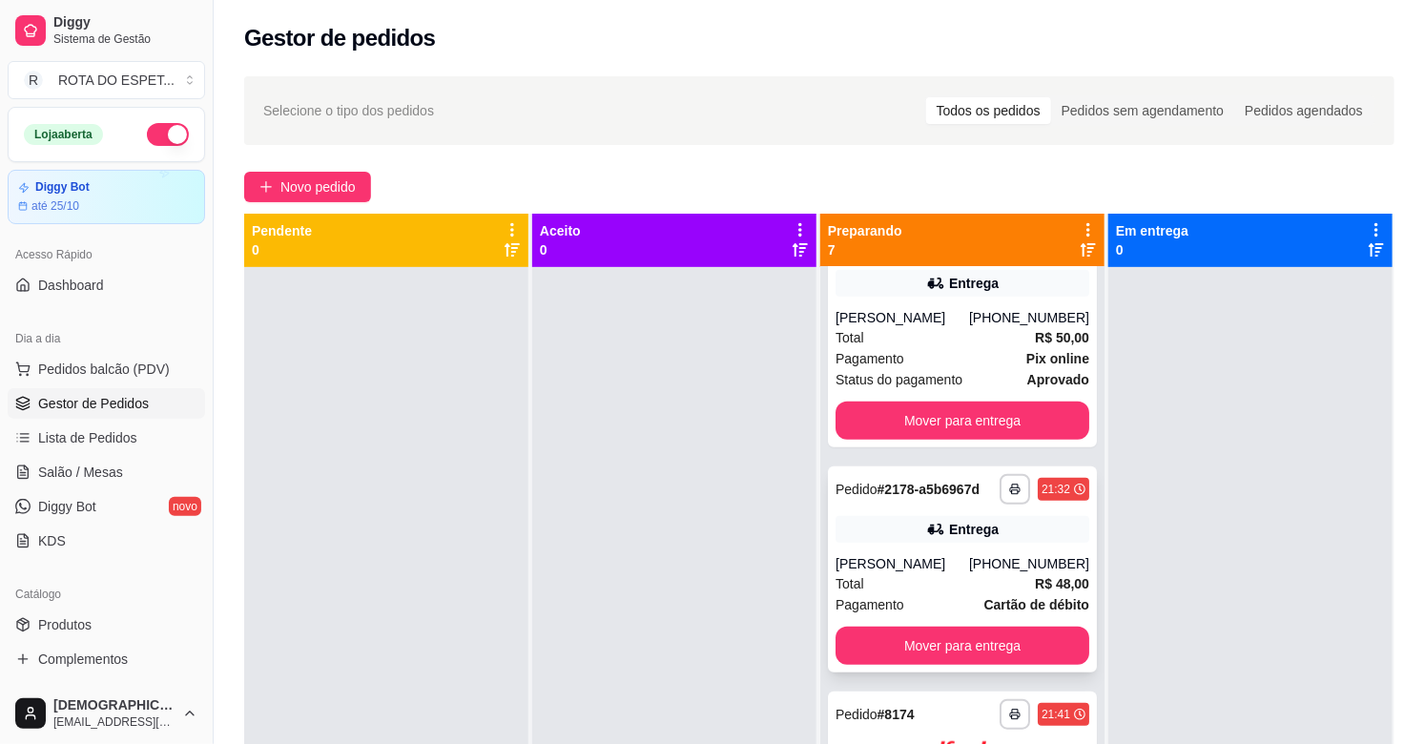
click at [880, 532] on div "Entrega" at bounding box center [962, 529] width 254 height 27
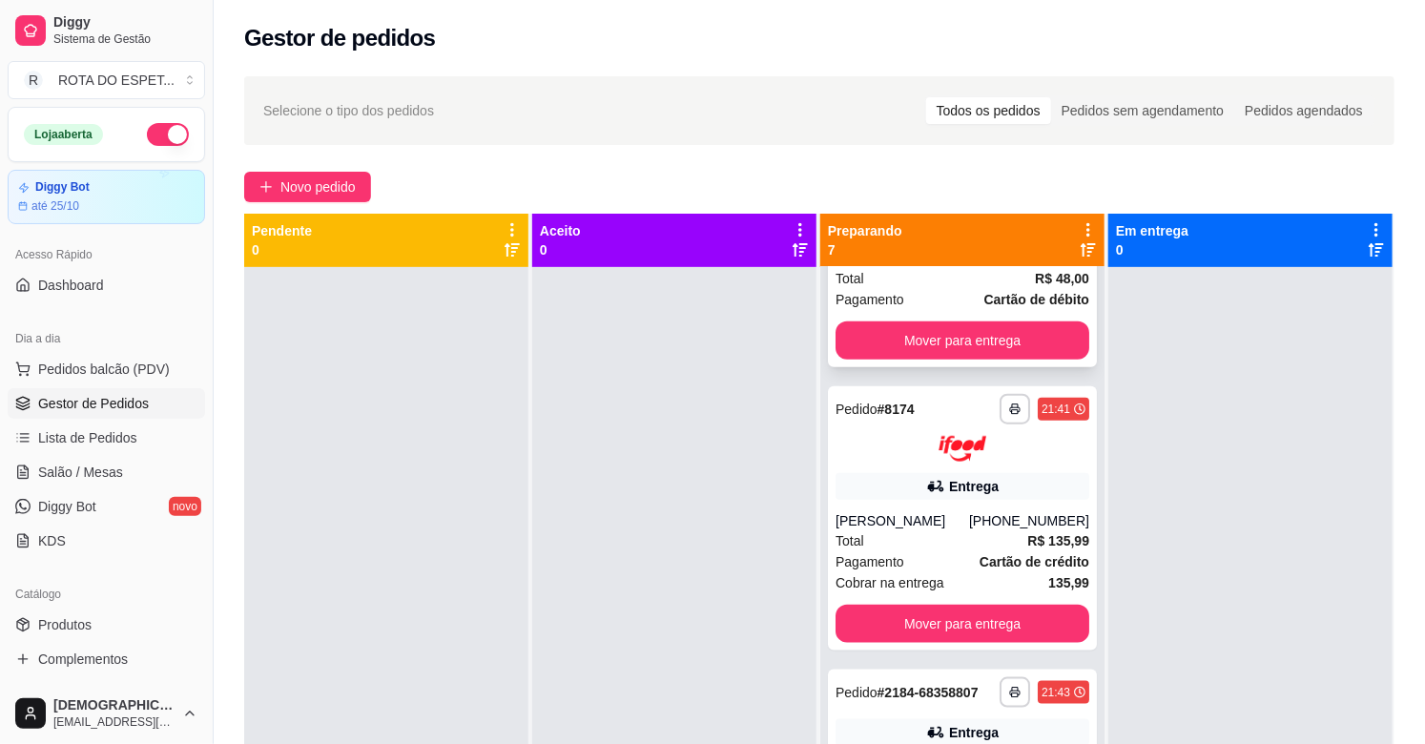
scroll to position [847, 0]
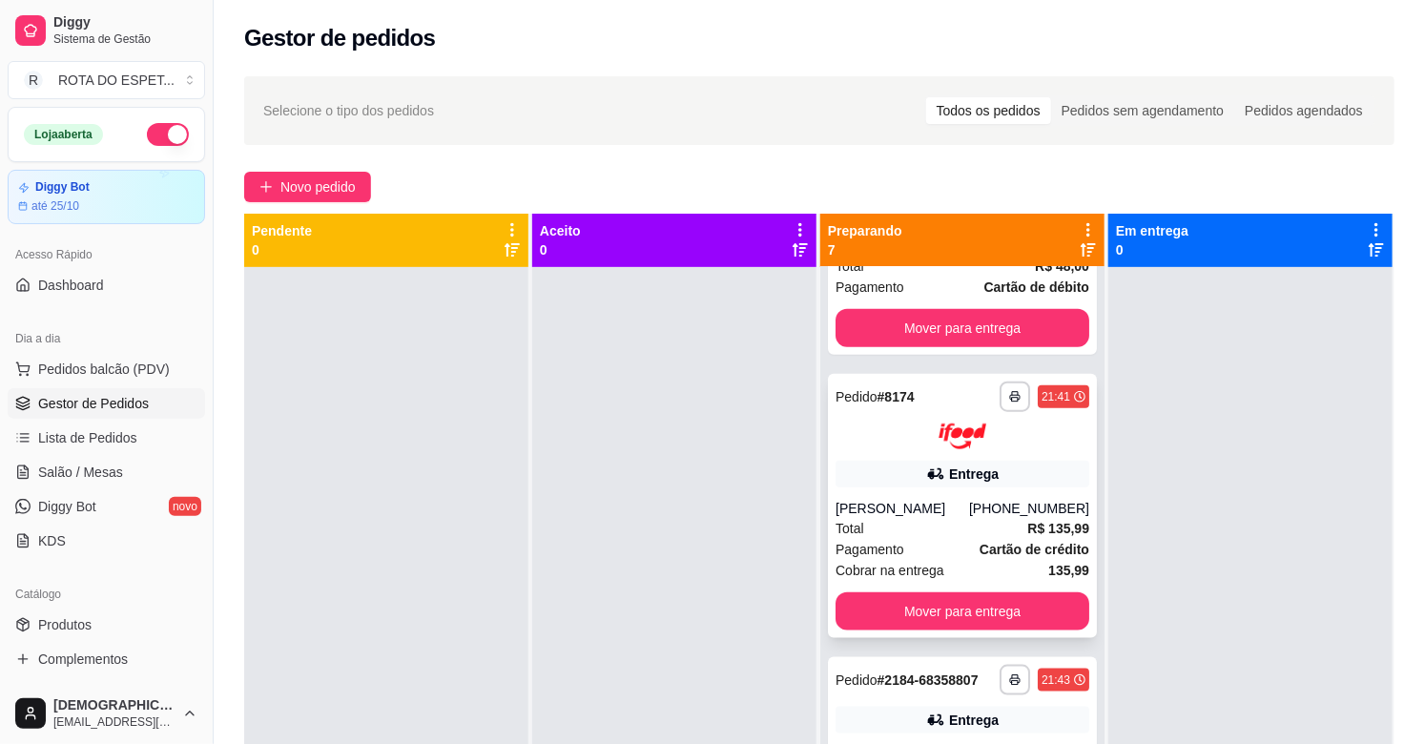
click at [917, 512] on div "[PERSON_NAME]" at bounding box center [902, 508] width 134 height 19
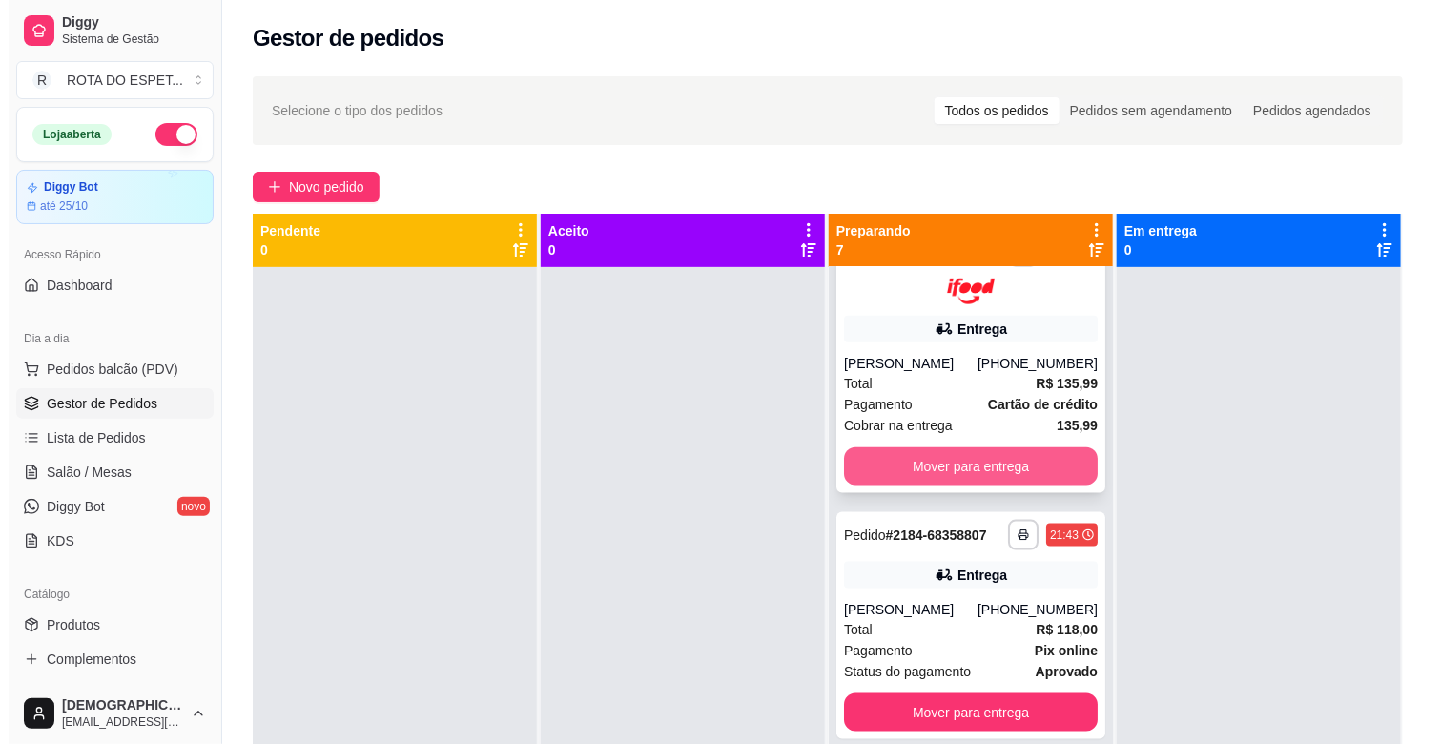
scroll to position [52, 0]
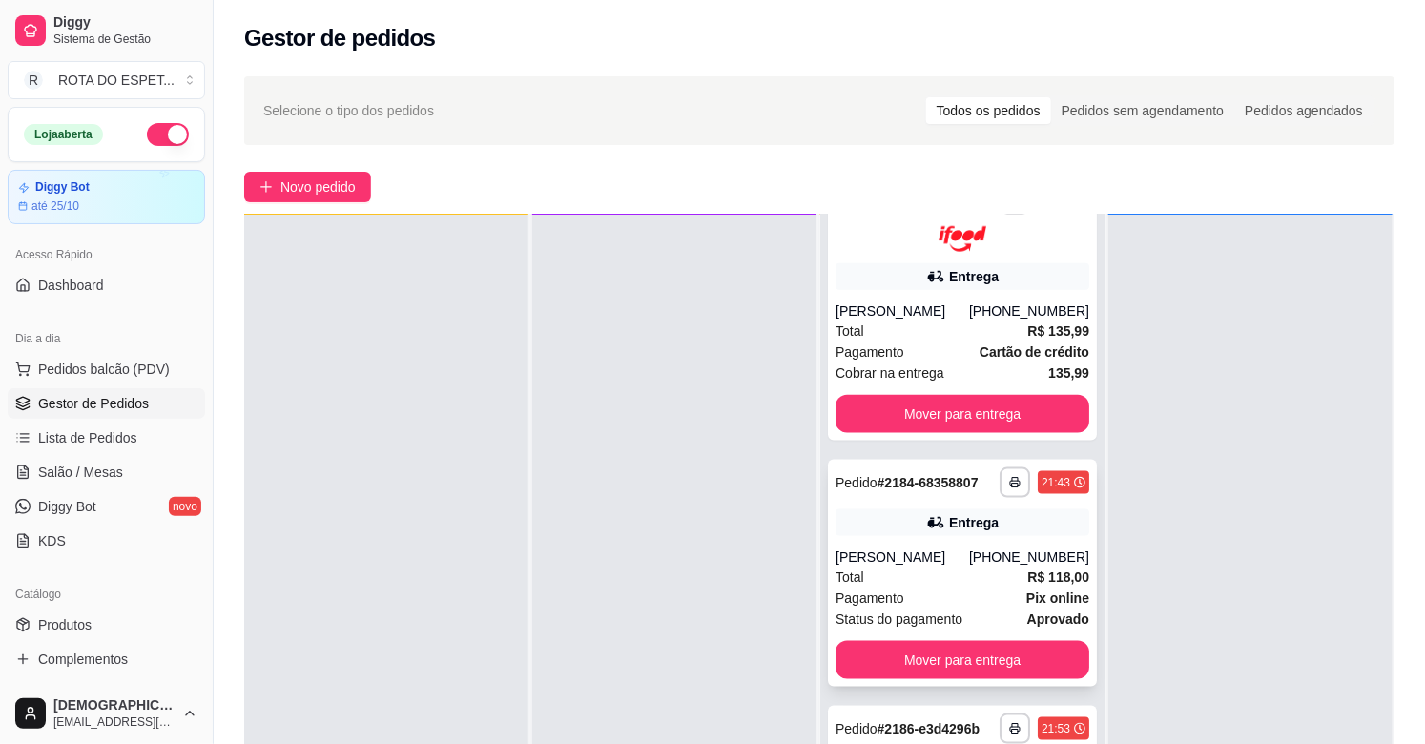
click at [919, 591] on div "Pagamento Pix online" at bounding box center [962, 597] width 254 height 21
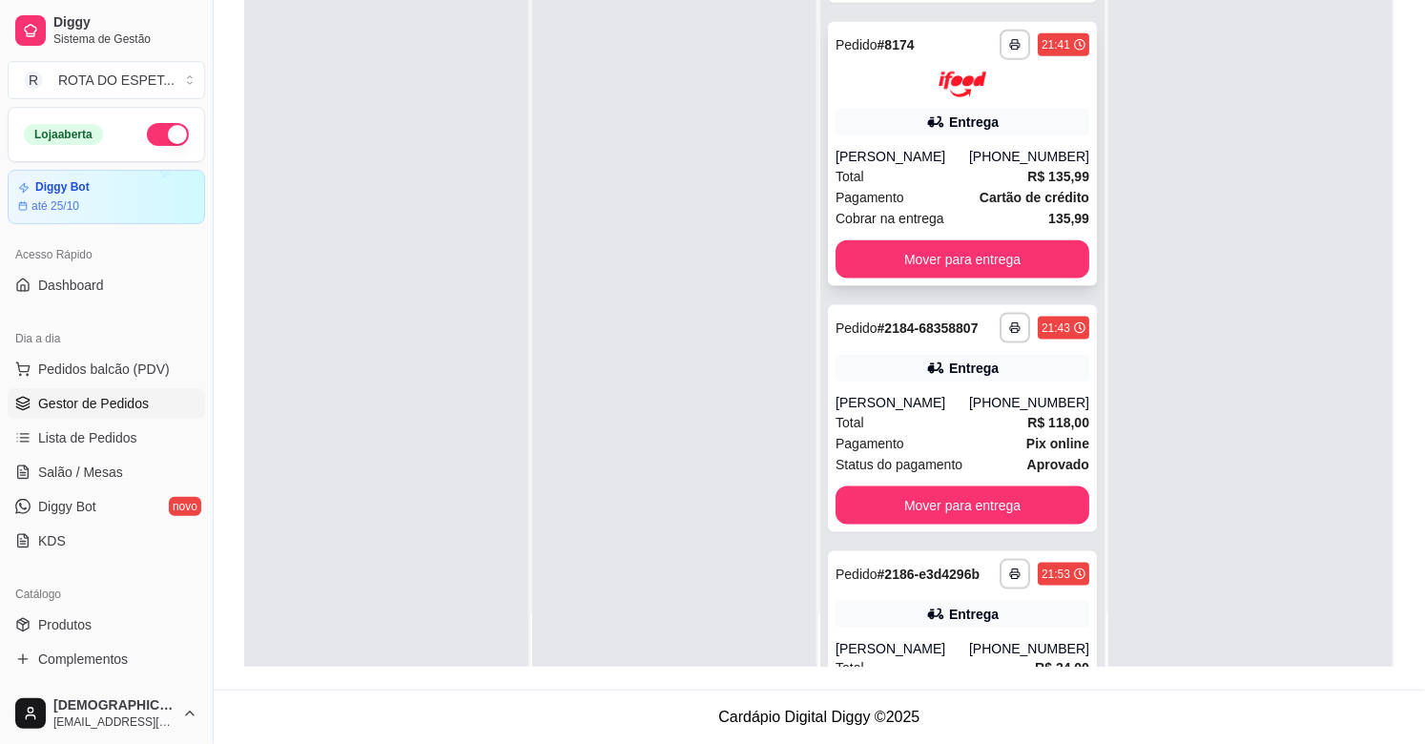
scroll to position [992, 0]
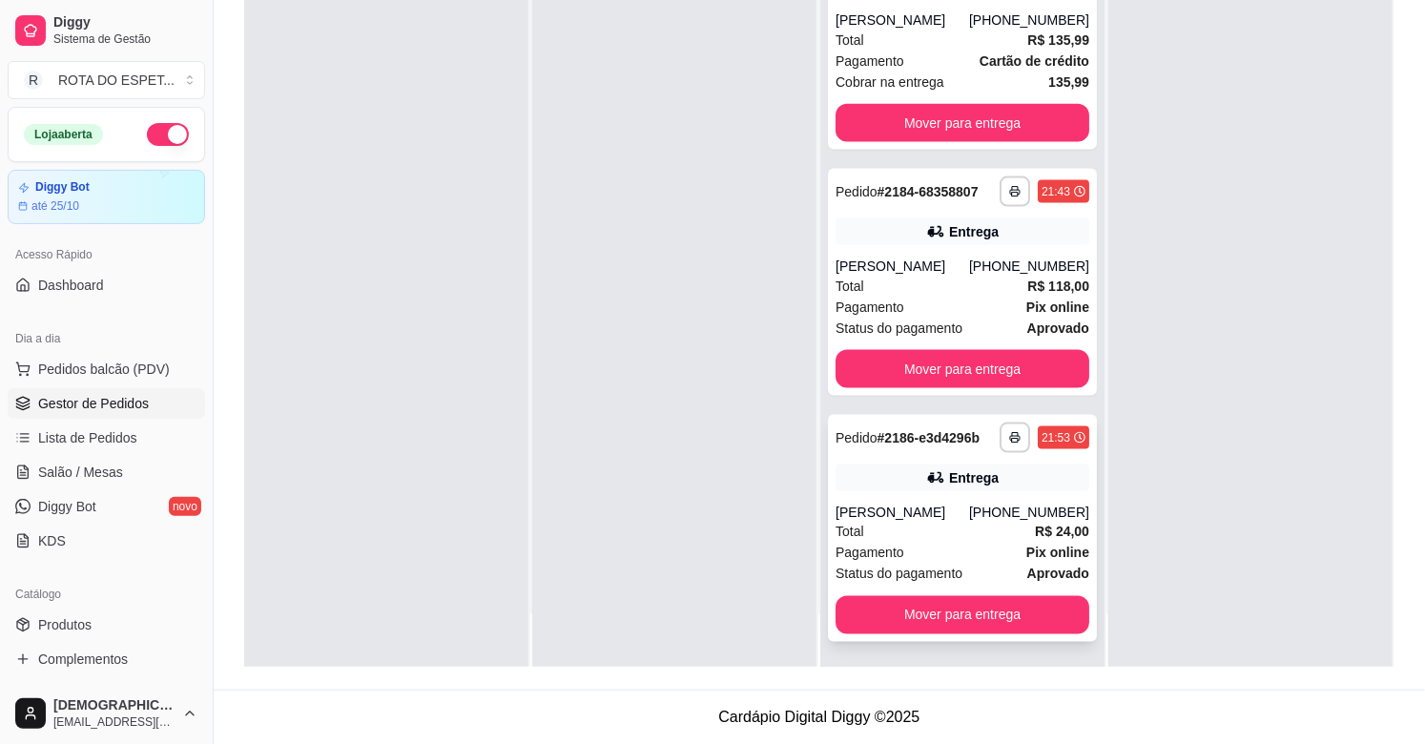
click at [954, 525] on div "Total R$ 24,00" at bounding box center [962, 532] width 254 height 21
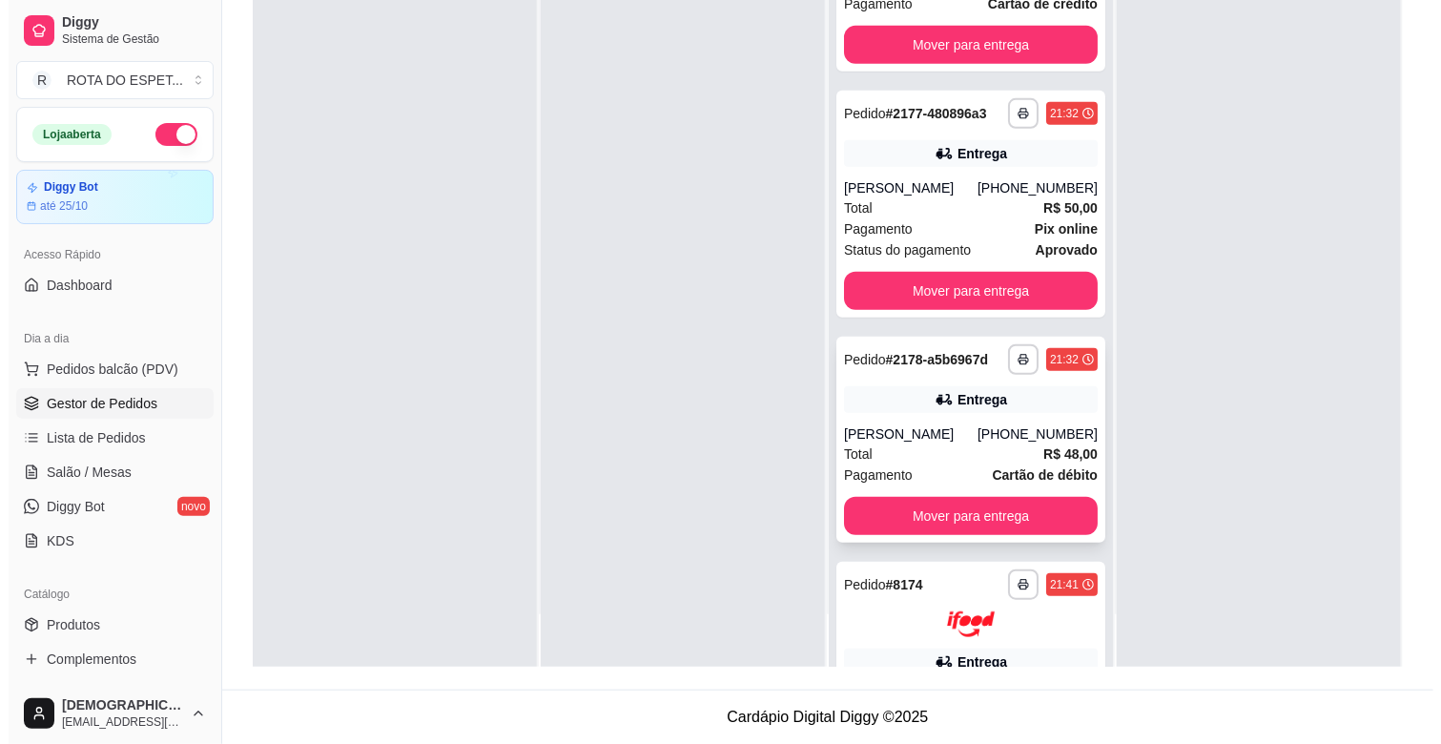
scroll to position [318, 0]
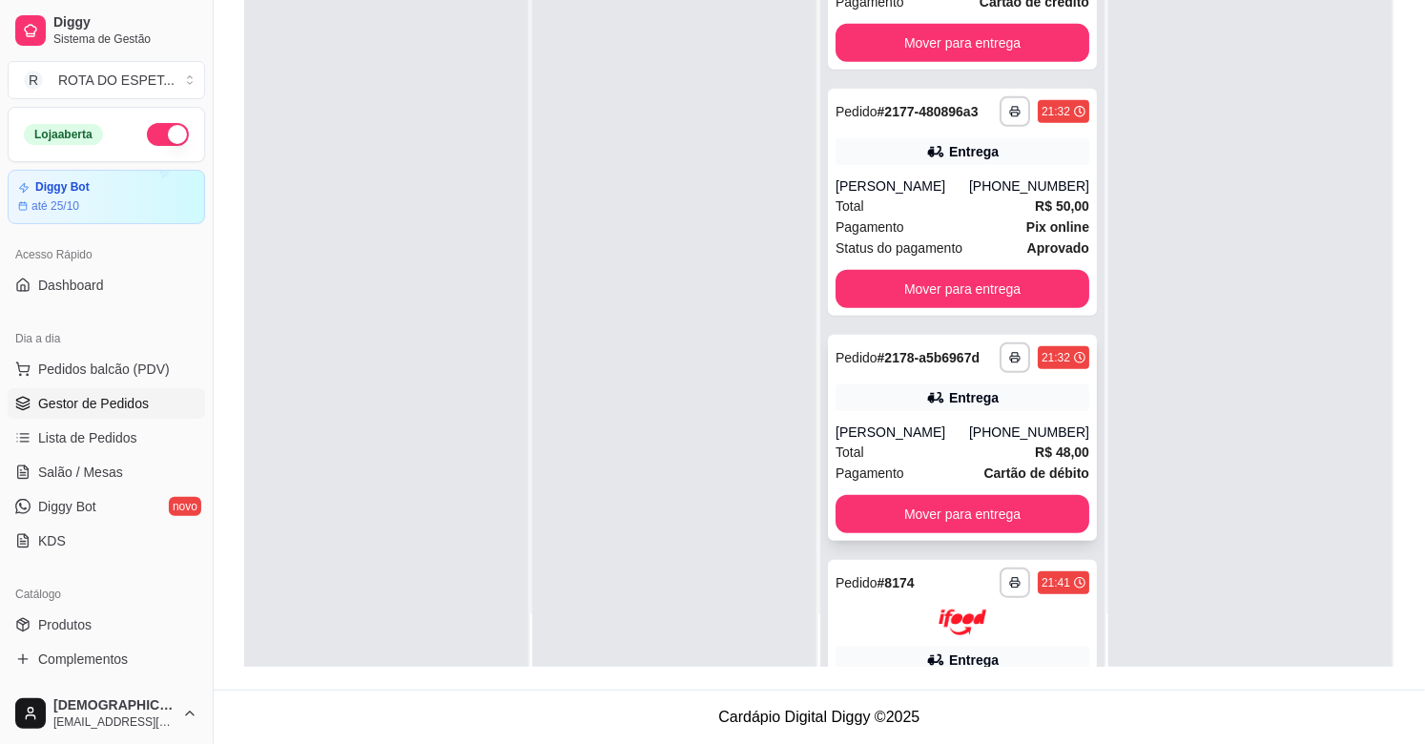
click at [926, 402] on icon at bounding box center [935, 397] width 19 height 19
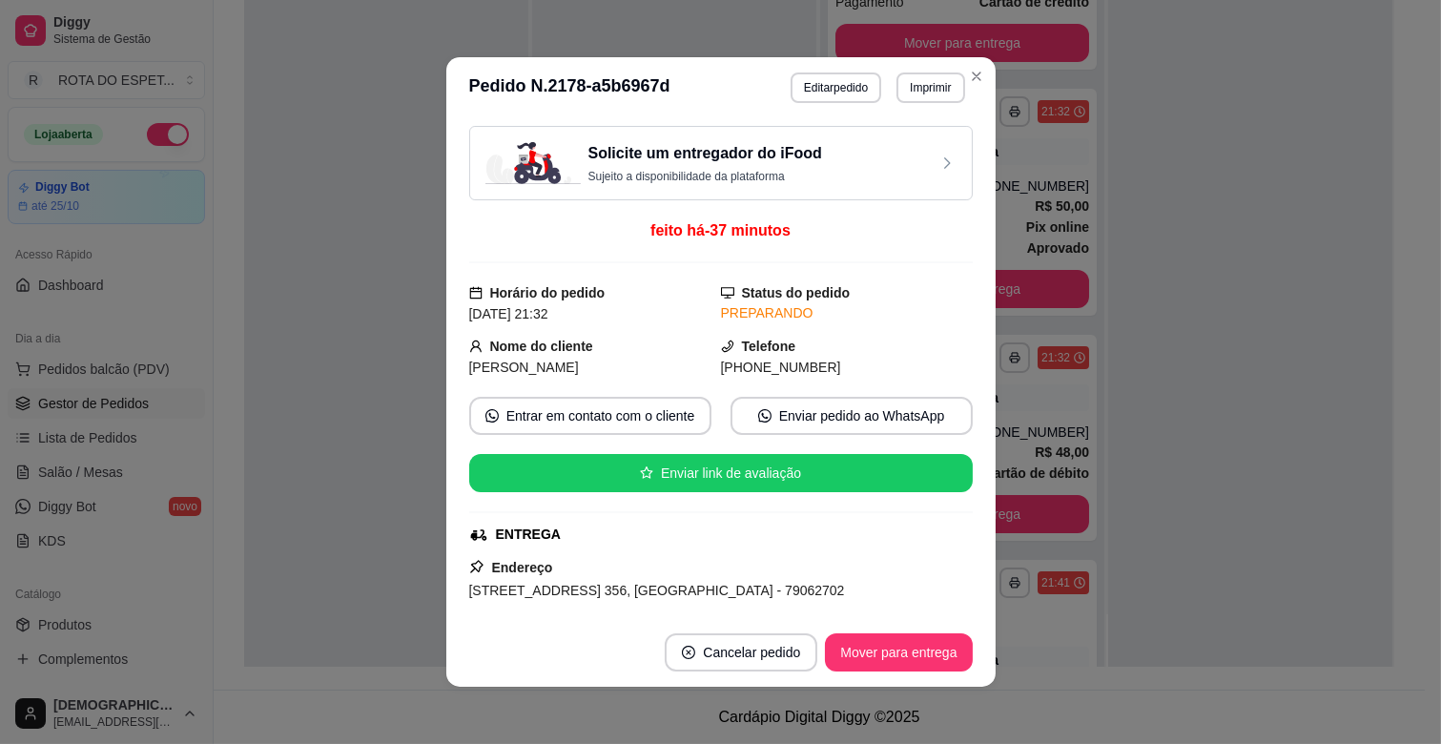
click at [699, 592] on span "[STREET_ADDRESS] 356, [GEOGRAPHIC_DATA] - 79062702" at bounding box center [657, 590] width 376 height 15
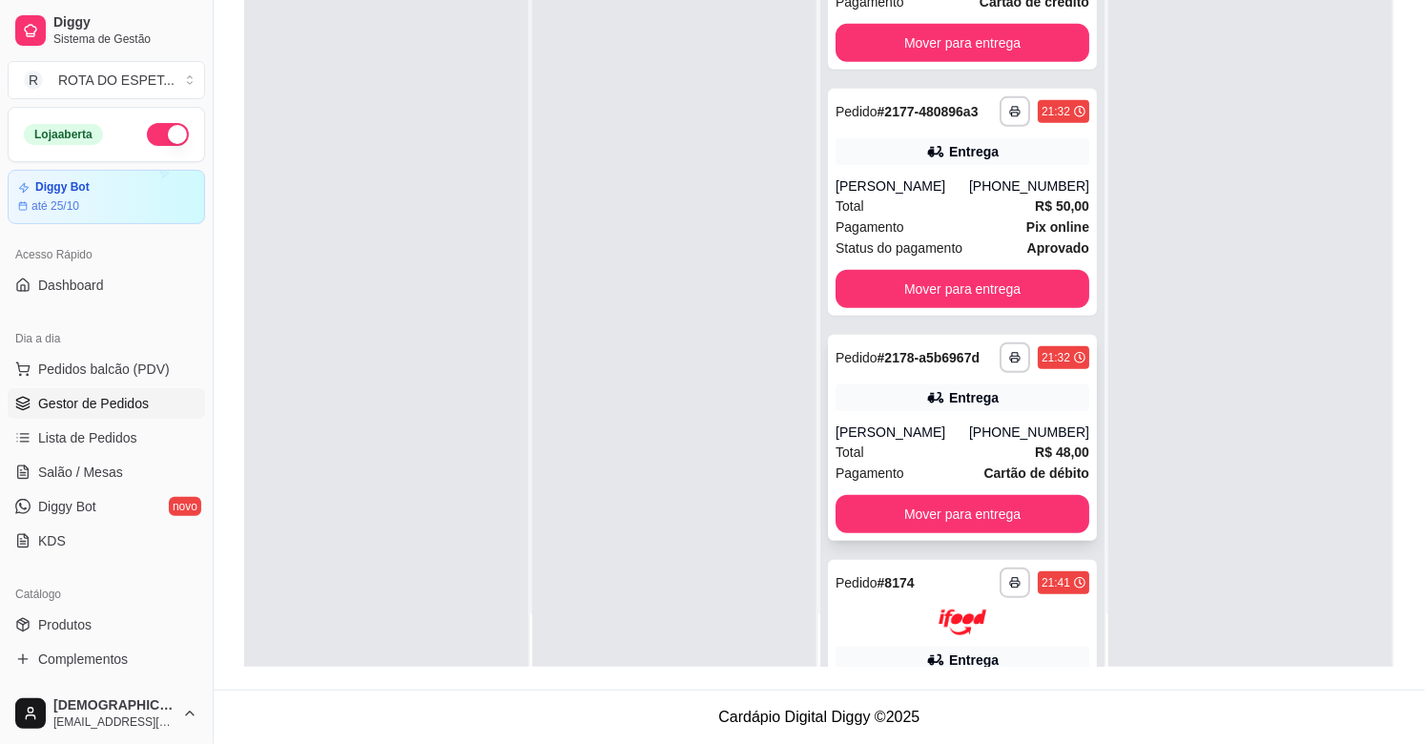
click at [895, 443] on div "Total R$ 48,00" at bounding box center [962, 452] width 254 height 21
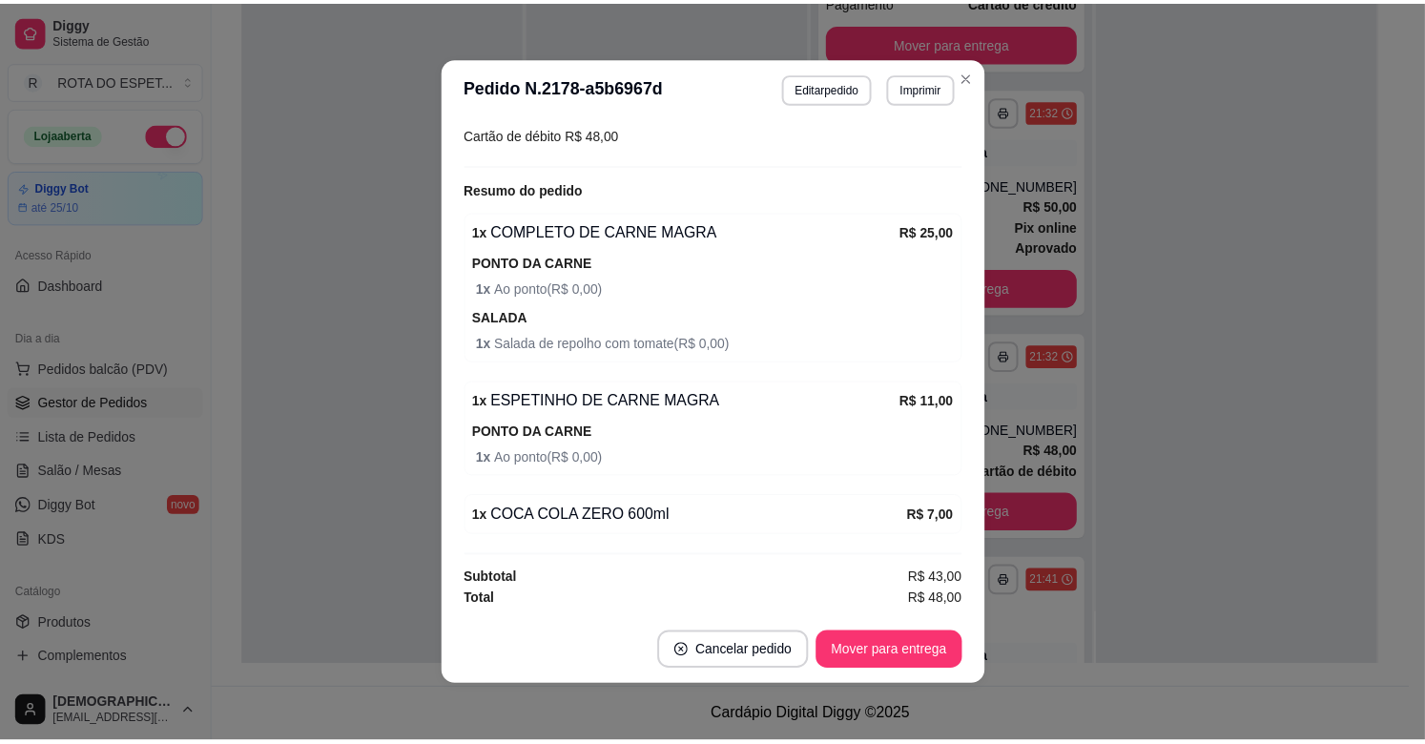
scroll to position [636, 0]
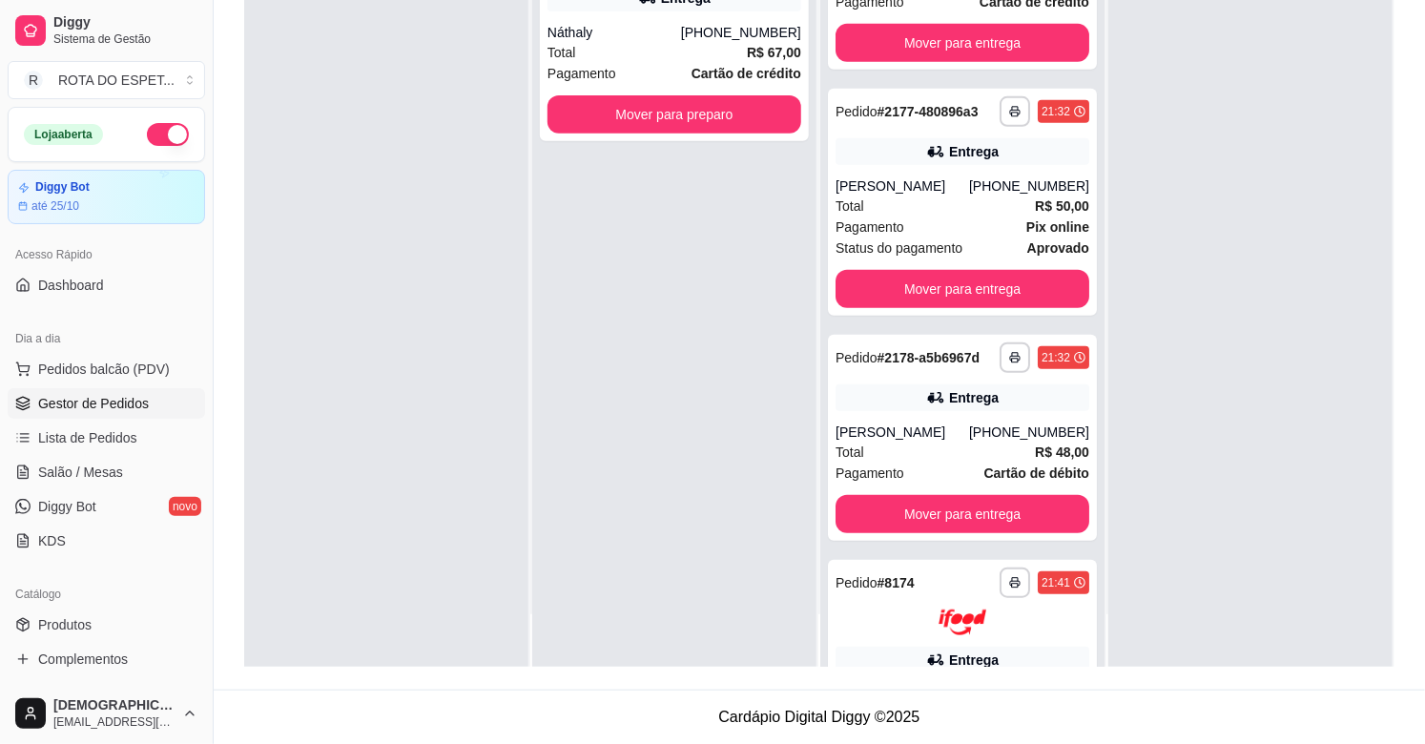
click at [86, 396] on span "Gestor de Pedidos" at bounding box center [93, 403] width 111 height 19
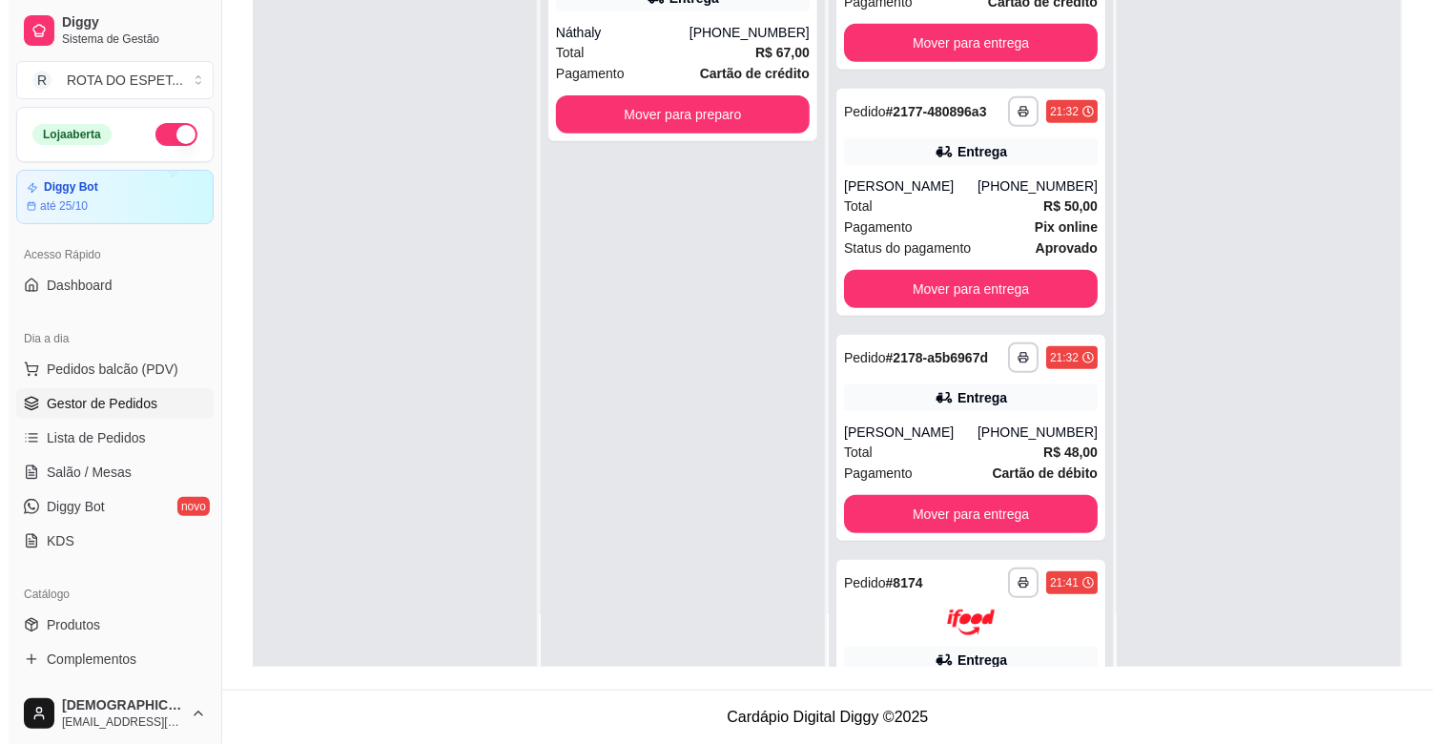
scroll to position [0, 0]
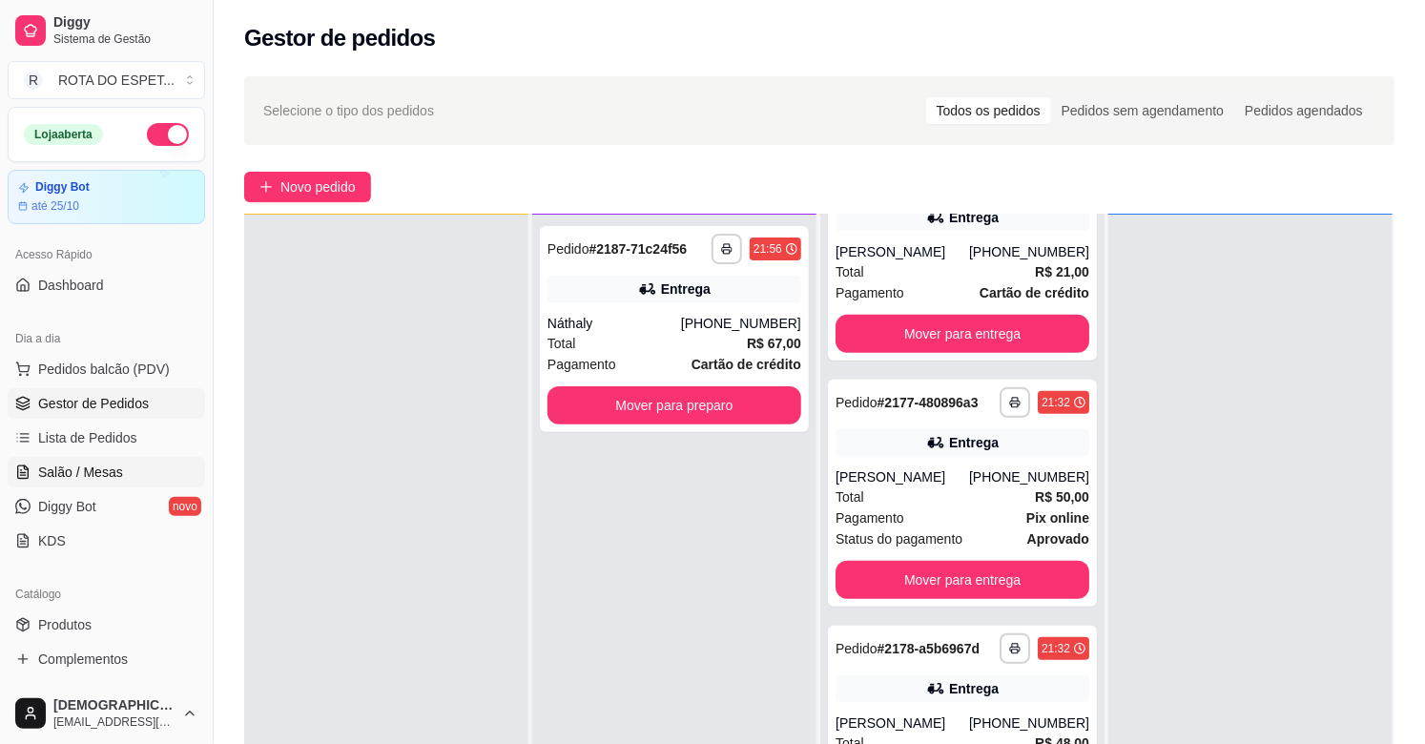
click at [84, 459] on link "Salão / Mesas" at bounding box center [106, 472] width 197 height 31
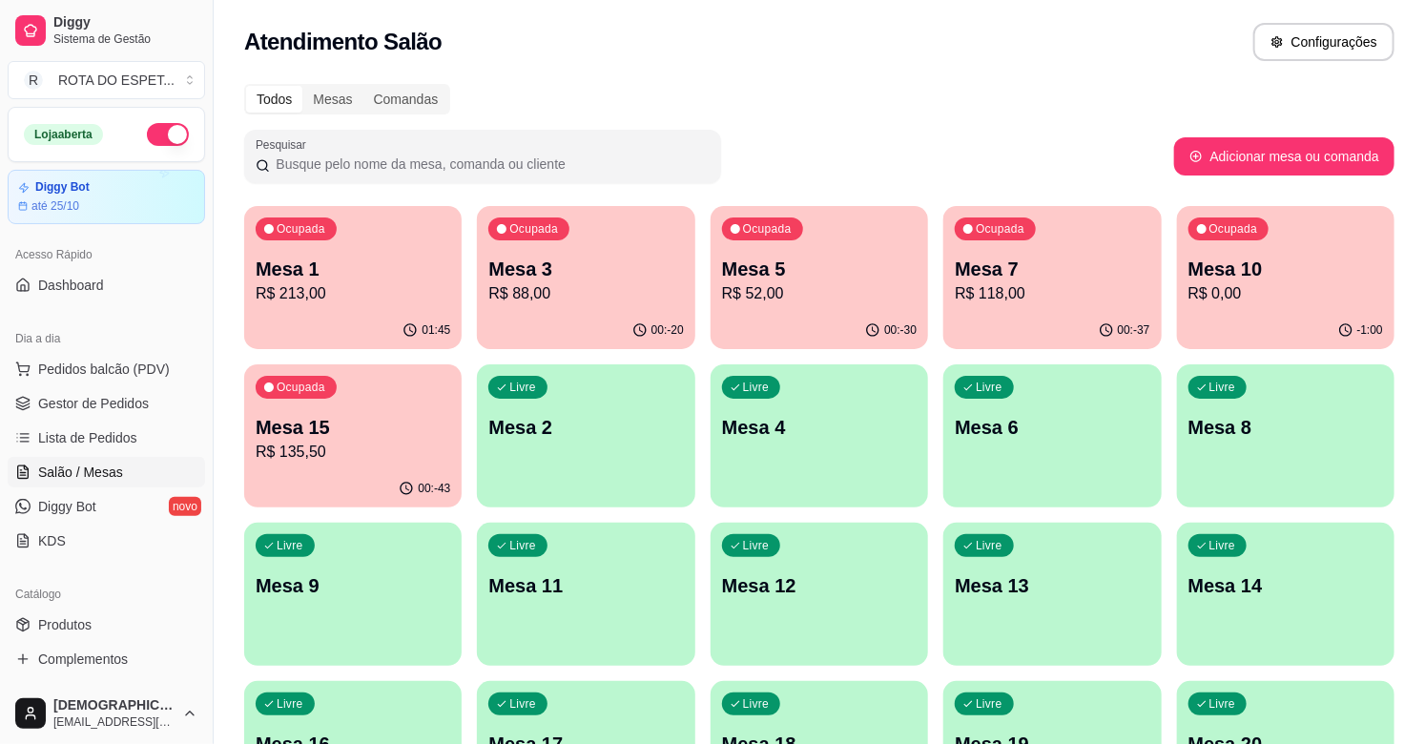
click at [542, 299] on p "R$ 88,00" at bounding box center [585, 293] width 195 height 23
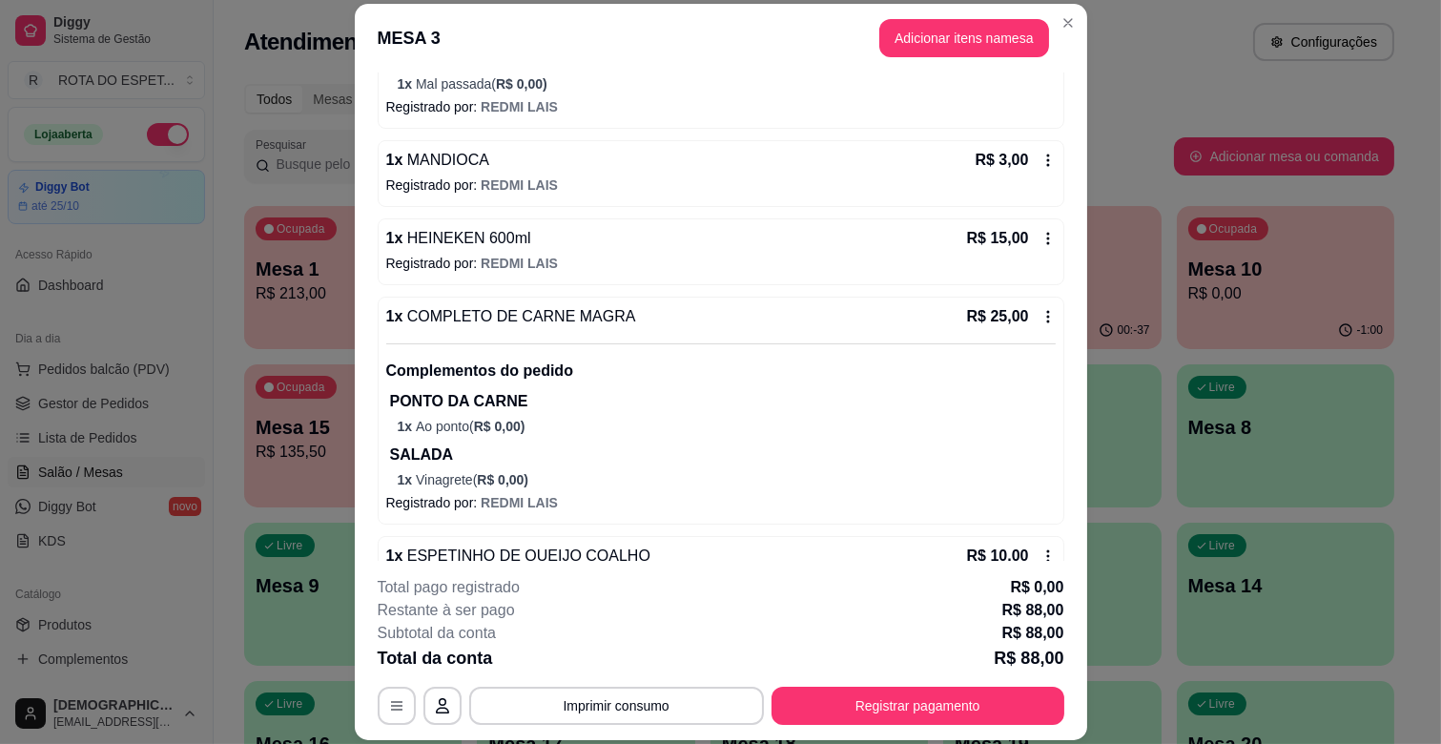
scroll to position [212, 0]
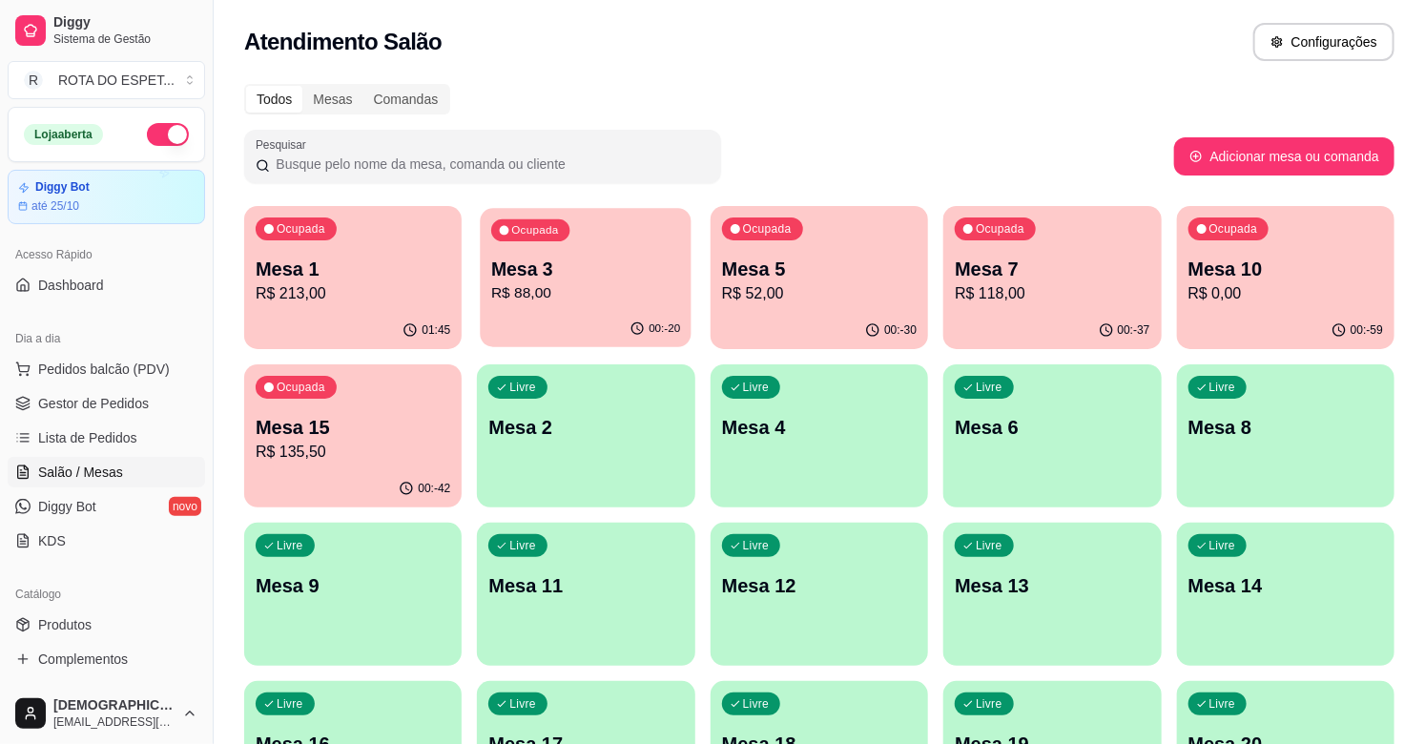
click at [585, 284] on p "R$ 88,00" at bounding box center [585, 293] width 189 height 22
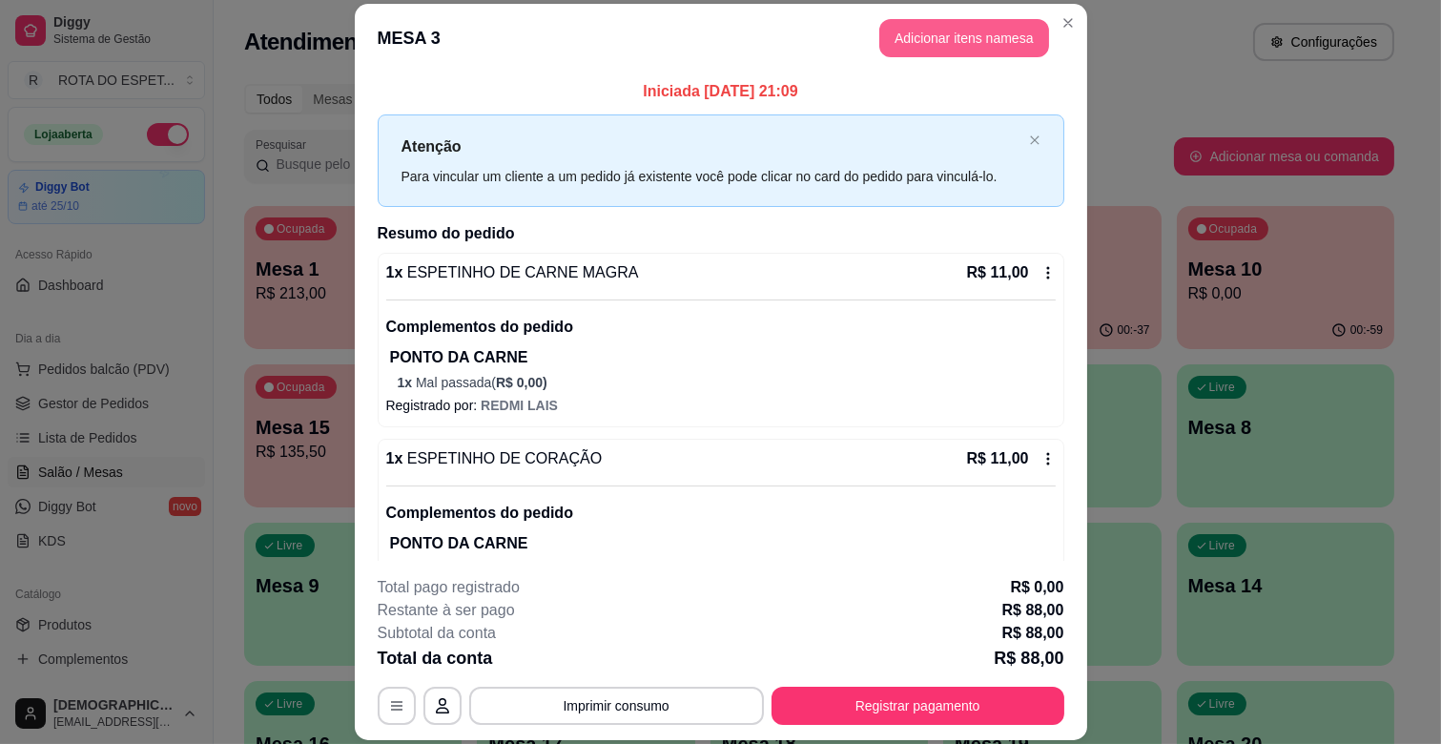
click at [955, 42] on button "Adicionar itens na mesa" at bounding box center [964, 38] width 170 height 38
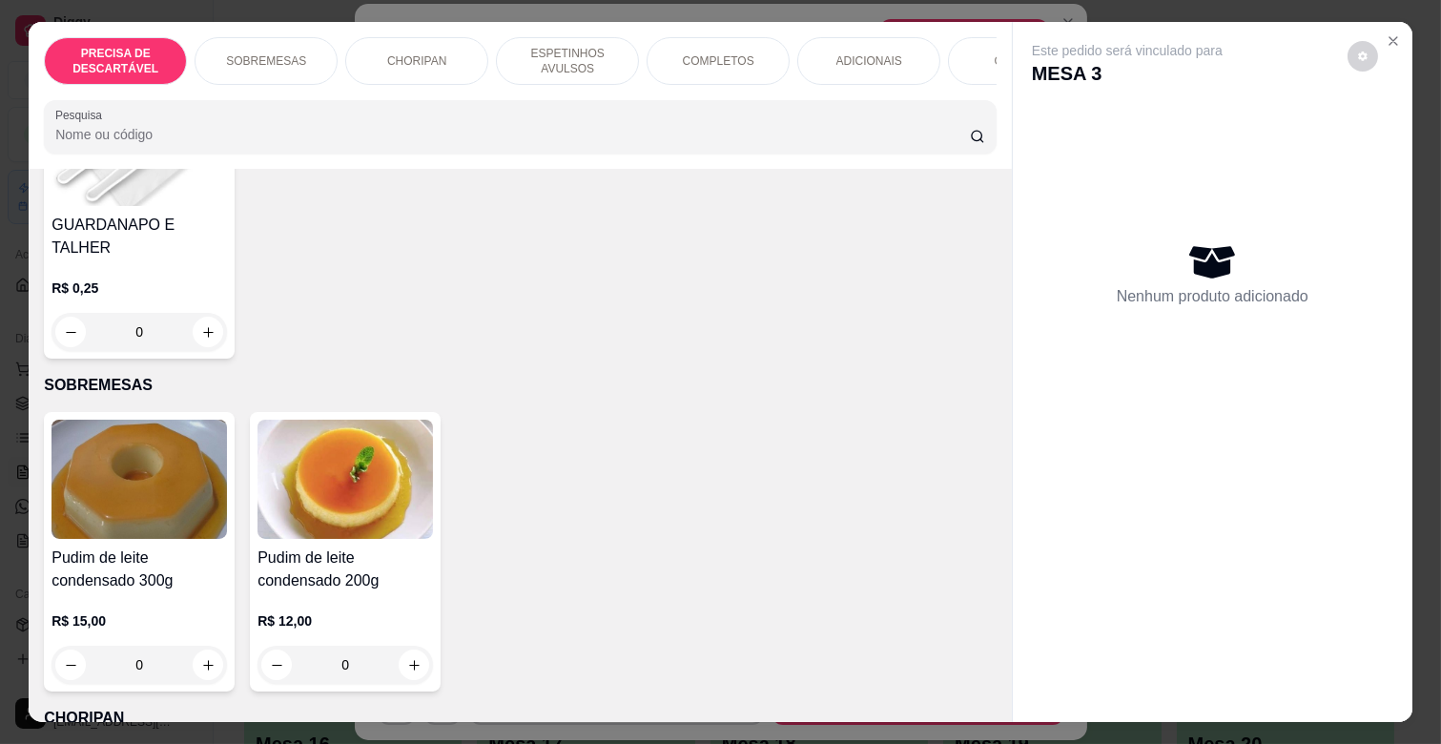
scroll to position [318, 0]
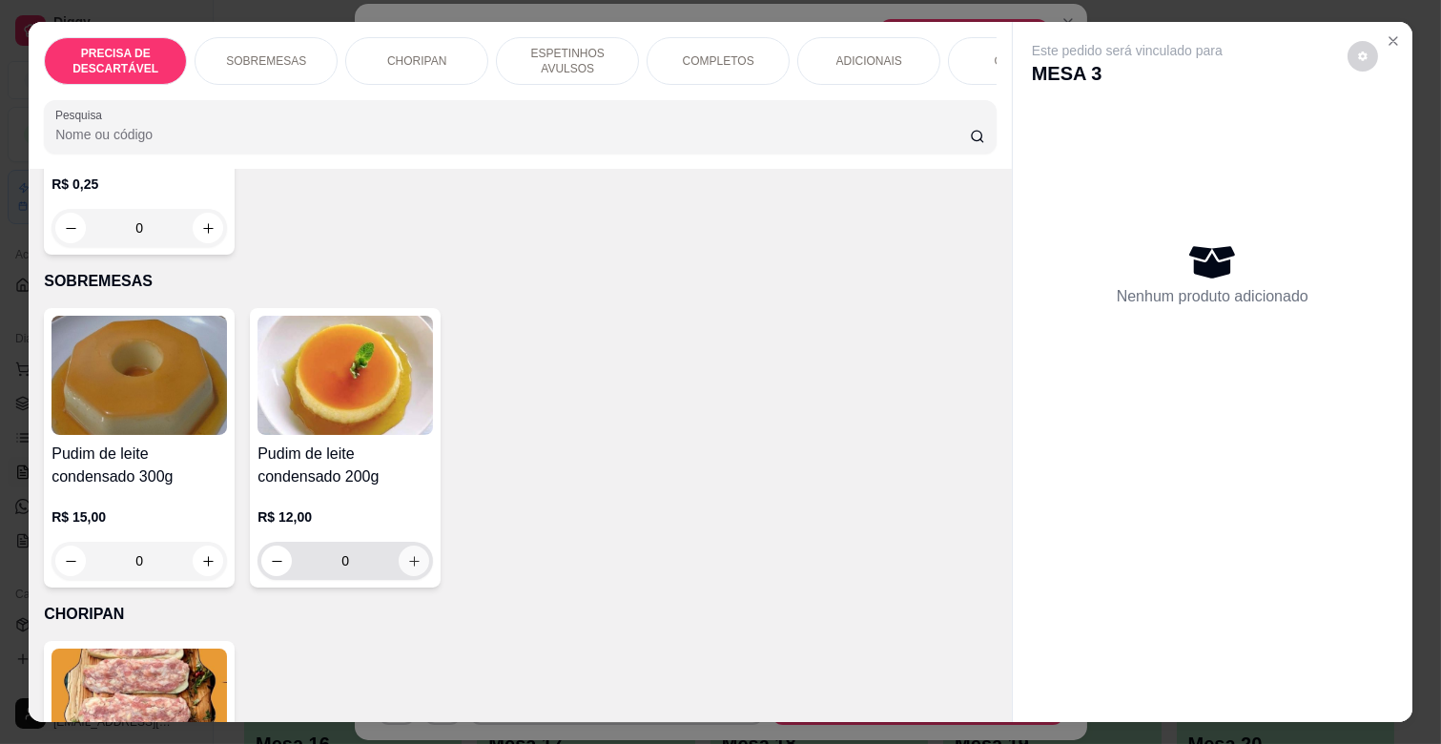
click at [412, 554] on icon "increase-product-quantity" at bounding box center [414, 561] width 14 height 14
type input "1"
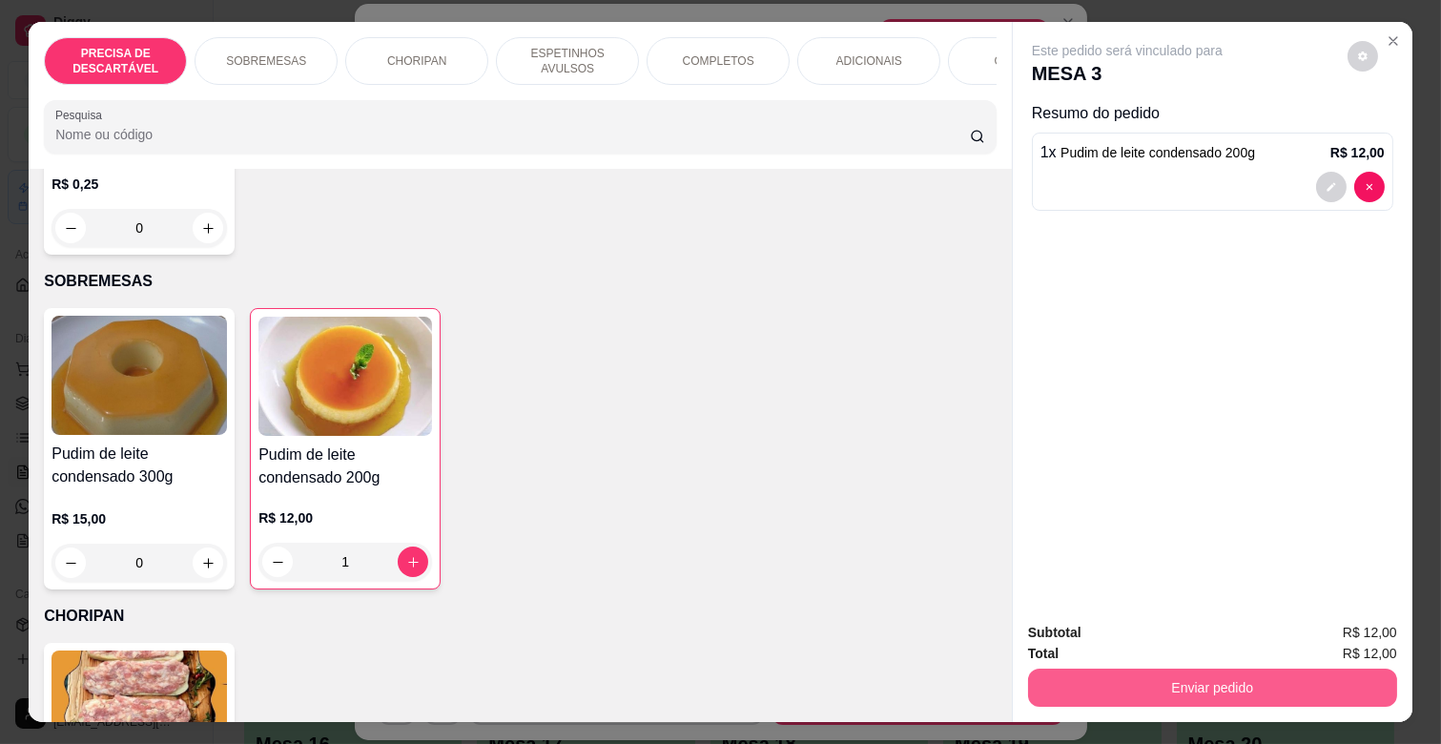
click at [1120, 669] on button "Enviar pedido" at bounding box center [1212, 688] width 369 height 38
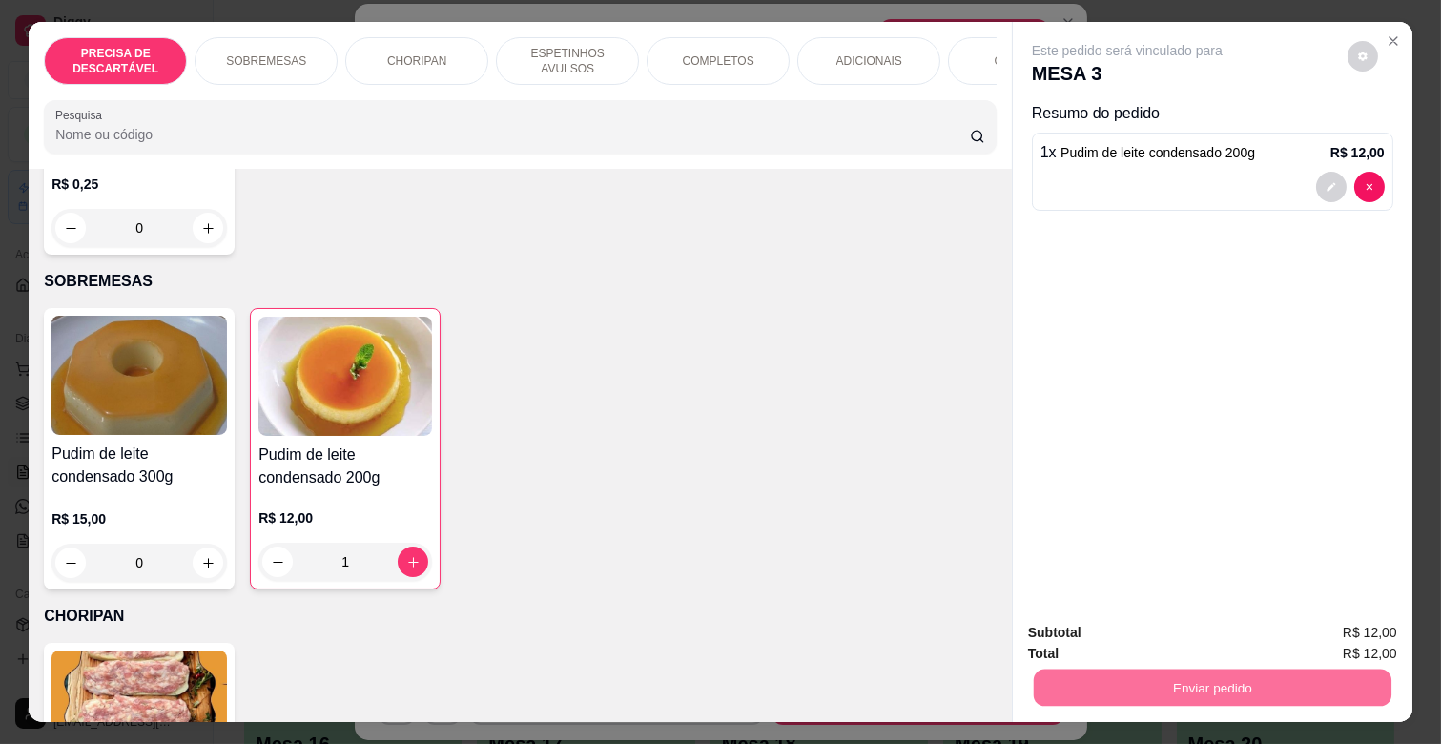
click at [1383, 631] on button "Enviar pedido" at bounding box center [1347, 632] width 108 height 36
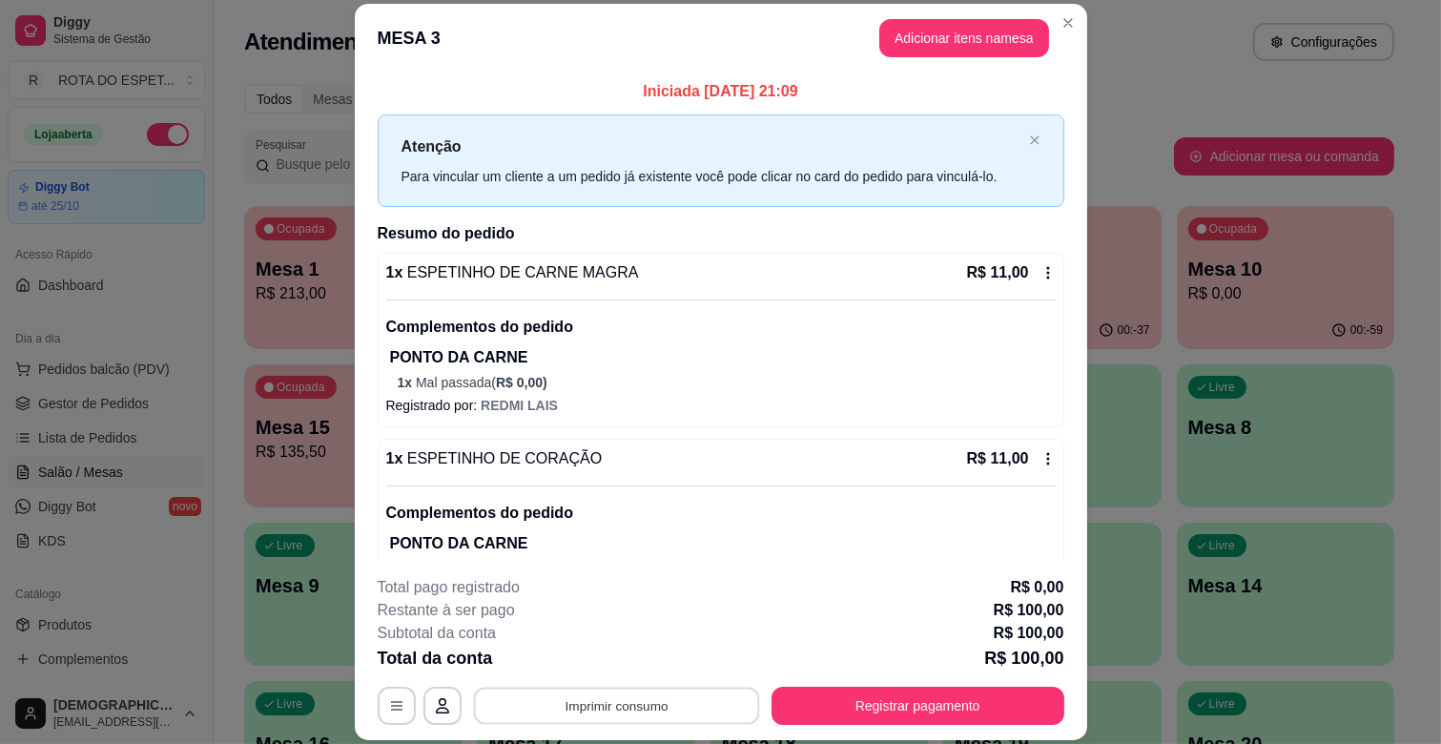
click at [640, 699] on button "Imprimir consumo" at bounding box center [616, 706] width 286 height 37
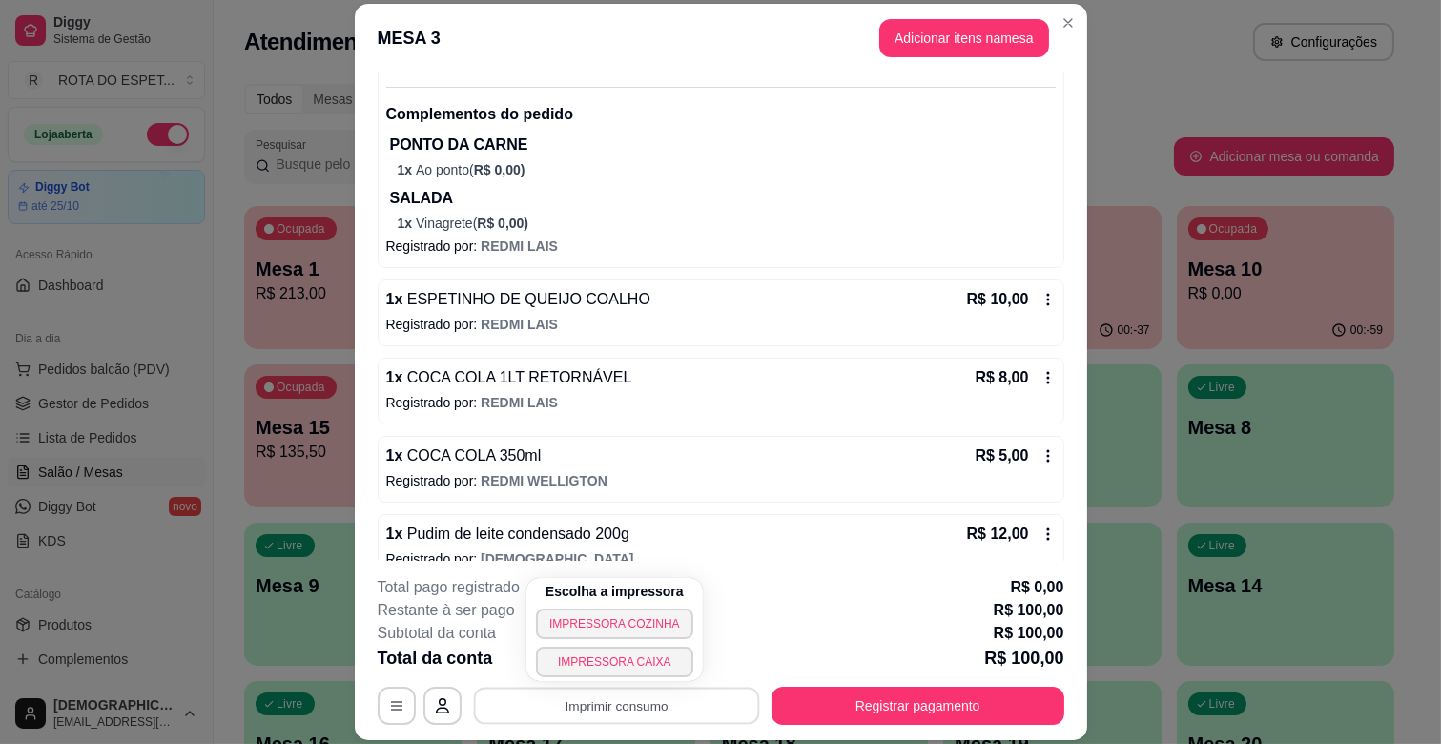
scroll to position [770, 0]
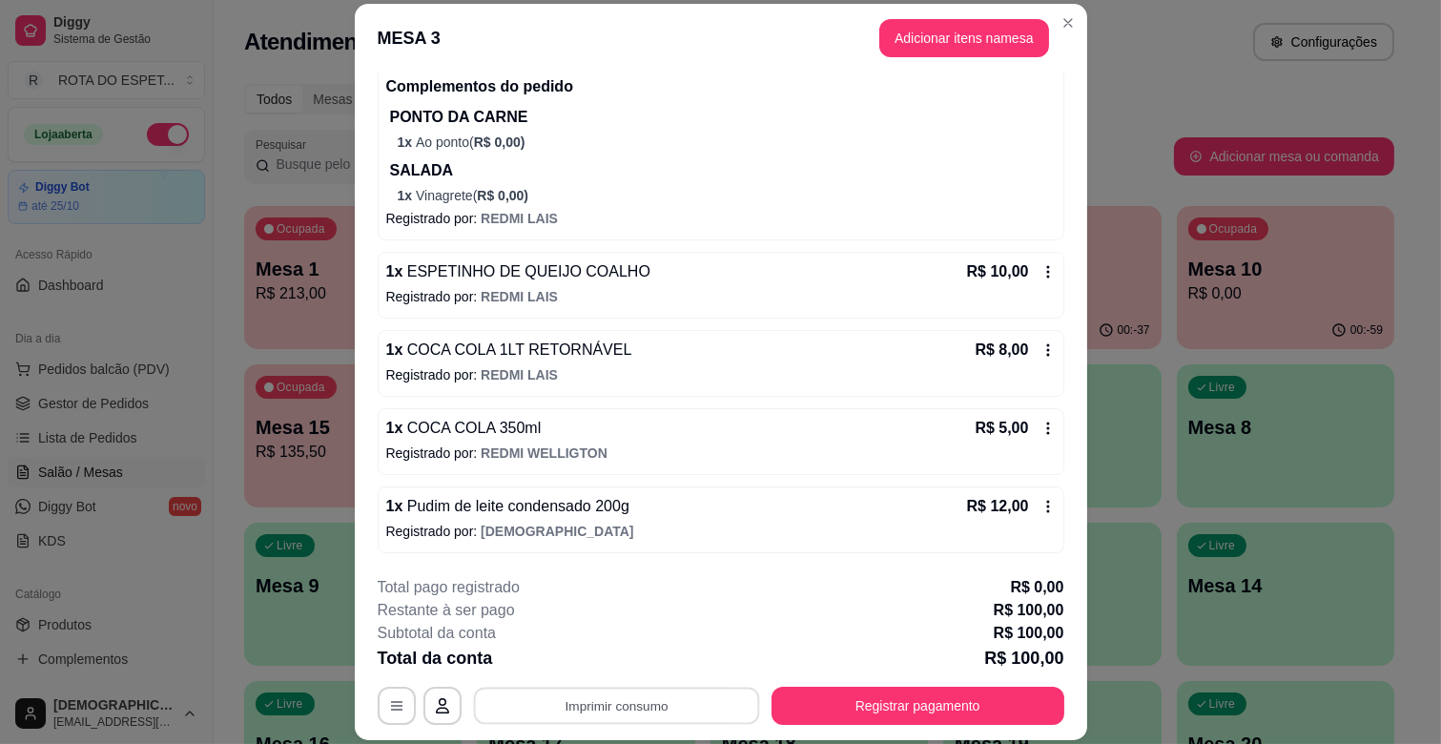
click at [1040, 355] on icon at bounding box center [1047, 349] width 15 height 15
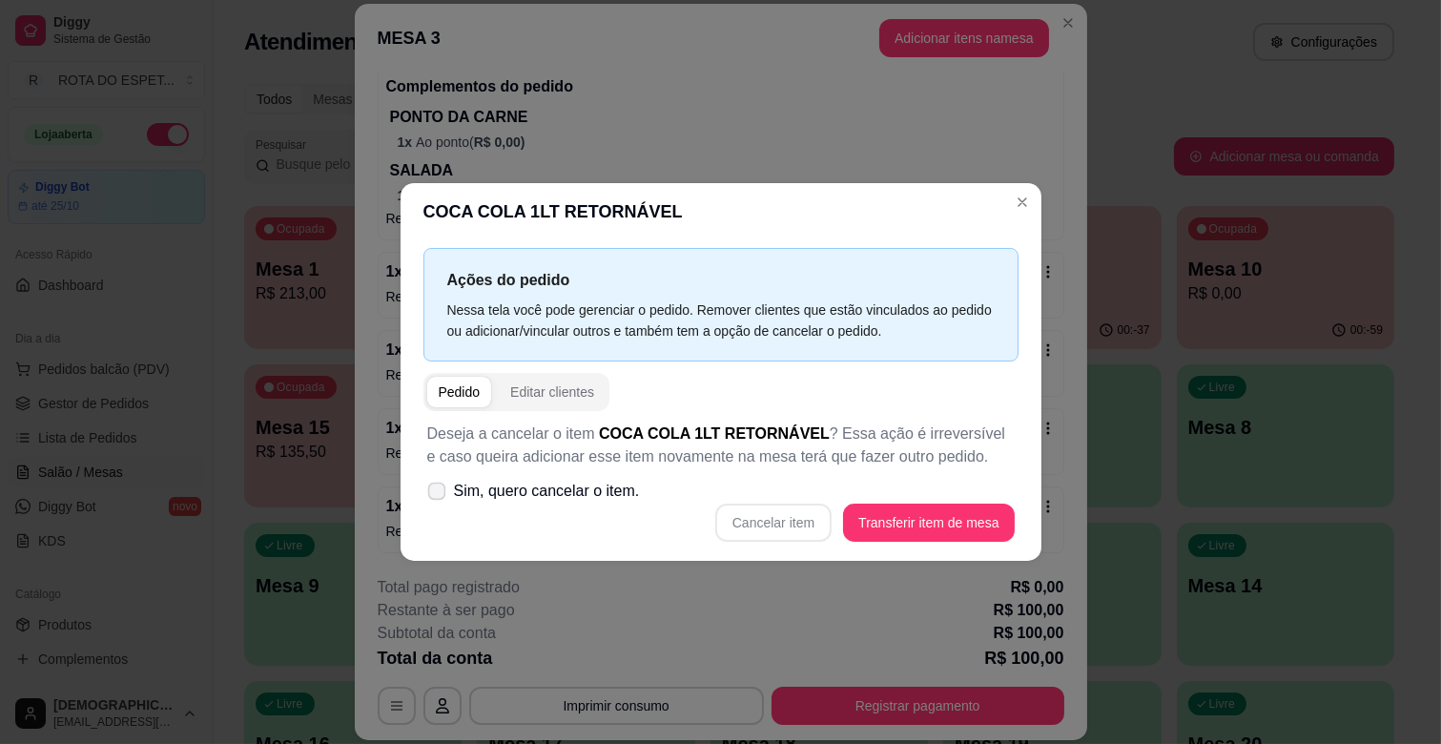
click at [427, 489] on span at bounding box center [436, 492] width 18 height 18
click at [426, 495] on input "Sim, quero cancelar o item." at bounding box center [432, 501] width 12 height 12
checkbox input "true"
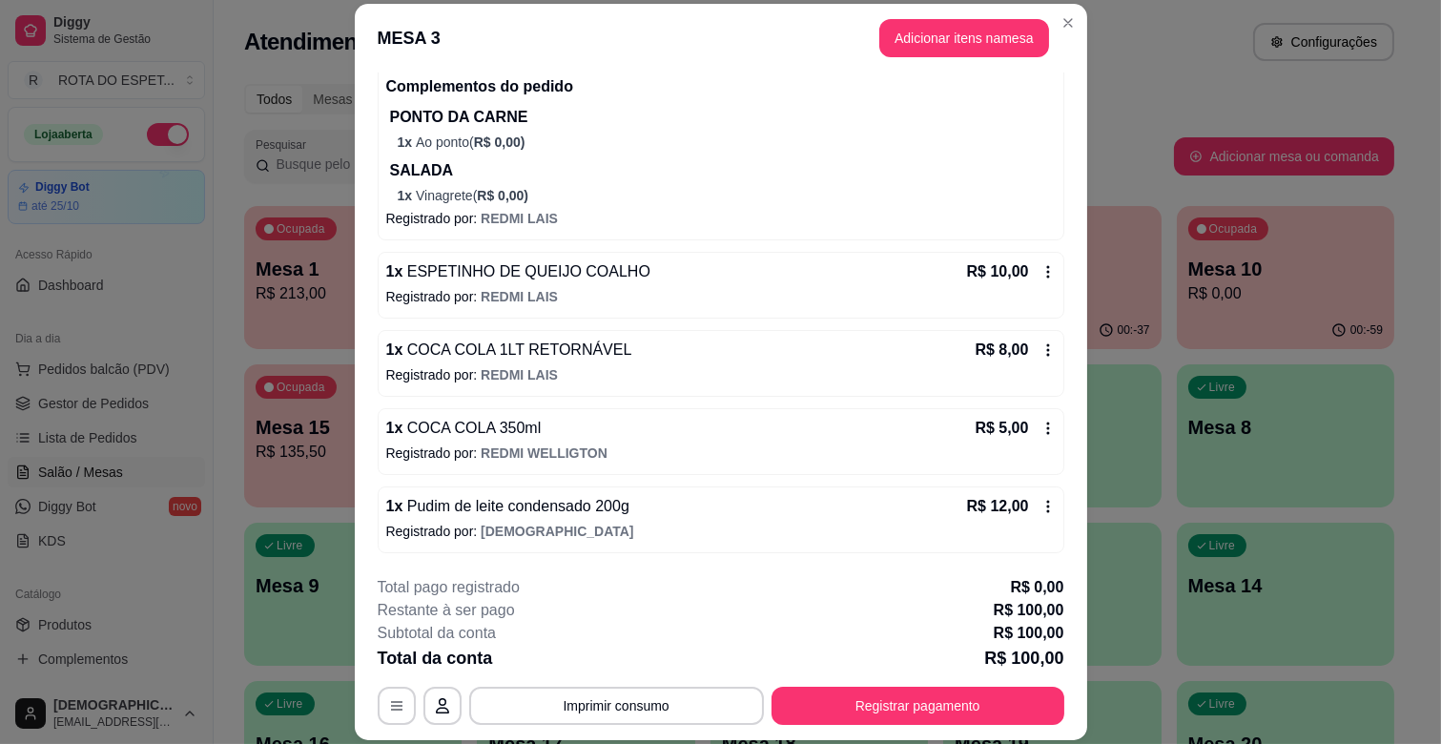
click at [1040, 350] on icon at bounding box center [1047, 349] width 15 height 15
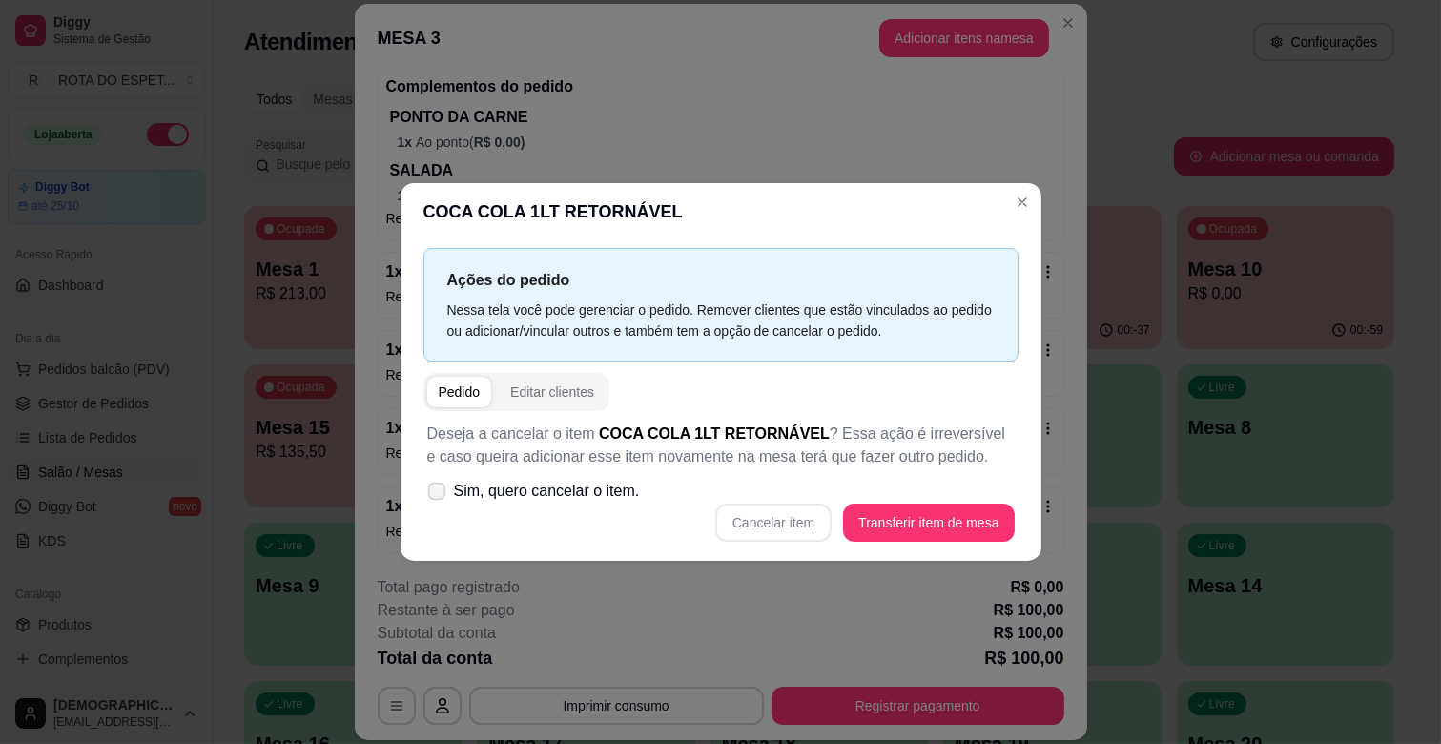
click at [430, 489] on icon at bounding box center [436, 490] width 14 height 10
click at [430, 495] on input "Sim, quero cancelar o item." at bounding box center [432, 501] width 12 height 12
checkbox input "true"
click at [788, 526] on button "Cancelar item" at bounding box center [773, 523] width 113 height 37
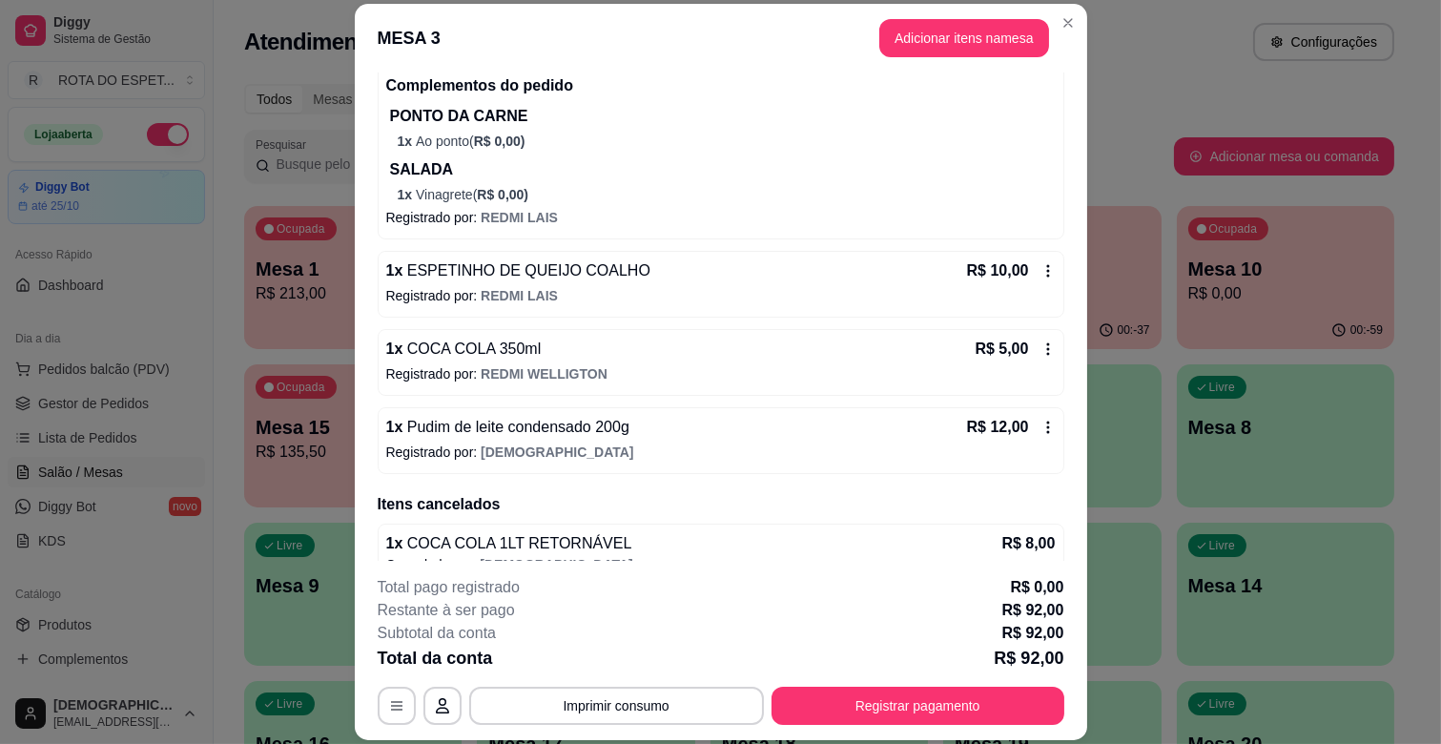
click at [1012, 205] on div "1 x COMPLETO DE CARNE MAGRA R$ 25,00 Complementos do pedido PONTO DA CARNE 1 x …" at bounding box center [721, 125] width 687 height 228
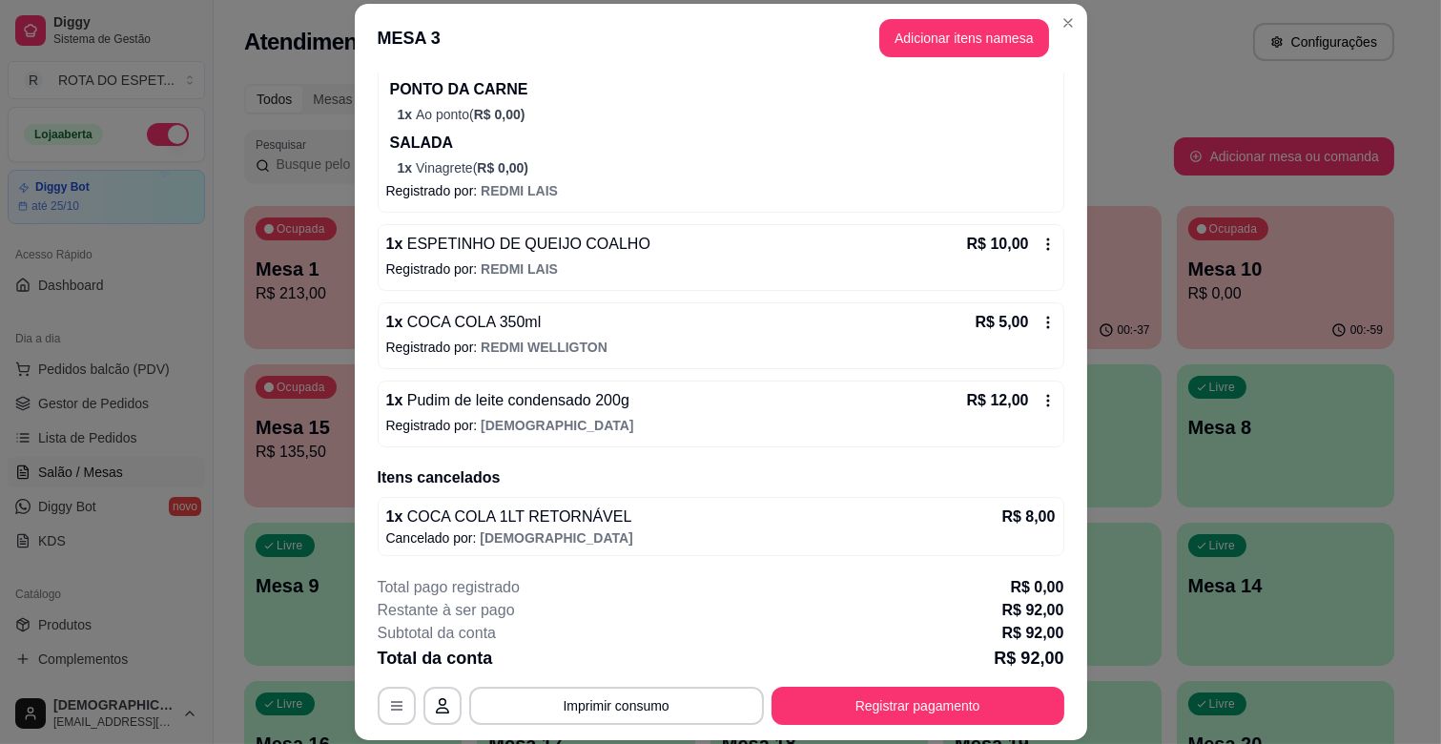
scroll to position [801, 0]
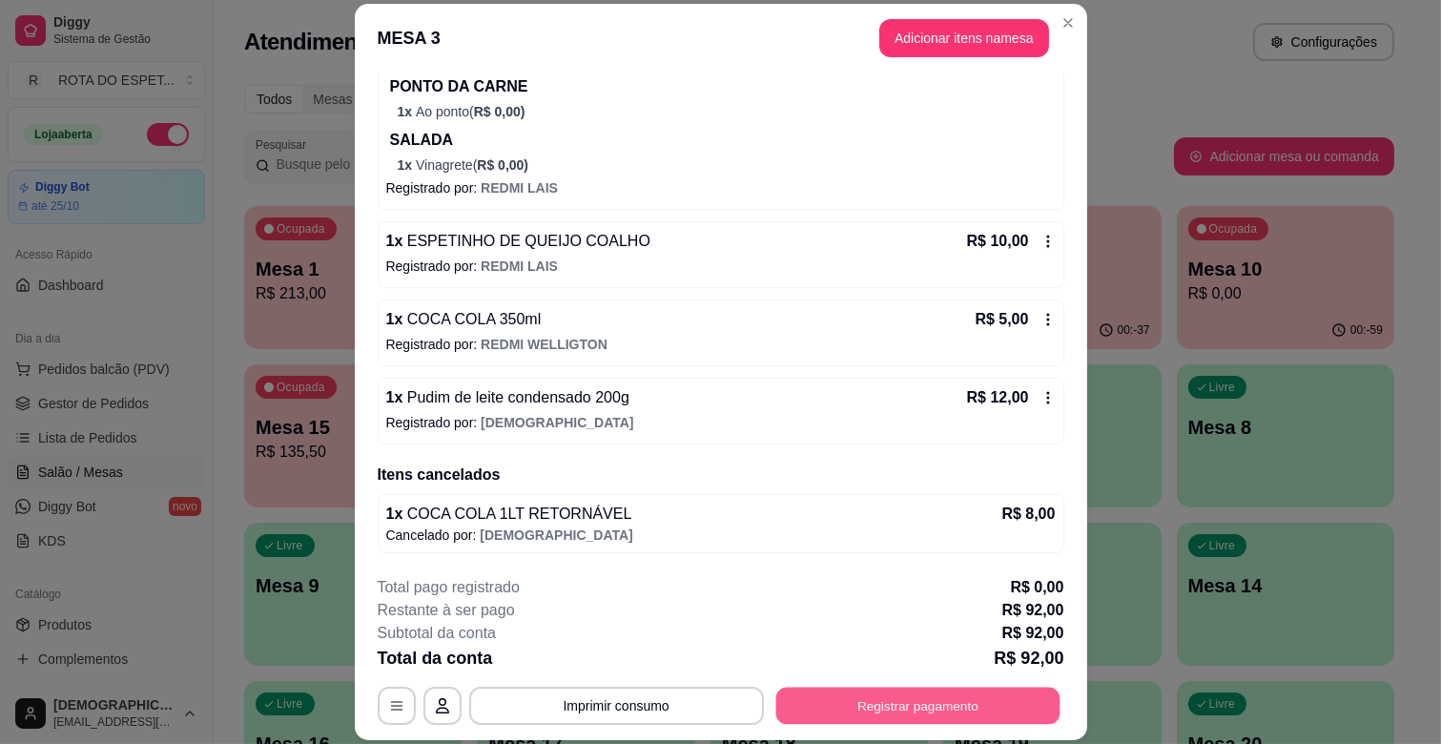
click at [853, 689] on button "Registrar pagamento" at bounding box center [917, 706] width 284 height 37
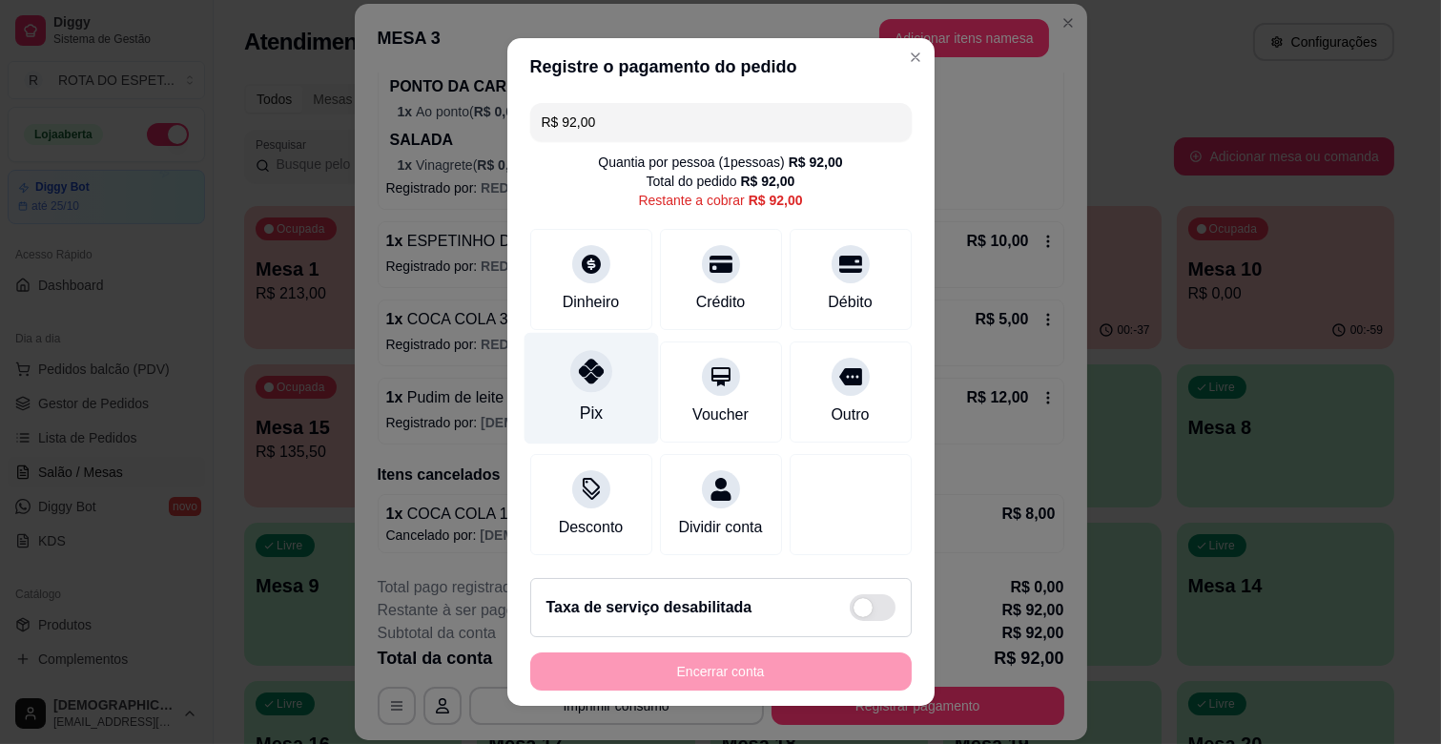
click at [603, 414] on div "Pix" at bounding box center [591, 389] width 134 height 112
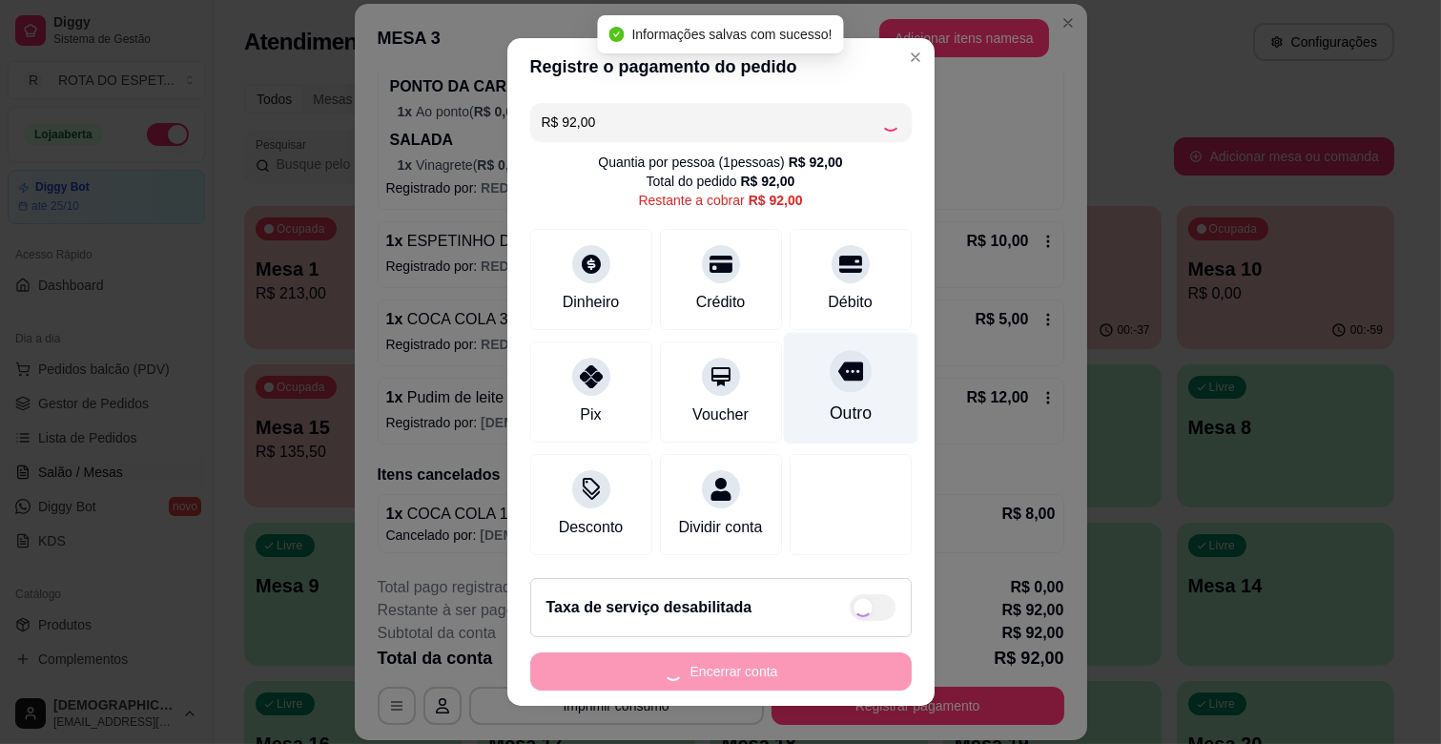
type input "R$ 0,00"
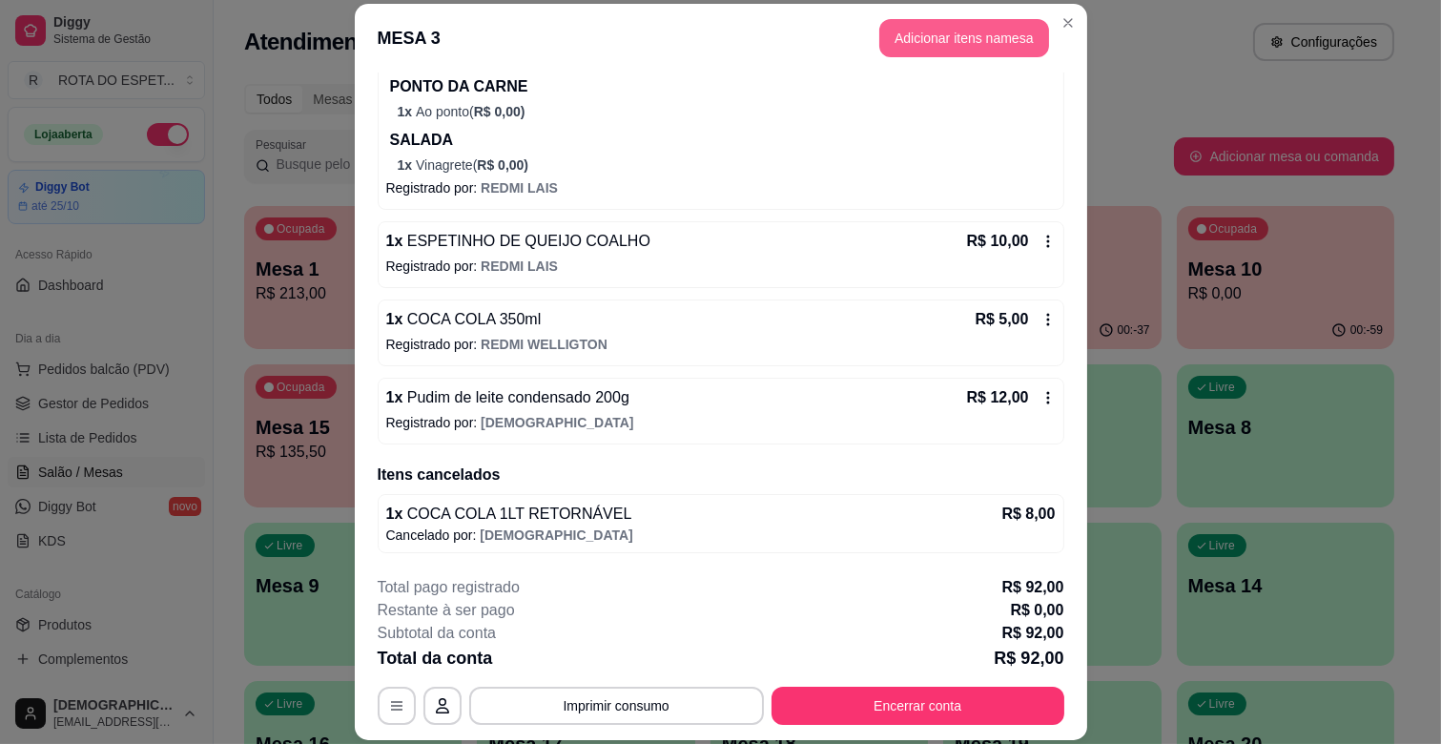
click at [908, 33] on button "Adicionar itens na mesa" at bounding box center [964, 38] width 170 height 38
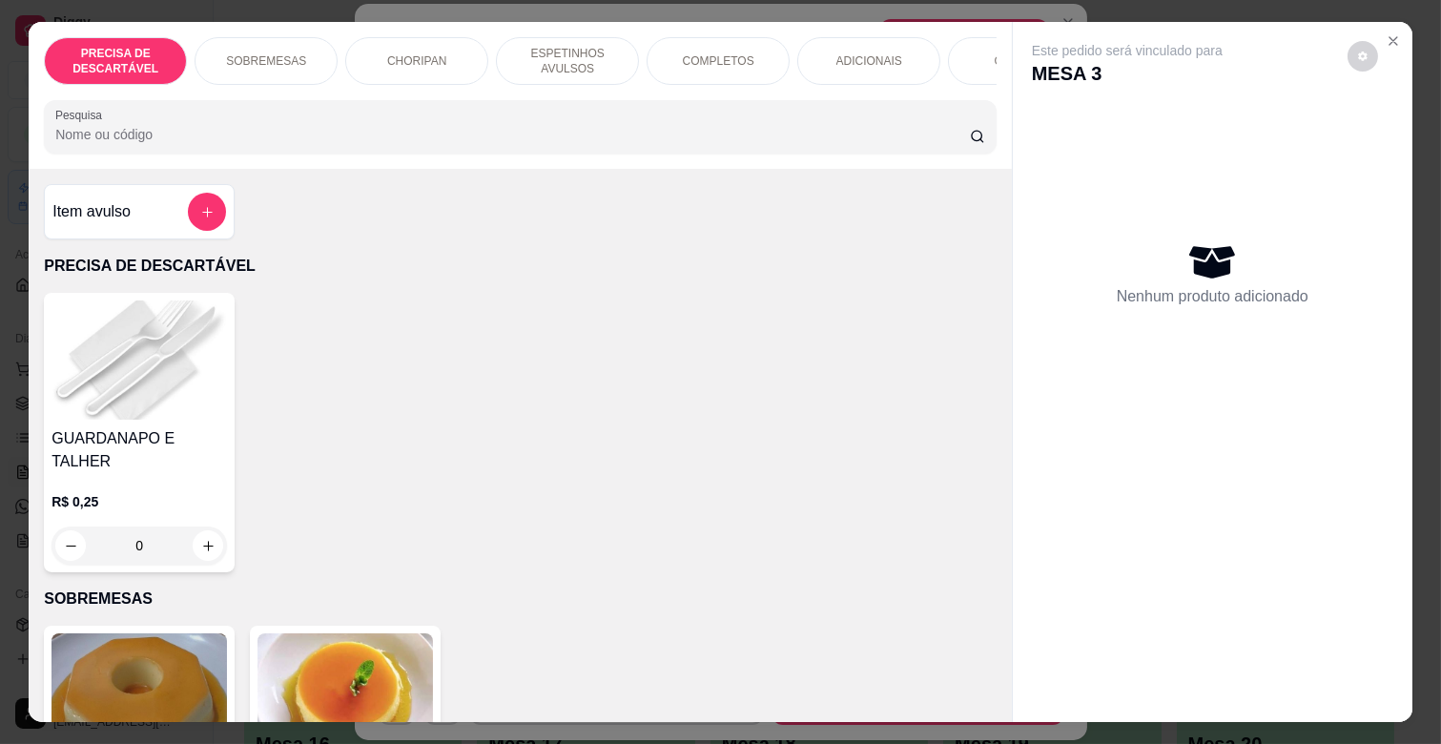
scroll to position [0, 847]
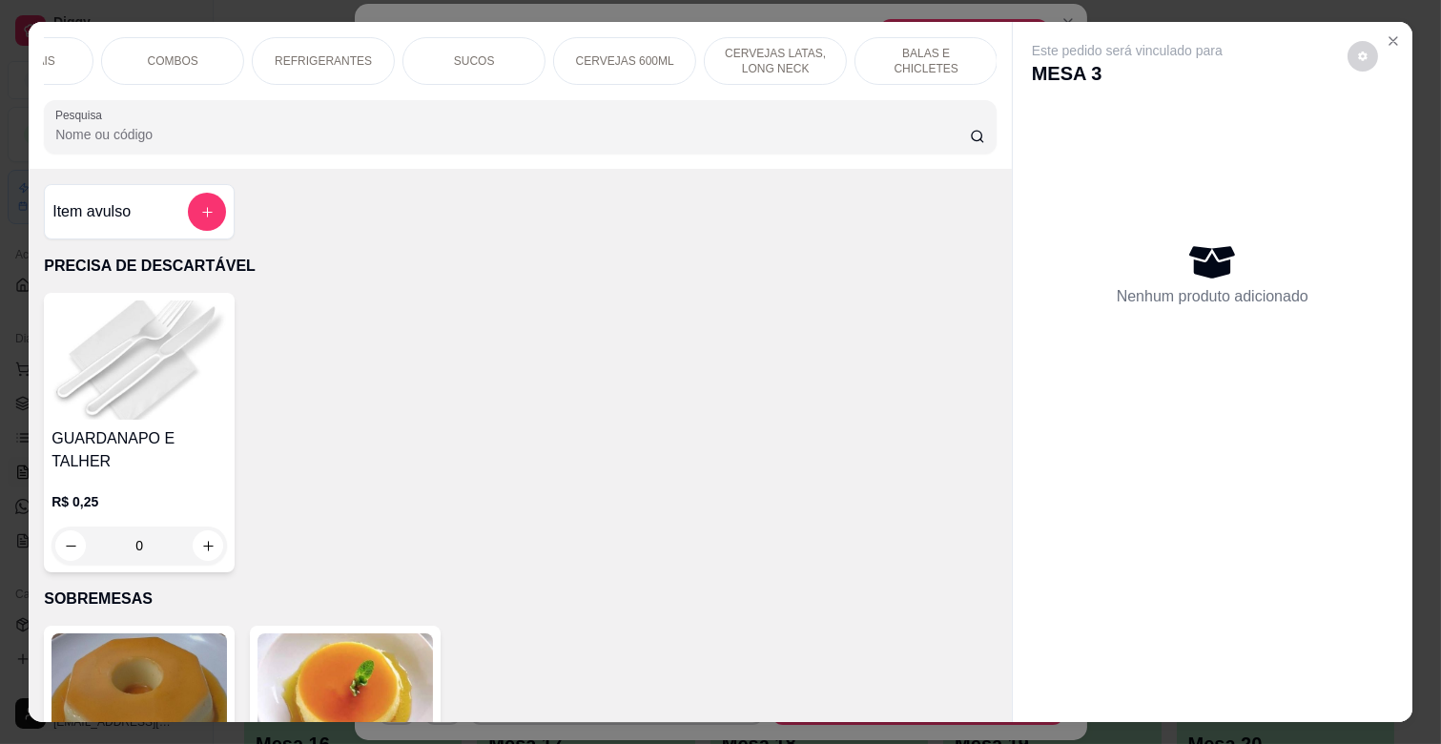
click at [895, 55] on p "BALAS E CHICLETES" at bounding box center [926, 61] width 111 height 31
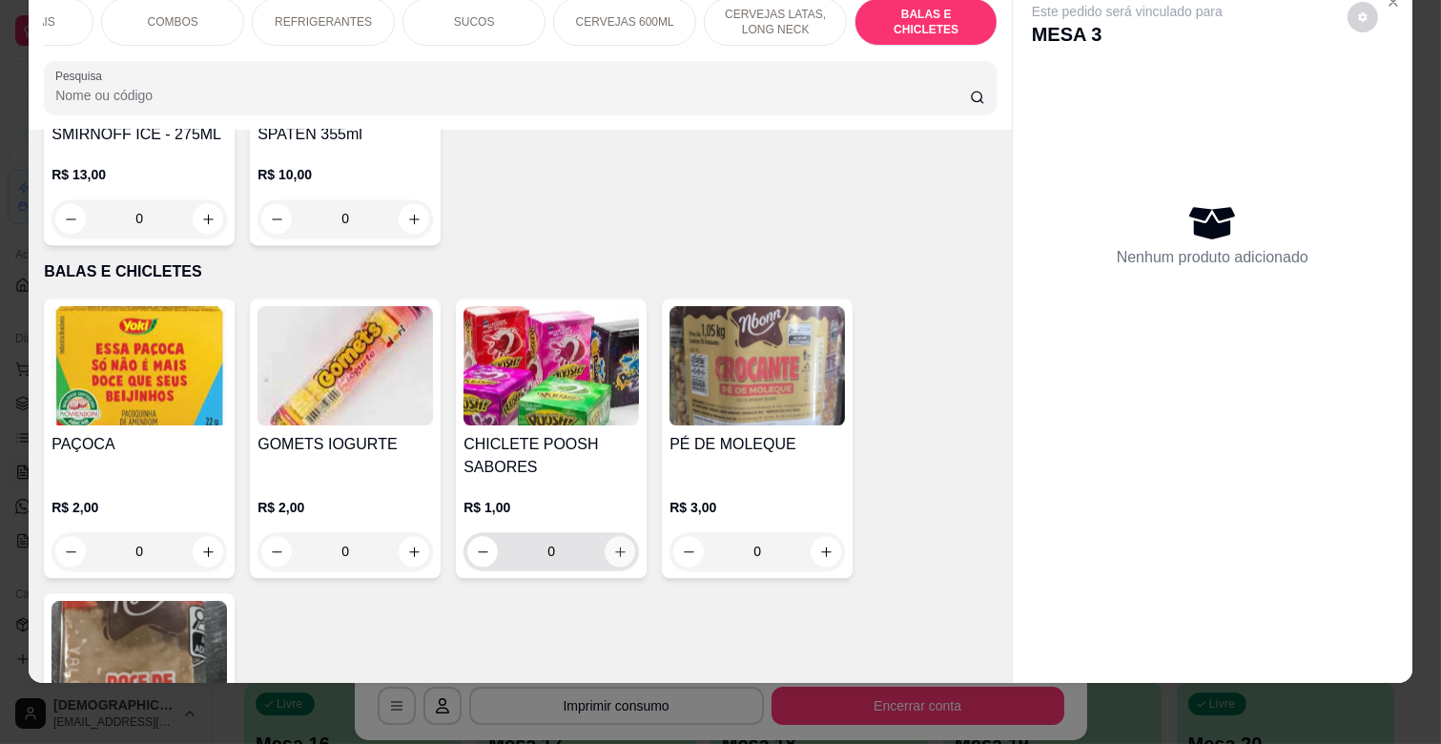
click at [607, 536] on button "increase-product-quantity" at bounding box center [620, 551] width 31 height 31
type input "1"
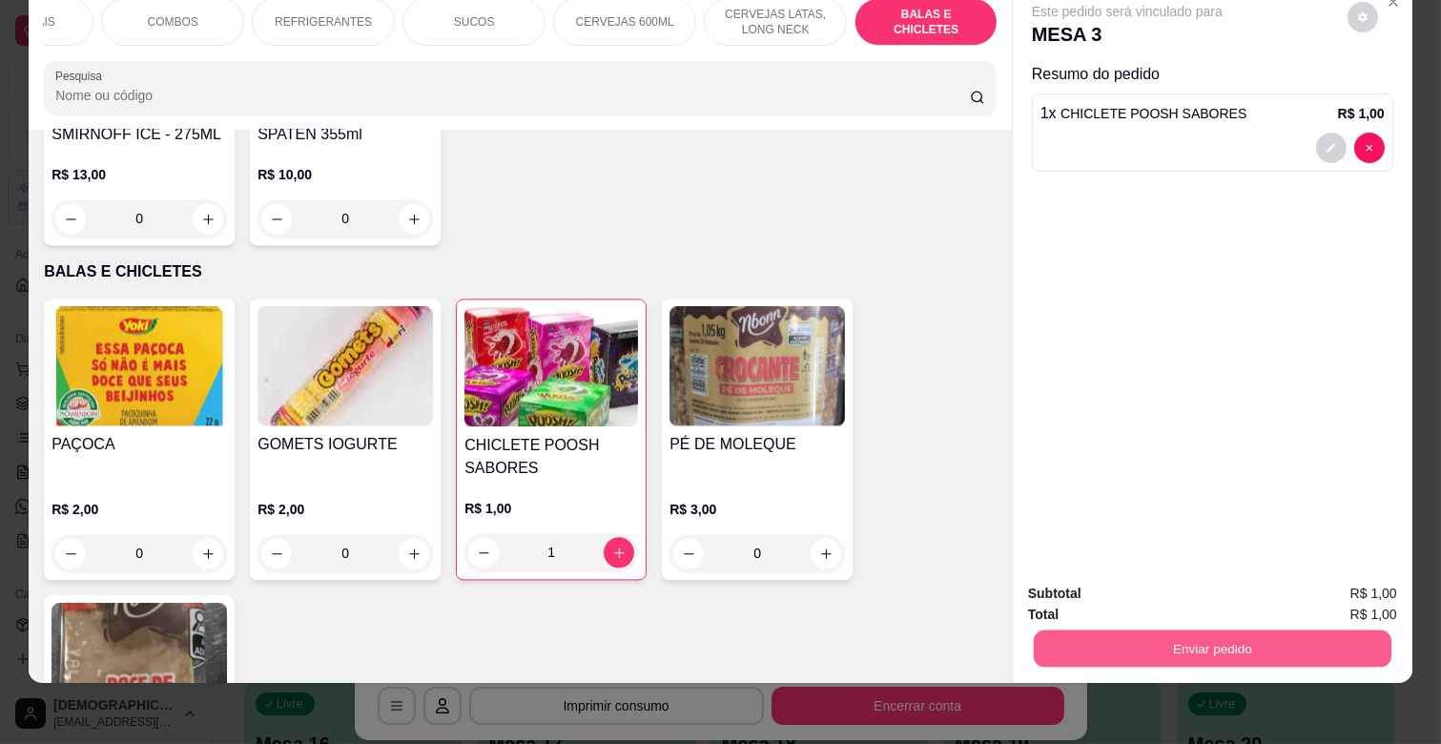
click at [1144, 629] on button "Enviar pedido" at bounding box center [1213, 647] width 358 height 37
click at [1370, 577] on button "Enviar pedido" at bounding box center [1346, 584] width 105 height 35
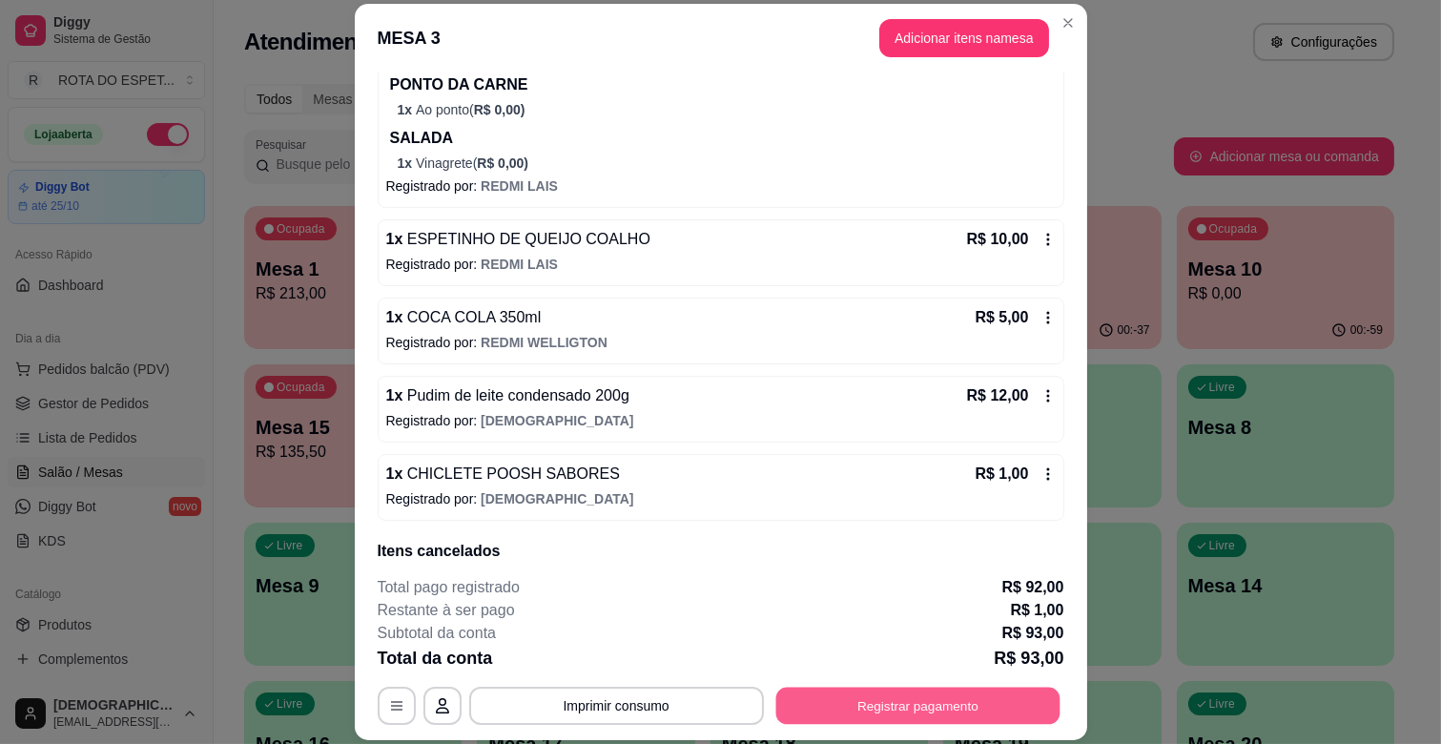
click at [921, 706] on button "Registrar pagamento" at bounding box center [917, 706] width 284 height 37
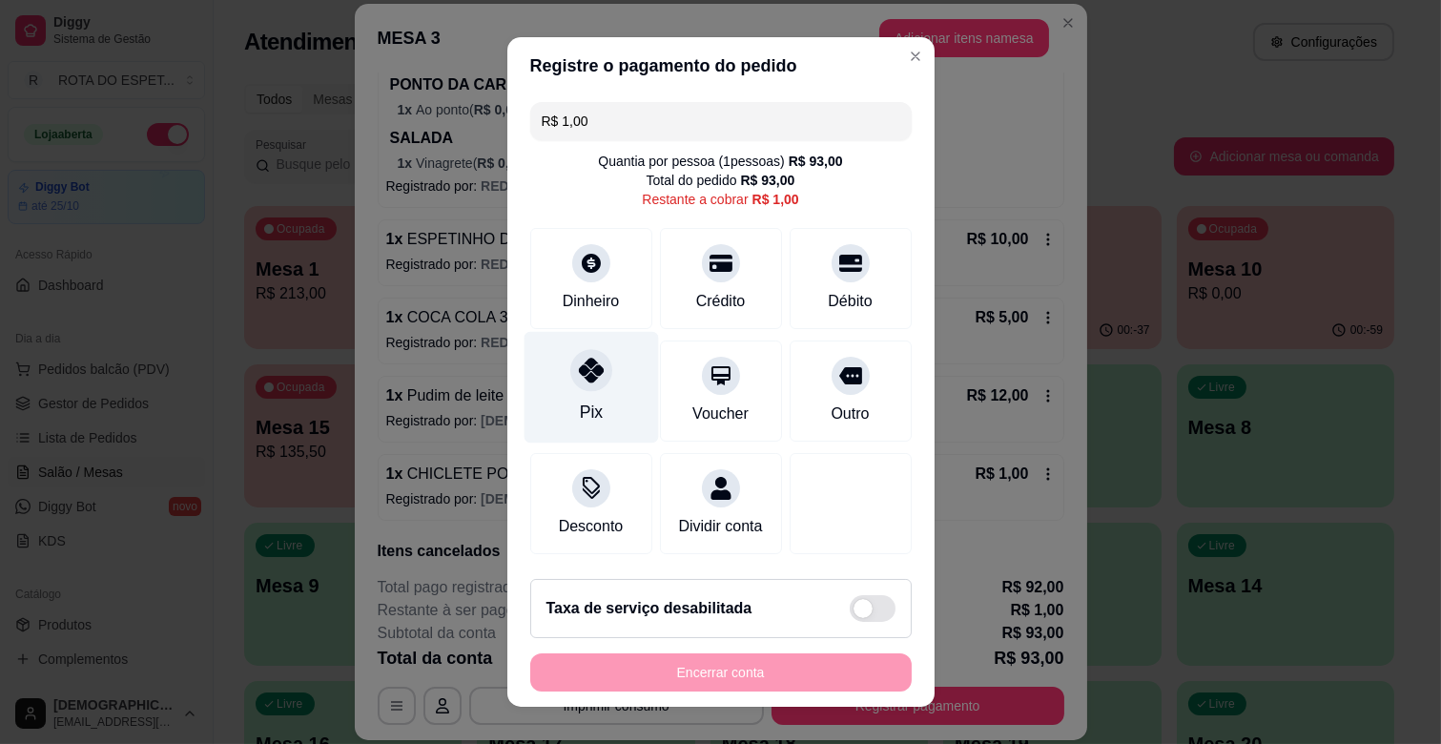
click at [588, 396] on div "Pix" at bounding box center [591, 388] width 134 height 112
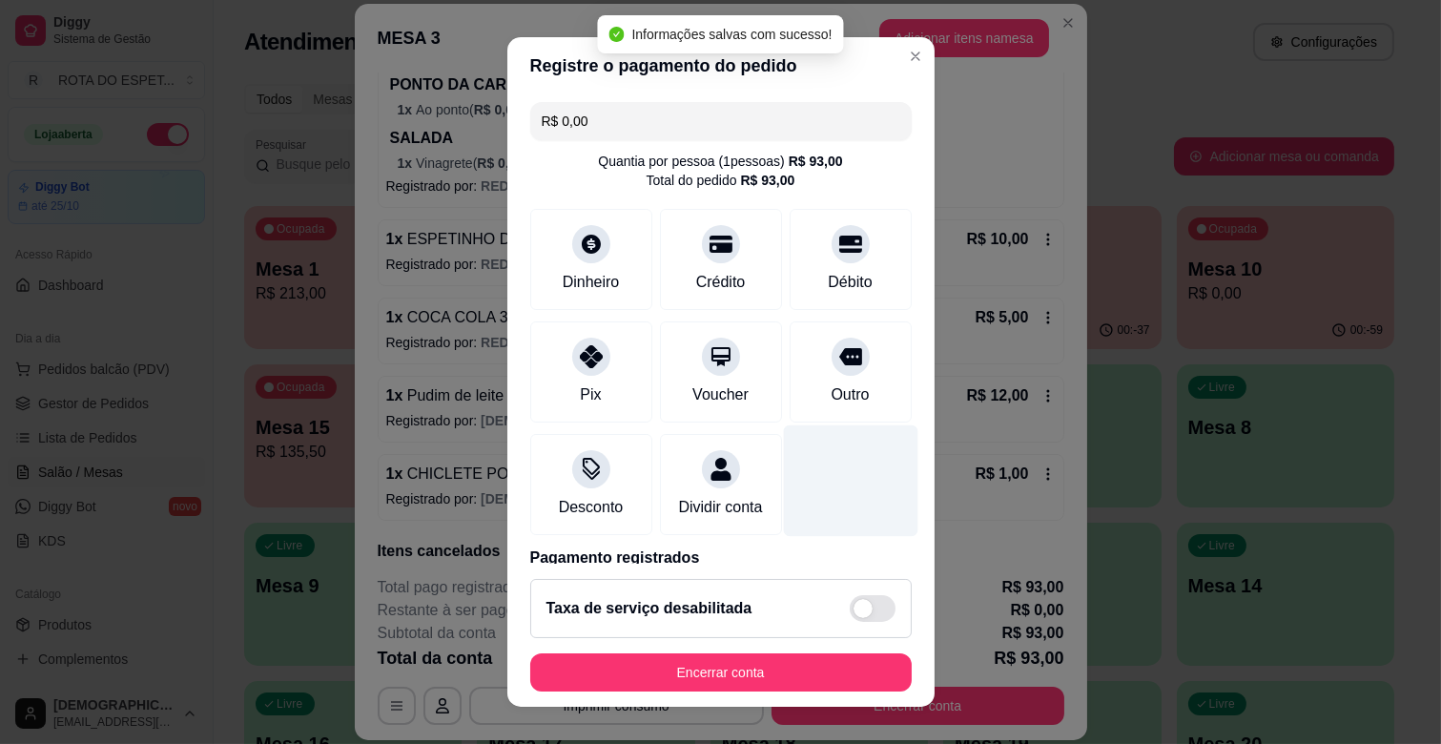
scroll to position [174, 0]
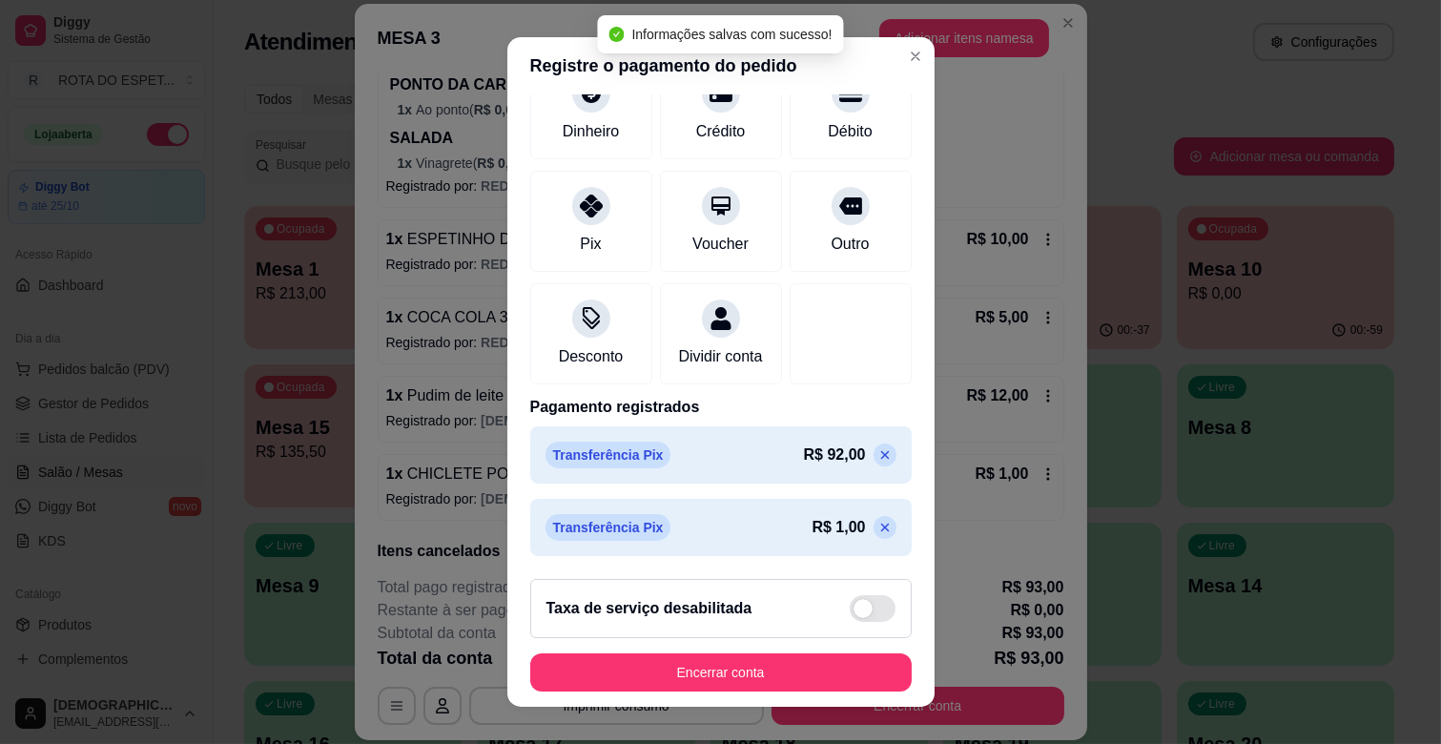
click at [877, 521] on icon at bounding box center [884, 527] width 15 height 15
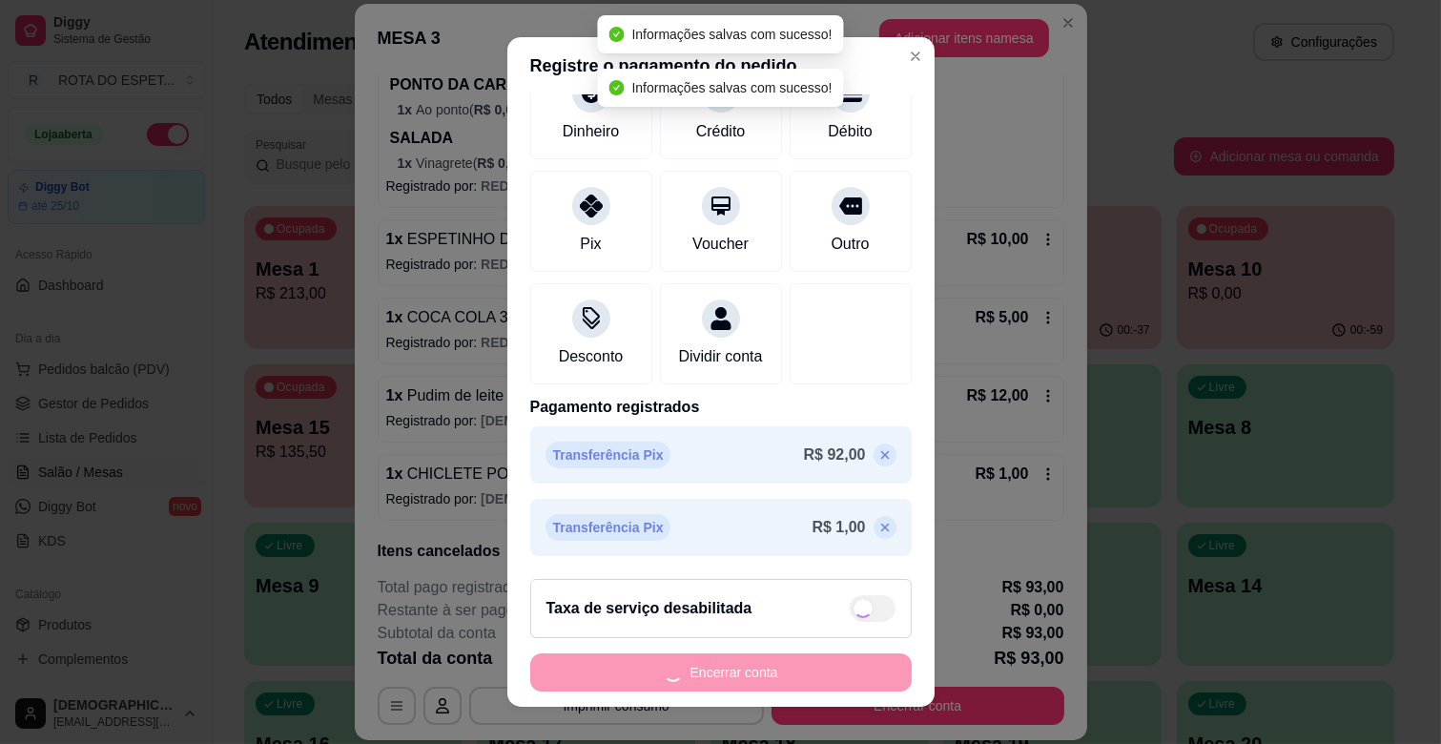
scroll to position [120, 0]
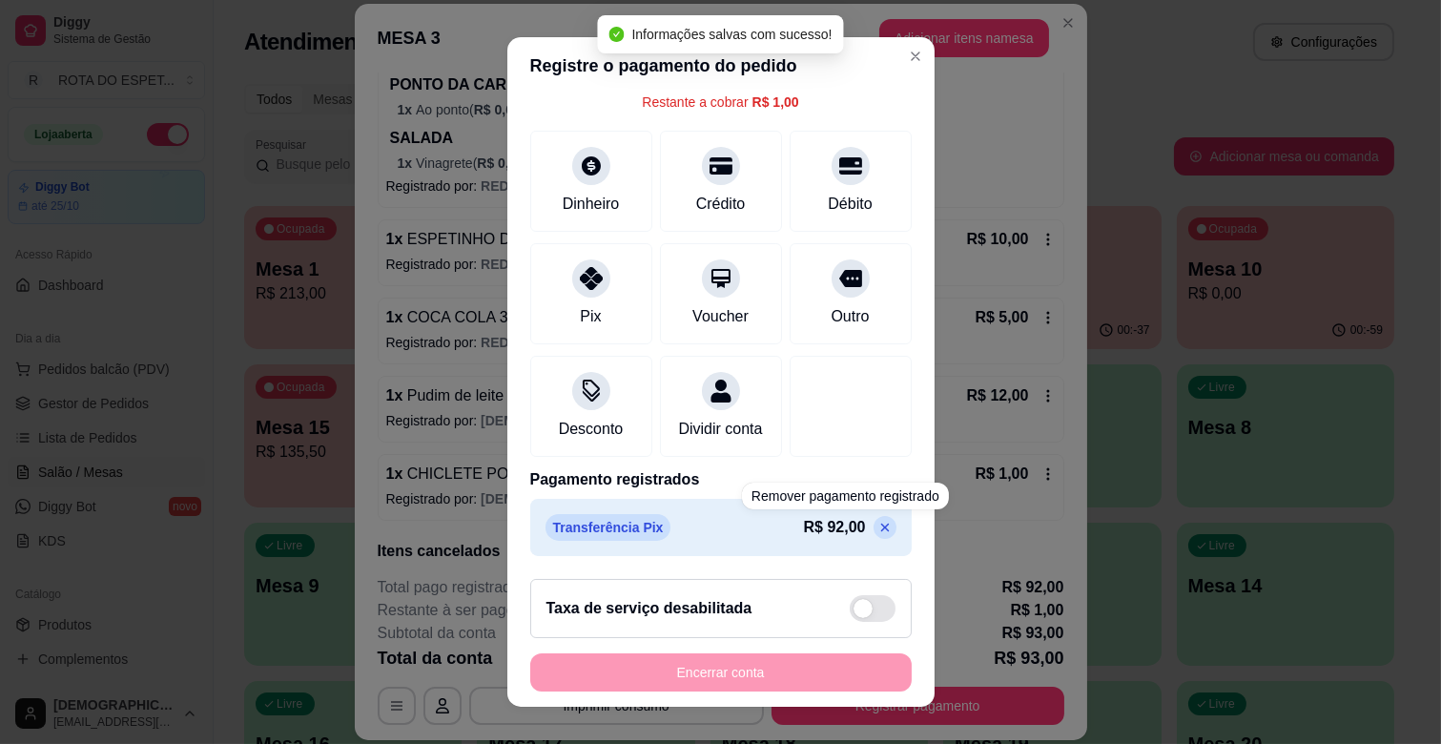
click at [846, 541] on div "Transferência Pix R$ 92,00" at bounding box center [720, 527] width 381 height 57
click at [877, 532] on icon at bounding box center [884, 527] width 15 height 15
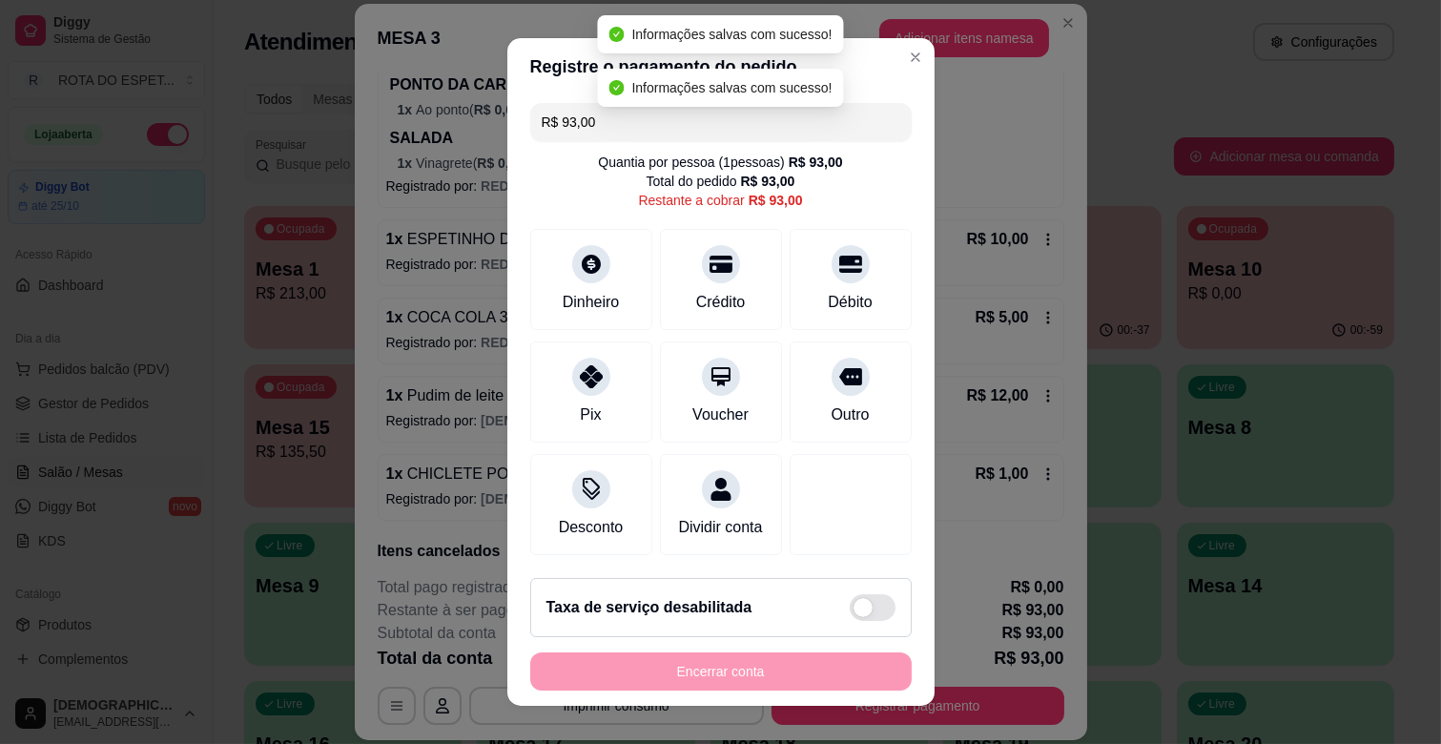
scroll to position [21, 0]
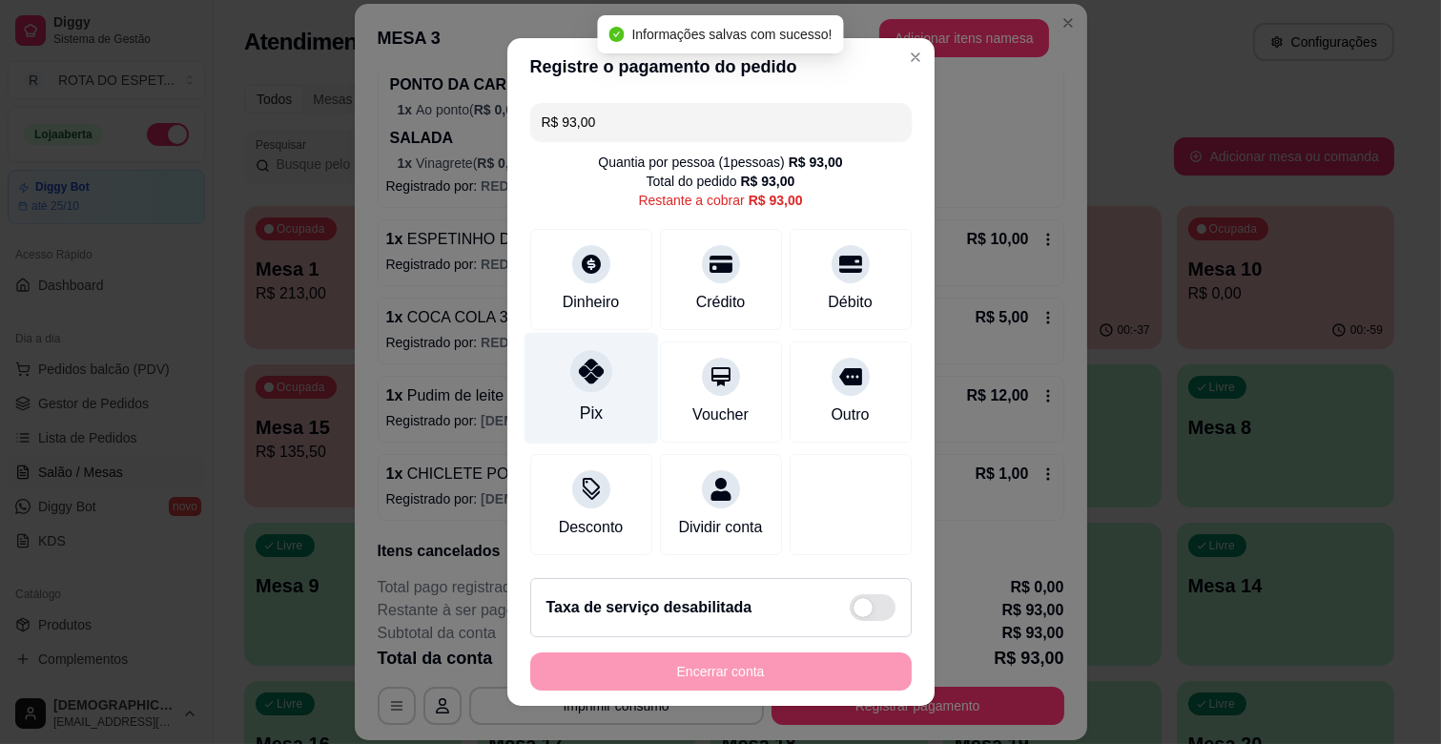
click at [596, 357] on div at bounding box center [591, 371] width 42 height 42
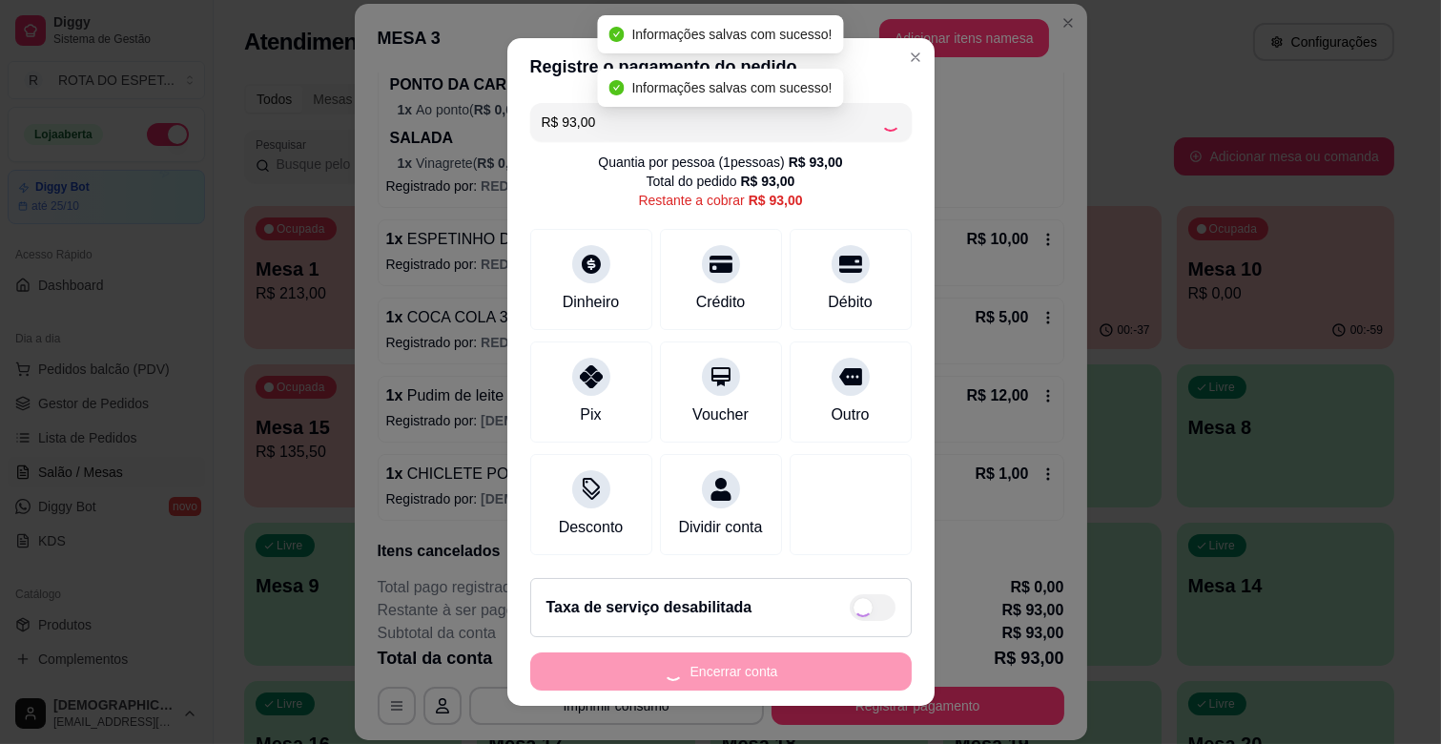
type input "R$ 0,00"
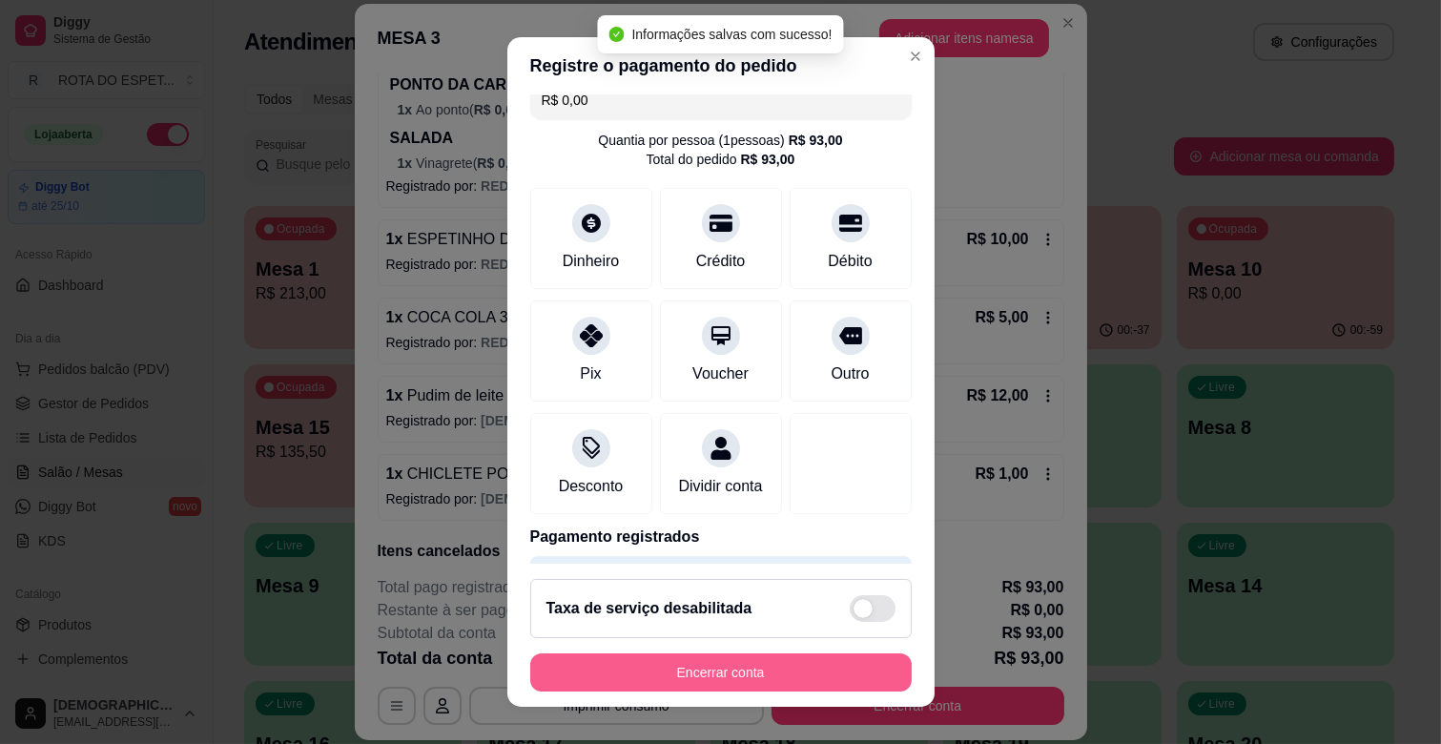
click at [769, 673] on button "Encerrar conta" at bounding box center [720, 672] width 381 height 38
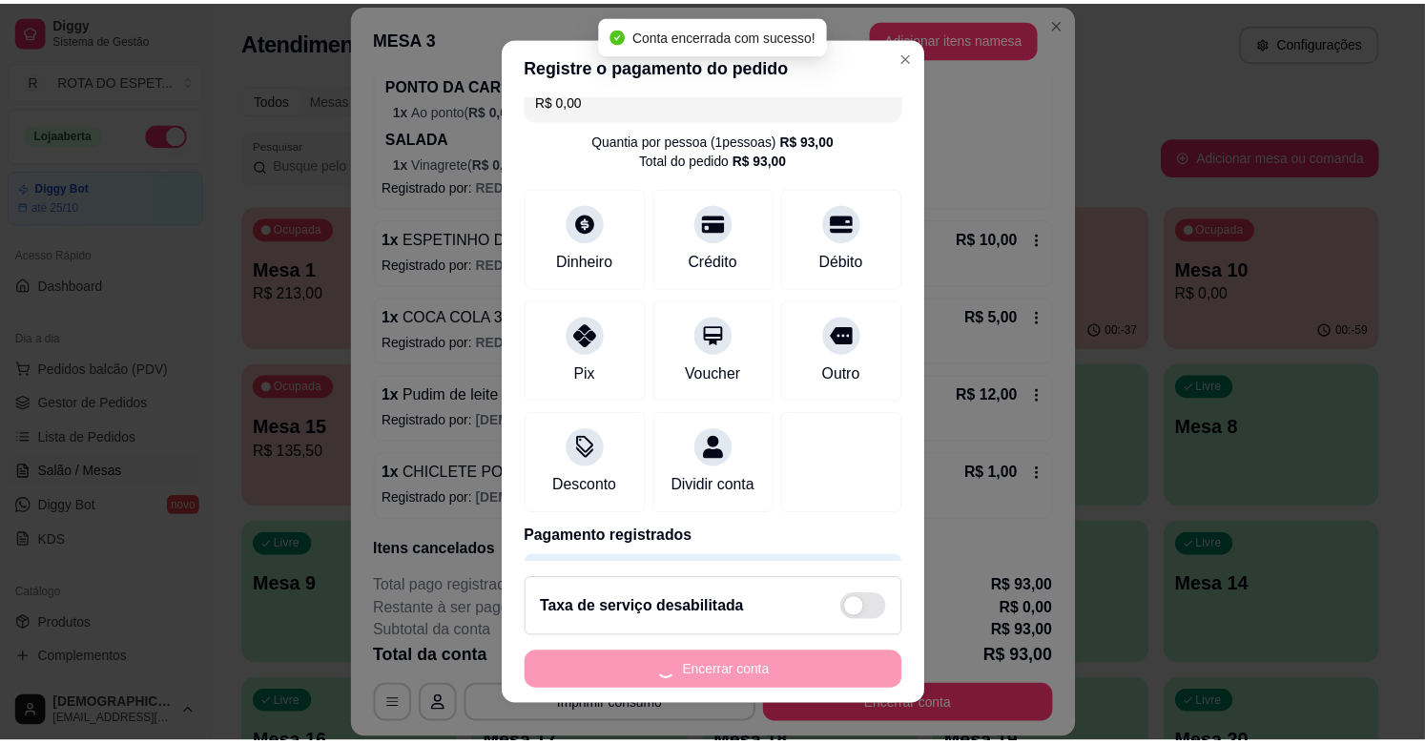
scroll to position [0, 0]
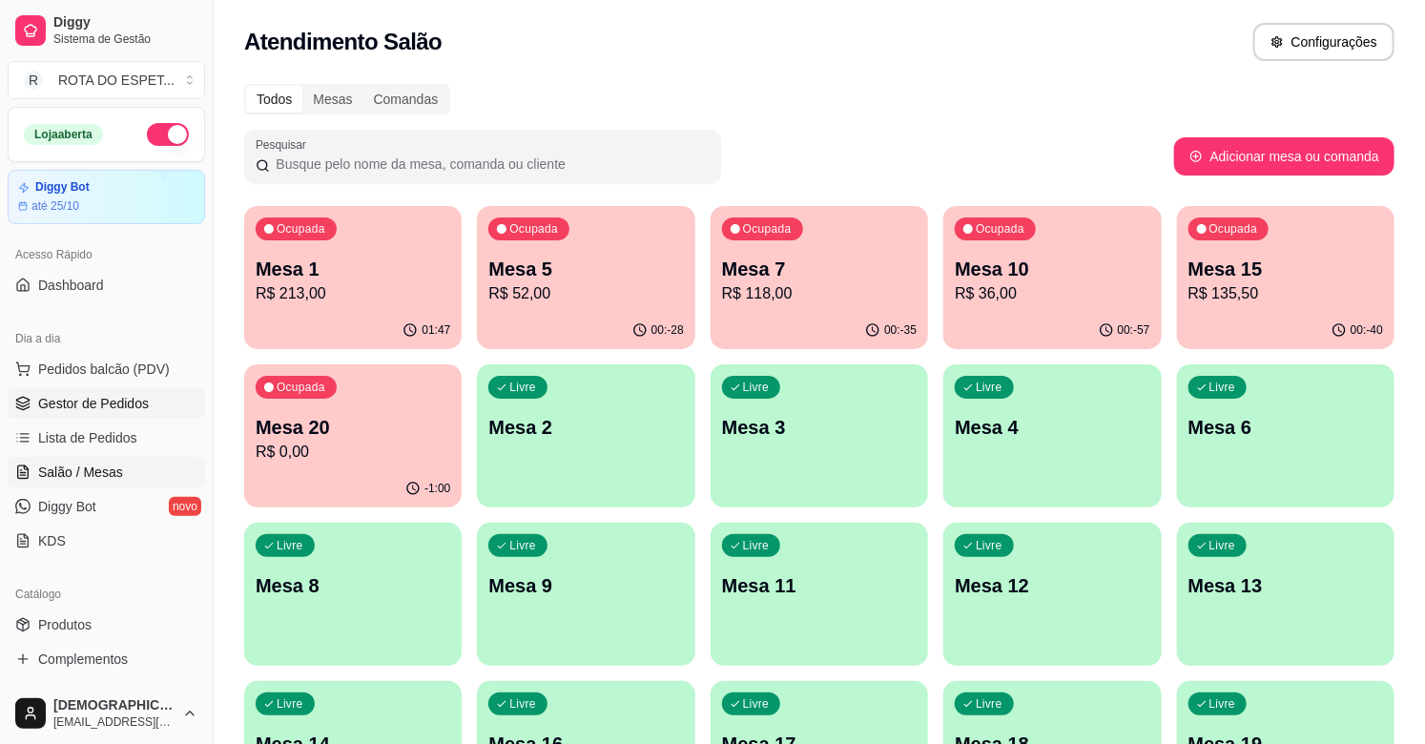
click at [71, 402] on span "Gestor de Pedidos" at bounding box center [93, 403] width 111 height 19
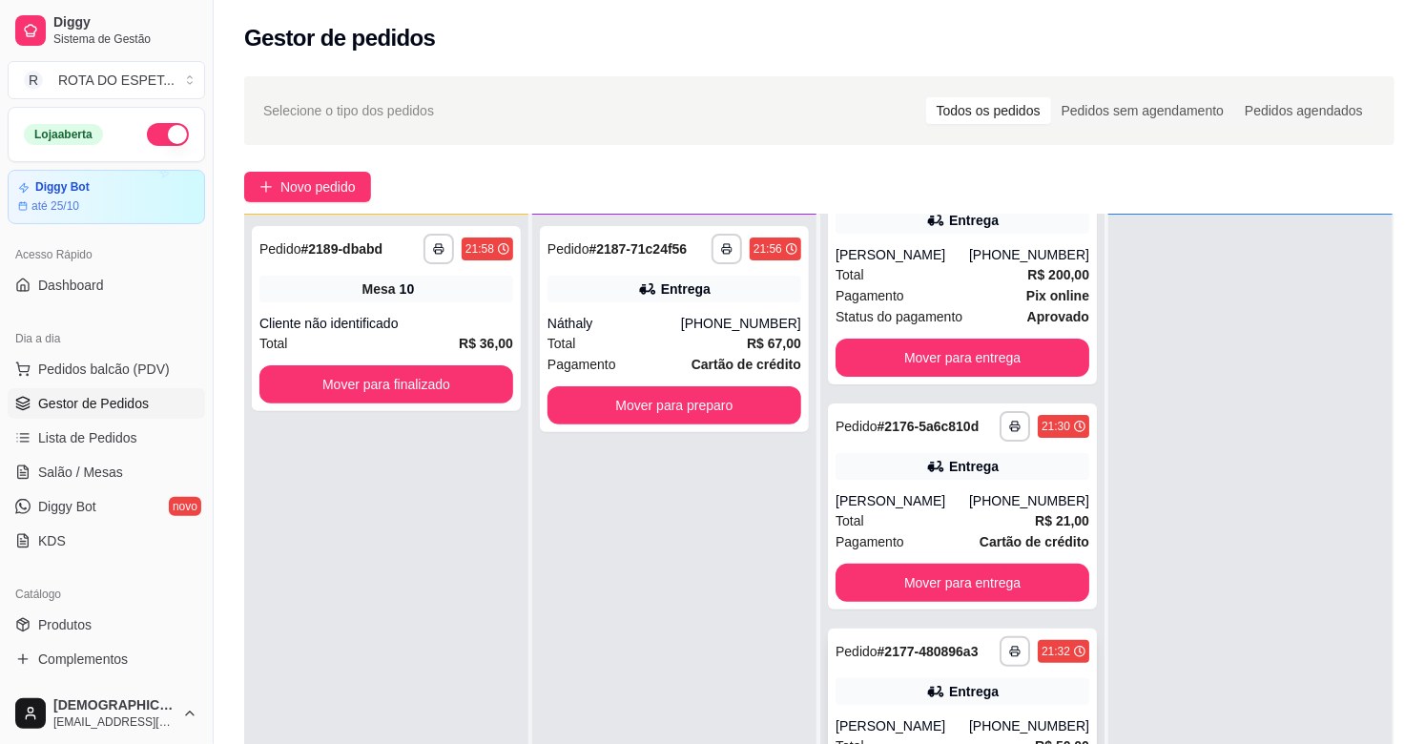
scroll to position [106, 0]
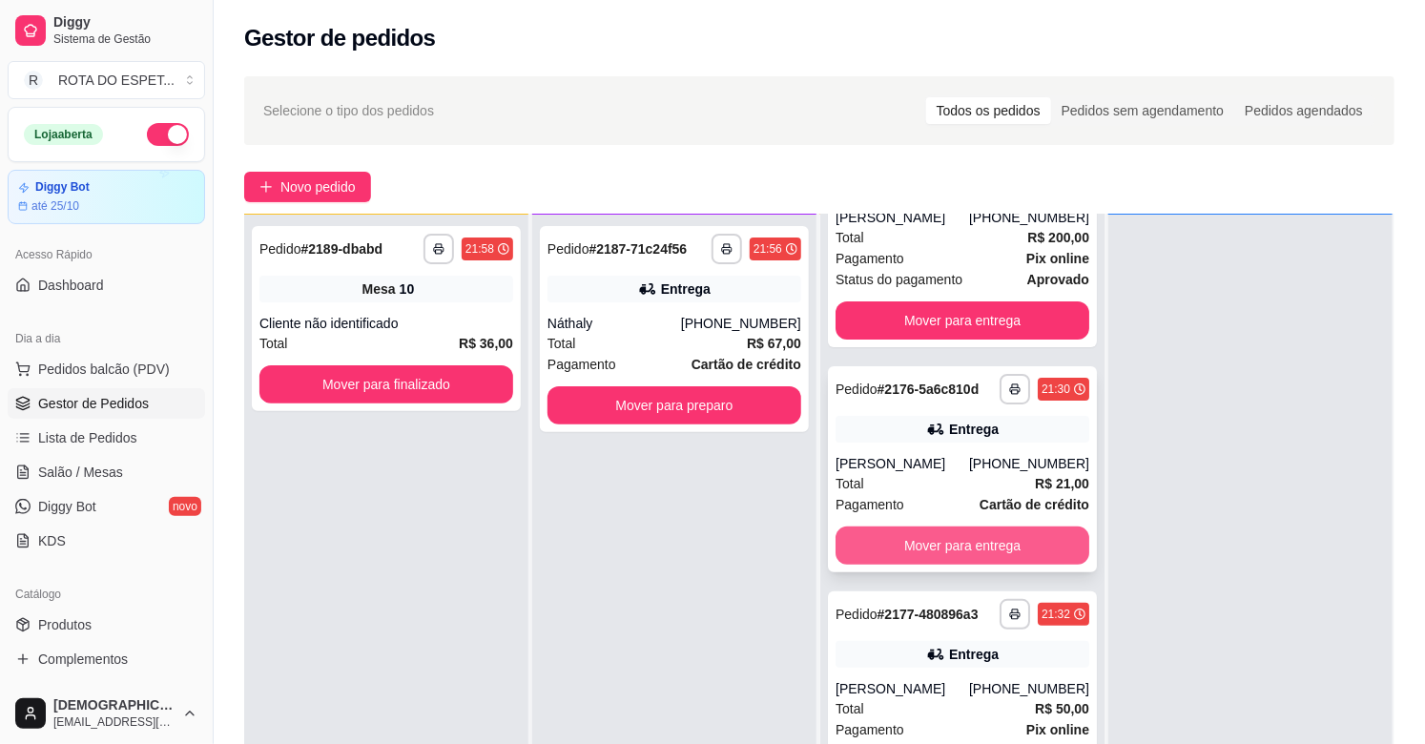
click at [951, 549] on button "Mover para entrega" at bounding box center [962, 545] width 254 height 38
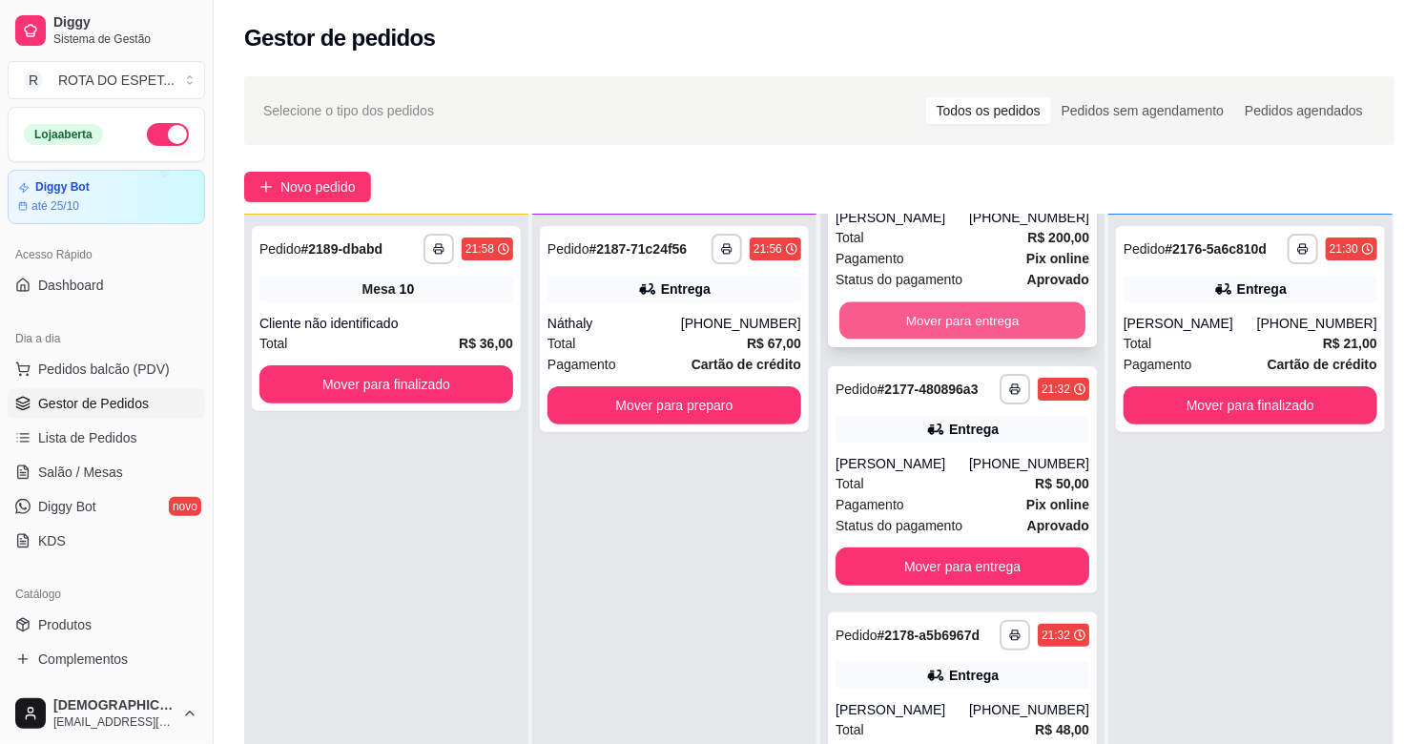
click at [932, 319] on button "Mover para entrega" at bounding box center [962, 320] width 246 height 37
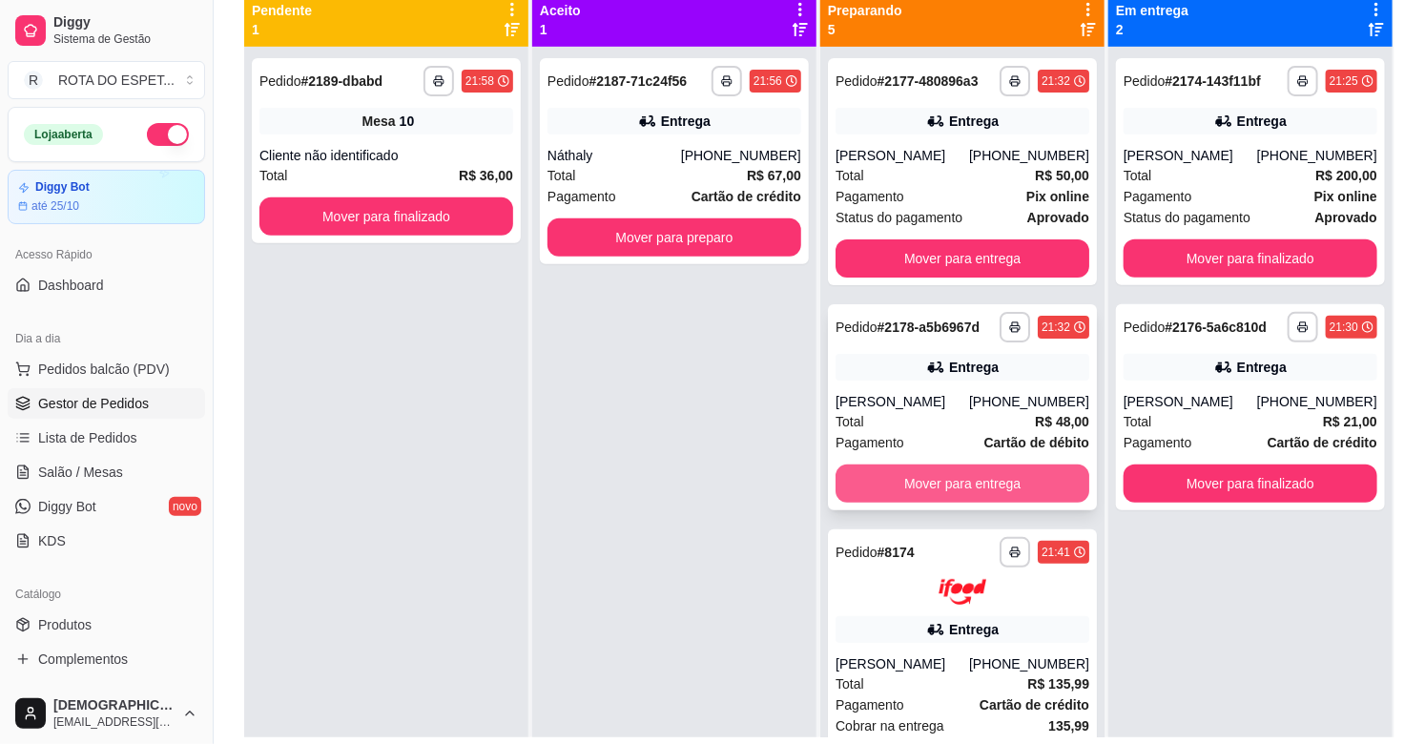
scroll to position [185, 0]
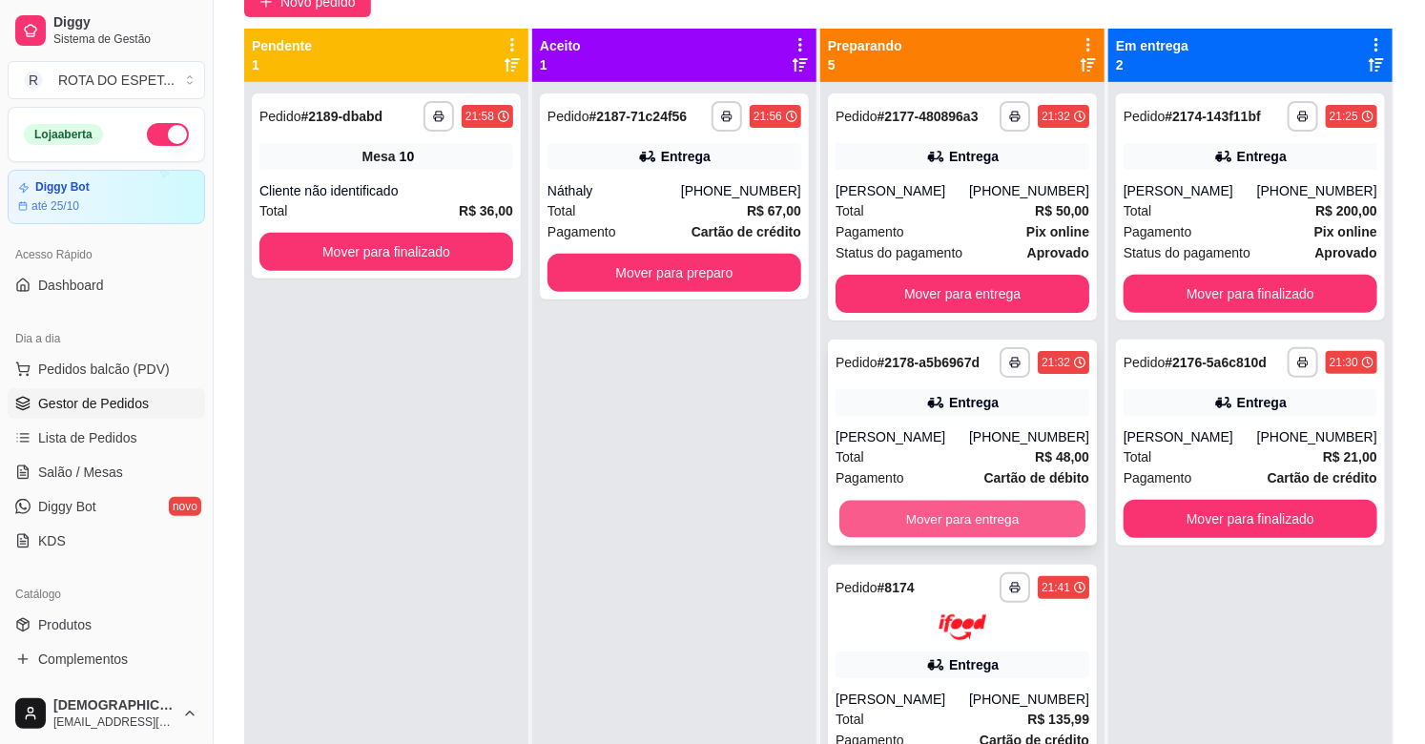
click at [936, 520] on button "Mover para entrega" at bounding box center [962, 519] width 246 height 37
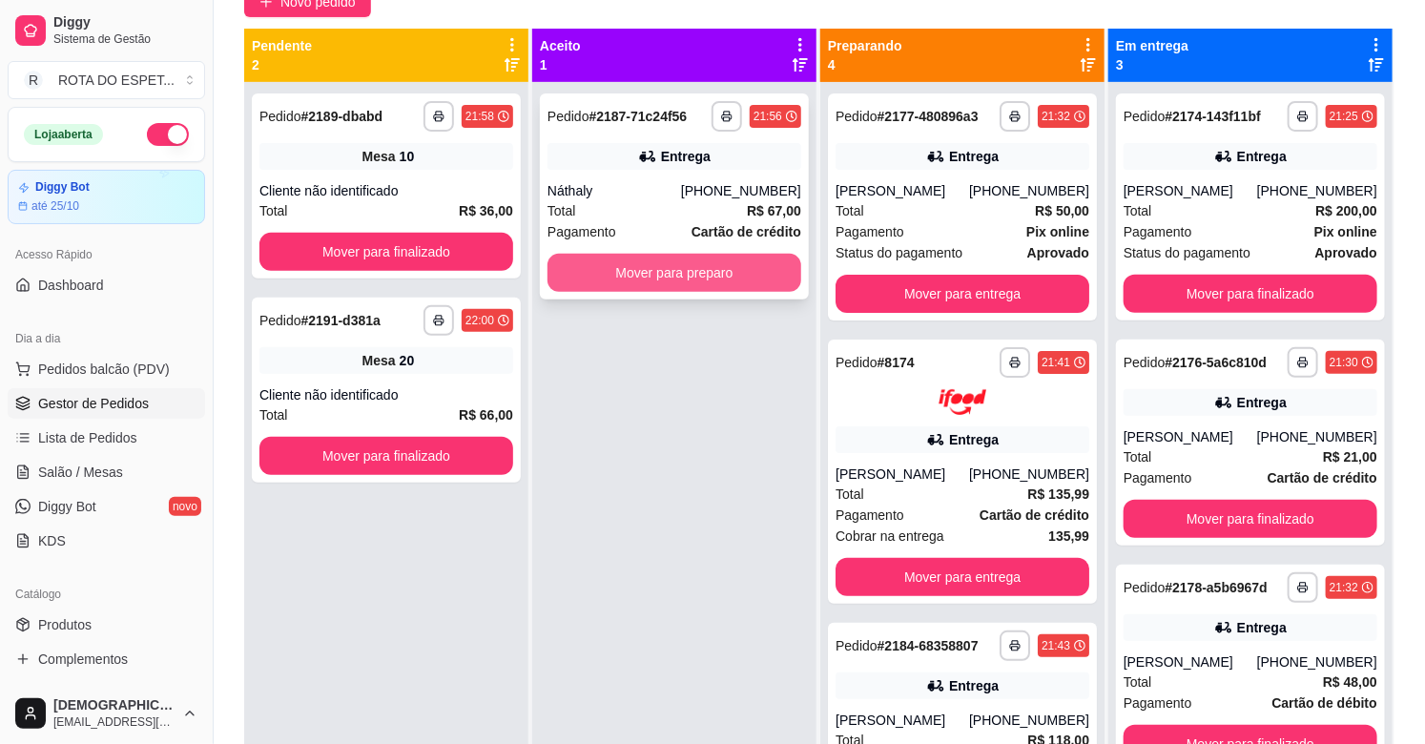
click at [731, 271] on button "Mover para preparo" at bounding box center [674, 273] width 254 height 38
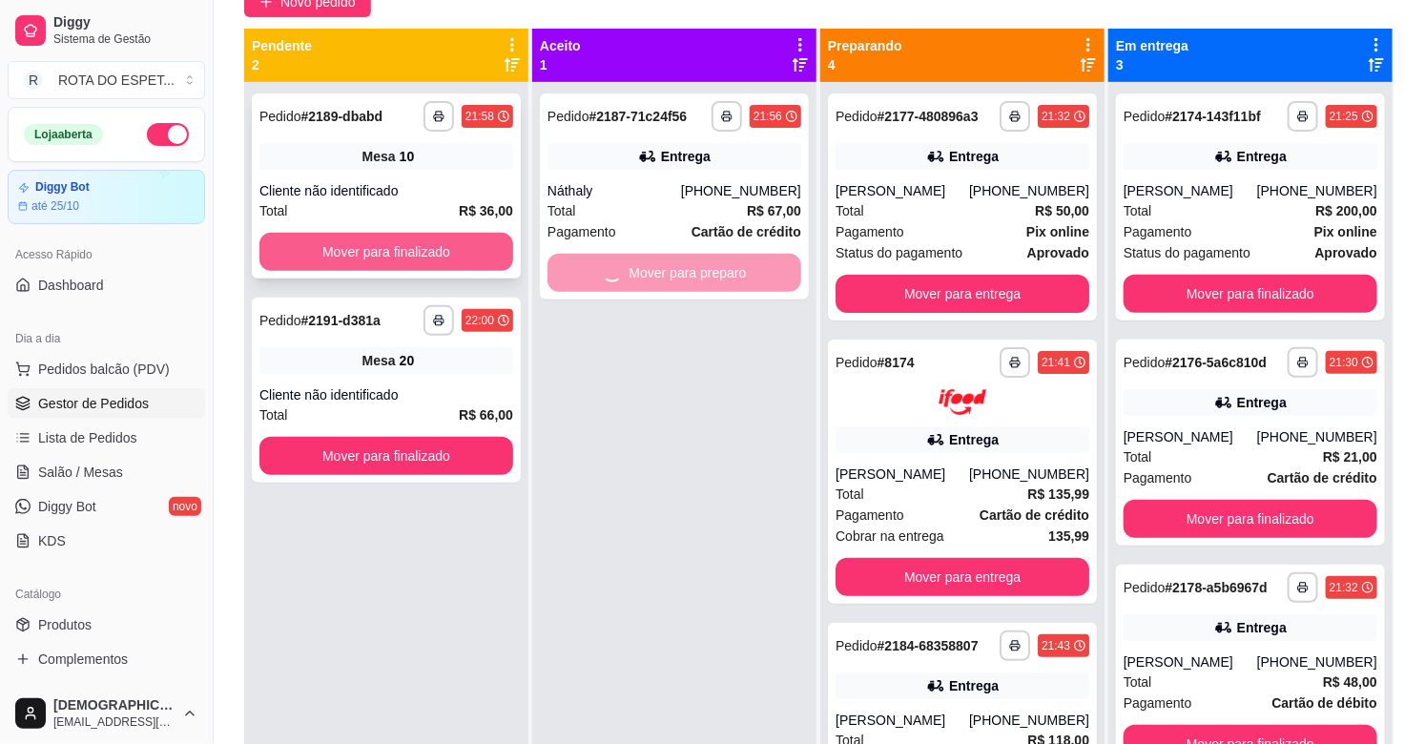
click at [463, 252] on button "Mover para finalizado" at bounding box center [386, 252] width 254 height 38
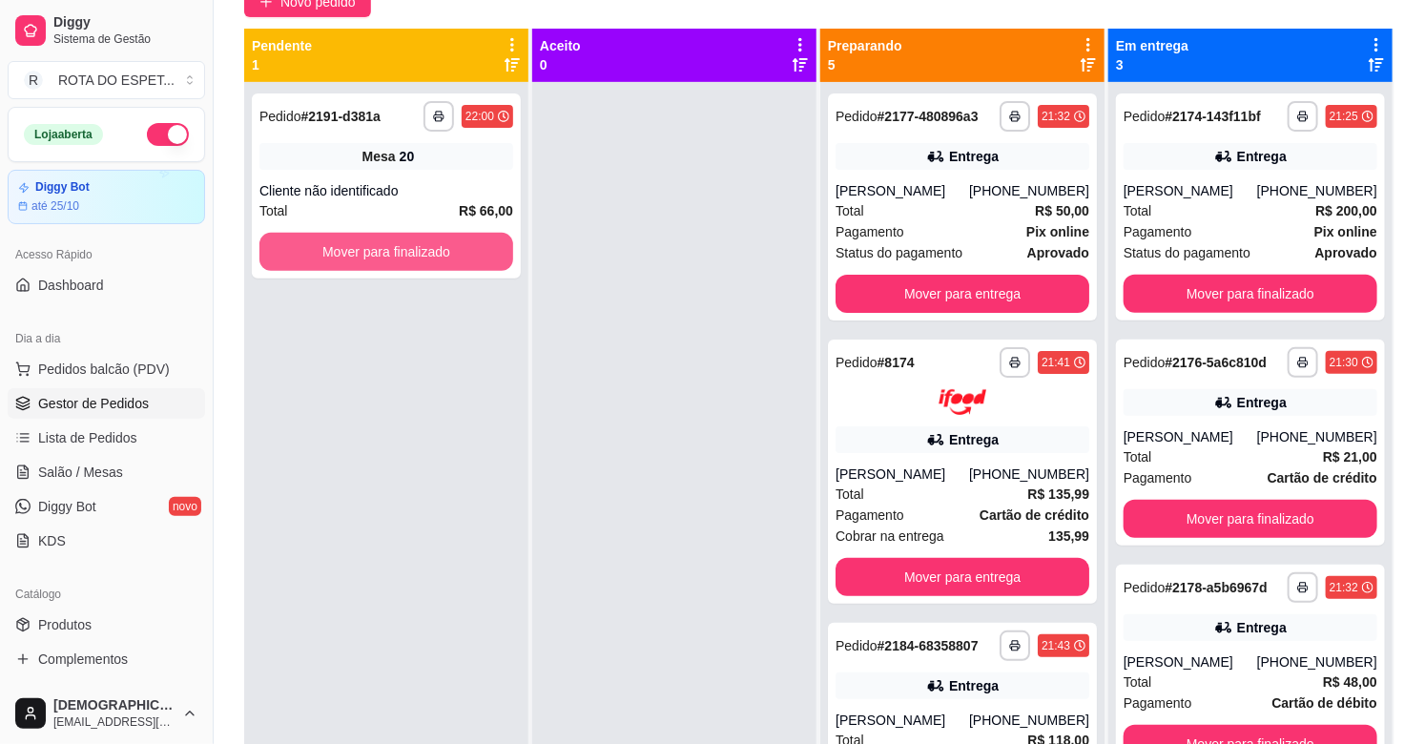
click at [463, 252] on button "Mover para finalizado" at bounding box center [386, 252] width 254 height 38
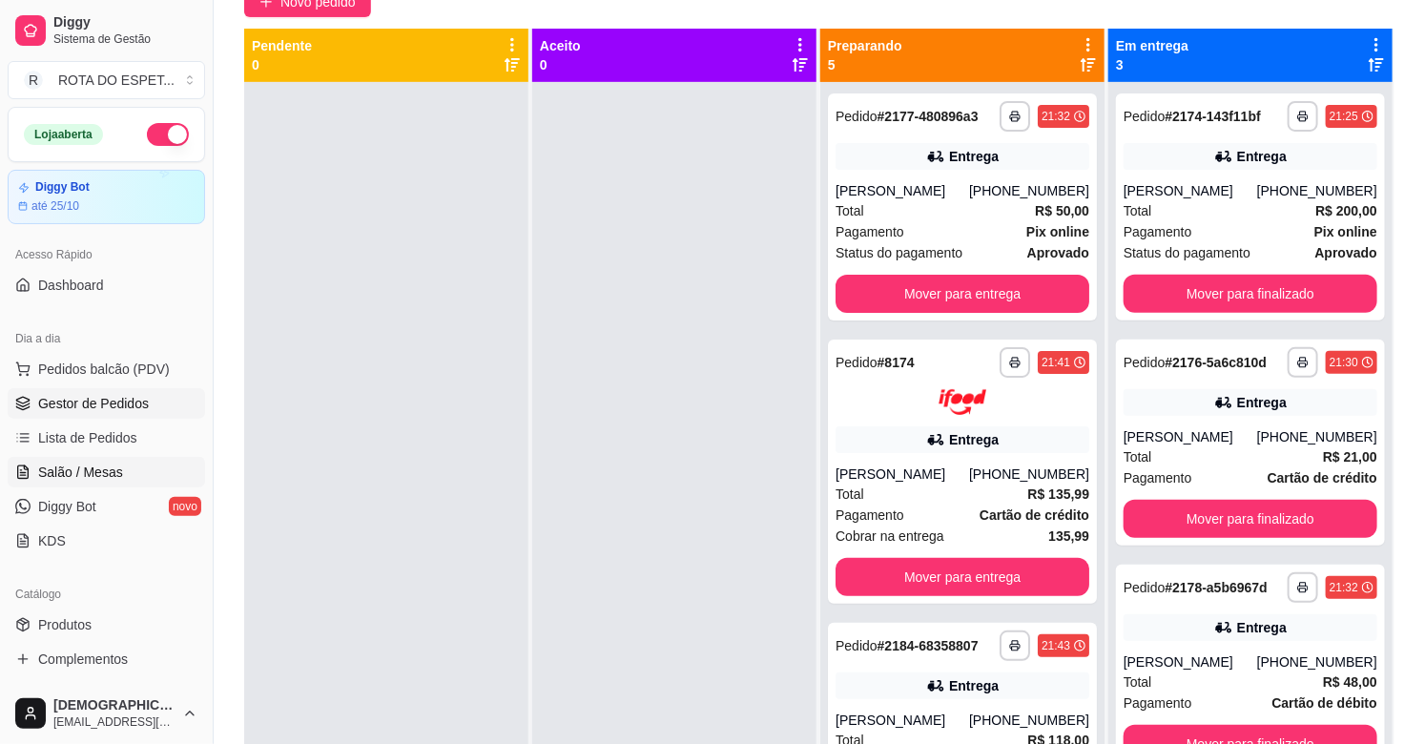
click at [121, 459] on link "Salão / Mesas" at bounding box center [106, 472] width 197 height 31
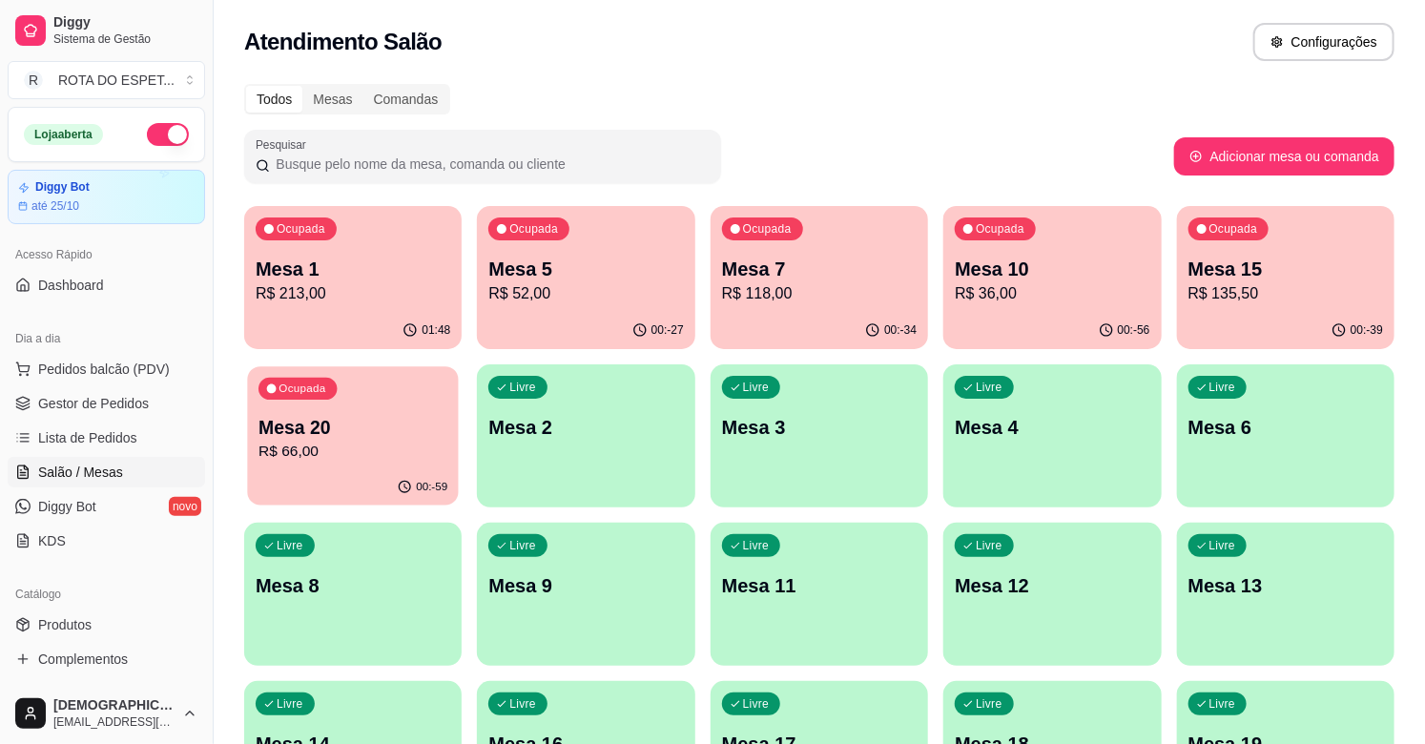
click at [364, 412] on div "Ocupada Mesa 20 R$ 66,00" at bounding box center [353, 417] width 212 height 103
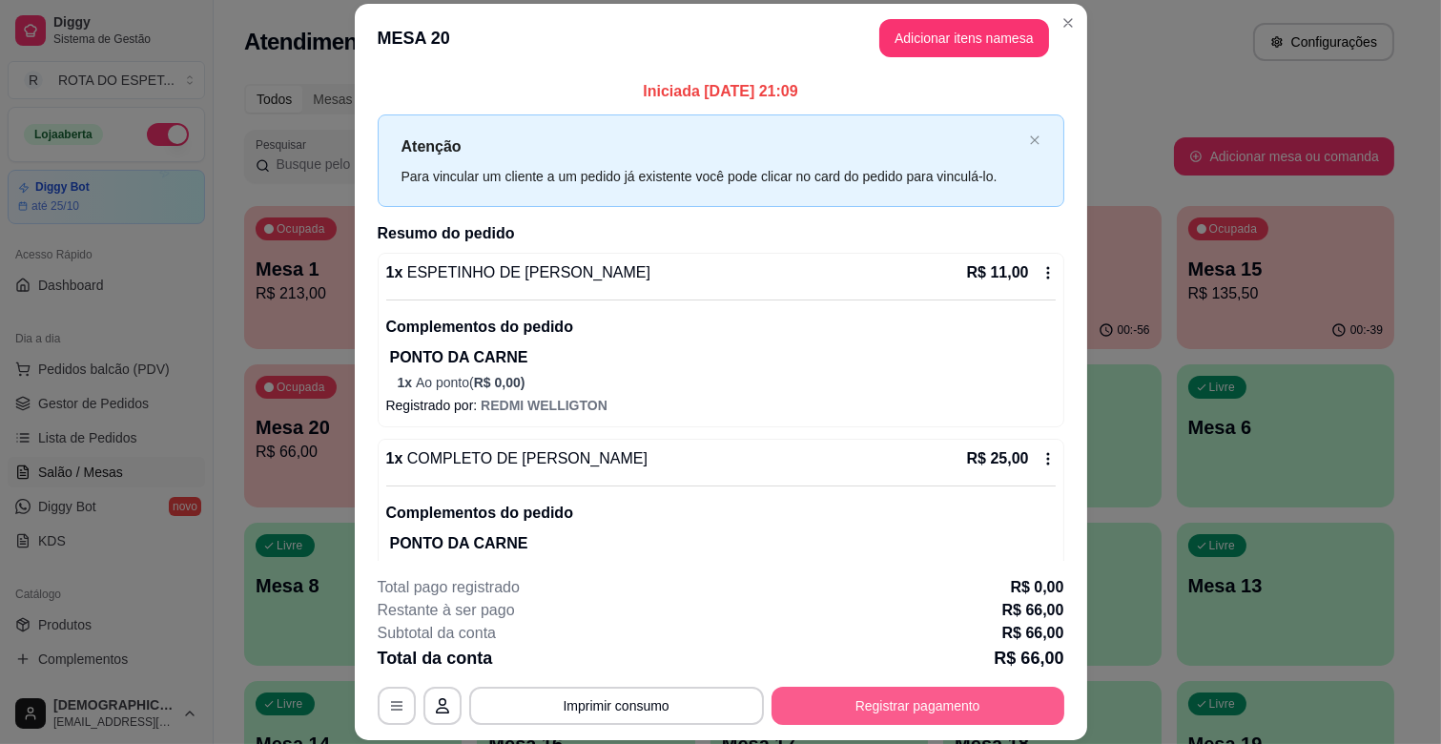
click at [894, 718] on button "Registrar pagamento" at bounding box center [918, 706] width 293 height 38
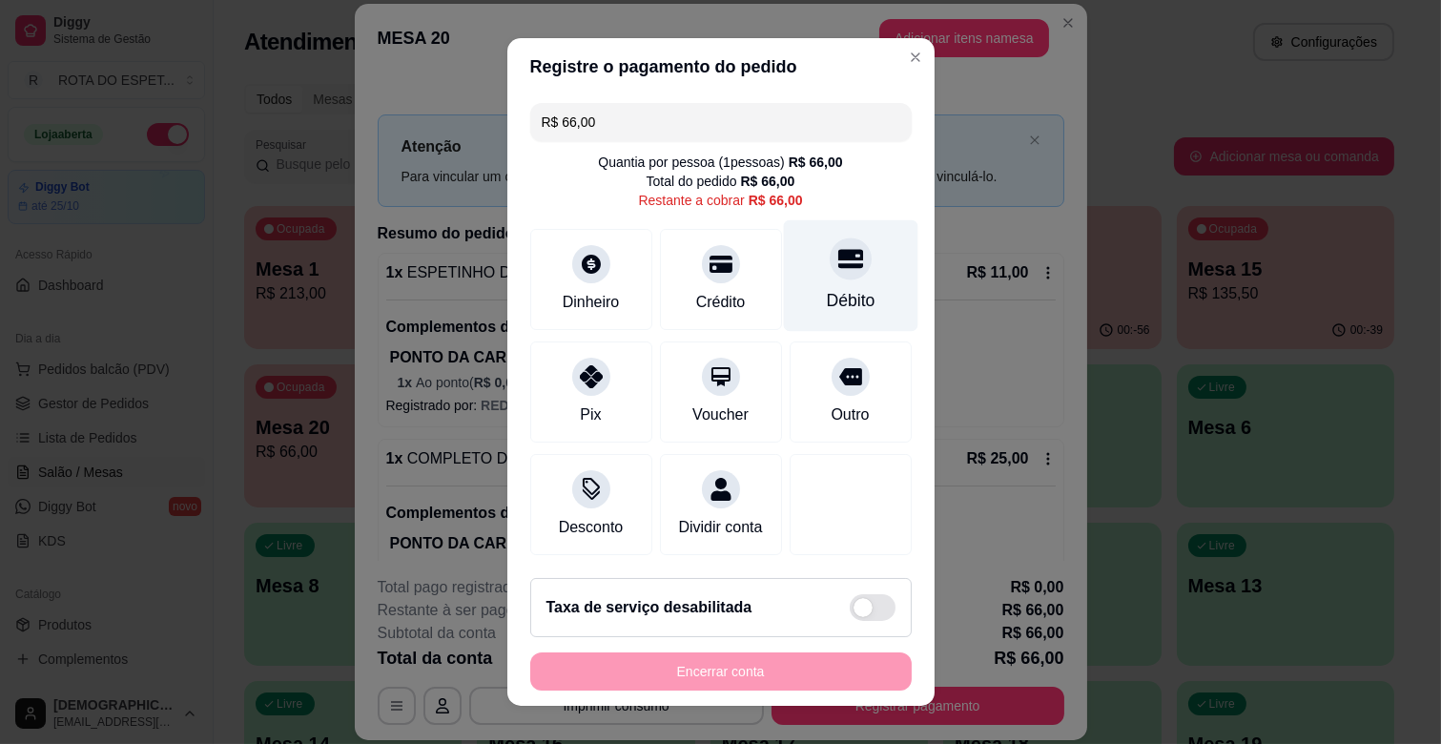
click at [826, 288] on div "Débito" at bounding box center [850, 300] width 49 height 25
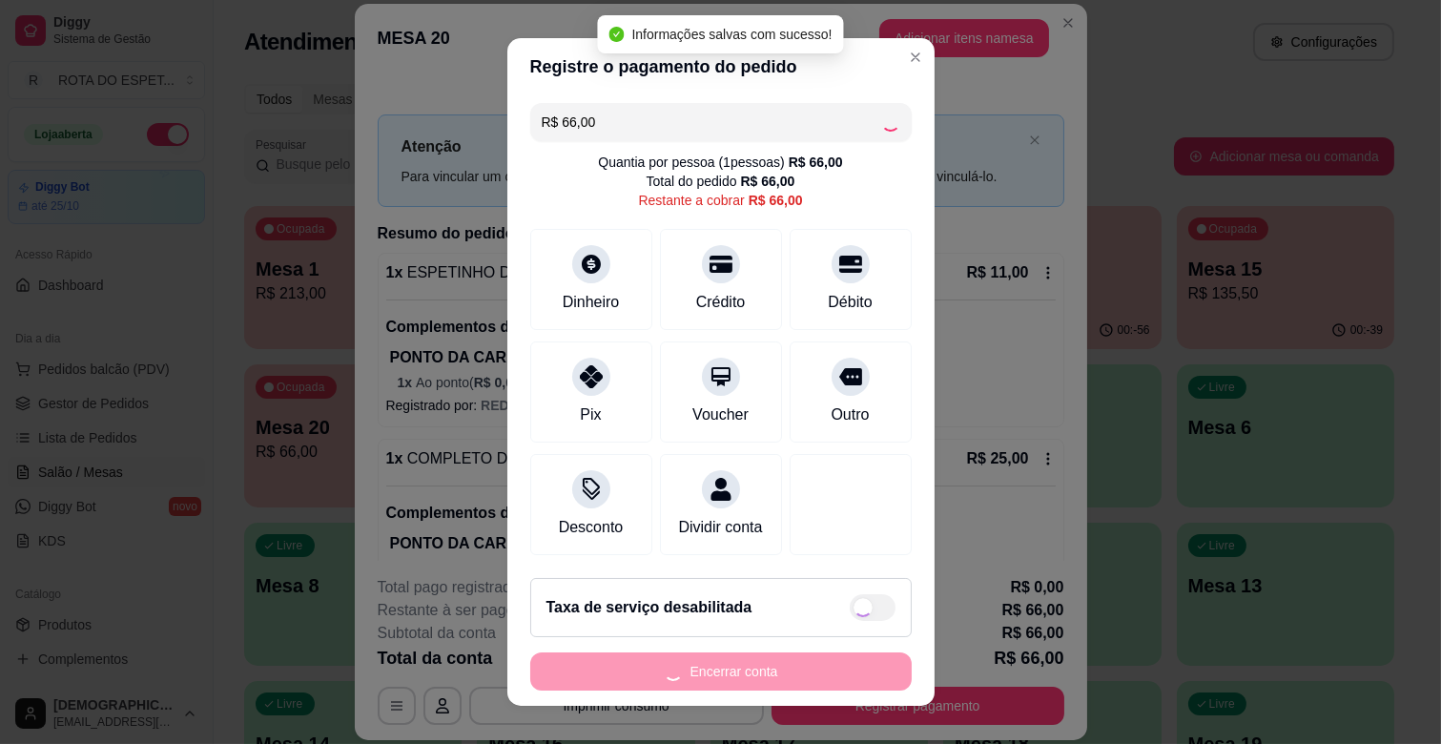
type input "R$ 0,00"
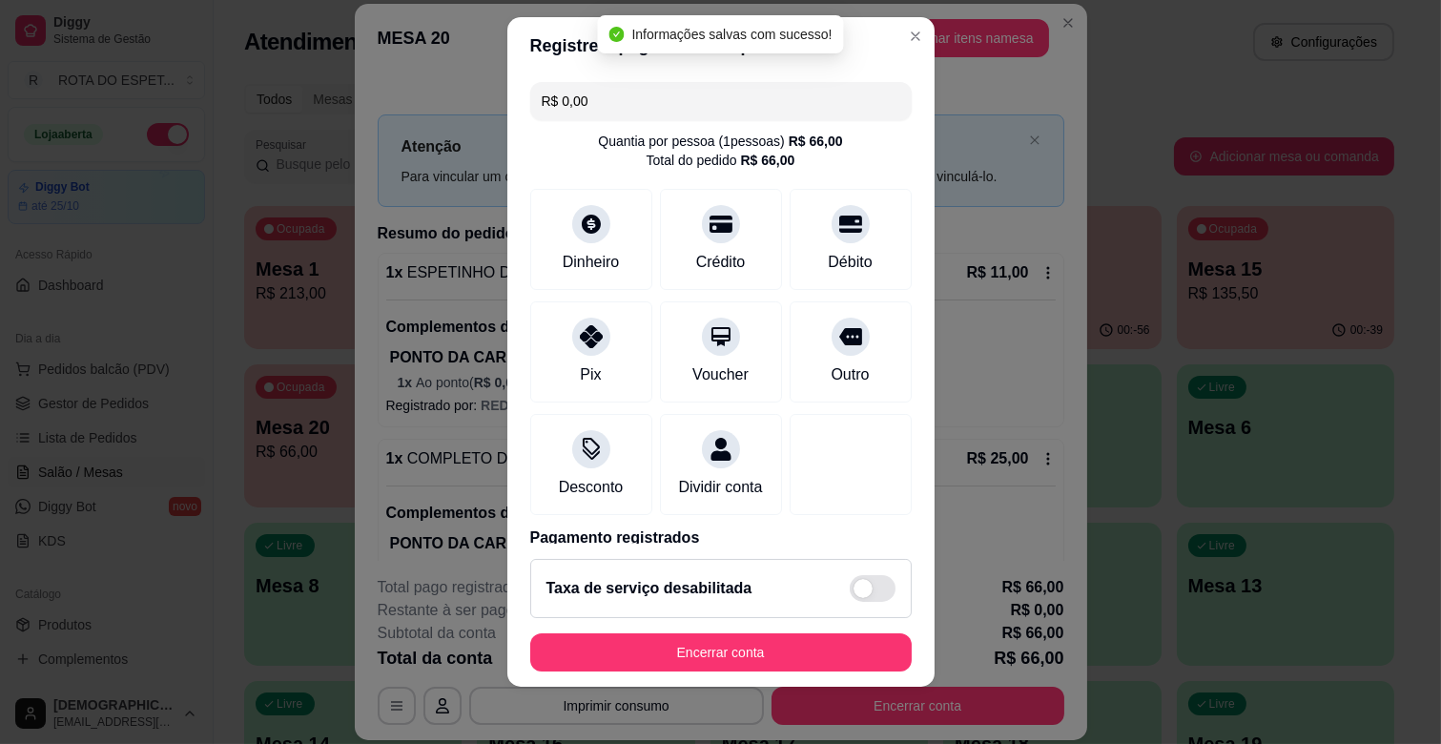
scroll to position [24, 0]
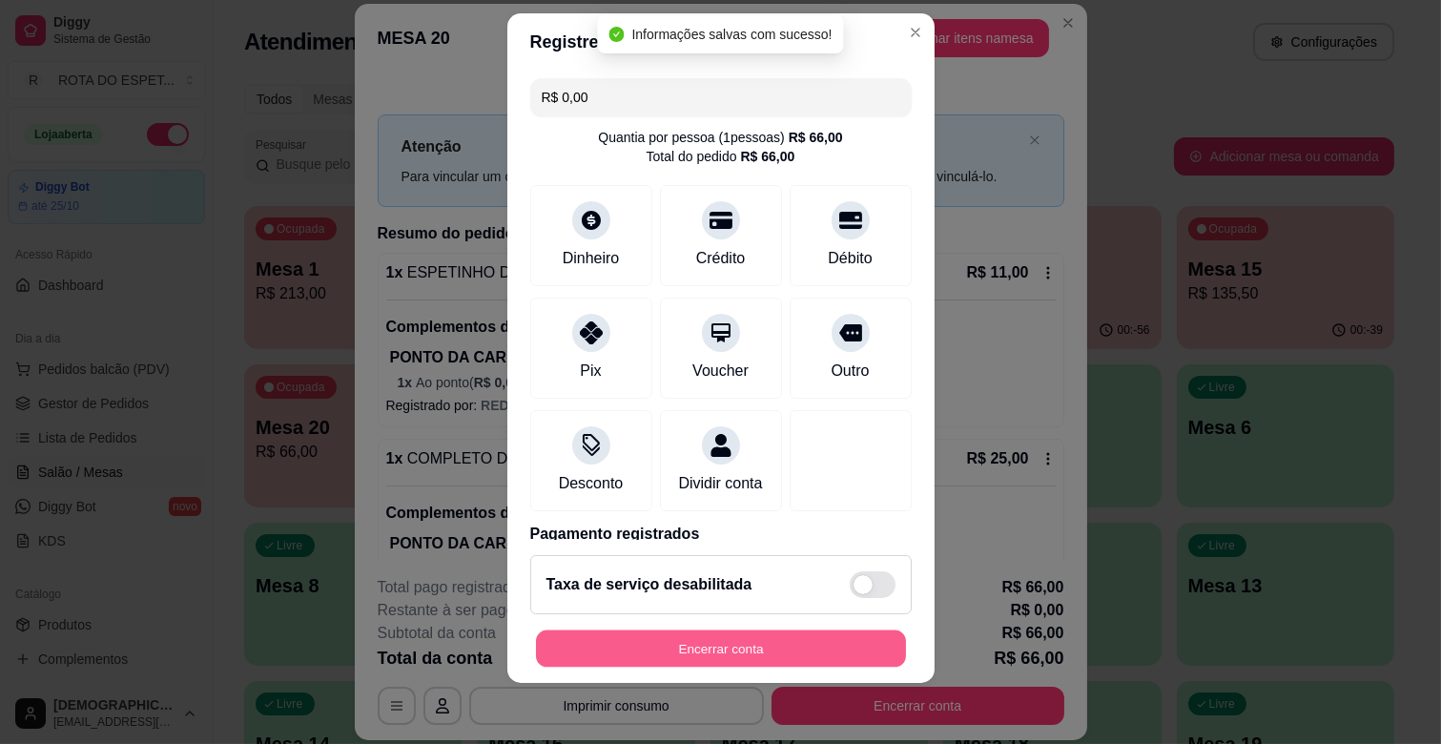
click at [774, 652] on button "Encerrar conta" at bounding box center [721, 648] width 370 height 37
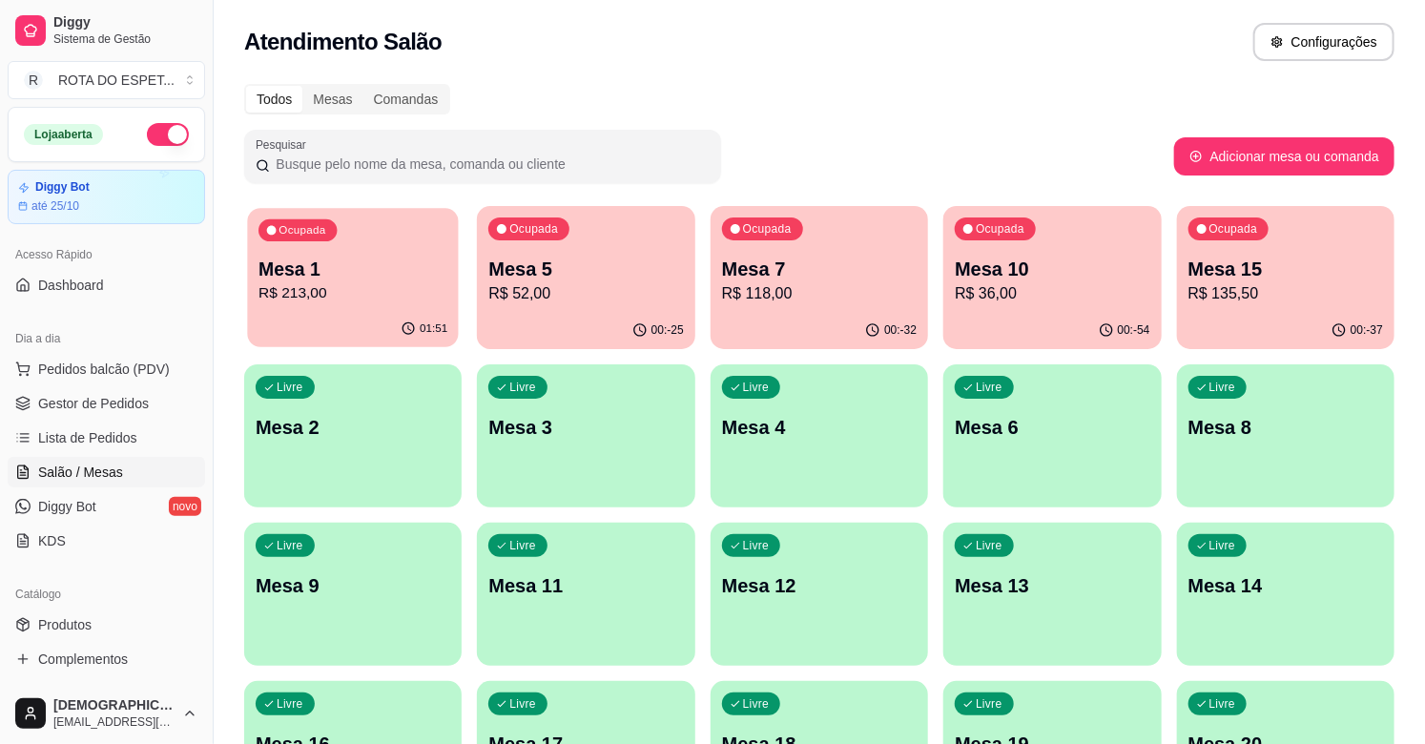
click at [398, 237] on div "Ocupada Mesa 1 R$ 213,00" at bounding box center [353, 259] width 212 height 103
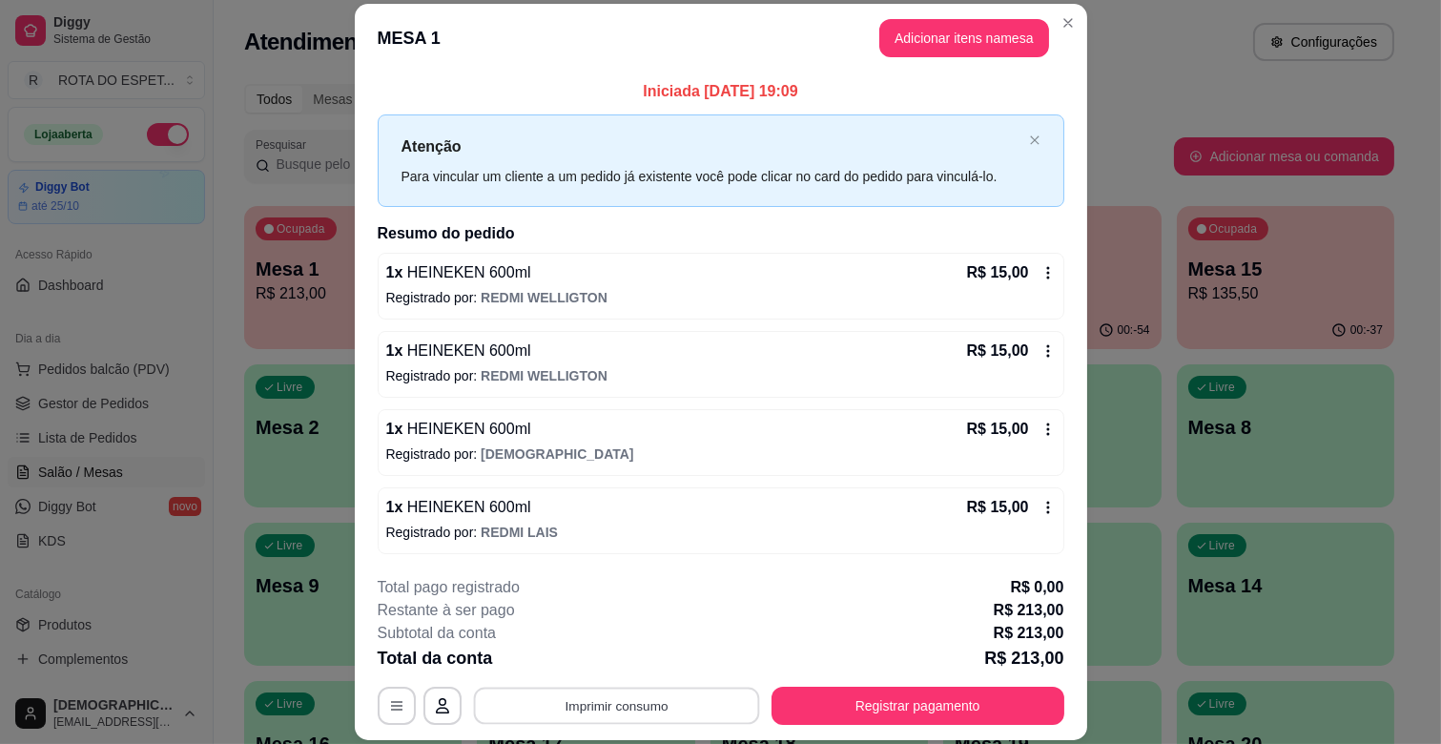
click at [583, 717] on button "Imprimir consumo" at bounding box center [616, 706] width 286 height 37
click at [647, 668] on button "IMPRESSORA CAIXA" at bounding box center [614, 662] width 157 height 31
click at [964, 709] on button "Registrar pagamento" at bounding box center [917, 706] width 284 height 37
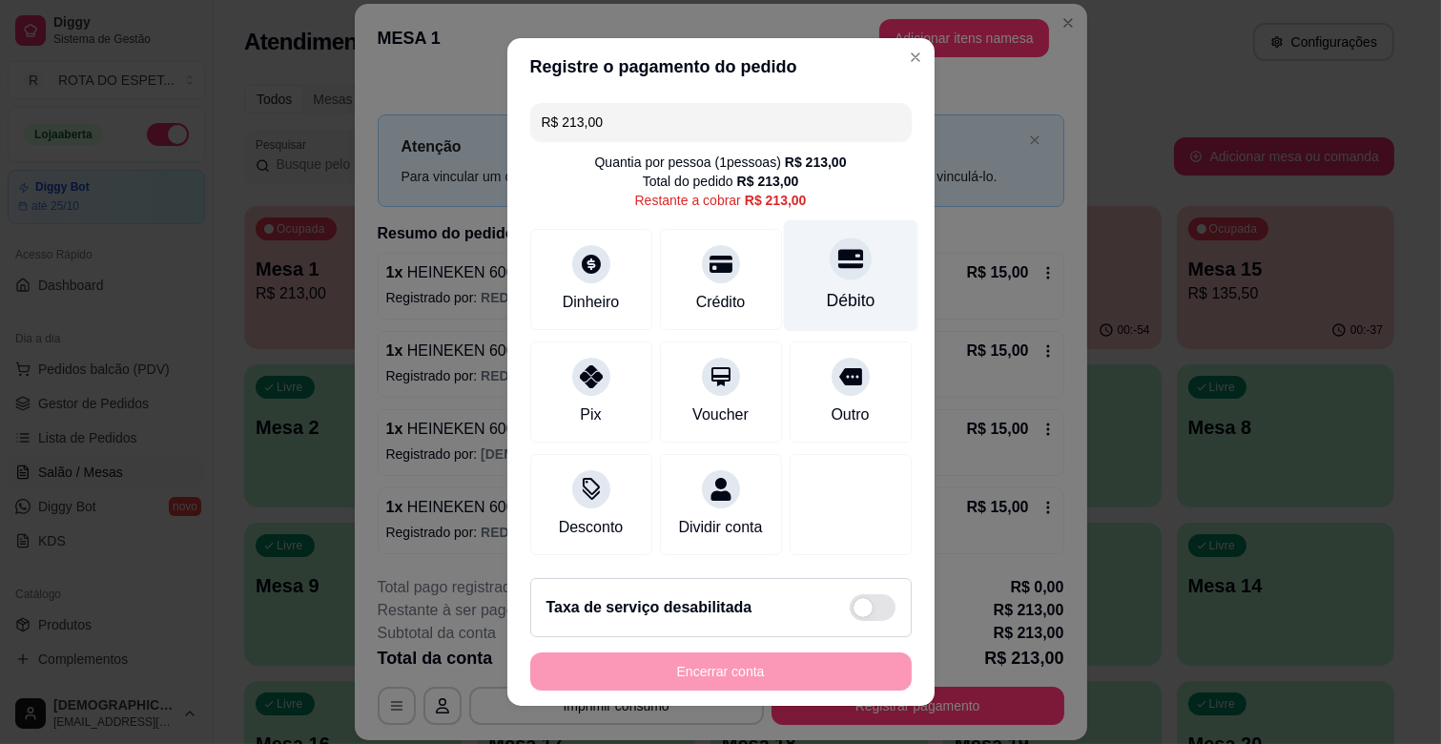
click at [837, 270] on icon at bounding box center [849, 258] width 25 height 25
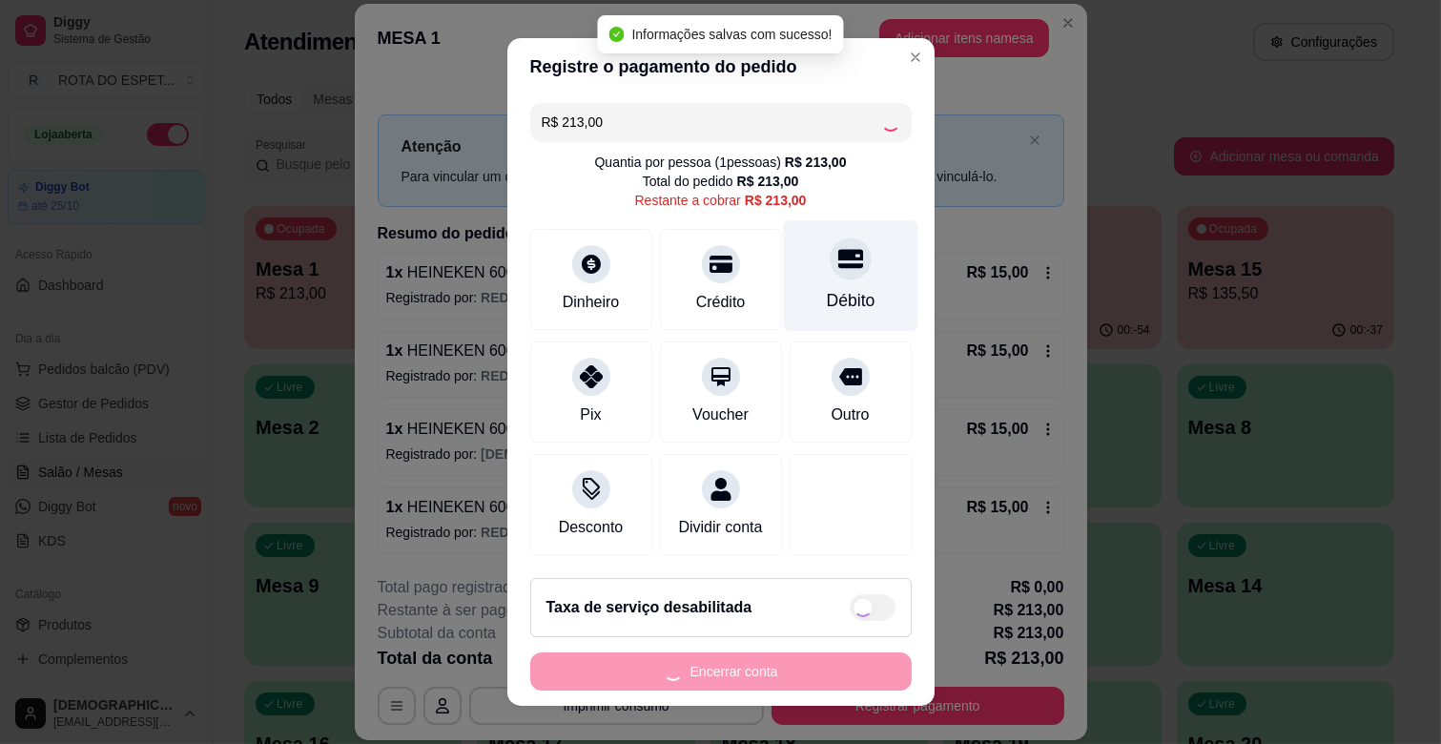
type input "R$ 0,00"
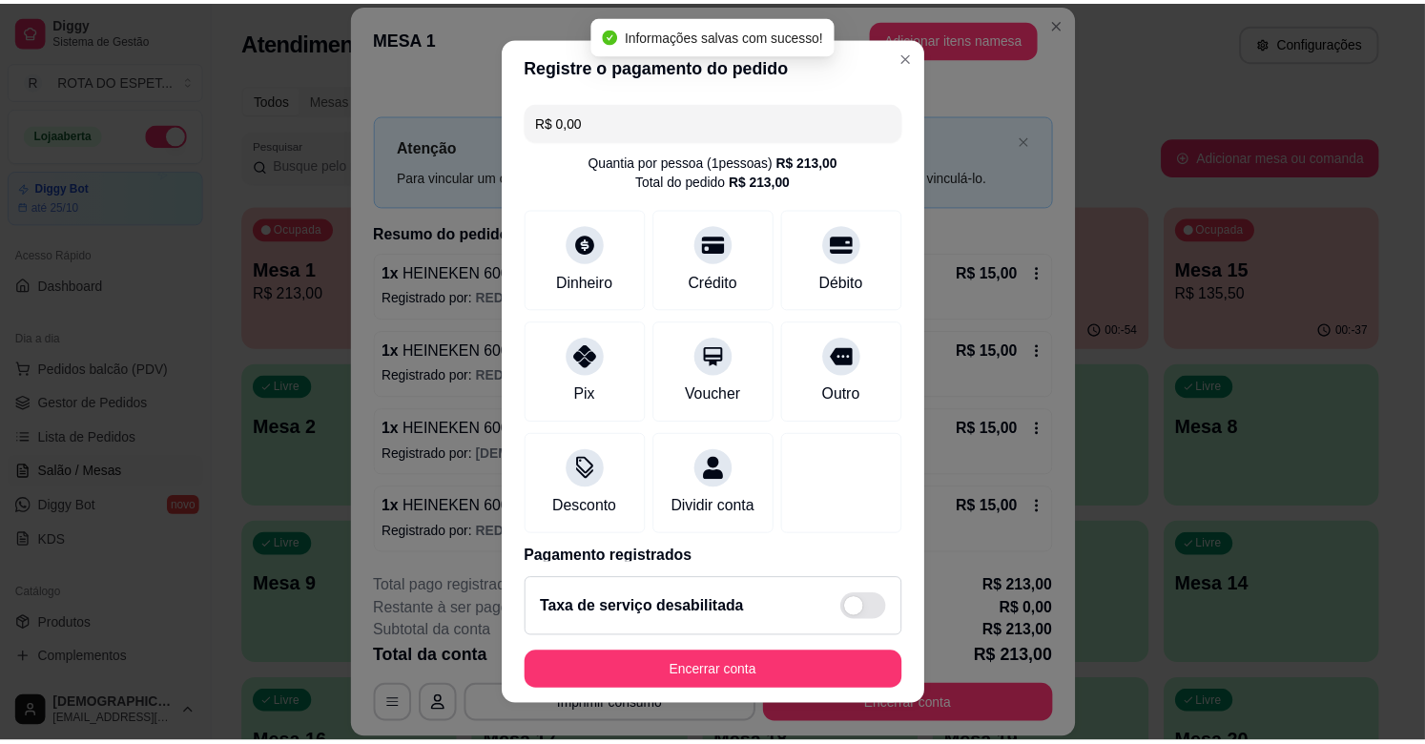
scroll to position [101, 0]
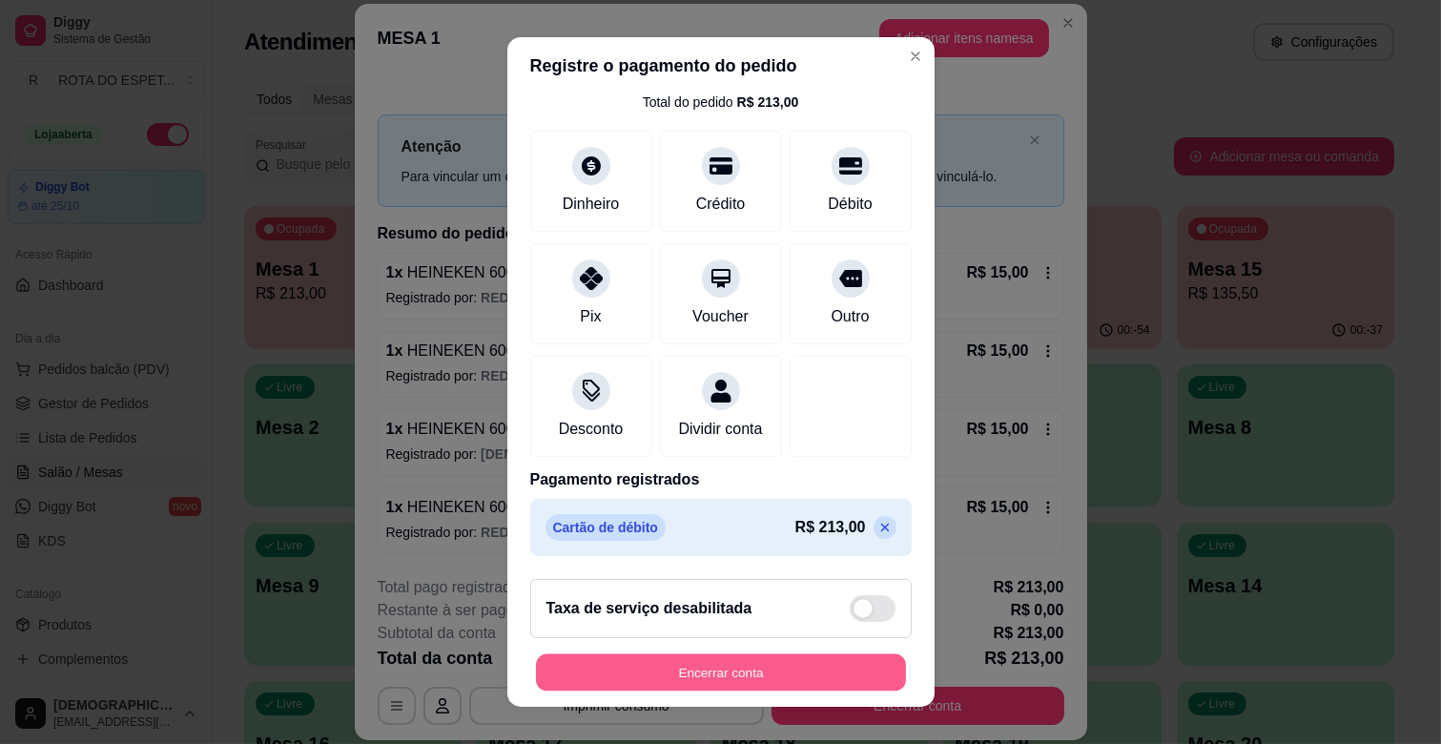
click at [757, 681] on button "Encerrar conta" at bounding box center [721, 672] width 370 height 37
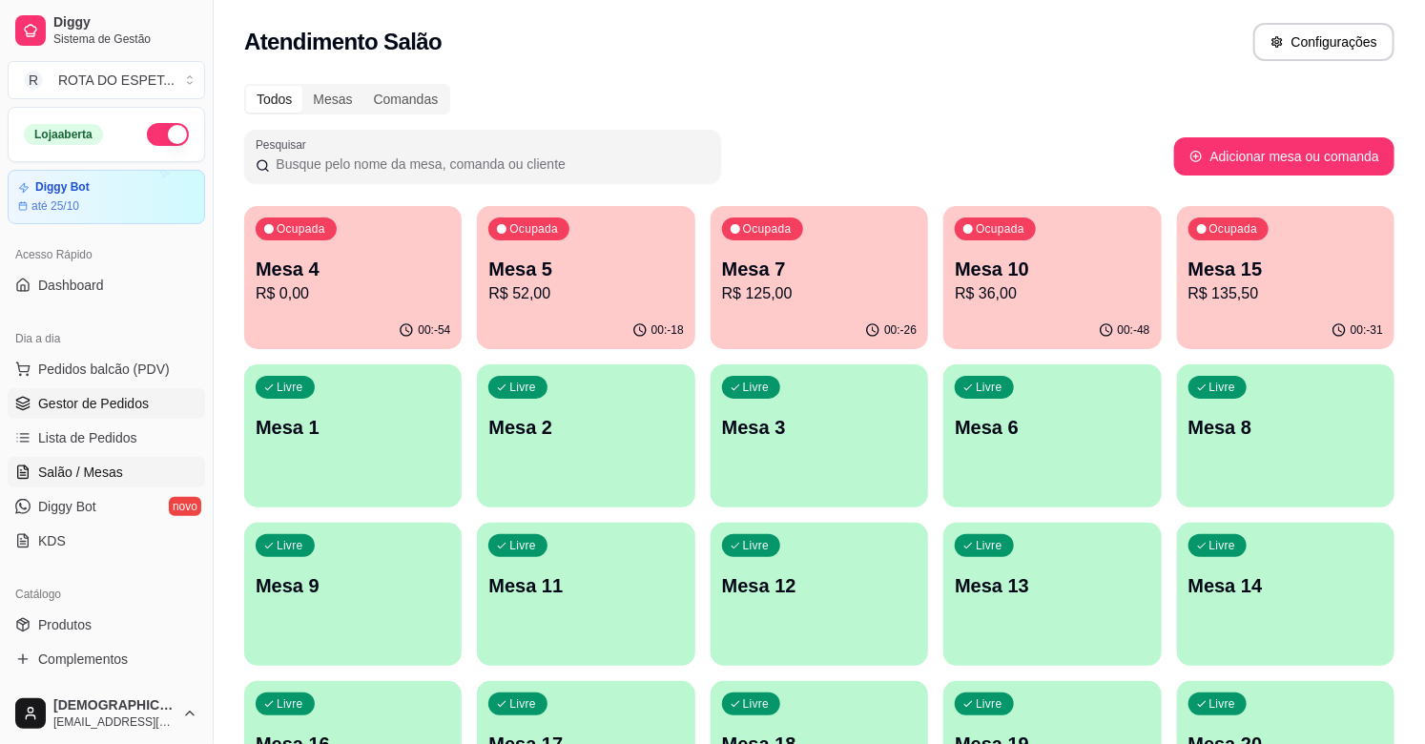
click at [67, 405] on span "Gestor de Pedidos" at bounding box center [93, 403] width 111 height 19
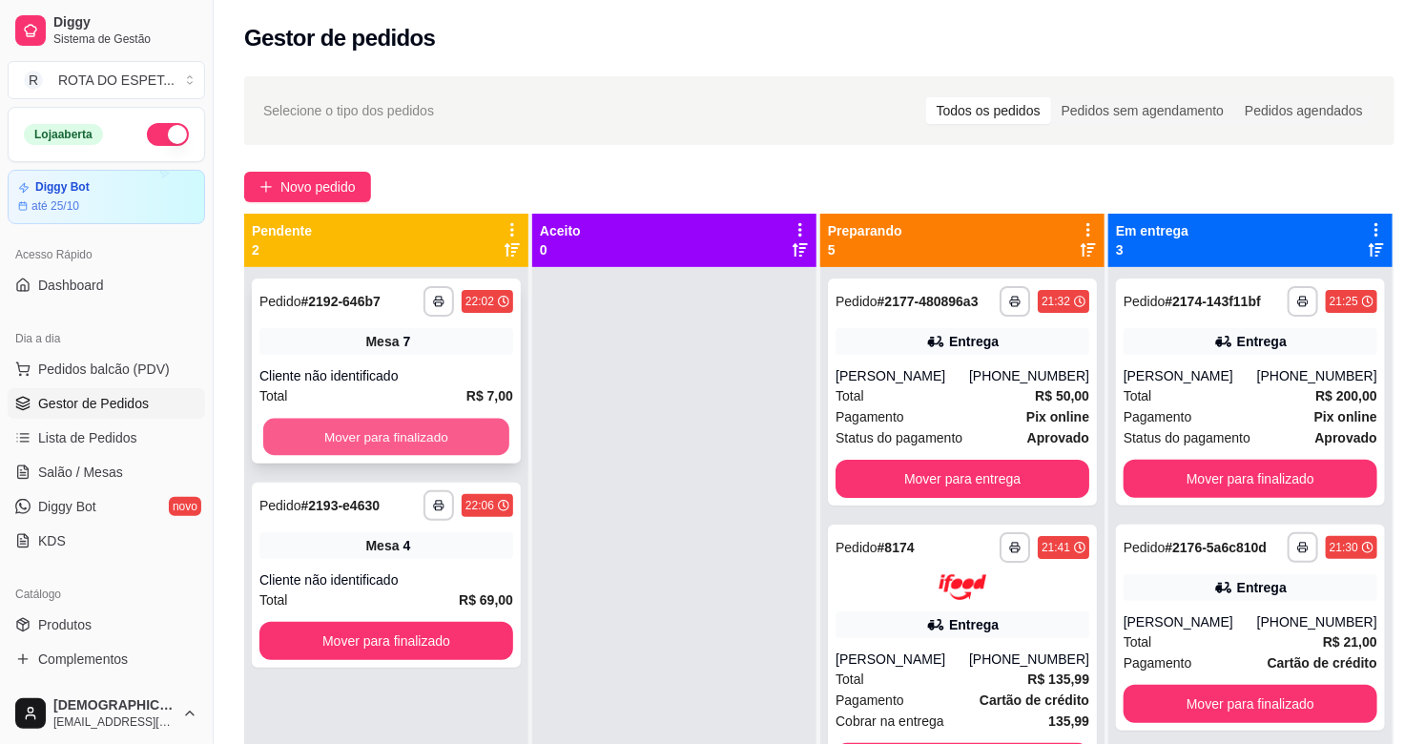
click at [478, 432] on button "Mover para finalizado" at bounding box center [386, 437] width 246 height 37
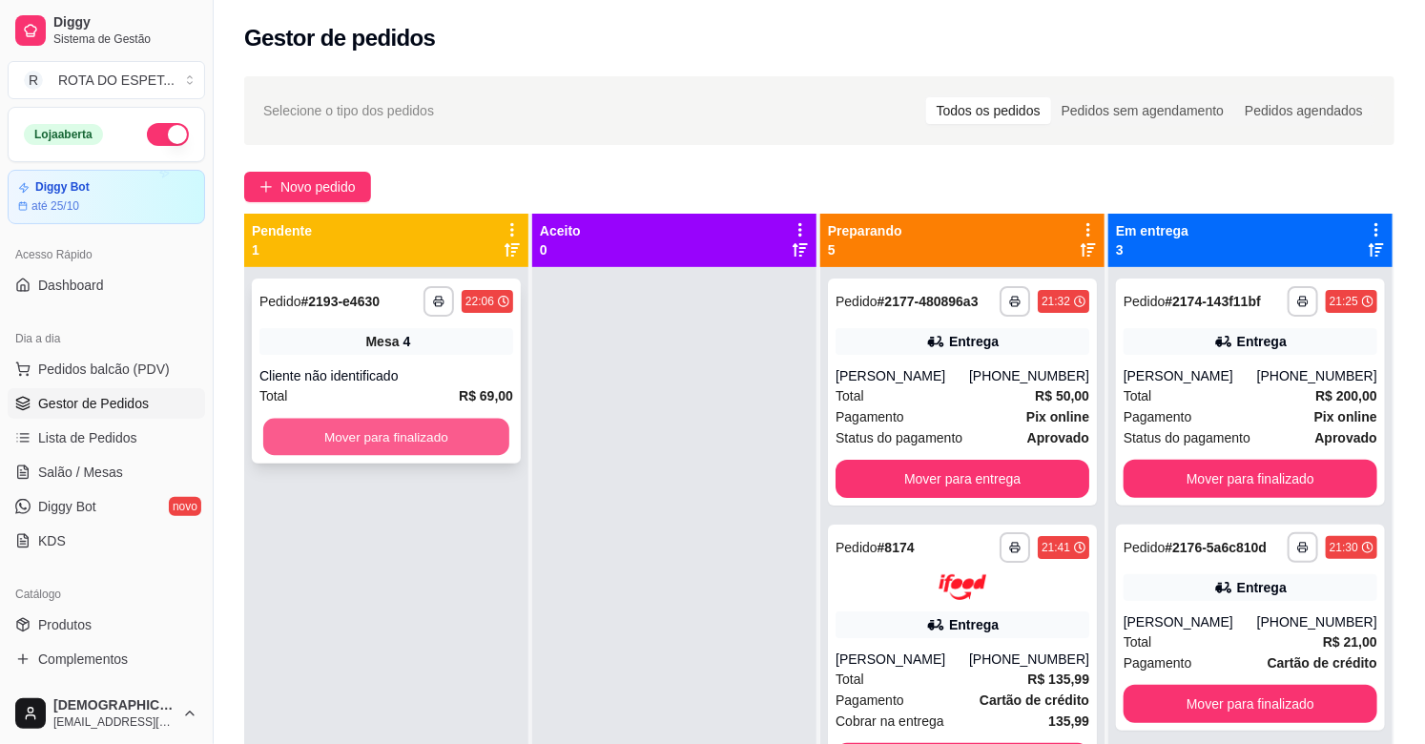
click at [463, 424] on button "Mover para finalizado" at bounding box center [386, 437] width 246 height 37
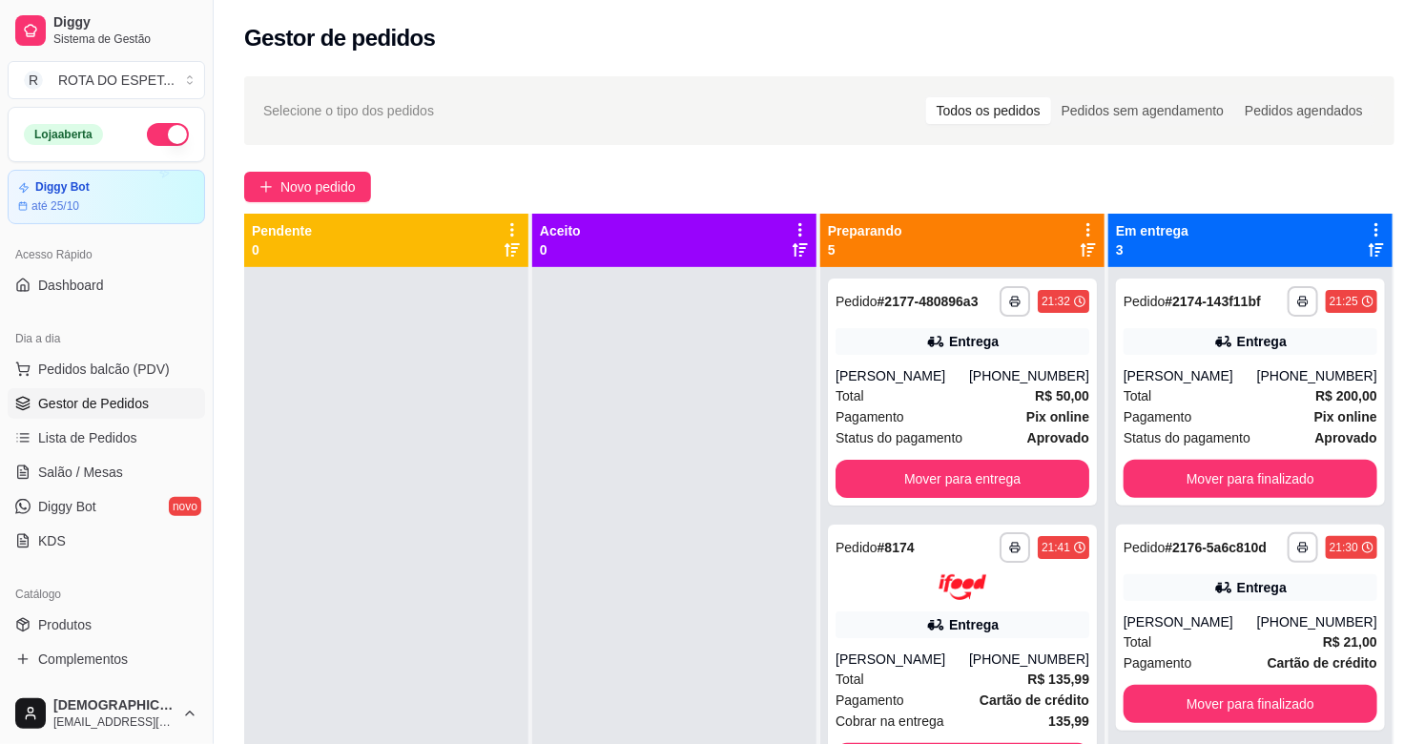
click at [611, 499] on div at bounding box center [674, 639] width 284 height 744
click at [102, 620] on link "Produtos" at bounding box center [106, 624] width 197 height 31
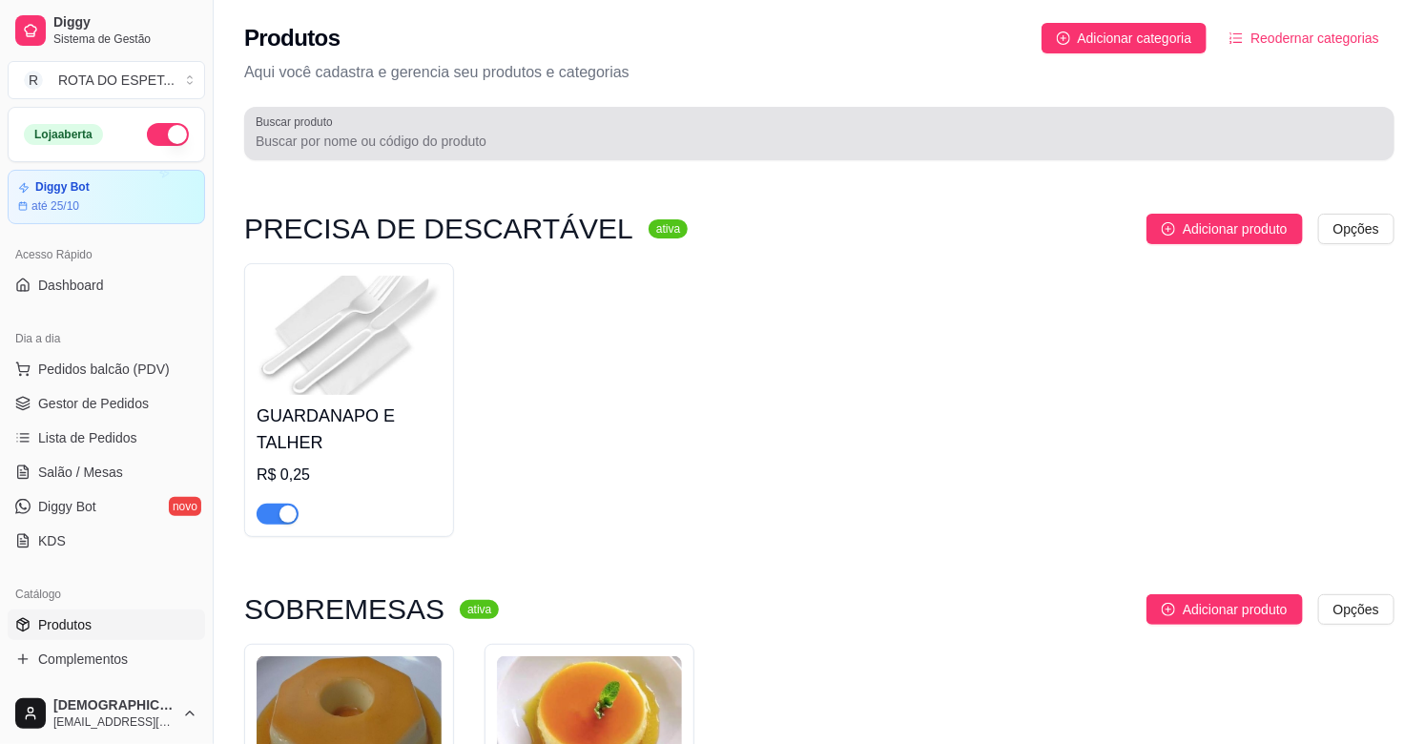
click at [598, 144] on input "Buscar produto" at bounding box center [819, 141] width 1127 height 19
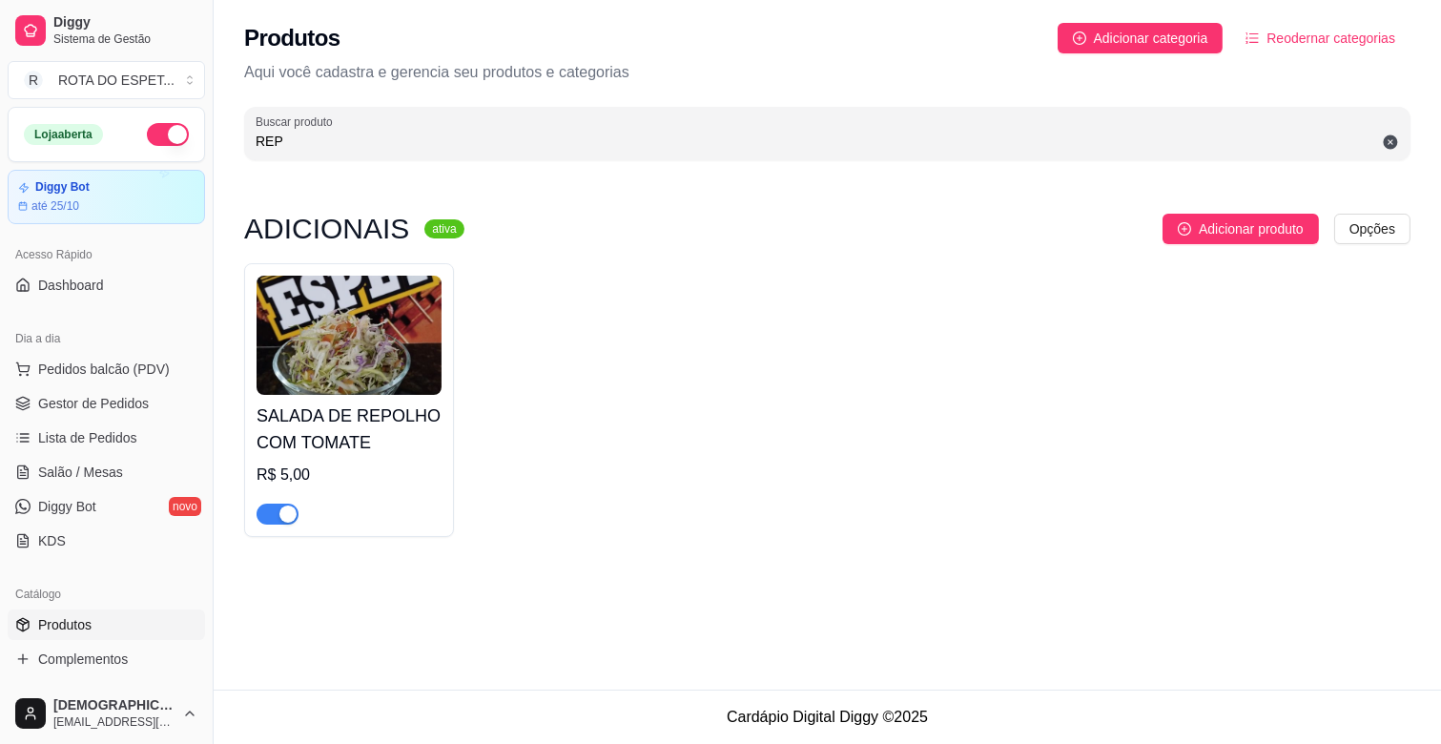
type input "REP"
click at [284, 510] on div "button" at bounding box center [287, 513] width 17 height 17
click at [136, 646] on link "Complementos" at bounding box center [106, 659] width 197 height 31
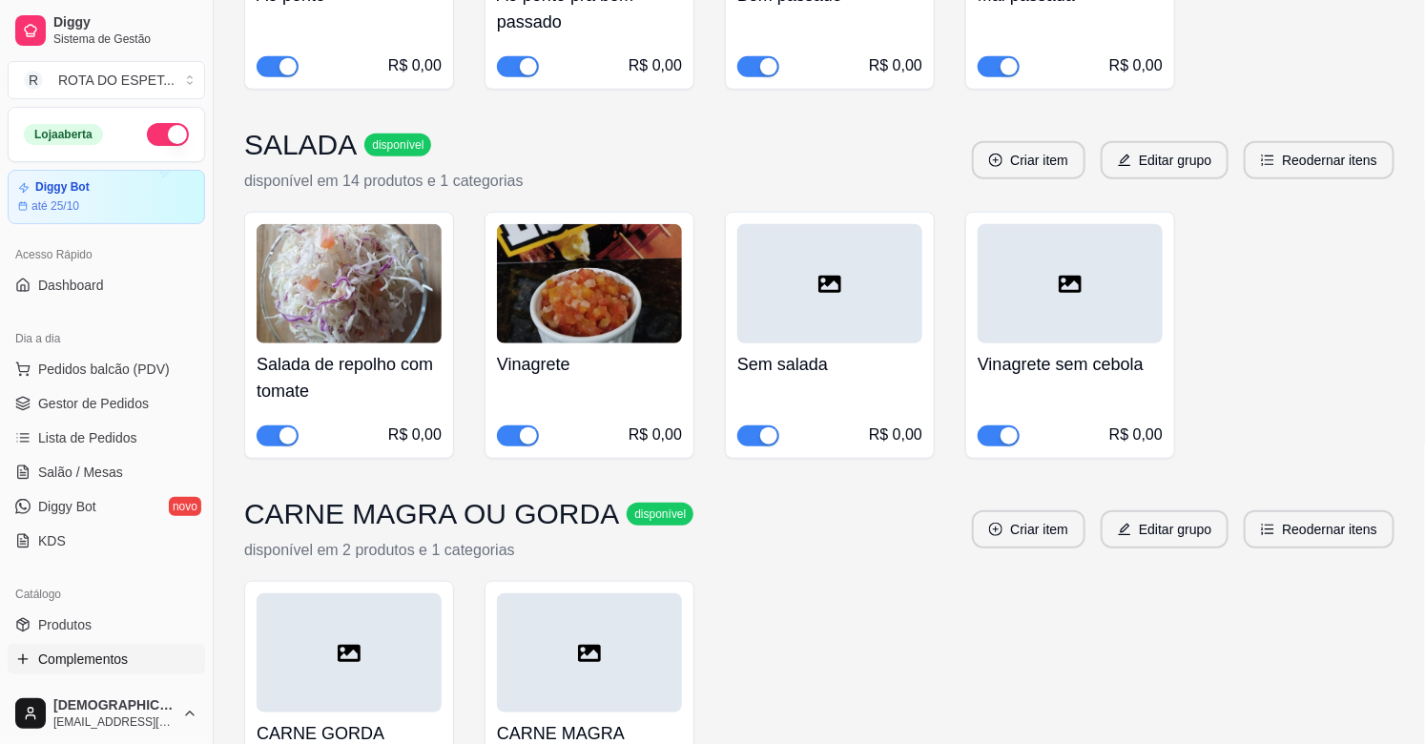
scroll to position [529, 0]
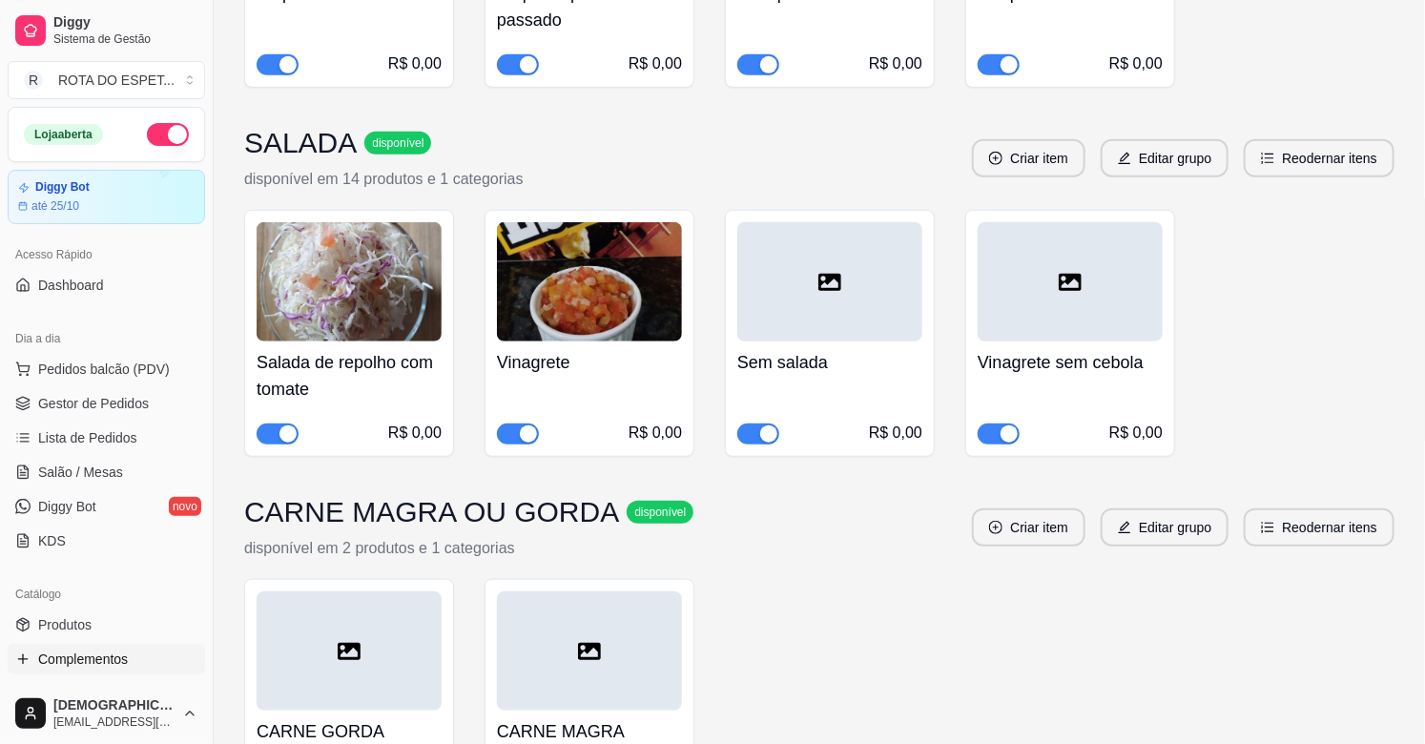
click at [260, 426] on span "button" at bounding box center [278, 433] width 42 height 21
click at [132, 389] on link "Gestor de Pedidos" at bounding box center [106, 403] width 197 height 31
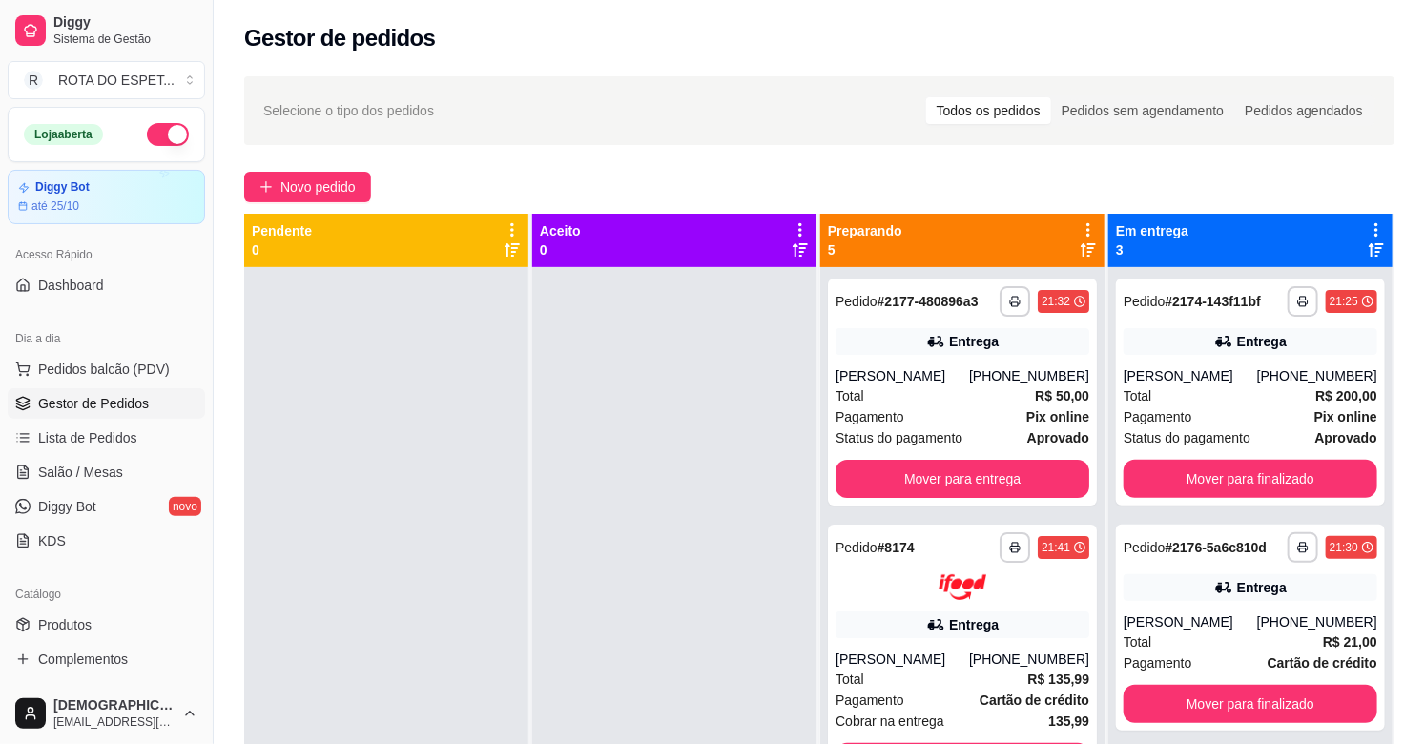
click at [629, 611] on div at bounding box center [674, 639] width 284 height 744
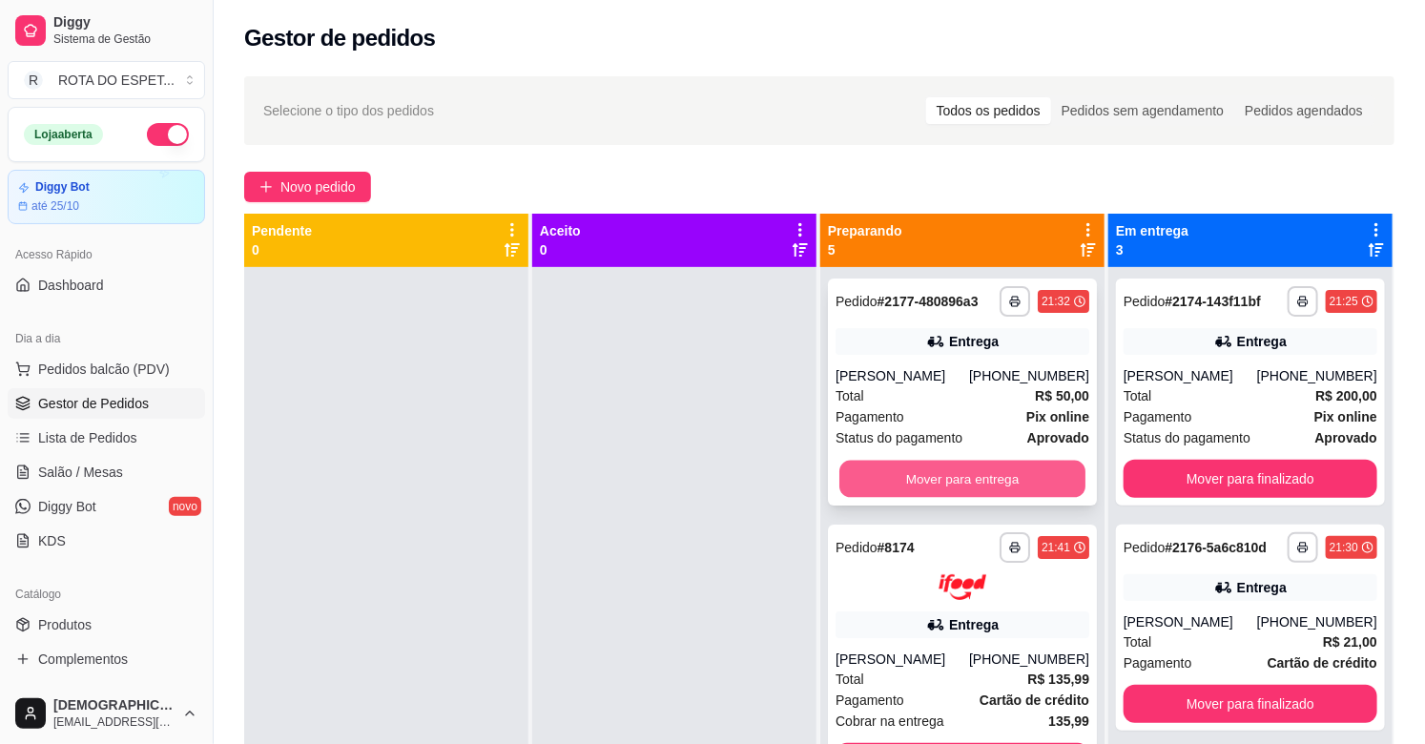
click at [967, 474] on button "Mover para entrega" at bounding box center [962, 479] width 246 height 37
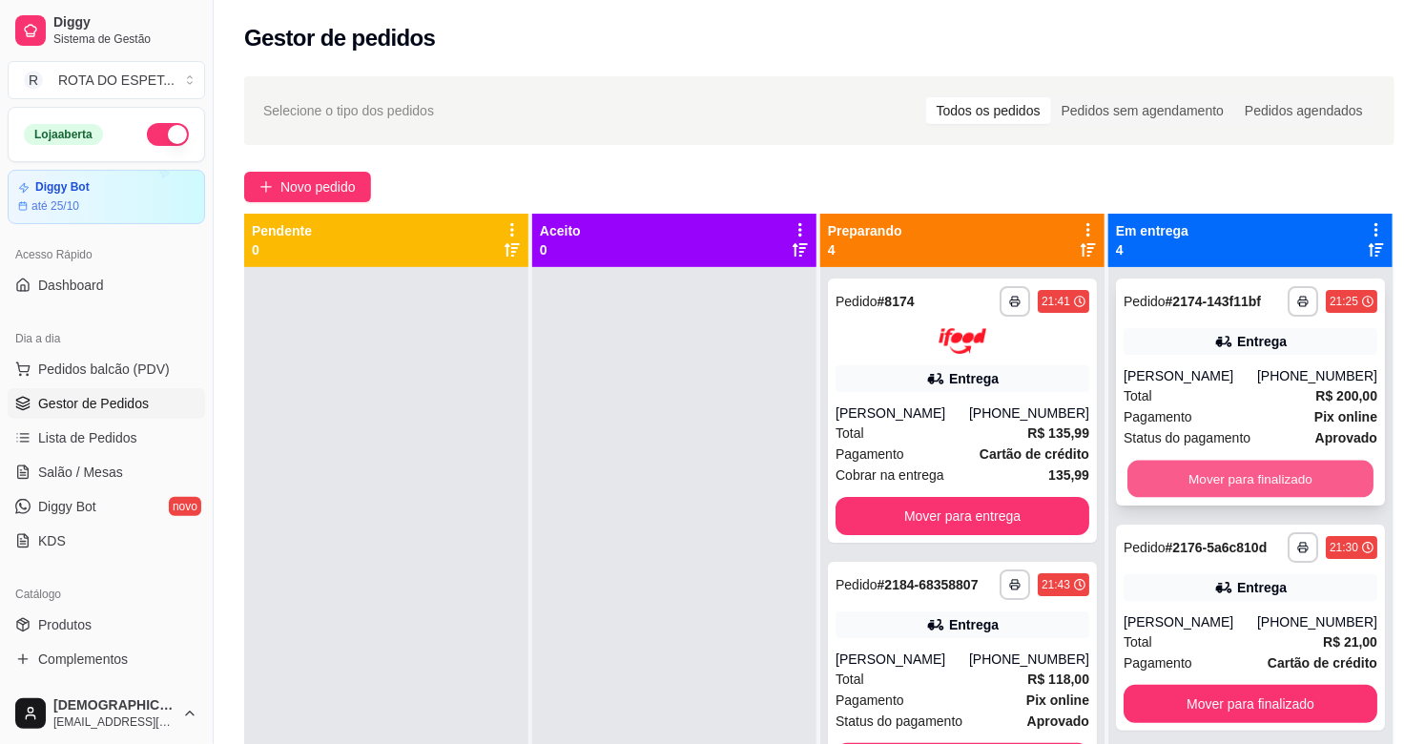
click at [1250, 474] on button "Mover para finalizado" at bounding box center [1250, 479] width 246 height 37
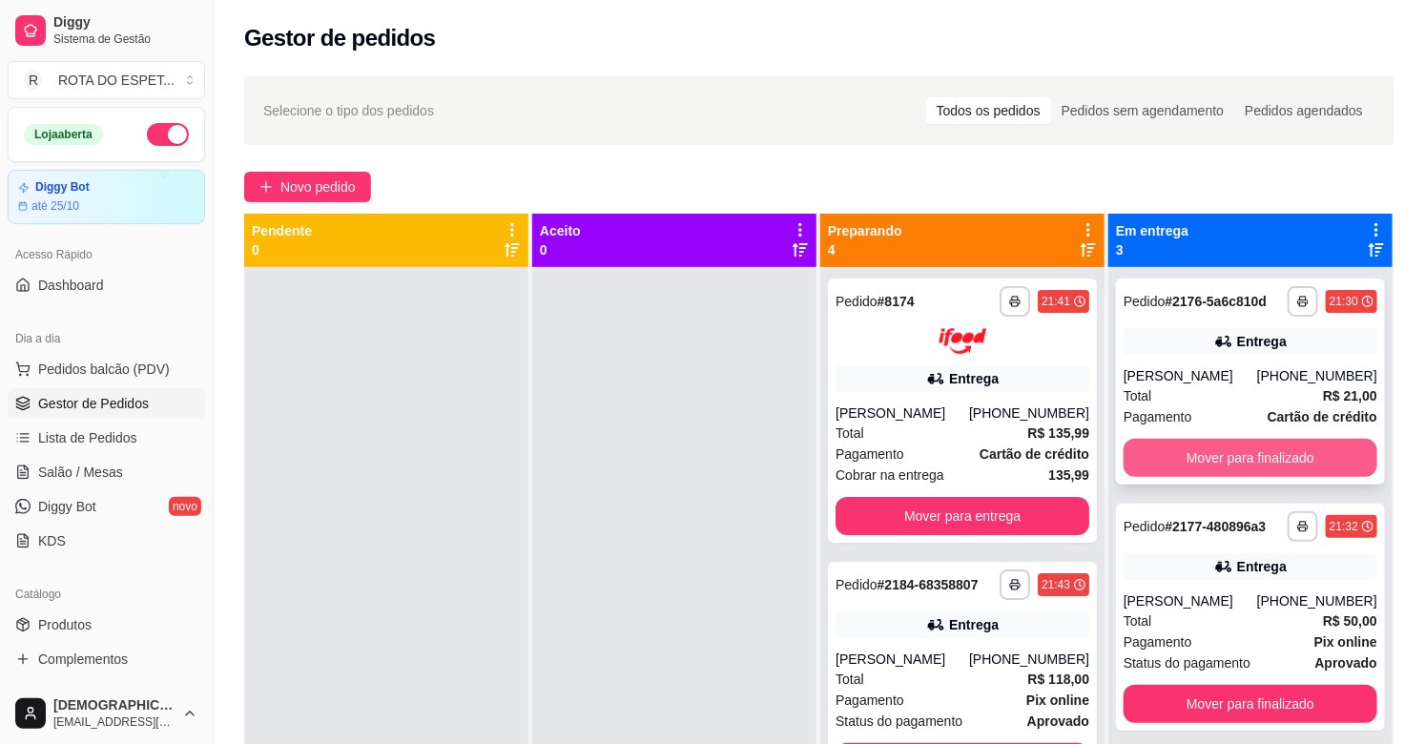
click at [1235, 455] on button "Mover para finalizado" at bounding box center [1250, 458] width 254 height 38
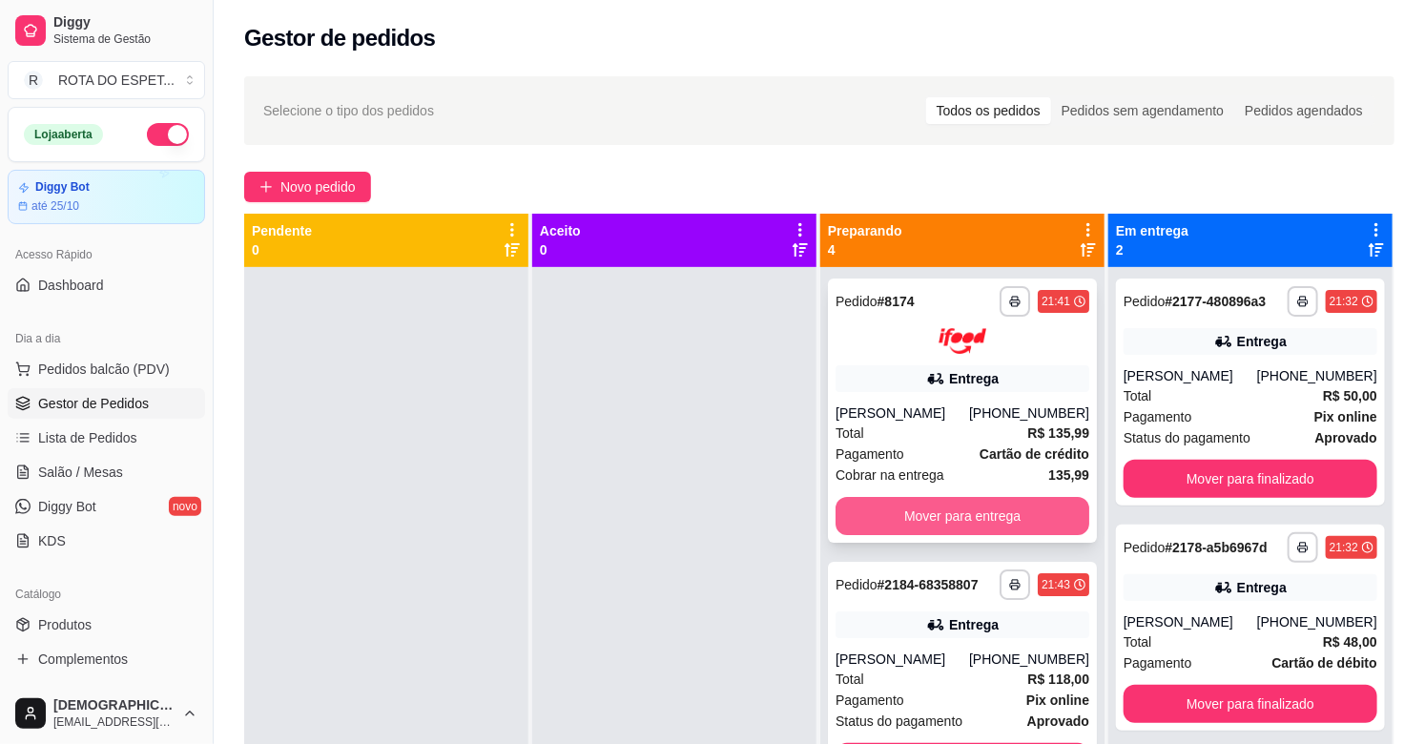
click at [946, 515] on button "Mover para entrega" at bounding box center [962, 516] width 254 height 38
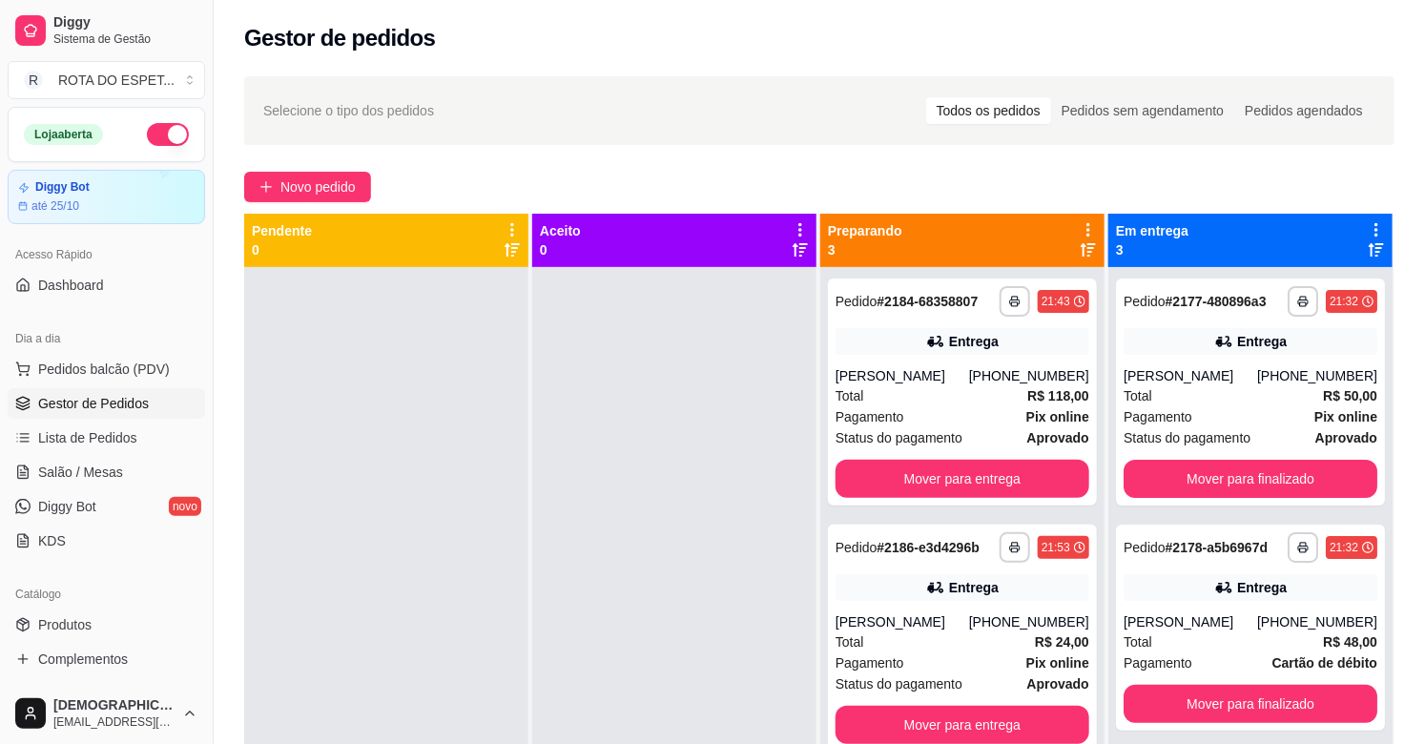
click at [640, 644] on div at bounding box center [674, 639] width 284 height 744
click at [1240, 703] on button "Mover para finalizado" at bounding box center [1250, 704] width 254 height 38
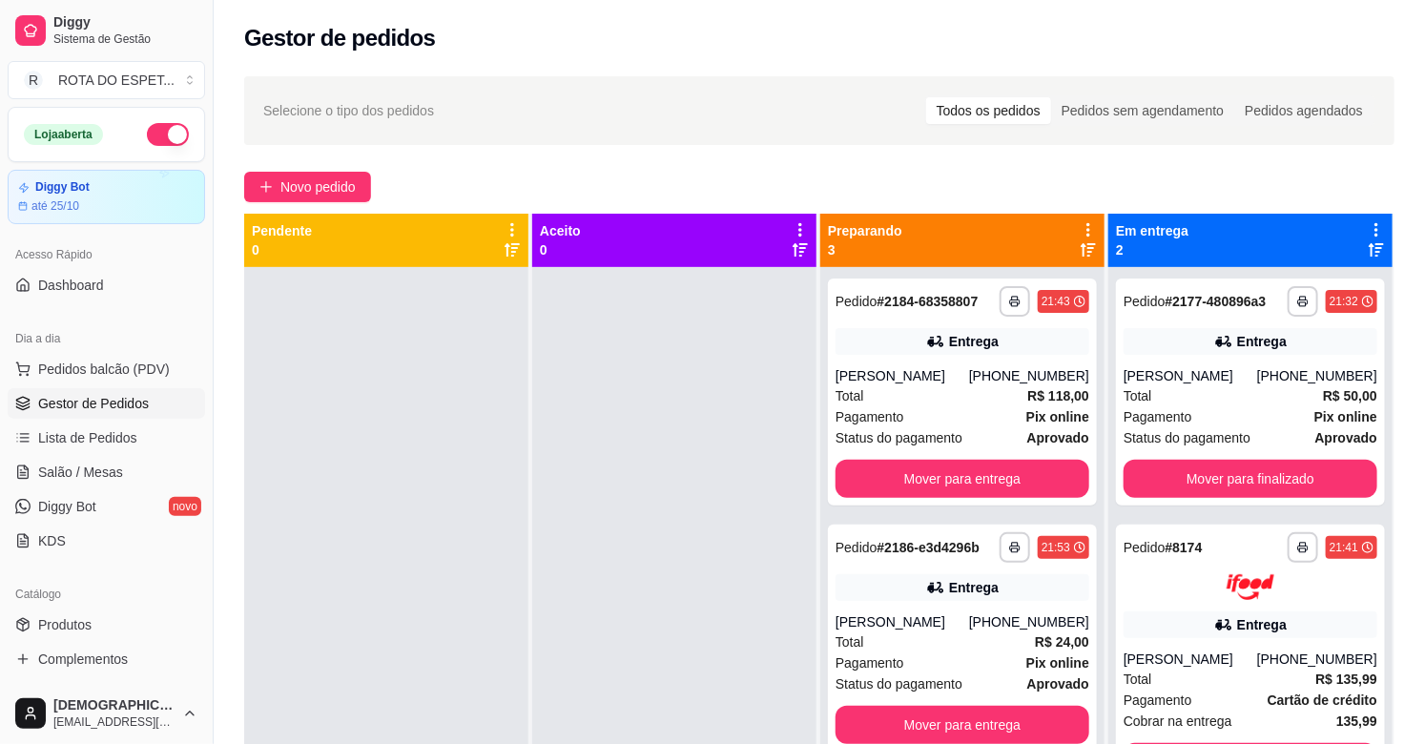
click at [644, 611] on div at bounding box center [674, 639] width 284 height 744
click at [96, 464] on span "Salão / Mesas" at bounding box center [80, 472] width 85 height 19
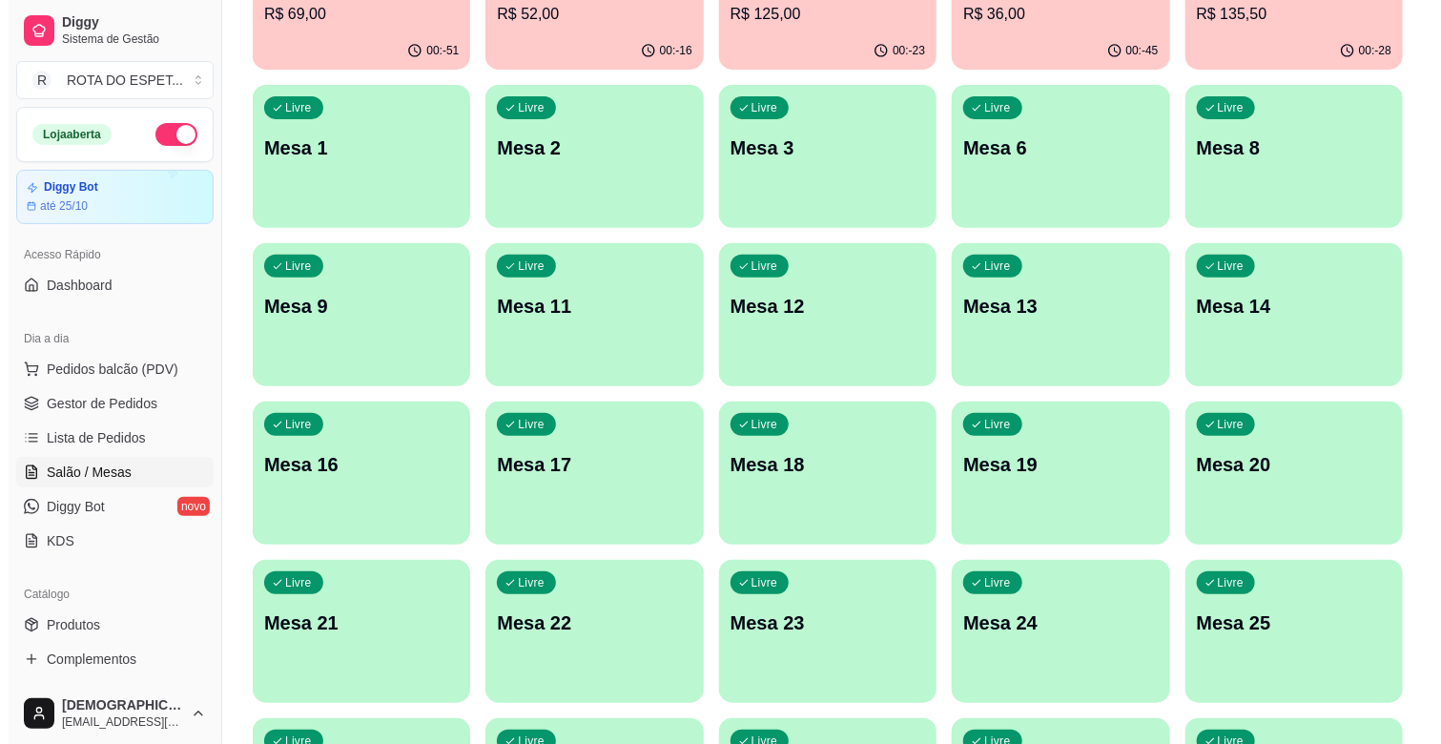
scroll to position [318, 0]
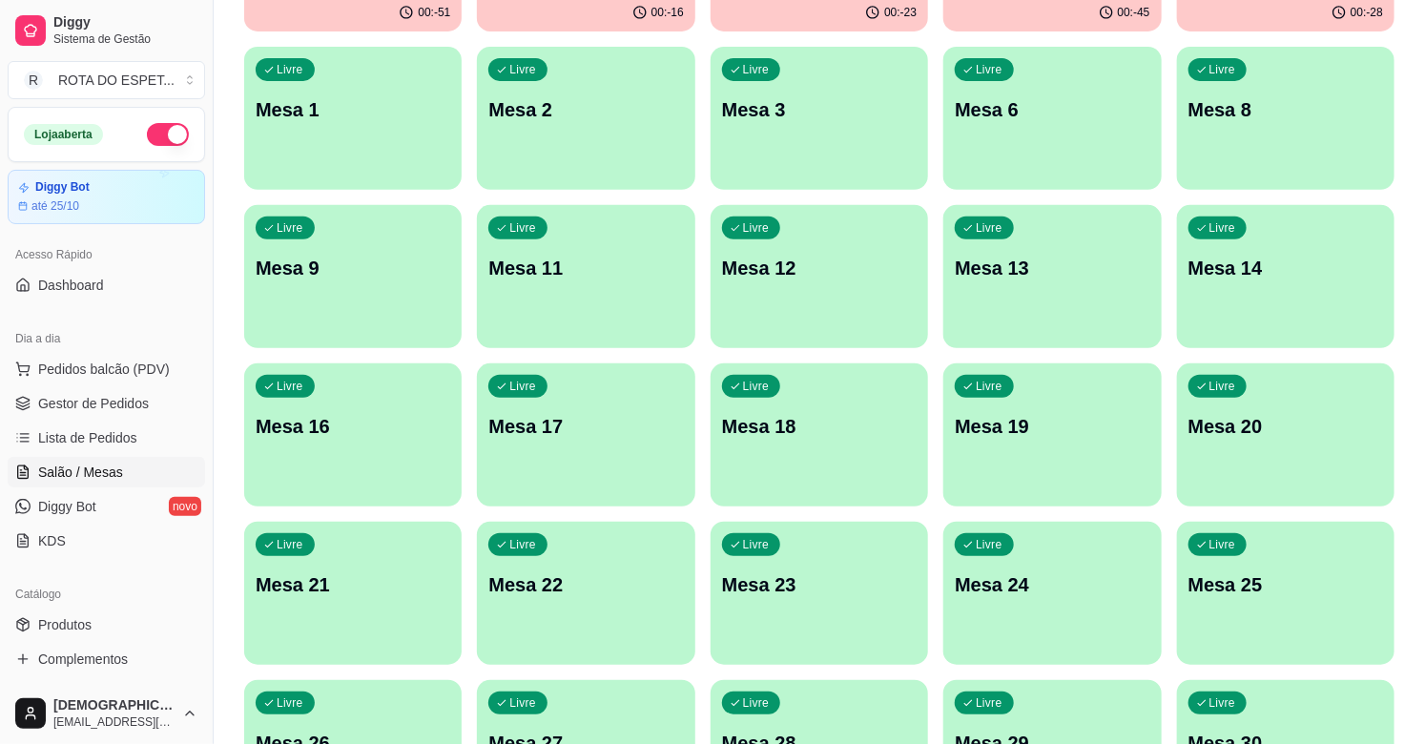
click at [1240, 472] on div "Livre Mesa 20" at bounding box center [1285, 423] width 217 height 120
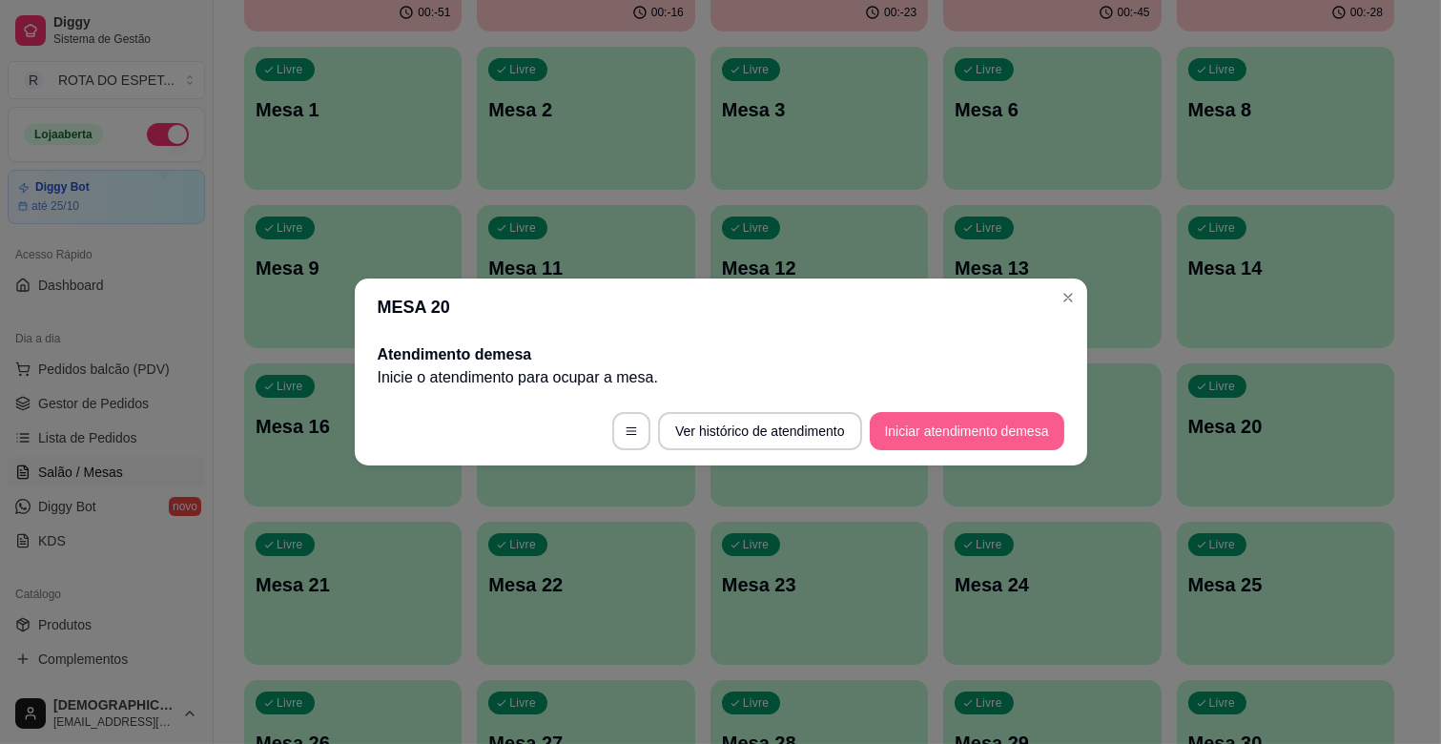
click at [963, 434] on button "Iniciar atendimento de mesa" at bounding box center [967, 431] width 195 height 38
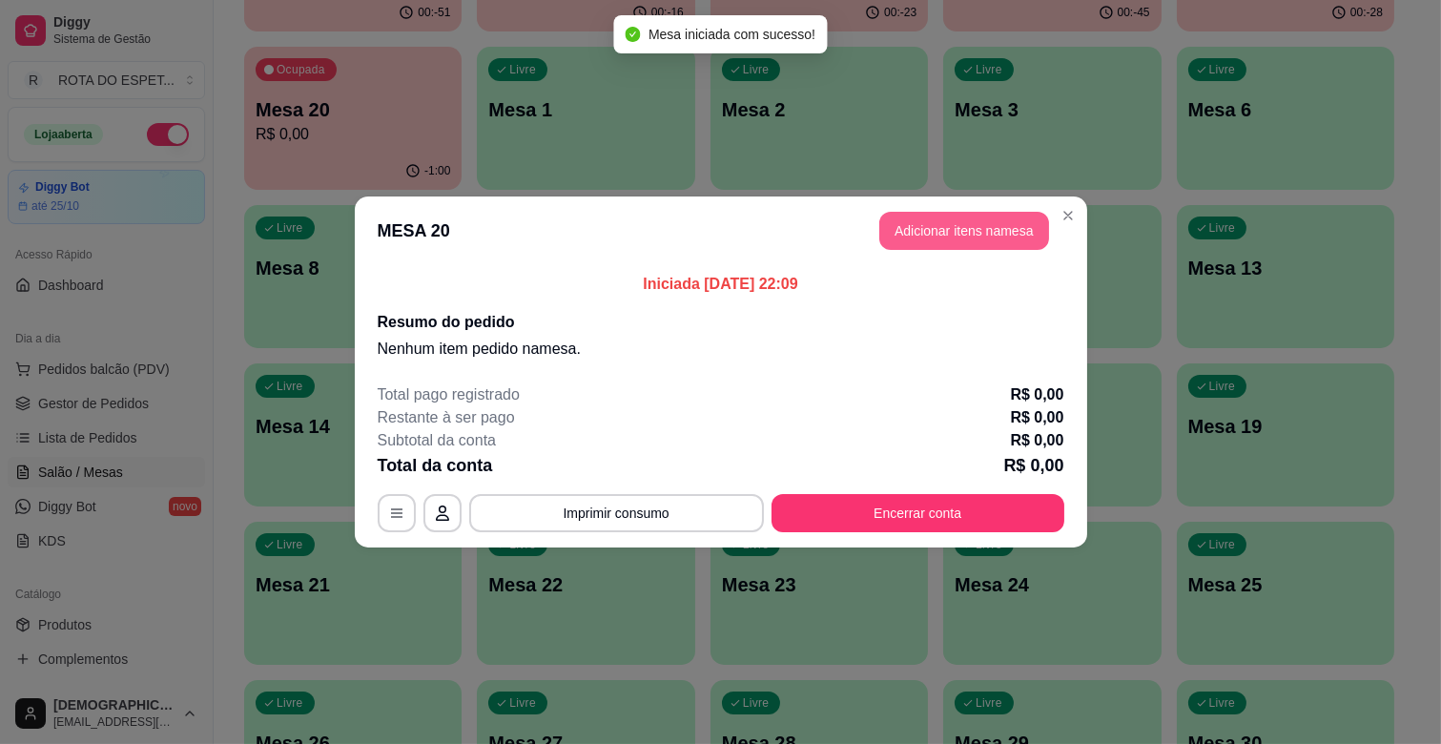
click at [1015, 226] on button "Adicionar itens na mesa" at bounding box center [964, 231] width 170 height 38
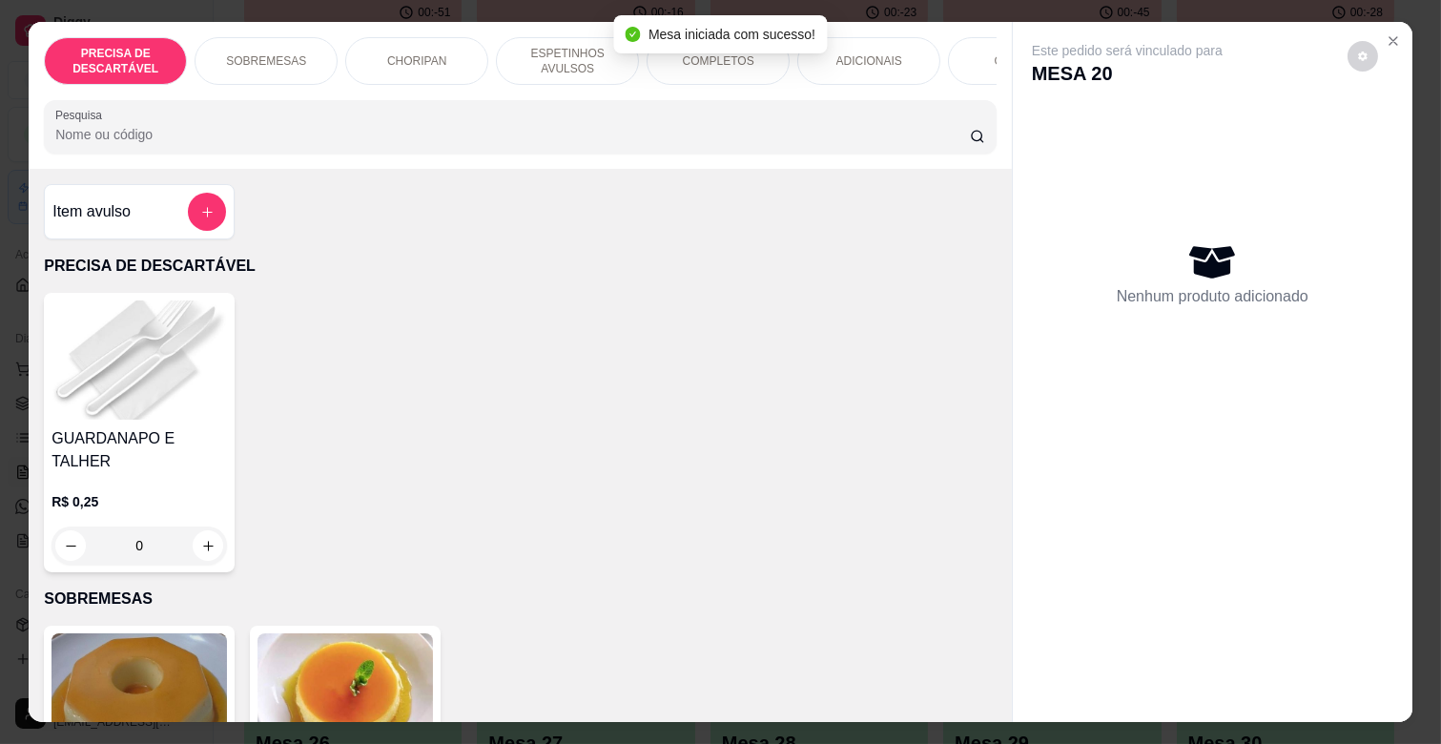
scroll to position [0, 834]
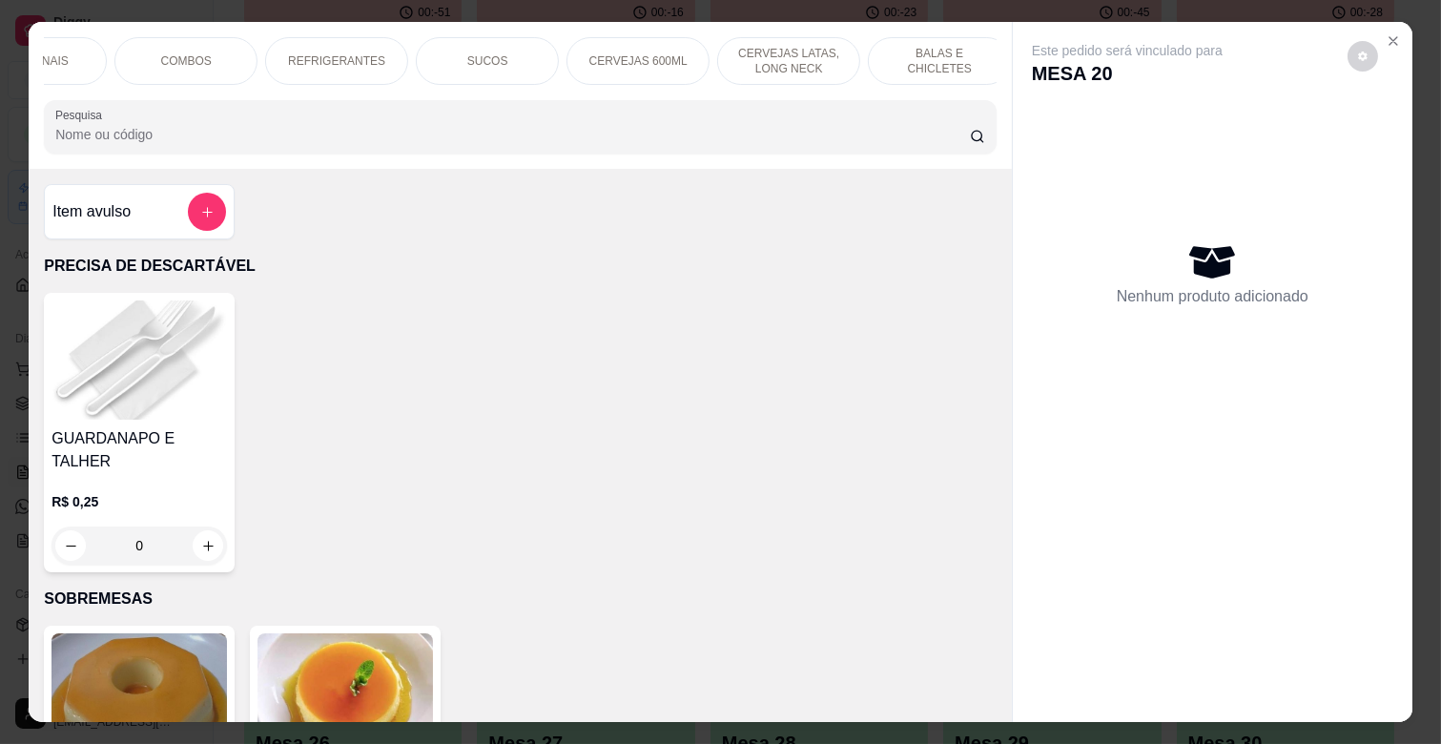
click at [334, 53] on p "REFRIGERANTES" at bounding box center [336, 60] width 97 height 15
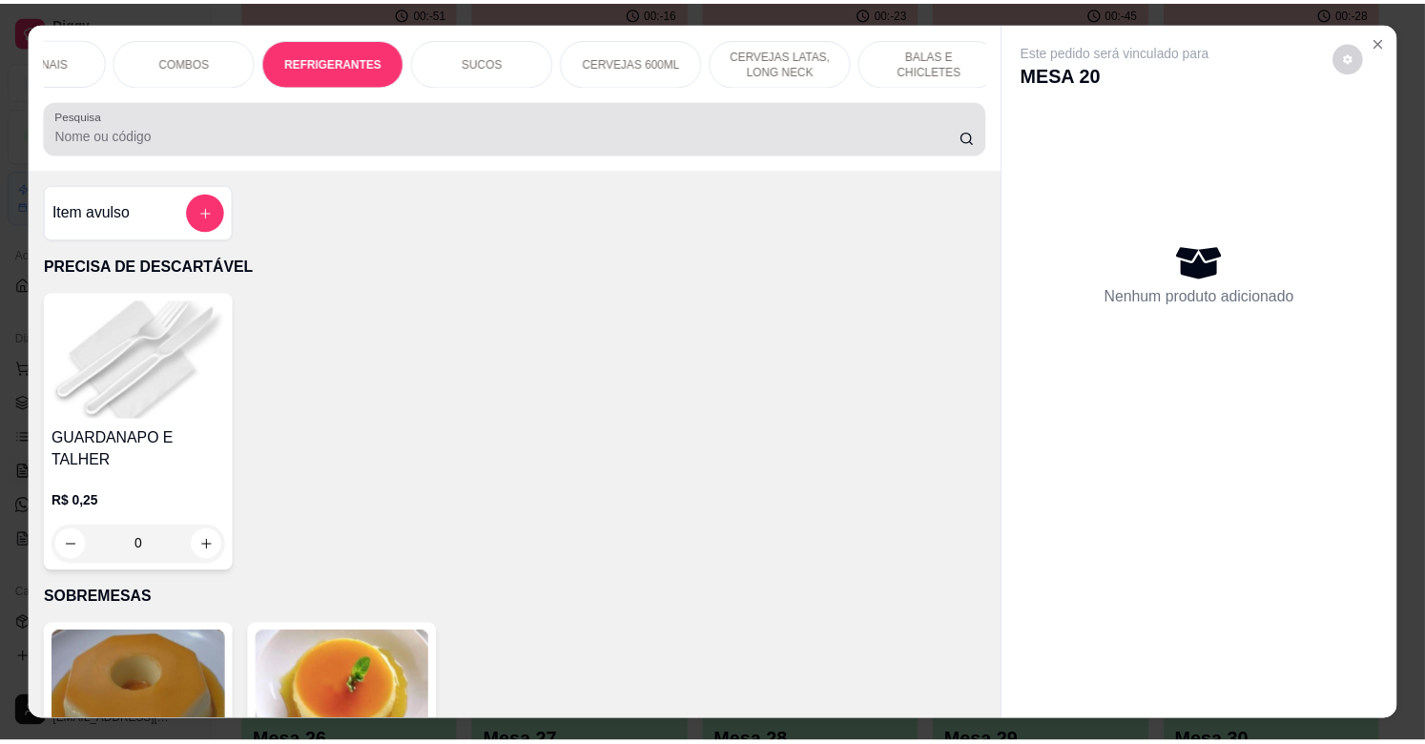
scroll to position [46, 0]
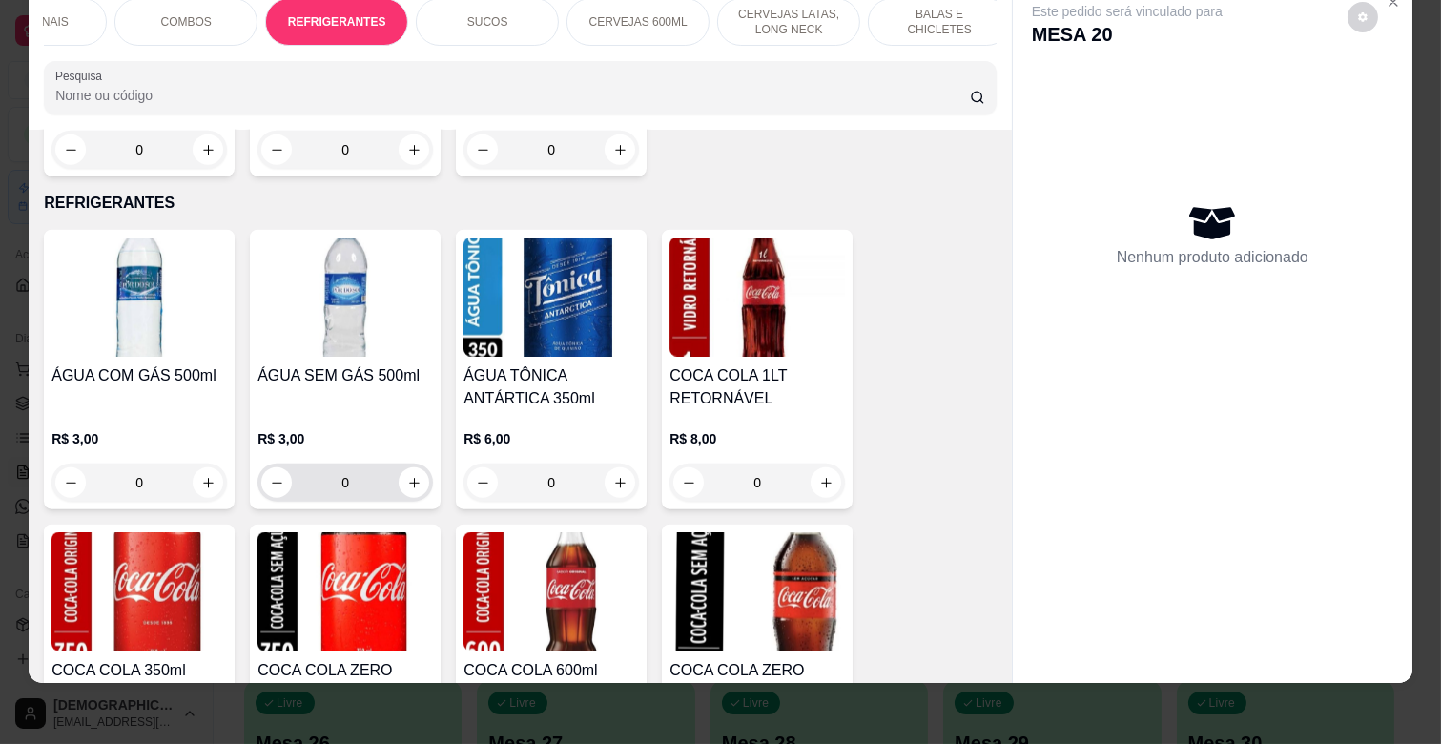
click at [422, 464] on div "0" at bounding box center [345, 483] width 175 height 38
click at [399, 467] on button "increase-product-quantity" at bounding box center [414, 482] width 31 height 31
type input "1"
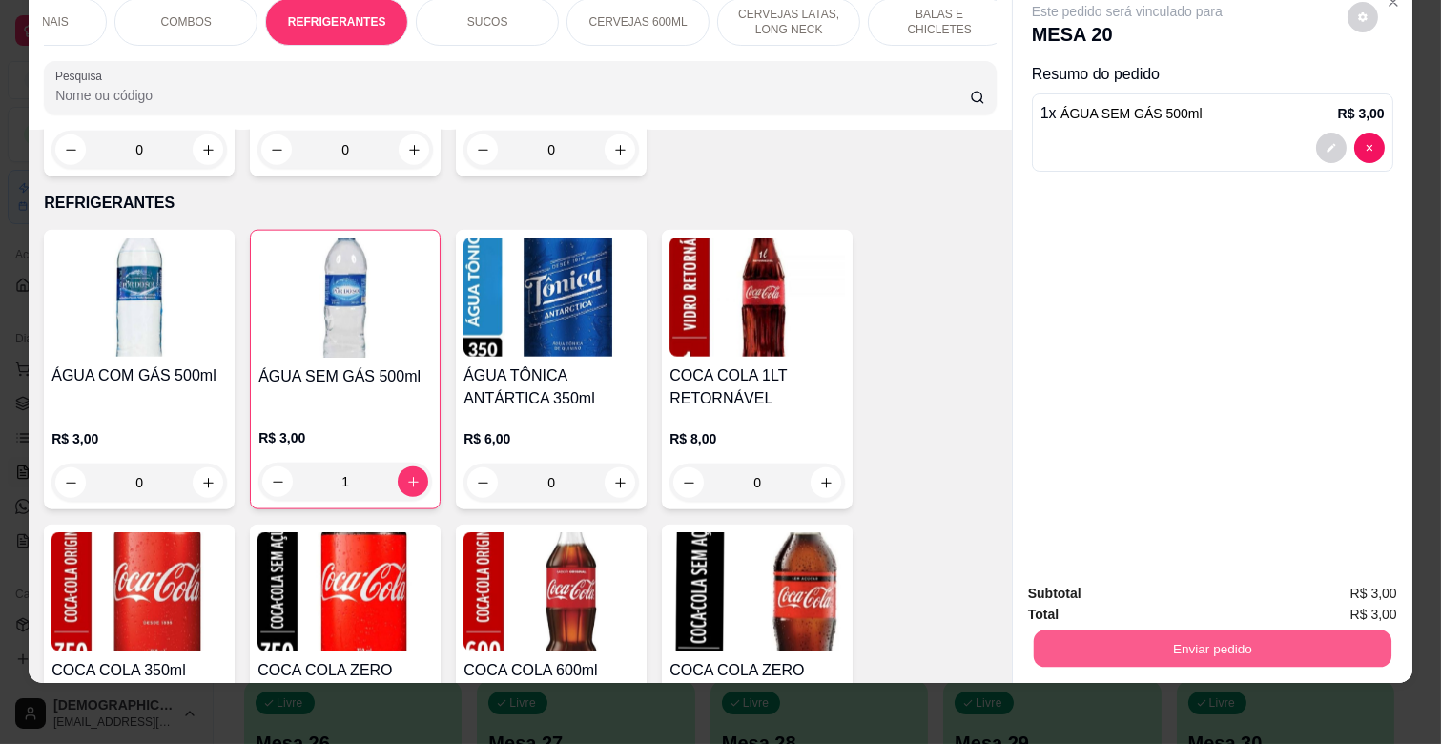
click at [1197, 641] on button "Enviar pedido" at bounding box center [1213, 647] width 358 height 37
click at [1320, 586] on button "Enviar pedido" at bounding box center [1347, 586] width 108 height 36
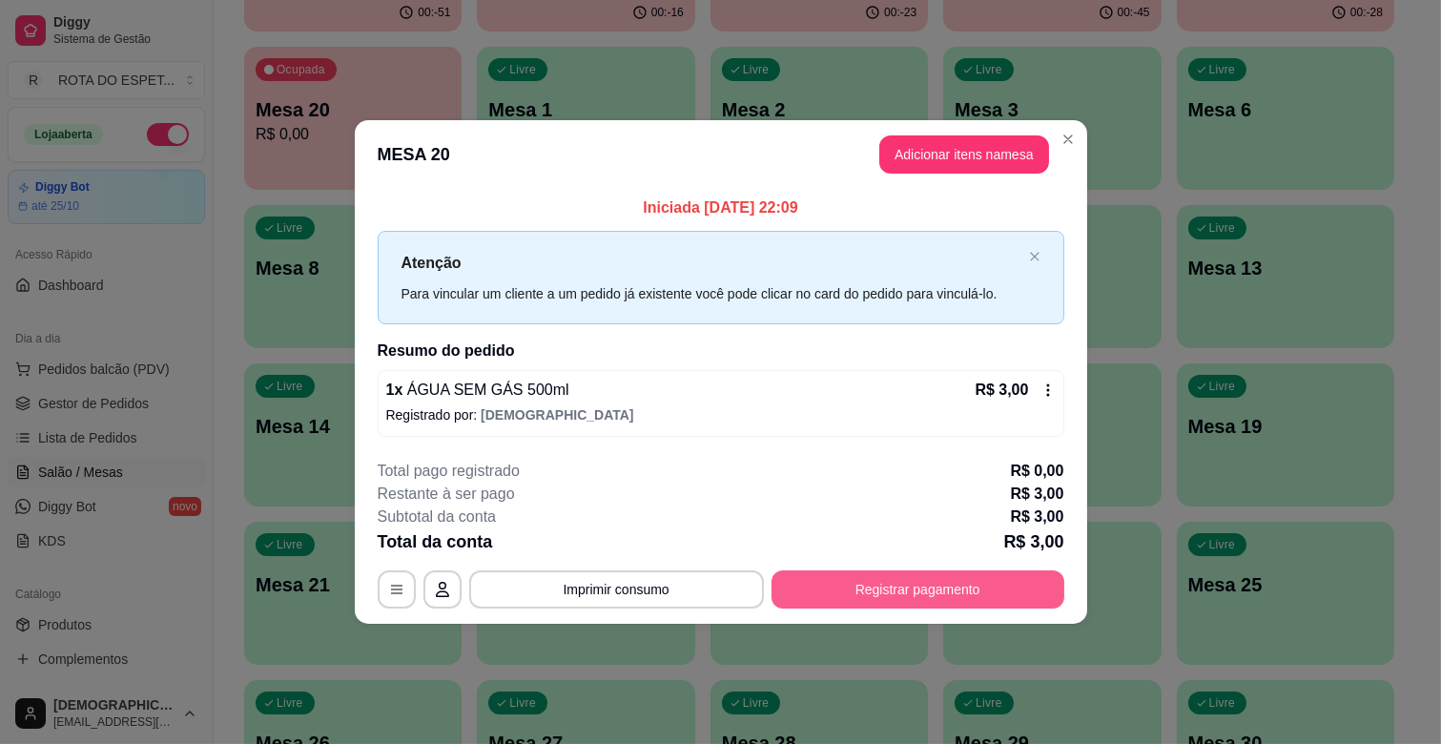
click at [1017, 591] on button "Registrar pagamento" at bounding box center [918, 589] width 293 height 38
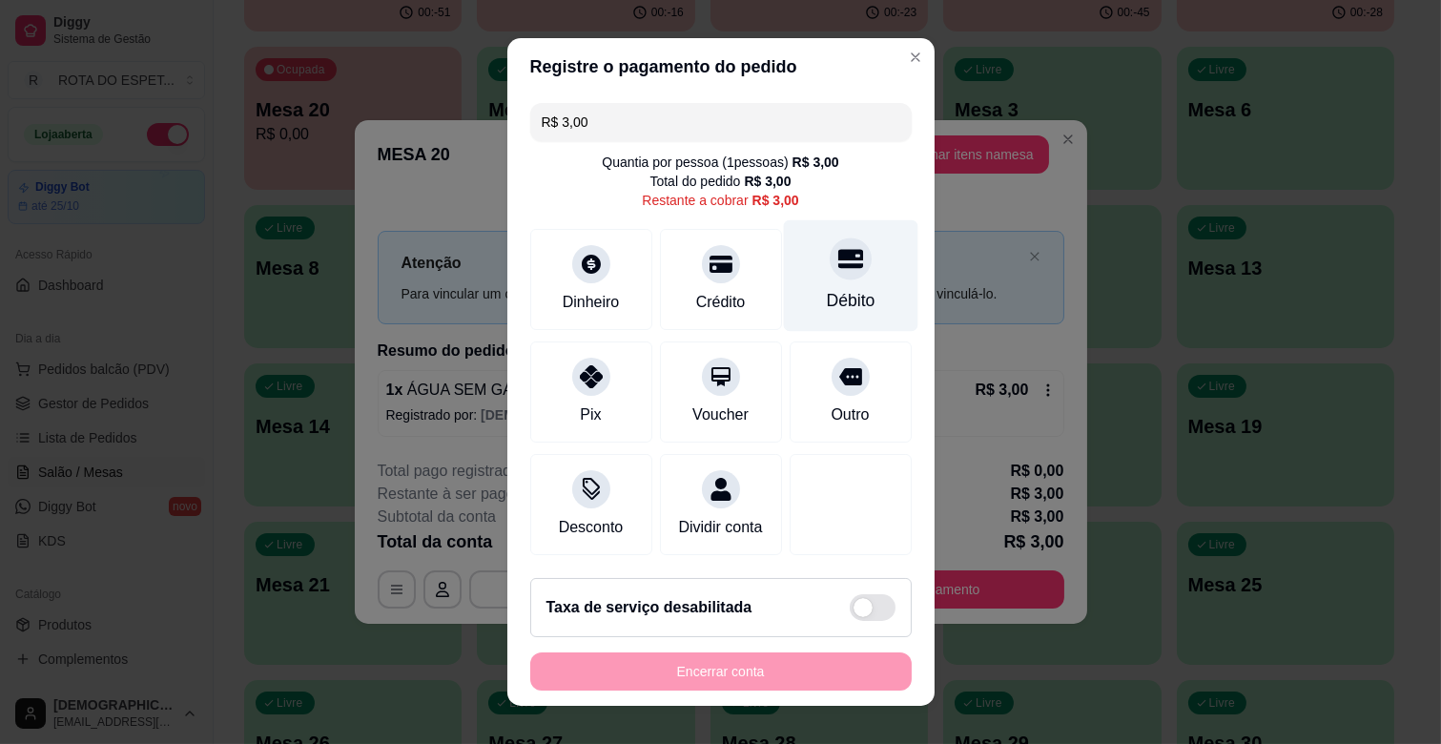
click at [826, 288] on div "Débito" at bounding box center [850, 300] width 49 height 25
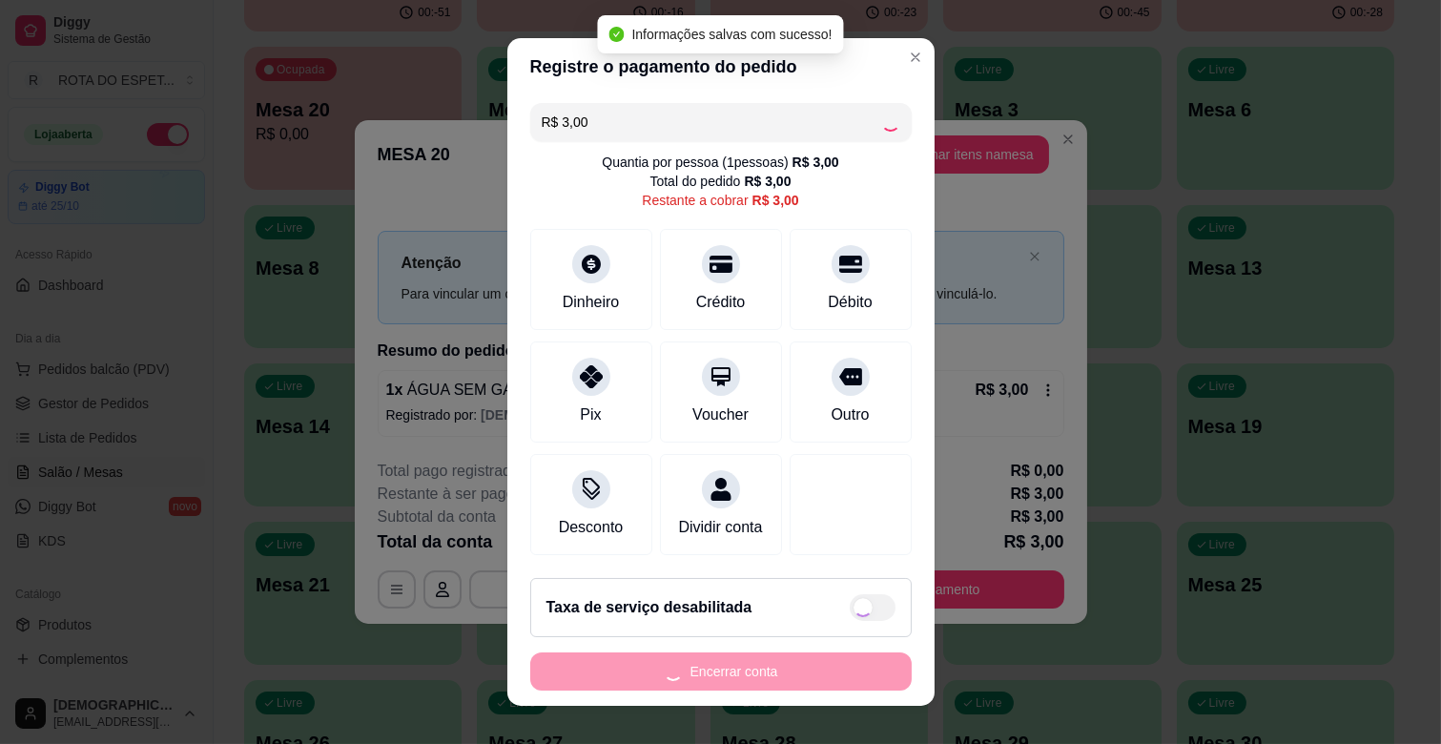
type input "R$ 0,00"
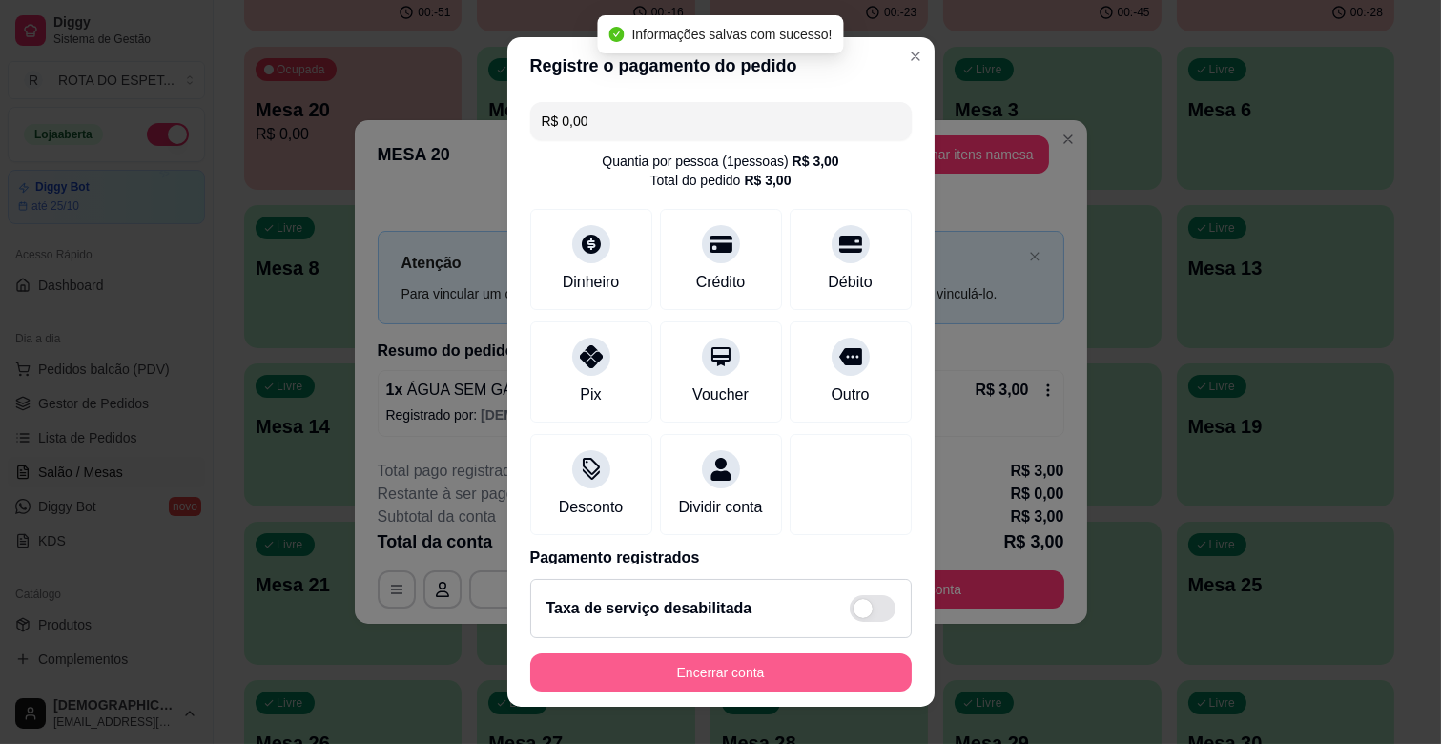
click at [786, 664] on button "Encerrar conta" at bounding box center [720, 672] width 381 height 38
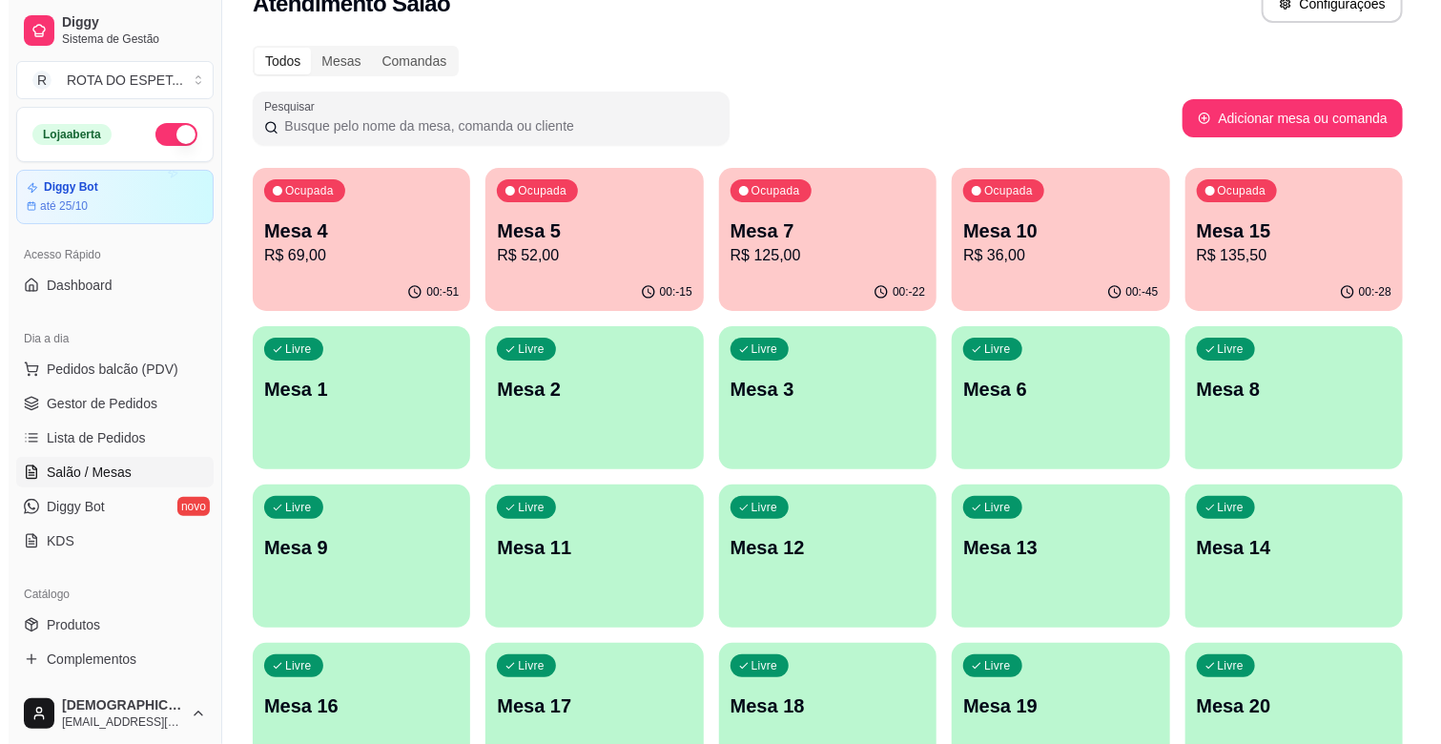
scroll to position [0, 0]
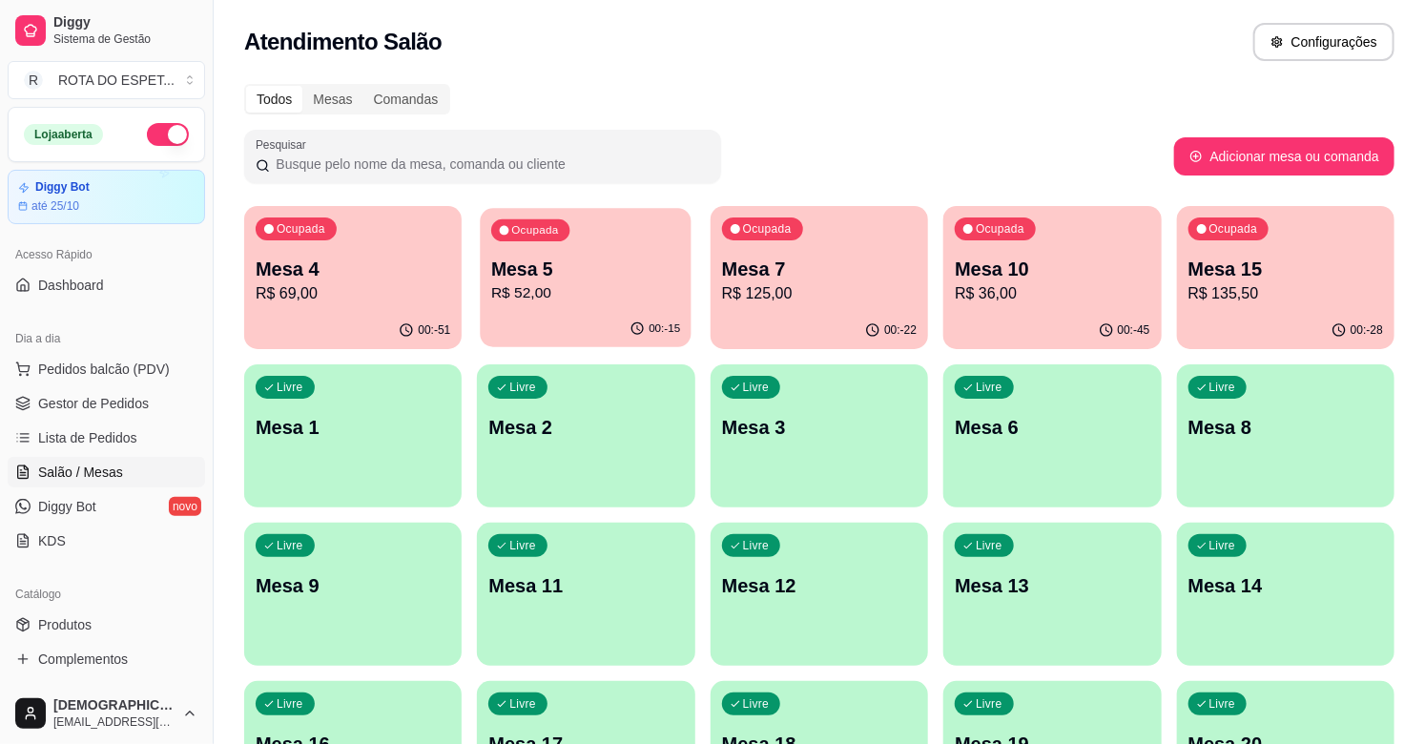
click at [563, 306] on div "Ocupada Mesa 5 R$ 52,00" at bounding box center [587, 259] width 212 height 103
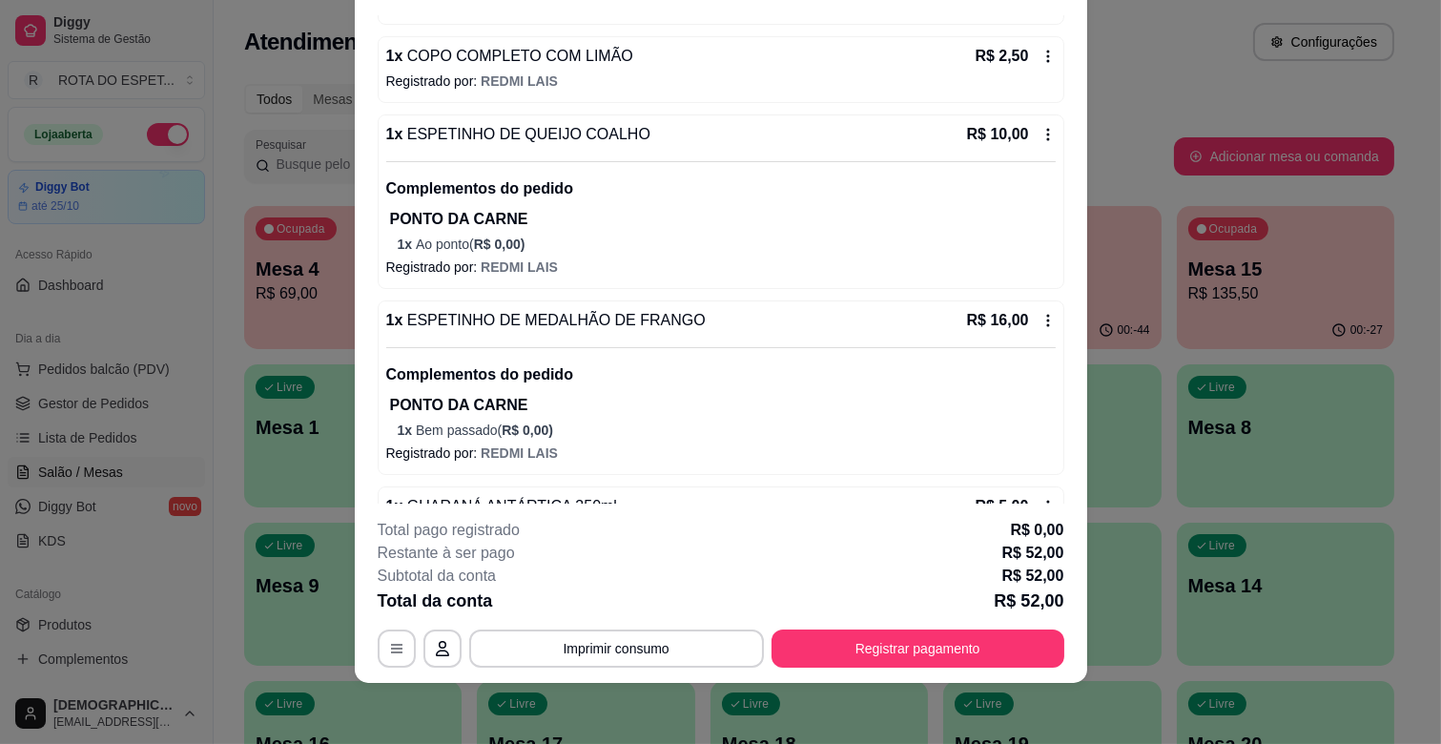
scroll to position [560, 0]
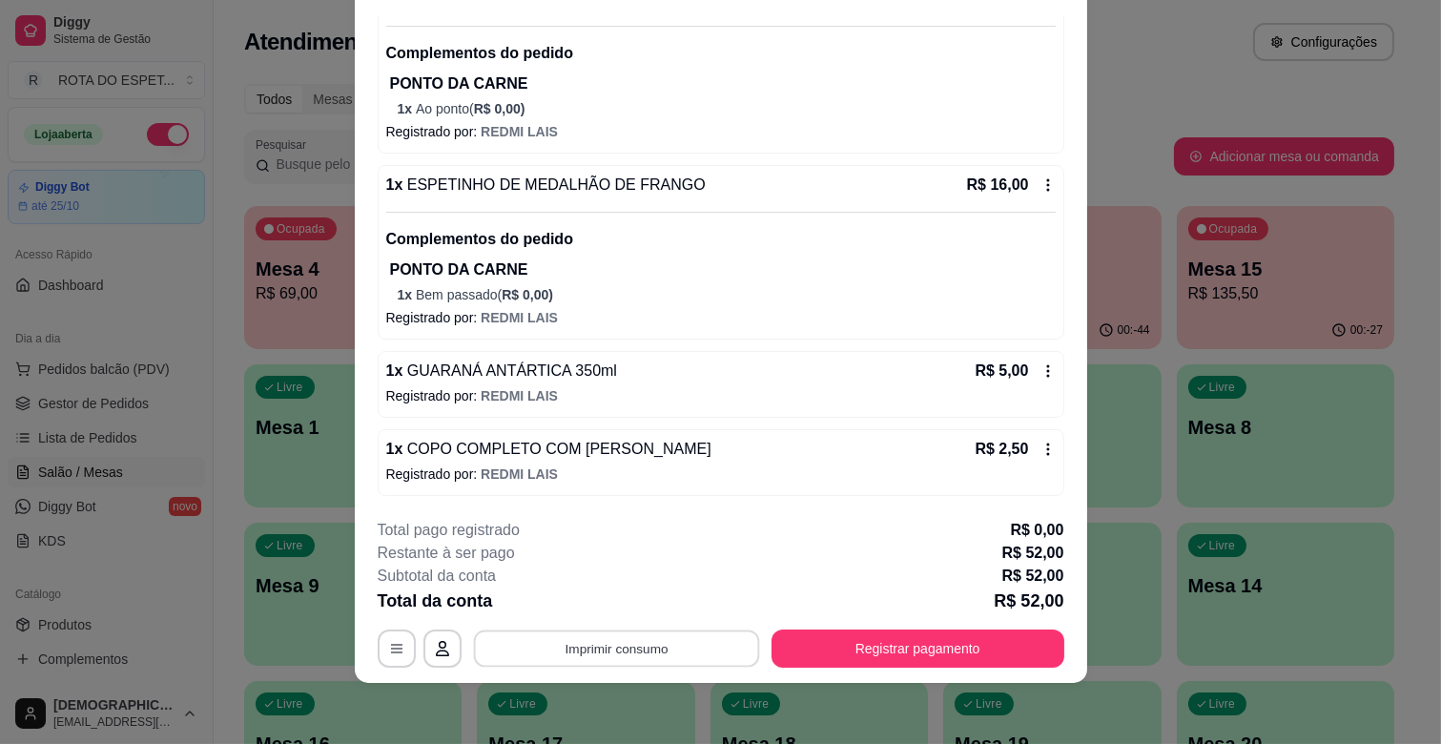
click at [618, 641] on button "Imprimir consumo" at bounding box center [616, 648] width 286 height 37
click at [662, 592] on button "IMPRESSORA CAIXA" at bounding box center [614, 604] width 153 height 30
click at [876, 662] on button "Registrar pagamento" at bounding box center [918, 648] width 293 height 38
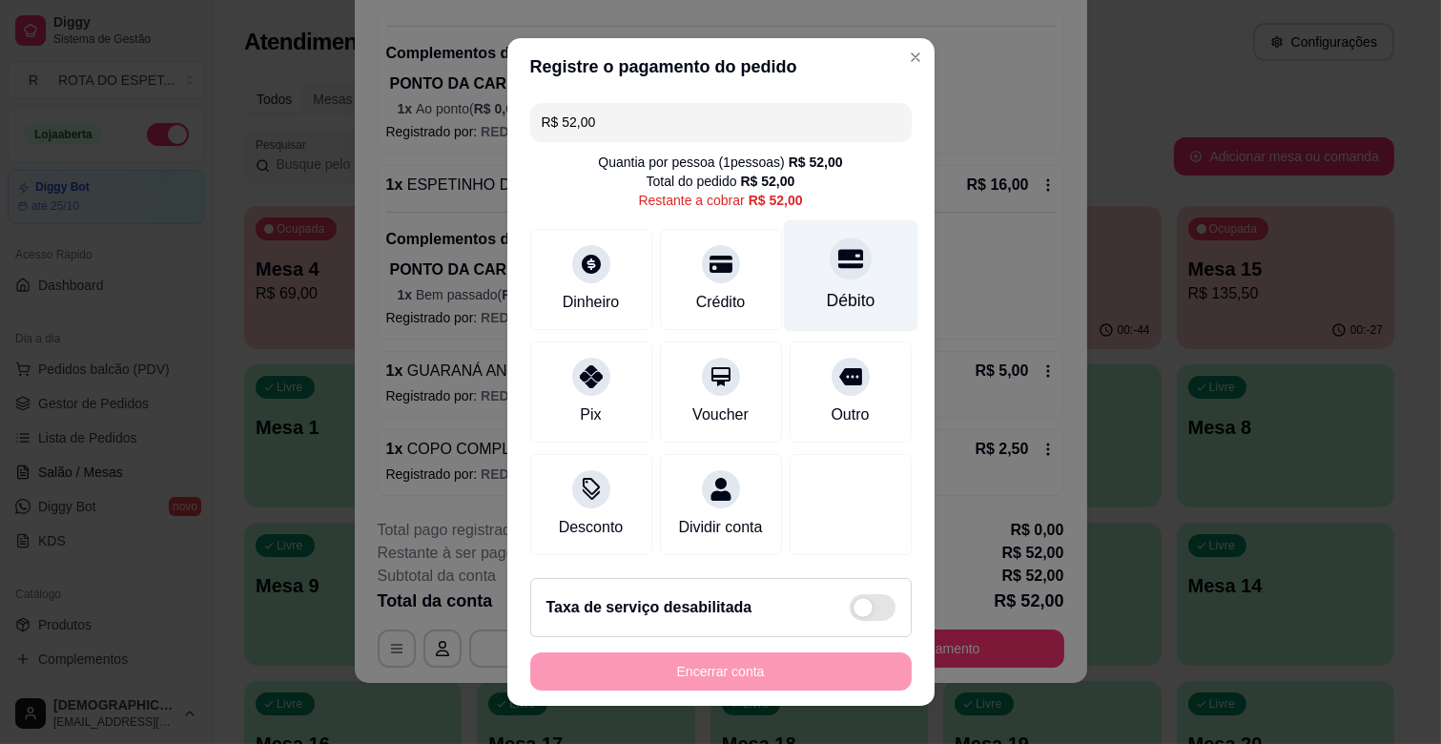
click at [839, 290] on div "Débito" at bounding box center [850, 300] width 49 height 25
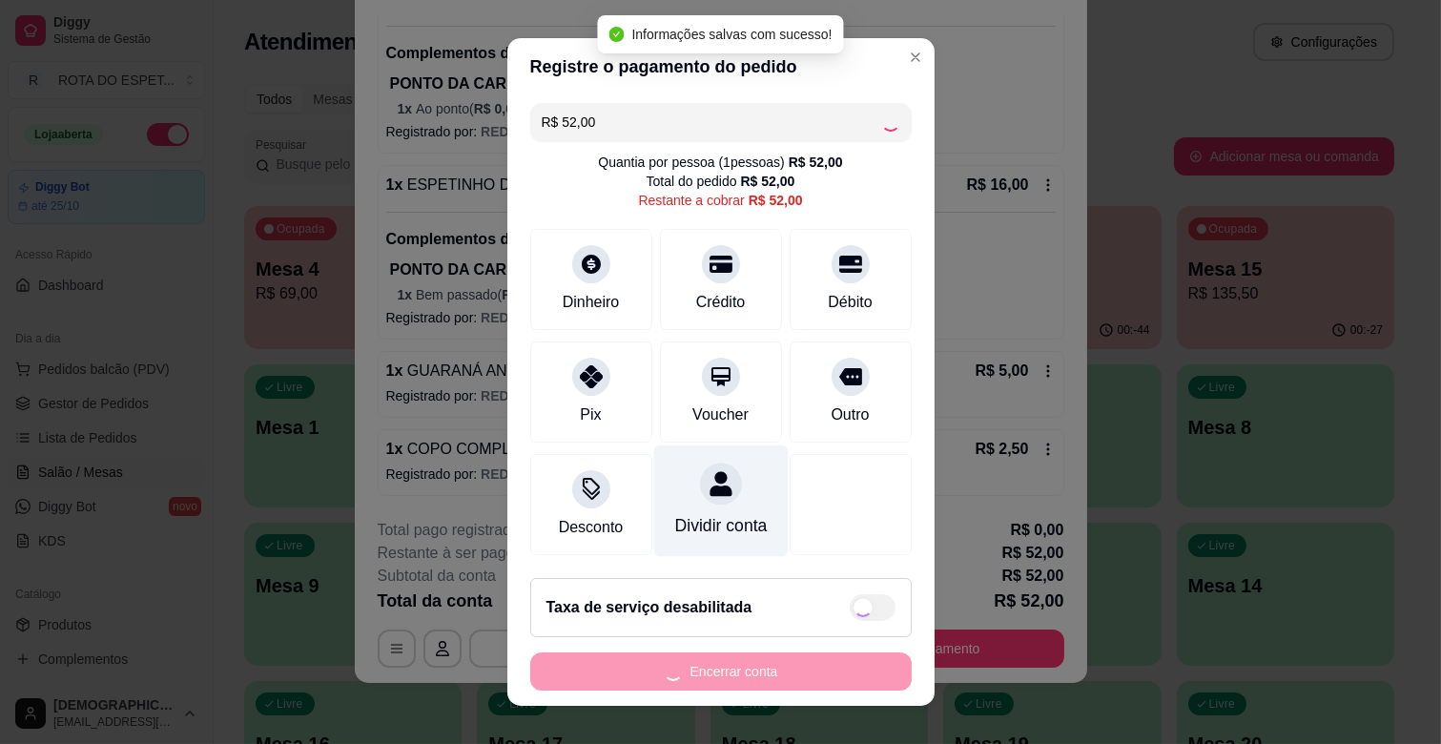
type input "R$ 0,00"
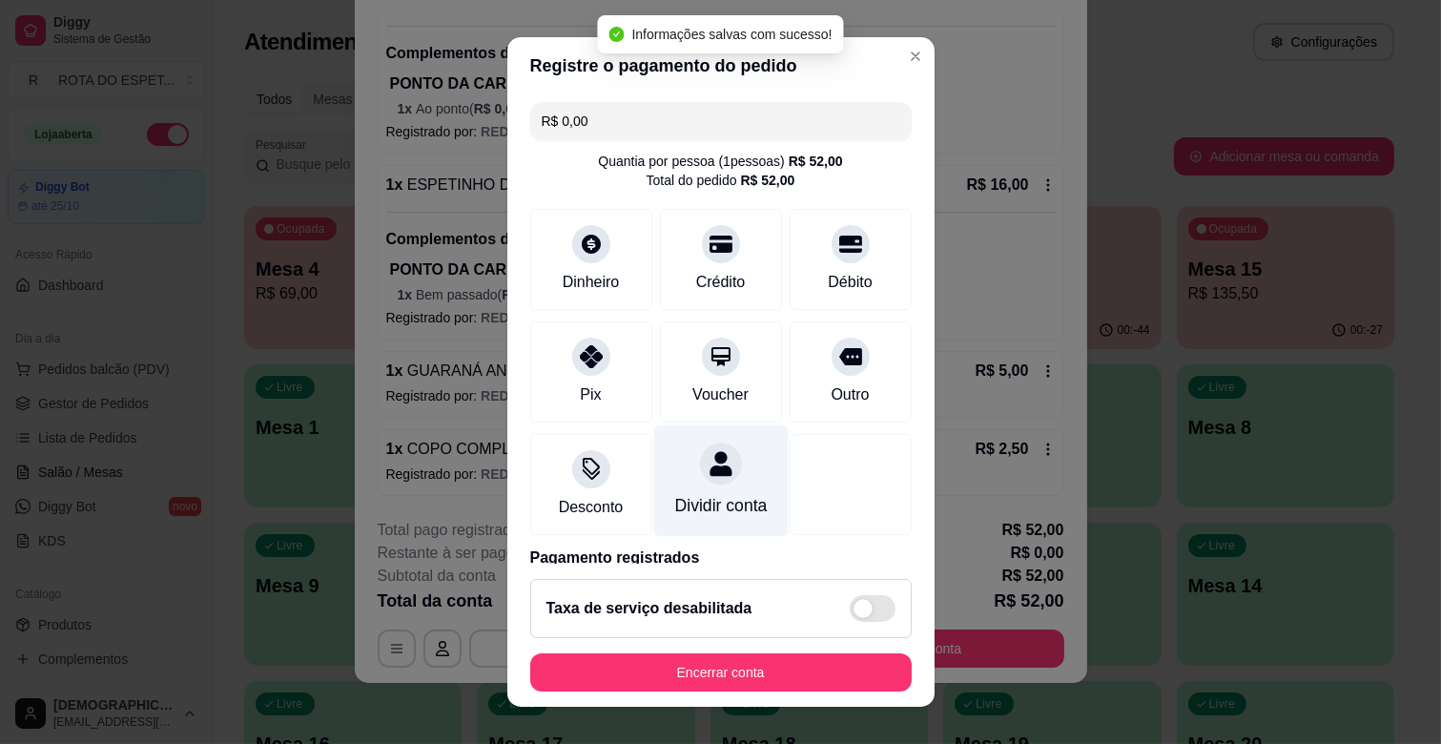
scroll to position [101, 0]
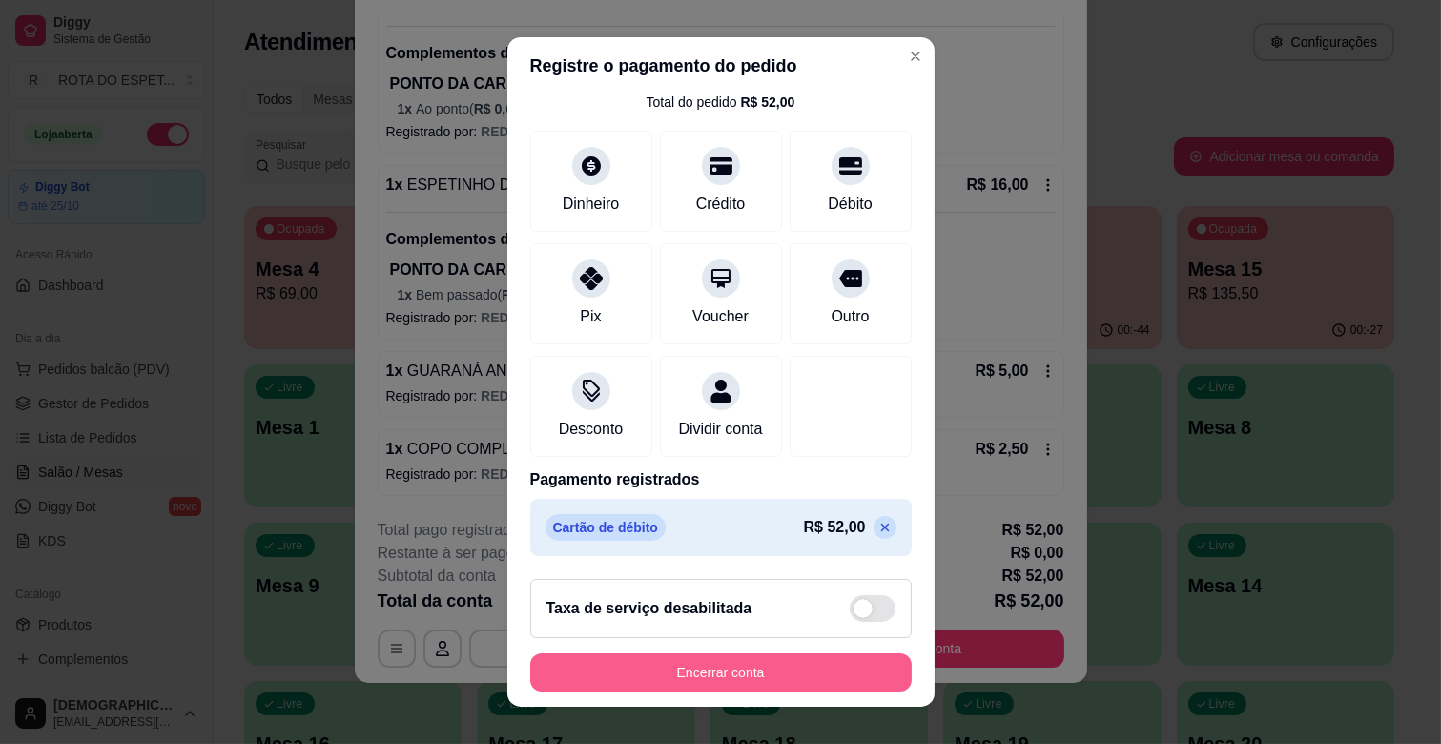
click at [770, 670] on button "Encerrar conta" at bounding box center [720, 672] width 381 height 38
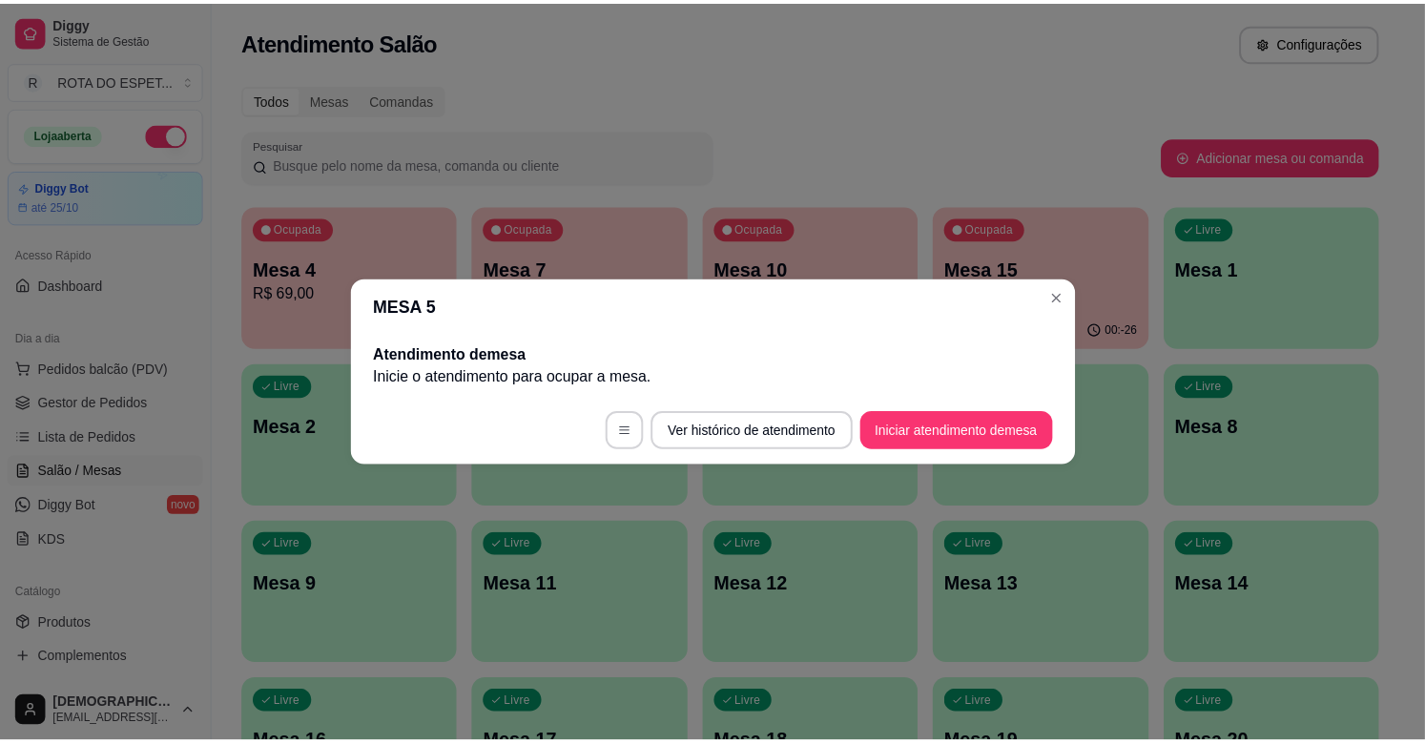
scroll to position [0, 0]
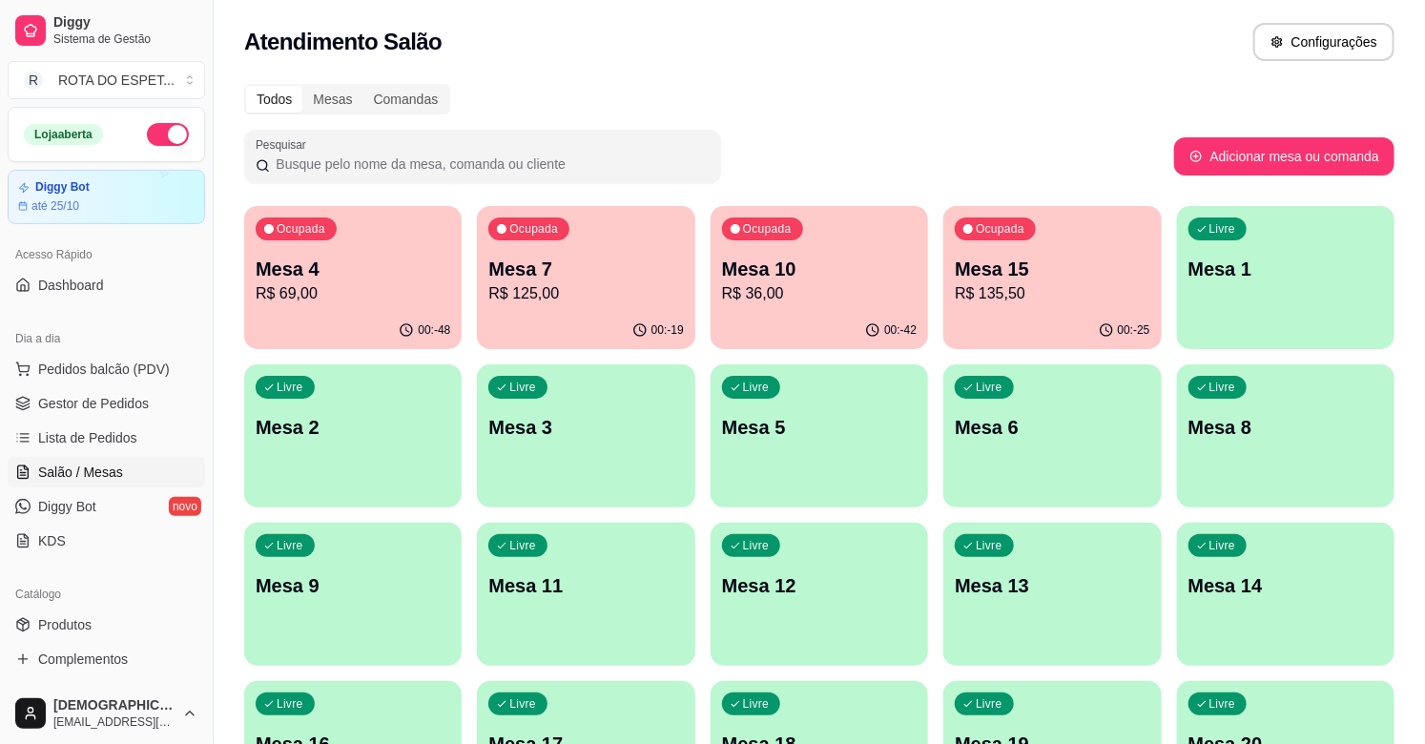
click at [87, 395] on span "Gestor de Pedidos" at bounding box center [93, 403] width 111 height 19
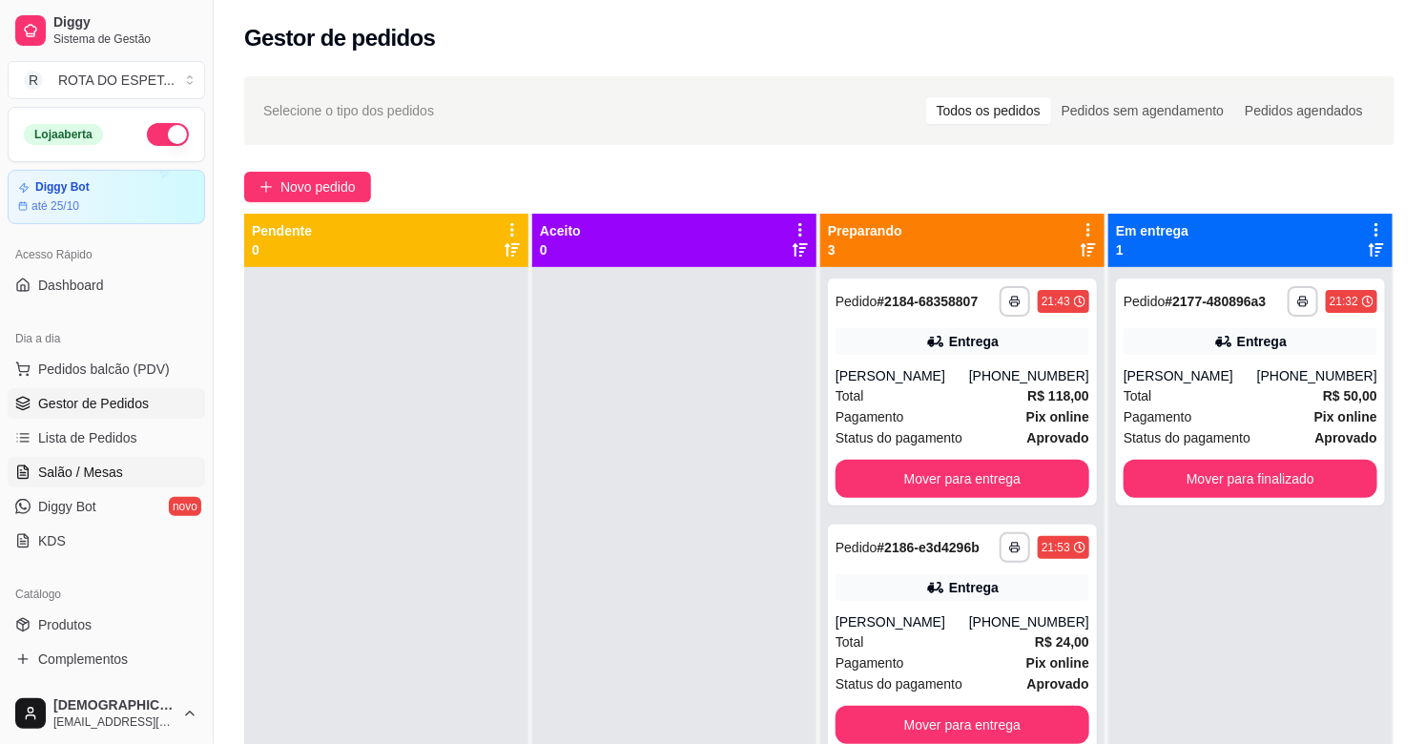
click at [64, 469] on span "Salão / Mesas" at bounding box center [80, 472] width 85 height 19
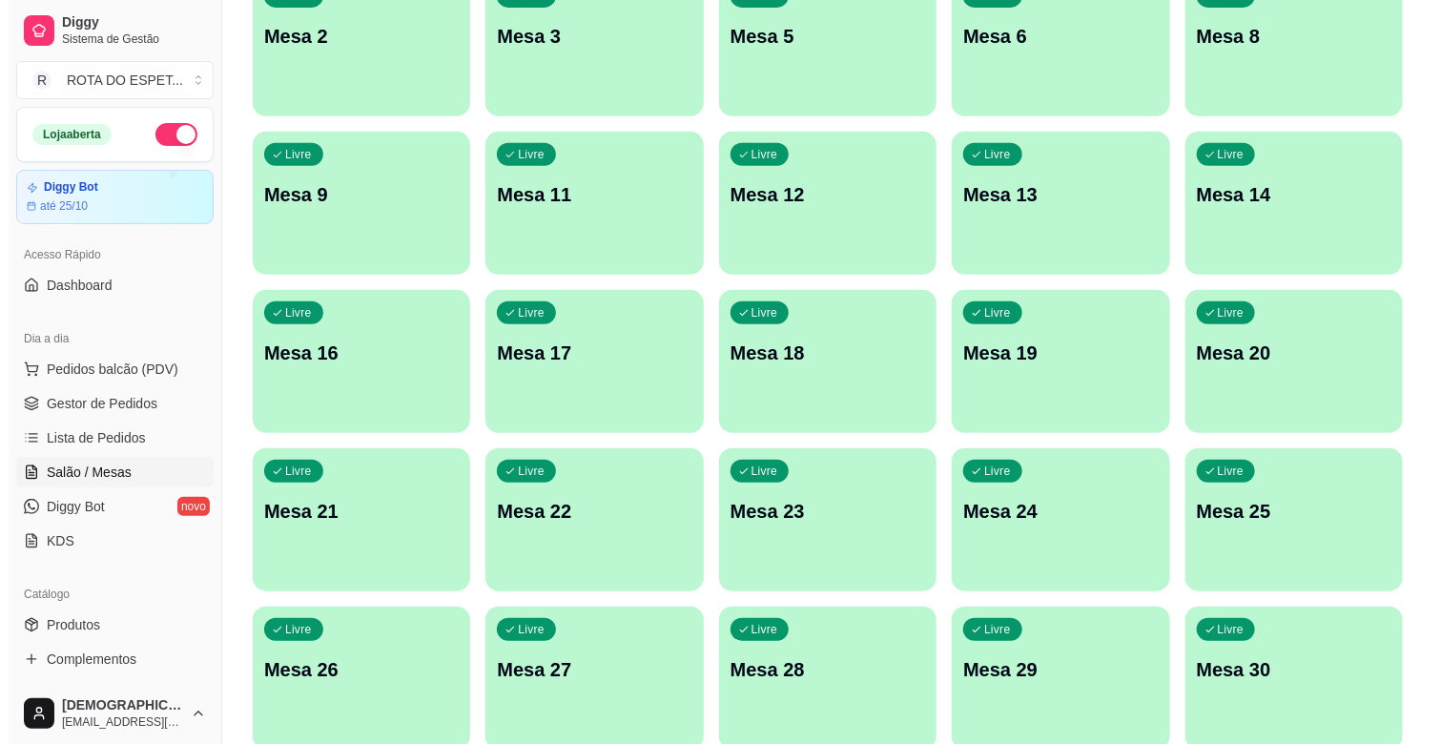
scroll to position [423, 0]
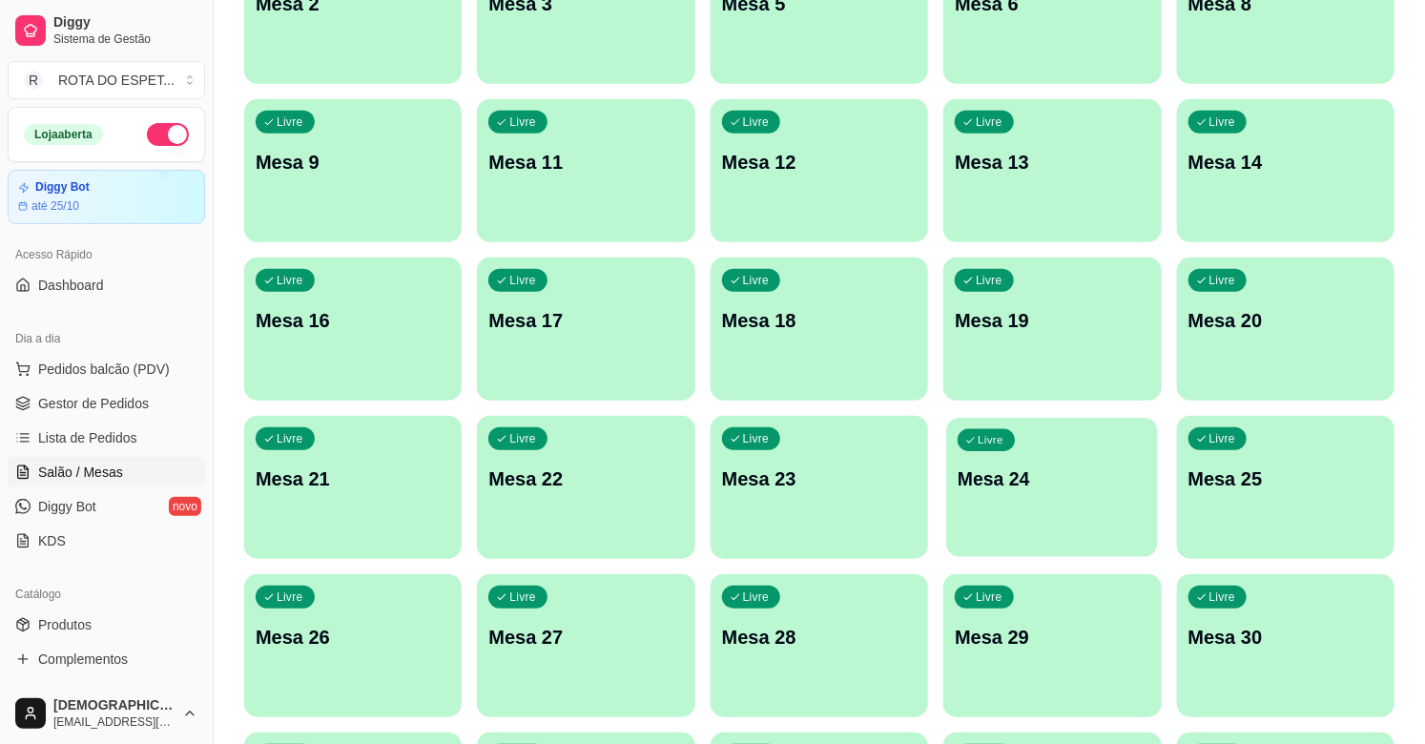
click at [1095, 484] on p "Mesa 24" at bounding box center [1052, 479] width 189 height 26
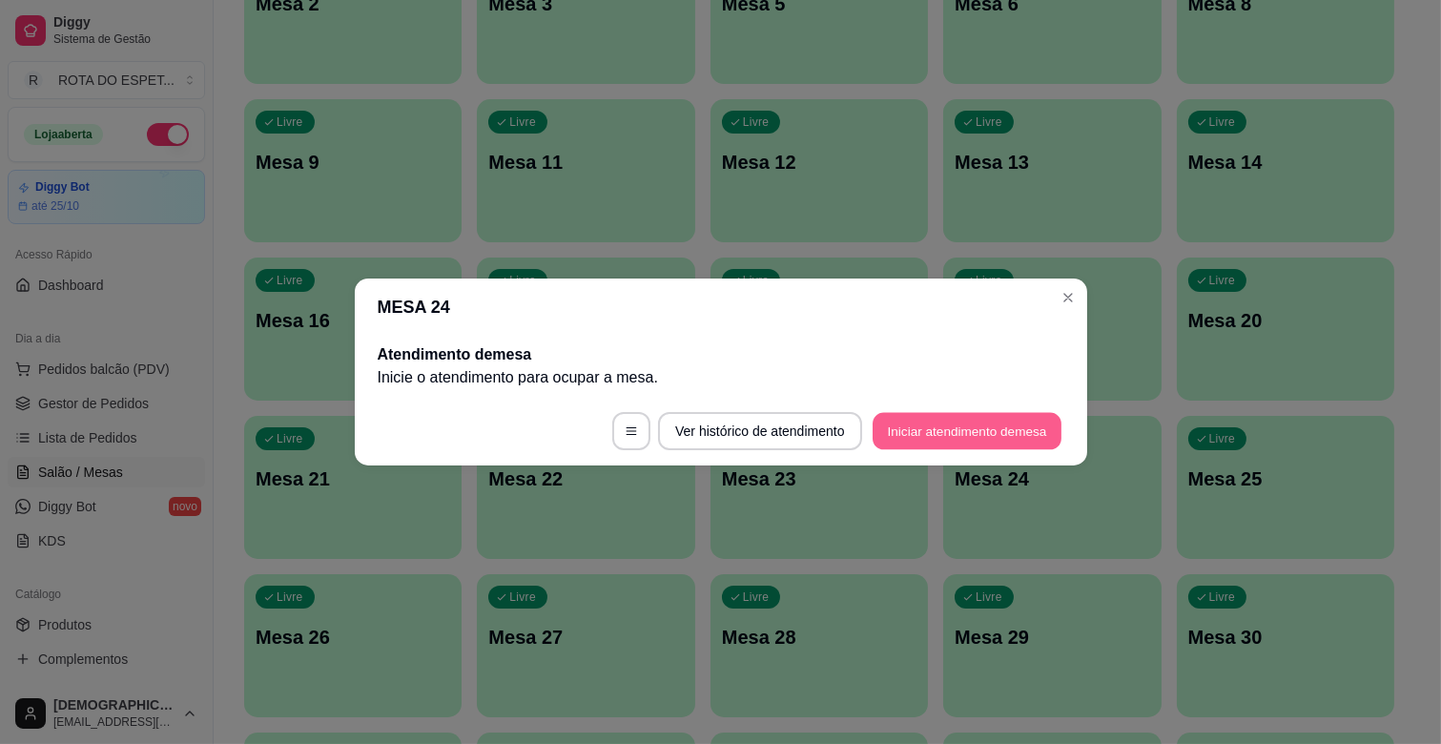
click at [1015, 416] on button "Iniciar atendimento de mesa" at bounding box center [967, 431] width 189 height 37
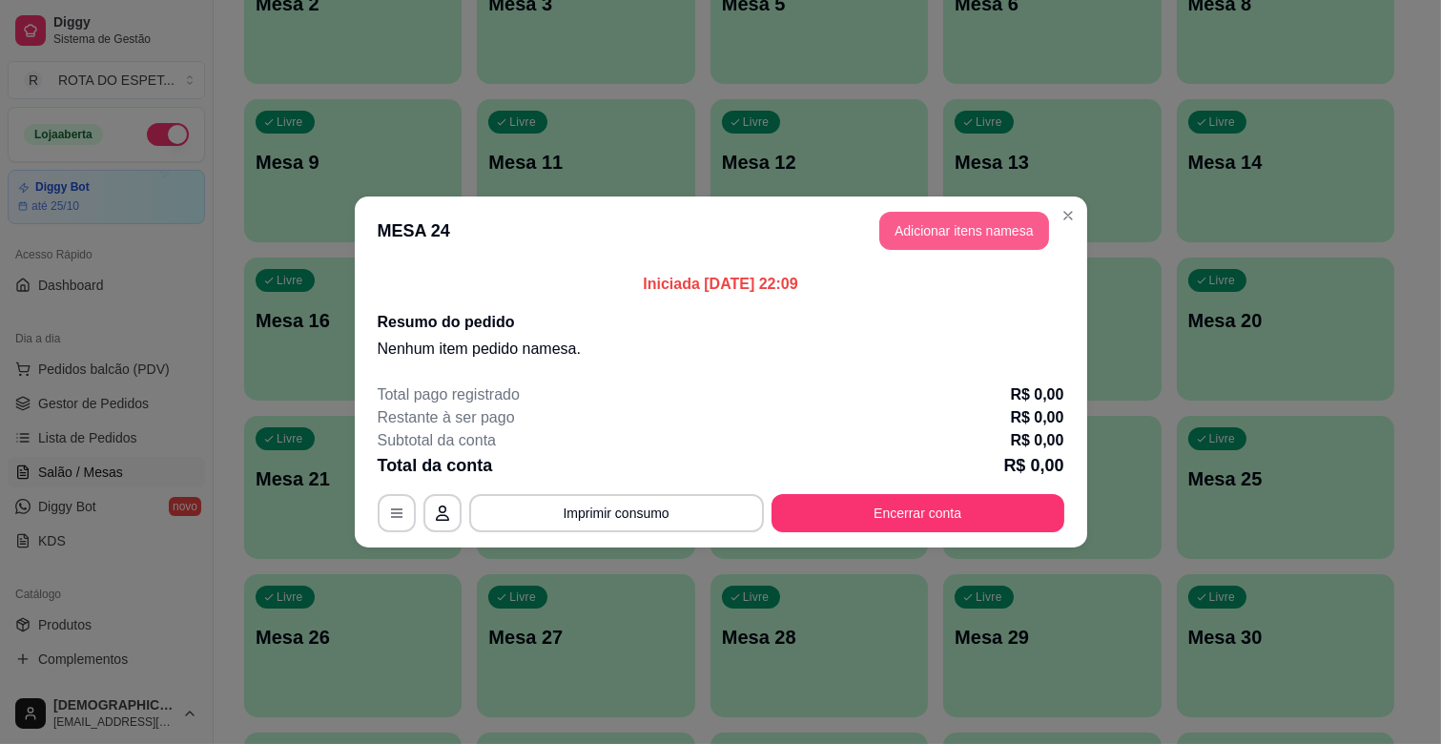
click at [1002, 231] on button "Adicionar itens na mesa" at bounding box center [964, 231] width 170 height 38
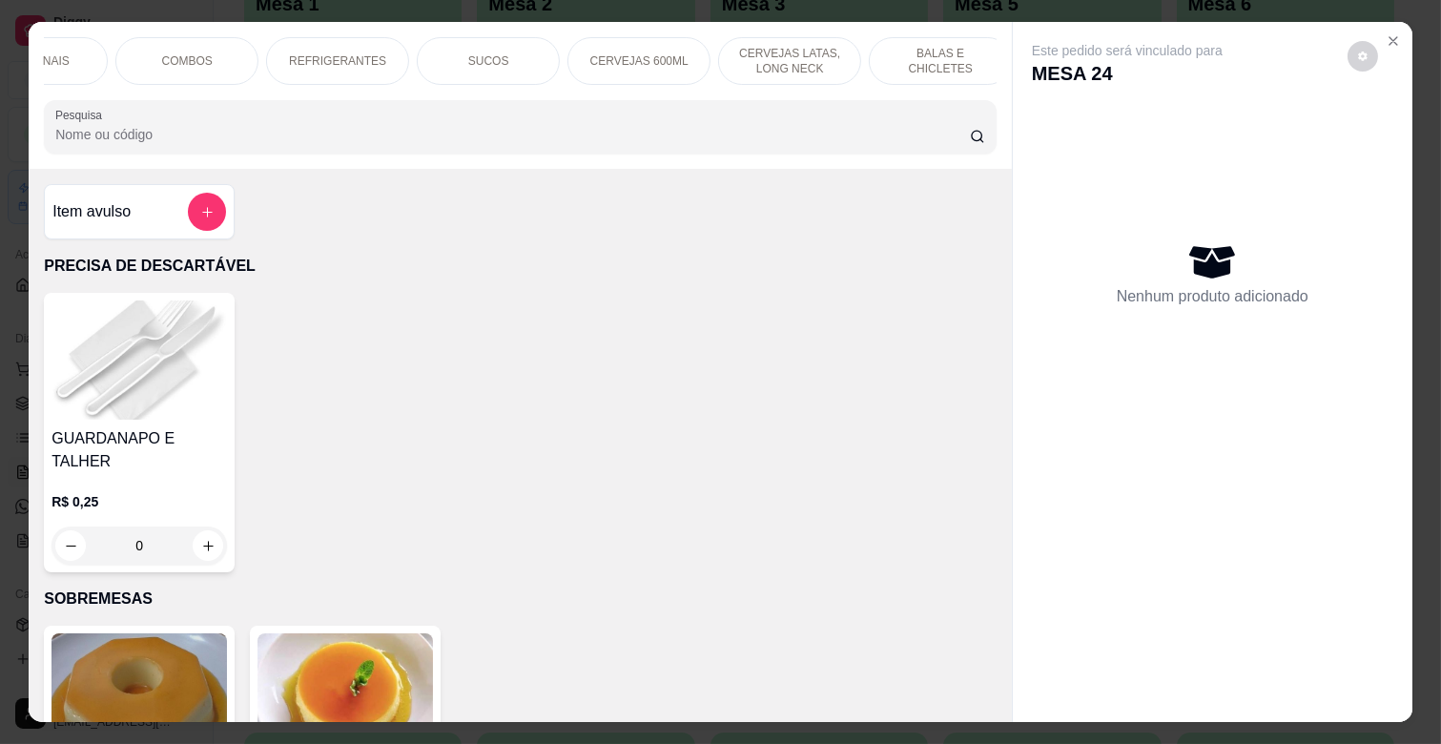
scroll to position [0, 834]
click at [233, 52] on div "COMBOS" at bounding box center [185, 61] width 143 height 48
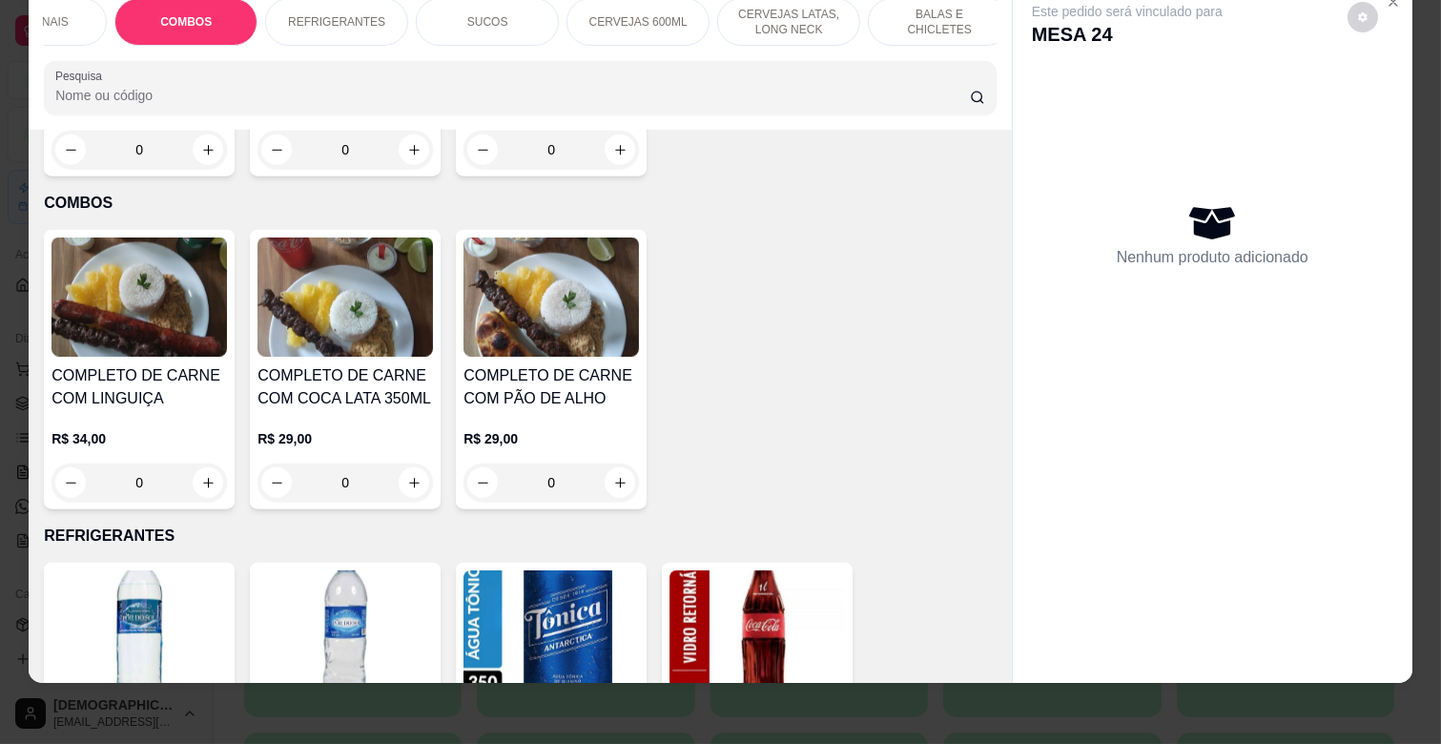
click at [621, 364] on h4 "COMPLETO DE CARNE COM PÃO DE ALHO" at bounding box center [551, 387] width 175 height 46
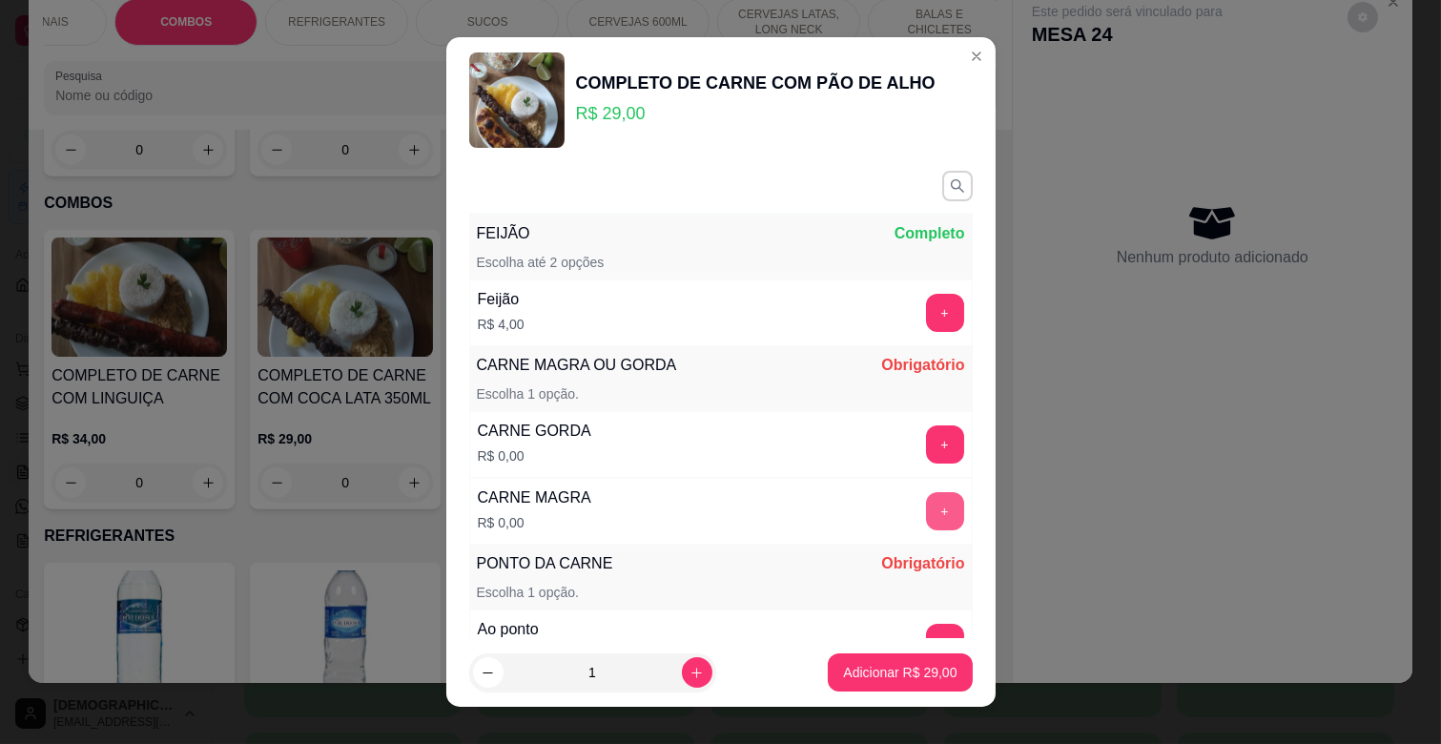
click at [926, 499] on button "+" at bounding box center [945, 511] width 38 height 38
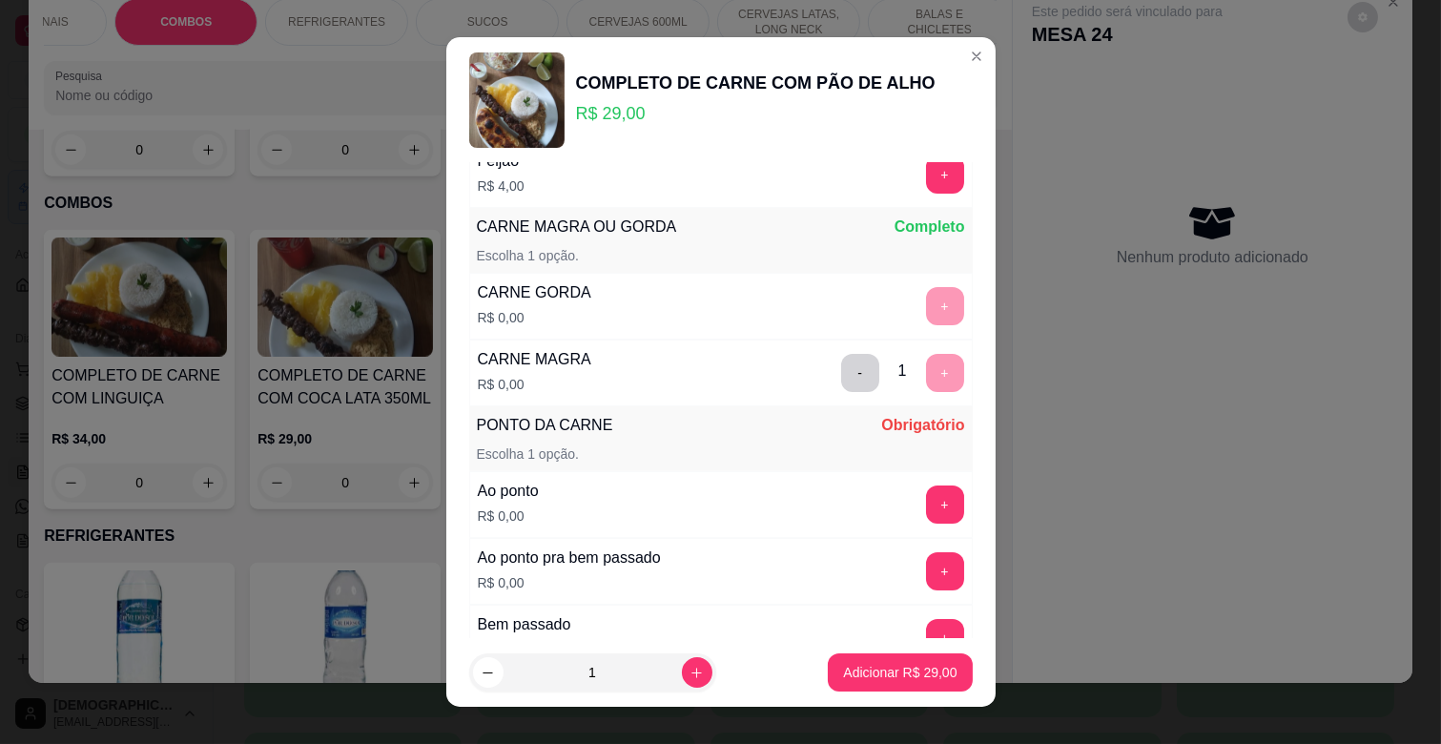
scroll to position [212, 0]
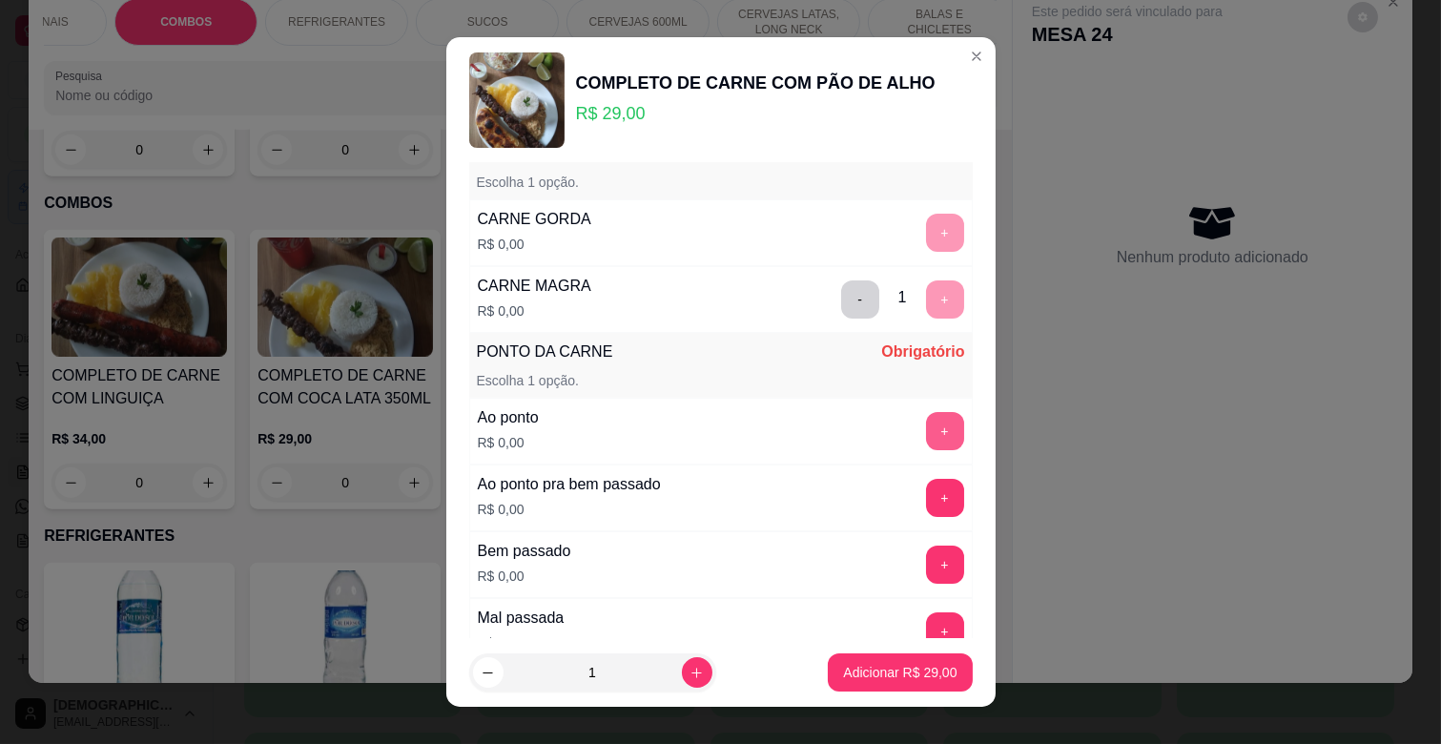
click at [926, 429] on button "+" at bounding box center [945, 431] width 38 height 38
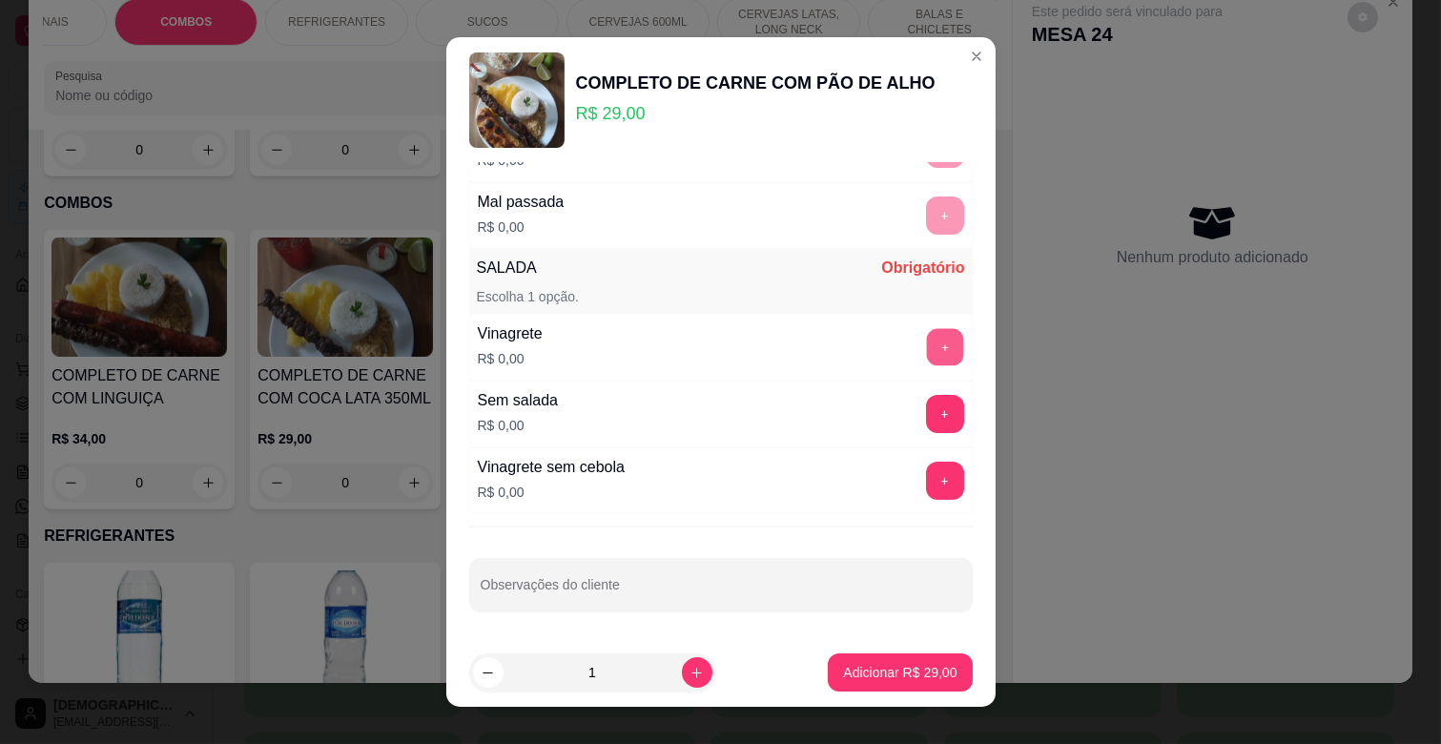
click at [926, 344] on button "+" at bounding box center [944, 347] width 37 height 37
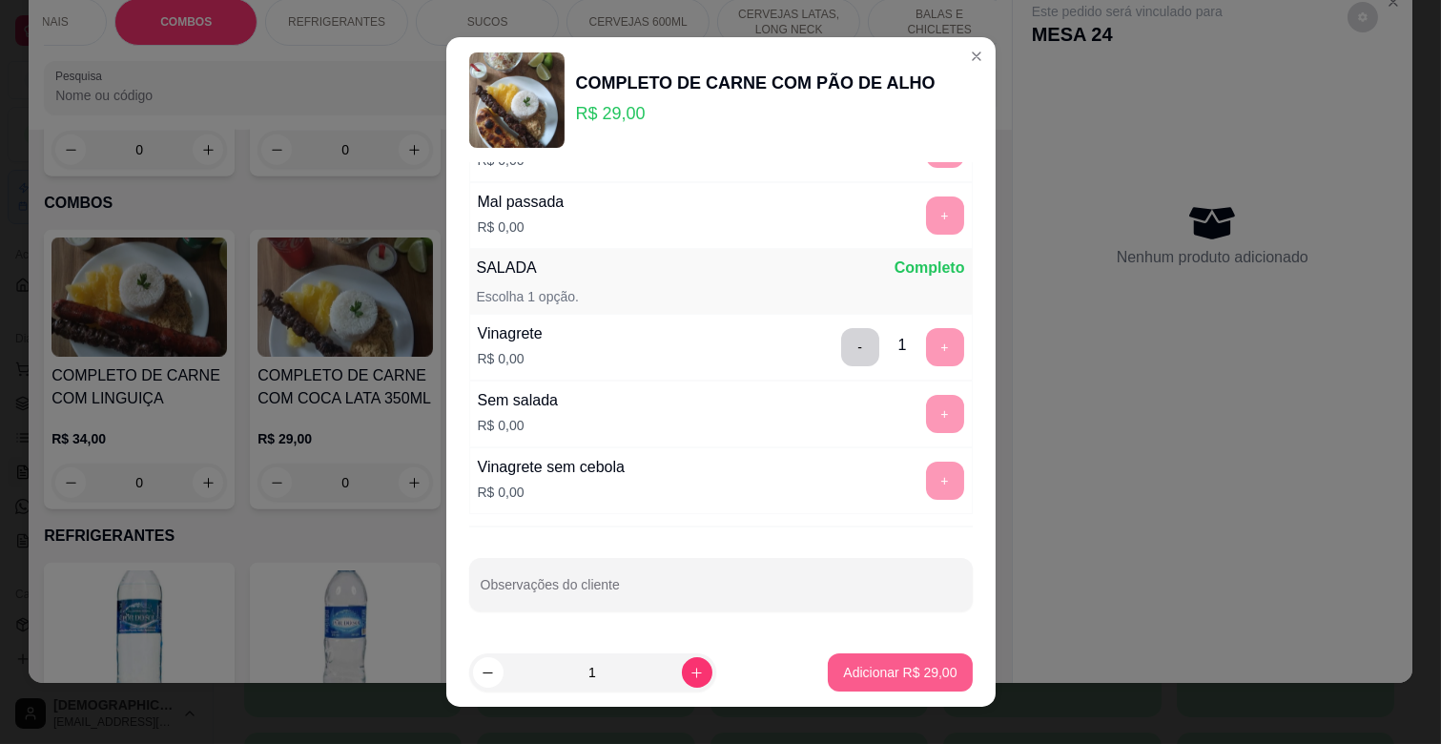
click at [881, 663] on p "Adicionar R$ 29,00" at bounding box center [899, 672] width 113 height 19
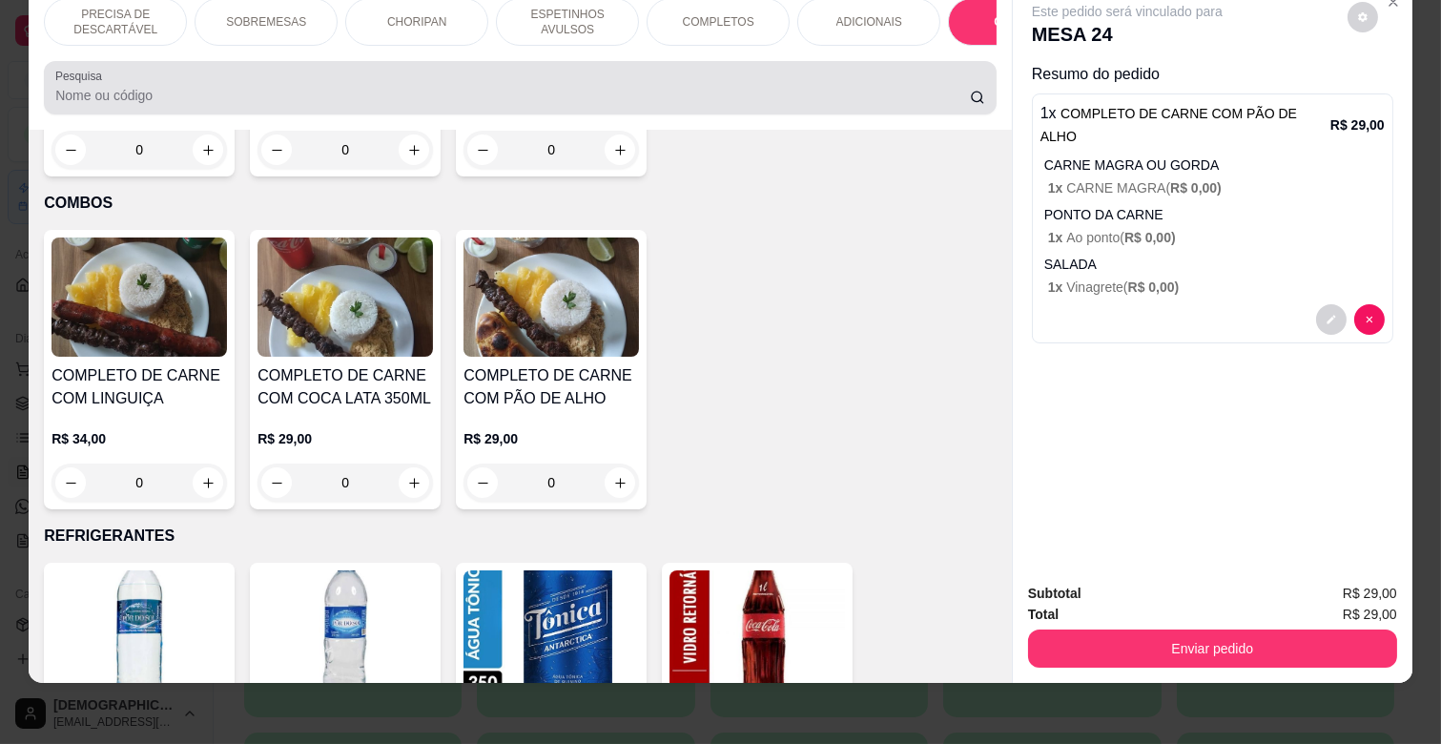
scroll to position [0, 0]
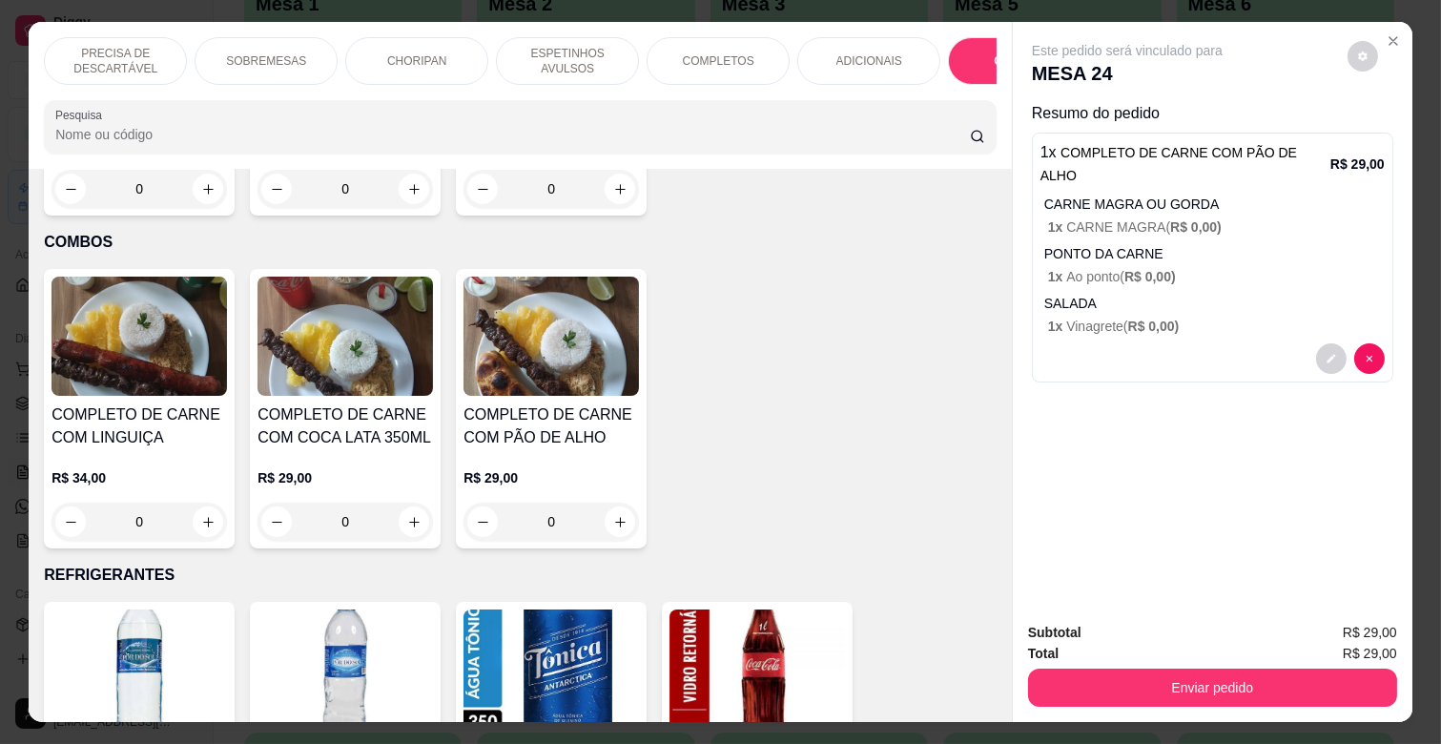
click at [587, 52] on p "ESPETINHOS AVULSOS" at bounding box center [567, 61] width 111 height 31
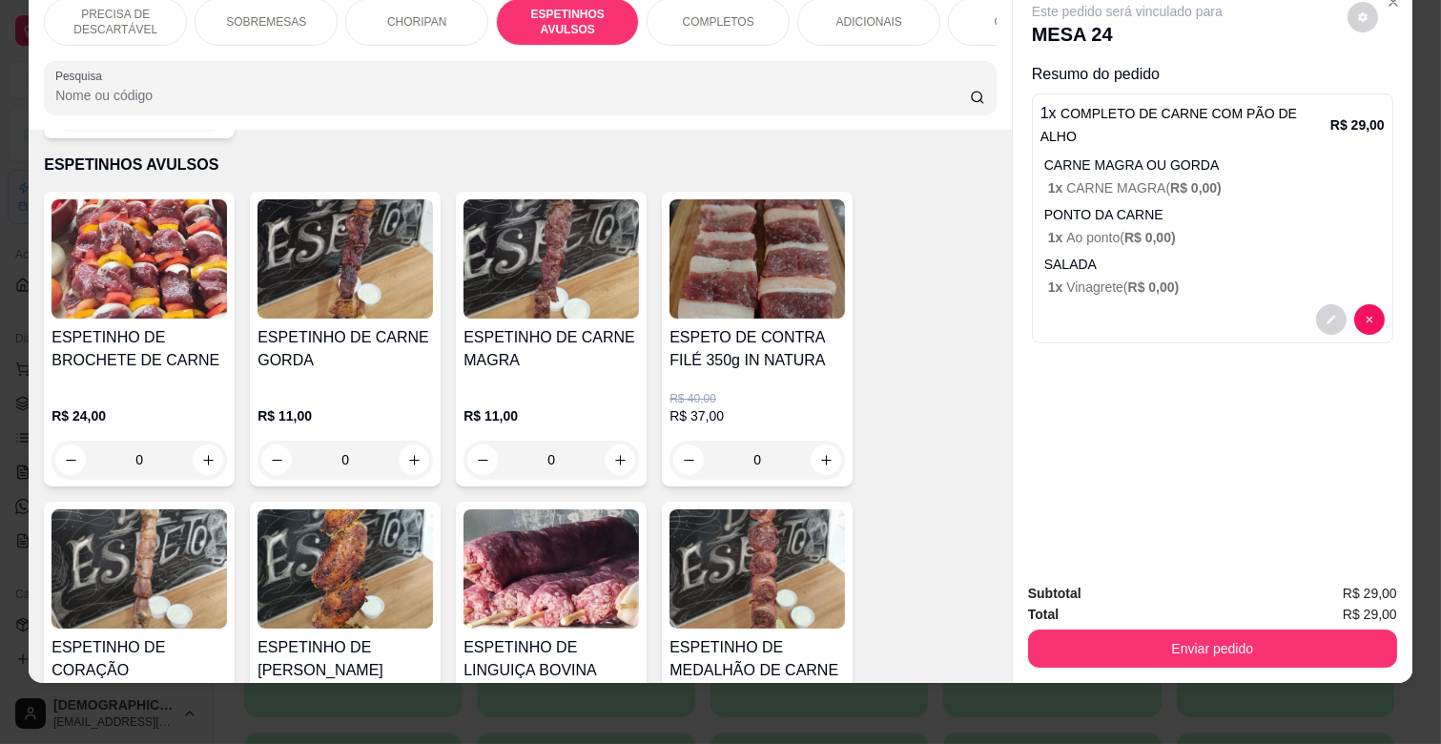
scroll to position [1265, 0]
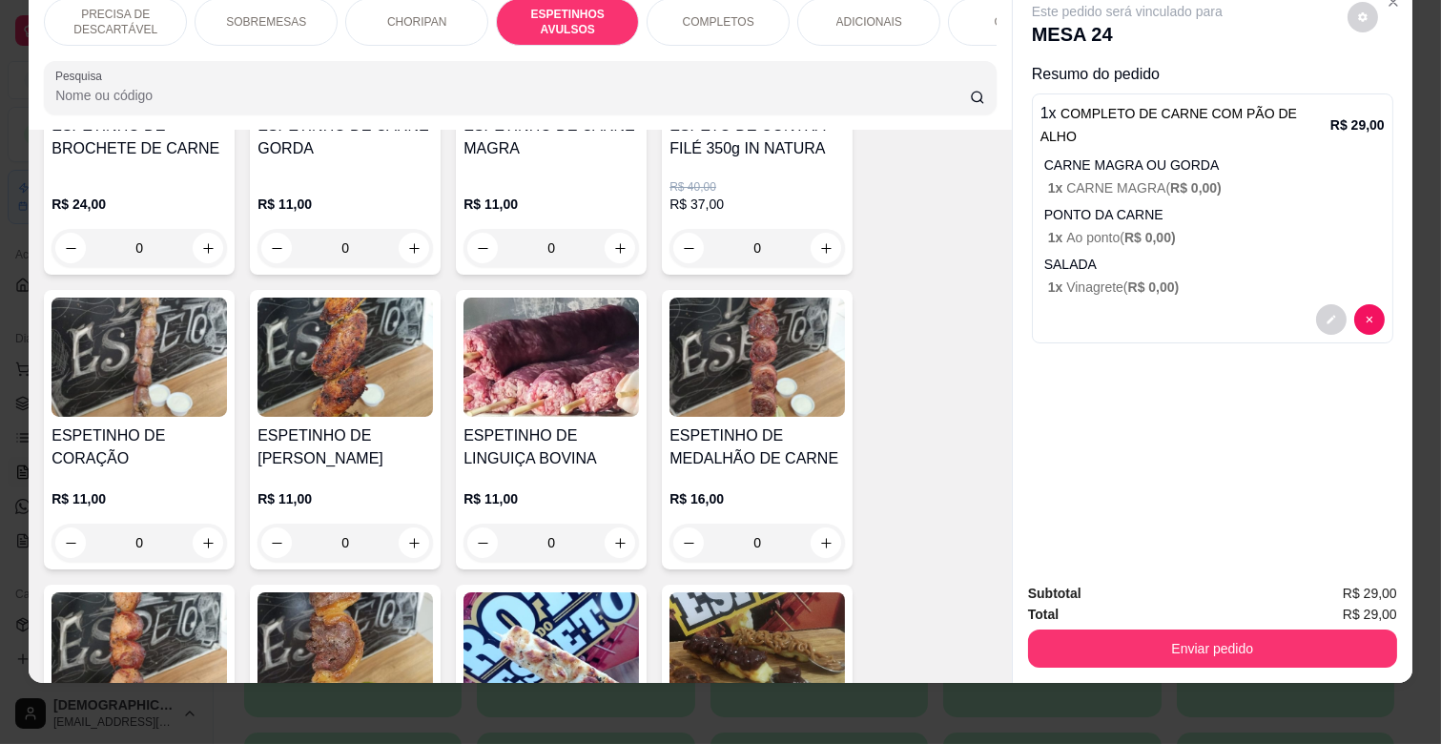
click at [549, 424] on h4 "ESPETINHO DE LINGUIÇA BOVINA" at bounding box center [551, 447] width 175 height 46
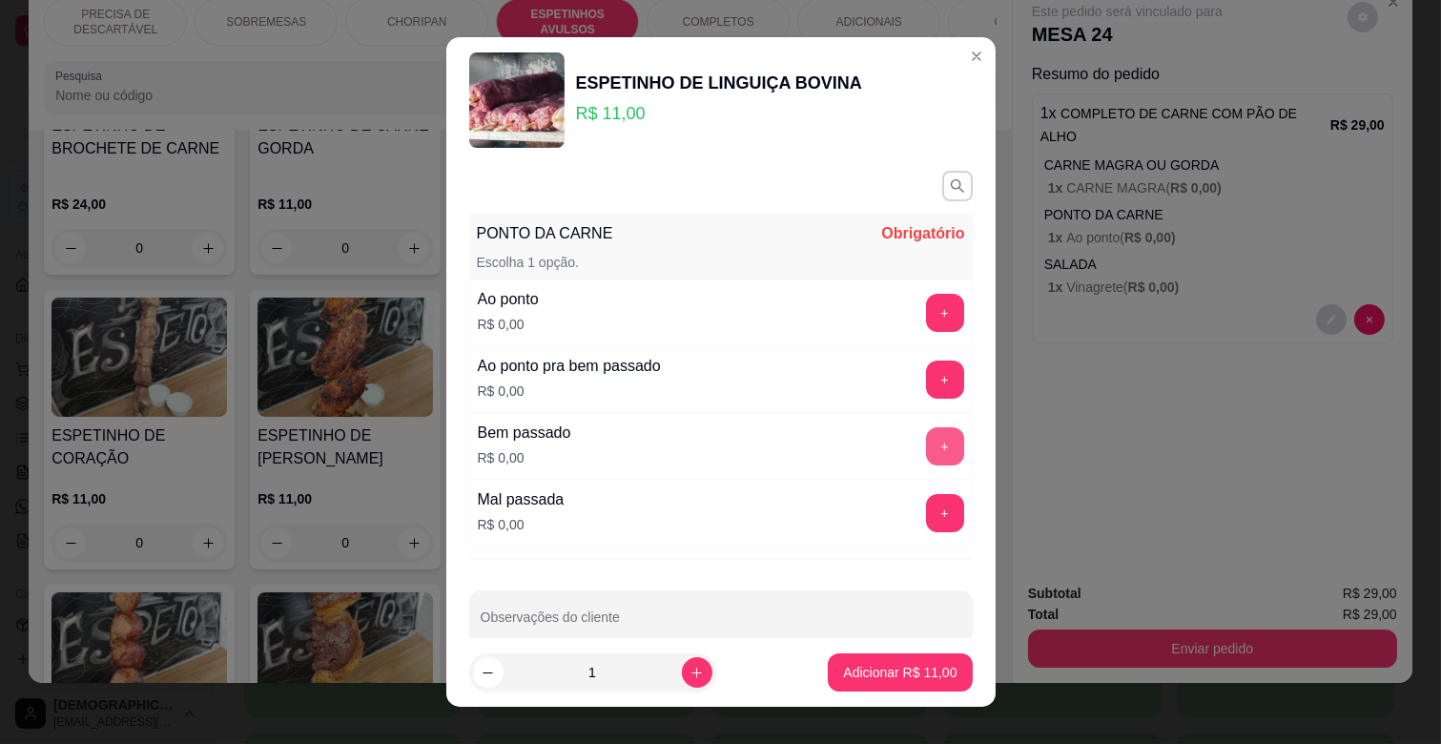
click at [926, 440] on button "+" at bounding box center [945, 446] width 38 height 38
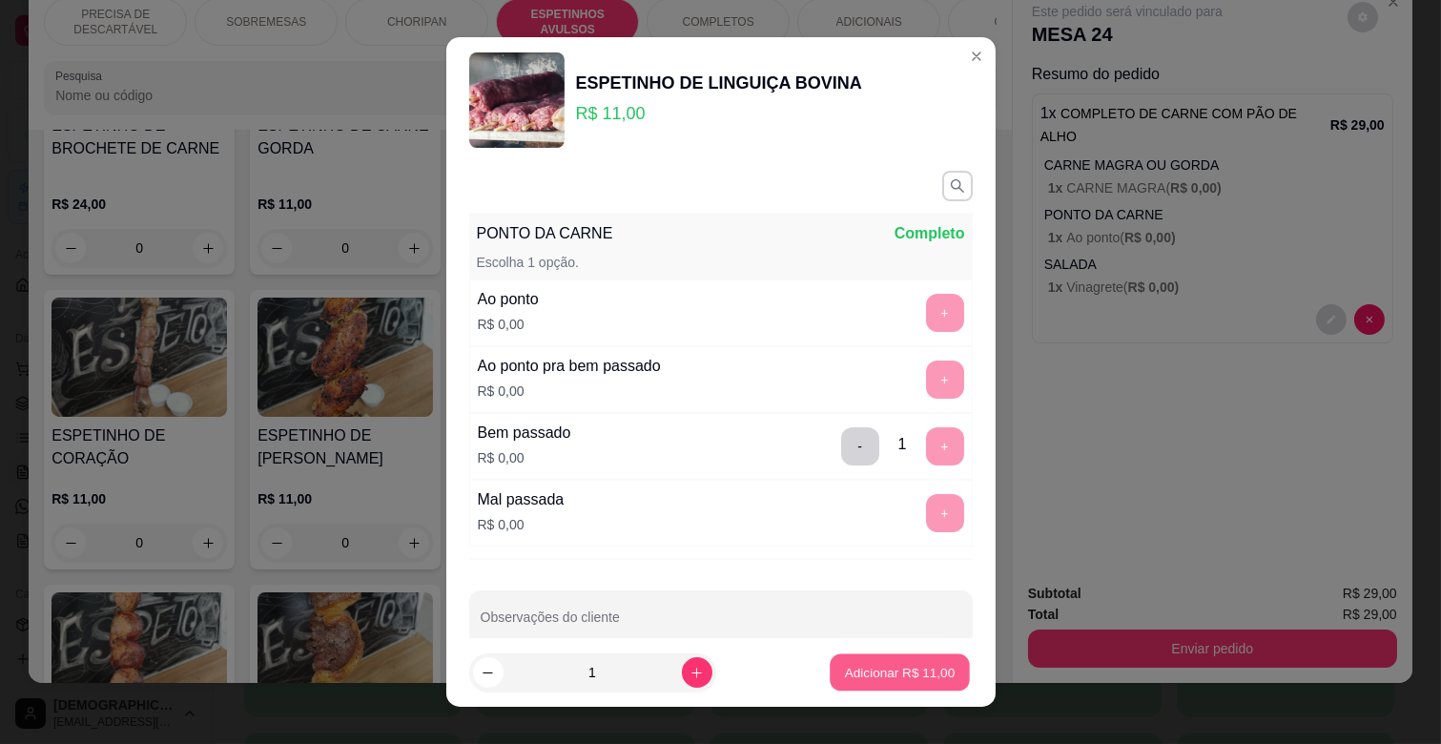
click at [885, 663] on p "Adicionar R$ 11,00" at bounding box center [900, 672] width 111 height 18
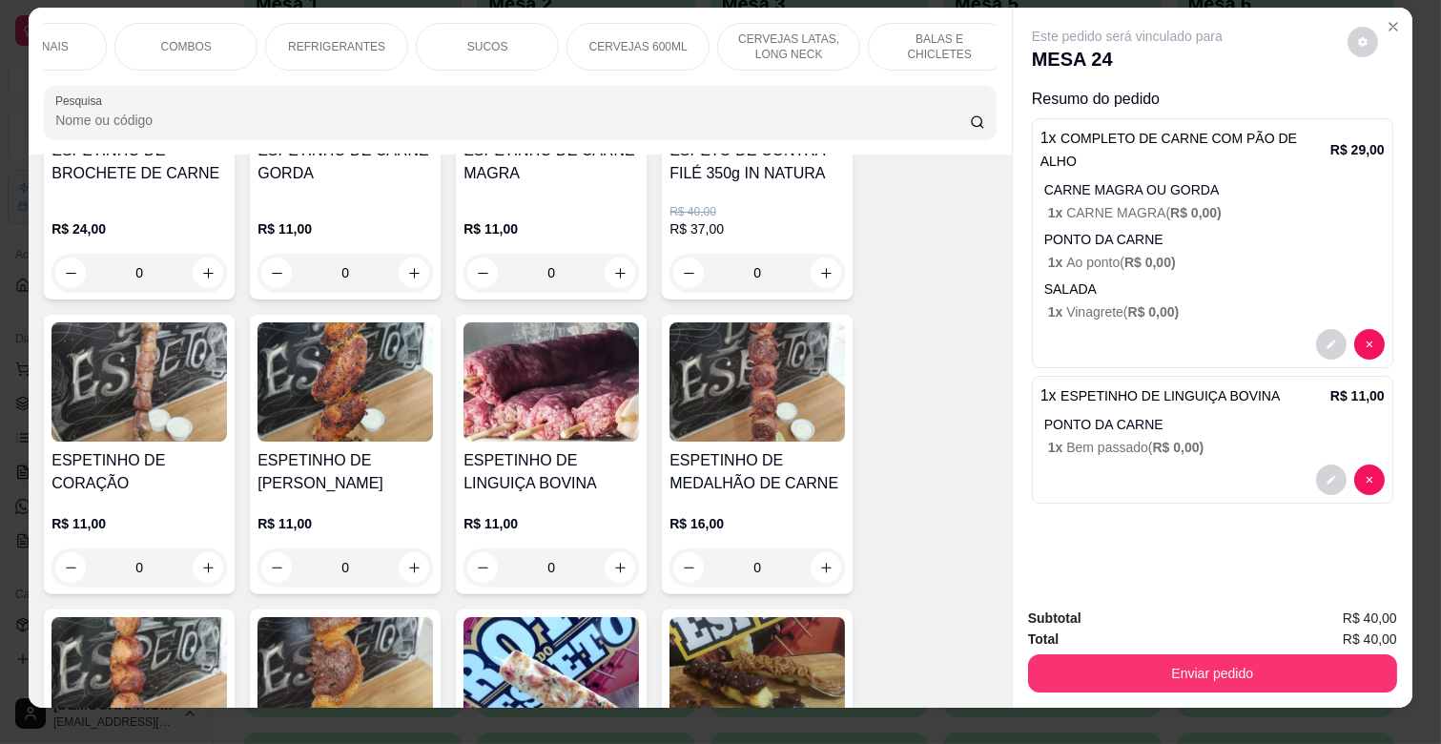
scroll to position [0, 0]
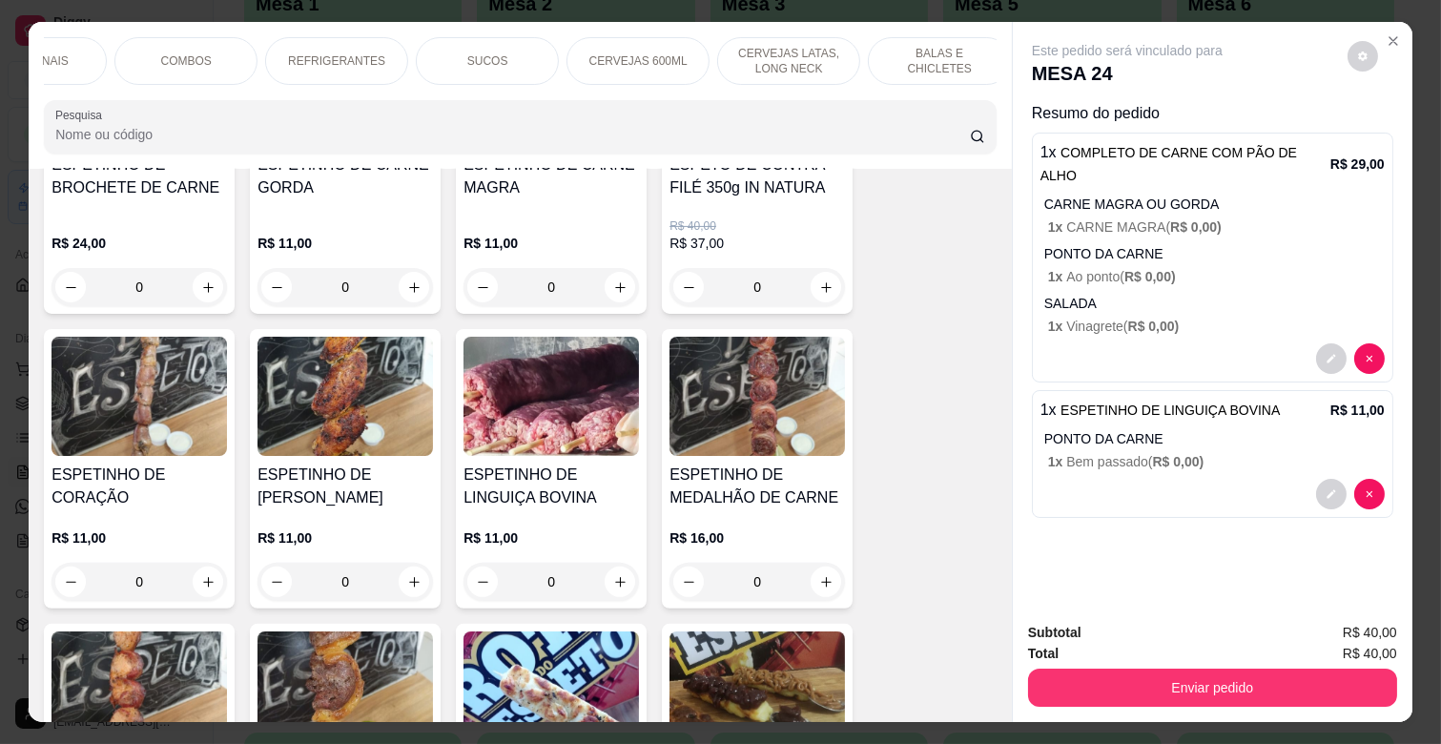
click at [148, 52] on div "COMBOS" at bounding box center [185, 61] width 143 height 48
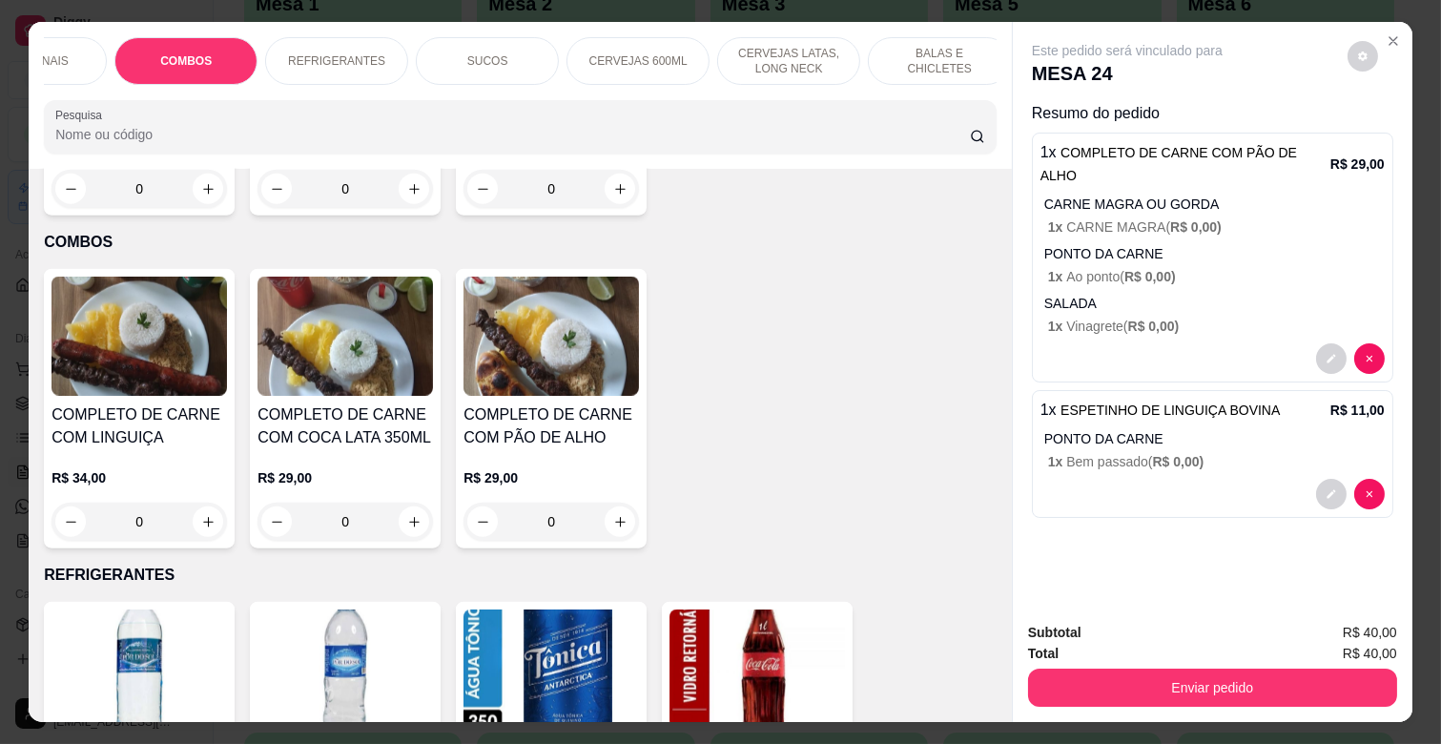
scroll to position [46, 0]
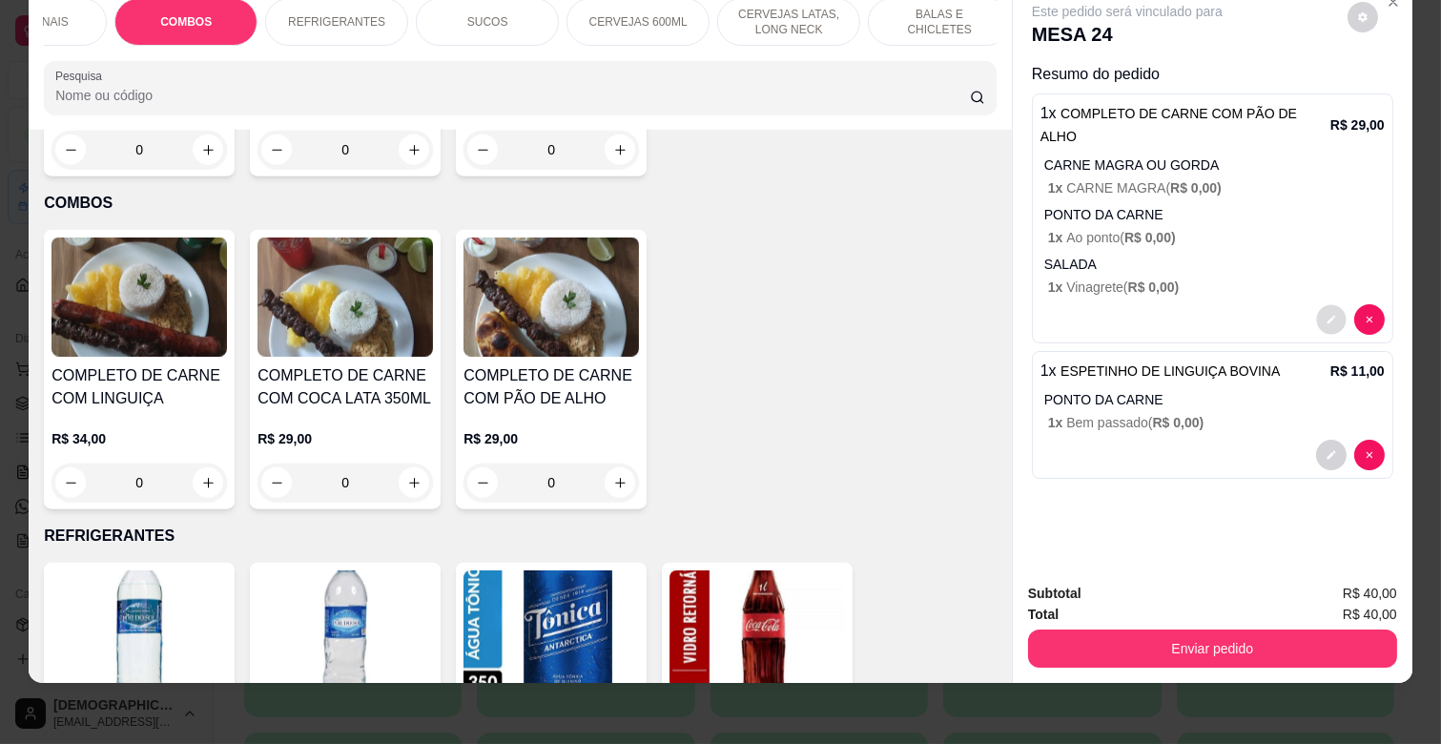
click at [1326, 315] on icon "decrease-product-quantity" at bounding box center [1331, 320] width 11 height 11
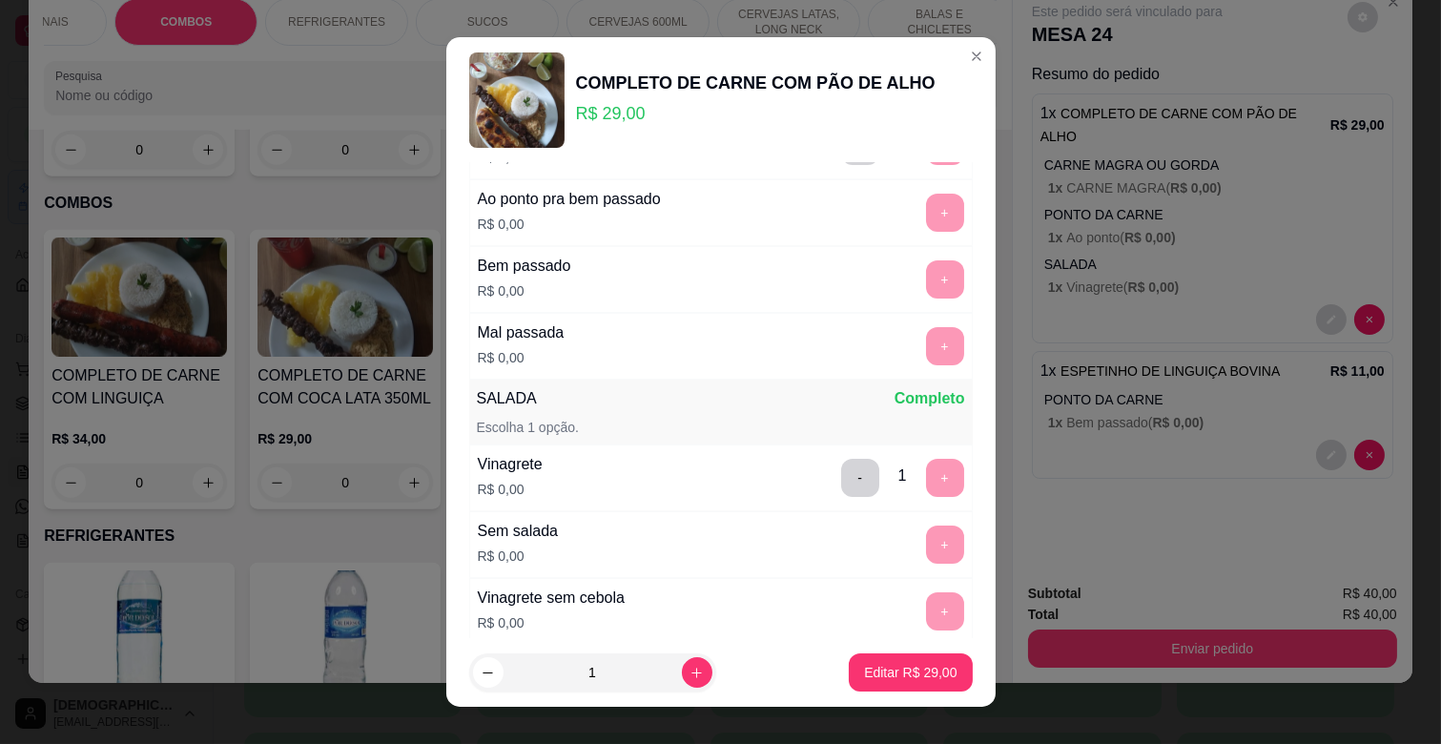
scroll to position [529, 0]
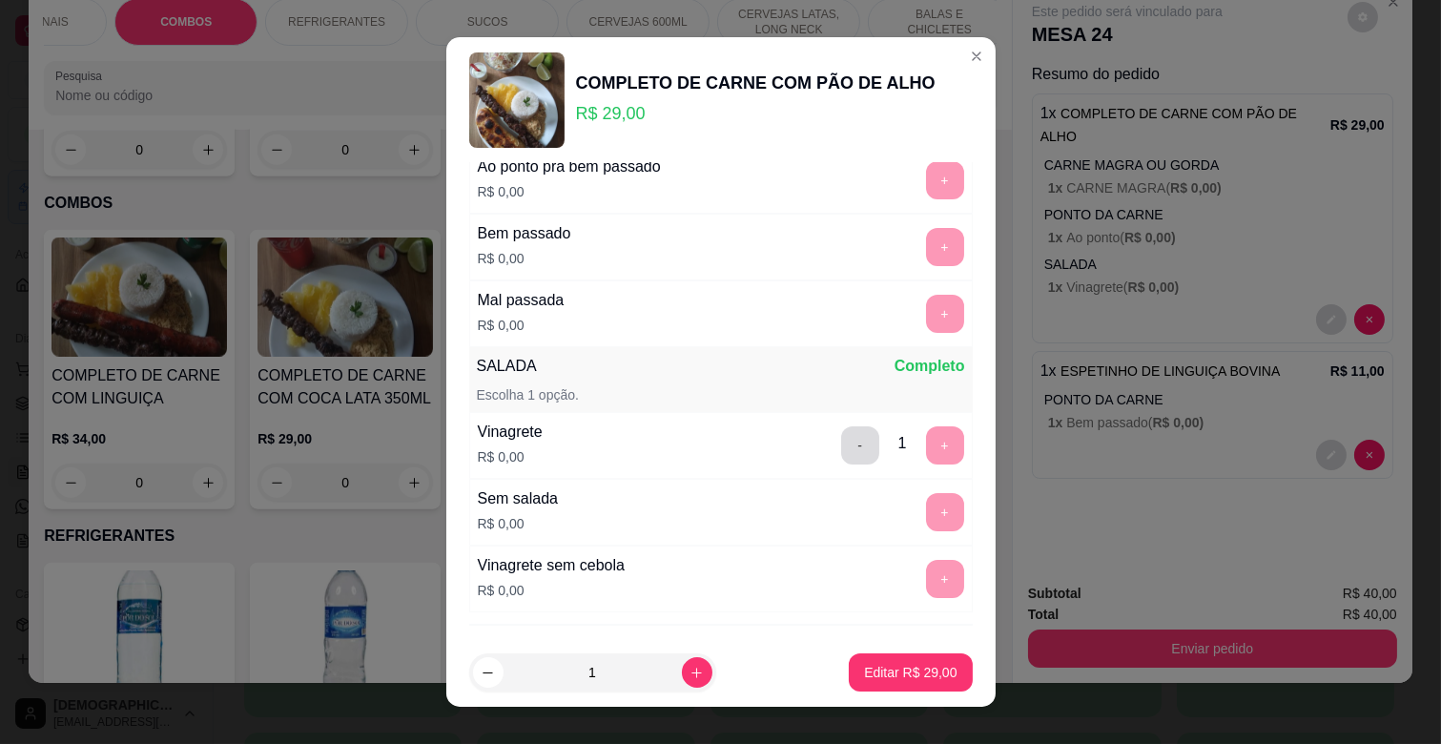
click at [841, 446] on button "-" at bounding box center [860, 445] width 38 height 38
click at [926, 453] on button "+" at bounding box center [945, 445] width 38 height 38
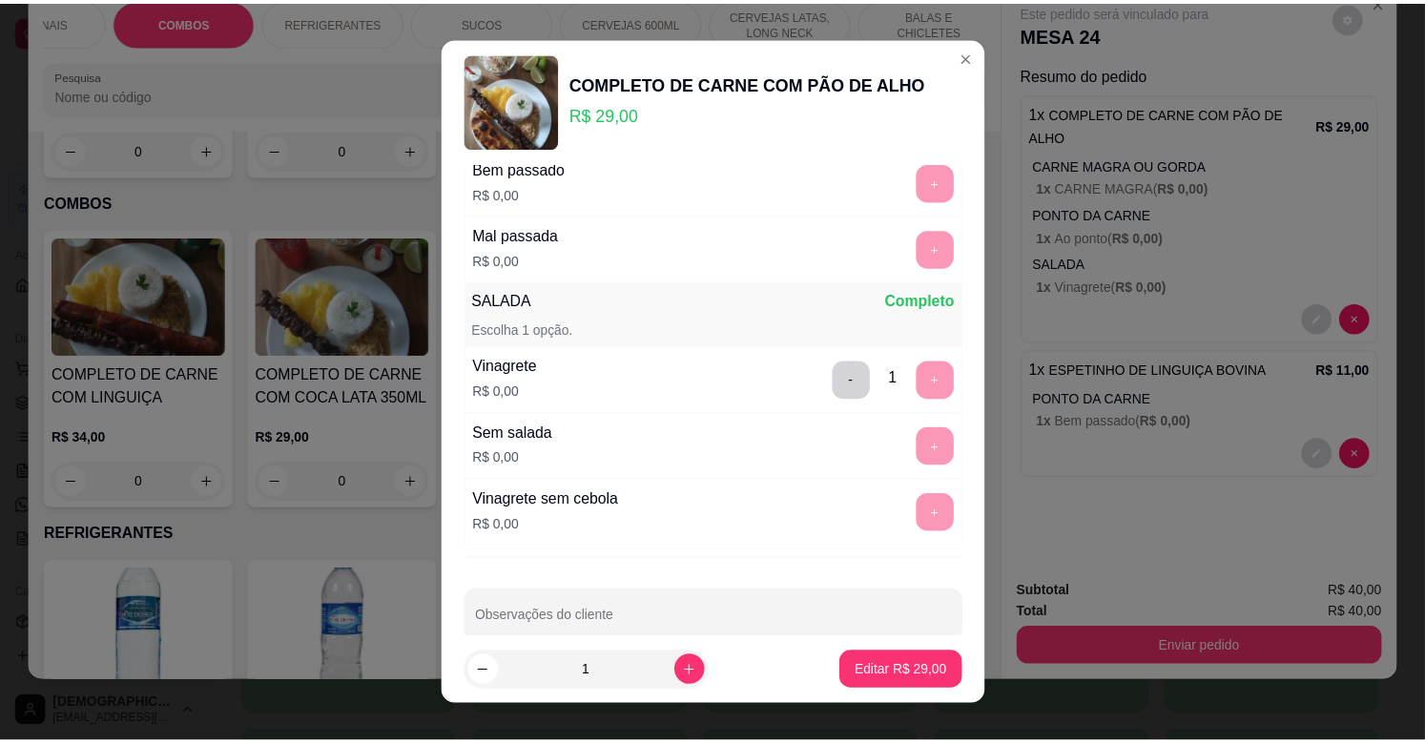
scroll to position [629, 0]
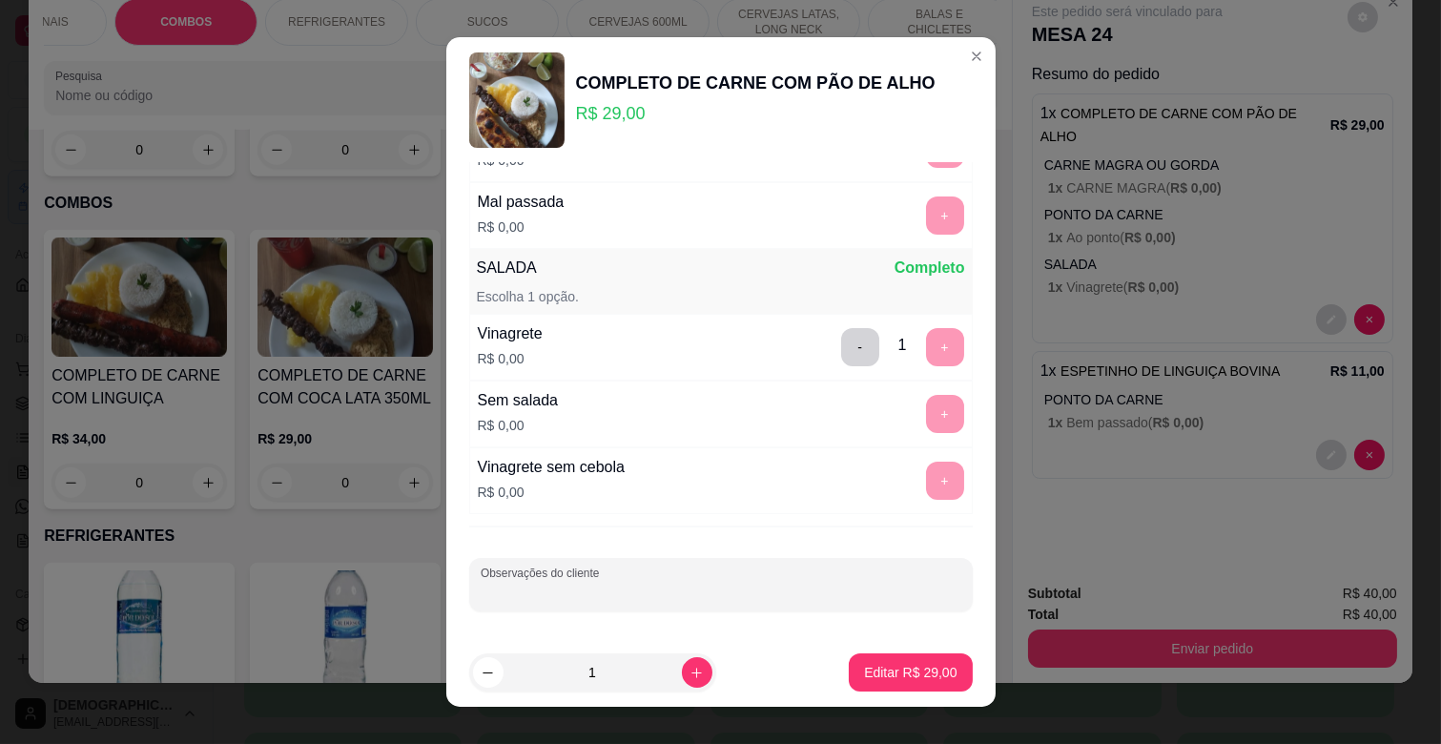
click at [620, 594] on input "Observações do cliente" at bounding box center [721, 592] width 481 height 19
type input "REPOLHO"
click at [914, 645] on footer "1 Editar R$ 29,00" at bounding box center [720, 672] width 549 height 69
click at [903, 670] on p "Editar R$ 29,00" at bounding box center [910, 672] width 93 height 19
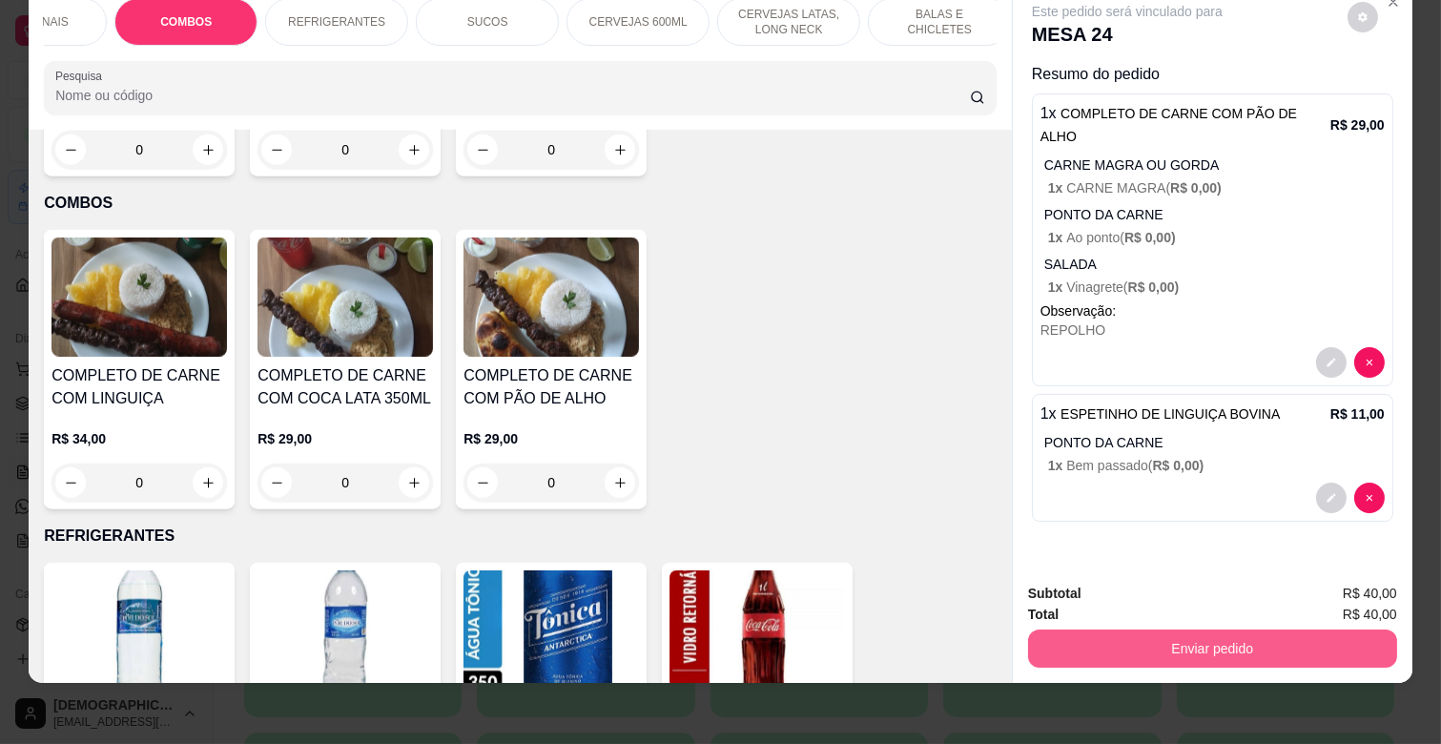
click at [1190, 639] on button "Enviar pedido" at bounding box center [1212, 648] width 369 height 38
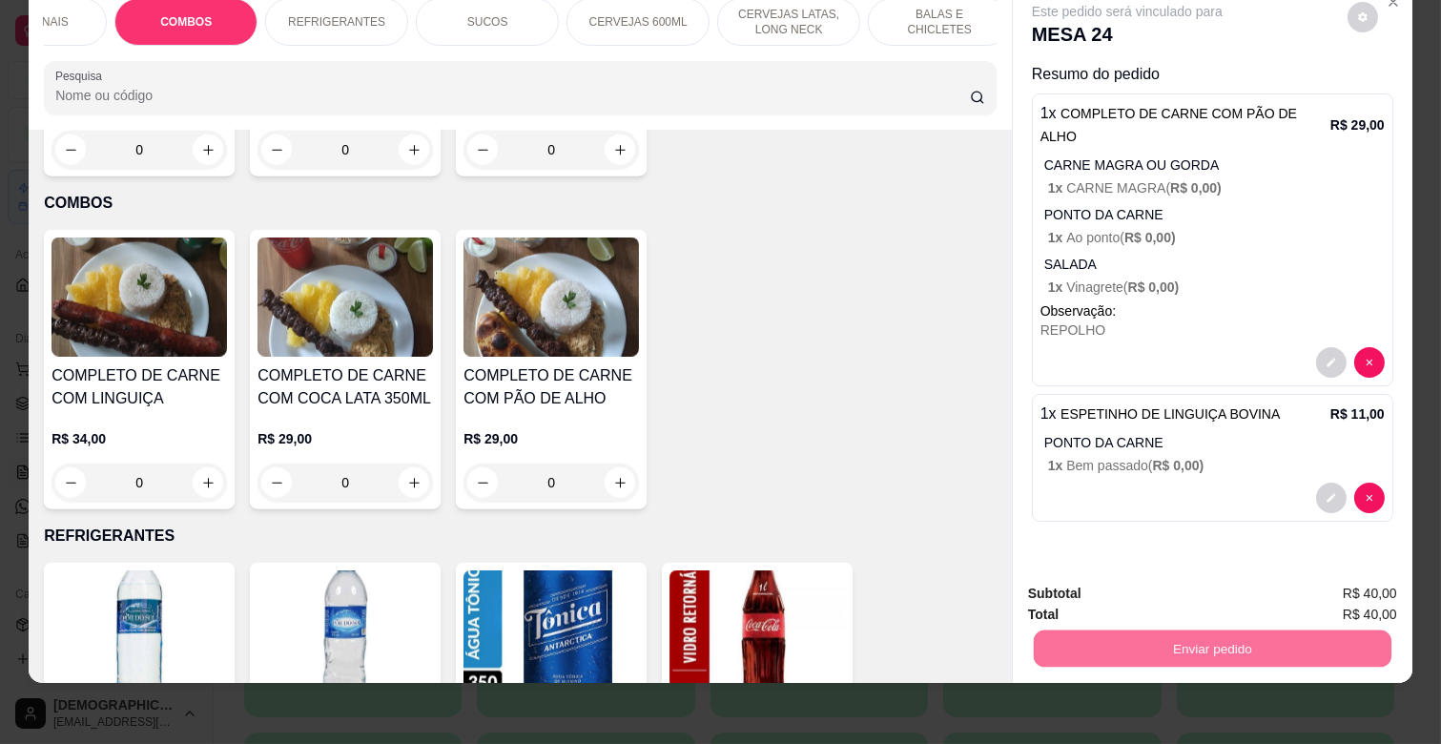
click at [1333, 585] on button "Enviar pedido" at bounding box center [1347, 586] width 108 height 36
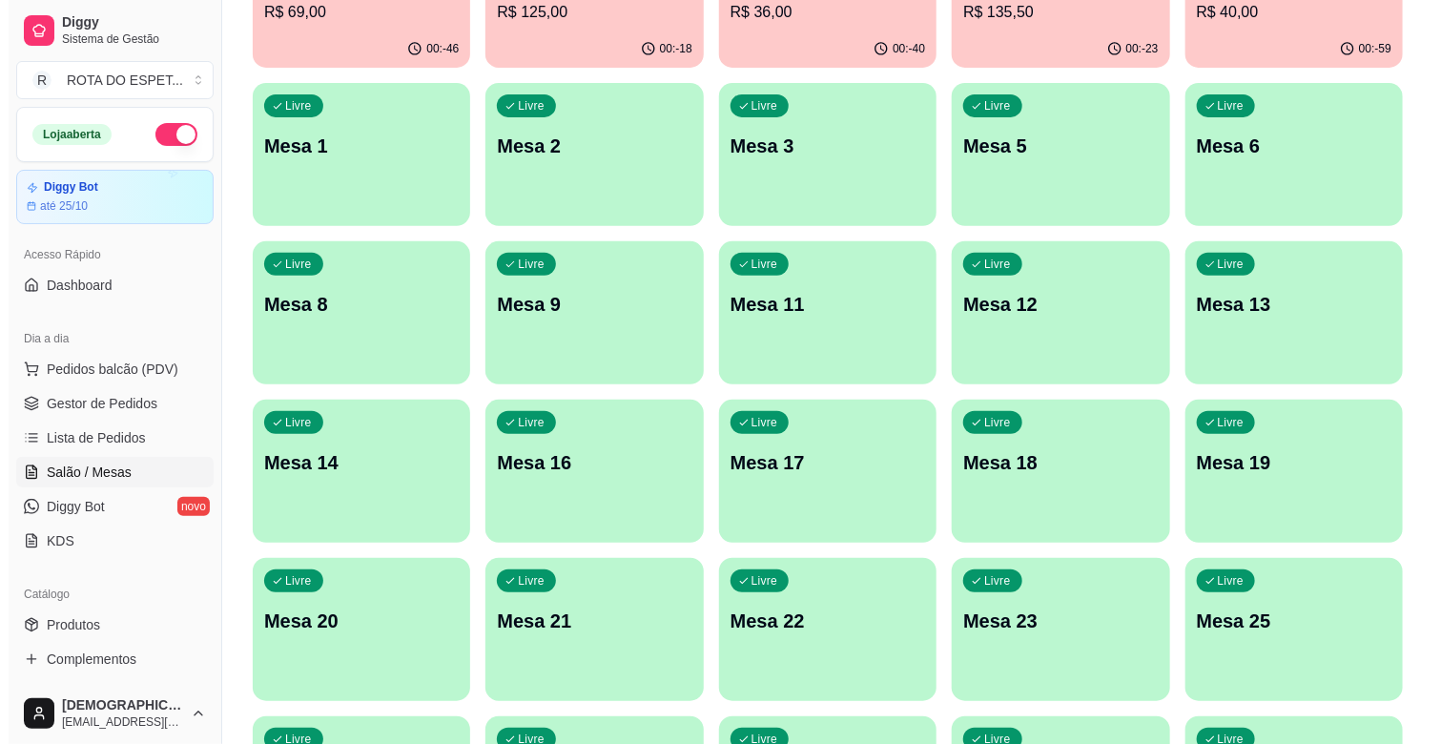
scroll to position [0, 0]
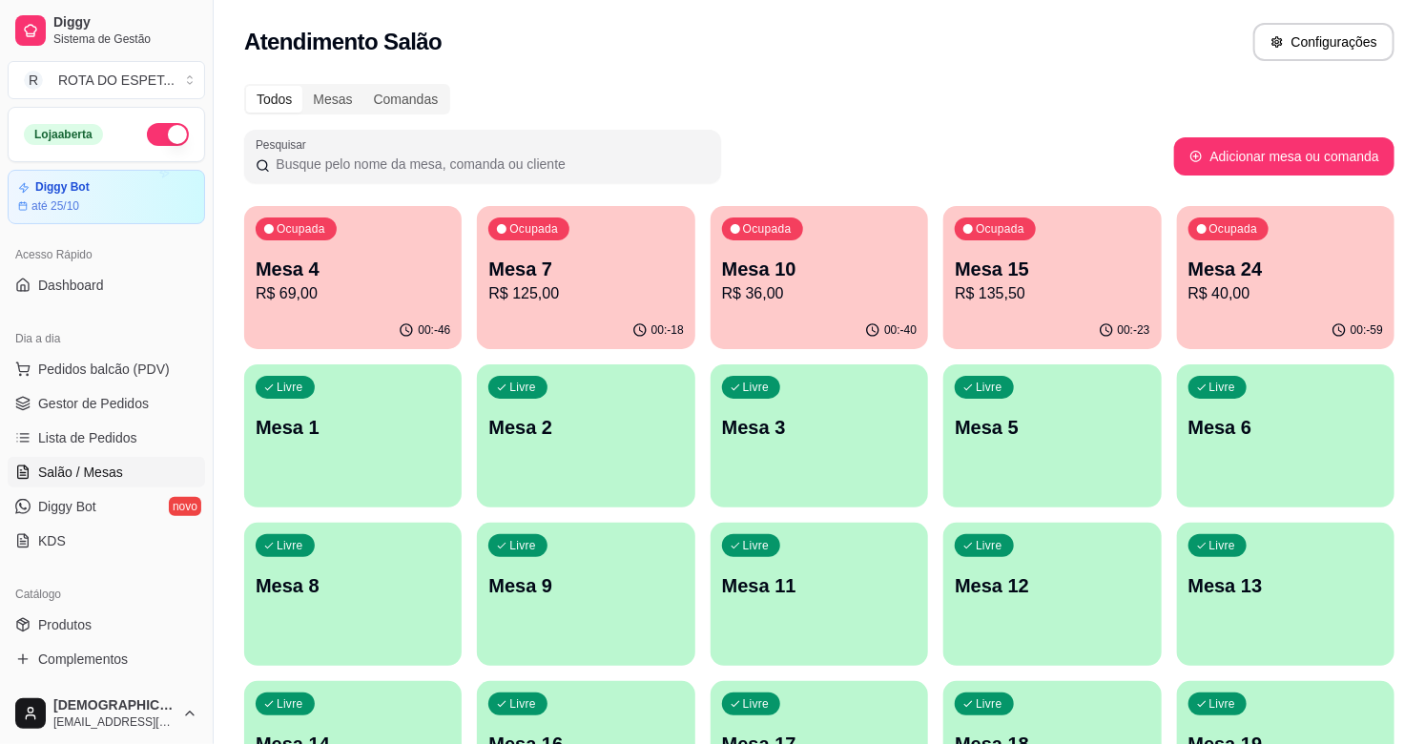
click at [587, 288] on p "R$ 125,00" at bounding box center [585, 293] width 195 height 23
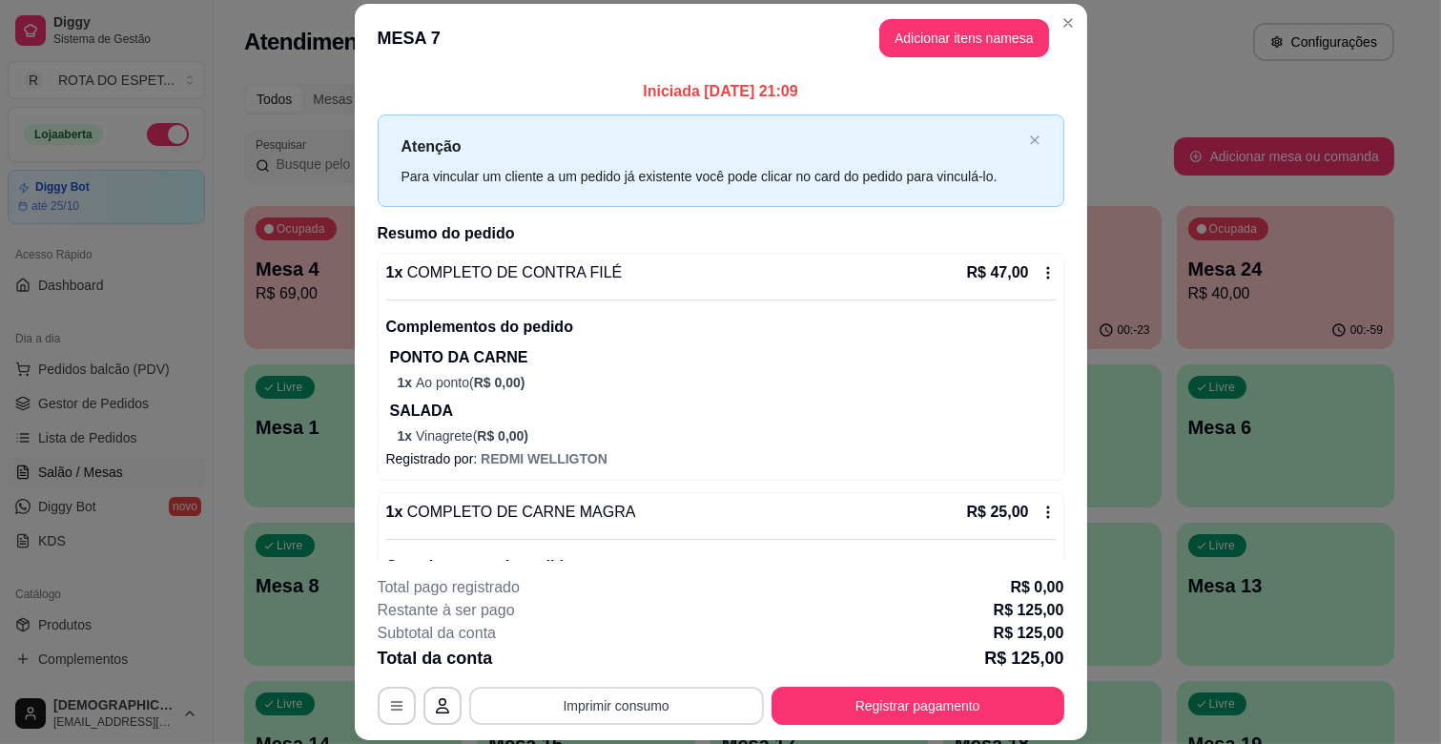
click at [644, 699] on button "Imprimir consumo" at bounding box center [616, 706] width 295 height 38
click at [670, 663] on button "IMPRESSORA CAIXA" at bounding box center [614, 662] width 157 height 31
click at [916, 692] on button "Registrar pagamento" at bounding box center [918, 706] width 293 height 38
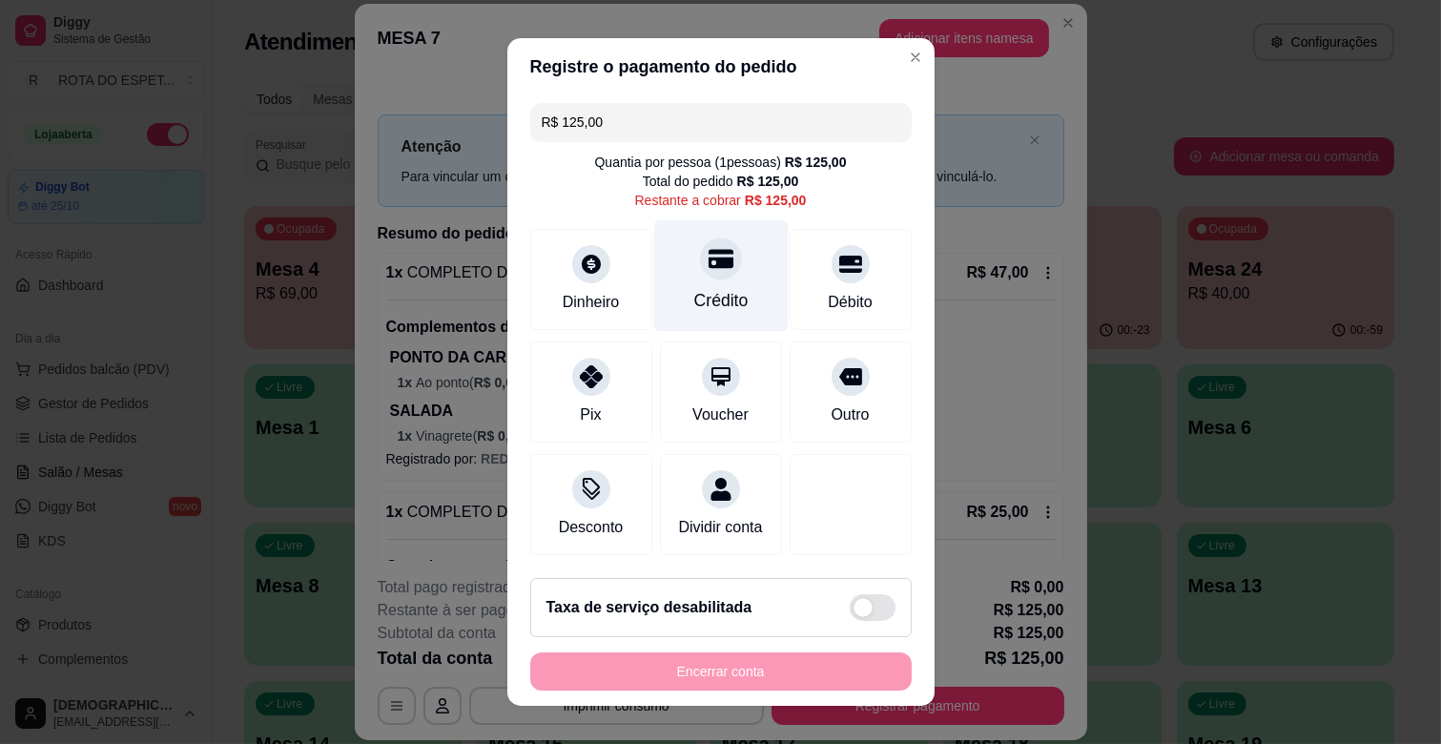
click at [711, 274] on div "Crédito" at bounding box center [720, 276] width 134 height 112
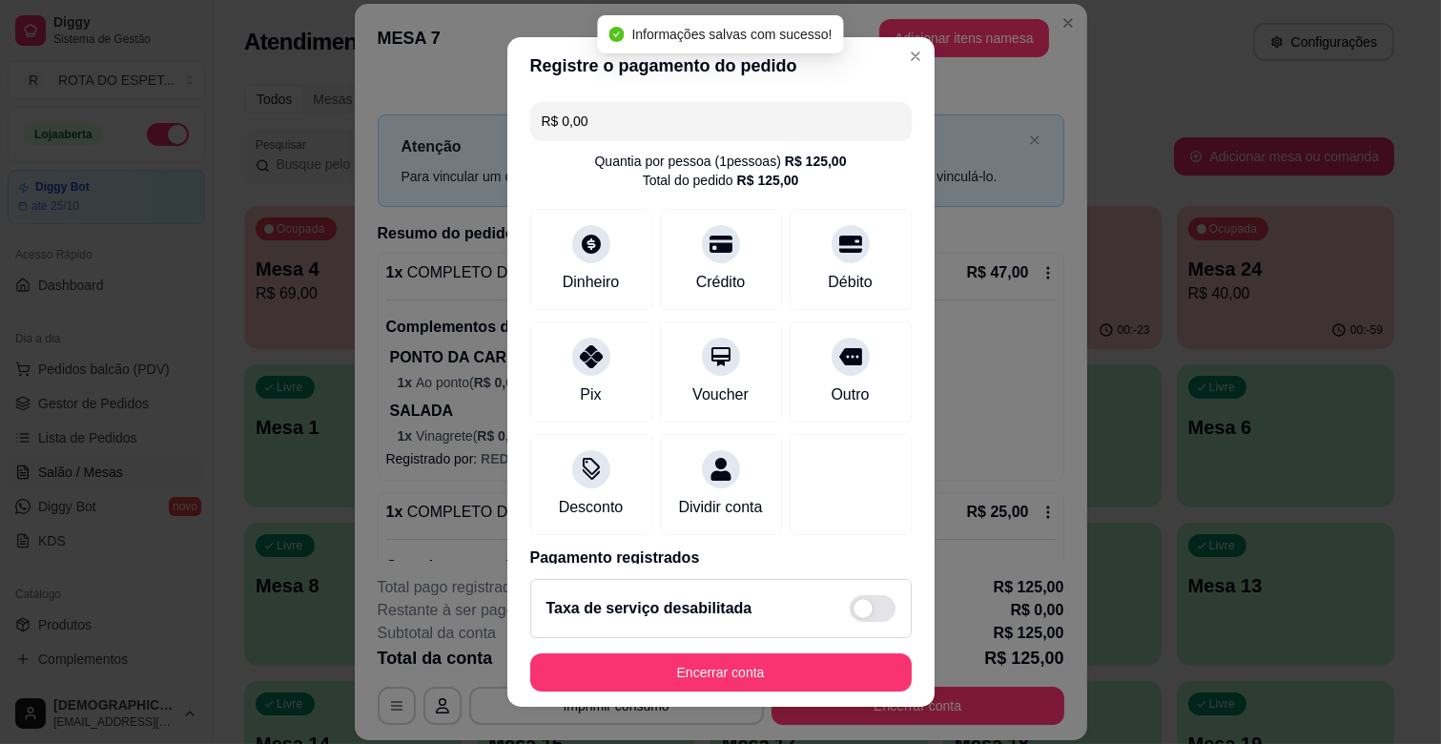
type input "R$ 0,00"
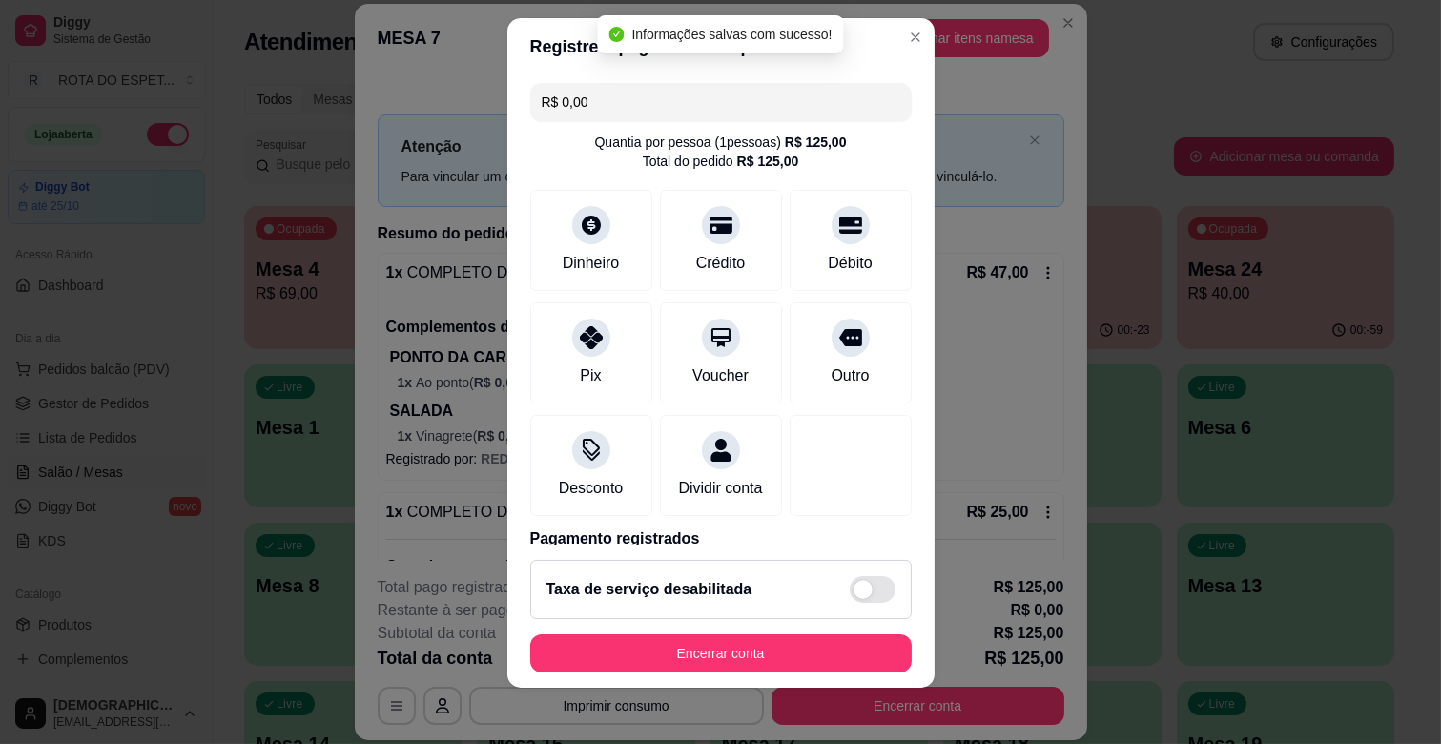
scroll to position [24, 0]
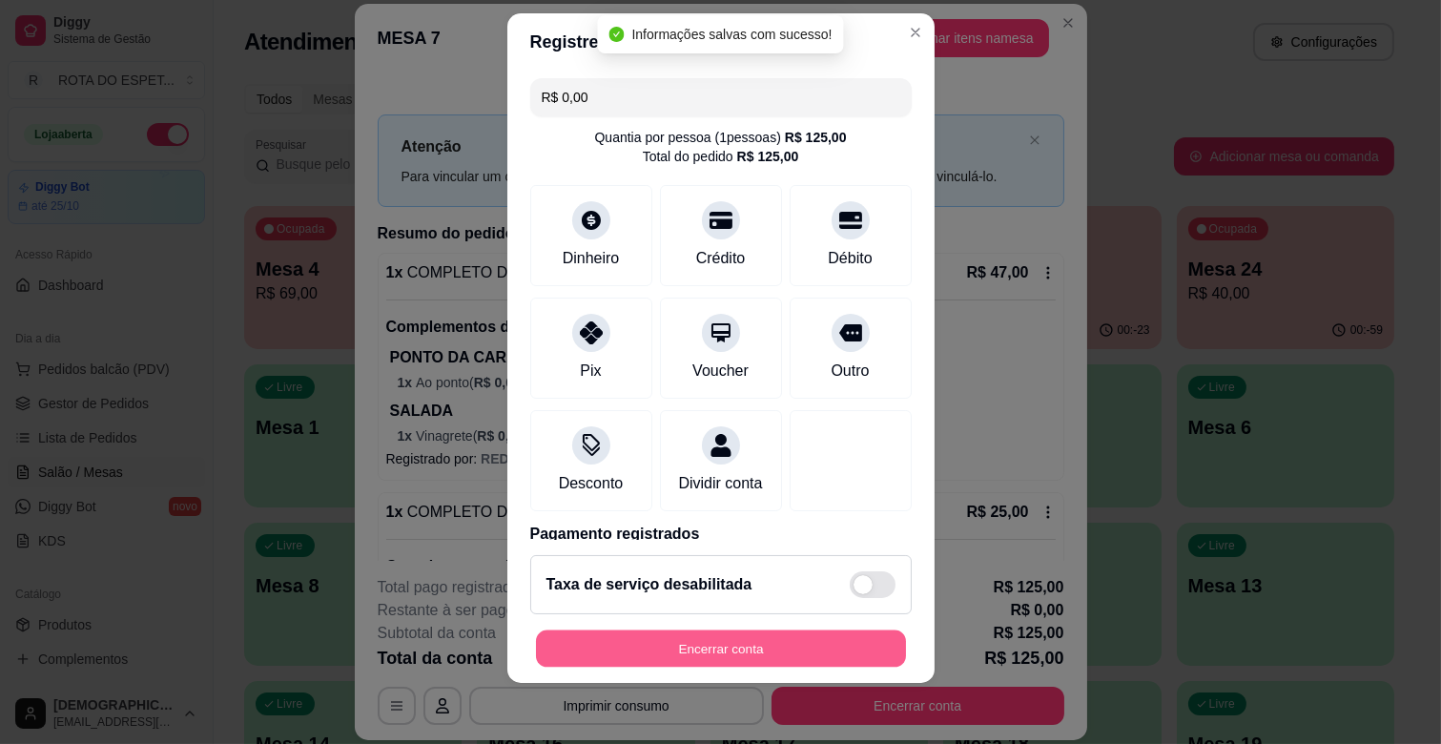
click at [751, 640] on button "Encerrar conta" at bounding box center [721, 648] width 370 height 37
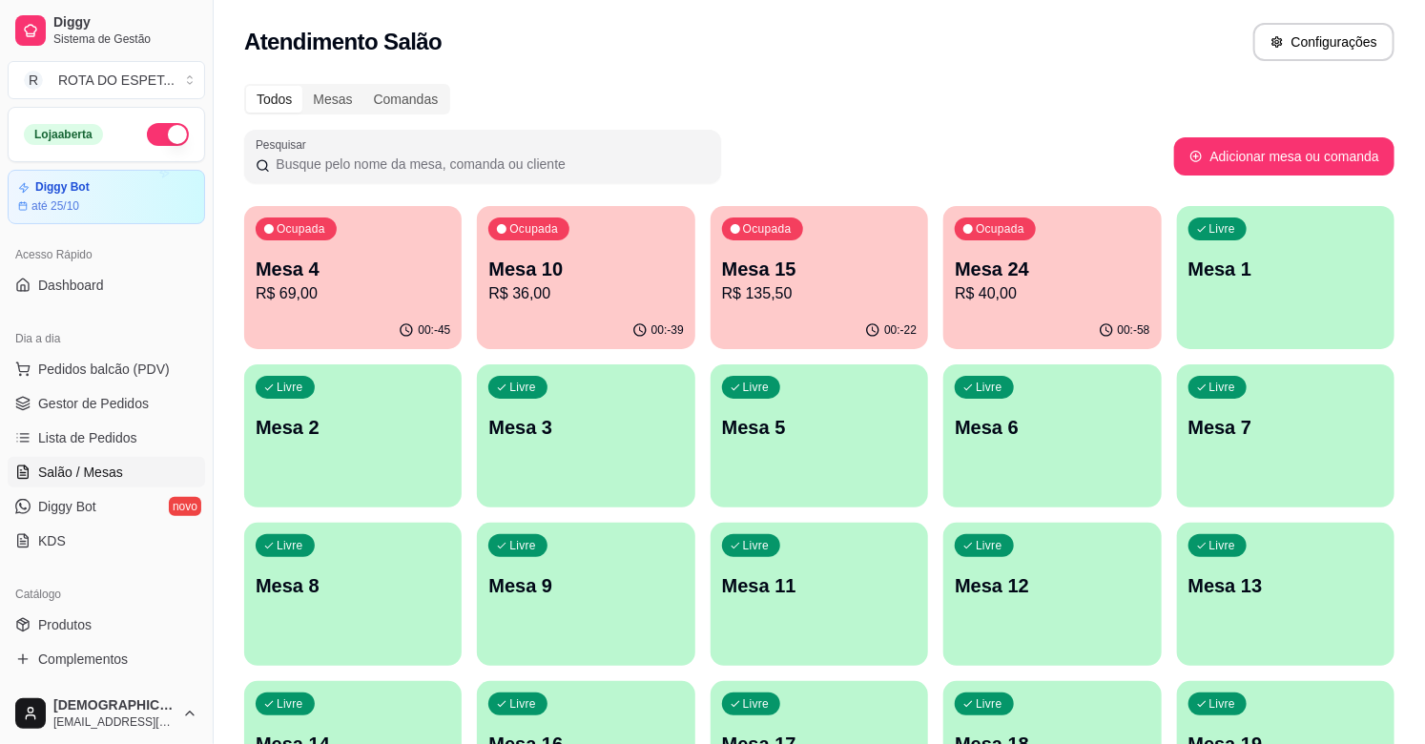
click at [840, 325] on div "00:-22" at bounding box center [819, 330] width 217 height 37
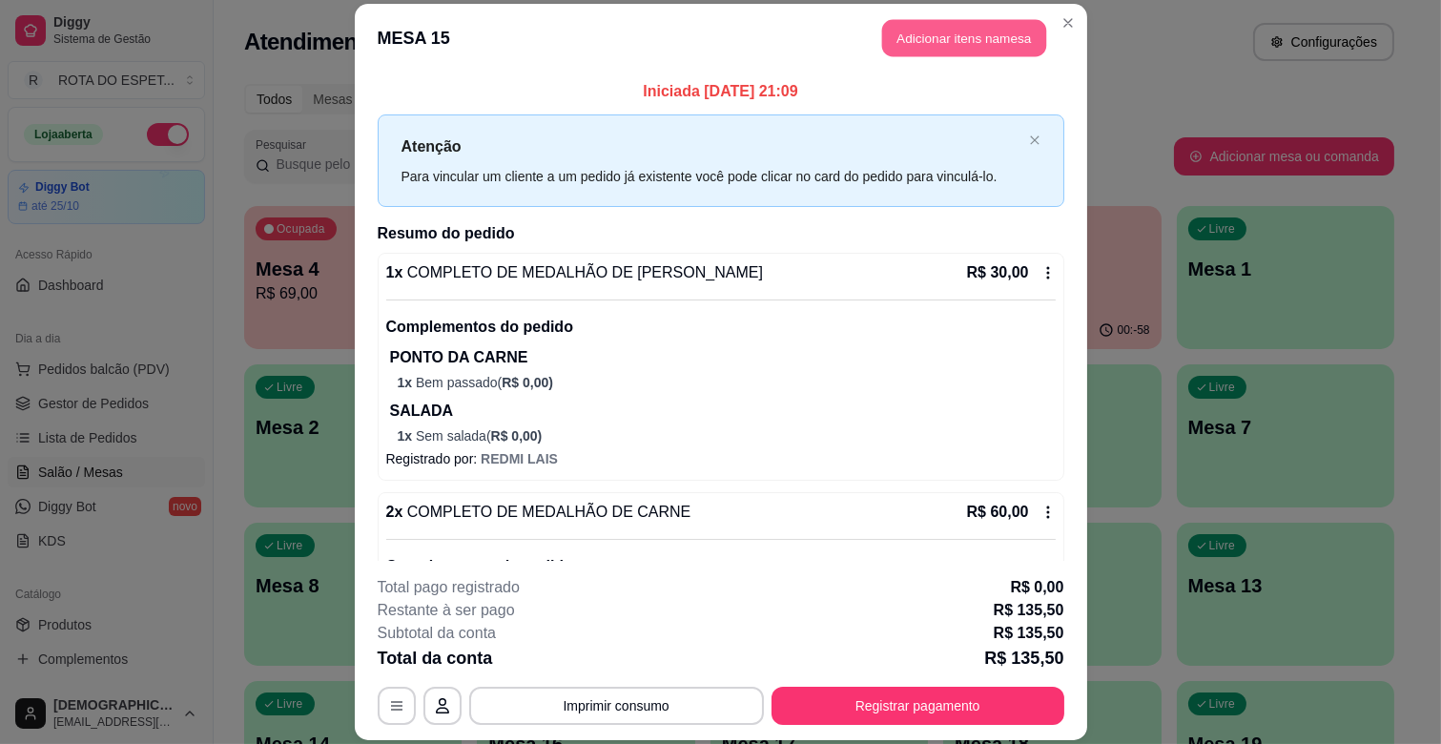
click at [969, 25] on button "Adicionar itens na mesa" at bounding box center [964, 38] width 164 height 37
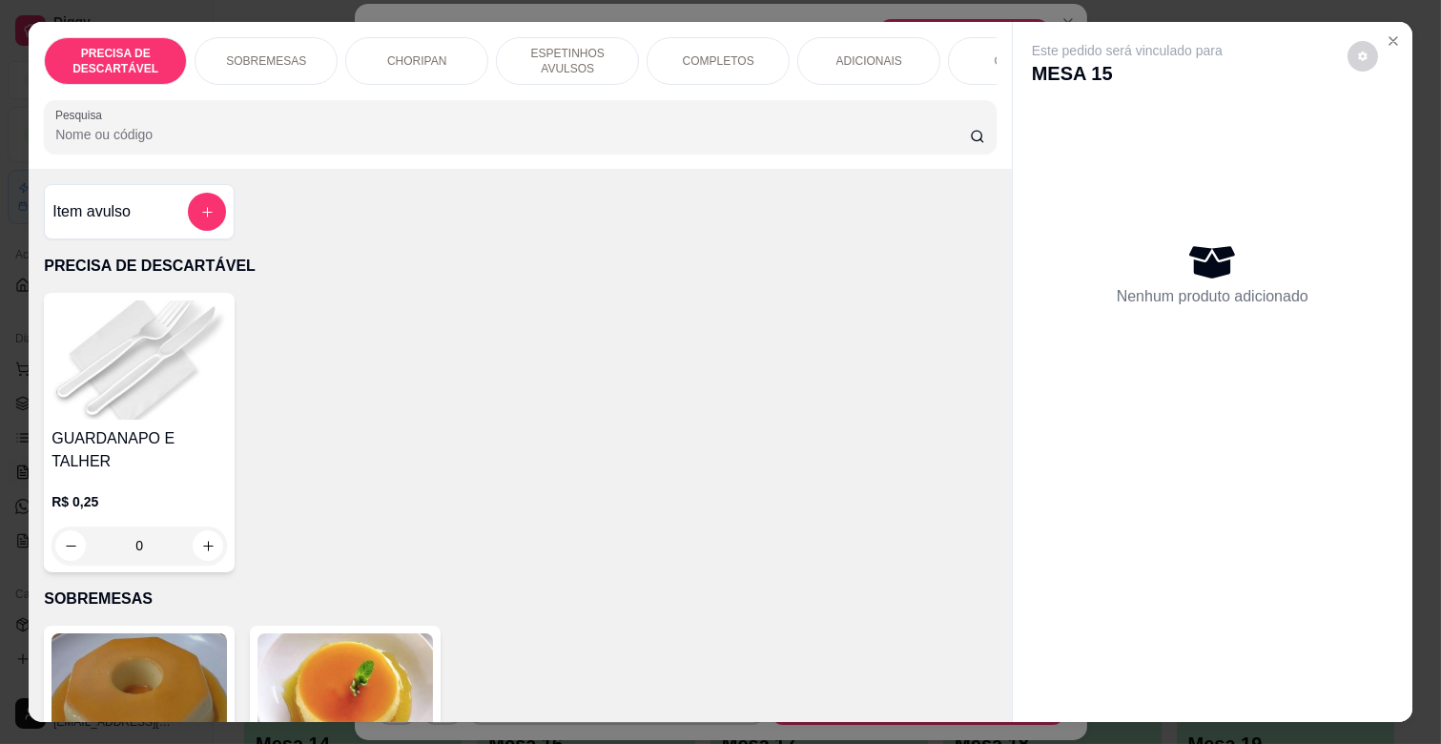
scroll to position [0, 847]
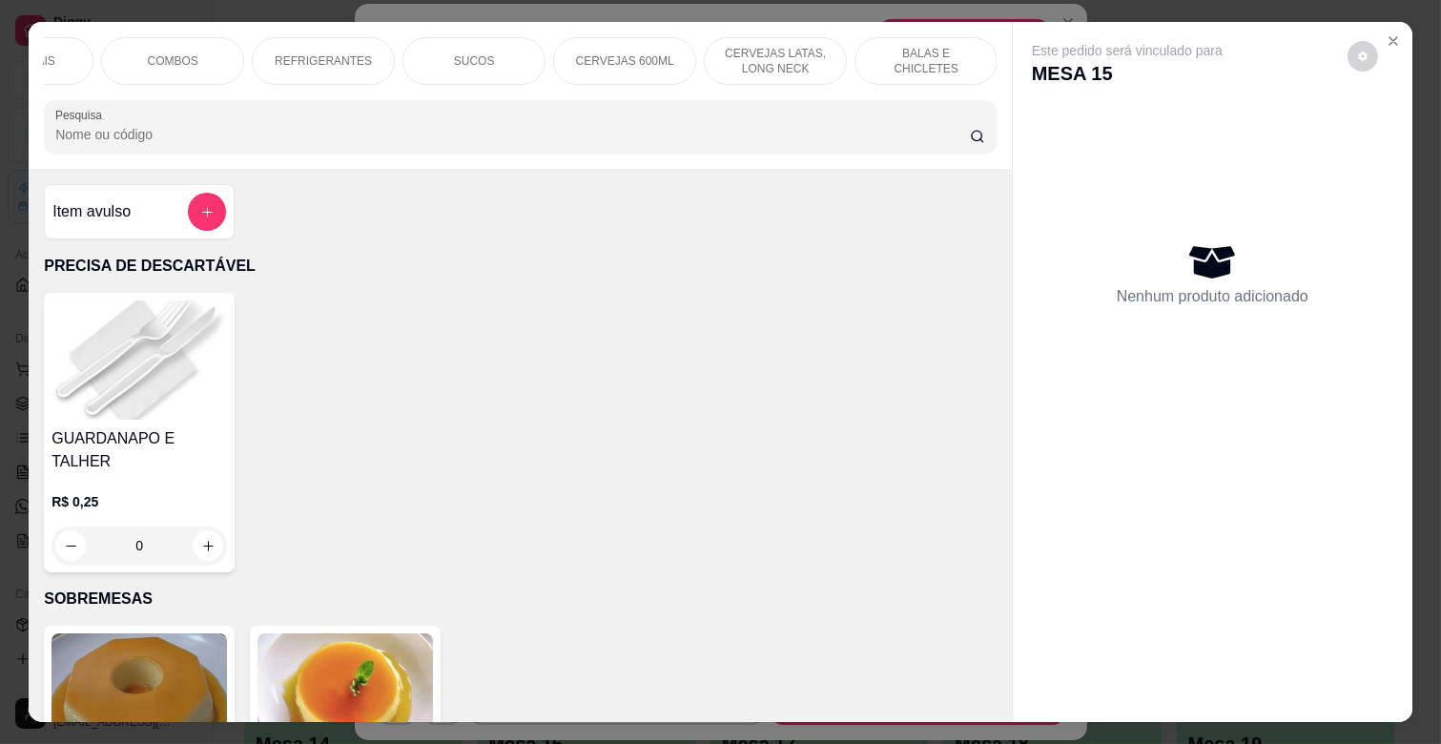
click at [343, 53] on p "REFRIGERANTES" at bounding box center [323, 60] width 97 height 15
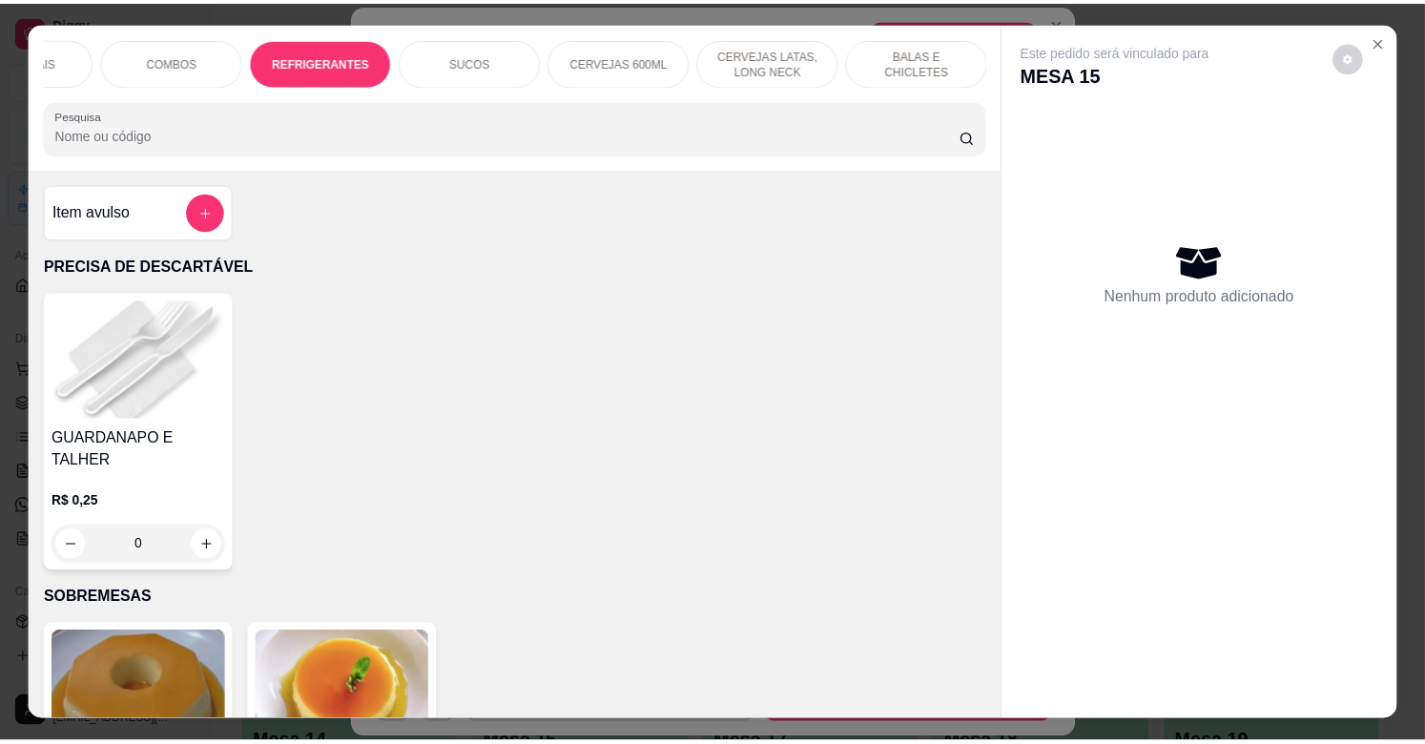
scroll to position [46, 0]
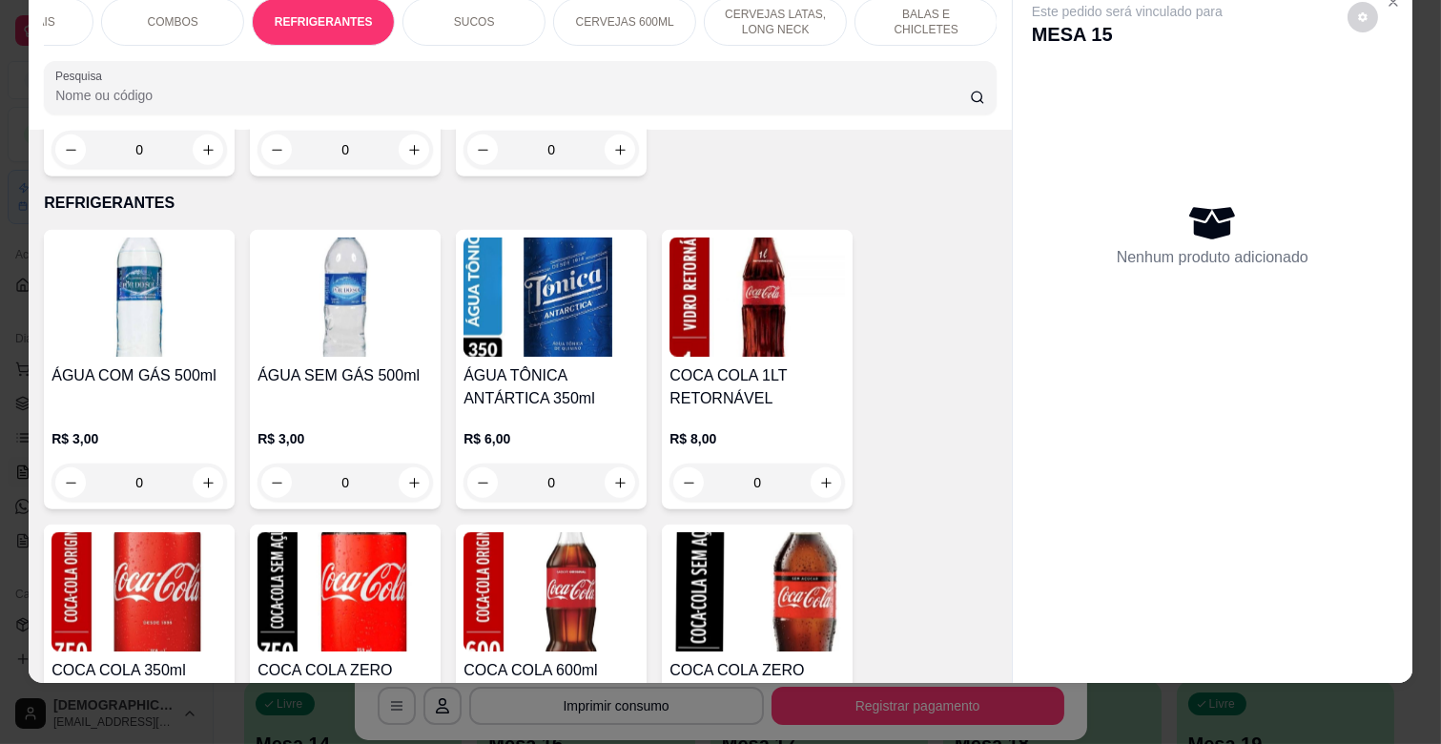
click at [798, 464] on input "0" at bounding box center [757, 483] width 107 height 38
click at [811, 467] on button "increase-product-quantity" at bounding box center [826, 482] width 31 height 31
type input "1"
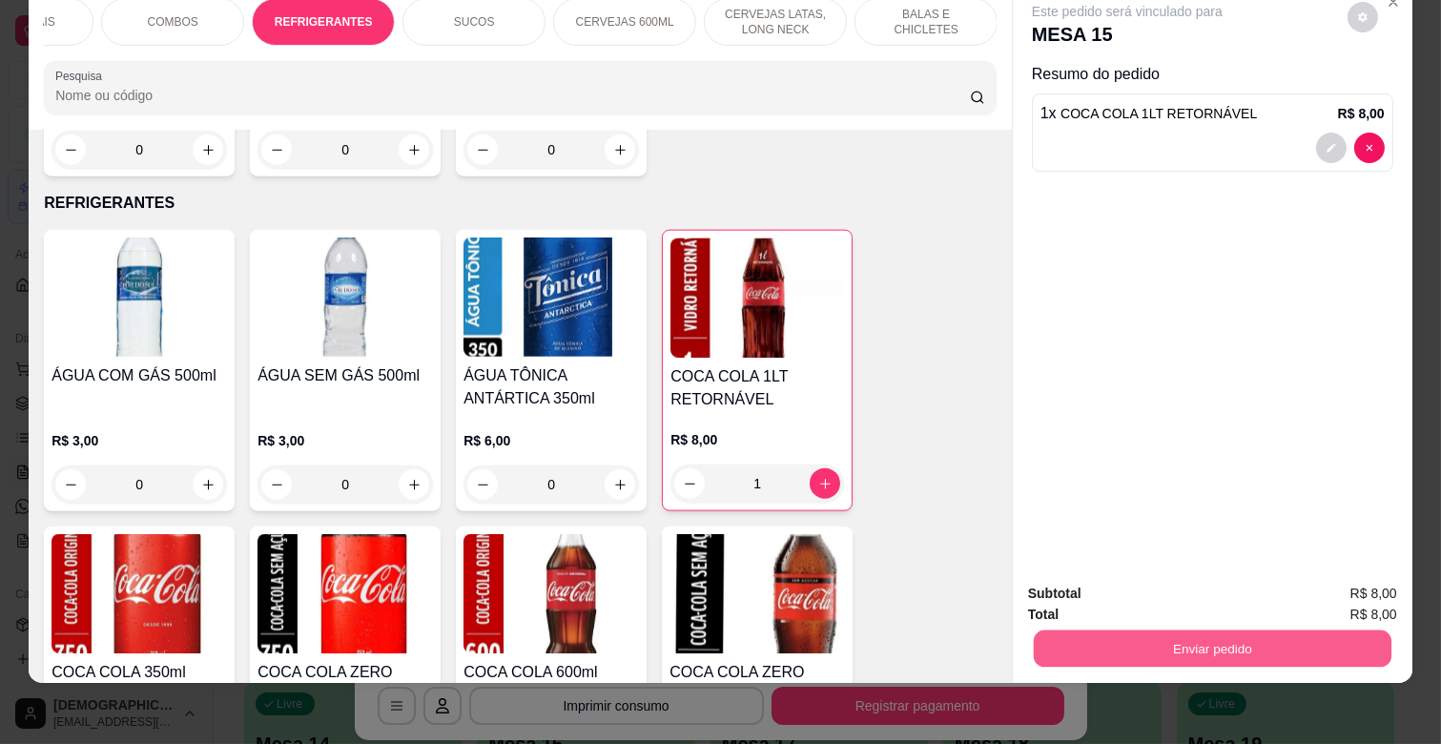
click at [1135, 641] on button "Enviar pedido" at bounding box center [1213, 647] width 358 height 37
click at [1314, 574] on button "Enviar pedido" at bounding box center [1347, 585] width 108 height 36
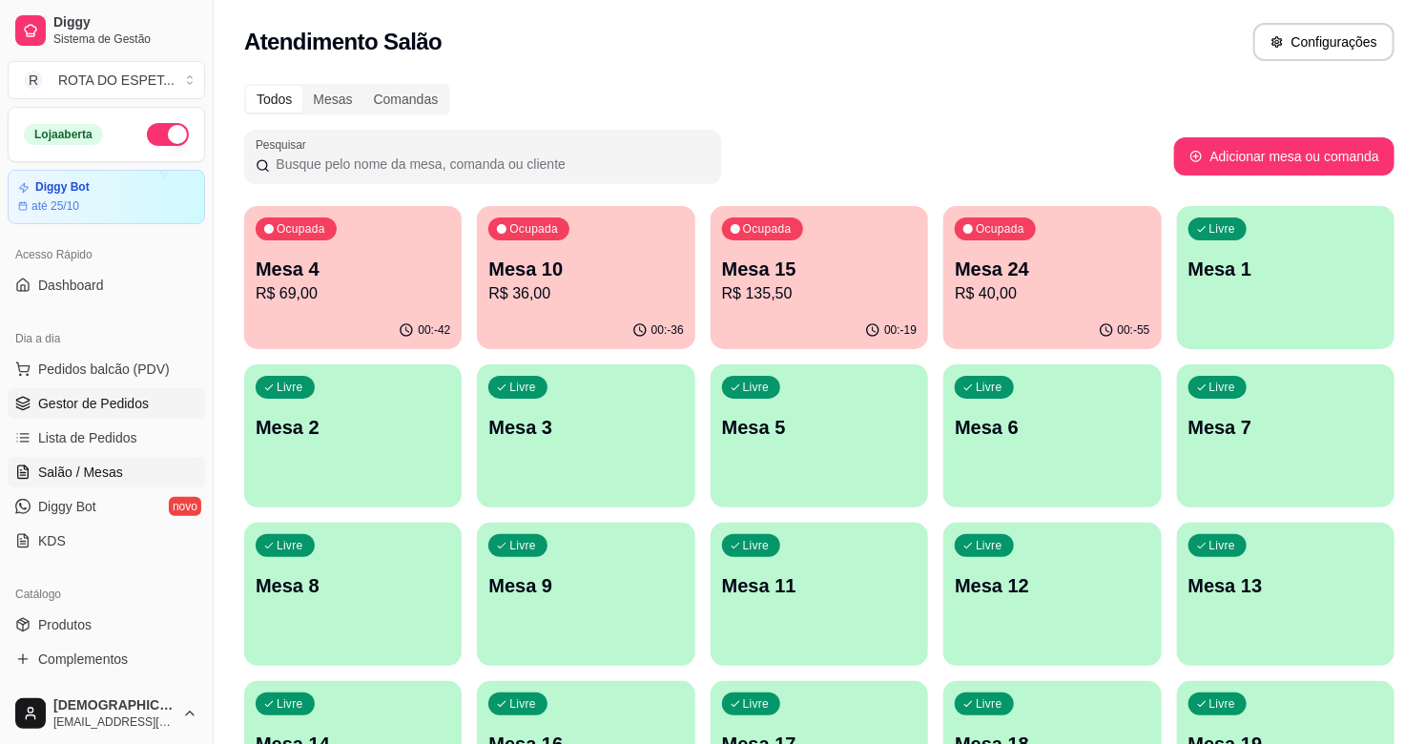
click at [120, 408] on span "Gestor de Pedidos" at bounding box center [93, 403] width 111 height 19
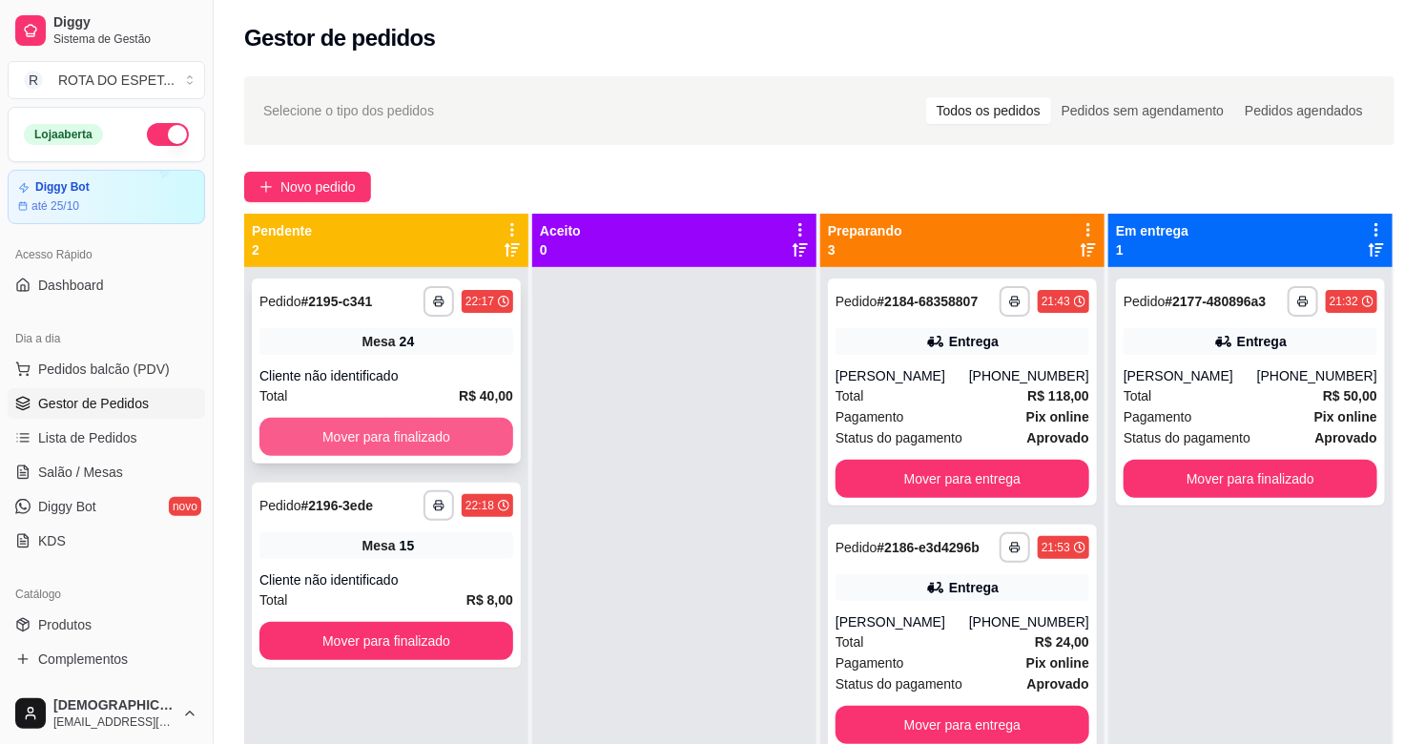
click at [355, 440] on button "Mover para finalizado" at bounding box center [386, 437] width 254 height 38
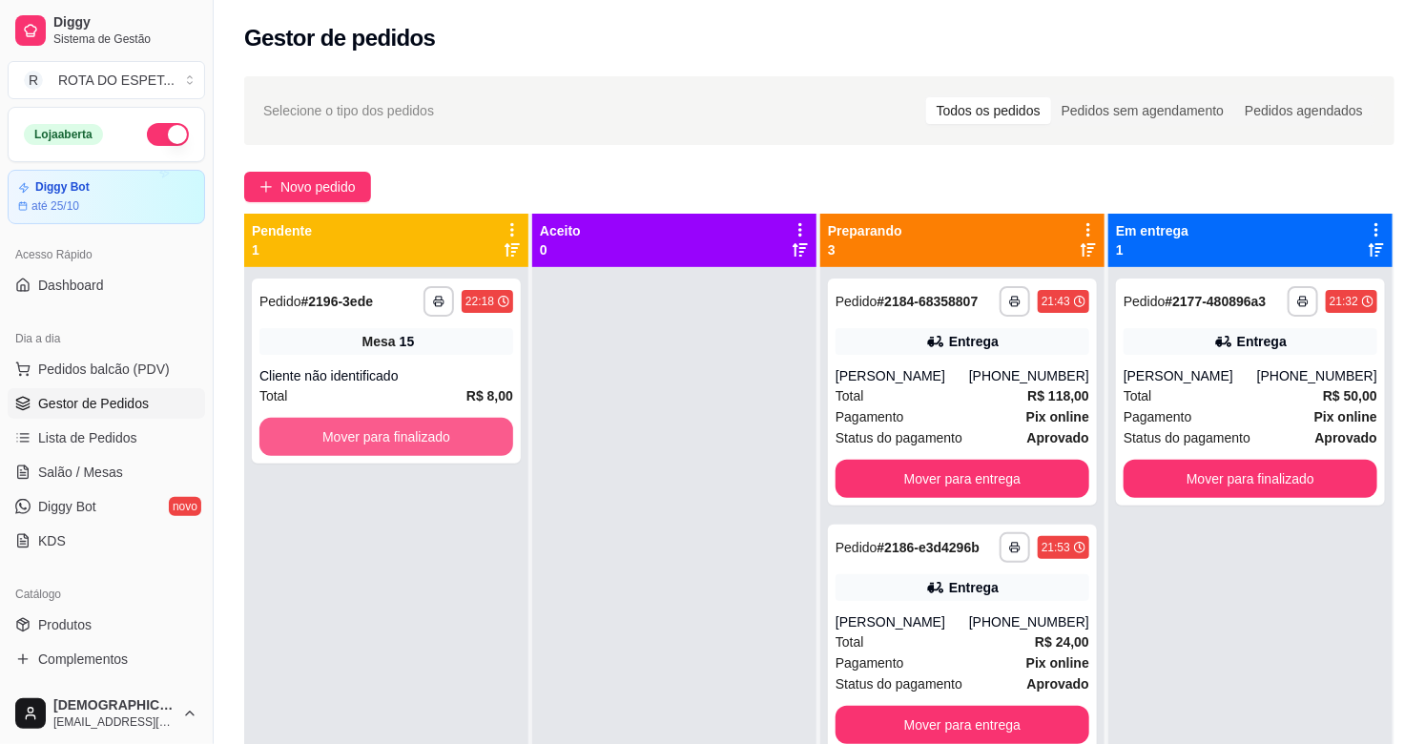
click at [355, 440] on button "Mover para finalizado" at bounding box center [386, 437] width 254 height 38
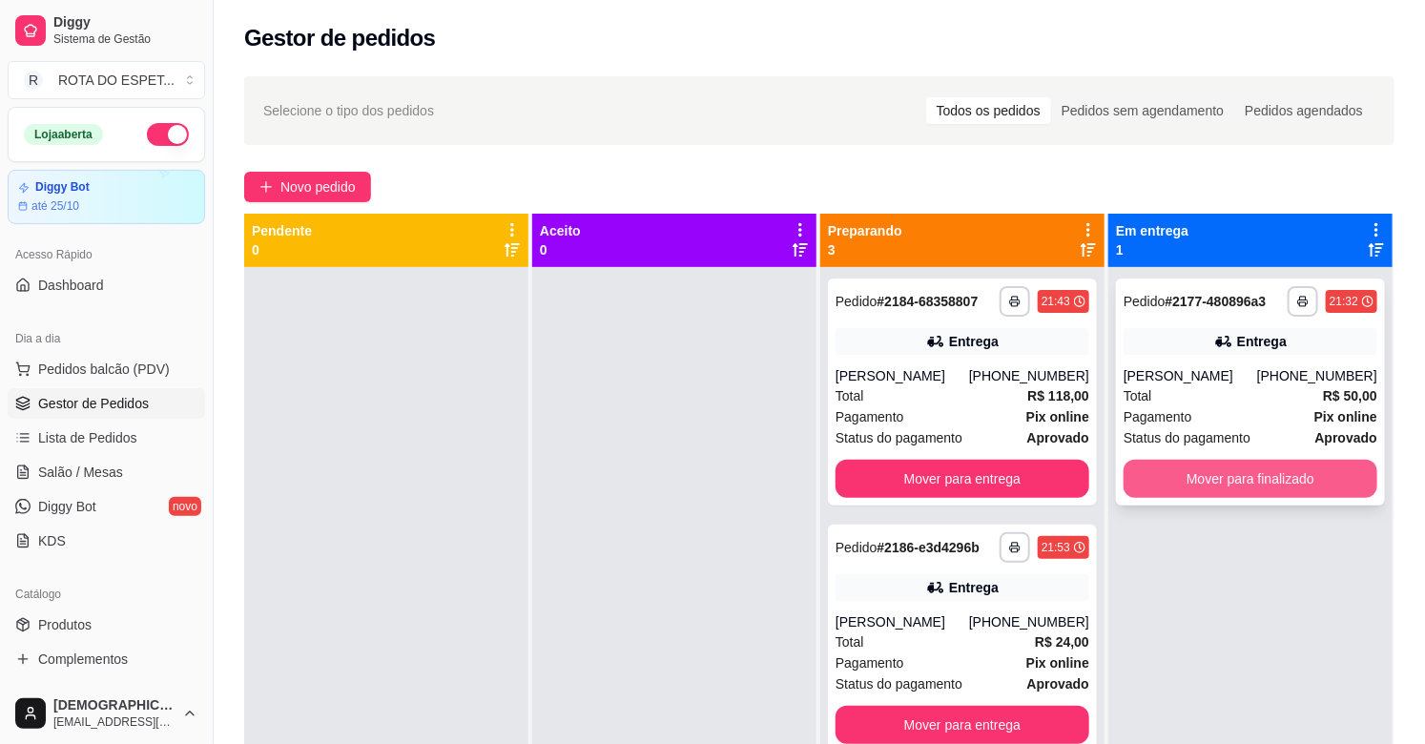
click at [1268, 481] on button "Mover para finalizado" at bounding box center [1250, 479] width 254 height 38
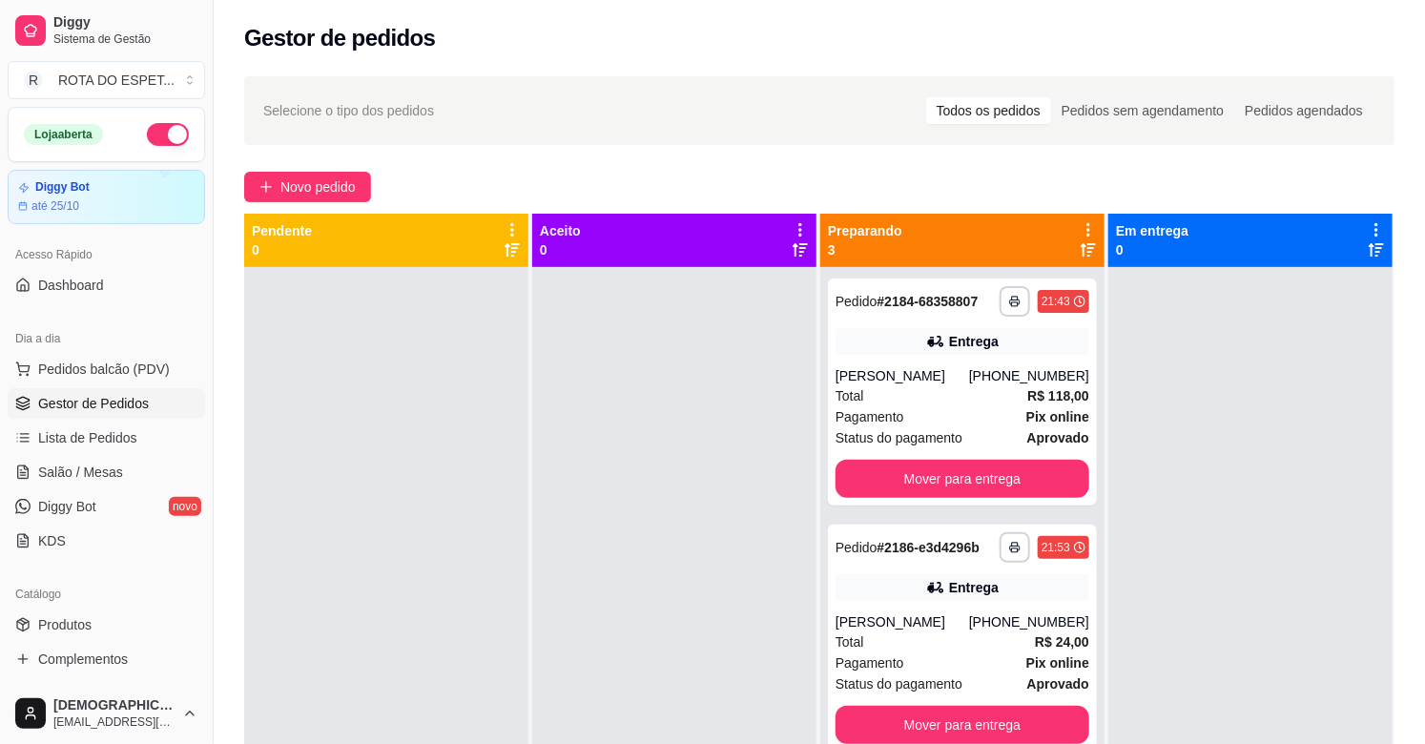
click at [659, 525] on div at bounding box center [674, 639] width 284 height 744
click at [1194, 479] on div at bounding box center [1250, 639] width 284 height 744
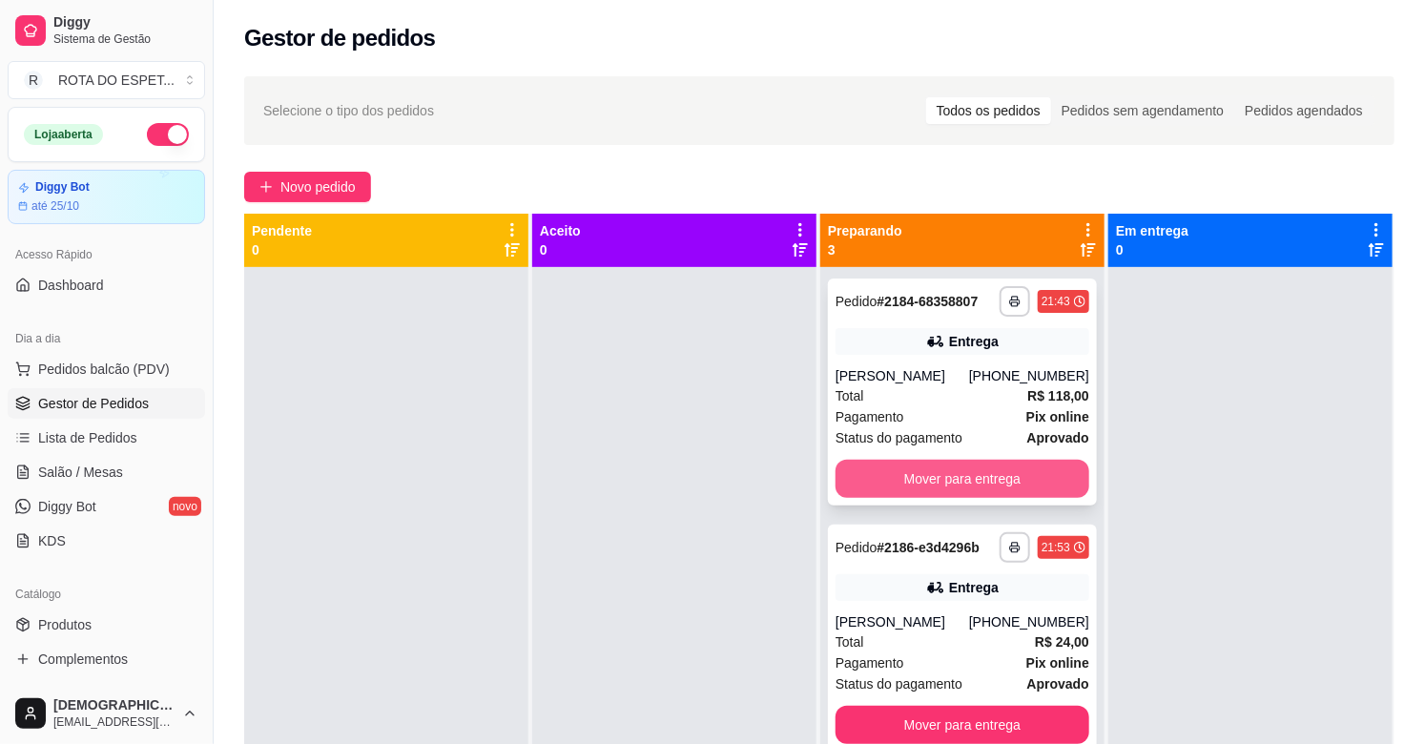
click at [992, 472] on button "Mover para entrega" at bounding box center [962, 479] width 254 height 38
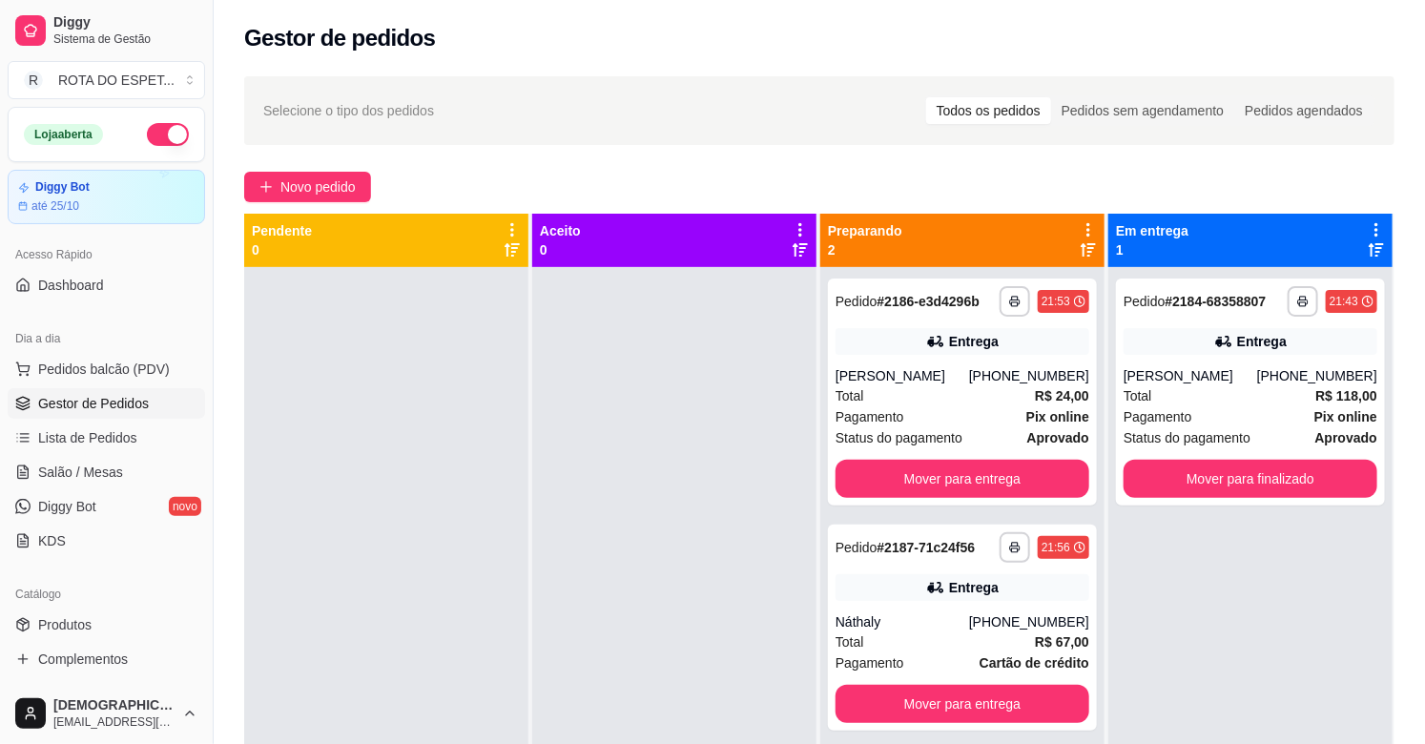
click at [585, 639] on div at bounding box center [674, 639] width 284 height 744
click at [546, 563] on div at bounding box center [674, 639] width 284 height 744
click at [642, 469] on div at bounding box center [674, 639] width 284 height 744
click at [82, 459] on link "Salão / Mesas" at bounding box center [106, 472] width 197 height 31
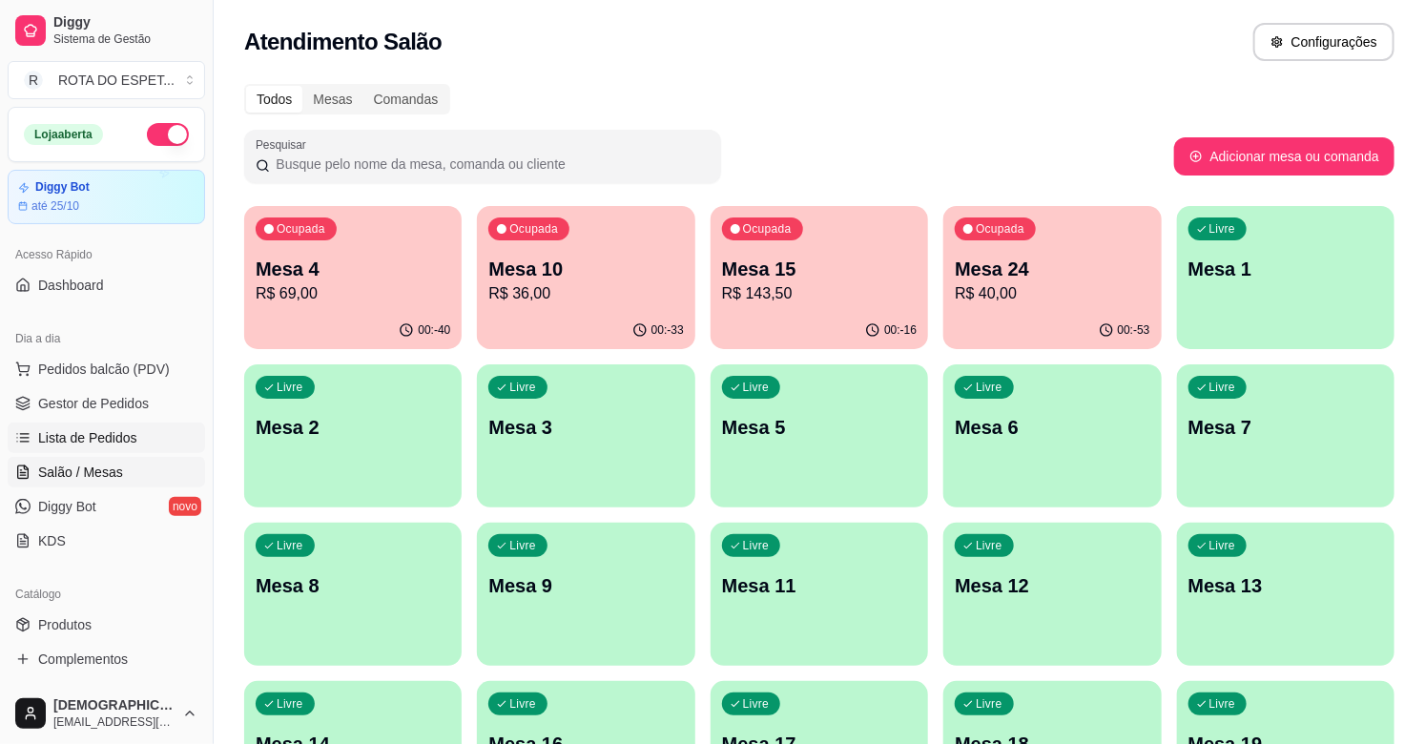
click at [72, 441] on span "Lista de Pedidos" at bounding box center [87, 437] width 99 height 19
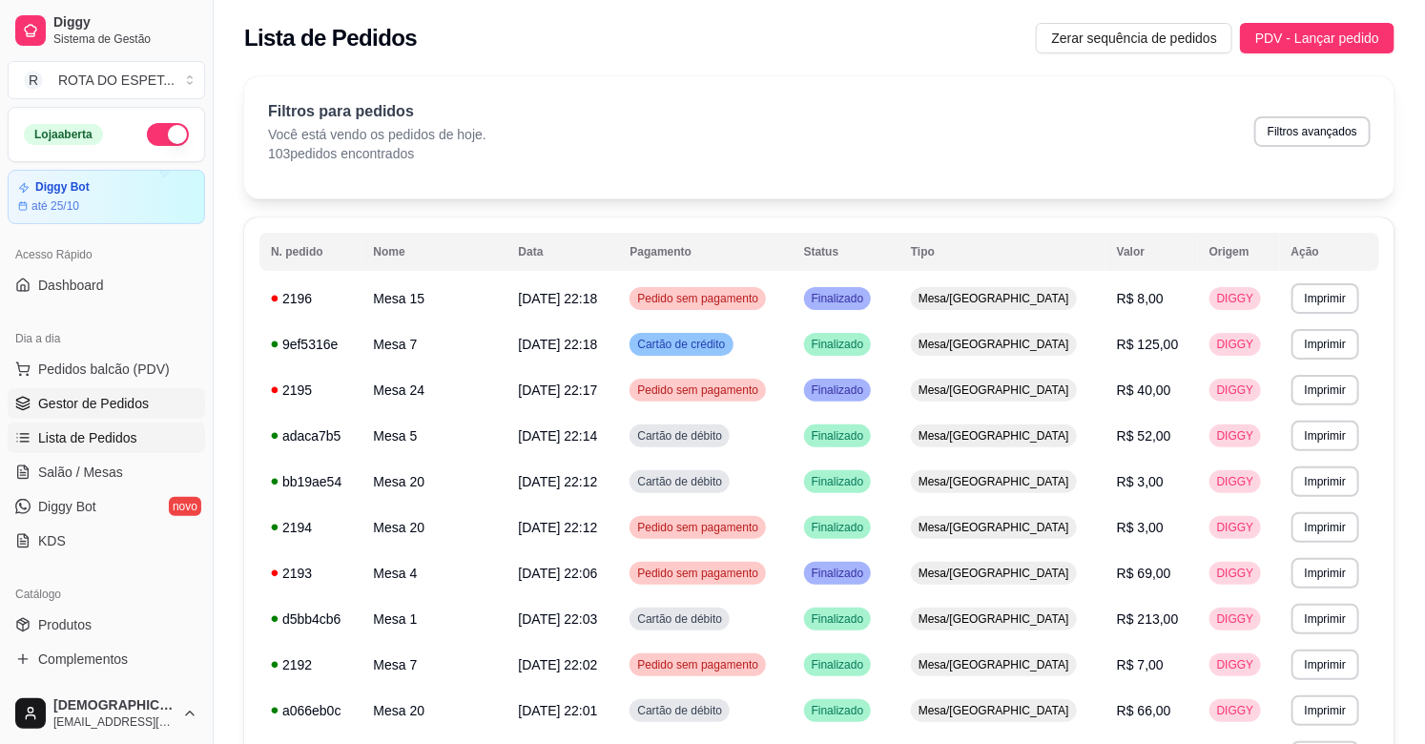
click at [96, 404] on span "Gestor de Pedidos" at bounding box center [93, 403] width 111 height 19
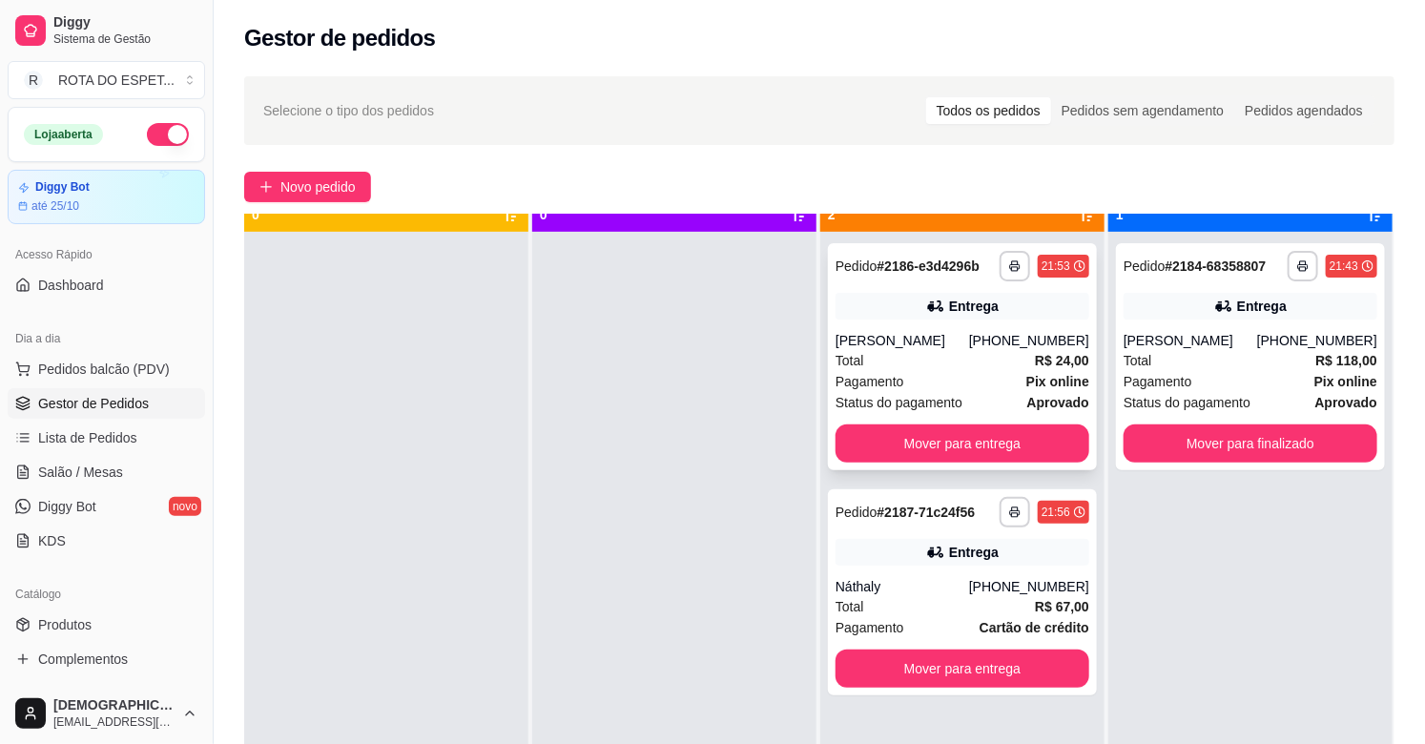
scroll to position [52, 0]
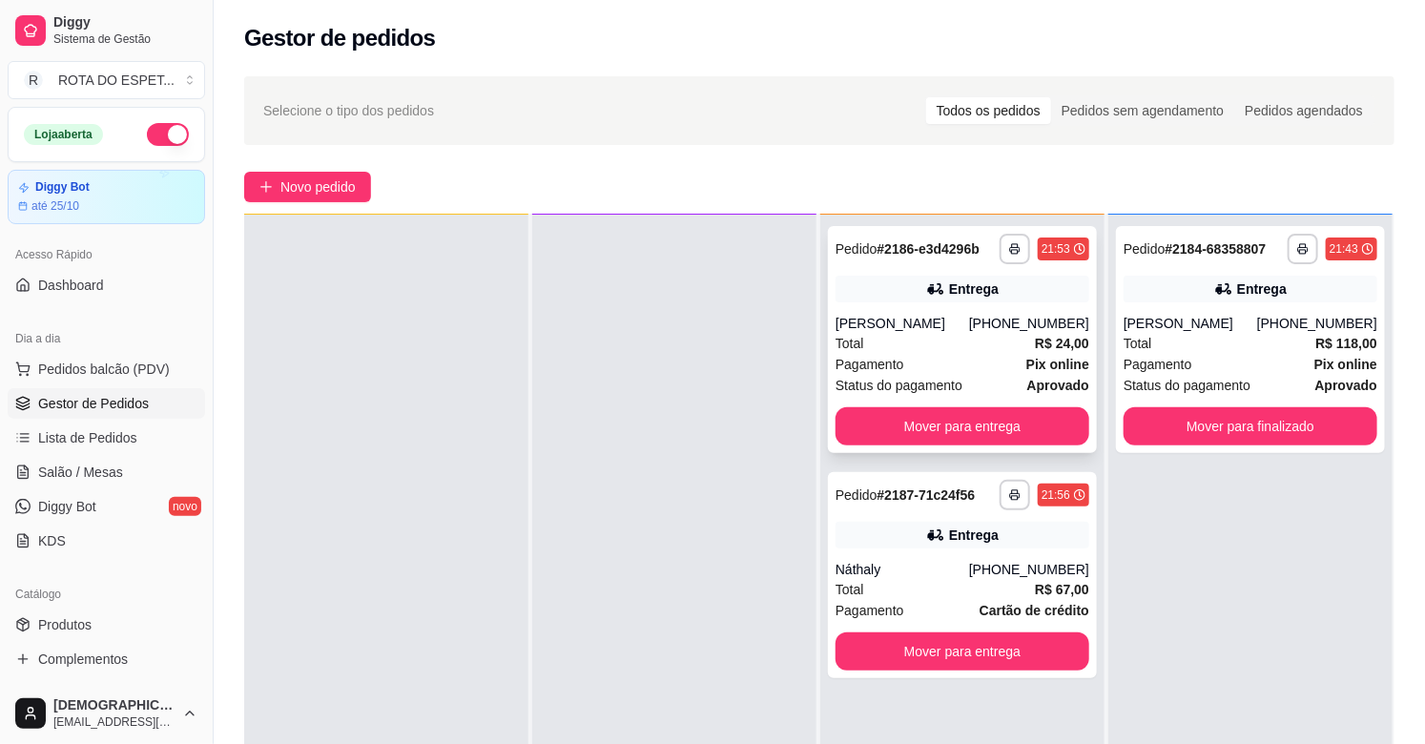
click at [954, 349] on div "Total R$ 24,00" at bounding box center [962, 343] width 254 height 21
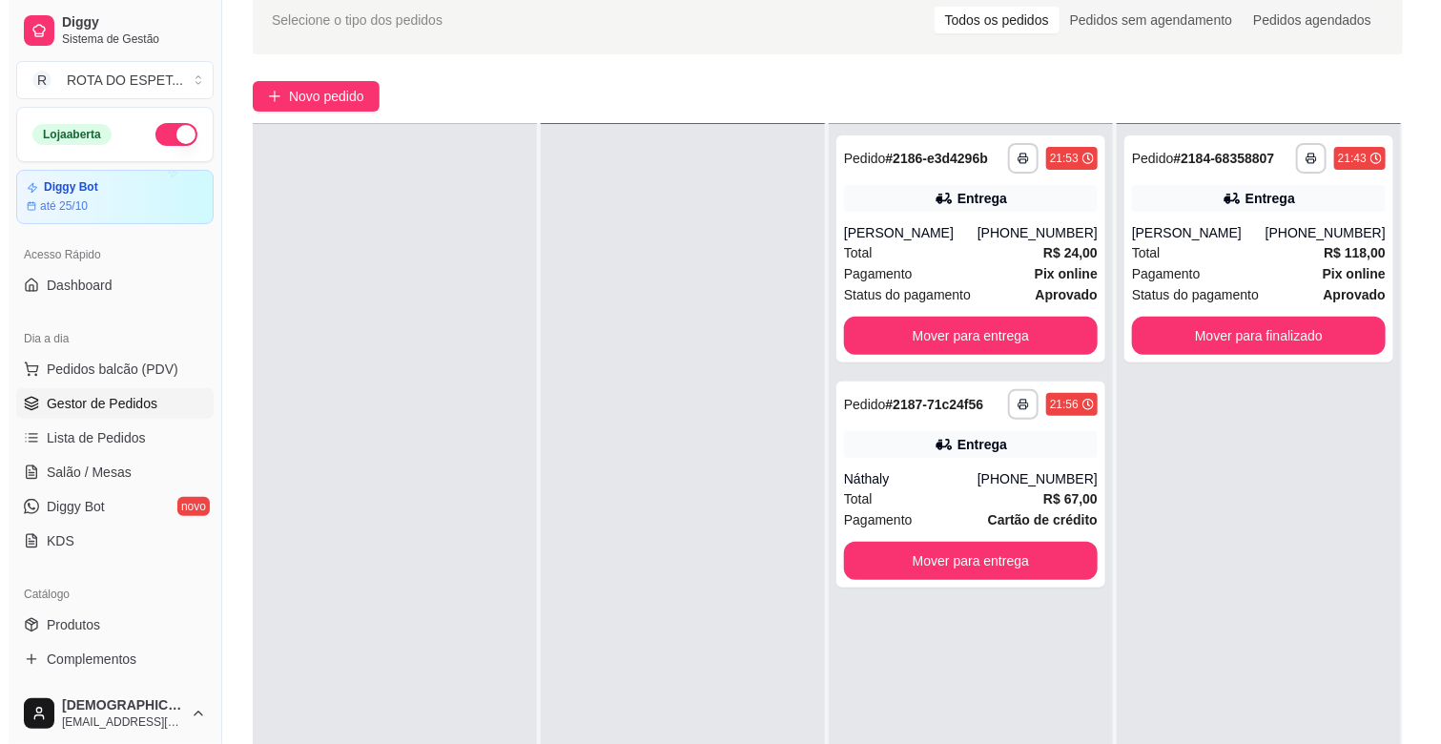
scroll to position [212, 0]
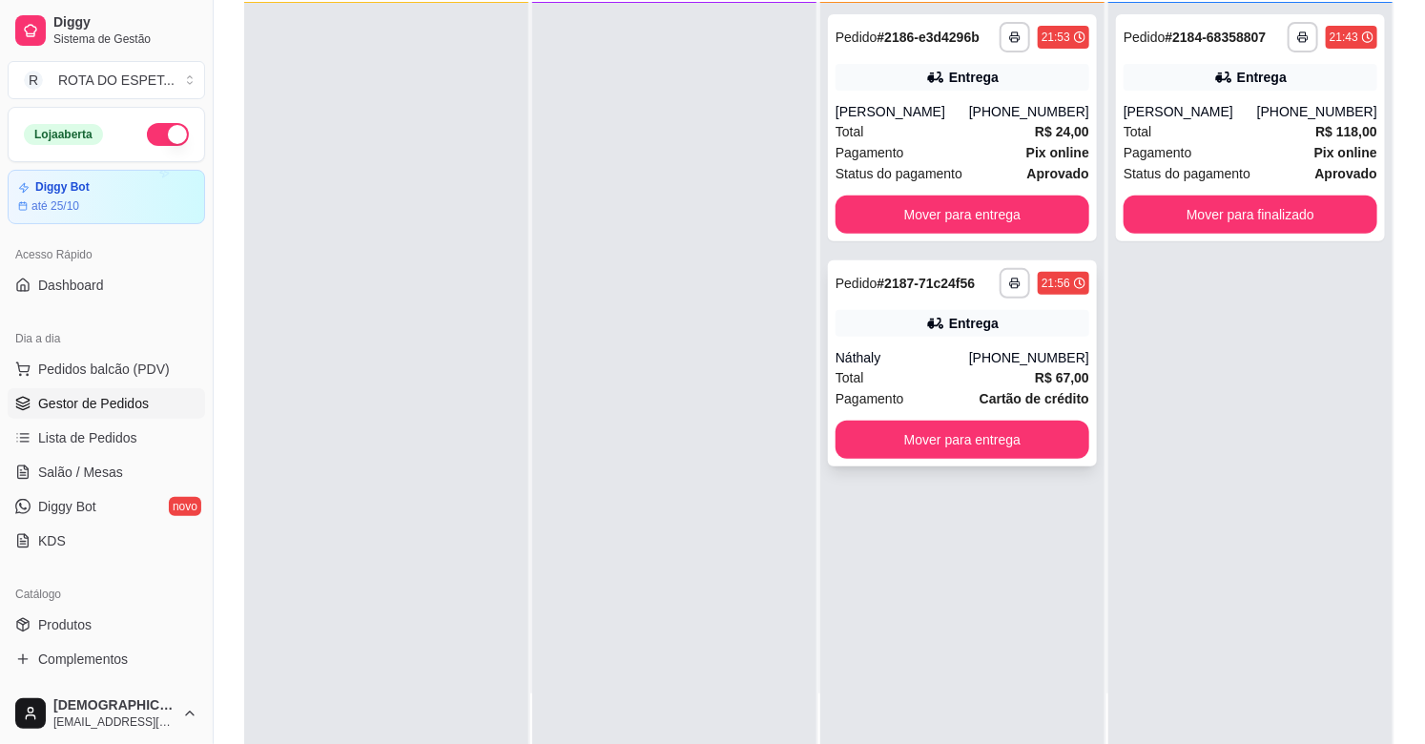
click at [921, 382] on div "Total R$ 67,00" at bounding box center [962, 377] width 254 height 21
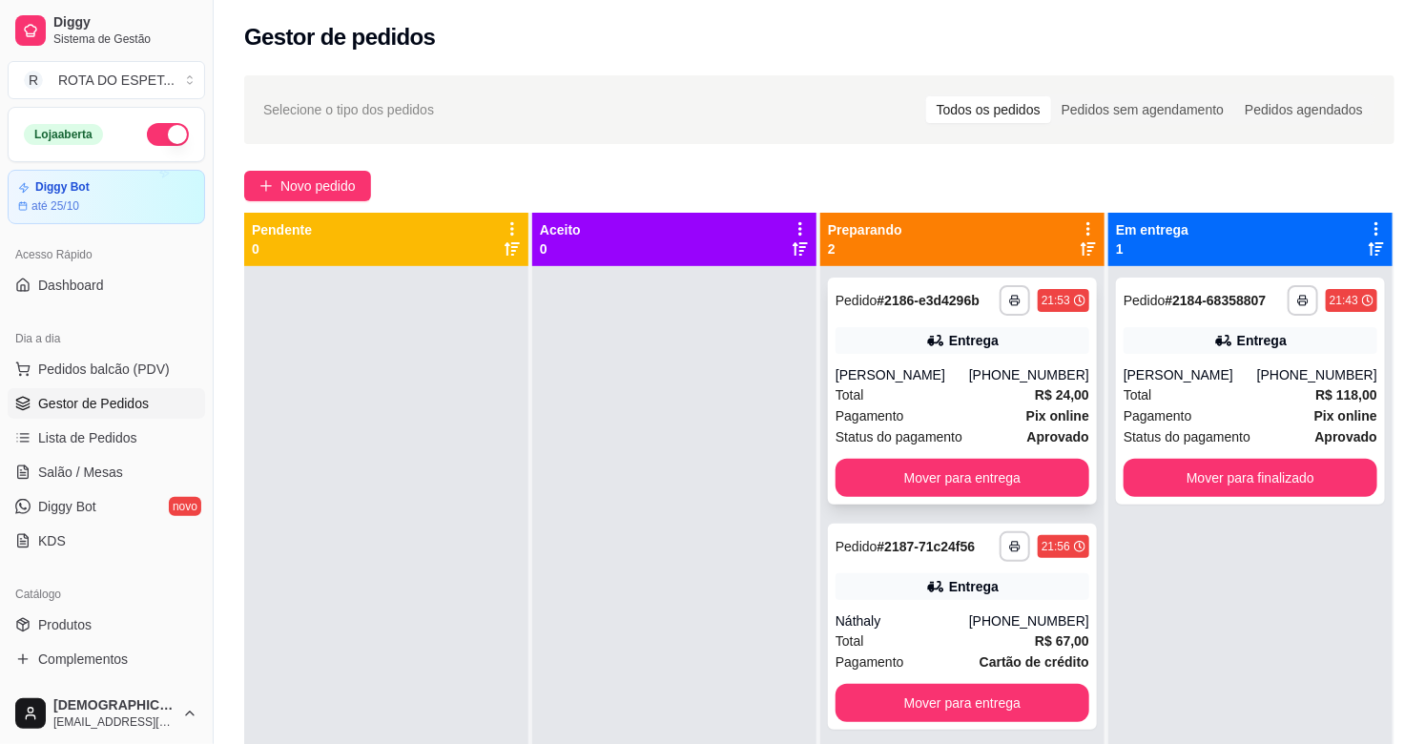
scroll to position [0, 0]
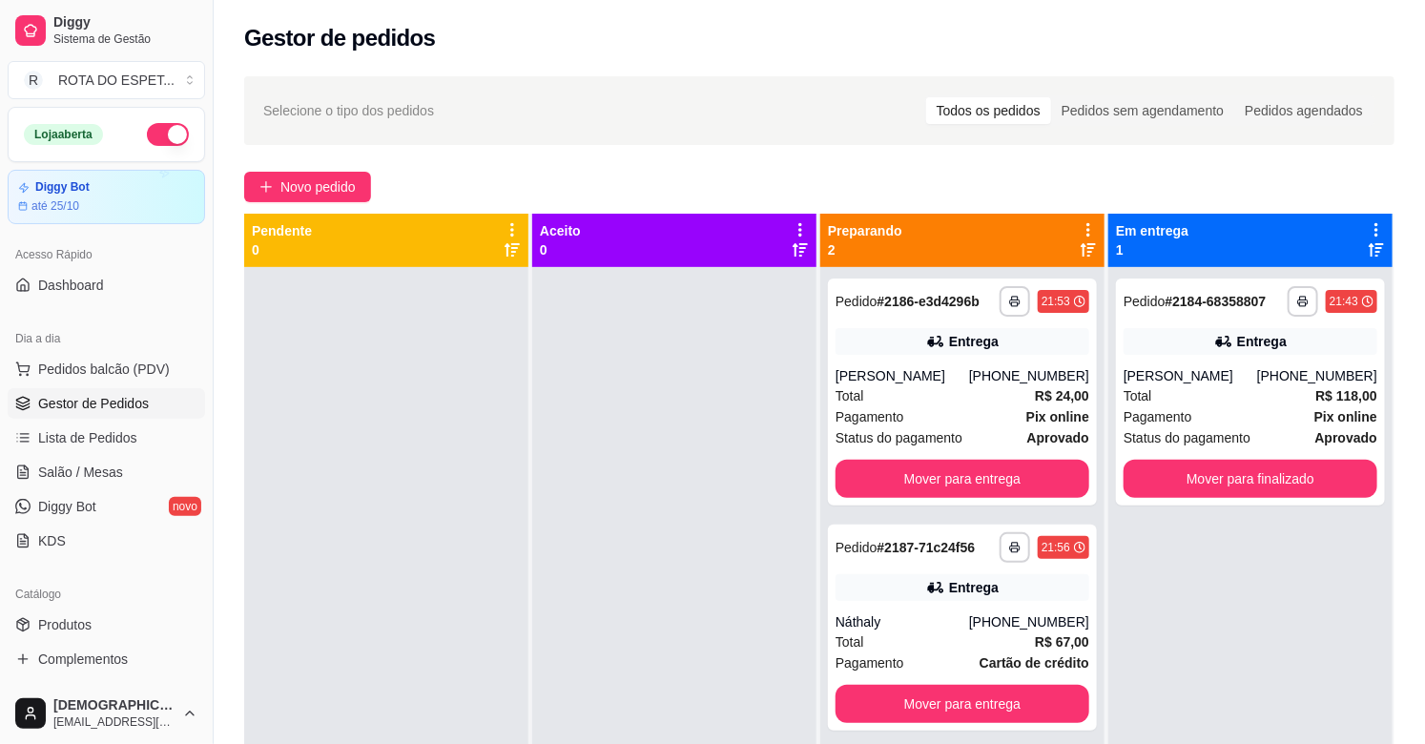
click at [628, 523] on div at bounding box center [674, 639] width 284 height 744
click at [637, 580] on div at bounding box center [674, 639] width 284 height 744
click at [1040, 433] on strong "aprovado" at bounding box center [1058, 437] width 62 height 15
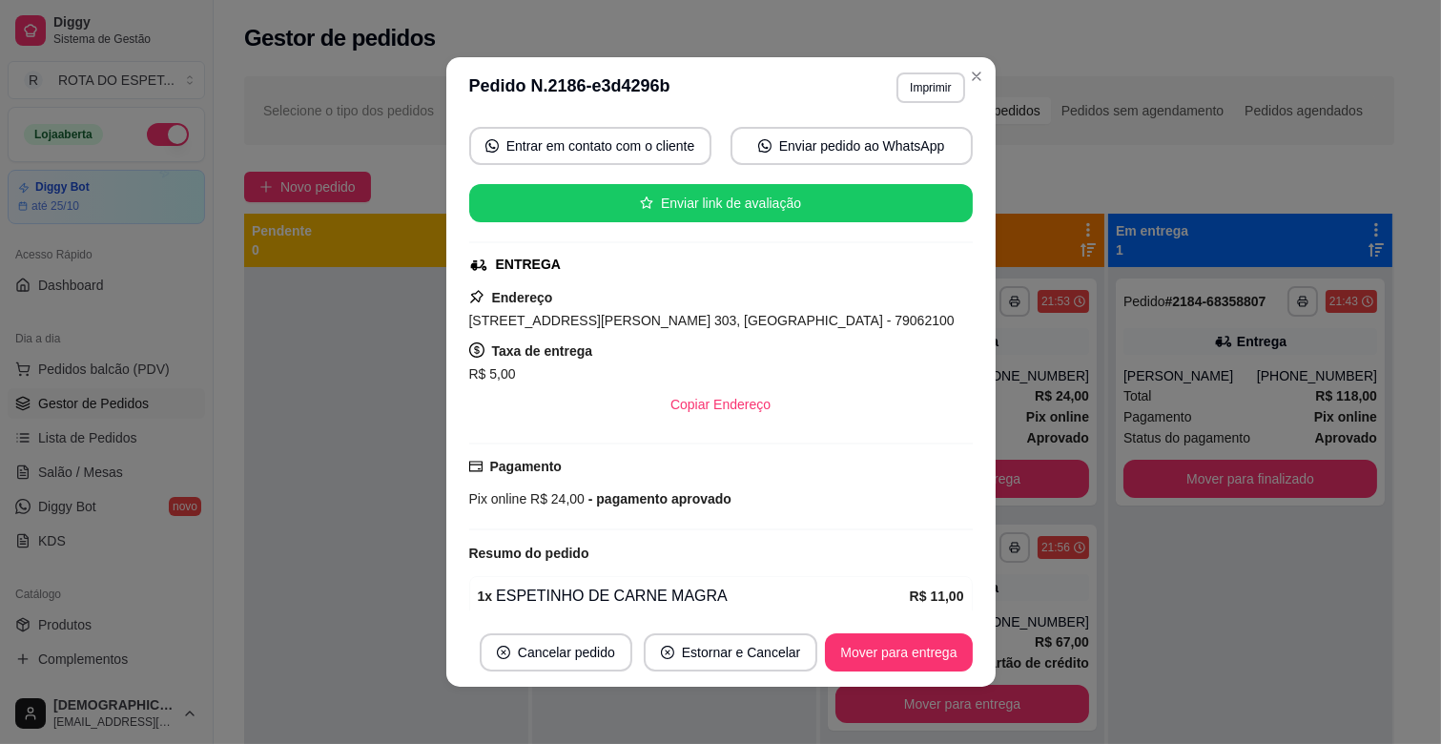
scroll to position [318, 0]
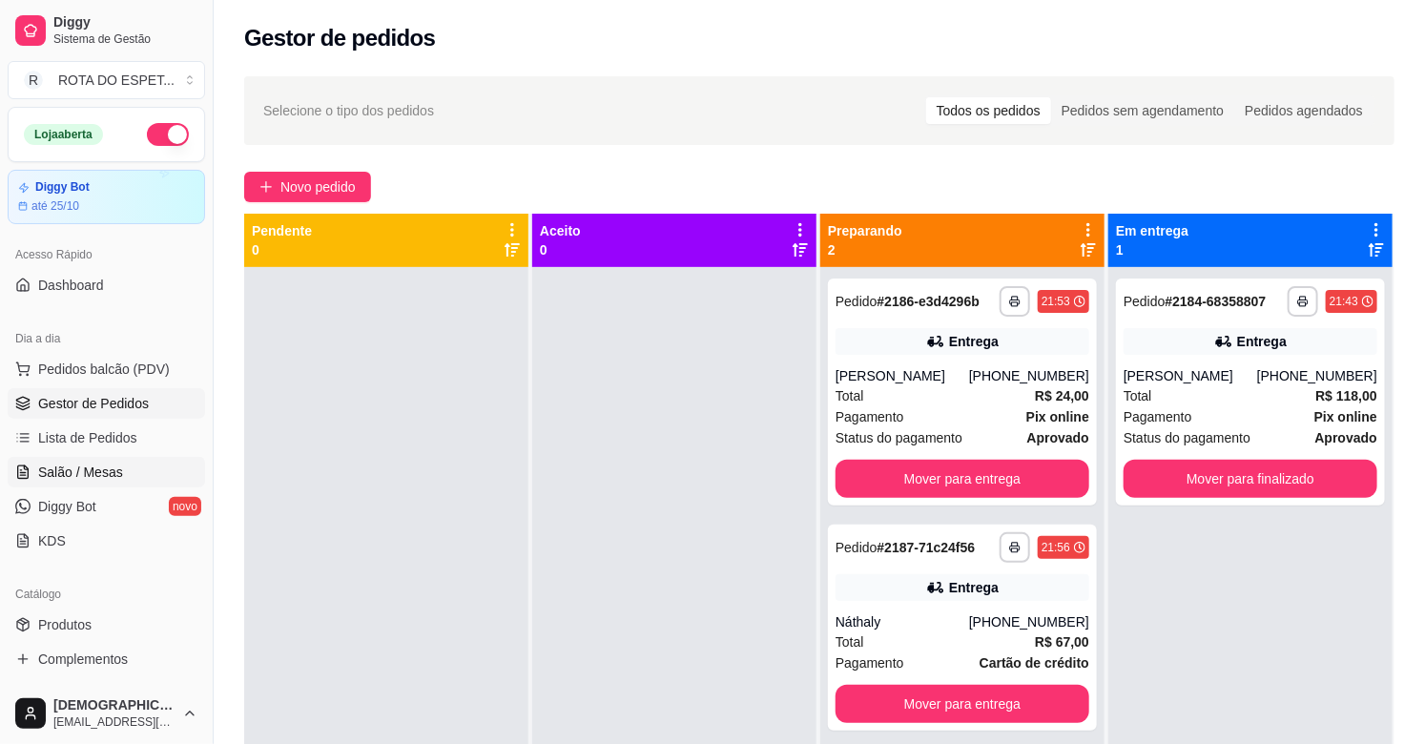
click at [122, 463] on link "Salão / Mesas" at bounding box center [106, 472] width 197 height 31
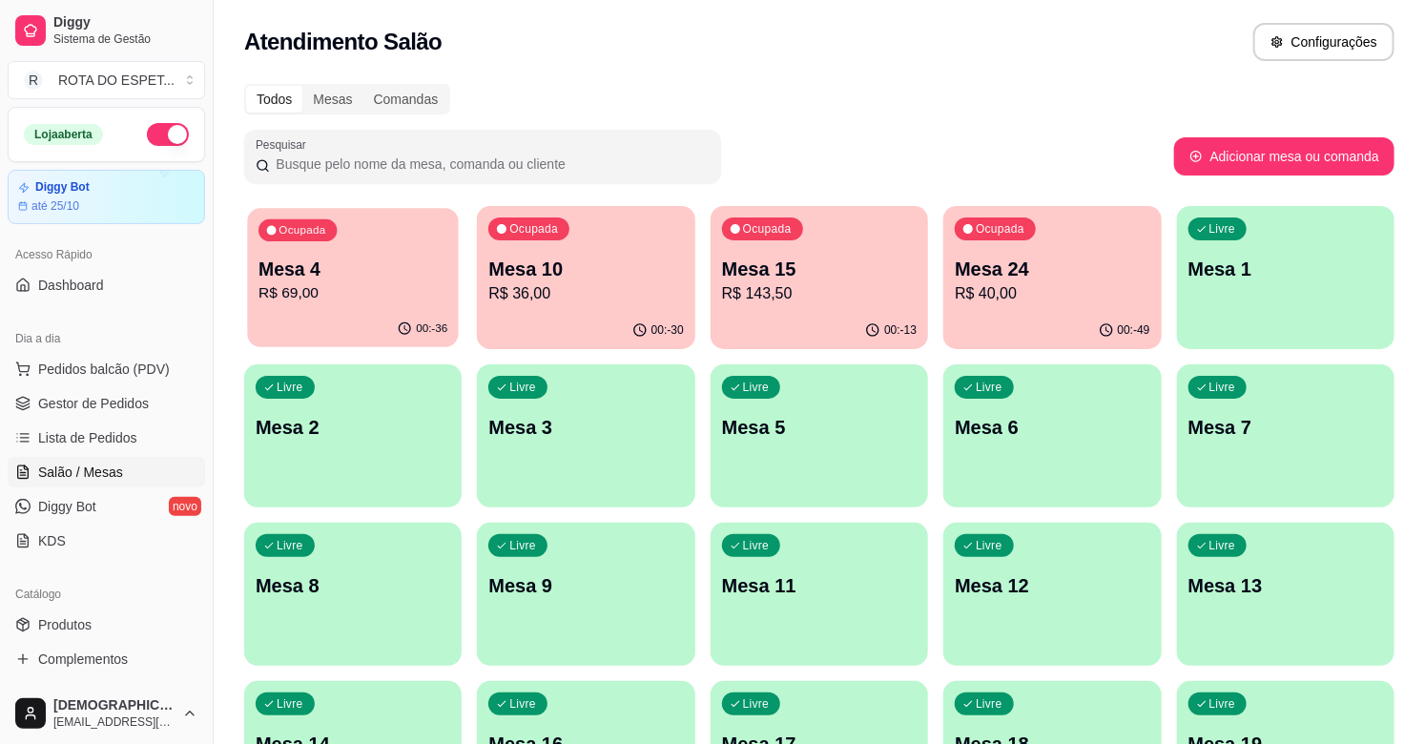
click at [407, 279] on p "Mesa 4" at bounding box center [352, 270] width 189 height 26
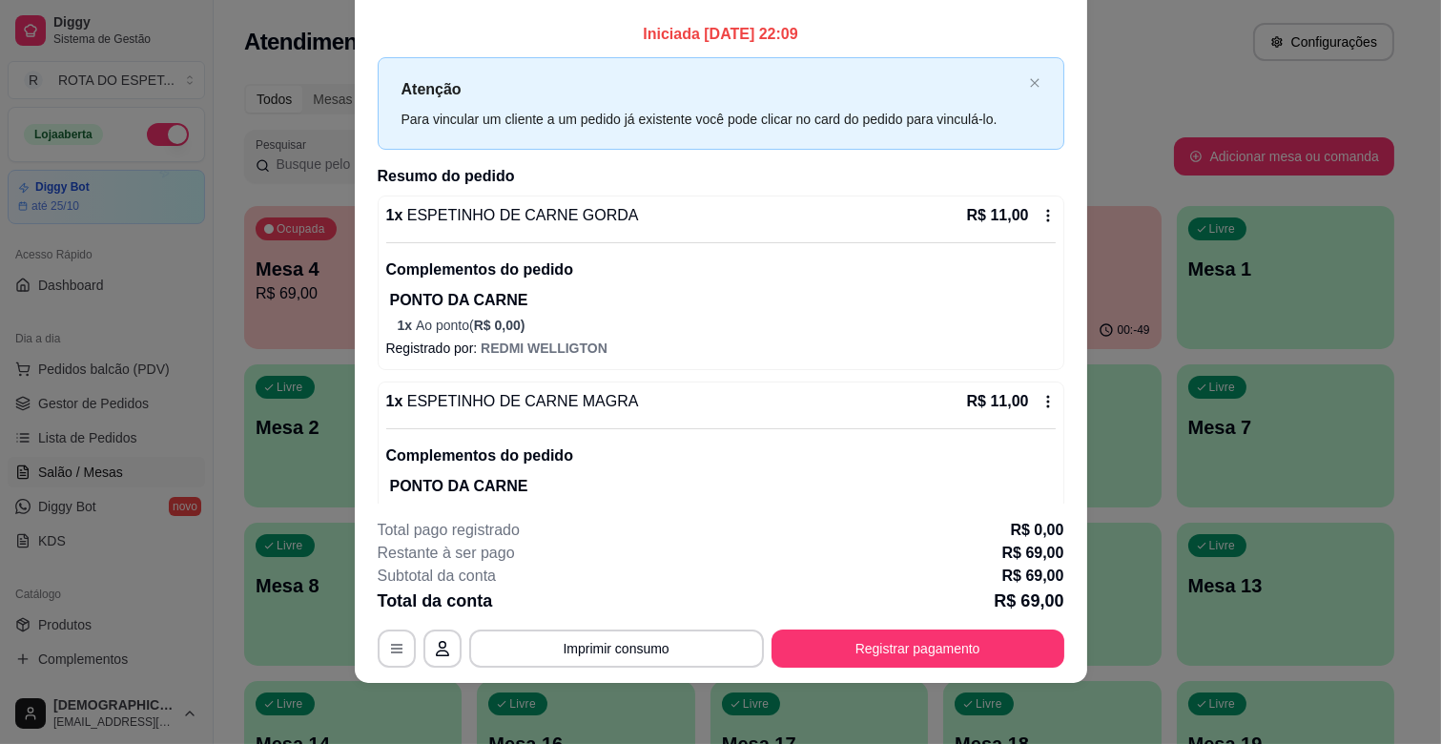
click at [899, 673] on footer "**********" at bounding box center [721, 593] width 732 height 179
click at [899, 663] on button "Registrar pagamento" at bounding box center [917, 648] width 284 height 37
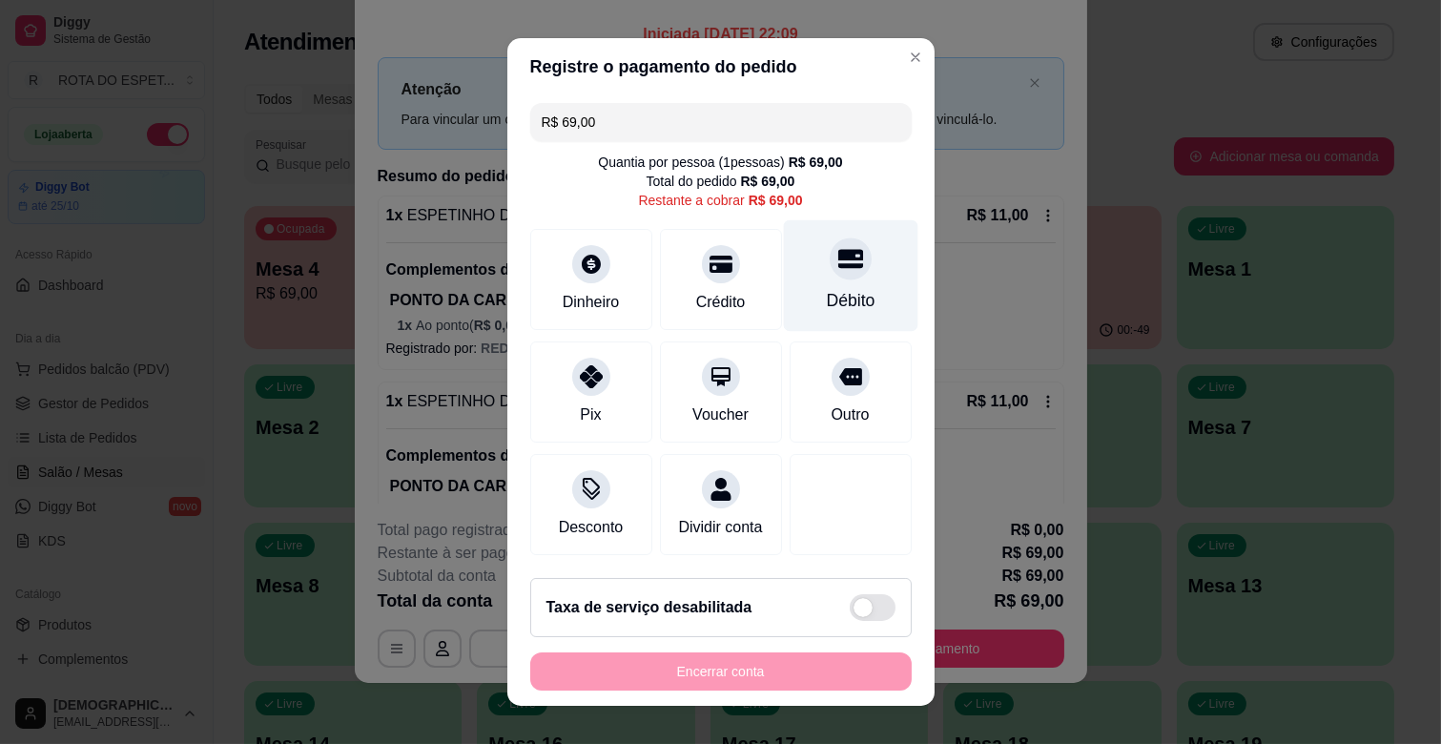
click at [826, 292] on div "Débito" at bounding box center [850, 300] width 49 height 25
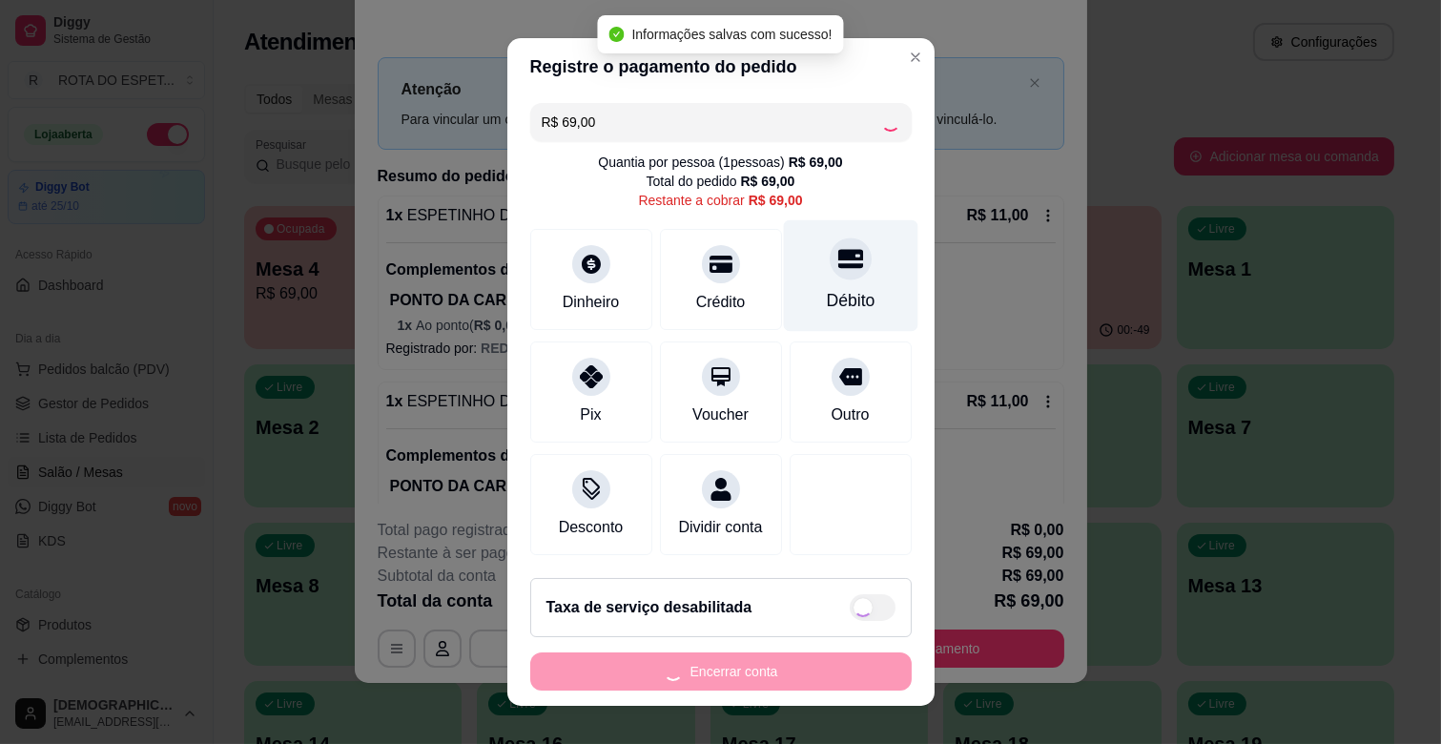
type input "R$ 0,00"
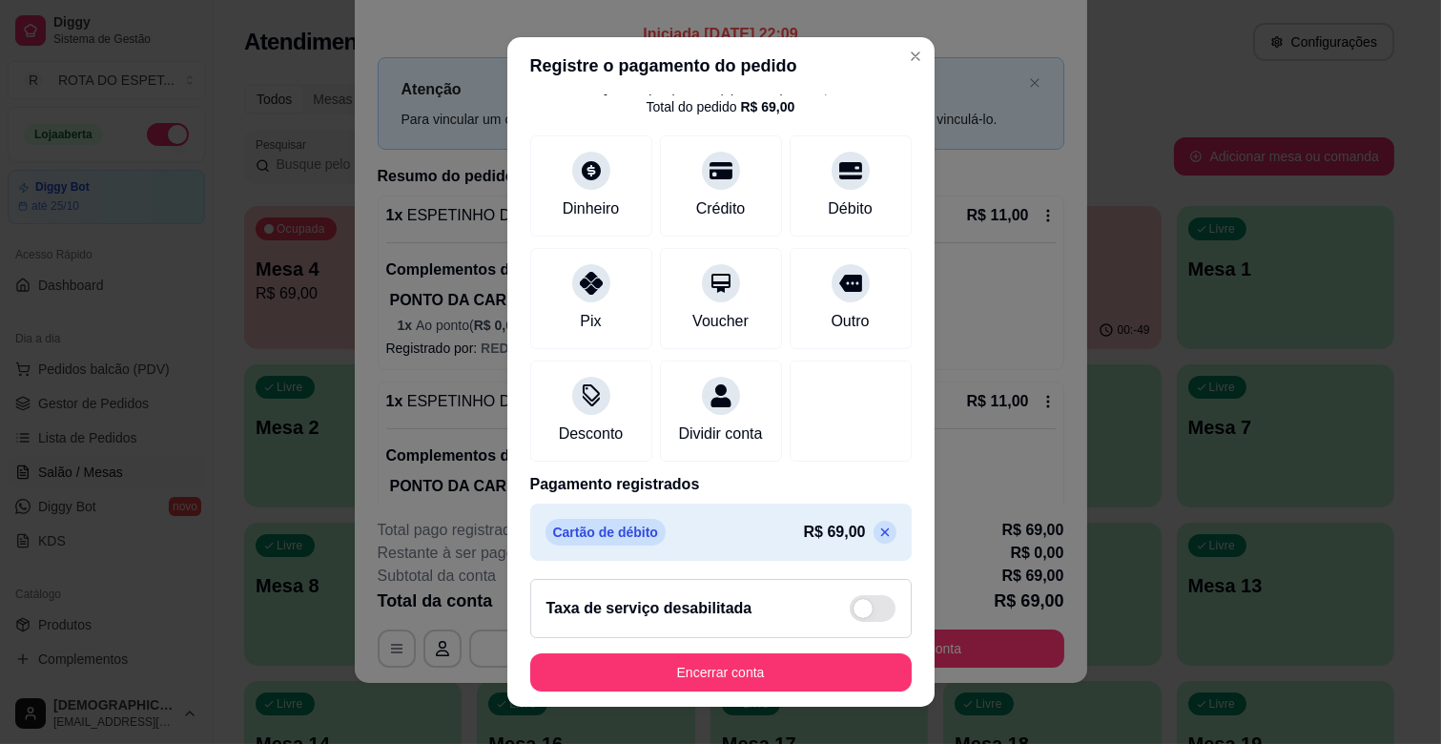
scroll to position [101, 0]
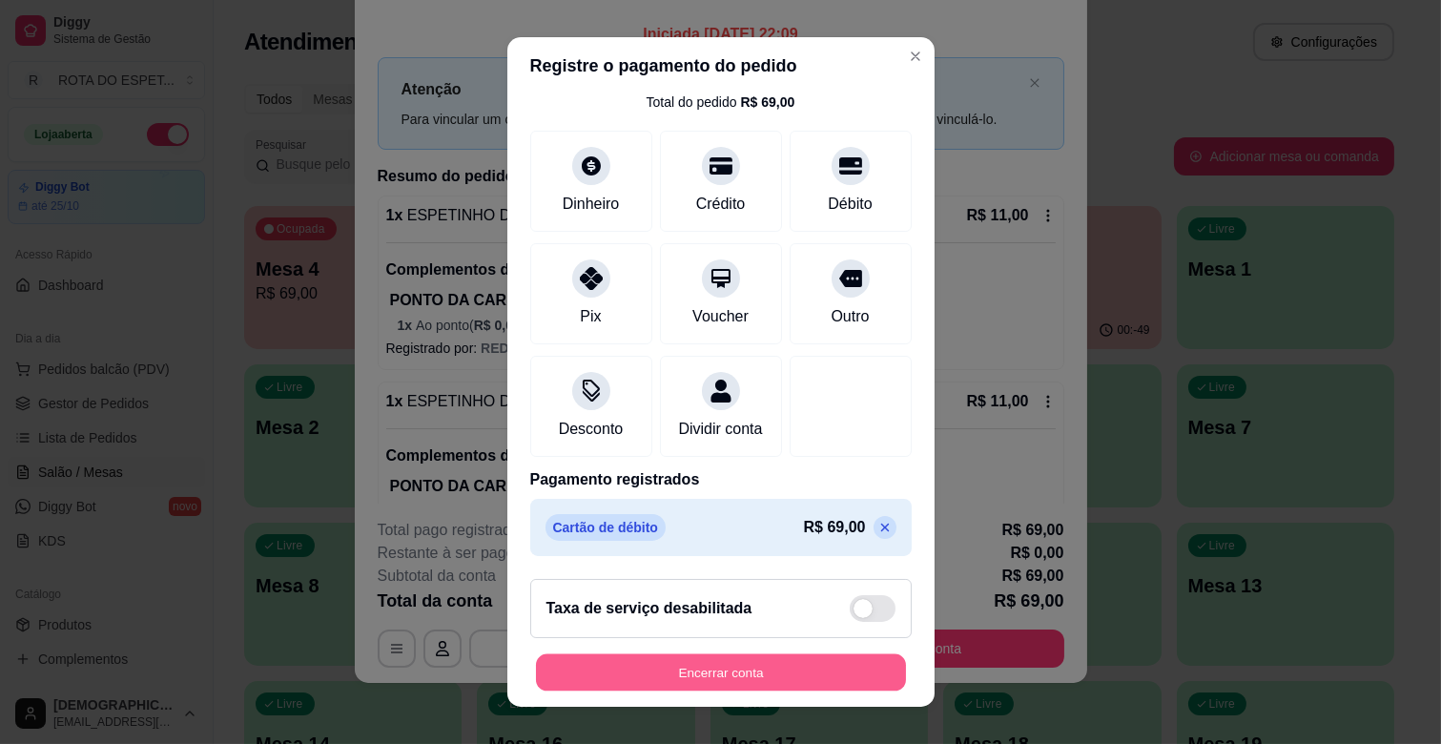
click at [786, 670] on button "Encerrar conta" at bounding box center [721, 672] width 370 height 37
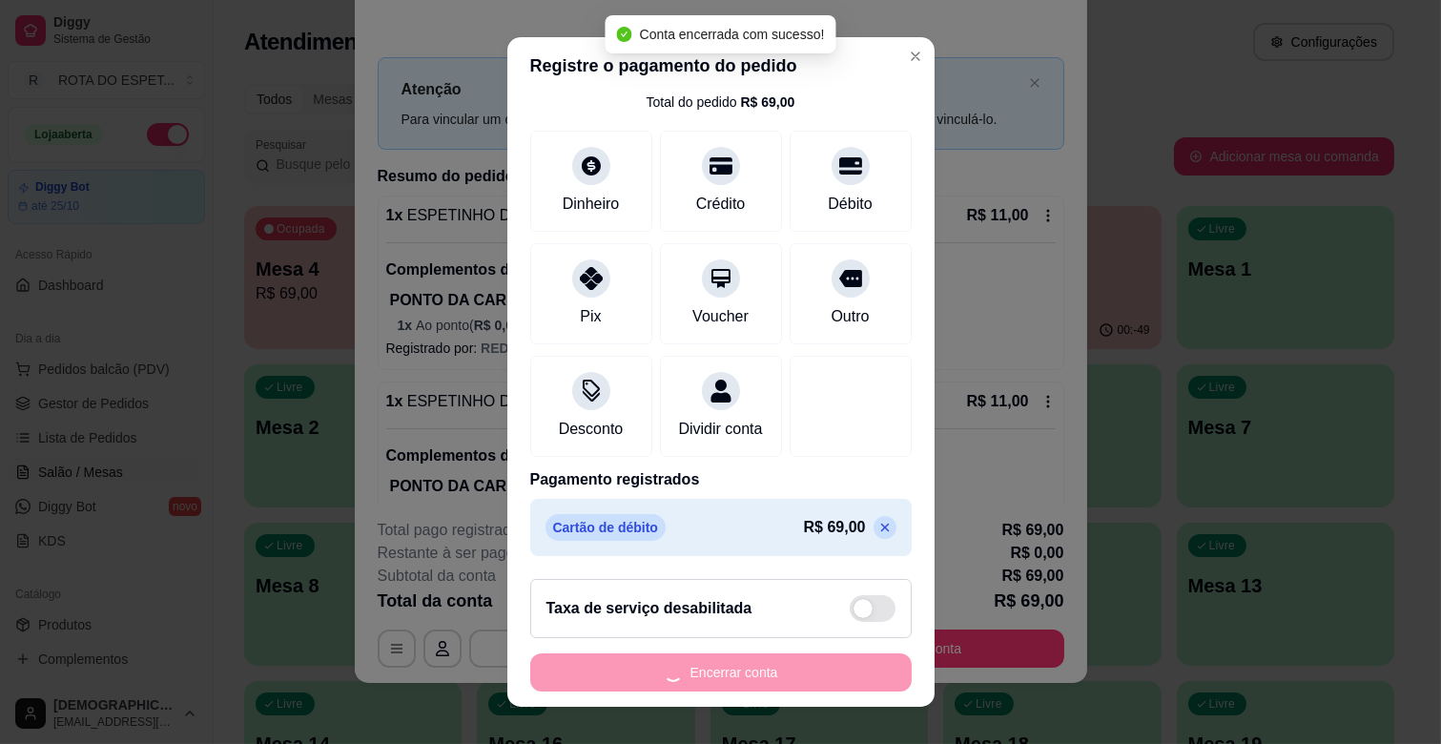
scroll to position [0, 0]
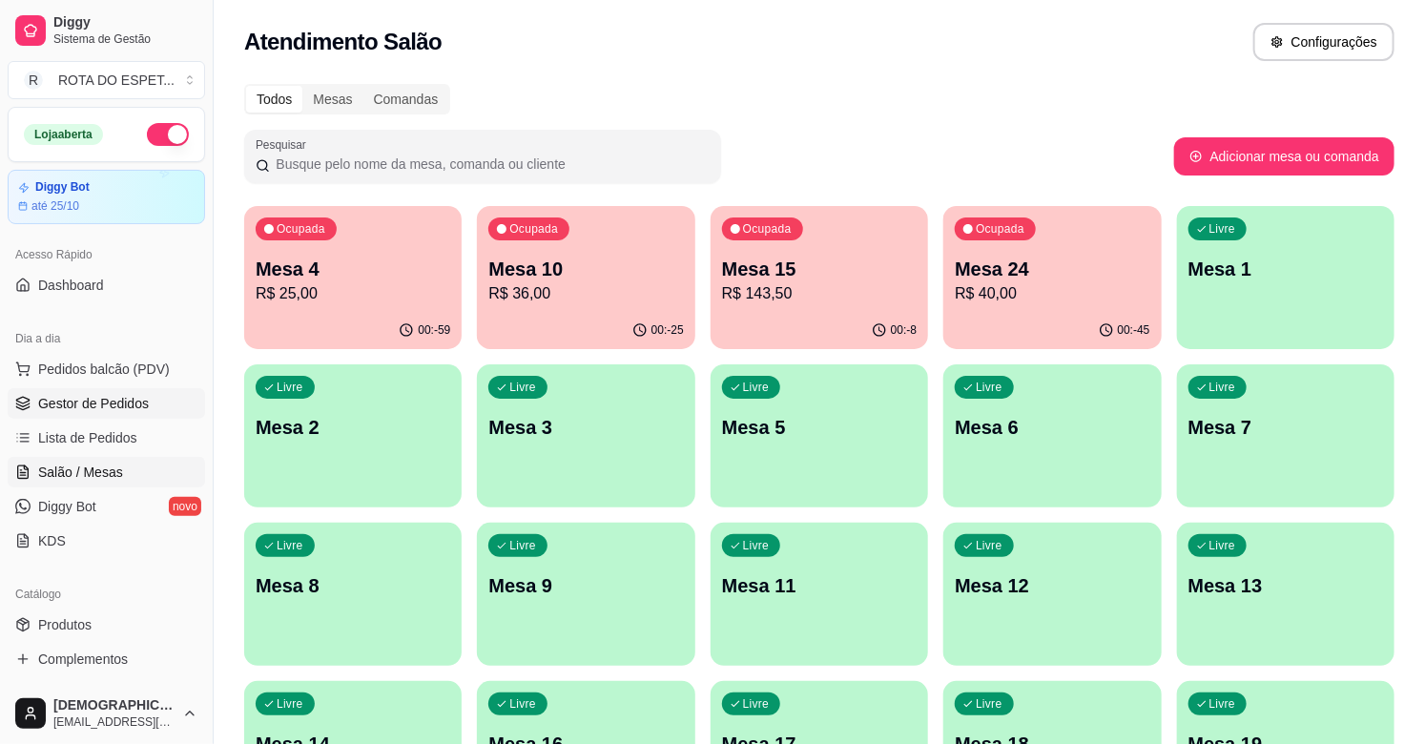
click at [118, 394] on span "Gestor de Pedidos" at bounding box center [93, 403] width 111 height 19
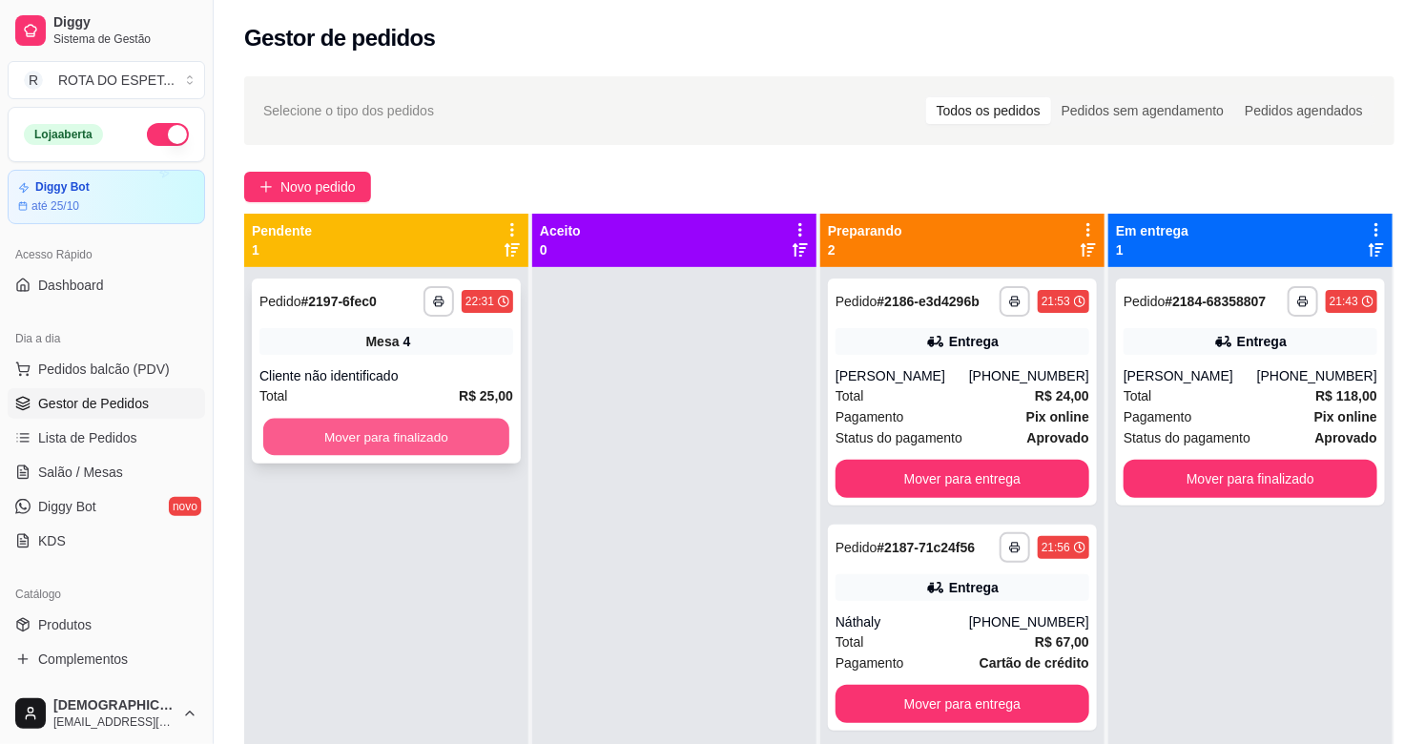
click at [429, 445] on button "Mover para finalizado" at bounding box center [386, 437] width 246 height 37
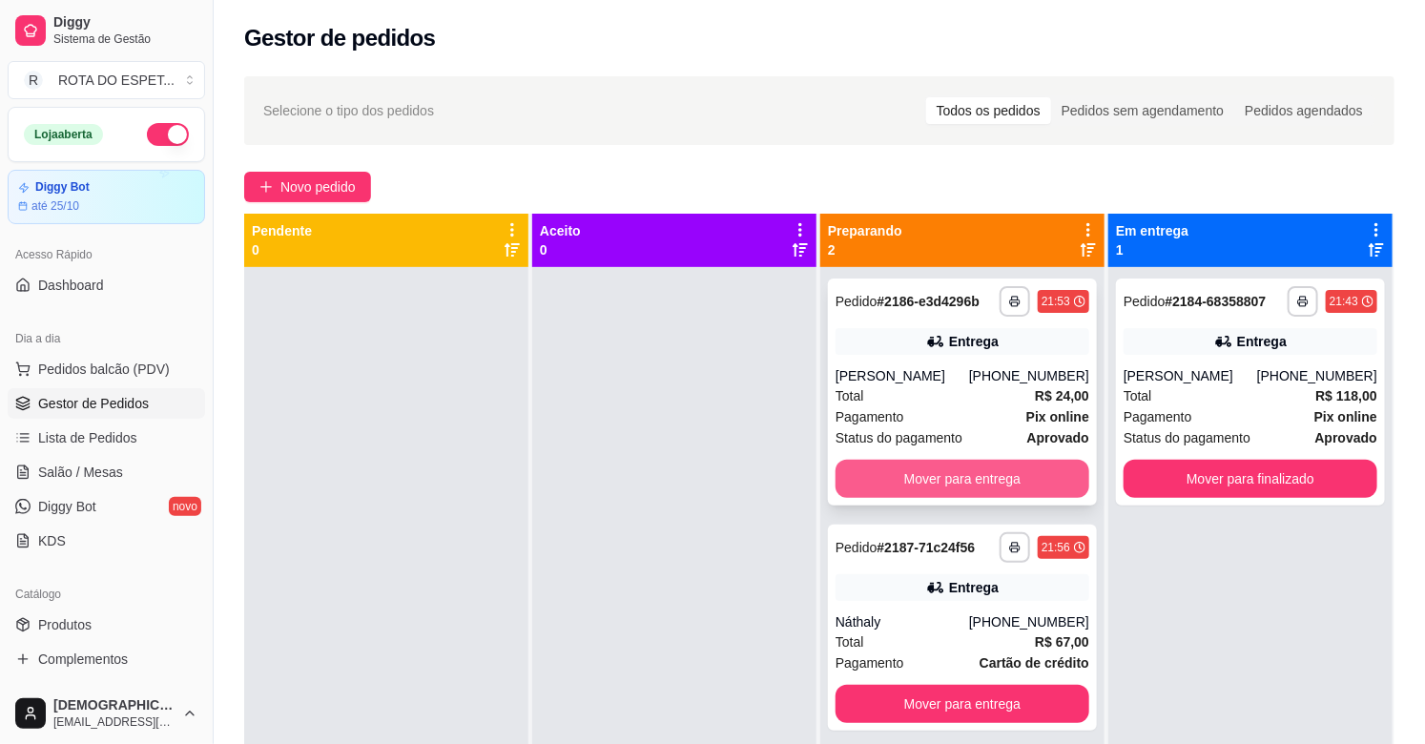
click at [978, 472] on button "Mover para entrega" at bounding box center [962, 479] width 254 height 38
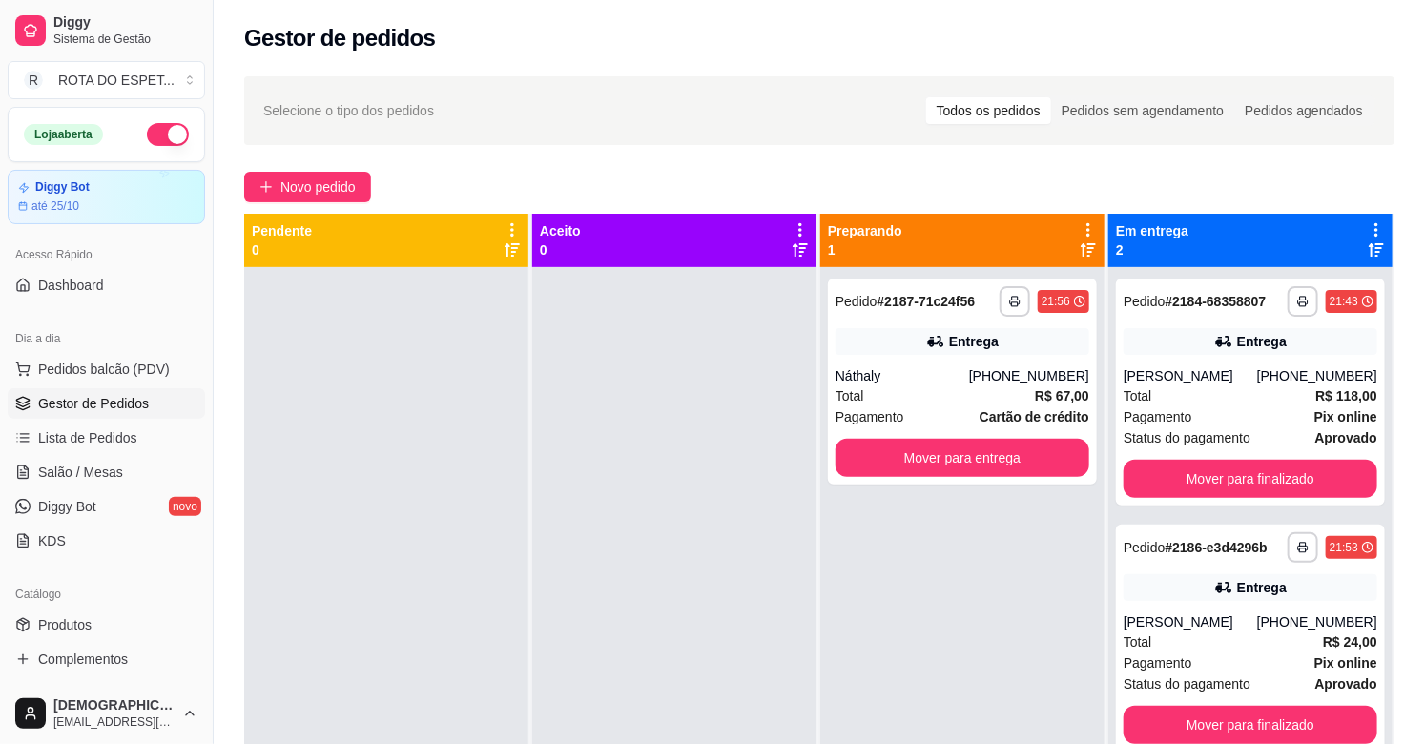
click at [677, 603] on div at bounding box center [674, 639] width 284 height 744
click at [116, 478] on span "Salão / Mesas" at bounding box center [80, 472] width 85 height 19
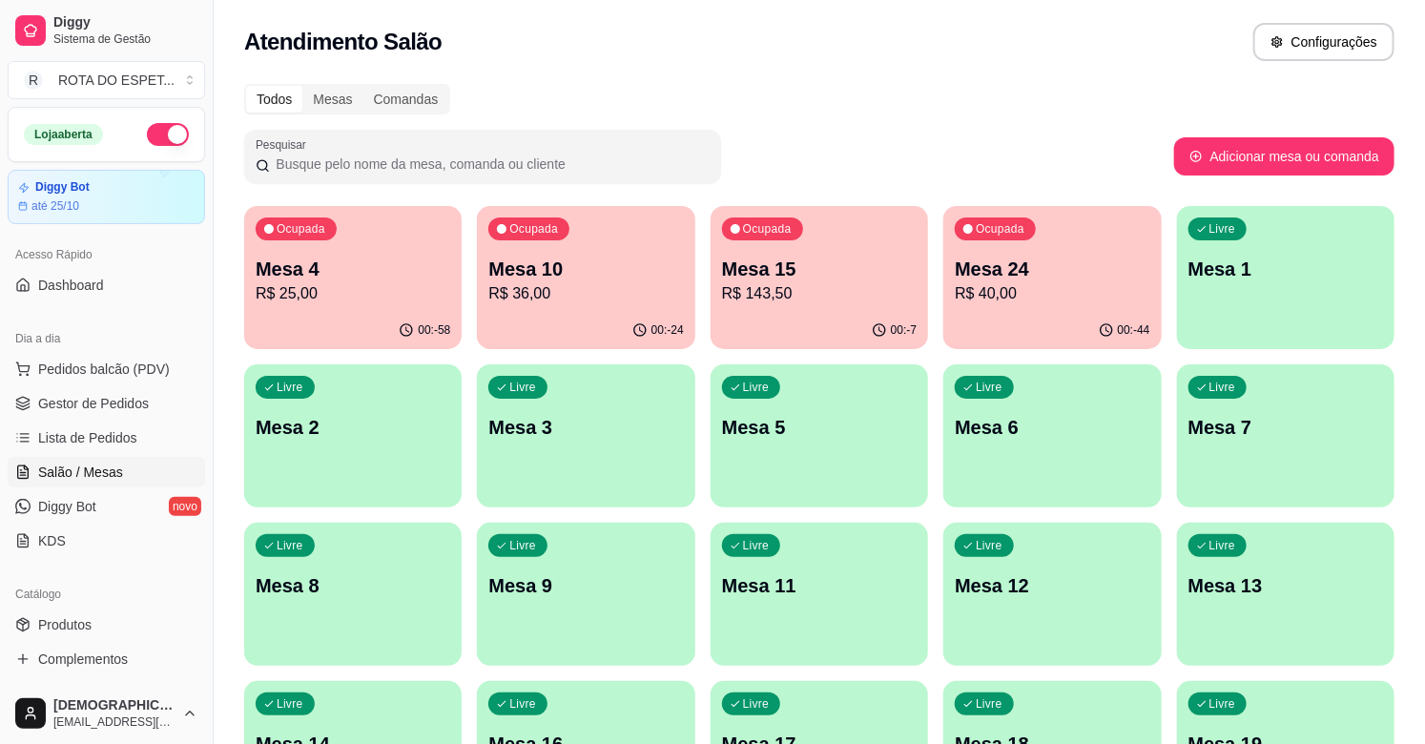
click at [513, 303] on p "R$ 36,00" at bounding box center [585, 293] width 195 height 23
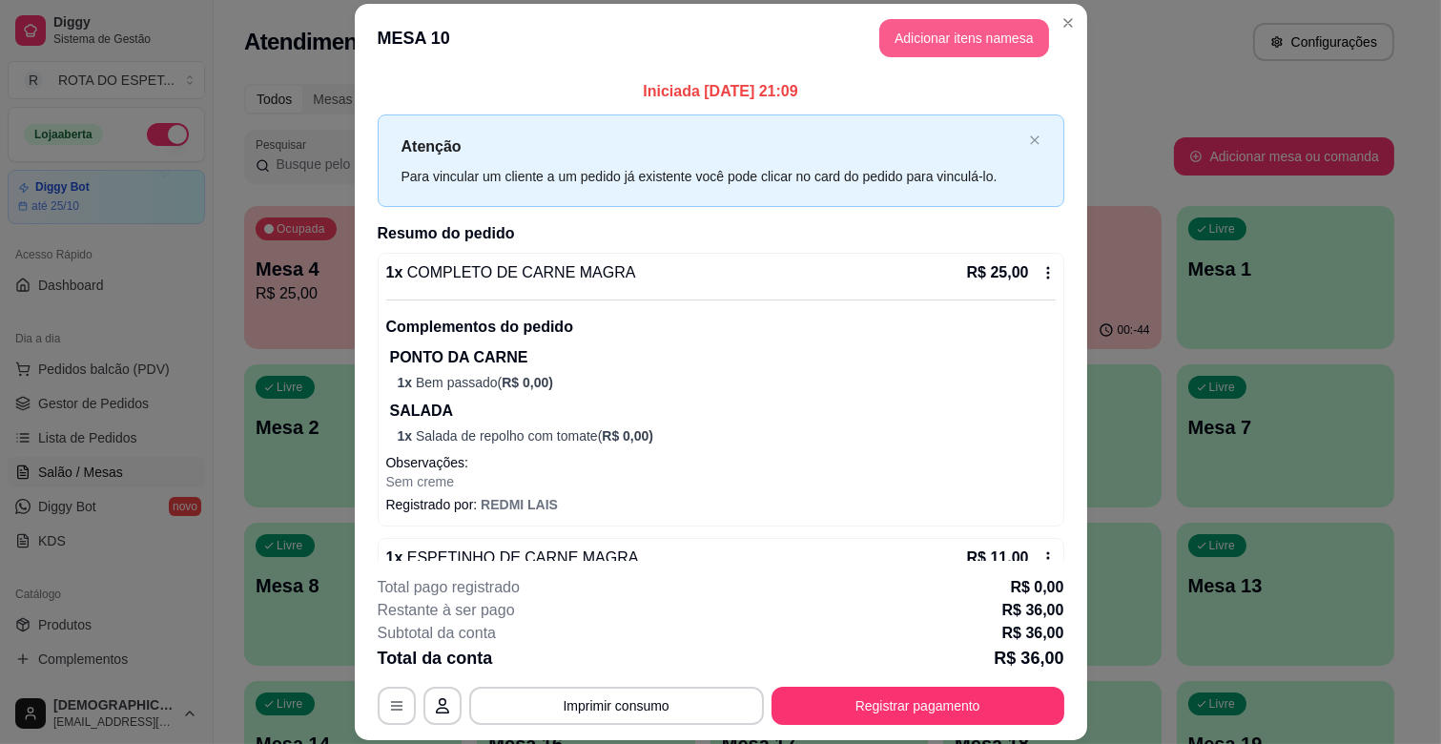
click at [938, 33] on button "Adicionar itens na mesa" at bounding box center [964, 38] width 170 height 38
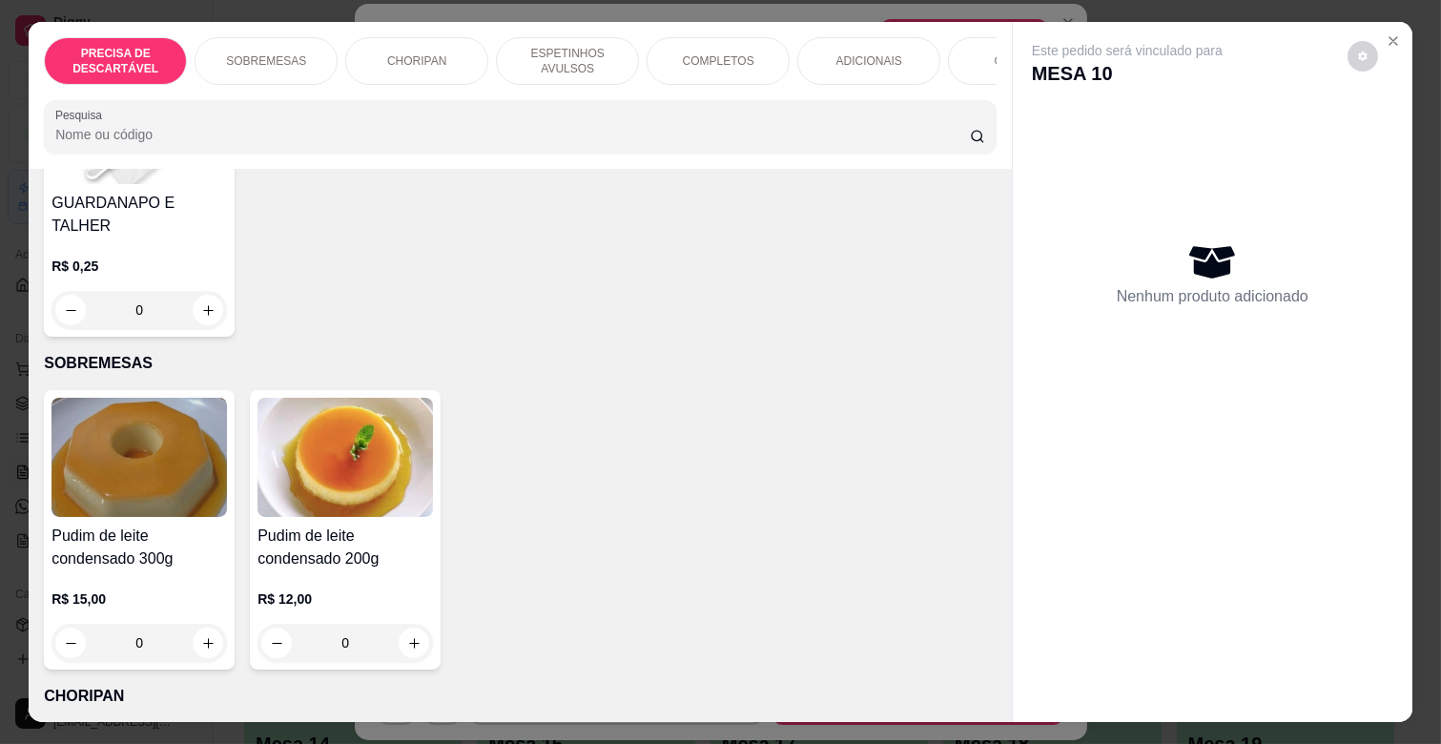
scroll to position [318, 0]
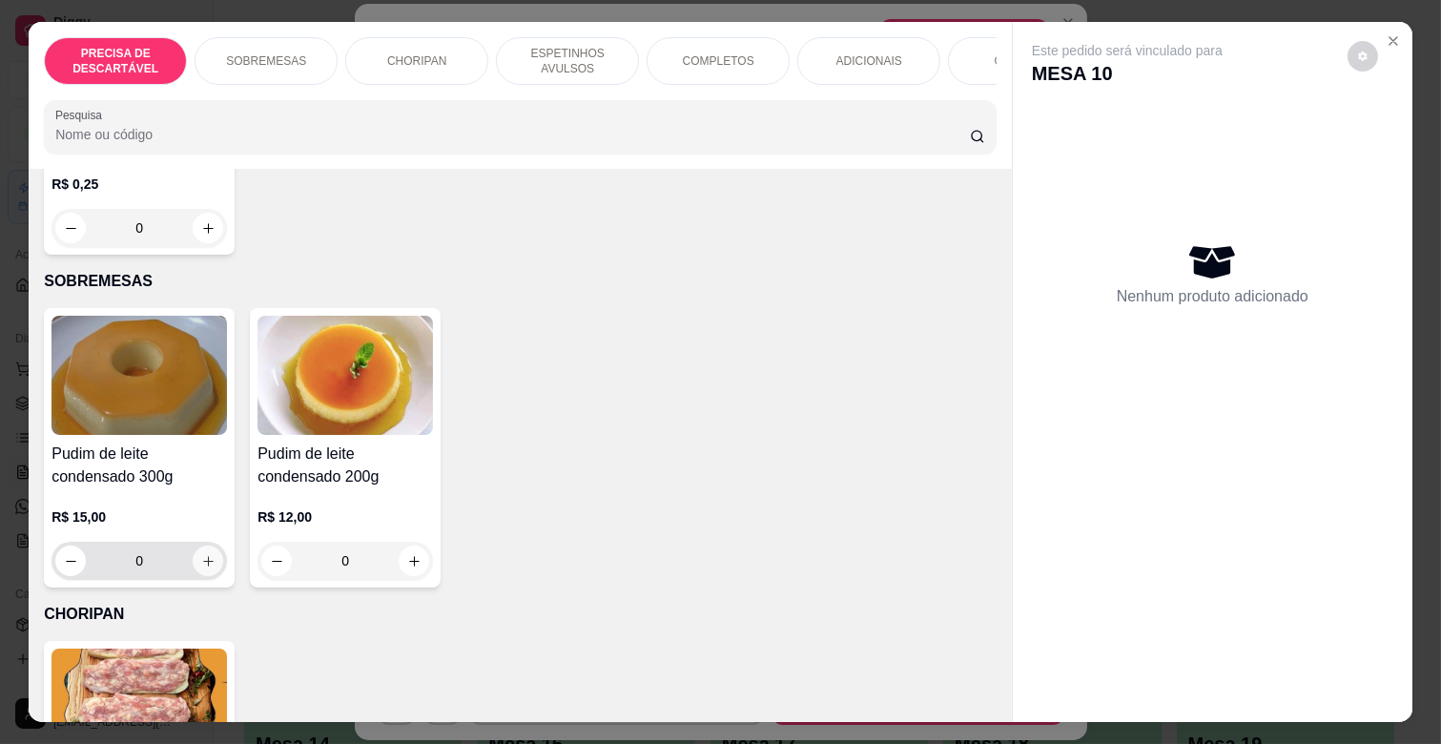
click at [201, 554] on icon "increase-product-quantity" at bounding box center [208, 561] width 14 height 14
type input "1"
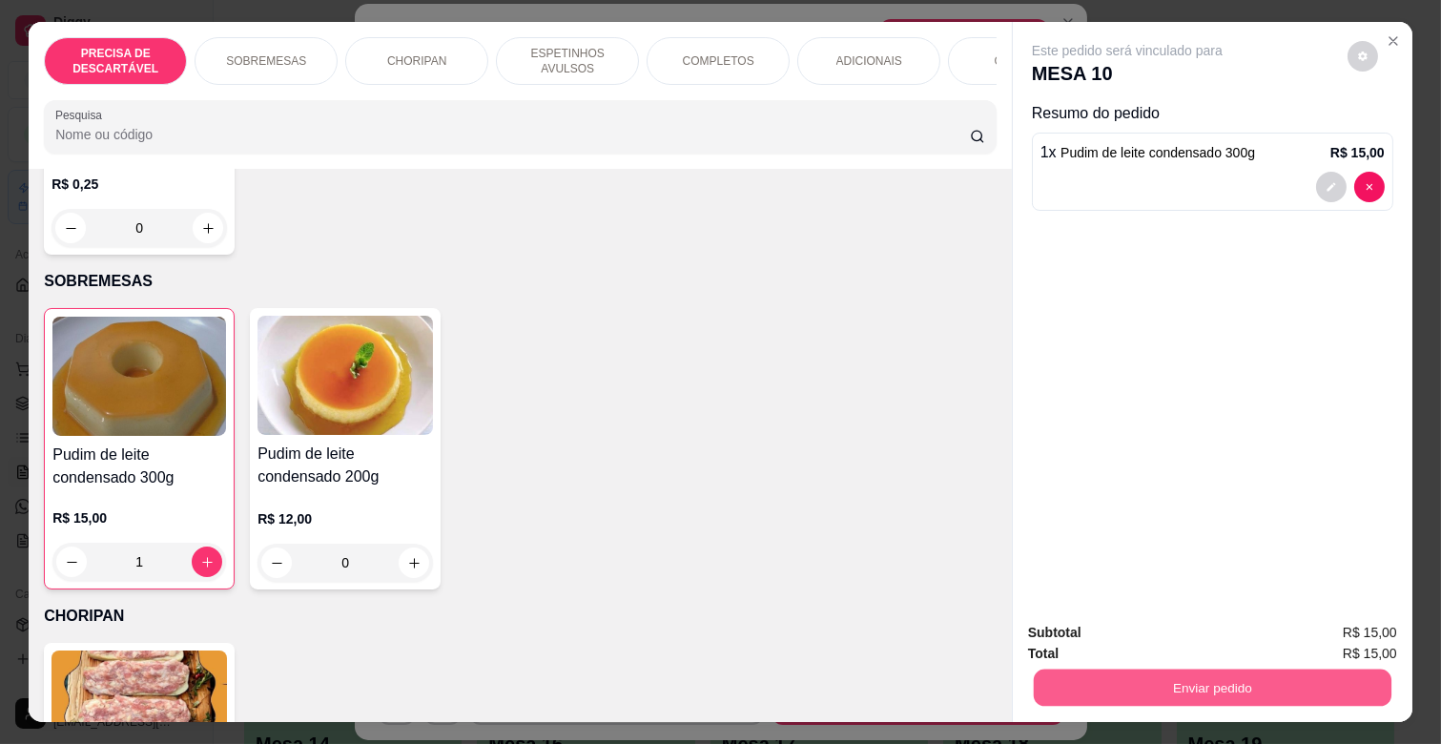
click at [1119, 669] on button "Enviar pedido" at bounding box center [1213, 687] width 358 height 37
click at [1326, 624] on button "Enviar pedido" at bounding box center [1347, 632] width 108 height 36
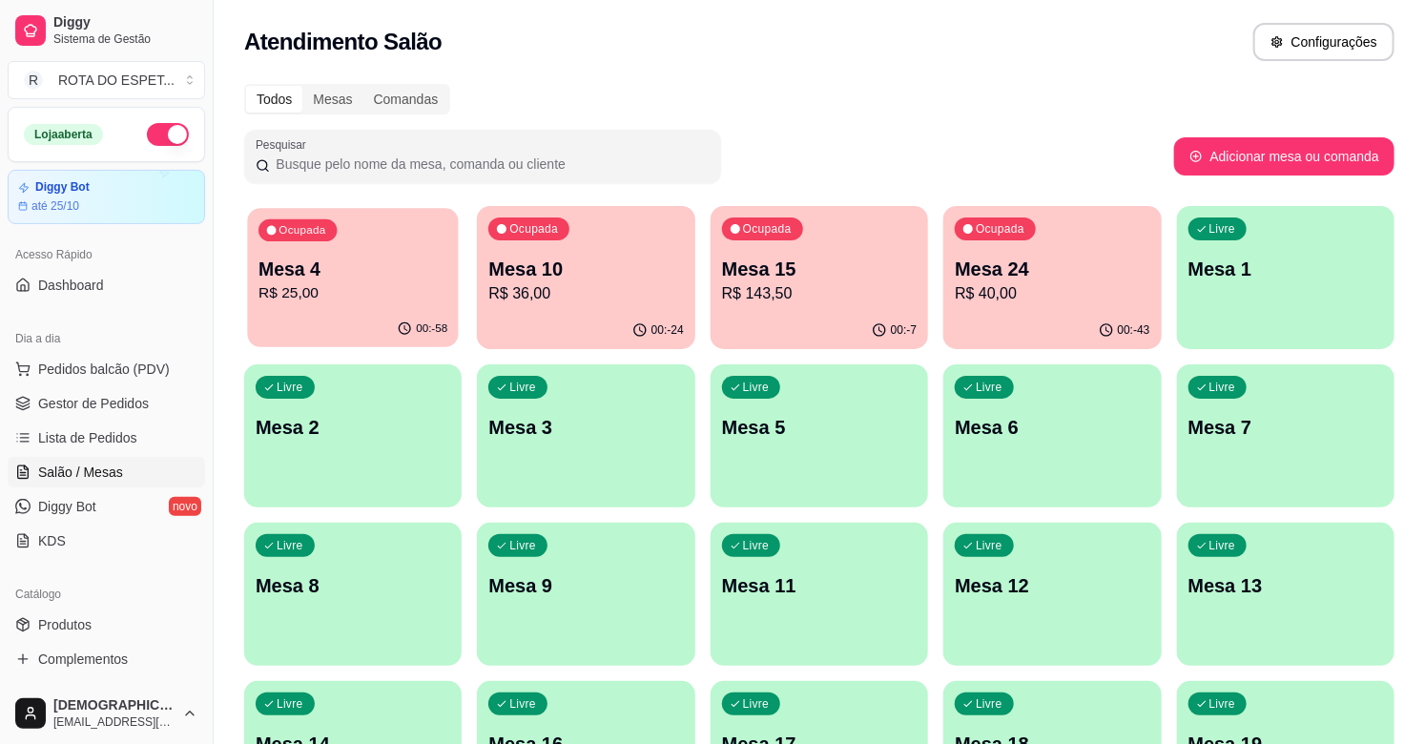
click at [348, 294] on p "R$ 25,00" at bounding box center [352, 293] width 189 height 22
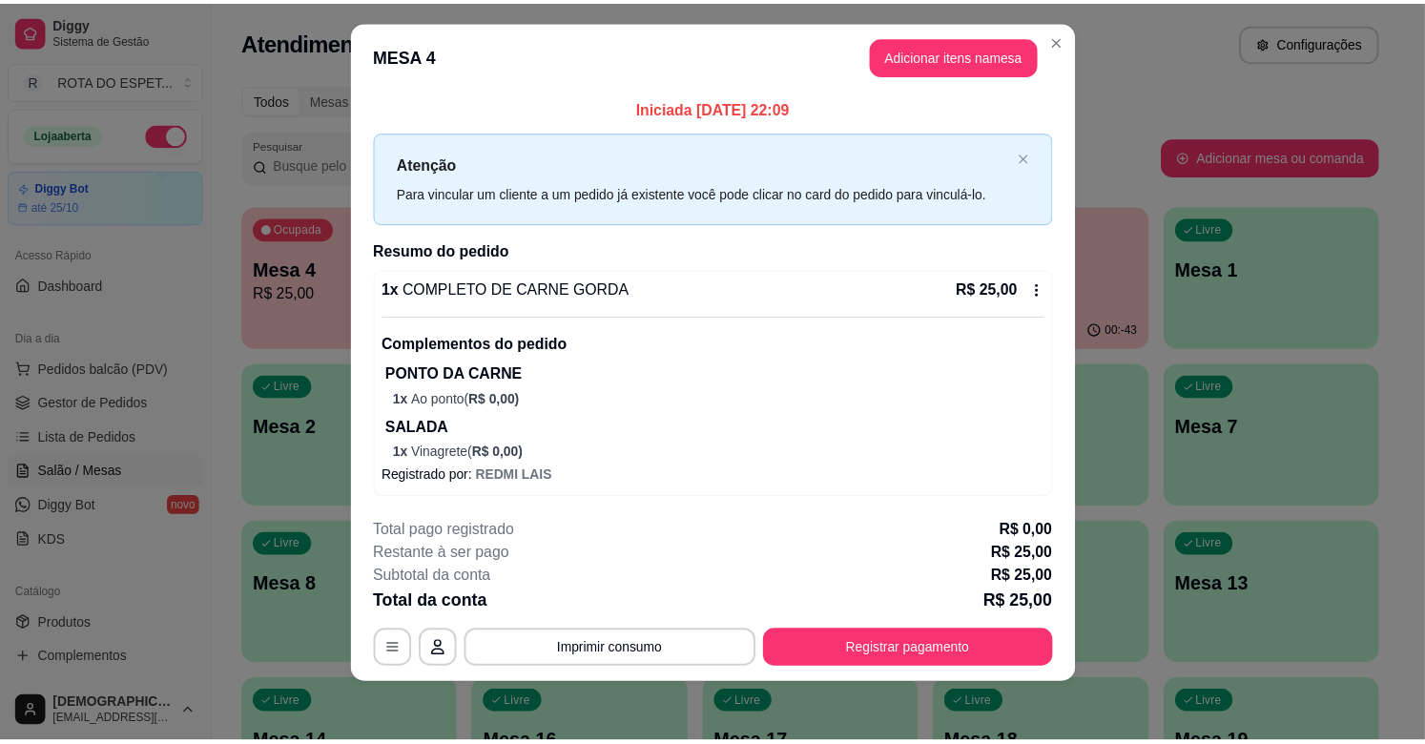
scroll to position [21, 0]
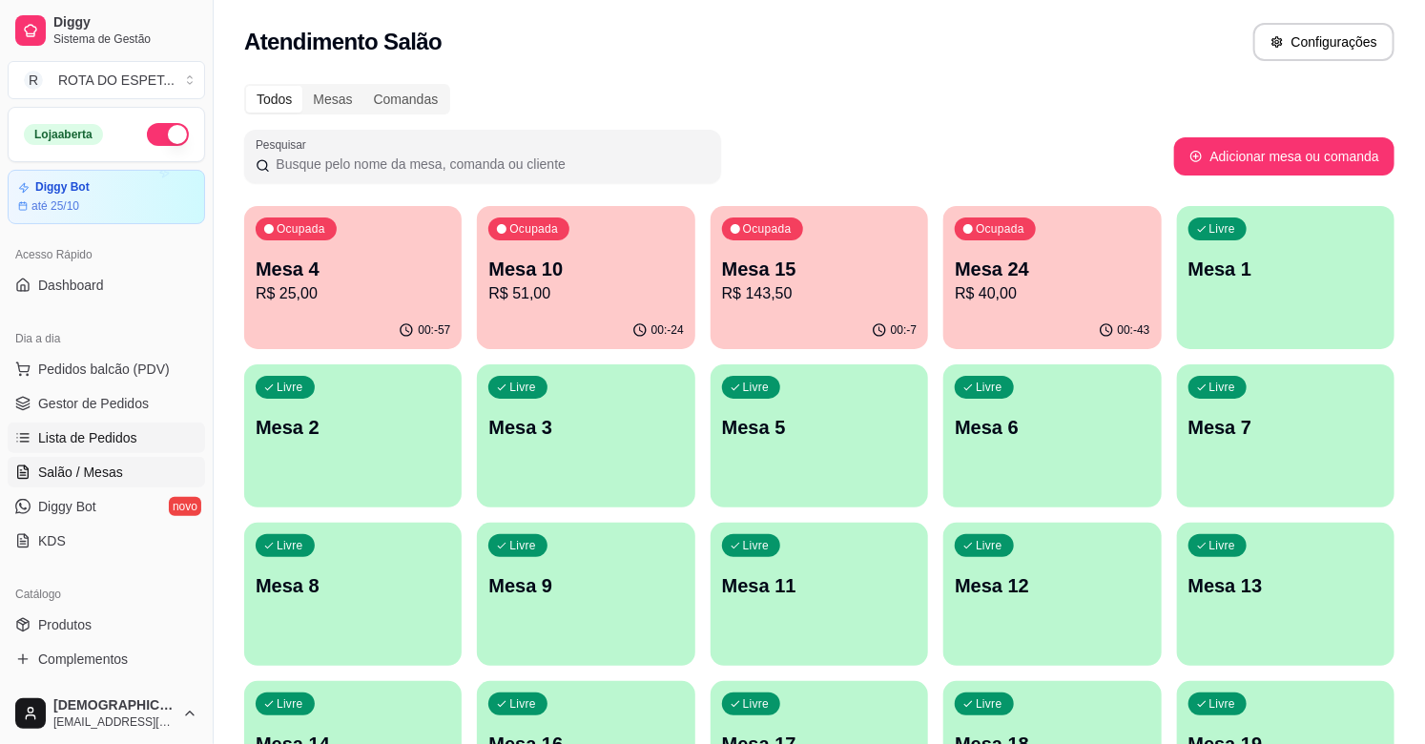
drag, startPoint x: 640, startPoint y: 612, endPoint x: 91, endPoint y: 444, distance: 574.4
click at [91, 444] on span "Lista de Pedidos" at bounding box center [87, 437] width 99 height 19
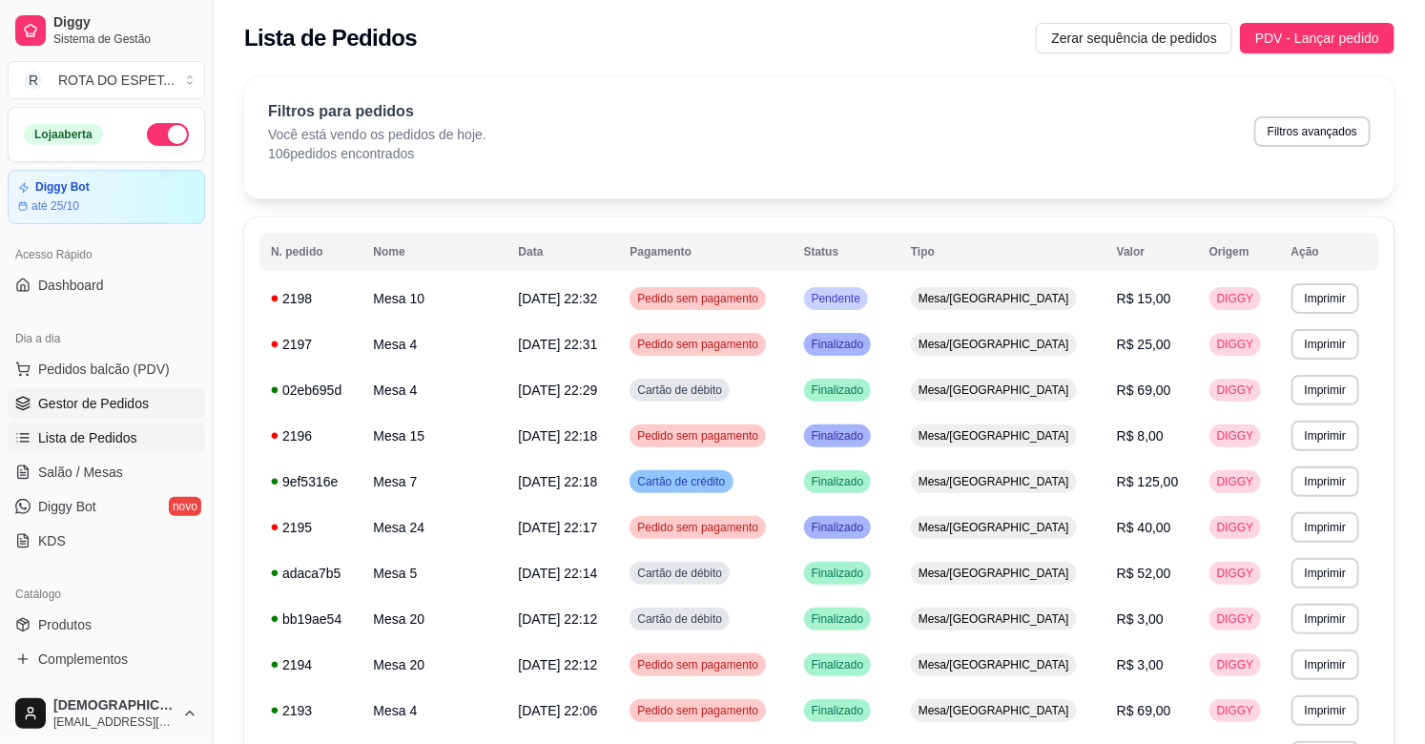
click at [129, 411] on span "Gestor de Pedidos" at bounding box center [93, 403] width 111 height 19
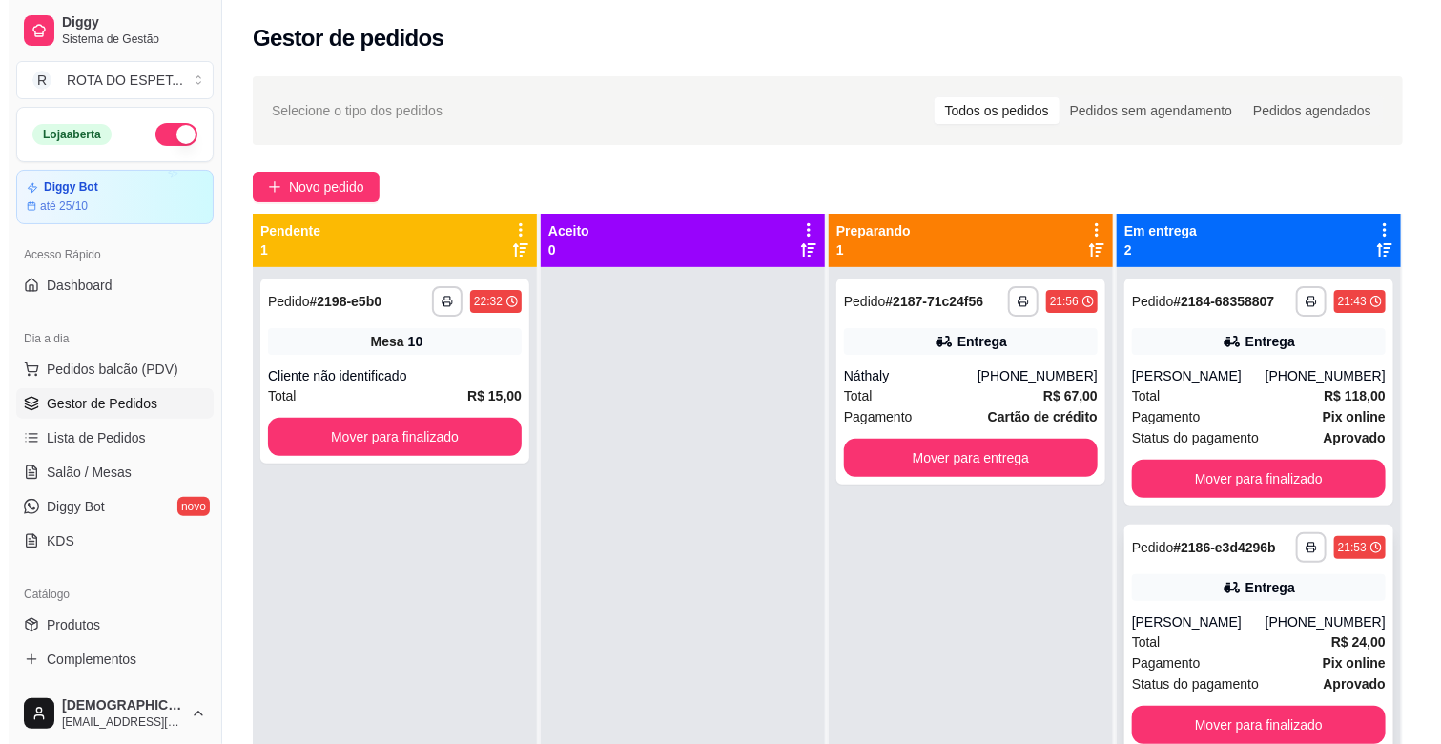
scroll to position [52, 0]
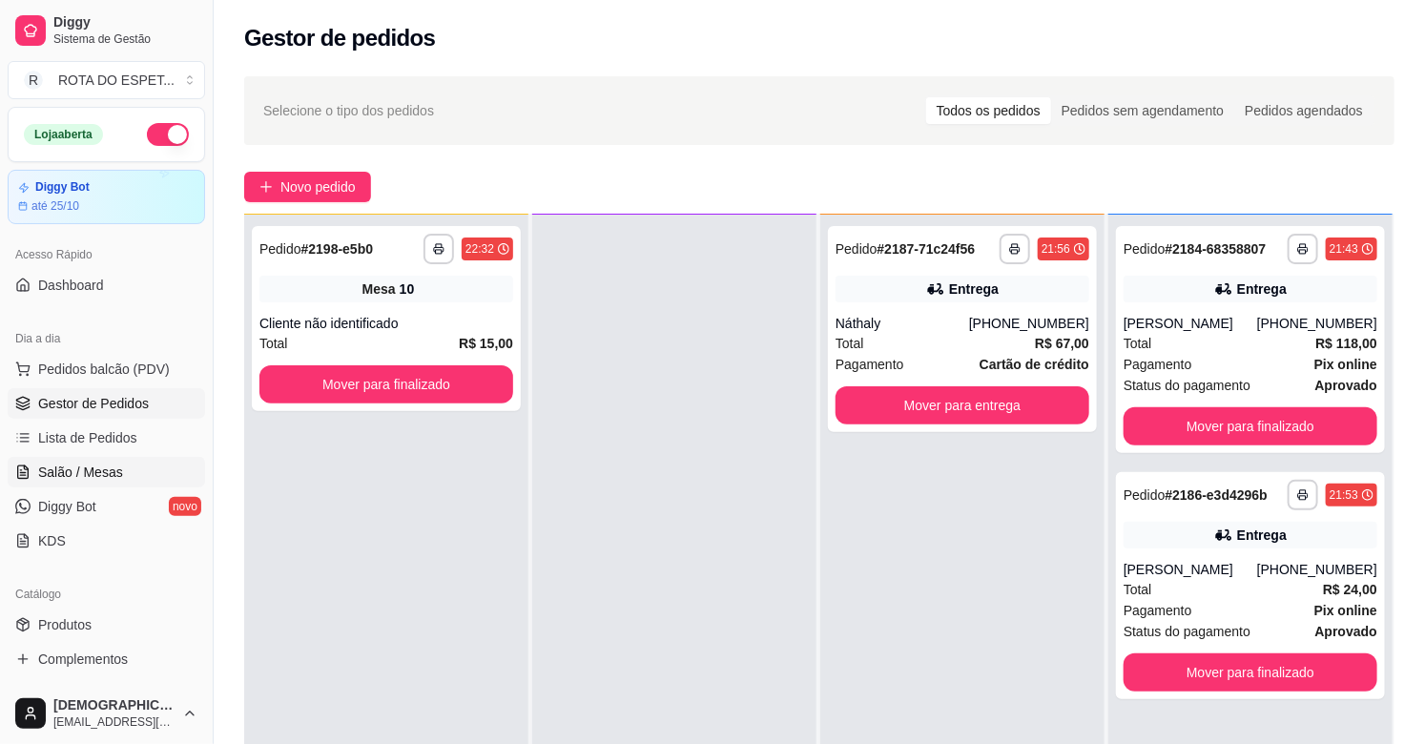
click at [76, 463] on span "Salão / Mesas" at bounding box center [80, 472] width 85 height 19
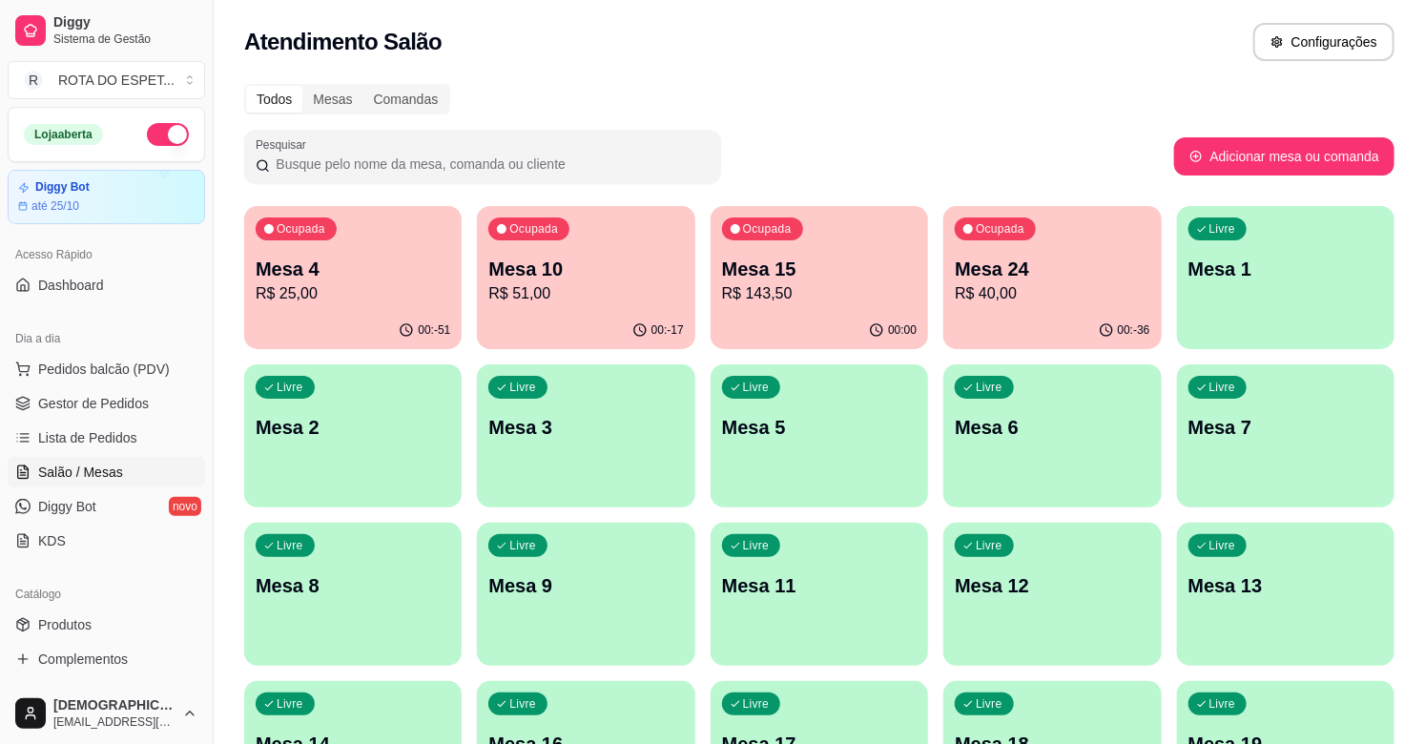
click at [1040, 307] on div "Ocupada Mesa 24 R$ 40,00" at bounding box center [1051, 259] width 217 height 106
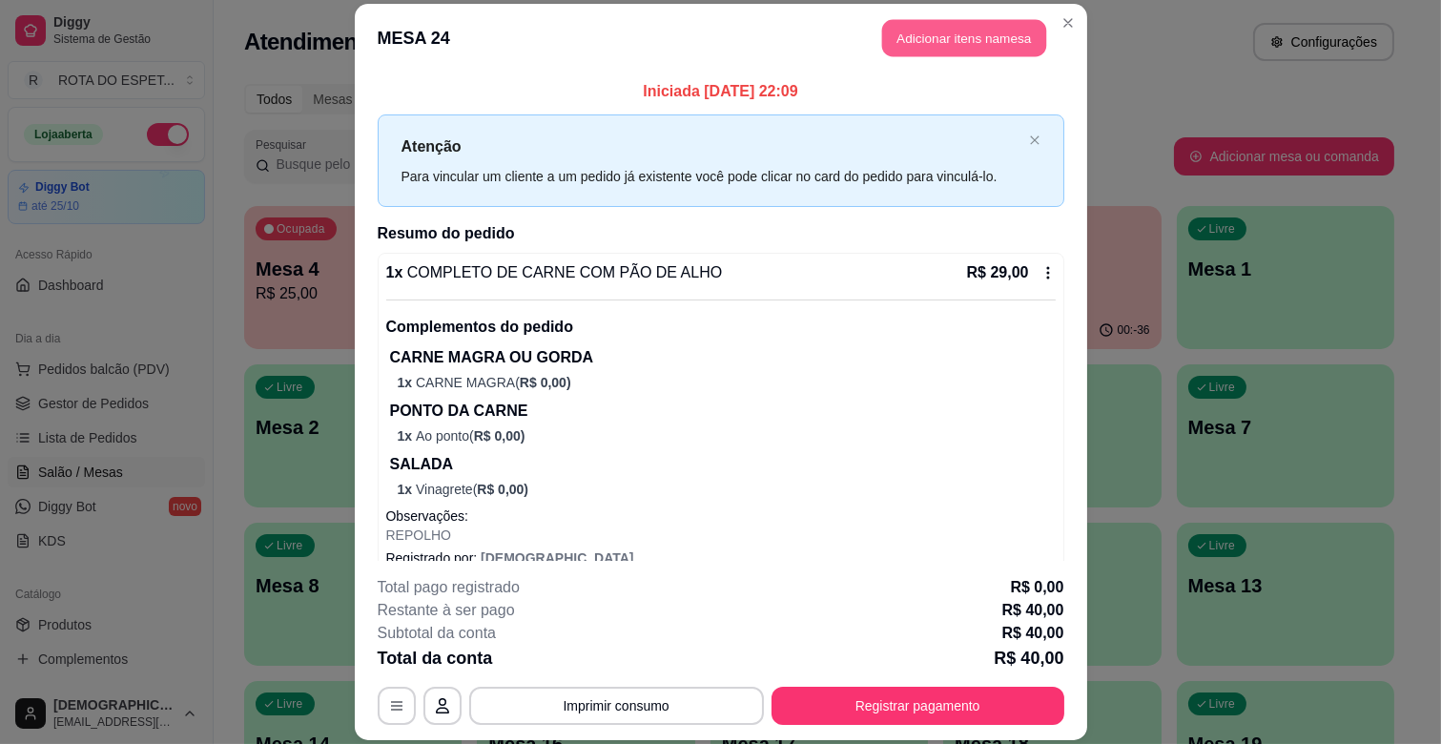
click at [1007, 29] on button "Adicionar itens na mesa" at bounding box center [964, 38] width 164 height 37
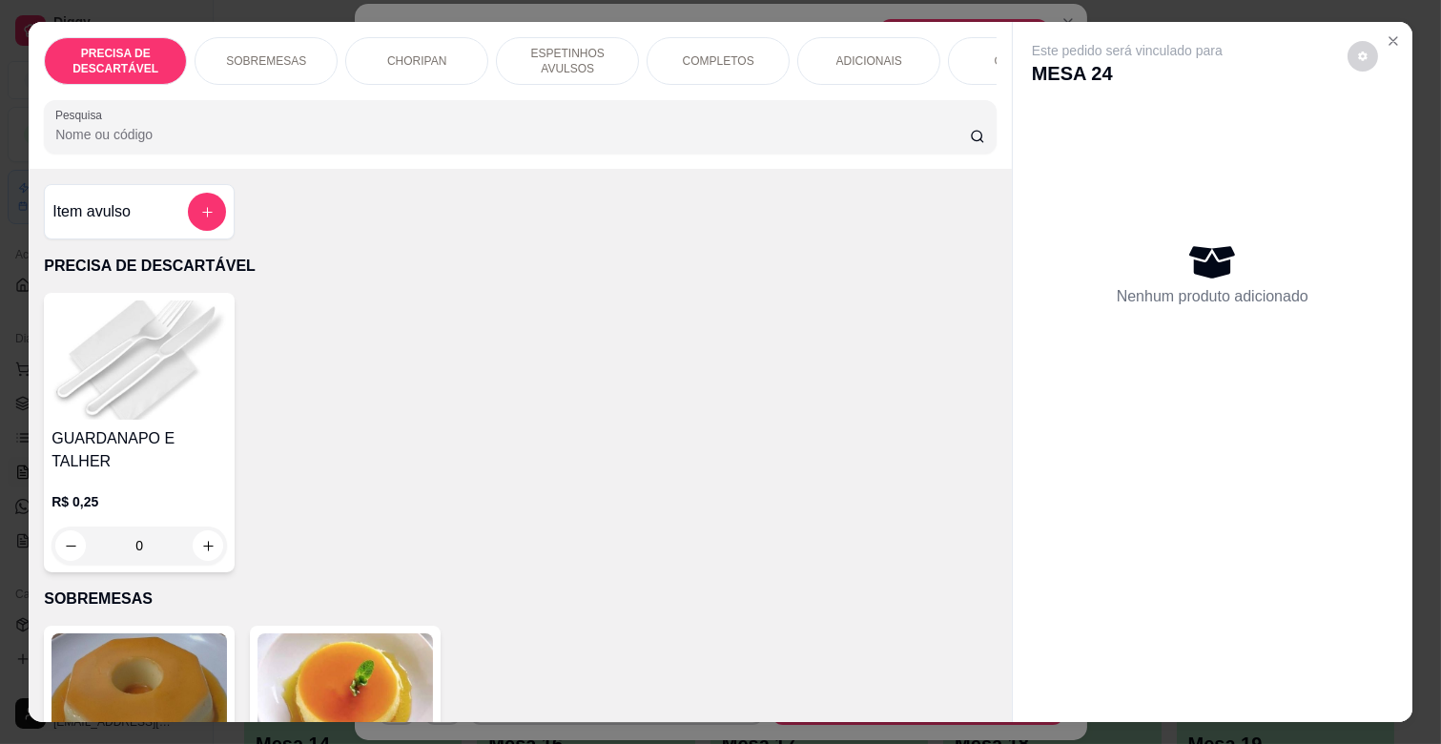
click at [251, 53] on p "SOBREMESAS" at bounding box center [266, 60] width 80 height 15
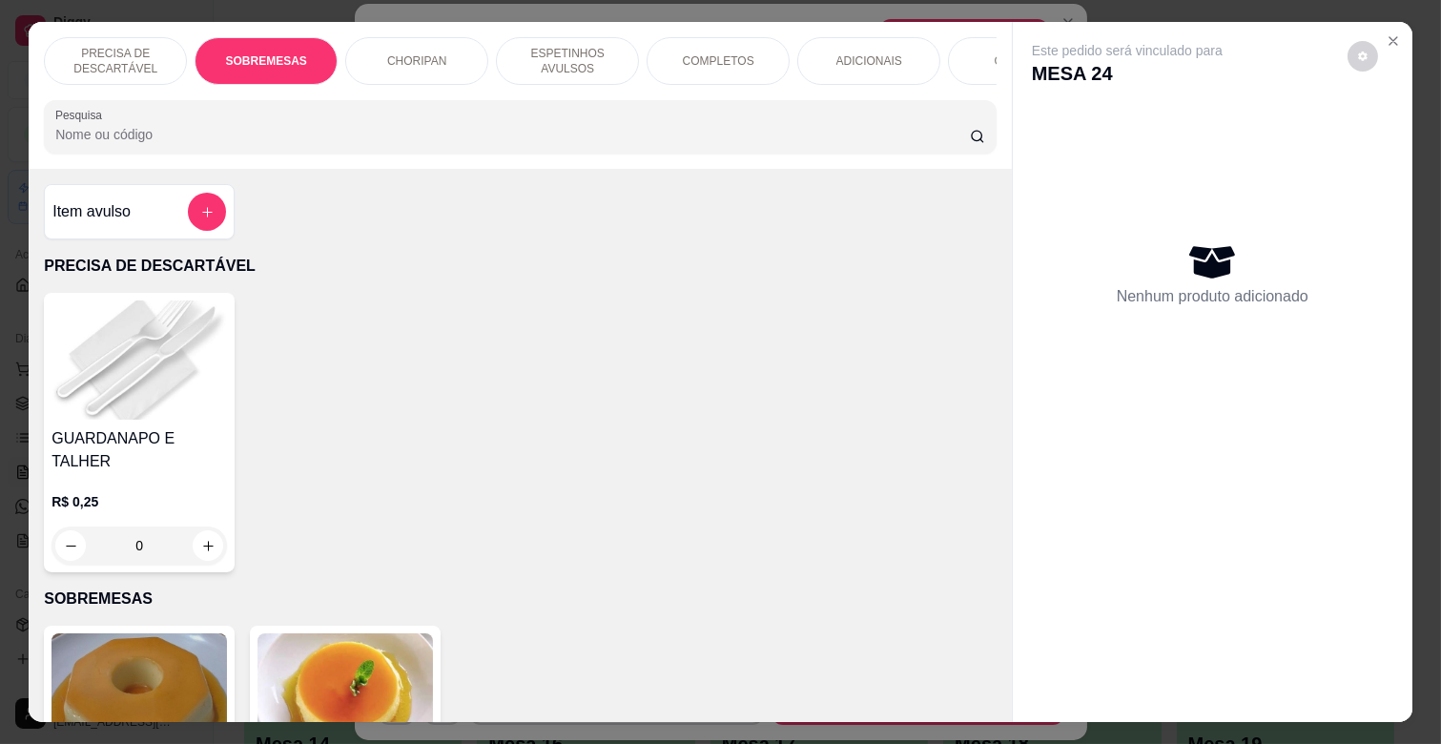
scroll to position [46, 0]
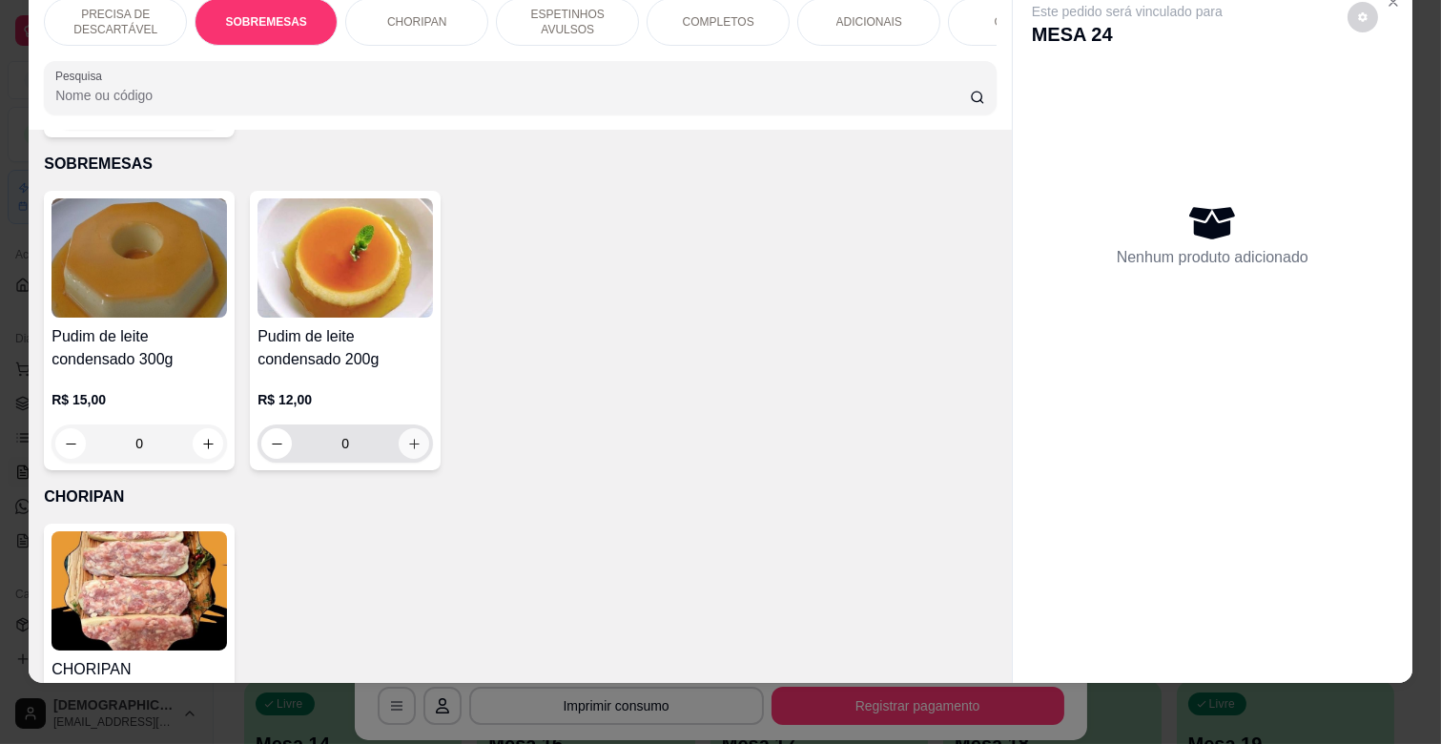
click at [399, 428] on button "increase-product-quantity" at bounding box center [414, 443] width 31 height 31
type input "1"
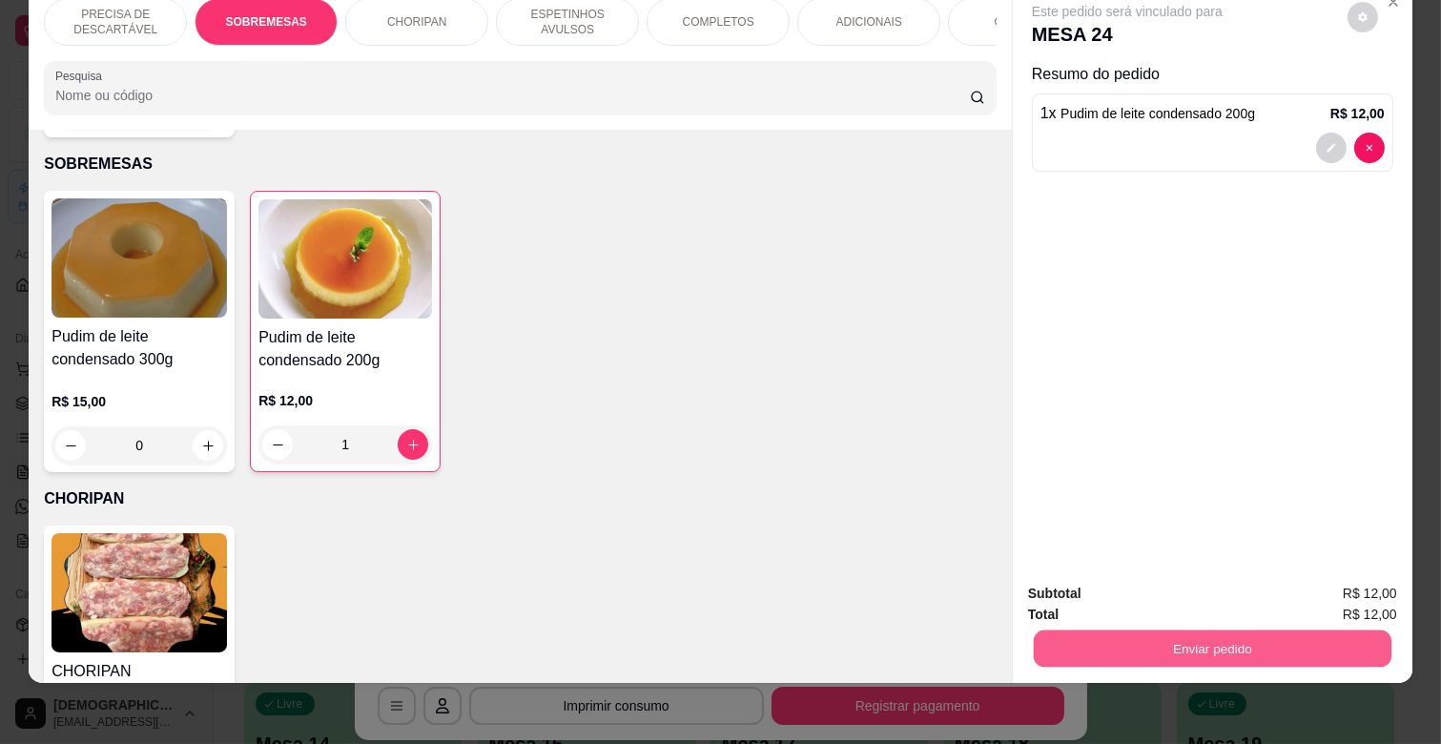
click at [1070, 631] on button "Enviar pedido" at bounding box center [1213, 647] width 358 height 37
click at [1391, 569] on button "Enviar pedido" at bounding box center [1346, 584] width 105 height 35
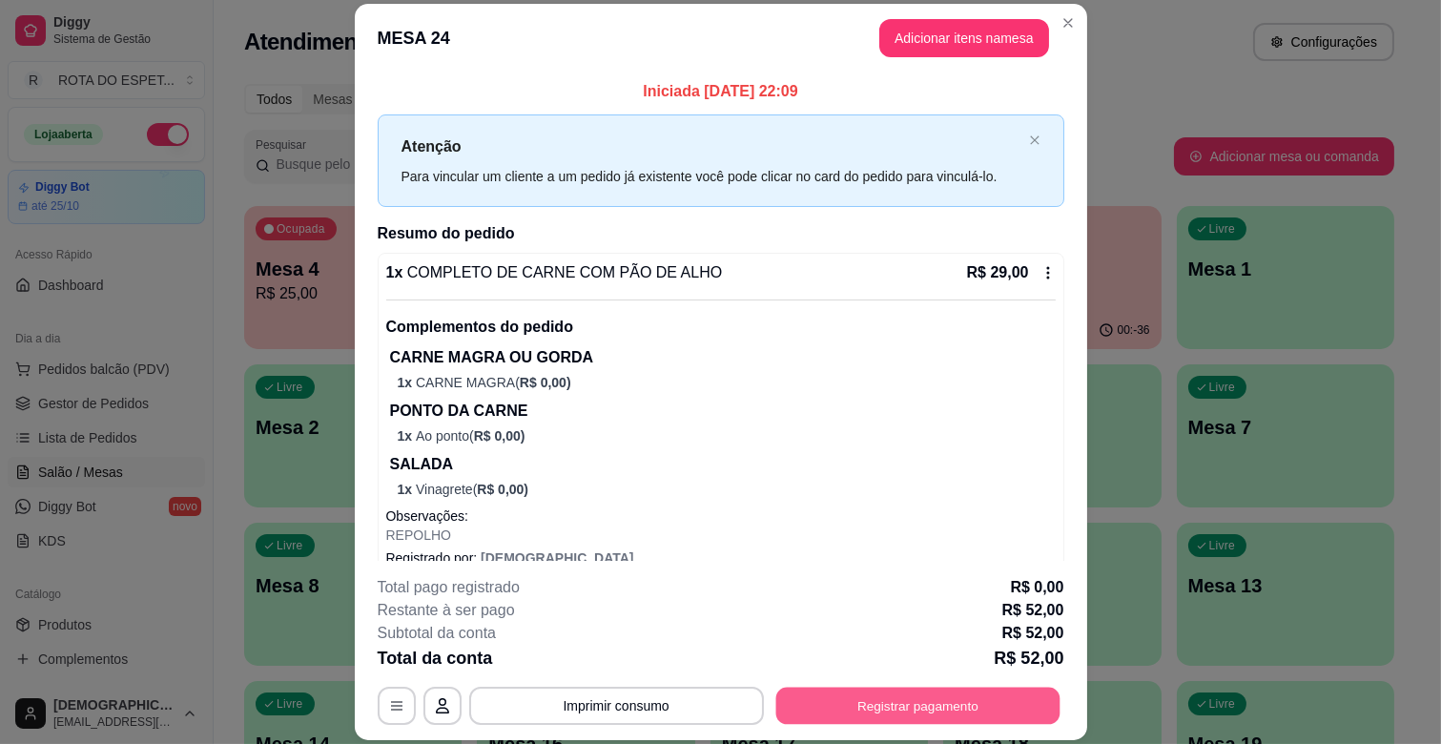
click at [941, 709] on button "Registrar pagamento" at bounding box center [917, 706] width 284 height 37
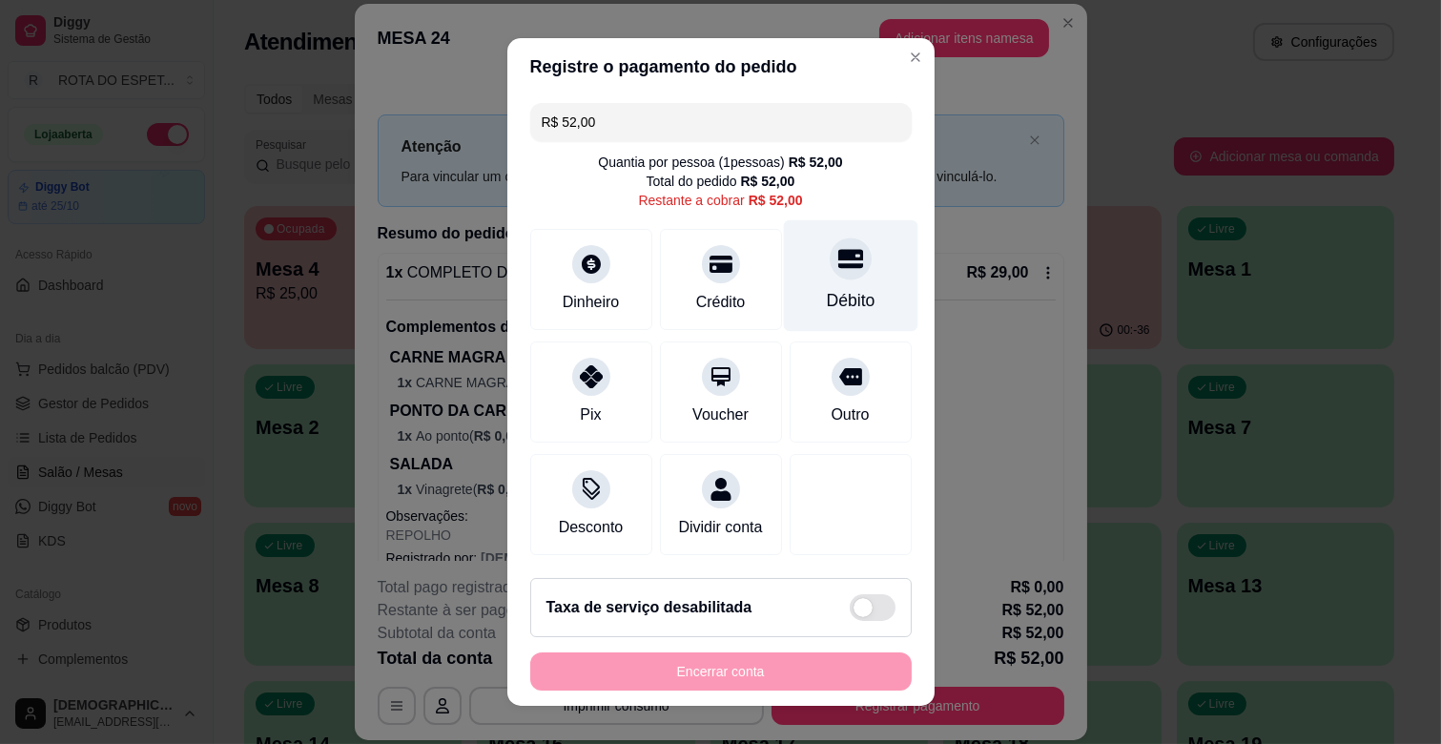
click at [830, 275] on div at bounding box center [851, 258] width 42 height 42
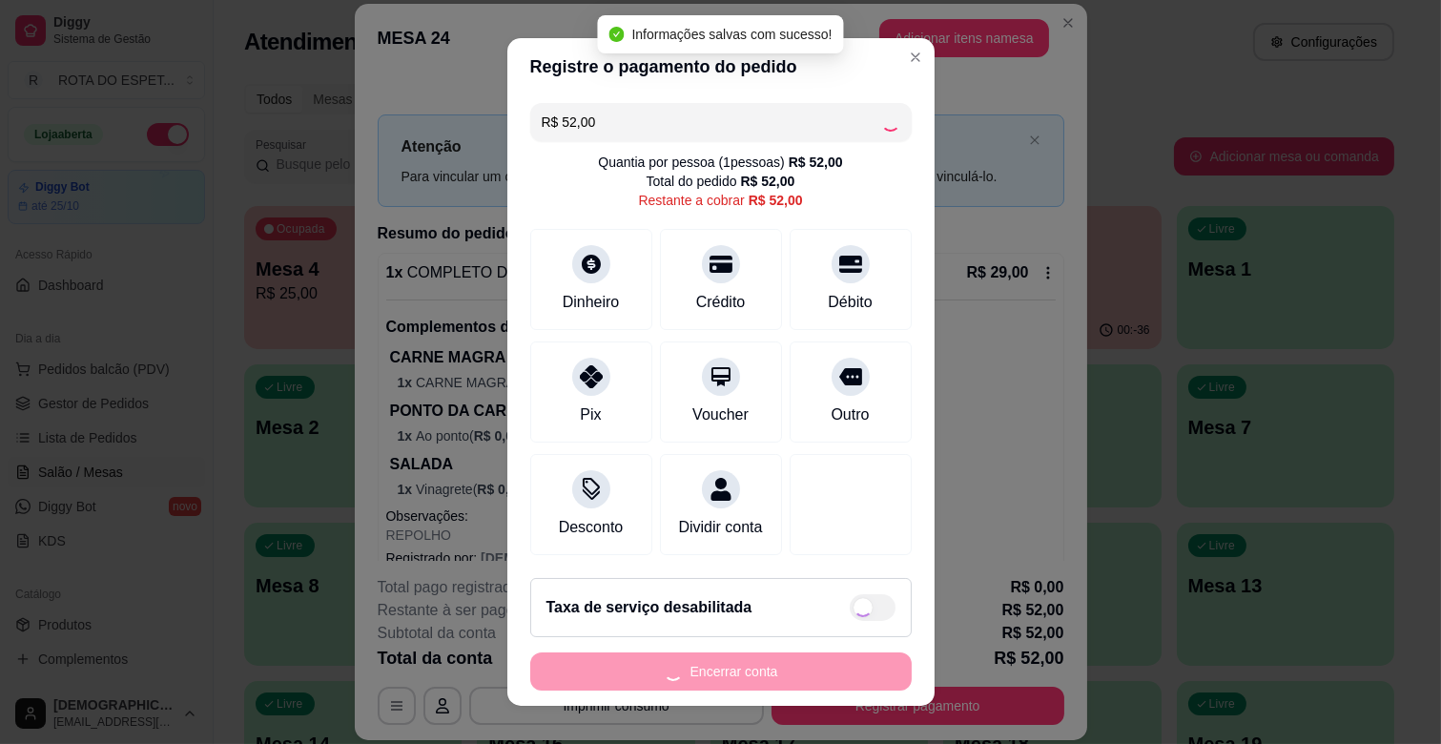
type input "R$ 0,00"
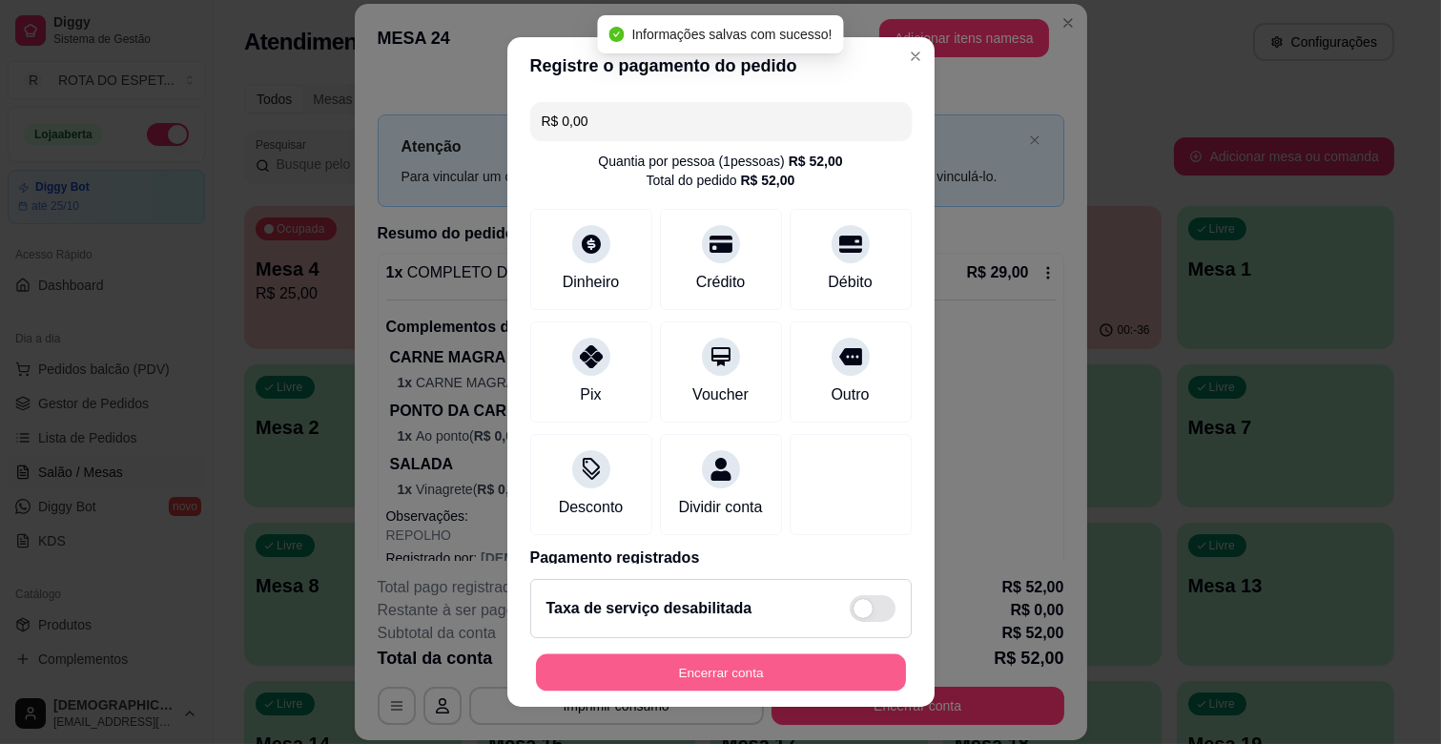
click at [861, 672] on button "Encerrar conta" at bounding box center [721, 672] width 370 height 37
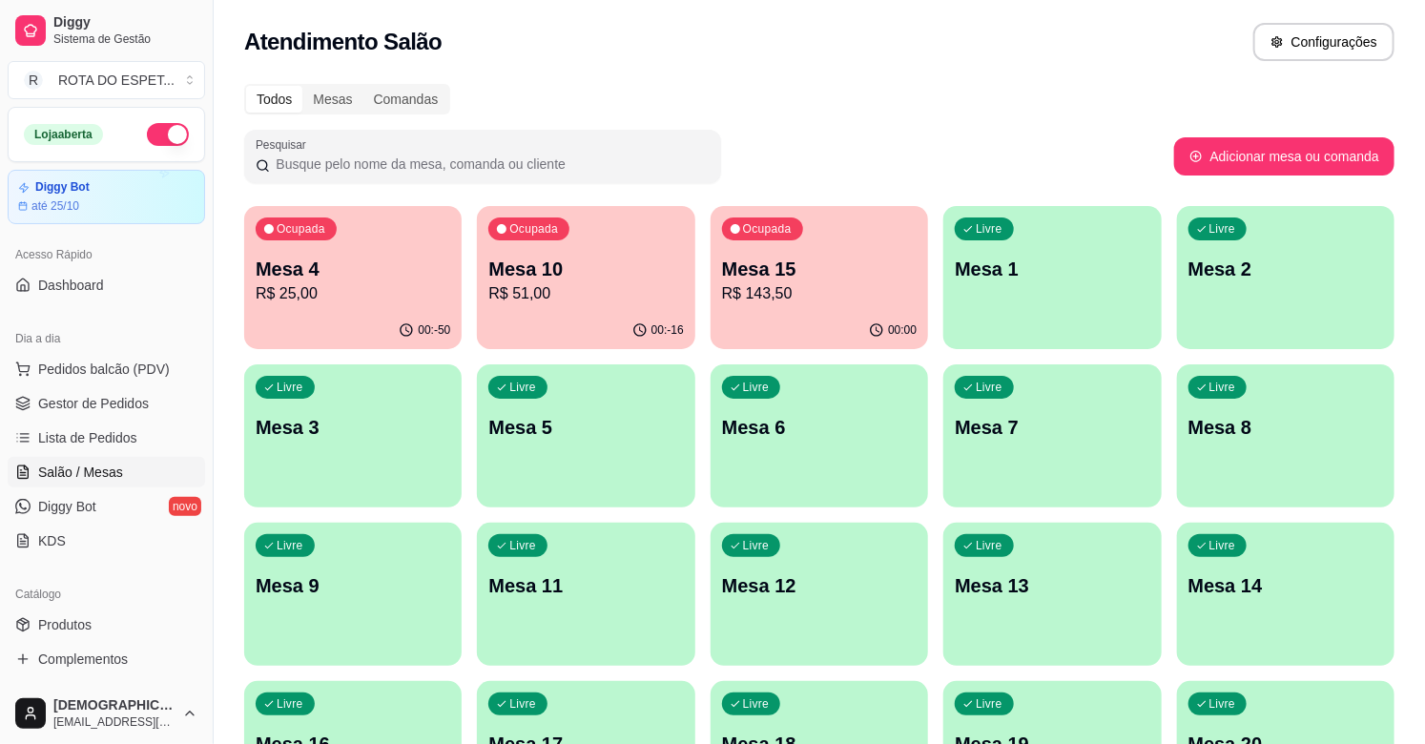
click at [739, 278] on p "Mesa 15" at bounding box center [819, 269] width 195 height 27
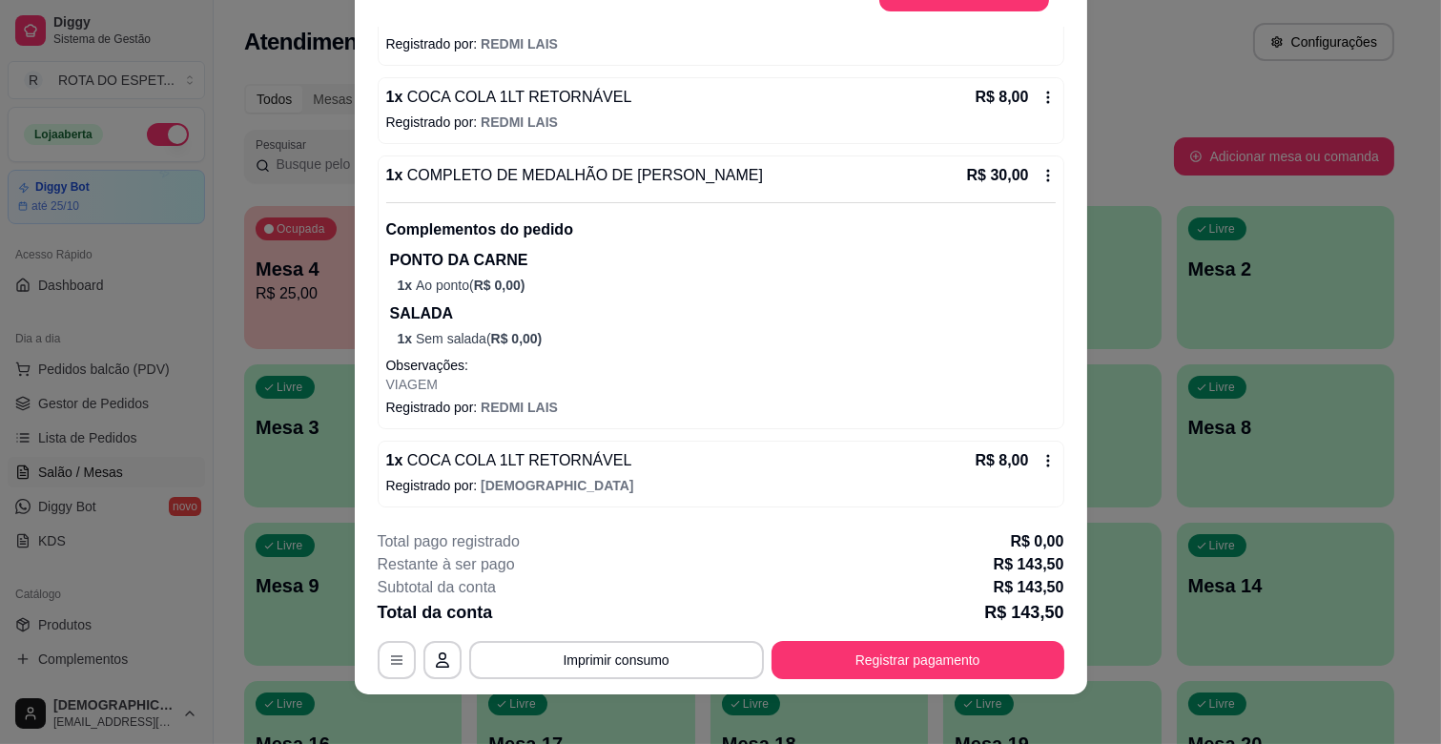
scroll to position [57, 0]
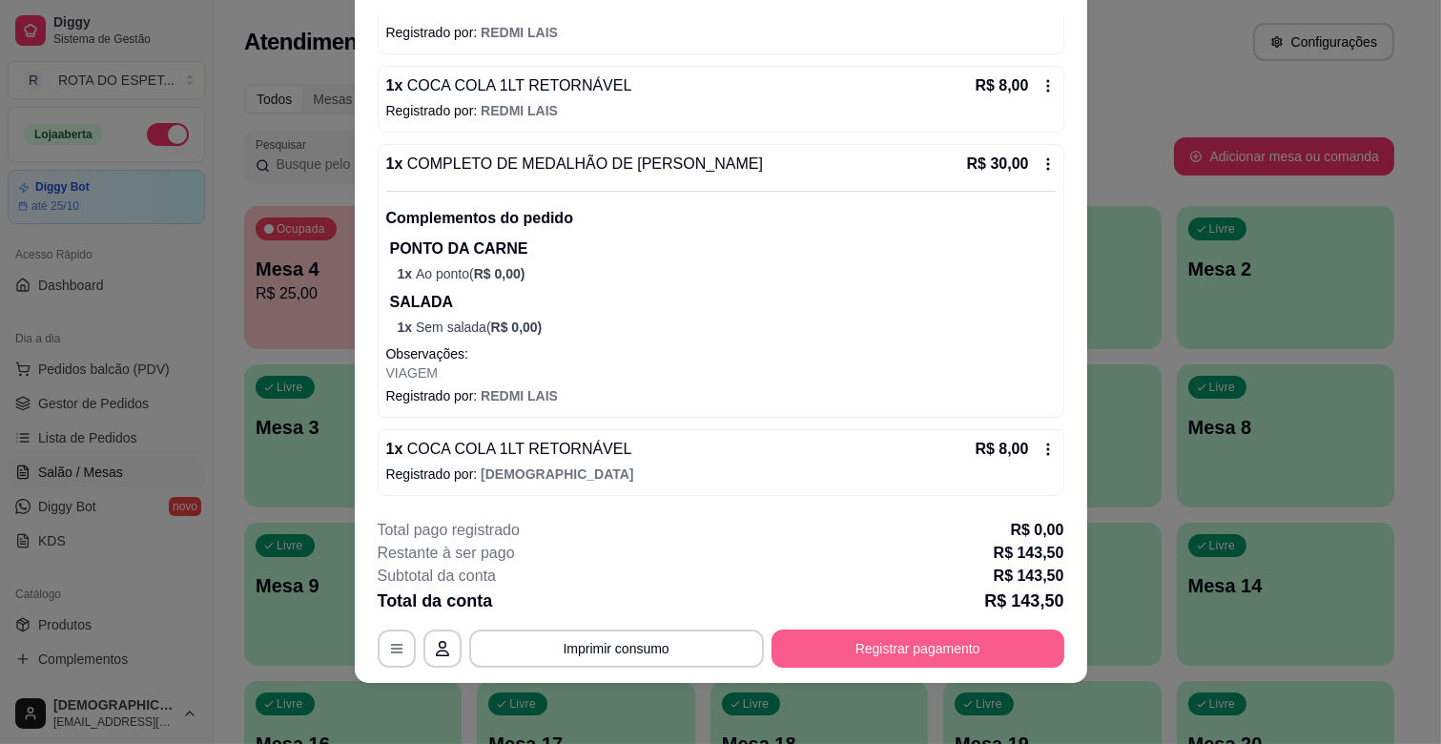
click at [866, 637] on button "Registrar pagamento" at bounding box center [918, 648] width 293 height 38
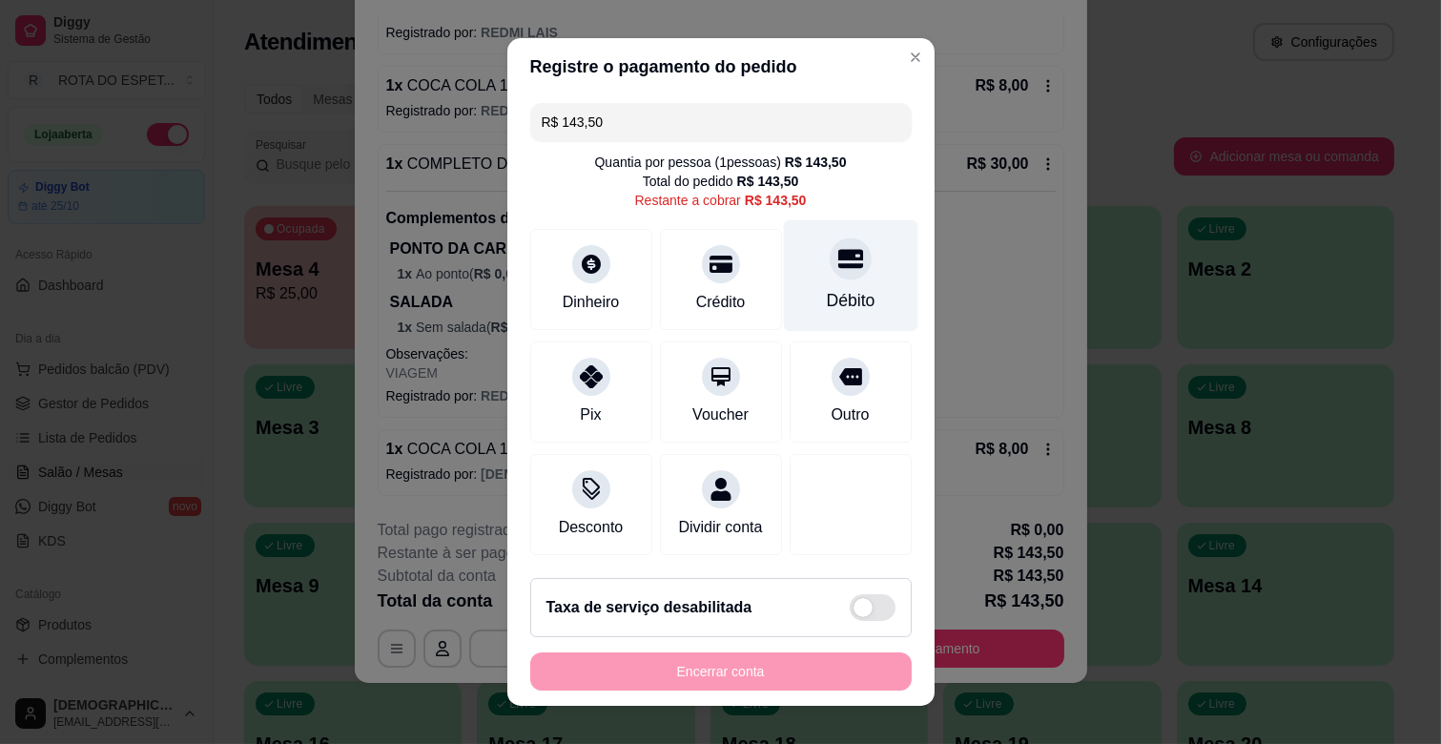
click at [830, 274] on div at bounding box center [851, 258] width 42 height 42
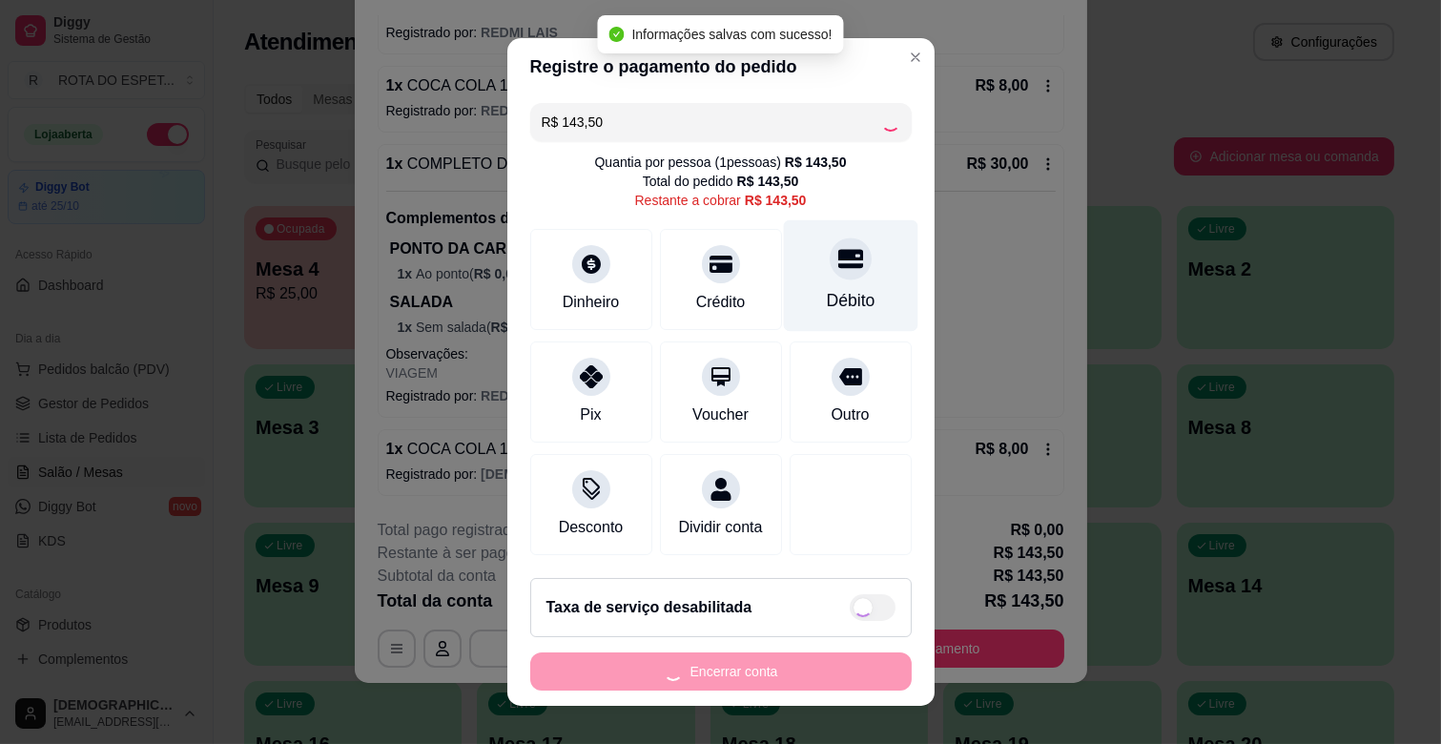
type input "R$ 0,00"
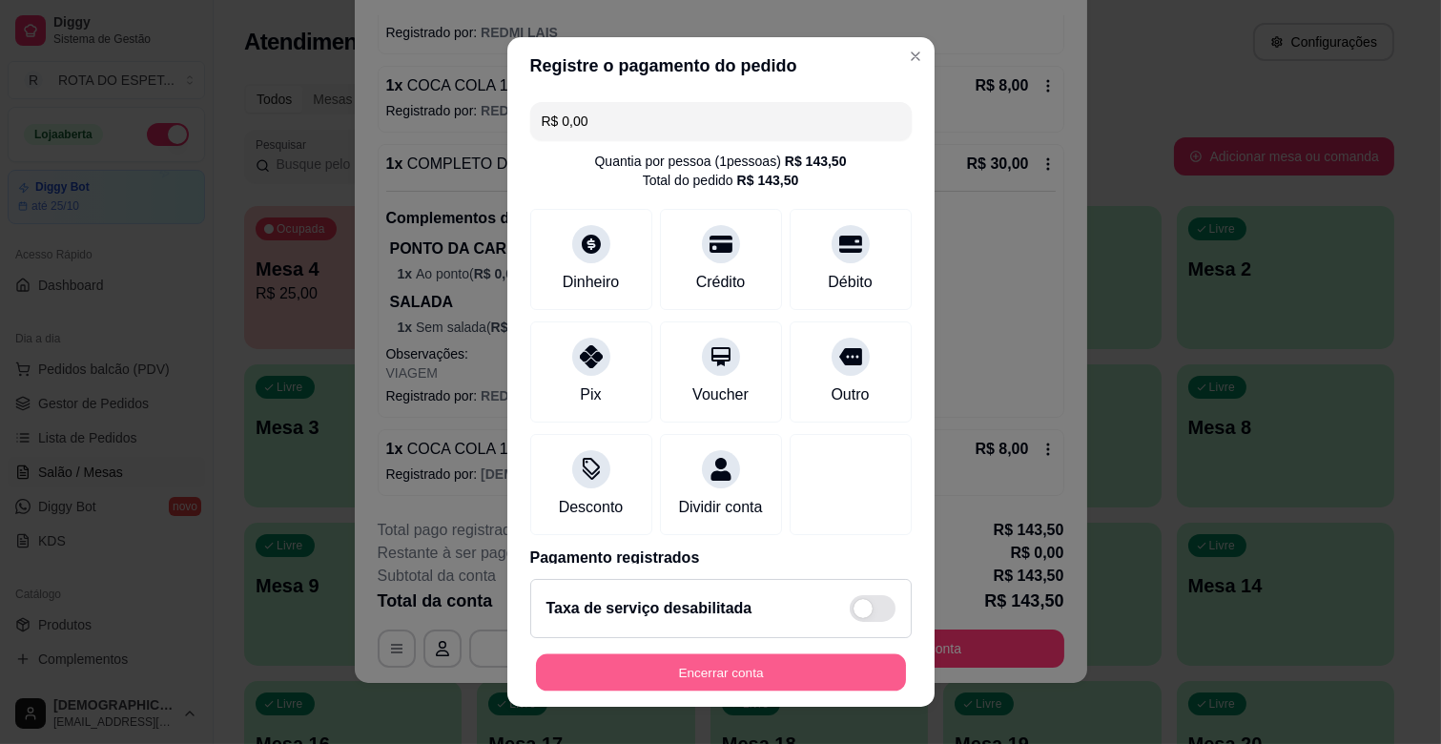
click at [736, 677] on button "Encerrar conta" at bounding box center [721, 672] width 370 height 37
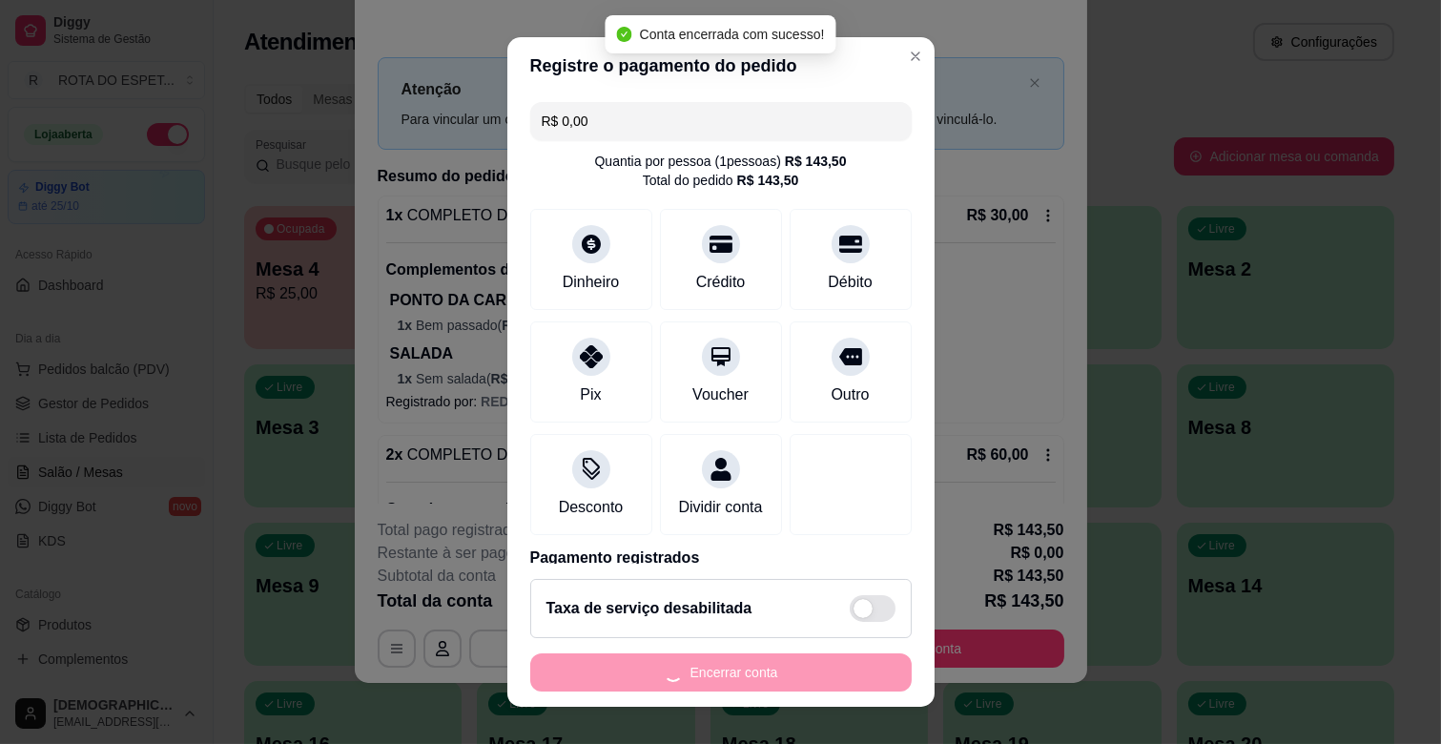
scroll to position [0, 0]
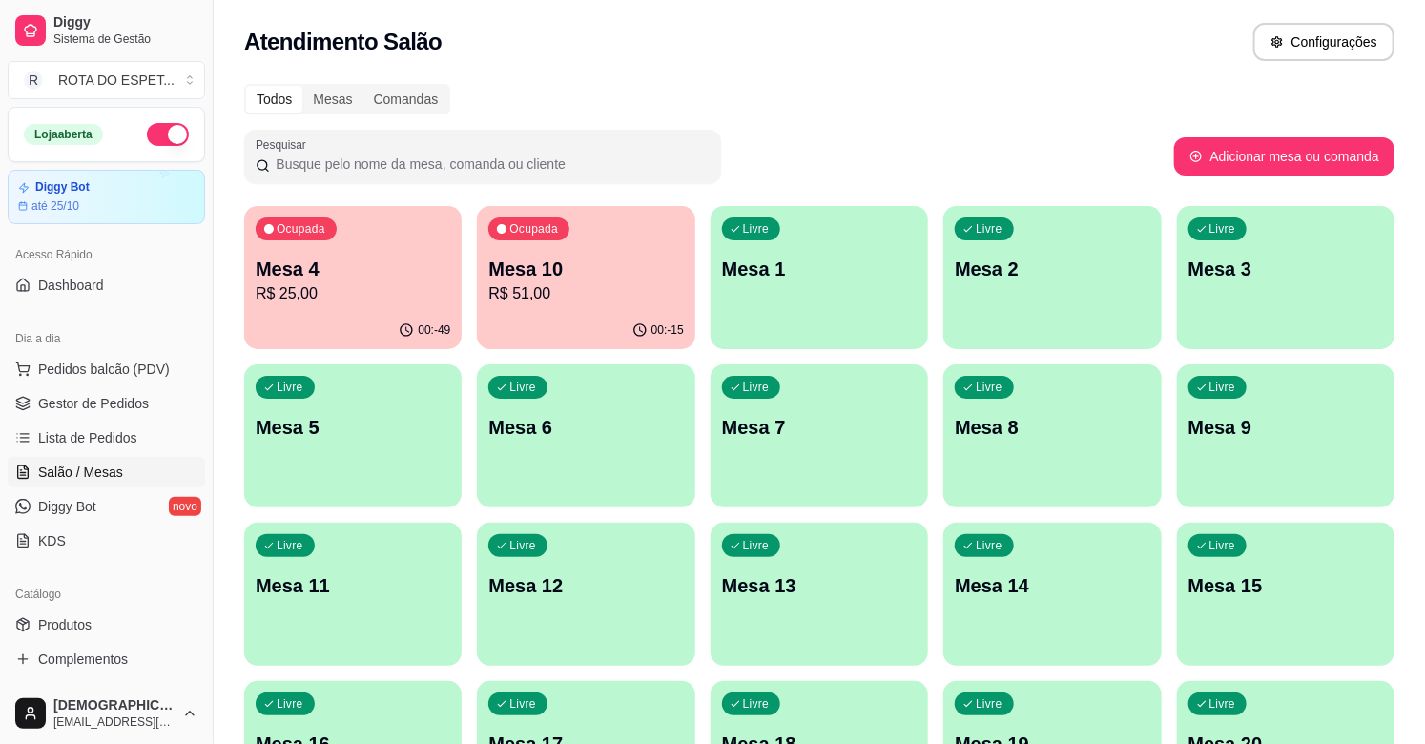
click at [617, 288] on p "R$ 51,00" at bounding box center [585, 293] width 195 height 23
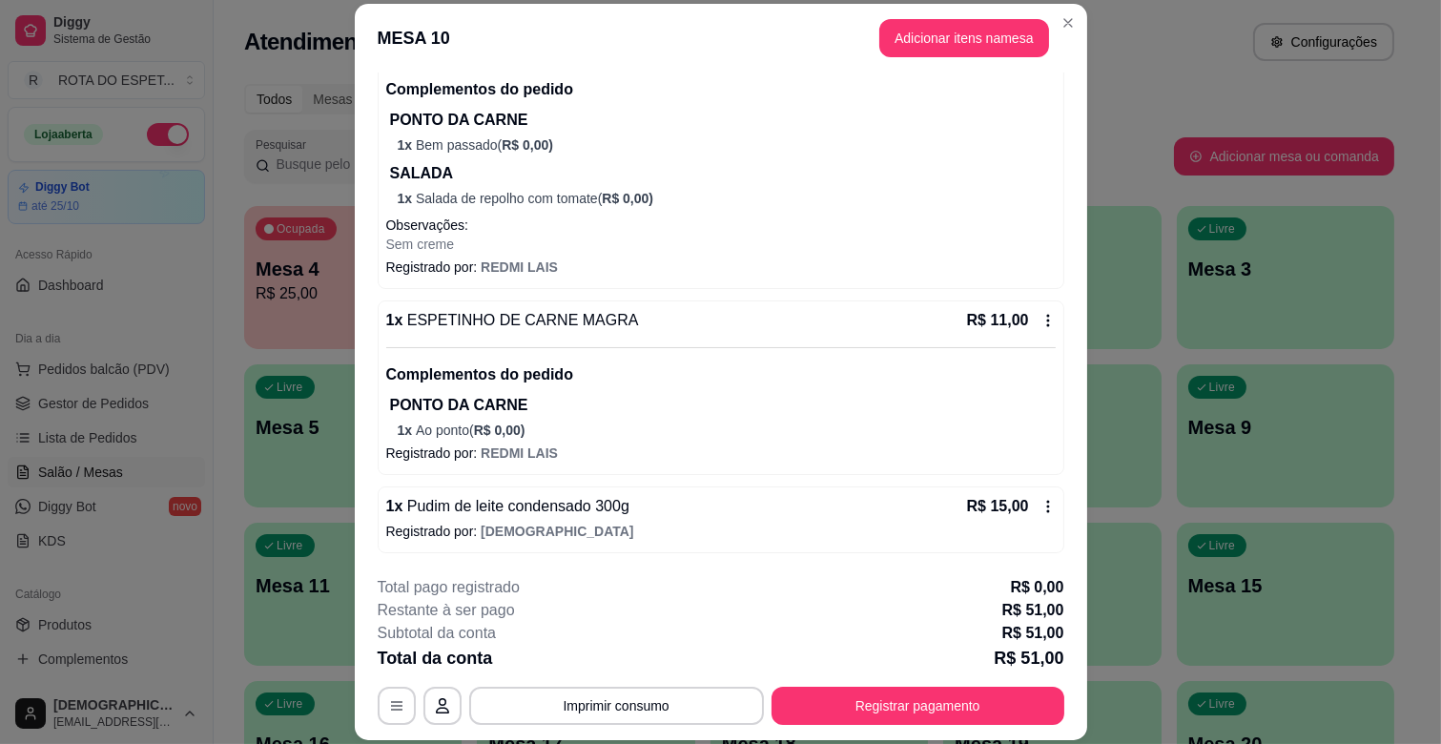
scroll to position [57, 0]
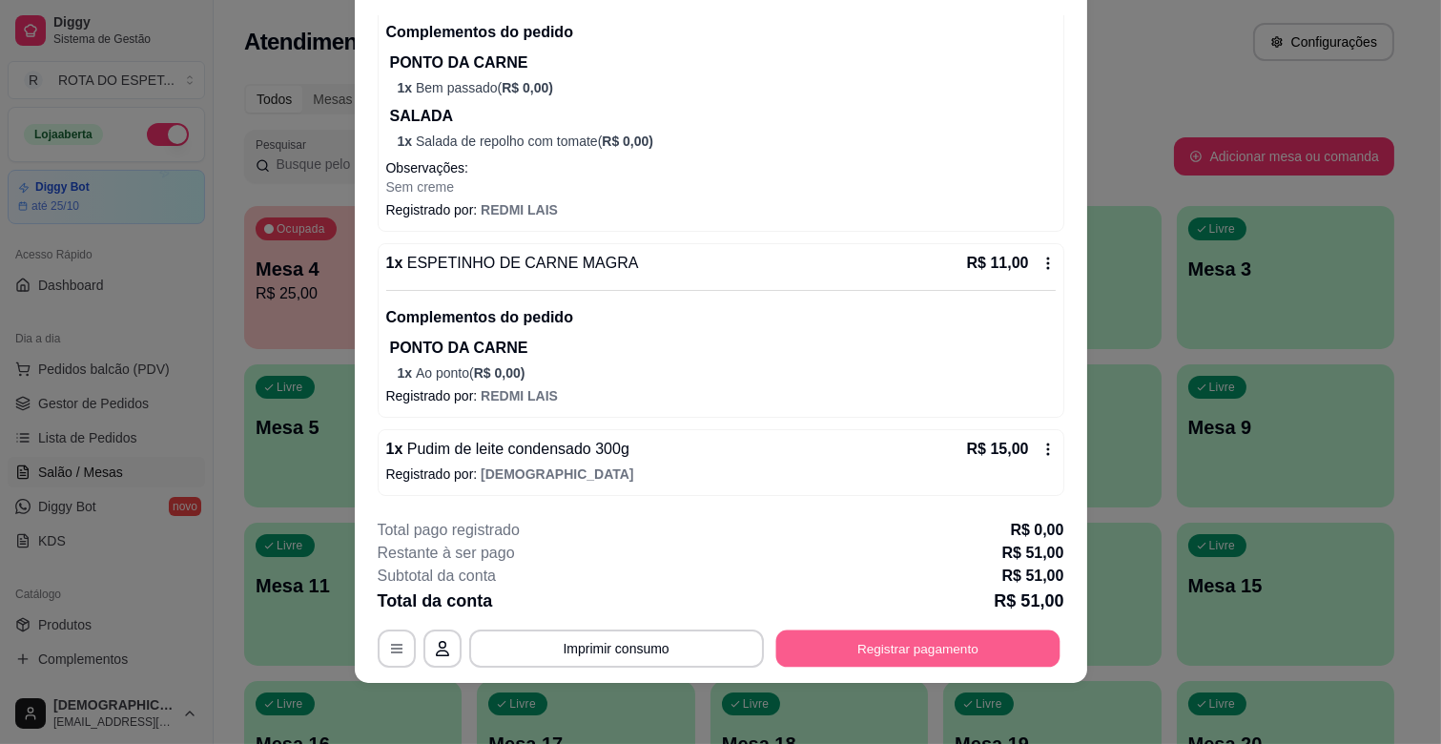
click at [979, 640] on button "Registrar pagamento" at bounding box center [917, 648] width 284 height 37
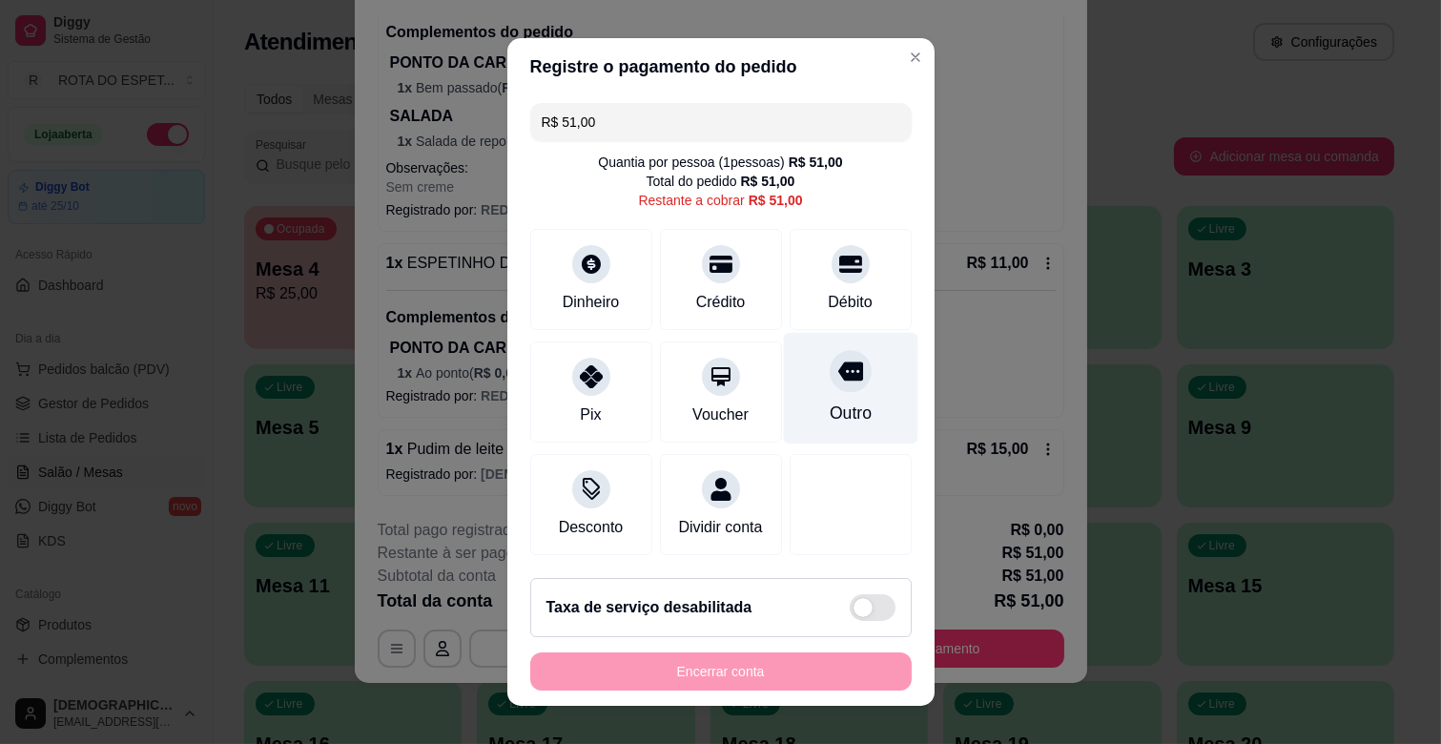
scroll to position [21, 0]
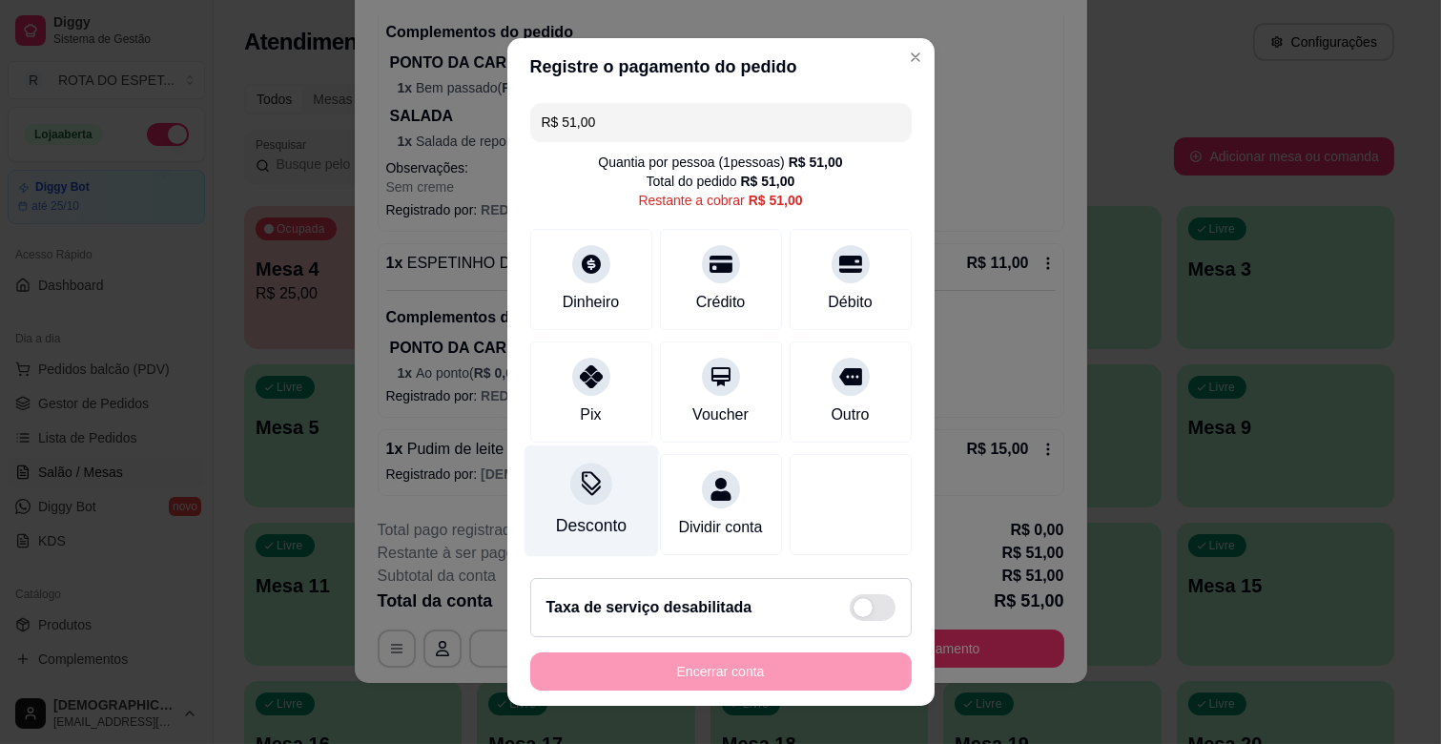
click at [555, 513] on div "Desconto" at bounding box center [590, 525] width 71 height 25
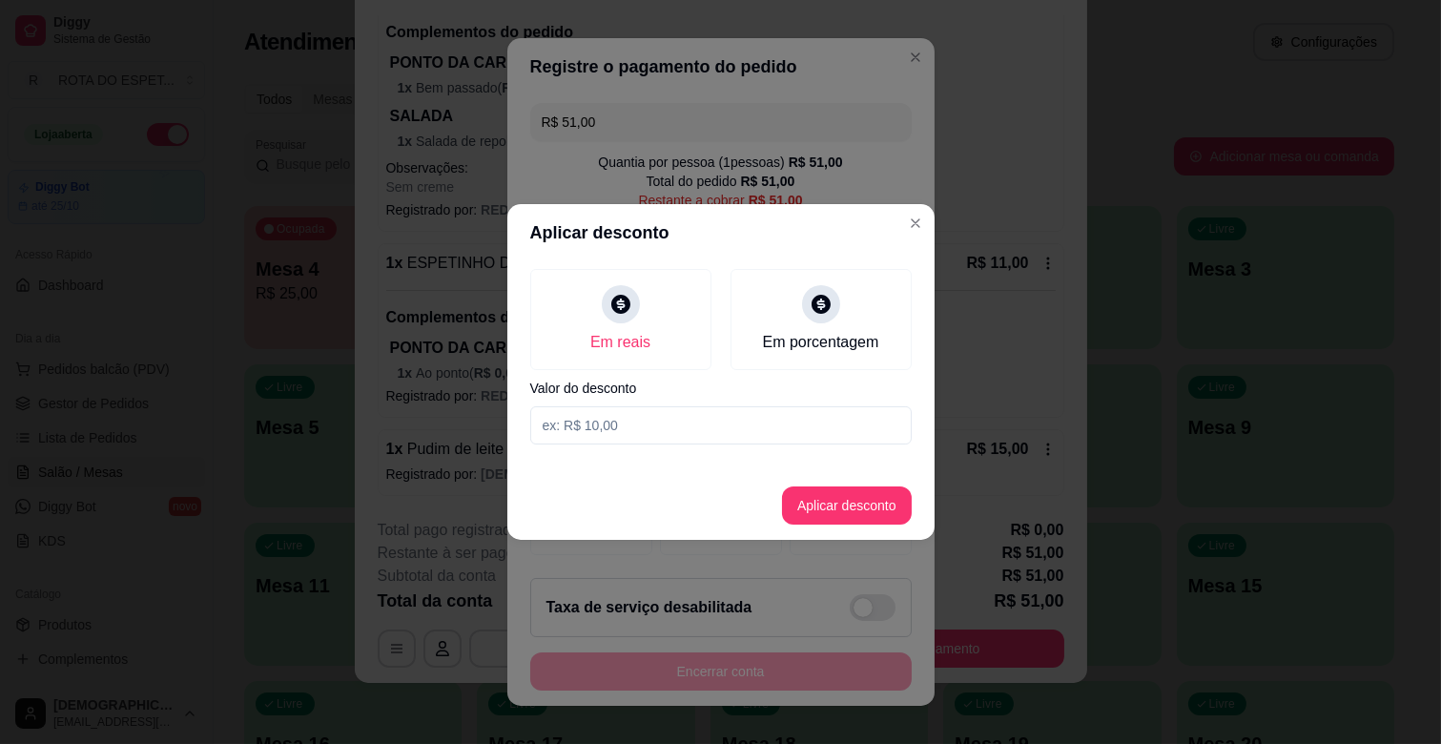
click at [661, 422] on input at bounding box center [720, 425] width 381 height 38
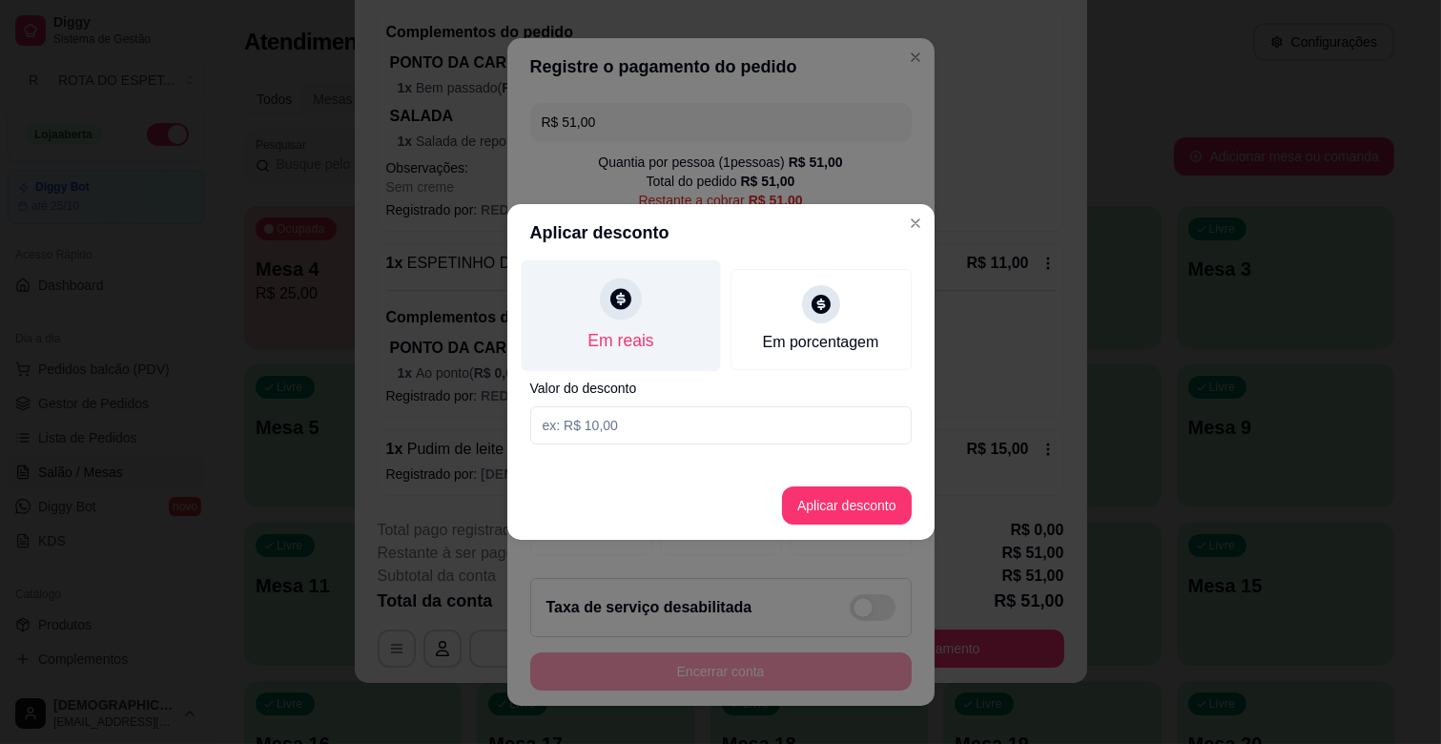
click at [651, 337] on div "Em reais" at bounding box center [620, 340] width 66 height 25
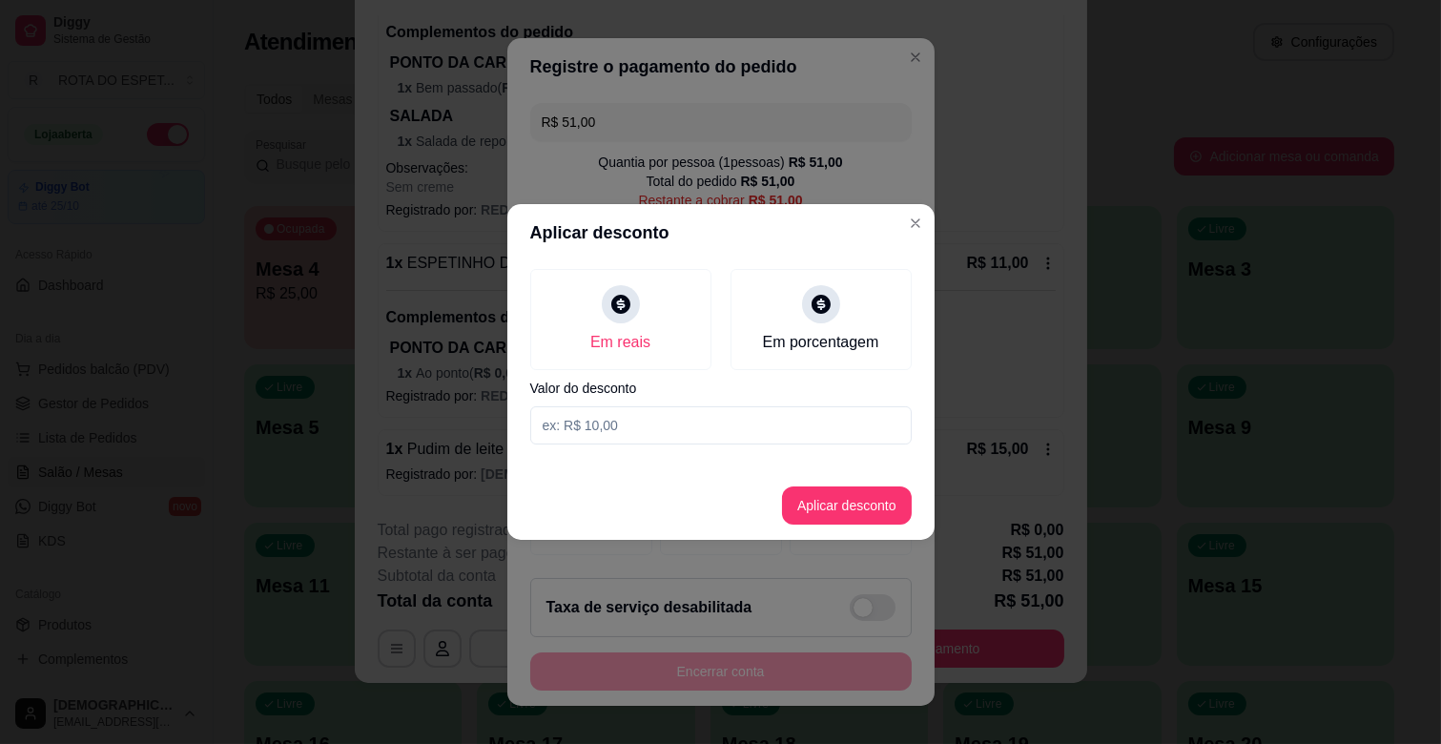
click at [664, 420] on input at bounding box center [720, 425] width 381 height 38
type input "1,00"
click at [832, 498] on button "Aplicar desconto" at bounding box center [846, 505] width 125 height 37
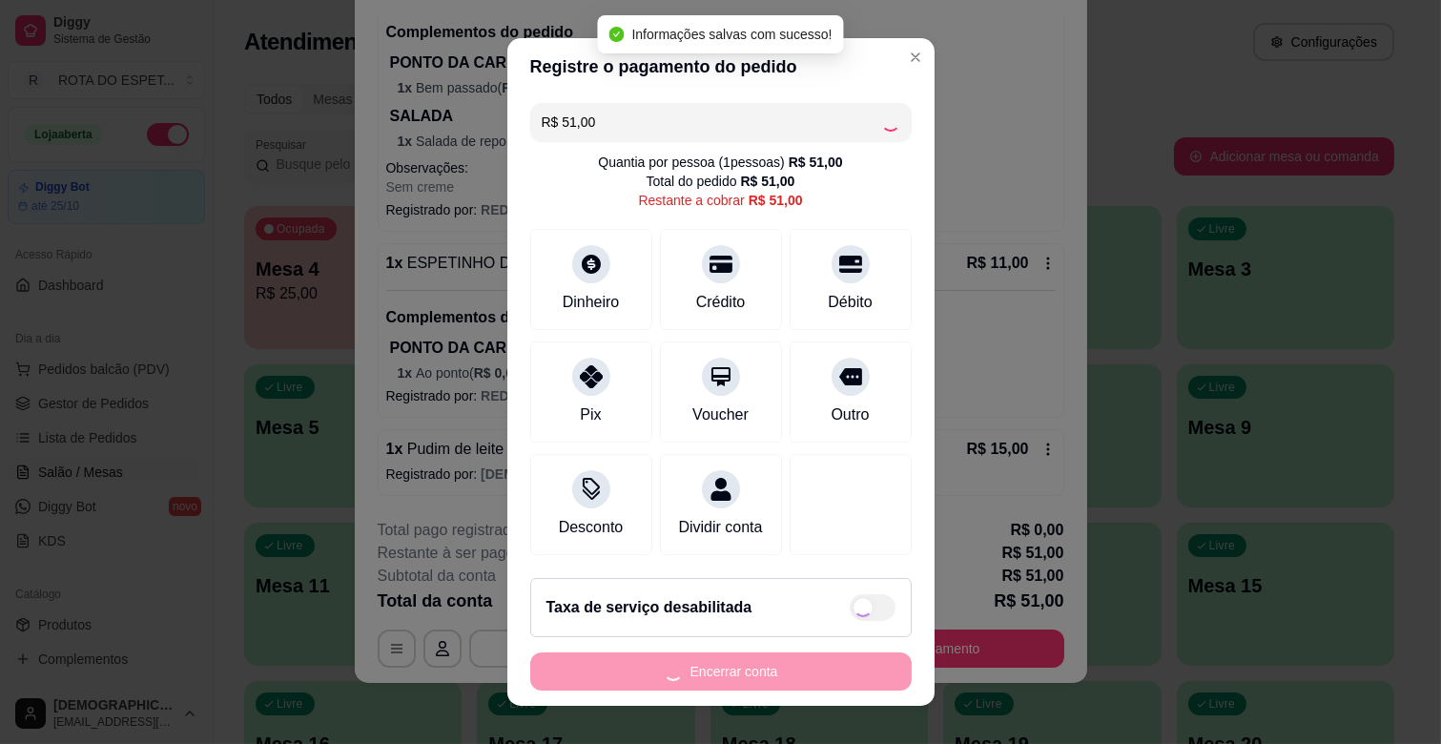
type input "R$ 50,00"
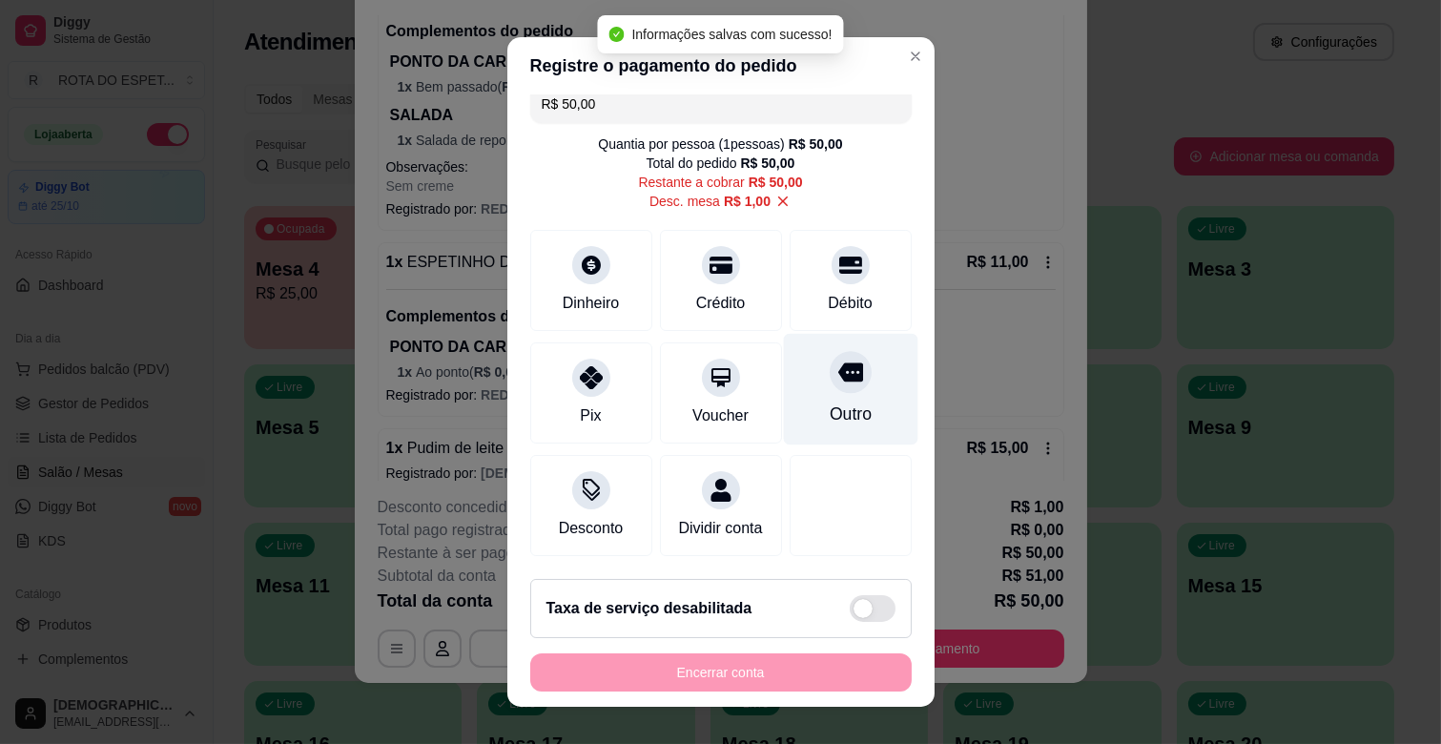
scroll to position [40, 0]
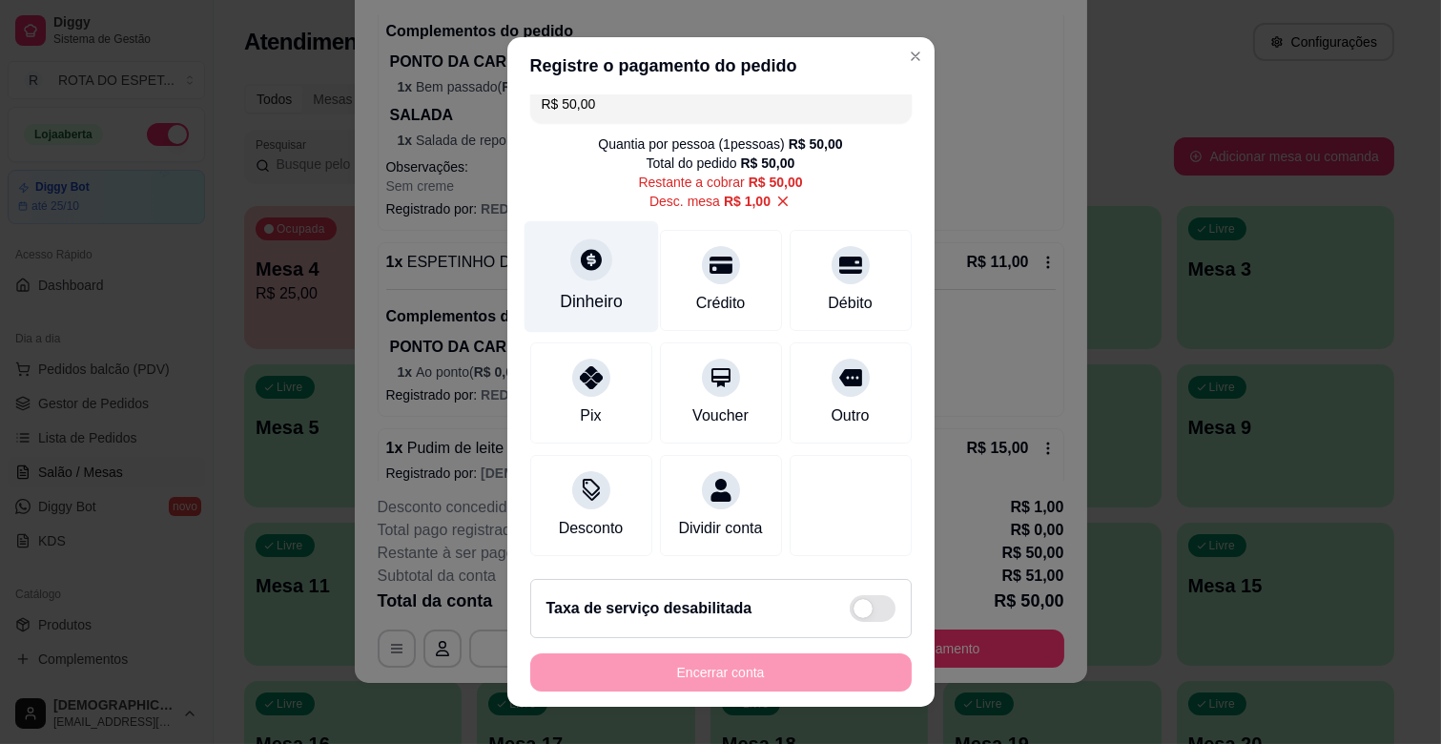
click at [605, 261] on div "Dinheiro" at bounding box center [591, 277] width 134 height 112
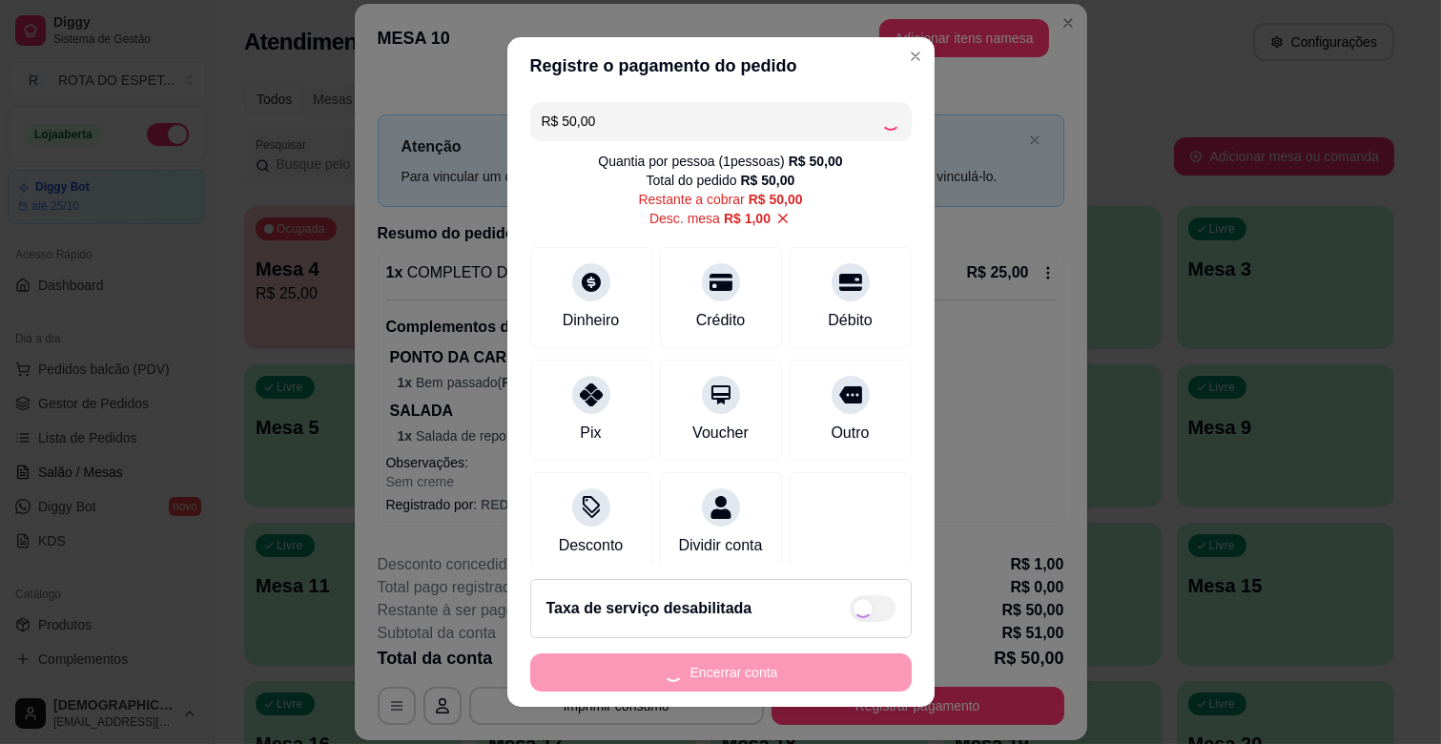
scroll to position [40, 0]
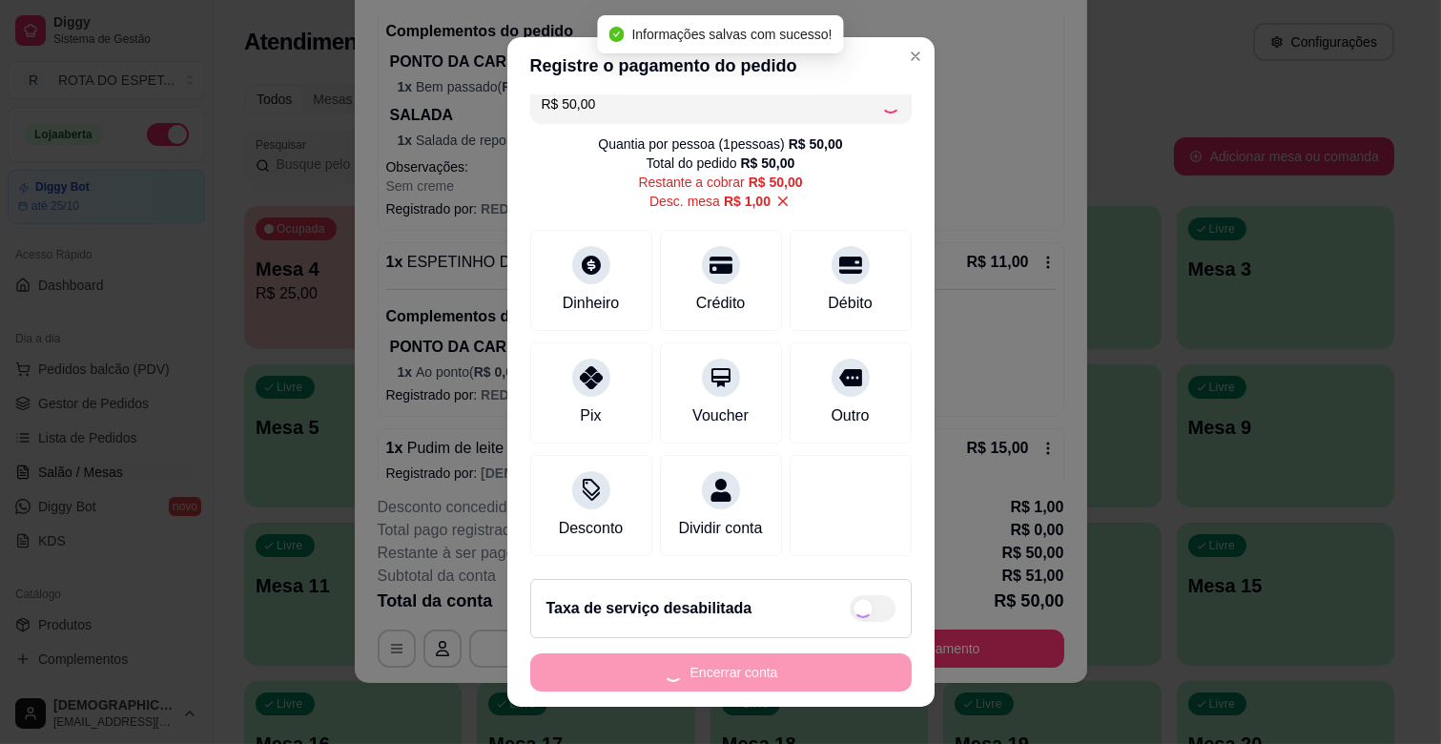
type input "R$ 0,00"
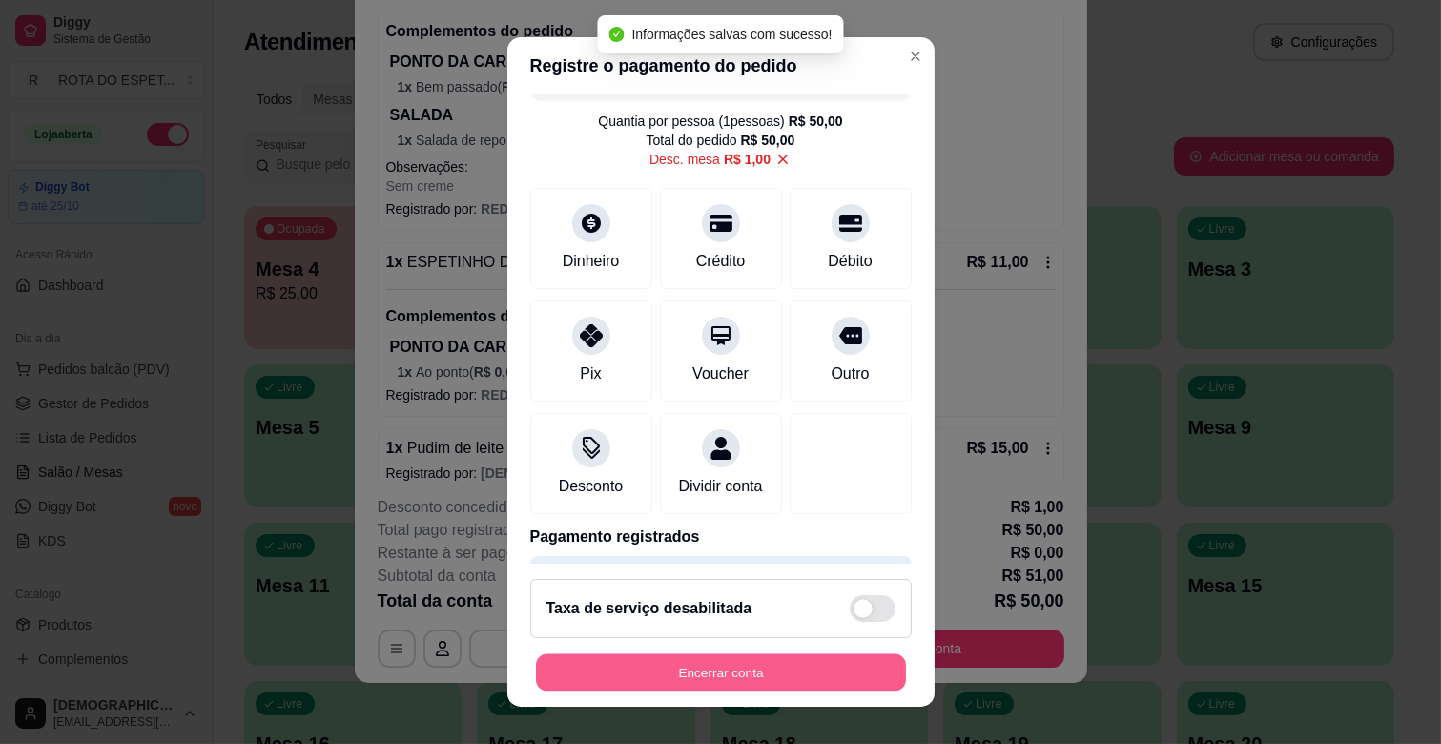
click at [786, 672] on button "Encerrar conta" at bounding box center [721, 672] width 370 height 37
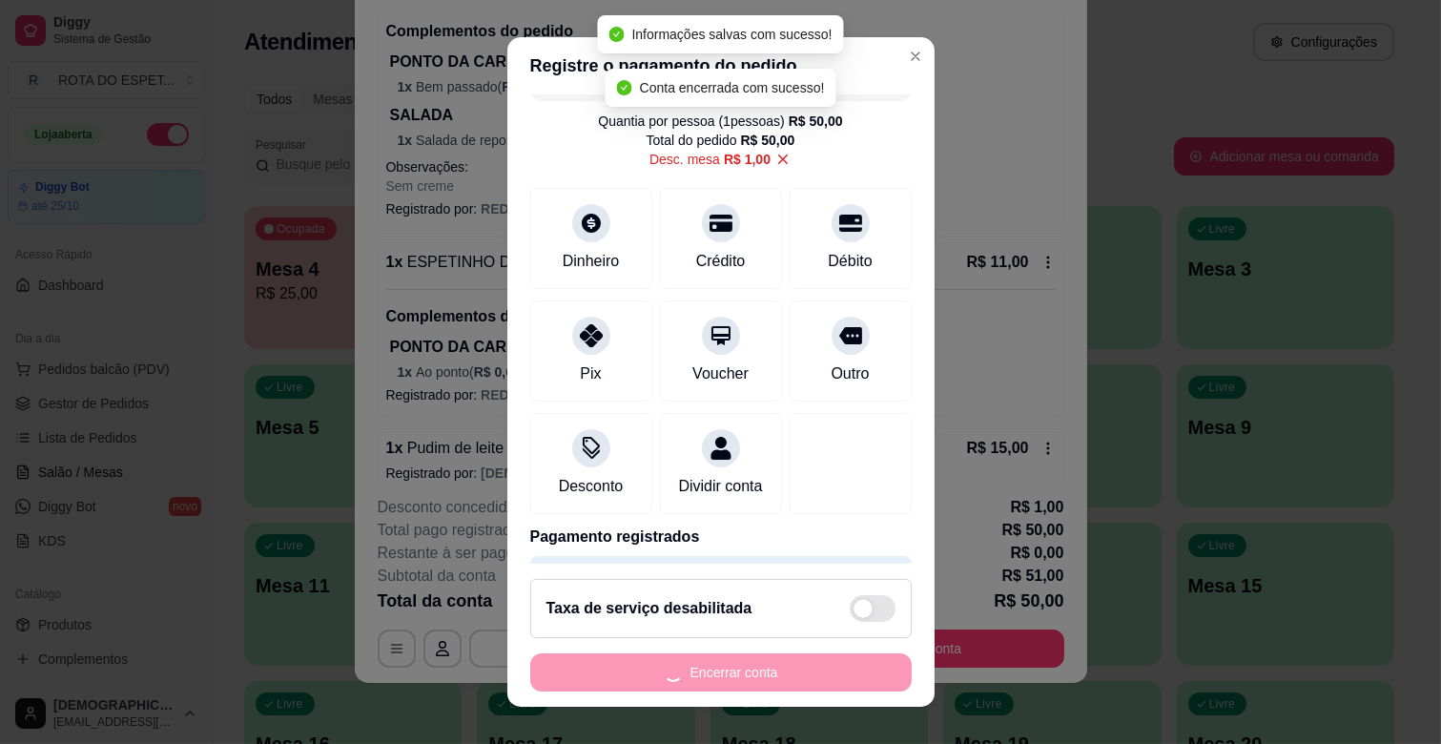
scroll to position [0, 0]
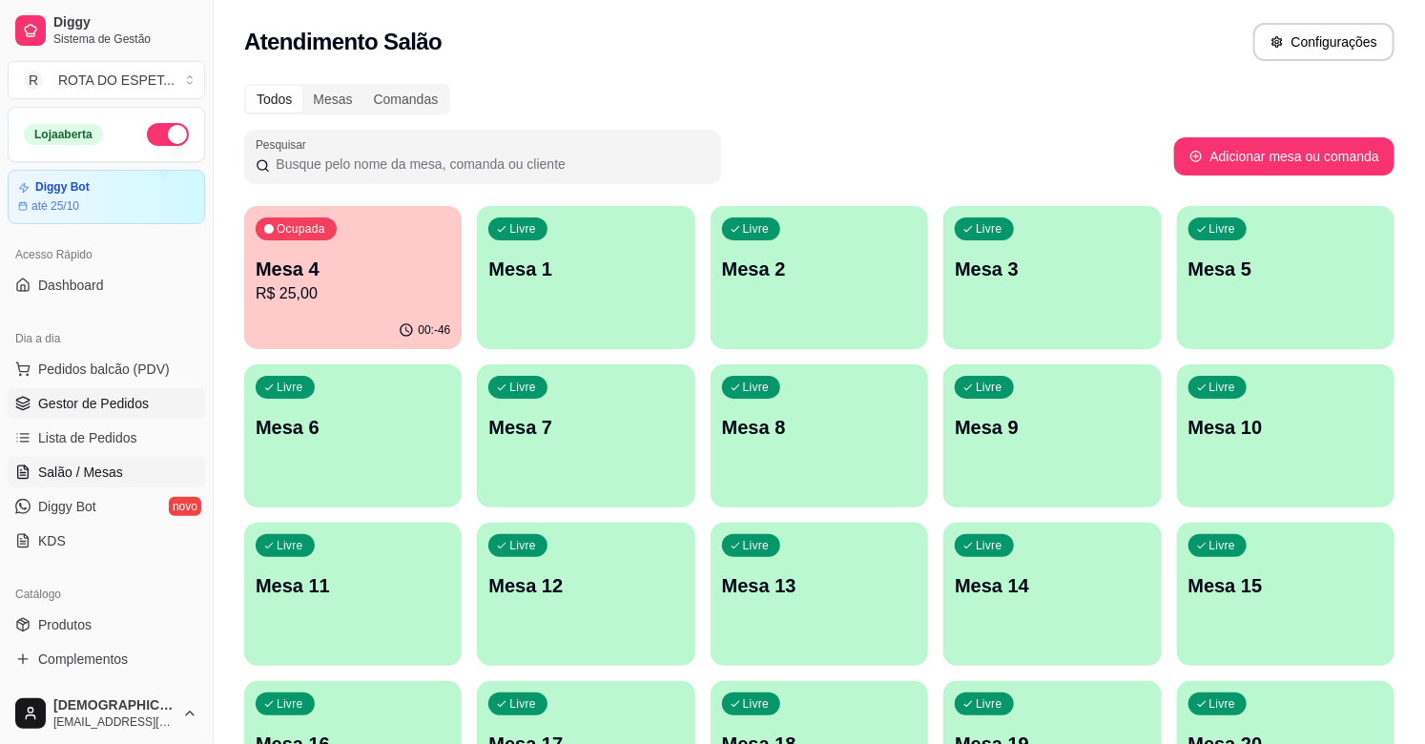
click at [93, 399] on span "Gestor de Pedidos" at bounding box center [93, 403] width 111 height 19
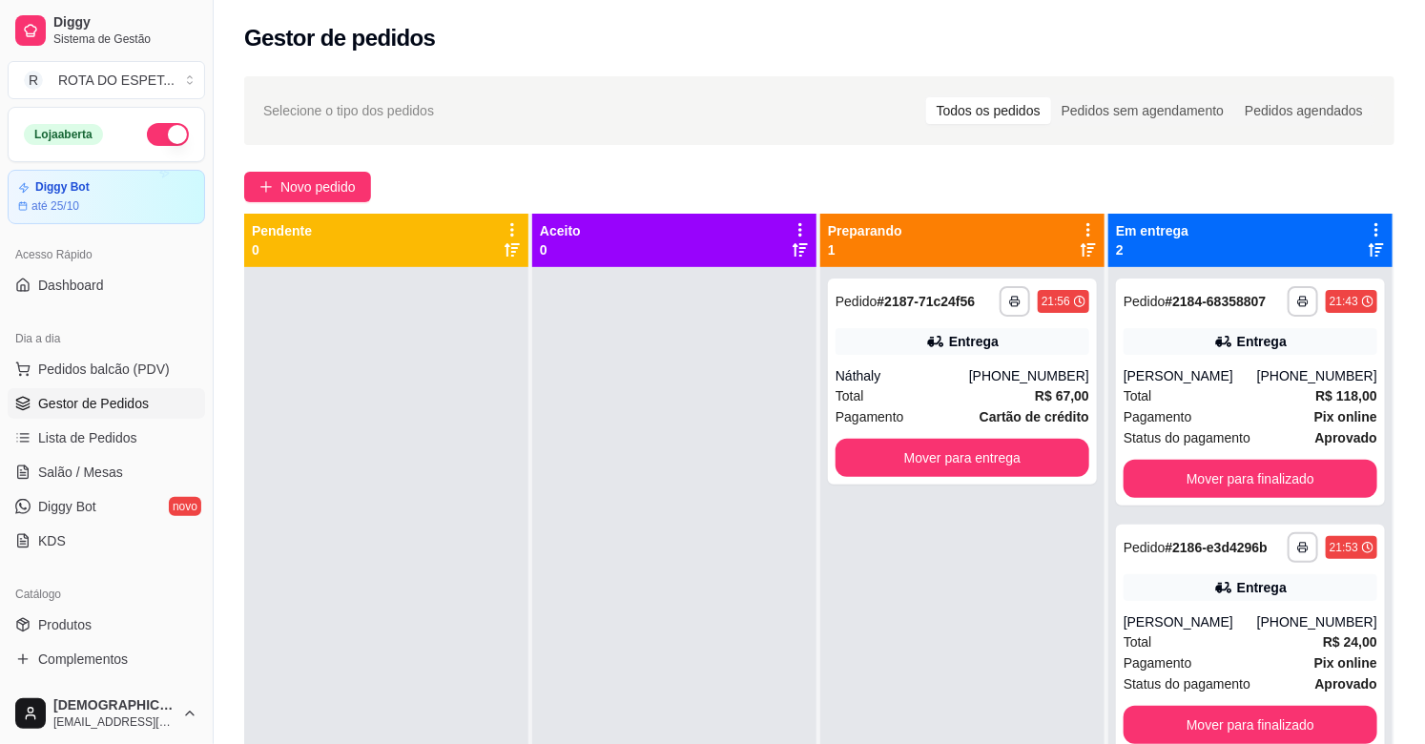
click at [599, 475] on div at bounding box center [674, 639] width 284 height 744
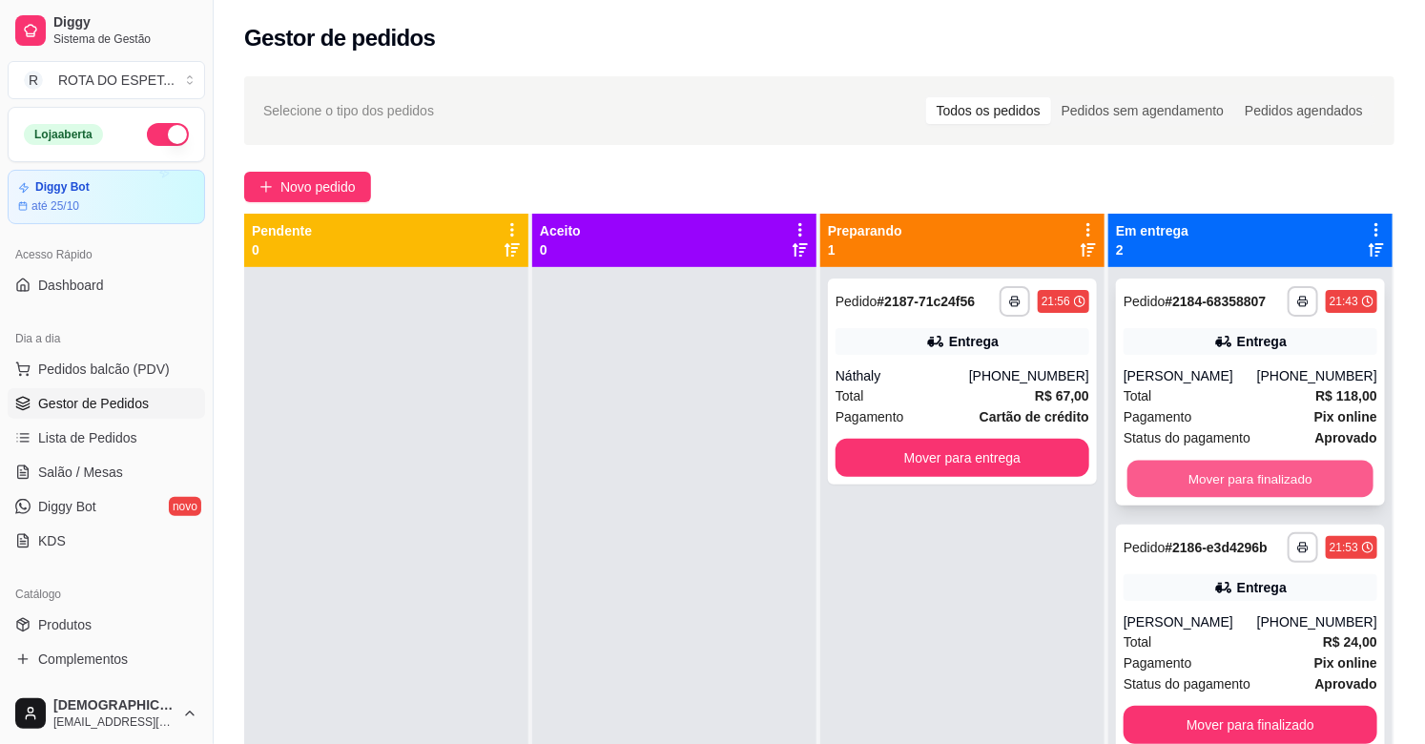
click at [1216, 471] on button "Mover para finalizado" at bounding box center [1250, 479] width 246 height 37
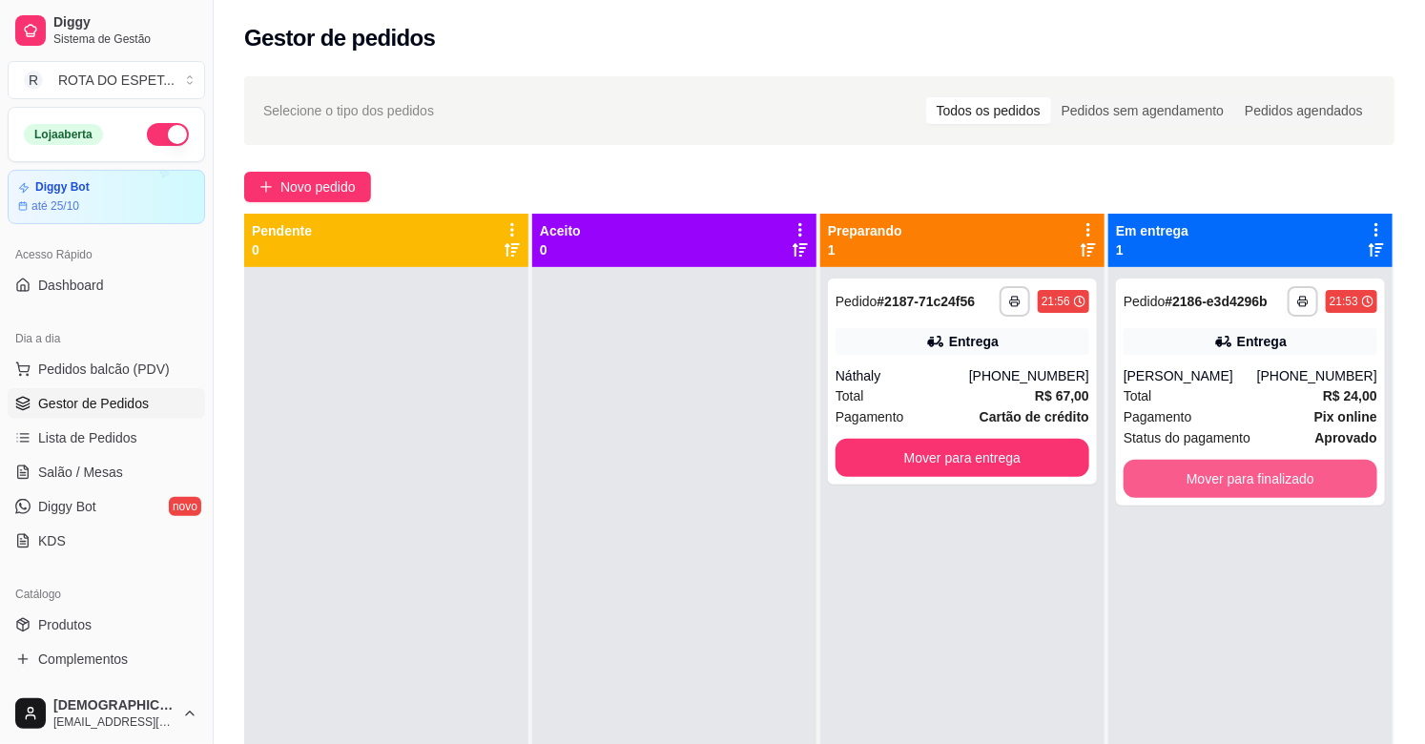
click at [1218, 471] on button "Mover para finalizado" at bounding box center [1250, 479] width 254 height 38
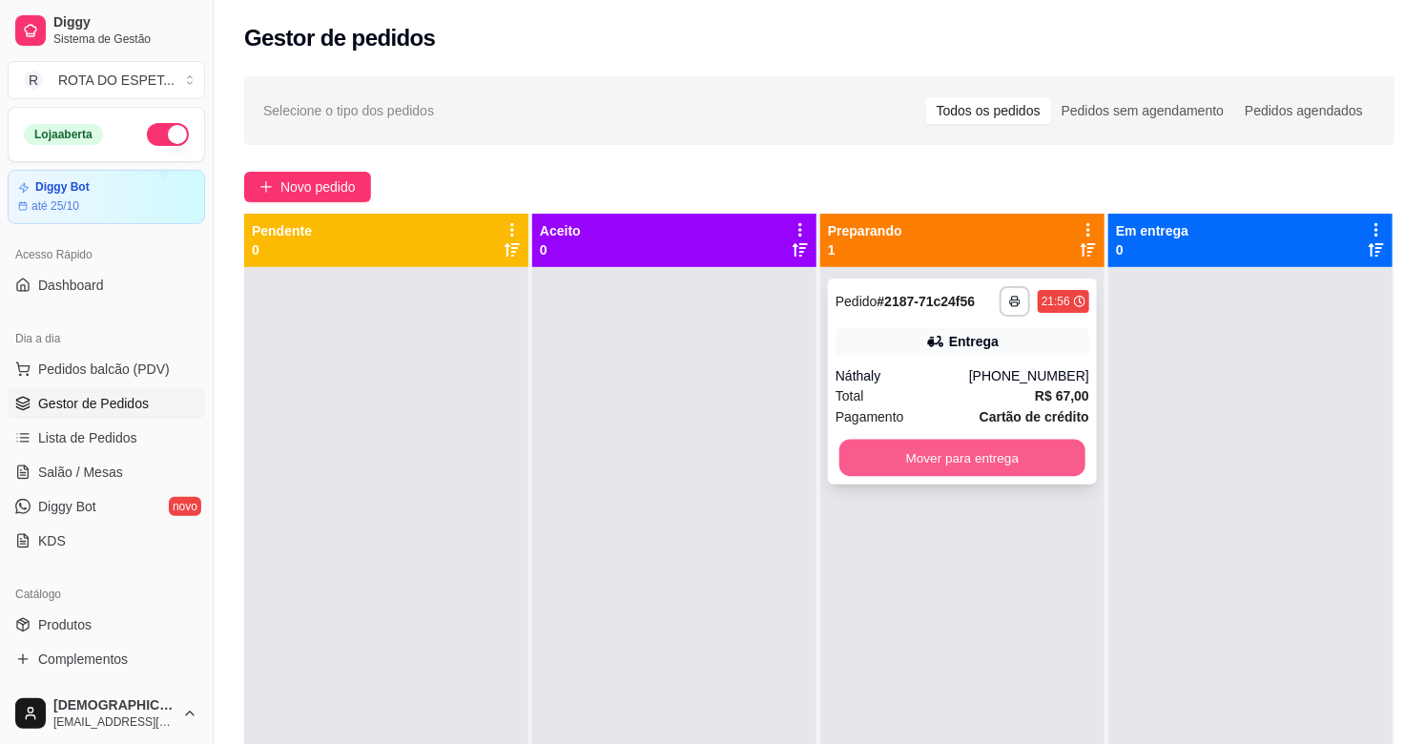
click at [1007, 463] on button "Mover para entrega" at bounding box center [962, 458] width 246 height 37
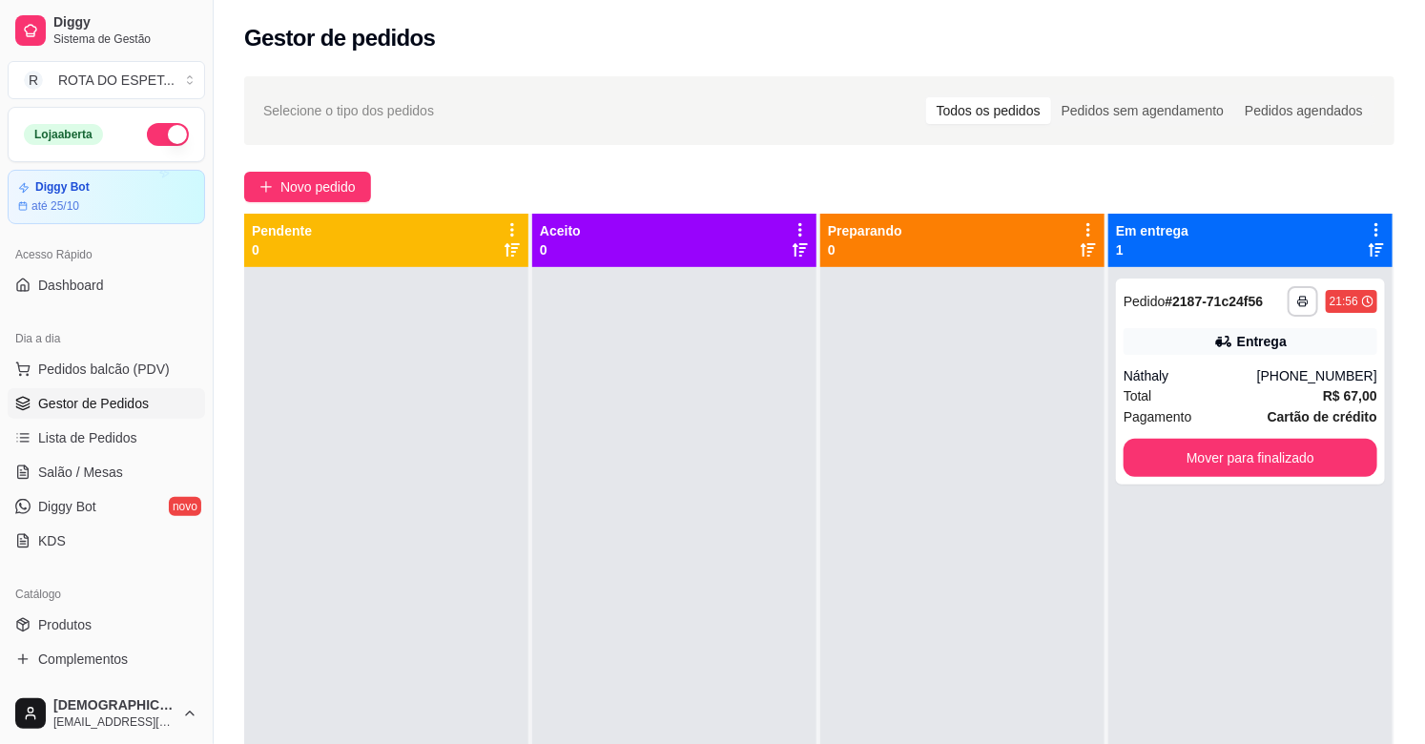
click at [624, 558] on div at bounding box center [674, 639] width 284 height 744
click at [597, 547] on div at bounding box center [674, 639] width 284 height 744
click at [1196, 444] on button "Mover para finalizado" at bounding box center [1250, 458] width 246 height 37
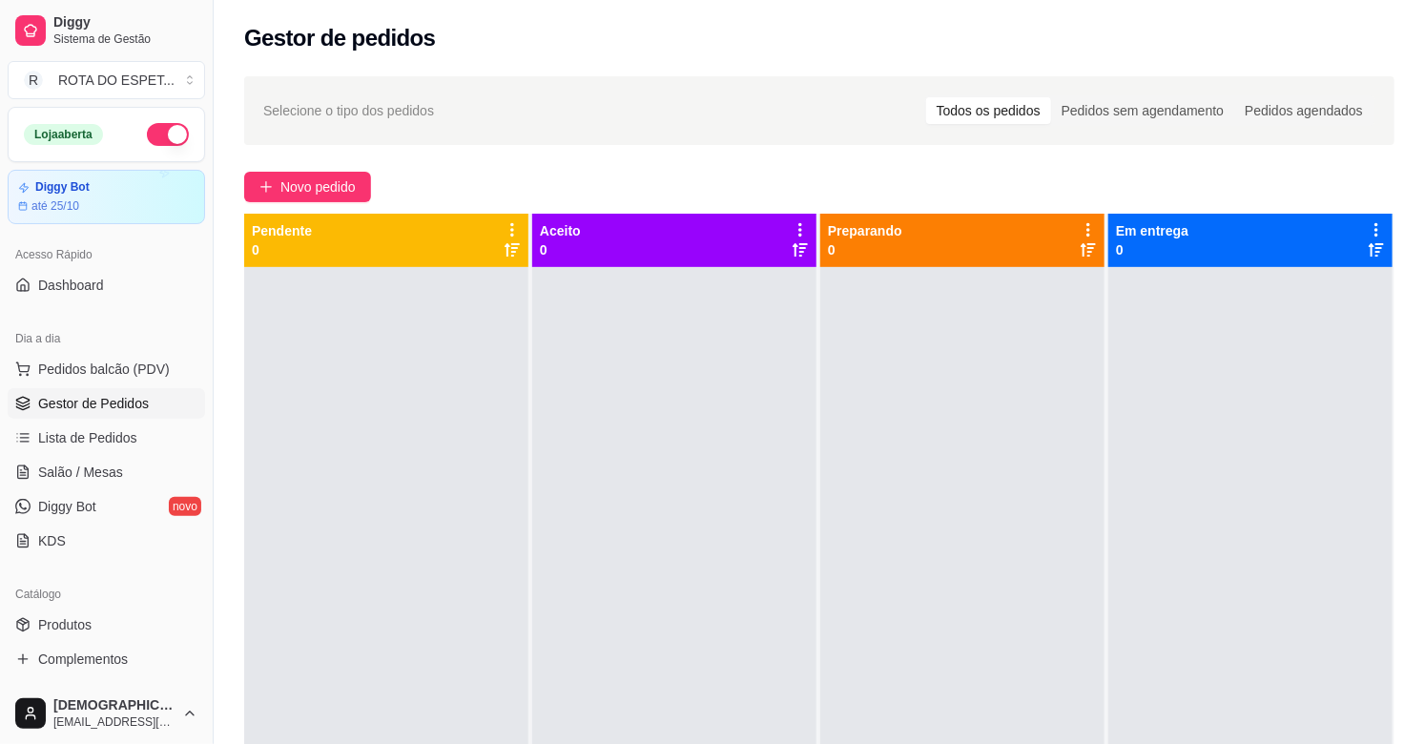
click at [665, 545] on div at bounding box center [674, 639] width 284 height 744
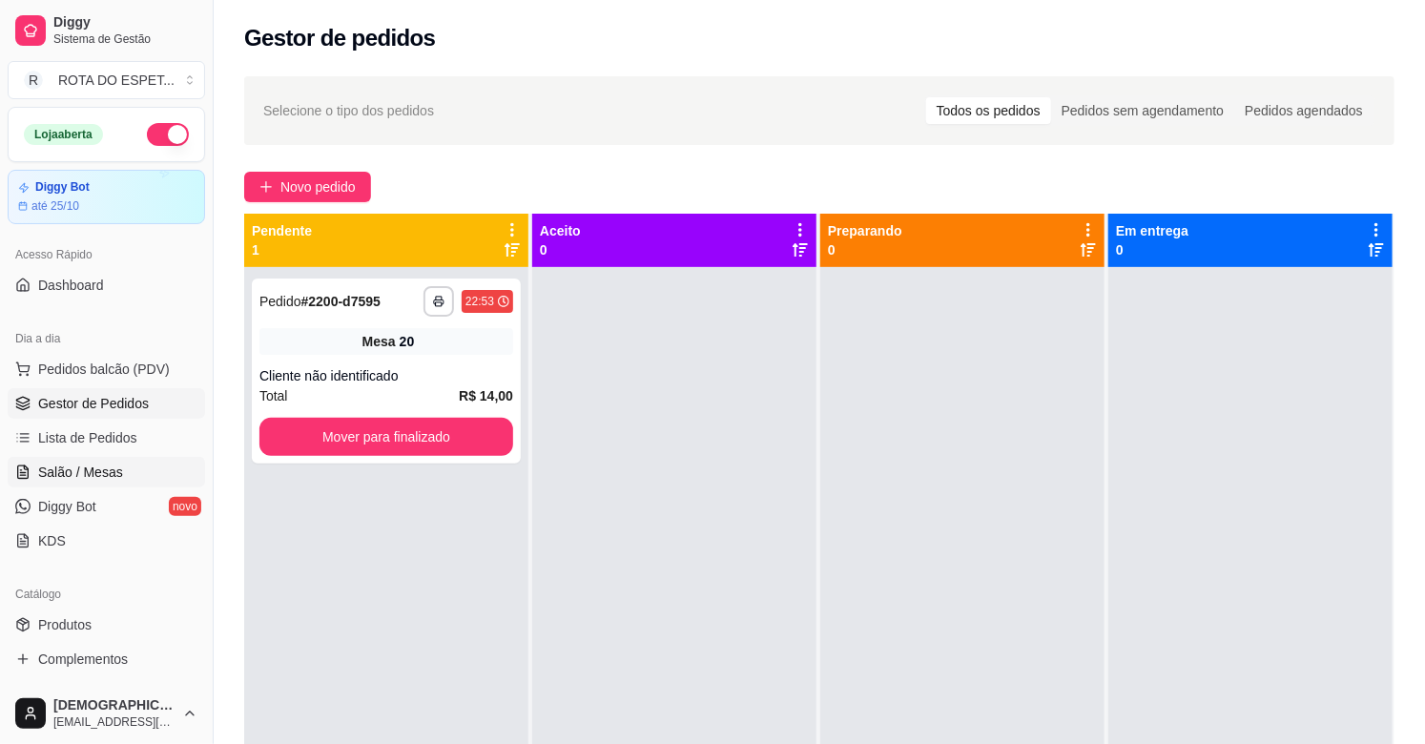
click at [93, 472] on span "Salão / Mesas" at bounding box center [80, 472] width 85 height 19
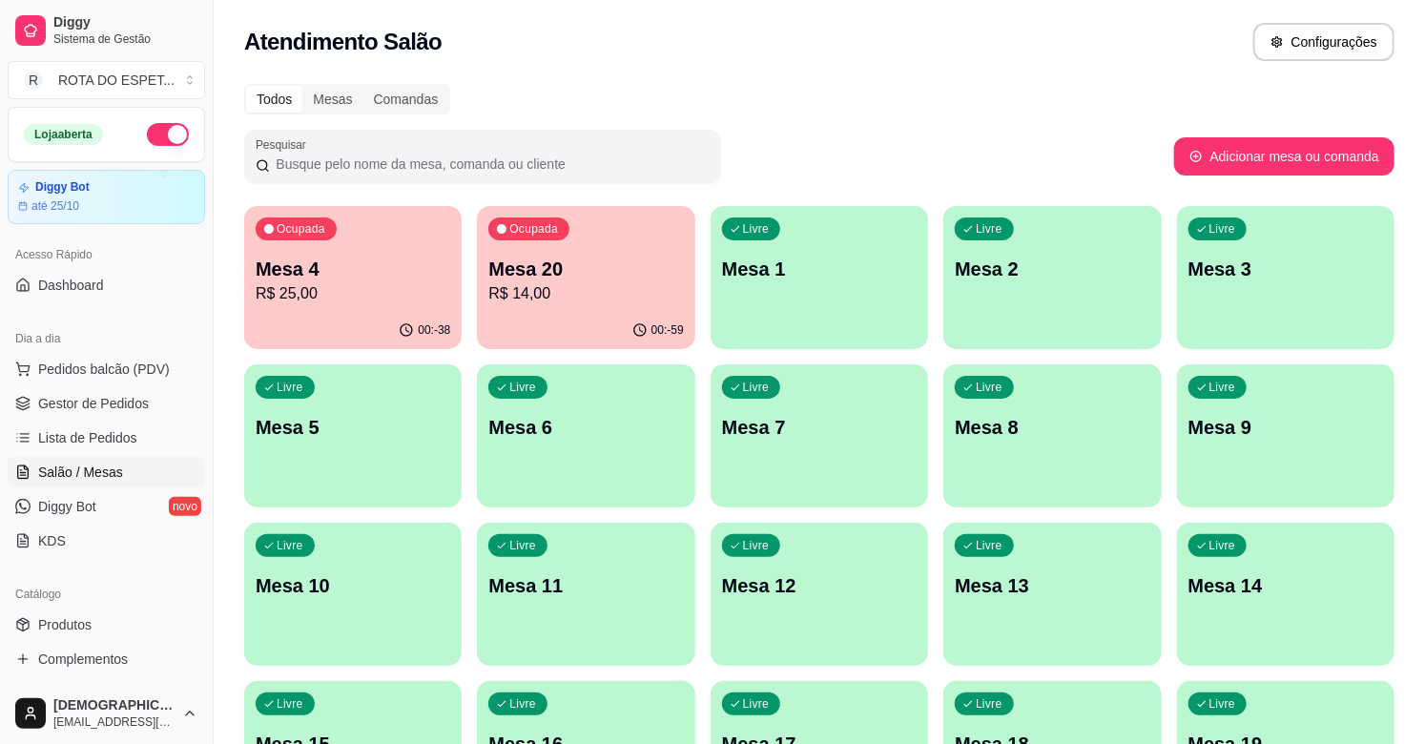
click at [546, 297] on p "R$ 14,00" at bounding box center [585, 293] width 195 height 23
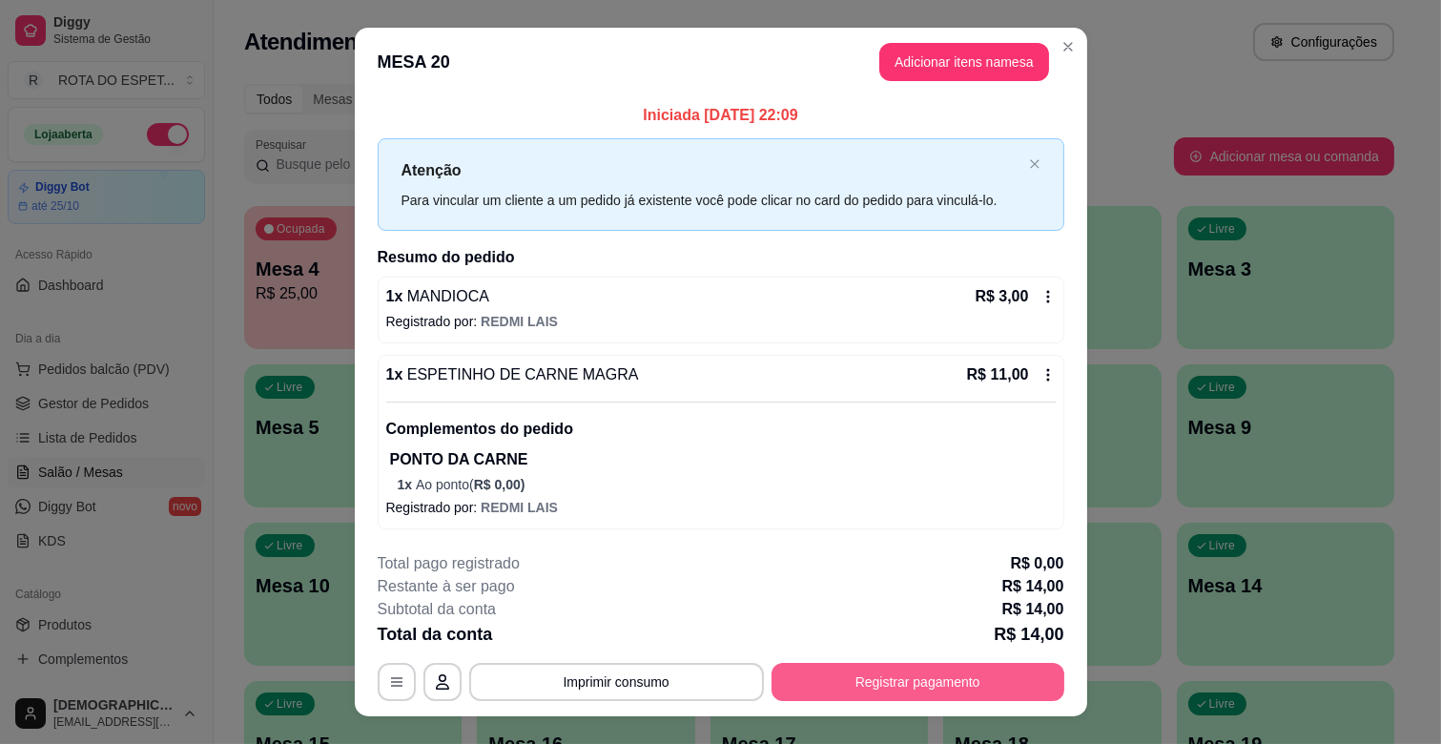
click at [966, 684] on button "Registrar pagamento" at bounding box center [918, 682] width 293 height 38
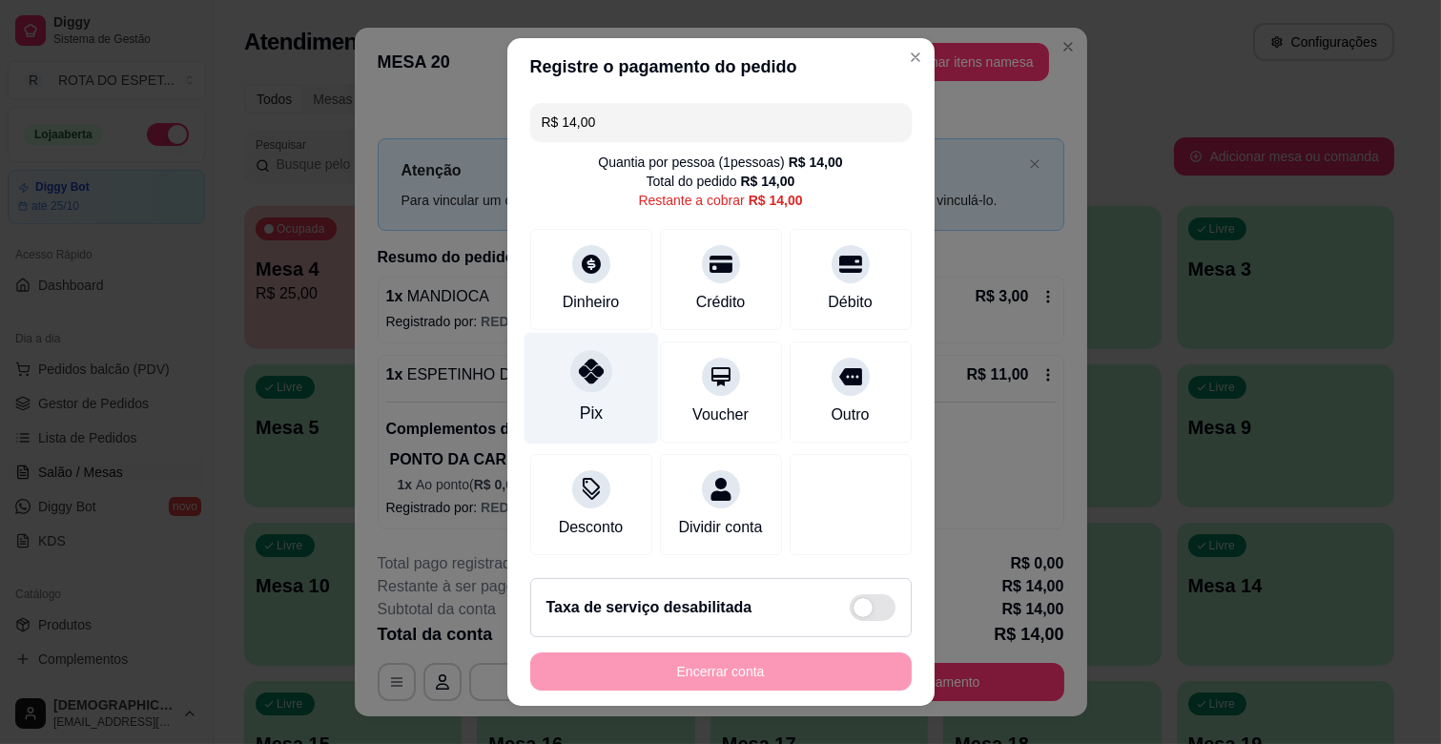
click at [597, 397] on div "Pix" at bounding box center [591, 389] width 134 height 112
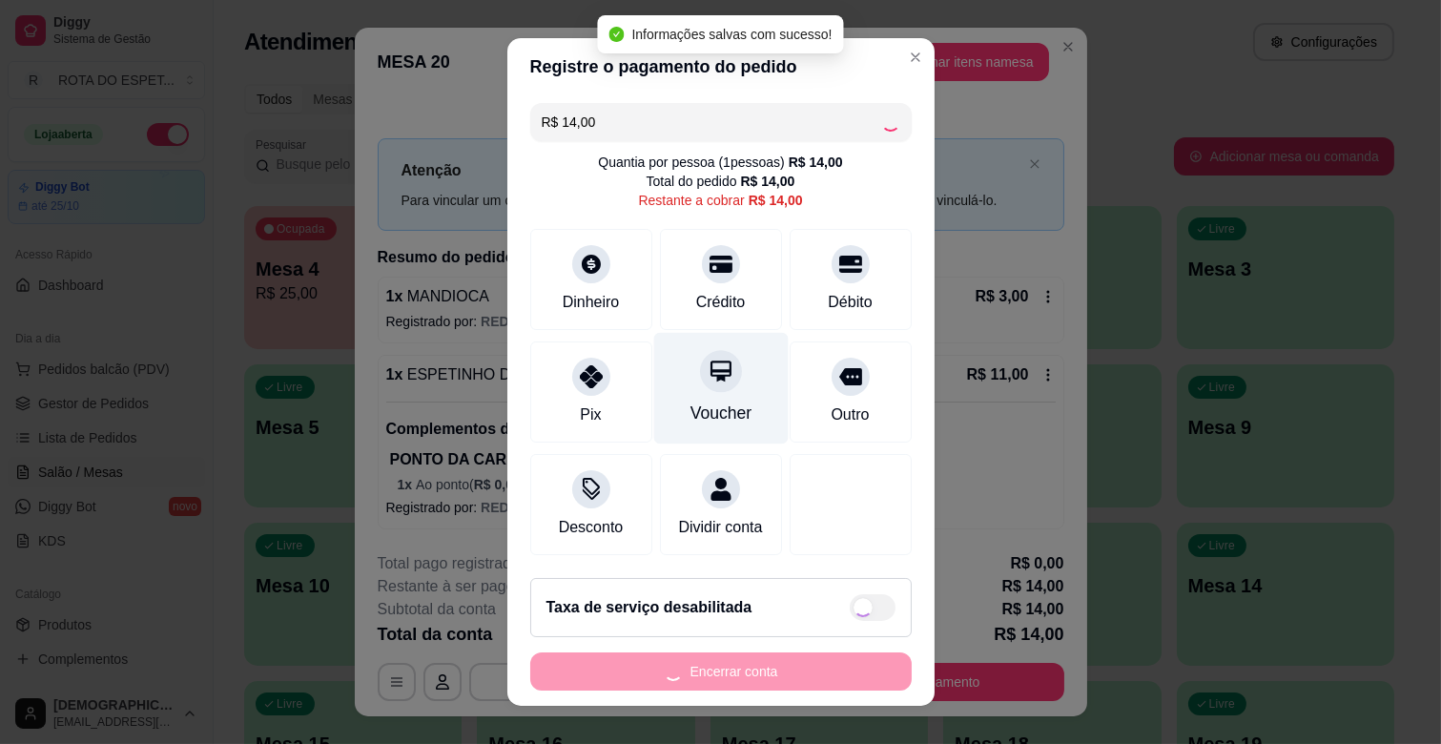
type input "R$ 0,00"
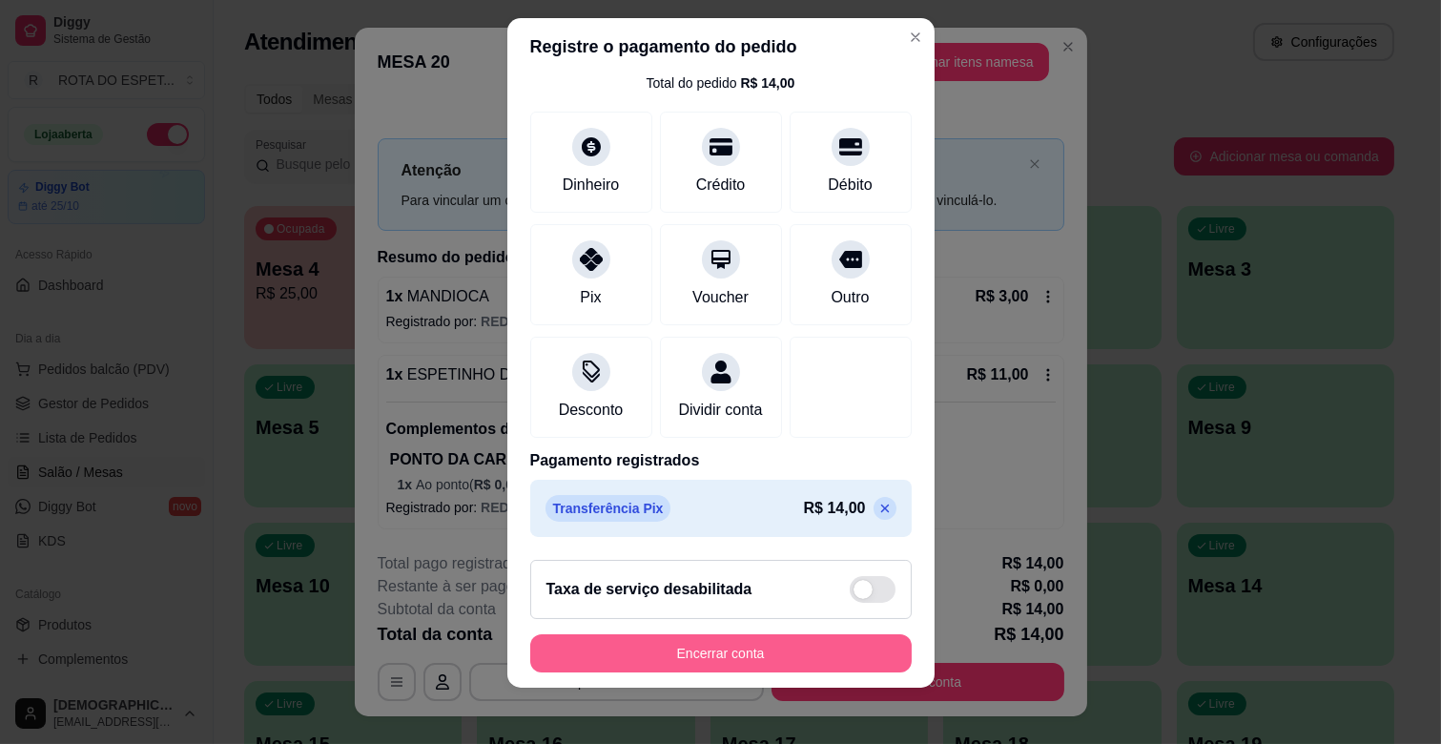
scroll to position [24, 0]
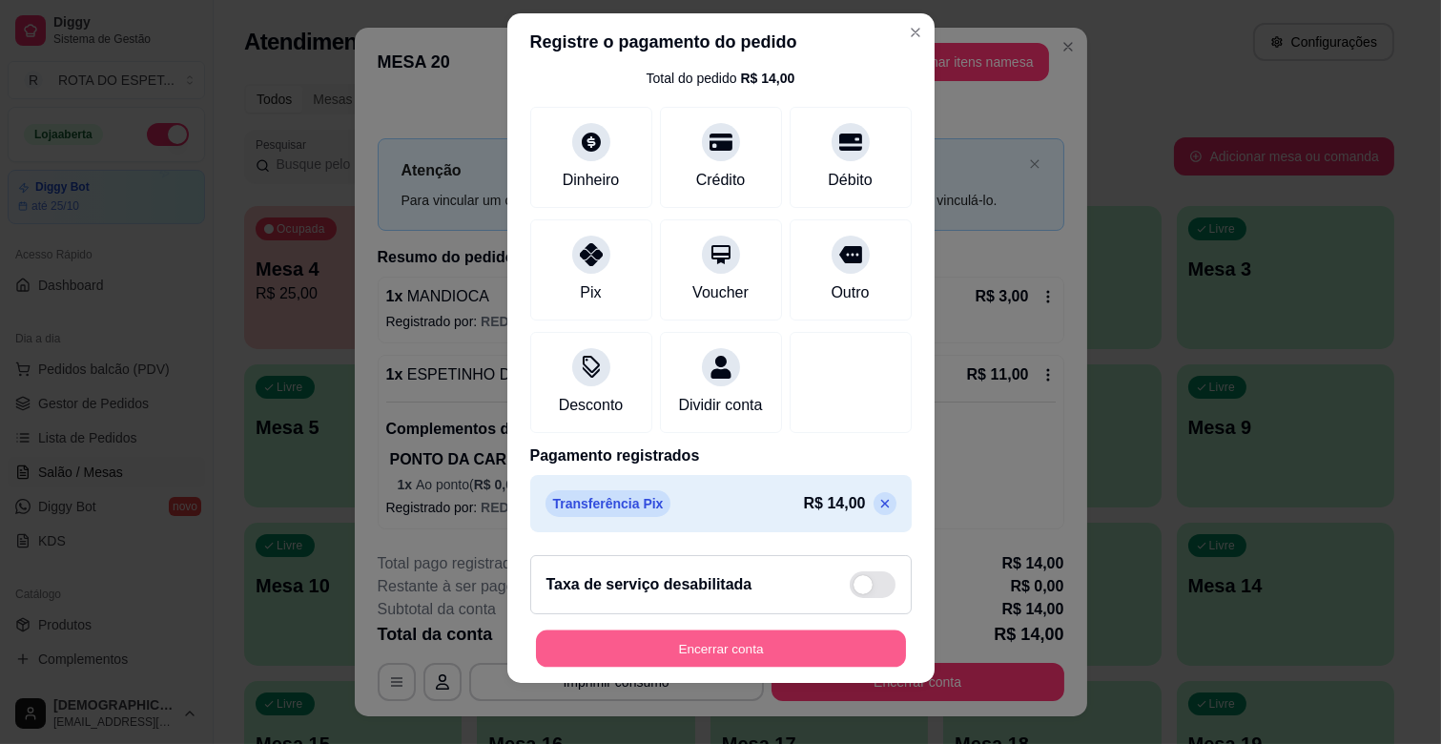
click at [735, 637] on button "Encerrar conta" at bounding box center [721, 648] width 370 height 37
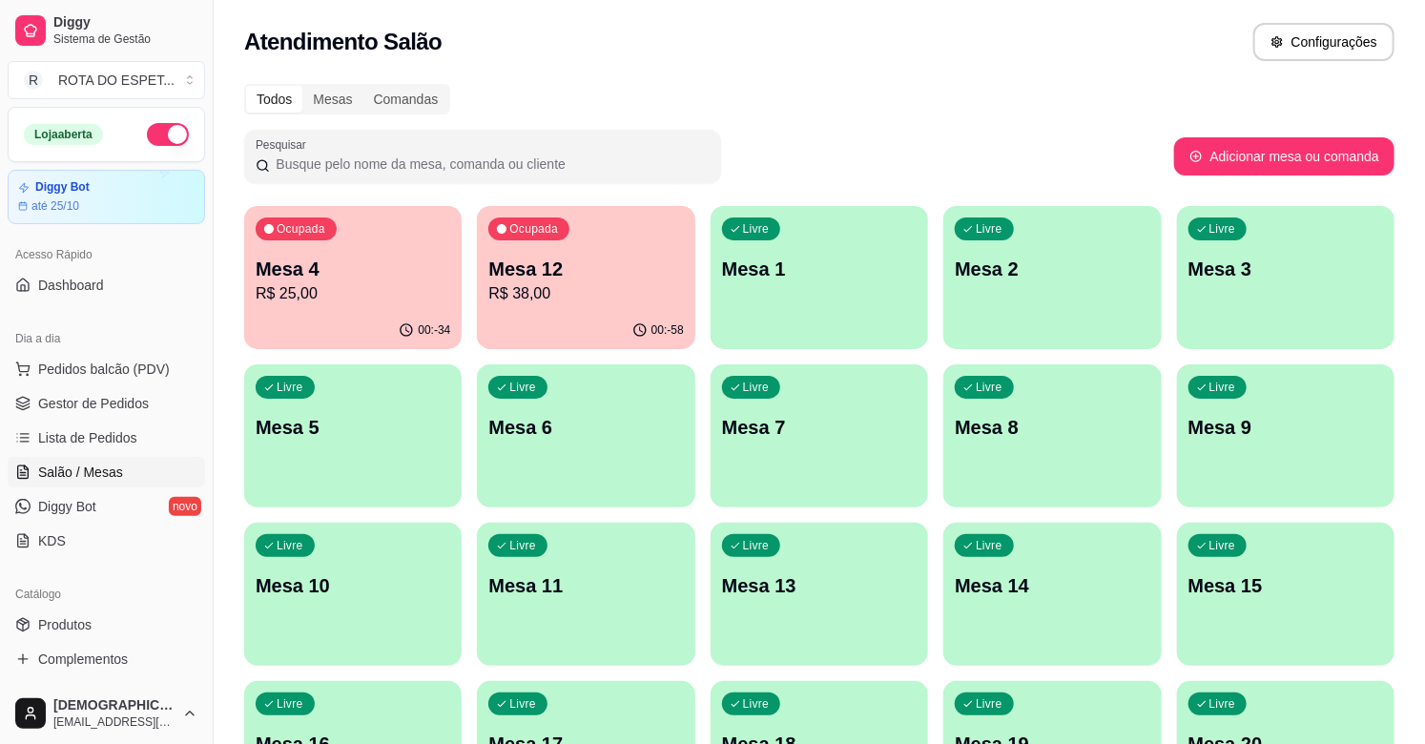
click at [598, 302] on p "R$ 38,00" at bounding box center [585, 293] width 195 height 23
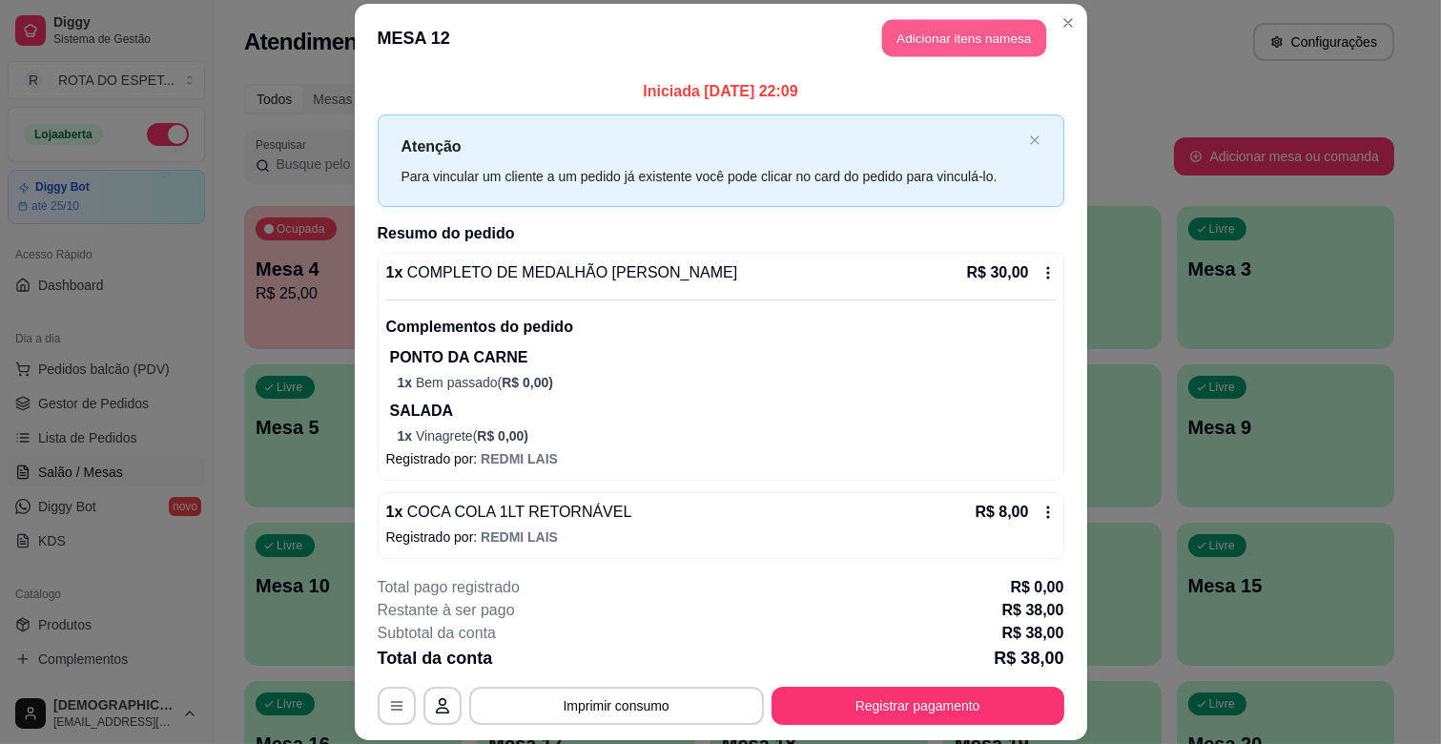
click at [899, 24] on button "Adicionar itens na mesa" at bounding box center [964, 38] width 164 height 37
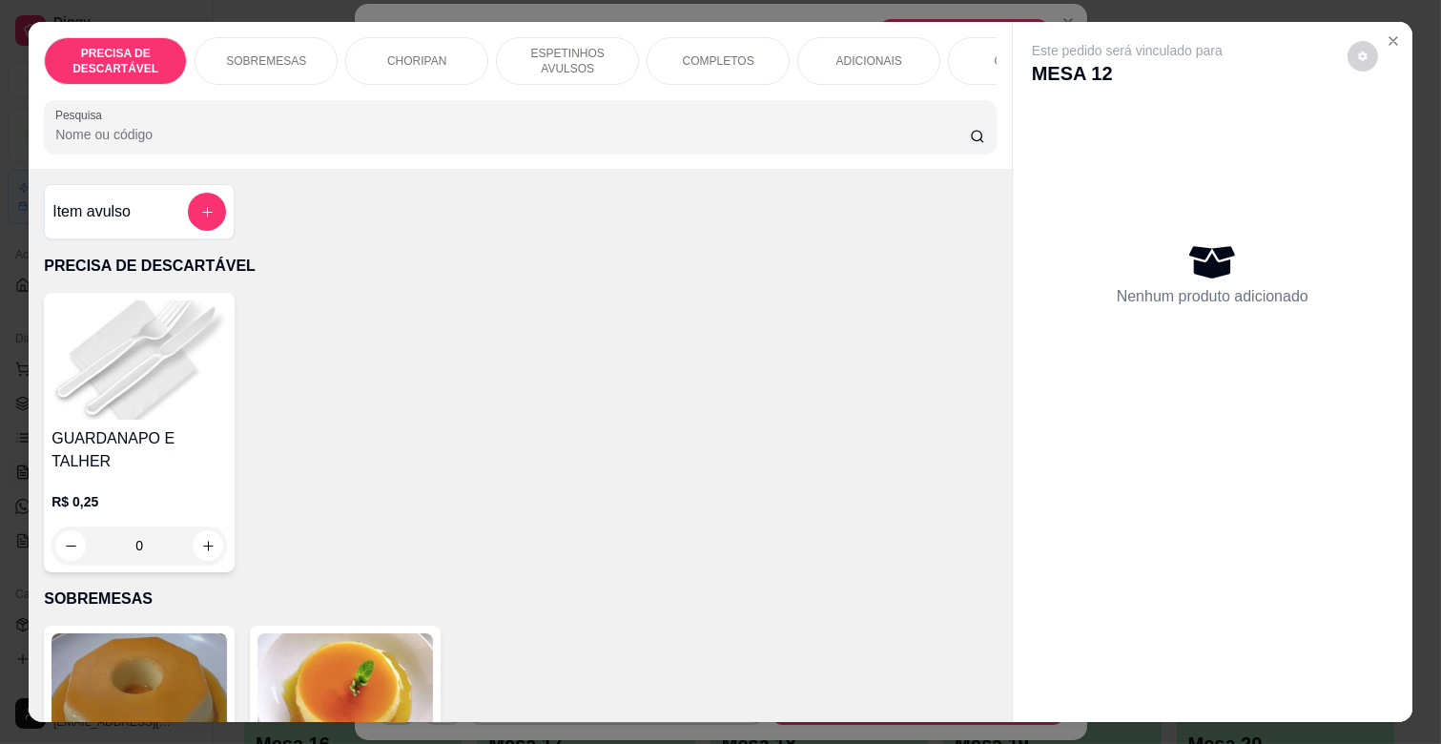
click at [592, 52] on p "ESPETINHOS AVULSOS" at bounding box center [567, 61] width 111 height 31
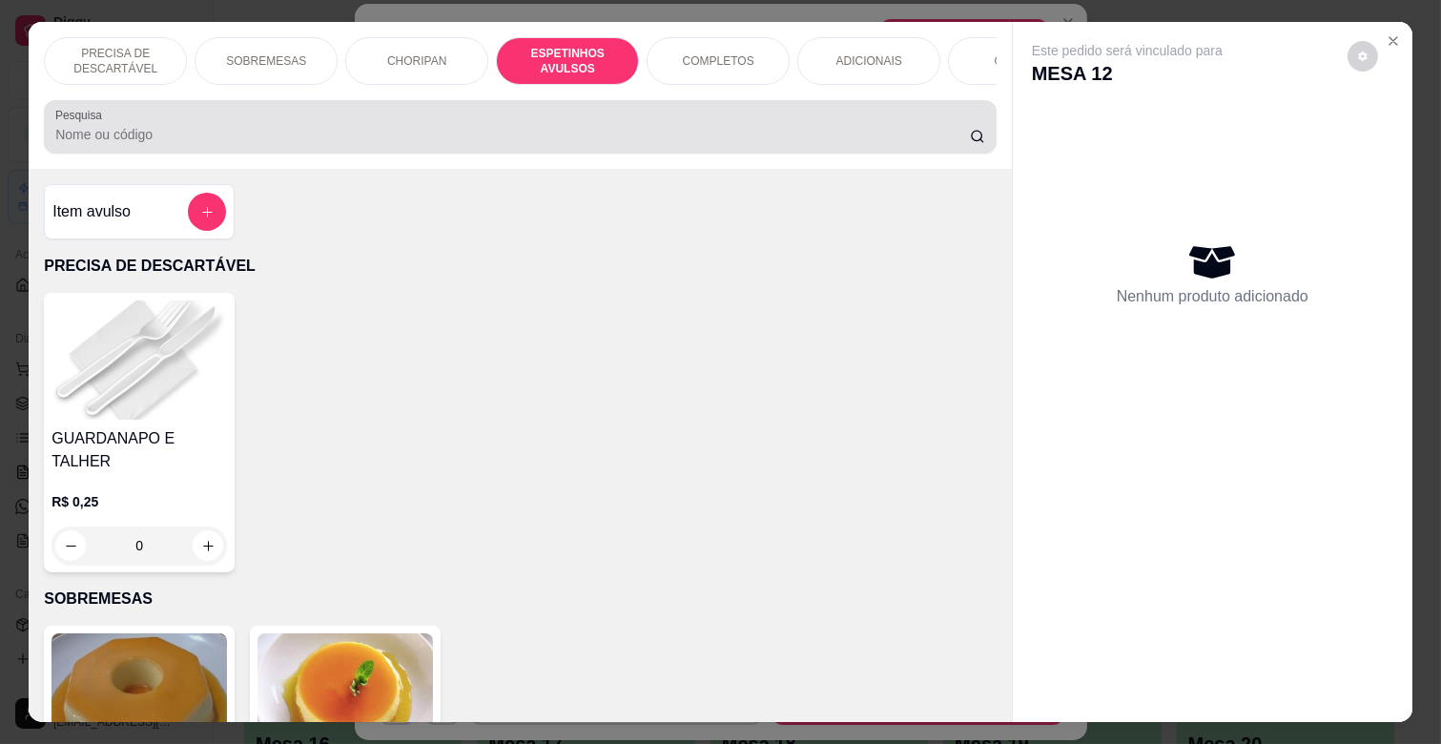
scroll to position [46, 0]
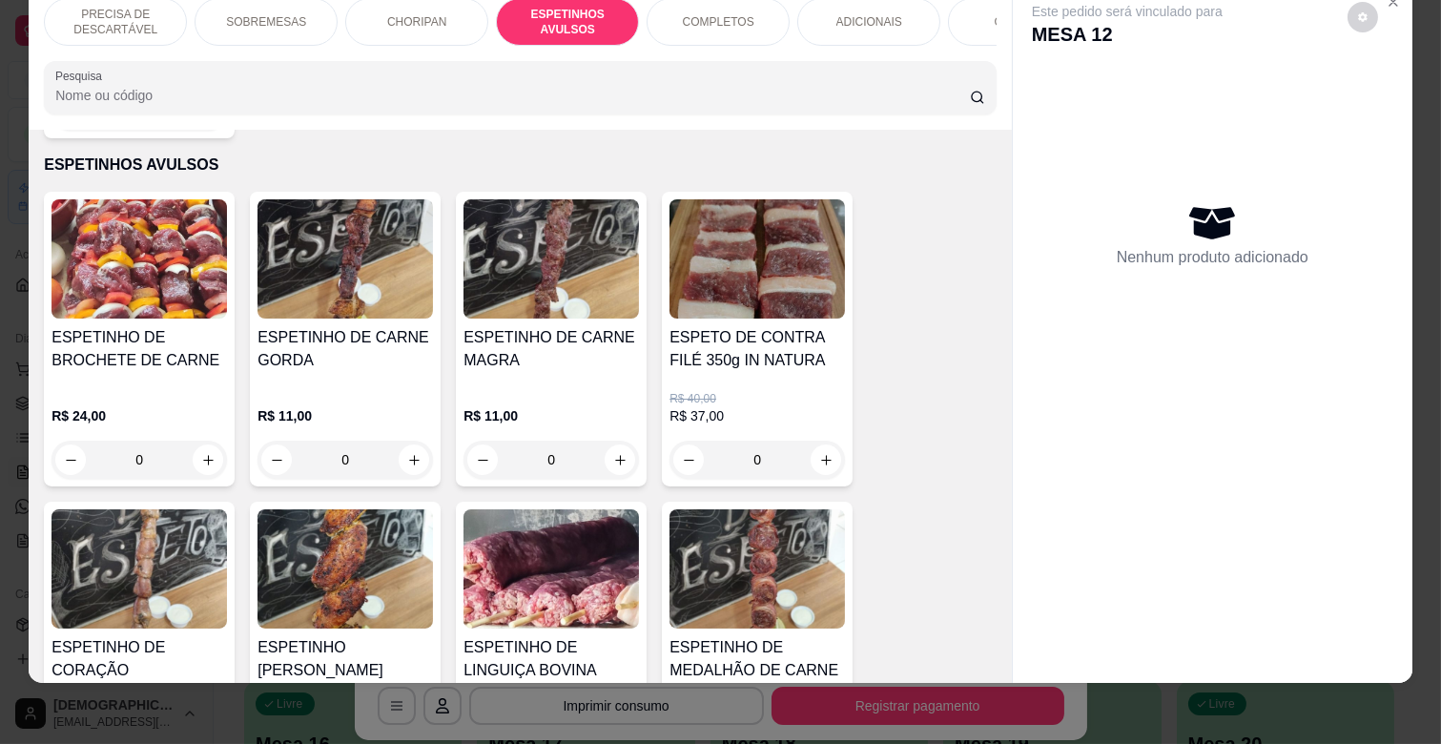
click at [573, 406] on p "R$ 11,00" at bounding box center [551, 415] width 175 height 19
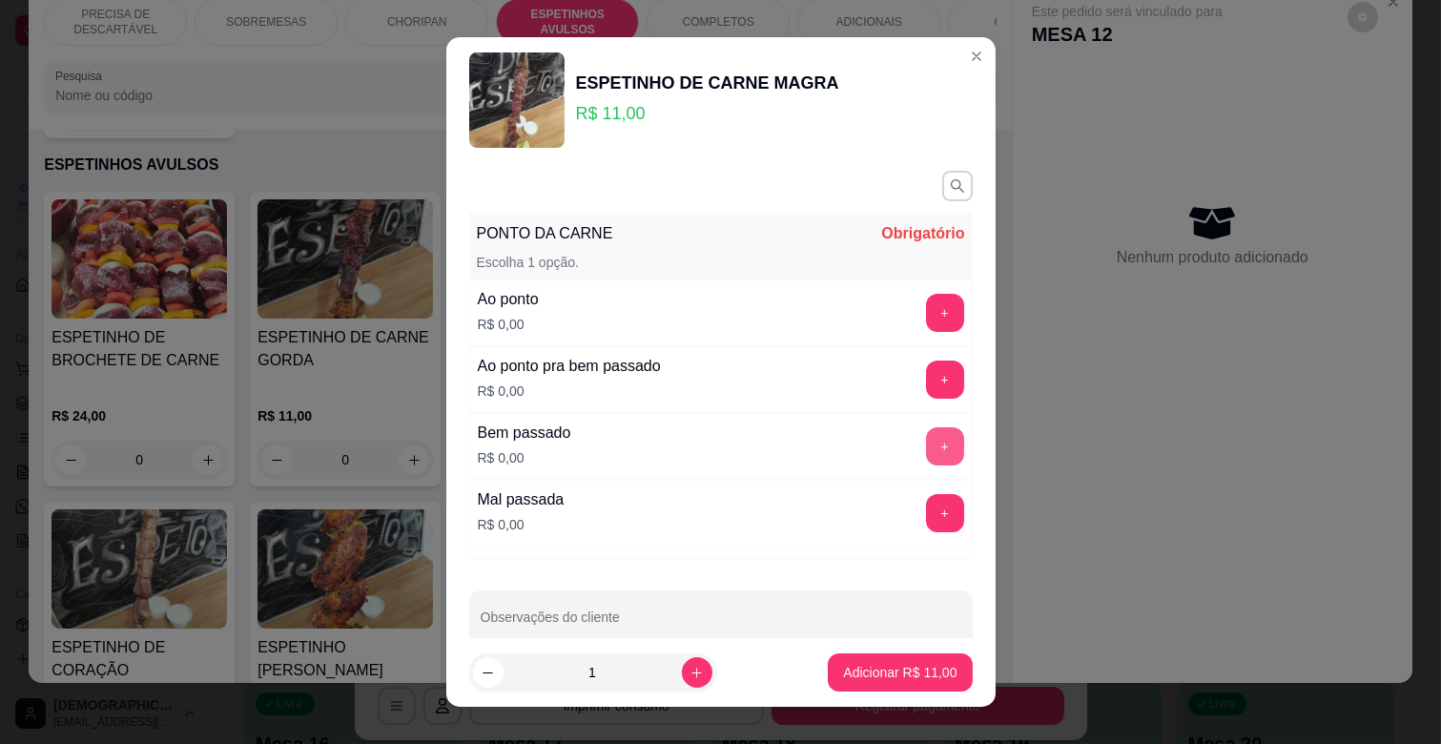
click at [926, 442] on button "+" at bounding box center [945, 446] width 38 height 38
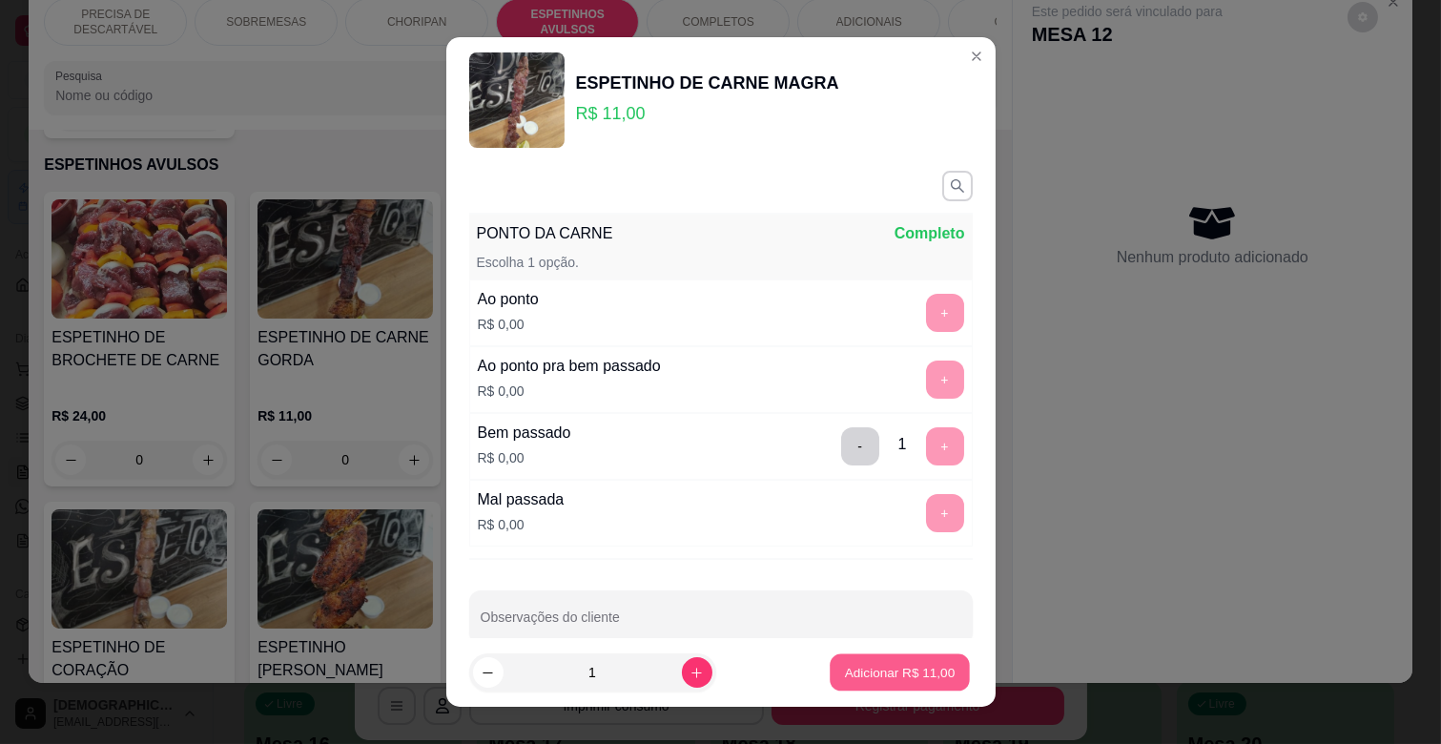
click at [900, 678] on p "Adicionar R$ 11,00" at bounding box center [900, 672] width 111 height 18
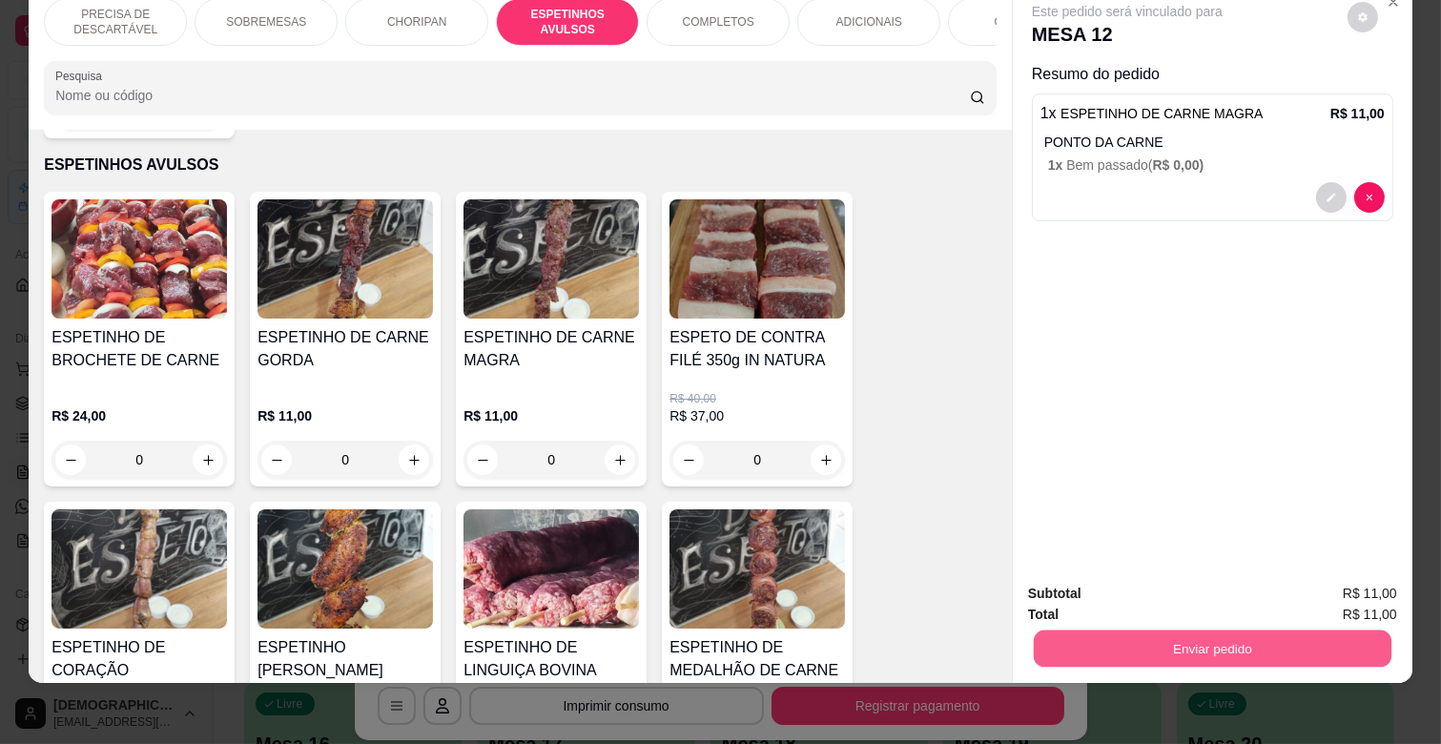
click at [1089, 645] on button "Enviar pedido" at bounding box center [1213, 647] width 358 height 37
click at [1316, 576] on button "Enviar pedido" at bounding box center [1347, 585] width 108 height 36
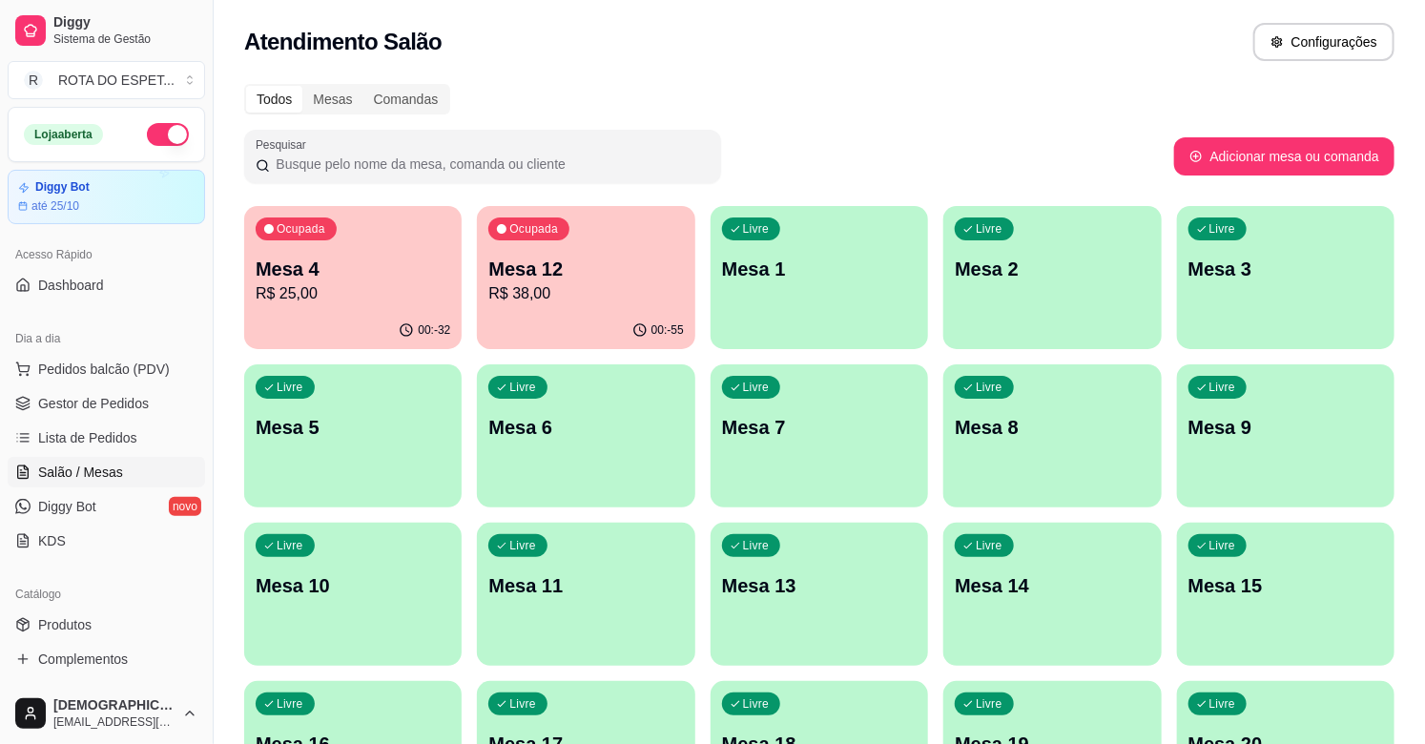
click at [414, 278] on p "Mesa 4" at bounding box center [353, 269] width 195 height 27
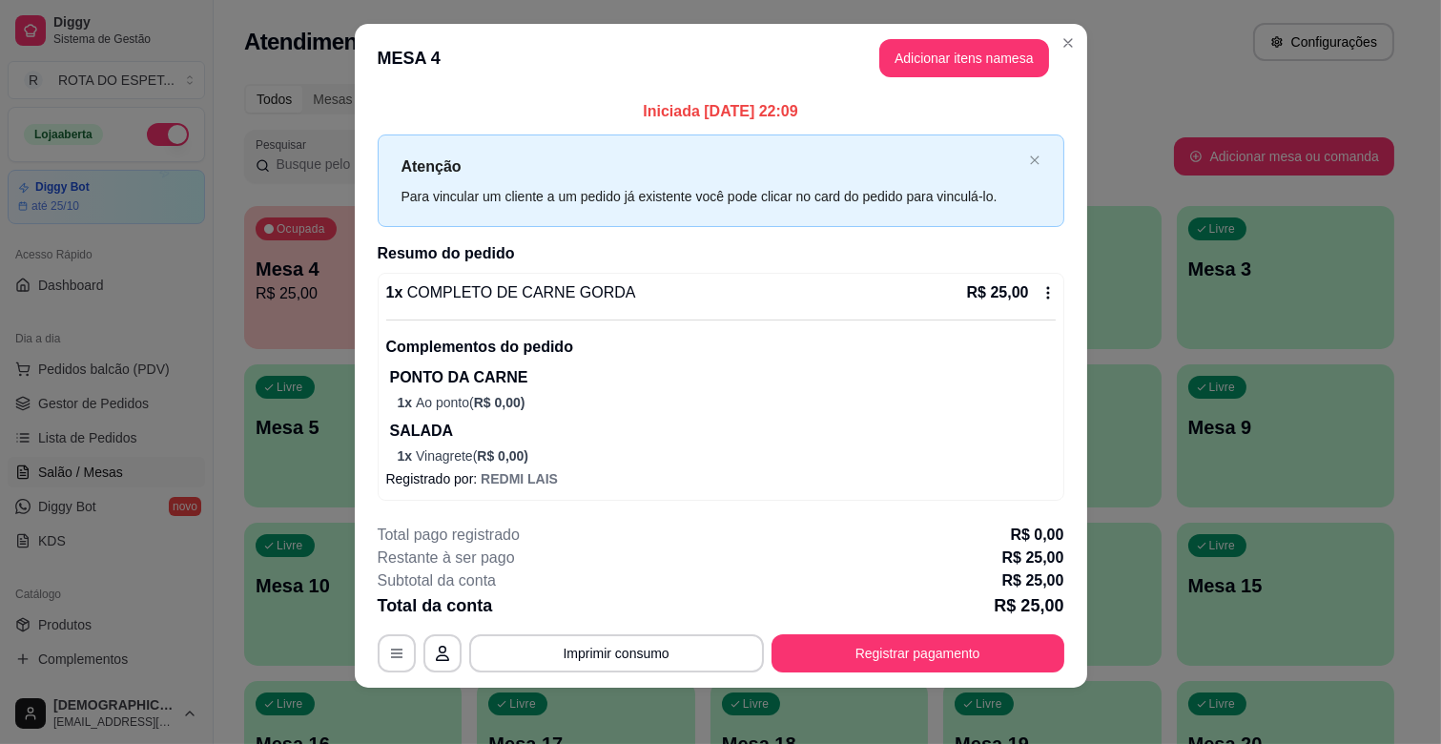
scroll to position [21, 0]
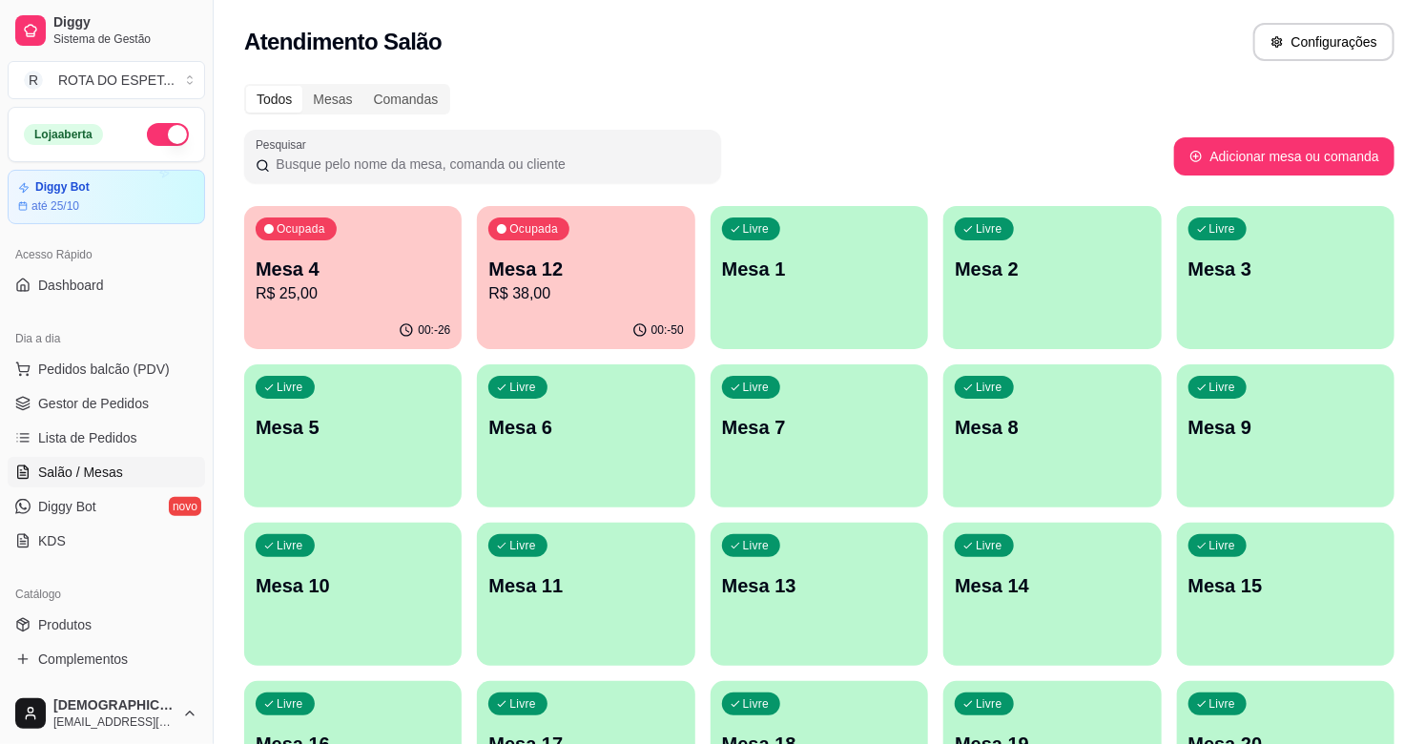
click at [1311, 297] on div "Livre Mesa 3" at bounding box center [1285, 266] width 217 height 120
click at [99, 418] on link "Gestor de Pedidos" at bounding box center [106, 403] width 197 height 31
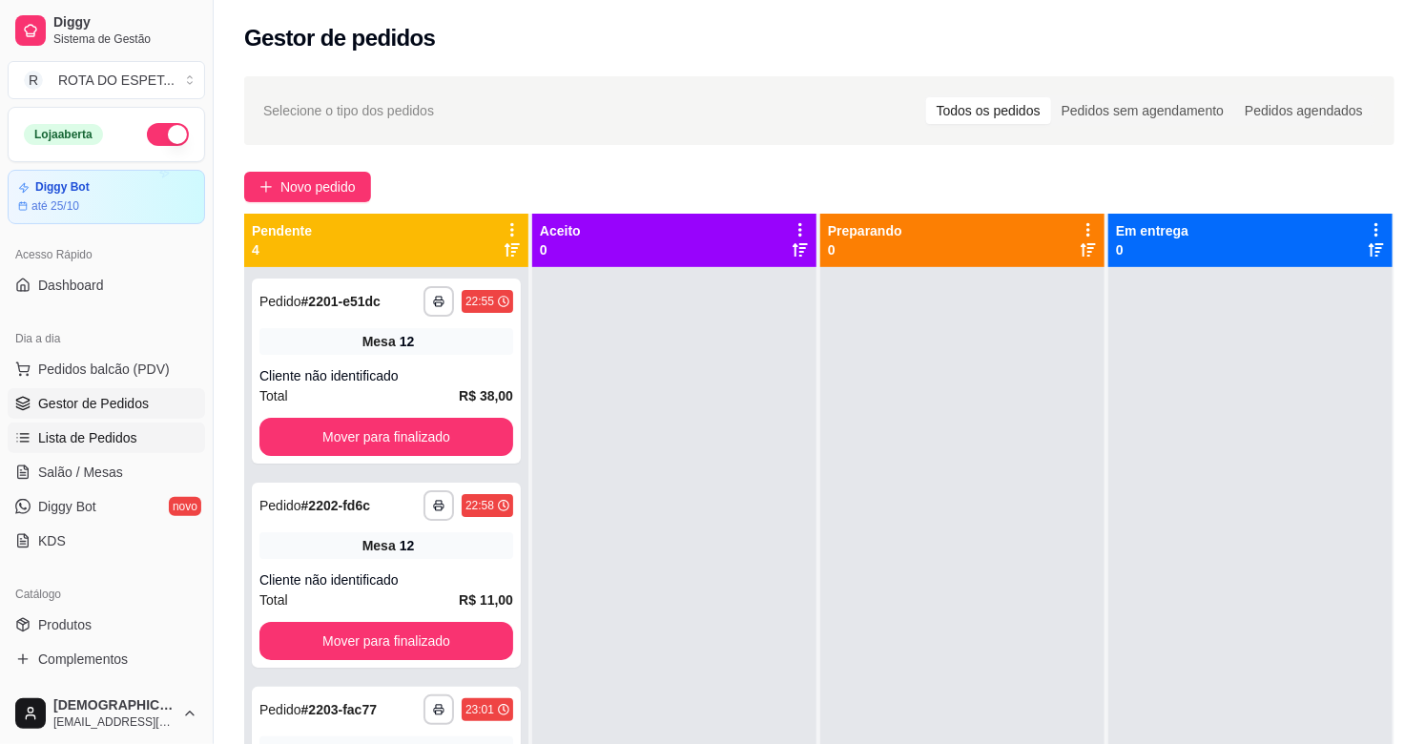
click at [100, 443] on span "Lista de Pedidos" at bounding box center [87, 437] width 99 height 19
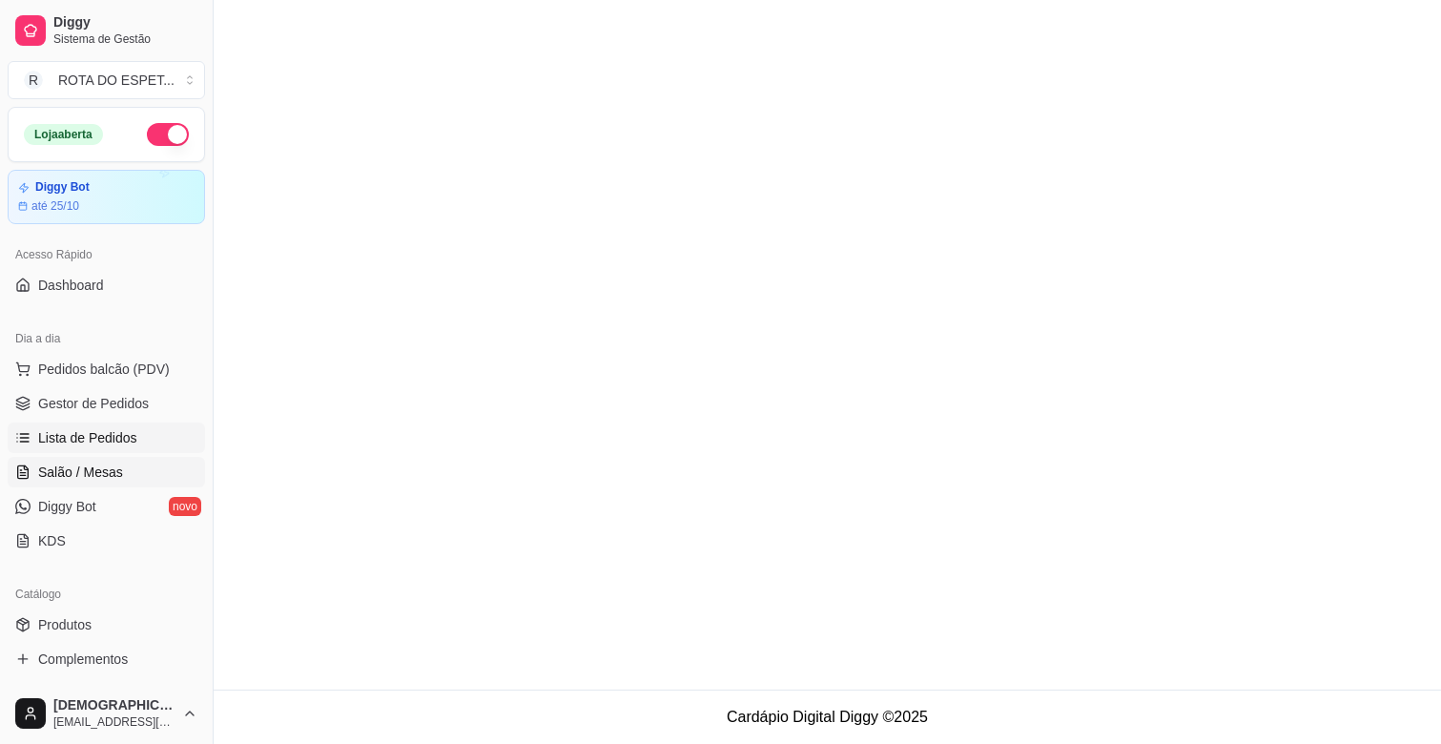
click at [117, 480] on span "Salão / Mesas" at bounding box center [80, 472] width 85 height 19
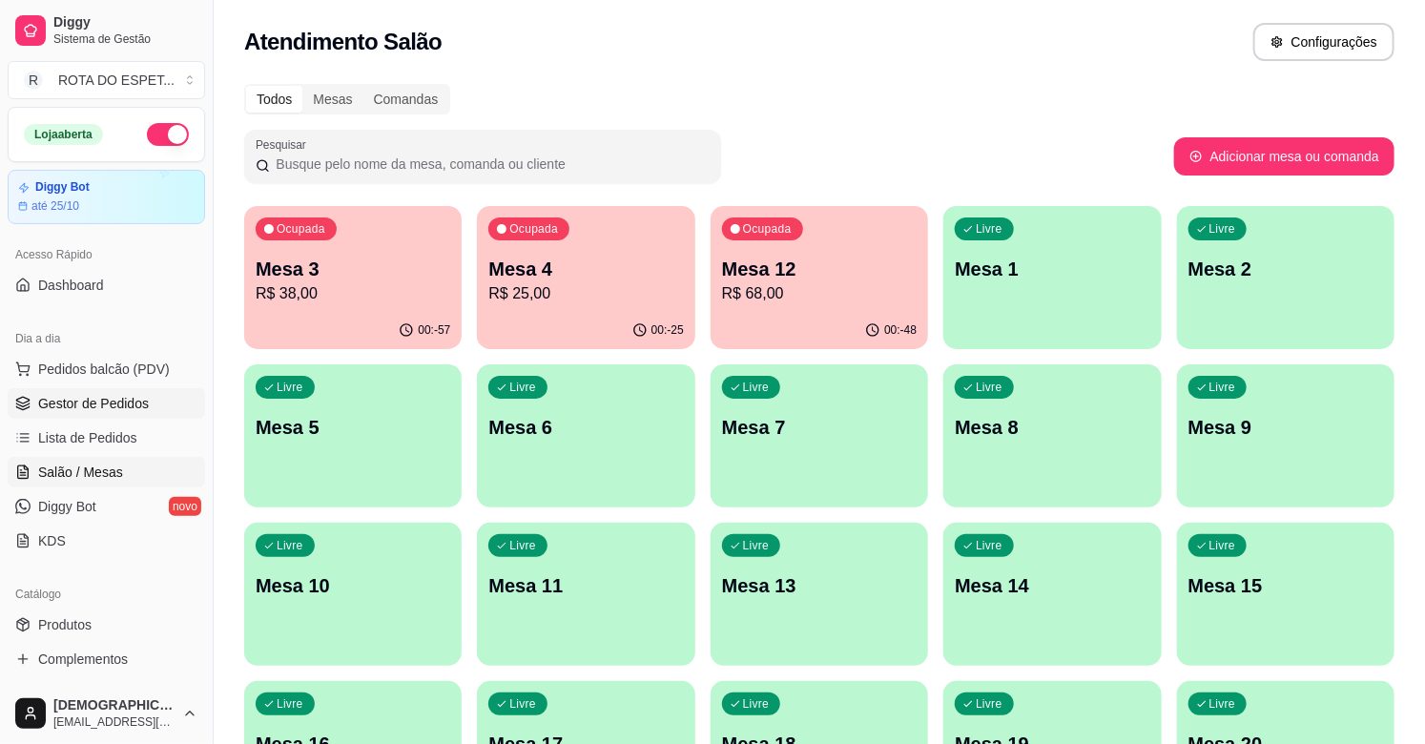
click at [105, 397] on span "Gestor de Pedidos" at bounding box center [93, 403] width 111 height 19
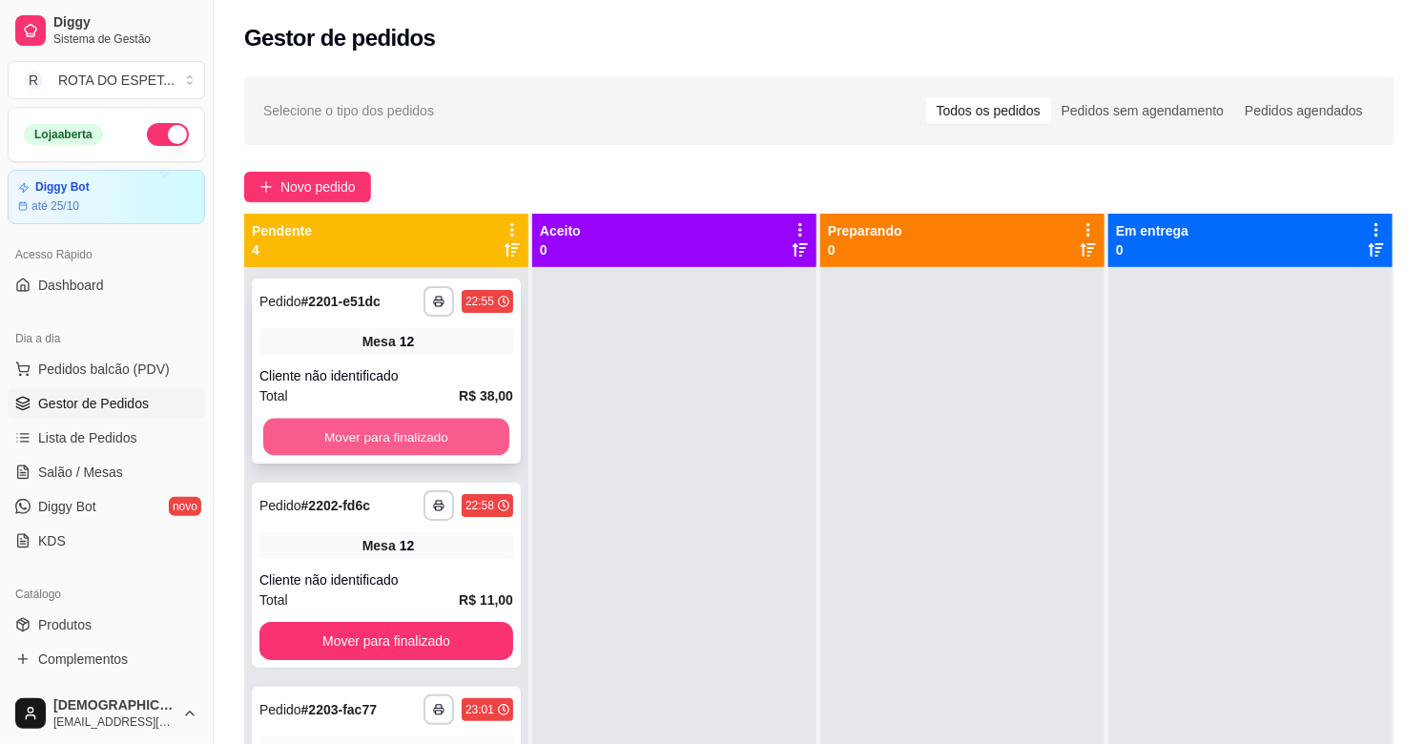
click at [454, 437] on button "Mover para finalizado" at bounding box center [386, 437] width 246 height 37
click at [434, 430] on button "Mover para finalizado" at bounding box center [386, 437] width 246 height 37
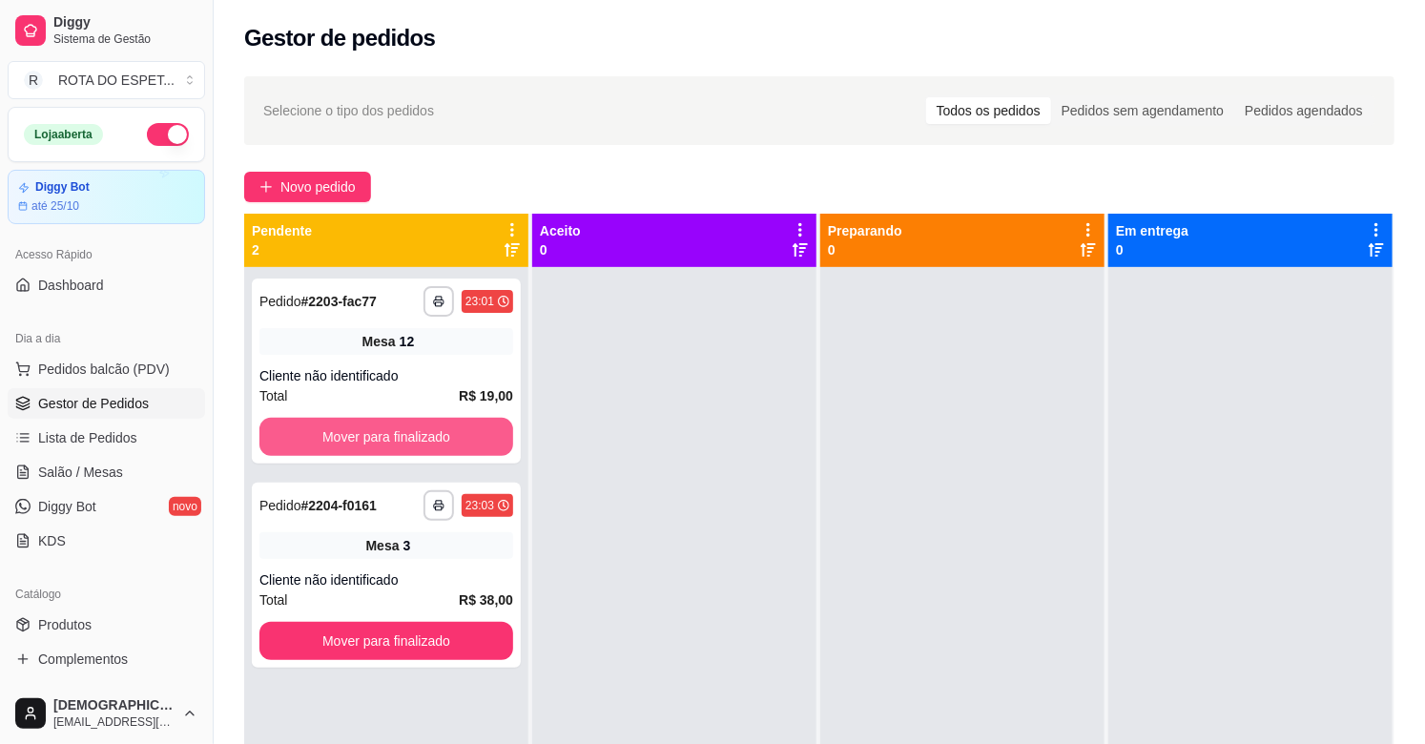
click at [434, 430] on button "Mover para finalizado" at bounding box center [386, 437] width 254 height 38
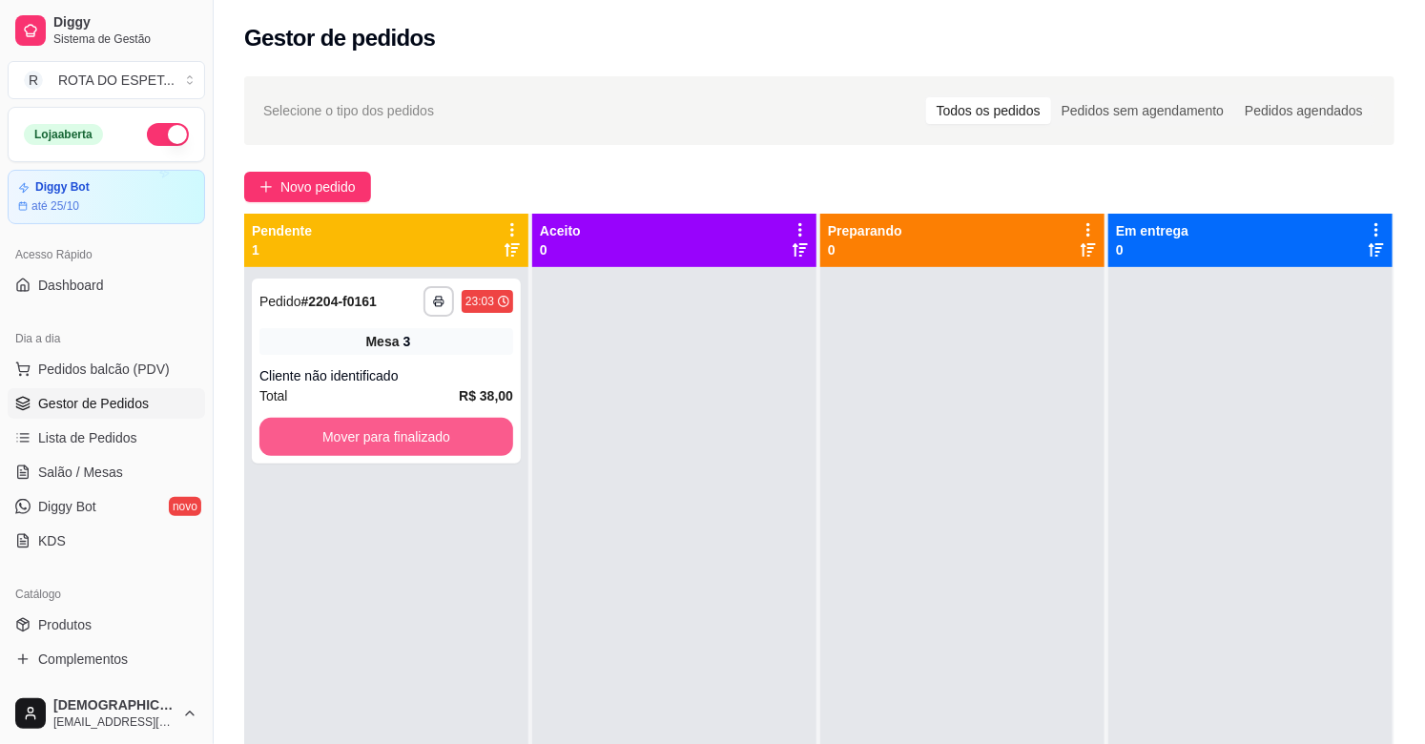
click at [434, 430] on button "Mover para finalizado" at bounding box center [386, 437] width 254 height 38
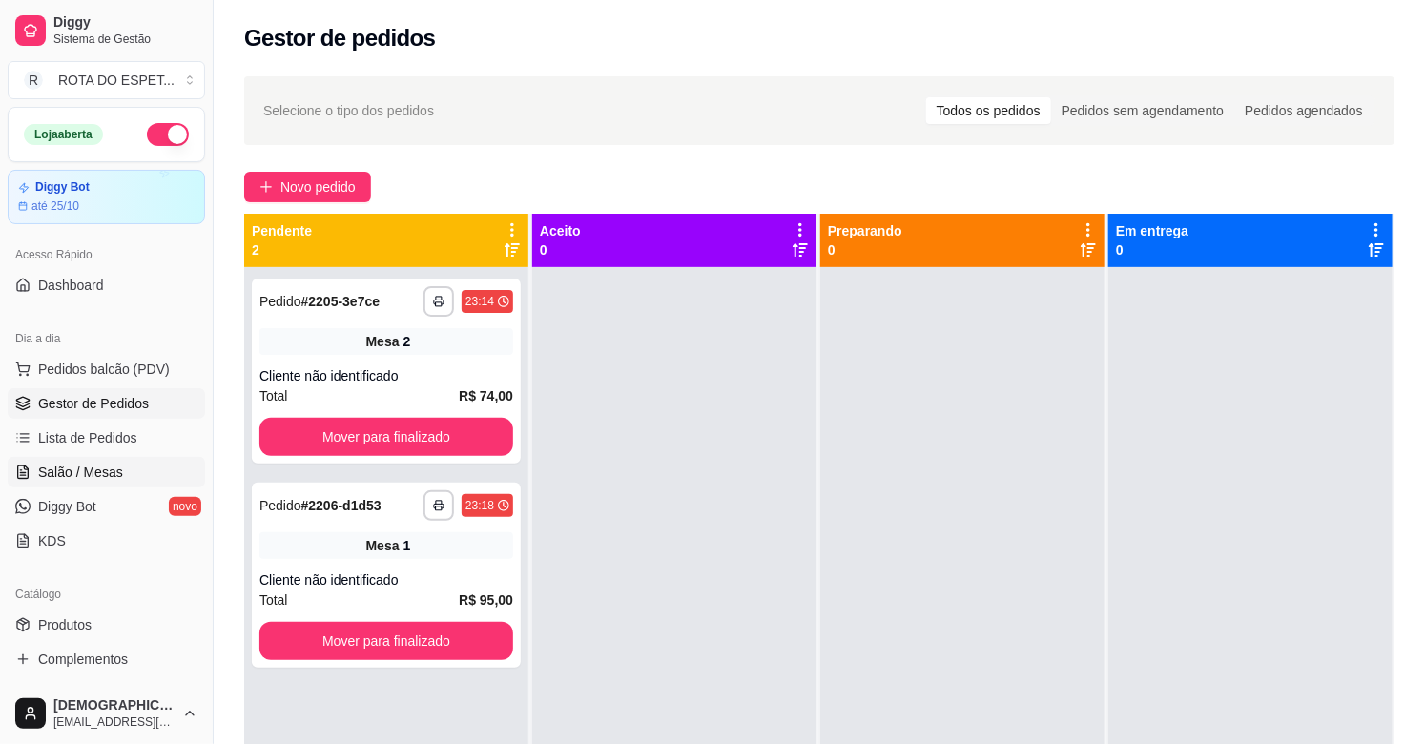
click at [154, 469] on link "Salão / Mesas" at bounding box center [106, 472] width 197 height 31
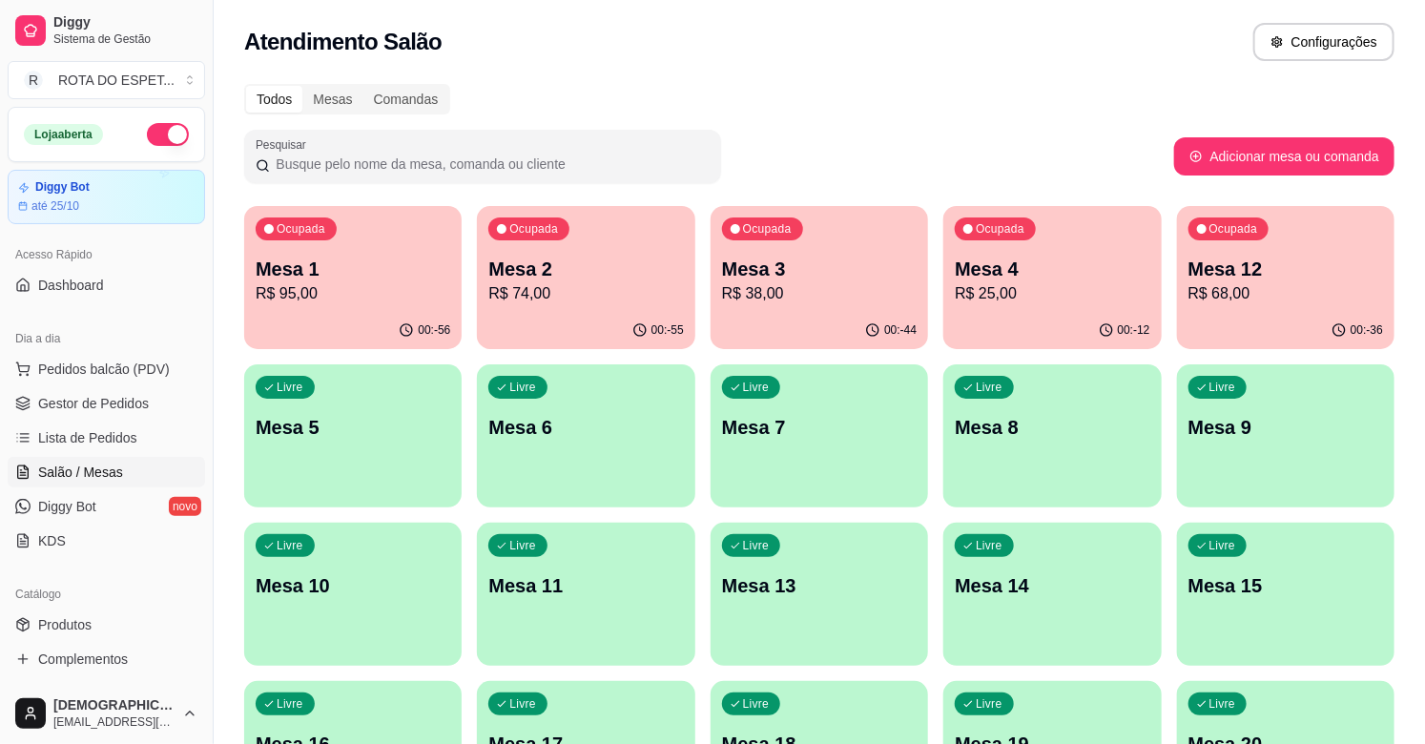
click at [1244, 292] on p "R$ 68,00" at bounding box center [1285, 293] width 195 height 23
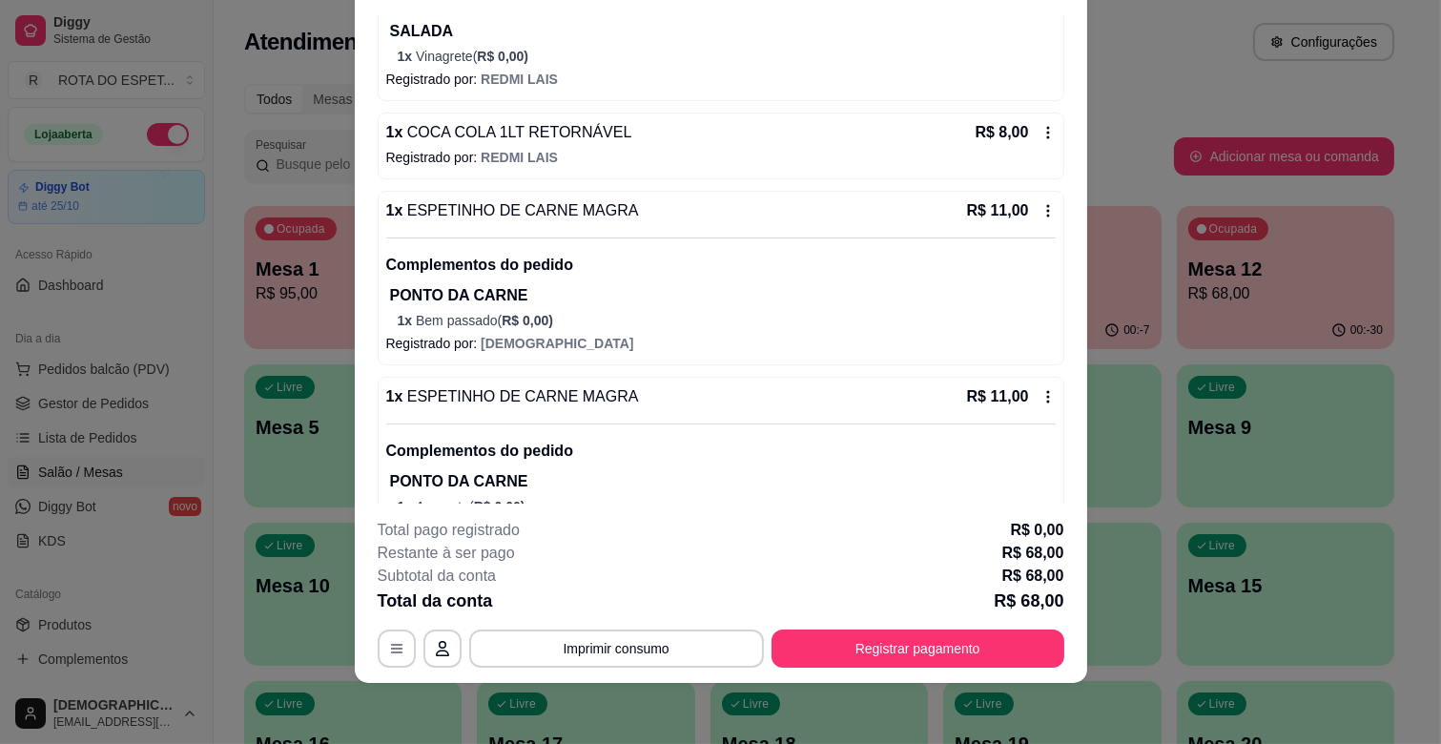
scroll to position [216, 0]
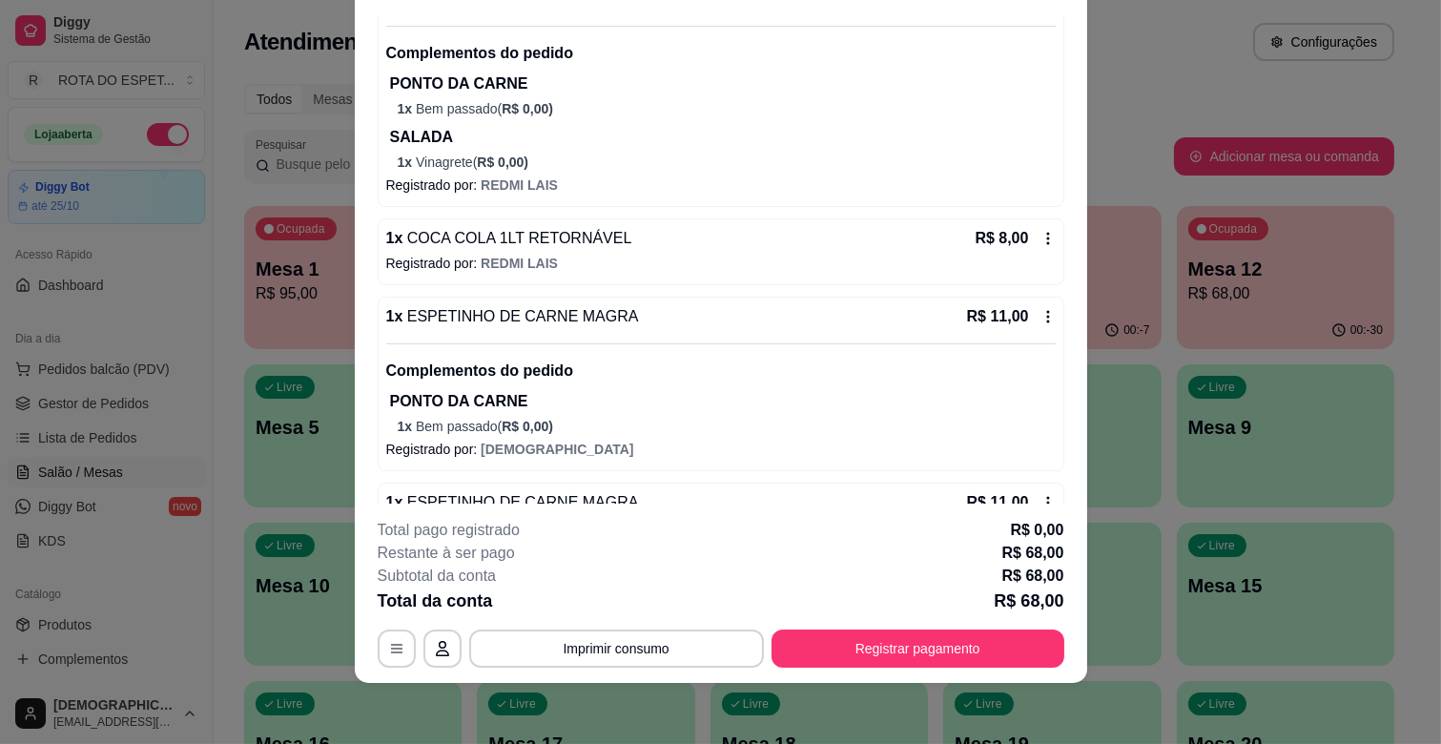
click at [1040, 318] on icon at bounding box center [1047, 316] width 15 height 15
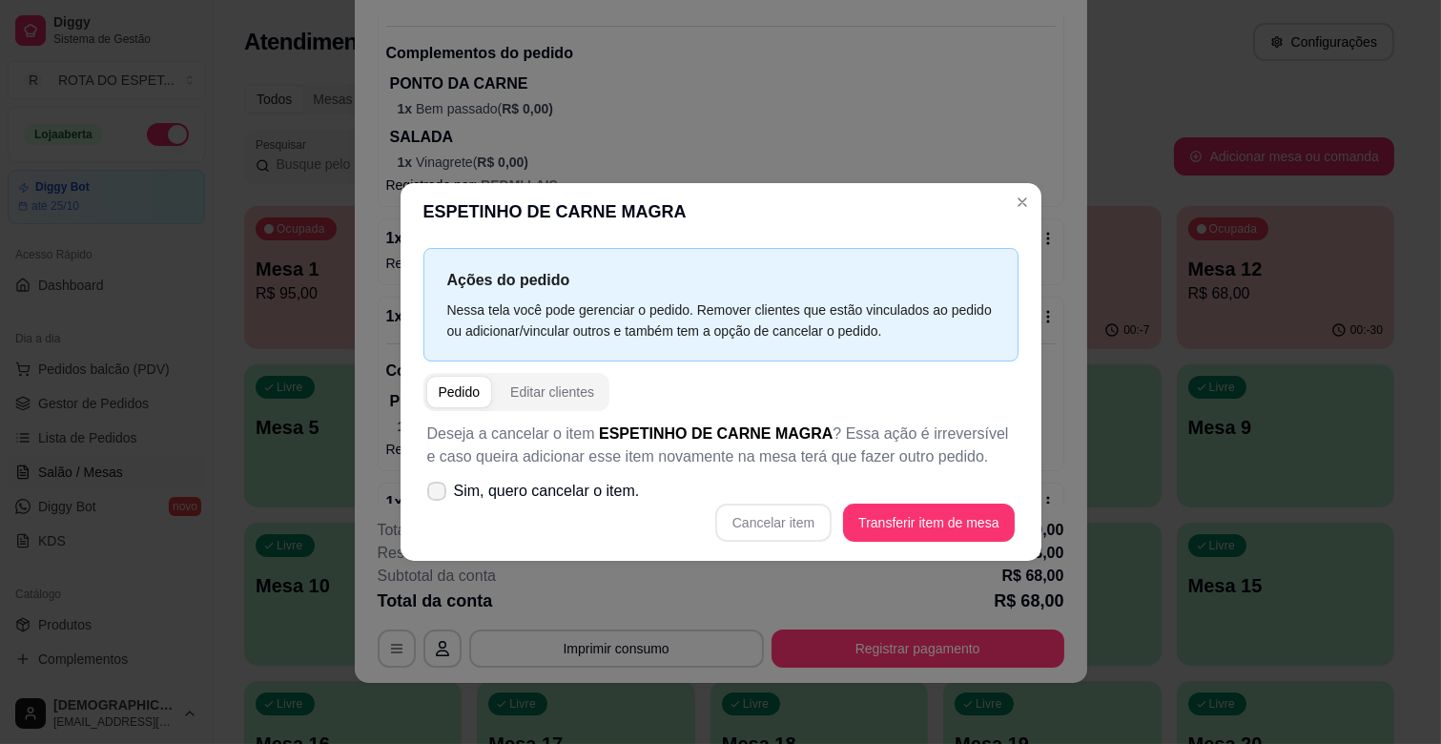
click at [444, 500] on label "Sim, quero cancelar o item." at bounding box center [534, 491] width 228 height 38
click at [439, 500] on input "Sim, quero cancelar o item." at bounding box center [432, 501] width 12 height 12
checkbox input "true"
click at [792, 527] on button "Cancelar item" at bounding box center [773, 523] width 116 height 38
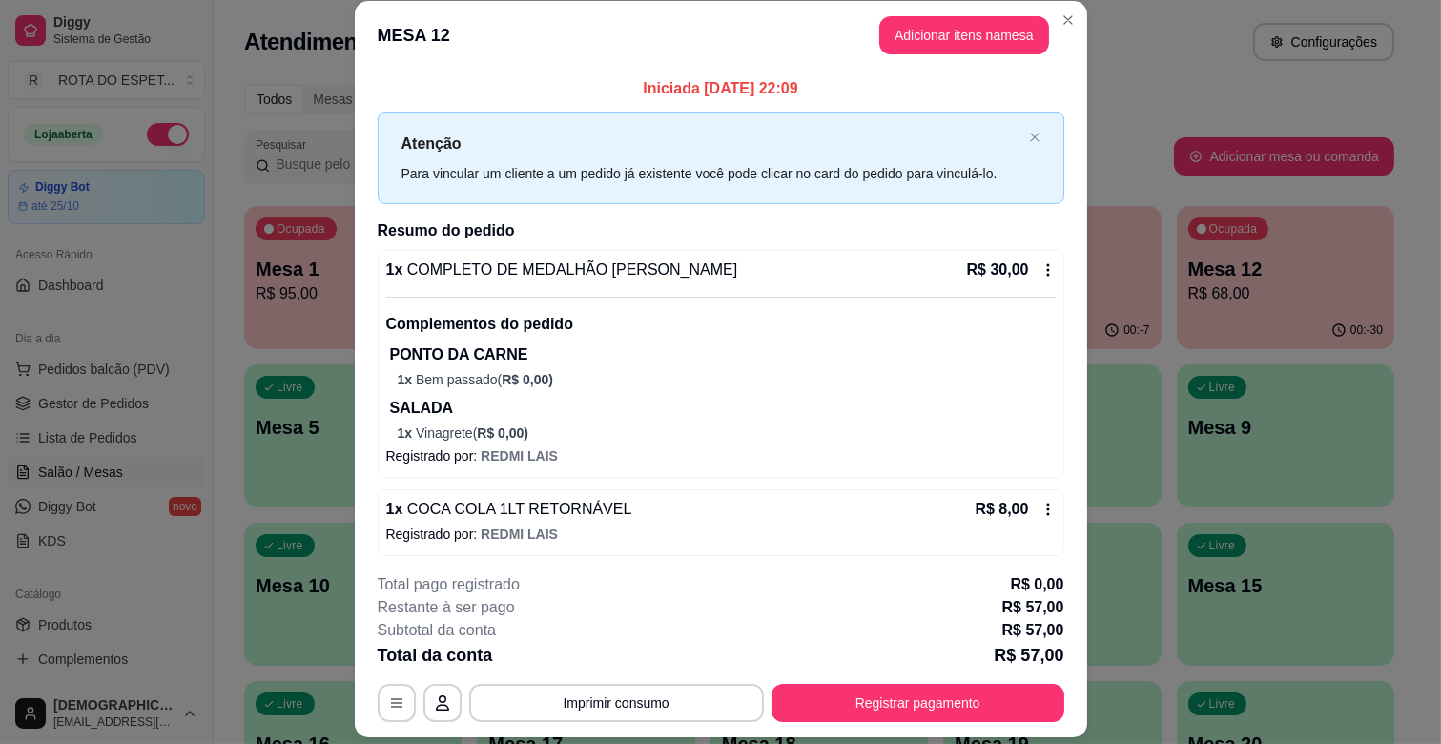
scroll to position [0, 0]
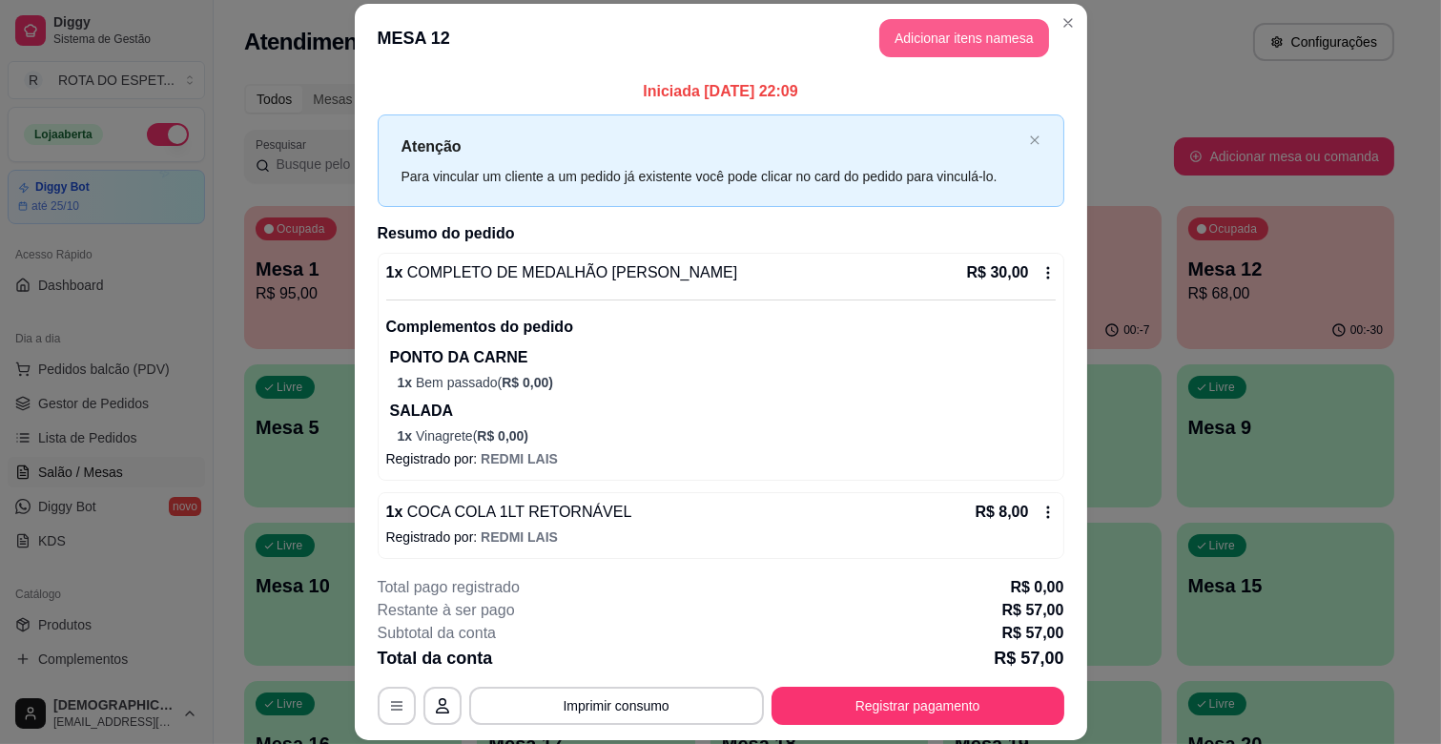
click at [979, 39] on button "Adicionar itens na mesa" at bounding box center [964, 38] width 170 height 38
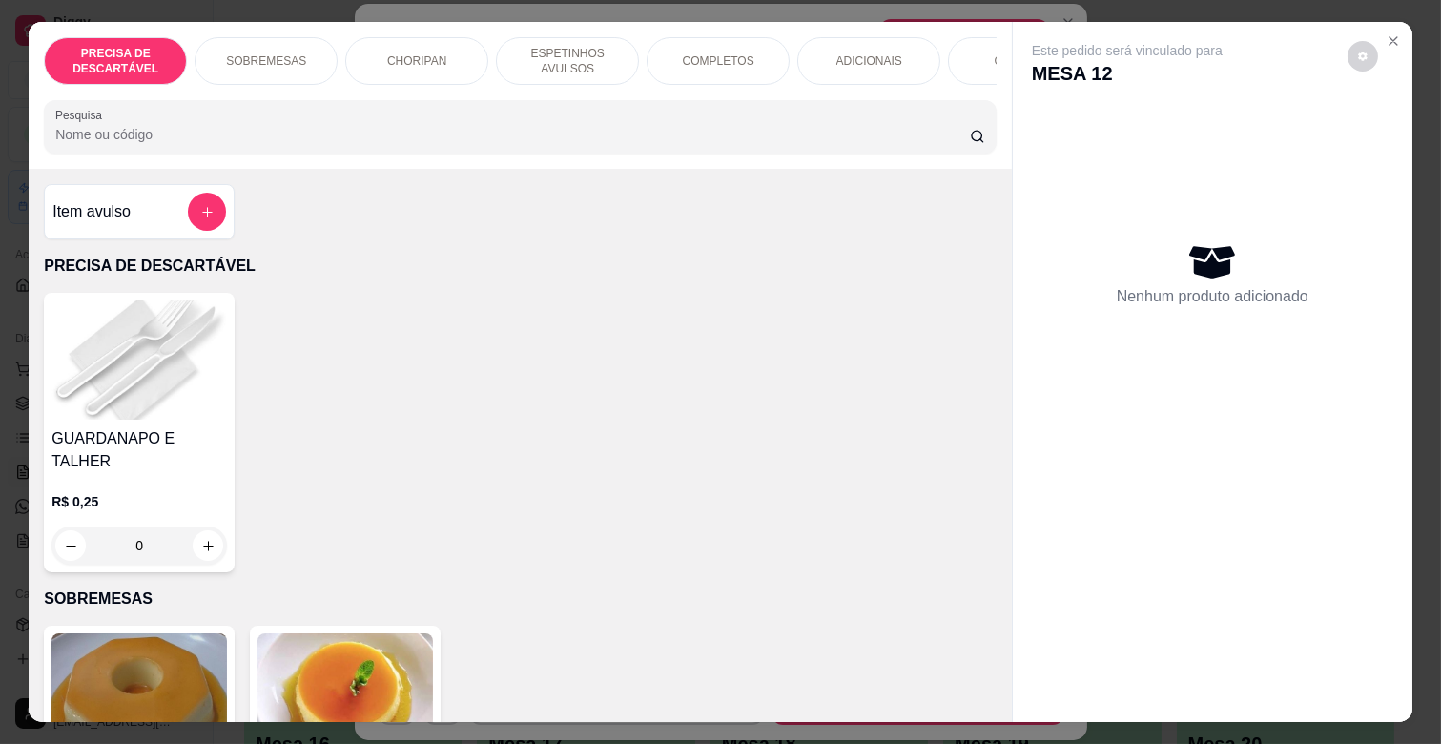
click at [739, 70] on div "COMPLETOS" at bounding box center [718, 61] width 143 height 48
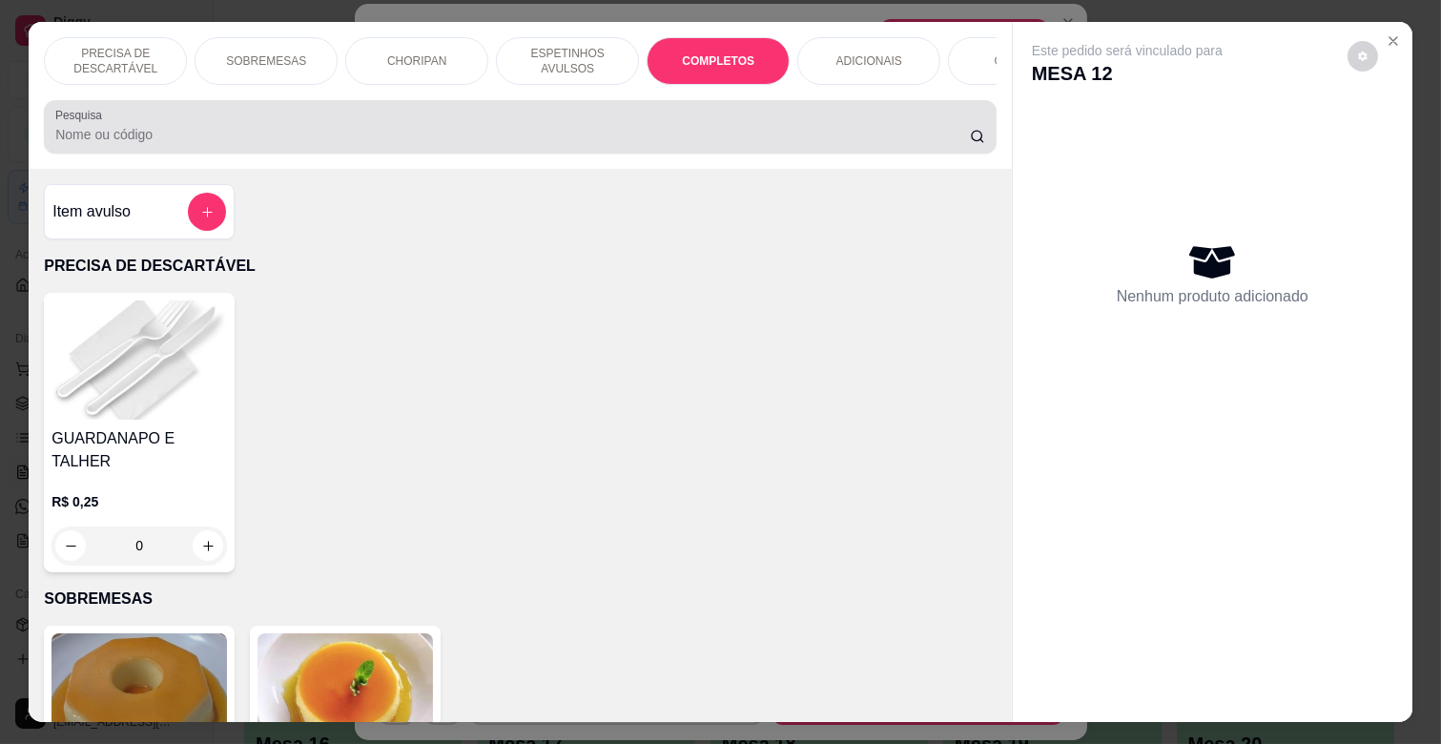
scroll to position [46, 0]
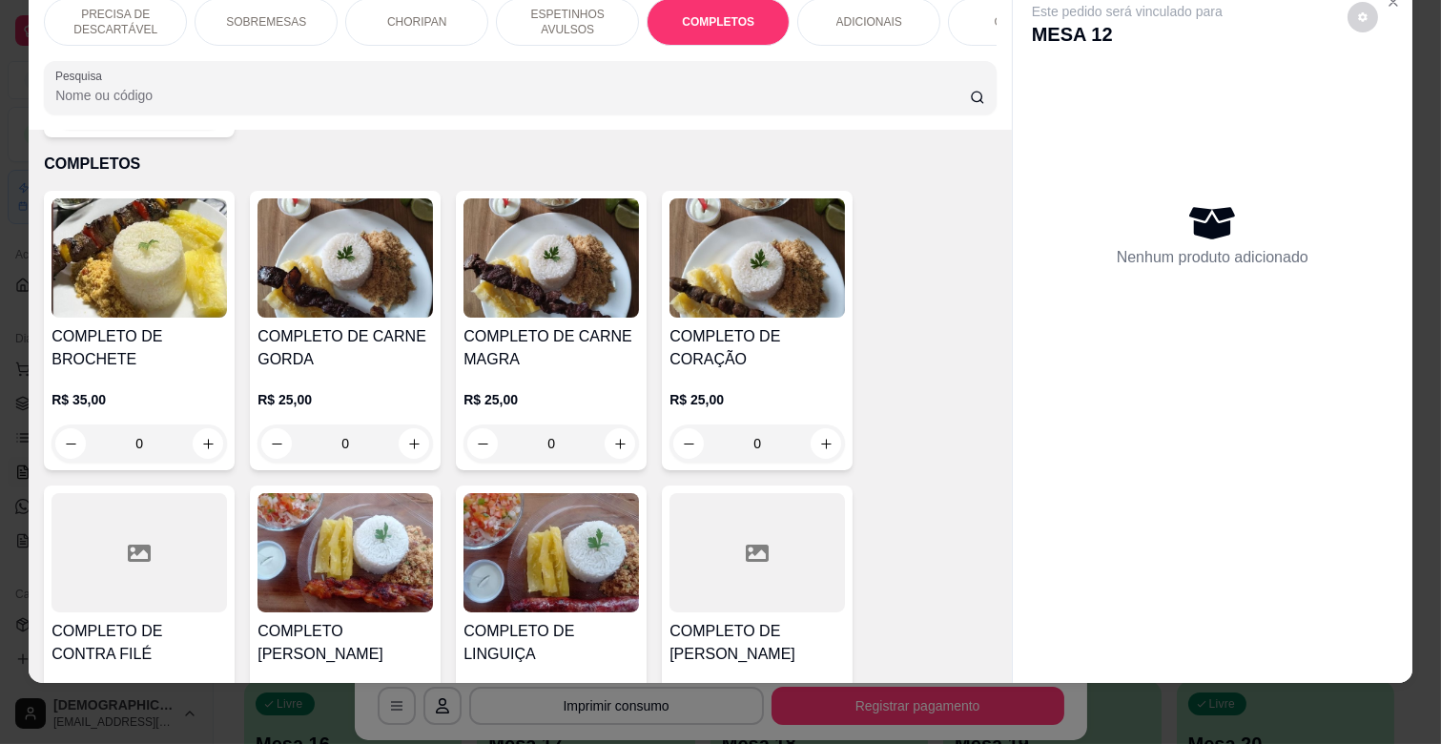
click at [580, 325] on h4 "COMPLETO DE CARNE MAGRA" at bounding box center [551, 348] width 175 height 46
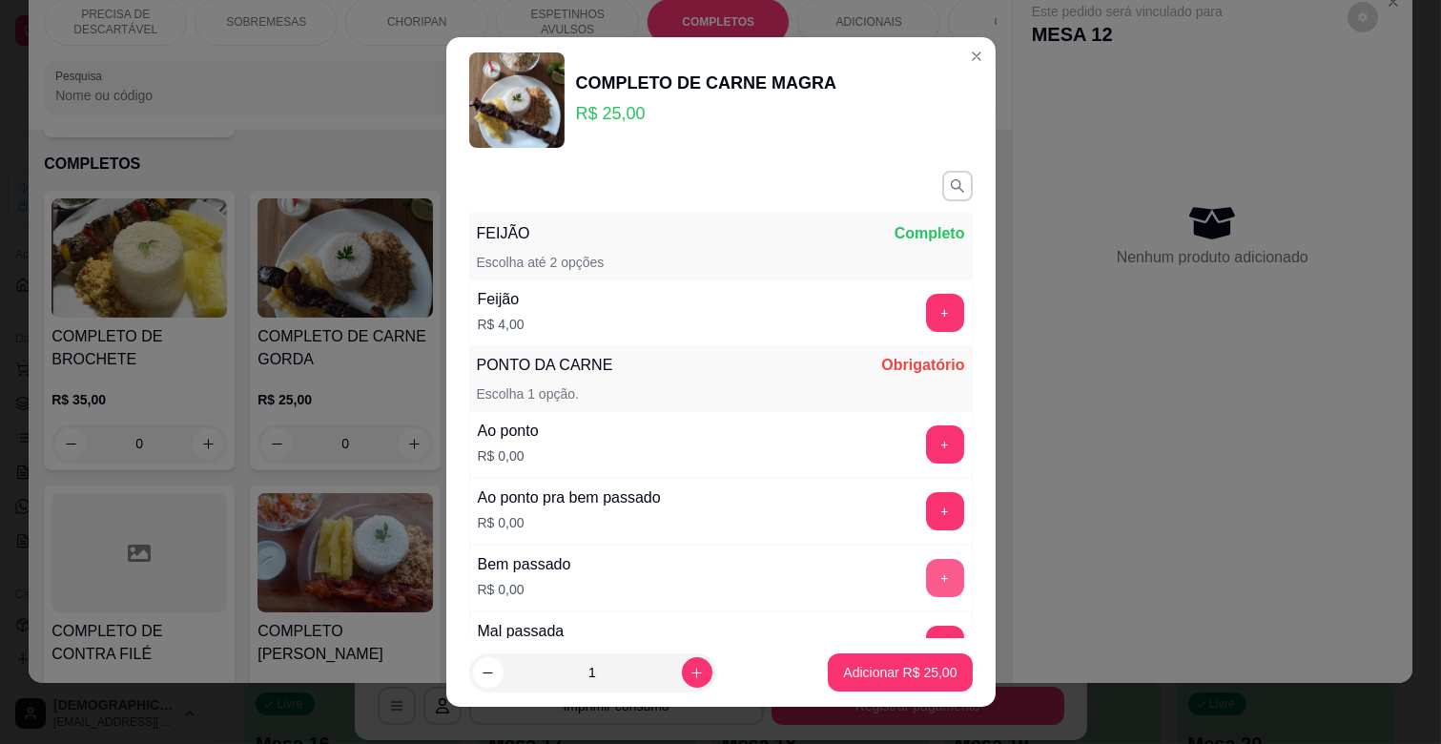
click at [926, 564] on button "+" at bounding box center [945, 578] width 38 height 38
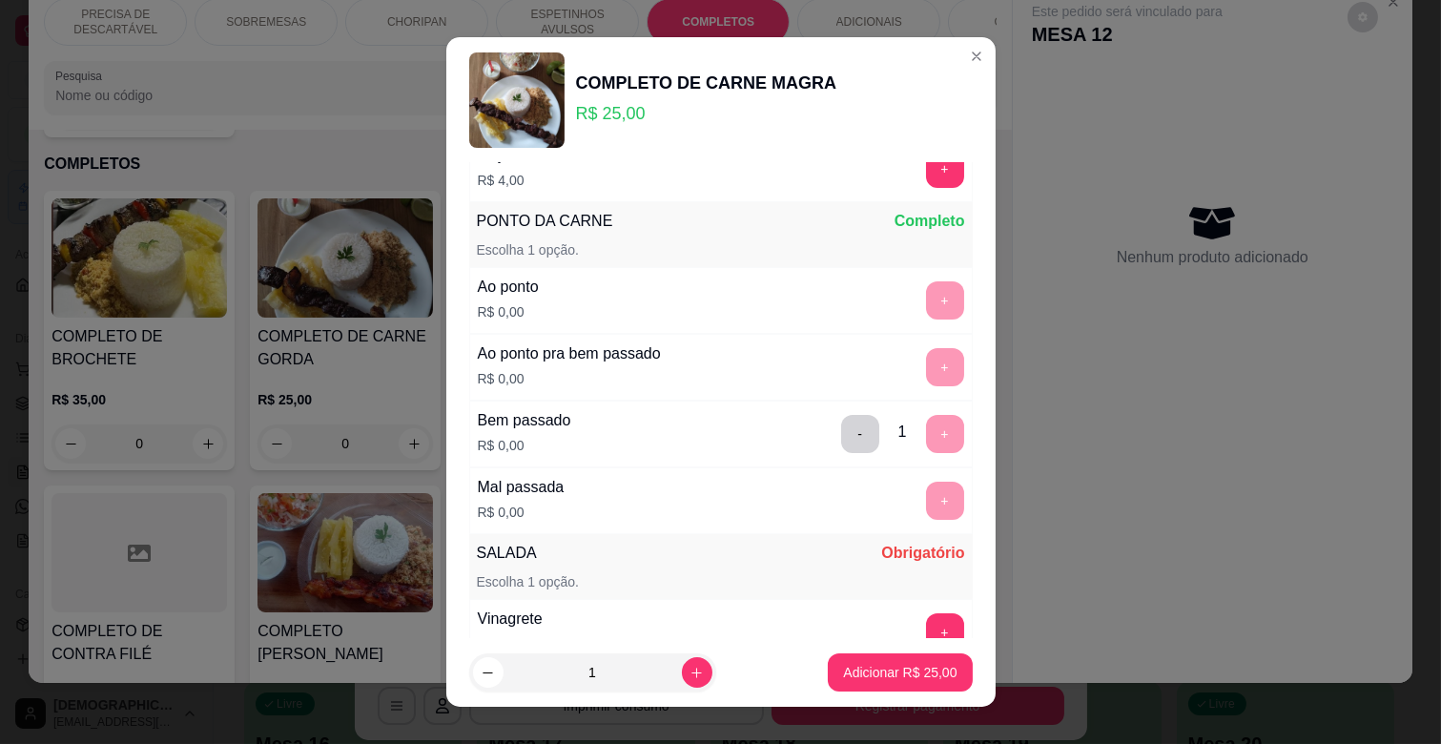
scroll to position [431, 0]
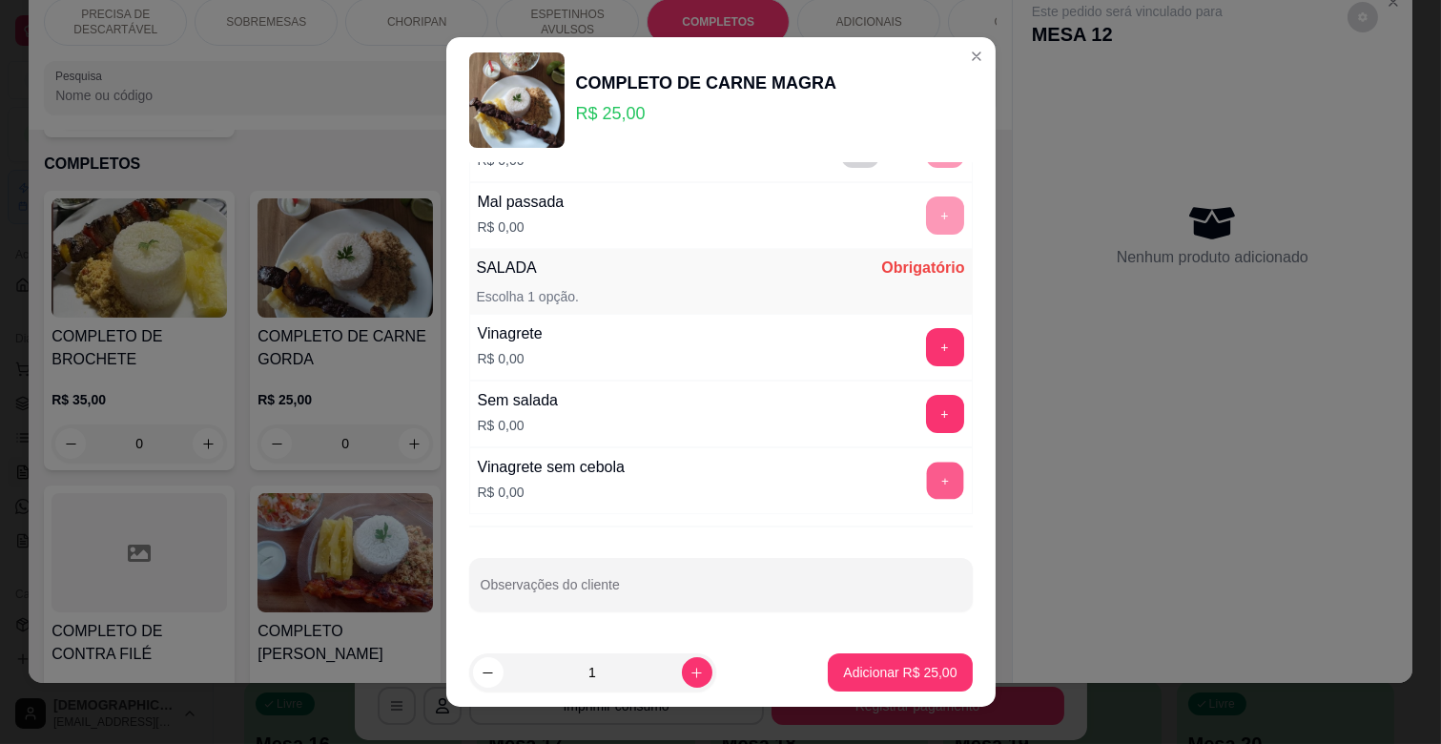
click at [926, 481] on button "+" at bounding box center [944, 481] width 37 height 37
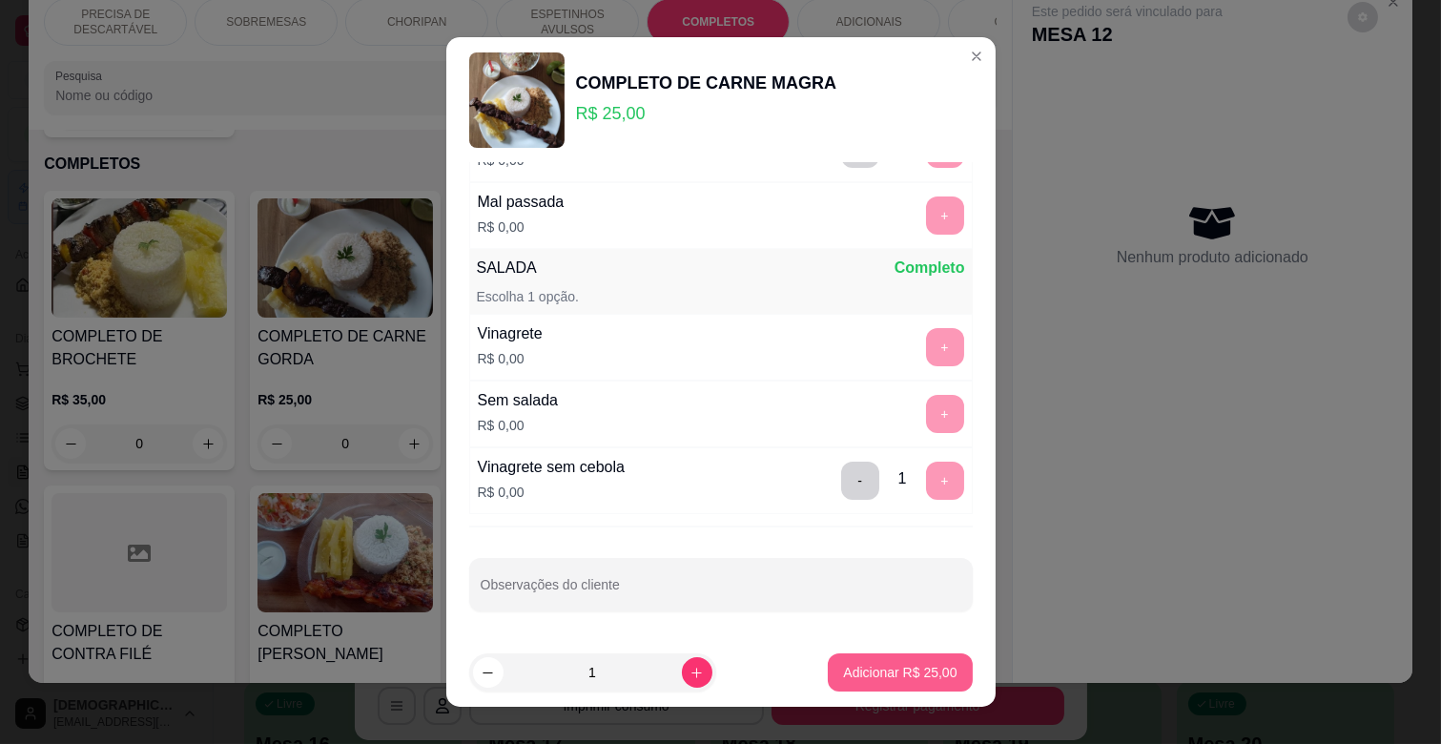
click at [900, 671] on p "Adicionar R$ 25,00" at bounding box center [899, 672] width 113 height 19
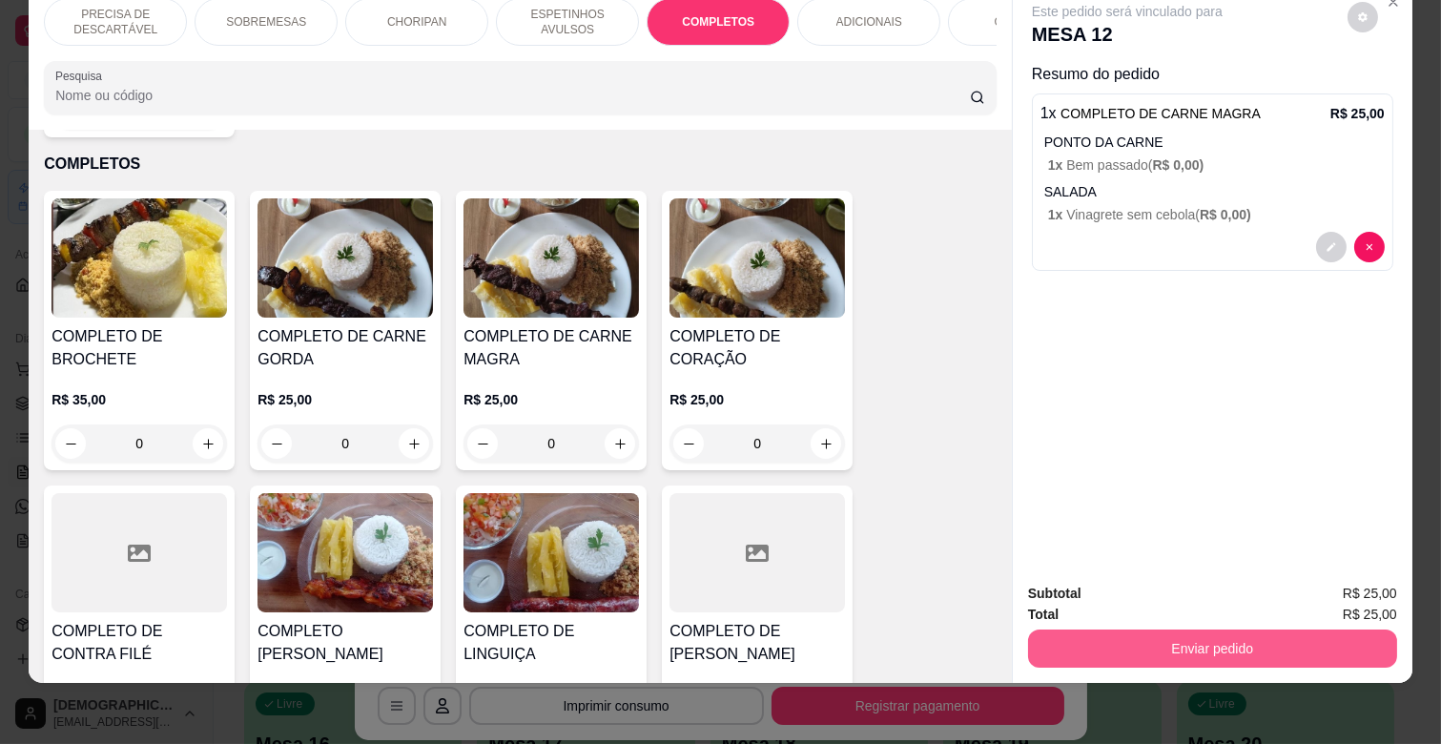
click at [1073, 629] on button "Enviar pedido" at bounding box center [1212, 648] width 369 height 38
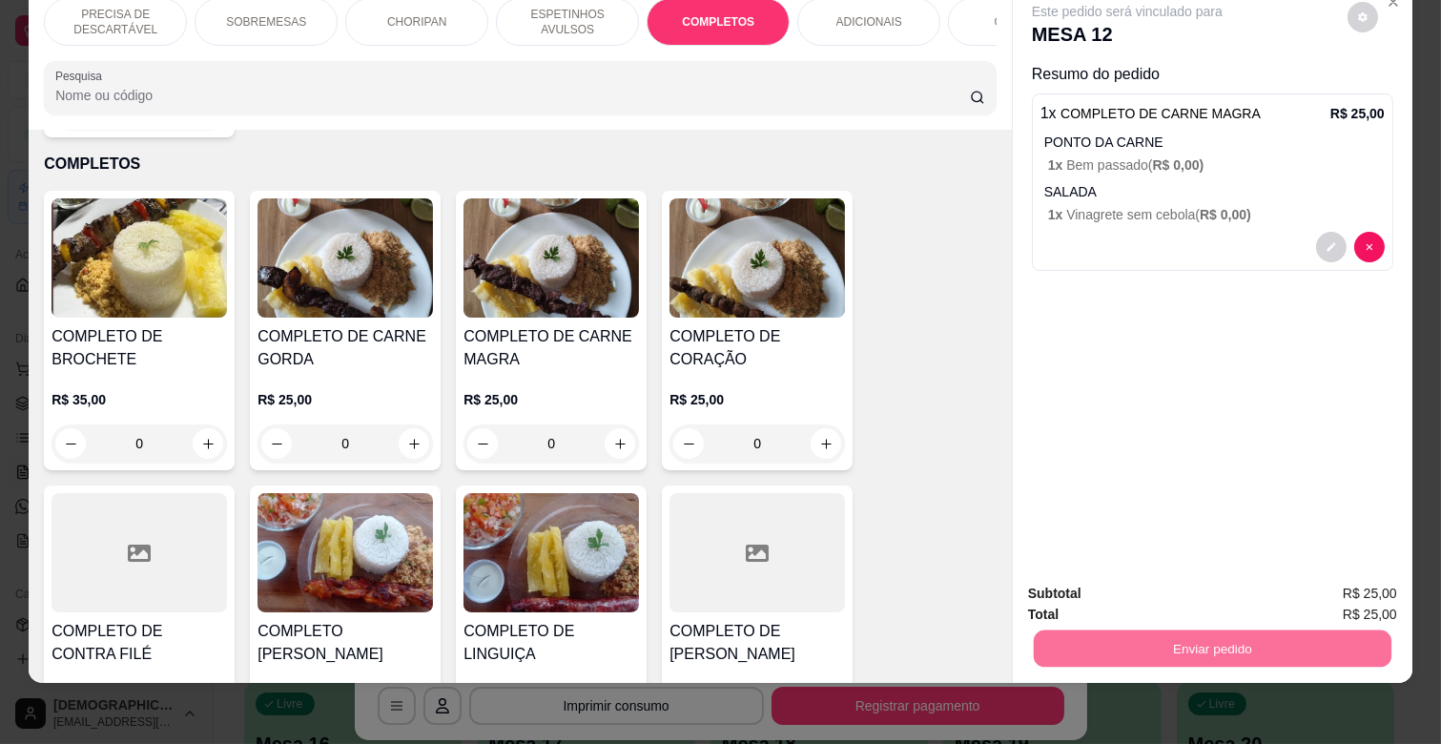
click at [1347, 573] on button "Enviar pedido" at bounding box center [1347, 585] width 108 height 36
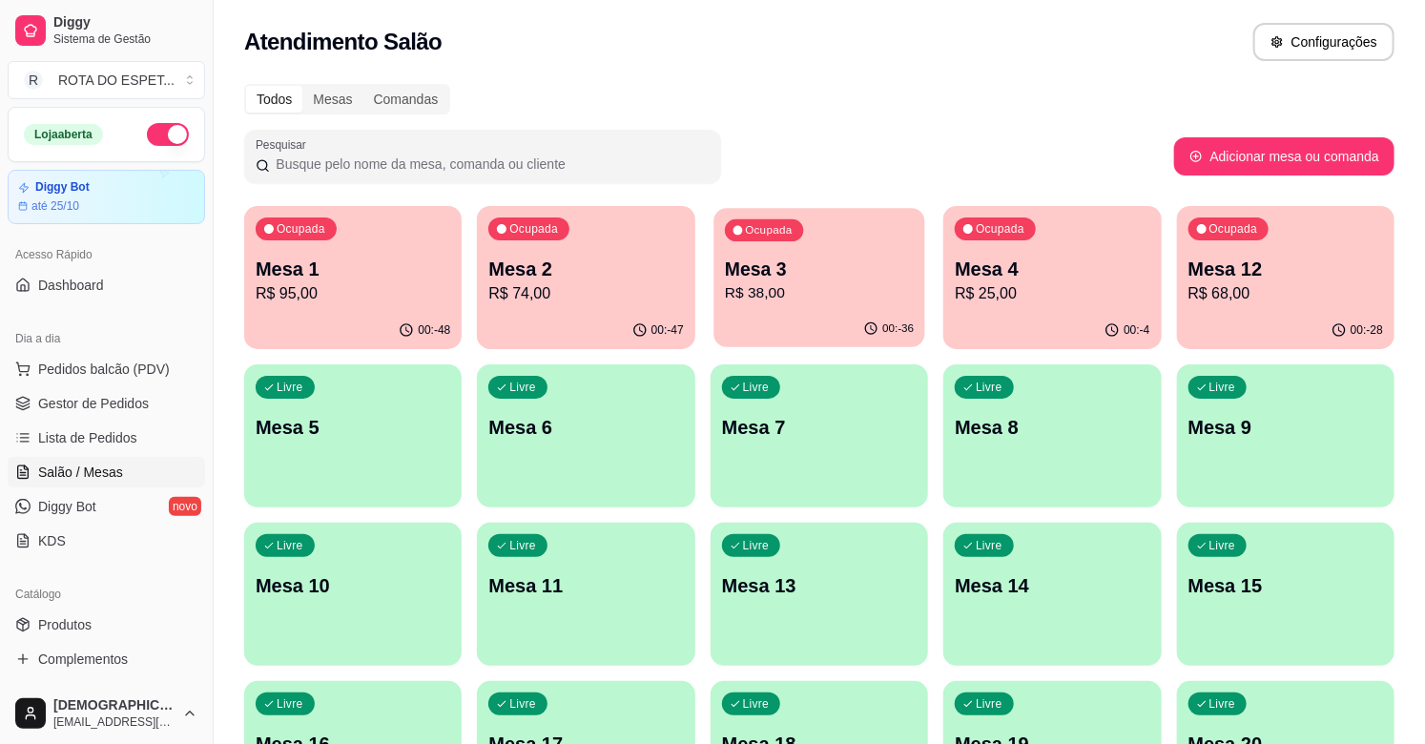
click at [824, 294] on p "R$ 38,00" at bounding box center [819, 293] width 189 height 22
click at [79, 411] on span "Gestor de Pedidos" at bounding box center [93, 403] width 111 height 19
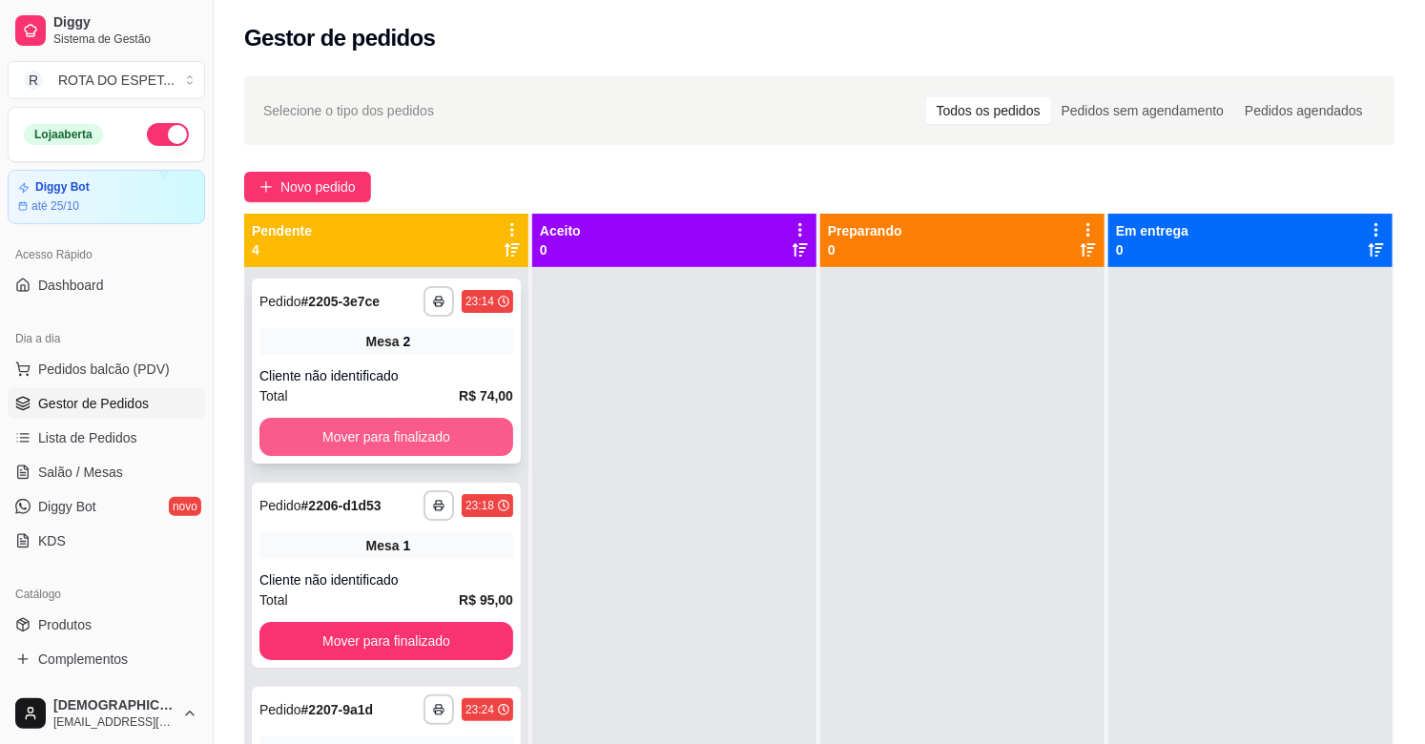
click at [465, 440] on button "Mover para finalizado" at bounding box center [386, 437] width 254 height 38
click at [453, 440] on button "Mover para finalizado" at bounding box center [386, 437] width 254 height 38
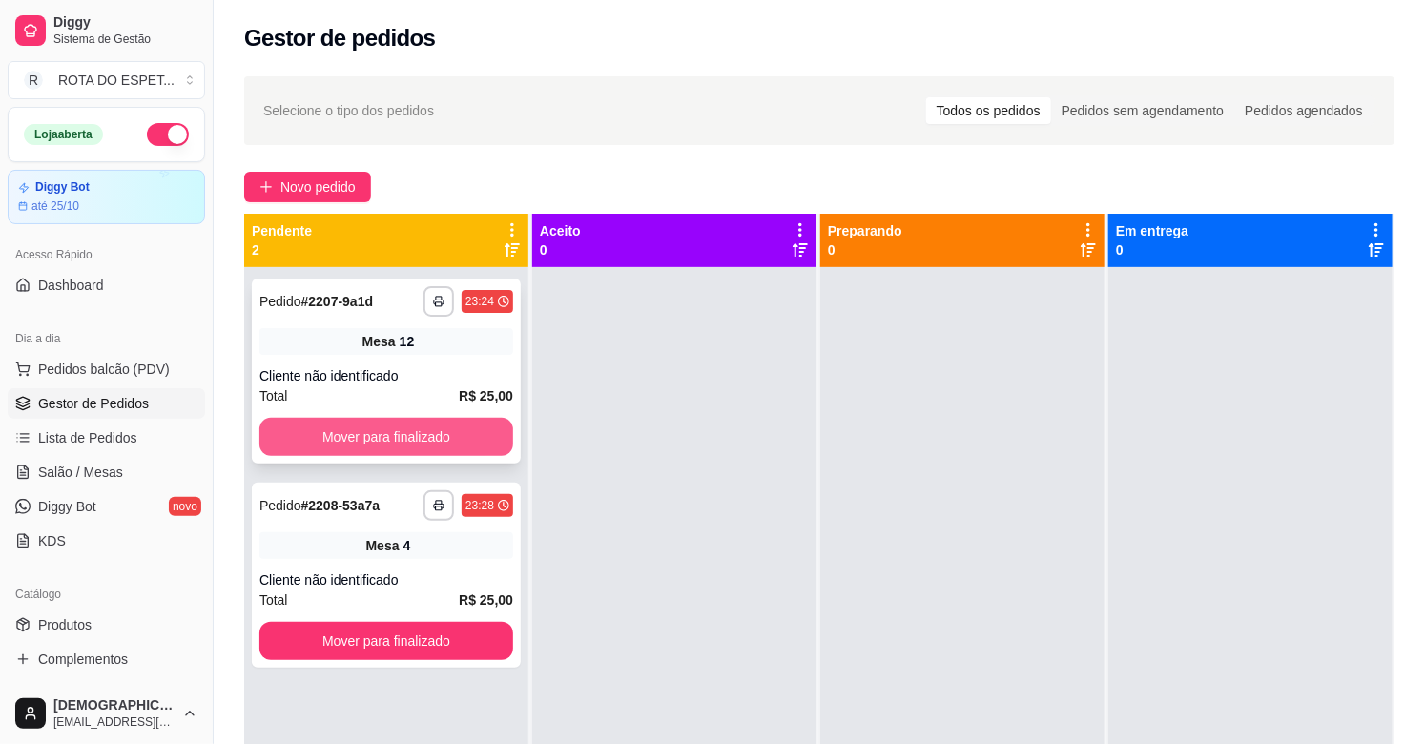
click at [437, 439] on button "Mover para finalizado" at bounding box center [386, 437] width 254 height 38
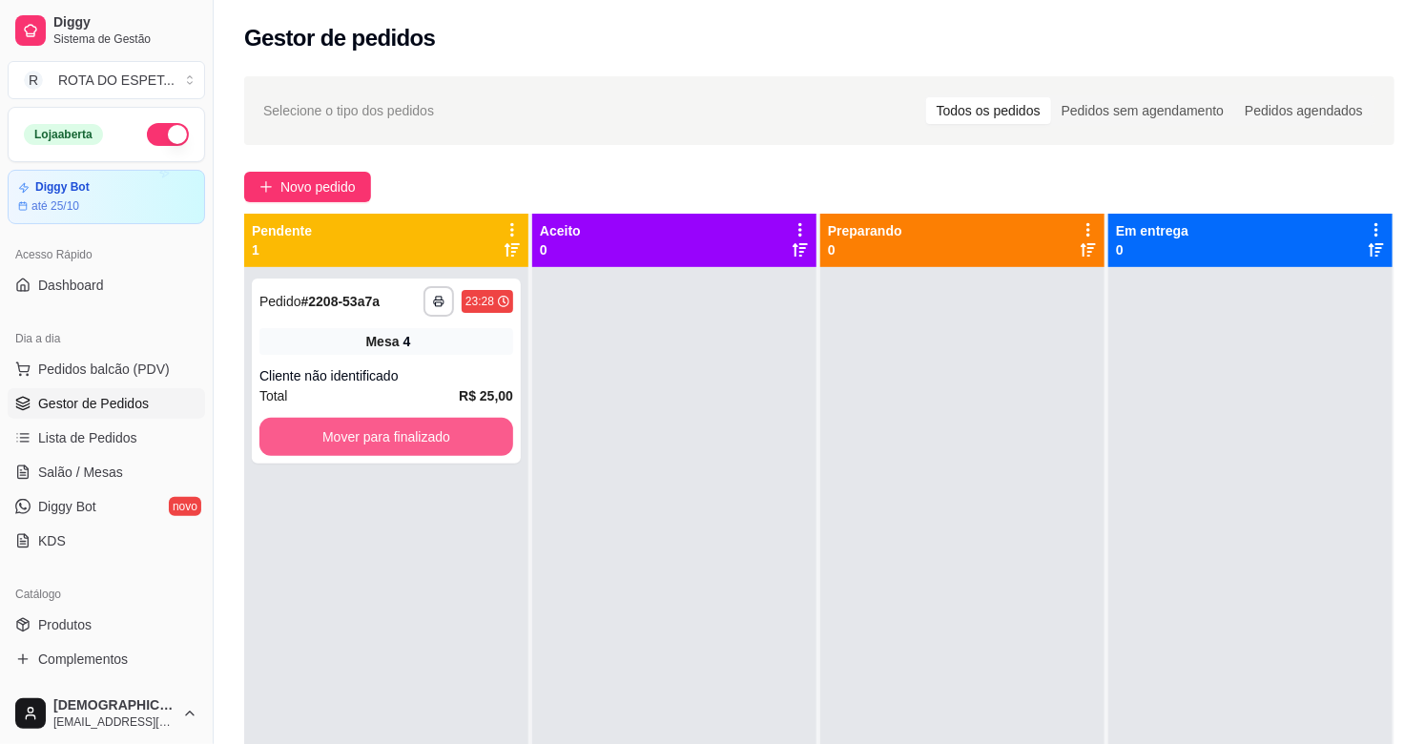
click at [437, 439] on button "Mover para finalizado" at bounding box center [386, 437] width 254 height 38
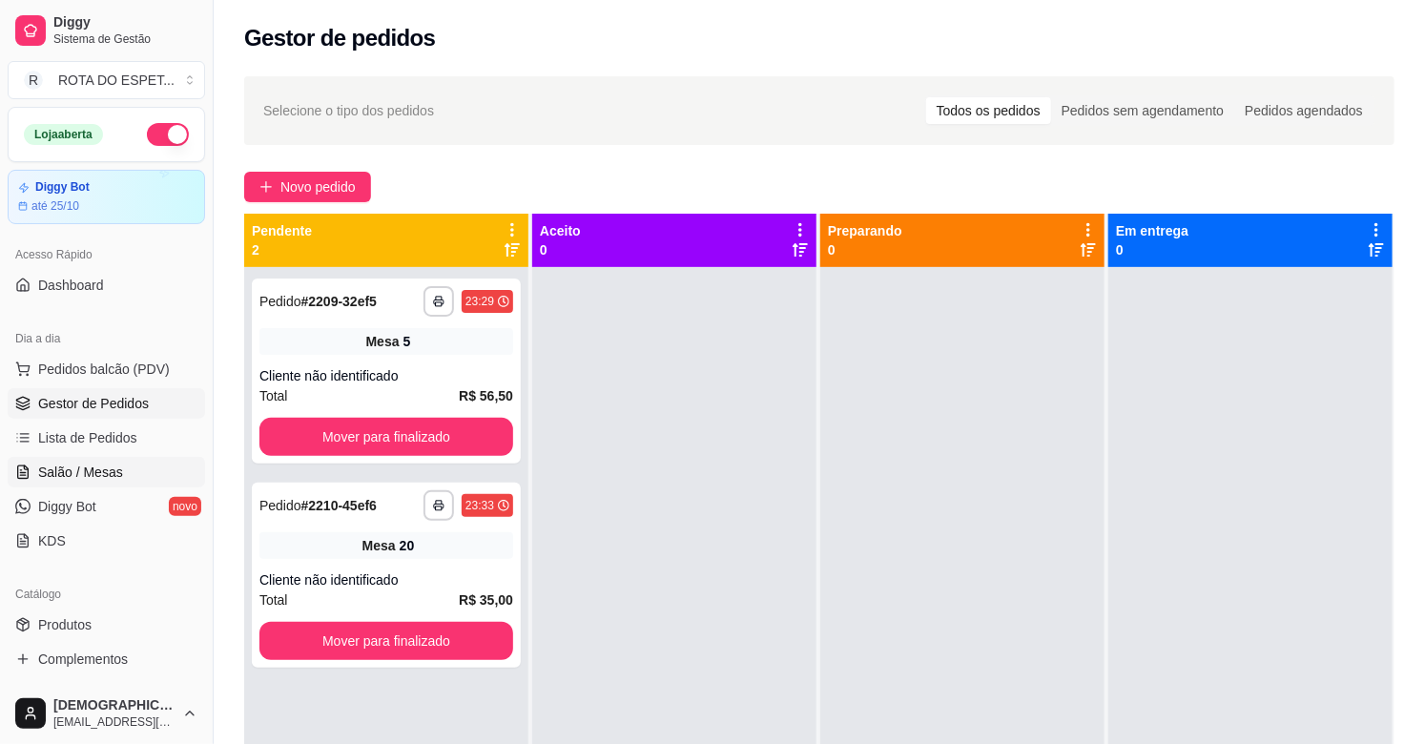
click at [87, 467] on span "Salão / Mesas" at bounding box center [80, 472] width 85 height 19
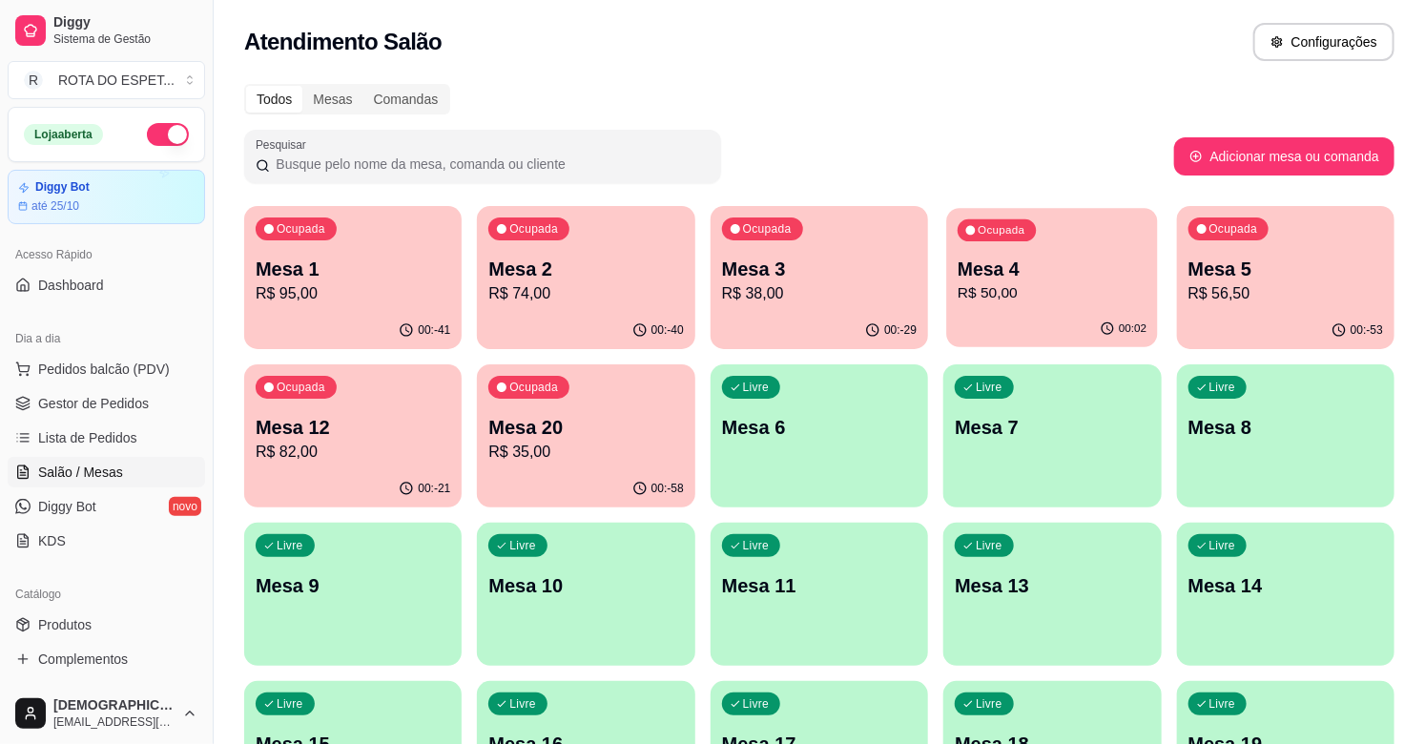
click at [1040, 284] on p "R$ 50,00" at bounding box center [1052, 293] width 189 height 22
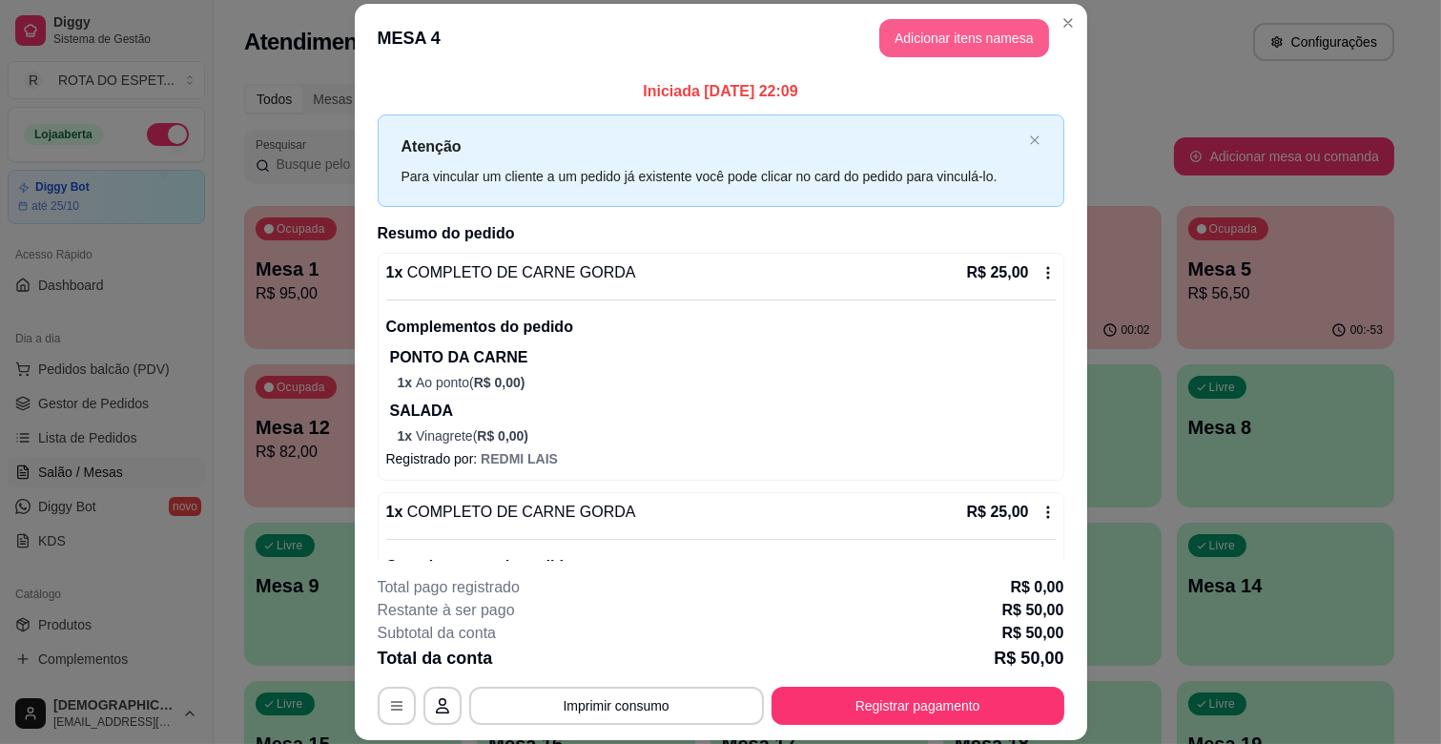
click at [946, 49] on button "Adicionar itens na mesa" at bounding box center [964, 38] width 170 height 38
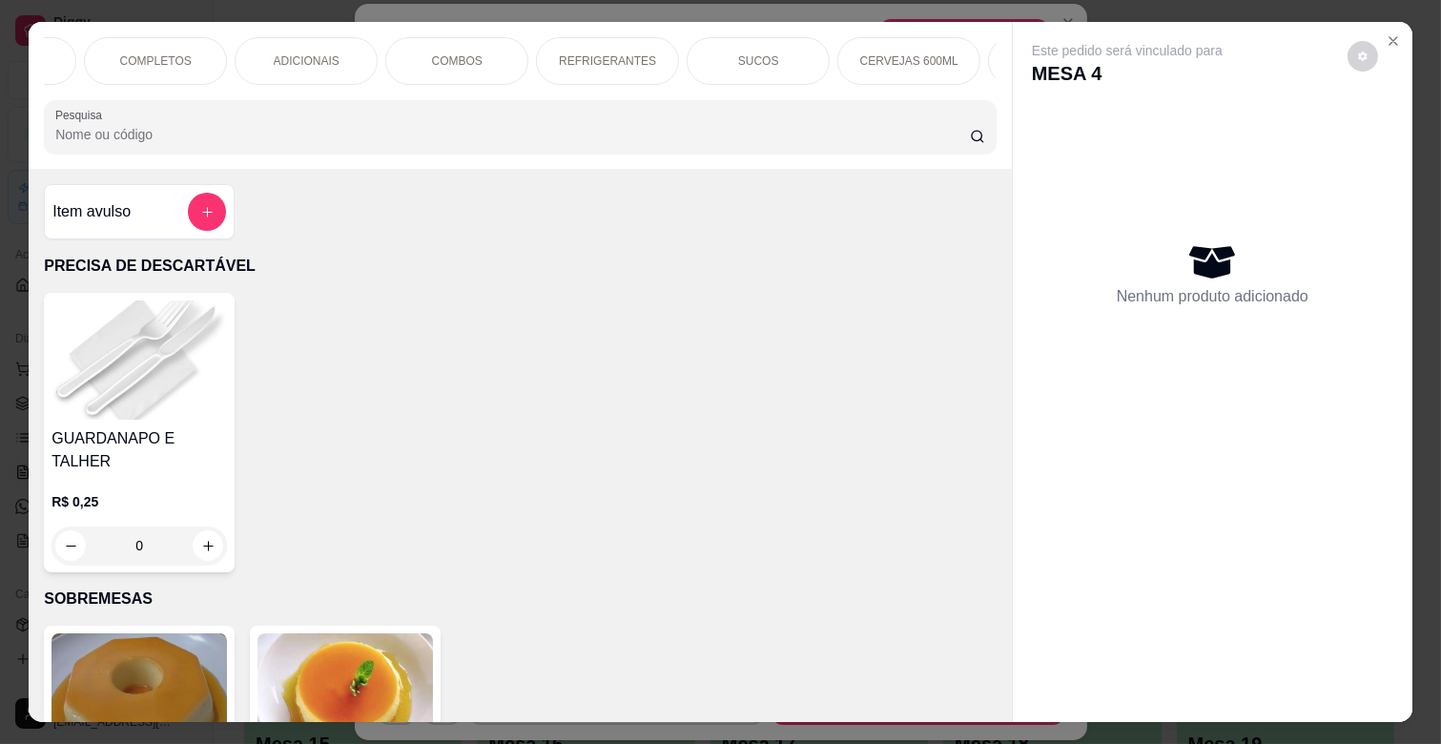
scroll to position [0, 568]
click at [584, 53] on p "REFRIGERANTES" at bounding box center [601, 60] width 97 height 15
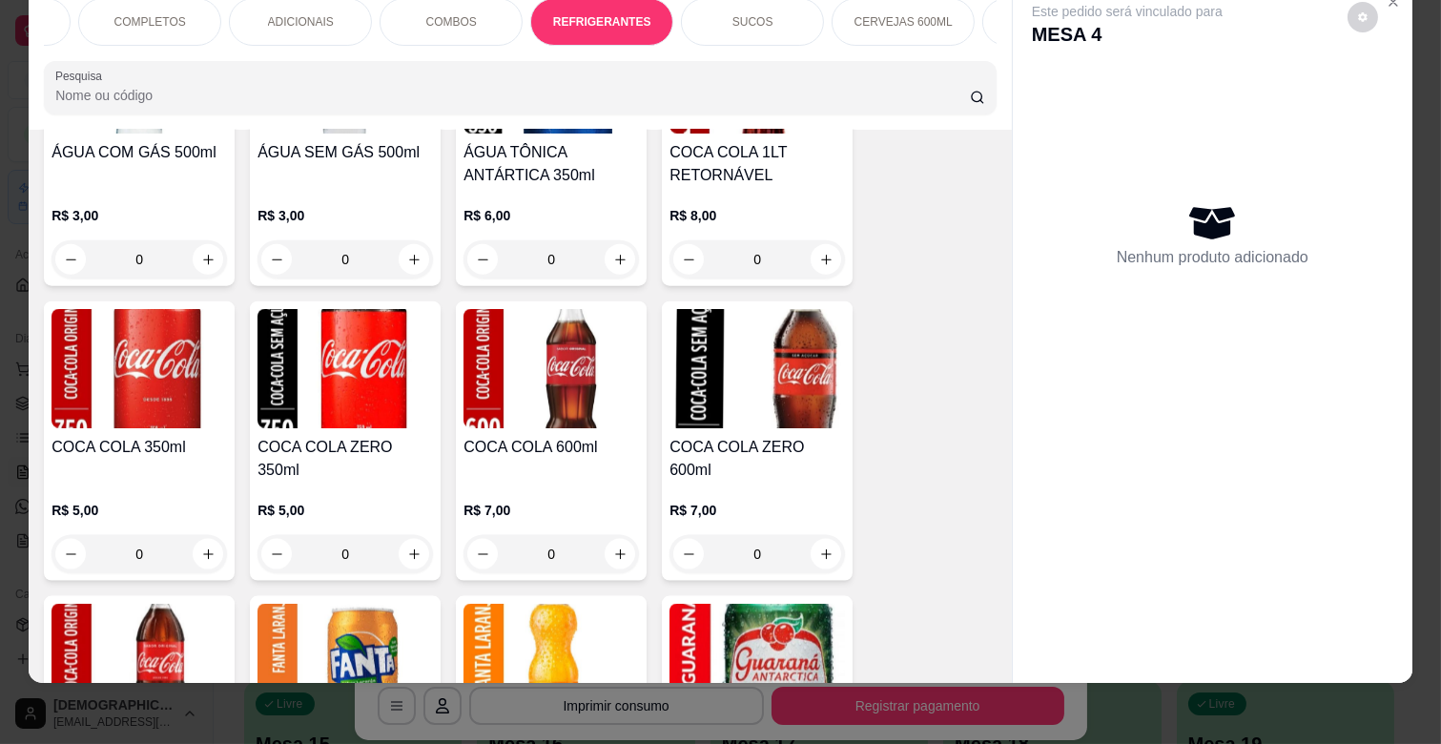
scroll to position [4976, 0]
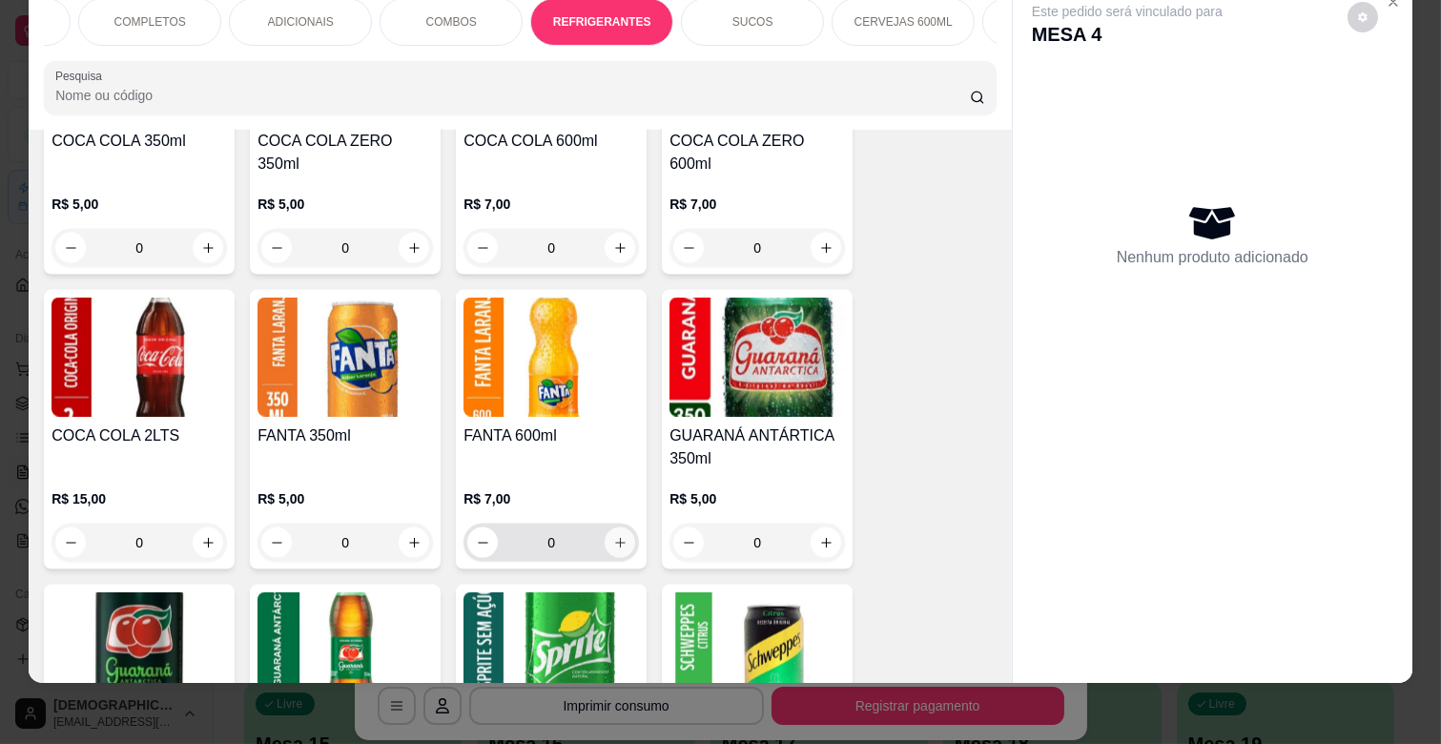
click at [613, 536] on icon "increase-product-quantity" at bounding box center [620, 543] width 14 height 14
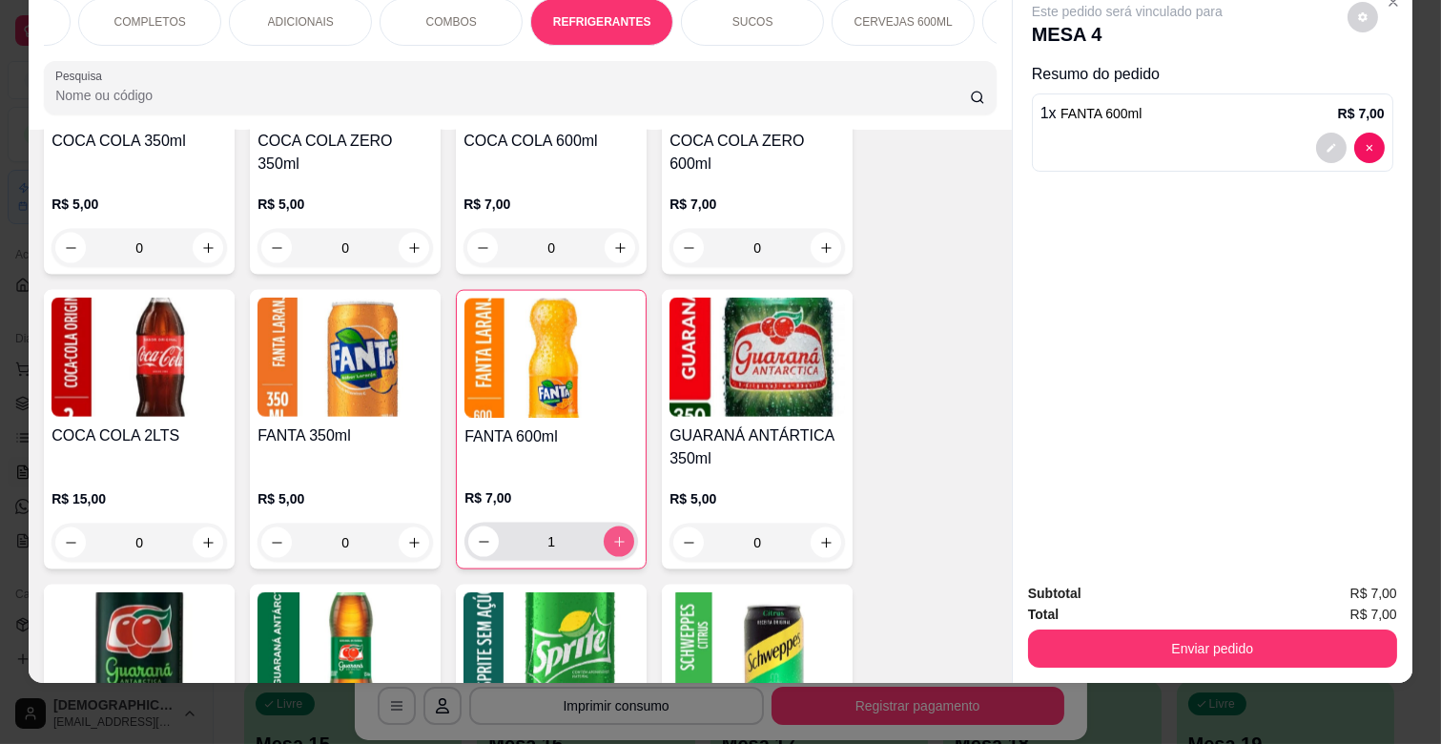
type input "1"
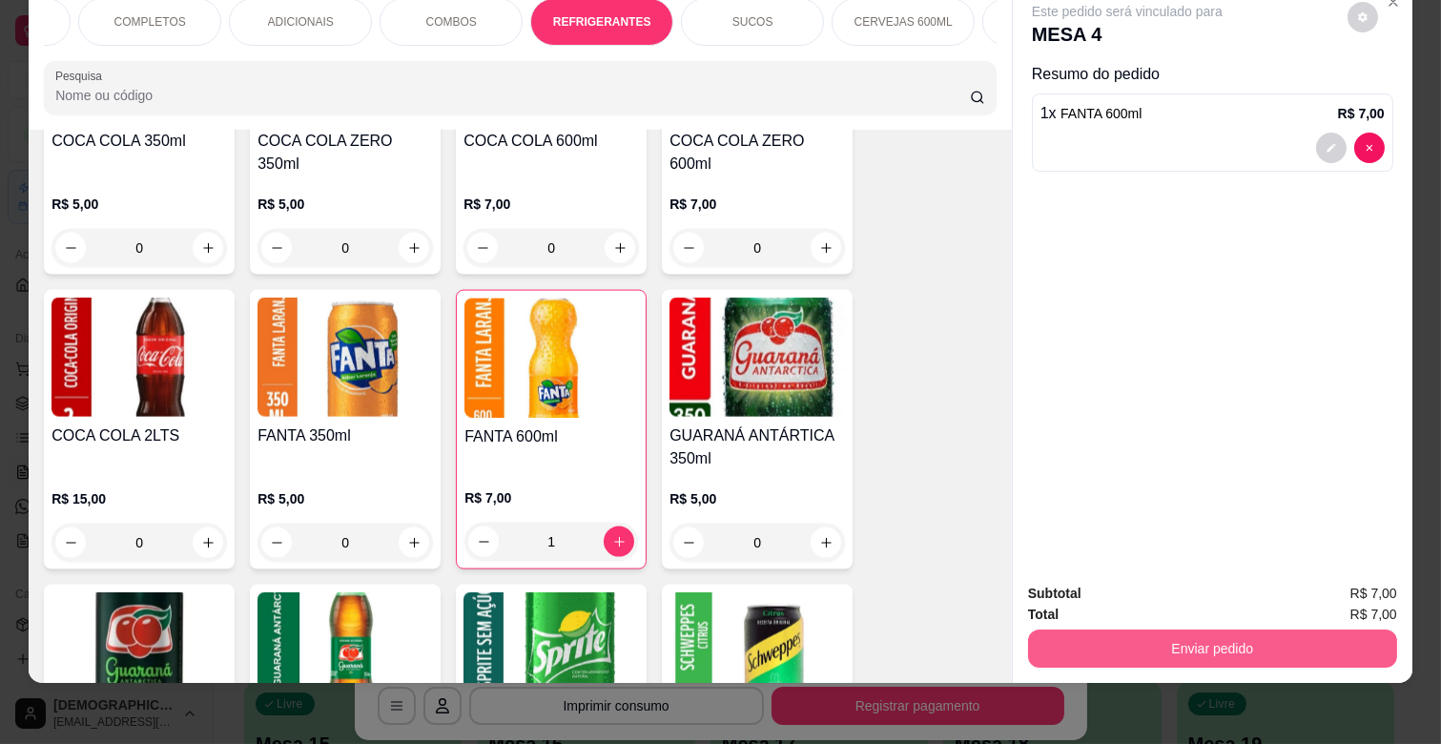
click at [1113, 637] on button "Enviar pedido" at bounding box center [1212, 648] width 369 height 38
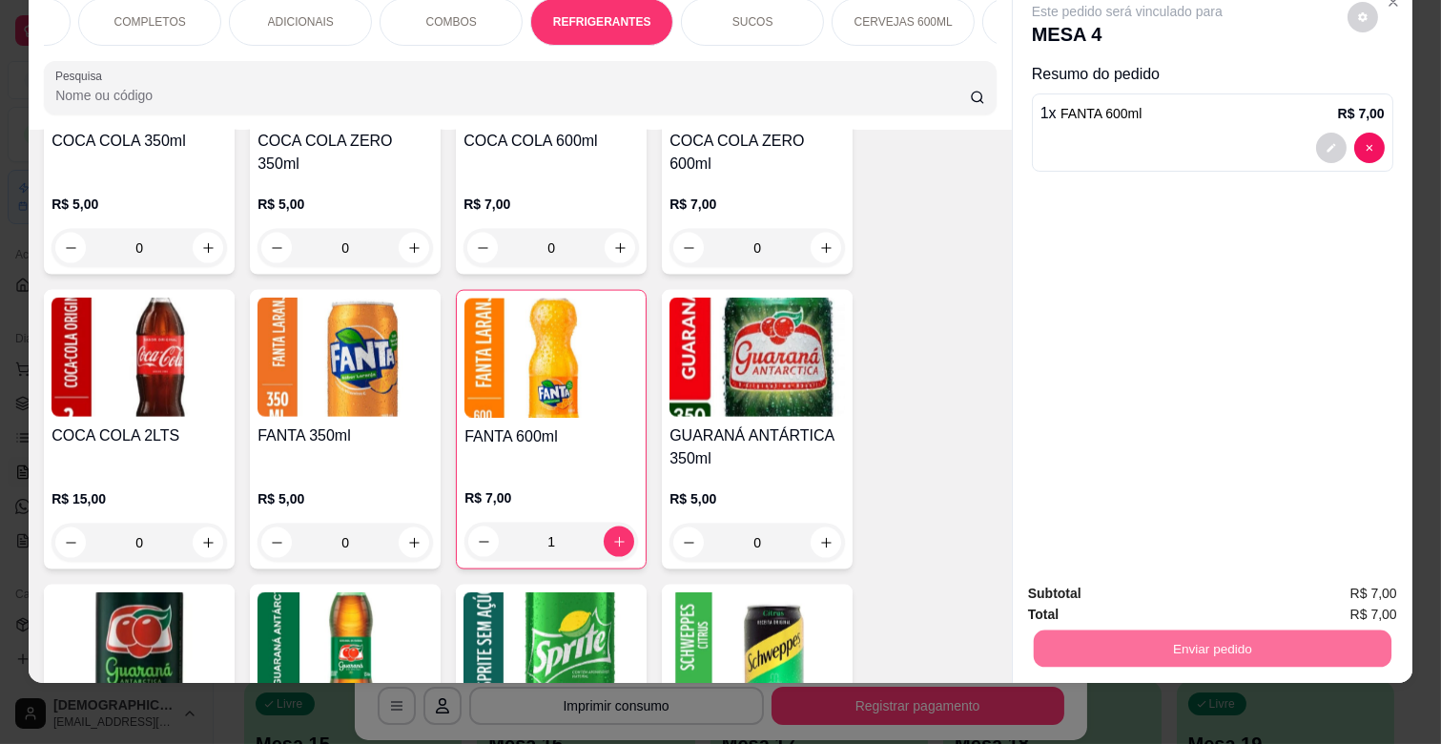
click at [1336, 595] on button "Enviar pedido" at bounding box center [1347, 585] width 108 height 36
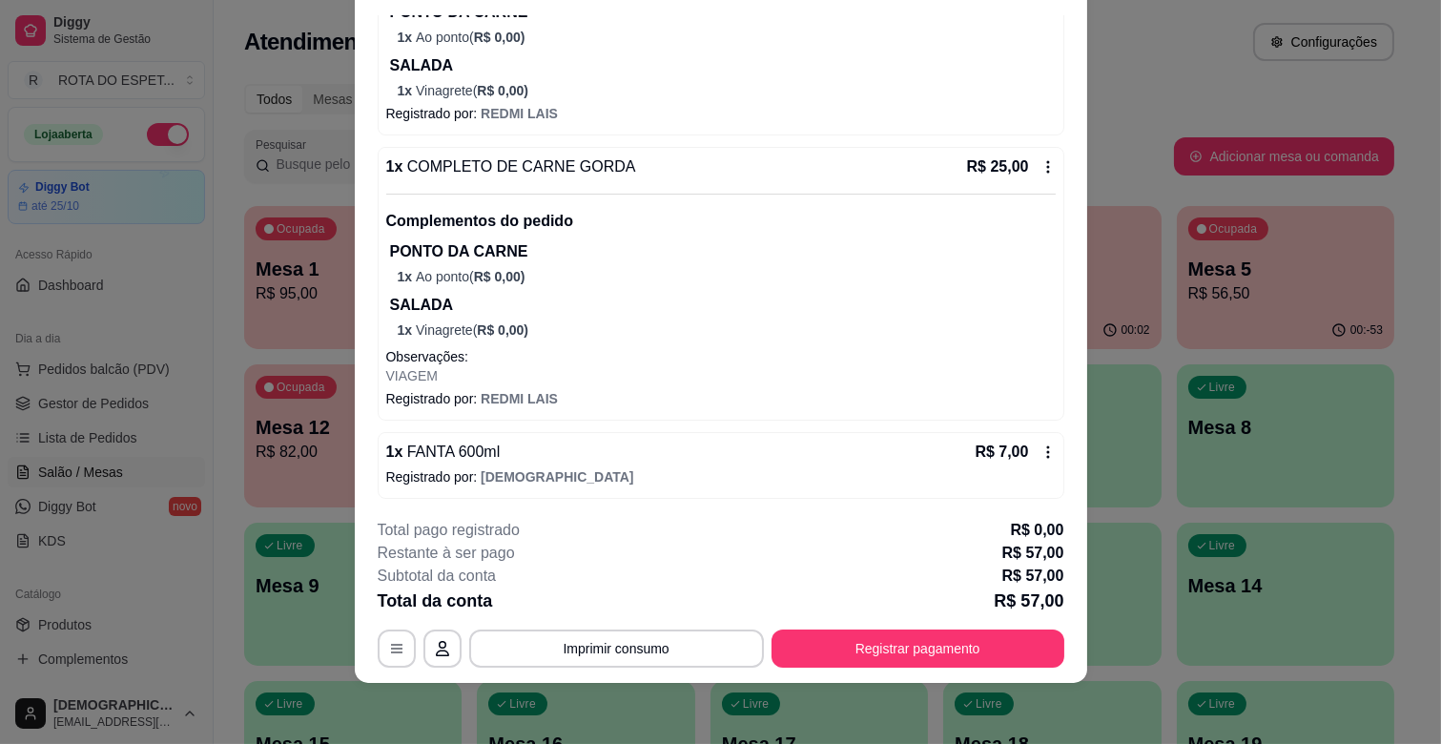
scroll to position [291, 0]
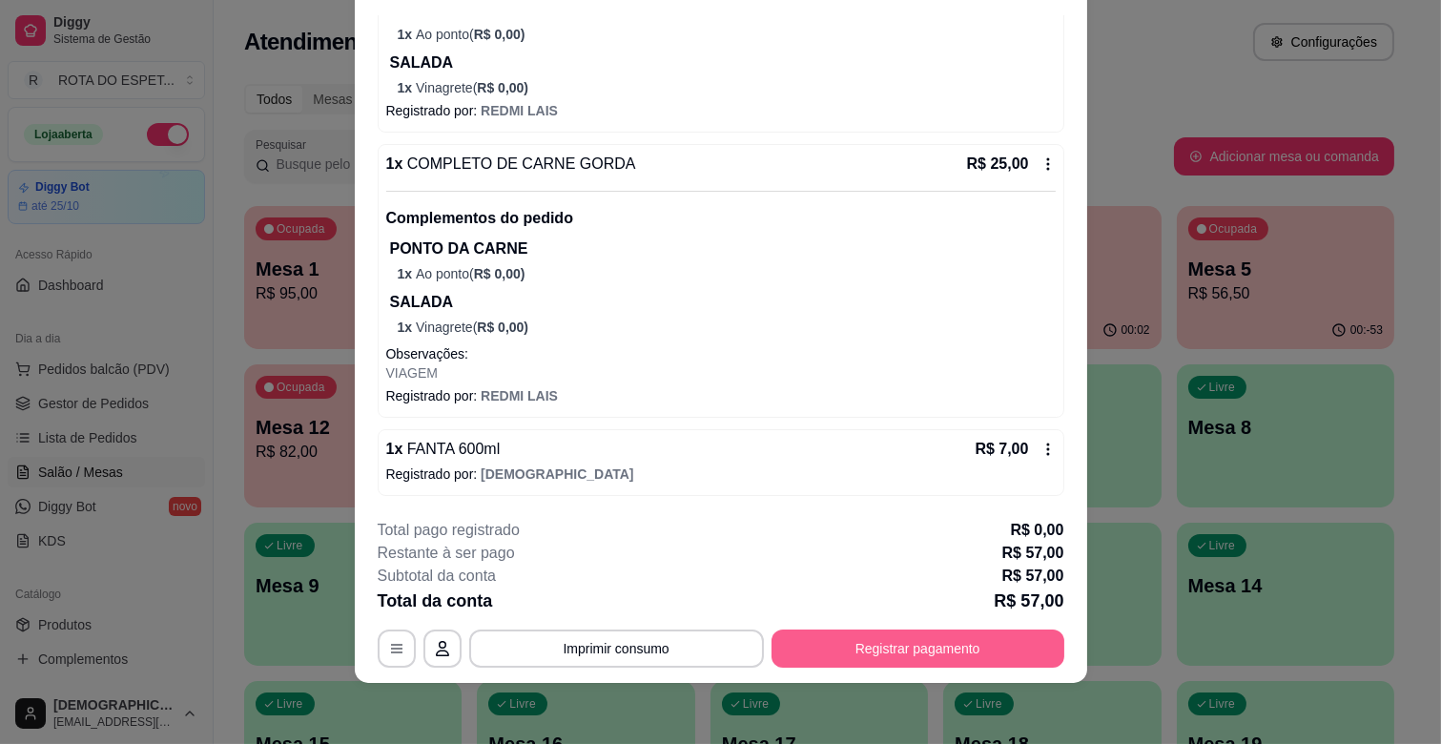
click at [990, 646] on button "Registrar pagamento" at bounding box center [918, 648] width 293 height 38
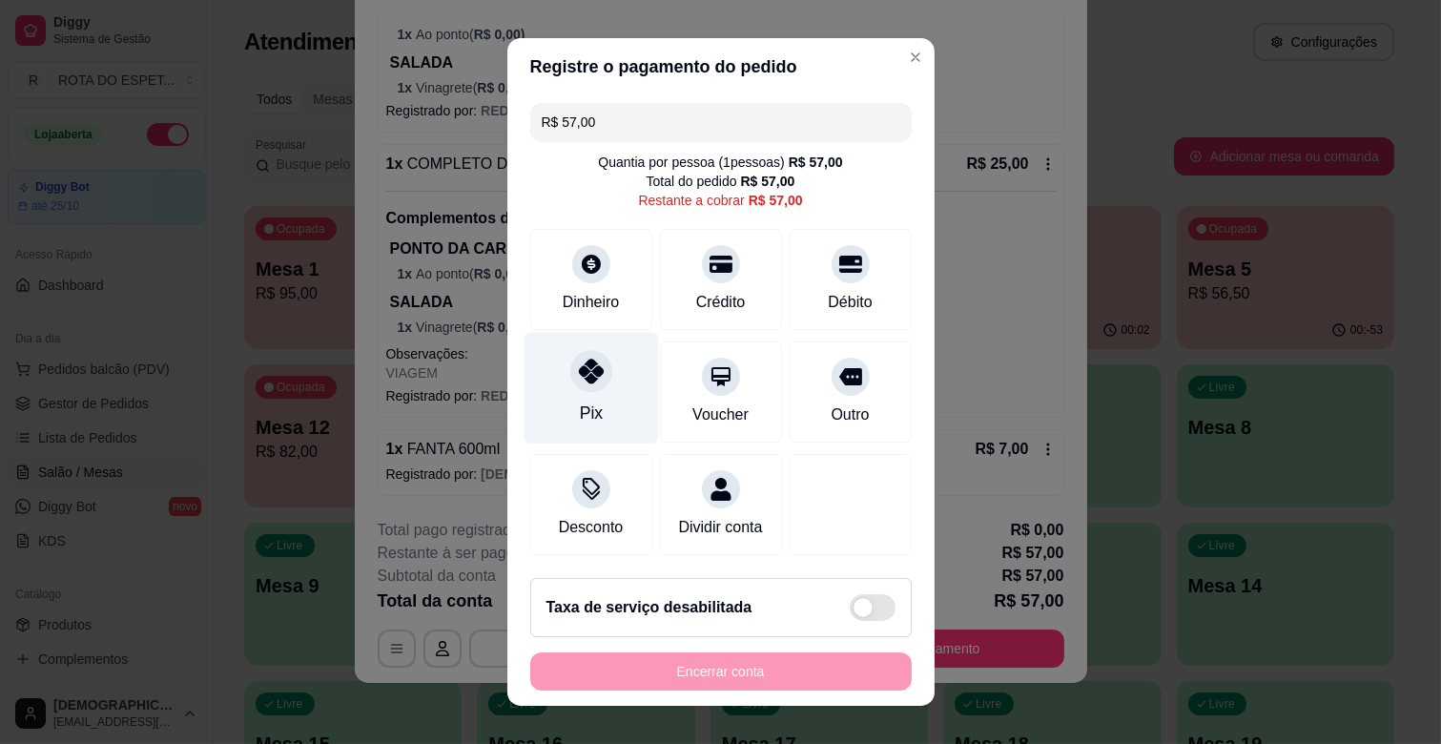
click at [570, 383] on div at bounding box center [591, 371] width 42 height 42
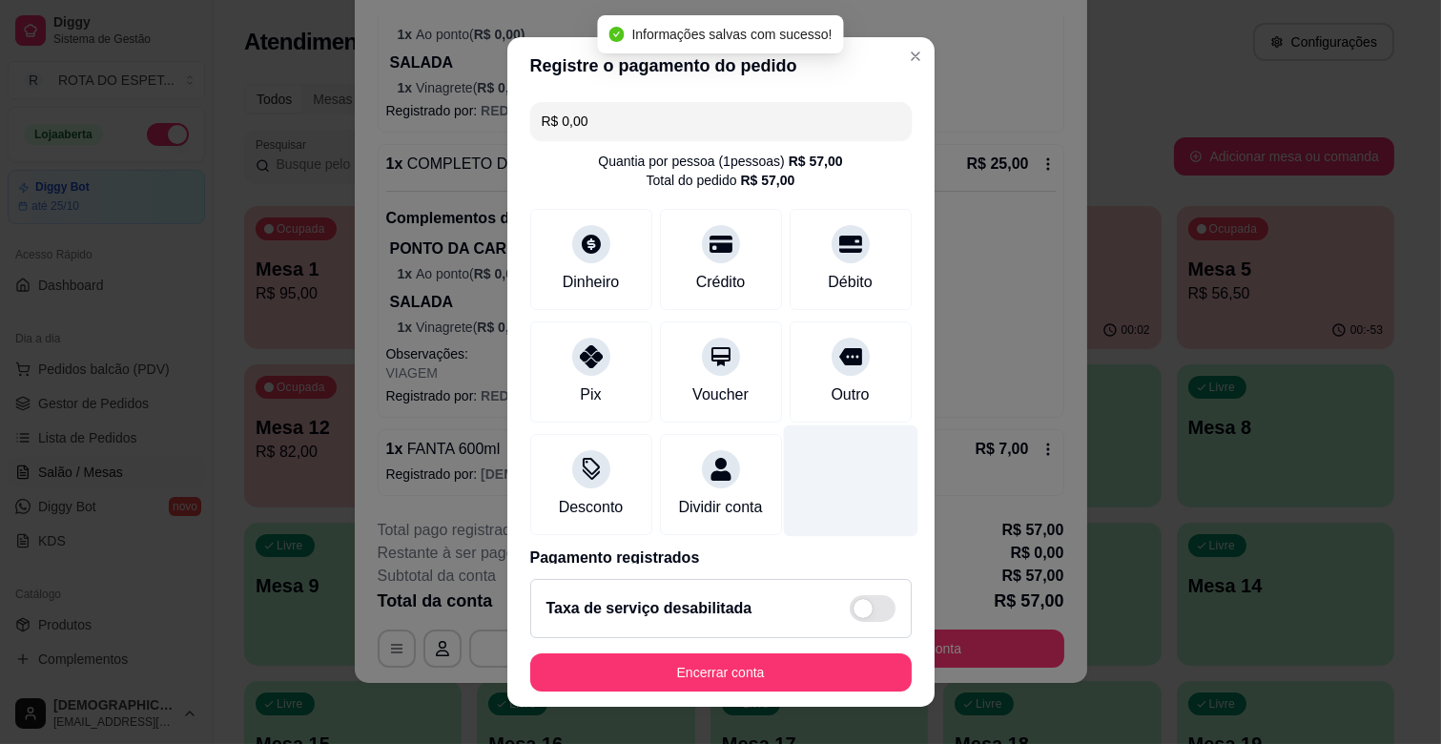
type input "R$ 0,00"
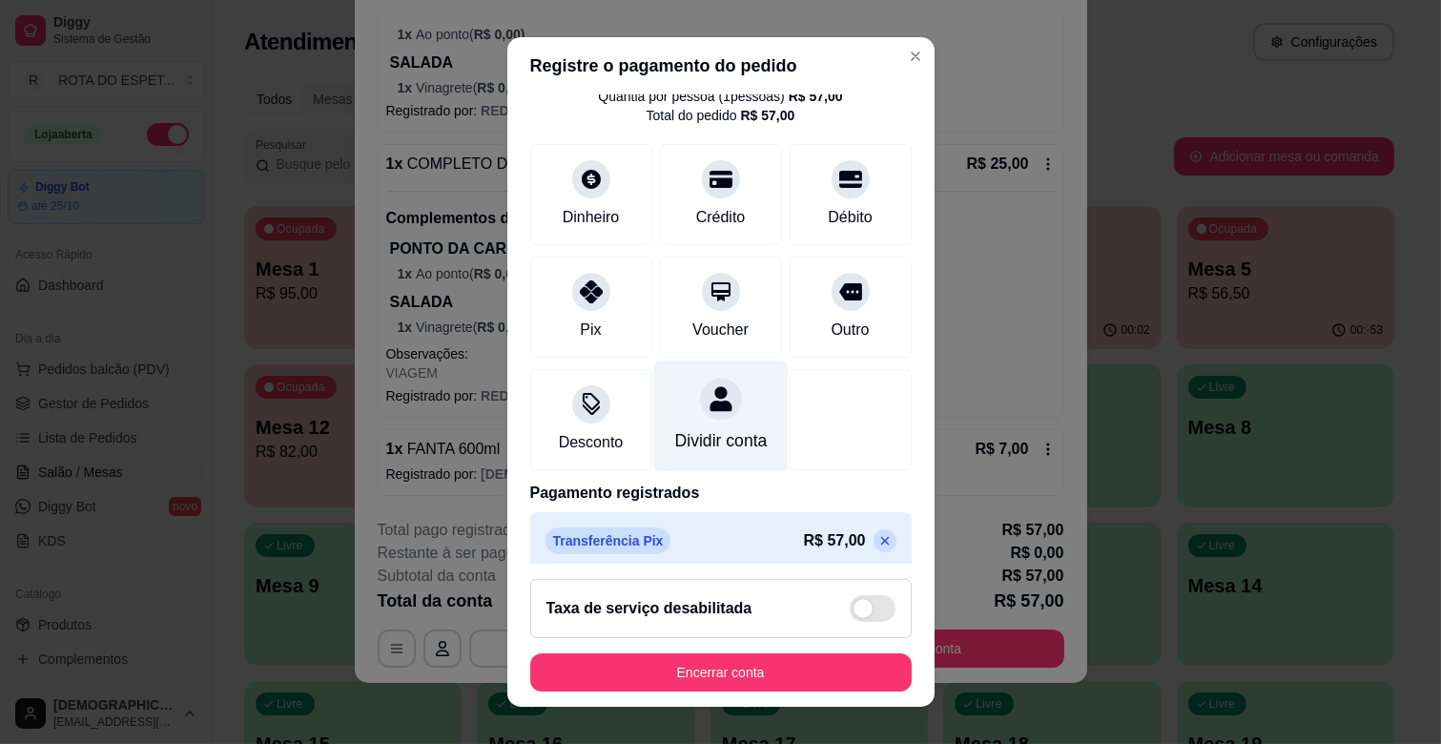
scroll to position [101, 0]
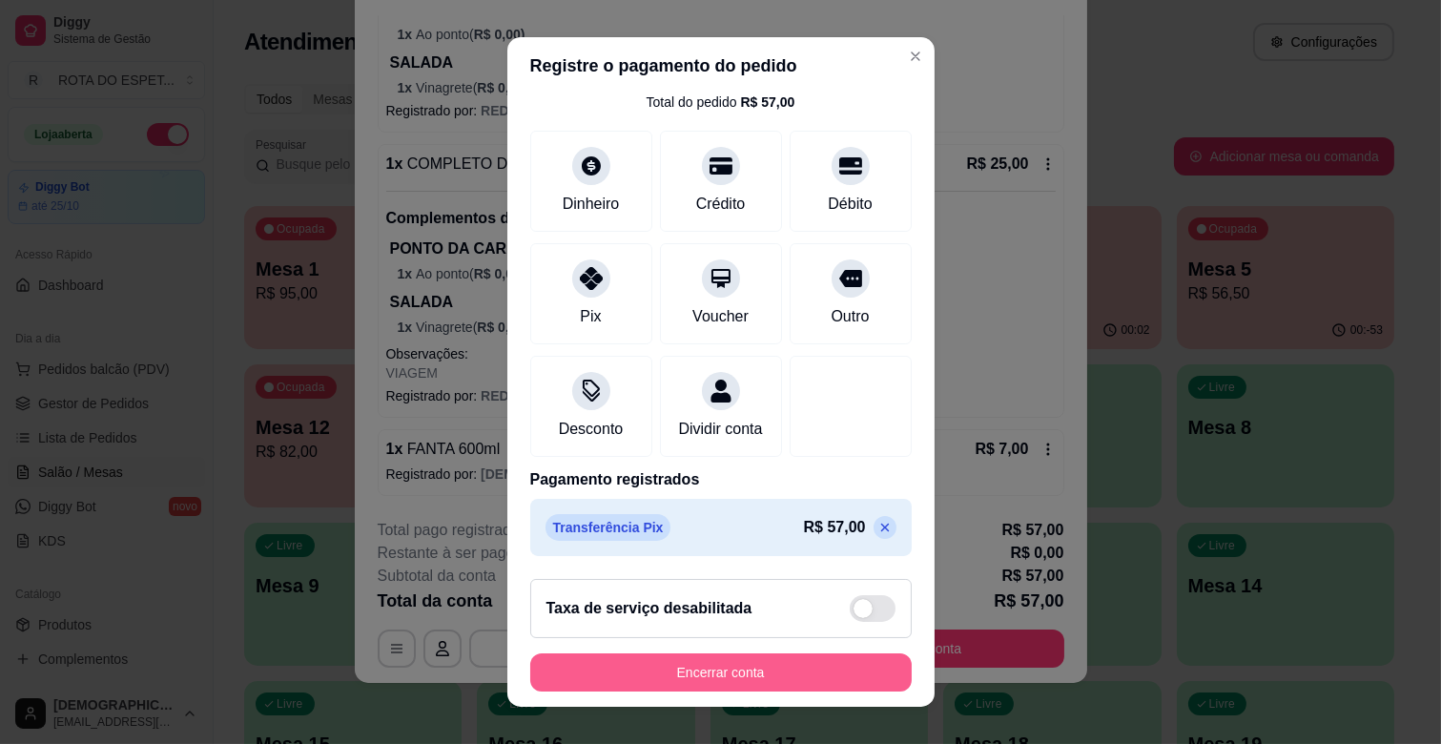
click at [744, 677] on button "Encerrar conta" at bounding box center [720, 672] width 381 height 38
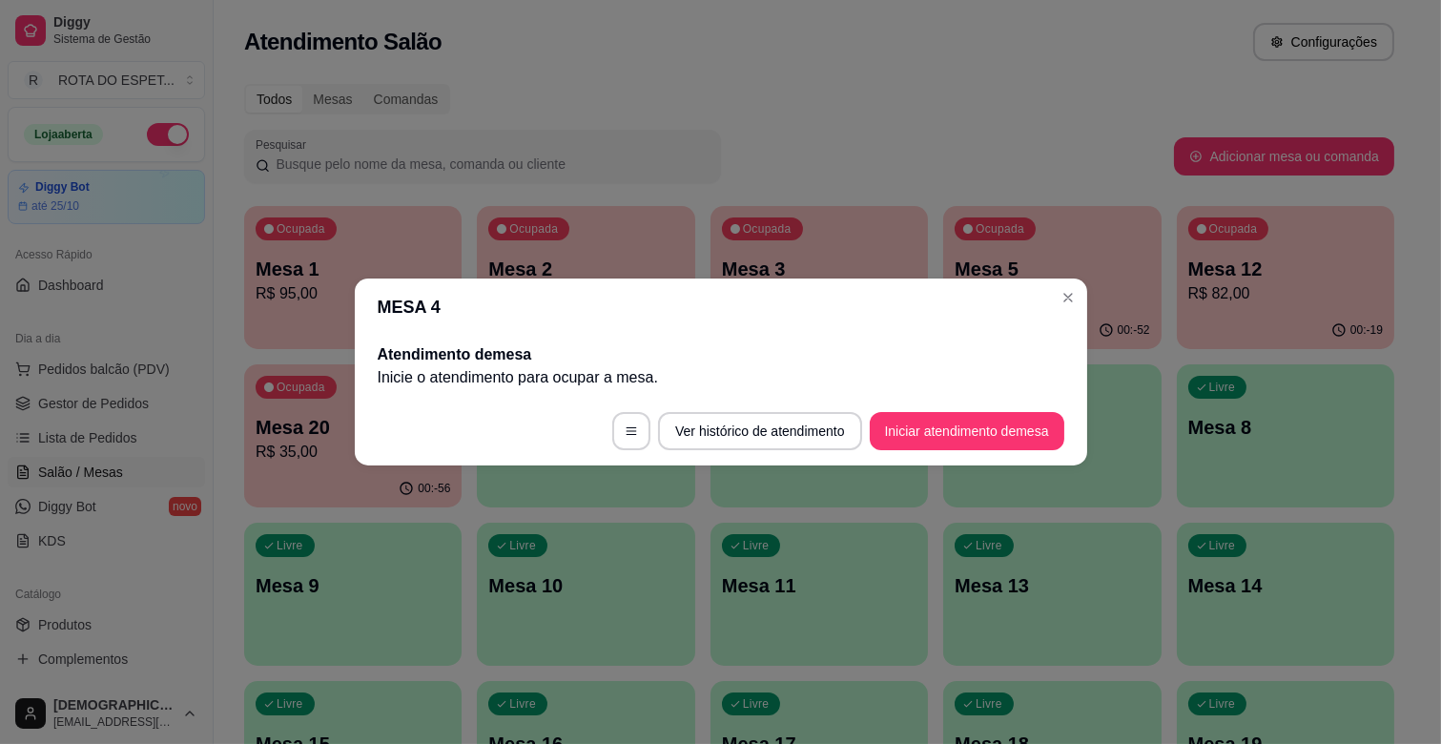
scroll to position [0, 0]
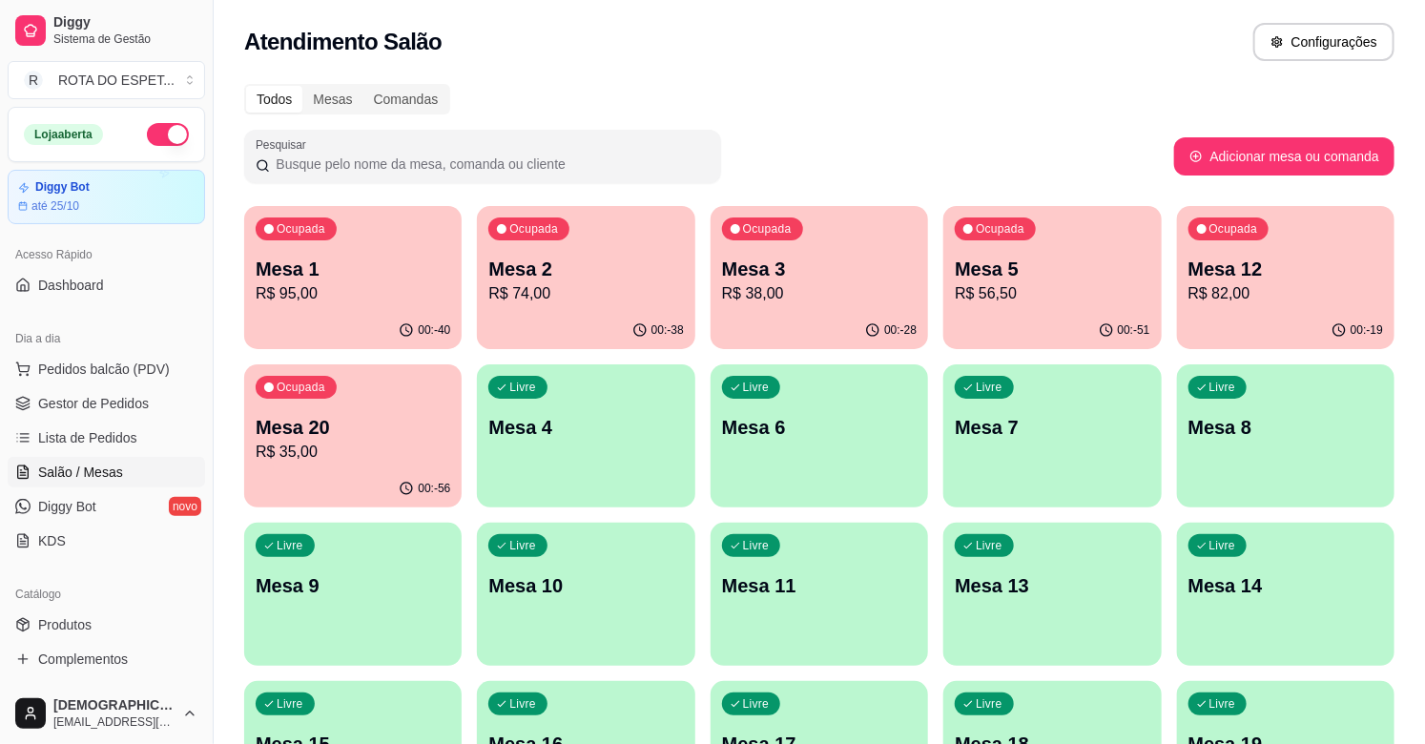
click at [361, 435] on p "Mesa 20" at bounding box center [353, 427] width 195 height 27
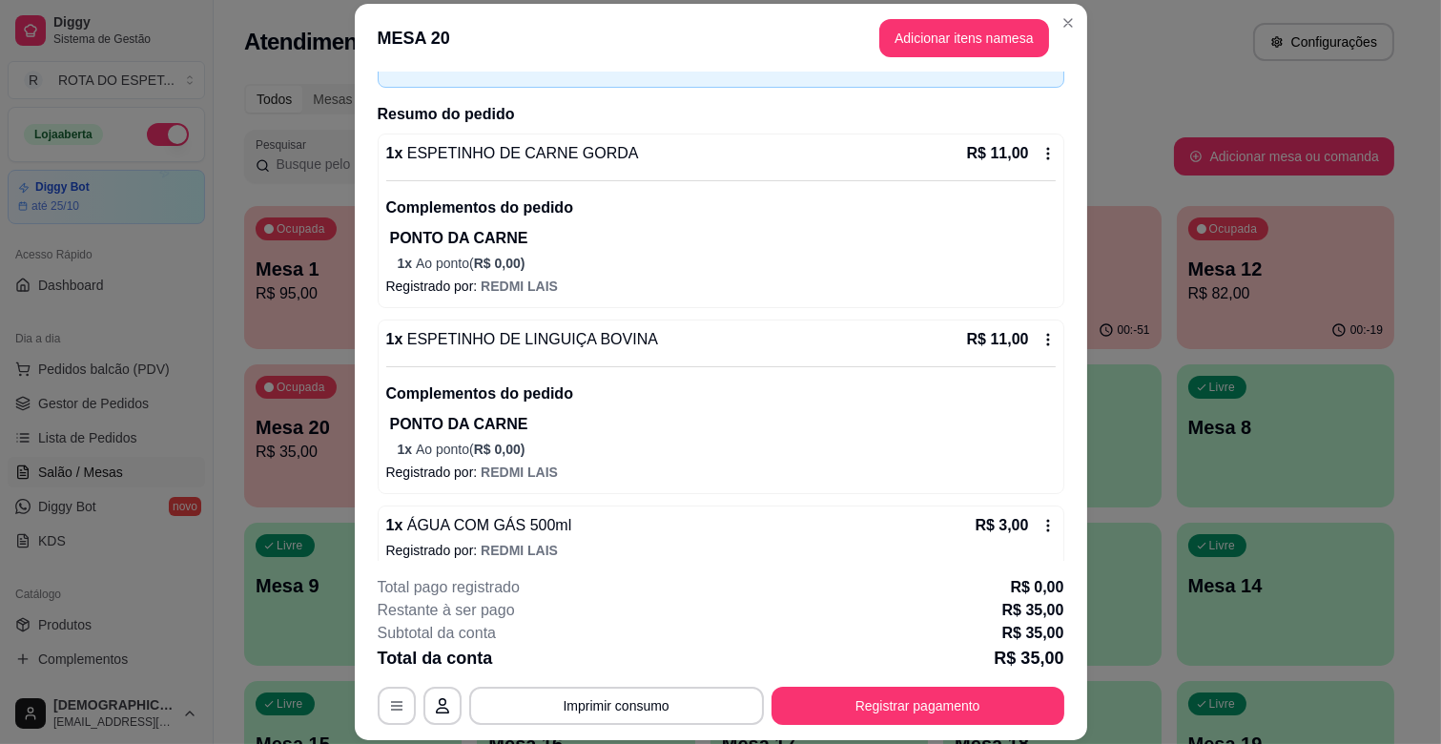
scroll to position [216, 0]
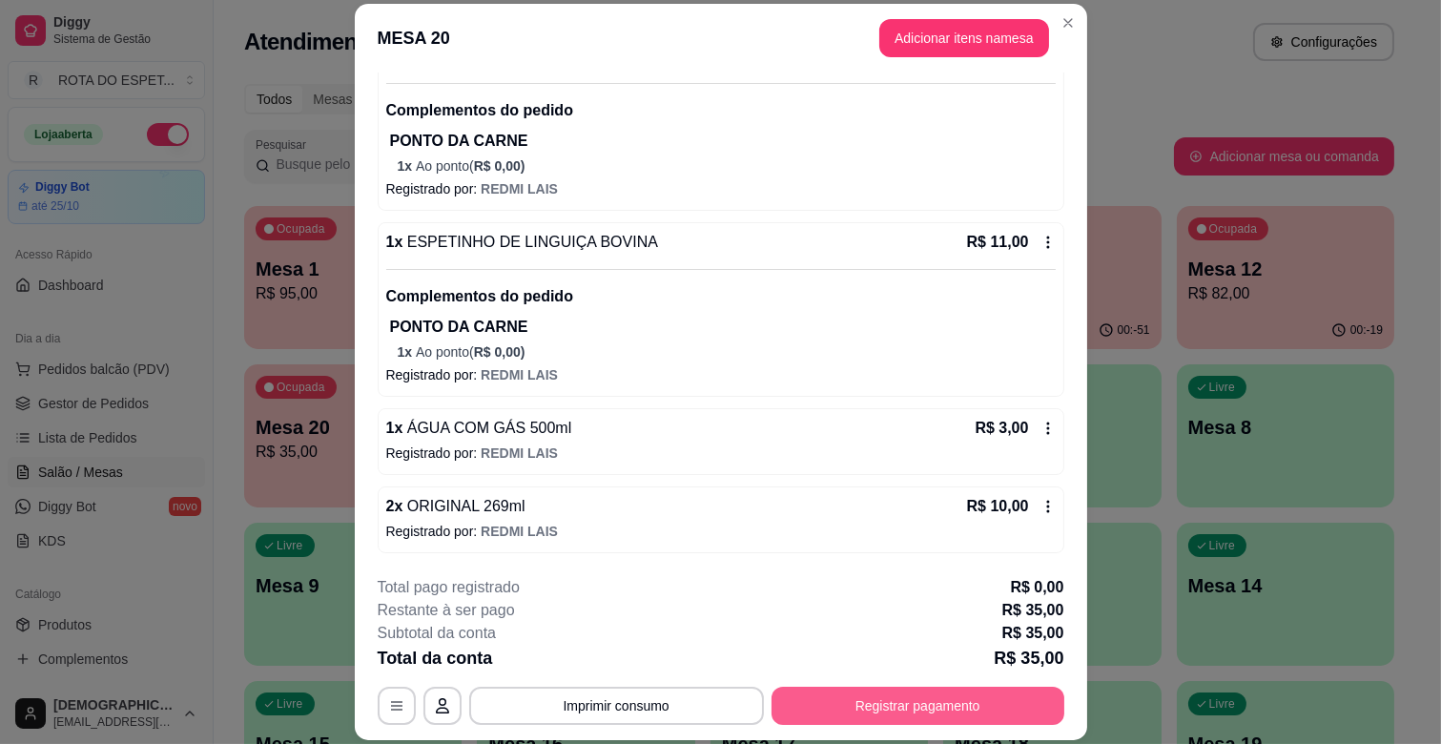
click at [971, 707] on button "Registrar pagamento" at bounding box center [918, 706] width 293 height 38
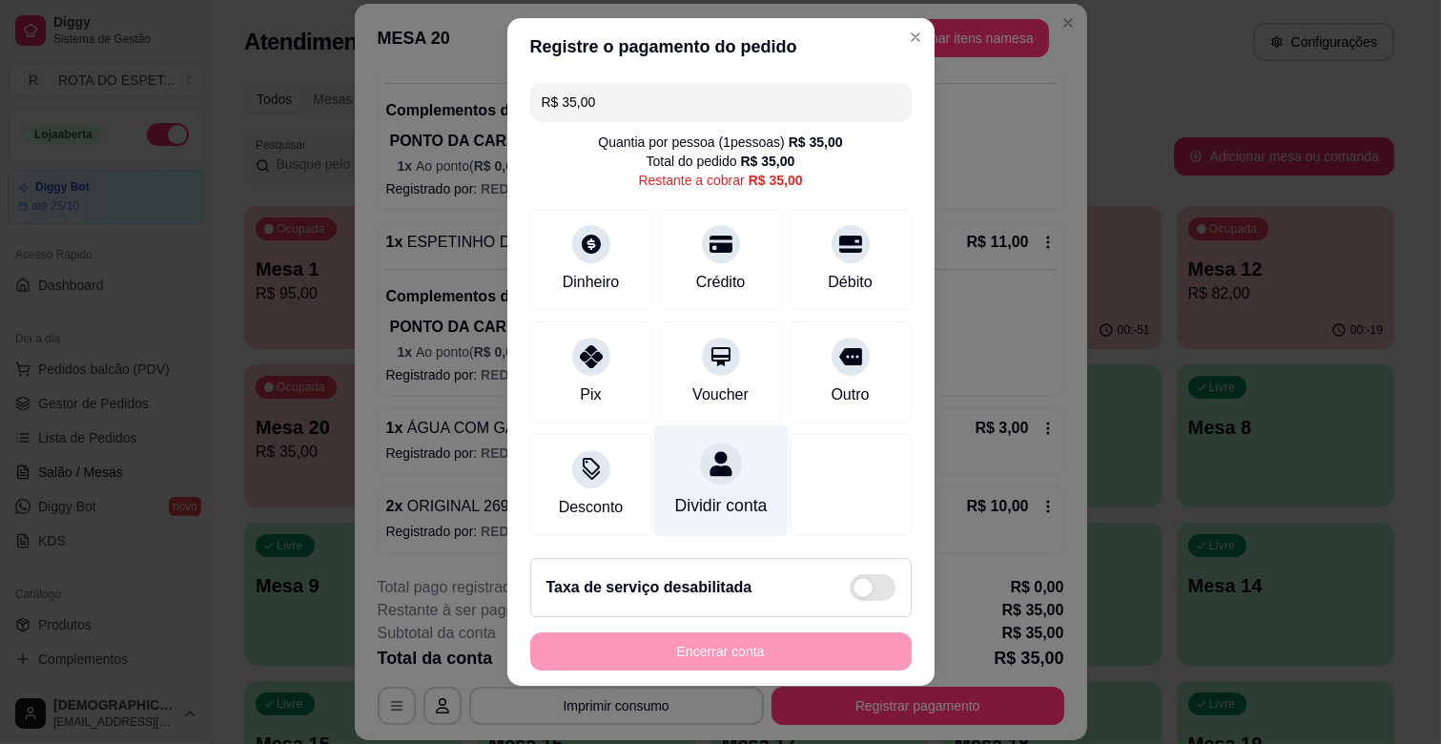
scroll to position [24, 0]
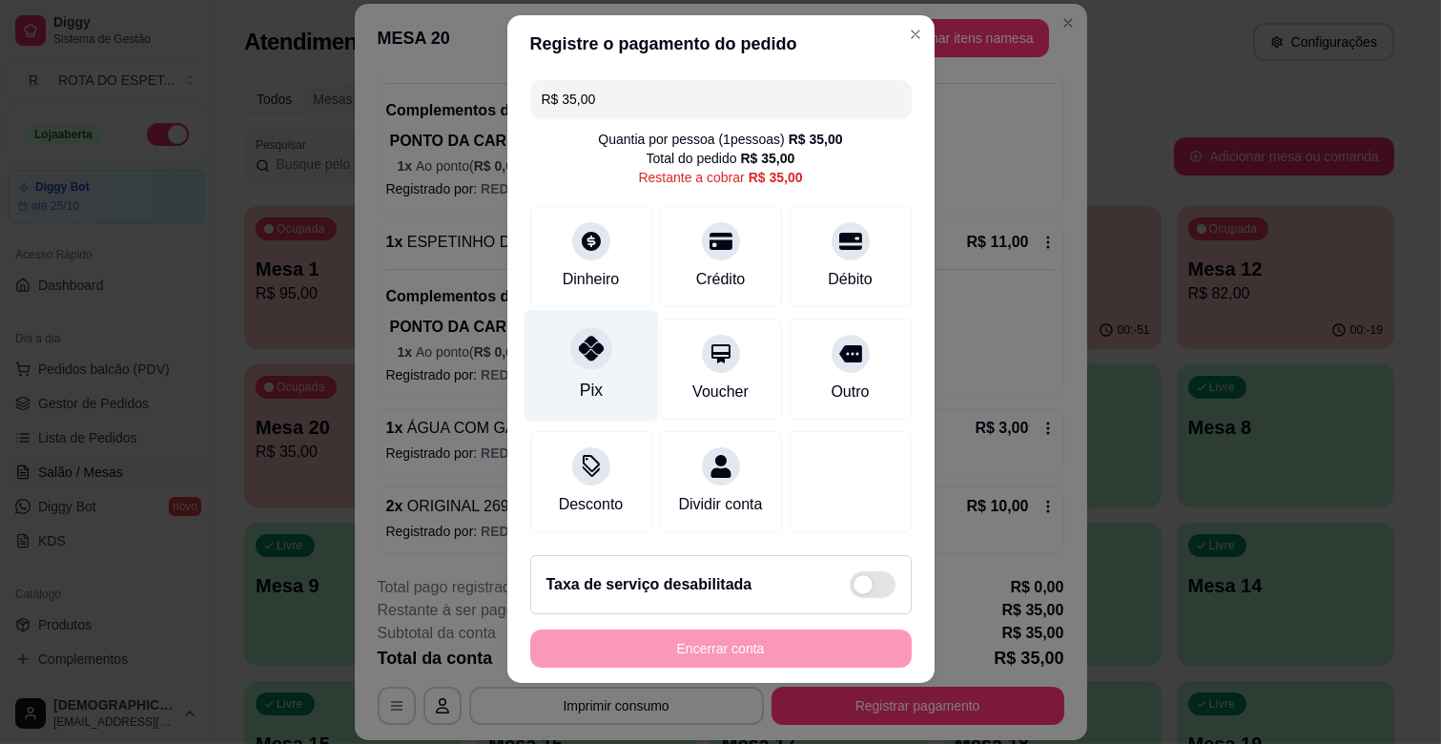
click at [589, 381] on div "Pix" at bounding box center [591, 366] width 134 height 112
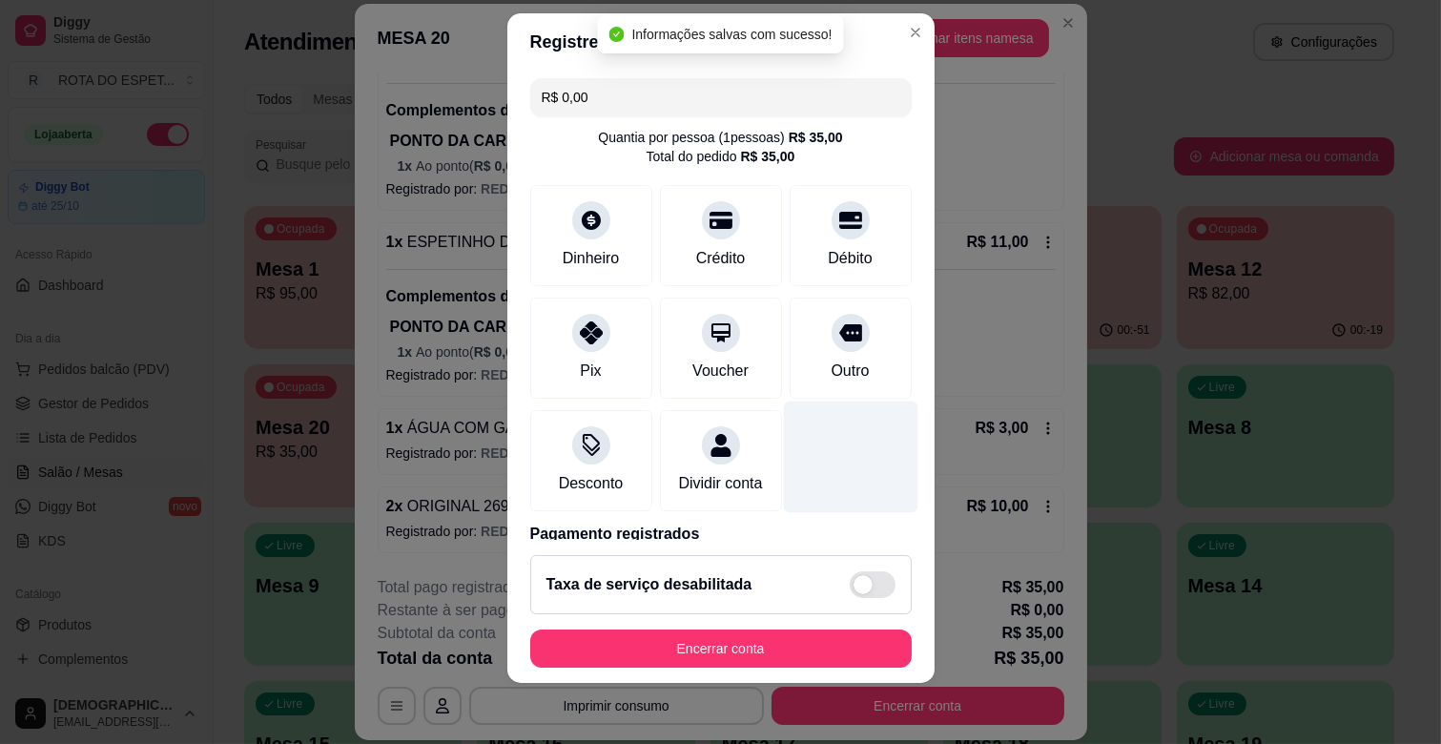
type input "R$ 0,00"
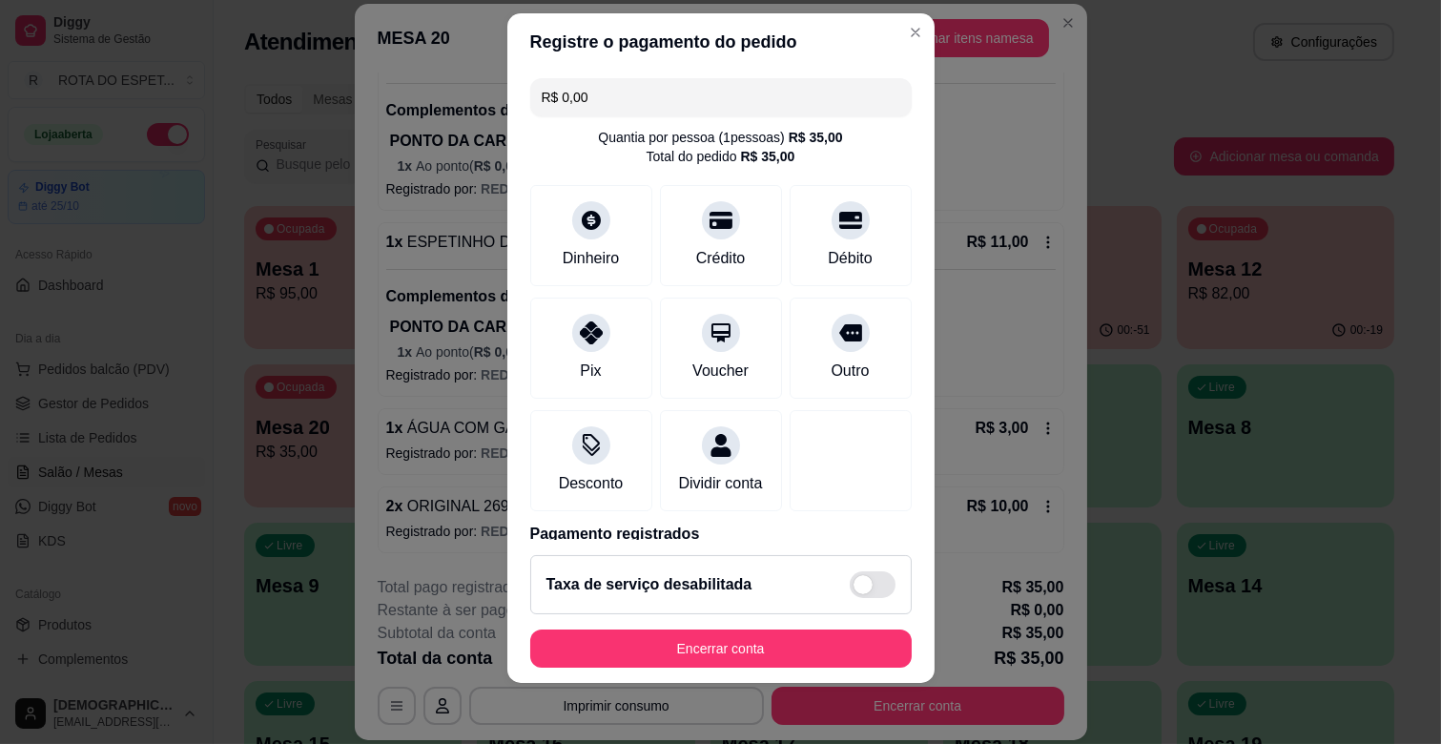
click at [873, 33] on header "Registre o pagamento do pedido" at bounding box center [720, 41] width 427 height 57
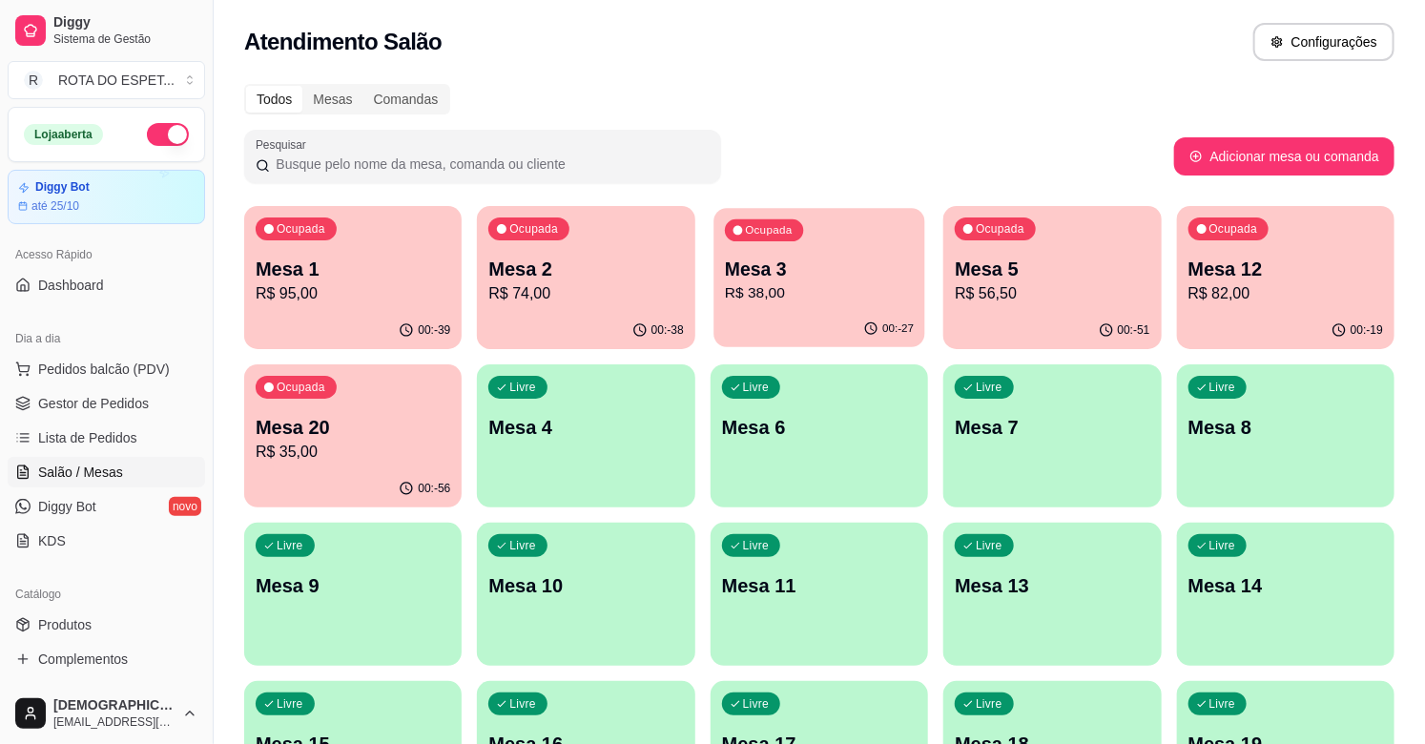
click at [849, 268] on p "Mesa 3" at bounding box center [819, 270] width 189 height 26
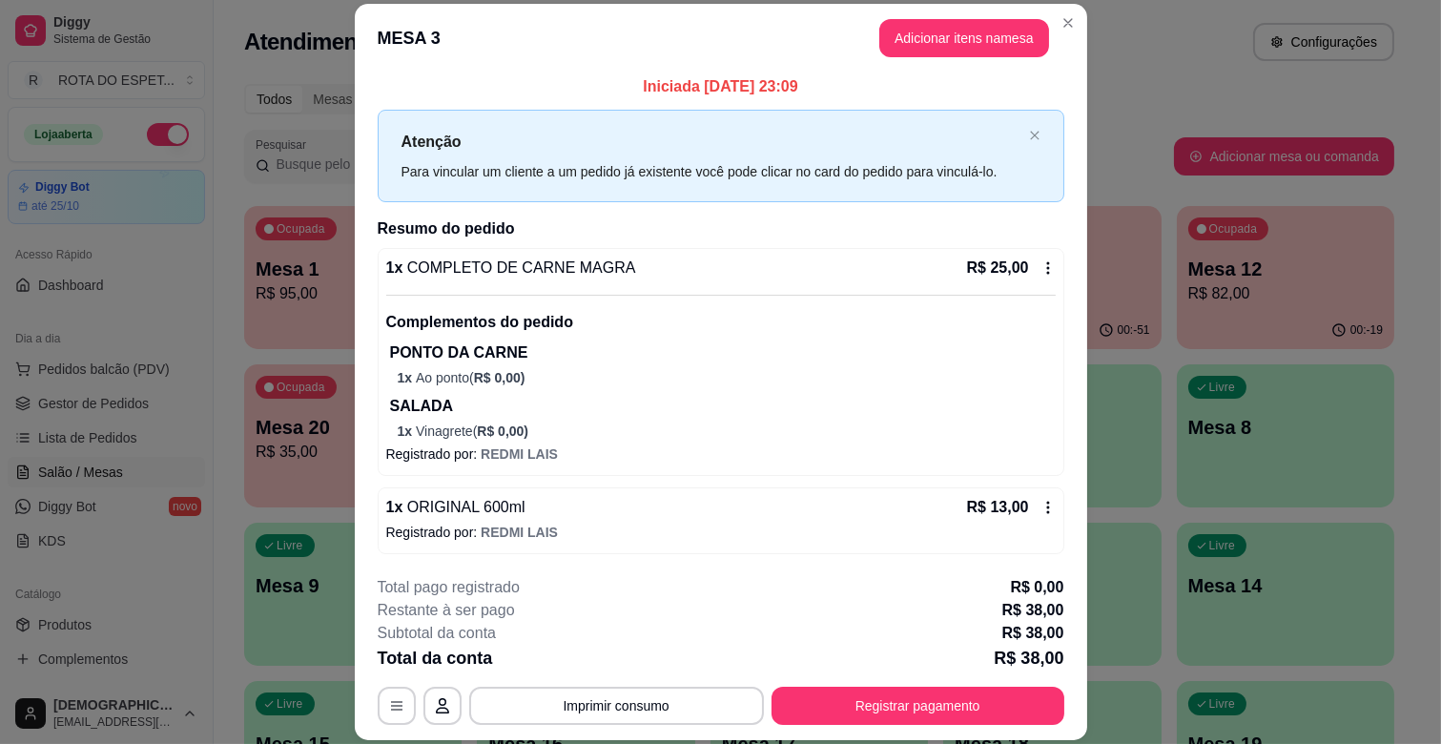
scroll to position [6, 0]
click at [994, 716] on button "Registrar pagamento" at bounding box center [917, 706] width 284 height 37
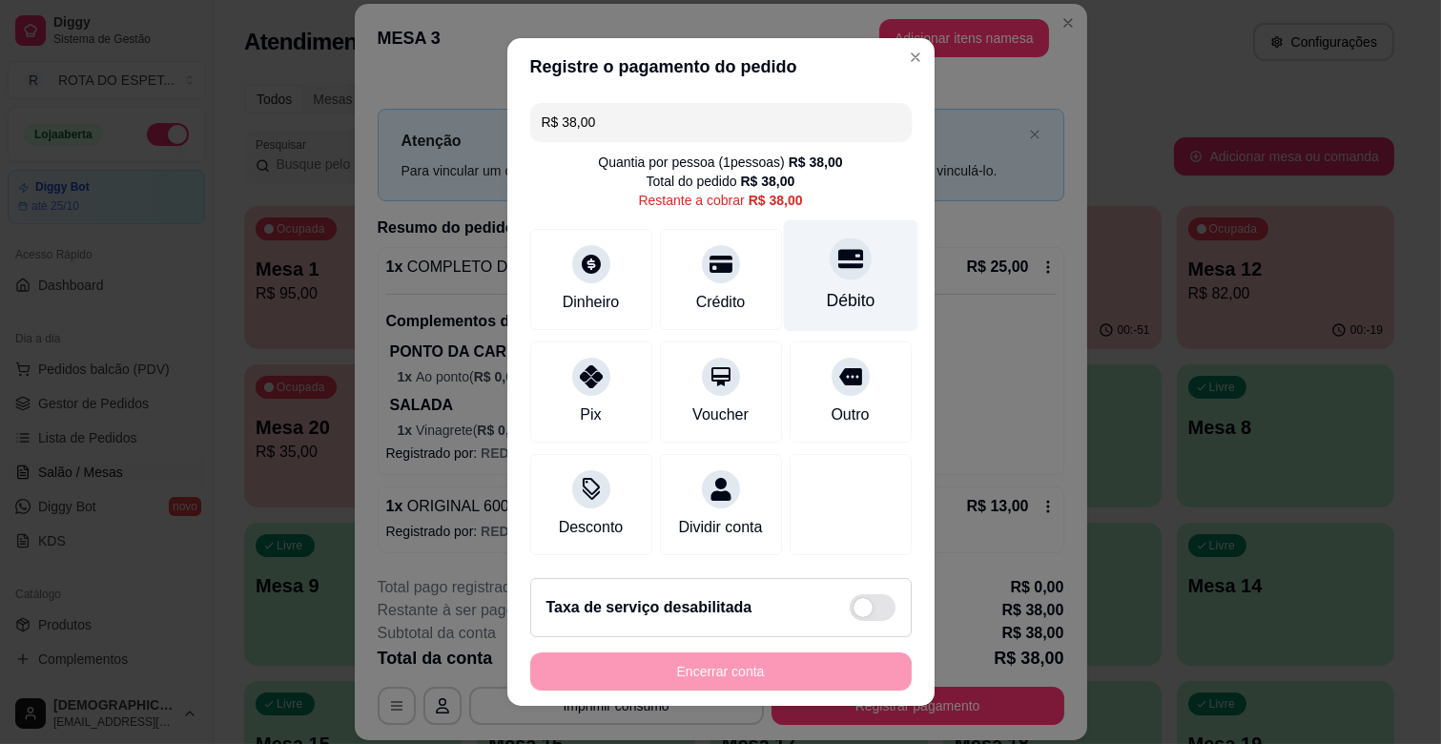
click at [826, 289] on div "Débito" at bounding box center [850, 300] width 49 height 25
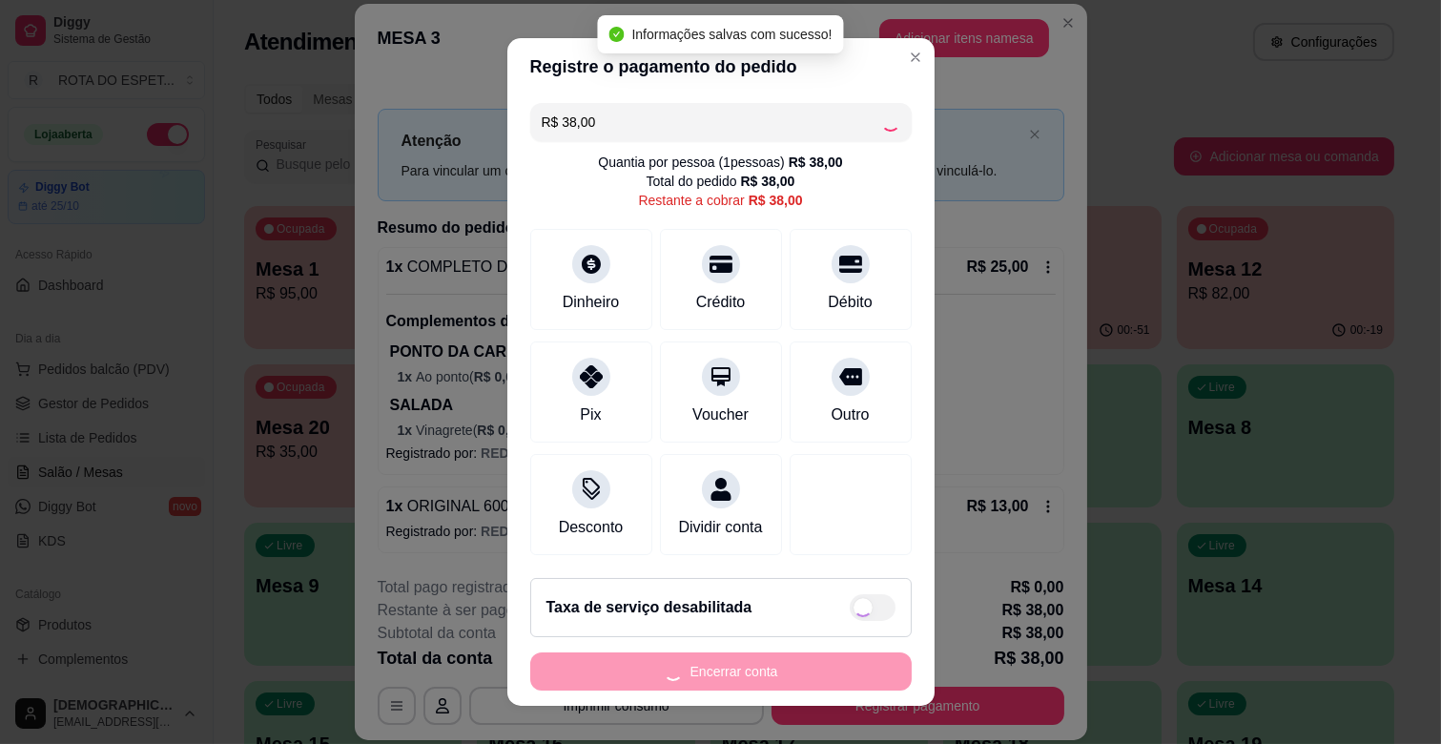
type input "R$ 0,00"
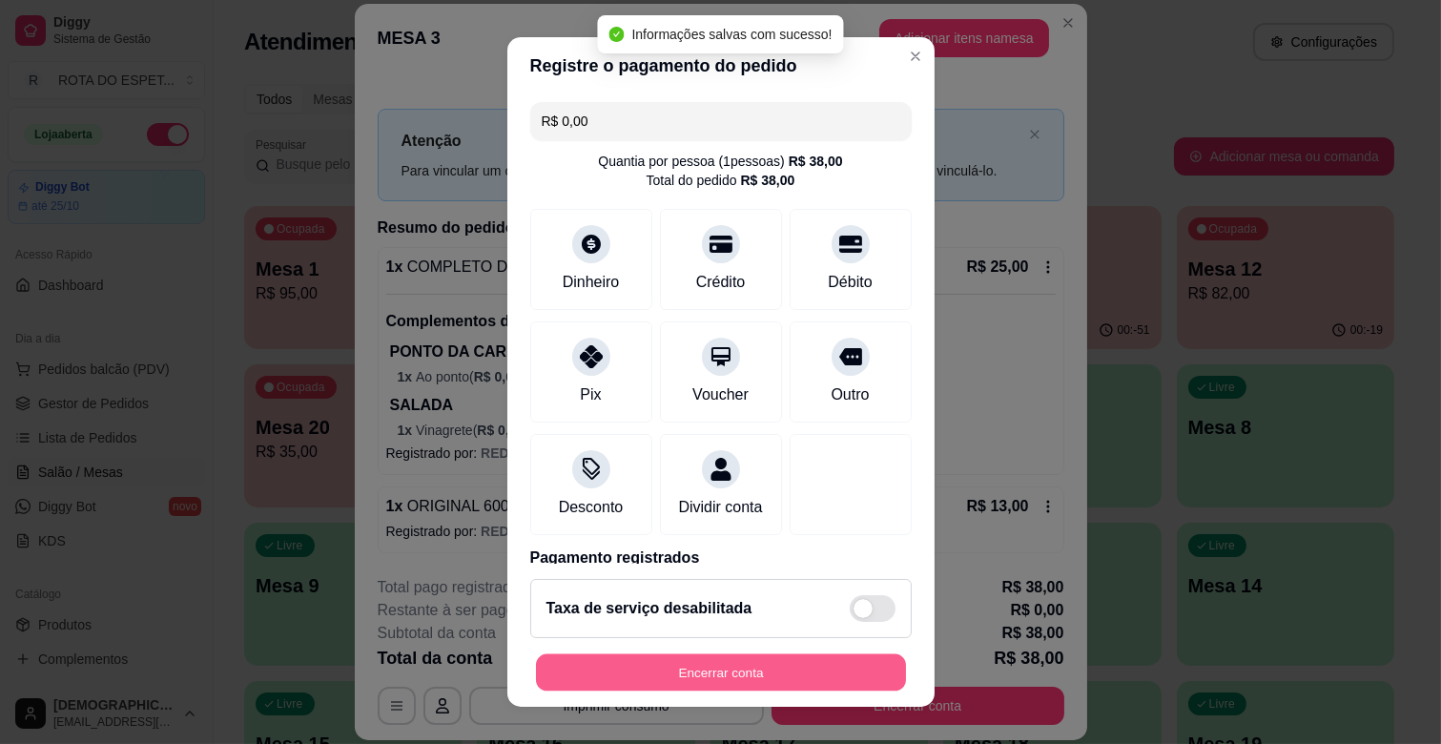
click at [790, 660] on button "Encerrar conta" at bounding box center [721, 672] width 370 height 37
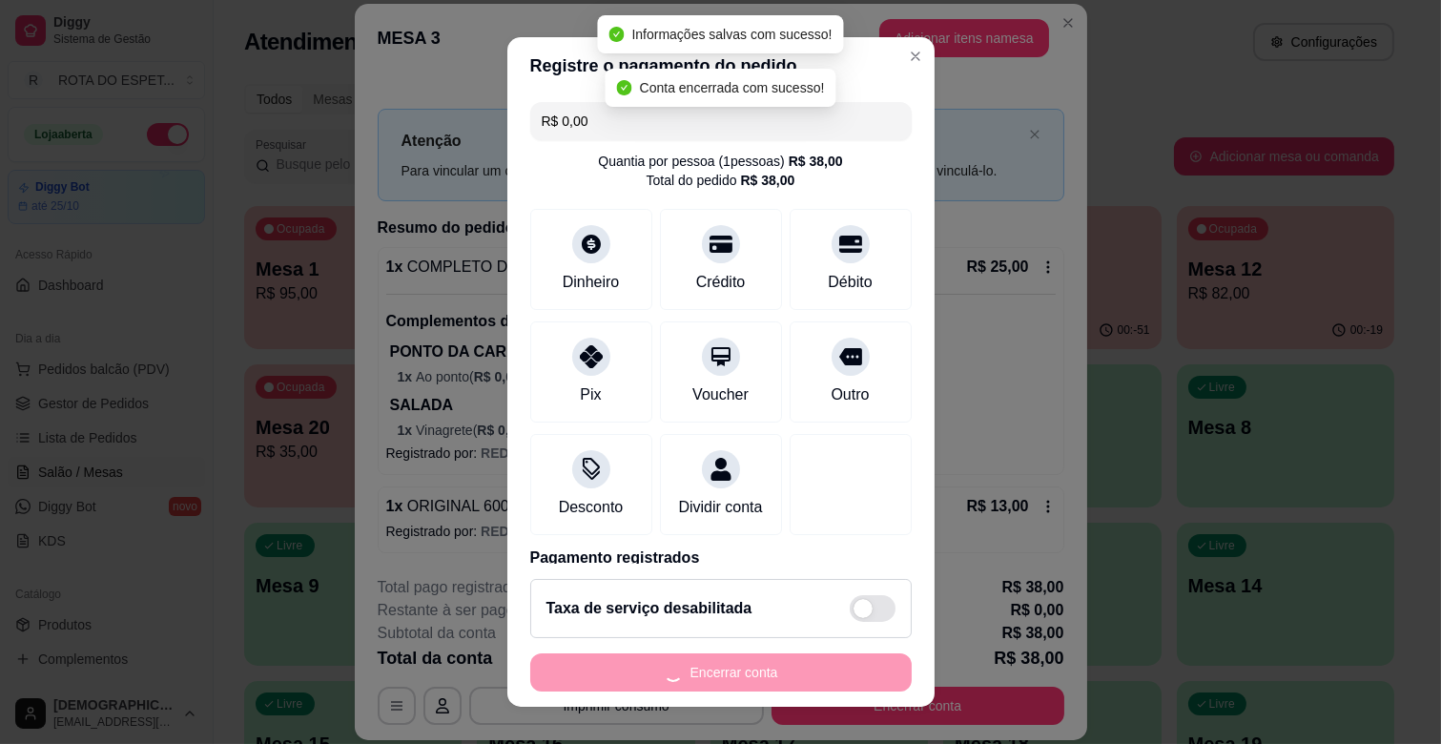
scroll to position [0, 0]
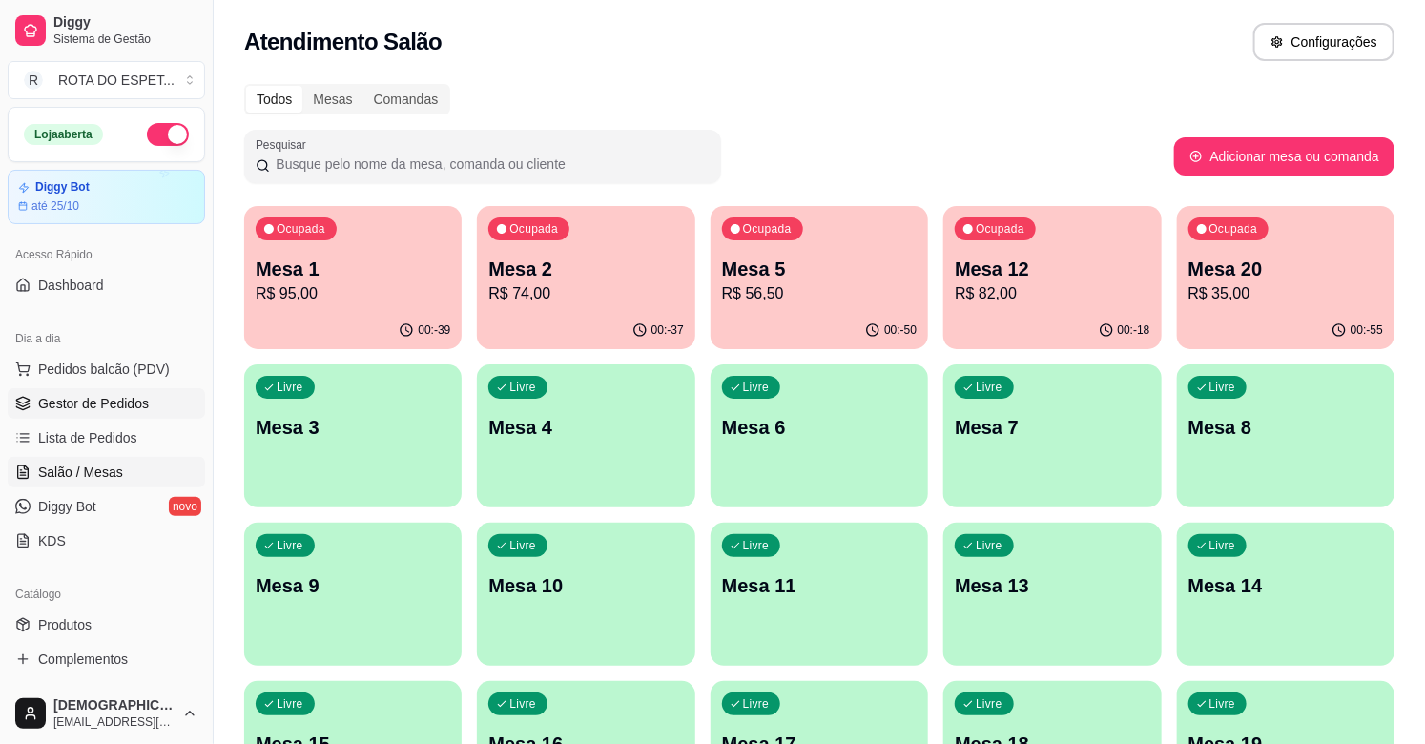
click at [132, 402] on span "Gestor de Pedidos" at bounding box center [93, 403] width 111 height 19
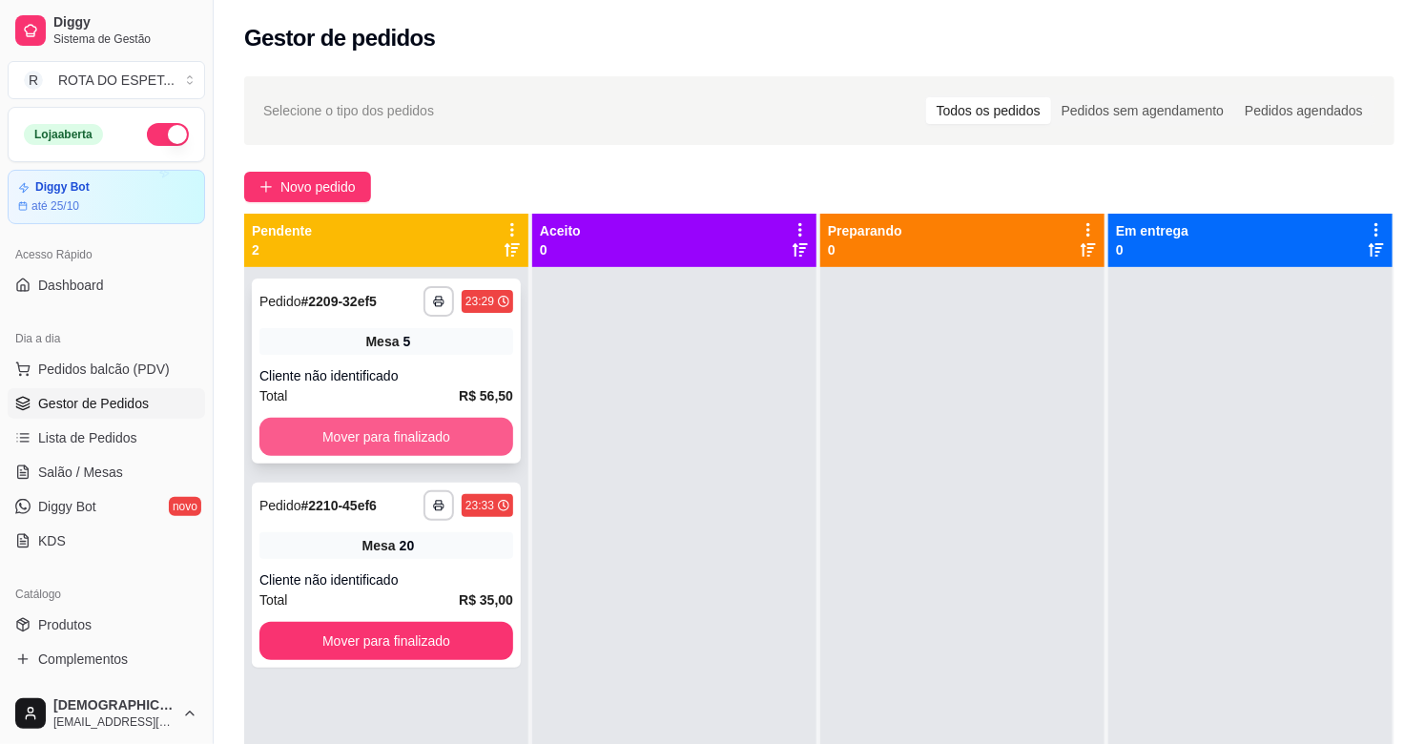
click at [422, 422] on button "Mover para finalizado" at bounding box center [386, 437] width 254 height 38
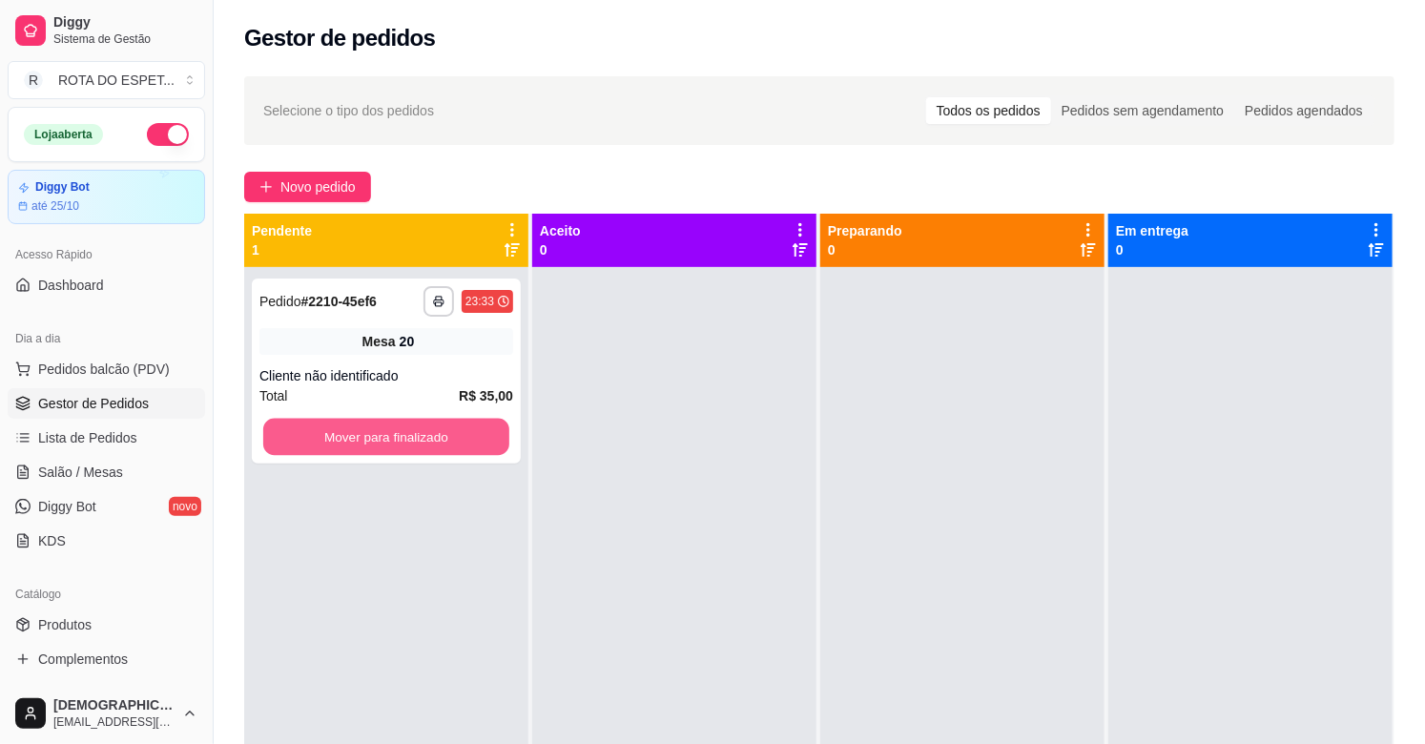
click at [422, 433] on button "Mover para finalizado" at bounding box center [386, 437] width 246 height 37
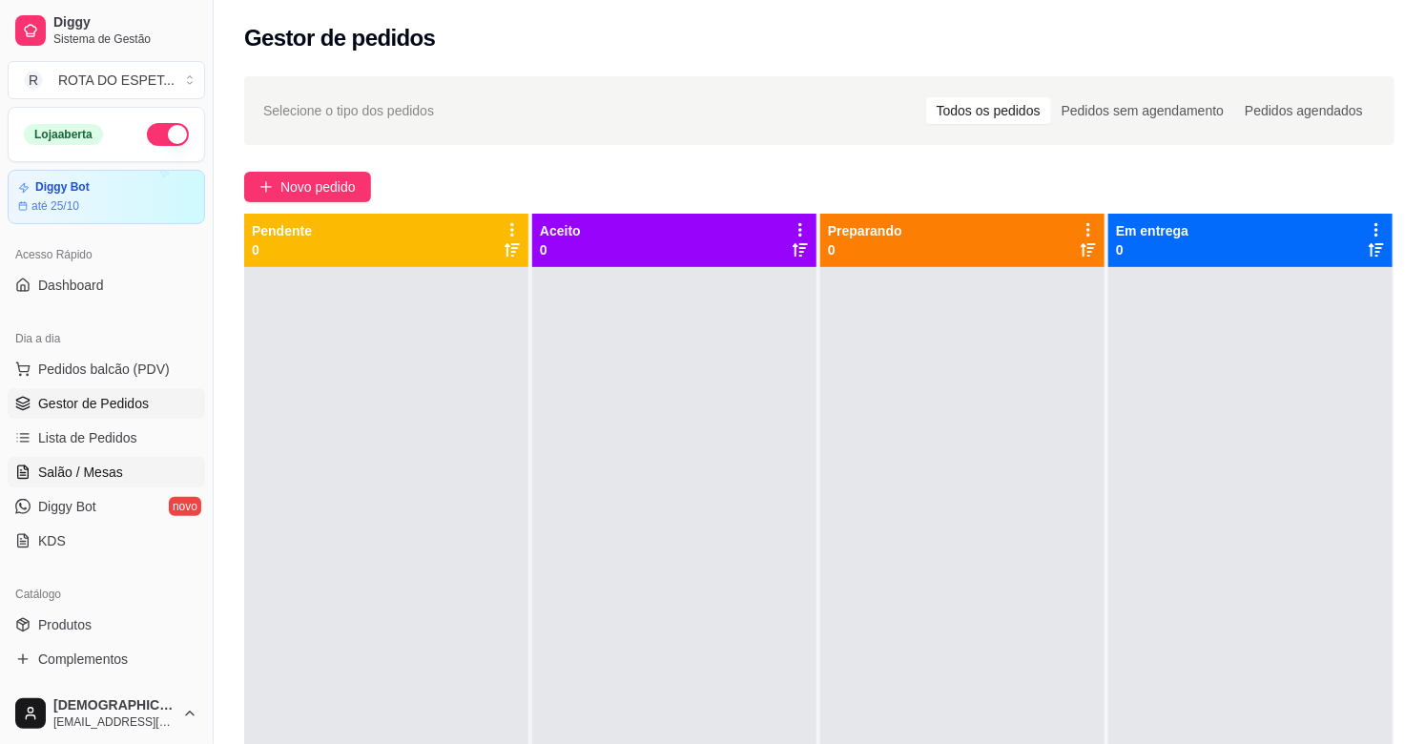
click at [109, 482] on link "Salão / Mesas" at bounding box center [106, 472] width 197 height 31
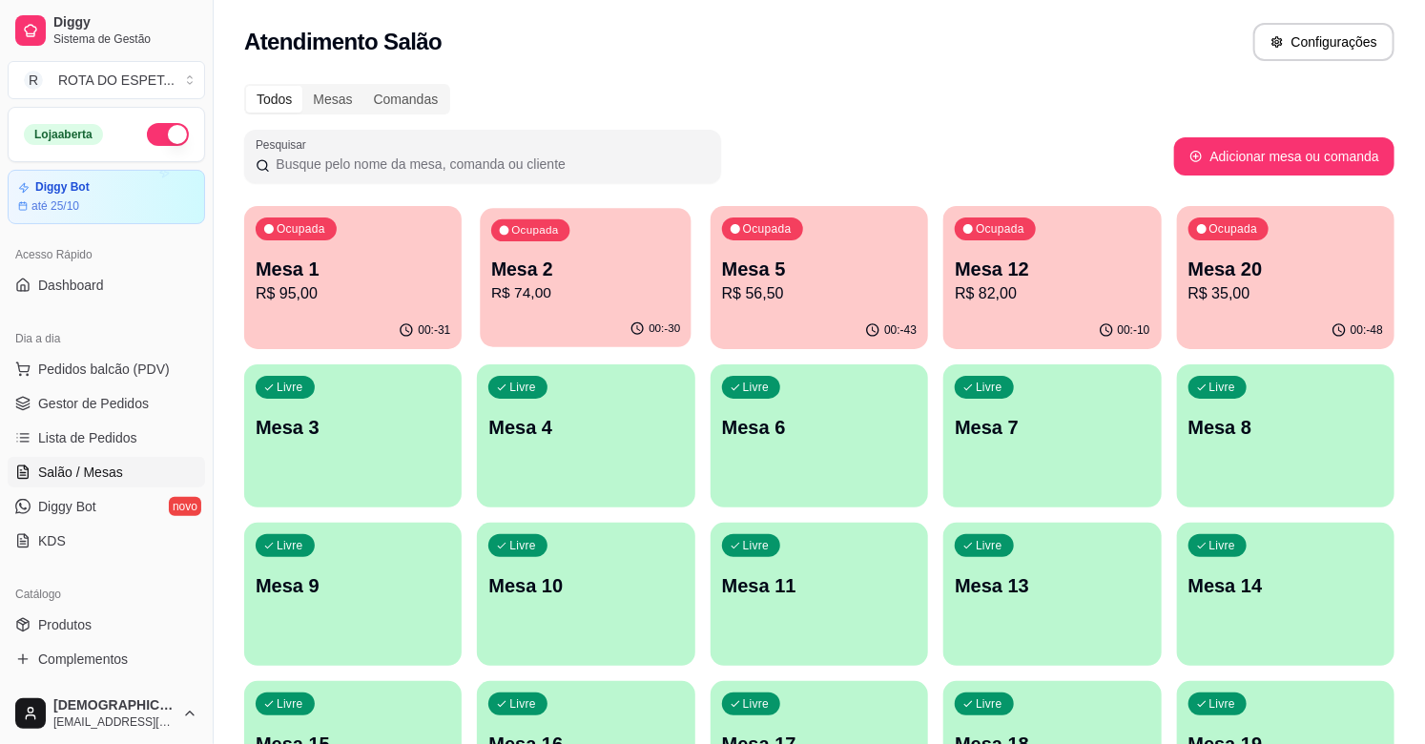
click at [624, 282] on p "R$ 74,00" at bounding box center [585, 293] width 189 height 22
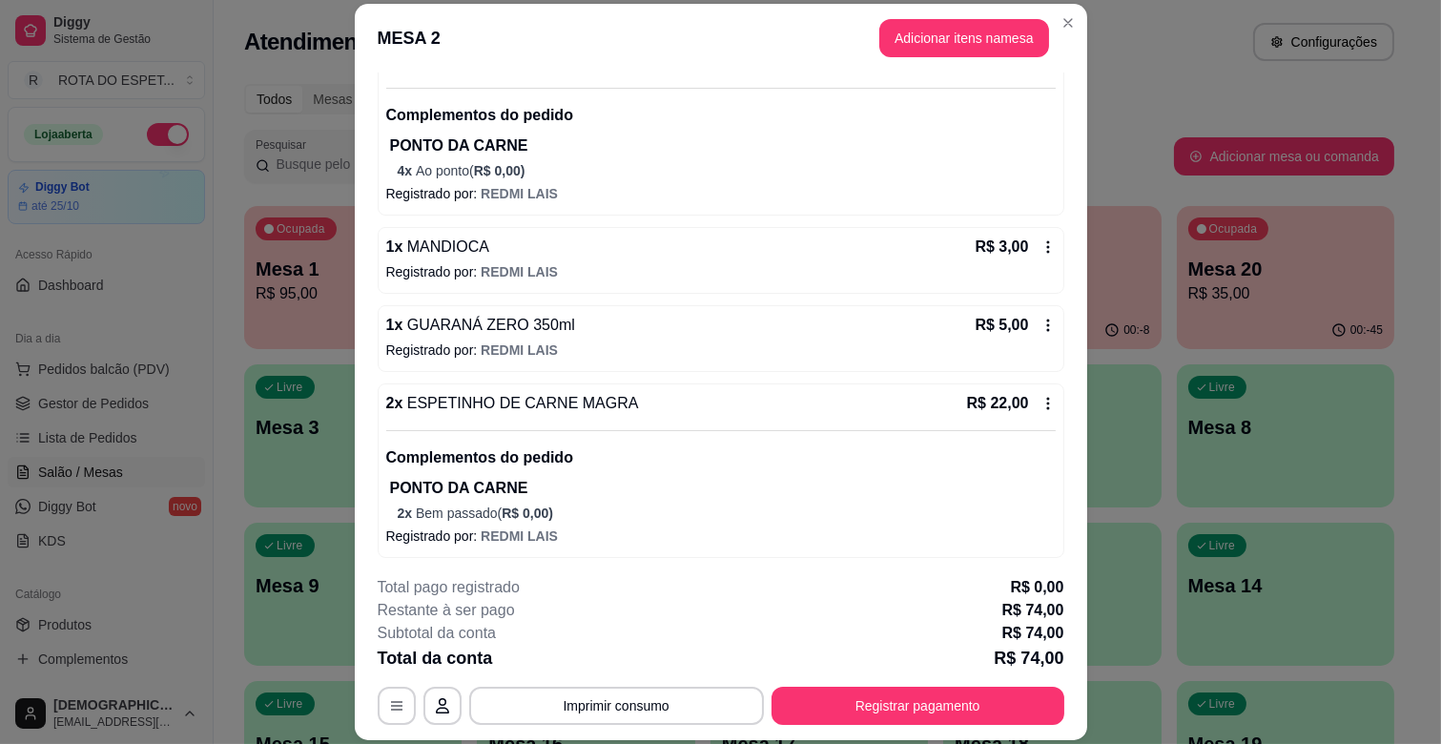
scroll to position [216, 0]
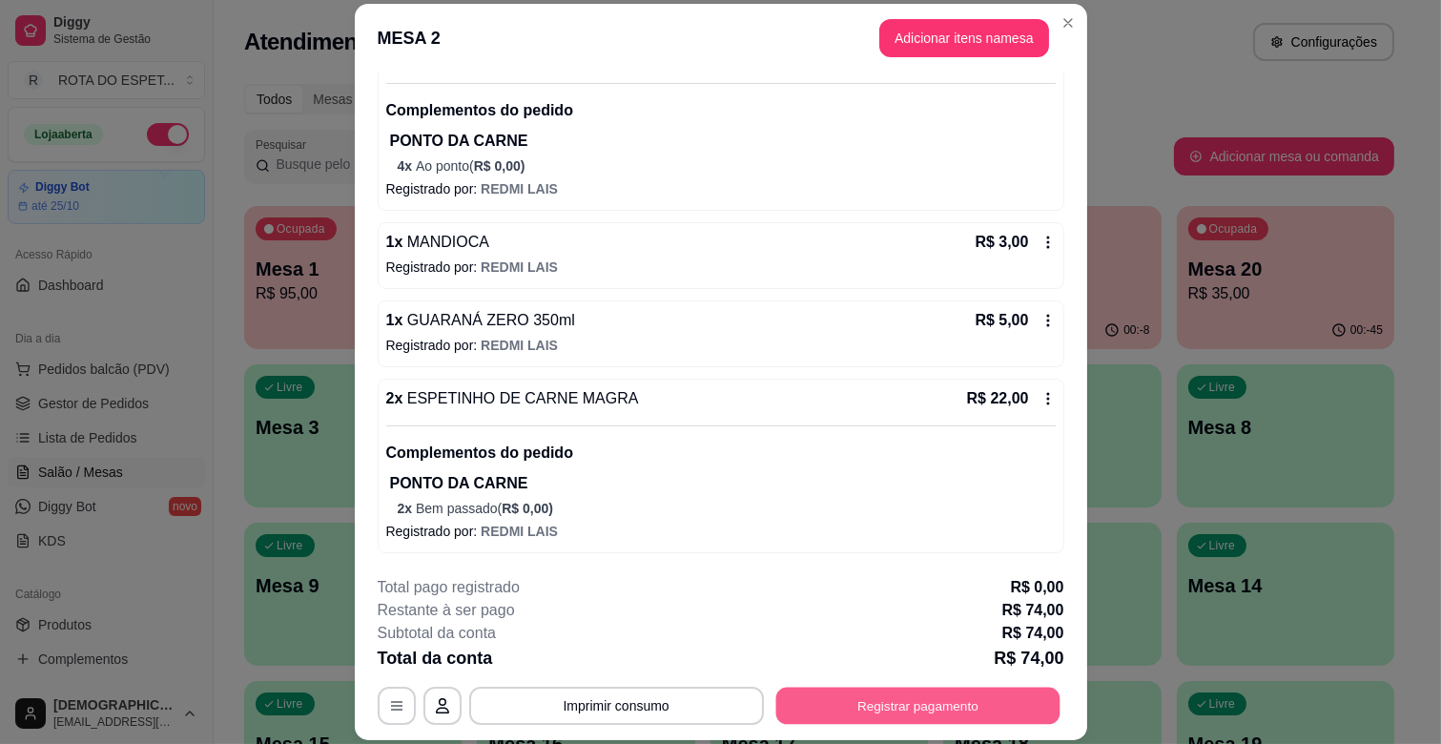
click at [959, 707] on button "Registrar pagamento" at bounding box center [917, 706] width 284 height 37
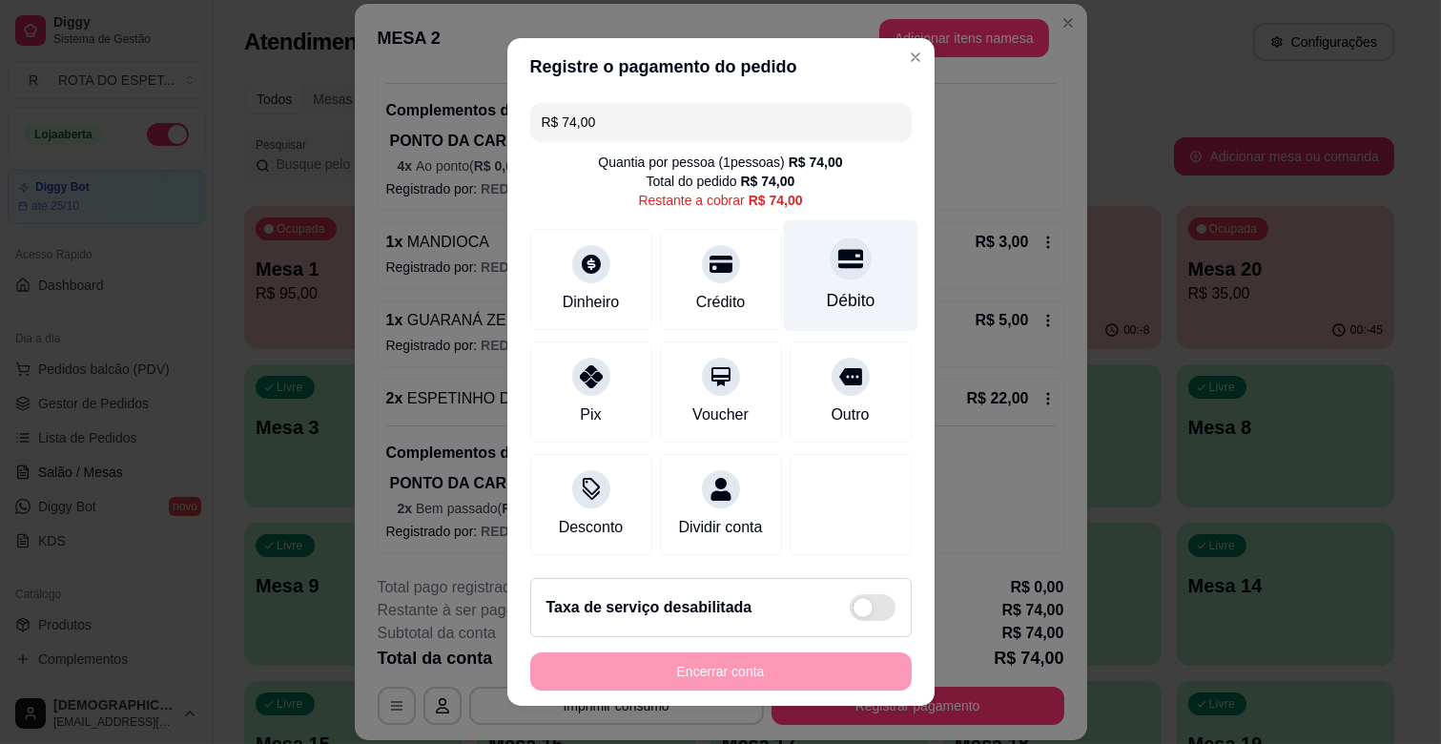
click at [826, 294] on div "Débito" at bounding box center [850, 300] width 49 height 25
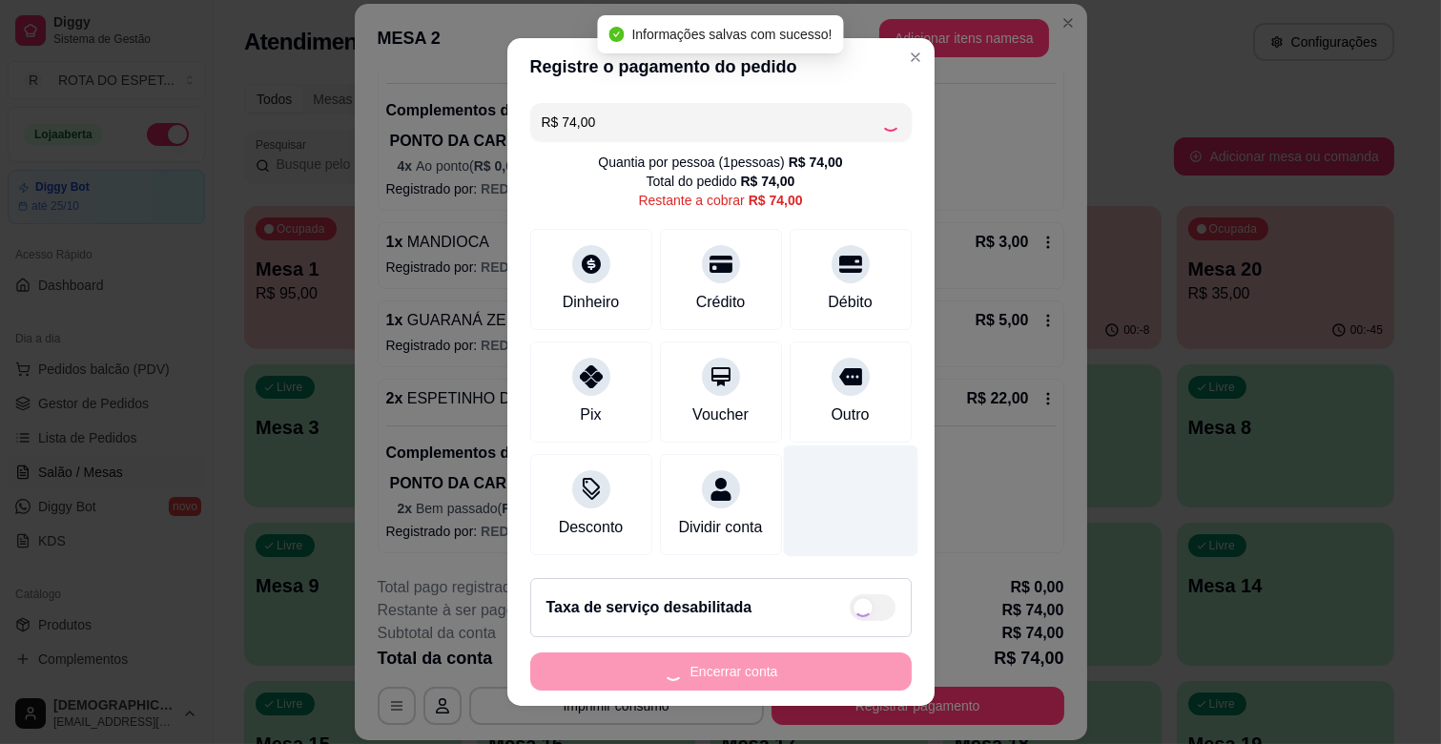
type input "R$ 0,00"
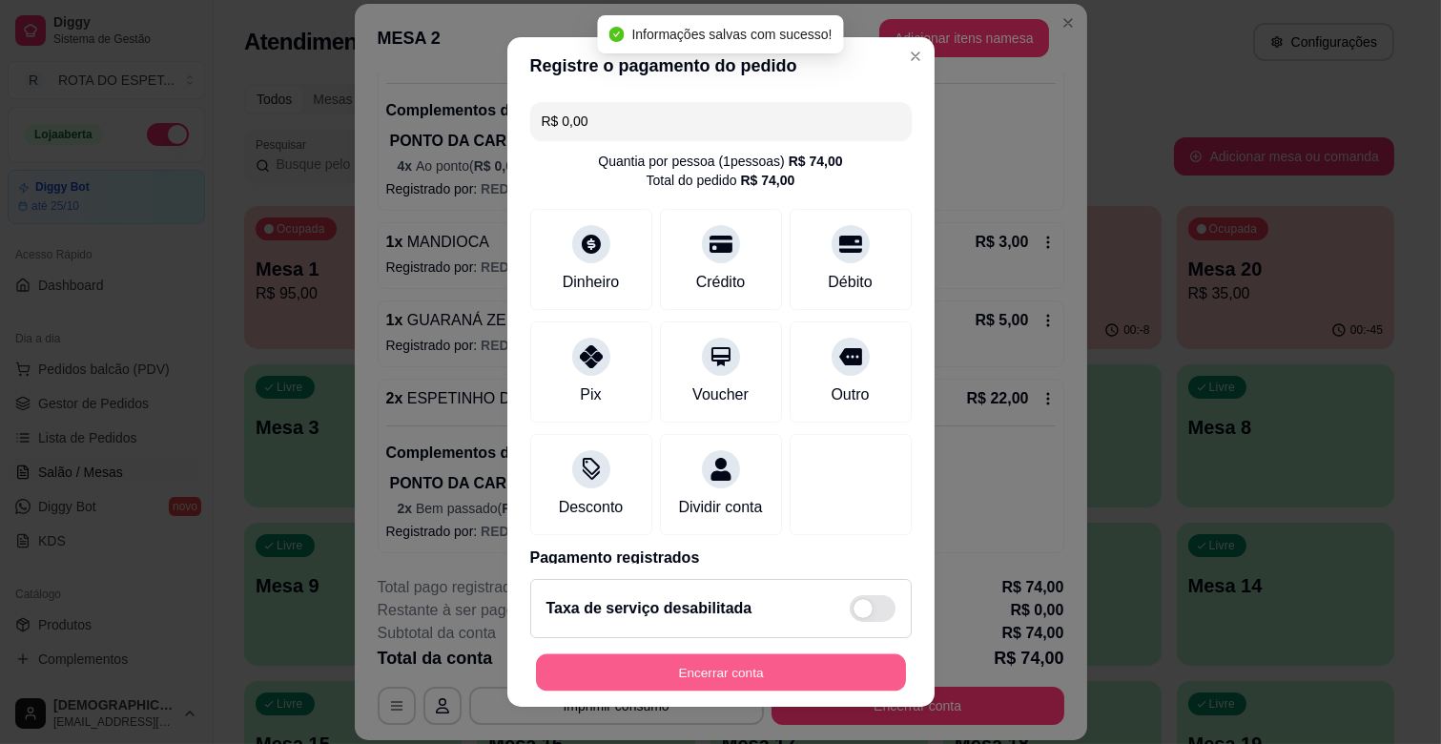
click at [764, 661] on button "Encerrar conta" at bounding box center [721, 672] width 370 height 37
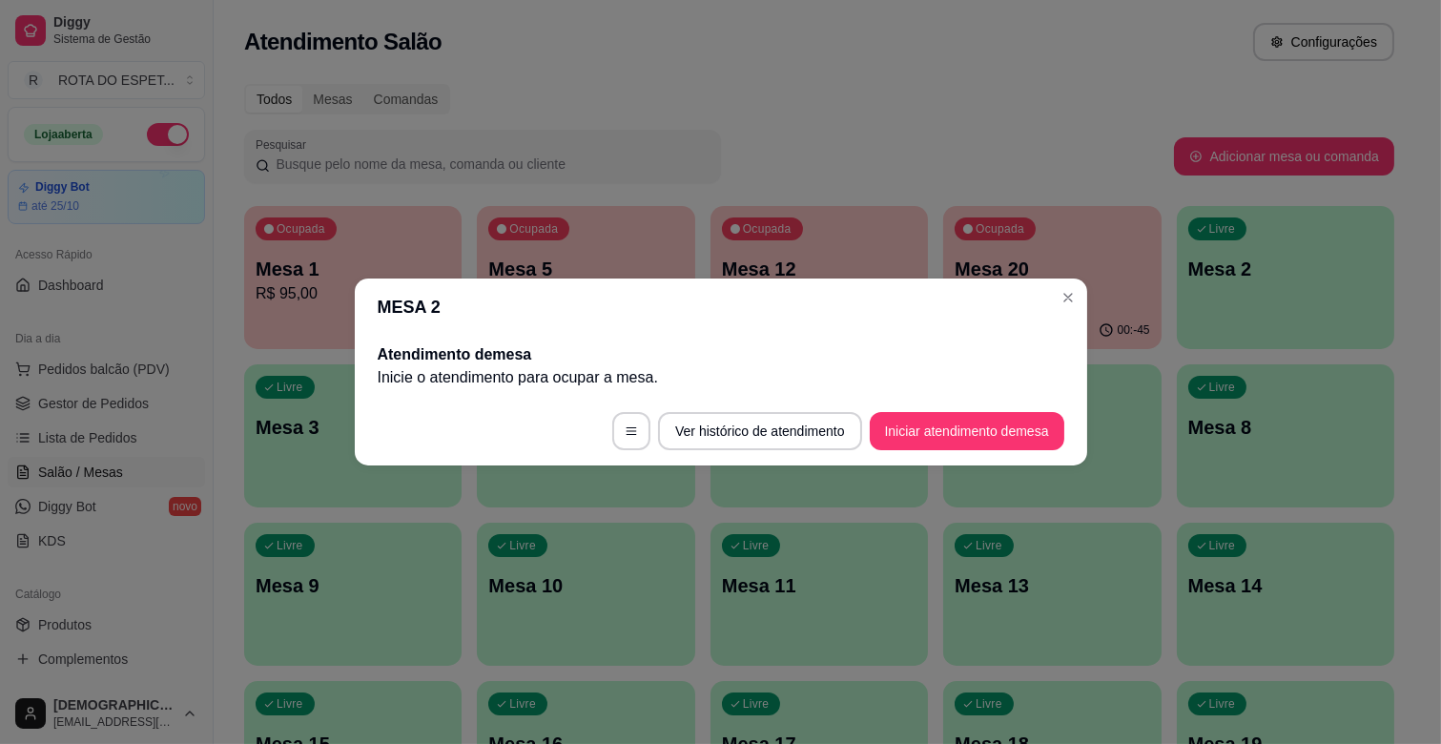
scroll to position [0, 0]
click at [1059, 311] on header "MESA 2" at bounding box center [721, 306] width 732 height 57
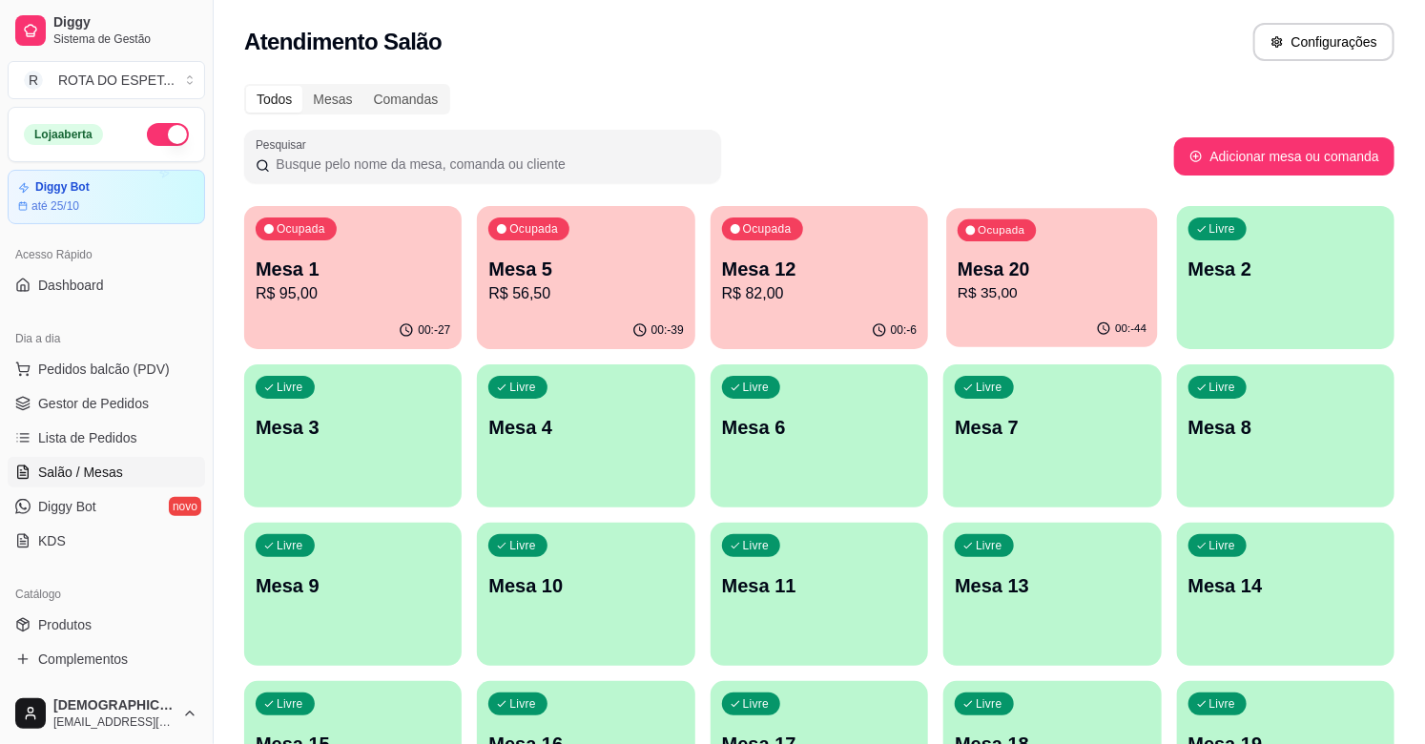
click at [1059, 309] on div "Ocupada Mesa 20 R$ 35,00" at bounding box center [1053, 259] width 212 height 103
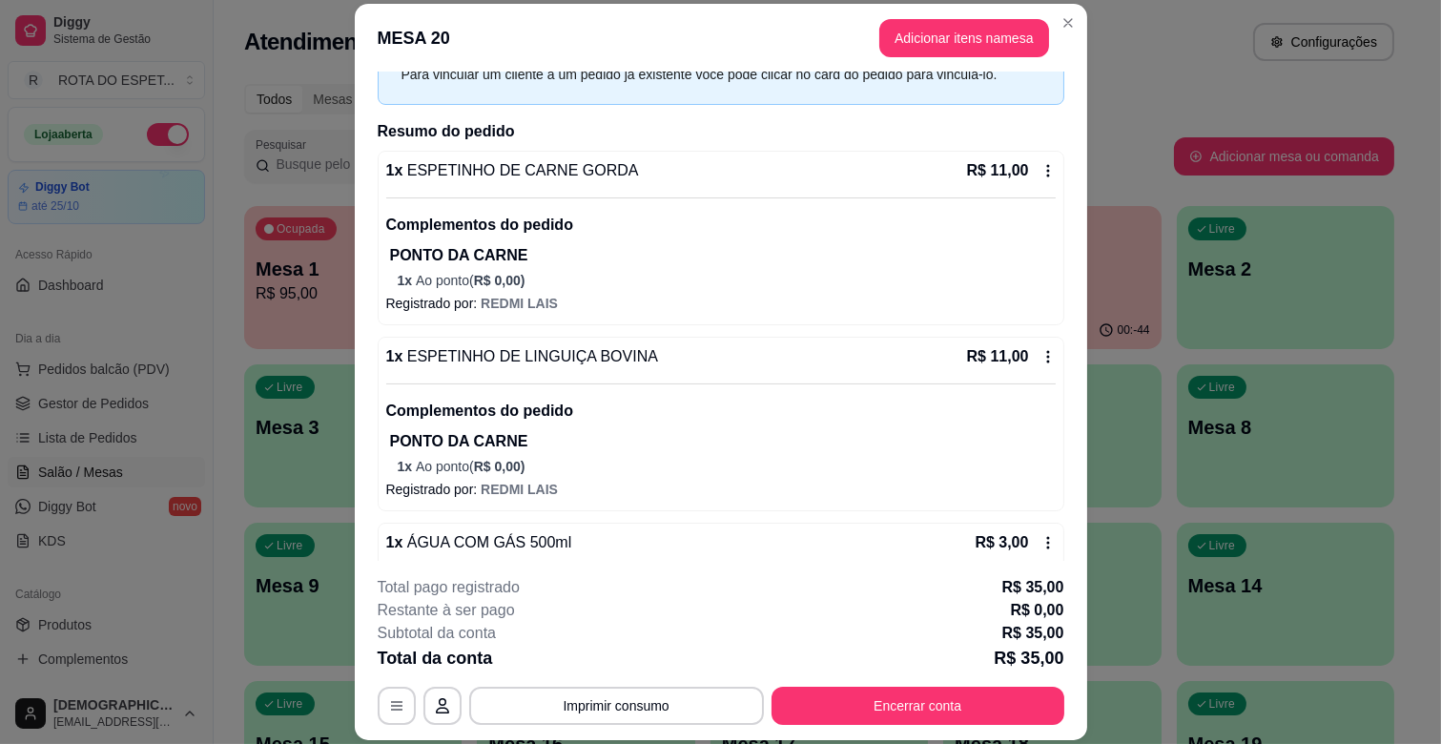
scroll to position [216, 0]
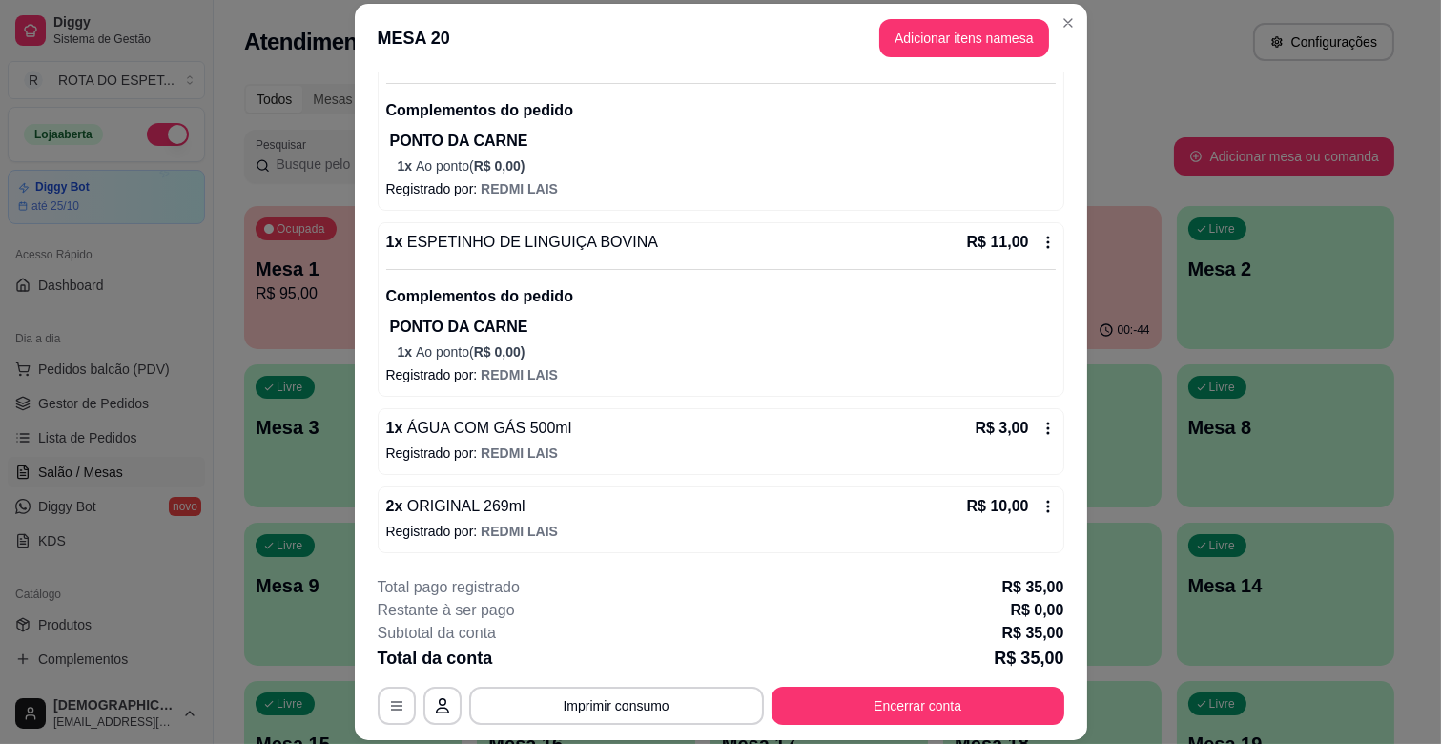
drag, startPoint x: 969, startPoint y: 677, endPoint x: 987, endPoint y: 731, distance: 56.4
click at [978, 708] on div "**********" at bounding box center [721, 650] width 687 height 149
click at [987, 731] on footer "**********" at bounding box center [721, 650] width 732 height 179
click at [983, 708] on button "Encerrar conta" at bounding box center [917, 706] width 284 height 37
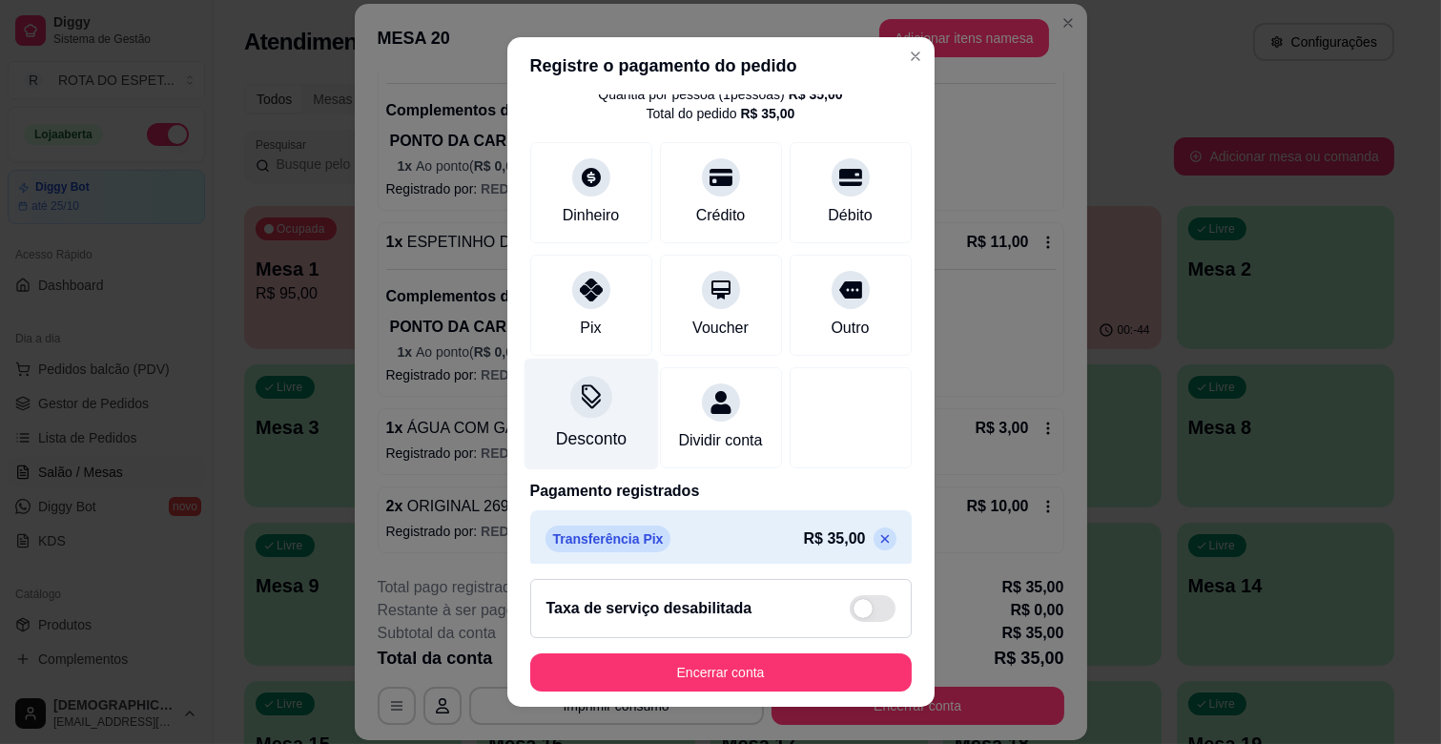
scroll to position [101, 0]
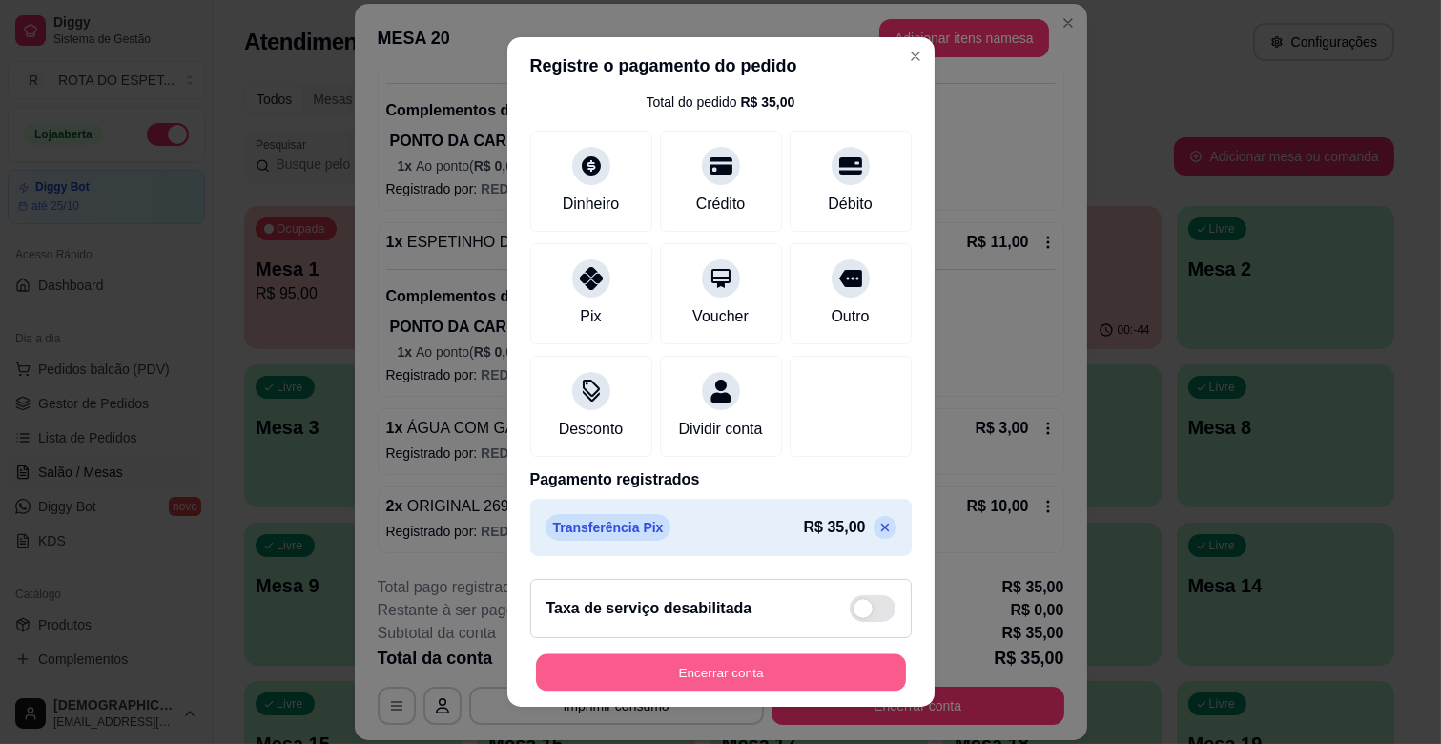
click at [760, 675] on button "Encerrar conta" at bounding box center [721, 672] width 370 height 37
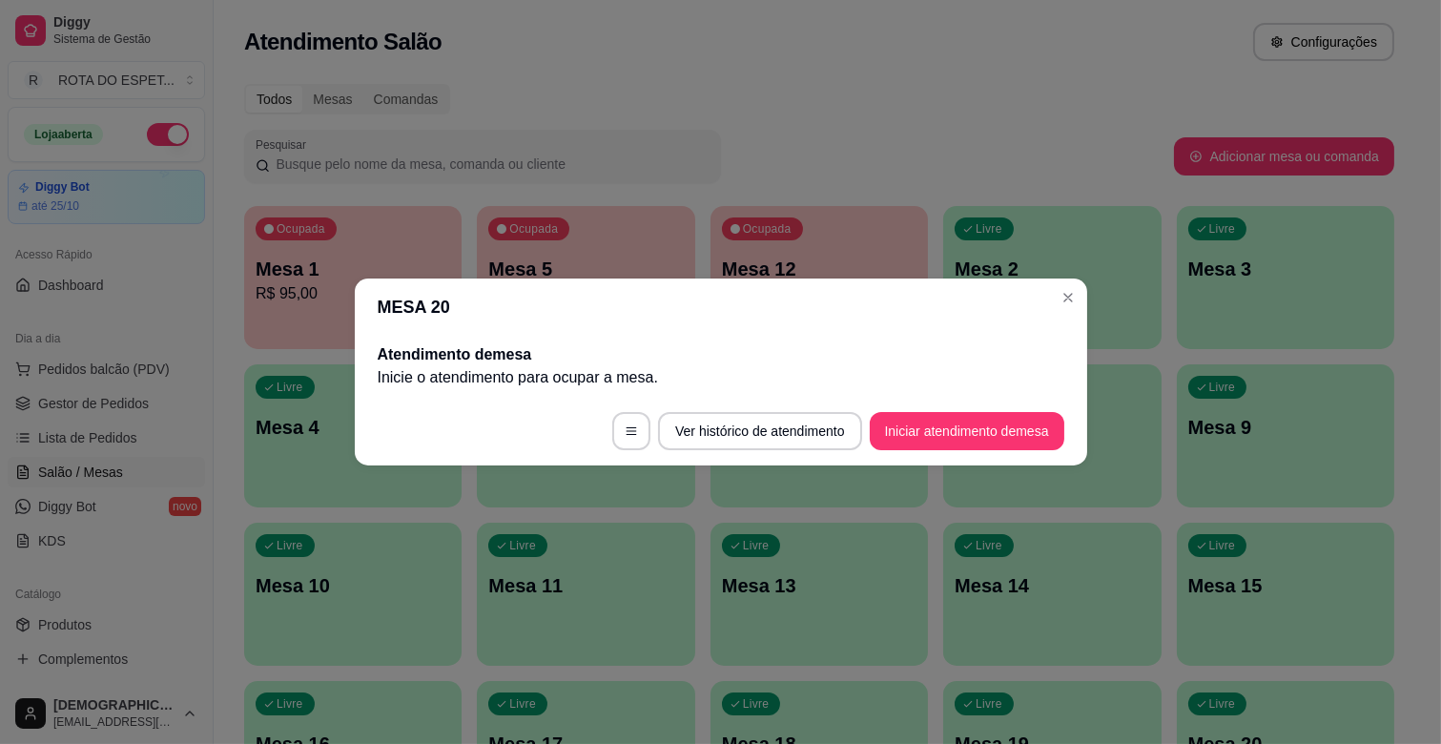
scroll to position [0, 0]
click at [1073, 301] on div "Livre Mesa 2" at bounding box center [1051, 266] width 217 height 120
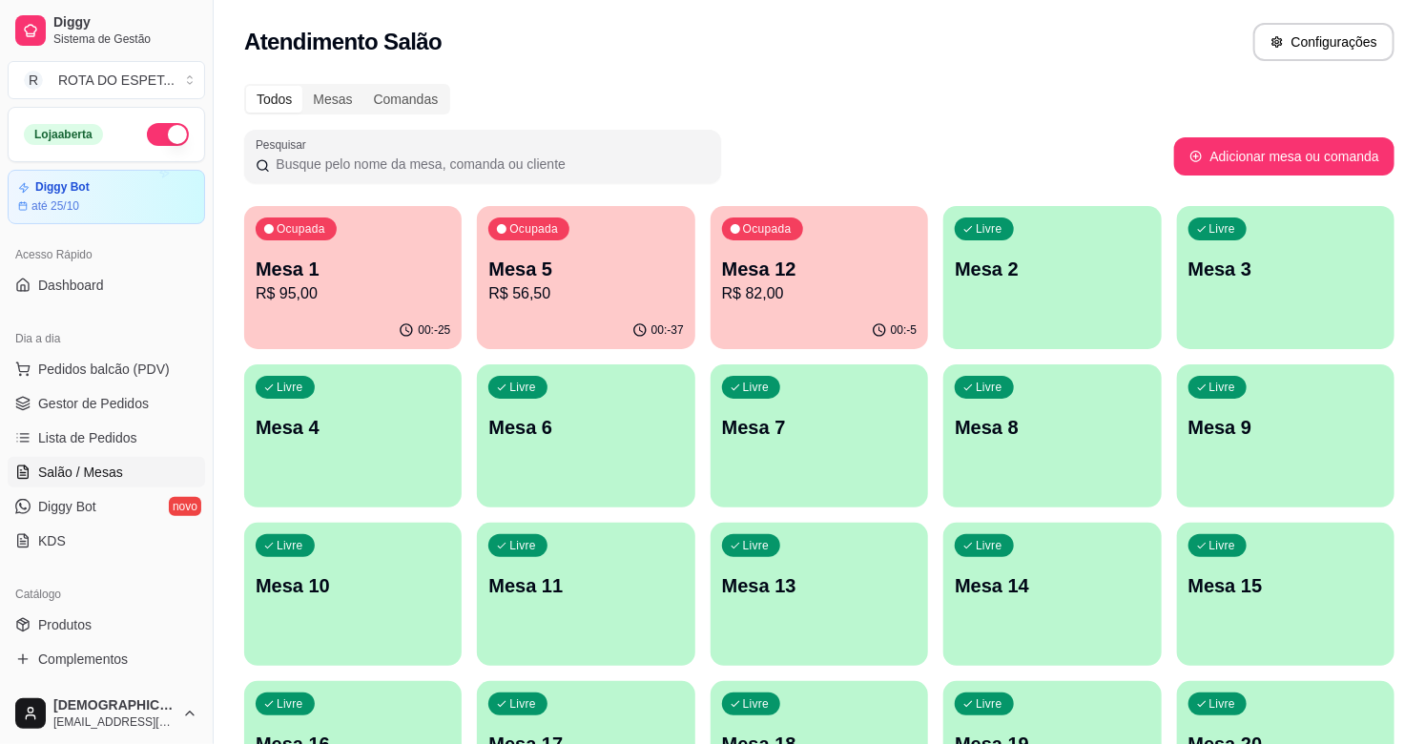
click at [726, 239] on div "Ocupada Mesa 12 R$ 82,00" at bounding box center [819, 259] width 217 height 106
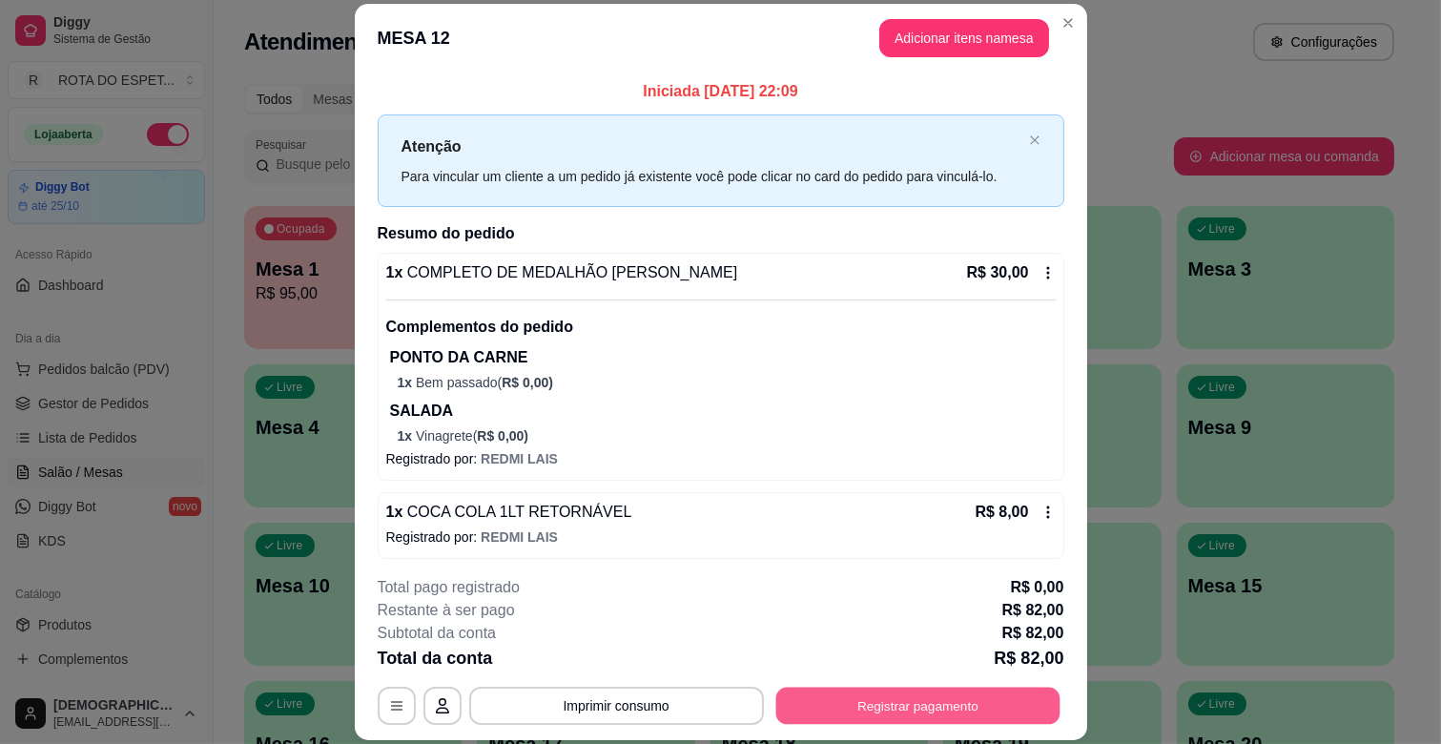
click at [855, 704] on button "Registrar pagamento" at bounding box center [917, 706] width 284 height 37
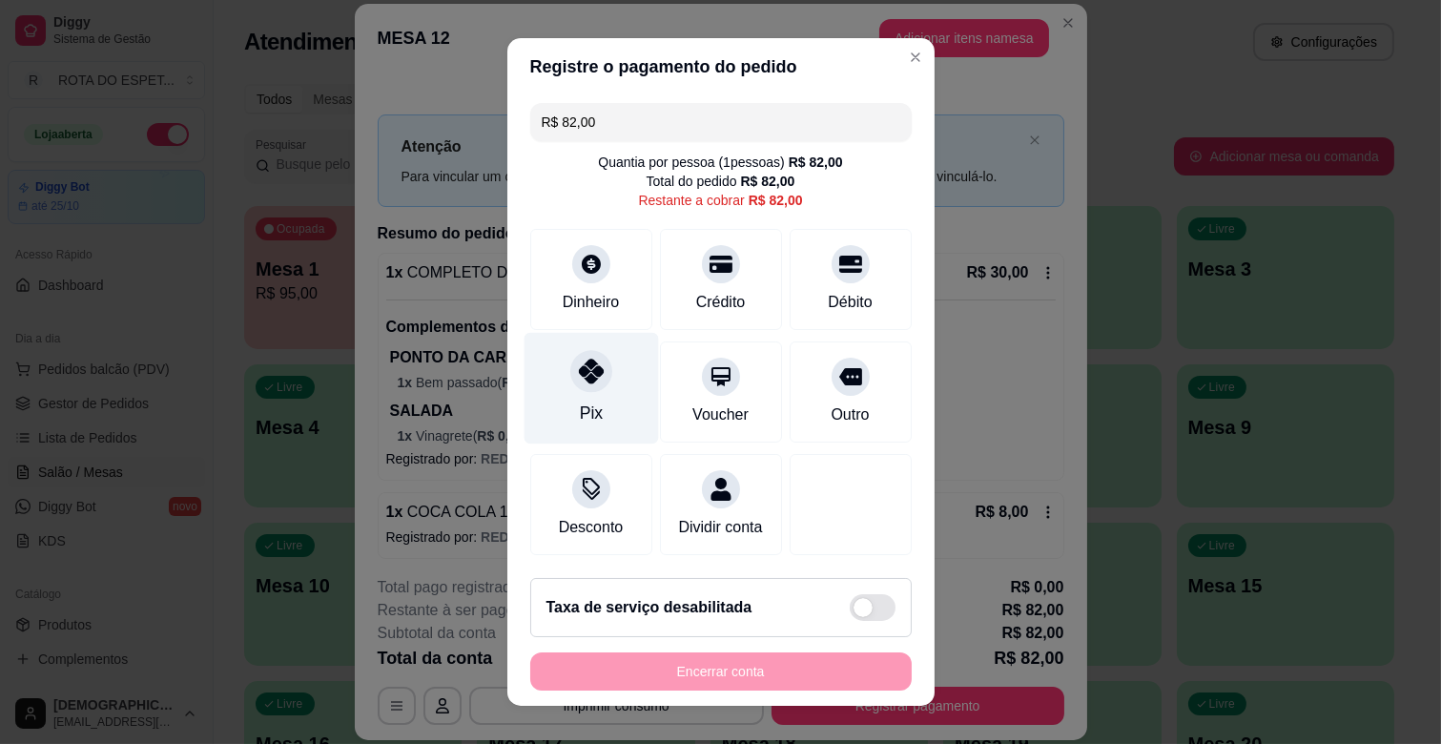
click at [598, 386] on div "Pix" at bounding box center [591, 389] width 134 height 112
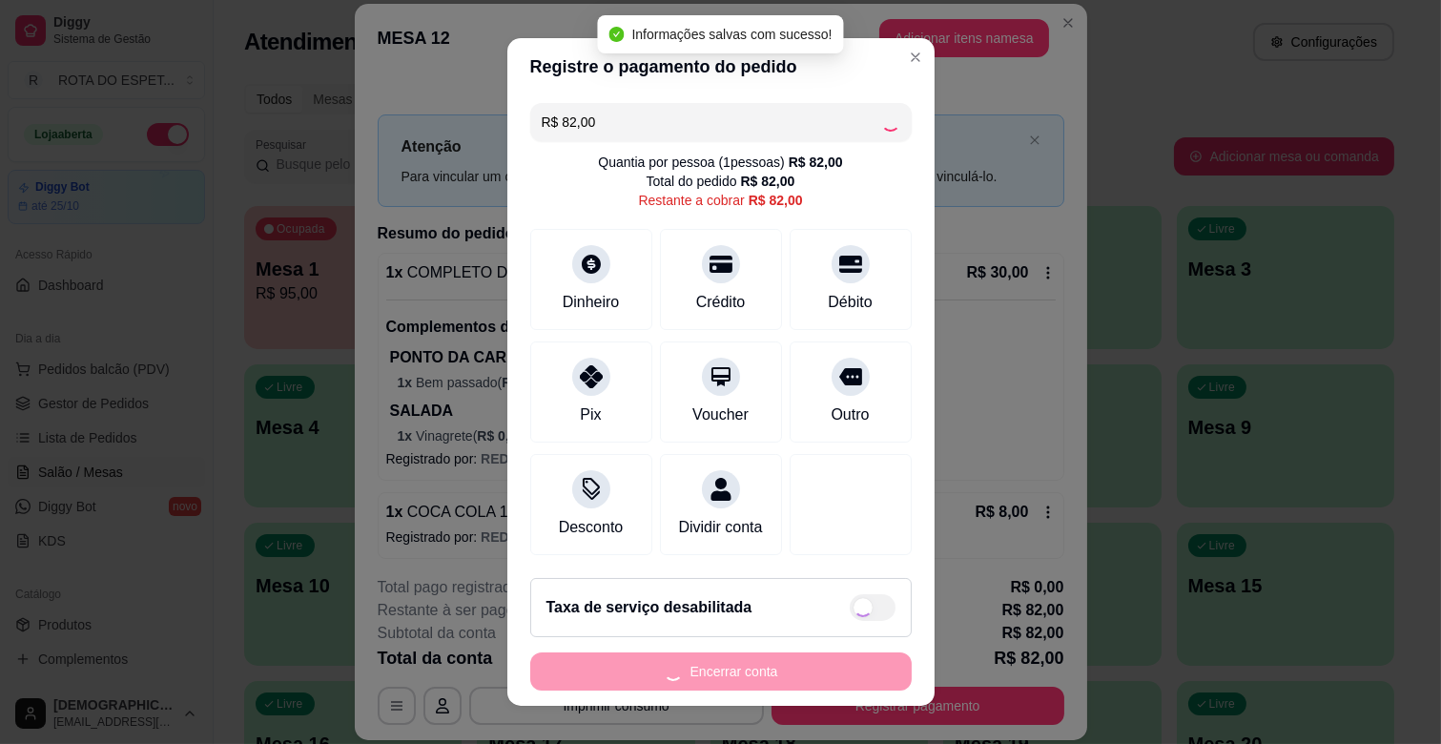
type input "R$ 0,00"
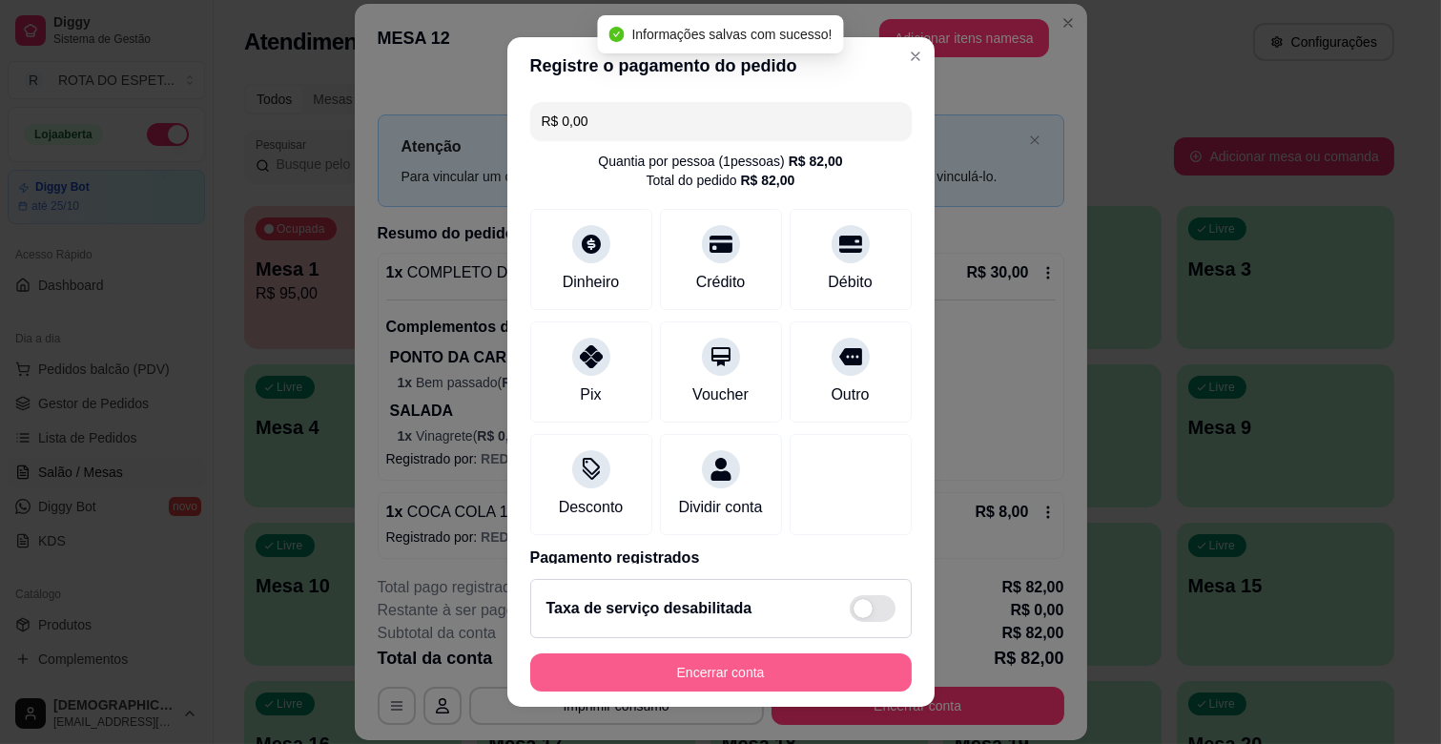
click at [770, 662] on button "Encerrar conta" at bounding box center [720, 672] width 381 height 38
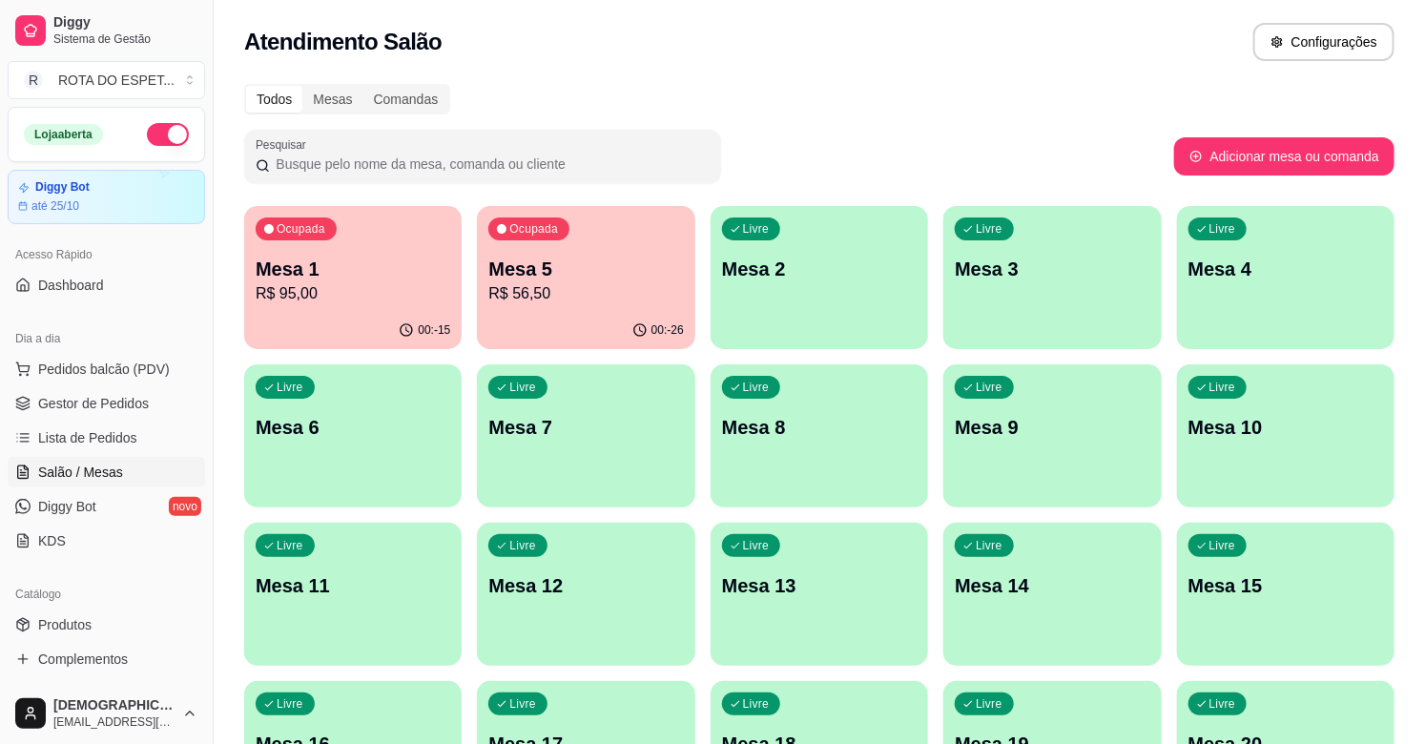
click at [622, 261] on p "Mesa 5" at bounding box center [585, 269] width 195 height 27
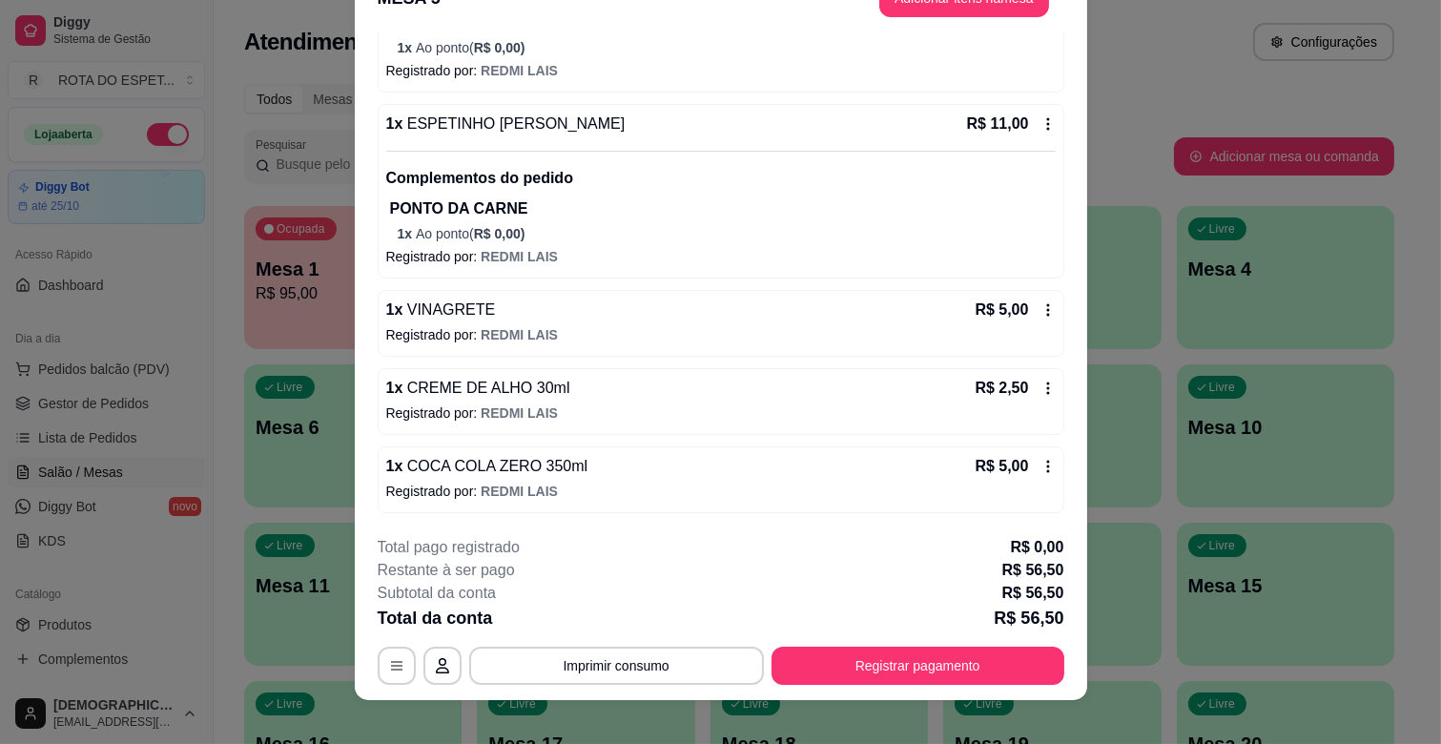
scroll to position [57, 0]
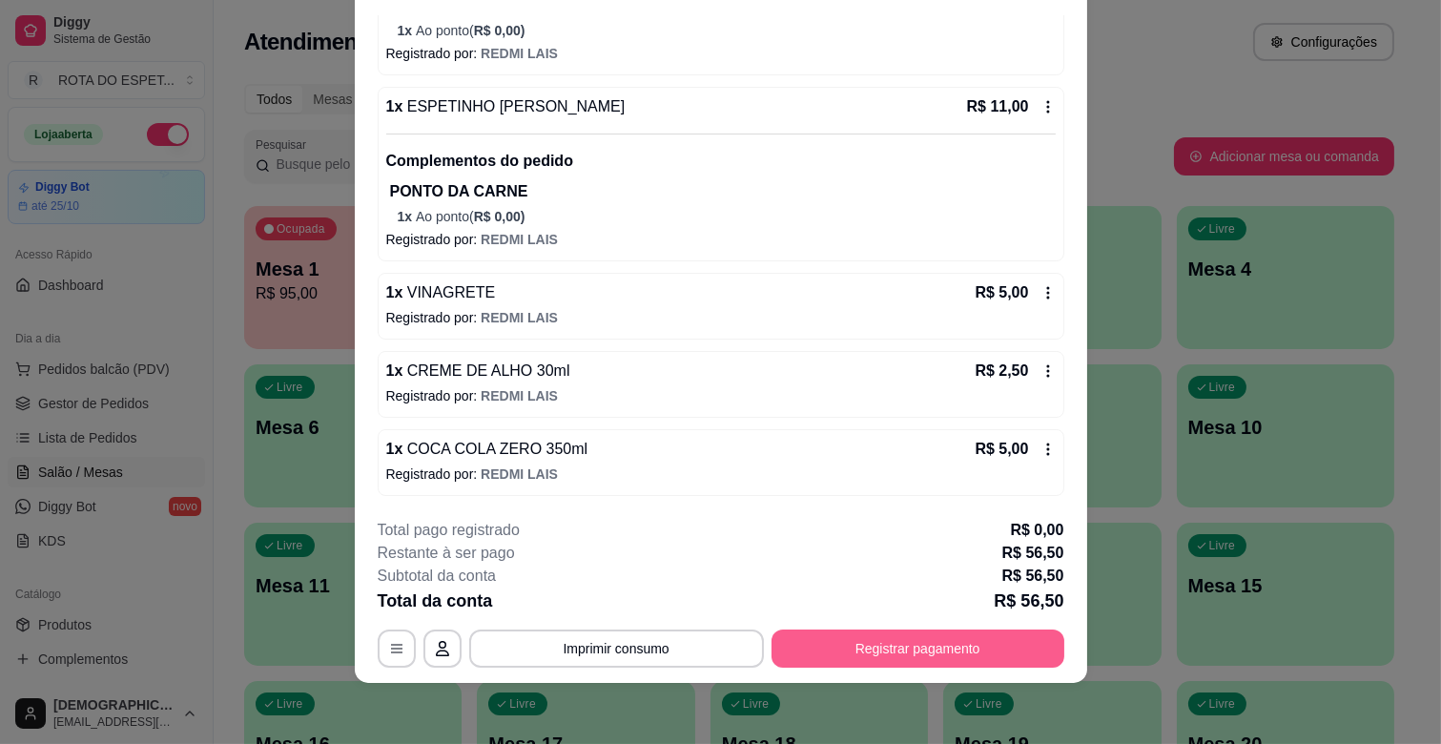
click at [989, 644] on button "Registrar pagamento" at bounding box center [918, 648] width 293 height 38
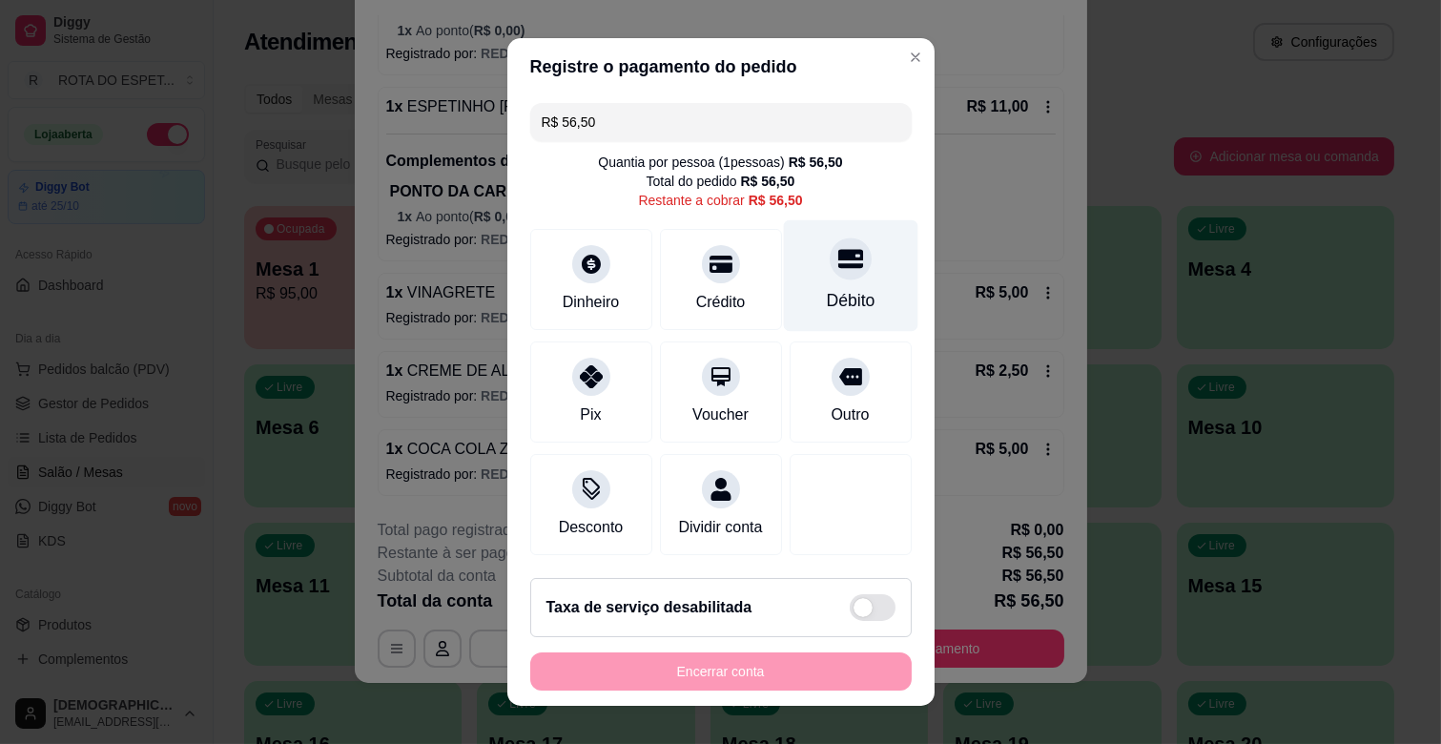
click at [845, 252] on div "Débito" at bounding box center [850, 276] width 134 height 112
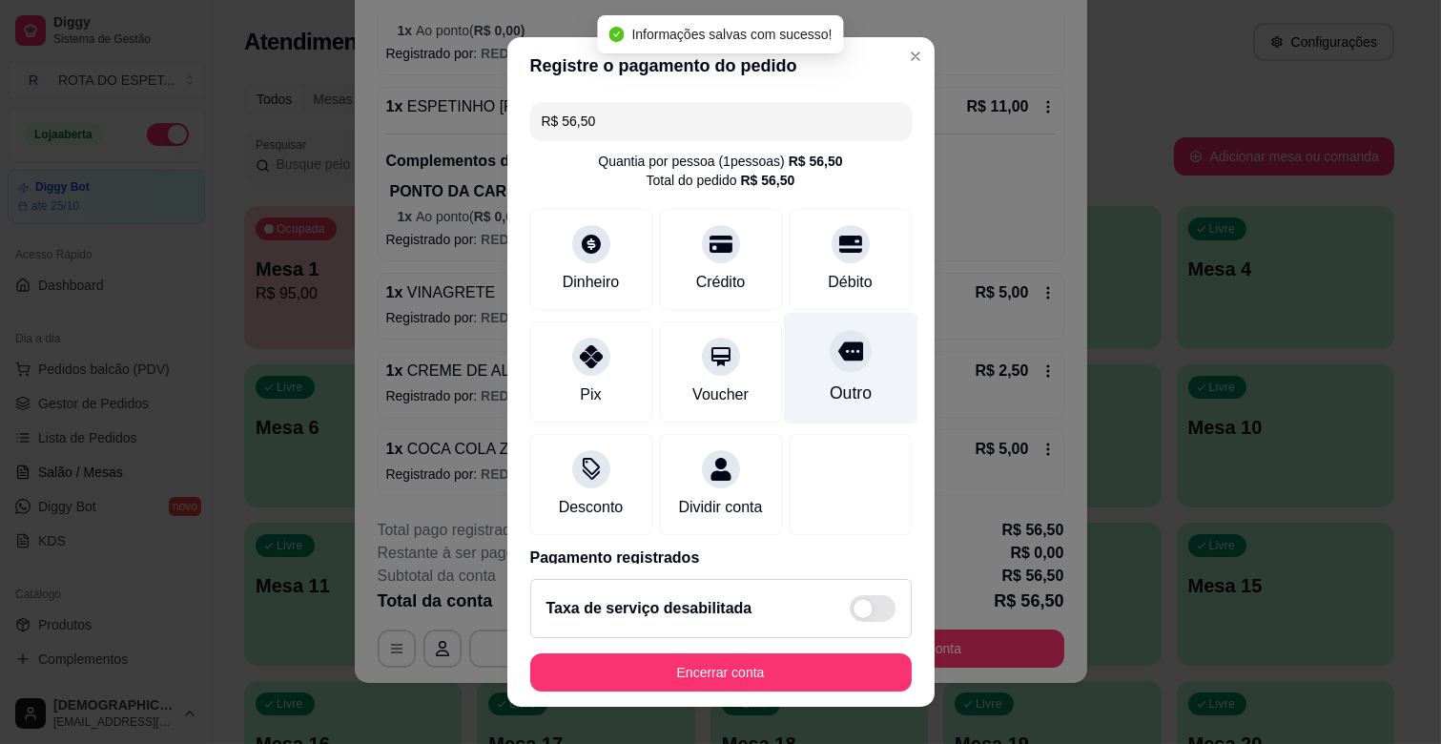
type input "R$ 0,00"
click at [816, 651] on footer "Taxa de serviço desabilitada Encerrar conta" at bounding box center [720, 635] width 427 height 143
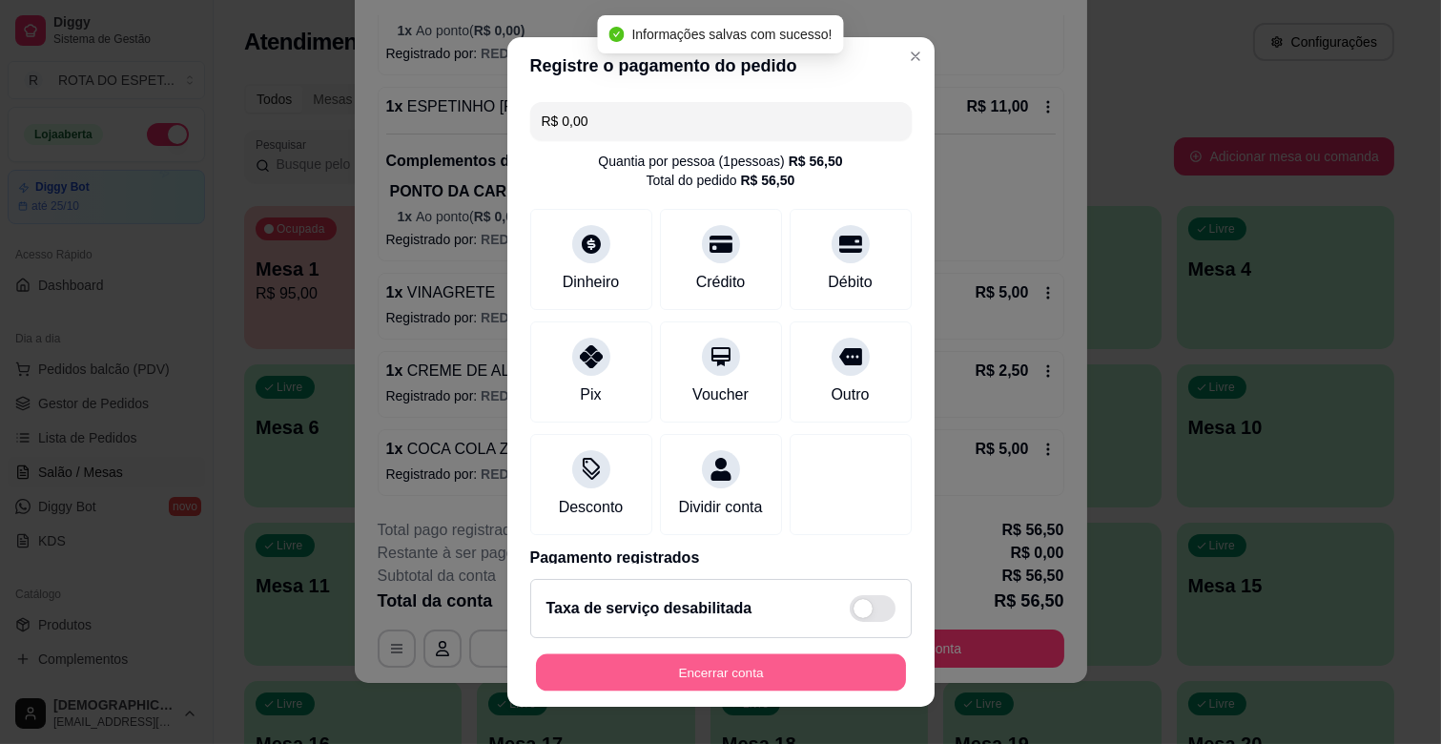
click at [816, 670] on button "Encerrar conta" at bounding box center [721, 672] width 370 height 37
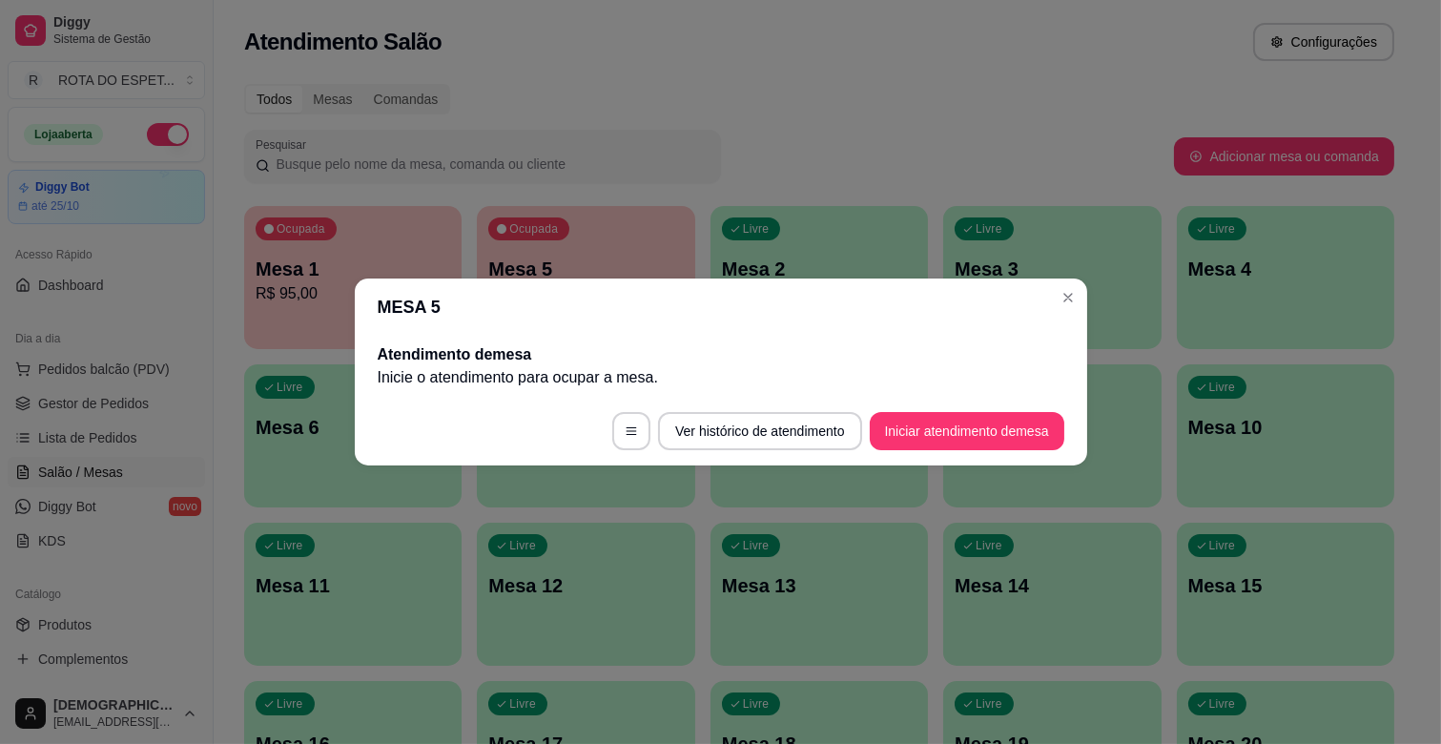
scroll to position [0, 0]
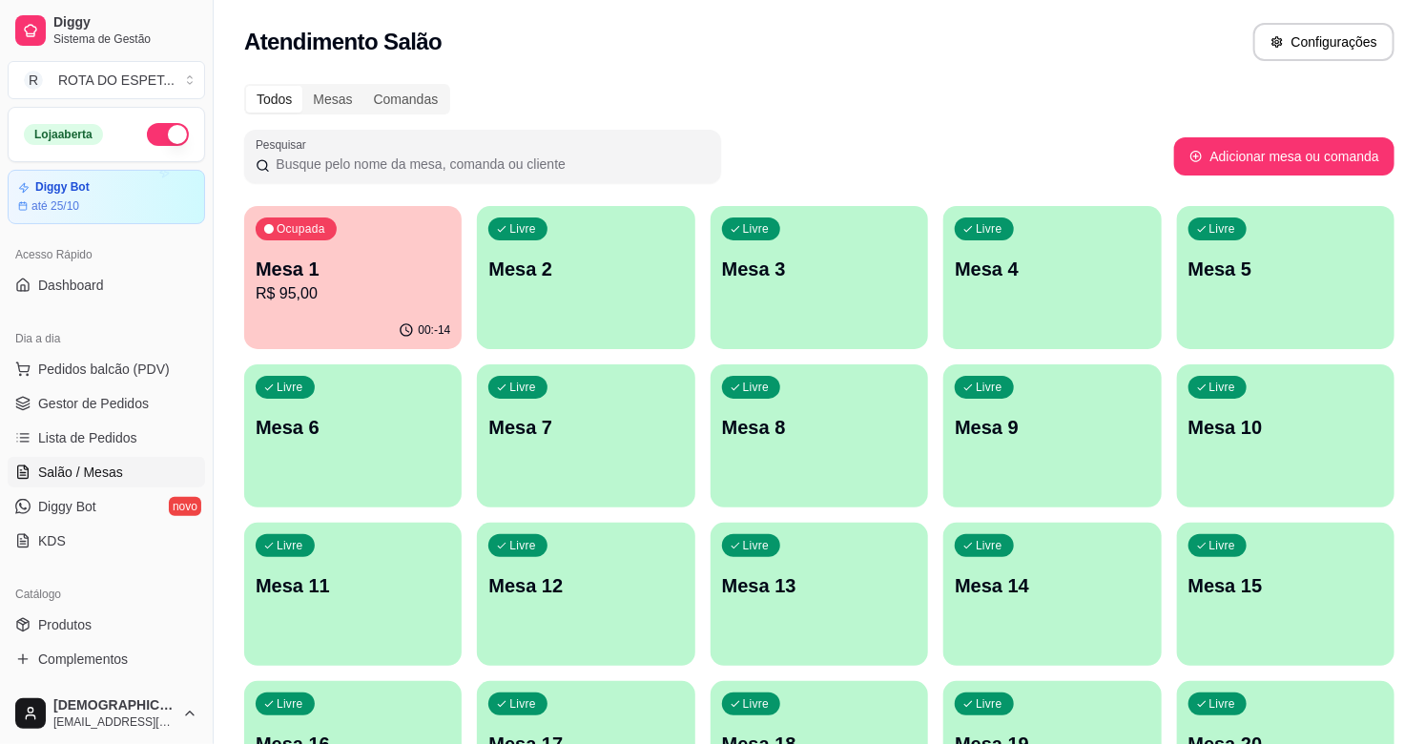
click at [367, 272] on p "Mesa 1" at bounding box center [353, 269] width 195 height 27
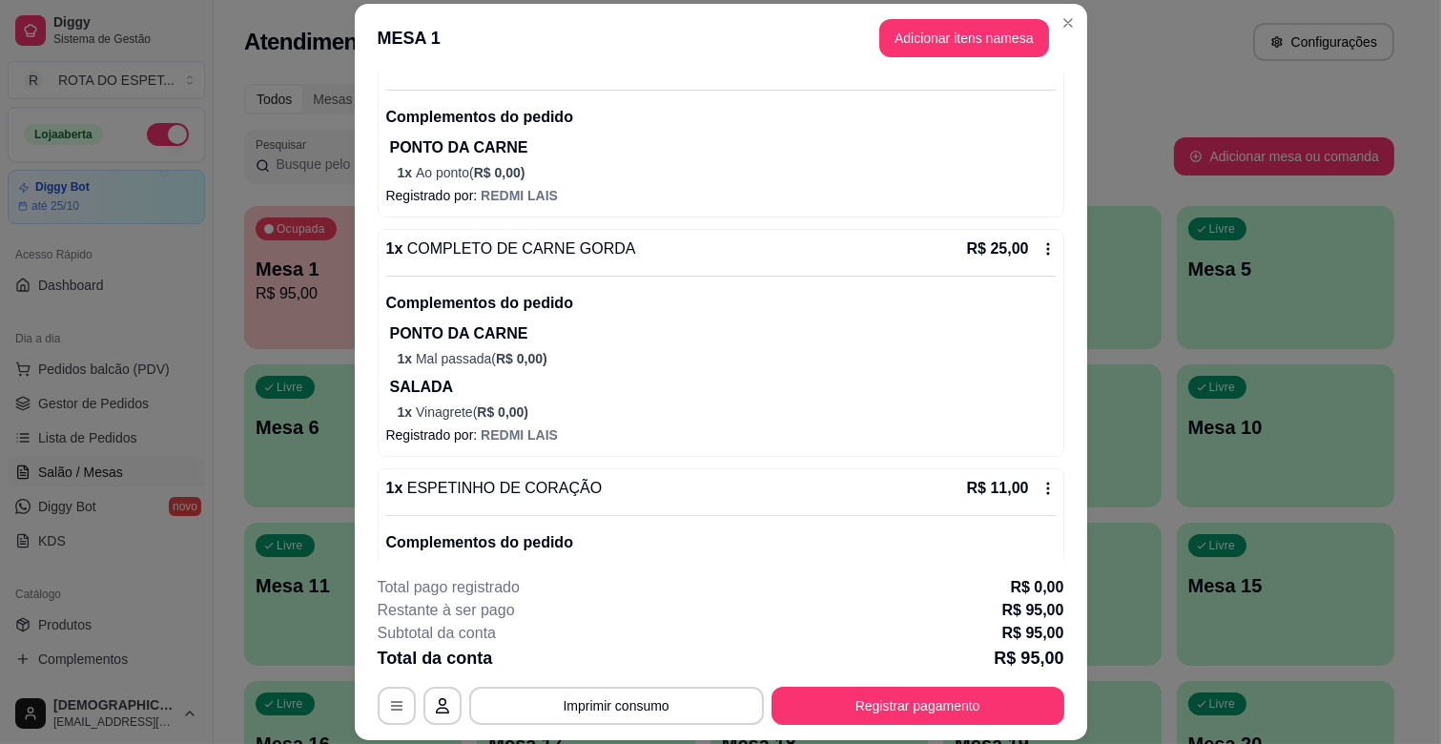
scroll to position [882, 0]
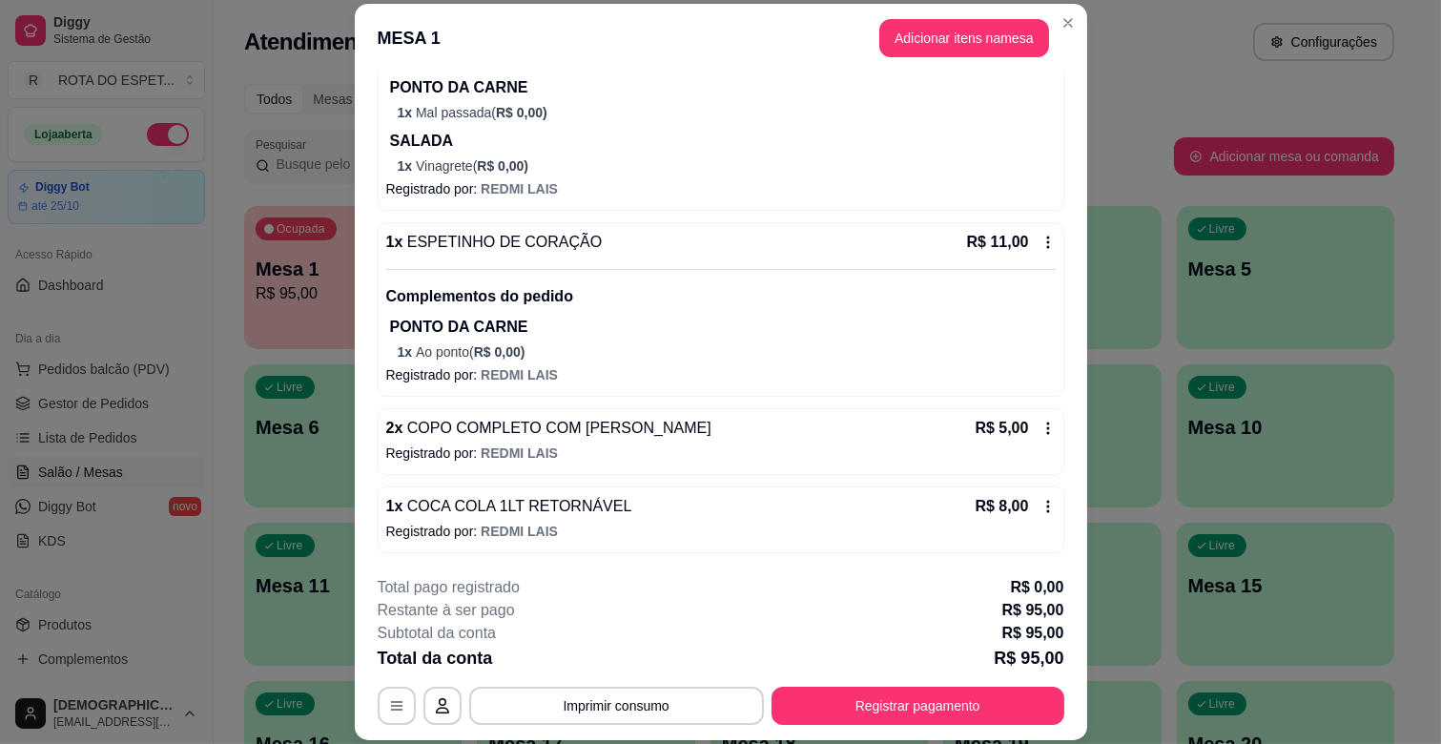
click at [946, 690] on button "Registrar pagamento" at bounding box center [918, 706] width 293 height 38
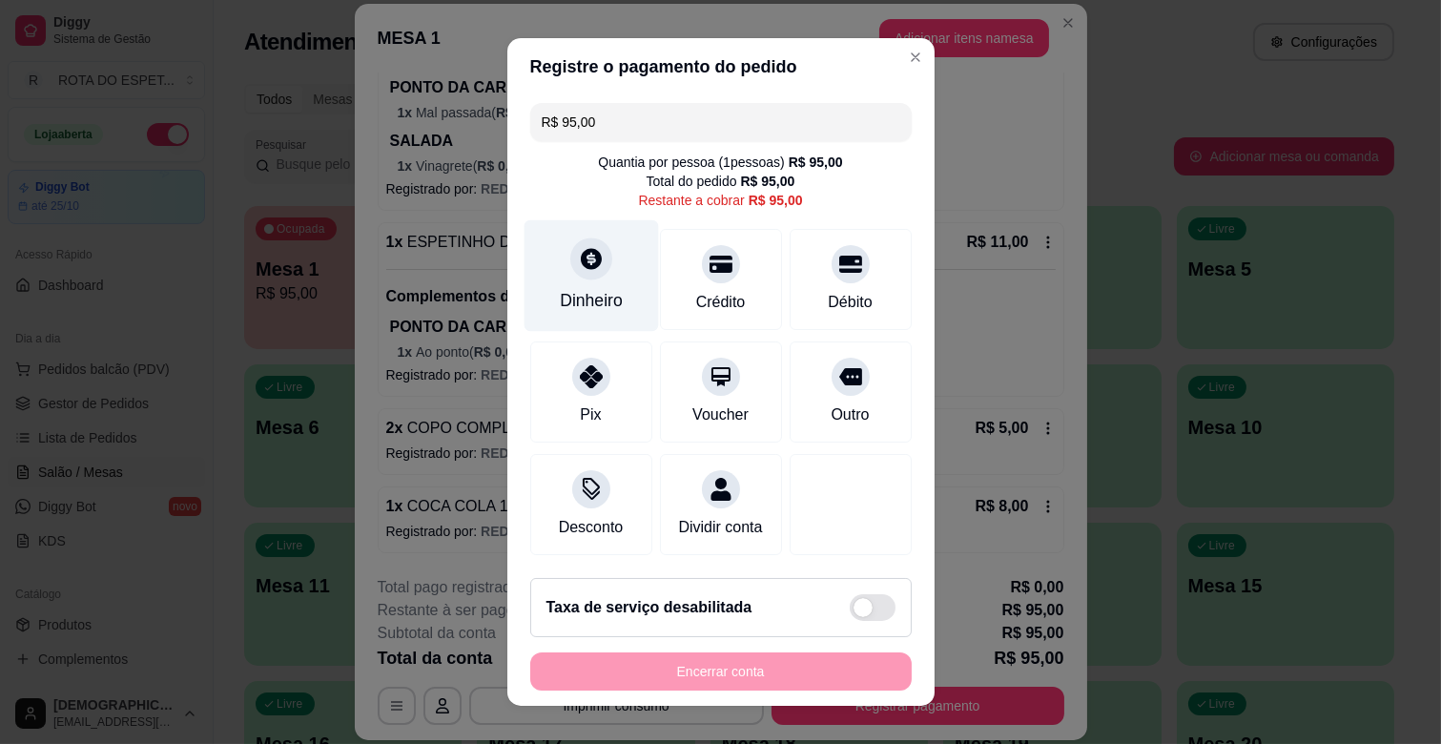
click at [596, 267] on div at bounding box center [591, 258] width 42 height 42
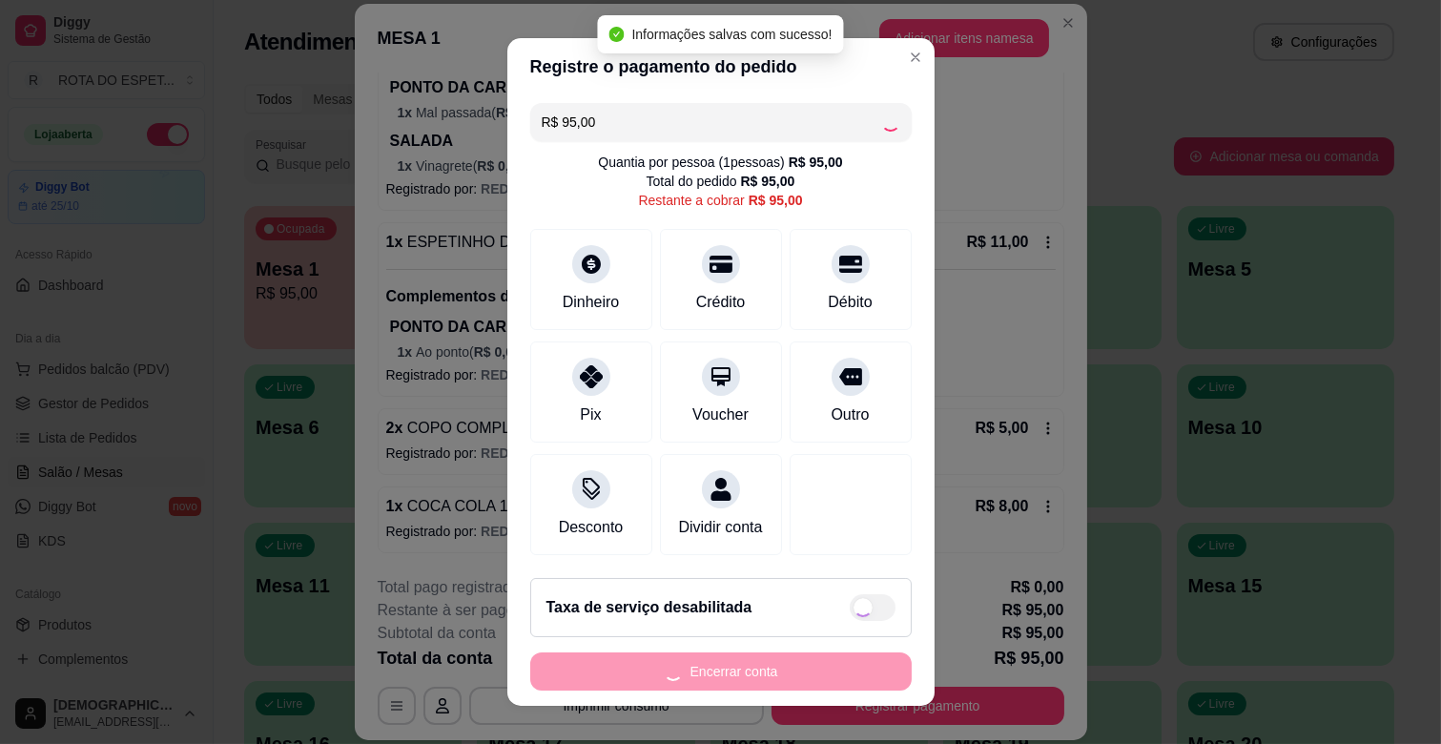
type input "R$ 0,00"
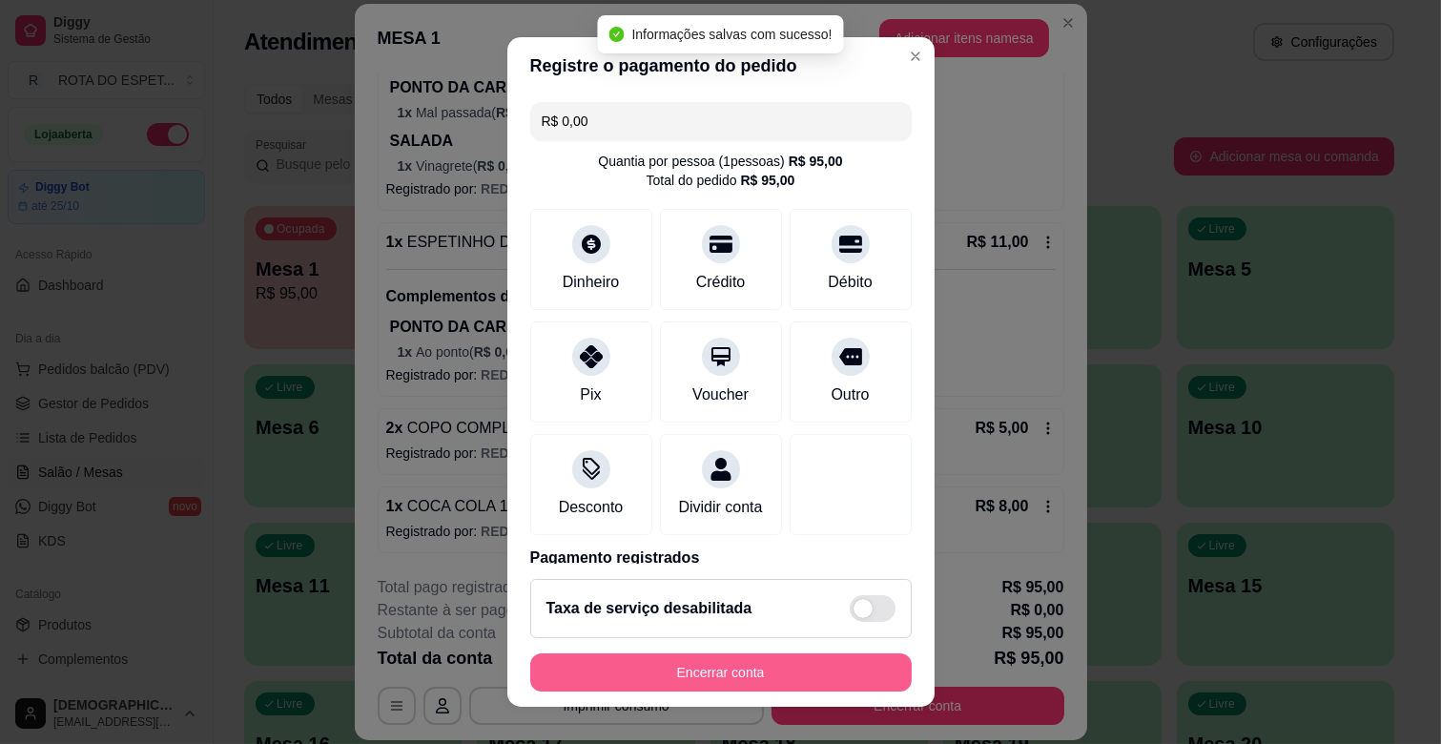
click at [826, 666] on button "Encerrar conta" at bounding box center [720, 672] width 381 height 38
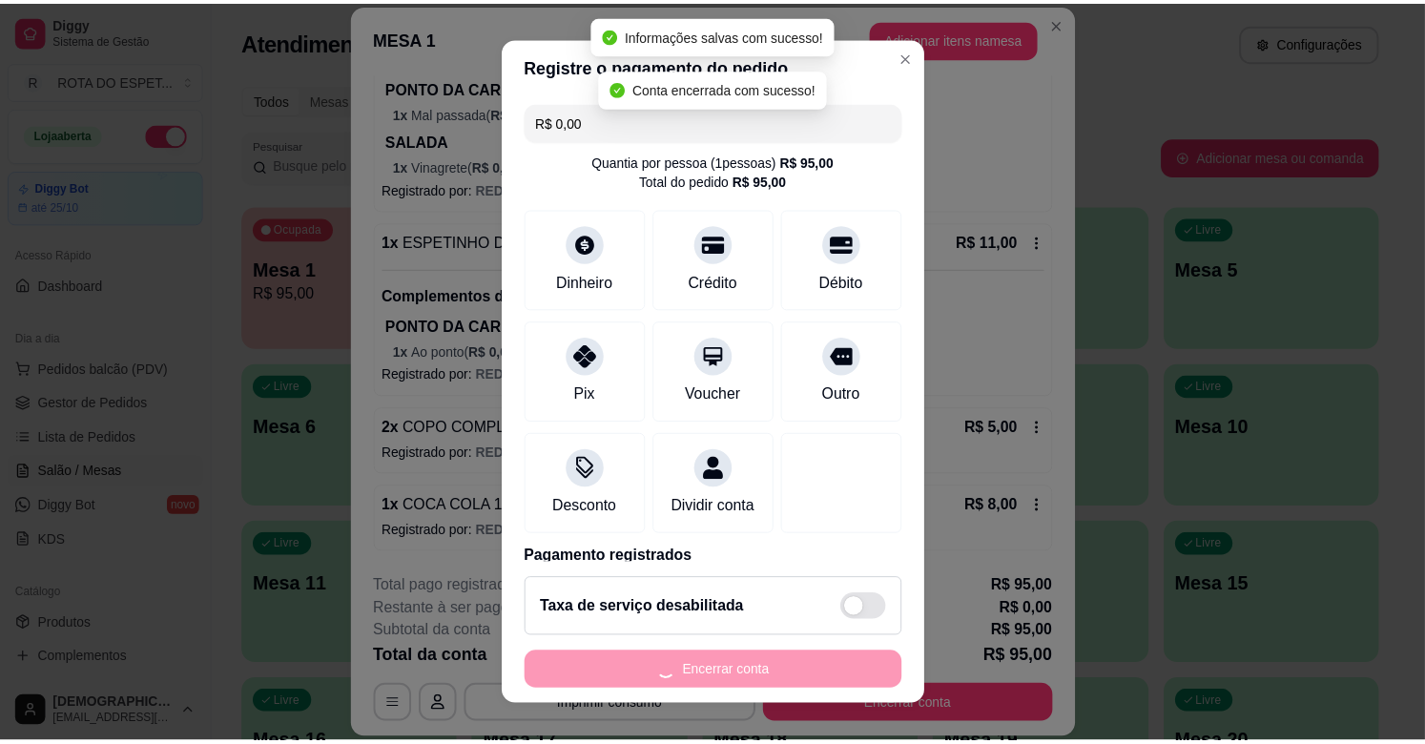
scroll to position [0, 0]
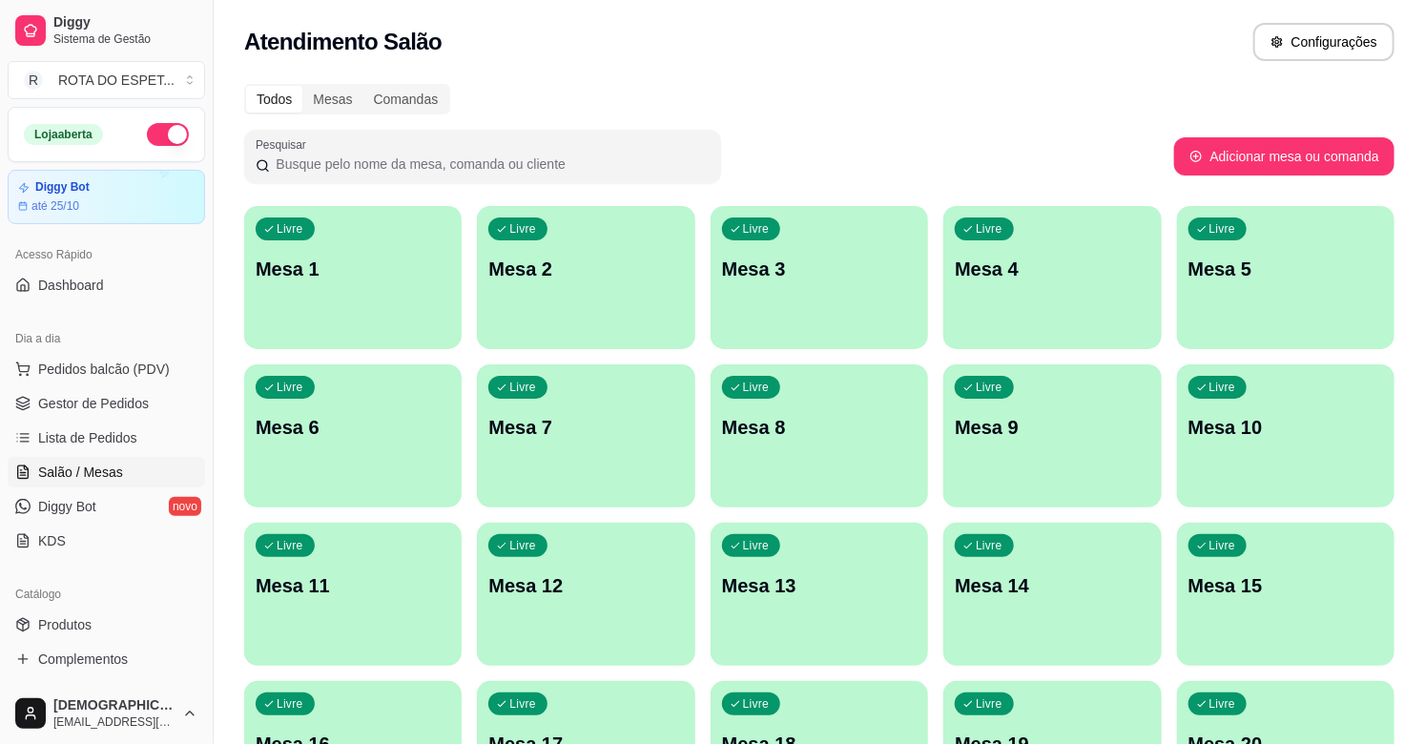
click at [1114, 41] on div "Atendimento Salão Configurações" at bounding box center [819, 42] width 1150 height 38
click at [112, 408] on span "Gestor de Pedidos" at bounding box center [93, 403] width 111 height 19
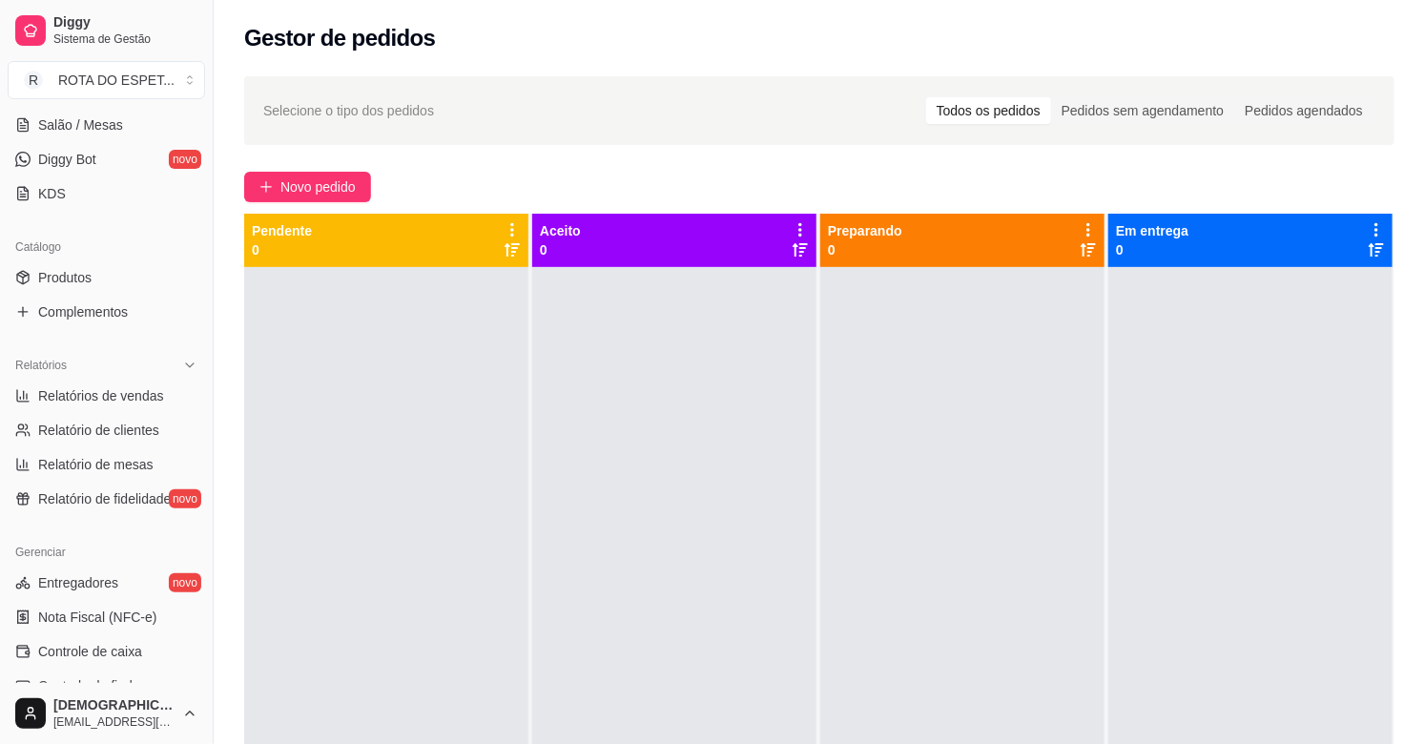
scroll to position [423, 0]
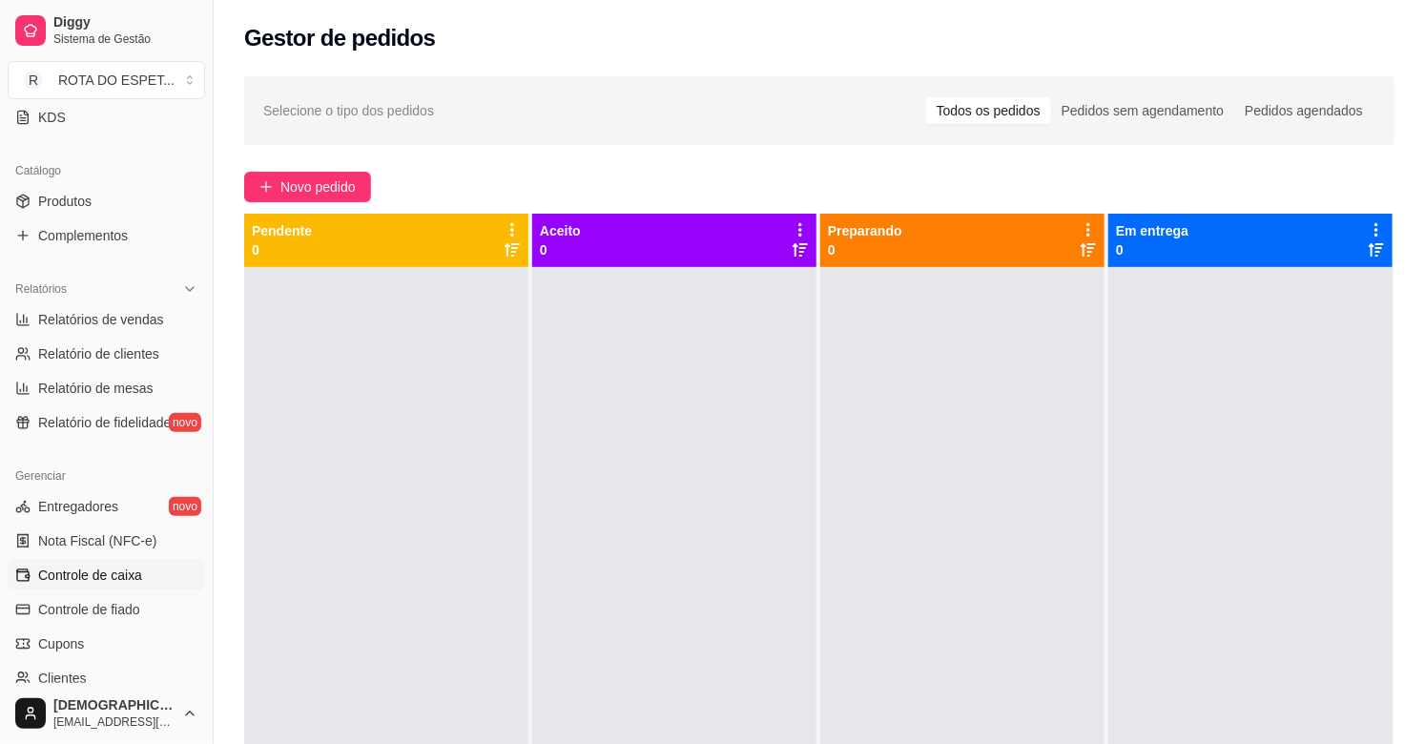
click at [130, 573] on span "Controle de caixa" at bounding box center [90, 575] width 104 height 19
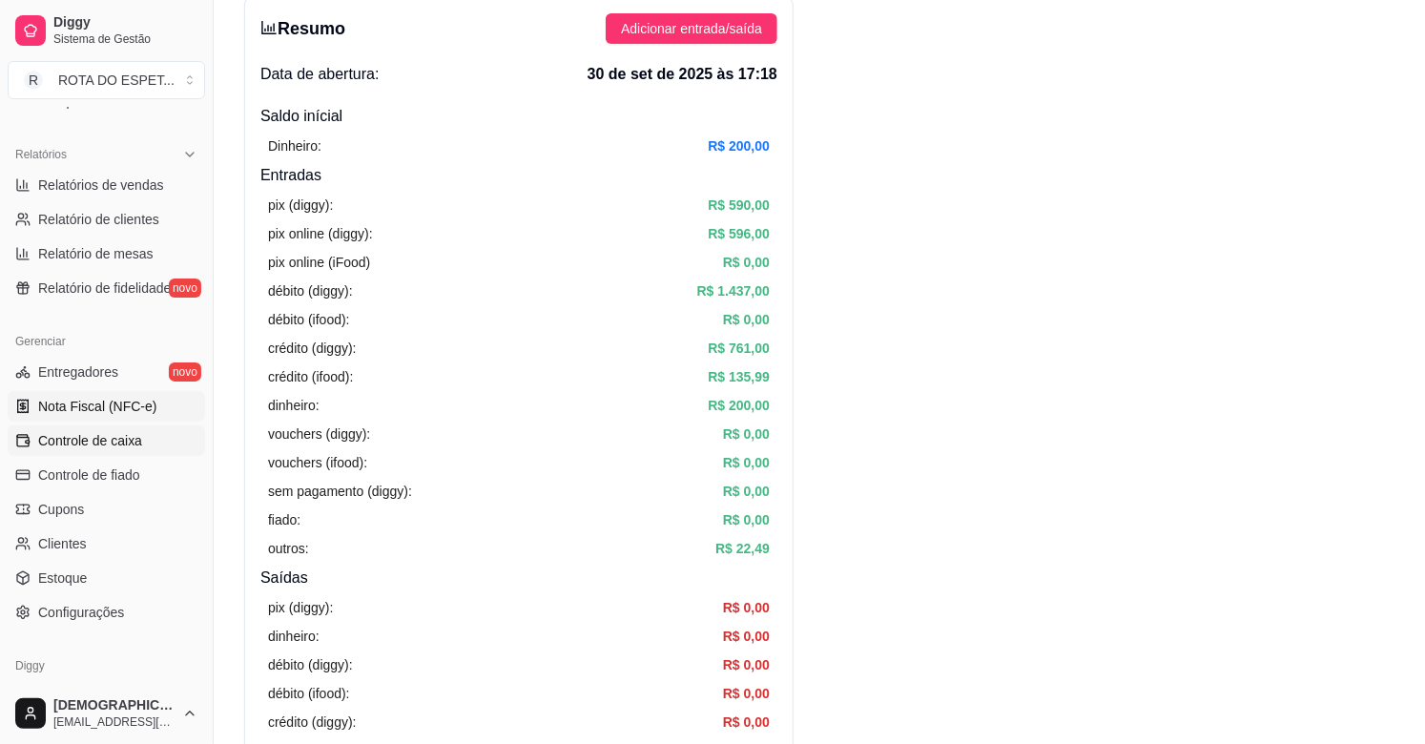
scroll to position [522, 0]
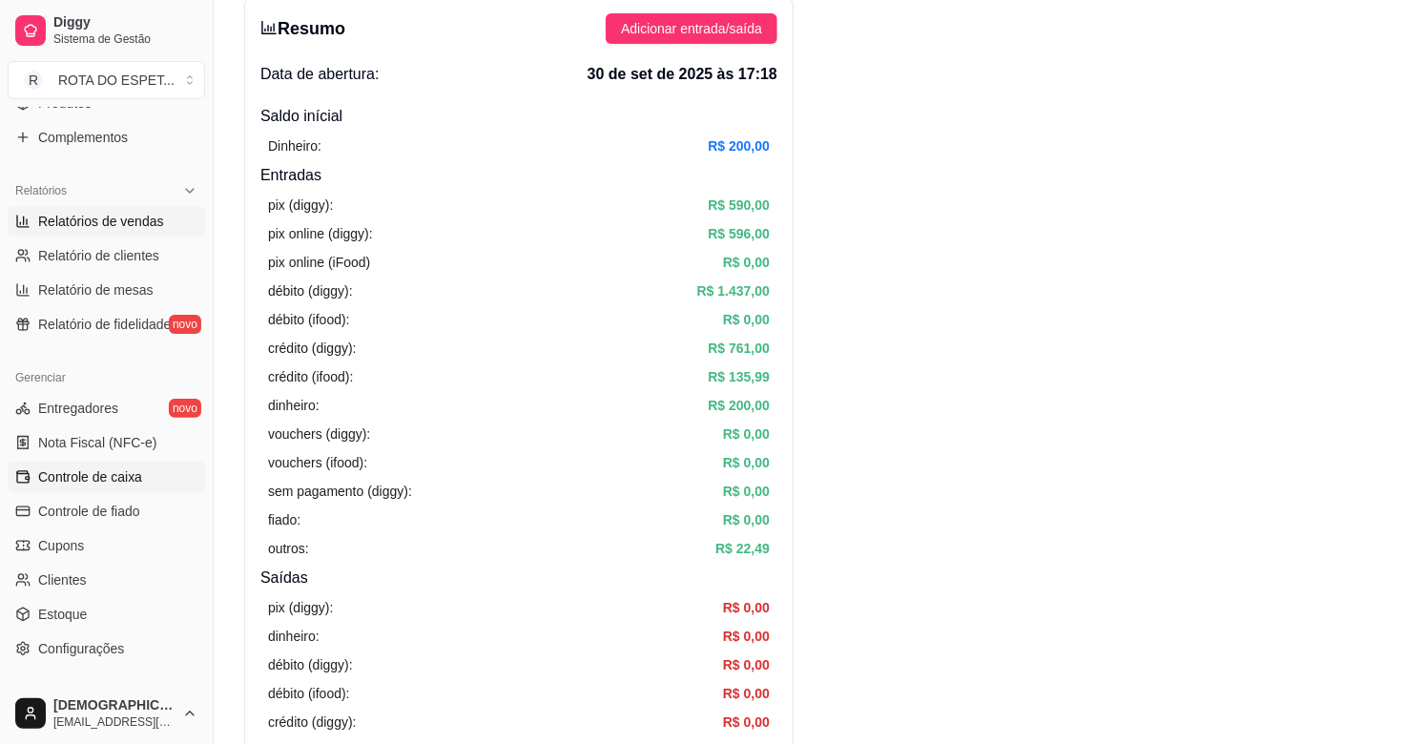
click at [98, 219] on span "Relatórios de vendas" at bounding box center [101, 221] width 126 height 19
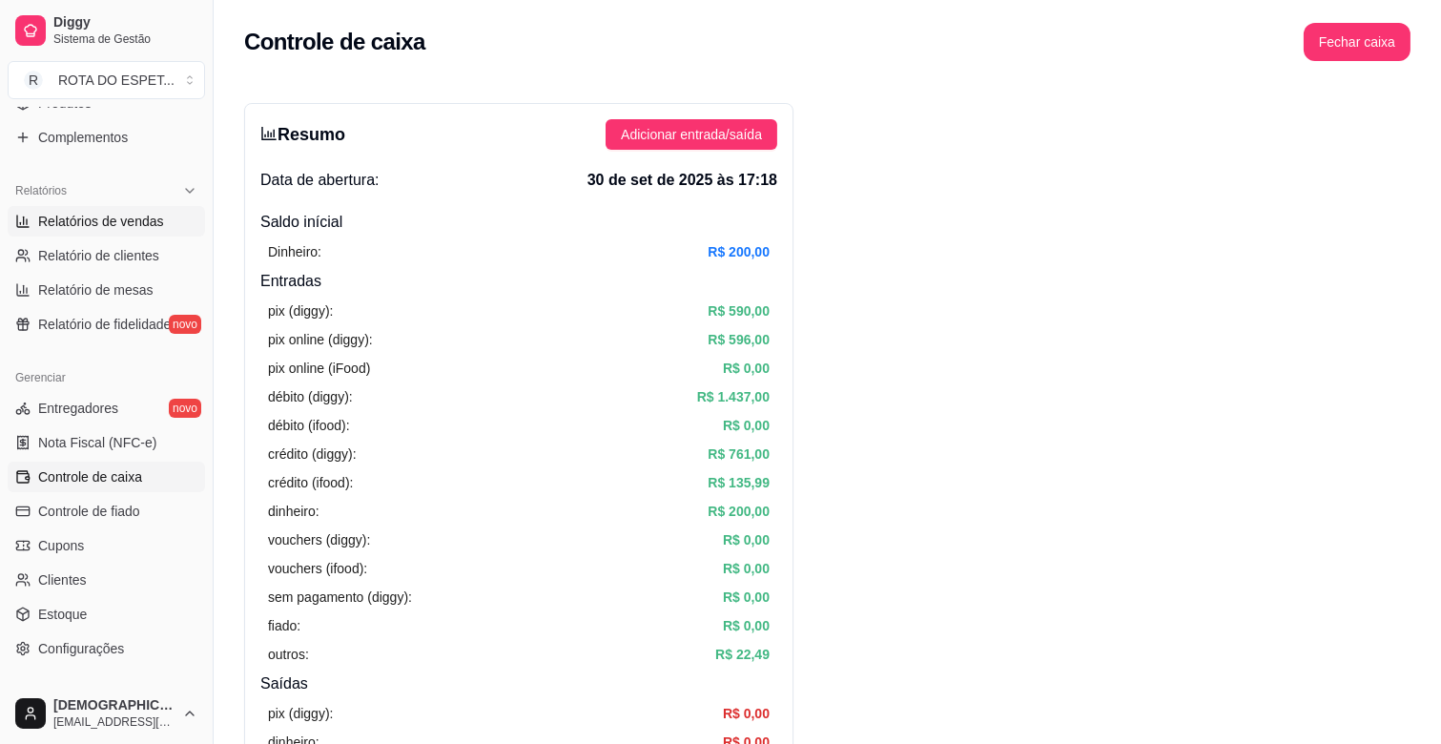
select select "ALL"
select select "0"
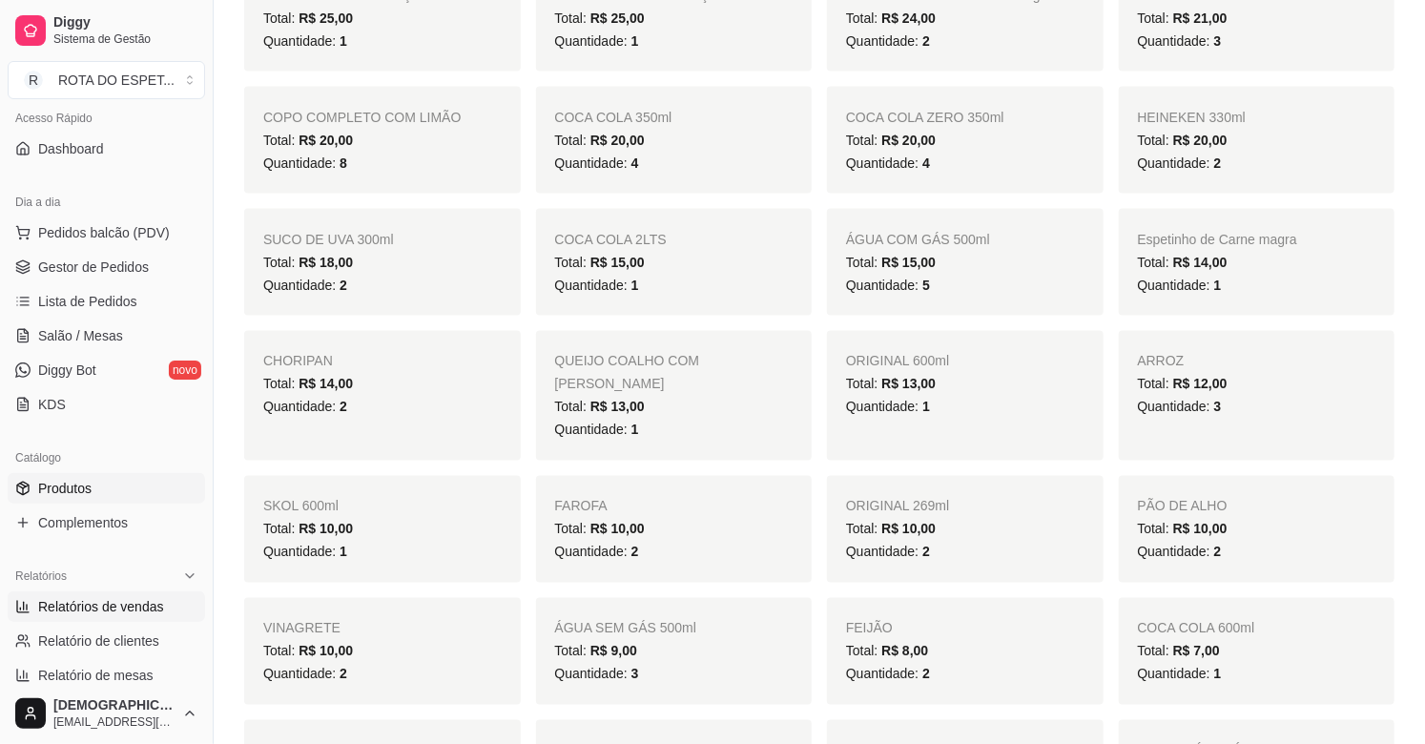
scroll to position [98, 0]
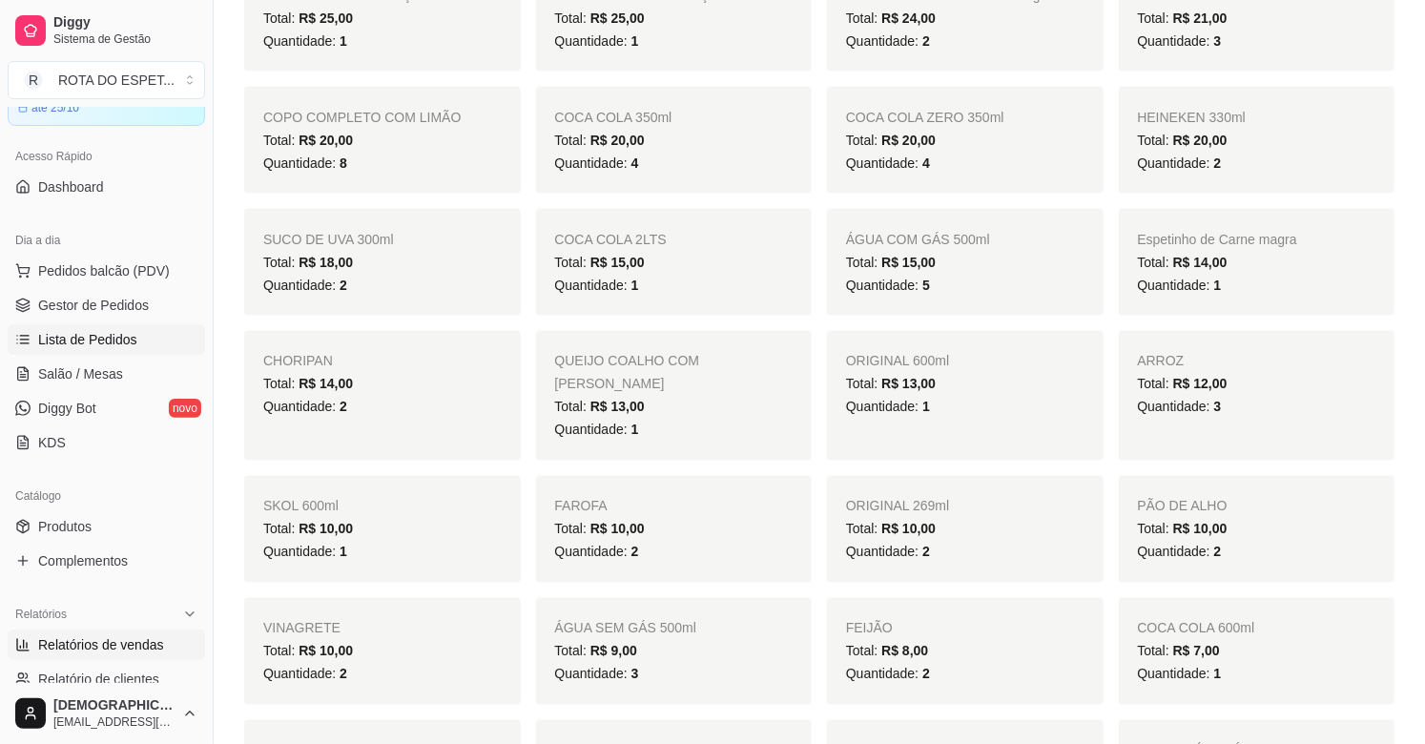
click at [121, 337] on span "Lista de Pedidos" at bounding box center [87, 339] width 99 height 19
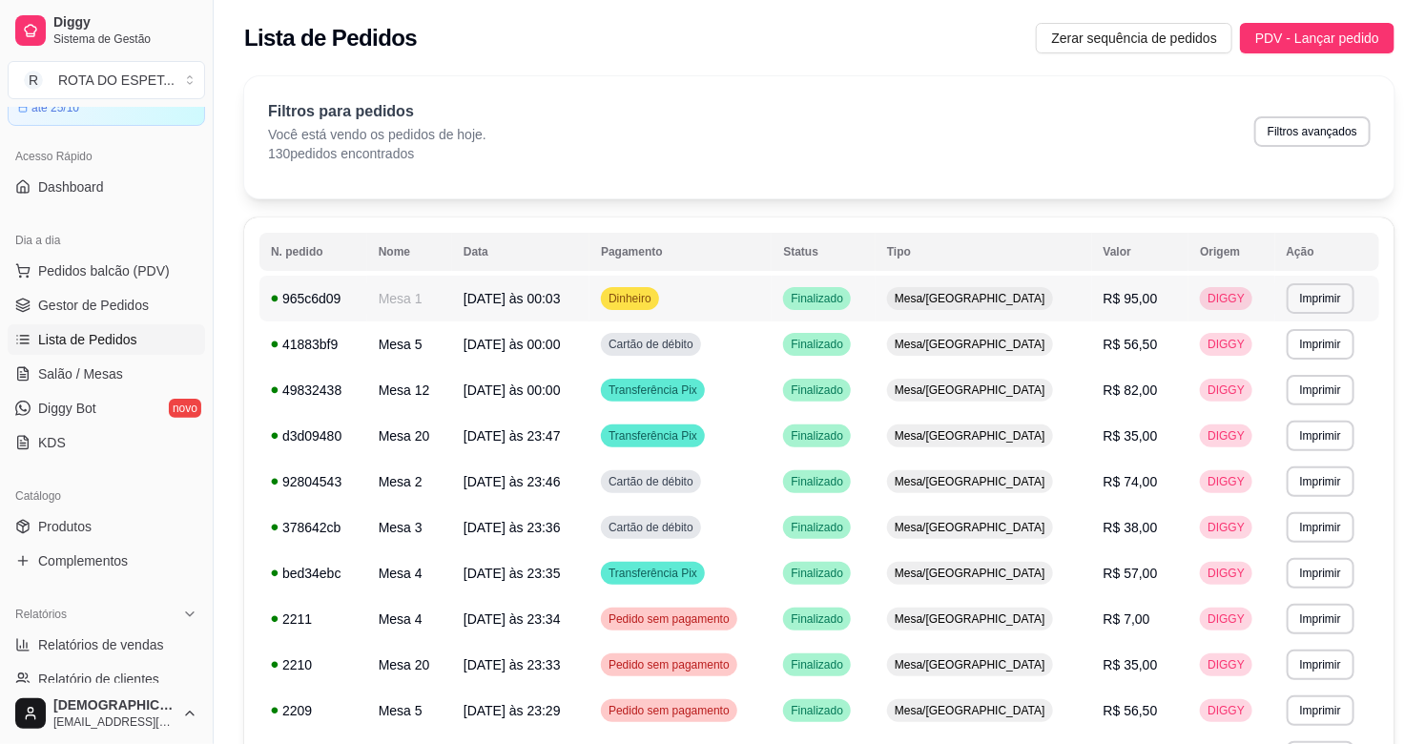
click at [772, 305] on td "Dinheiro" at bounding box center [680, 299] width 182 height 46
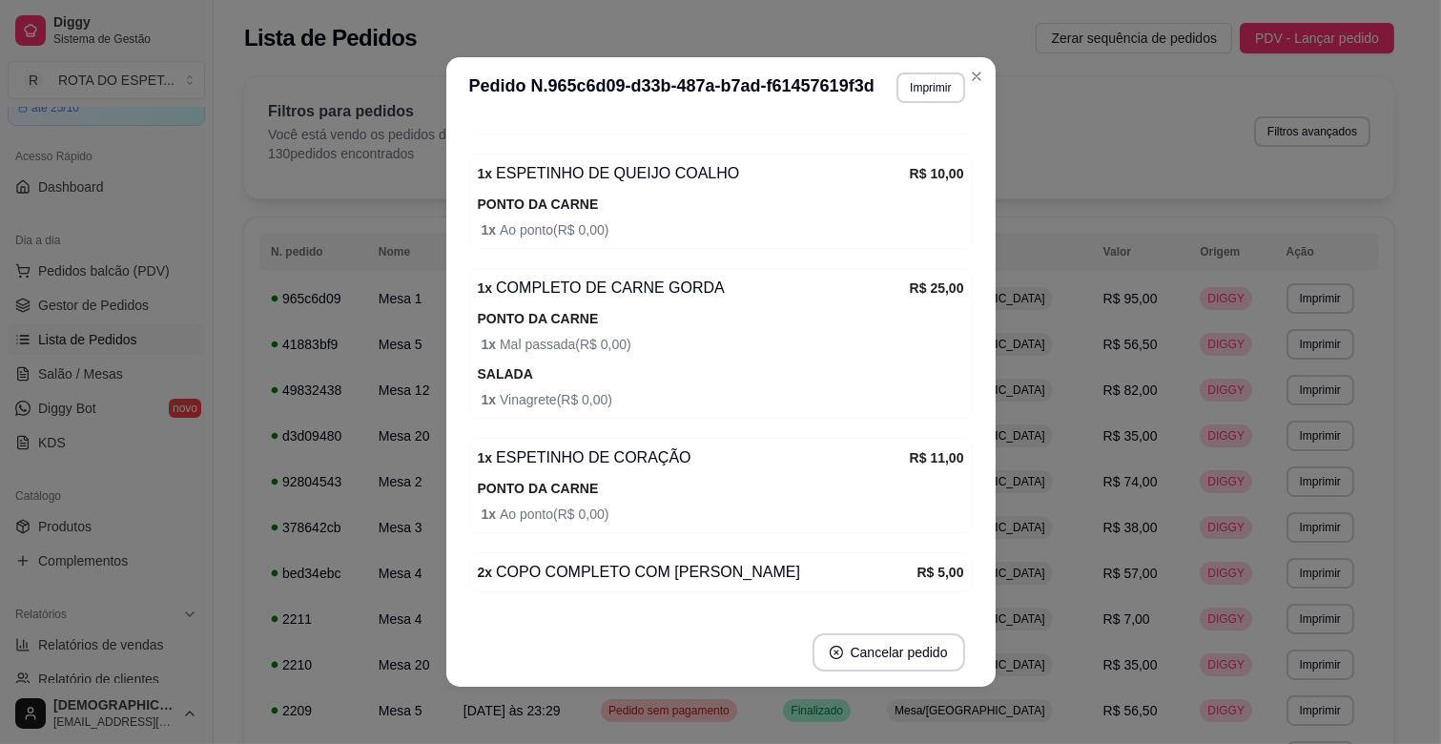
scroll to position [694, 0]
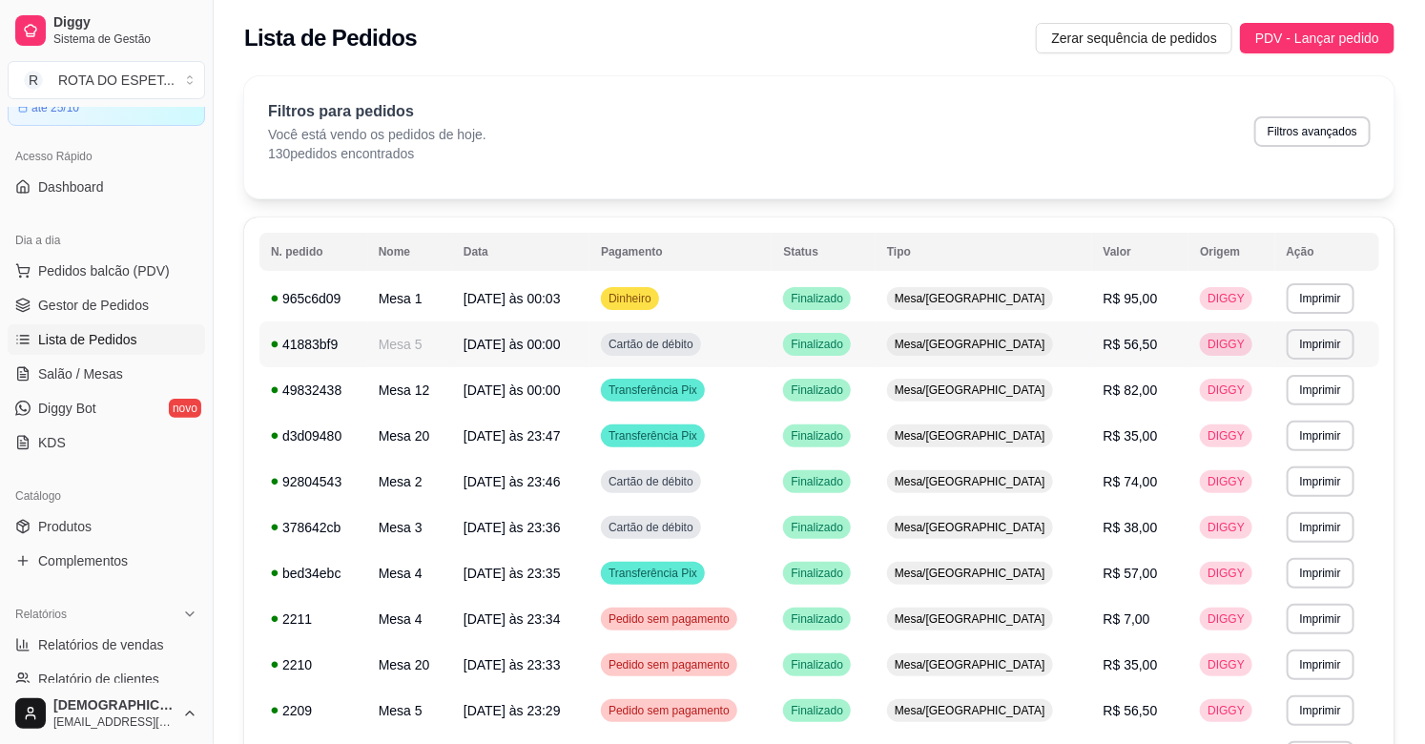
click at [772, 351] on td "Cartão de débito" at bounding box center [680, 344] width 182 height 46
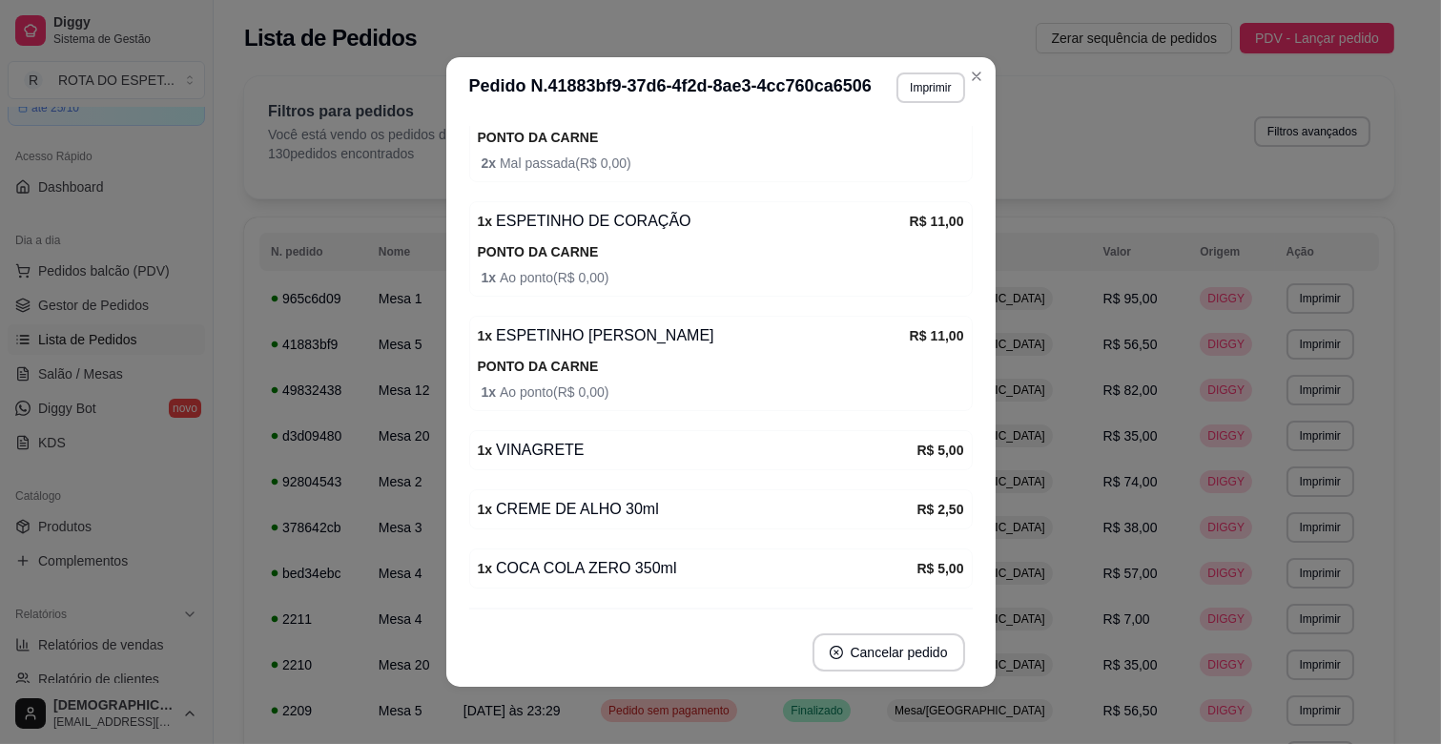
scroll to position [414, 0]
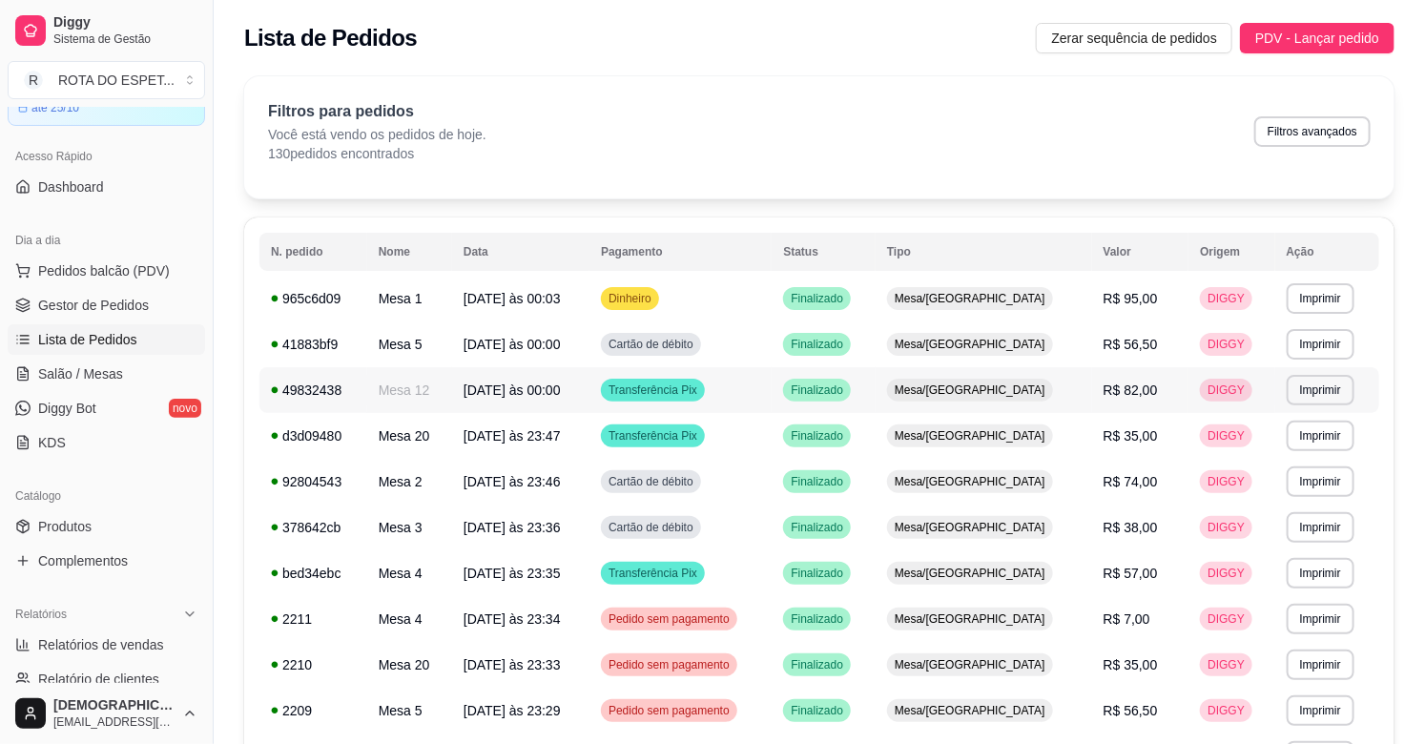
click at [772, 389] on td "Transferência Pix" at bounding box center [680, 390] width 182 height 46
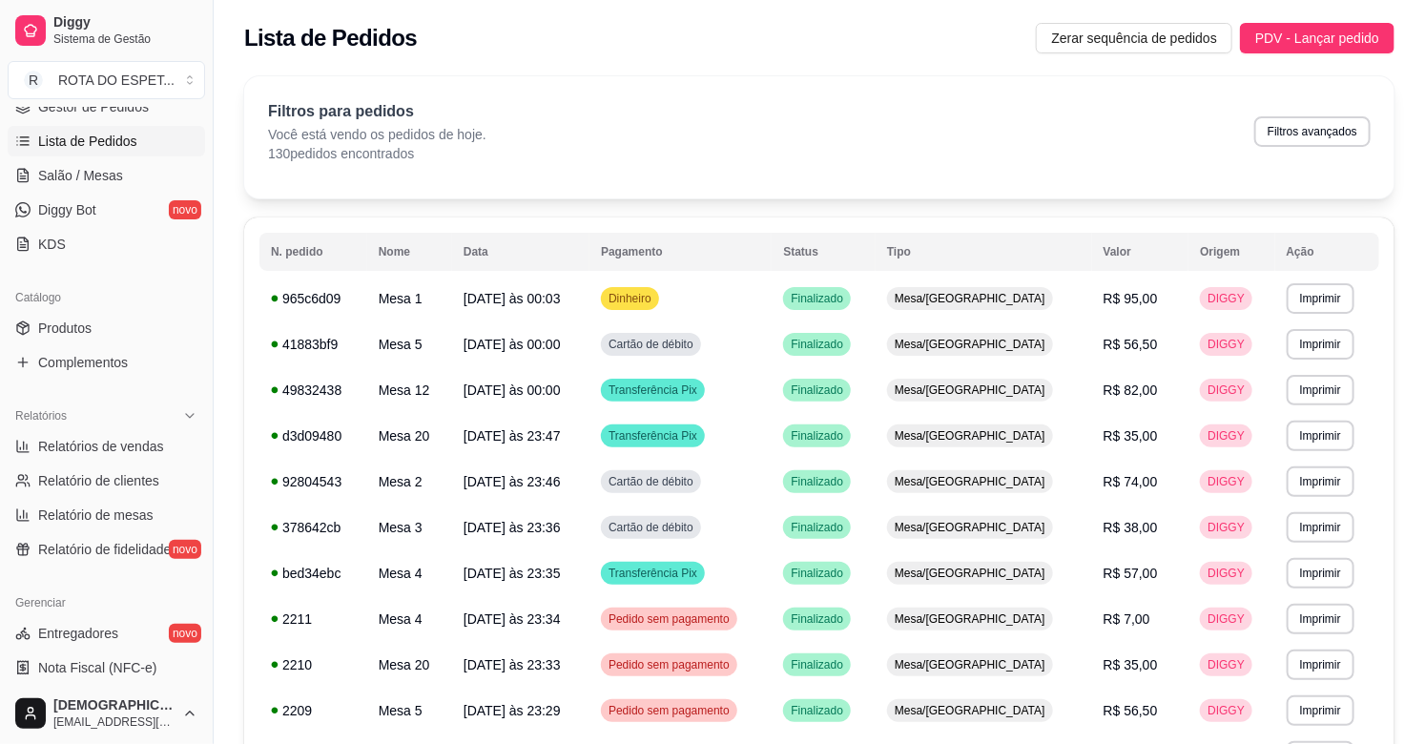
scroll to position [522, 0]
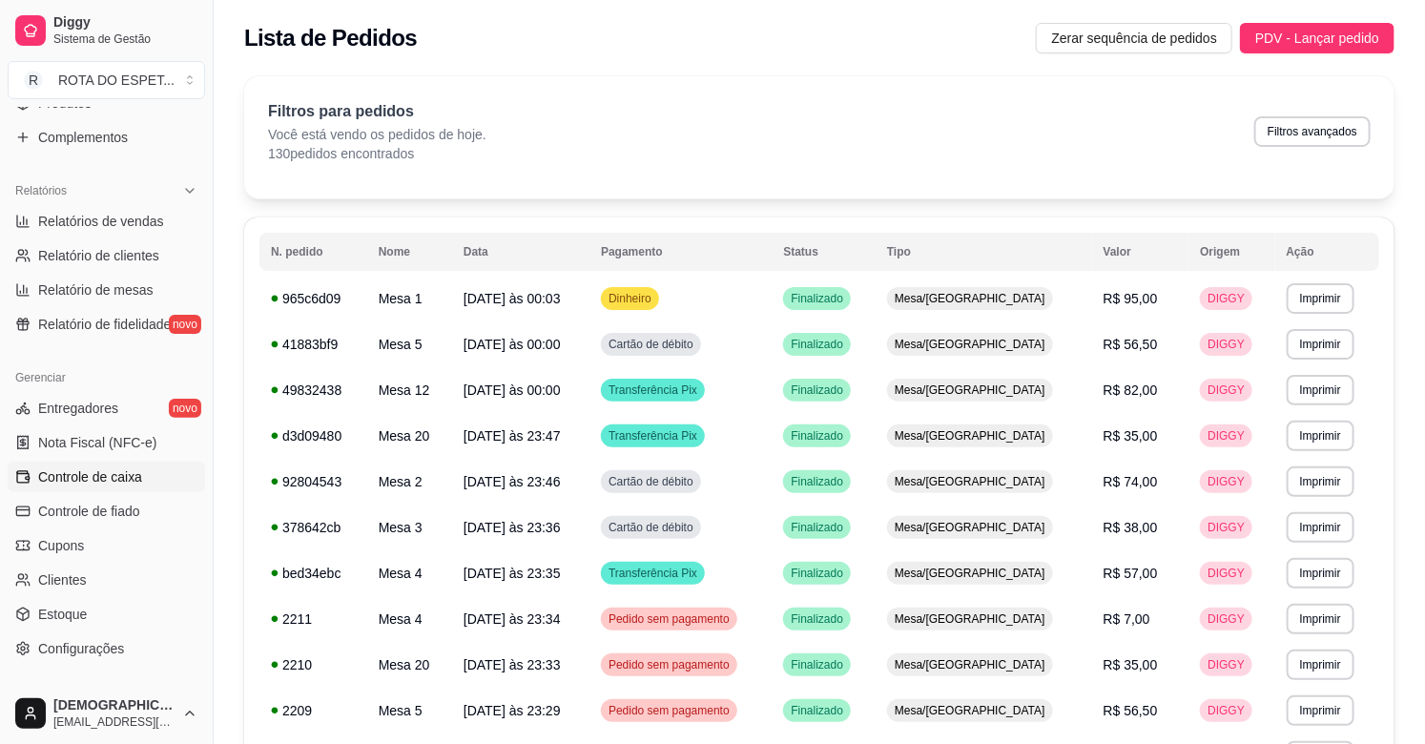
click at [73, 484] on span "Controle de caixa" at bounding box center [90, 476] width 104 height 19
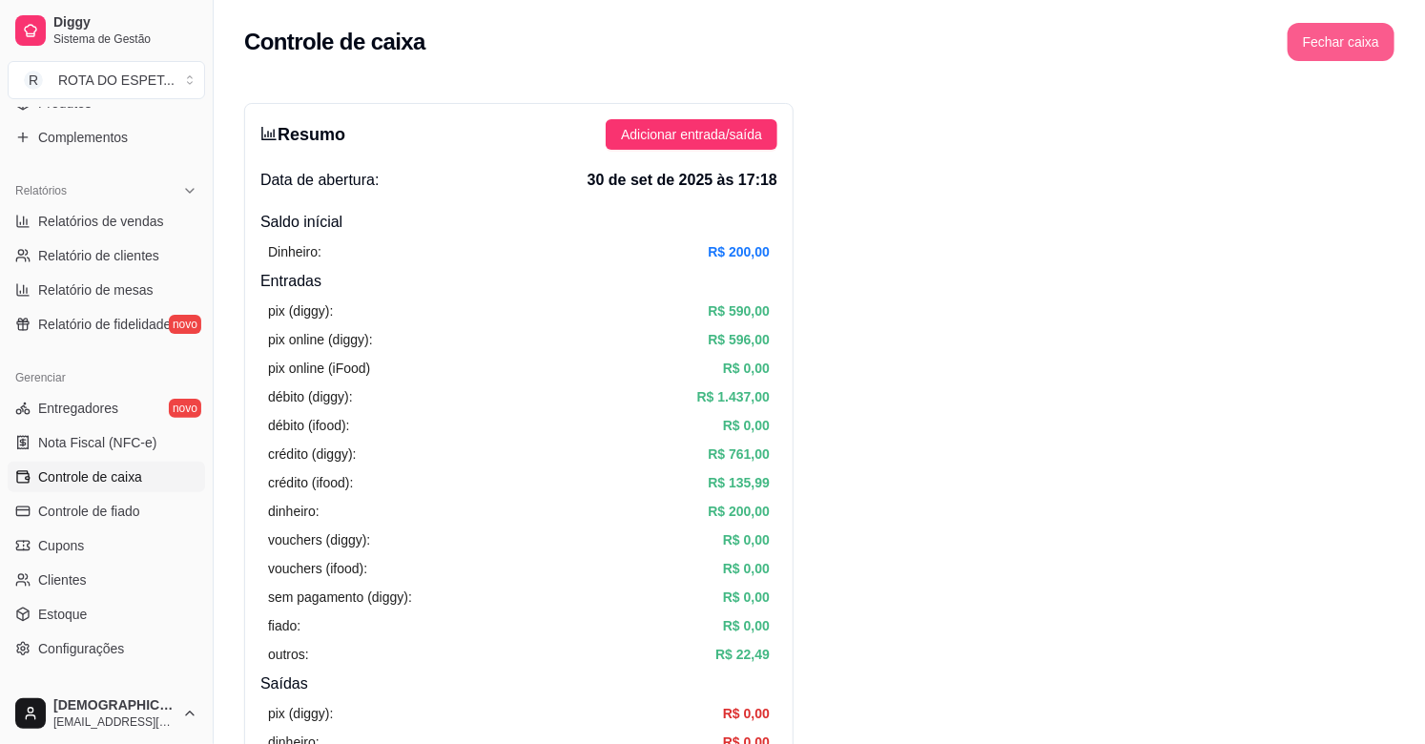
click at [1384, 33] on button "Fechar caixa" at bounding box center [1341, 42] width 107 height 38
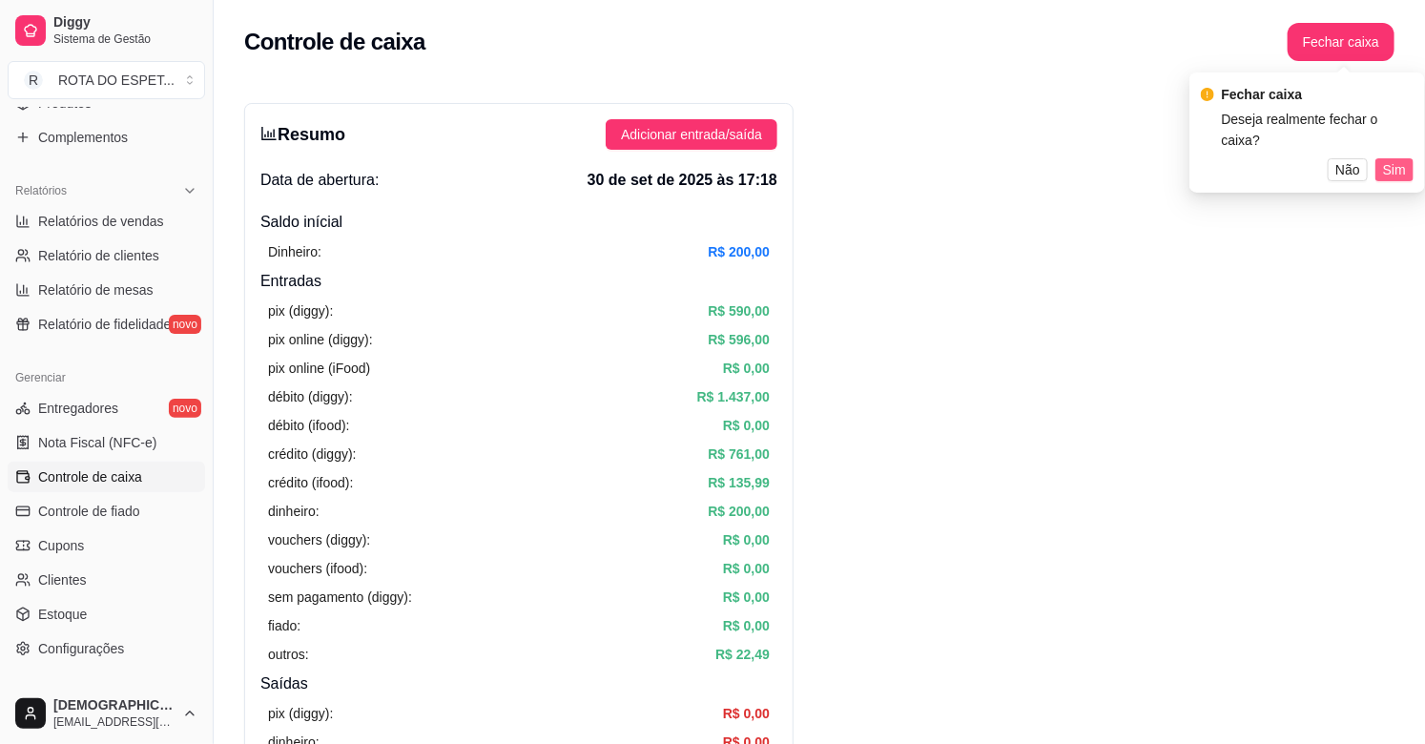
click at [1387, 159] on span "Sim" at bounding box center [1394, 169] width 23 height 21
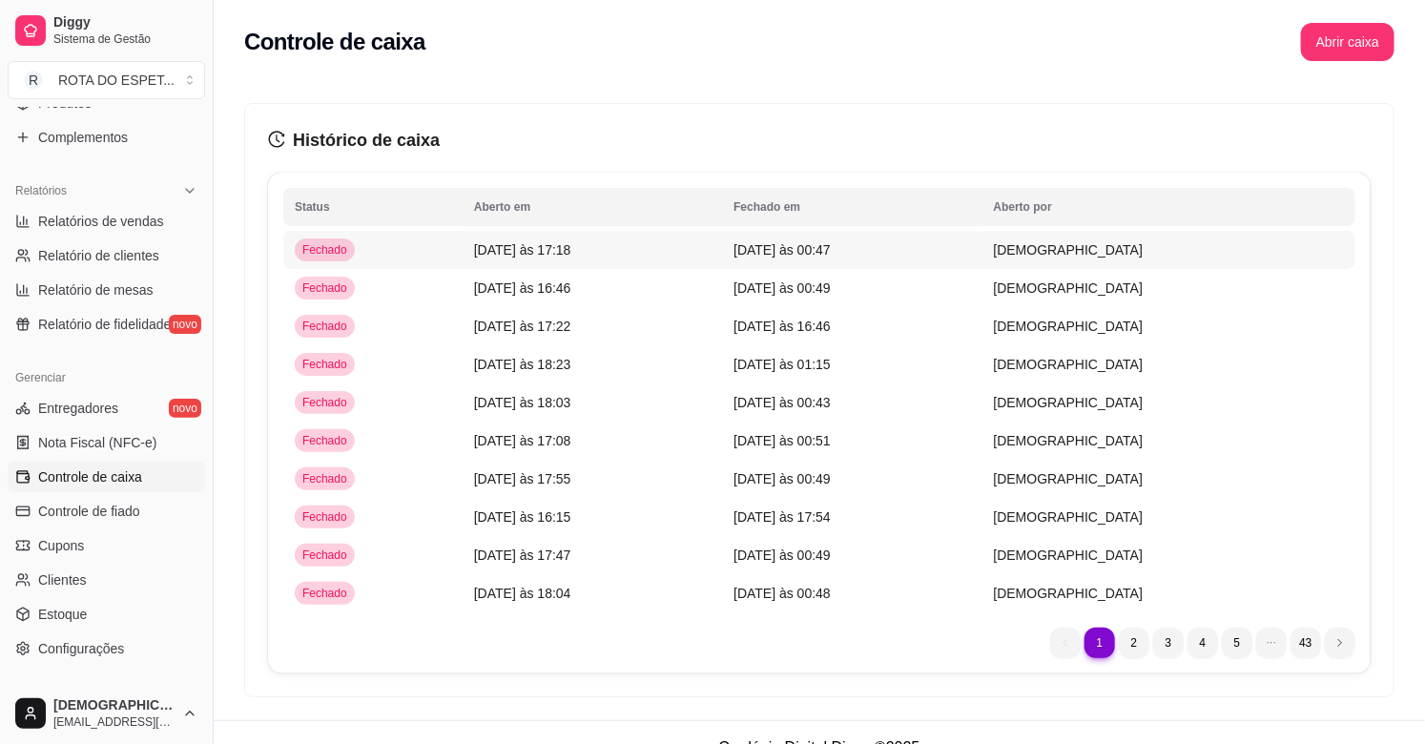
click at [929, 240] on td "01/10/25 às 00:47" at bounding box center [851, 250] width 259 height 38
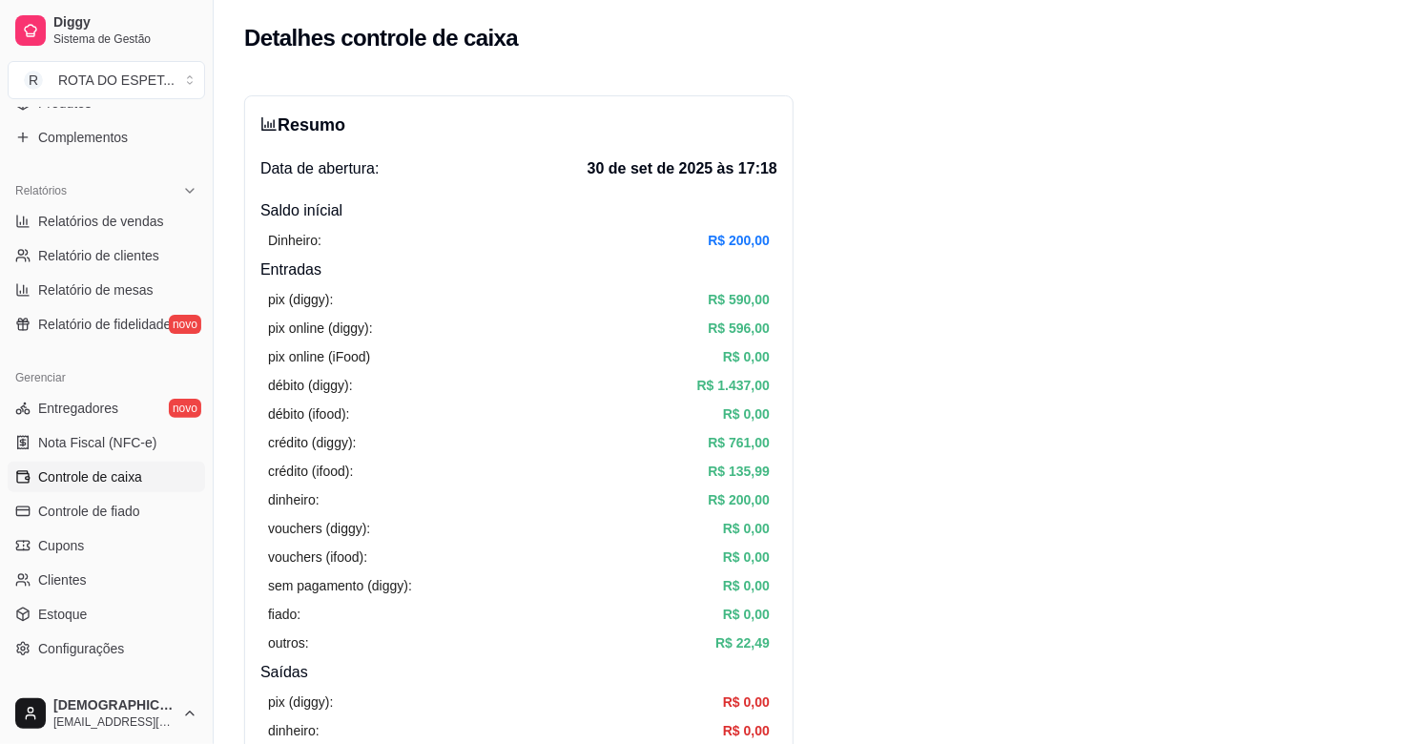
click at [95, 472] on span "Controle de caixa" at bounding box center [90, 476] width 104 height 19
